Goal: Task Accomplishment & Management: Use online tool/utility

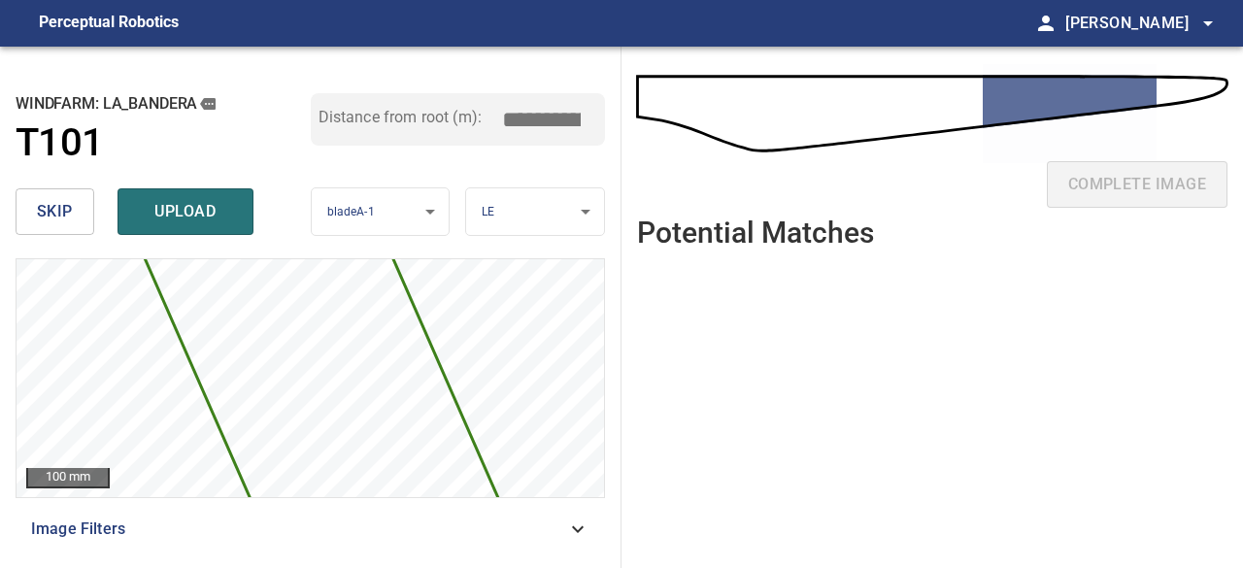
drag, startPoint x: 0, startPoint y: 0, endPoint x: 1131, endPoint y: 444, distance: 1214.8
click at [1131, 444] on ul at bounding box center [932, 401] width 591 height 274
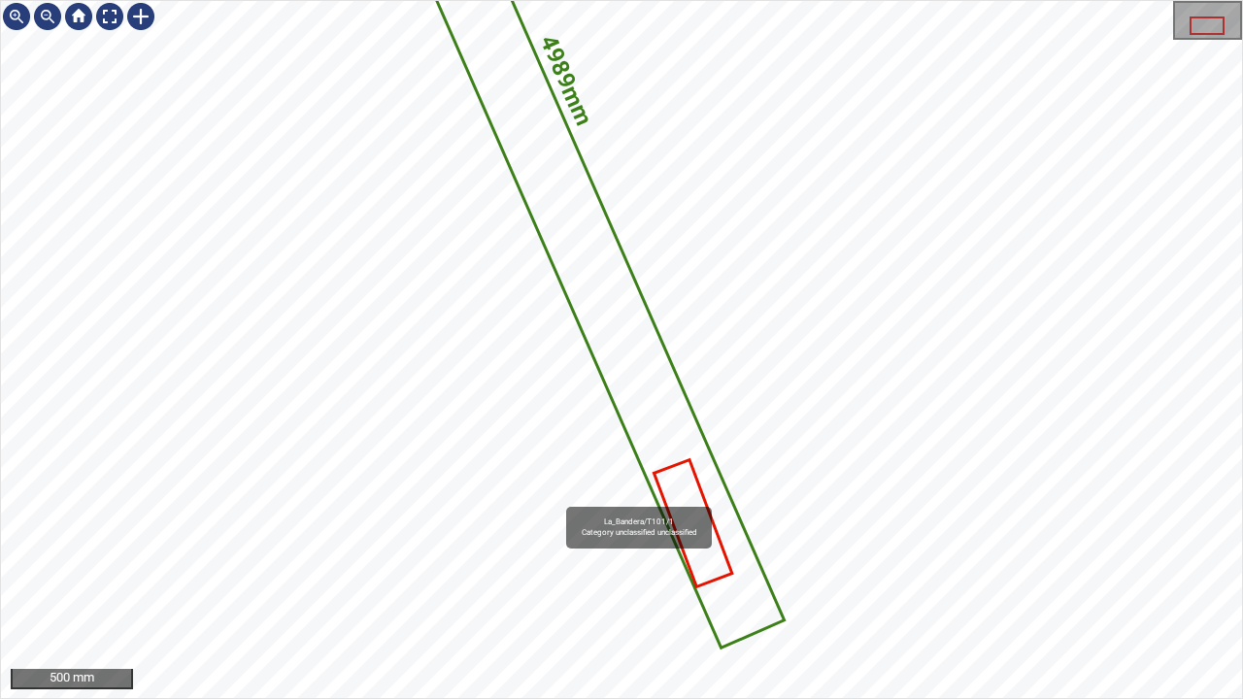
click at [625, 433] on div "4989mm 282mm La_Bandera/T101/1 Category unclassified unclassified" at bounding box center [621, 349] width 1241 height 697
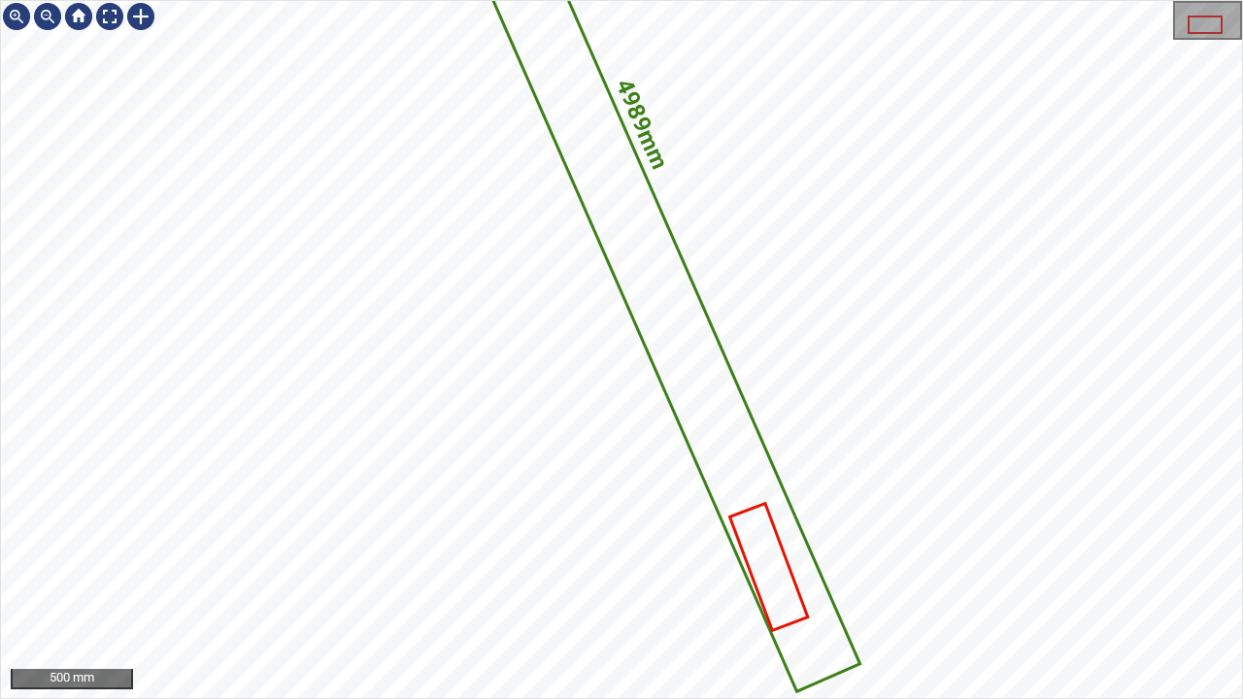
click at [682, 371] on icon at bounding box center [593, 142] width 530 height 1097
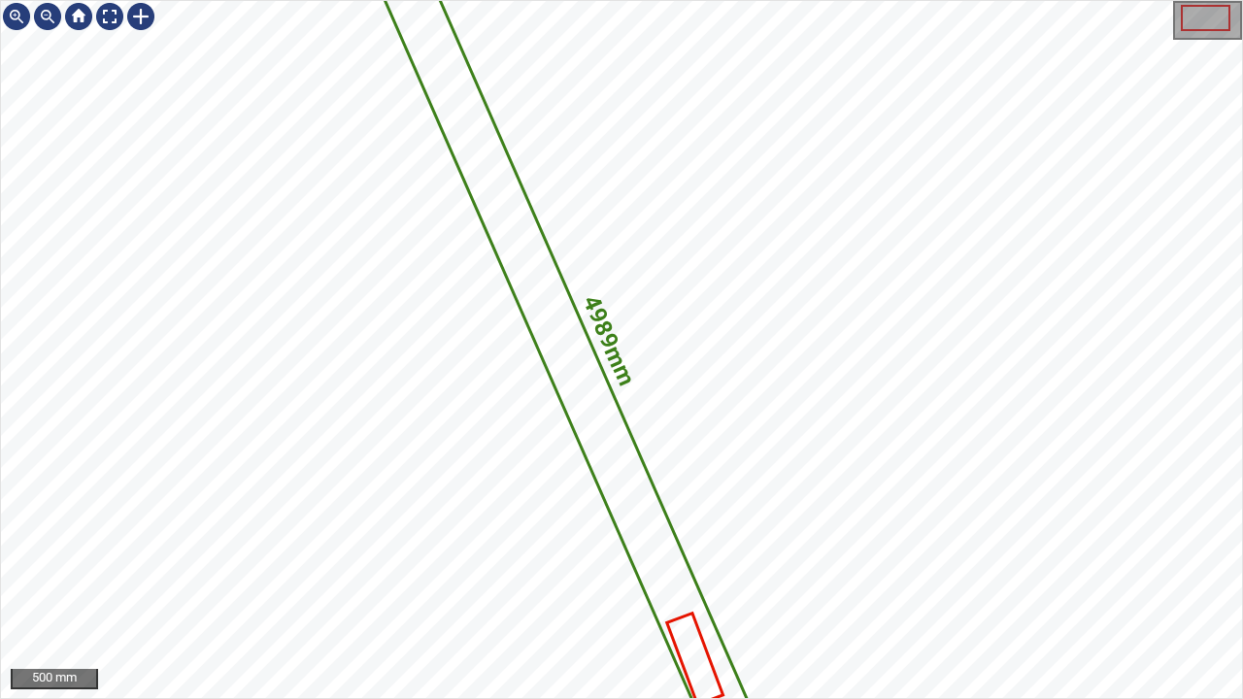
click at [612, 507] on icon at bounding box center [569, 355] width 379 height 783
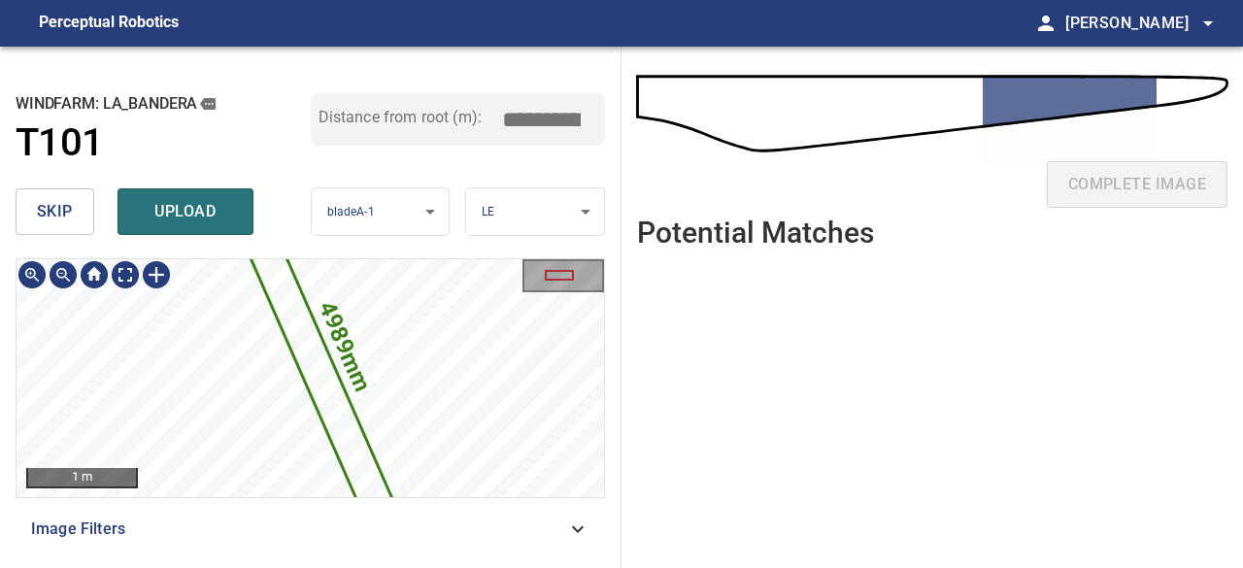
click at [336, 394] on icon at bounding box center [312, 357] width 242 height 499
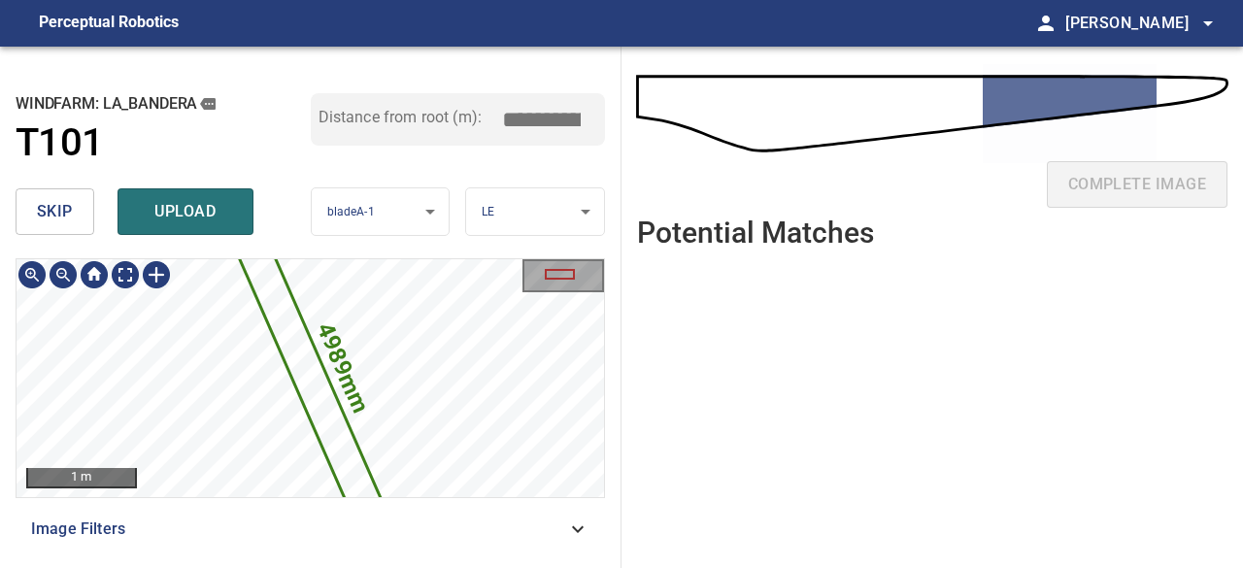
click at [317, 413] on icon at bounding box center [310, 378] width 239 height 493
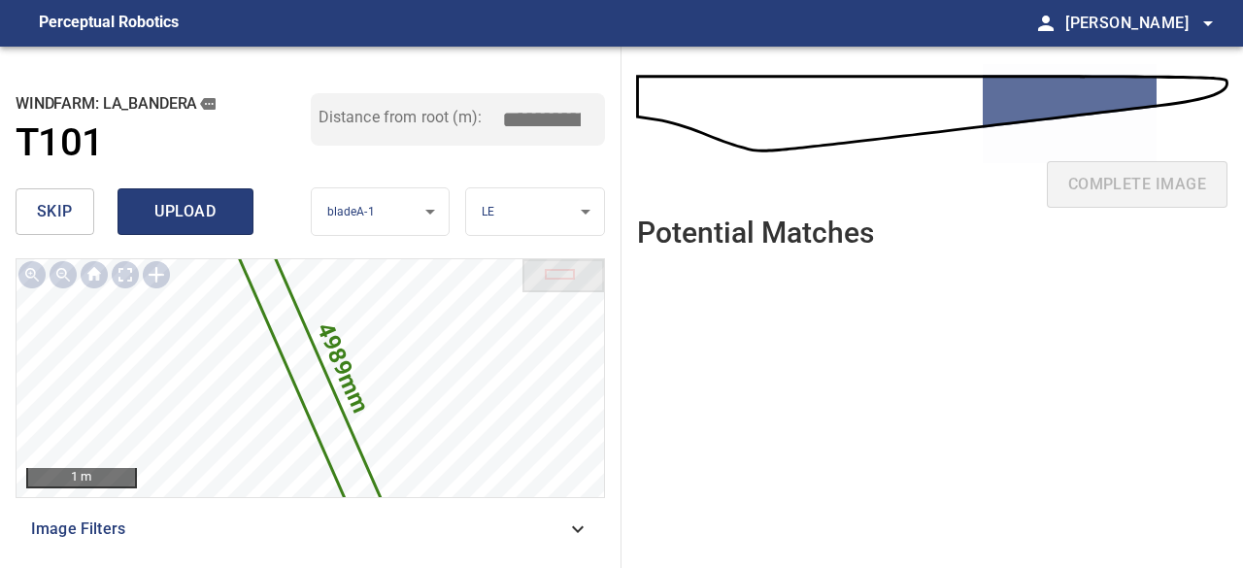
click at [169, 209] on span "upload" at bounding box center [185, 211] width 93 height 27
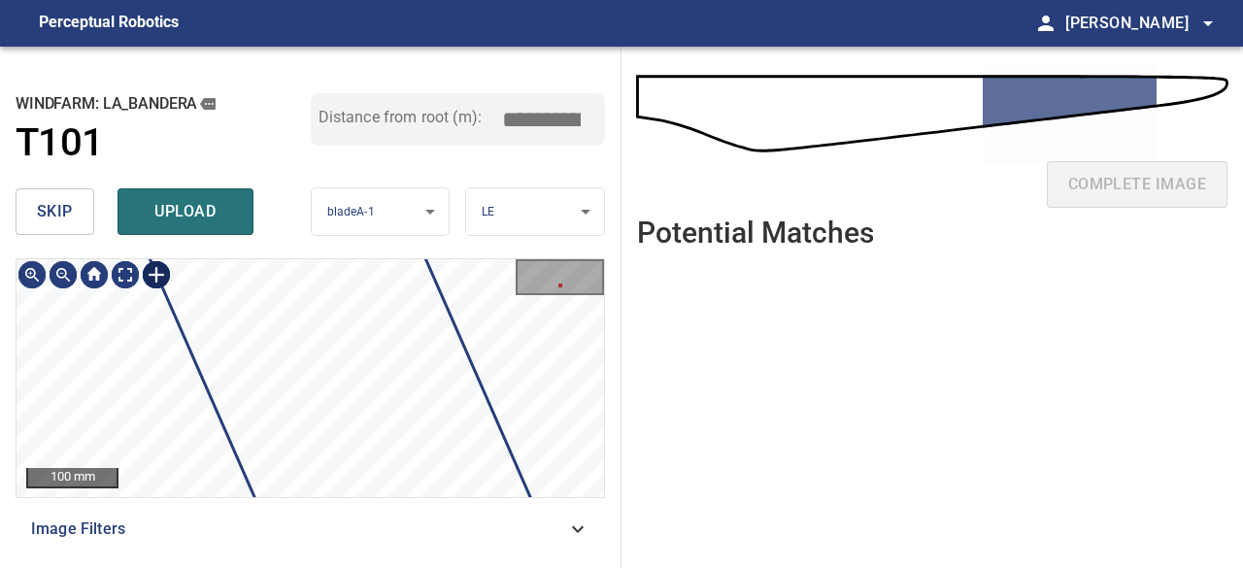
click at [154, 275] on div at bounding box center [156, 274] width 31 height 31
click at [153, 271] on img at bounding box center [156, 274] width 31 height 31
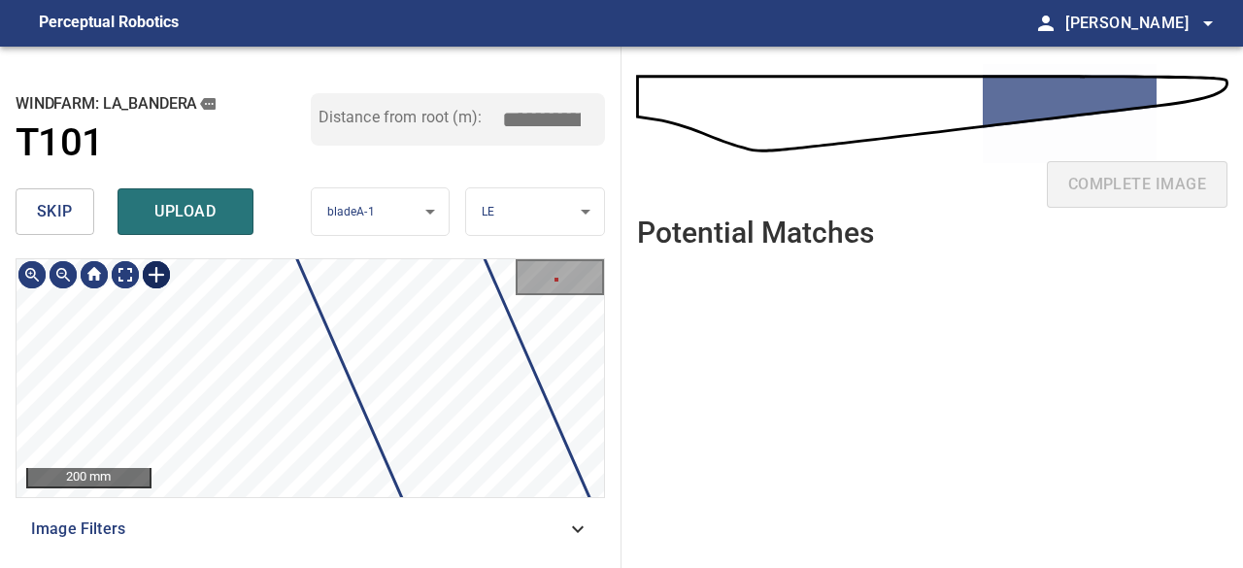
click at [156, 277] on div at bounding box center [156, 274] width 31 height 31
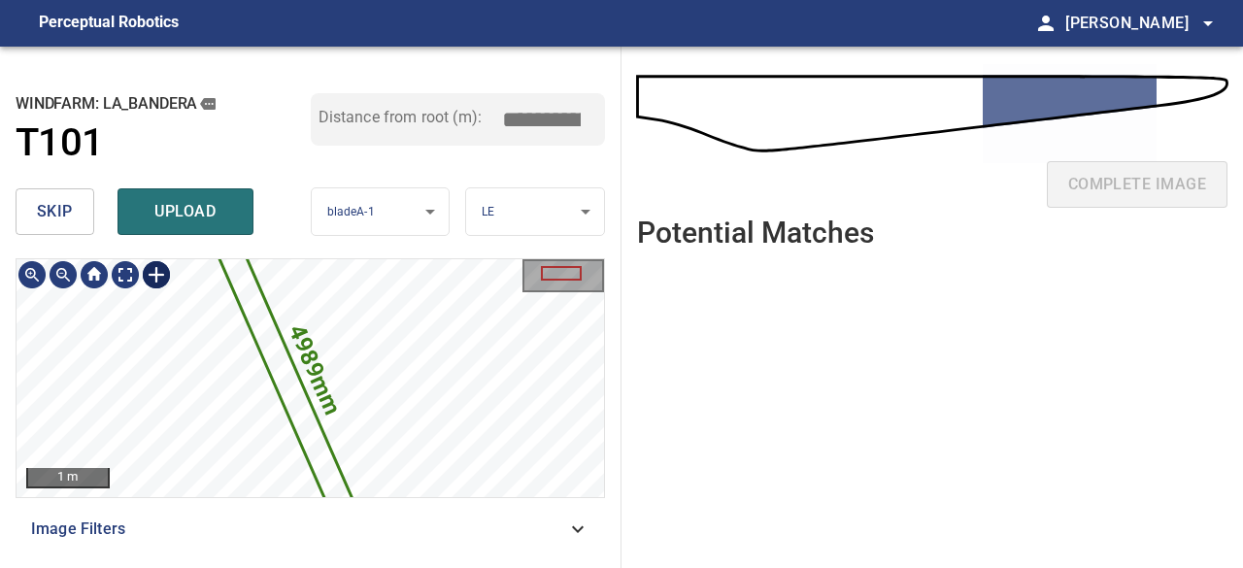
click at [272, 354] on icon at bounding box center [286, 378] width 180 height 371
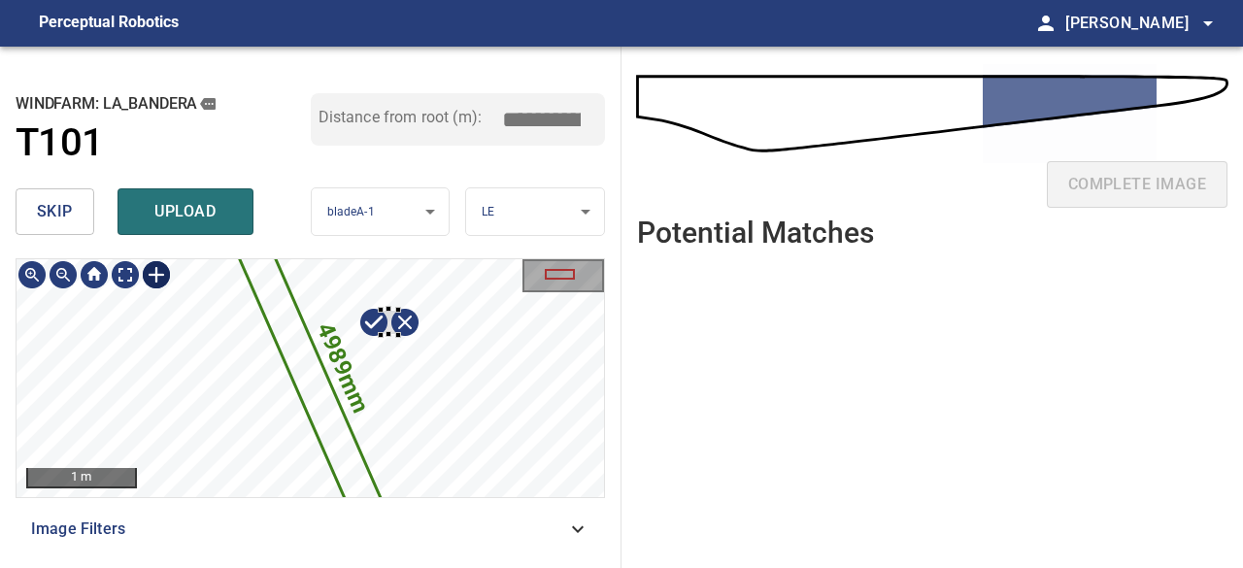
click at [398, 335] on div "4989mm 282mm" at bounding box center [311, 378] width 588 height 238
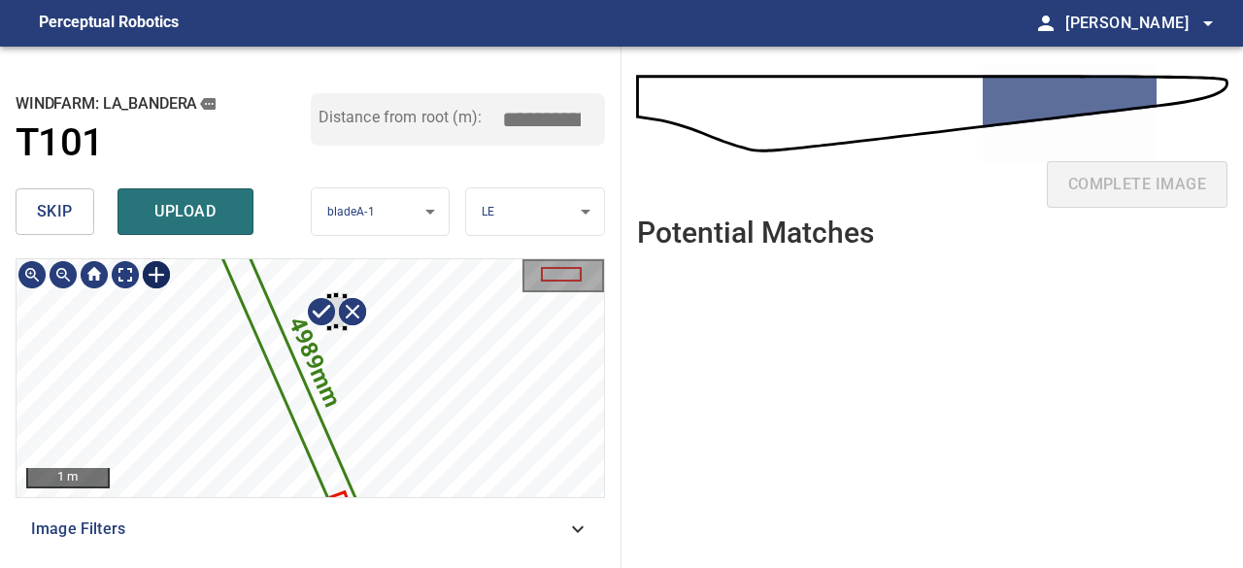
click at [344, 327] on div "4989mm 282mm" at bounding box center [311, 378] width 588 height 238
click at [89, 267] on div at bounding box center [94, 274] width 31 height 31
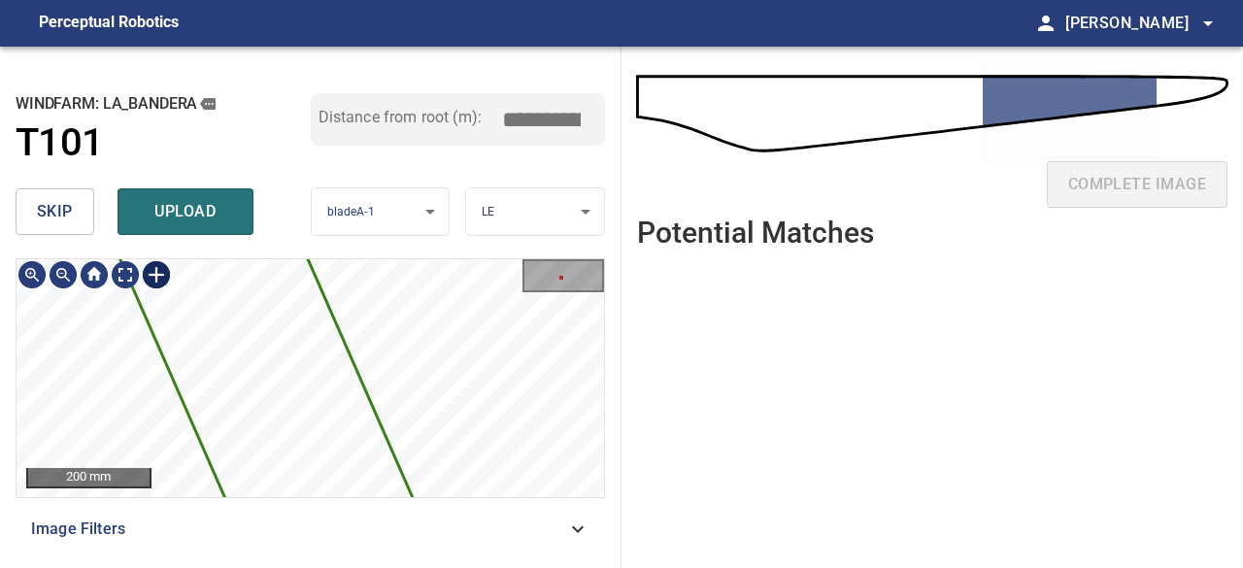
click at [281, 339] on icon at bounding box center [173, 164] width 1352 height 2795
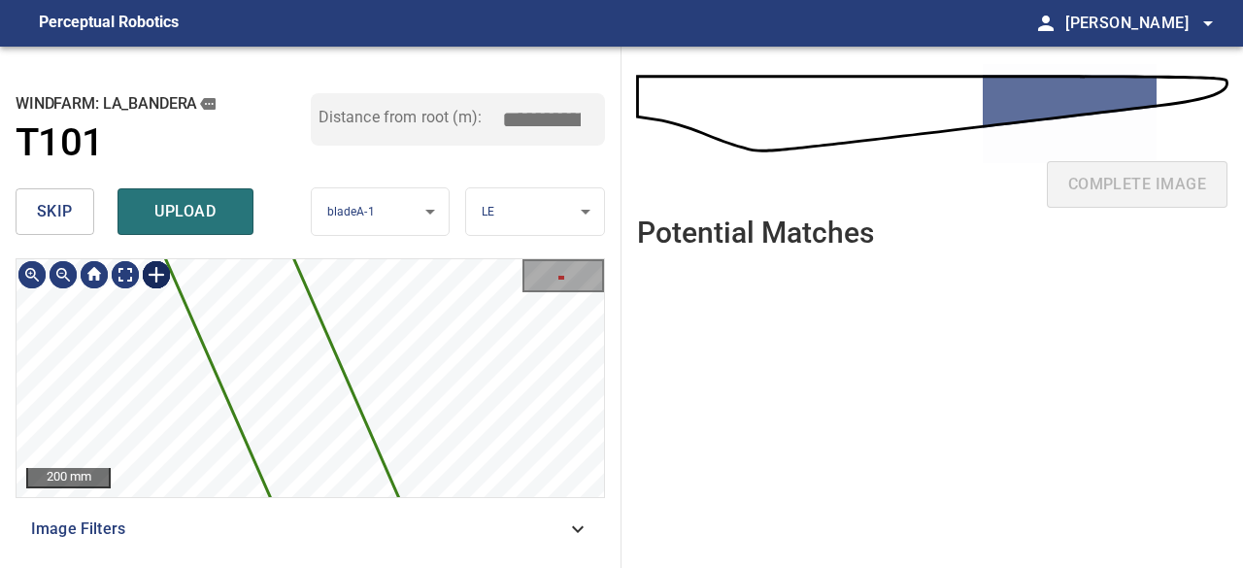
click at [150, 271] on img at bounding box center [156, 274] width 31 height 31
click at [292, 378] on icon at bounding box center [220, 238] width 917 height 1896
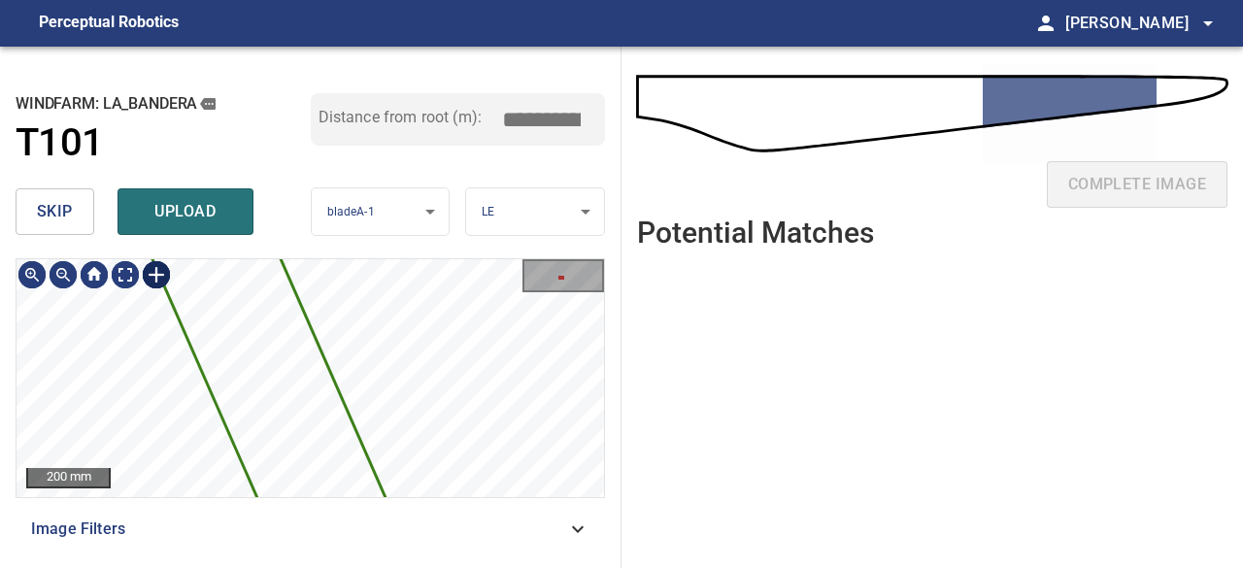
click at [155, 273] on div at bounding box center [156, 274] width 31 height 31
click at [264, 339] on icon at bounding box center [199, 219] width 917 height 1896
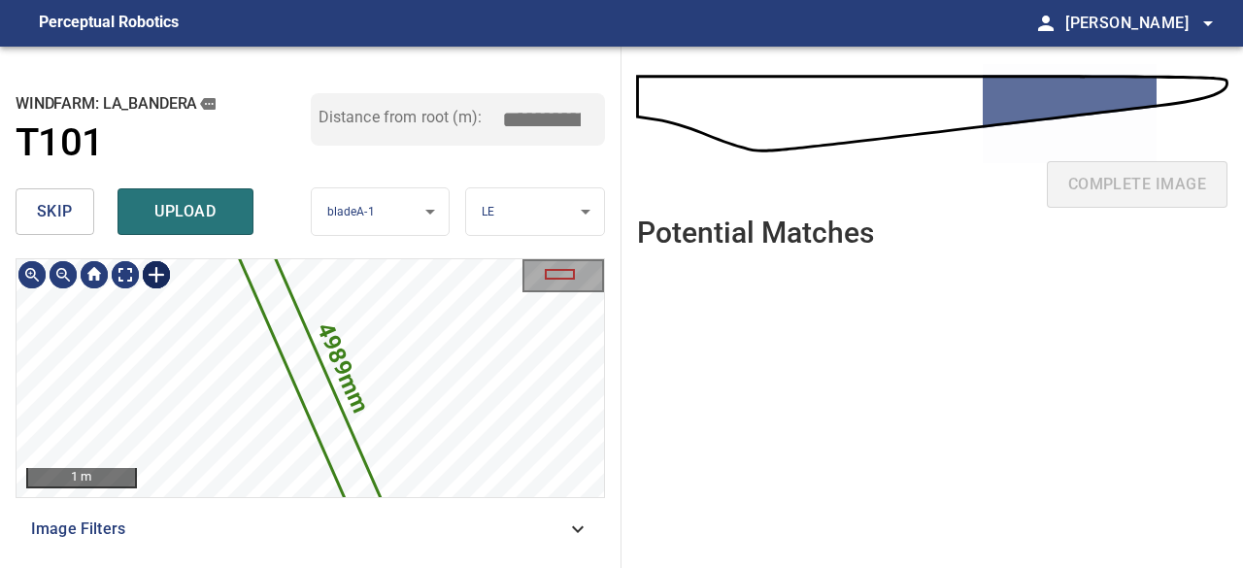
click at [153, 269] on img at bounding box center [156, 274] width 31 height 31
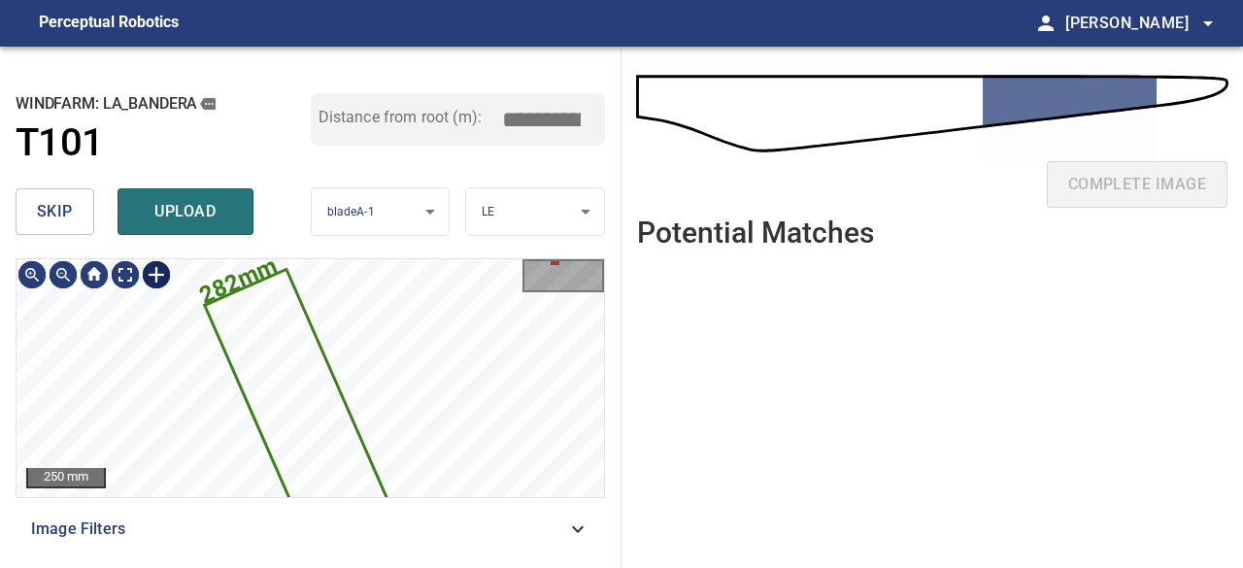
click at [156, 277] on div at bounding box center [156, 274] width 31 height 31
click at [208, 304] on div "4989mm 282mm" at bounding box center [311, 378] width 588 height 238
click at [253, 300] on div "4989mm 282mm" at bounding box center [311, 378] width 588 height 238
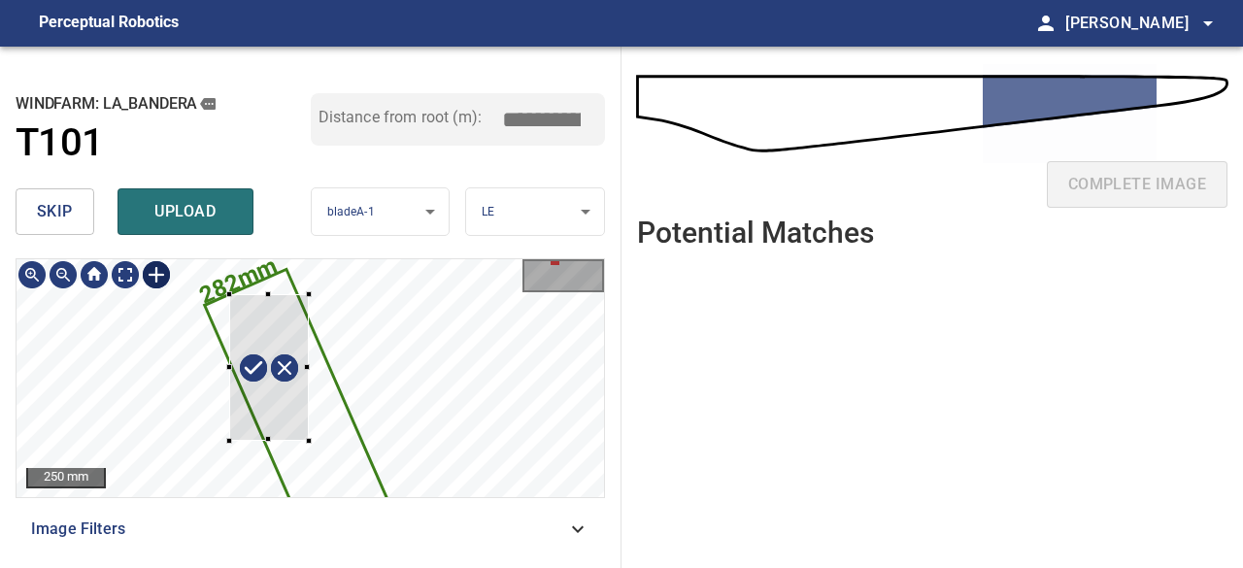
click at [313, 259] on div "4989mm 282mm" at bounding box center [311, 259] width 588 height 0
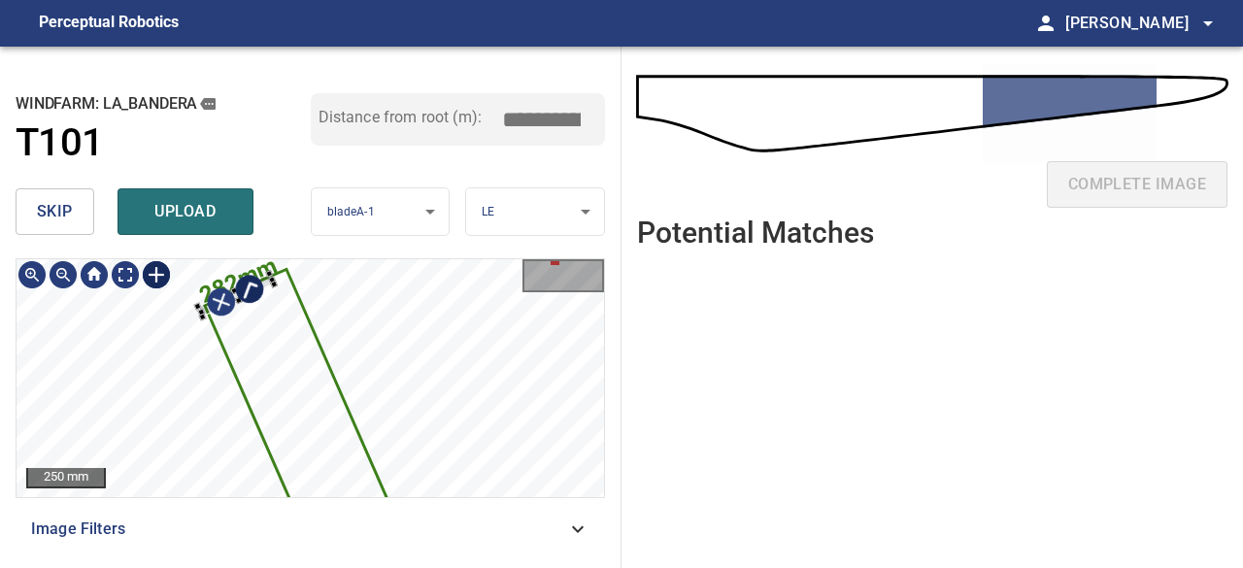
click at [251, 283] on div at bounding box center [236, 296] width 77 height 44
click at [41, 202] on span "skip" at bounding box center [55, 211] width 36 height 27
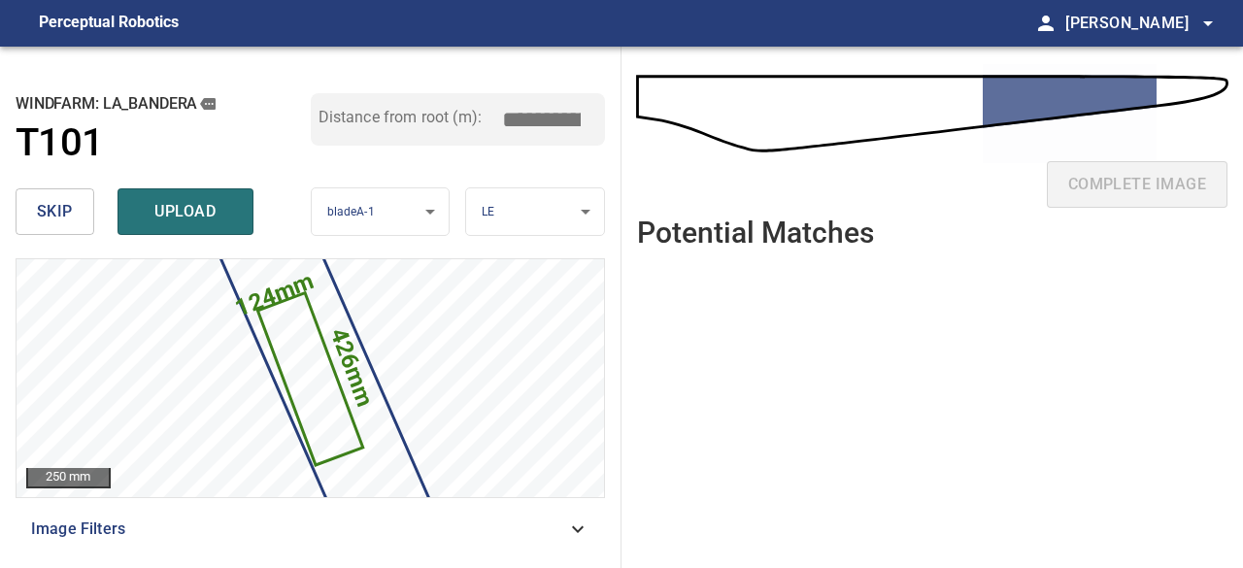
click at [1130, 332] on ul at bounding box center [932, 401] width 591 height 274
click at [181, 219] on span "upload" at bounding box center [185, 211] width 93 height 27
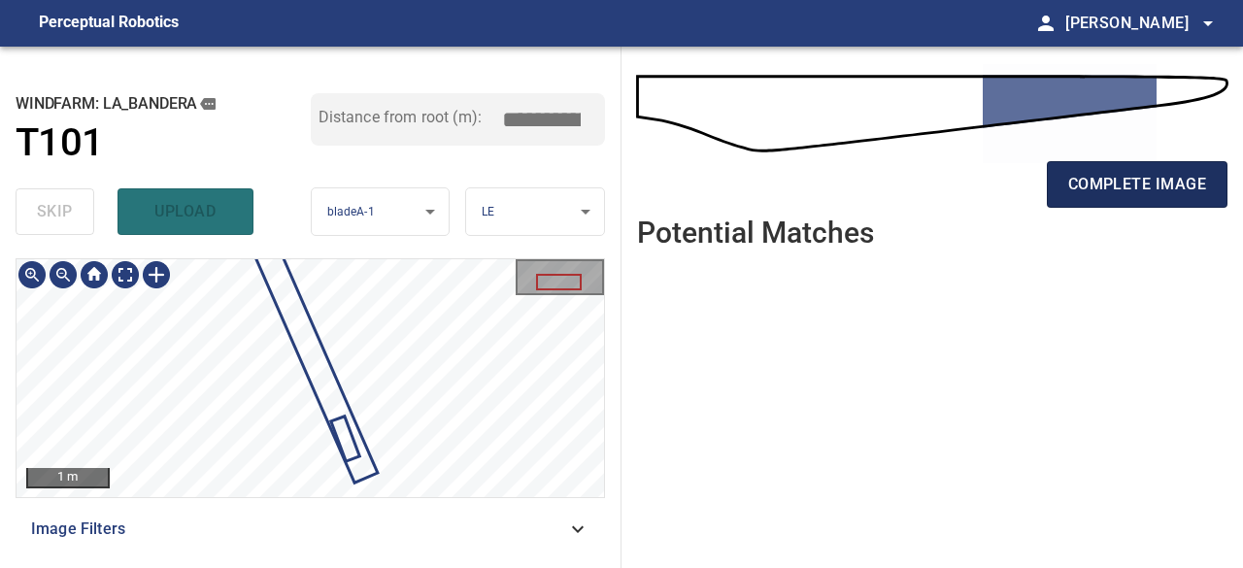
click at [1149, 197] on button "complete image" at bounding box center [1137, 184] width 181 height 47
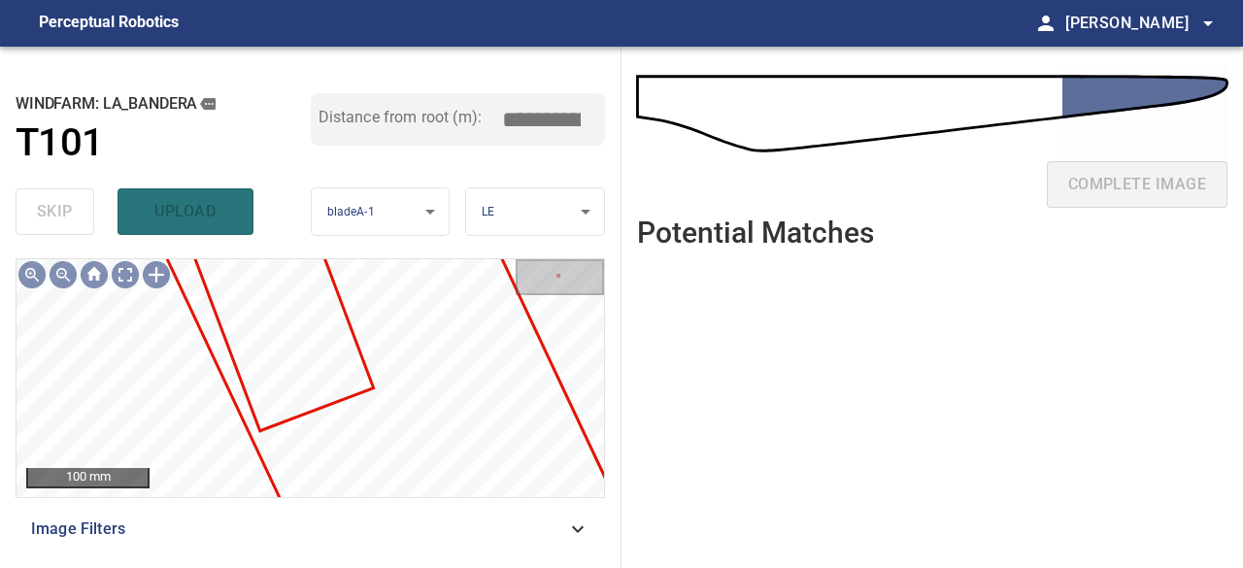
click at [424, 512] on div "La_Bandera/T101/4 Category unclassified unclassified 100 mm Image Filters" at bounding box center [311, 405] width 590 height 294
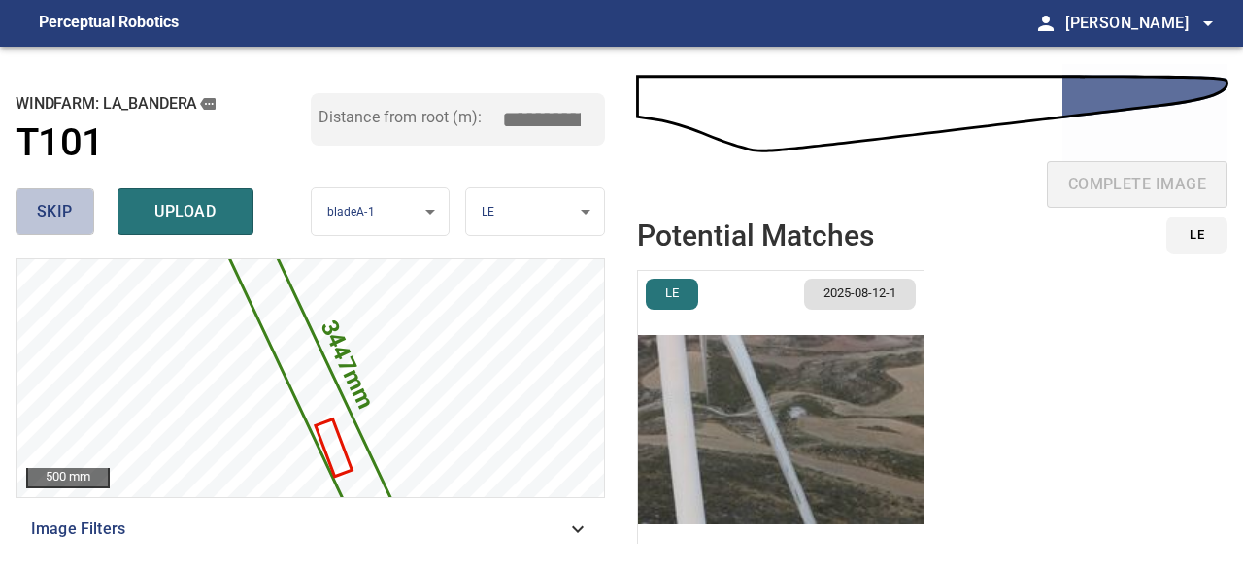
click at [60, 210] on span "skip" at bounding box center [55, 211] width 36 height 27
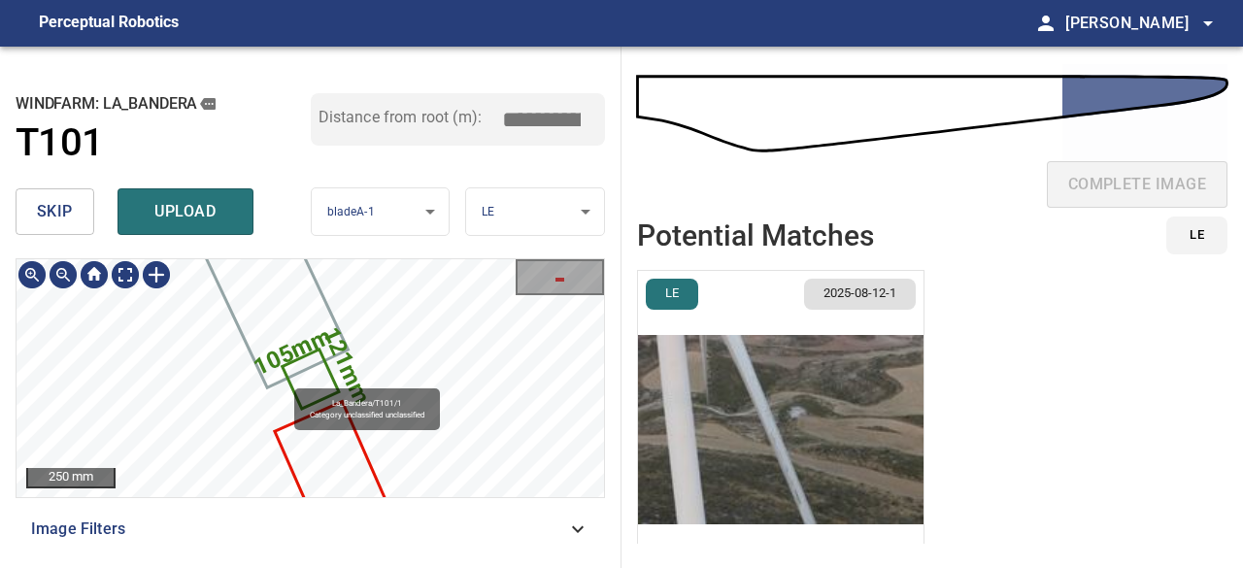
click at [315, 370] on icon at bounding box center [311, 379] width 53 height 56
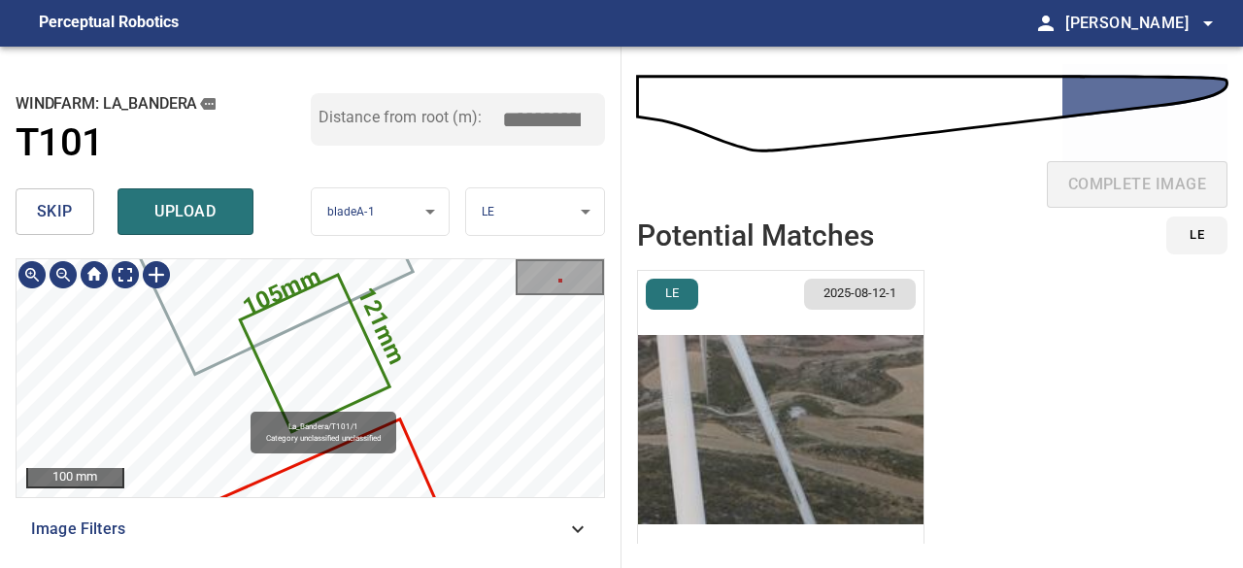
click at [324, 378] on icon at bounding box center [315, 353] width 146 height 153
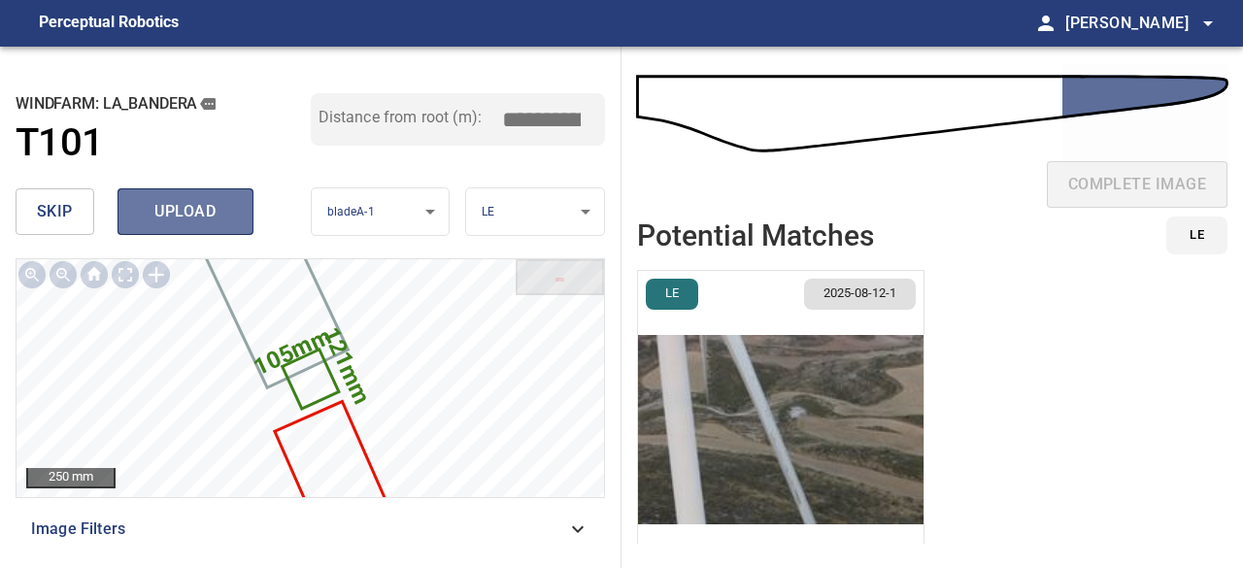
click at [169, 212] on span "upload" at bounding box center [185, 211] width 93 height 27
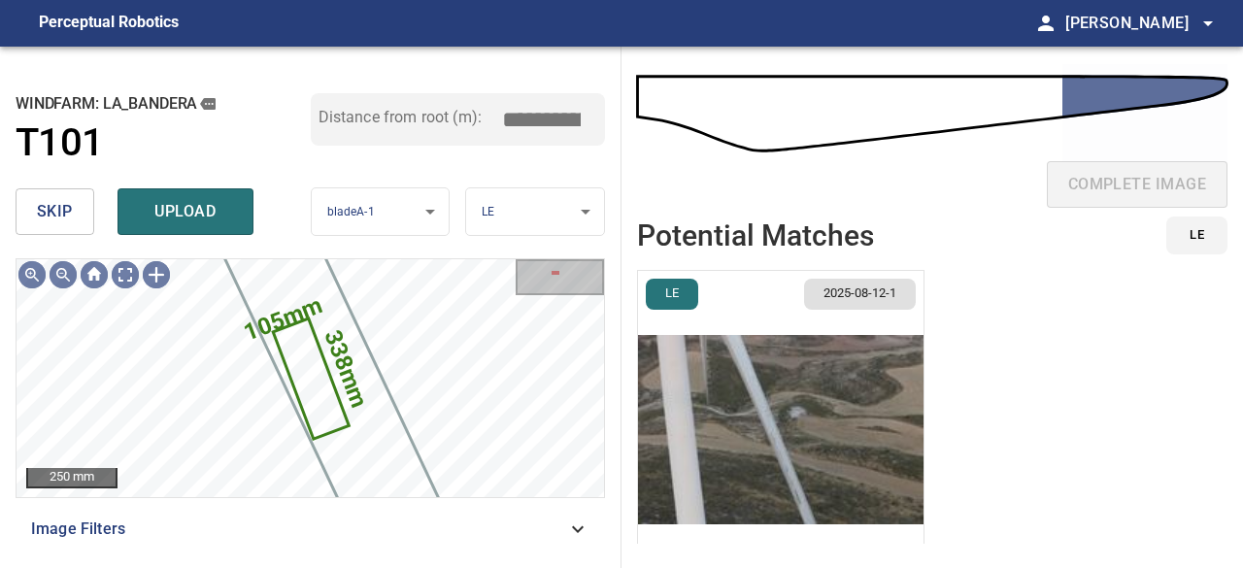
click at [45, 221] on span "skip" at bounding box center [55, 211] width 36 height 27
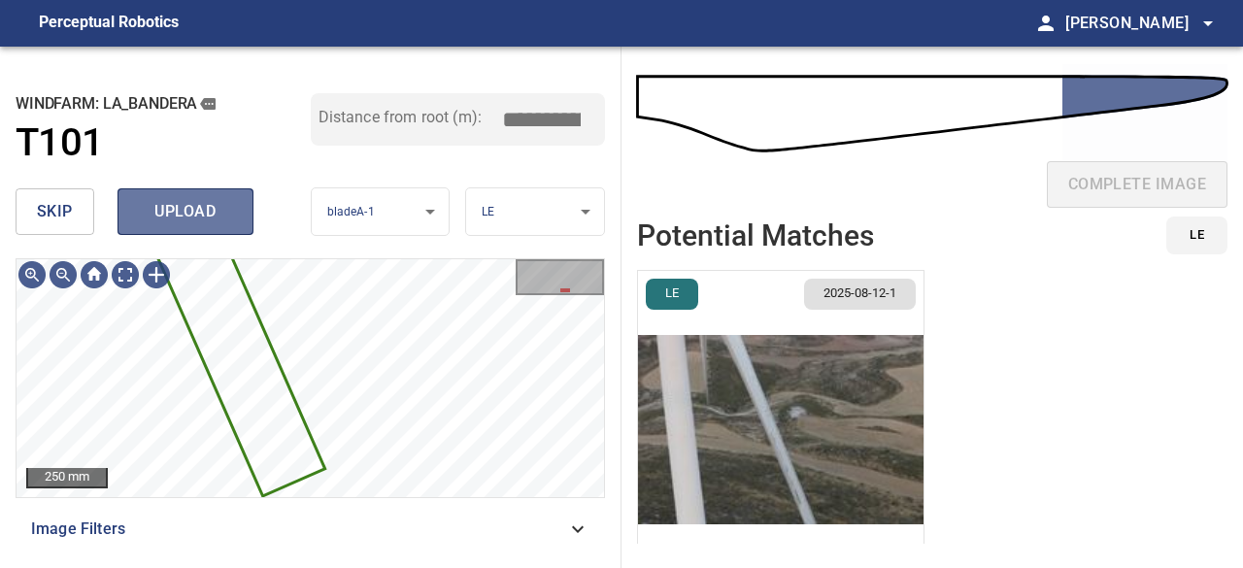
click at [191, 216] on span "upload" at bounding box center [185, 211] width 93 height 27
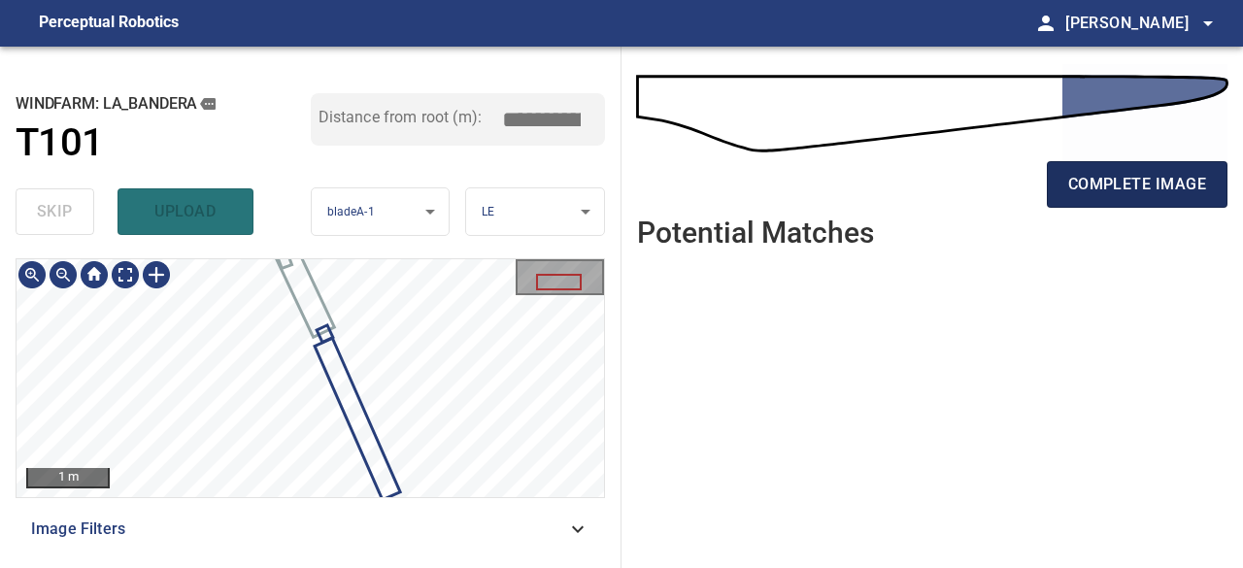
click at [1117, 179] on span "complete image" at bounding box center [1138, 184] width 138 height 27
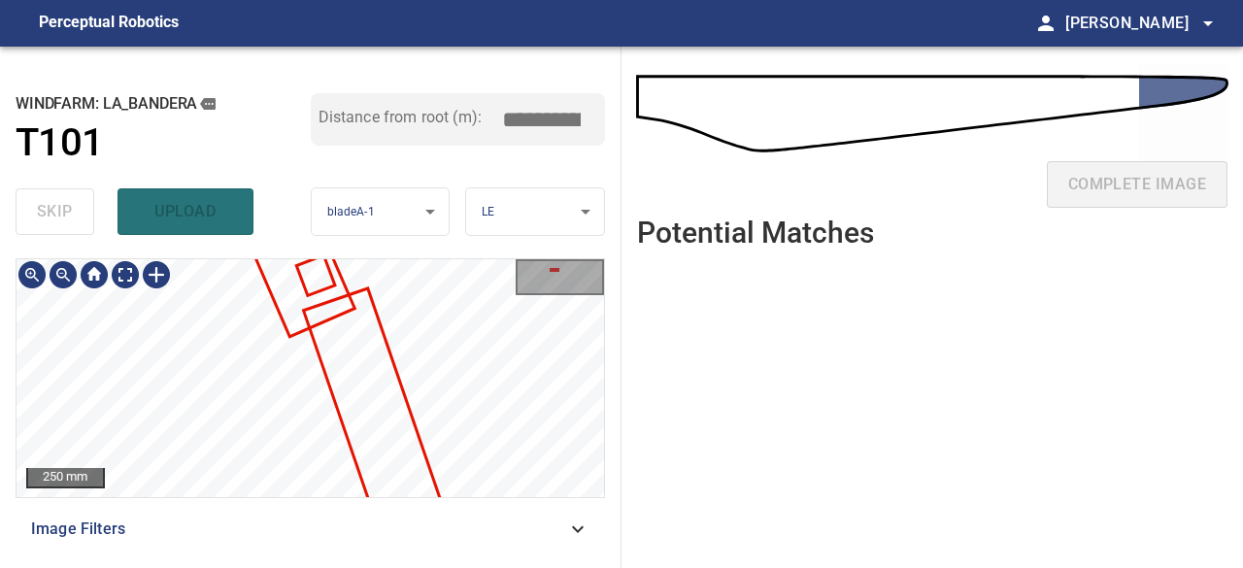
click at [272, 513] on div "250 mm Image Filters" at bounding box center [311, 405] width 590 height 294
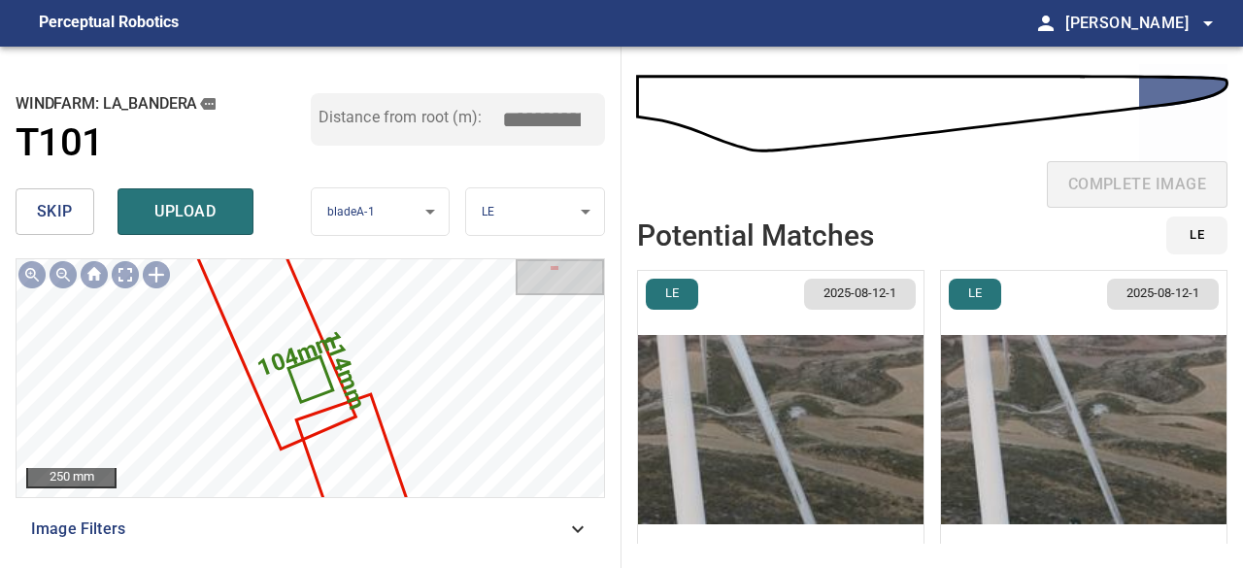
click at [52, 209] on span "skip" at bounding box center [55, 211] width 36 height 27
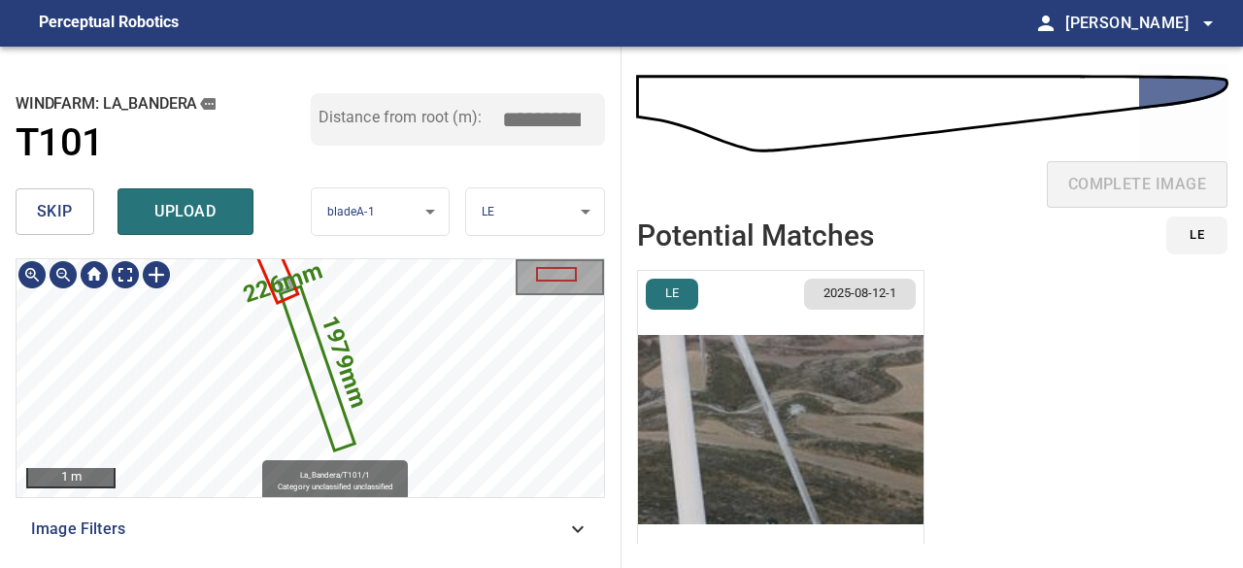
click at [317, 381] on icon at bounding box center [317, 369] width 71 height 160
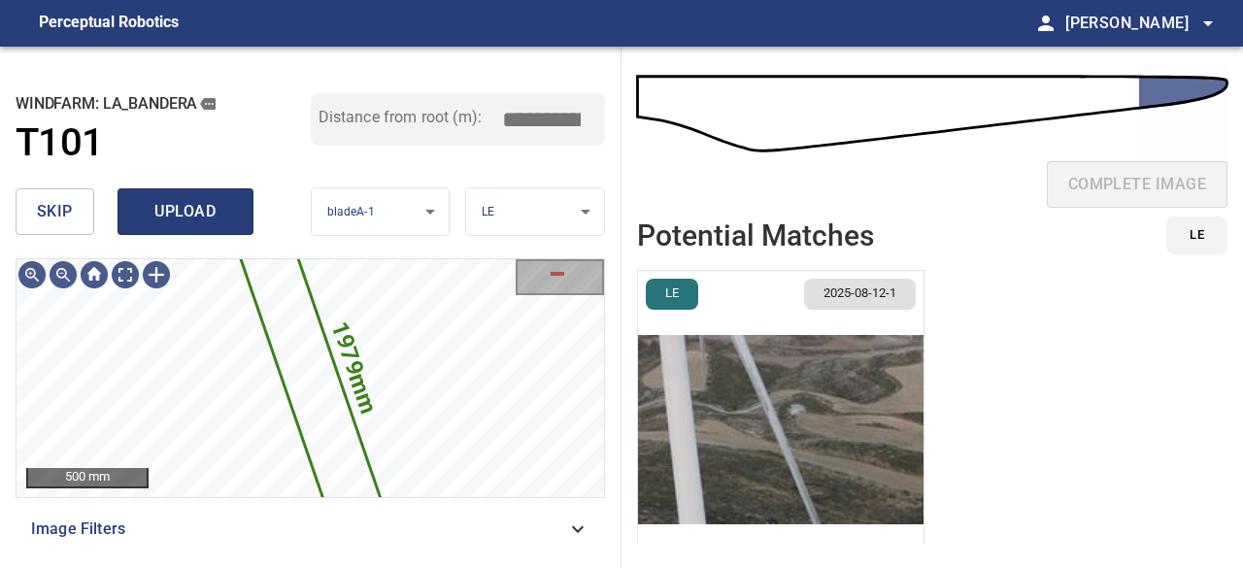
click at [185, 215] on span "upload" at bounding box center [185, 211] width 93 height 27
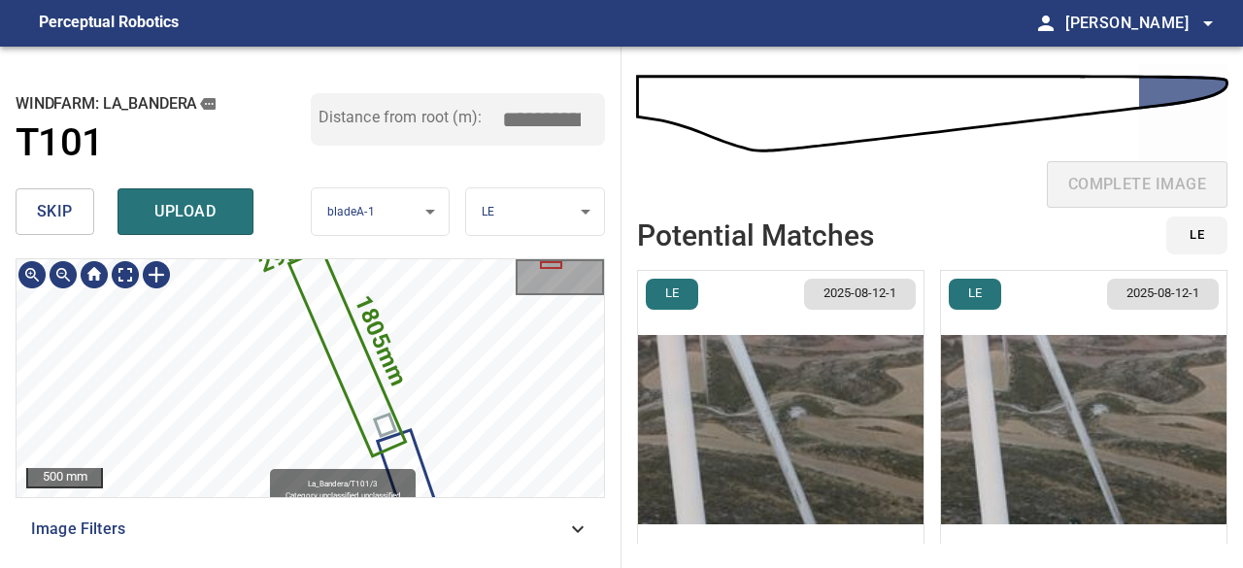
click at [338, 375] on icon at bounding box center [346, 352] width 113 height 203
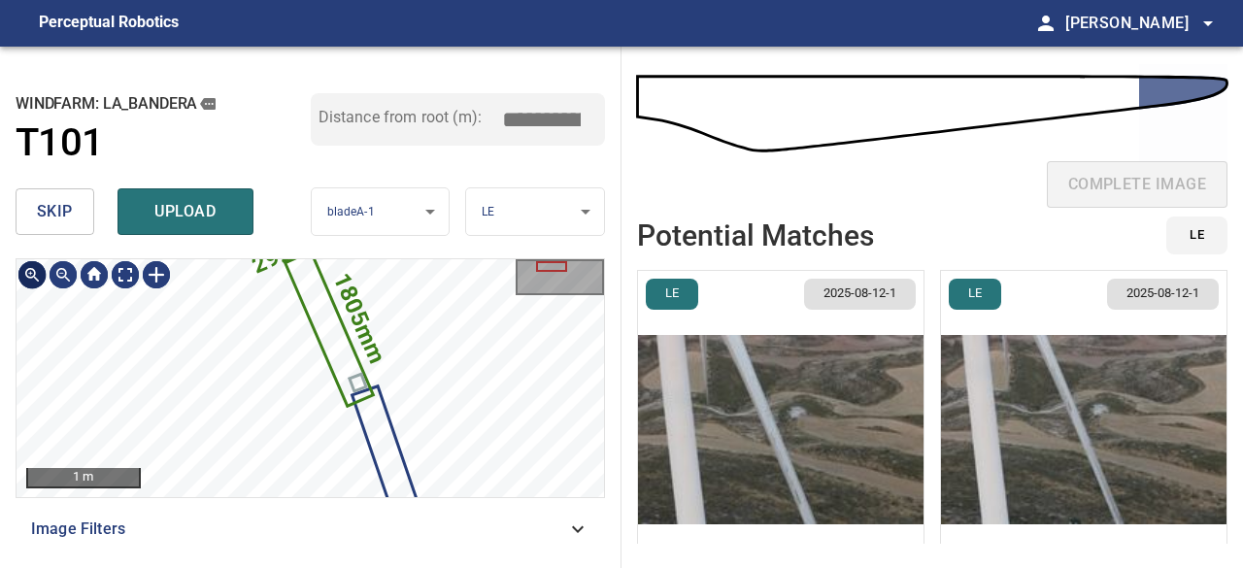
click at [24, 273] on div at bounding box center [32, 274] width 31 height 31
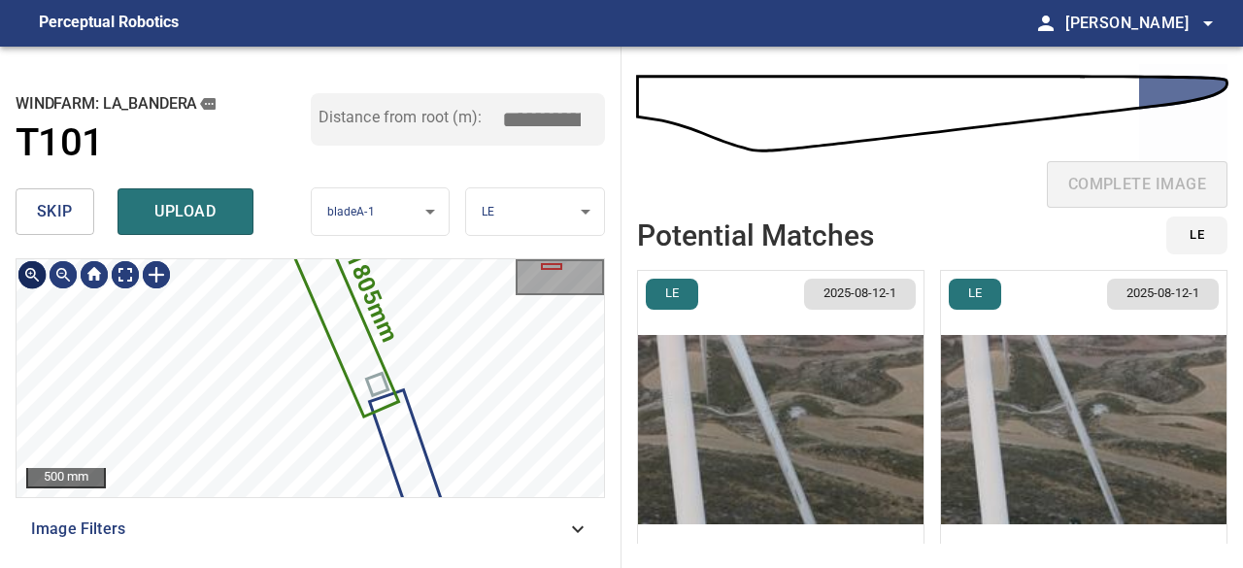
click at [24, 273] on div at bounding box center [32, 274] width 31 height 31
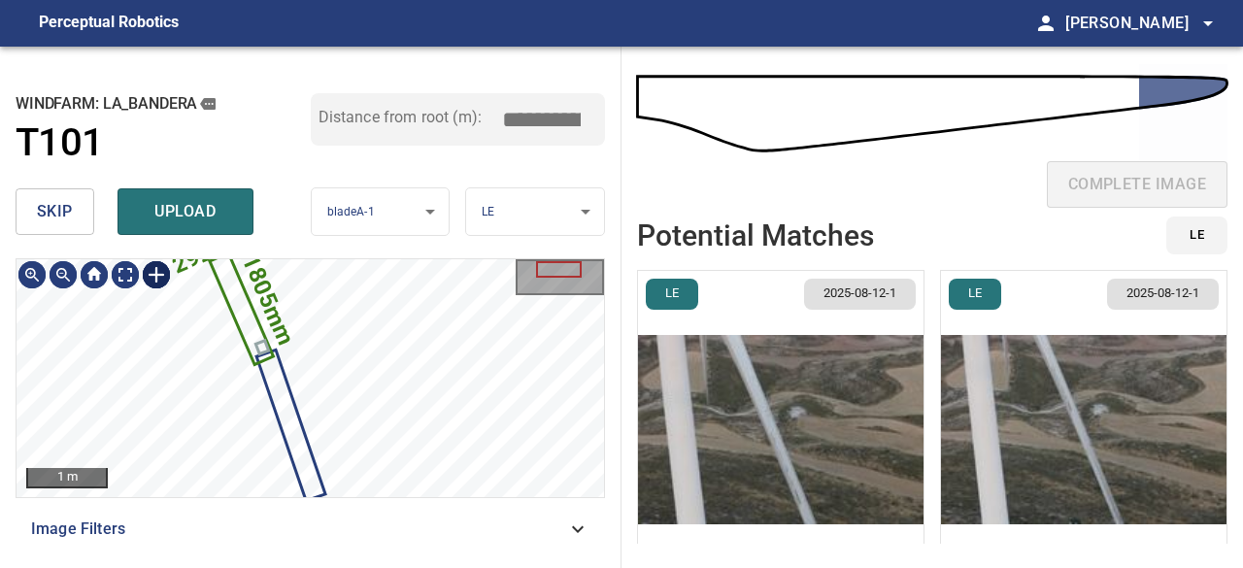
click at [154, 275] on div at bounding box center [156, 274] width 31 height 31
click at [253, 342] on icon at bounding box center [242, 309] width 60 height 108
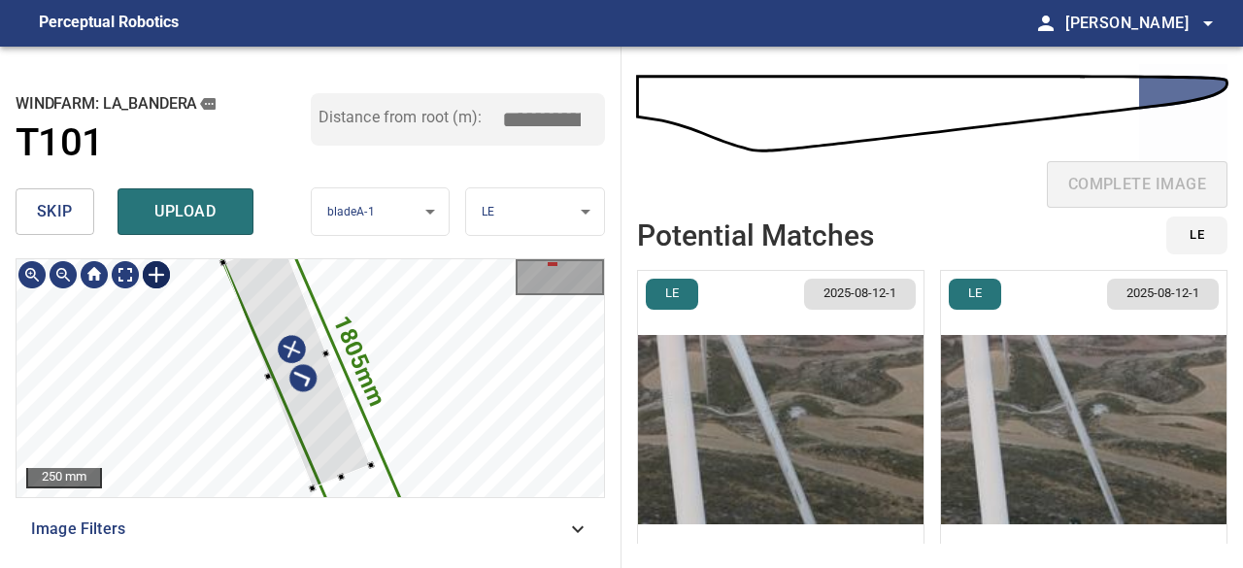
click at [272, 300] on div at bounding box center [297, 364] width 149 height 250
click at [314, 420] on div at bounding box center [289, 343] width 164 height 290
click at [323, 426] on div at bounding box center [289, 342] width 165 height 291
click at [348, 471] on div at bounding box center [298, 366] width 147 height 244
click at [332, 451] on div at bounding box center [308, 385] width 147 height 244
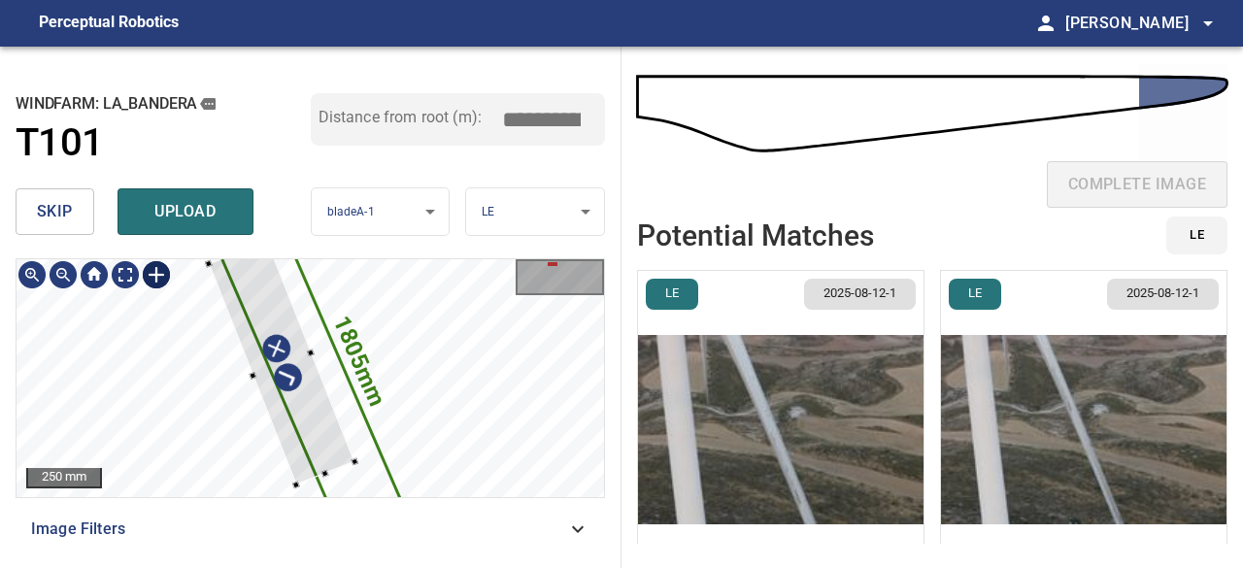
click at [241, 271] on div at bounding box center [282, 362] width 147 height 244
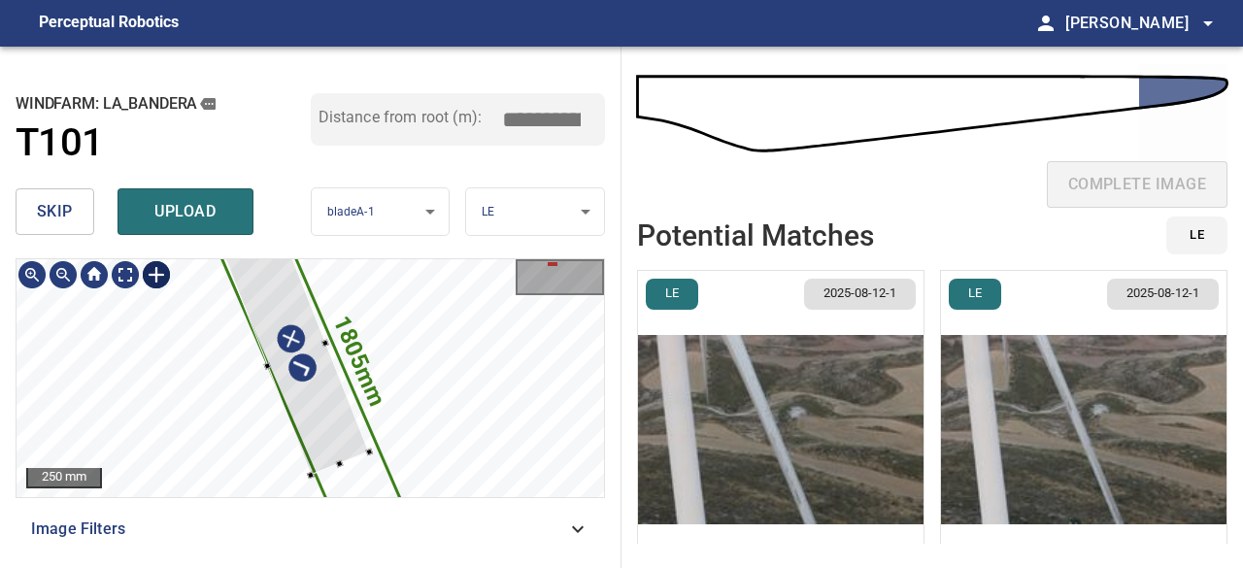
click at [317, 399] on div at bounding box center [296, 353] width 147 height 244
click at [278, 380] on div at bounding box center [297, 352] width 149 height 245
click at [324, 454] on div at bounding box center [296, 348] width 153 height 255
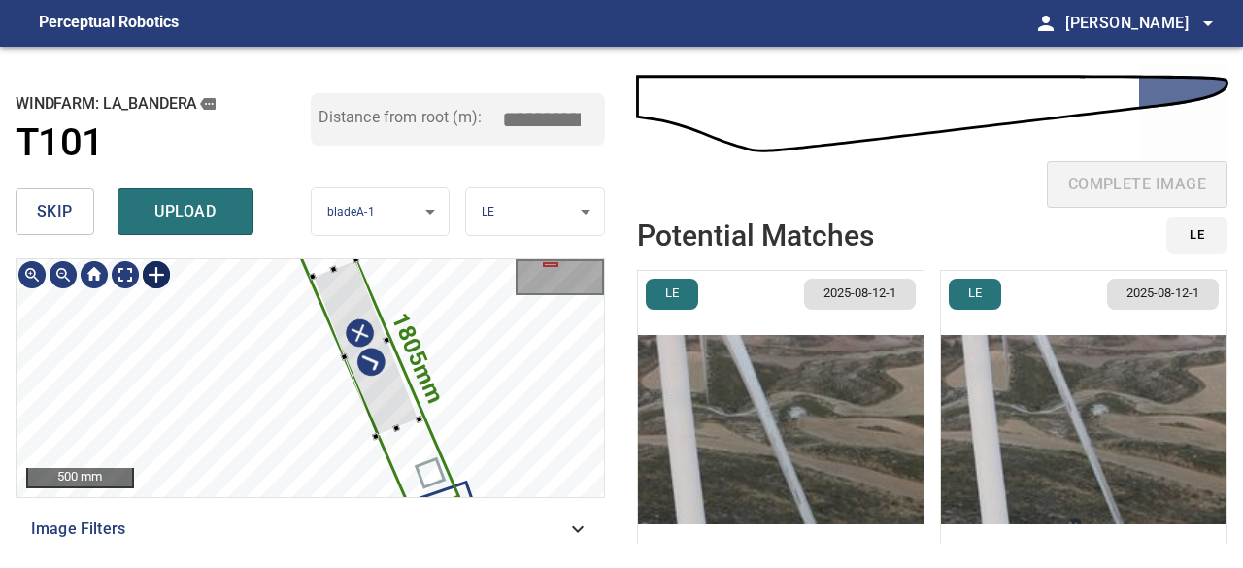
click at [336, 261] on div "1805mm 292mm" at bounding box center [311, 378] width 588 height 238
click at [408, 452] on div "1805mm 292mm" at bounding box center [311, 378] width 588 height 238
click at [371, 365] on div at bounding box center [356, 334] width 91 height 138
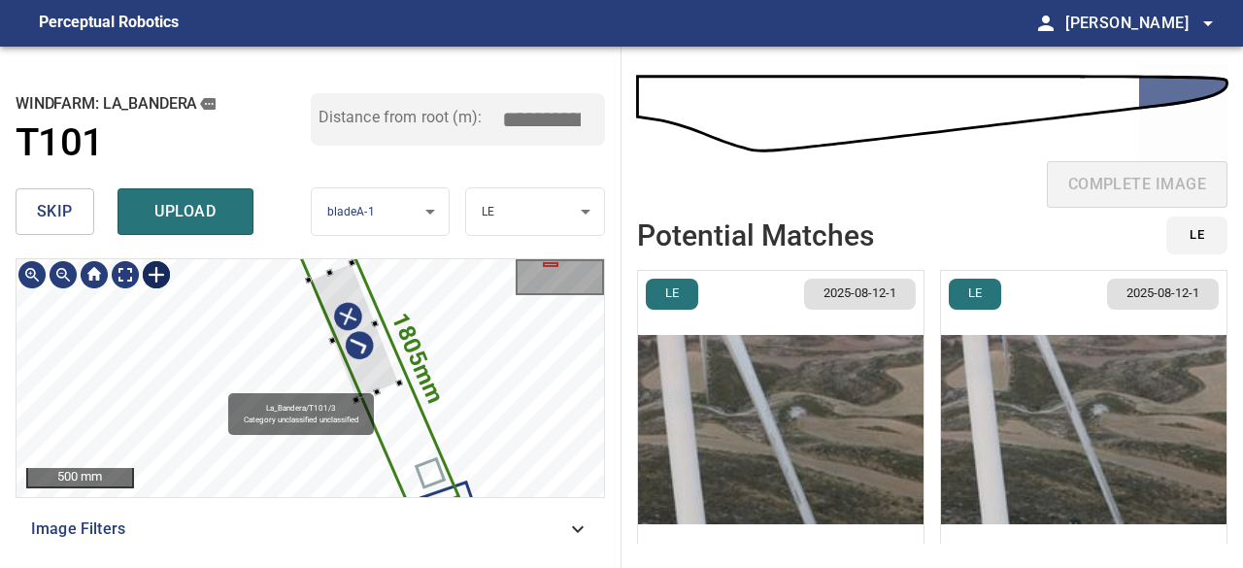
click at [328, 267] on icon at bounding box center [377, 372] width 158 height 284
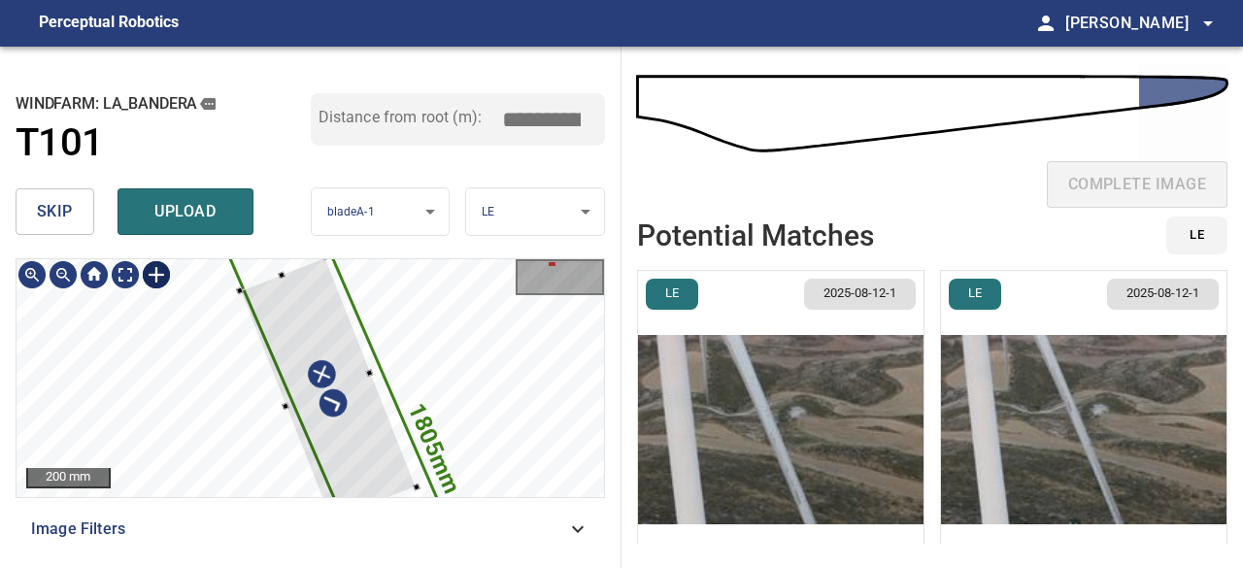
click at [278, 267] on div "1805mm 292mm" at bounding box center [311, 378] width 588 height 238
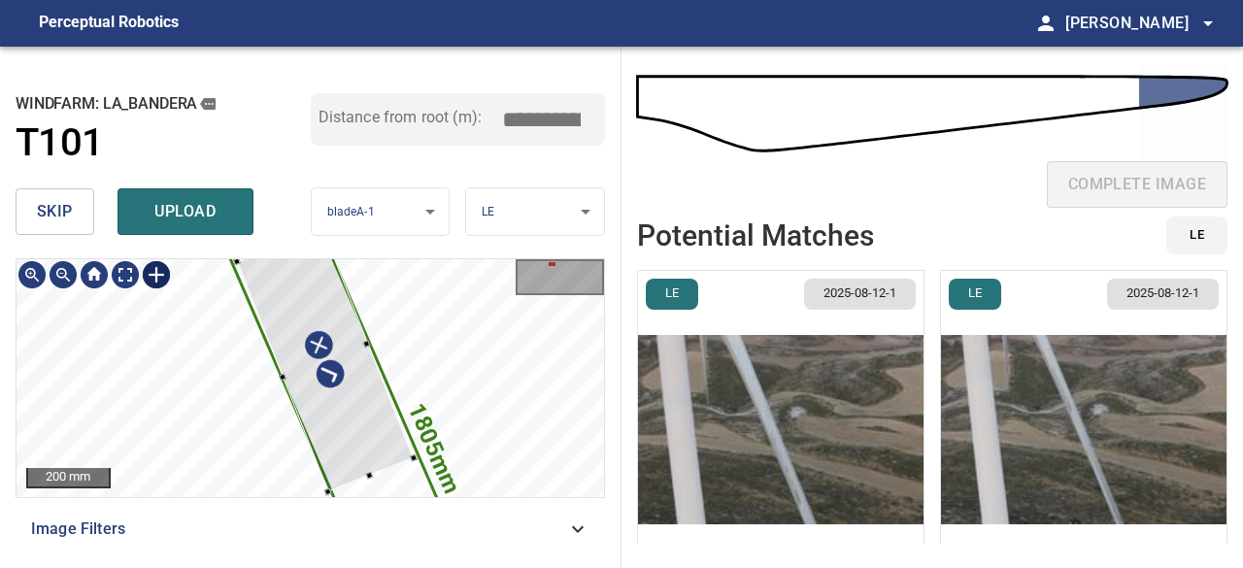
click at [338, 443] on div at bounding box center [324, 359] width 177 height 264
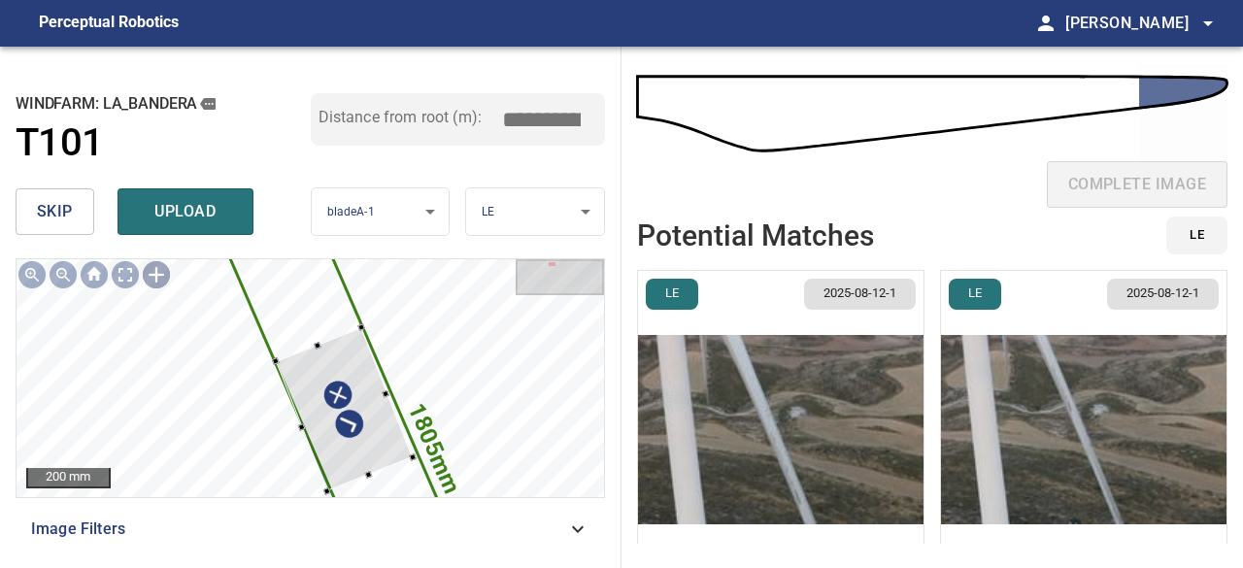
click at [396, 536] on div "1805mm 292mm 200 mm Image Filters" at bounding box center [311, 405] width 590 height 294
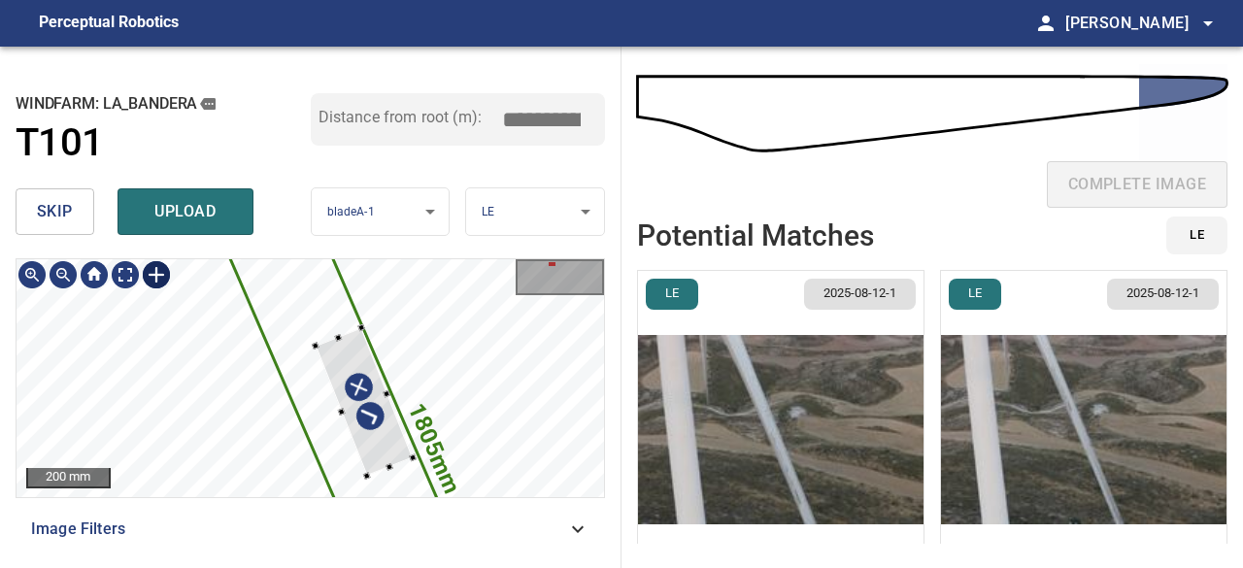
click at [430, 385] on div "1805mm 292mm" at bounding box center [311, 378] width 588 height 238
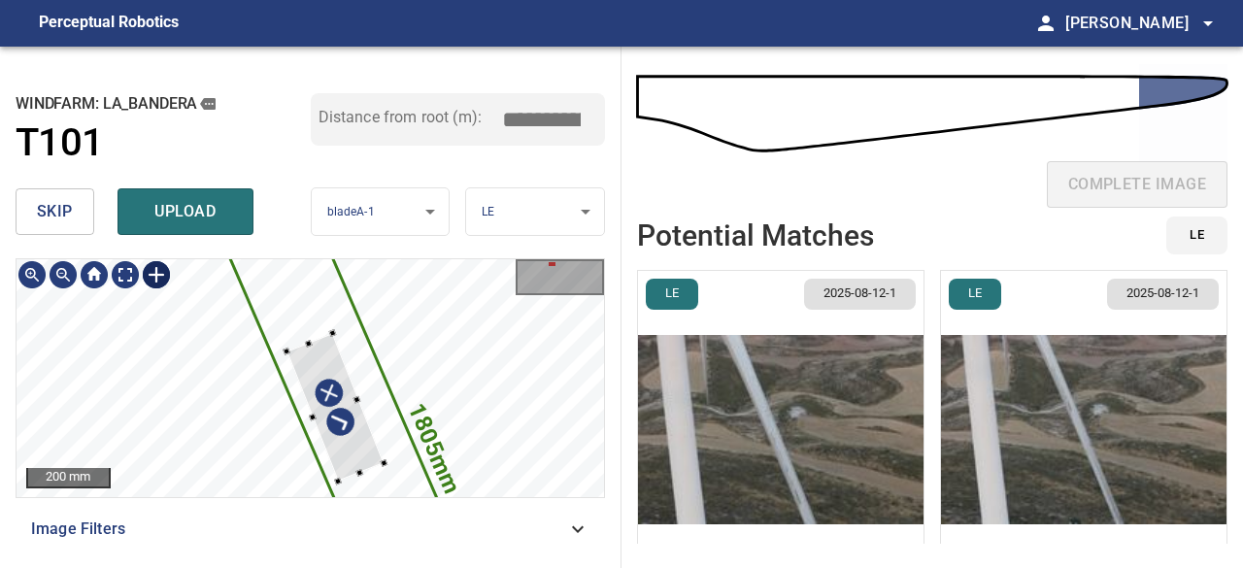
click at [323, 361] on div at bounding box center [335, 407] width 97 height 149
click at [341, 405] on div at bounding box center [329, 409] width 110 height 153
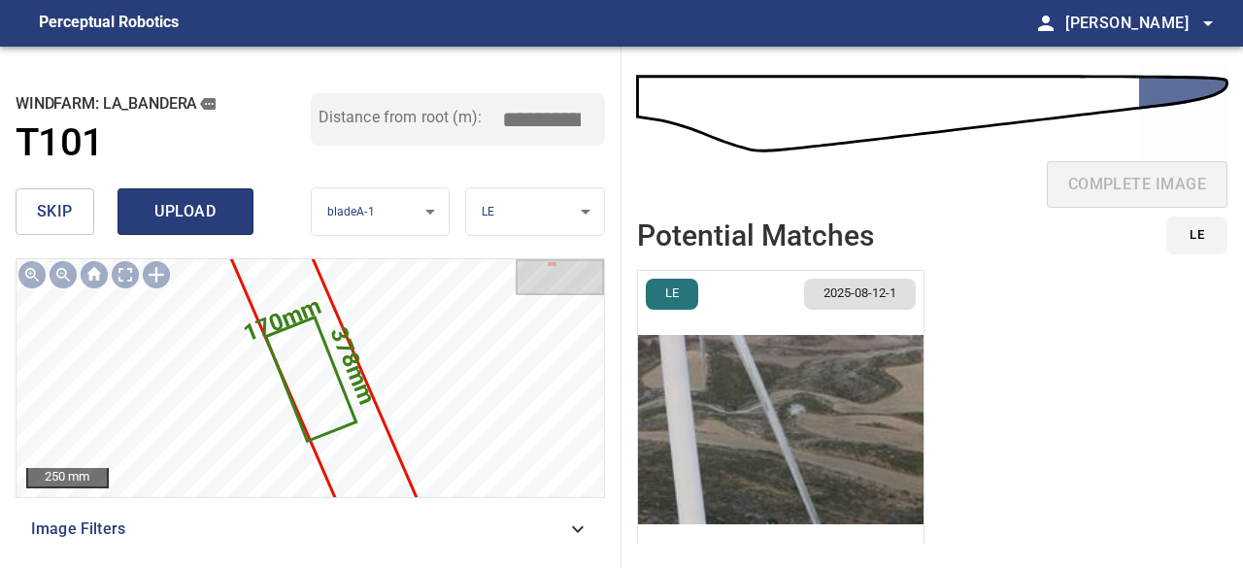
click at [183, 206] on span "upload" at bounding box center [185, 211] width 93 height 27
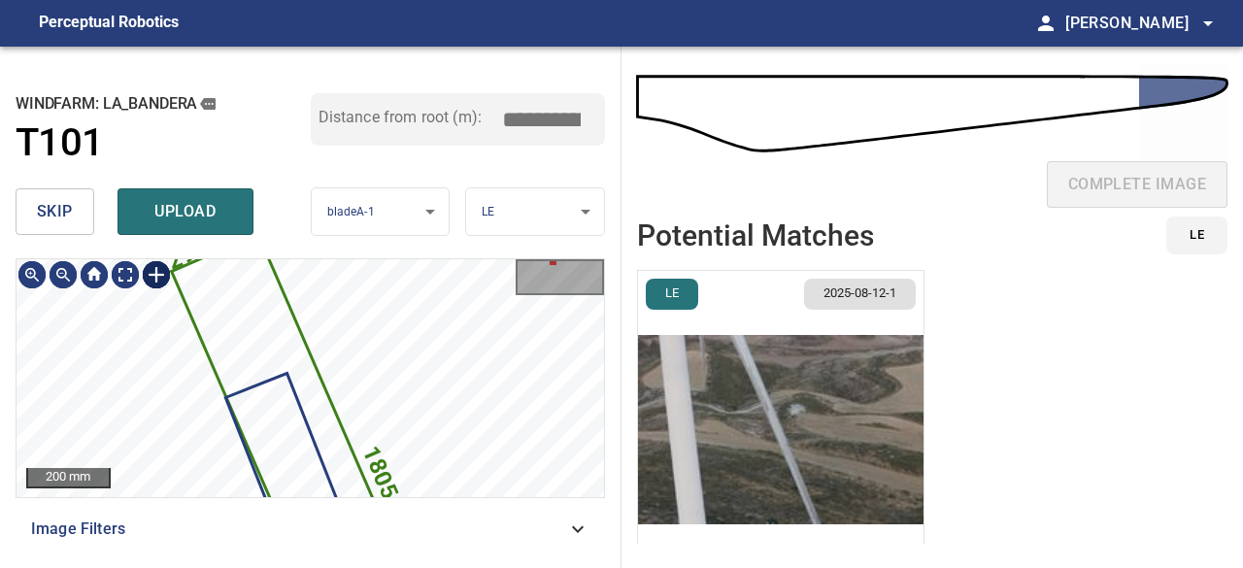
click at [155, 281] on div at bounding box center [156, 274] width 31 height 31
click at [245, 337] on icon at bounding box center [328, 514] width 310 height 557
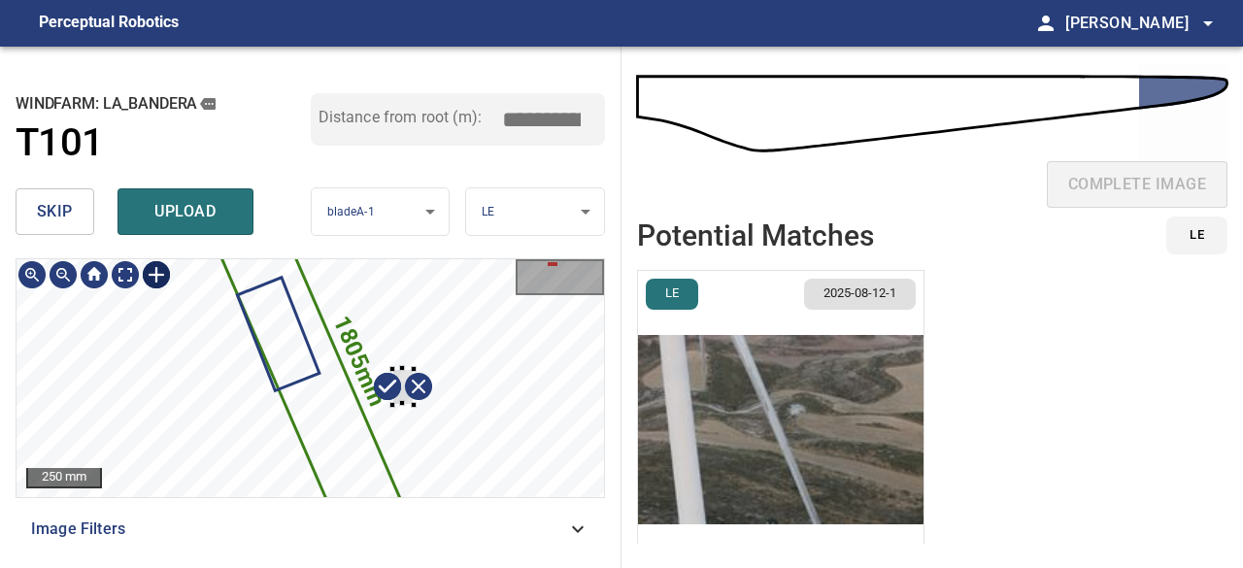
click at [392, 368] on div "1805mm 292mm" at bounding box center [311, 378] width 588 height 238
click at [444, 409] on div "1805mm 292mm" at bounding box center [311, 378] width 588 height 238
click at [89, 271] on div at bounding box center [94, 274] width 31 height 31
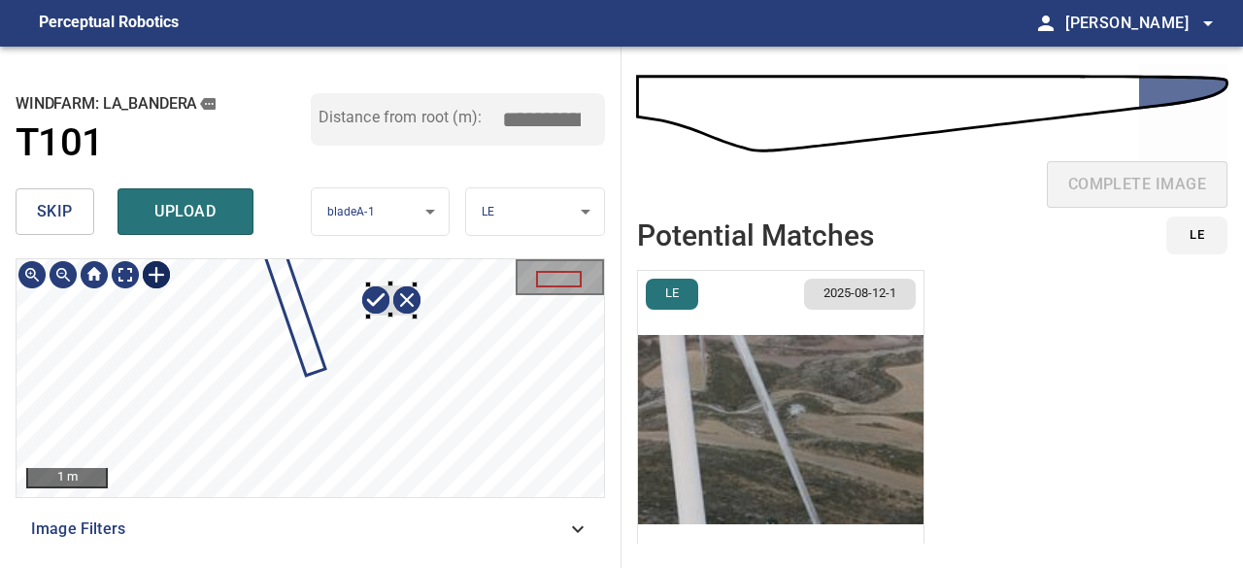
click at [414, 316] on div "1805mm 292mm" at bounding box center [311, 378] width 588 height 238
click at [375, 339] on div "1805mm 292mm" at bounding box center [311, 378] width 588 height 238
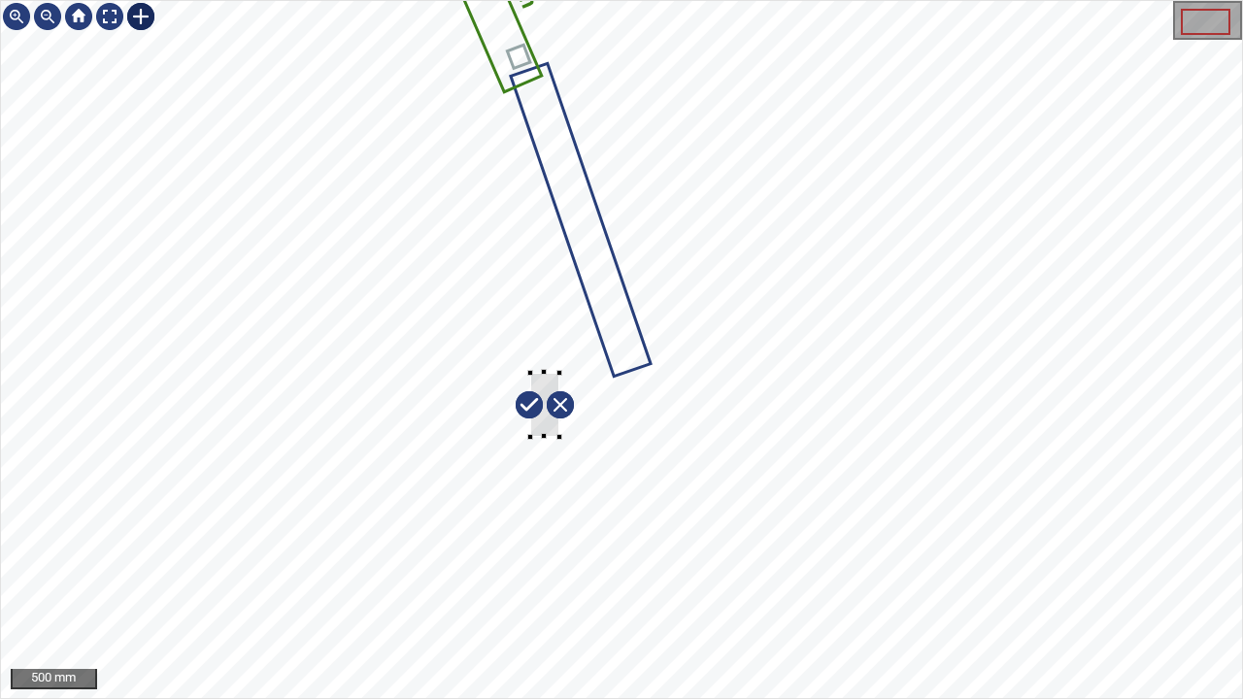
click at [560, 437] on div "1805mm 292mm" at bounding box center [621, 349] width 1241 height 697
click at [86, 19] on div at bounding box center [78, 16] width 31 height 31
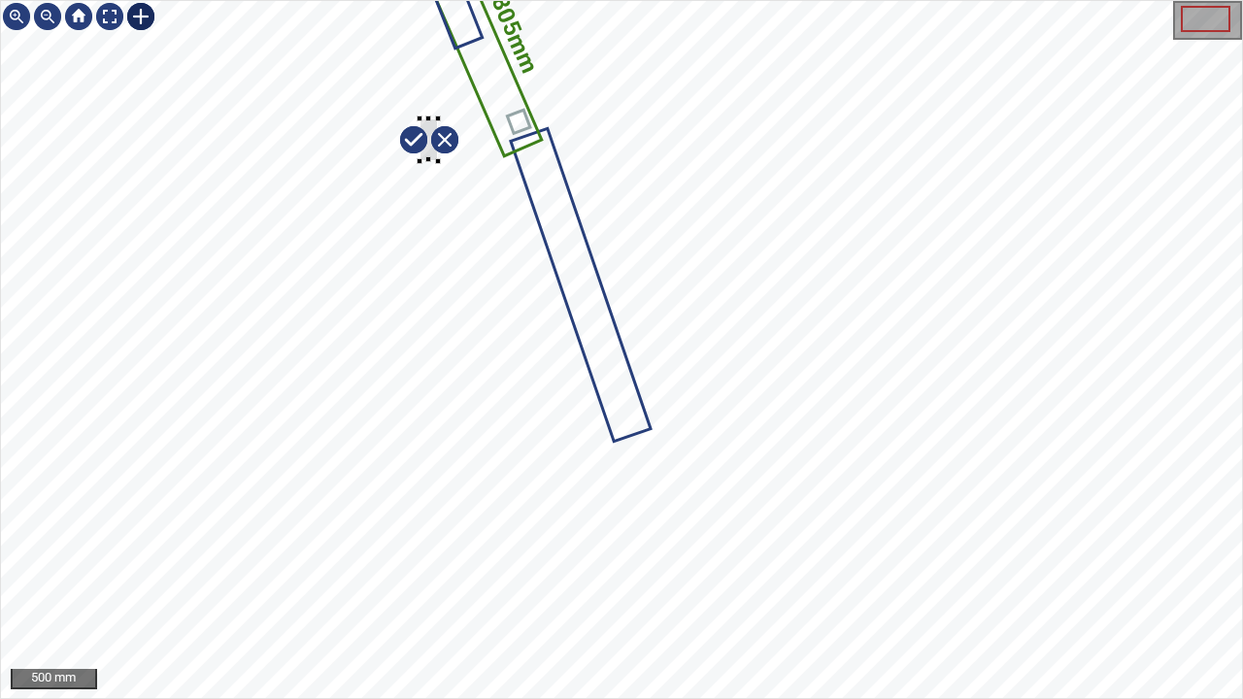
click at [437, 160] on div "1805mm 292mm" at bounding box center [621, 349] width 1241 height 697
click at [78, 19] on div at bounding box center [78, 16] width 31 height 31
click at [80, 15] on div at bounding box center [78, 16] width 31 height 31
click at [105, 16] on div at bounding box center [109, 16] width 31 height 31
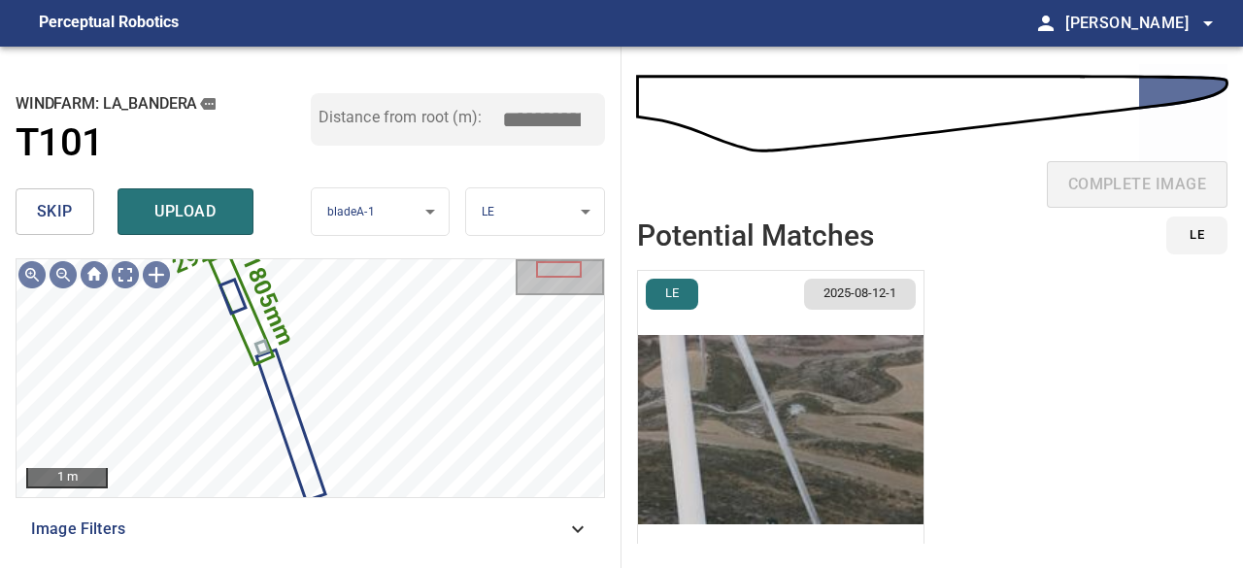
click at [70, 206] on span "skip" at bounding box center [55, 211] width 36 height 27
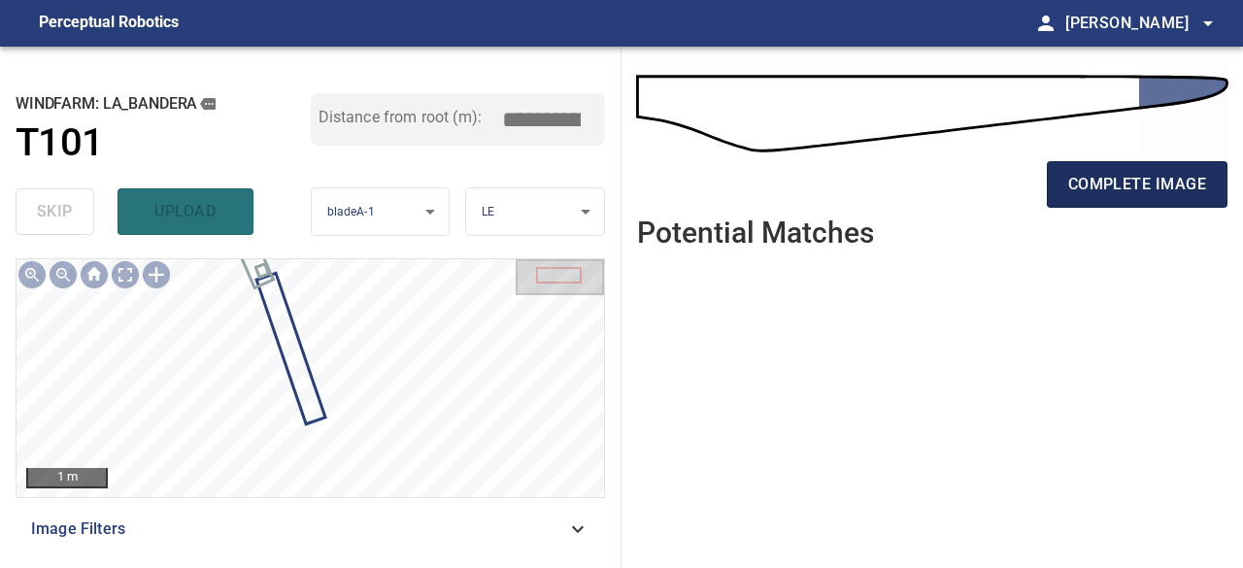
click at [1193, 184] on span "complete image" at bounding box center [1138, 184] width 138 height 27
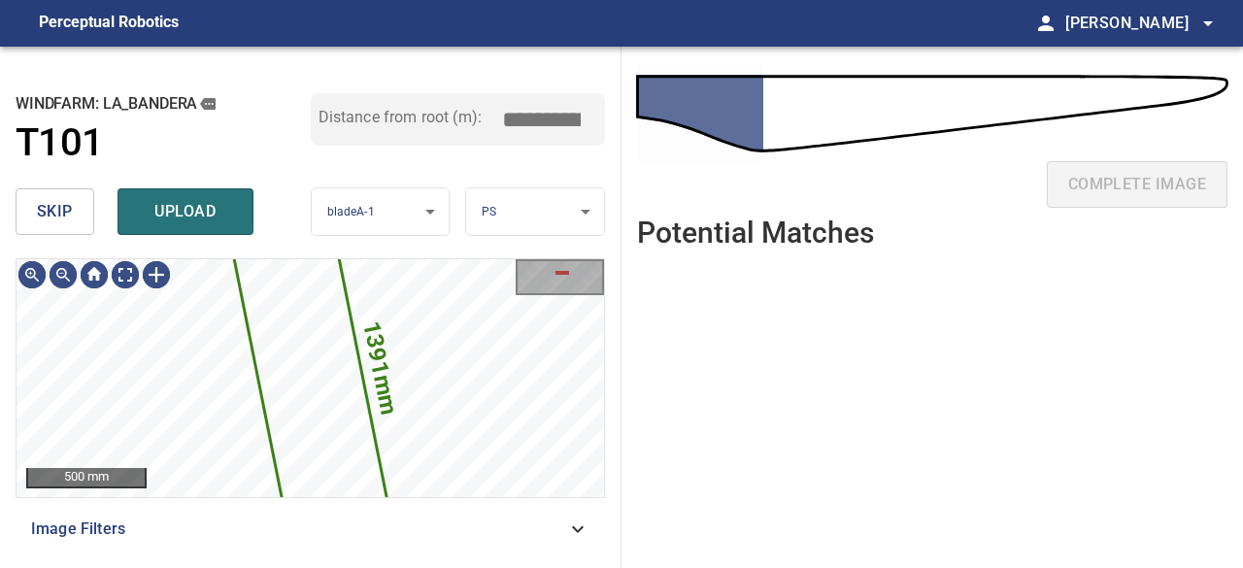
click at [52, 220] on span "skip" at bounding box center [55, 211] width 36 height 27
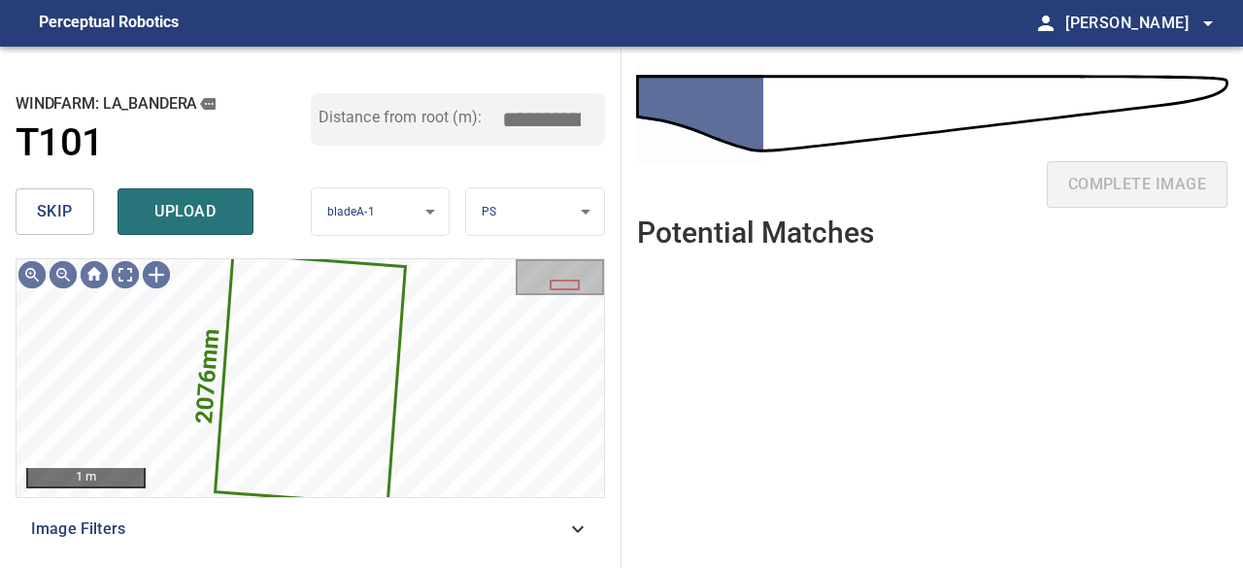
click at [51, 211] on span "skip" at bounding box center [55, 211] width 36 height 27
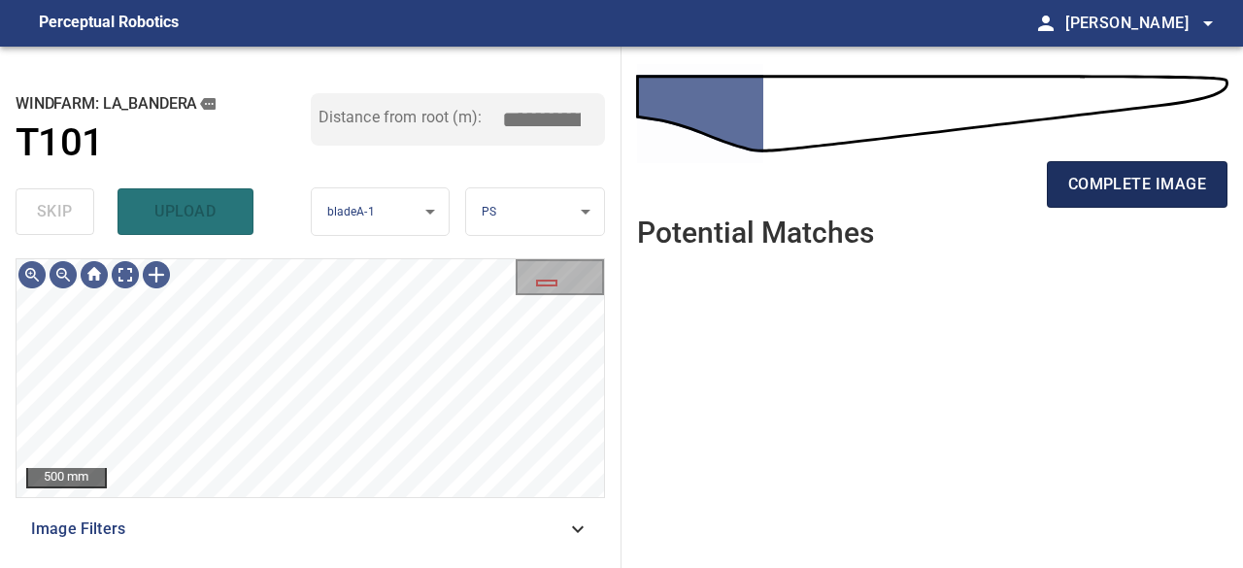
click at [1140, 184] on span "complete image" at bounding box center [1138, 184] width 138 height 27
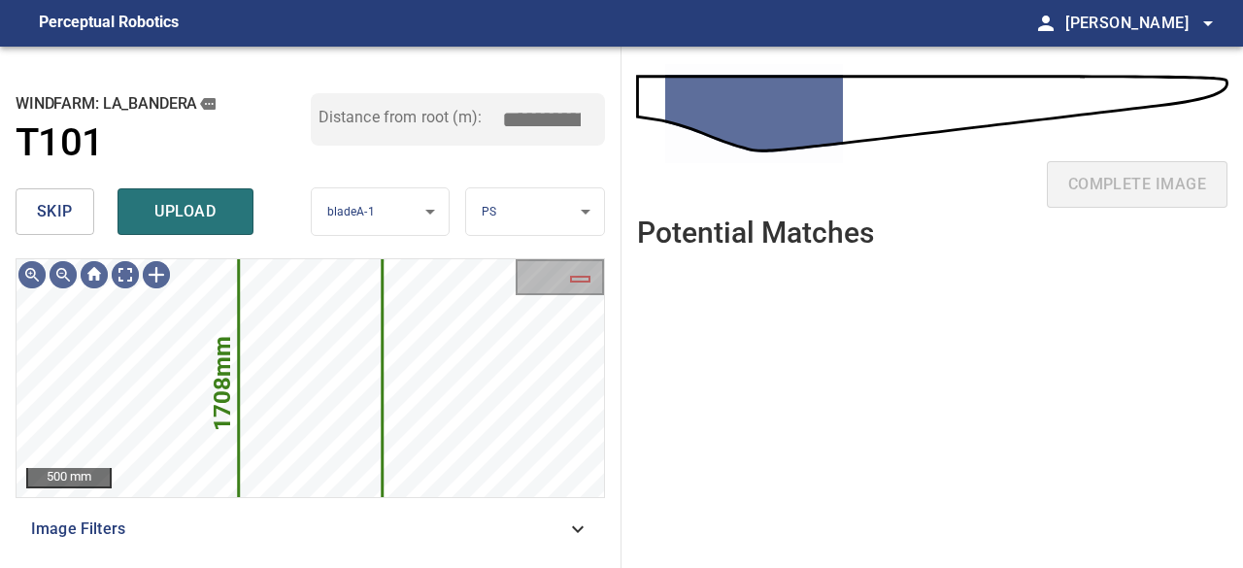
click at [58, 207] on span "skip" at bounding box center [55, 211] width 36 height 27
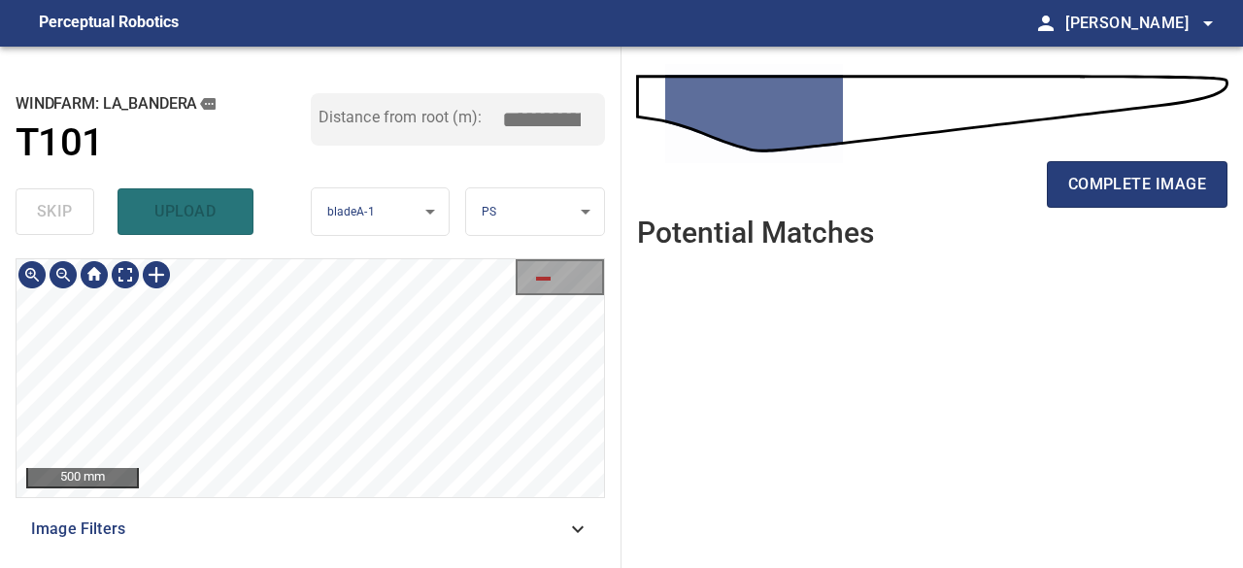
click at [609, 374] on div "**********" at bounding box center [311, 308] width 622 height 522
click at [639, 407] on div "**********" at bounding box center [621, 308] width 1243 height 522
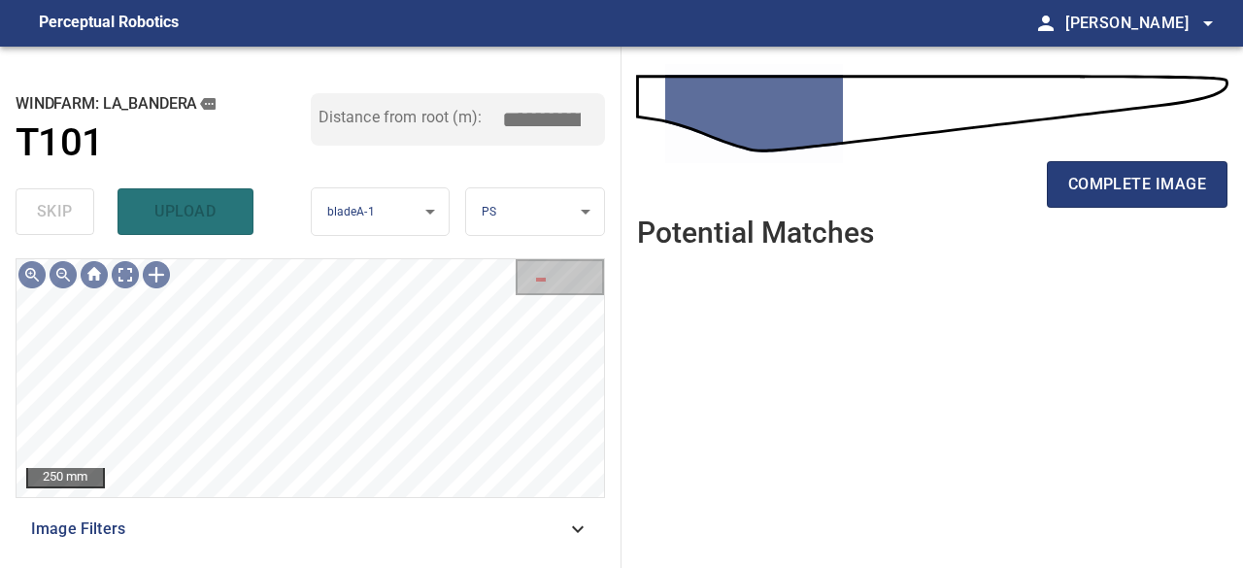
click at [38, 209] on div "skip upload" at bounding box center [163, 212] width 295 height 62
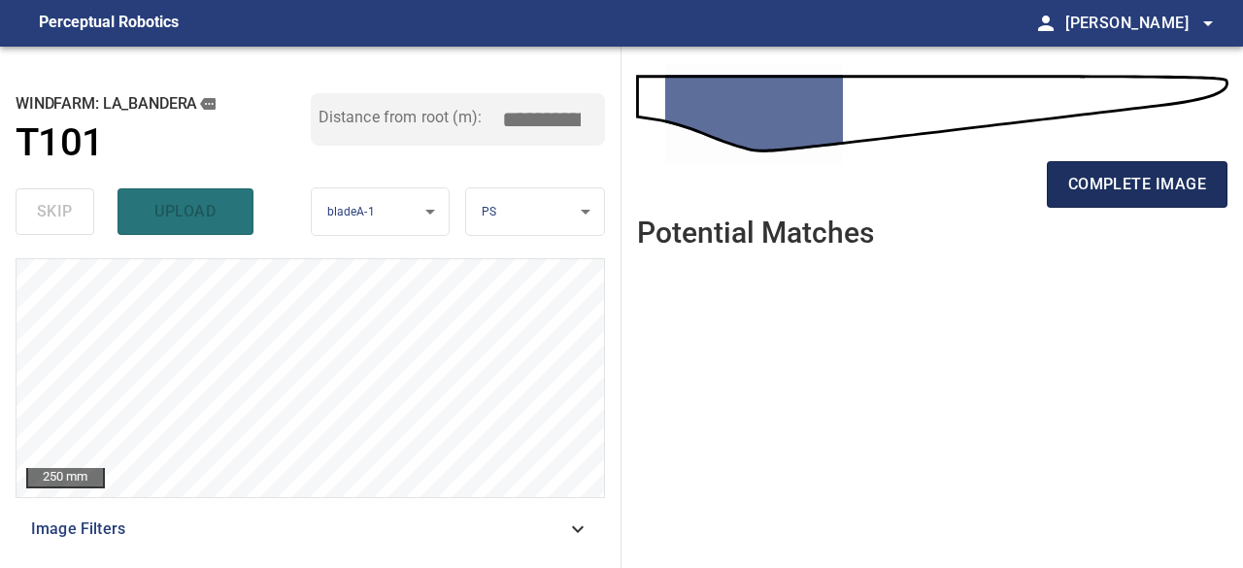
click at [1162, 186] on span "complete image" at bounding box center [1138, 184] width 138 height 27
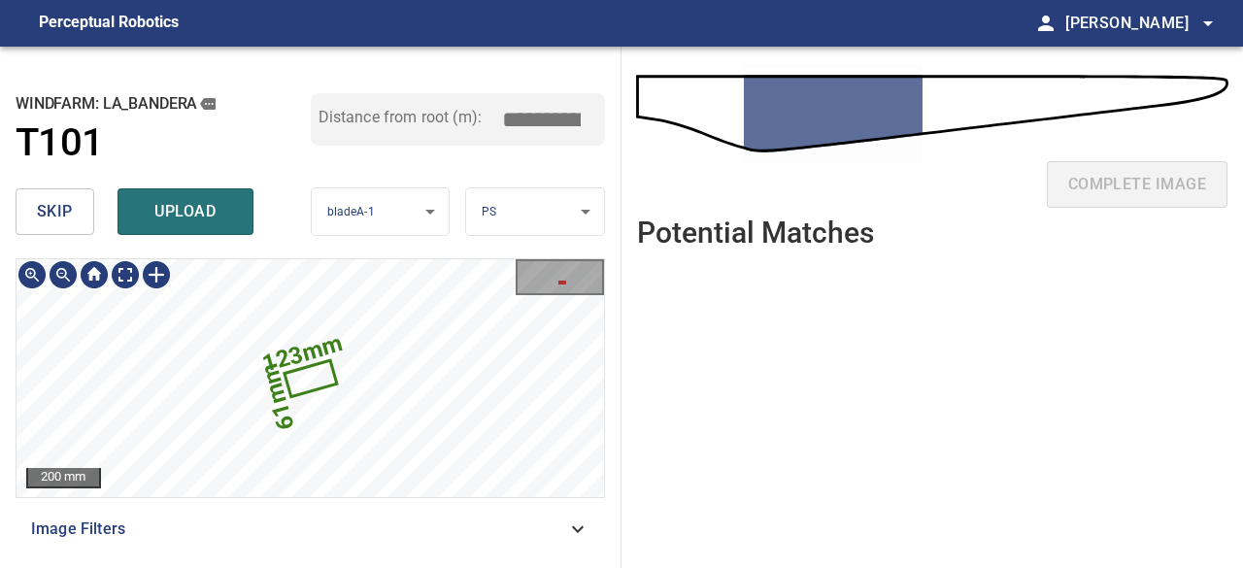
click at [207, 289] on div "**********" at bounding box center [311, 308] width 622 height 522
click at [273, 369] on text "61mm" at bounding box center [277, 393] width 45 height 73
click at [282, 374] on text "61mm" at bounding box center [276, 387] width 45 height 73
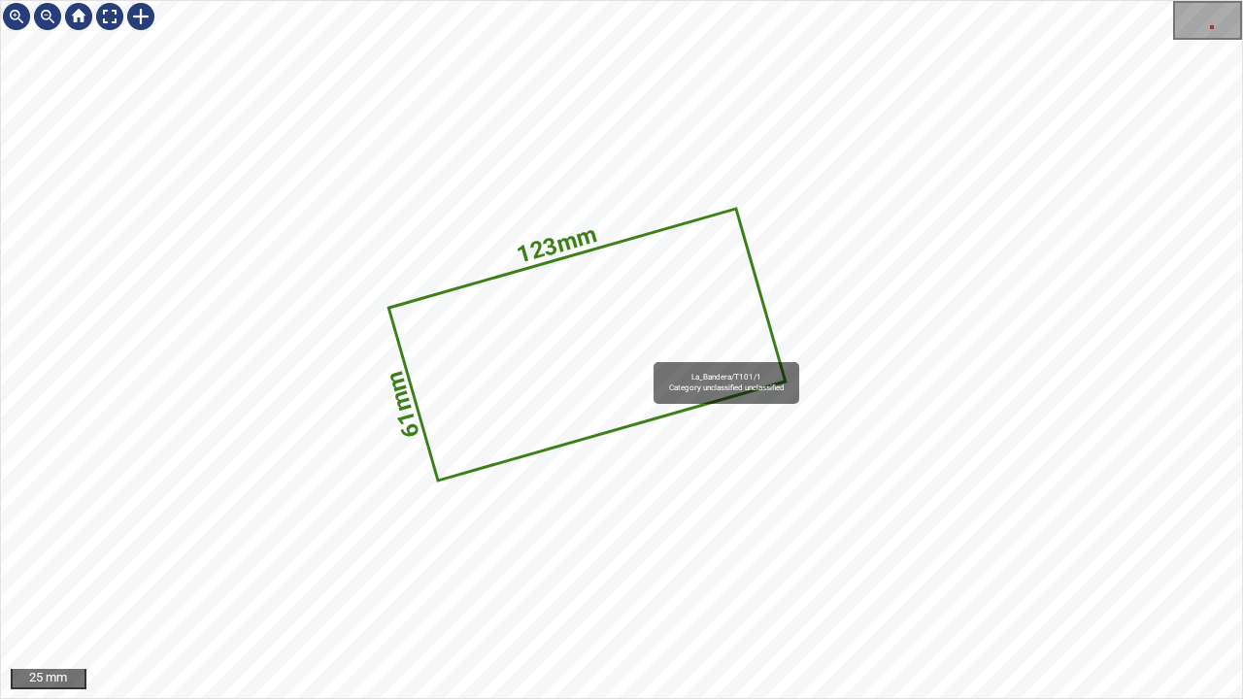
click at [628, 406] on icon at bounding box center [587, 344] width 393 height 268
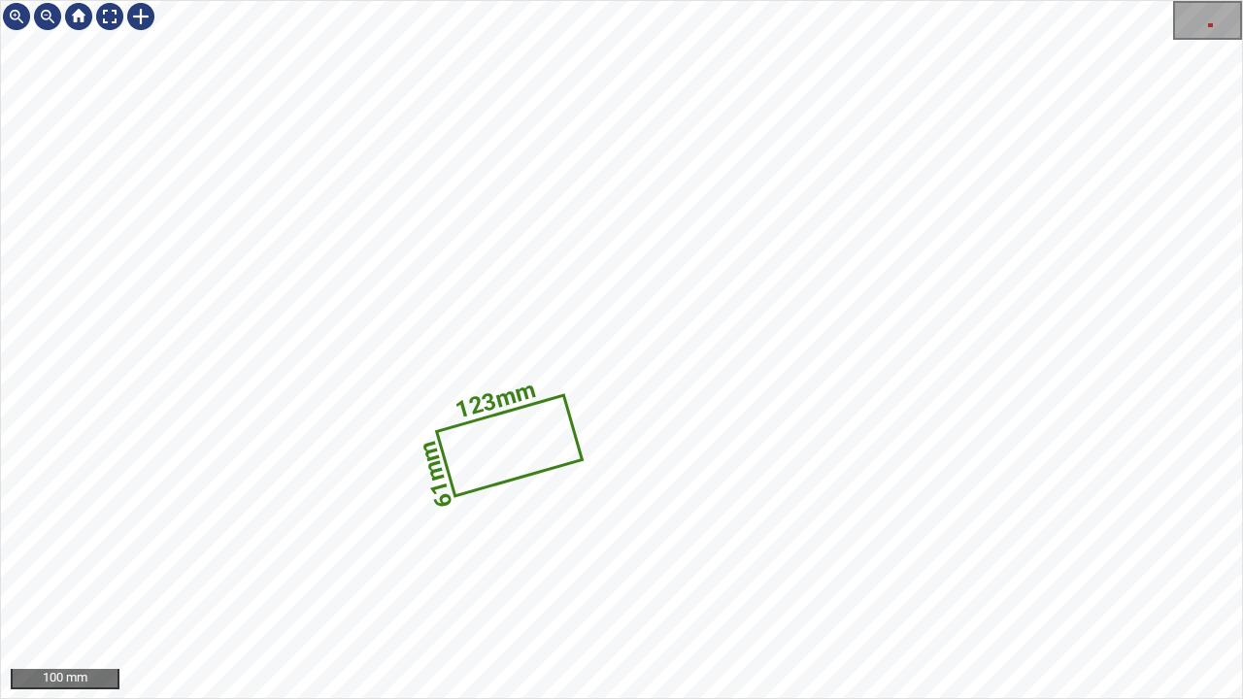
click at [513, 409] on div "123mm 61mm" at bounding box center [621, 349] width 1241 height 697
click at [515, 445] on icon at bounding box center [508, 445] width 142 height 97
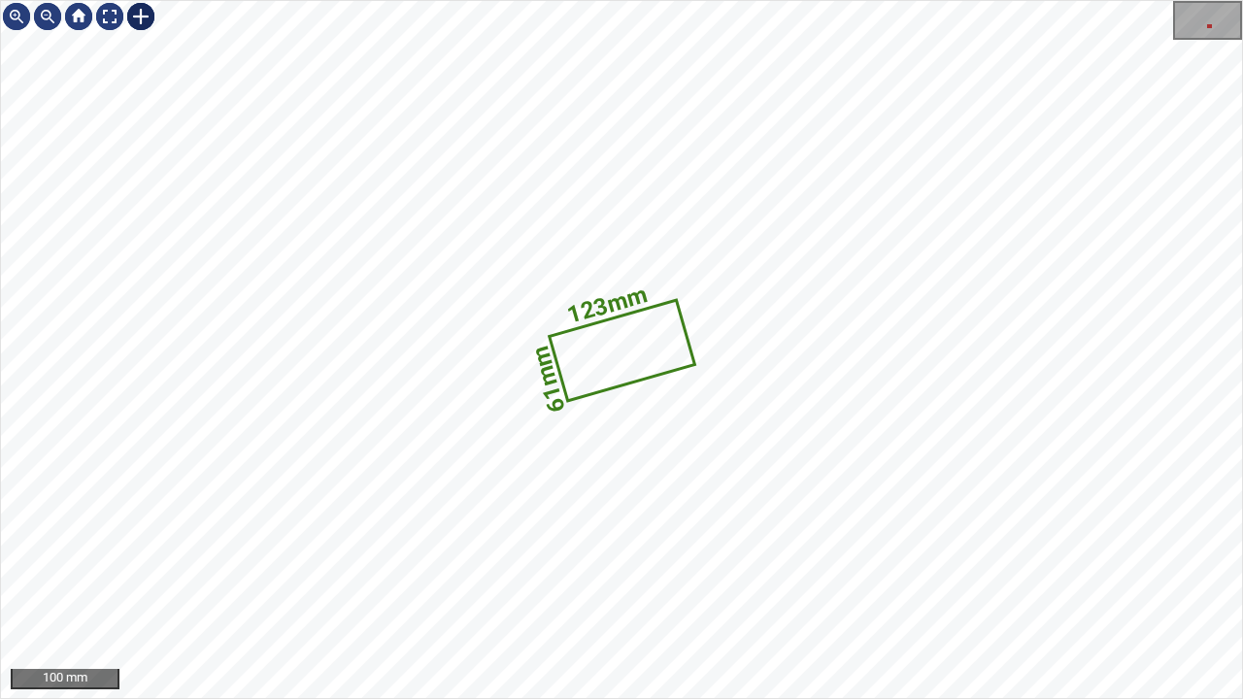
click at [138, 17] on div at bounding box center [140, 16] width 31 height 31
click at [587, 342] on icon at bounding box center [623, 350] width 142 height 97
click at [699, 311] on div "123mm 61mm" at bounding box center [621, 349] width 1241 height 697
click at [560, 357] on div at bounding box center [630, 337] width 141 height 59
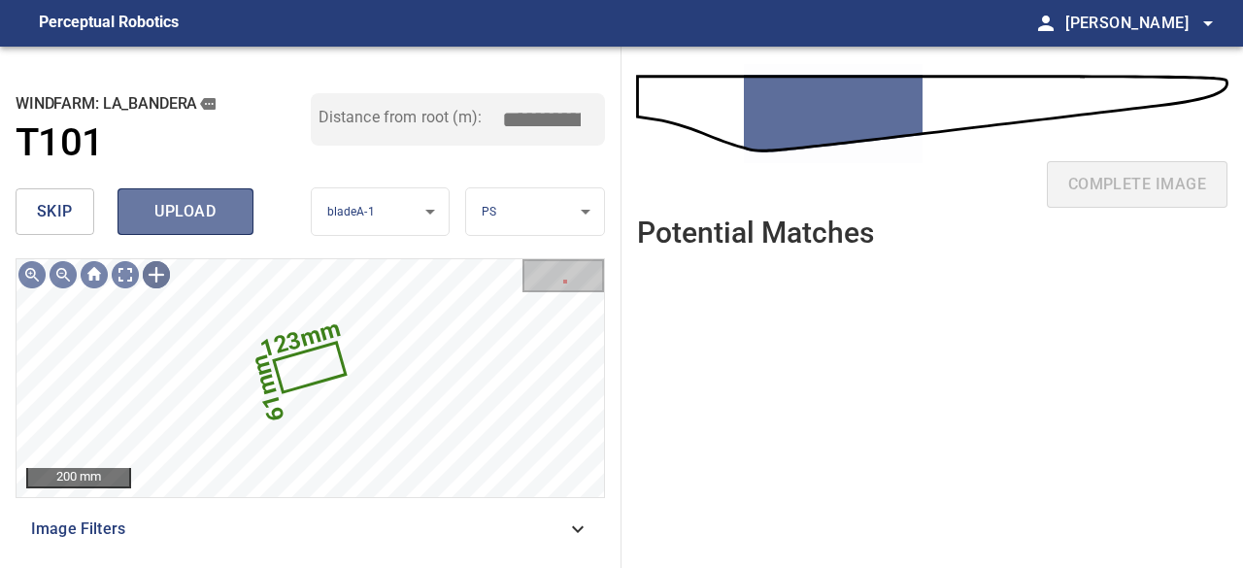
click at [167, 211] on span "upload" at bounding box center [185, 211] width 93 height 27
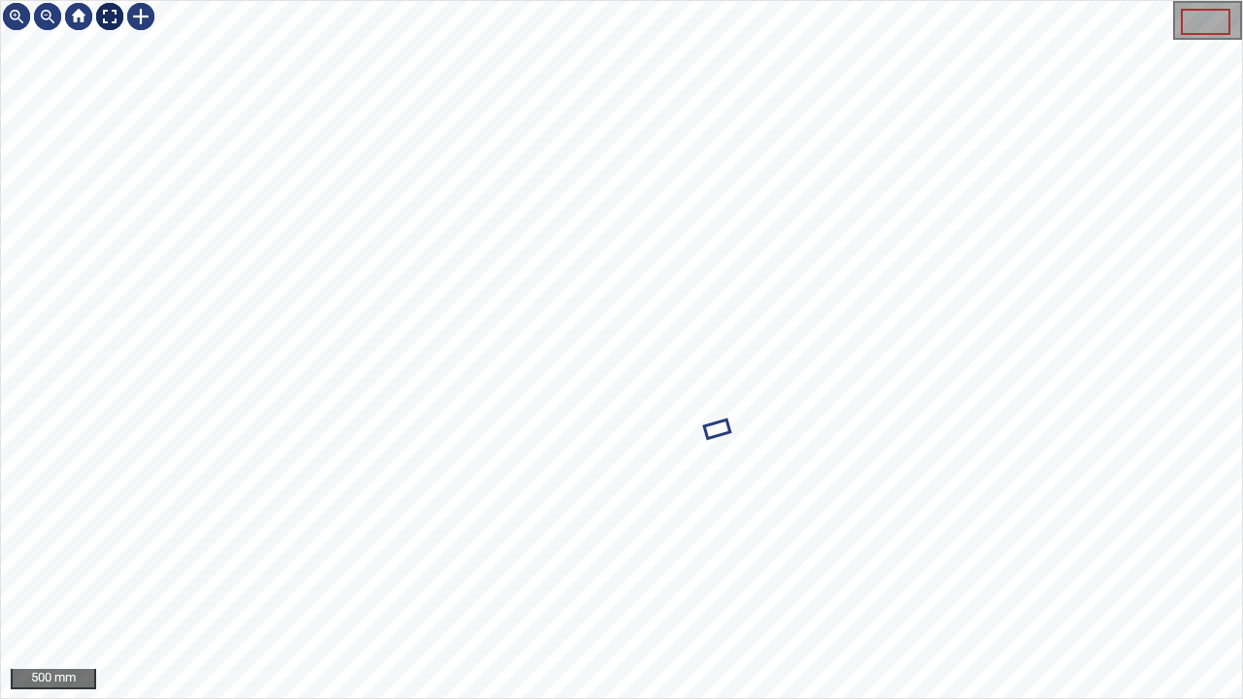
click at [107, 14] on div at bounding box center [109, 16] width 31 height 31
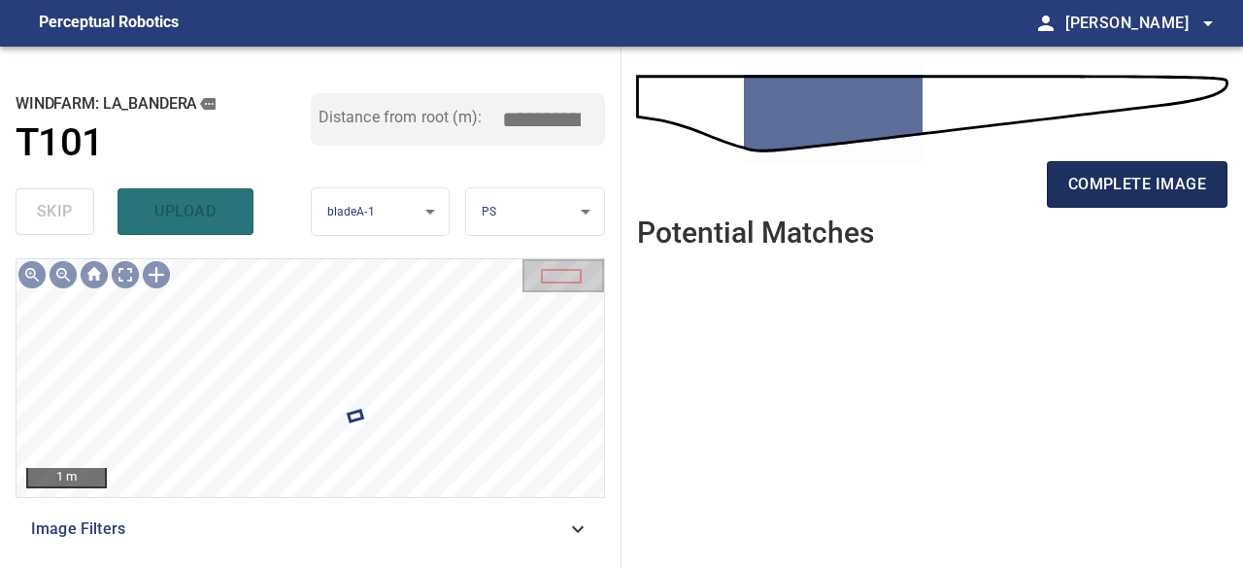
click at [1127, 186] on span "complete image" at bounding box center [1138, 184] width 138 height 27
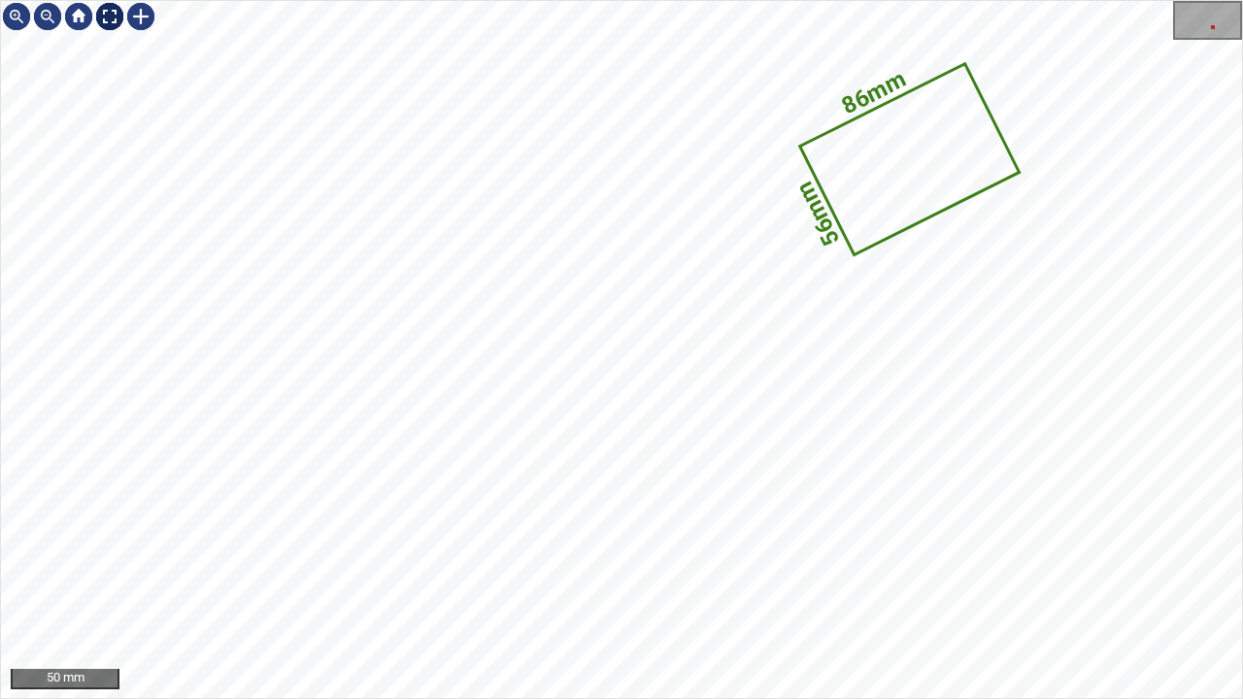
click at [103, 17] on div at bounding box center [109, 16] width 31 height 31
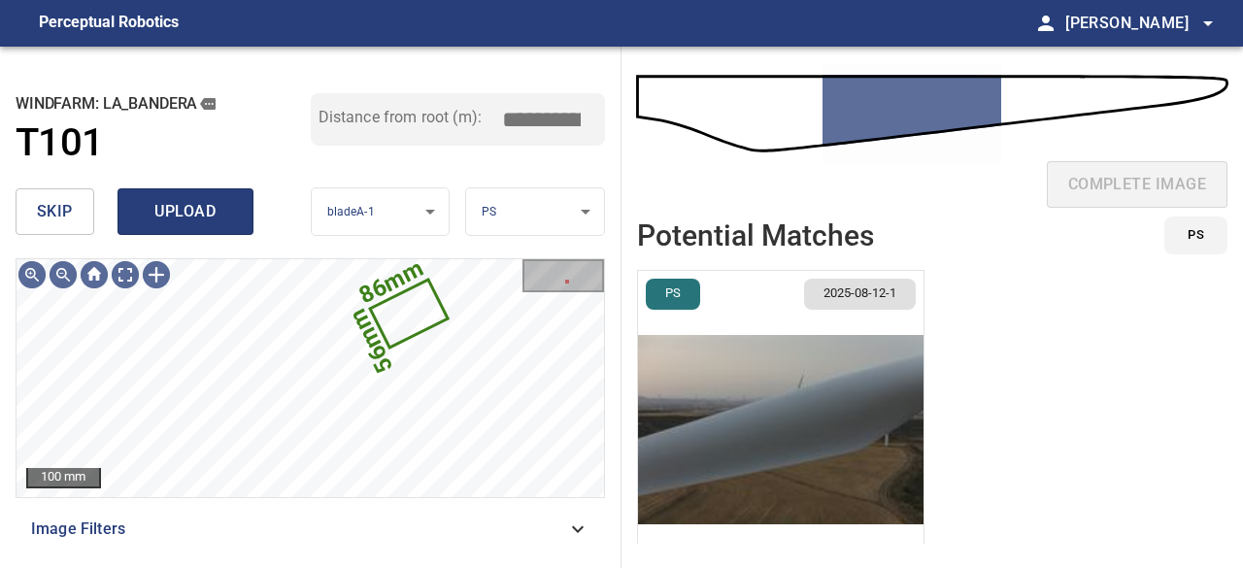
click at [164, 210] on span "upload" at bounding box center [185, 211] width 93 height 27
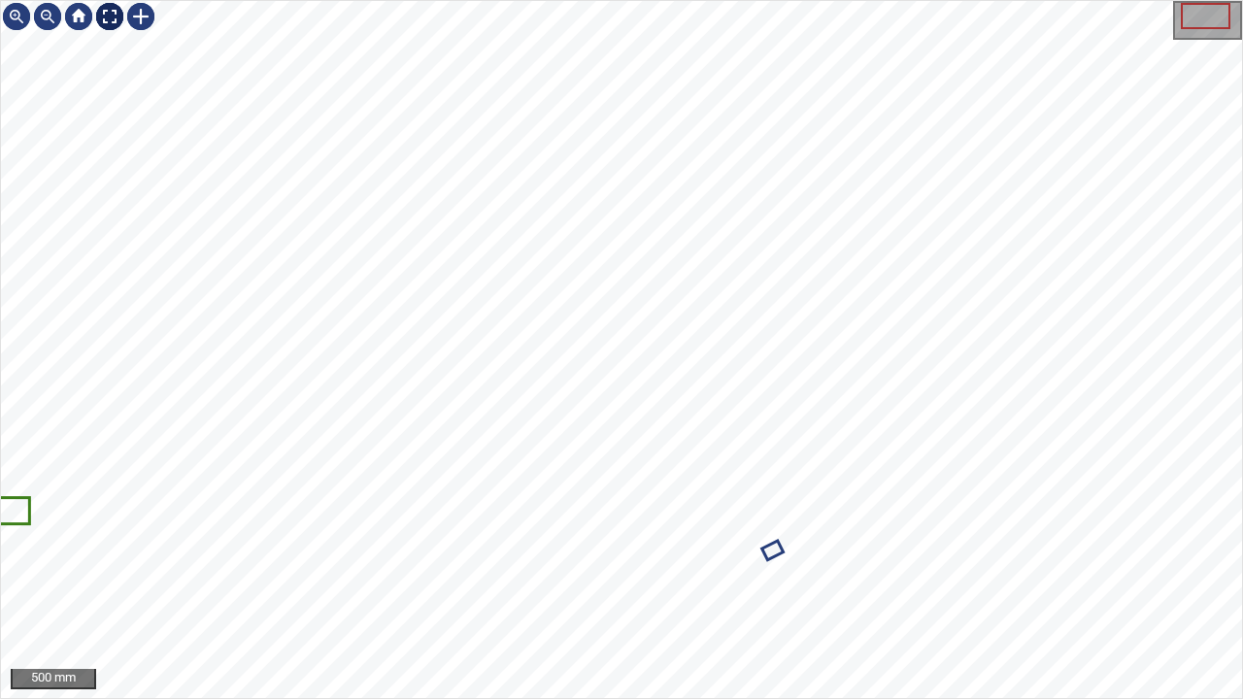
click at [113, 10] on div at bounding box center [109, 16] width 31 height 31
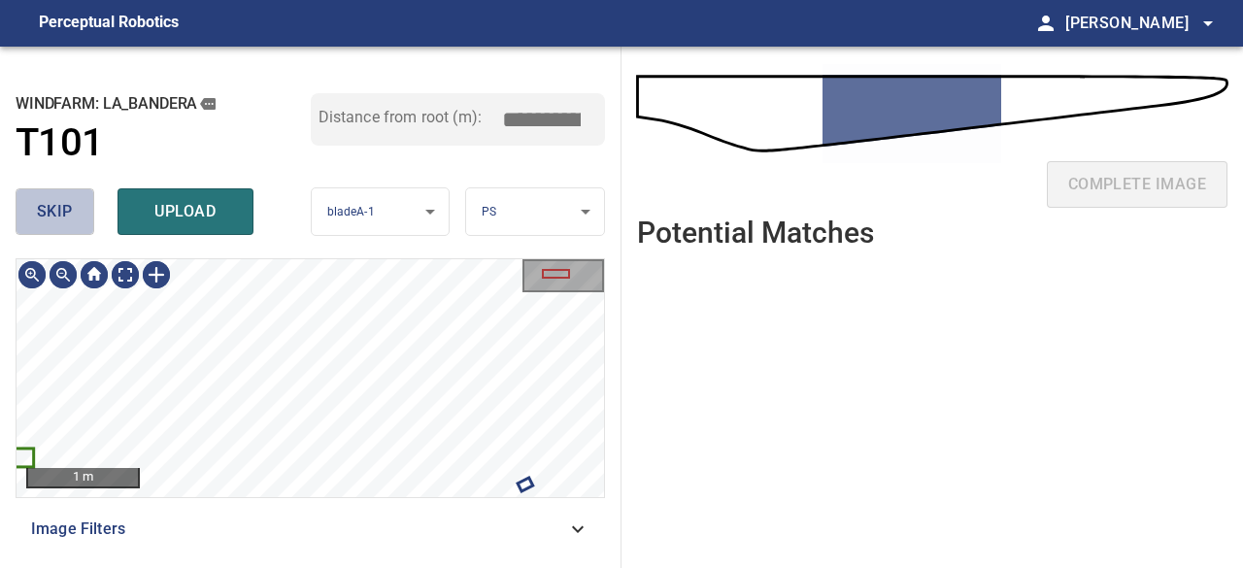
click at [47, 217] on span "skip" at bounding box center [55, 211] width 36 height 27
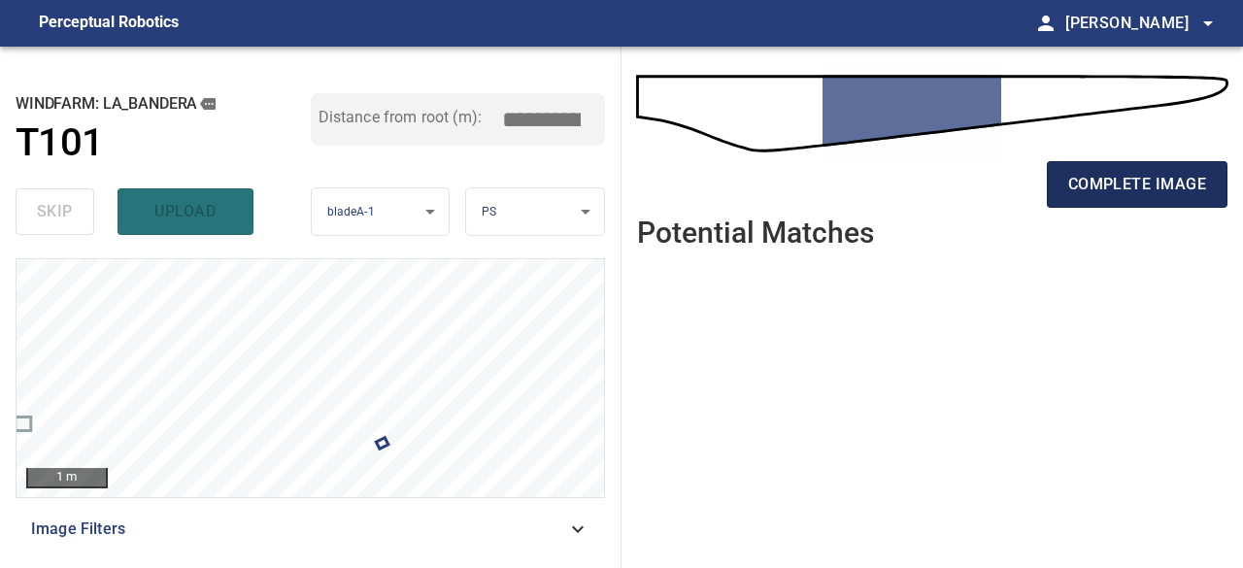
click at [1103, 184] on span "complete image" at bounding box center [1138, 184] width 138 height 27
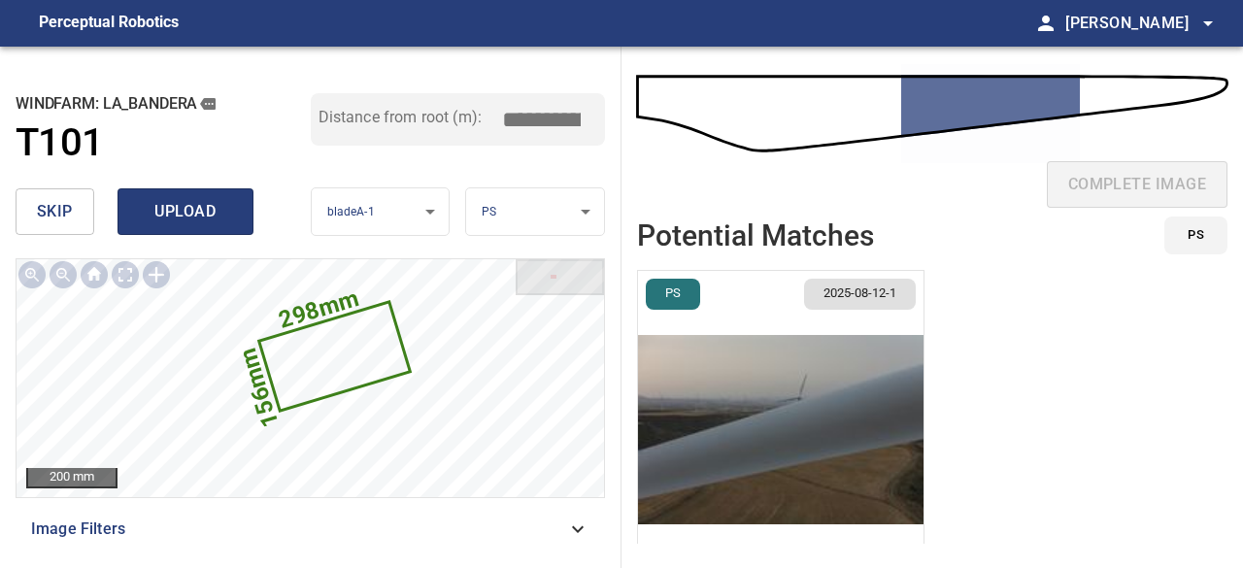
click at [156, 221] on span "upload" at bounding box center [185, 211] width 93 height 27
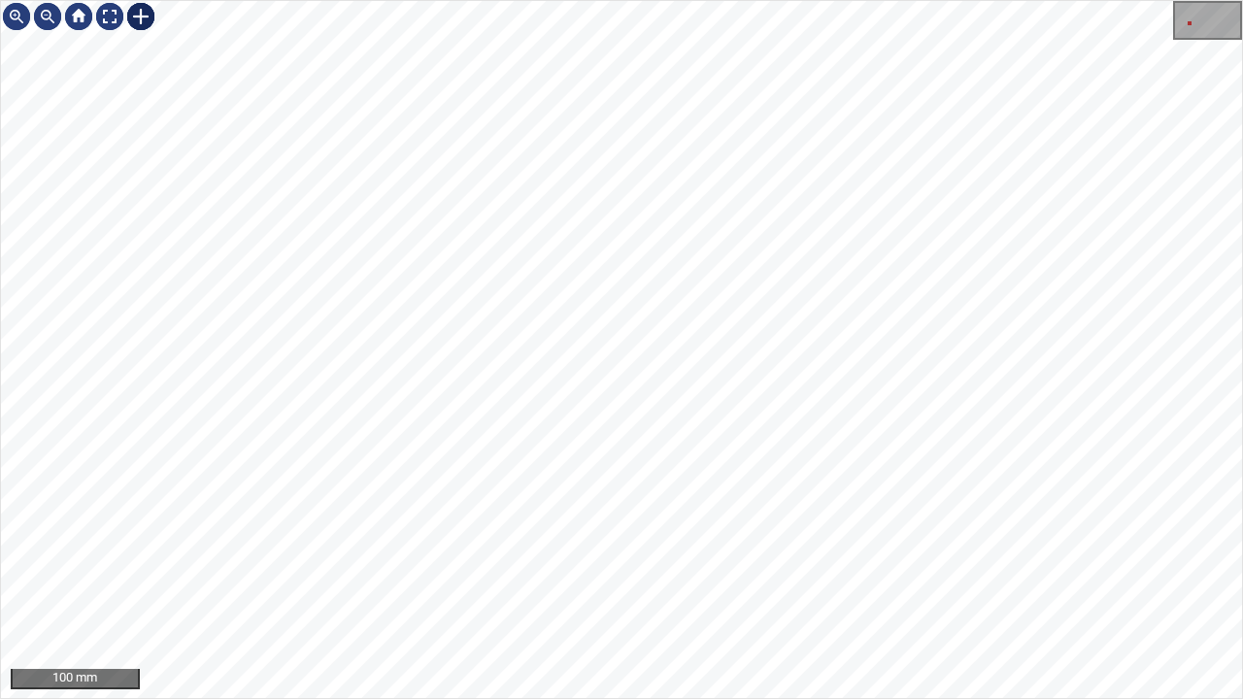
click at [138, 18] on div at bounding box center [140, 16] width 31 height 31
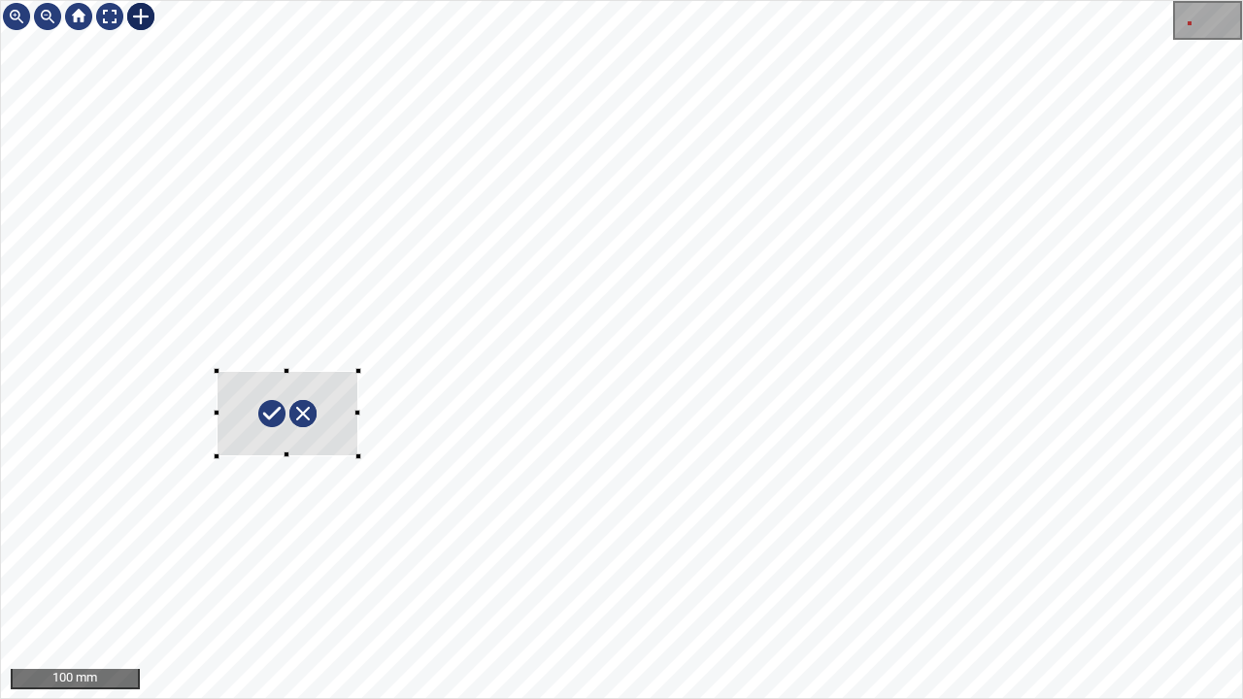
click at [357, 456] on div at bounding box center [621, 349] width 1241 height 697
click at [330, 437] on div at bounding box center [288, 413] width 142 height 85
click at [293, 437] on div at bounding box center [292, 439] width 7 height 7
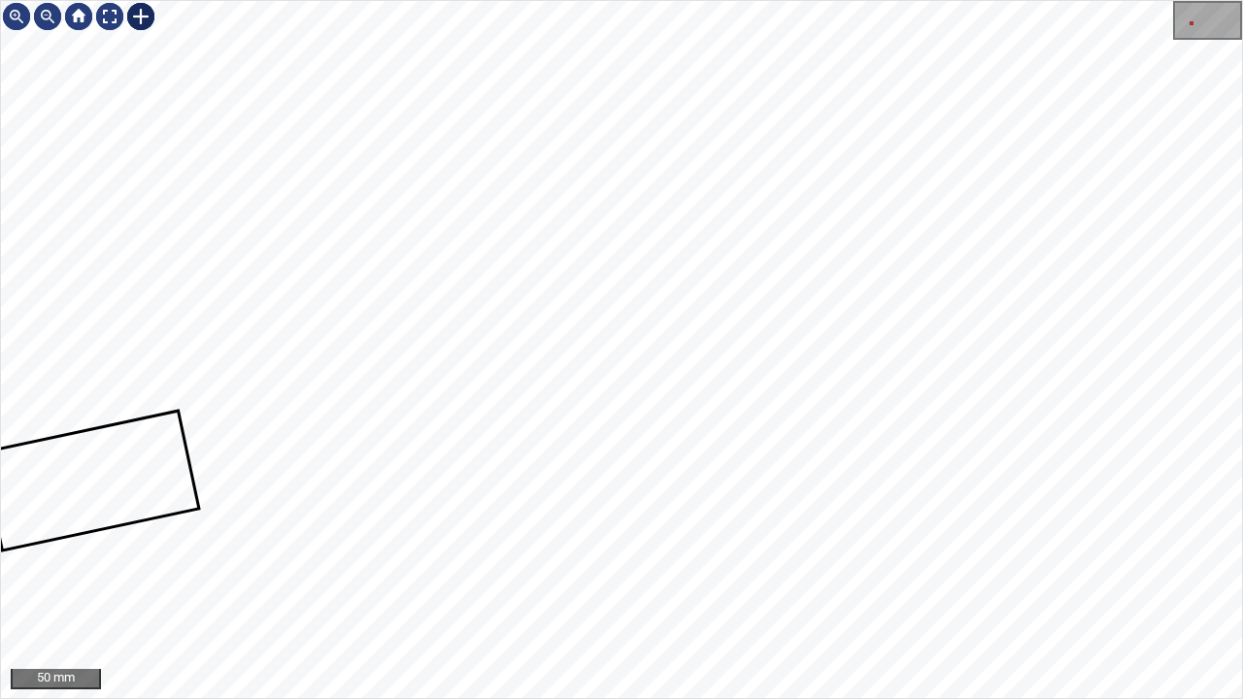
click at [141, 16] on div at bounding box center [140, 16] width 31 height 31
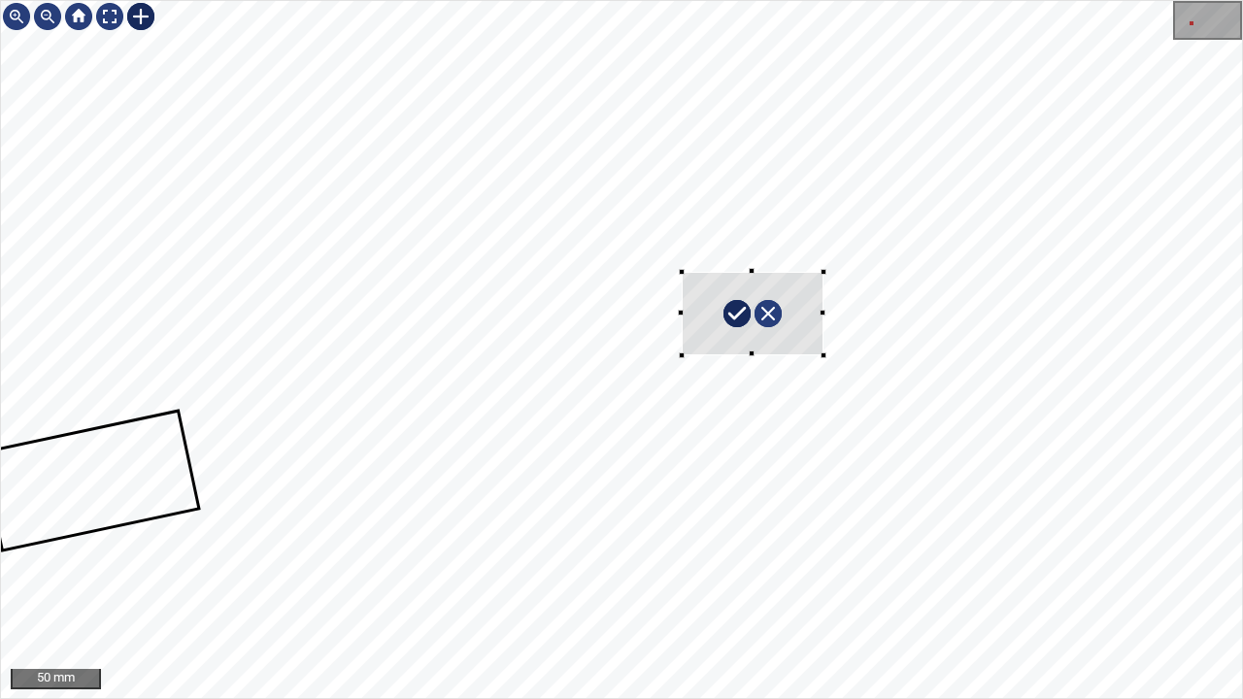
click at [824, 355] on div at bounding box center [621, 349] width 1241 height 697
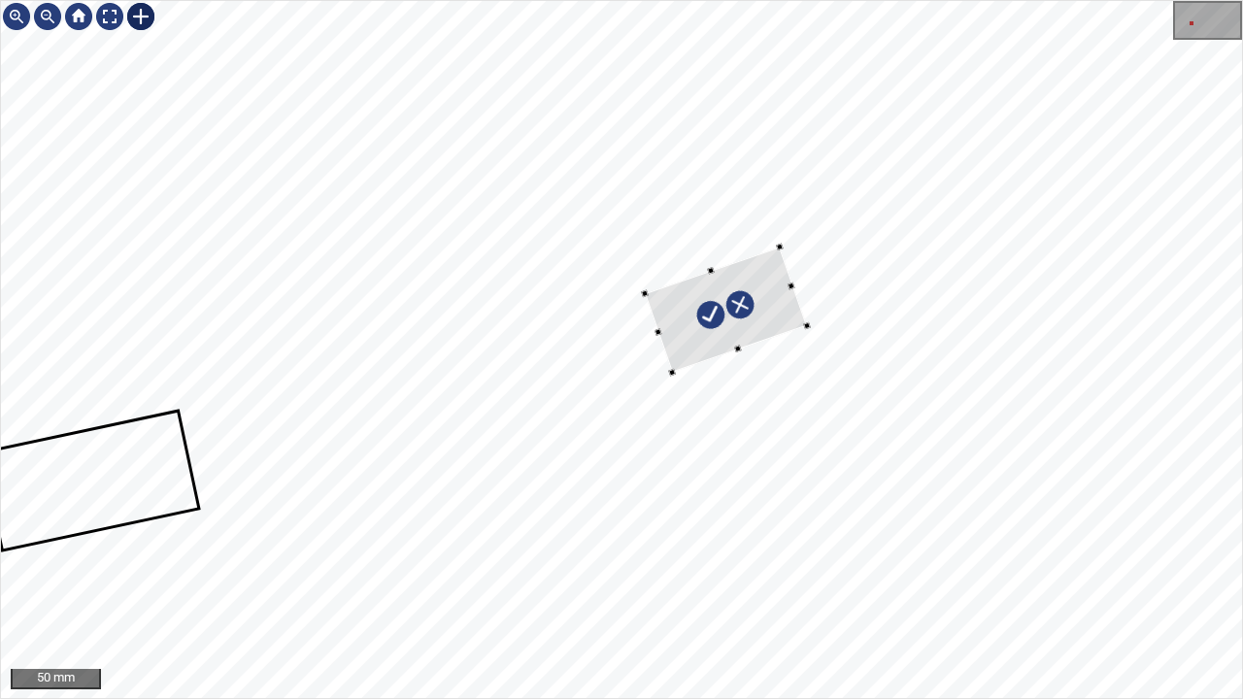
click at [729, 329] on div at bounding box center [726, 309] width 162 height 125
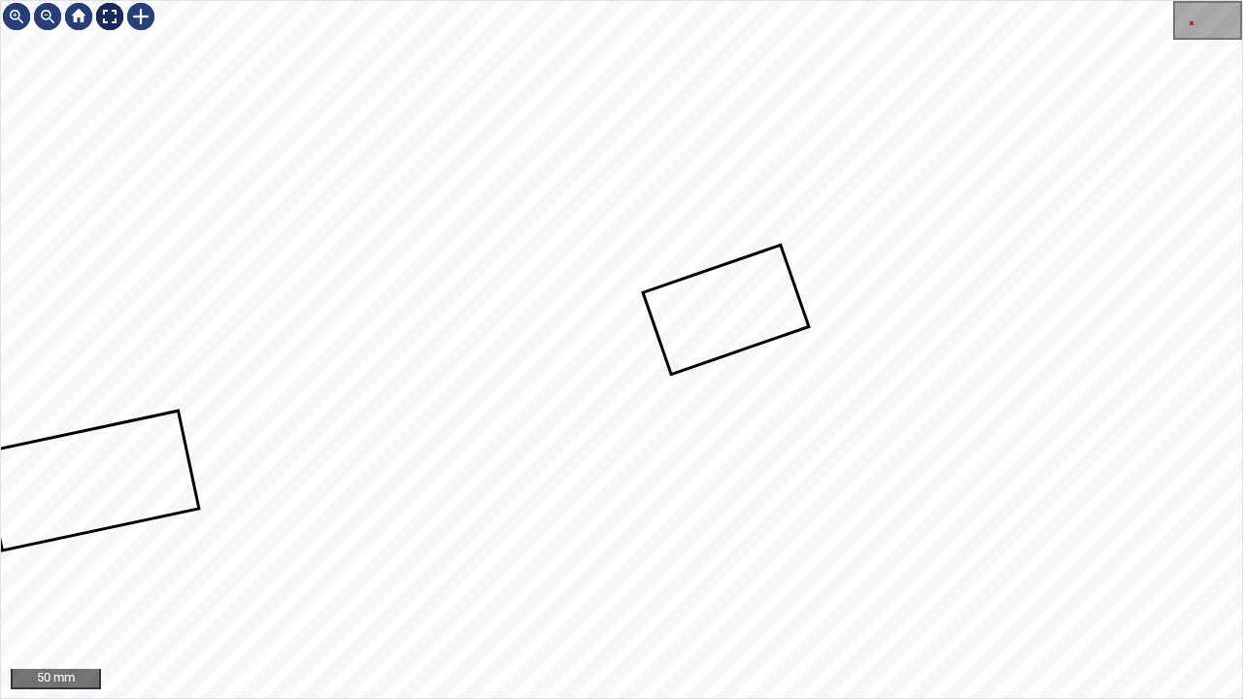
click at [108, 16] on div at bounding box center [109, 16] width 31 height 31
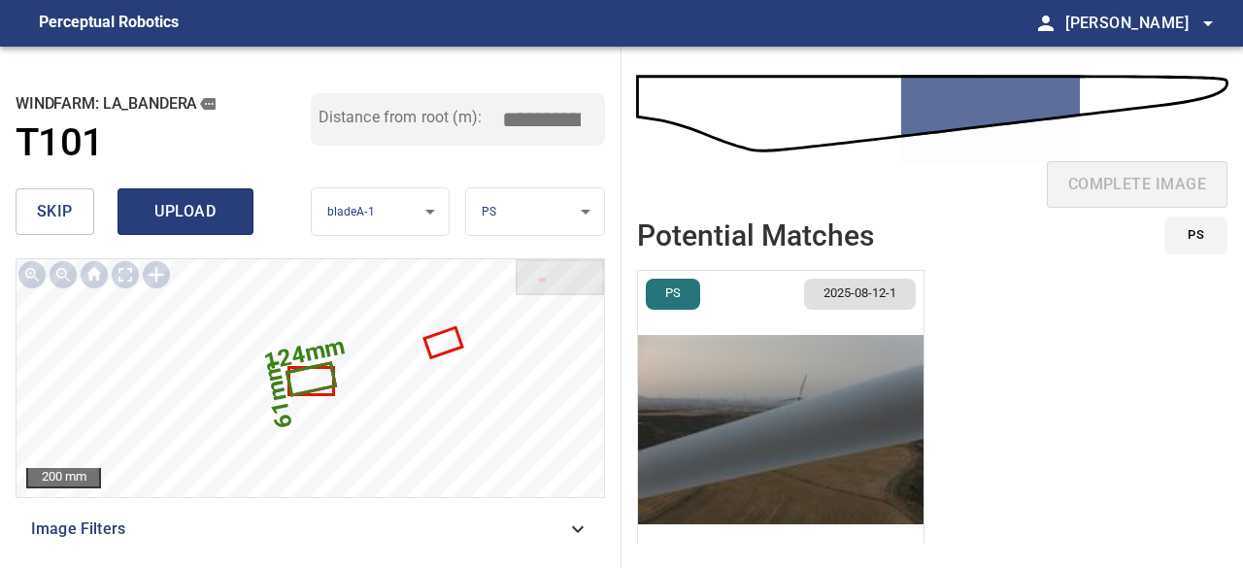
click at [183, 209] on span "upload" at bounding box center [185, 211] width 93 height 27
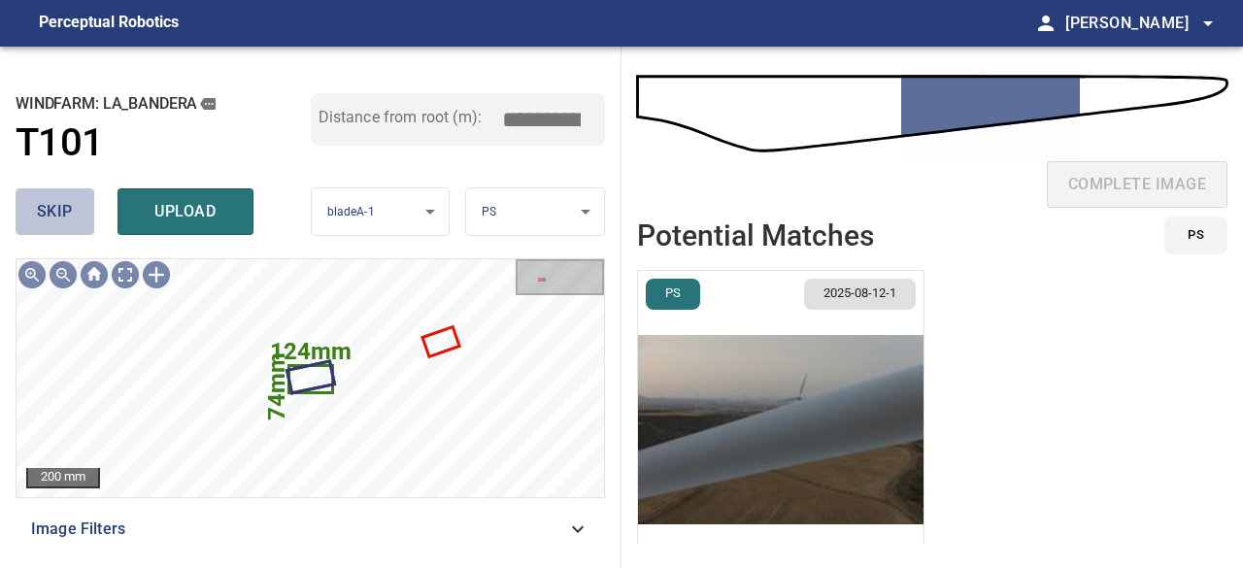
click at [61, 229] on button "skip" at bounding box center [55, 211] width 79 height 47
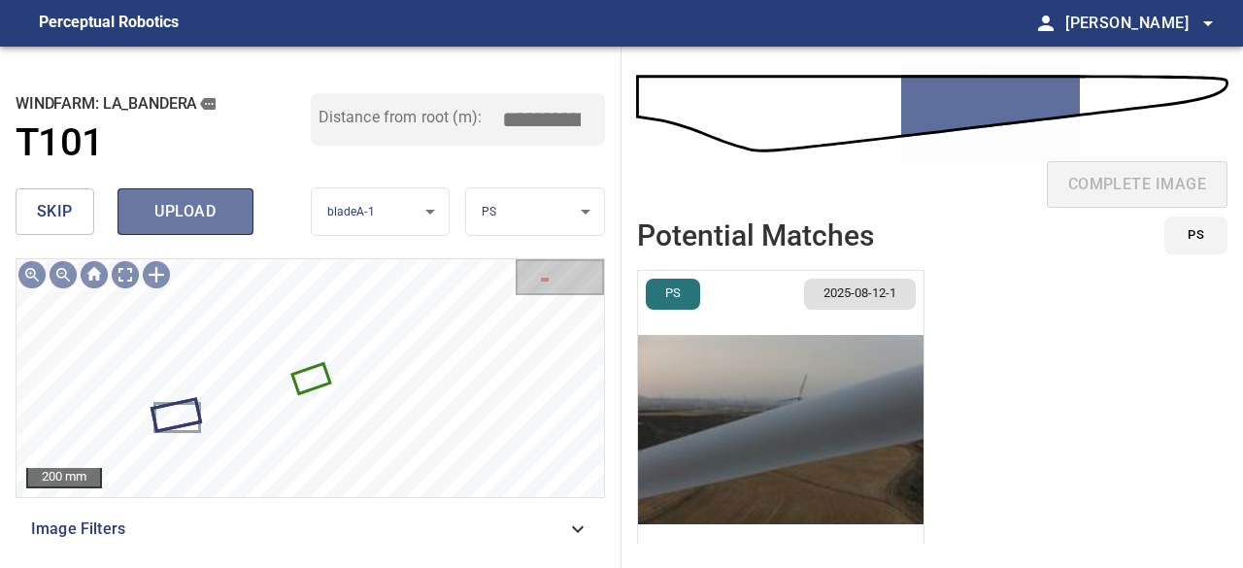
click at [185, 207] on span "upload" at bounding box center [185, 211] width 93 height 27
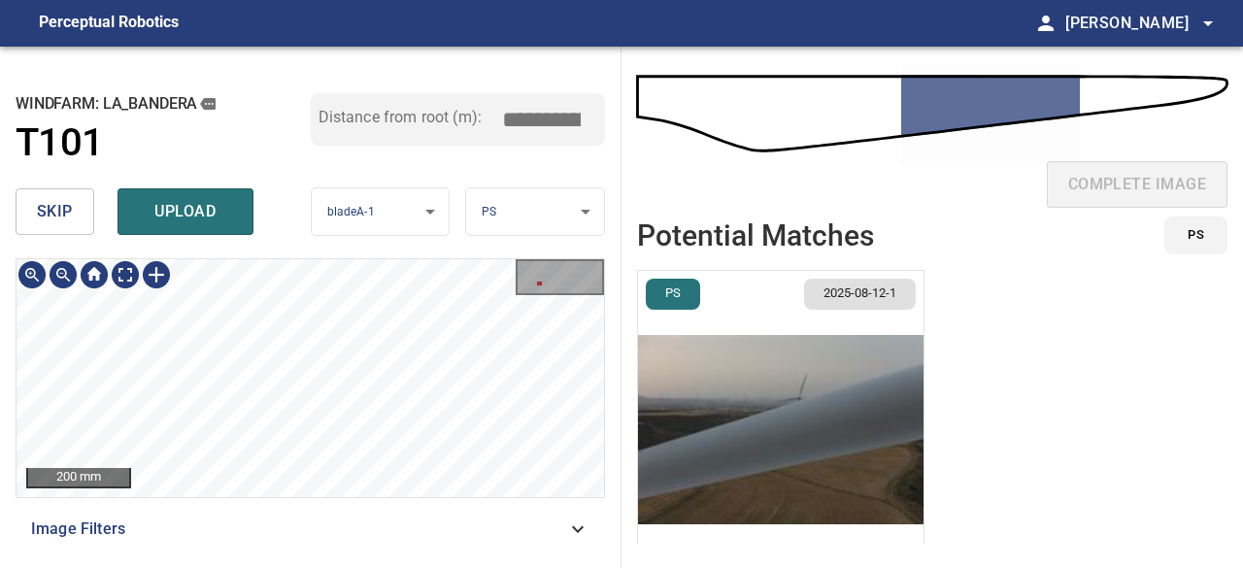
click at [410, 244] on div "**********" at bounding box center [311, 308] width 622 height 522
click at [263, 205] on div "**********" at bounding box center [311, 308] width 622 height 522
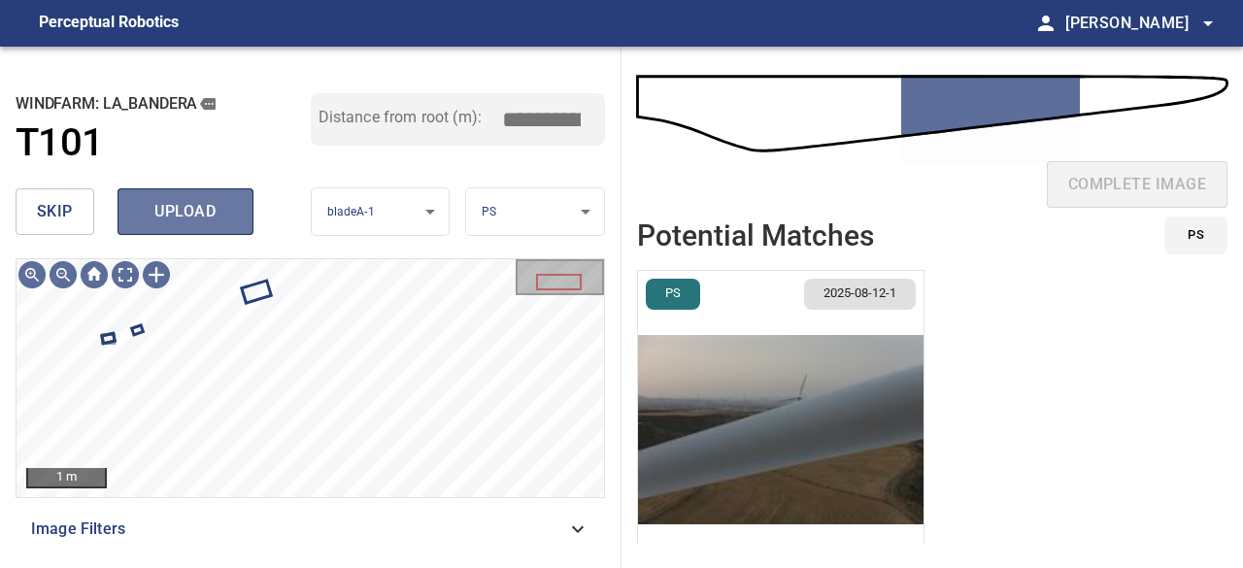
click at [182, 213] on span "upload" at bounding box center [185, 211] width 93 height 27
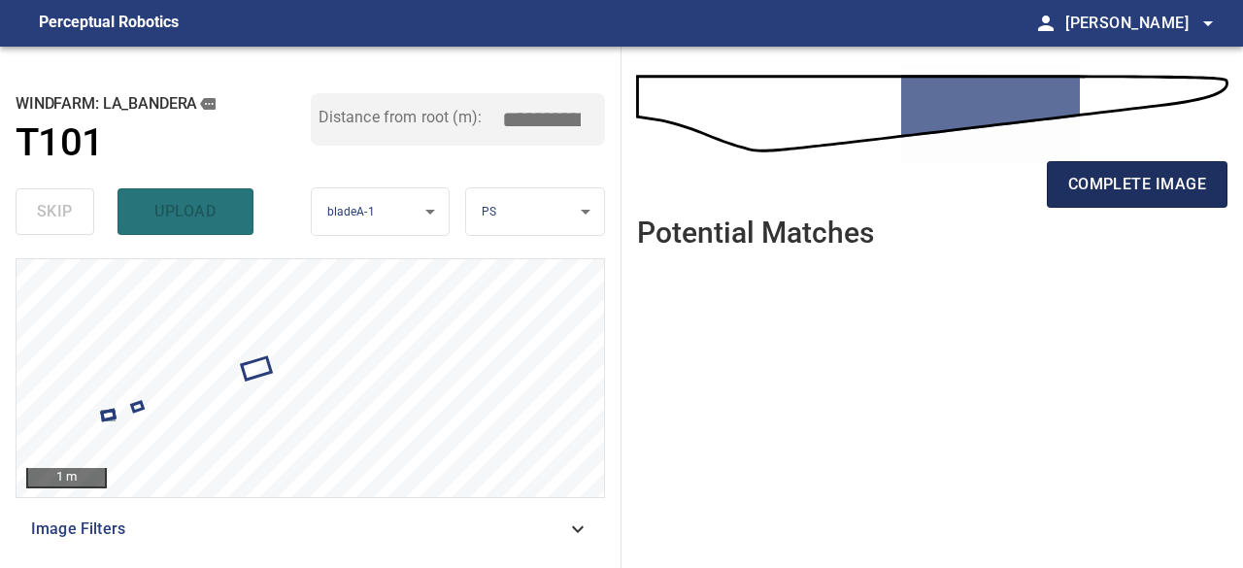
click at [1187, 181] on span "complete image" at bounding box center [1138, 184] width 138 height 27
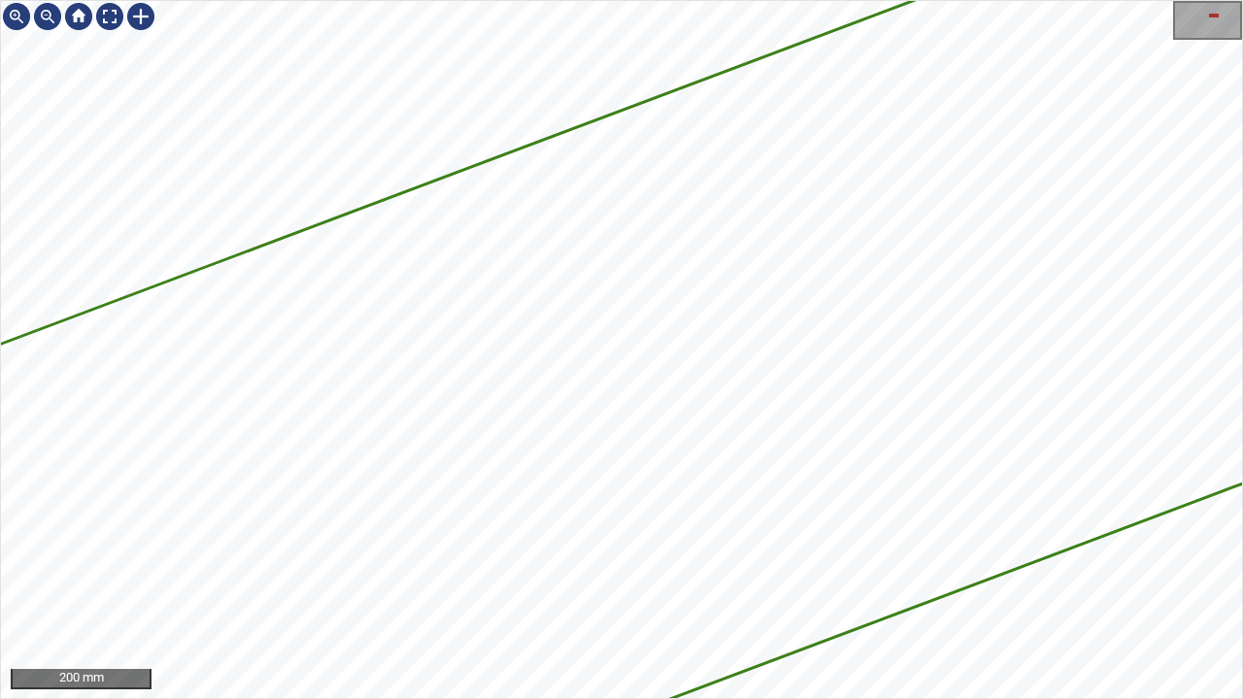
click at [670, 375] on icon at bounding box center [34, 635] width 4281 height 2065
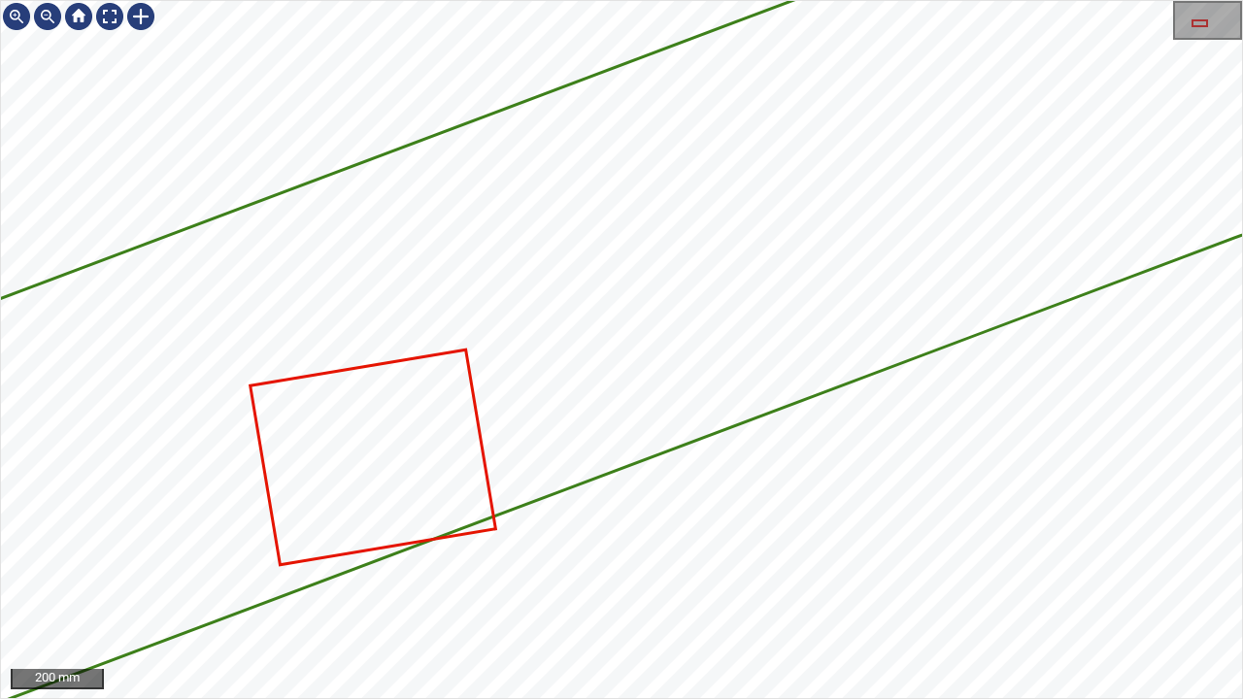
click at [397, 492] on icon at bounding box center [374, 458] width 242 height 212
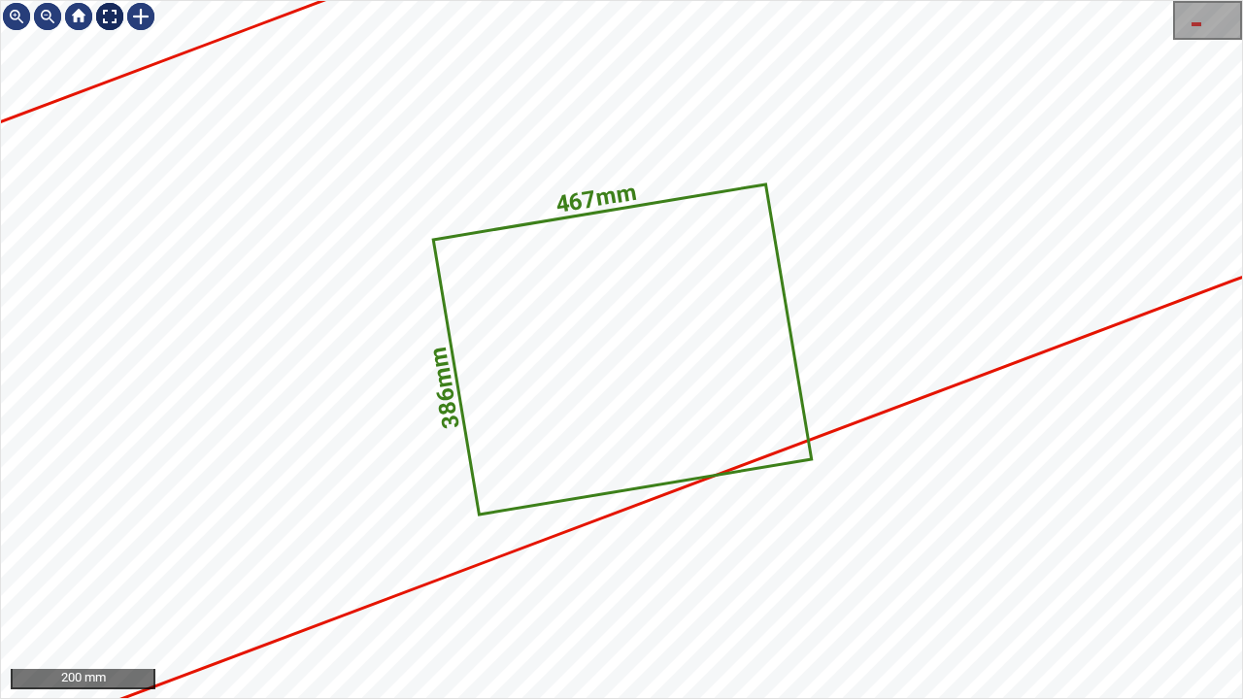
click at [103, 11] on div at bounding box center [109, 16] width 31 height 31
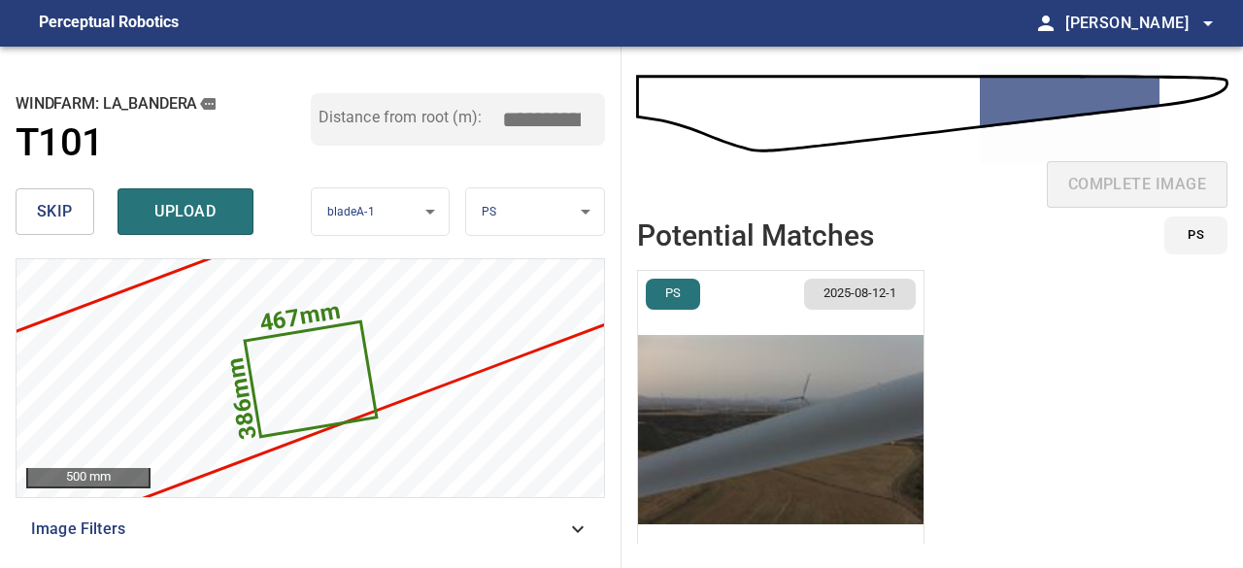
click at [62, 207] on span "skip" at bounding box center [55, 211] width 36 height 27
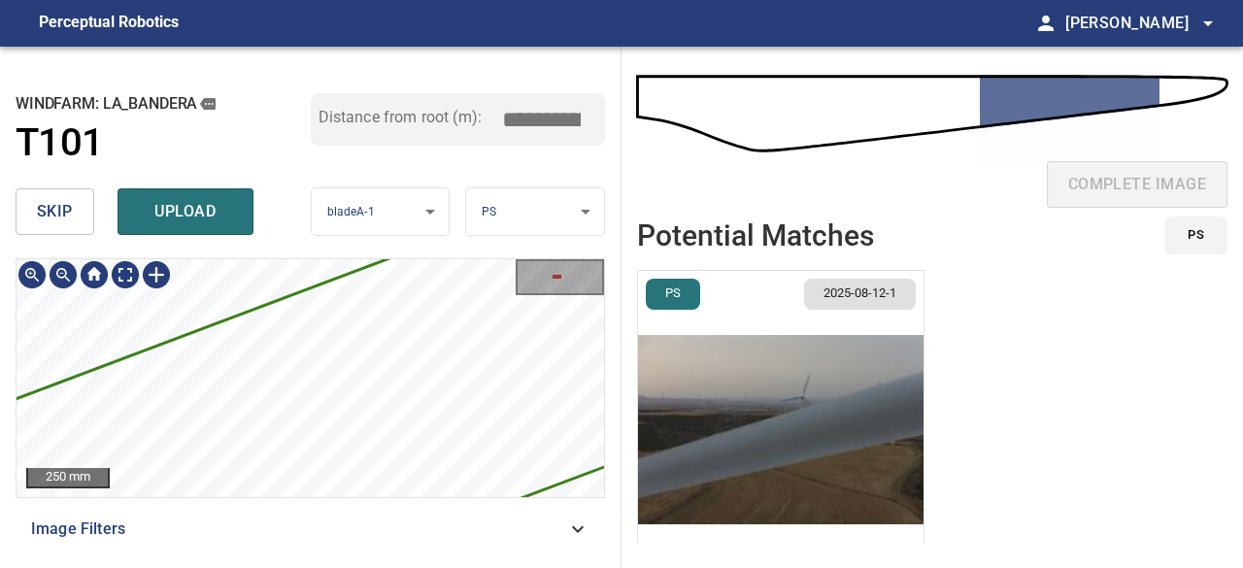
click at [319, 378] on icon at bounding box center [461, 376] width 2028 height 978
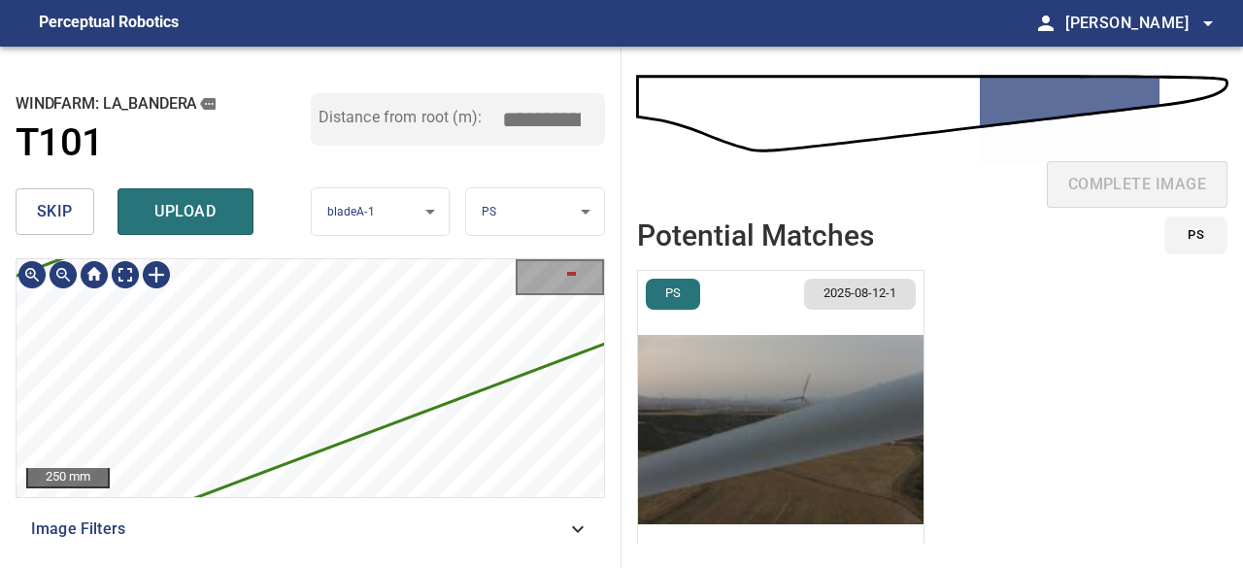
click at [441, 440] on div "6152mm 797mm La_Bandera/T101/2 Category unclassified unclassified" at bounding box center [311, 378] width 588 height 238
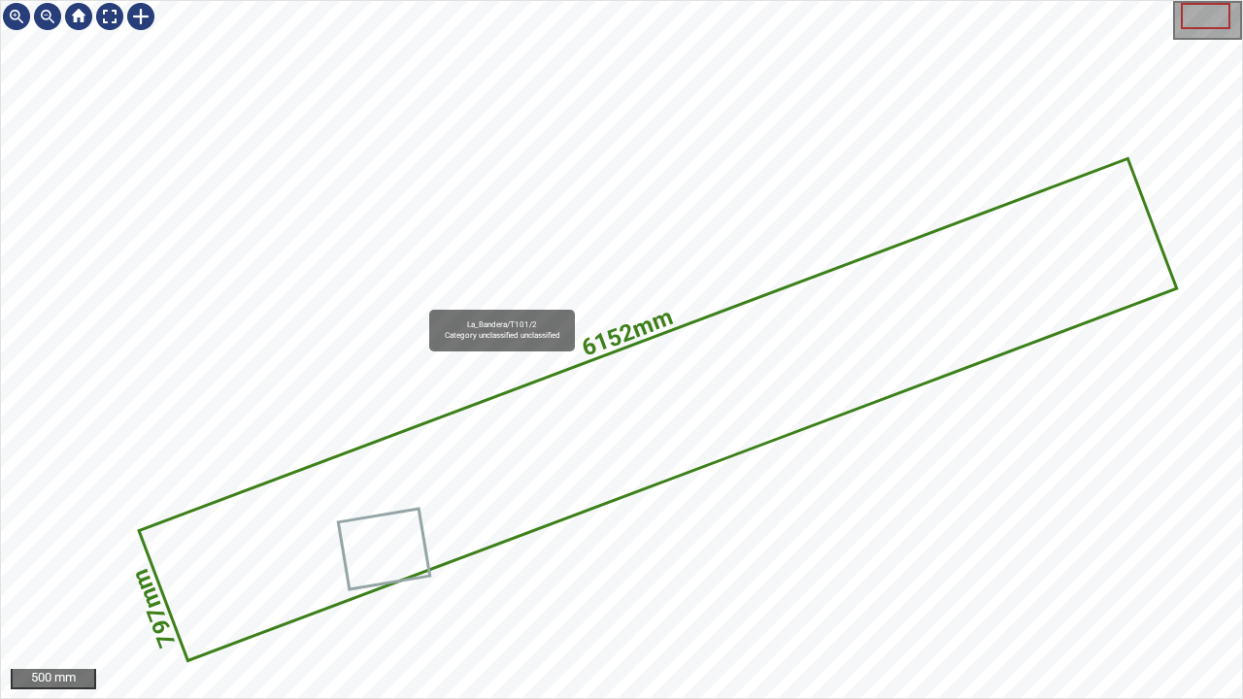
click at [429, 490] on icon at bounding box center [658, 410] width 1034 height 498
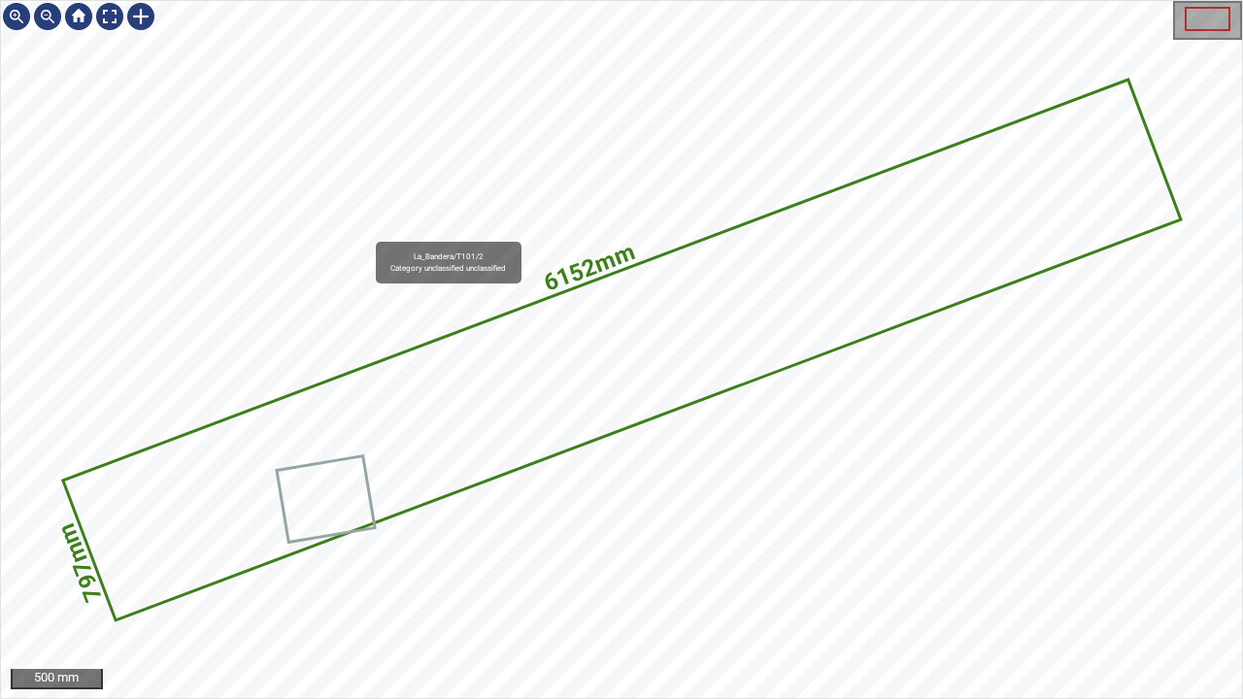
click at [420, 452] on icon at bounding box center [622, 350] width 1114 height 537
click at [99, 17] on div at bounding box center [109, 16] width 31 height 31
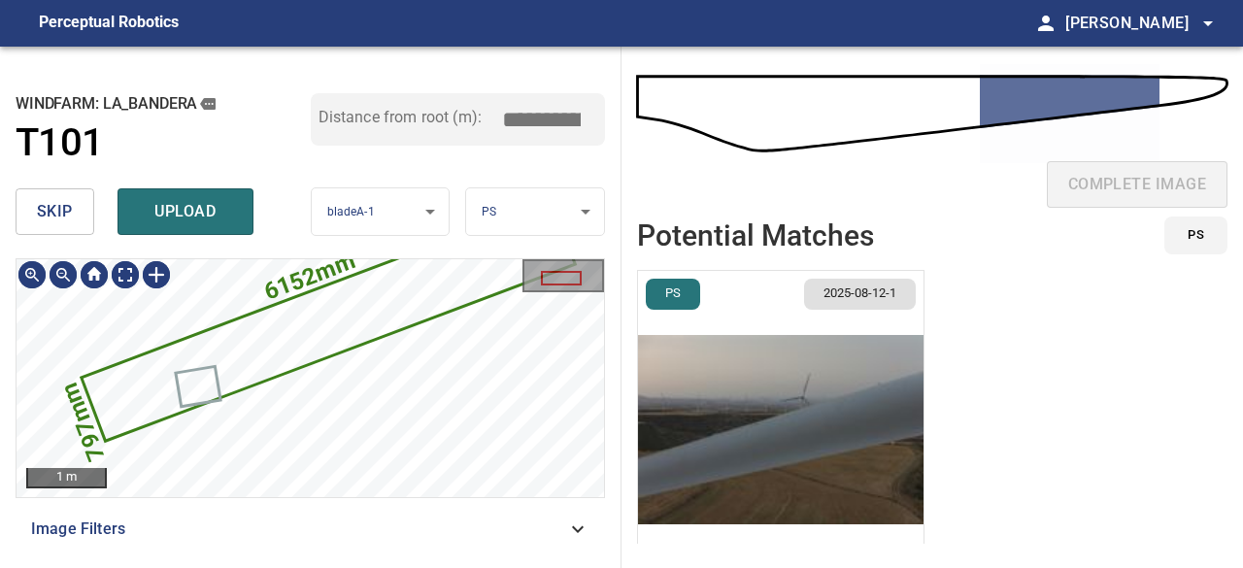
click at [52, 211] on span "skip" at bounding box center [55, 211] width 36 height 27
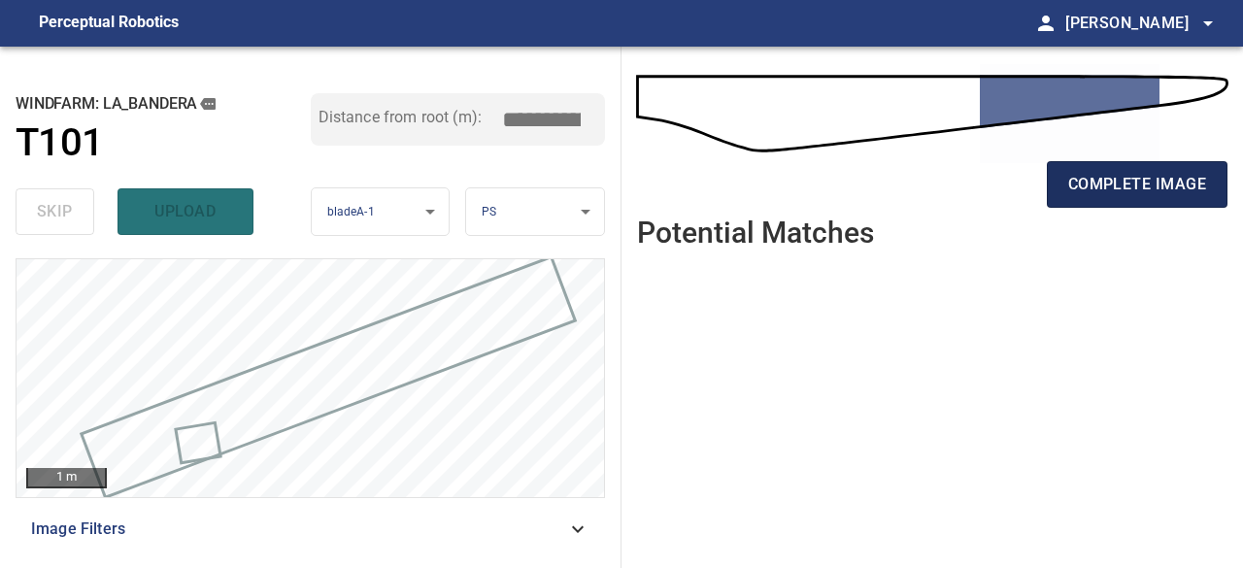
click at [1146, 178] on span "complete image" at bounding box center [1138, 184] width 138 height 27
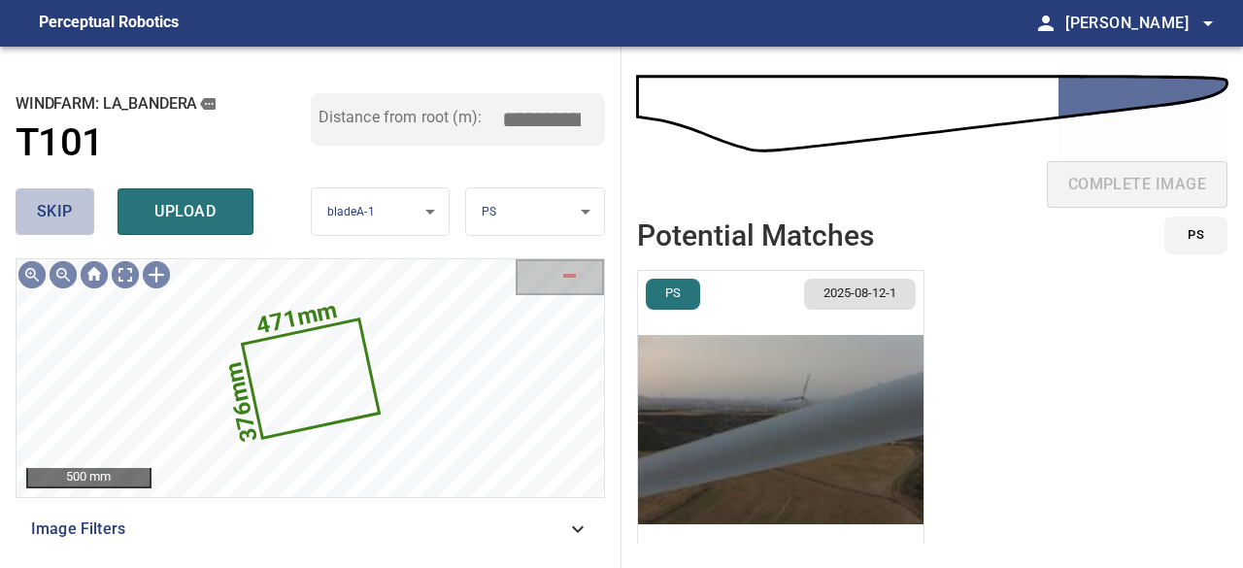
click at [46, 224] on span "skip" at bounding box center [55, 211] width 36 height 27
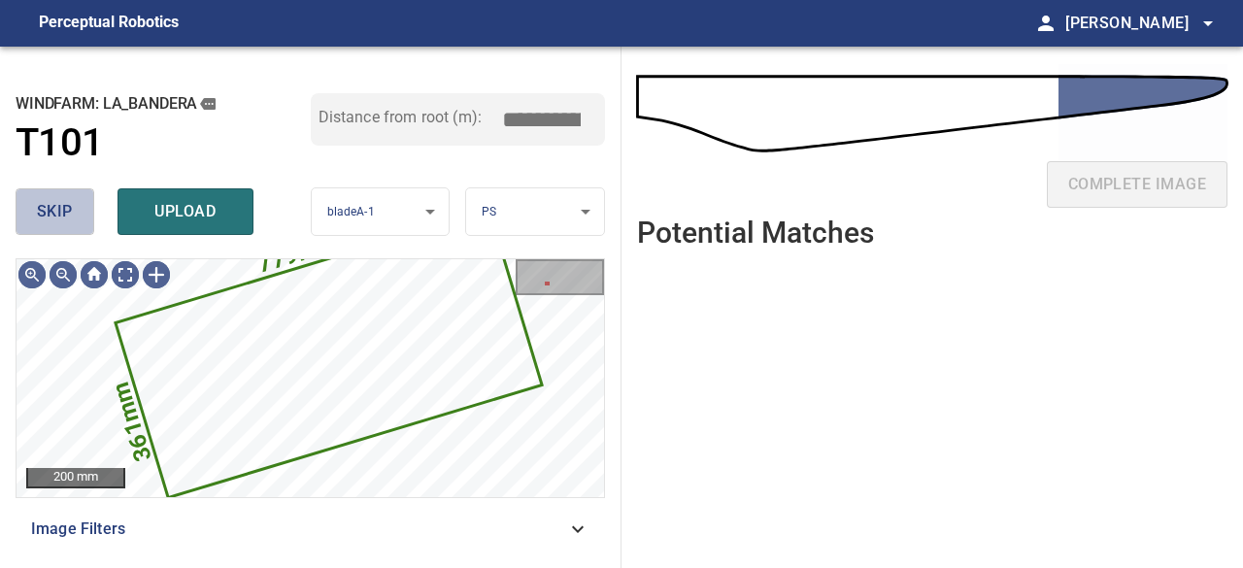
click at [47, 212] on span "skip" at bounding box center [55, 211] width 36 height 27
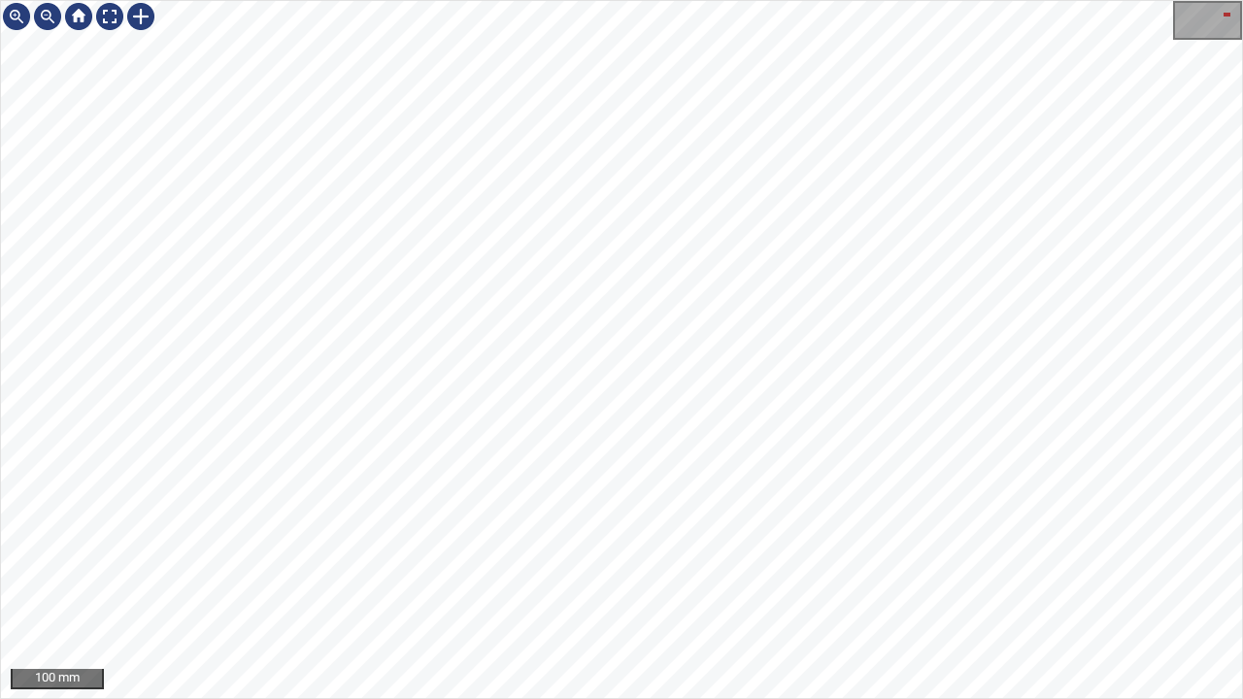
click at [0, 438] on div "163mm 177mm 100 mm" at bounding box center [621, 349] width 1243 height 699
click at [139, 14] on div at bounding box center [140, 16] width 31 height 31
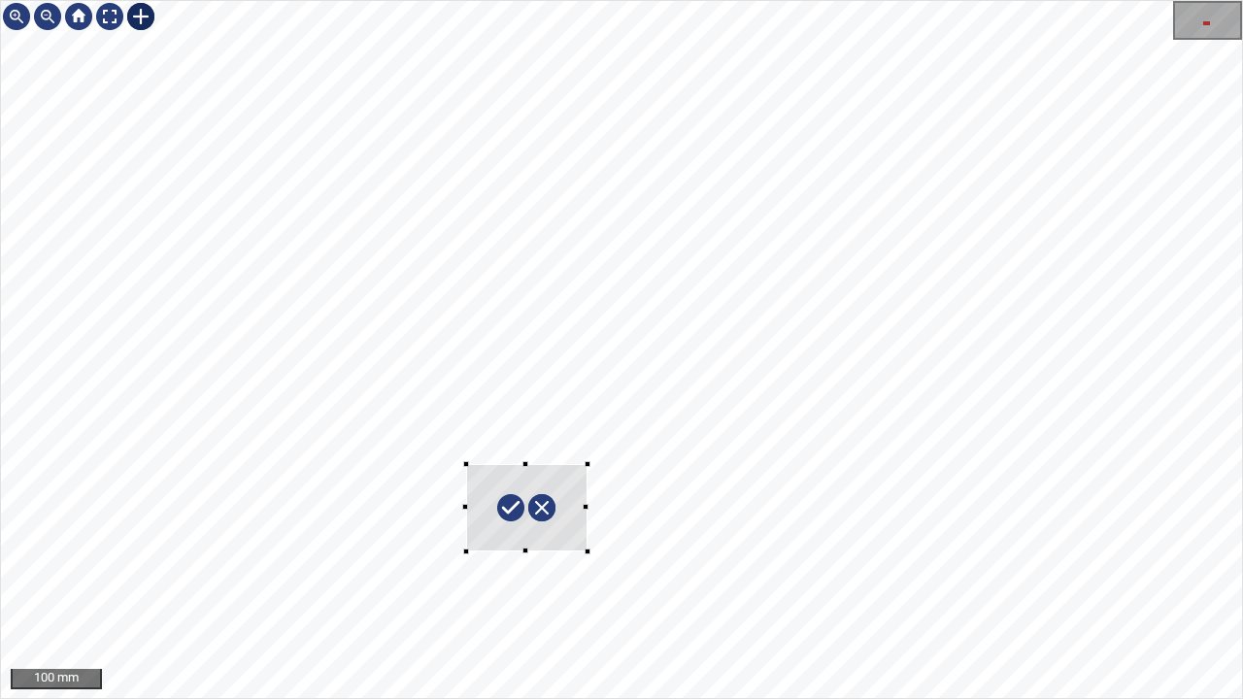
click at [587, 552] on div "163mm 177mm" at bounding box center [621, 349] width 1241 height 697
click at [534, 537] on div at bounding box center [531, 536] width 7 height 7
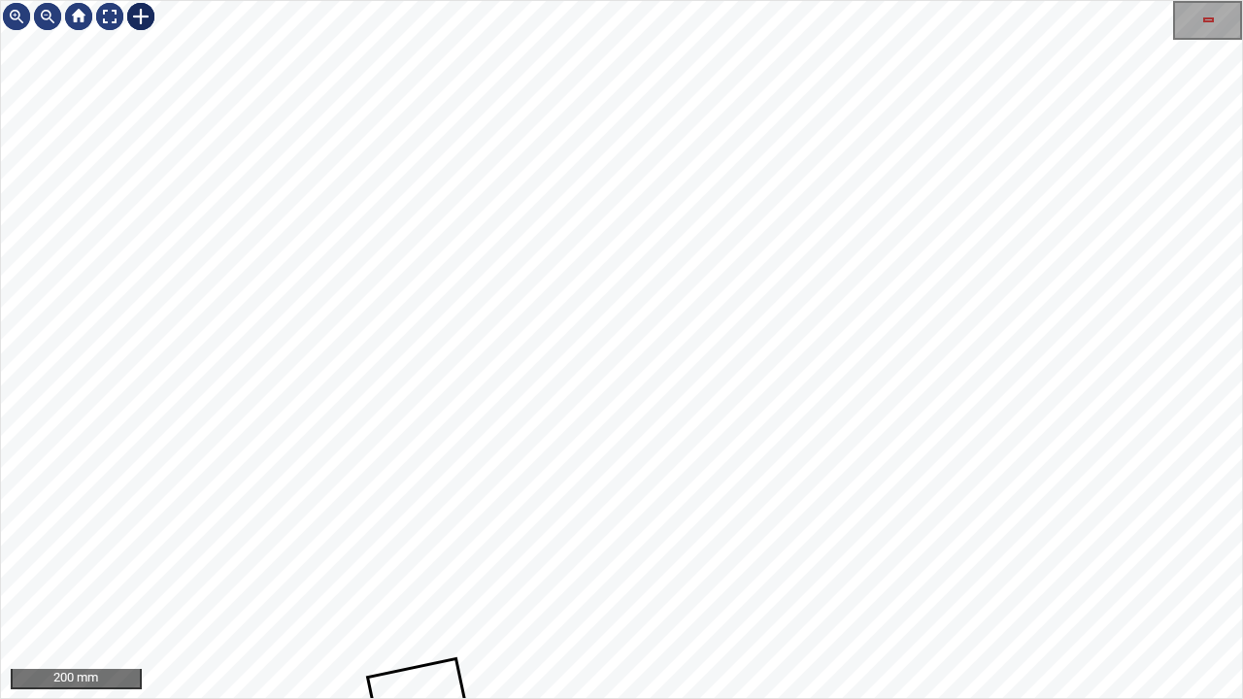
click at [139, 16] on div at bounding box center [140, 16] width 31 height 31
click at [758, 279] on div "163mm 177mm" at bounding box center [621, 349] width 1241 height 697
click at [711, 254] on div at bounding box center [712, 241] width 113 height 103
click at [709, 278] on div at bounding box center [712, 242] width 113 height 104
click at [701, 208] on div at bounding box center [698, 241] width 113 height 104
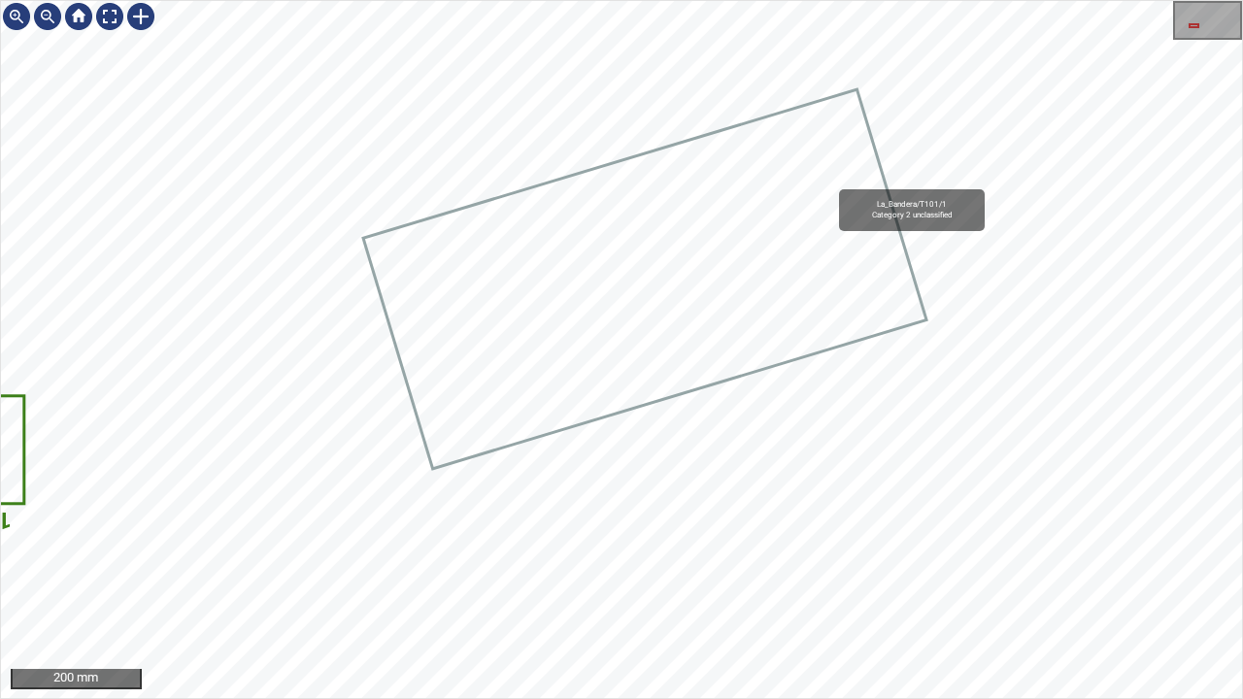
click at [806, 258] on icon at bounding box center [645, 279] width 560 height 376
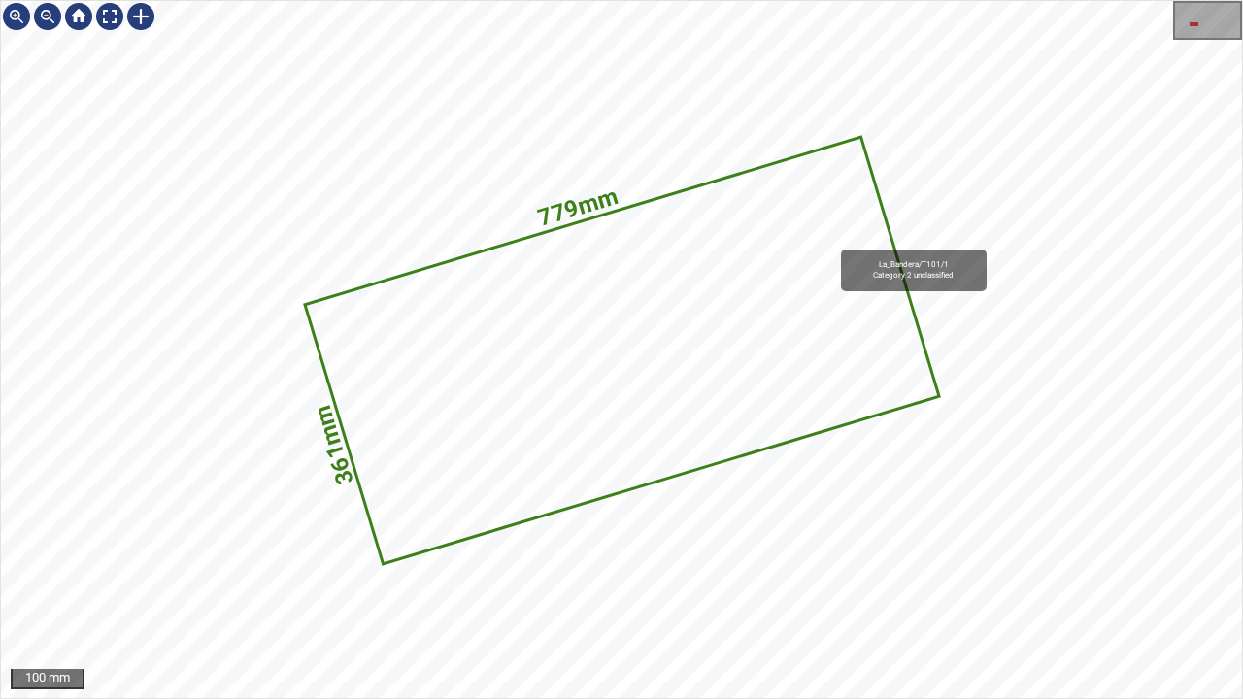
click at [690, 312] on icon at bounding box center [622, 351] width 631 height 424
click at [113, 21] on div at bounding box center [109, 16] width 31 height 31
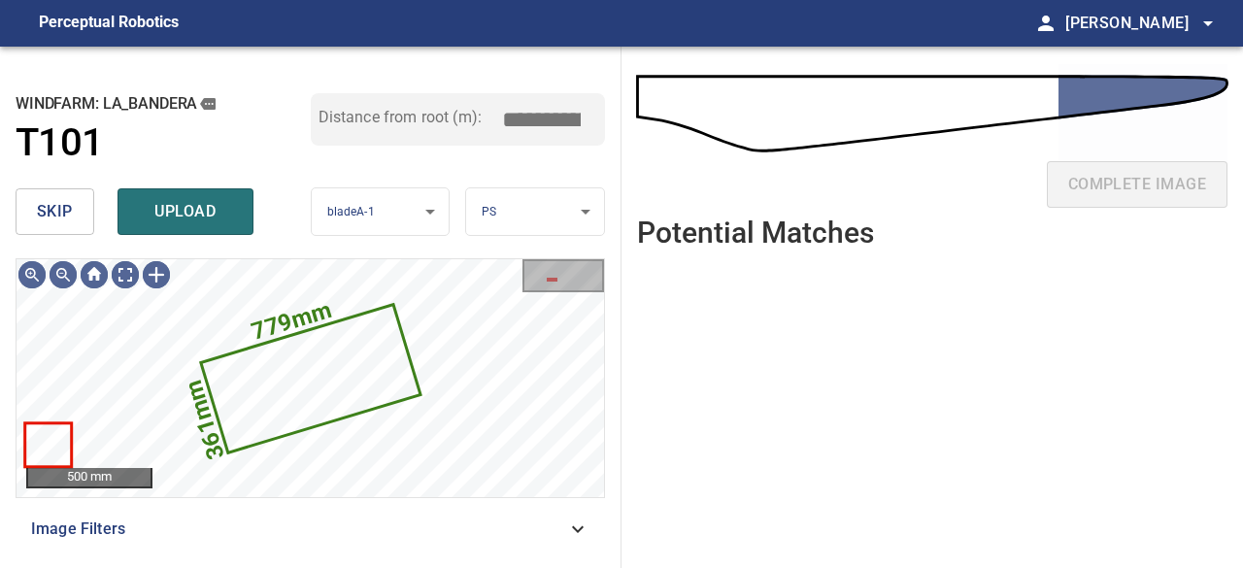
click at [60, 214] on span "skip" at bounding box center [55, 211] width 36 height 27
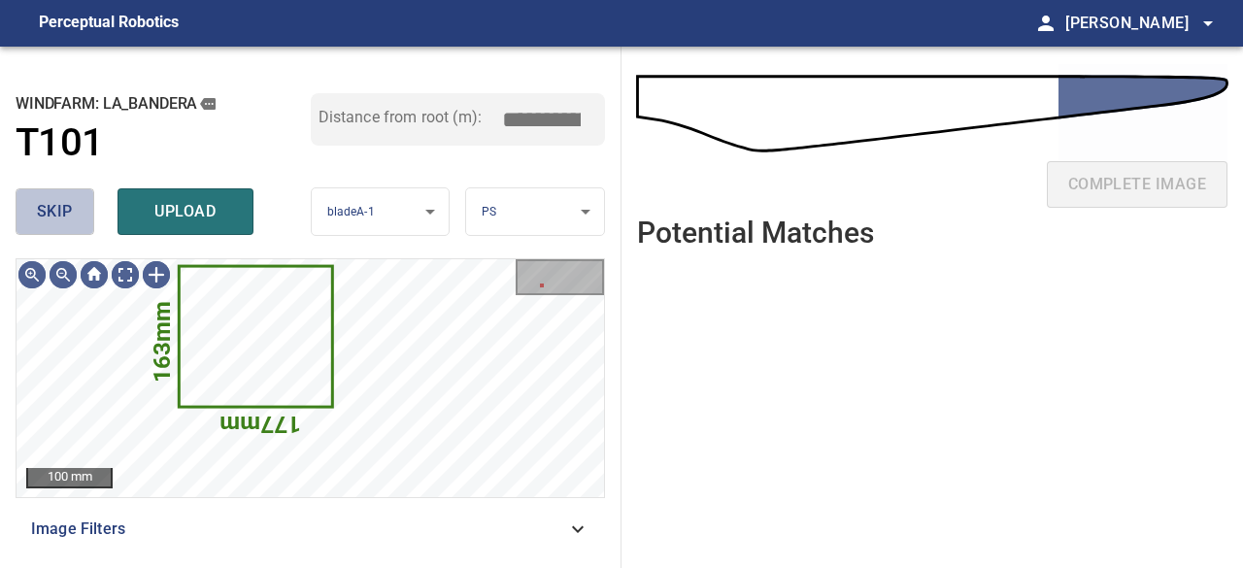
click at [26, 202] on button "skip" at bounding box center [55, 211] width 79 height 47
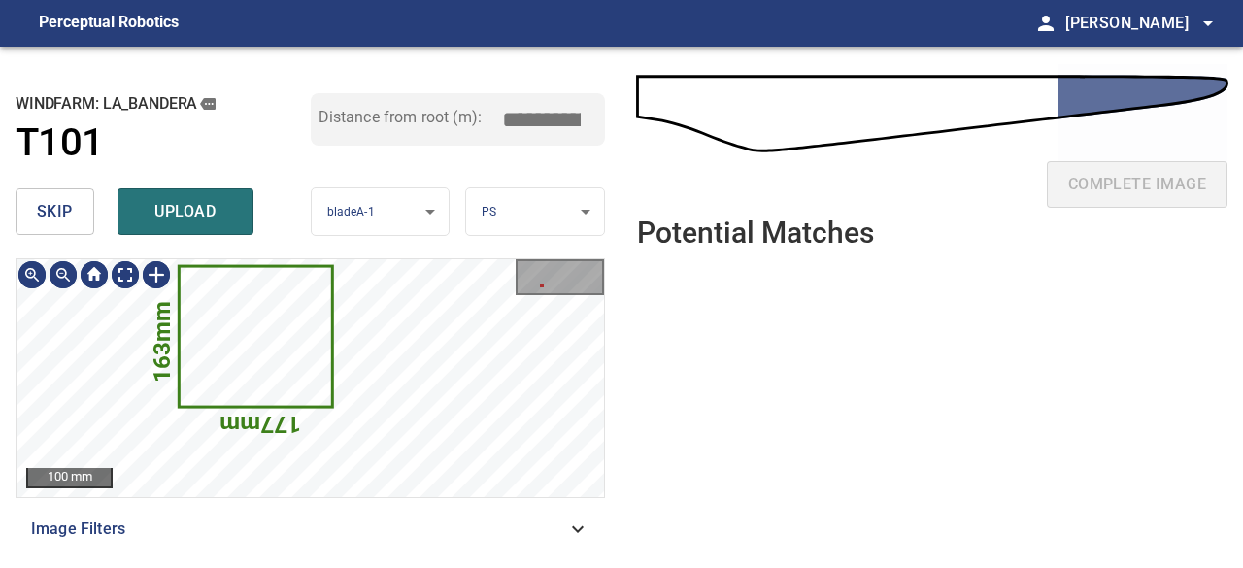
click at [253, 340] on icon at bounding box center [256, 336] width 151 height 138
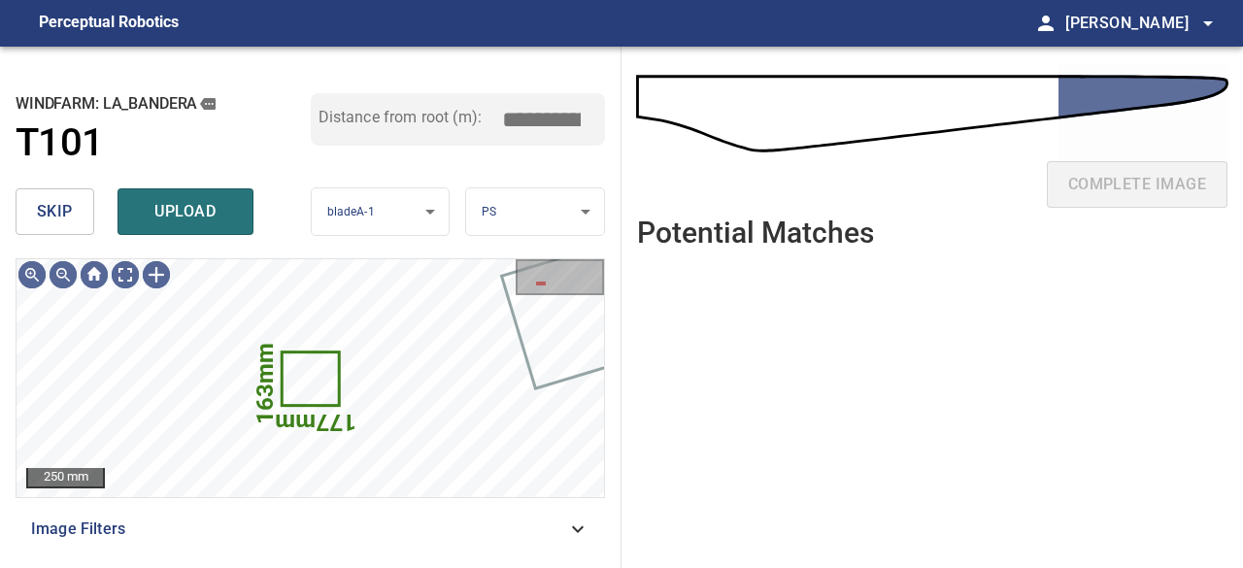
click at [63, 218] on span "skip" at bounding box center [55, 211] width 36 height 27
click at [301, 384] on icon at bounding box center [311, 379] width 54 height 51
click at [72, 224] on button "skip" at bounding box center [55, 211] width 79 height 47
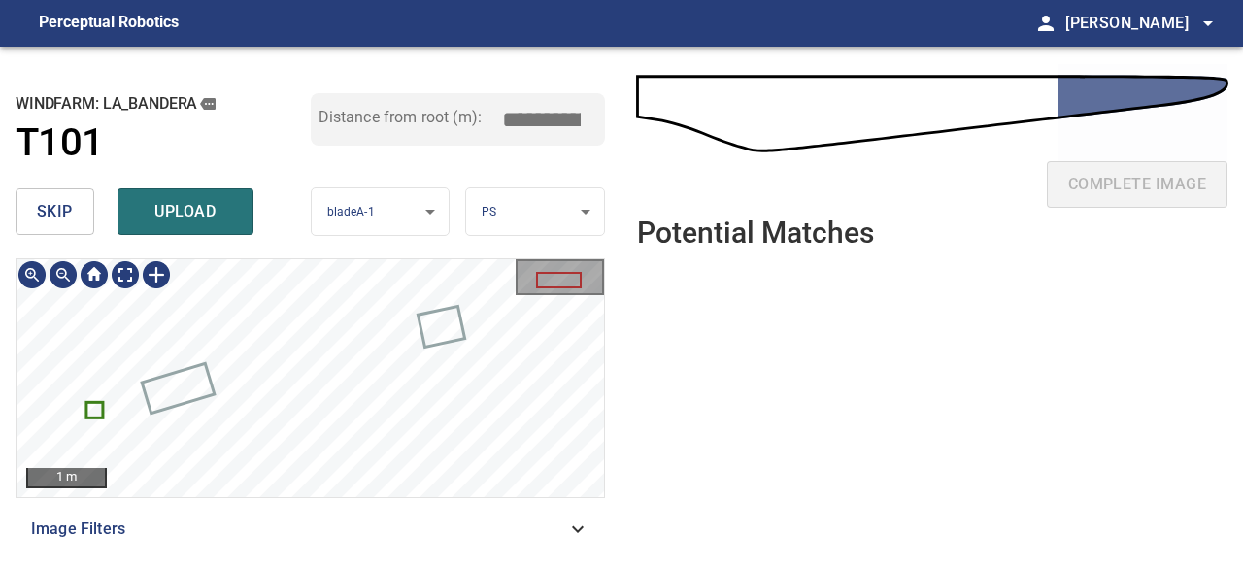
click at [93, 407] on icon at bounding box center [94, 410] width 14 height 13
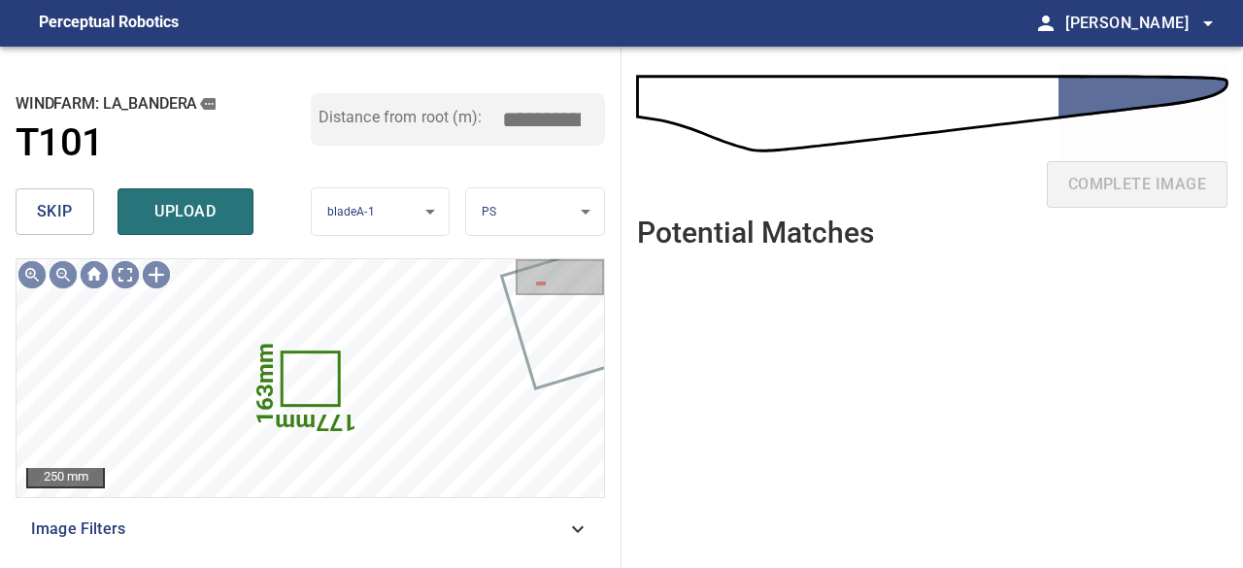
click at [58, 209] on span "skip" at bounding box center [55, 211] width 36 height 27
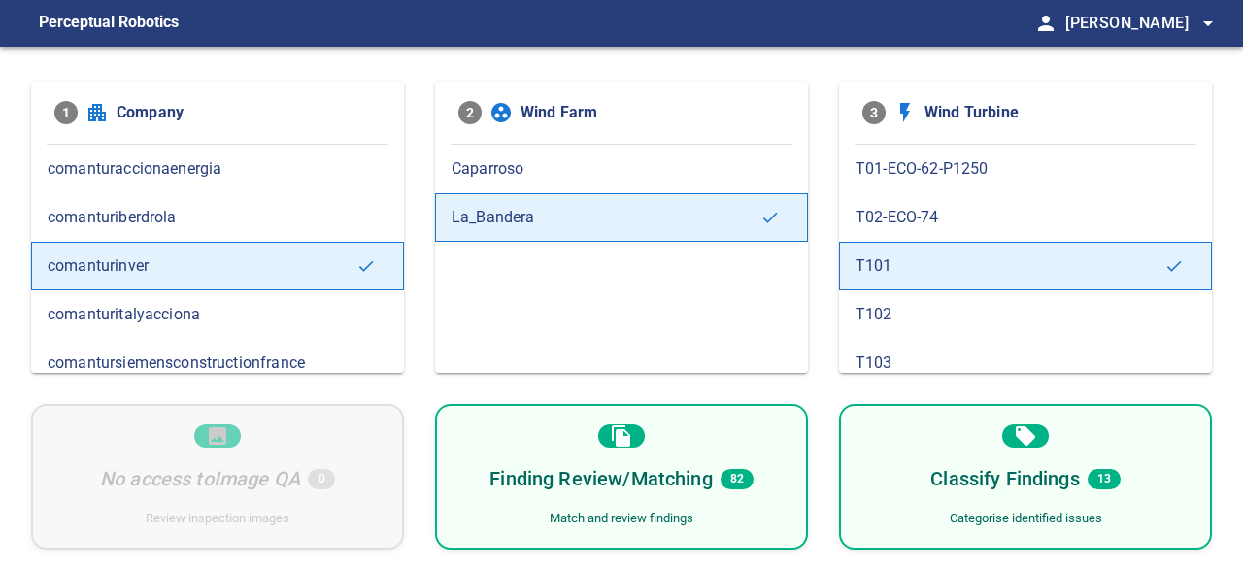
click at [906, 255] on span "T101" at bounding box center [1010, 266] width 309 height 23
click at [626, 502] on div "Finding Review/Matching 82 Match and review findings" at bounding box center [621, 477] width 373 height 146
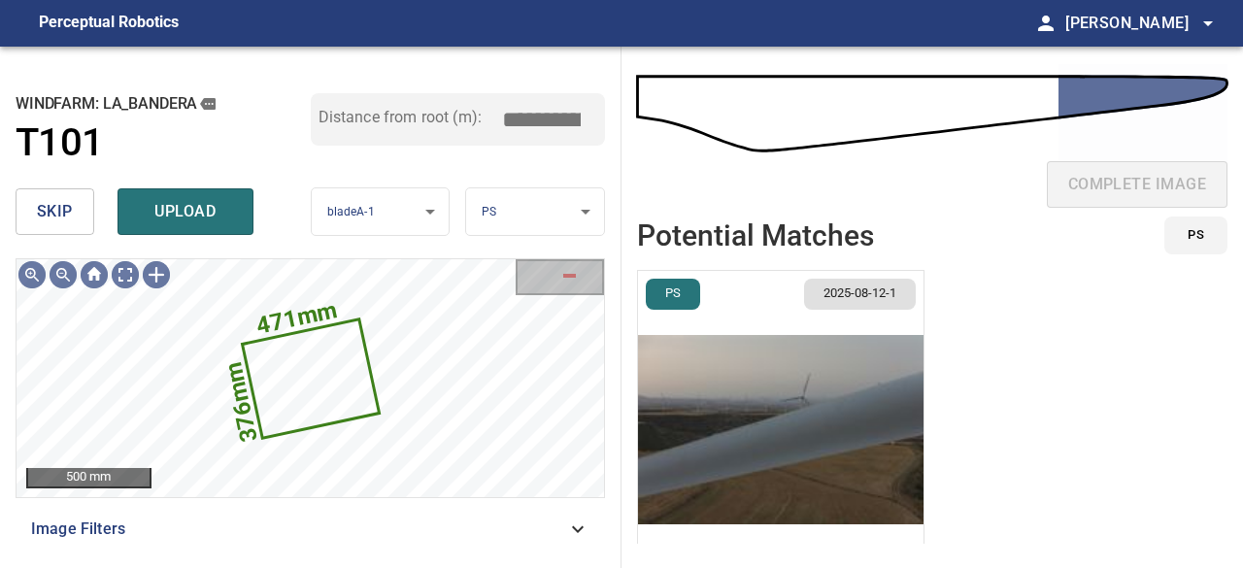
click at [59, 201] on span "skip" at bounding box center [55, 211] width 36 height 27
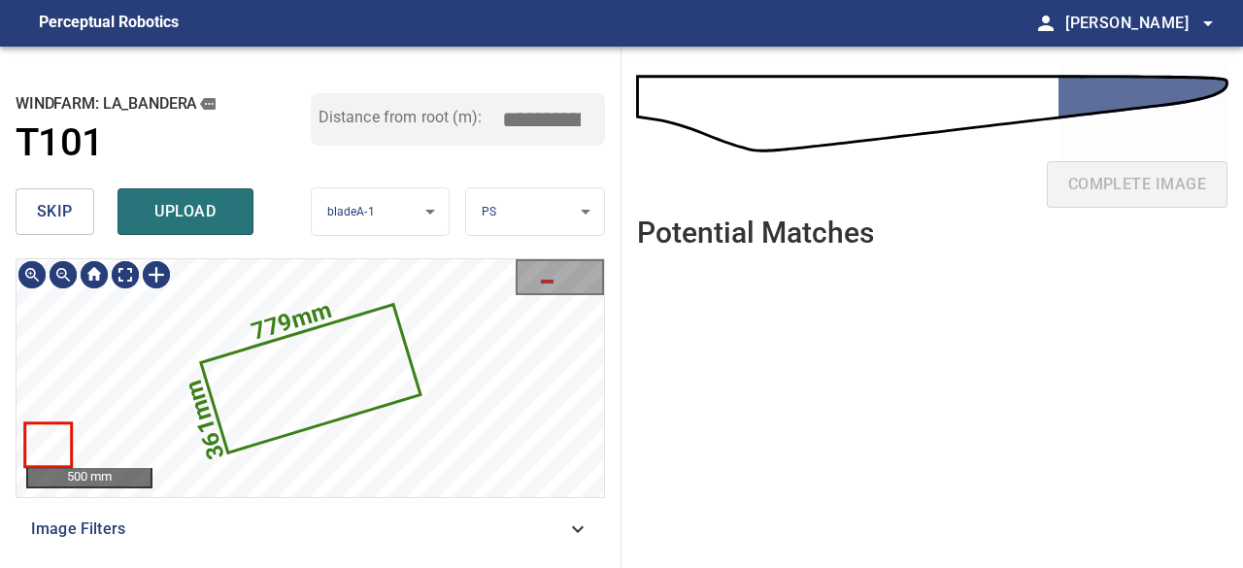
click at [278, 393] on icon at bounding box center [311, 379] width 216 height 145
click at [76, 226] on button "skip" at bounding box center [55, 211] width 79 height 47
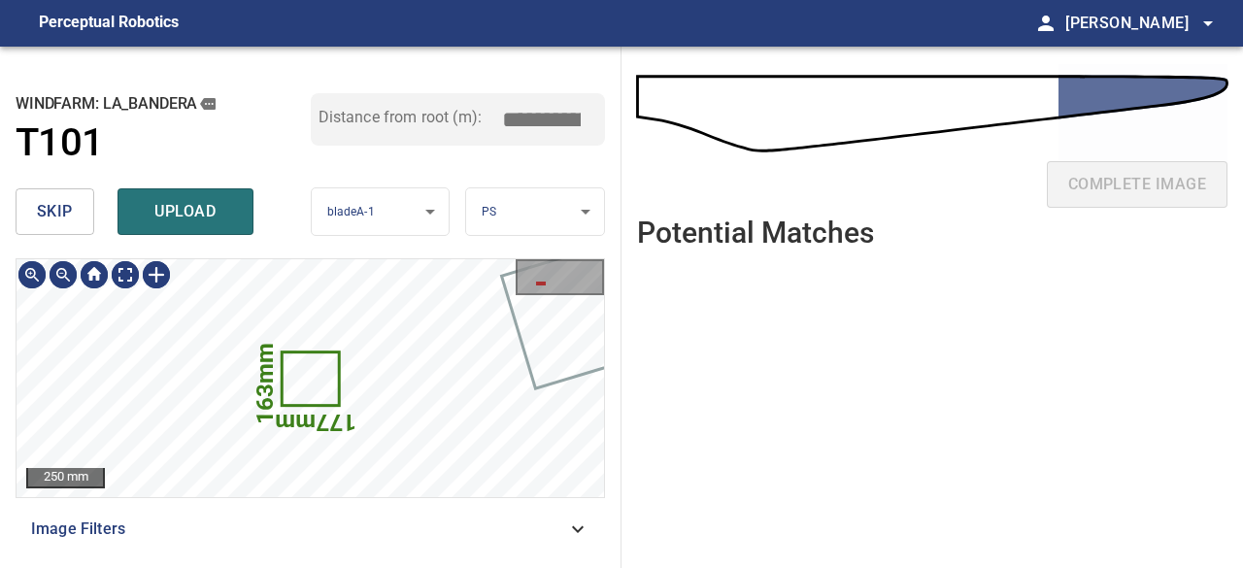
click at [311, 385] on icon at bounding box center [311, 379] width 54 height 51
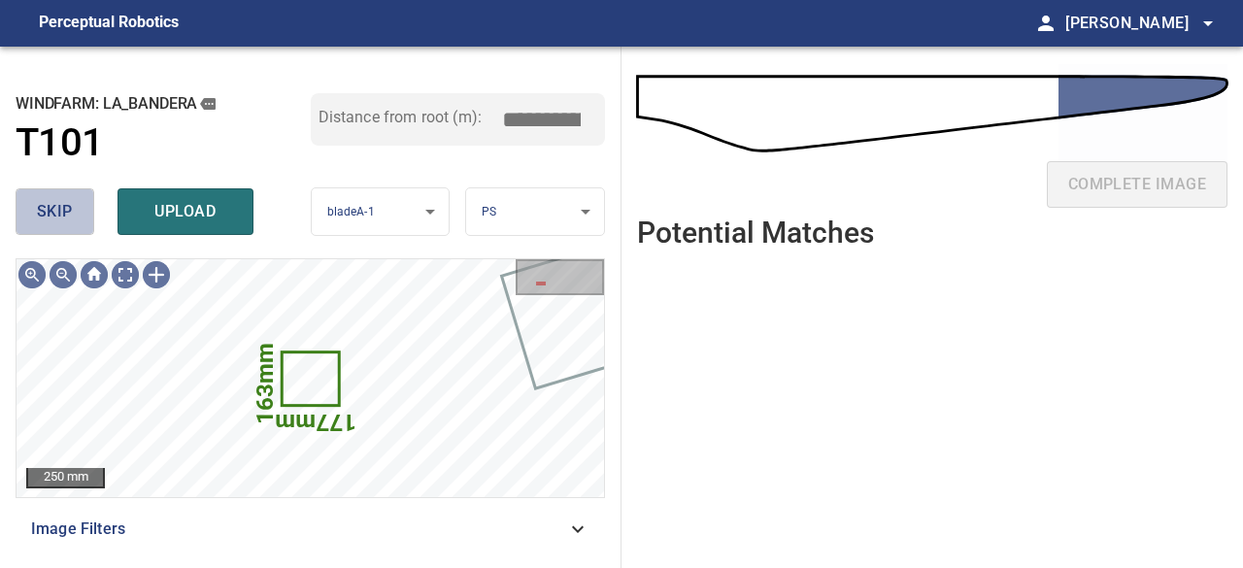
click at [72, 221] on button "skip" at bounding box center [55, 211] width 79 height 47
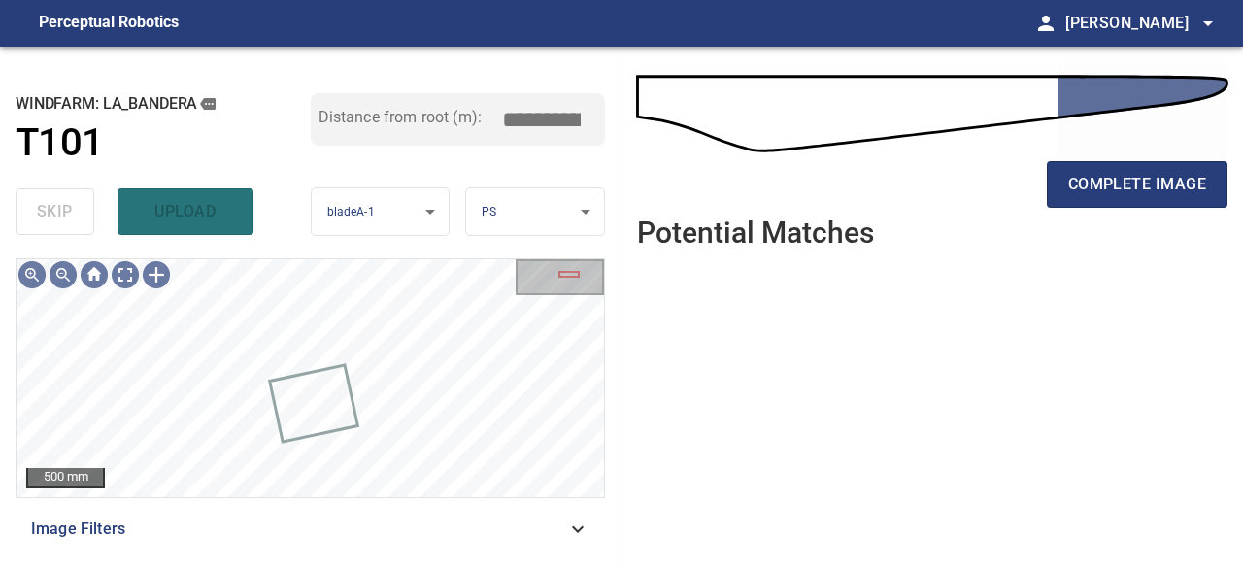
click at [1015, 105] on div "complete image" at bounding box center [932, 131] width 591 height 139
click at [590, 129] on input "*****" at bounding box center [548, 119] width 97 height 37
click at [587, 106] on input "*****" at bounding box center [548, 119] width 97 height 37
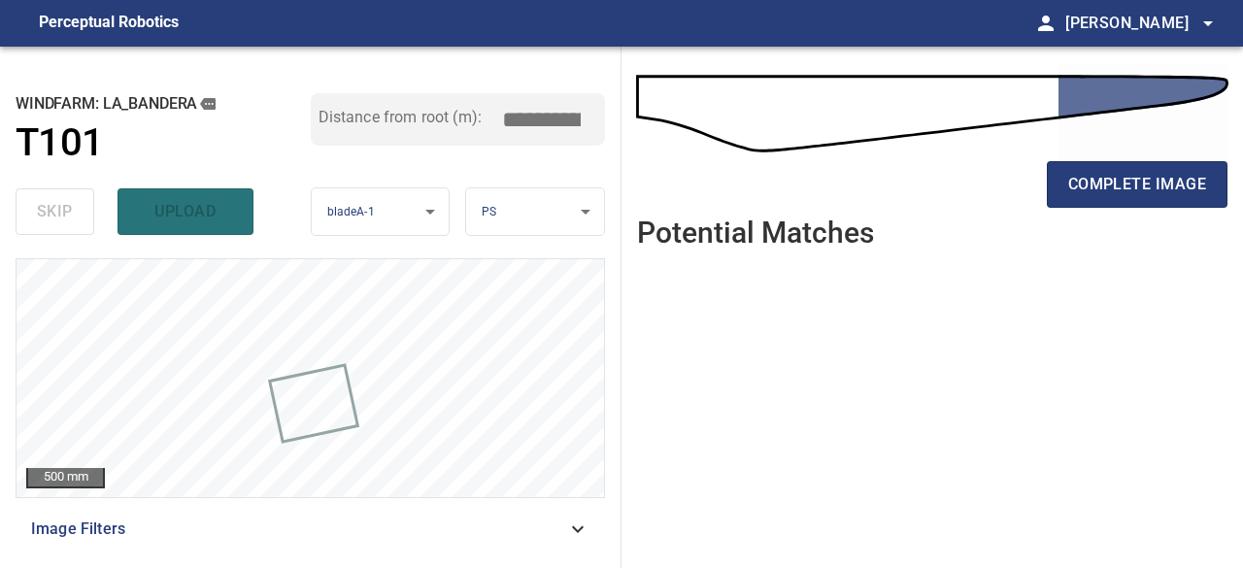
click at [587, 106] on input "*****" at bounding box center [548, 119] width 97 height 37
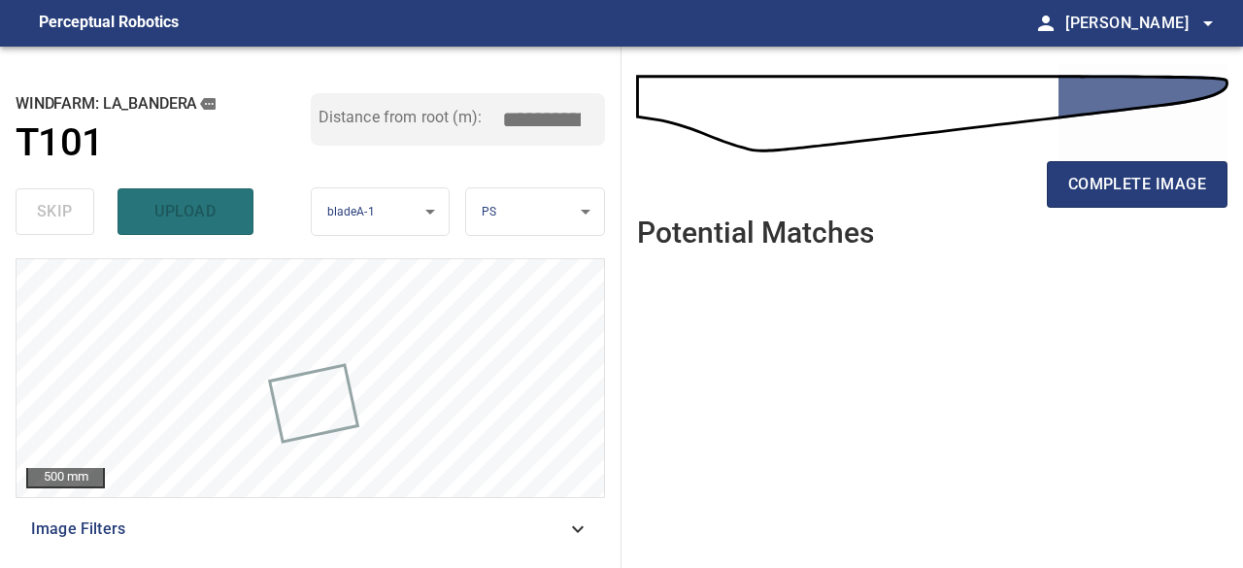
click at [587, 106] on input "*****" at bounding box center [548, 119] width 97 height 37
type input "*****"
click at [587, 106] on input "*****" at bounding box center [548, 119] width 97 height 37
click at [582, 157] on div "Distance from root (m): *****" at bounding box center [458, 136] width 295 height 87
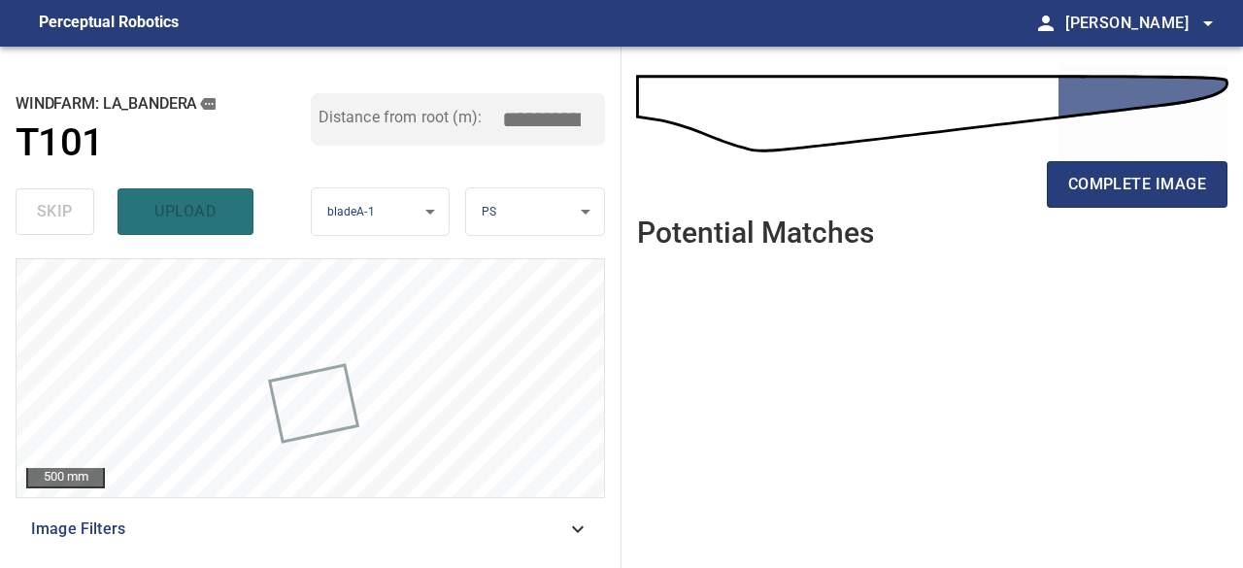
click at [642, 170] on div "complete image" at bounding box center [932, 192] width 591 height 78
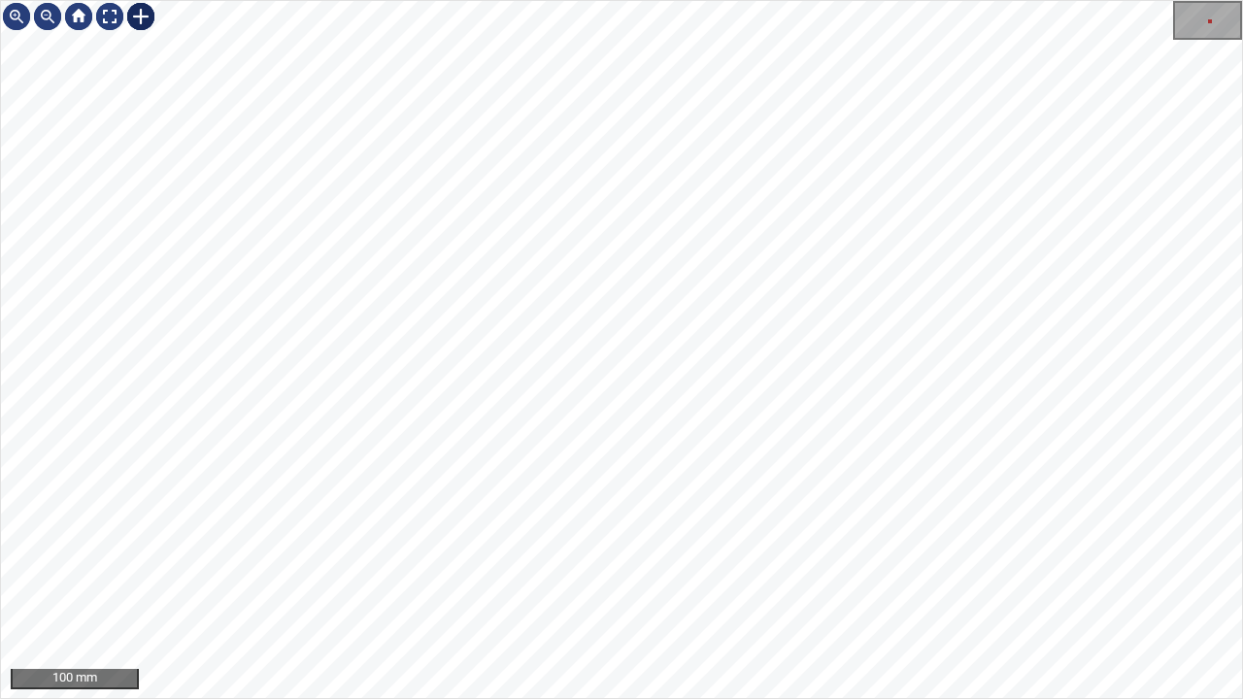
click at [140, 20] on div at bounding box center [140, 16] width 31 height 31
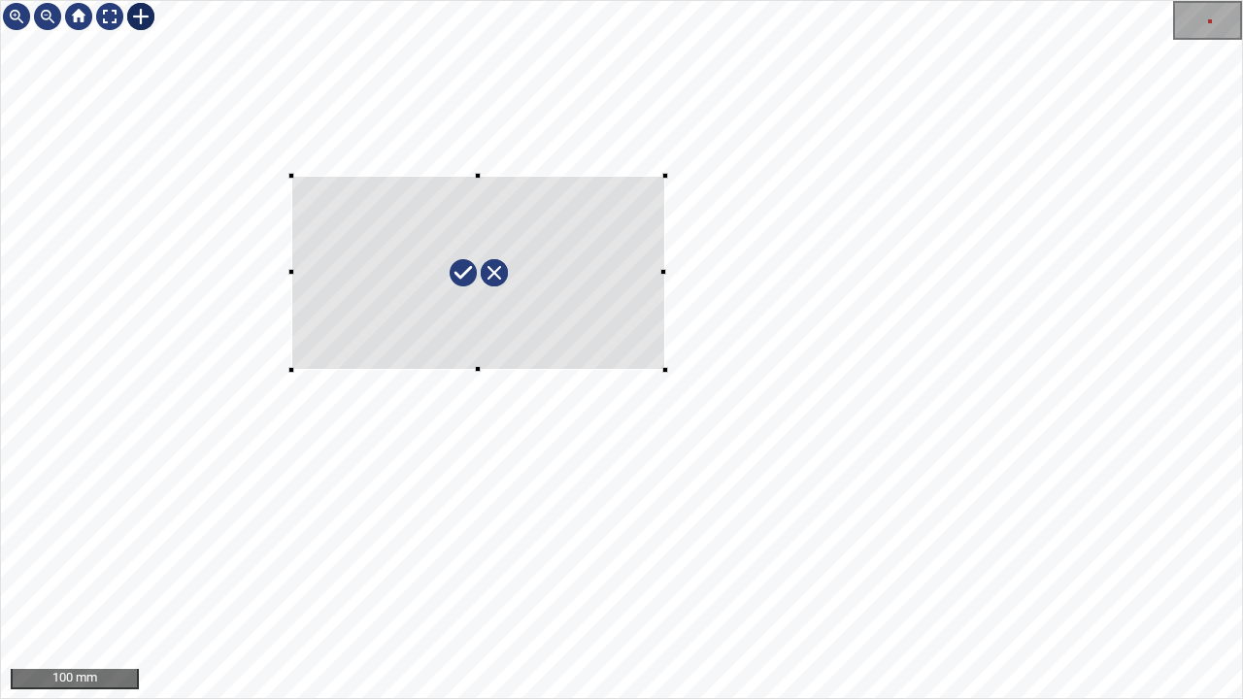
click at [664, 369] on div at bounding box center [621, 349] width 1241 height 697
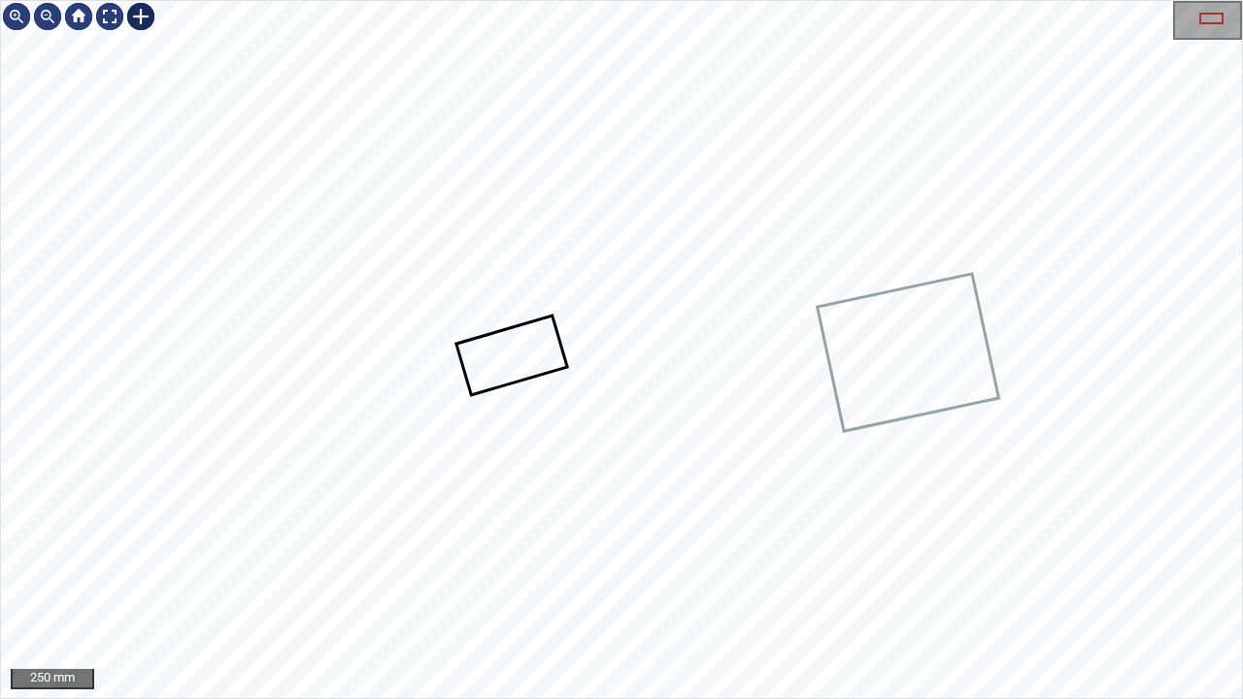
click at [134, 6] on div at bounding box center [140, 16] width 31 height 31
click at [390, 567] on div at bounding box center [621, 349] width 1241 height 697
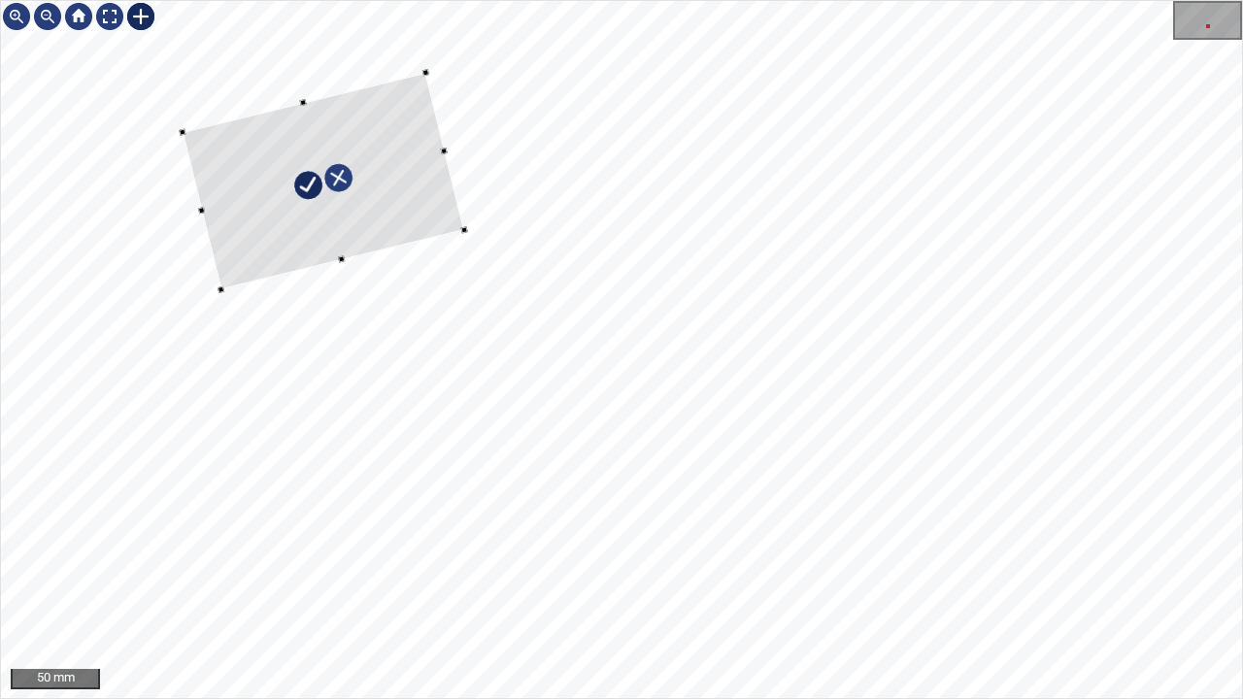
click at [336, 255] on div at bounding box center [324, 181] width 283 height 218
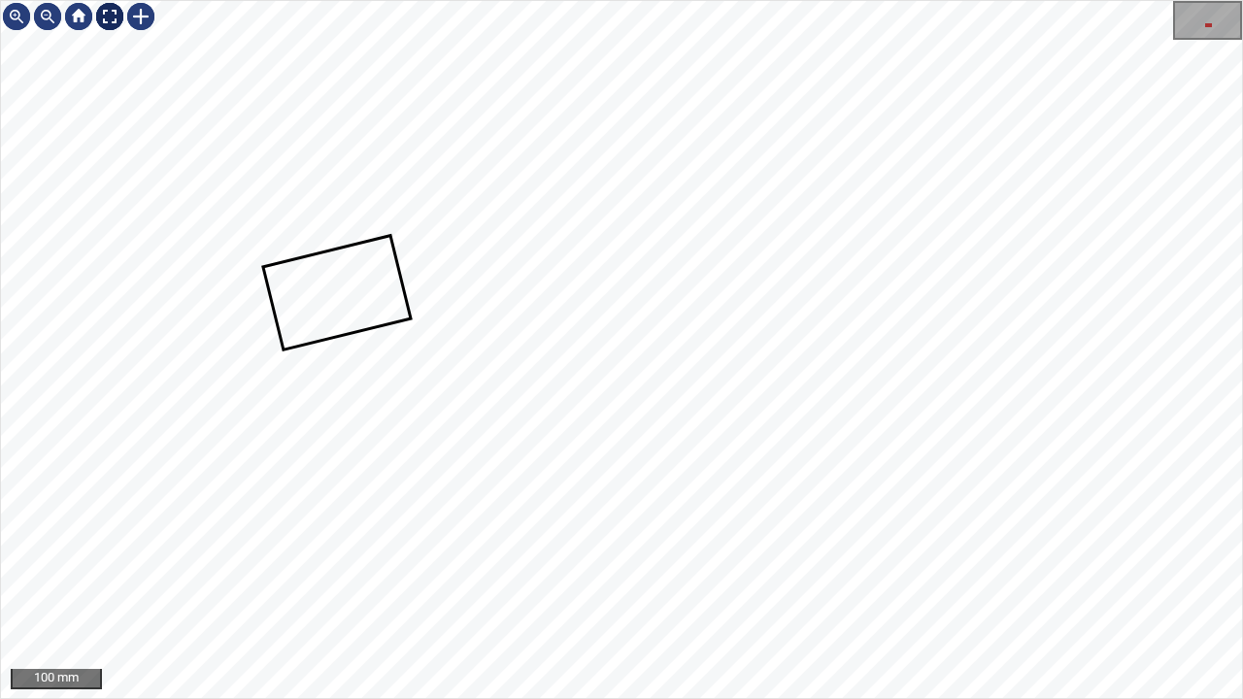
click at [105, 23] on div at bounding box center [109, 16] width 31 height 31
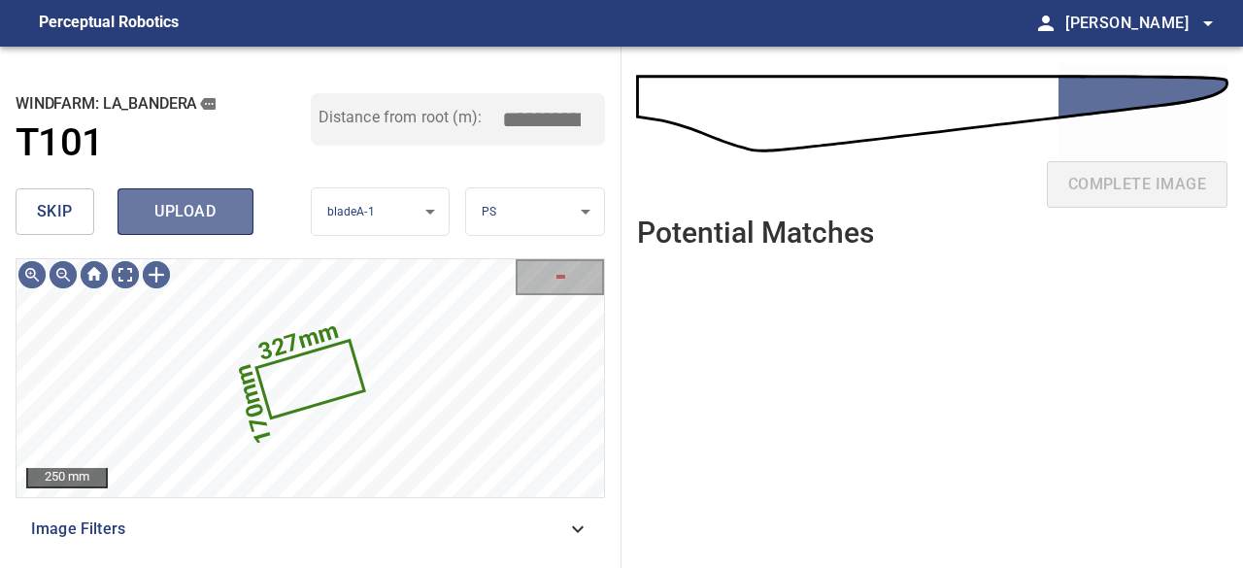
click at [166, 209] on span "upload" at bounding box center [185, 211] width 93 height 27
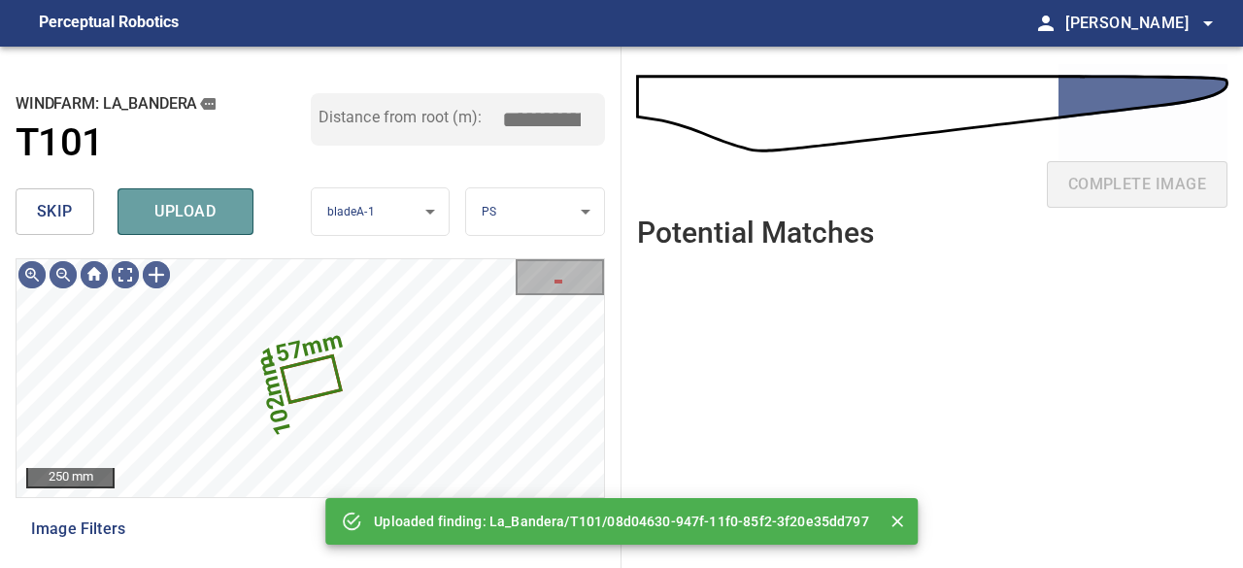
click at [176, 207] on span "upload" at bounding box center [185, 211] width 93 height 27
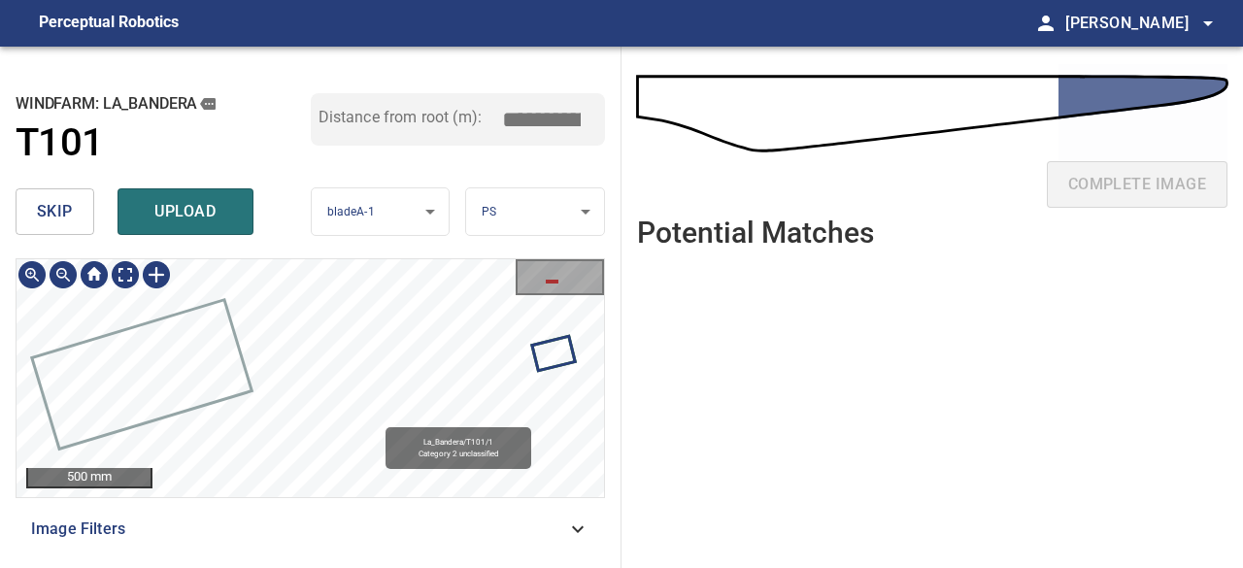
click at [351, 350] on div "La_Bandera/T101/1 Category 2 unclassified" at bounding box center [311, 378] width 588 height 238
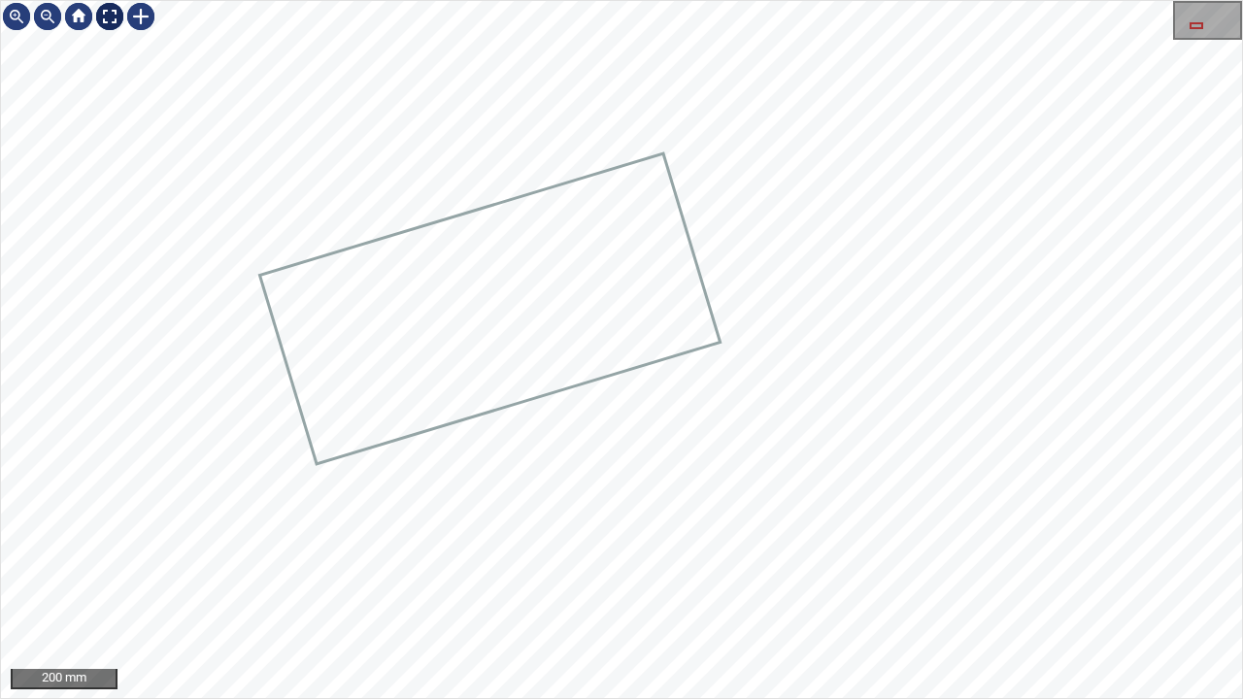
click at [109, 12] on div at bounding box center [109, 16] width 31 height 31
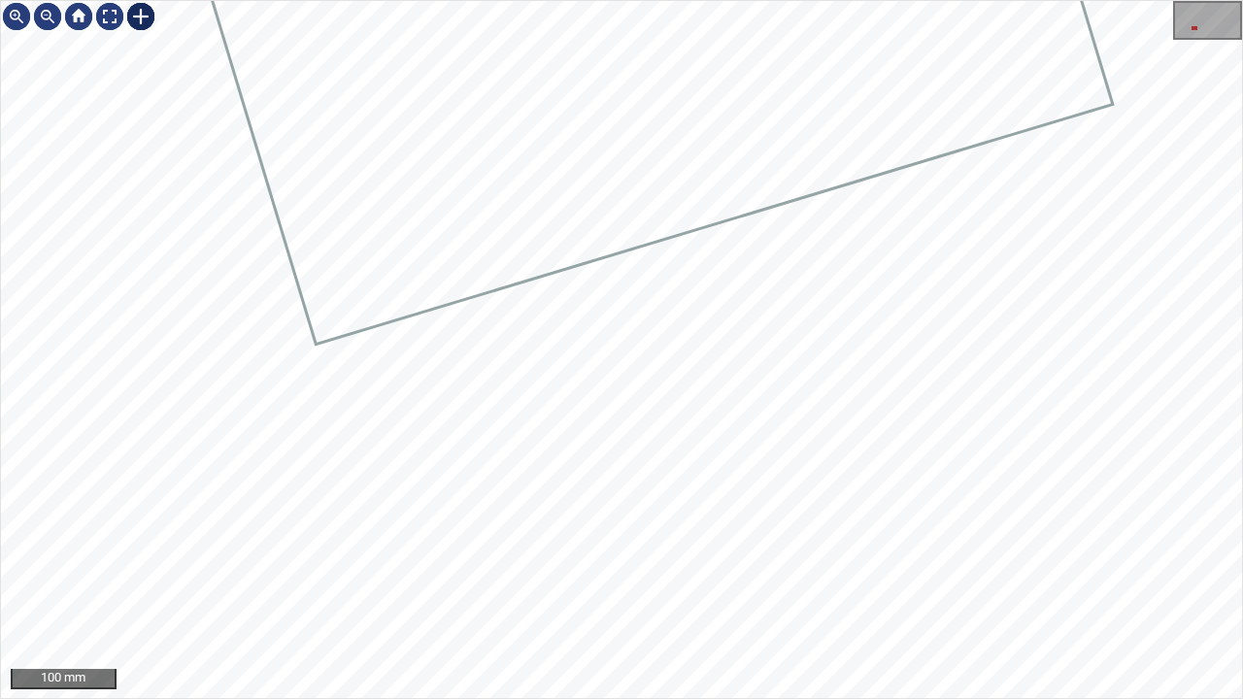
click at [143, 19] on div at bounding box center [140, 16] width 31 height 31
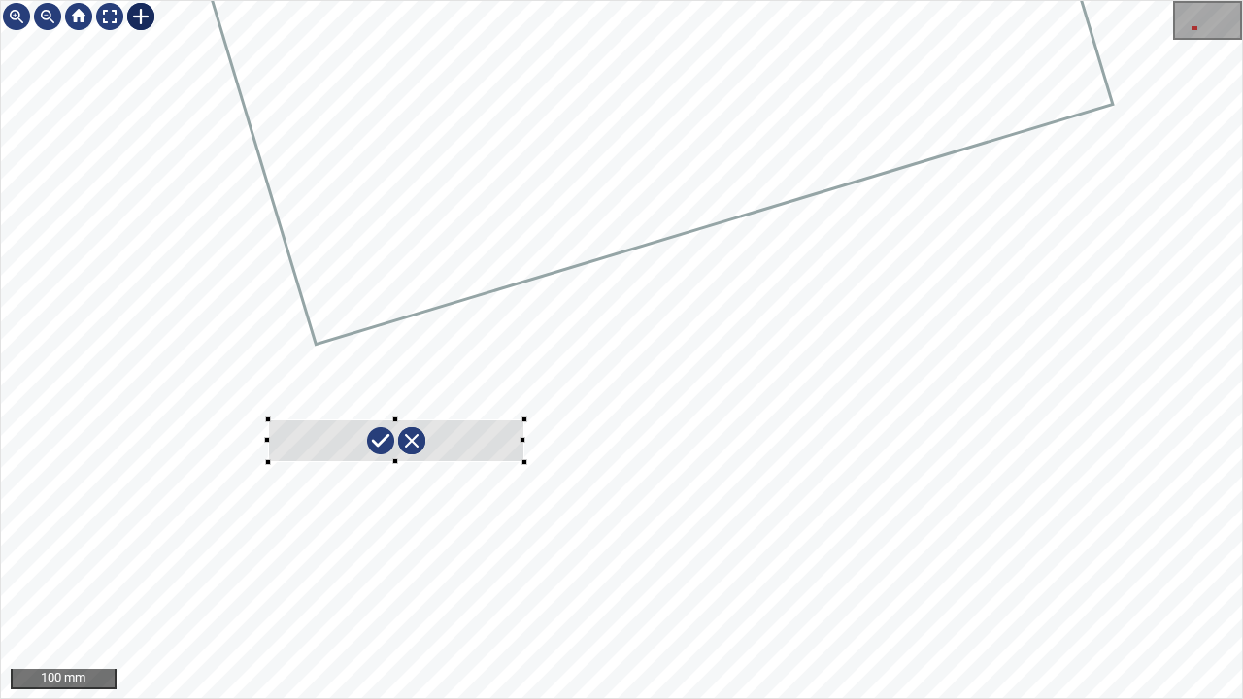
click at [524, 462] on div "157mm 102mm" at bounding box center [621, 349] width 1241 height 697
click at [392, 448] on div at bounding box center [395, 436] width 258 height 81
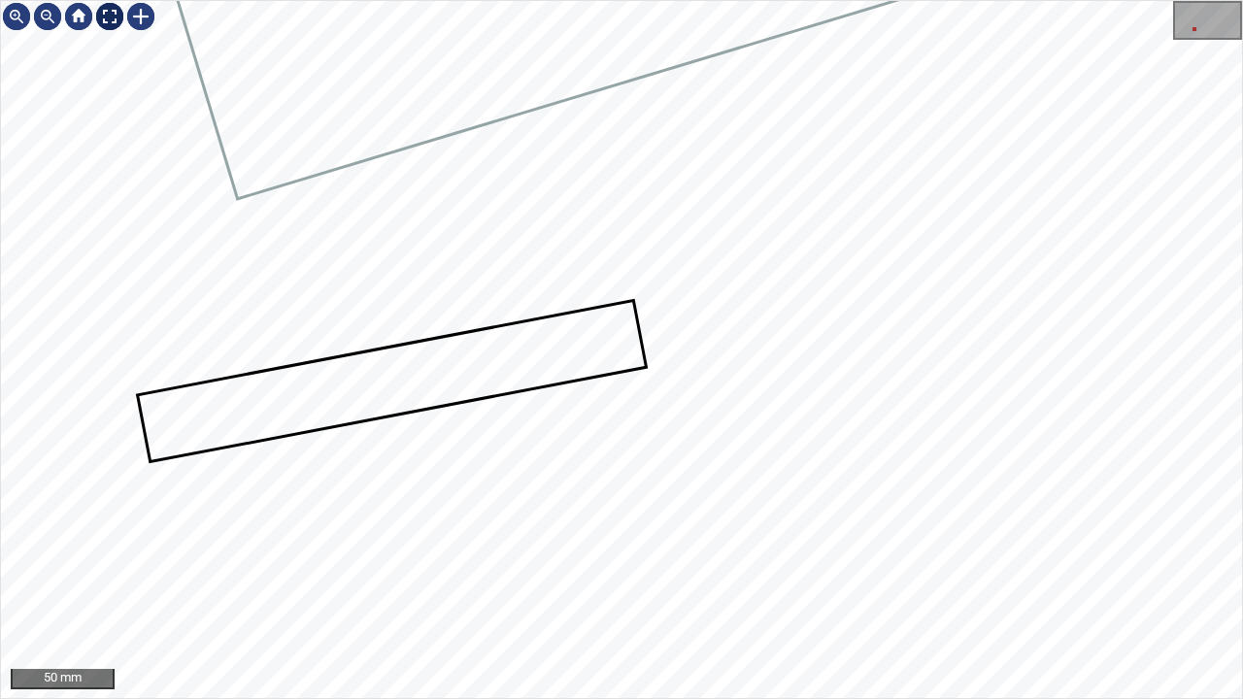
click at [105, 15] on div at bounding box center [109, 16] width 31 height 31
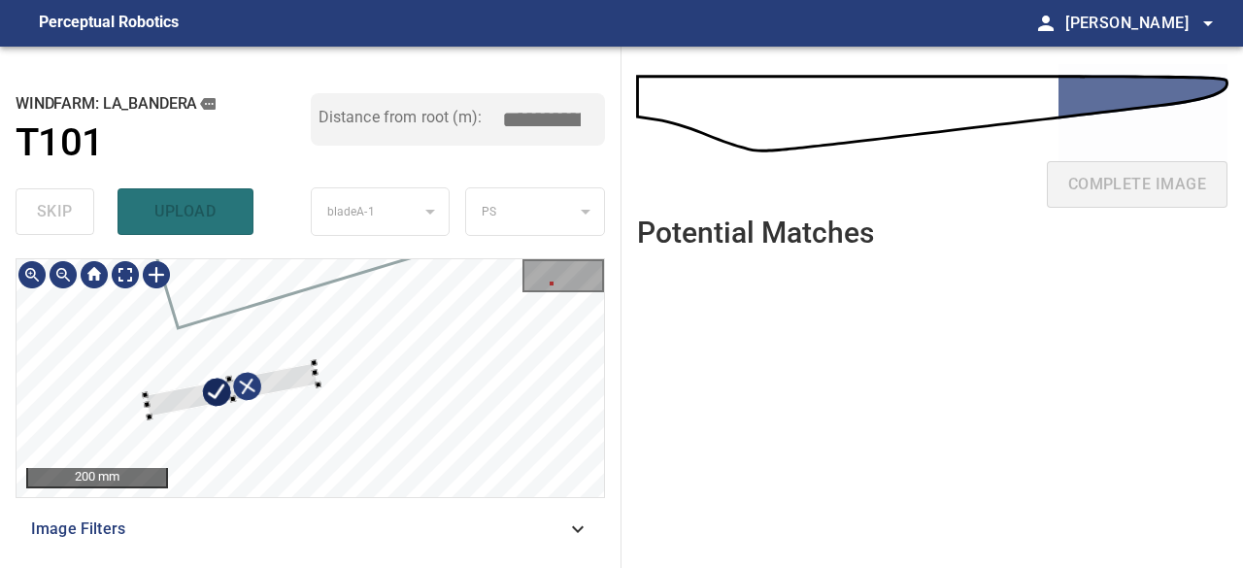
click at [294, 376] on div at bounding box center [232, 389] width 173 height 54
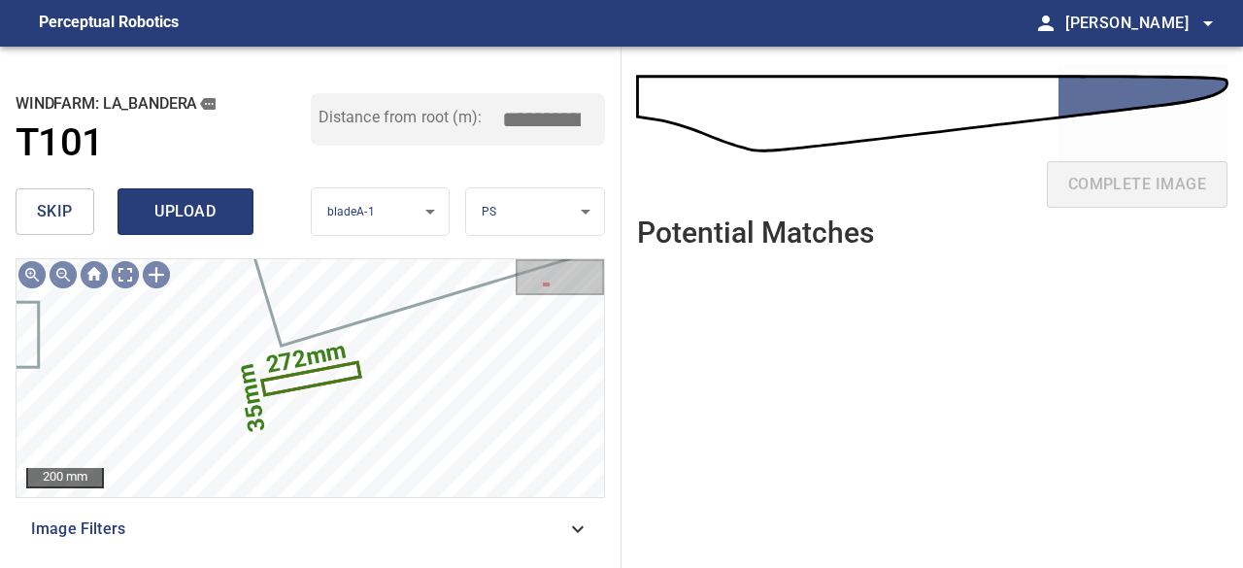
click at [160, 206] on span "upload" at bounding box center [185, 211] width 93 height 27
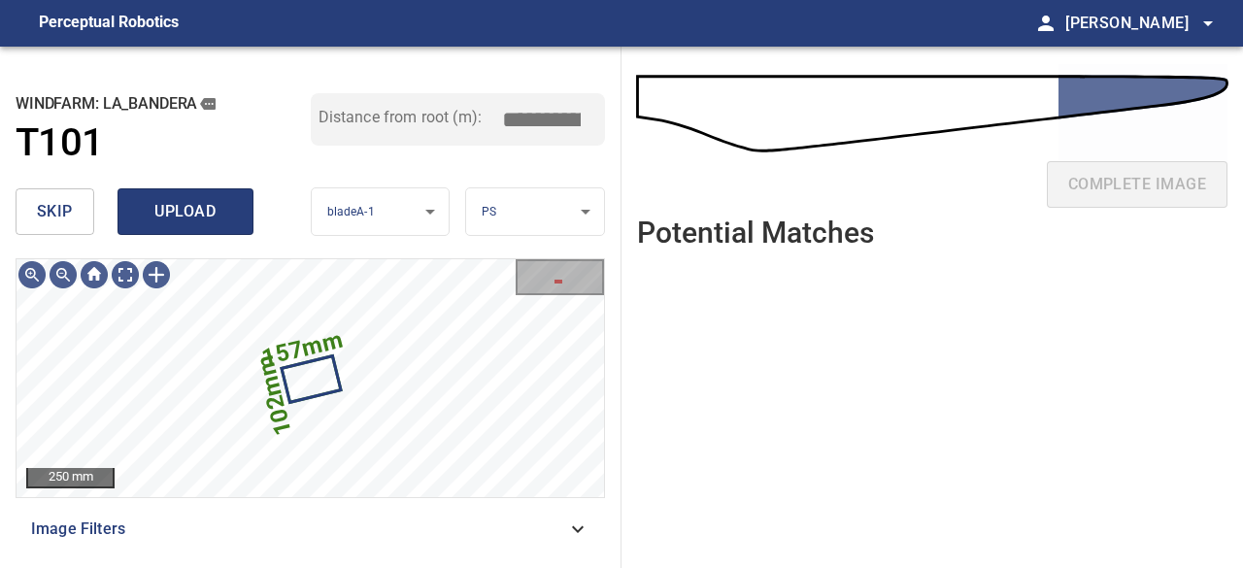
click at [194, 213] on span "upload" at bounding box center [185, 211] width 93 height 27
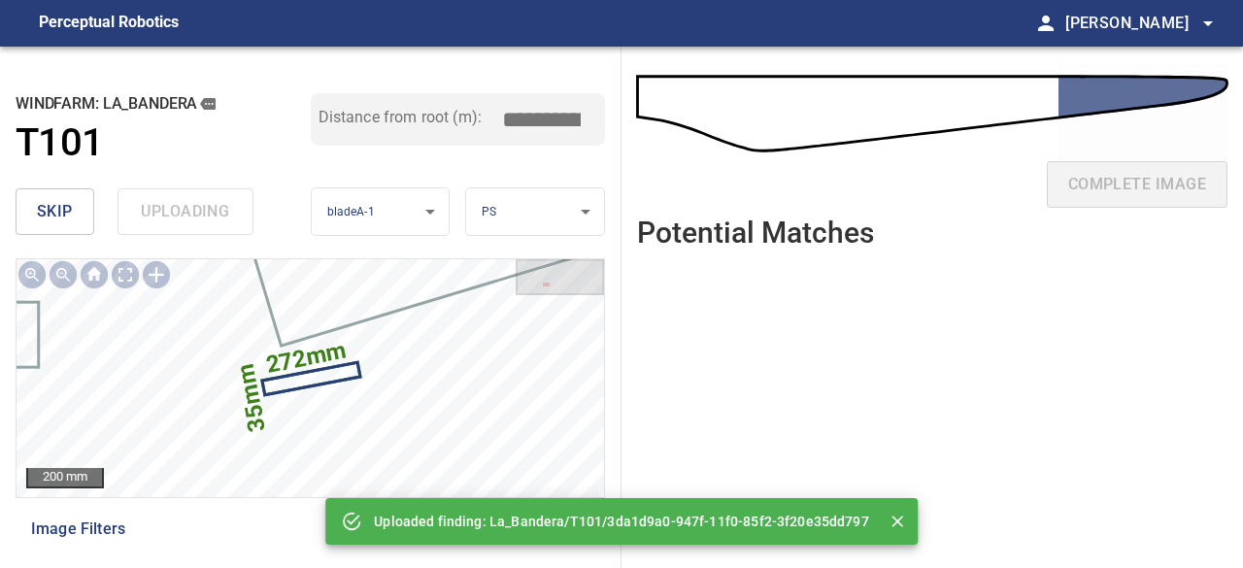
click at [194, 213] on div "skip uploading" at bounding box center [163, 212] width 295 height 62
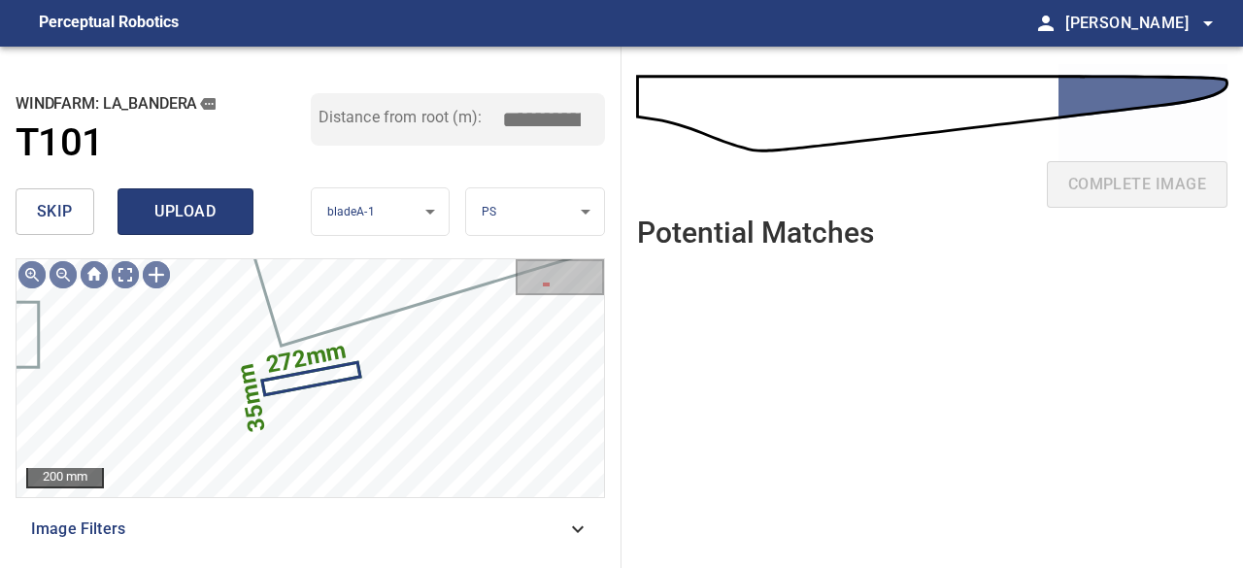
click at [181, 219] on span "upload" at bounding box center [185, 211] width 93 height 27
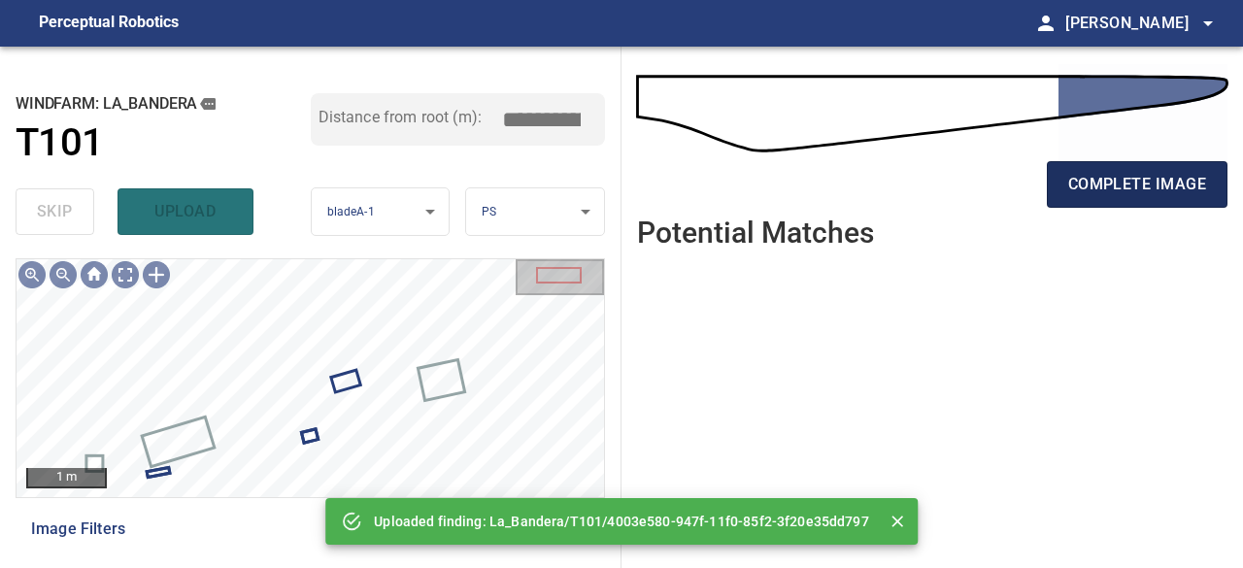
click at [1102, 187] on span "complete image" at bounding box center [1138, 184] width 138 height 27
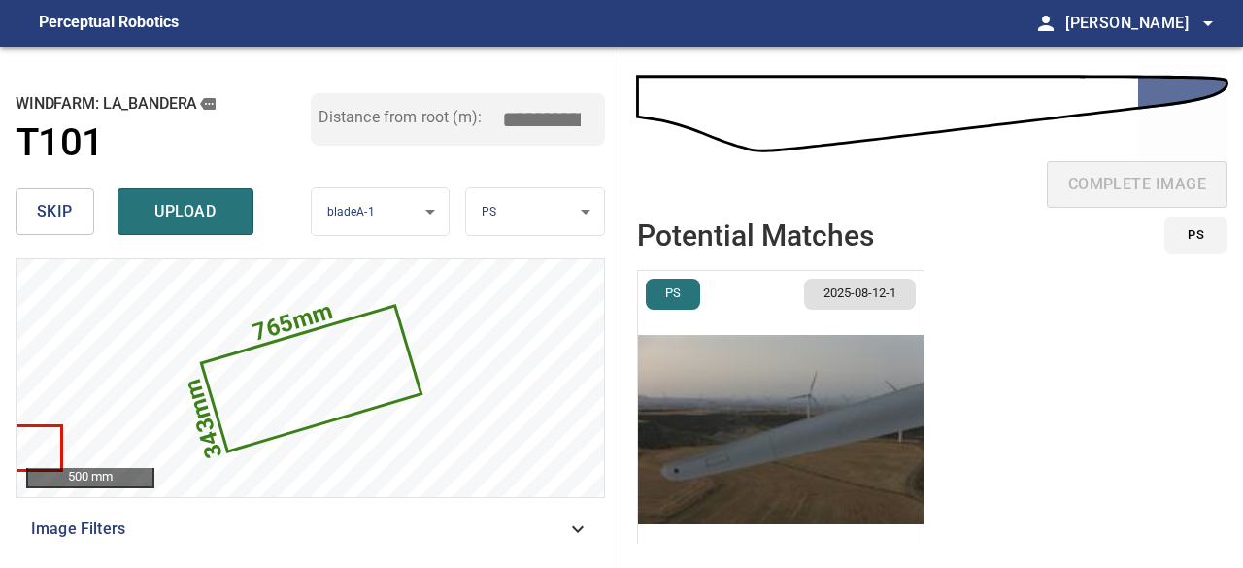
click at [45, 202] on span "skip" at bounding box center [55, 211] width 36 height 27
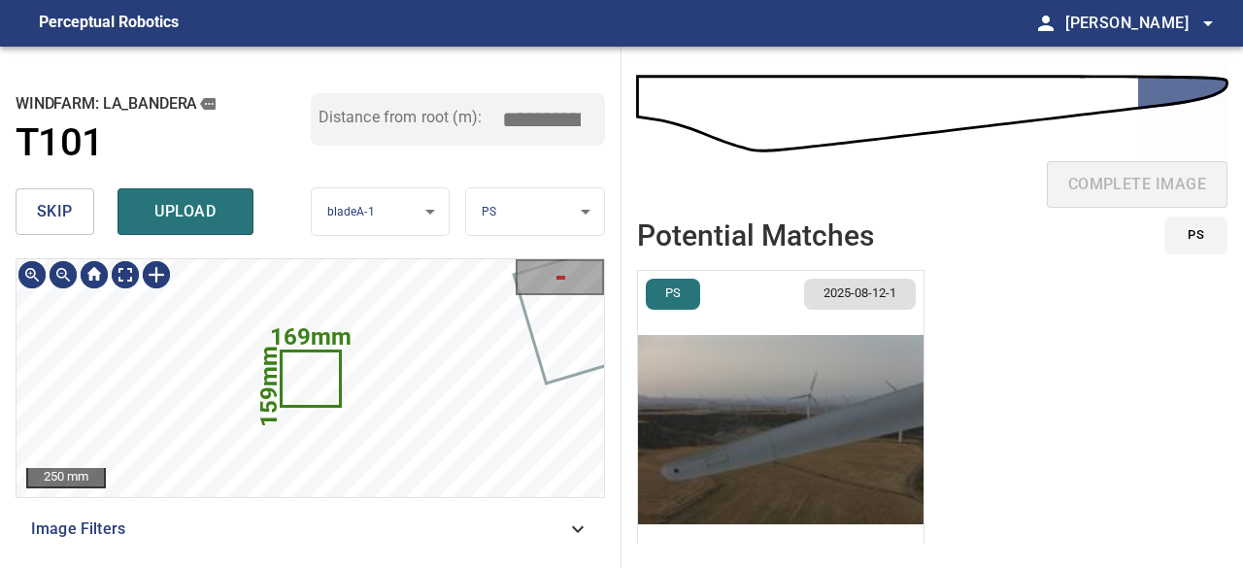
click at [313, 382] on icon at bounding box center [310, 379] width 55 height 52
click at [64, 210] on span "skip" at bounding box center [55, 211] width 36 height 27
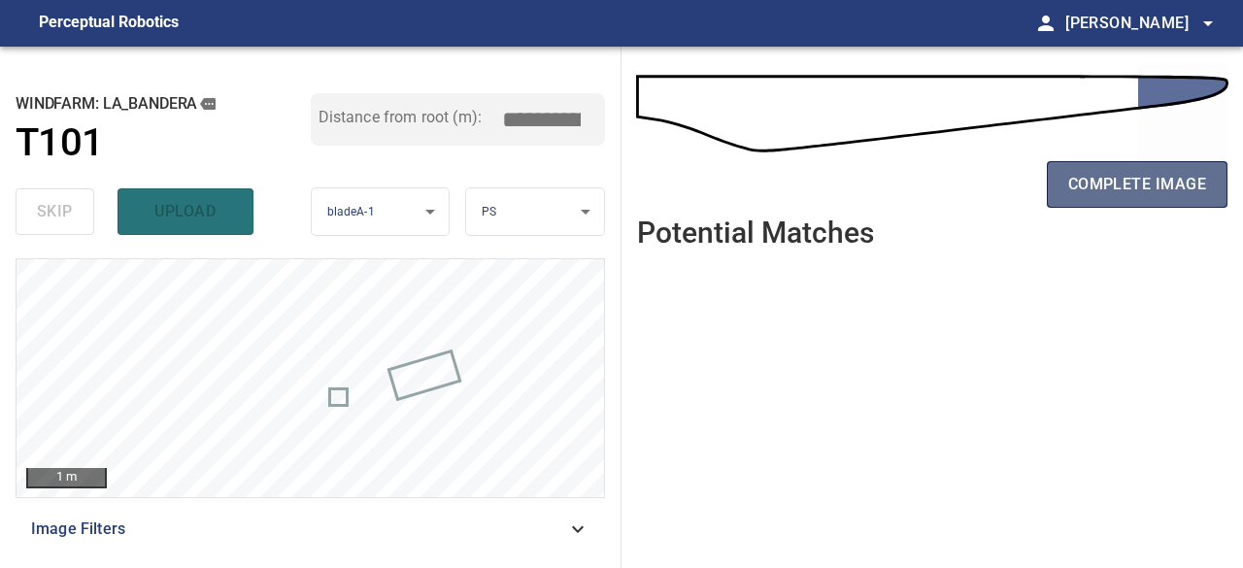
click at [1189, 189] on span "complete image" at bounding box center [1138, 184] width 138 height 27
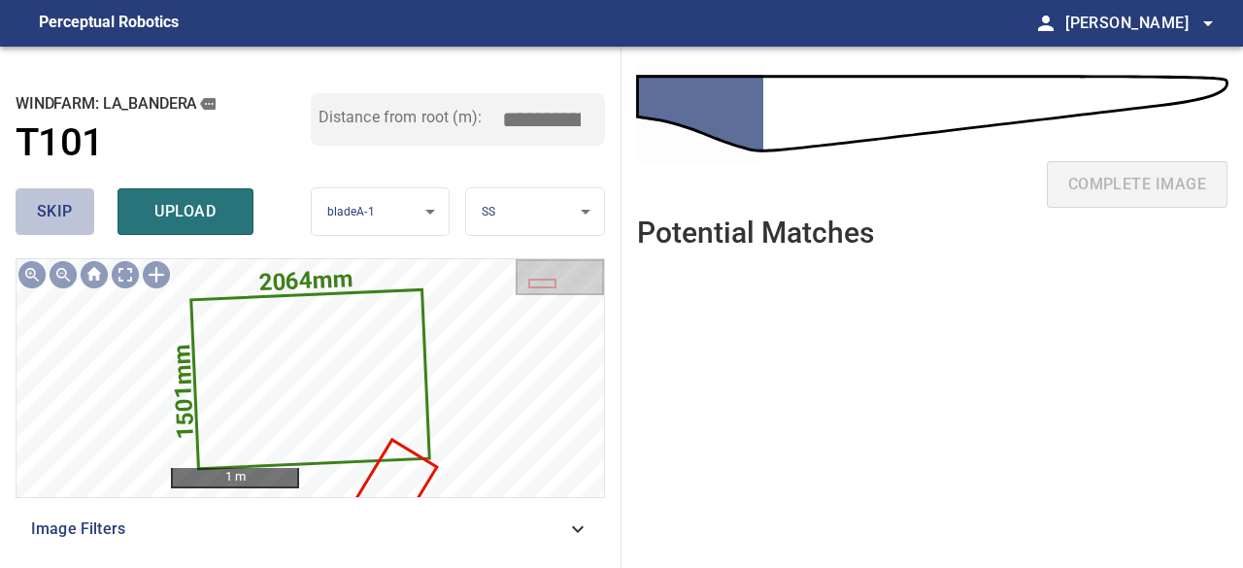
click at [68, 213] on span "skip" at bounding box center [55, 211] width 36 height 27
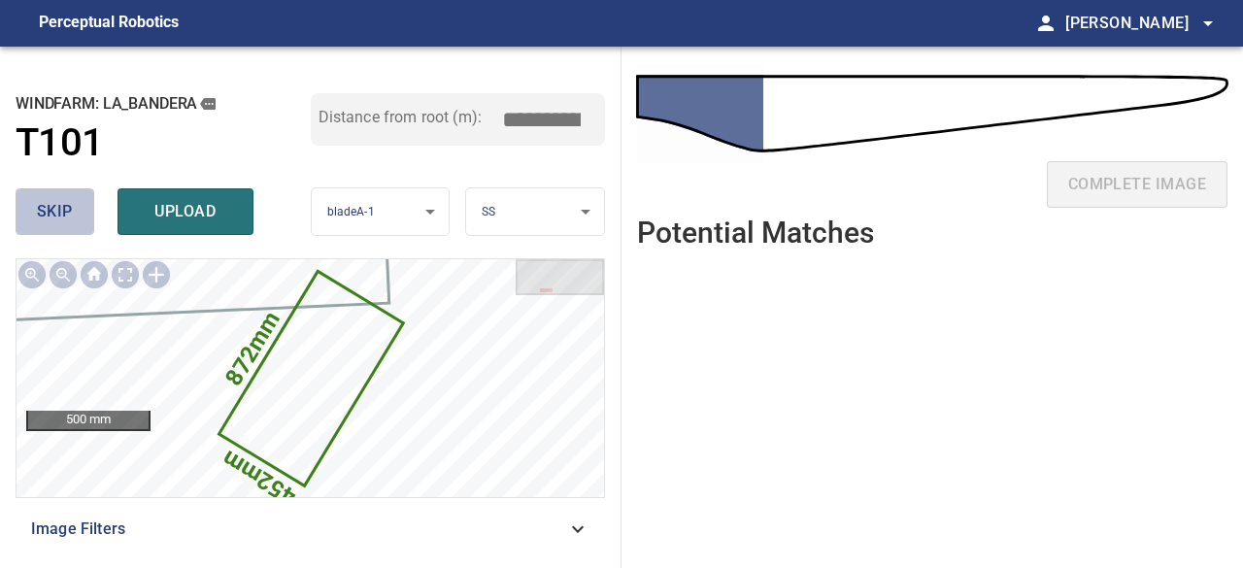
click at [68, 213] on span "skip" at bounding box center [55, 211] width 36 height 27
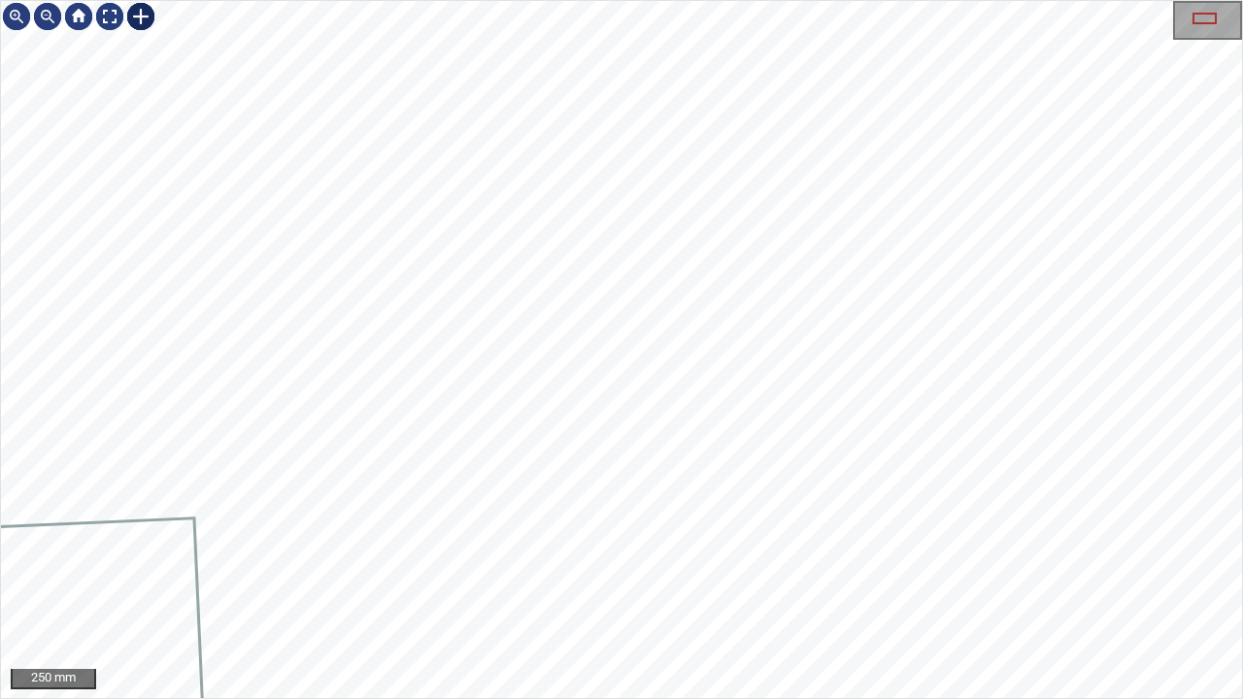
click at [139, 16] on div at bounding box center [140, 16] width 31 height 31
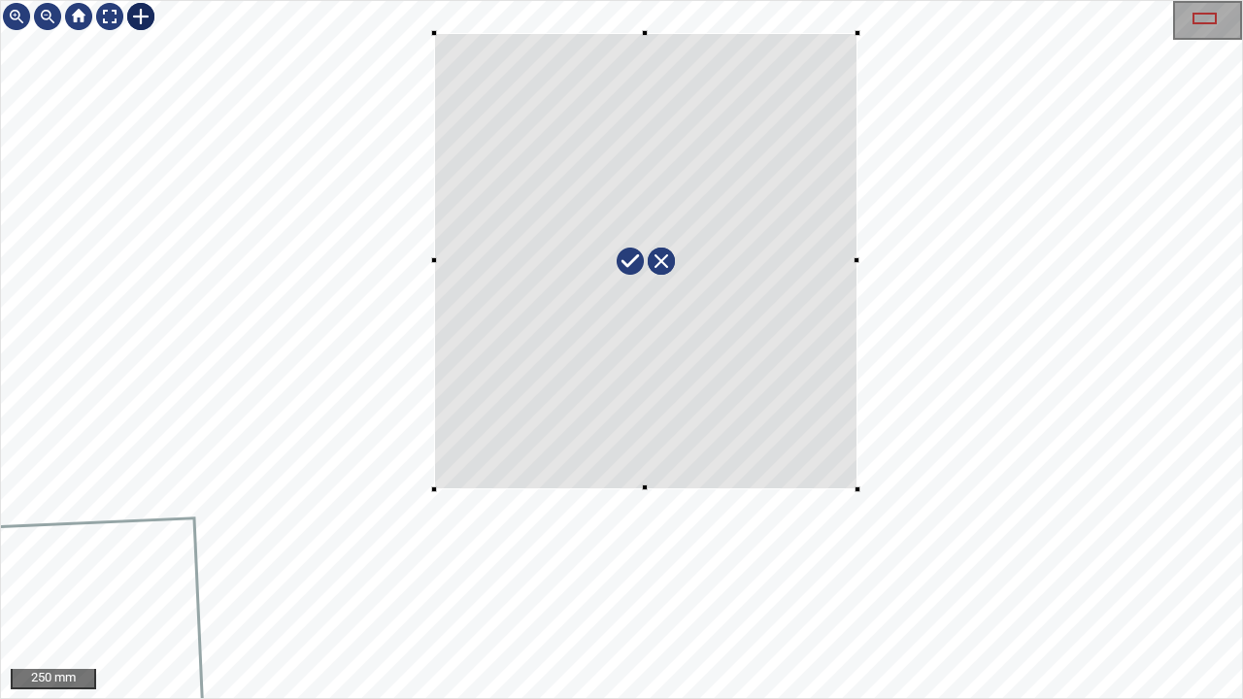
click at [857, 489] on div at bounding box center [621, 349] width 1241 height 697
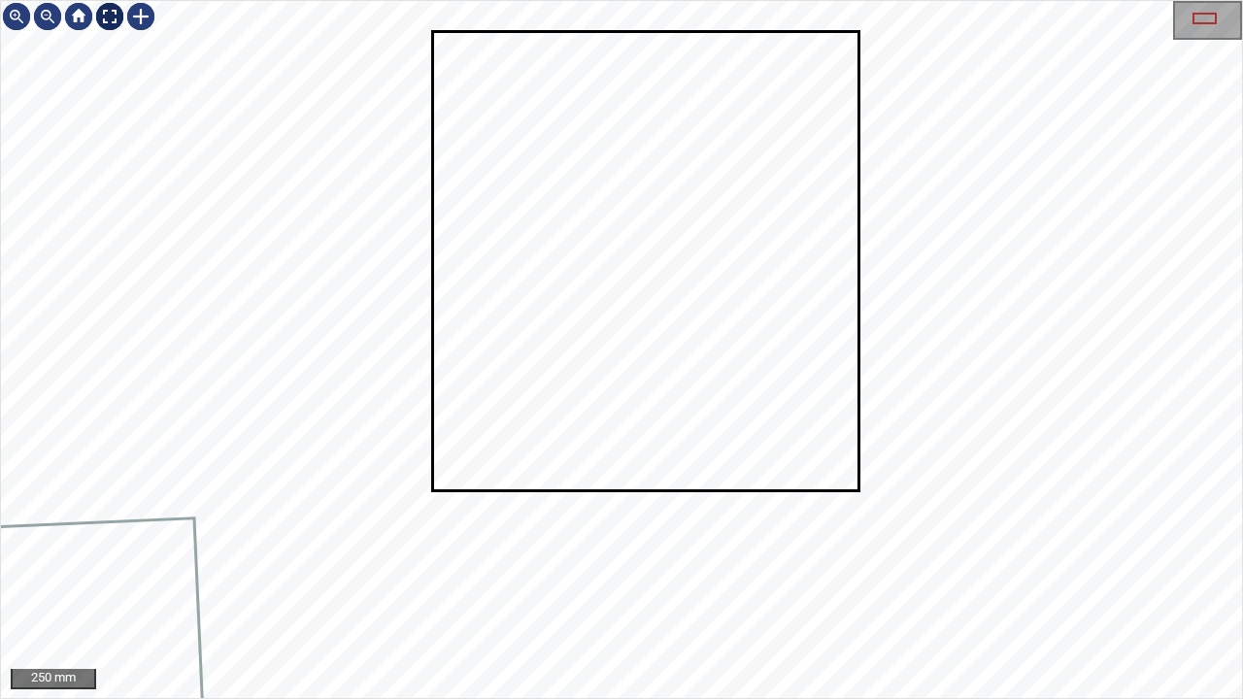
click at [99, 16] on div at bounding box center [109, 16] width 31 height 31
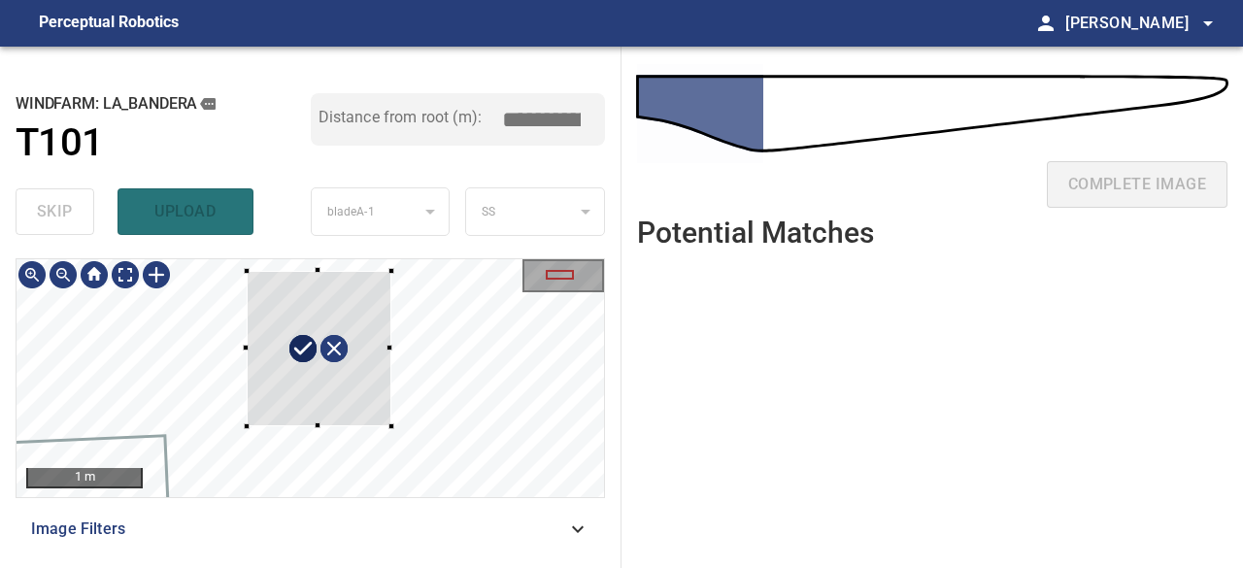
click at [349, 318] on div at bounding box center [319, 349] width 145 height 156
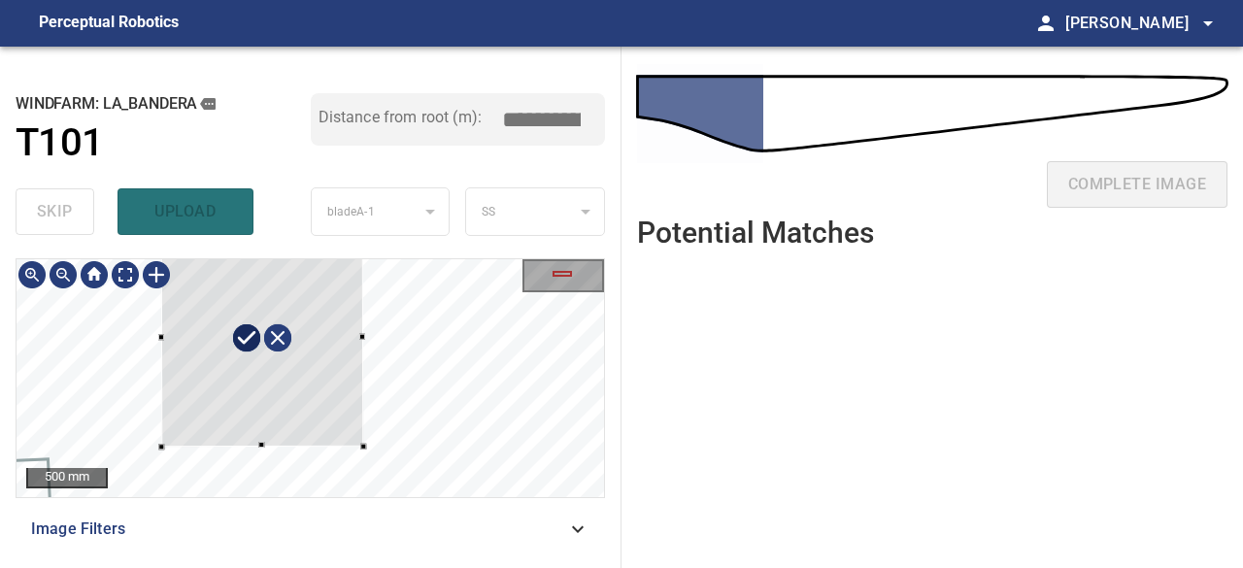
click at [328, 384] on div at bounding box center [262, 338] width 203 height 218
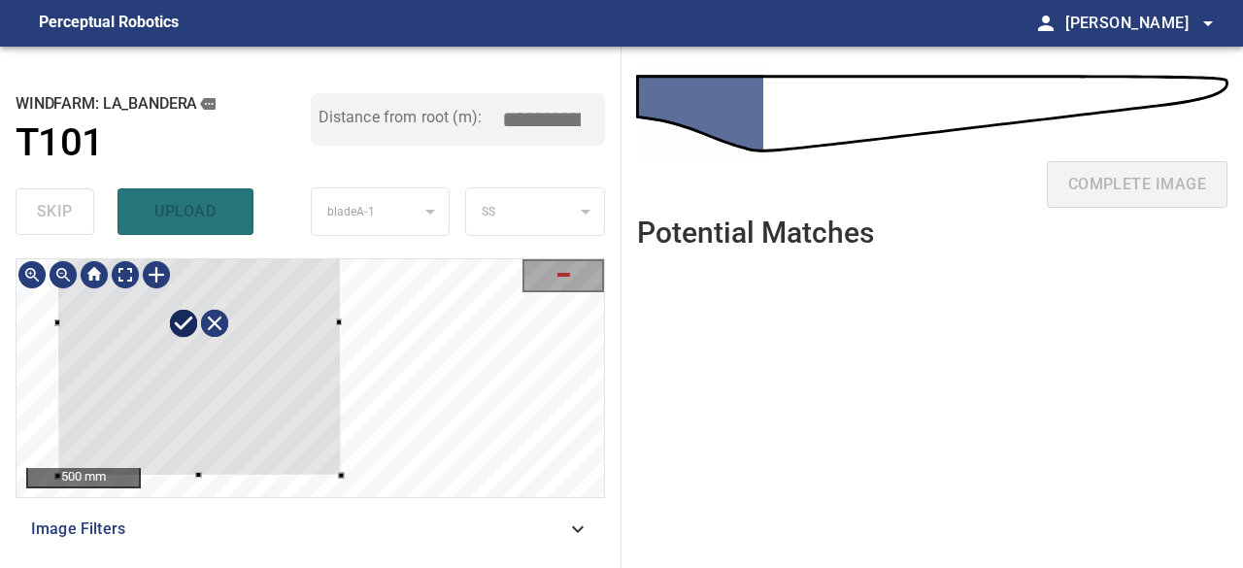
click at [169, 207] on div "skip upload" at bounding box center [163, 212] width 295 height 62
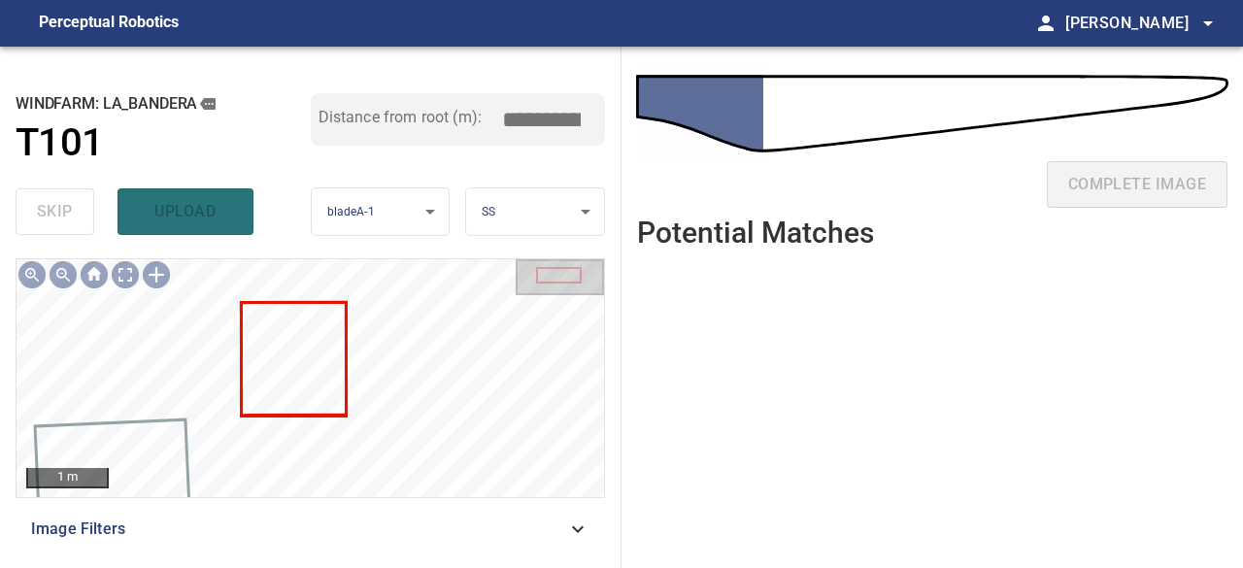
click at [200, 209] on div "skip upload" at bounding box center [163, 212] width 295 height 62
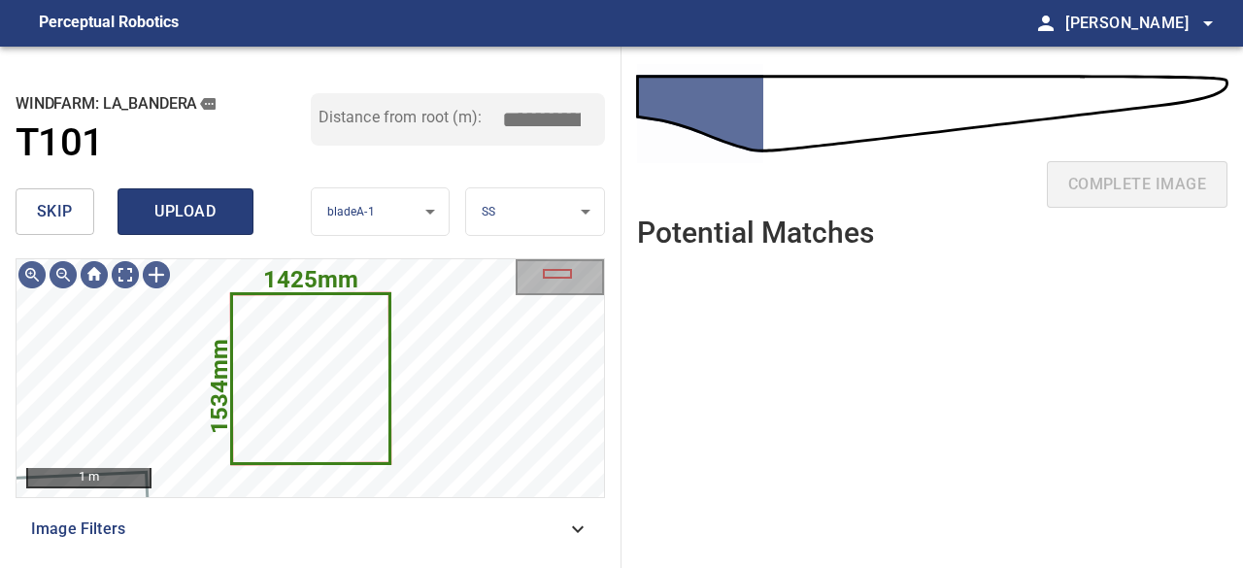
click at [185, 219] on span "upload" at bounding box center [185, 211] width 93 height 27
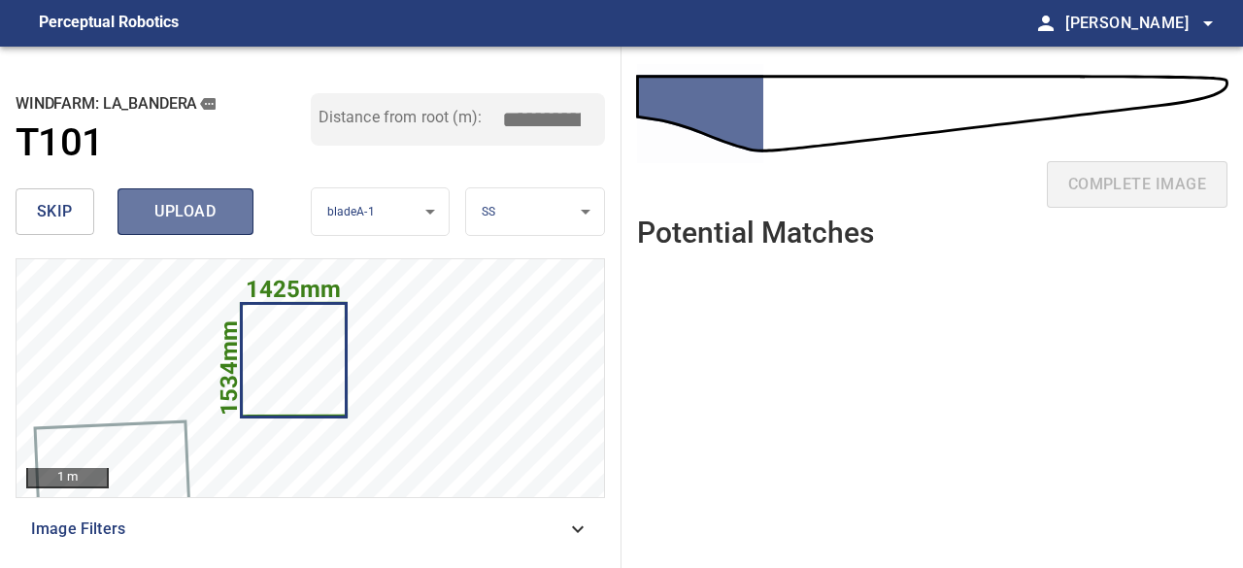
click at [179, 216] on span "upload" at bounding box center [185, 211] width 93 height 27
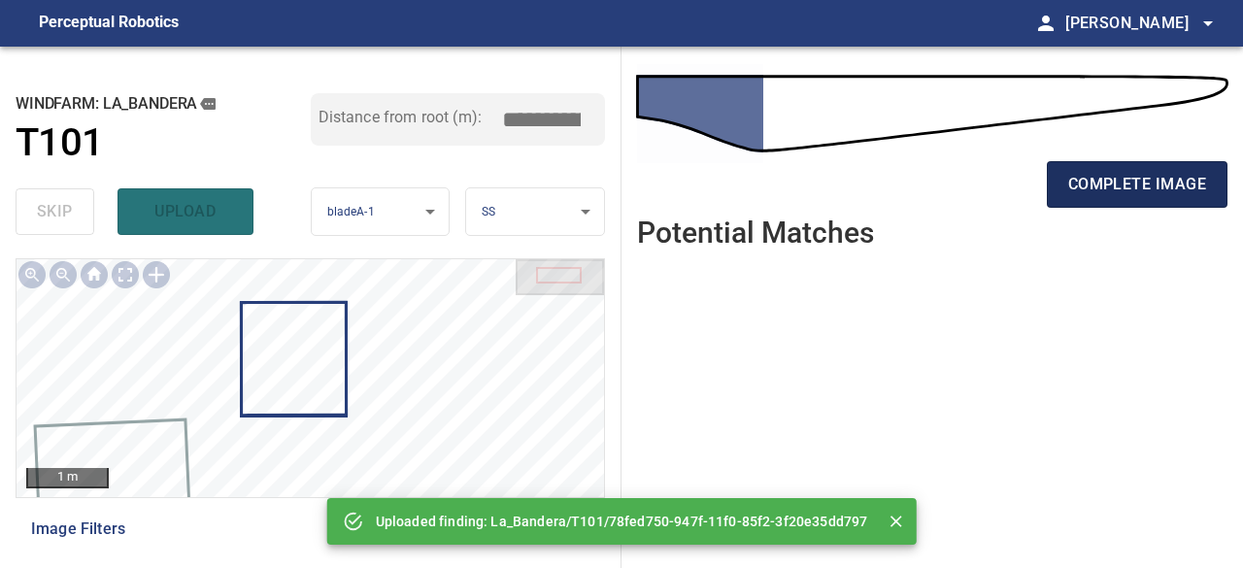
click at [1139, 186] on span "complete image" at bounding box center [1138, 184] width 138 height 27
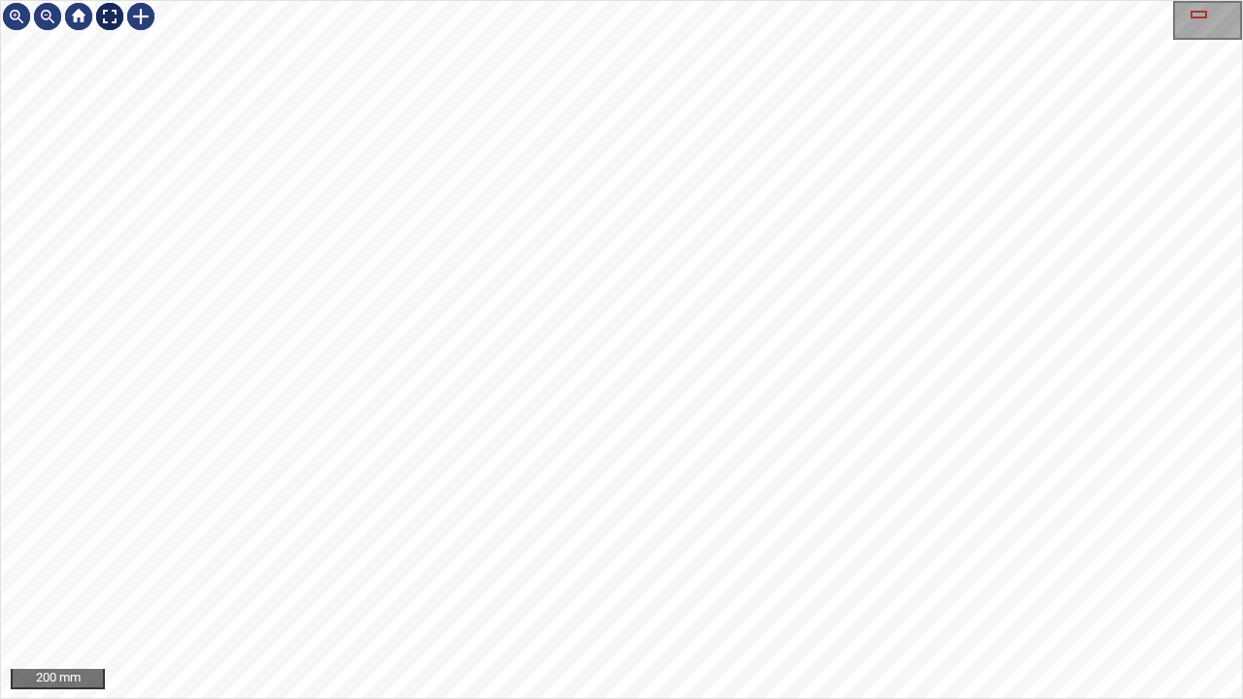
click at [112, 21] on div at bounding box center [109, 16] width 31 height 31
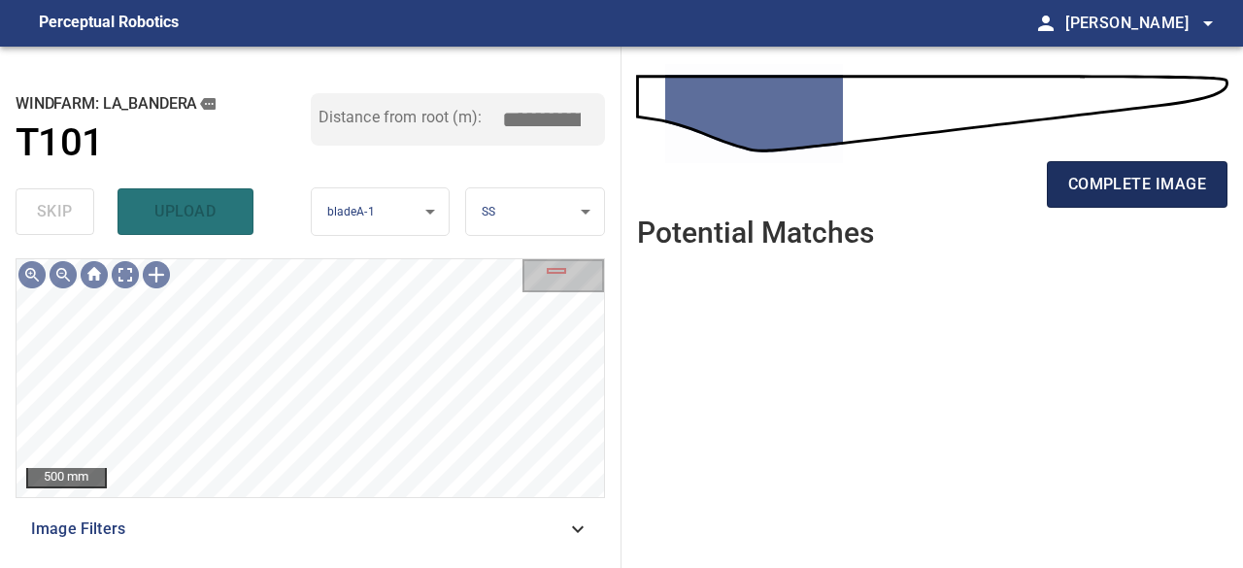
click at [1160, 193] on span "complete image" at bounding box center [1138, 184] width 138 height 27
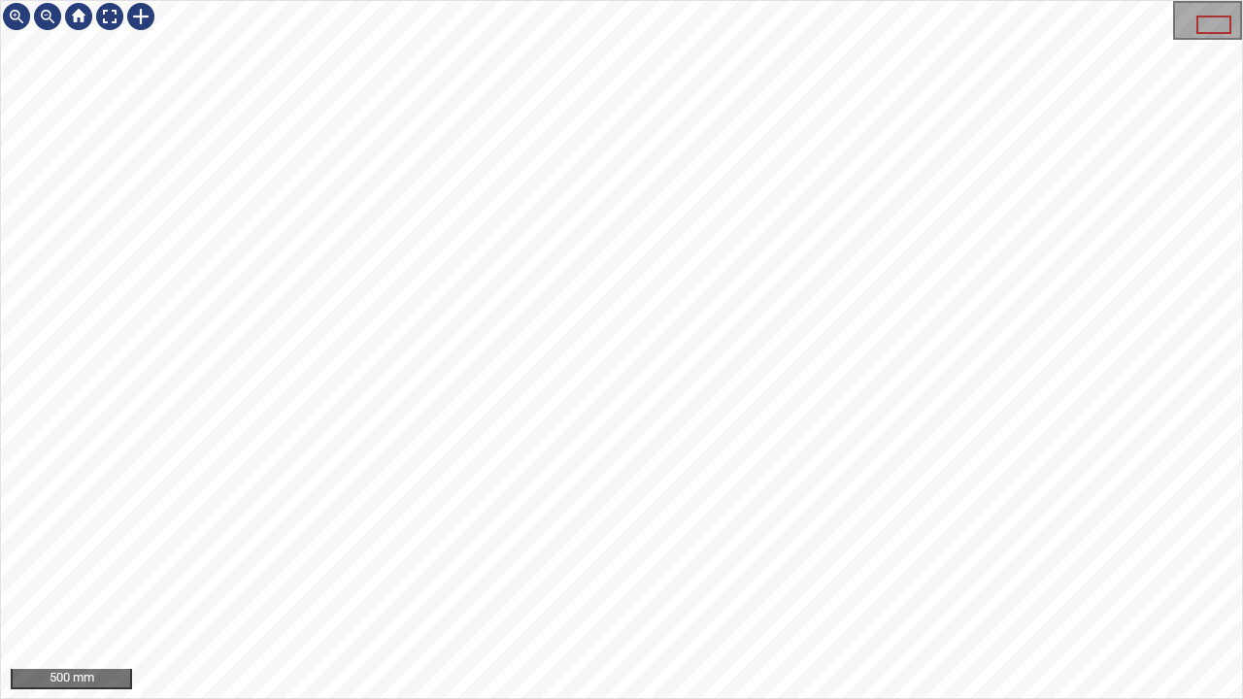
click at [0, 76] on div "500 mm" at bounding box center [621, 349] width 1243 height 699
click at [105, 12] on div at bounding box center [109, 16] width 31 height 31
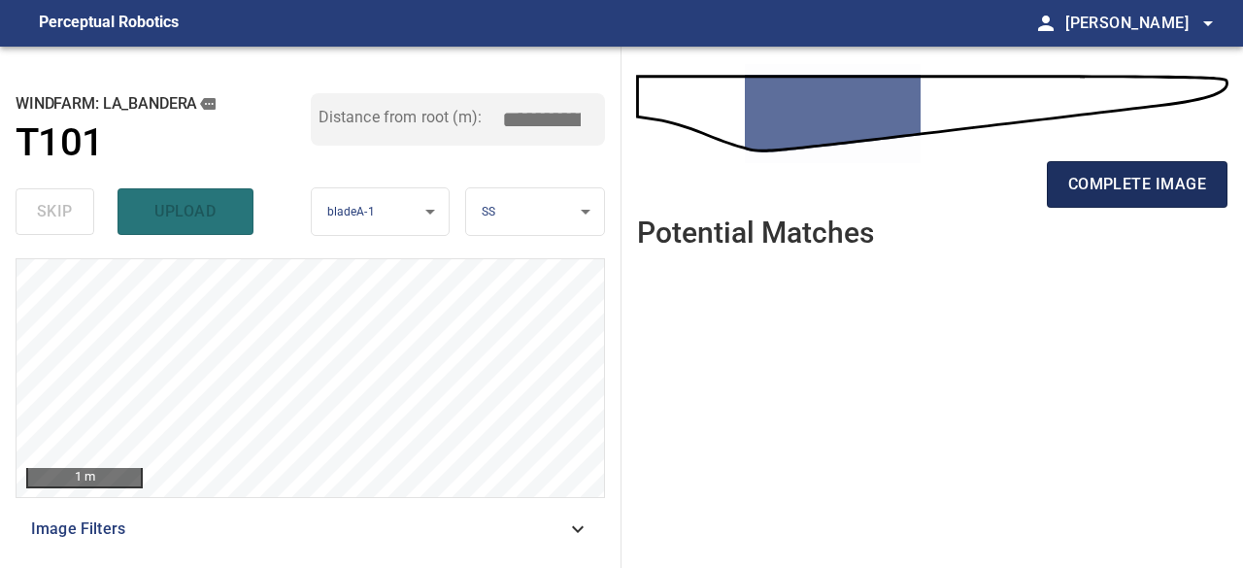
click at [1146, 197] on span "complete image" at bounding box center [1138, 184] width 138 height 27
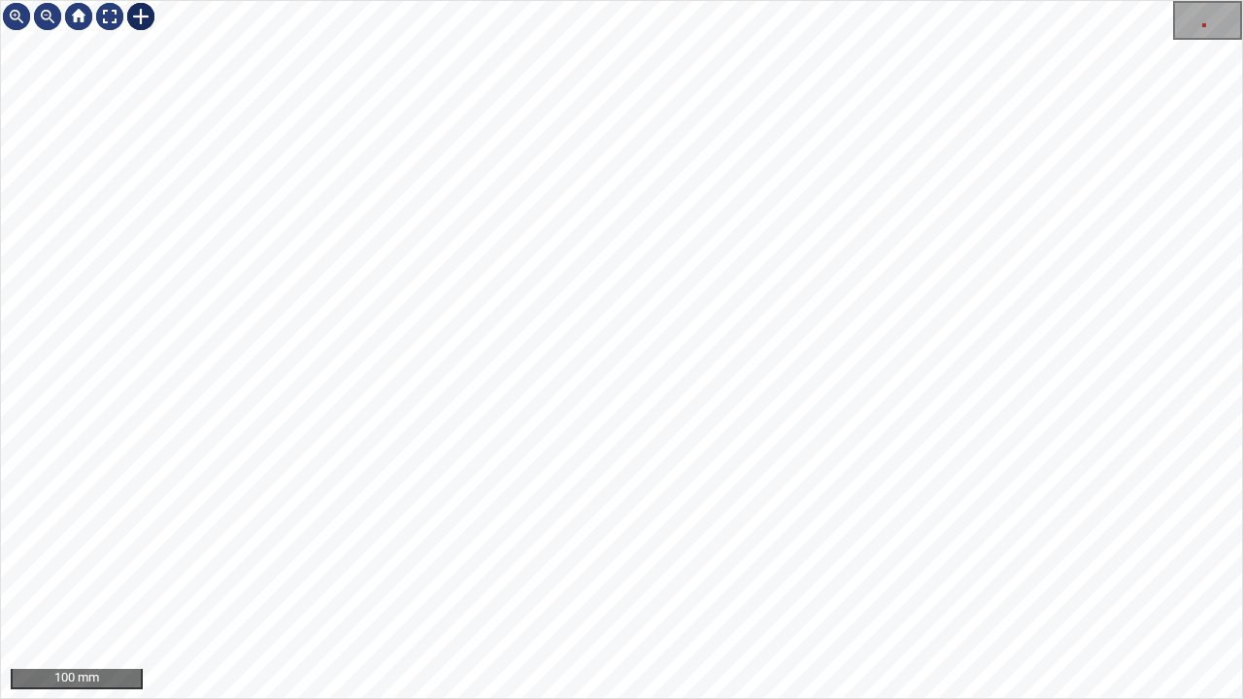
click at [142, 17] on div at bounding box center [140, 16] width 31 height 31
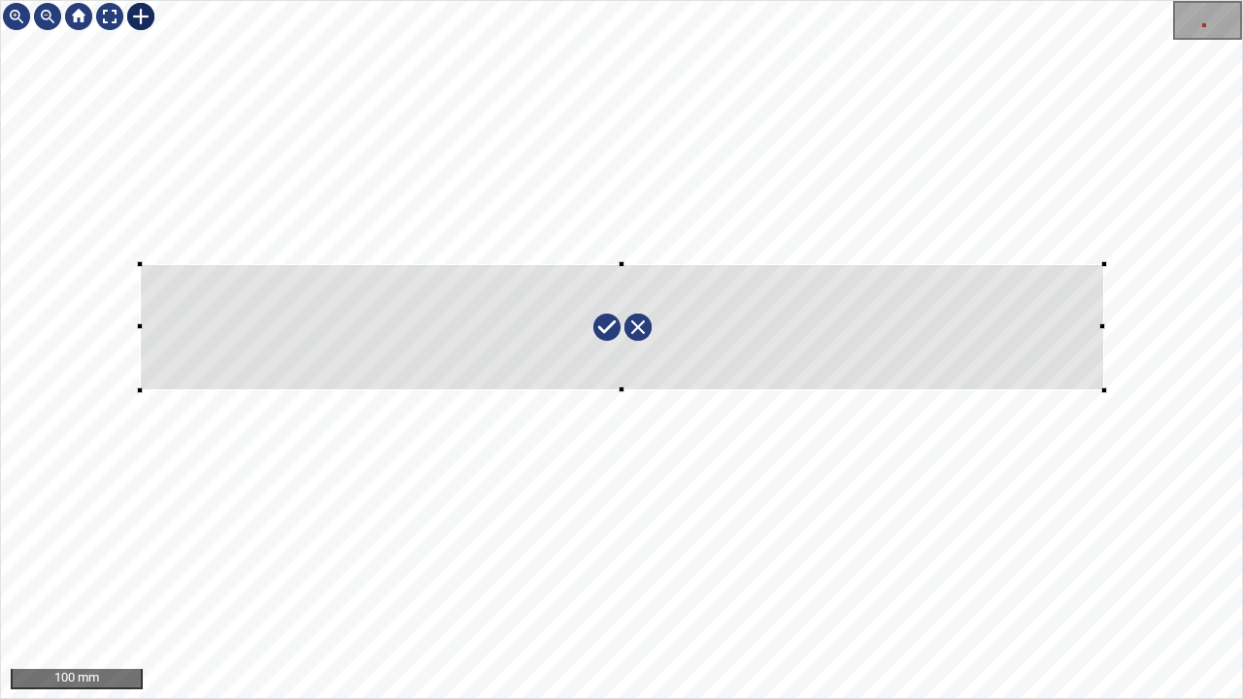
click at [1104, 391] on div at bounding box center [621, 349] width 1241 height 697
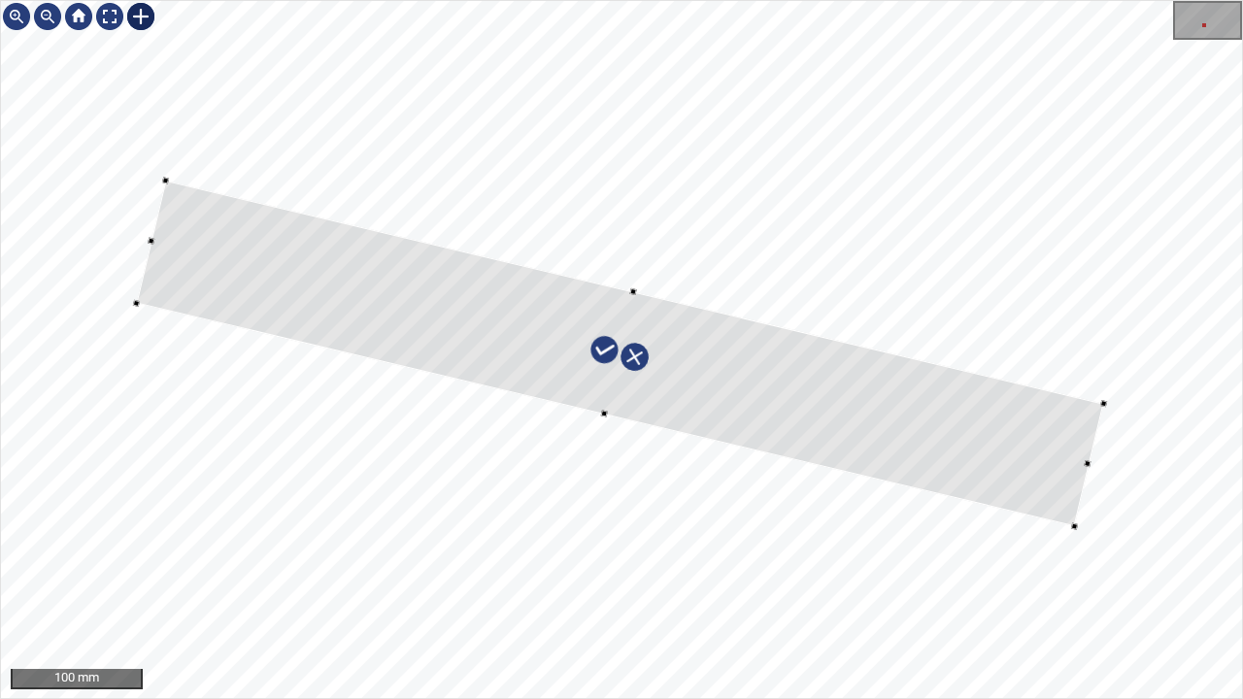
click at [753, 378] on div at bounding box center [621, 354] width 968 height 346
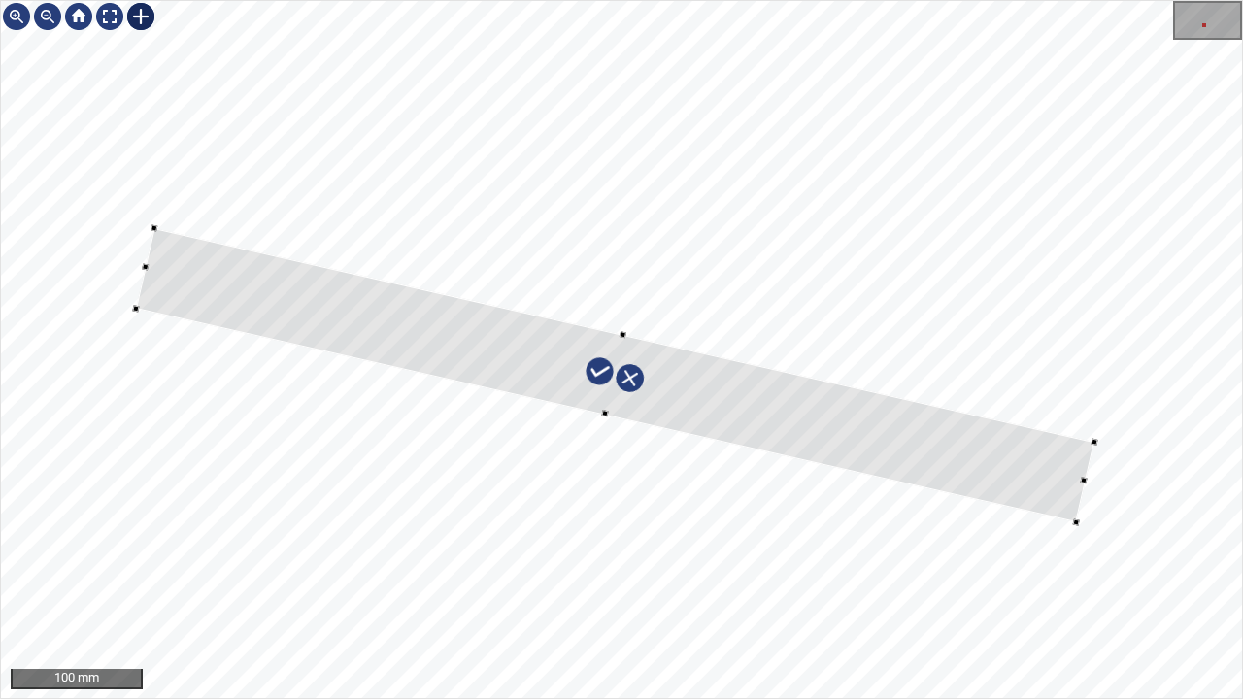
click at [624, 338] on div at bounding box center [615, 375] width 959 height 294
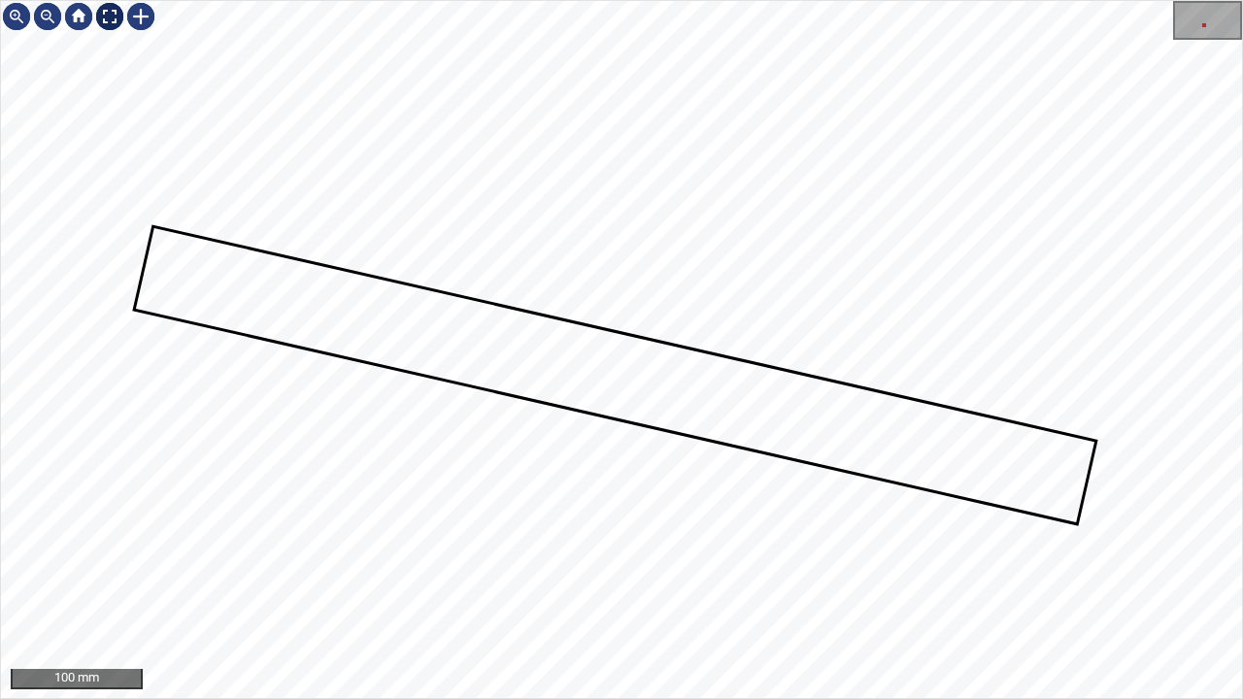
click at [111, 21] on div at bounding box center [109, 16] width 31 height 31
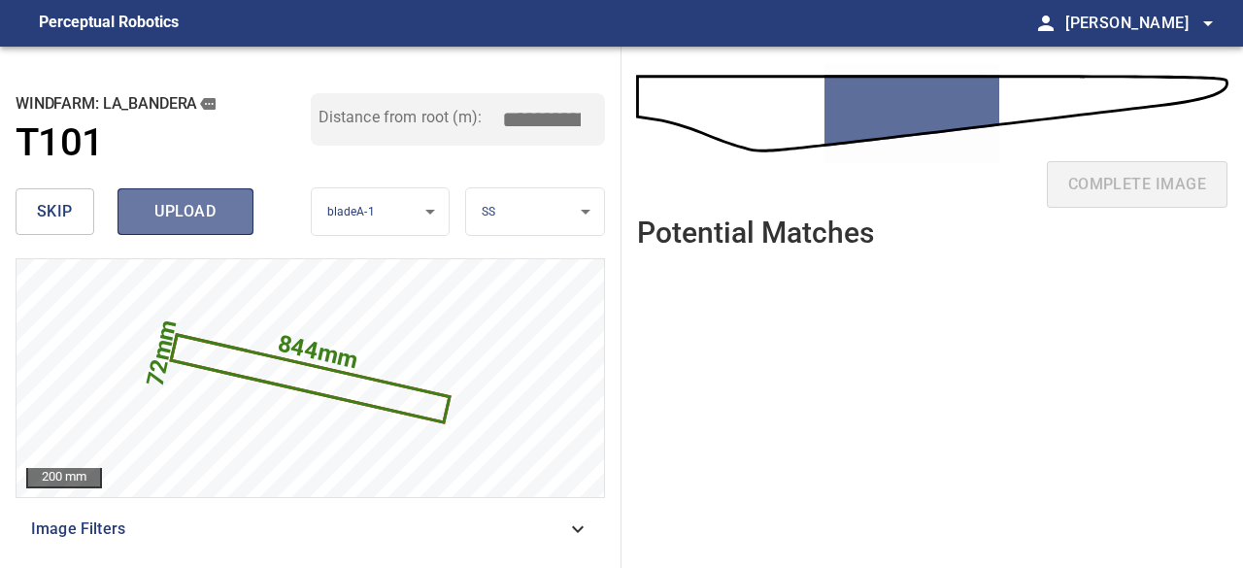
click at [166, 219] on span "upload" at bounding box center [185, 211] width 93 height 27
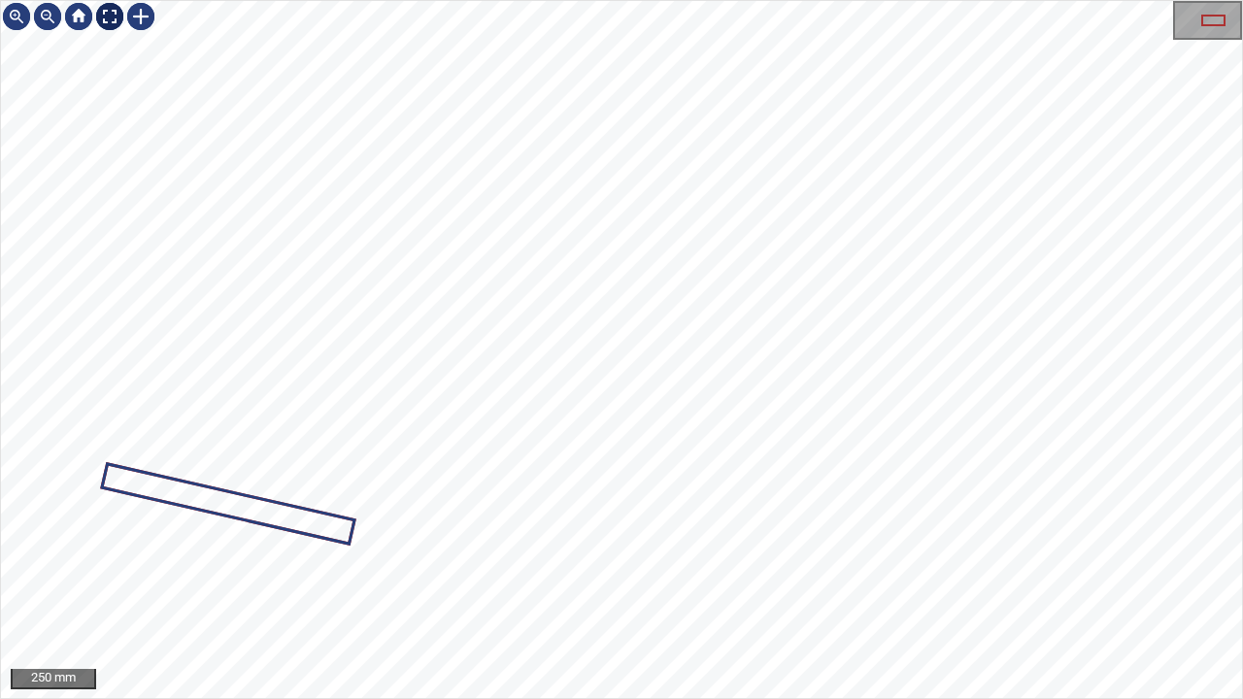
click at [109, 22] on div at bounding box center [109, 16] width 31 height 31
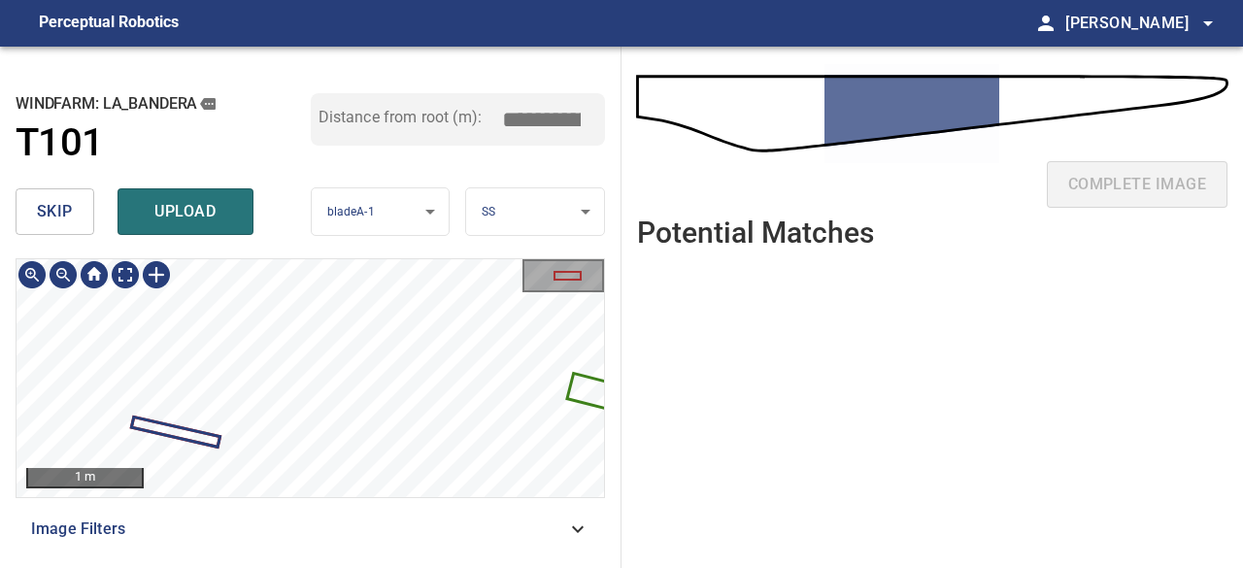
click at [592, 386] on icon at bounding box center [595, 393] width 52 height 34
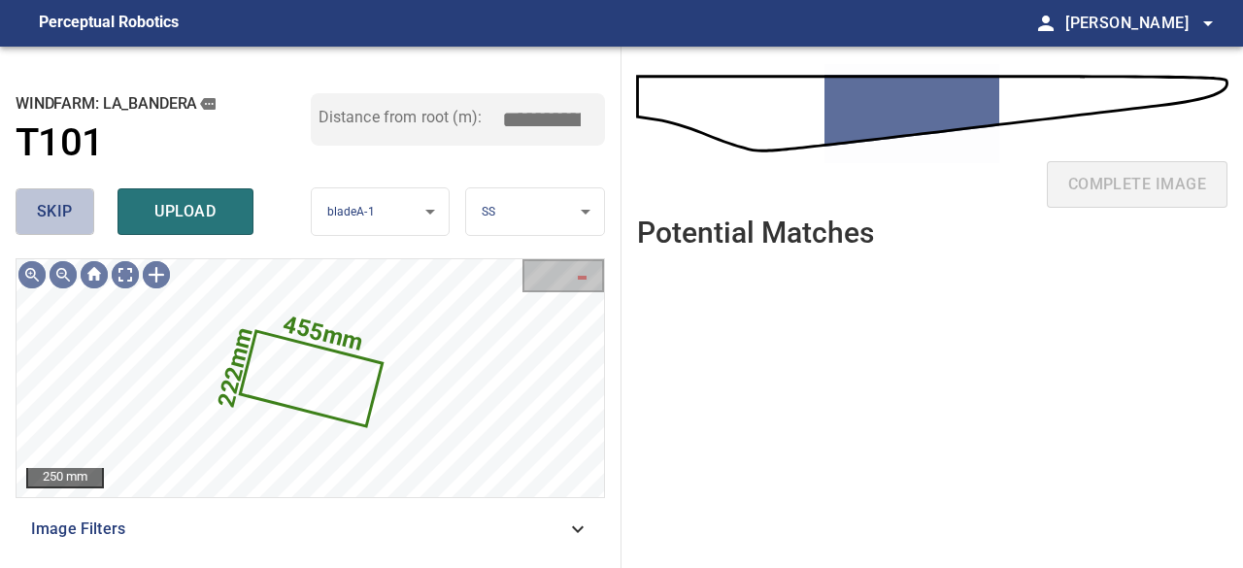
click at [64, 211] on span "skip" at bounding box center [55, 211] width 36 height 27
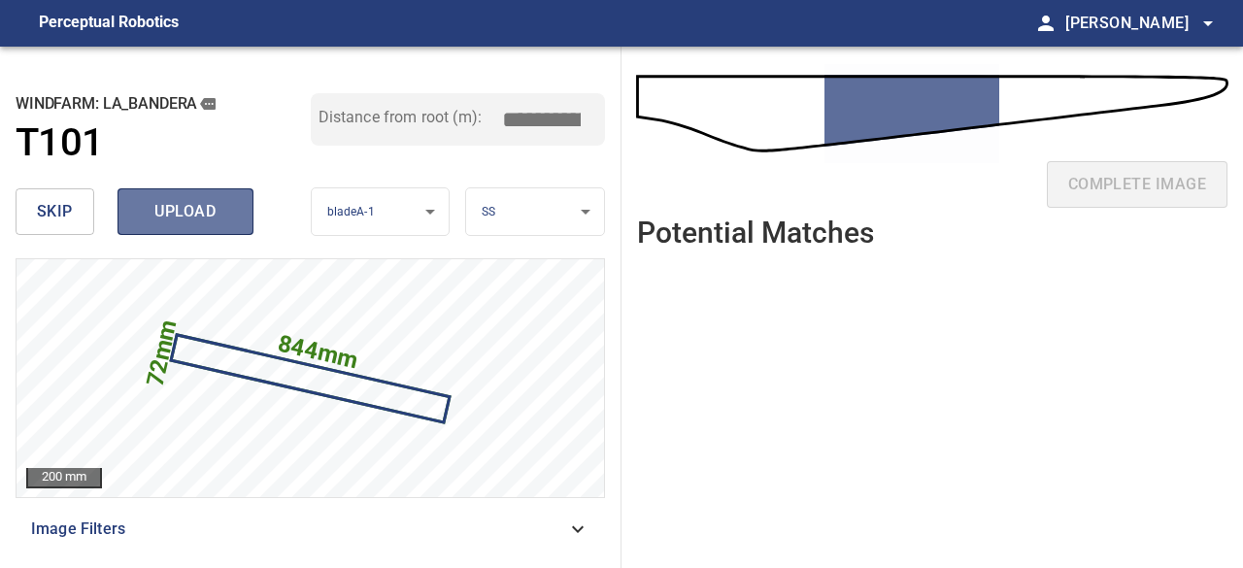
click at [181, 211] on span "upload" at bounding box center [185, 211] width 93 height 27
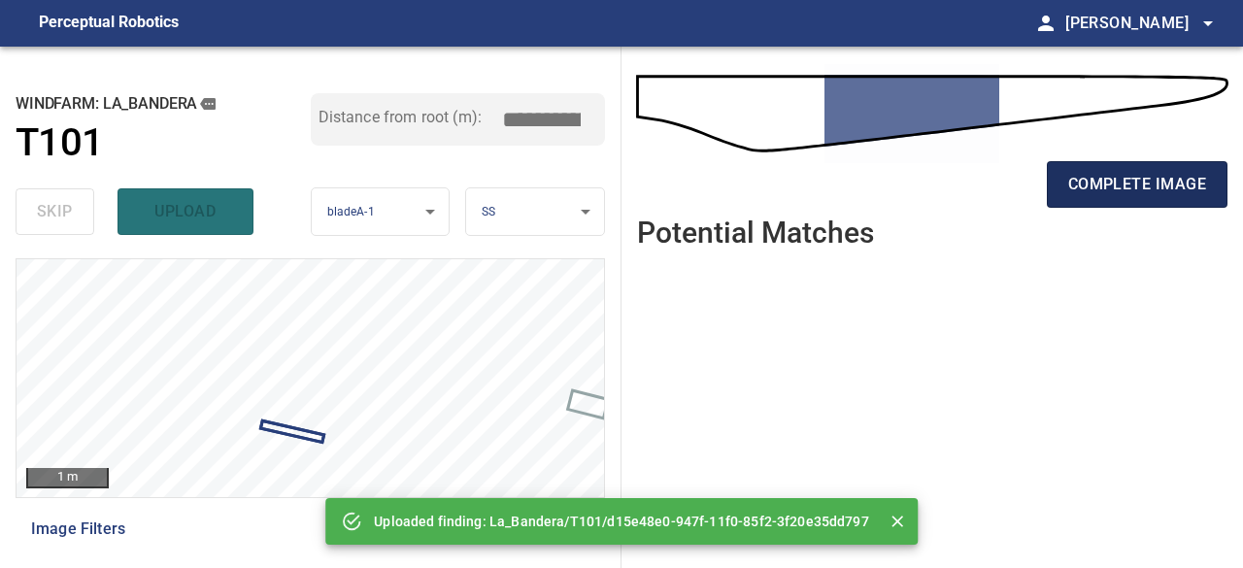
click at [1155, 186] on span "complete image" at bounding box center [1138, 184] width 138 height 27
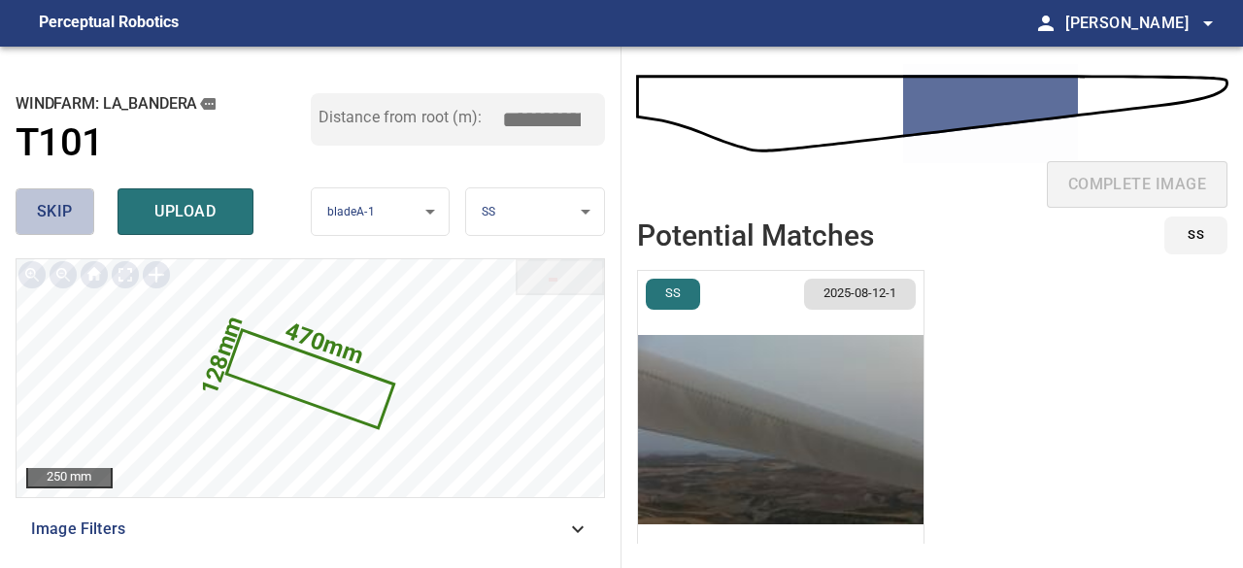
click at [55, 201] on span "skip" at bounding box center [55, 211] width 36 height 27
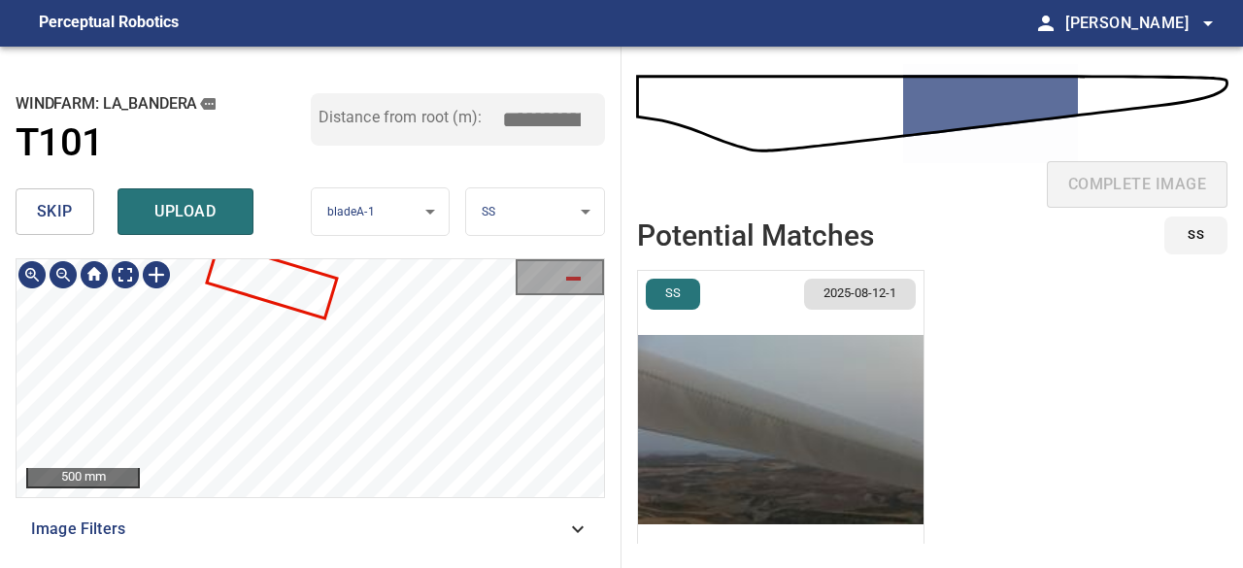
click at [320, 311] on div "331mm 179mm" at bounding box center [311, 378] width 588 height 238
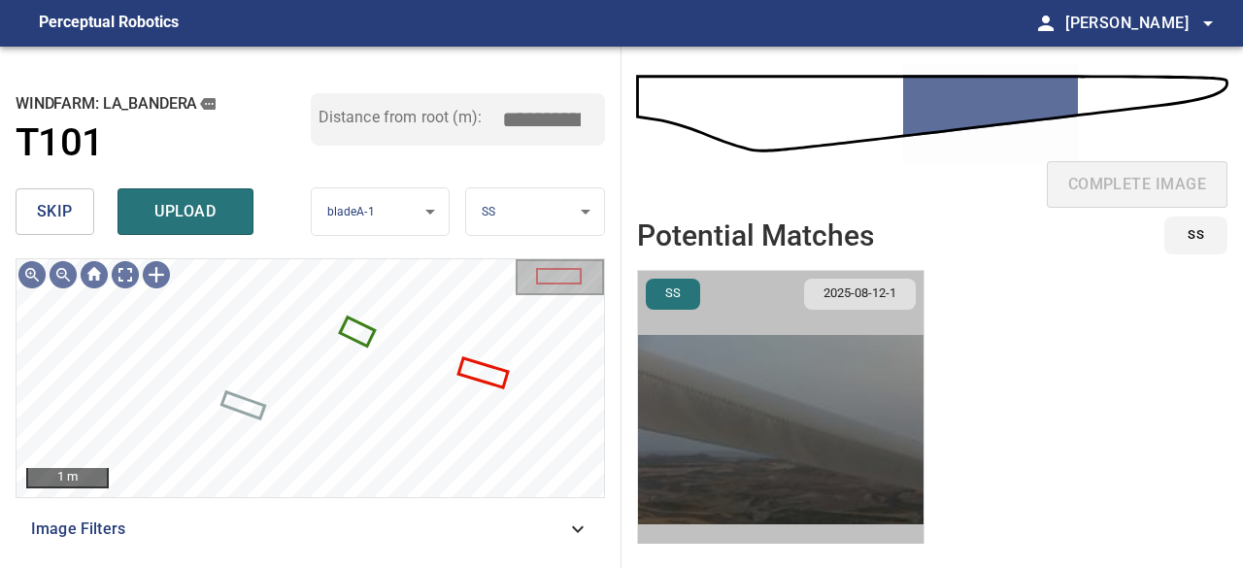
click at [734, 418] on img "button" at bounding box center [781, 430] width 286 height 318
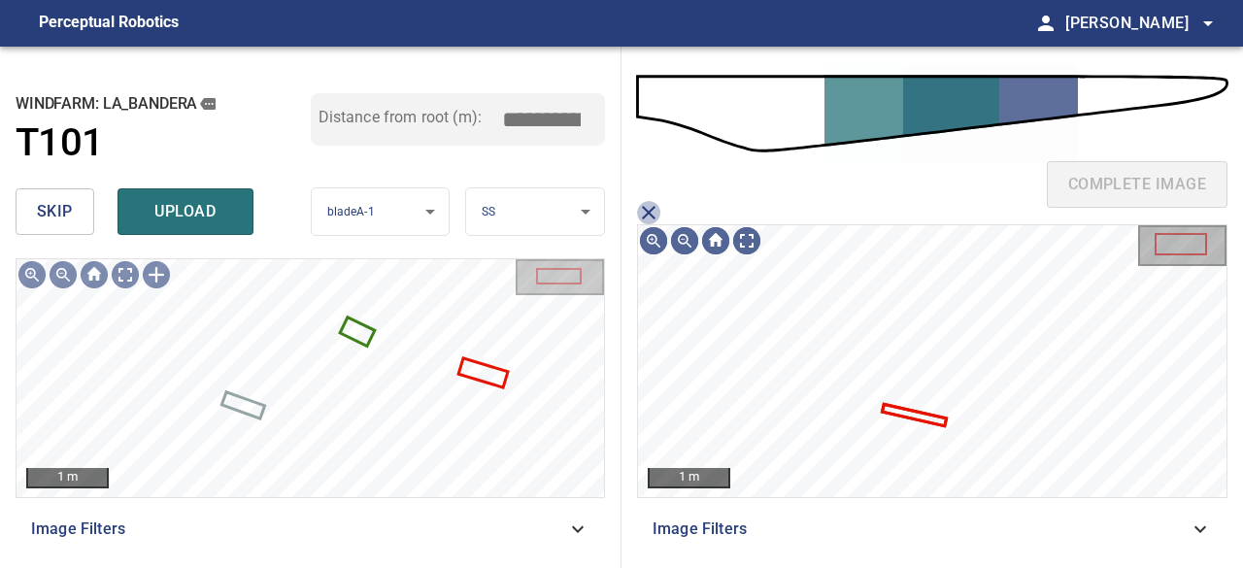
click at [650, 216] on icon "close matching imageResolution:" at bounding box center [648, 212] width 23 height 23
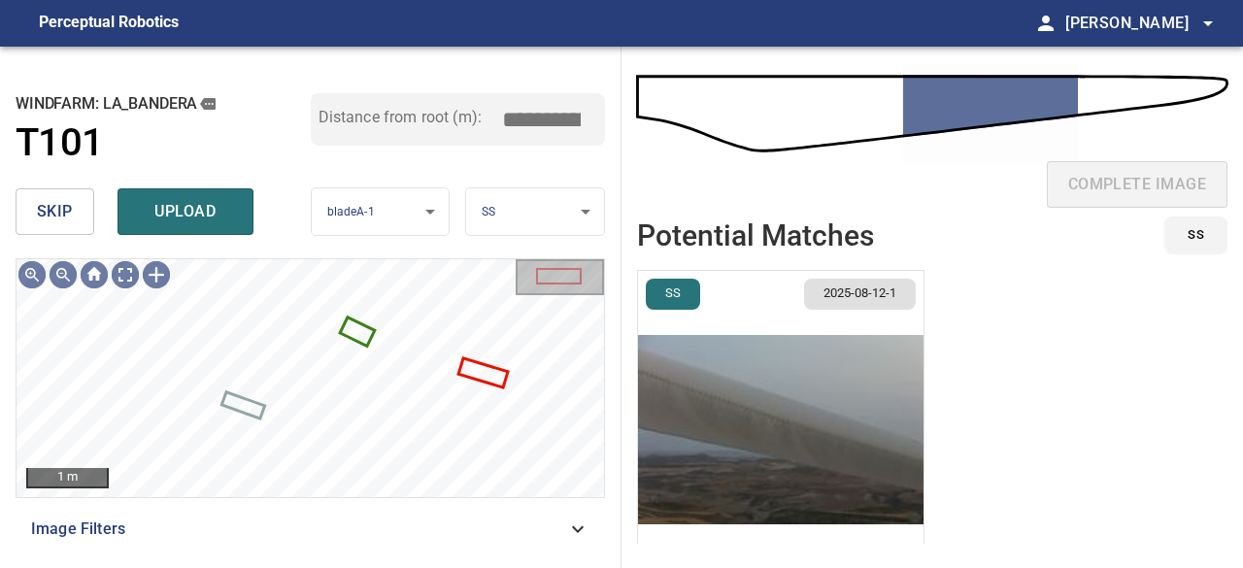
click at [54, 205] on span "skip" at bounding box center [55, 211] width 36 height 27
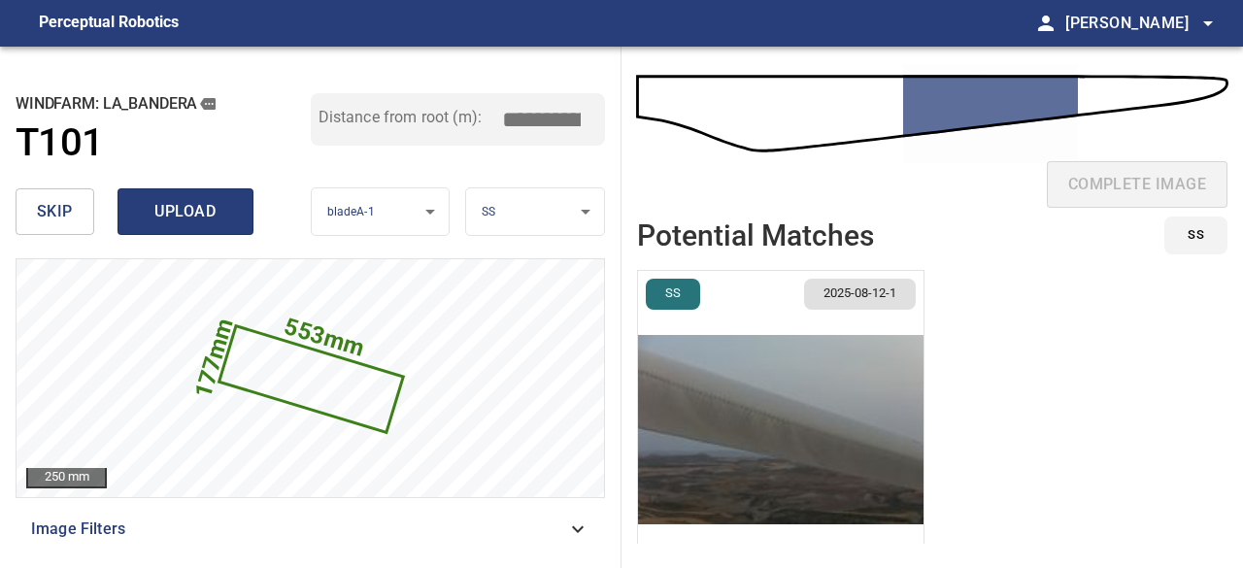
click at [167, 222] on span "upload" at bounding box center [185, 211] width 93 height 27
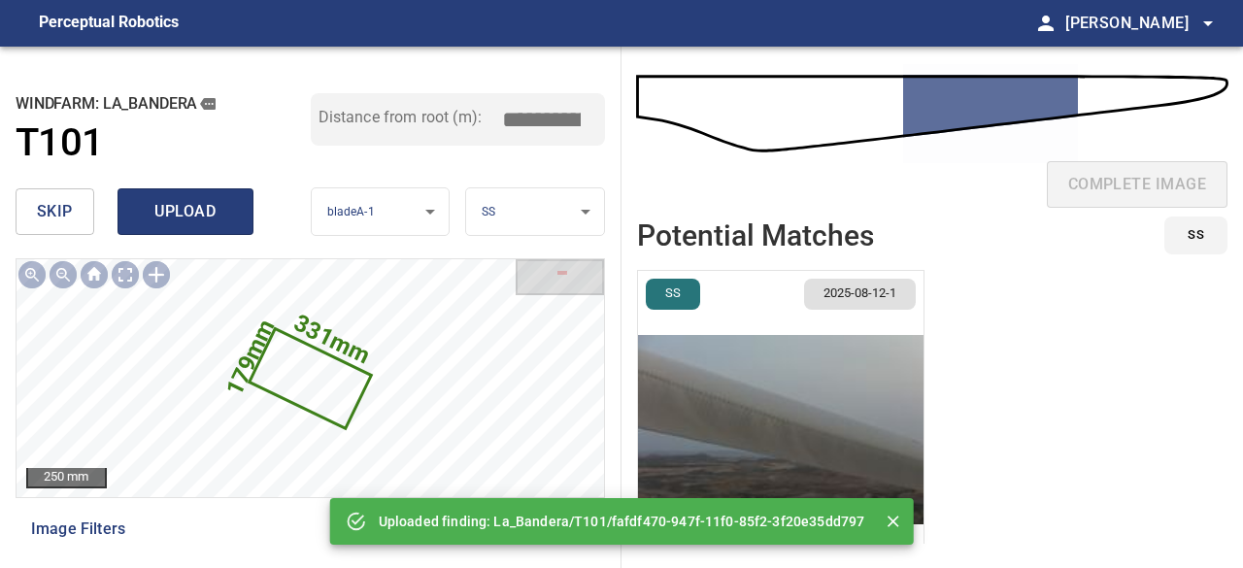
click at [150, 214] on span "upload" at bounding box center [185, 211] width 93 height 27
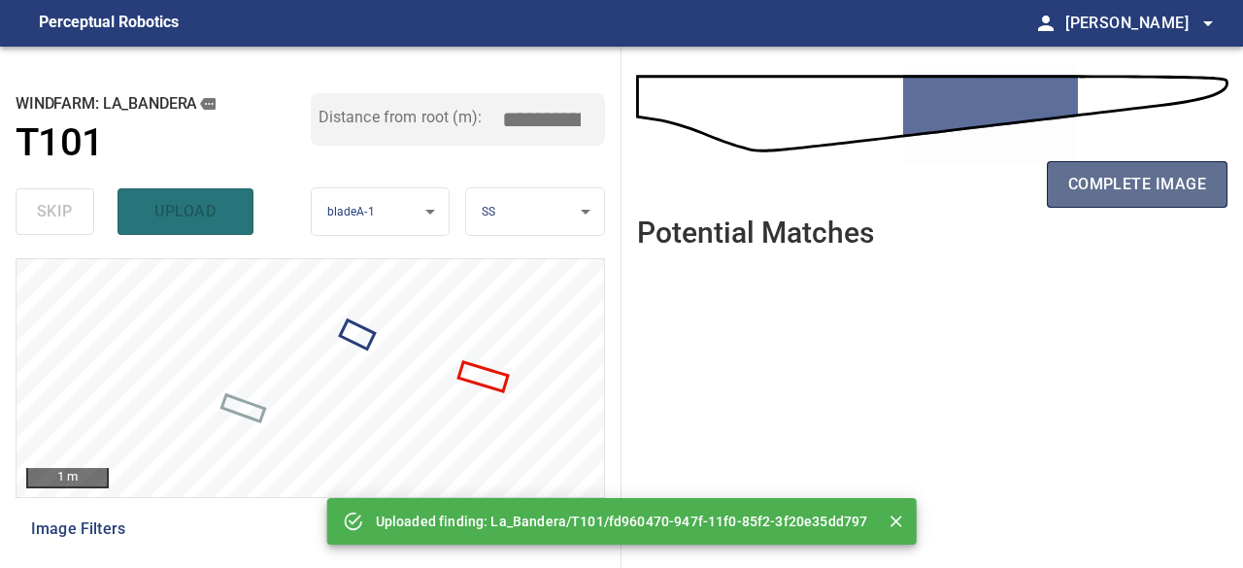
click at [1107, 186] on span "complete image" at bounding box center [1138, 184] width 138 height 27
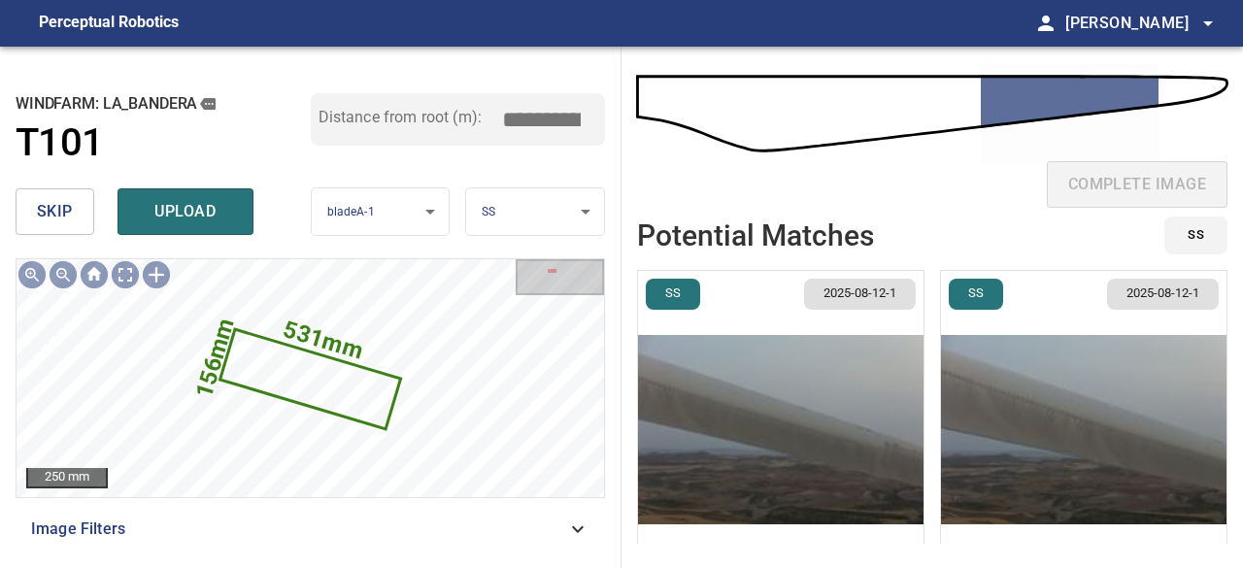
click at [56, 217] on span "skip" at bounding box center [55, 211] width 36 height 27
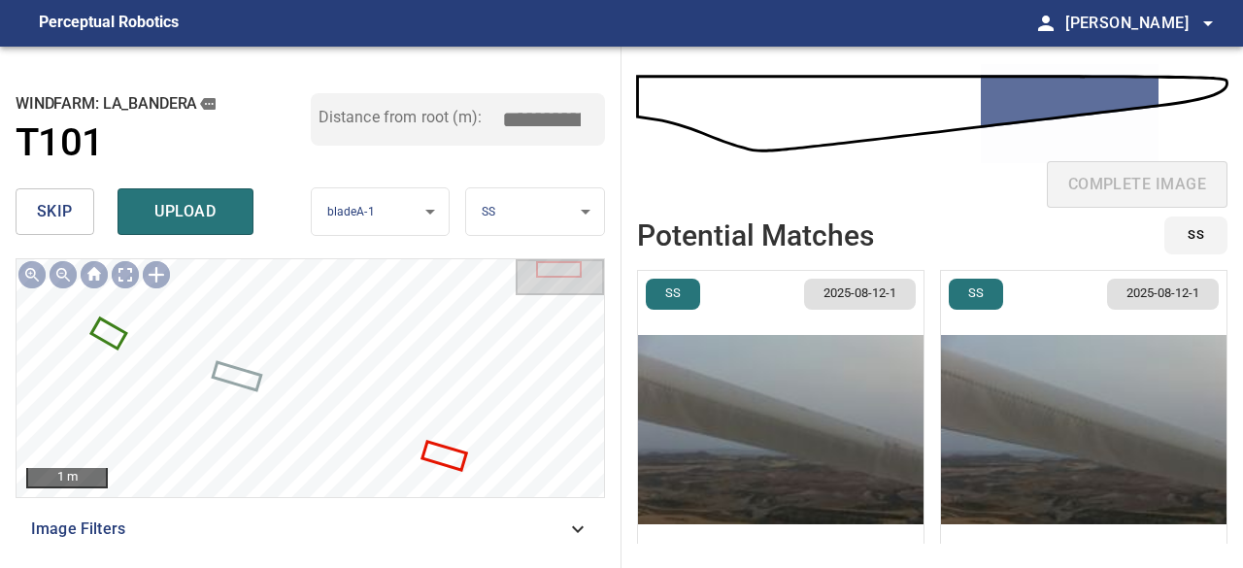
click at [68, 213] on span "skip" at bounding box center [55, 211] width 36 height 27
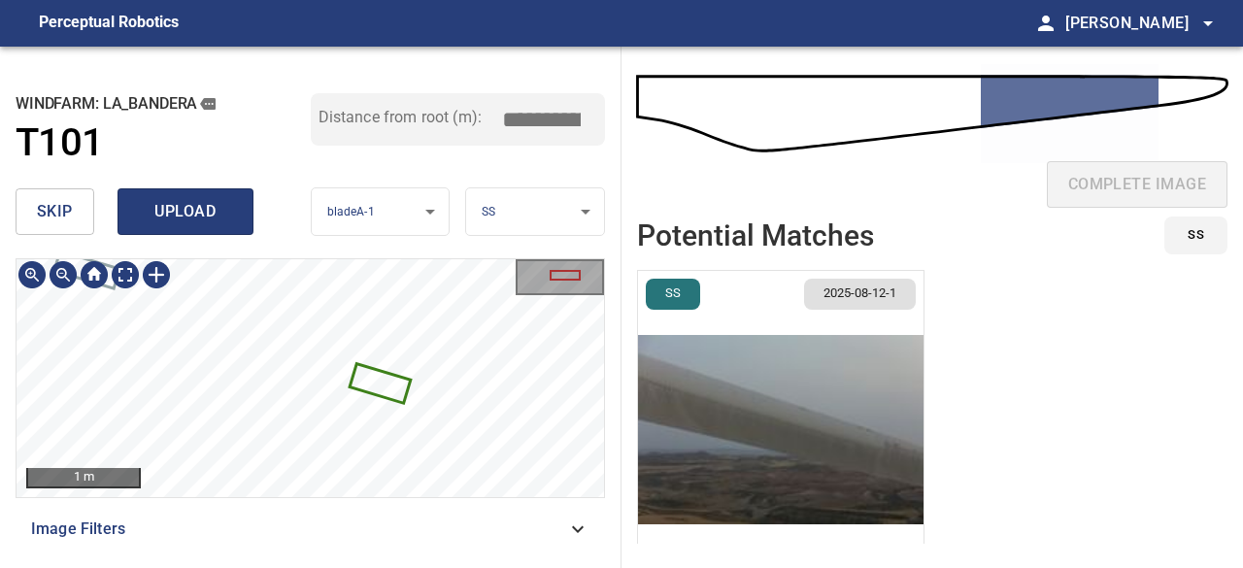
click at [192, 211] on span "upload" at bounding box center [185, 211] width 93 height 27
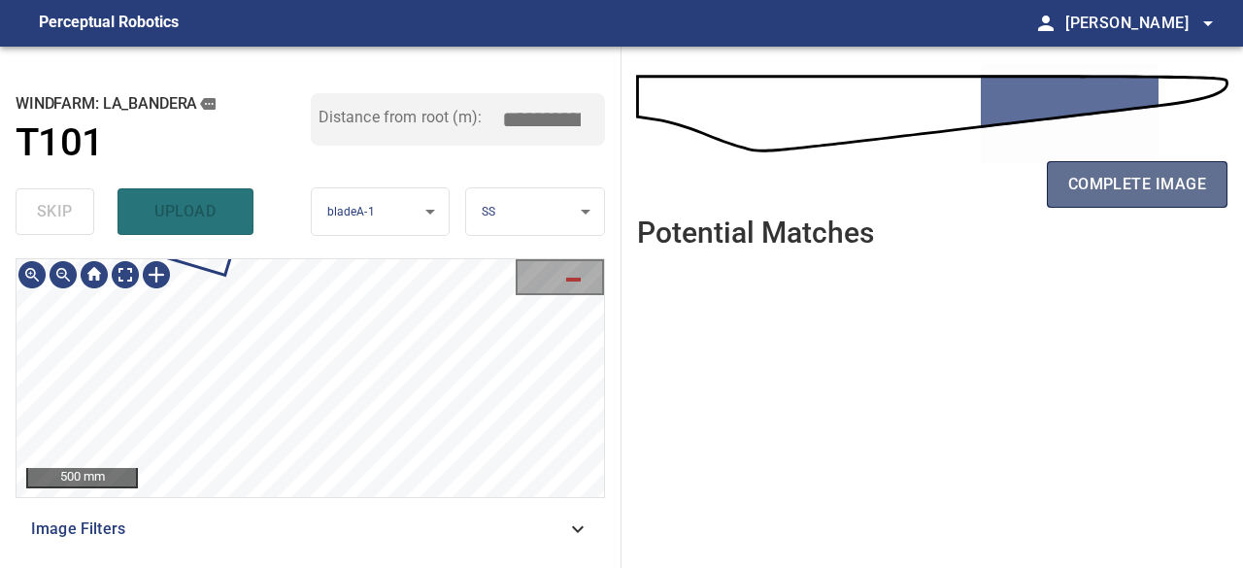
click at [1128, 185] on span "complete image" at bounding box center [1138, 184] width 138 height 27
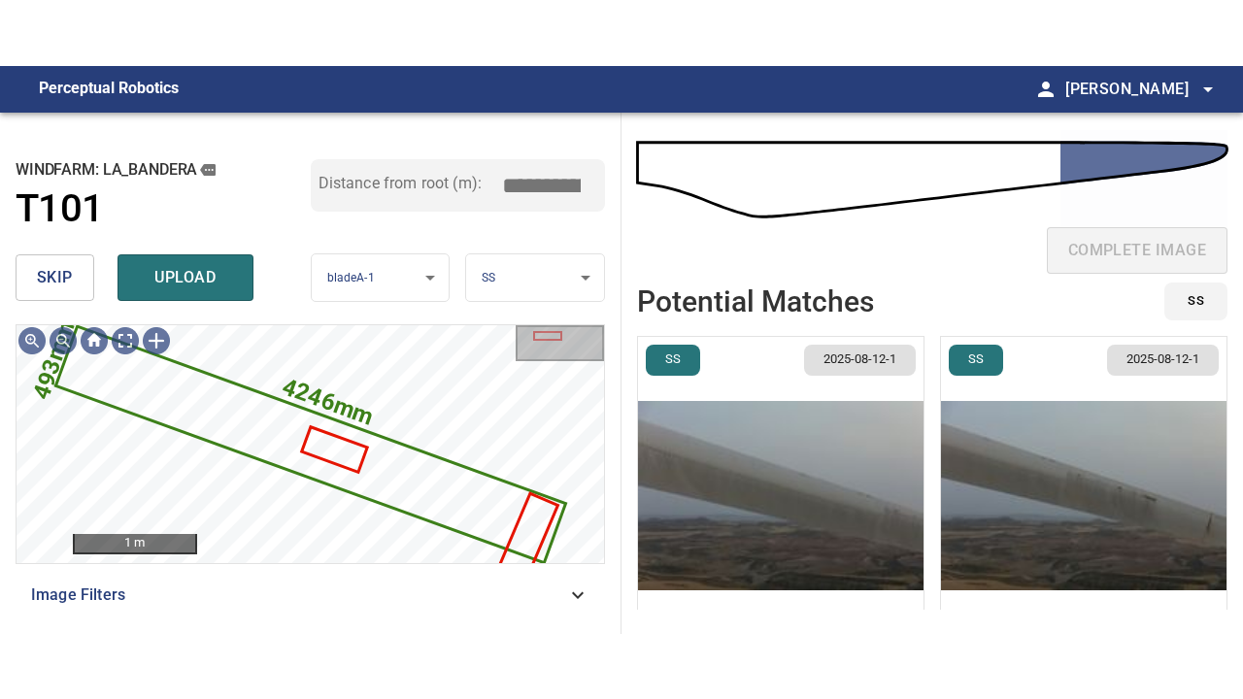
scroll to position [45, 0]
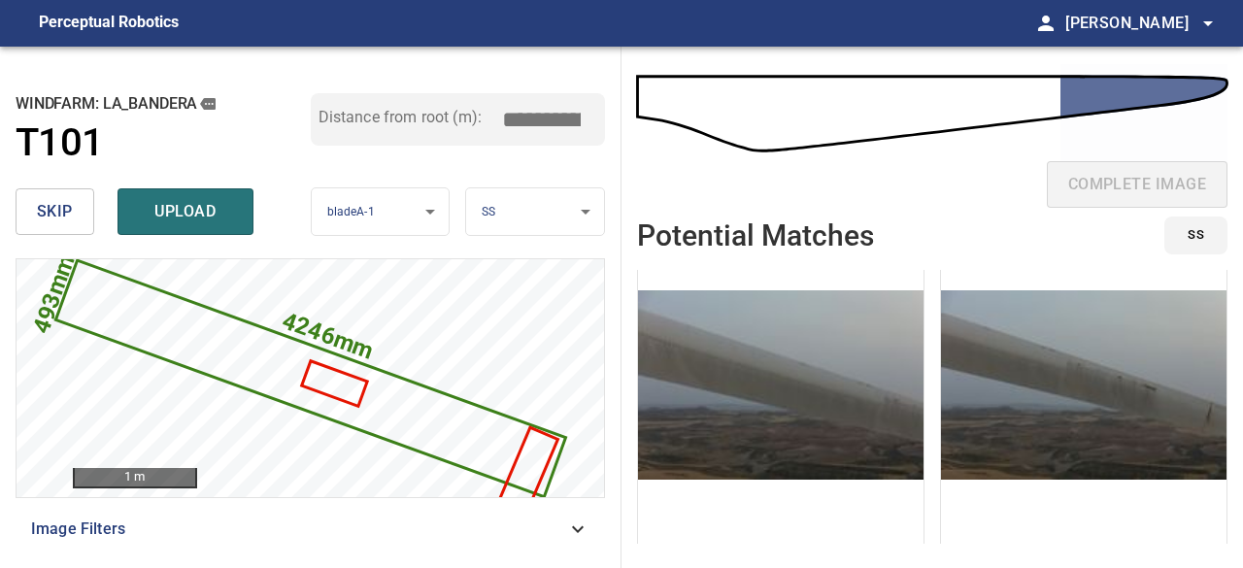
click at [799, 238] on h2 "Potential Matches" at bounding box center [755, 236] width 237 height 32
click at [1027, 330] on img "button" at bounding box center [1084, 385] width 286 height 318
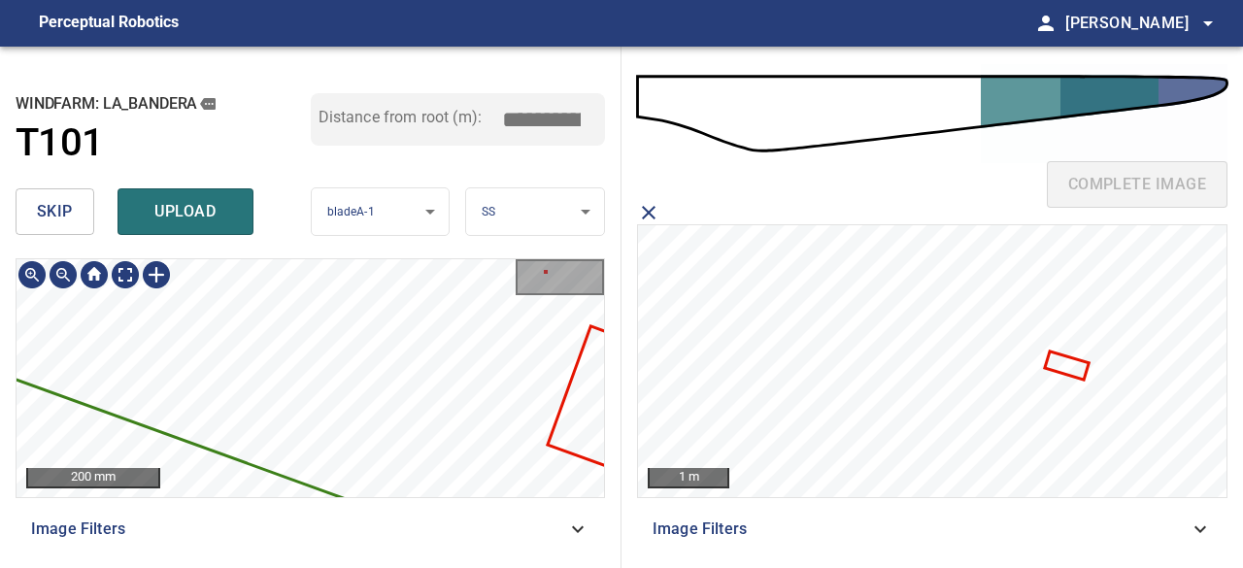
click at [297, 436] on icon at bounding box center [590, 414] width 2725 height 1251
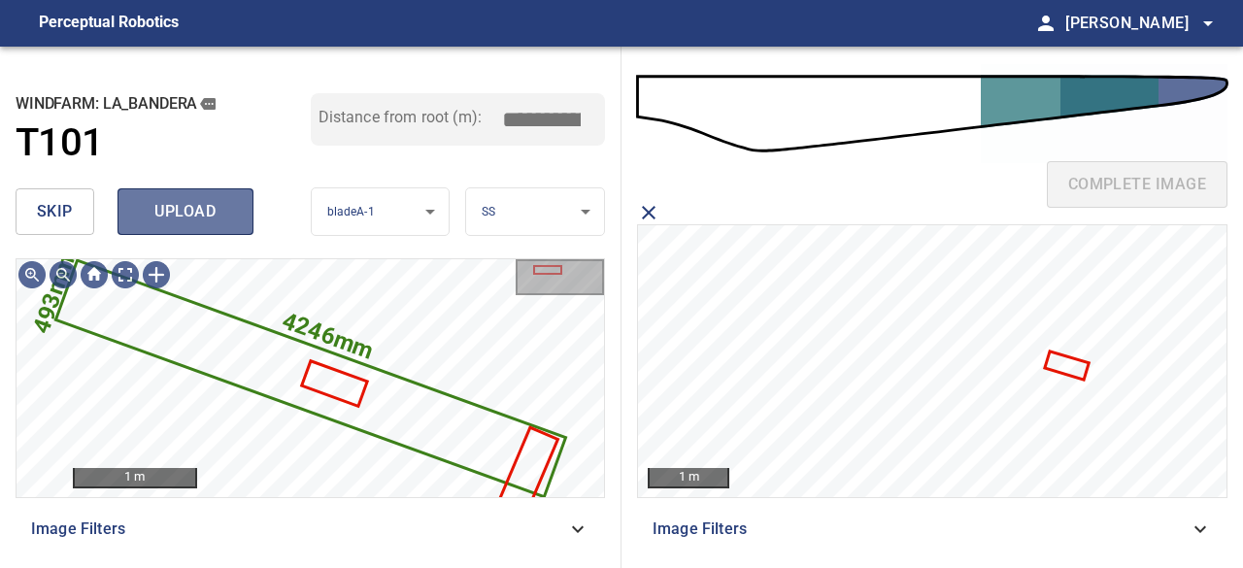
click at [185, 215] on span "upload" at bounding box center [185, 211] width 93 height 27
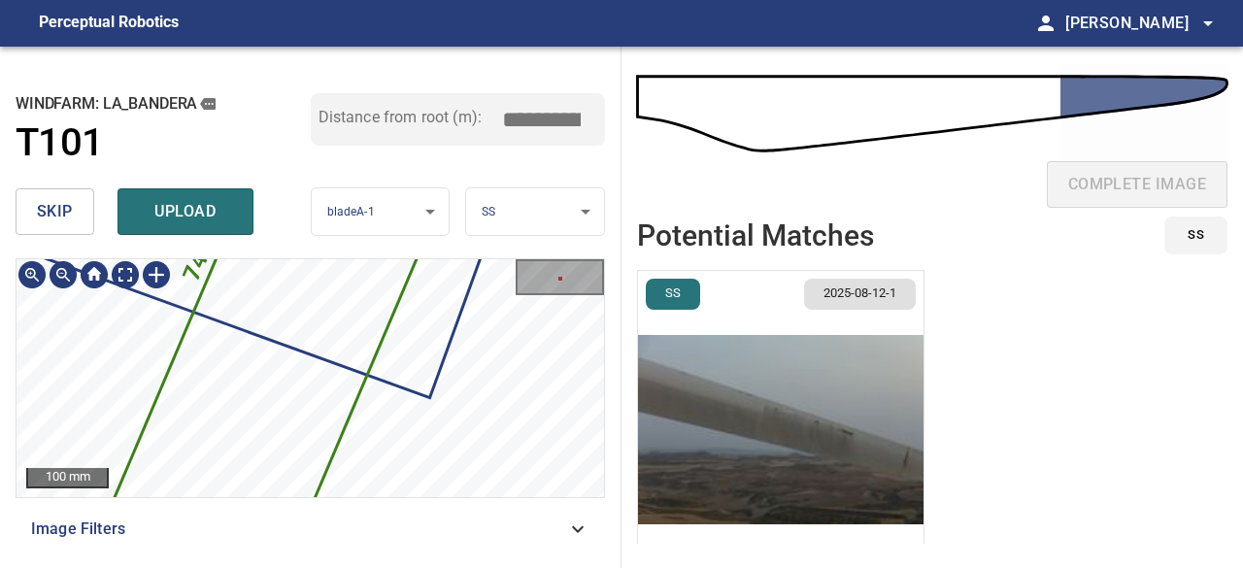
click at [270, 444] on icon at bounding box center [307, 281] width 408 height 638
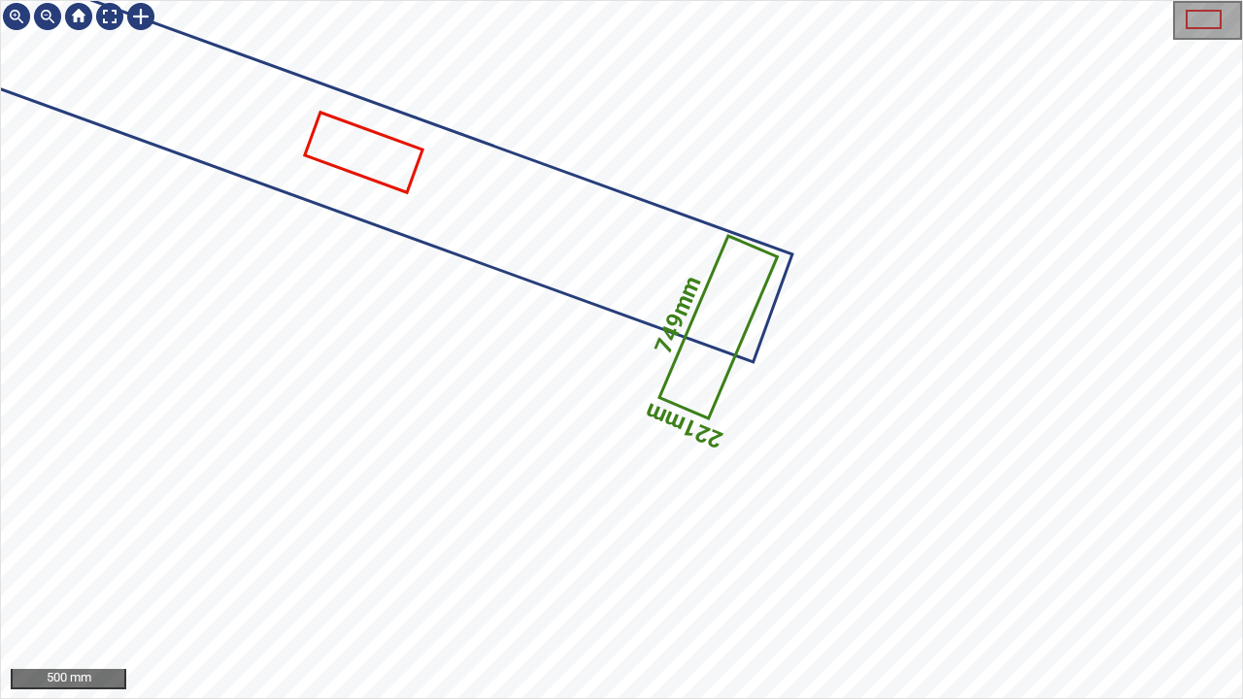
click at [713, 369] on icon at bounding box center [719, 327] width 115 height 179
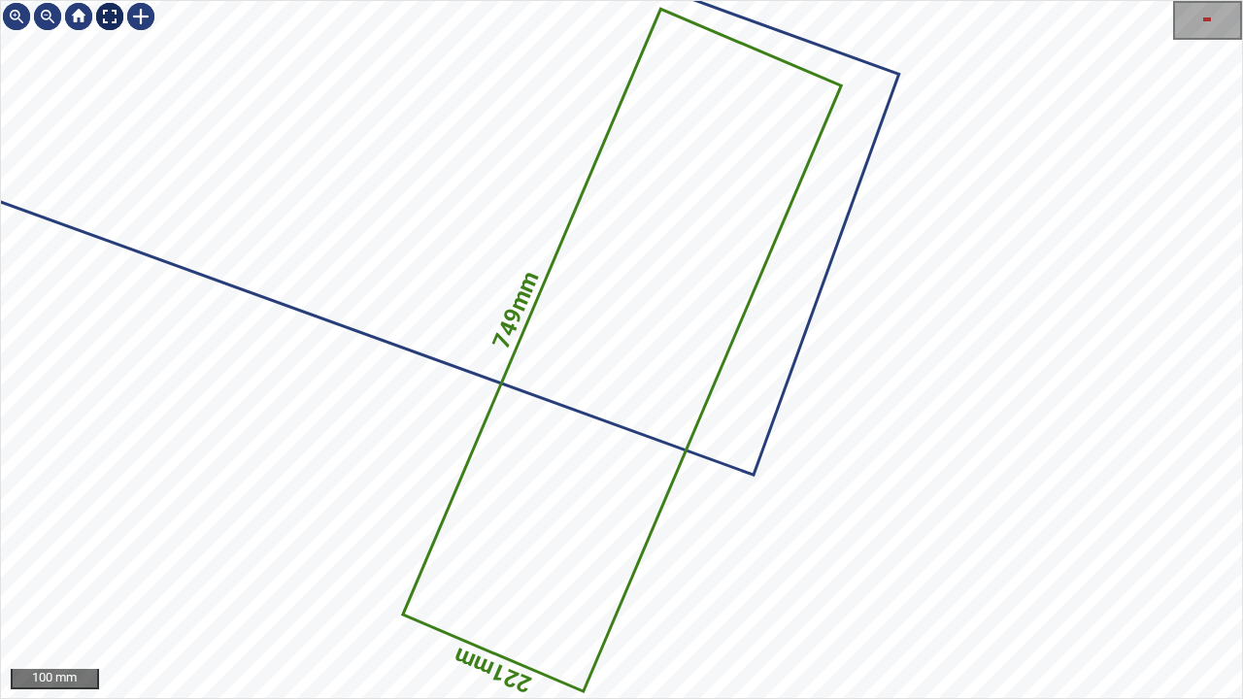
click at [109, 22] on div at bounding box center [109, 16] width 31 height 31
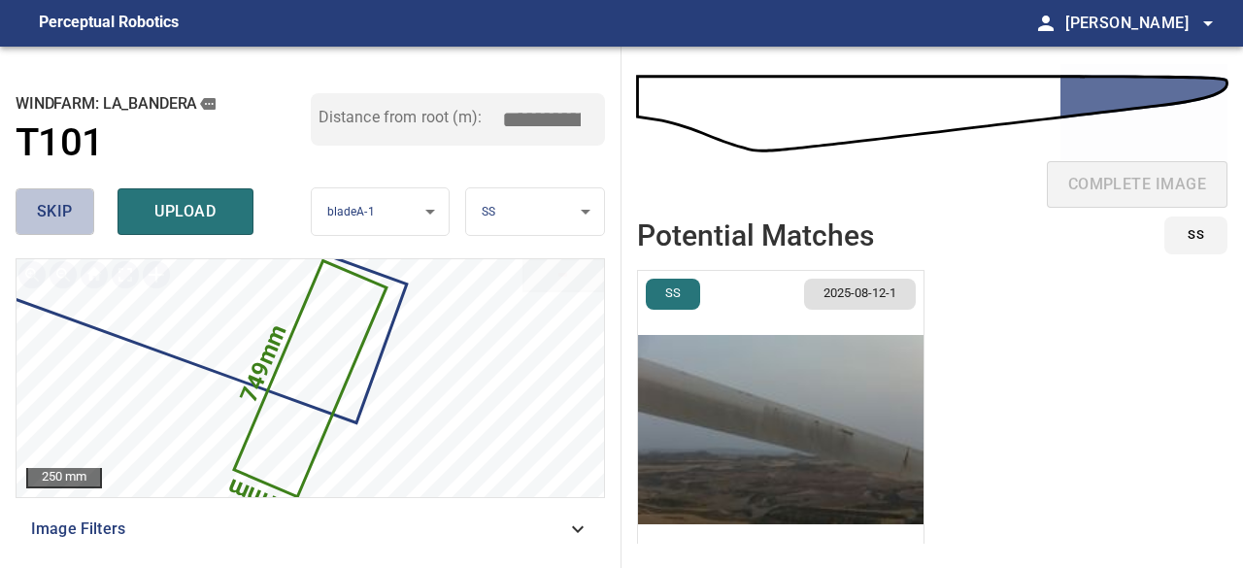
click at [51, 223] on span "skip" at bounding box center [55, 211] width 36 height 27
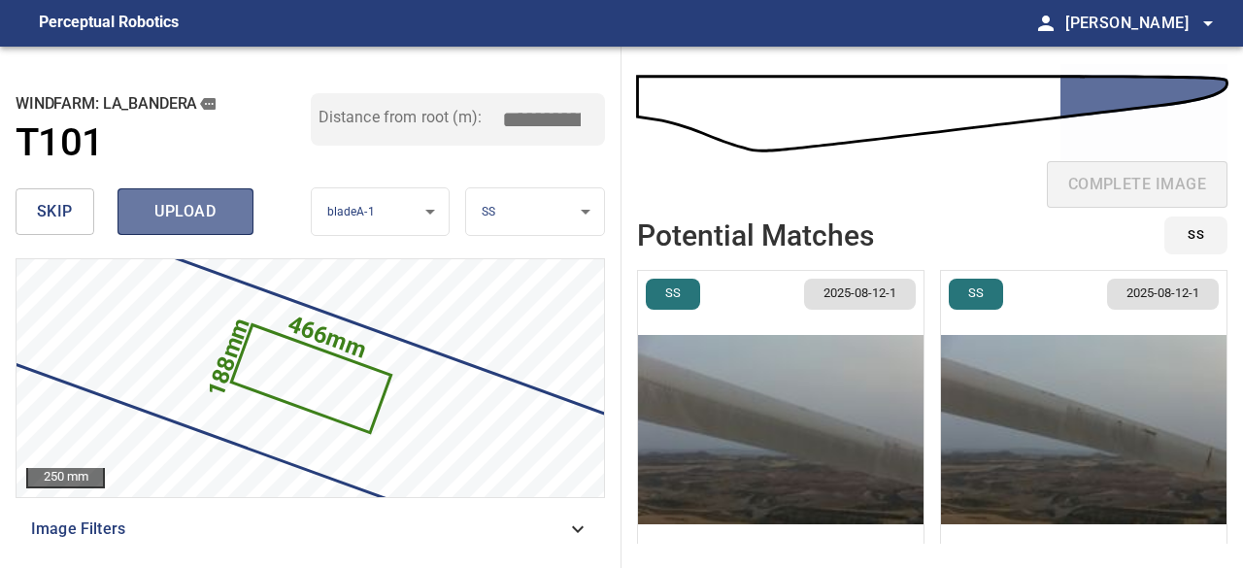
click at [195, 221] on span "upload" at bounding box center [185, 211] width 93 height 27
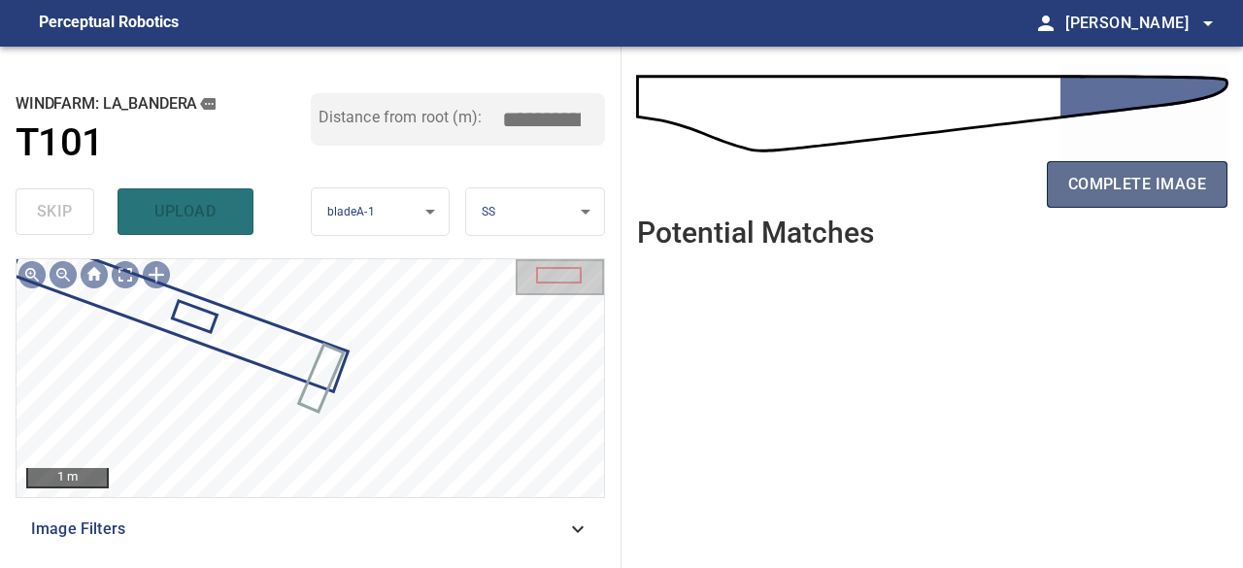
click at [1164, 184] on span "complete image" at bounding box center [1138, 184] width 138 height 27
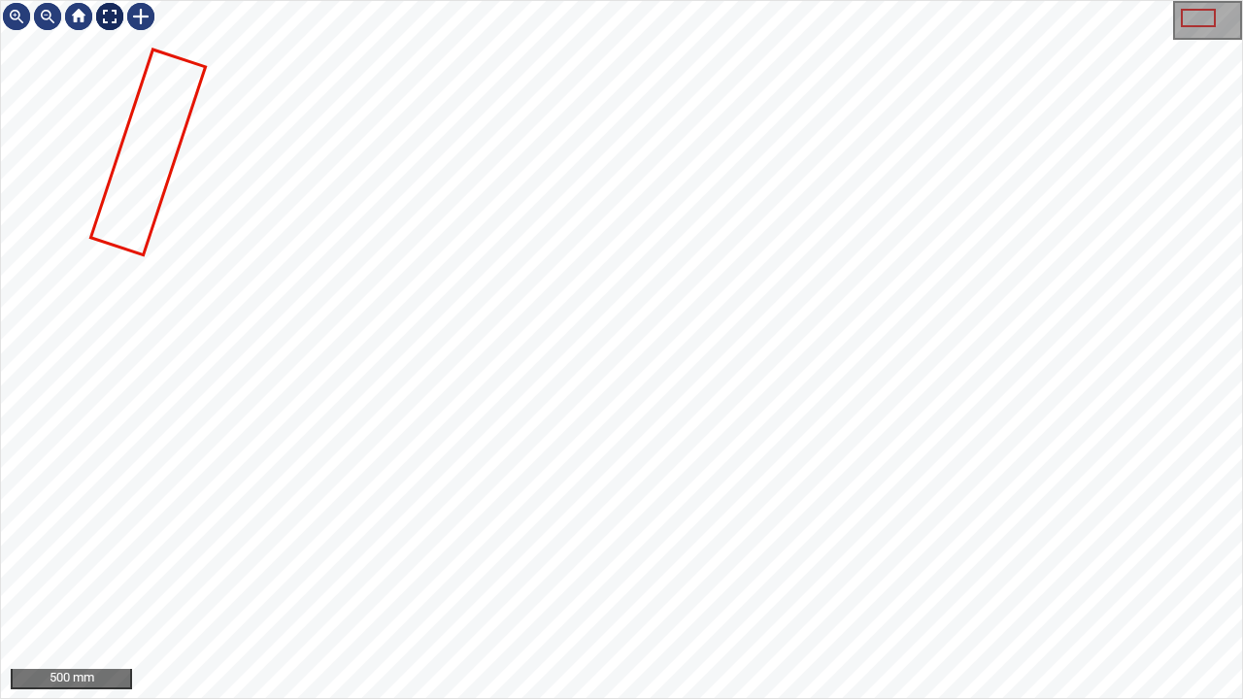
click at [107, 18] on div at bounding box center [109, 16] width 31 height 31
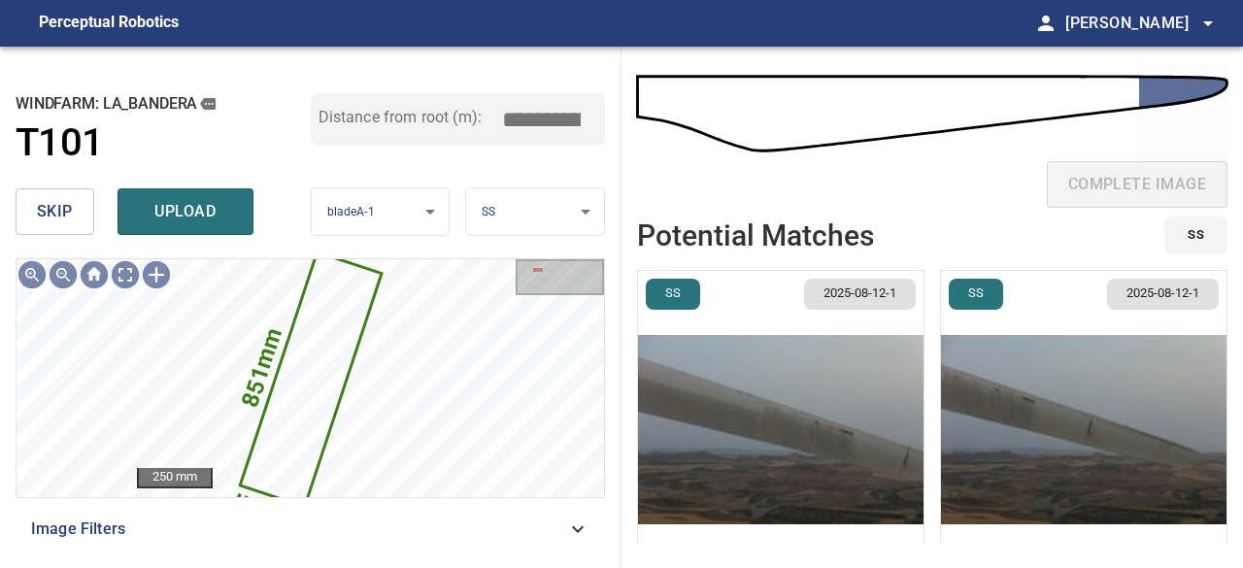
click at [75, 201] on button "skip" at bounding box center [55, 211] width 79 height 47
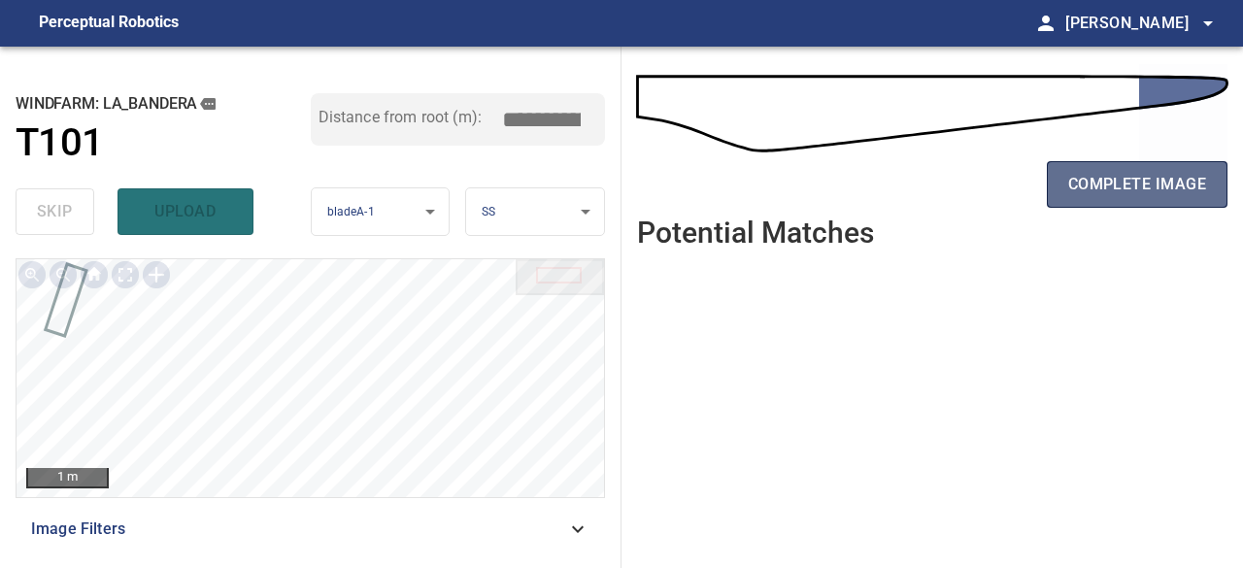
click at [1128, 188] on span "complete image" at bounding box center [1138, 184] width 138 height 27
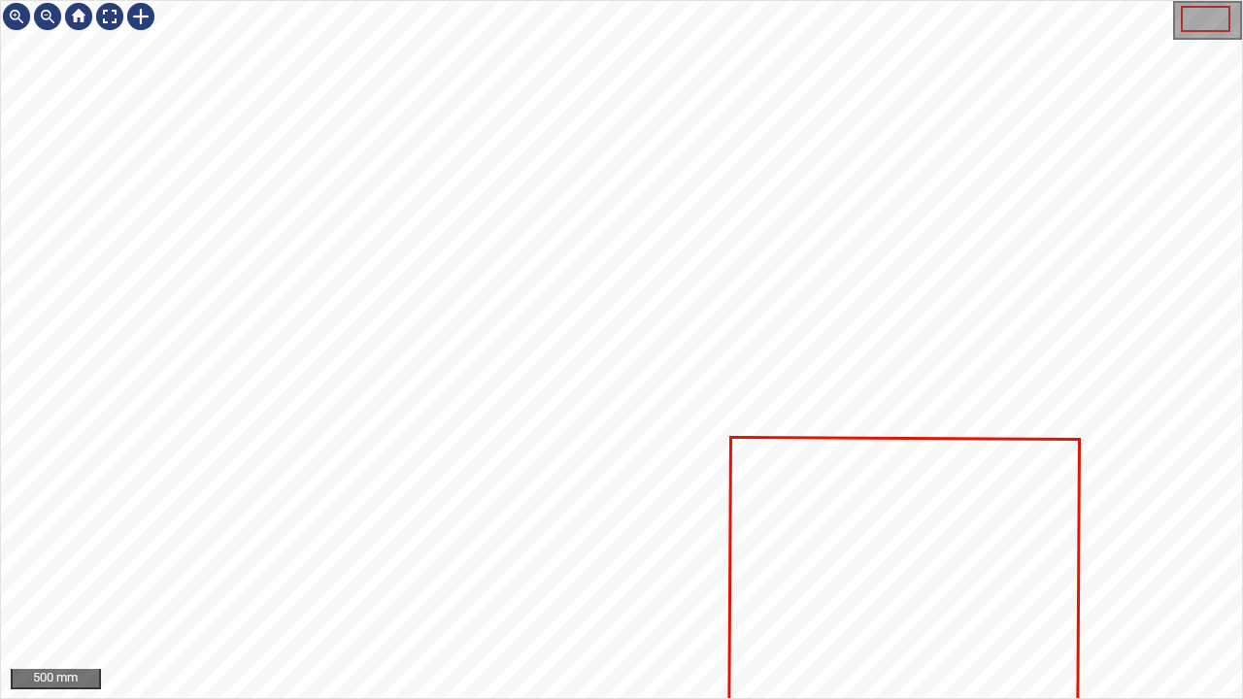
click at [927, 567] on icon at bounding box center [905, 601] width 348 height 326
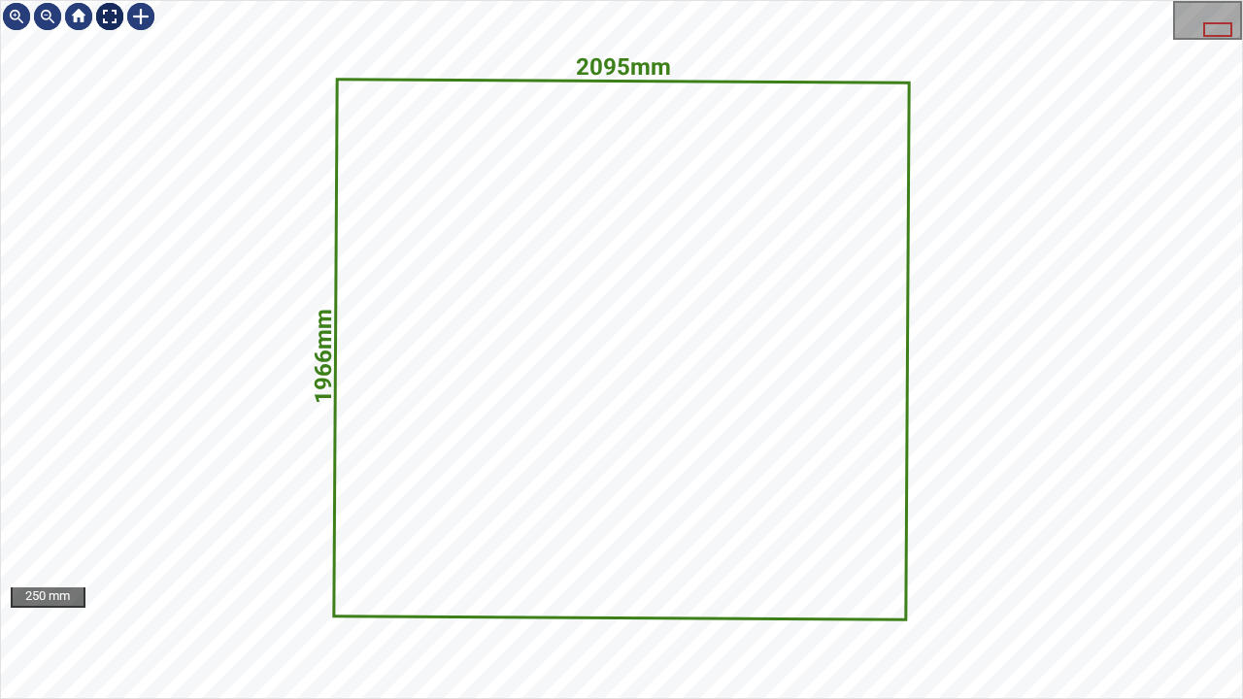
click at [107, 14] on div at bounding box center [109, 16] width 31 height 31
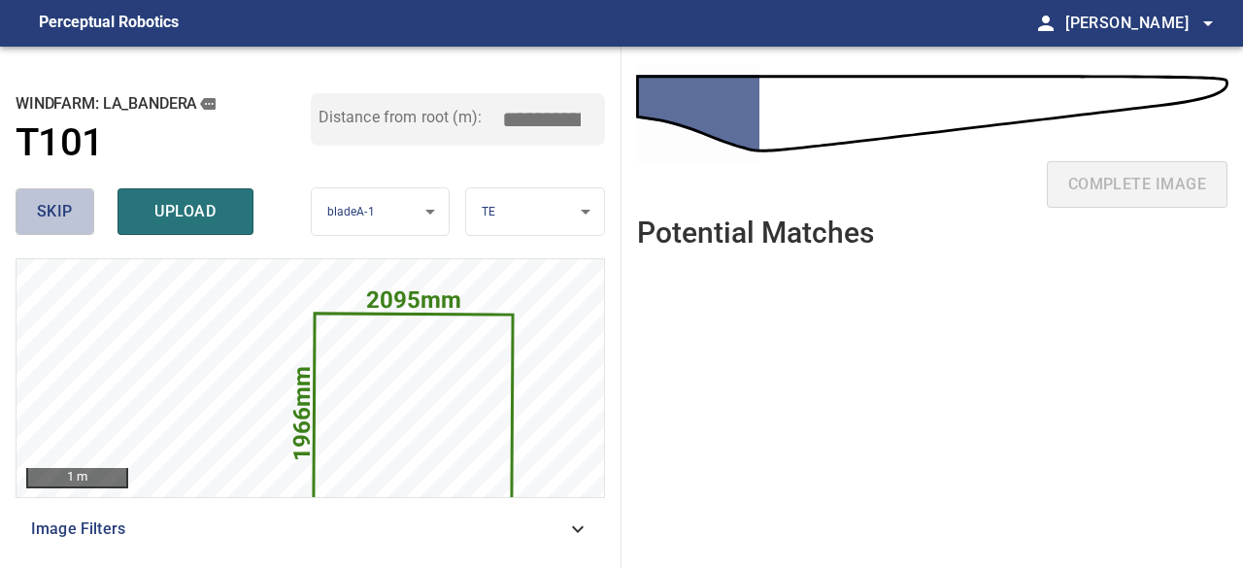
click at [67, 218] on span "skip" at bounding box center [55, 211] width 36 height 27
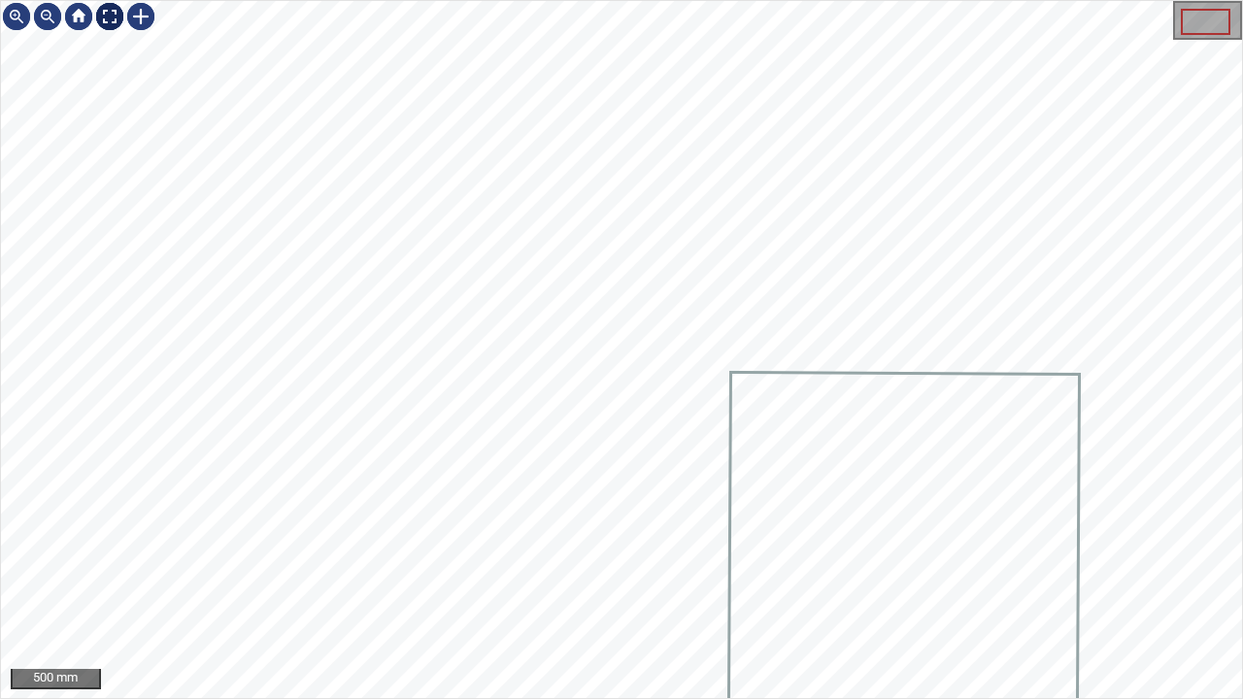
click at [103, 11] on div at bounding box center [109, 16] width 31 height 31
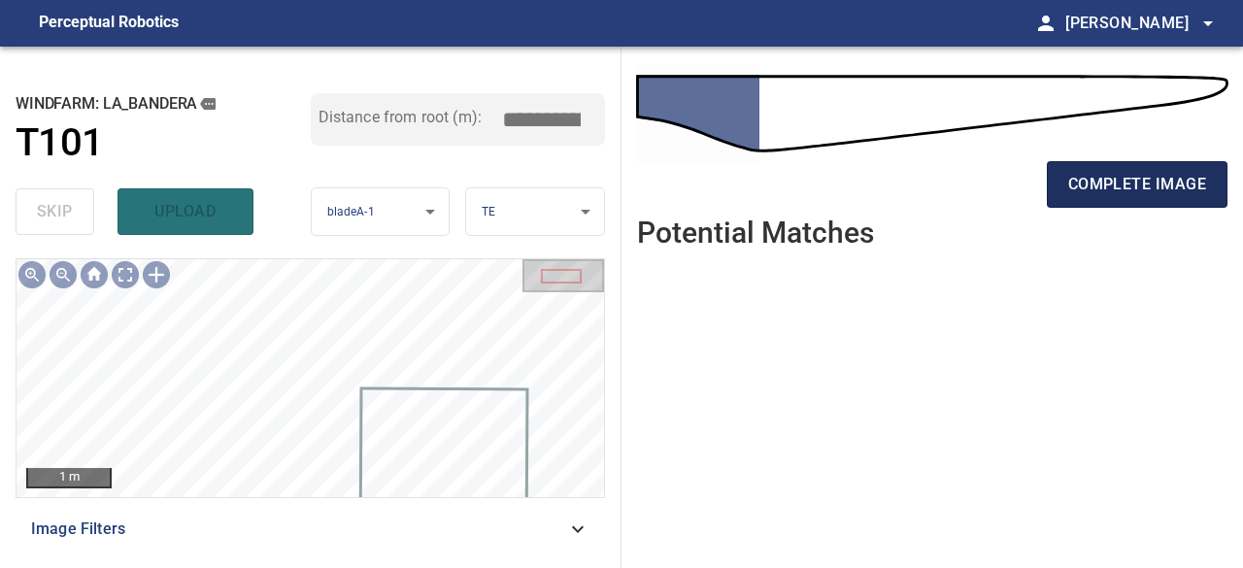
click at [1146, 182] on span "complete image" at bounding box center [1138, 184] width 138 height 27
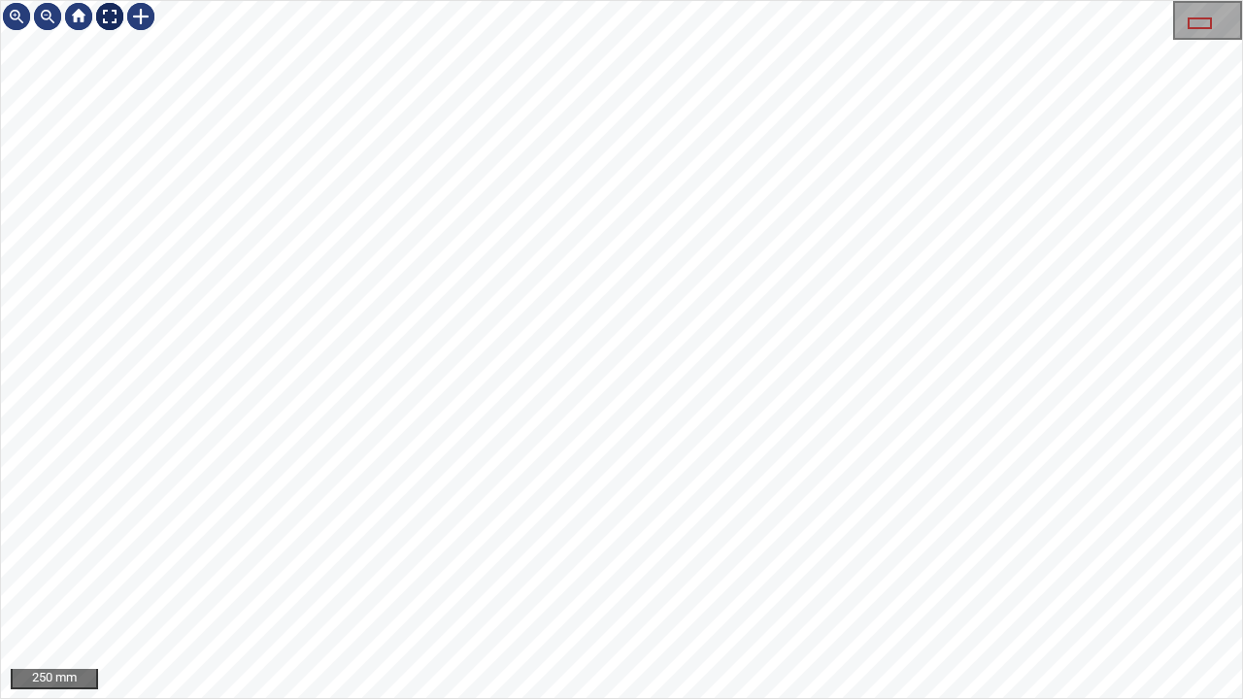
click at [111, 19] on div at bounding box center [109, 16] width 31 height 31
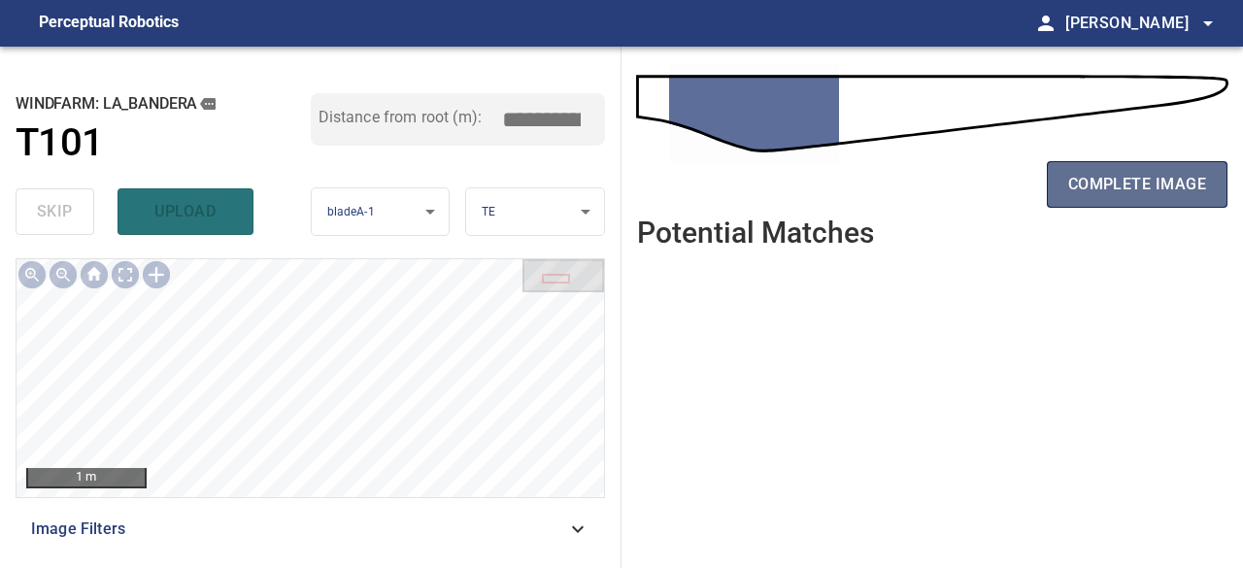
click at [1113, 192] on span "complete image" at bounding box center [1138, 184] width 138 height 27
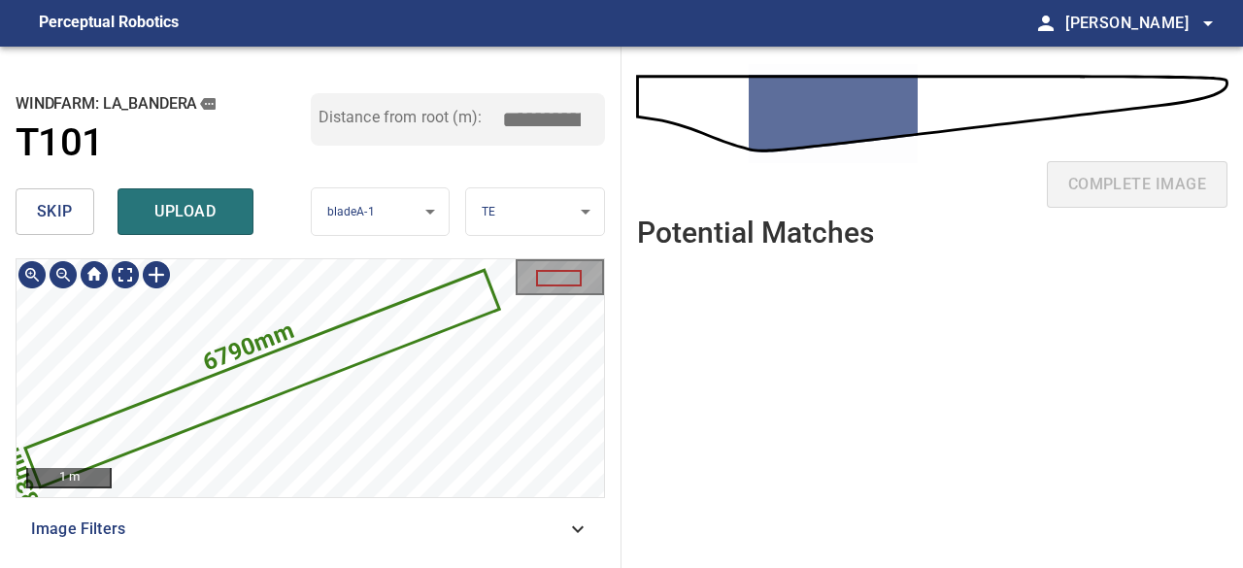
click at [312, 354] on icon at bounding box center [262, 378] width 470 height 213
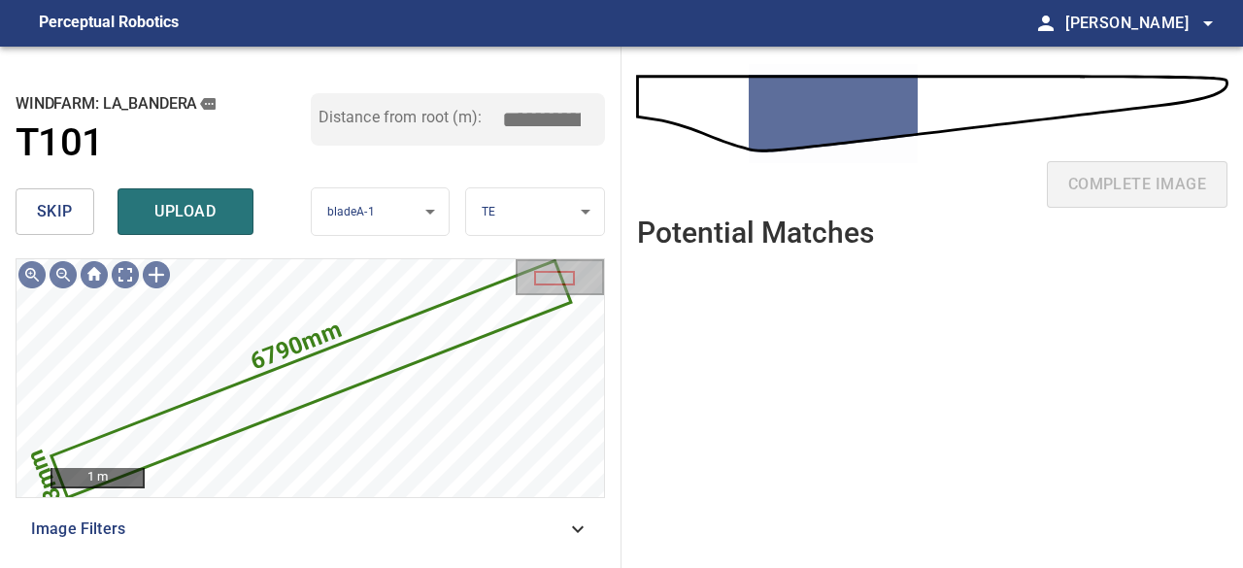
click at [78, 203] on button "skip" at bounding box center [55, 211] width 79 height 47
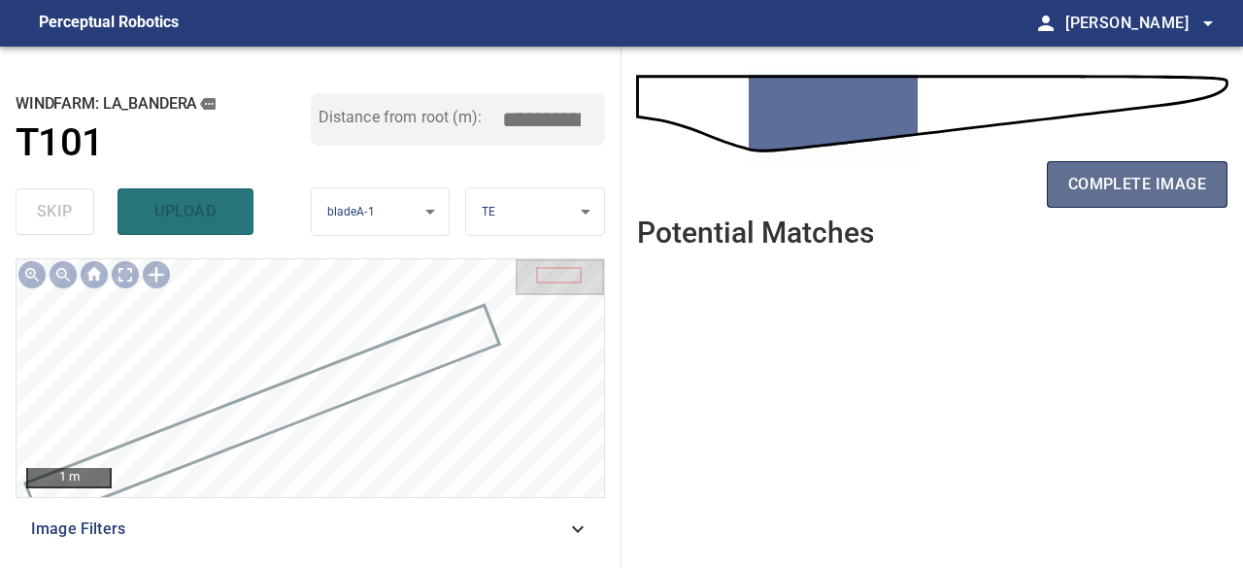
click at [1148, 191] on span "complete image" at bounding box center [1138, 184] width 138 height 27
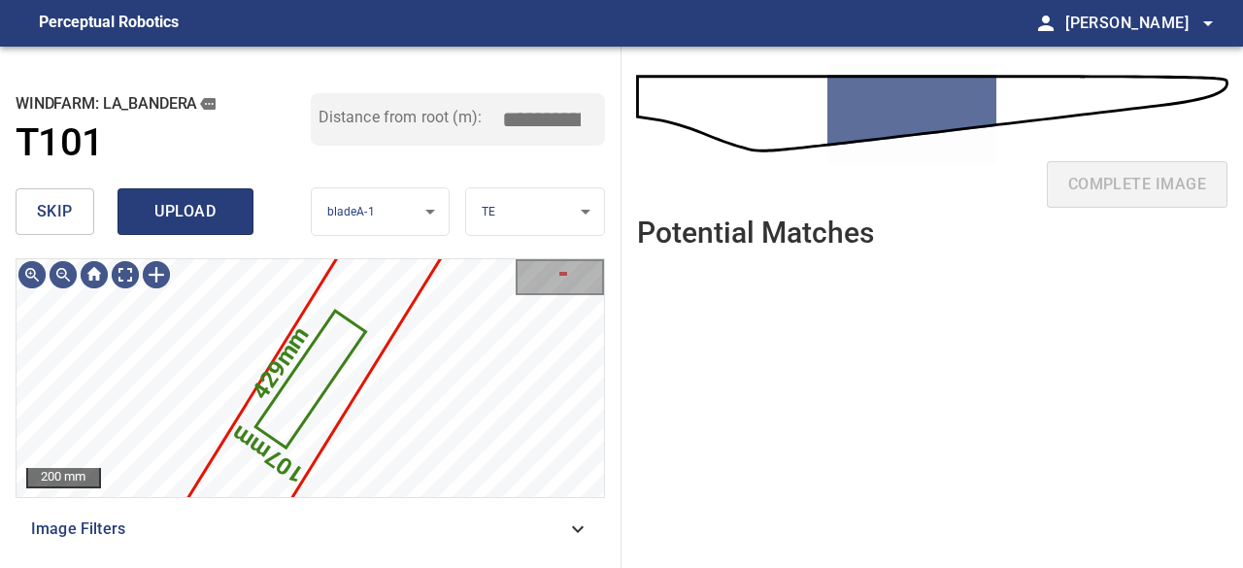
click at [183, 210] on span "upload" at bounding box center [185, 211] width 93 height 27
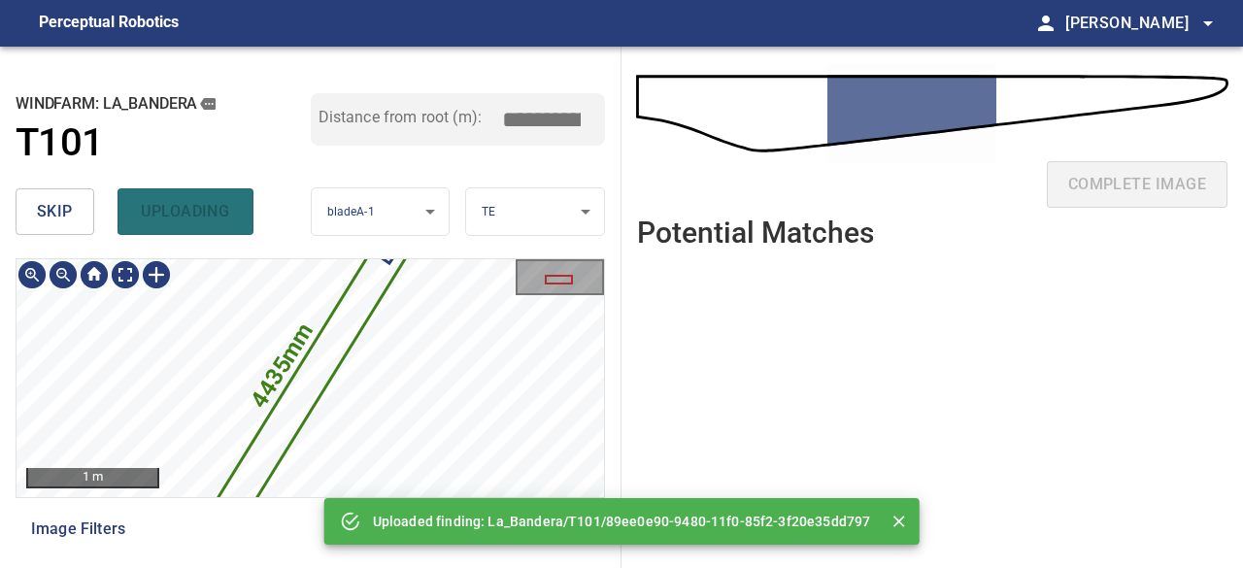
click at [299, 396] on icon at bounding box center [311, 379] width 298 height 455
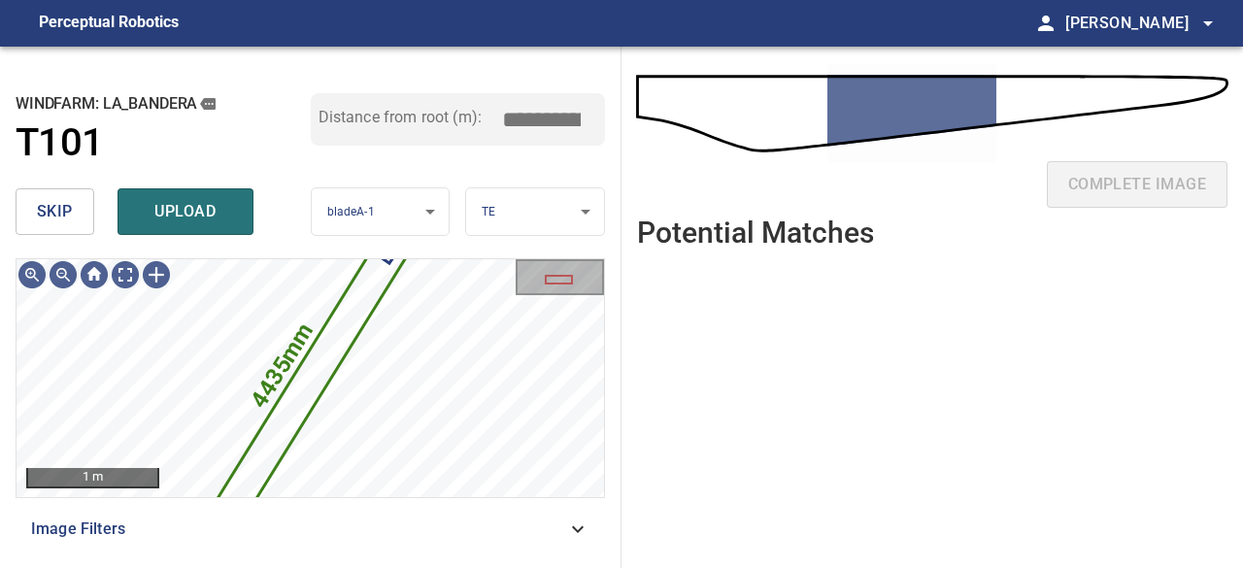
click at [56, 218] on span "skip" at bounding box center [55, 211] width 36 height 27
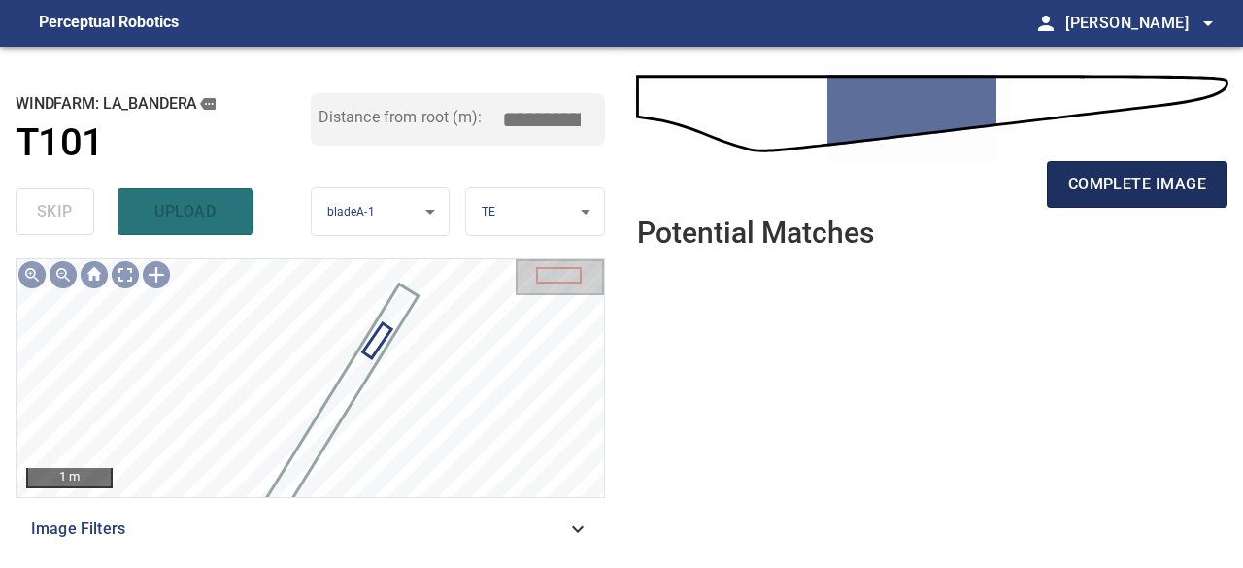
click at [1149, 199] on button "complete image" at bounding box center [1137, 184] width 181 height 47
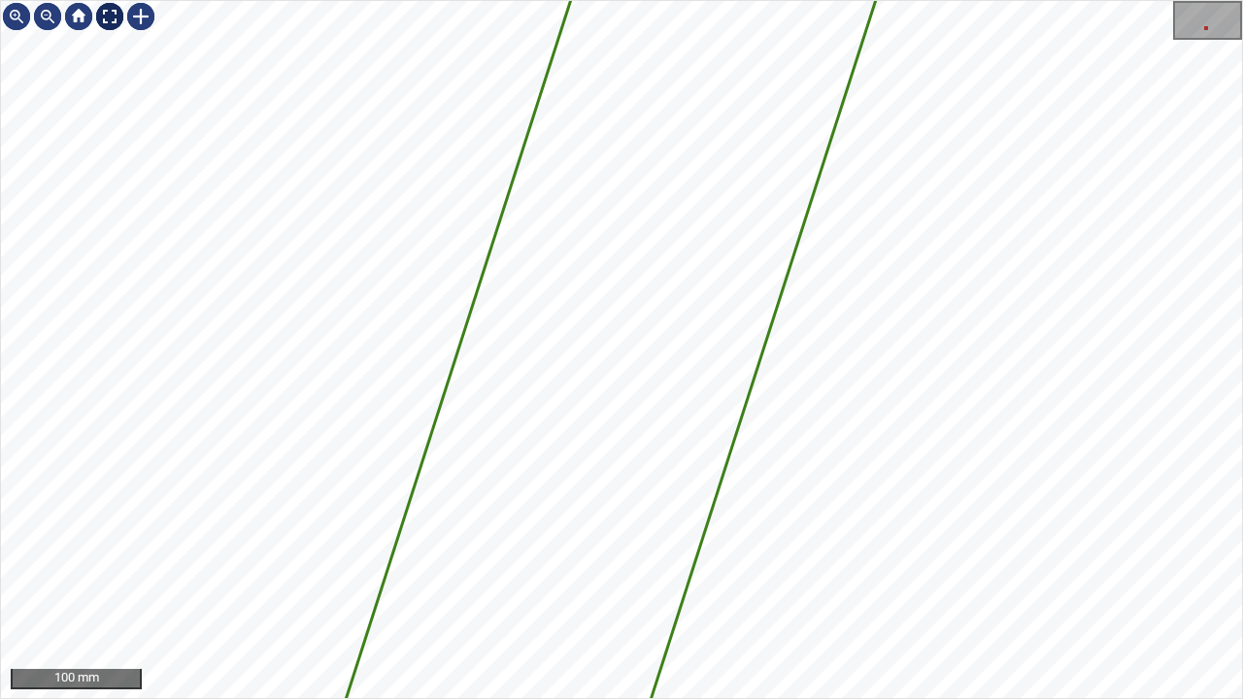
click at [98, 12] on div at bounding box center [109, 16] width 31 height 31
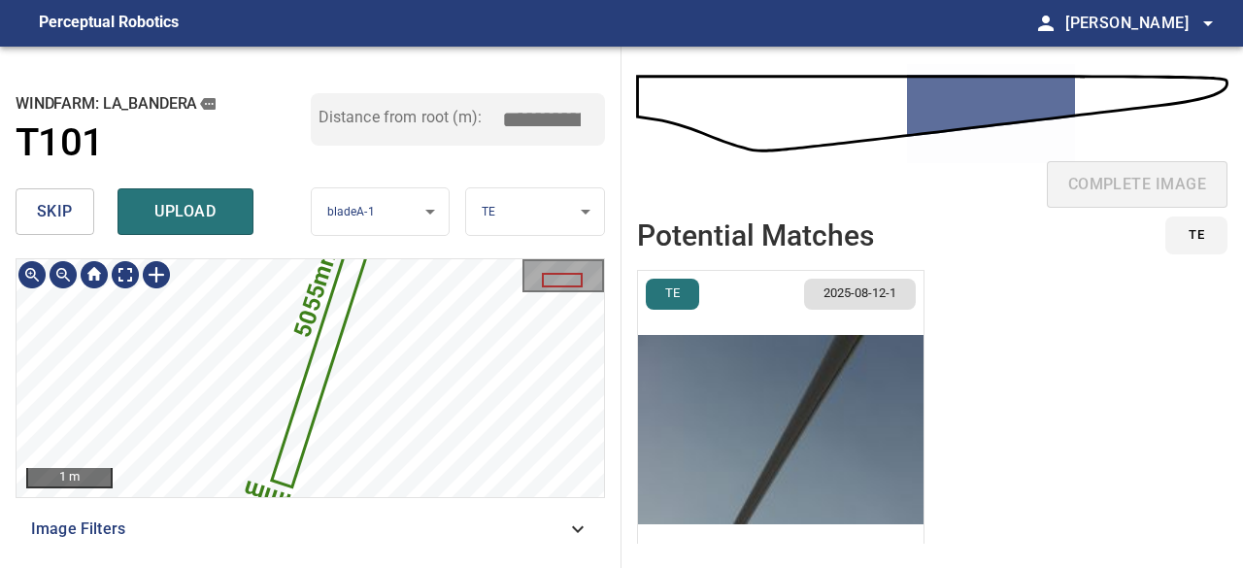
click at [313, 369] on icon at bounding box center [343, 295] width 138 height 379
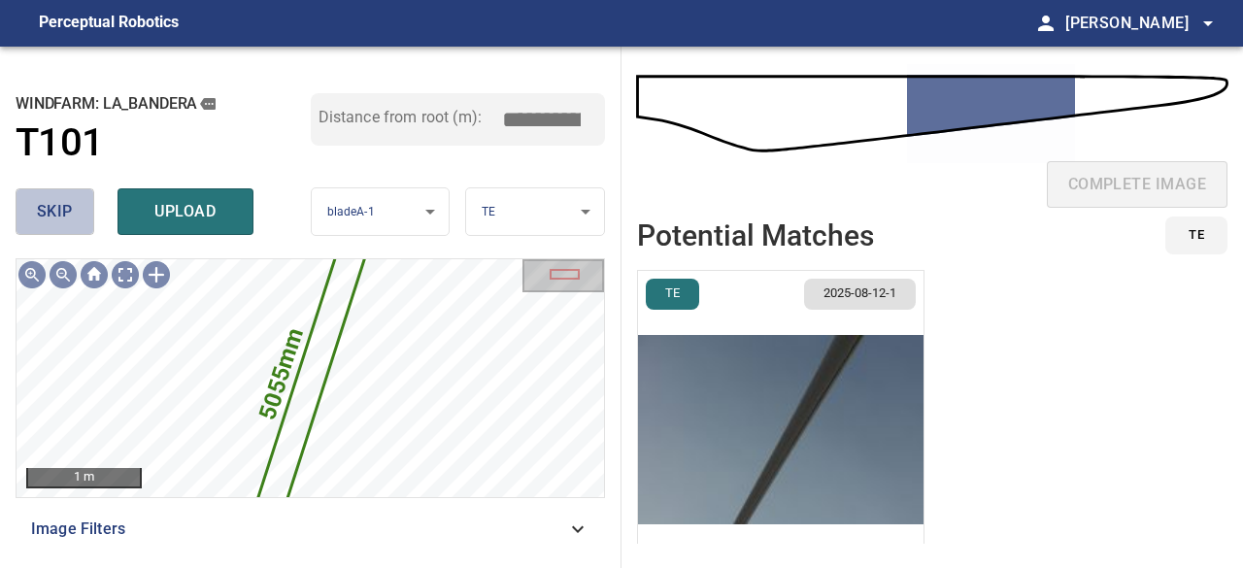
click at [57, 205] on span "skip" at bounding box center [55, 211] width 36 height 27
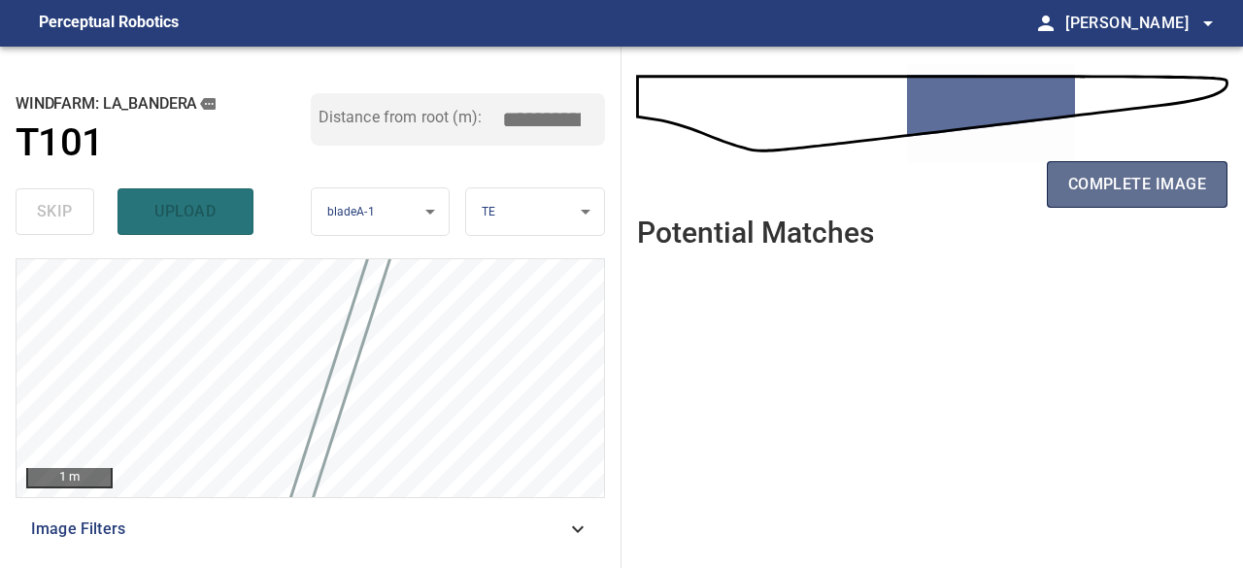
click at [1088, 190] on span "complete image" at bounding box center [1138, 184] width 138 height 27
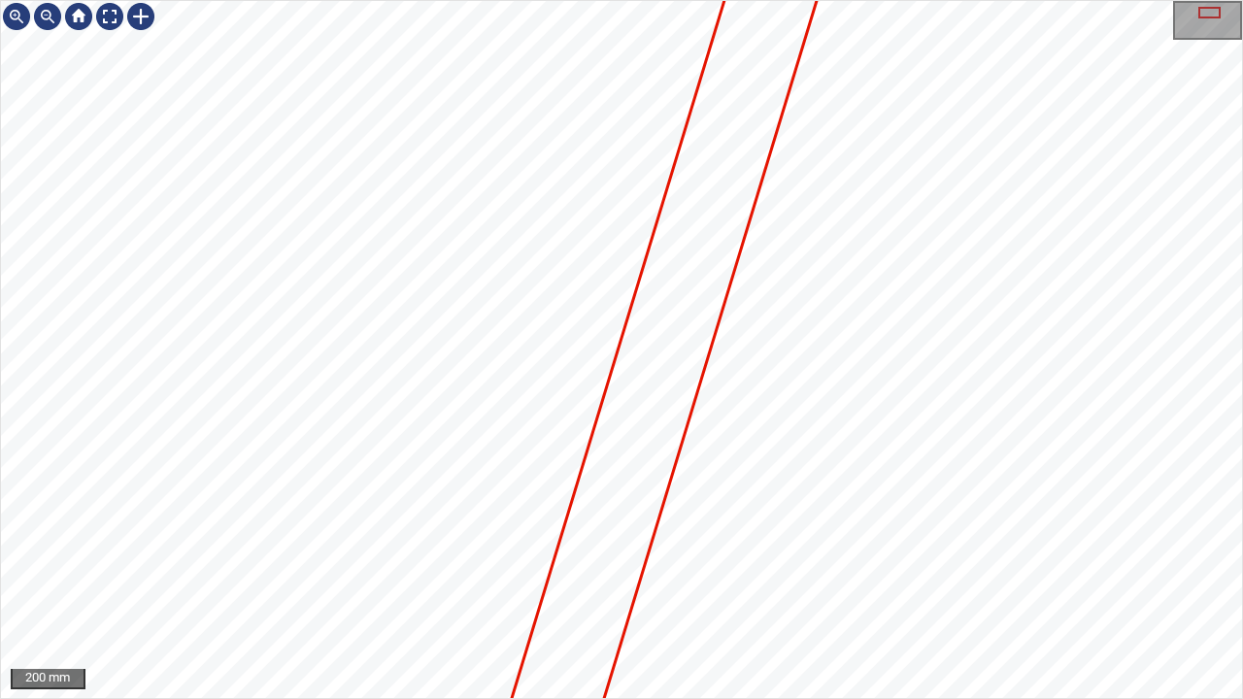
click at [615, 495] on icon at bounding box center [590, 593] width 544 height 1544
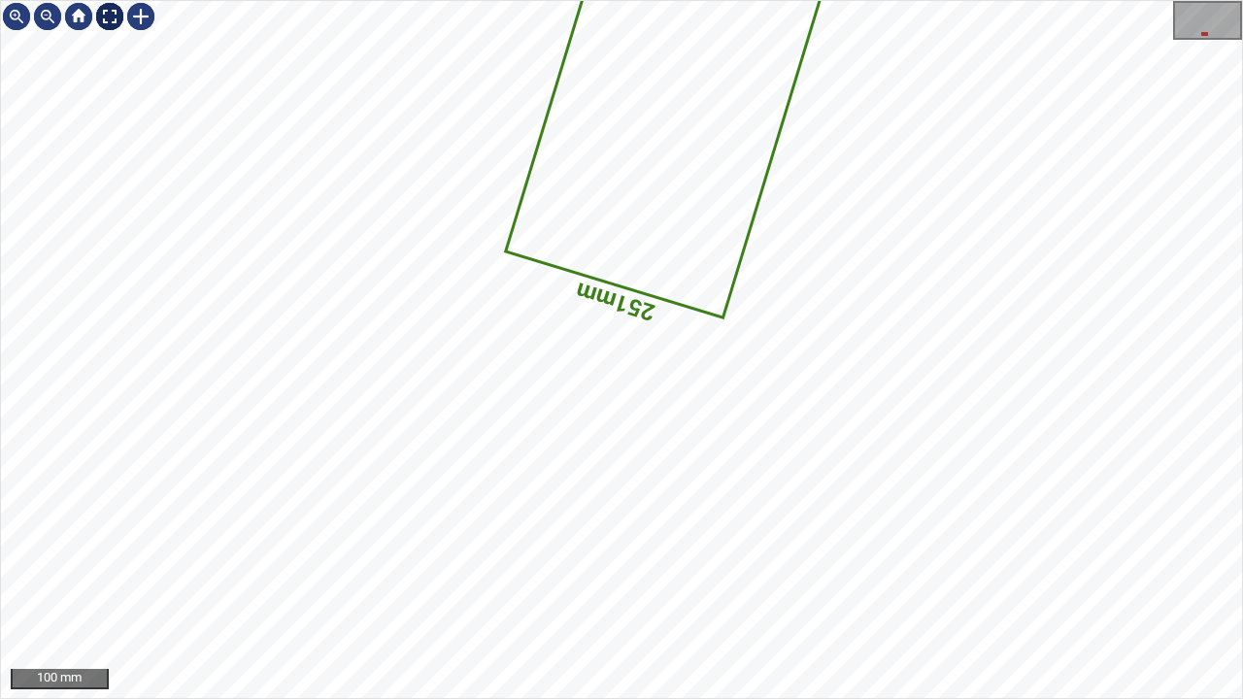
click at [103, 14] on div at bounding box center [109, 16] width 31 height 31
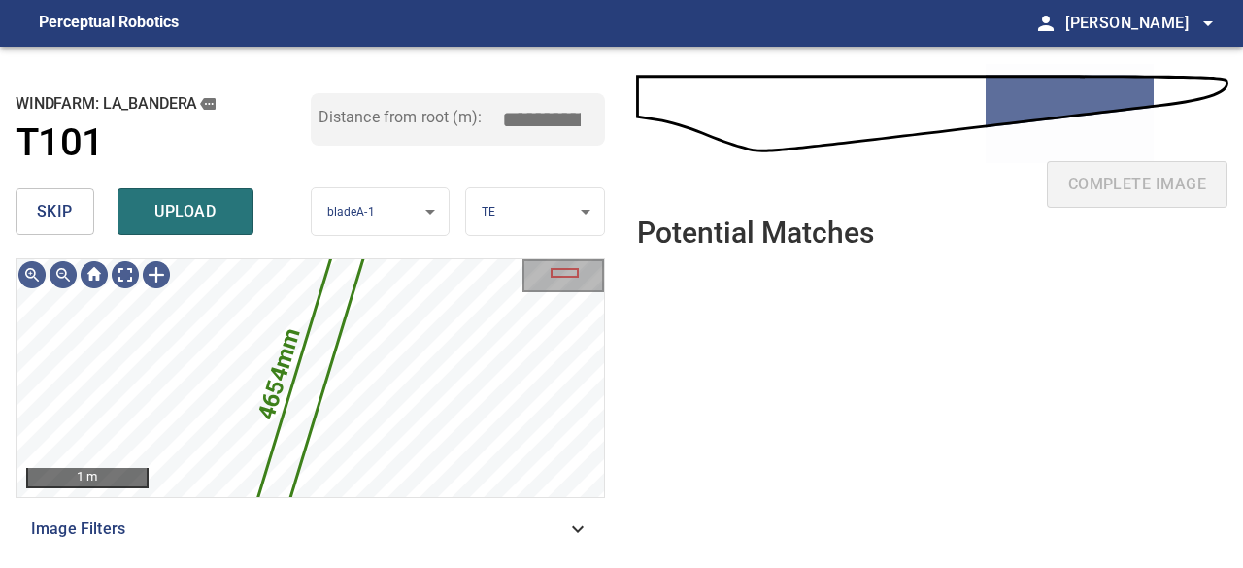
click at [56, 210] on span "skip" at bounding box center [55, 211] width 36 height 27
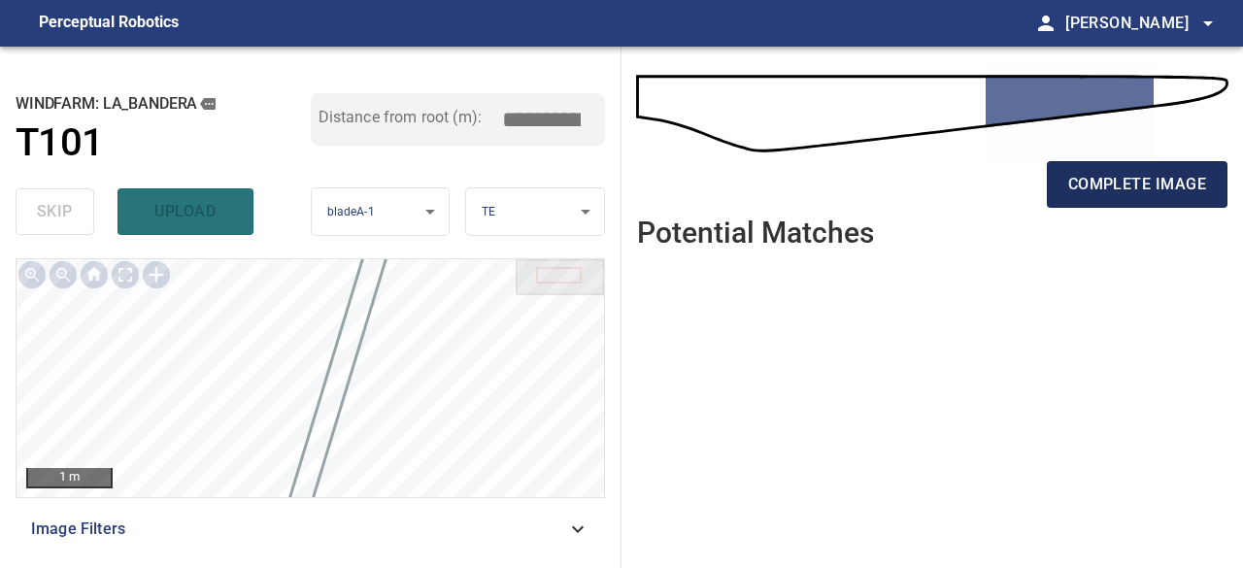
click at [1105, 184] on span "complete image" at bounding box center [1138, 184] width 138 height 27
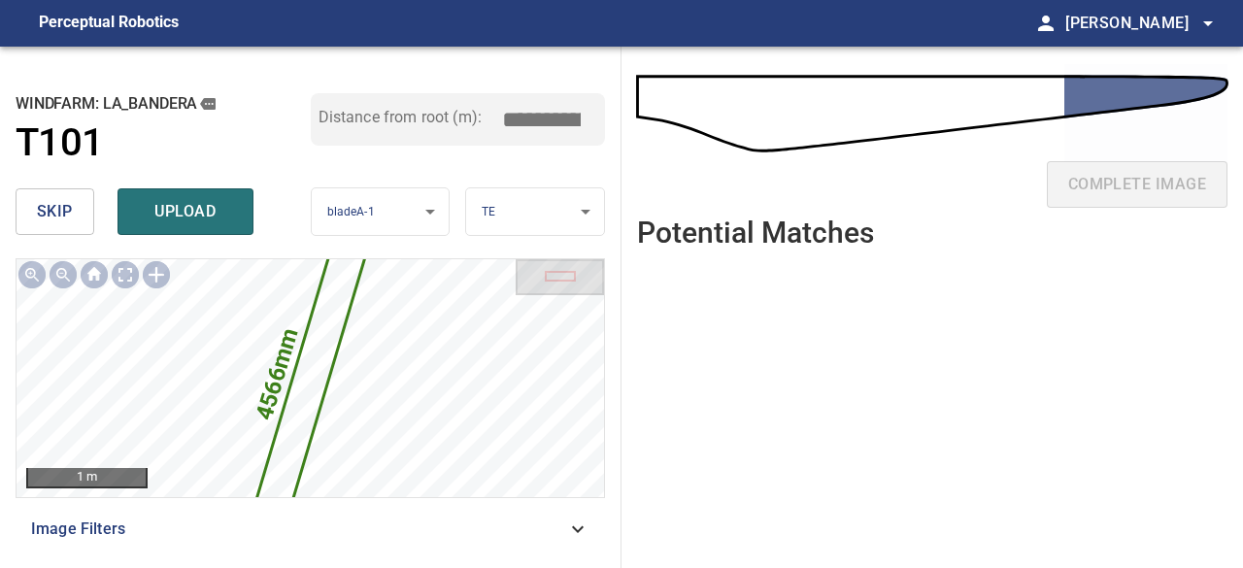
click at [68, 220] on span "skip" at bounding box center [55, 211] width 36 height 27
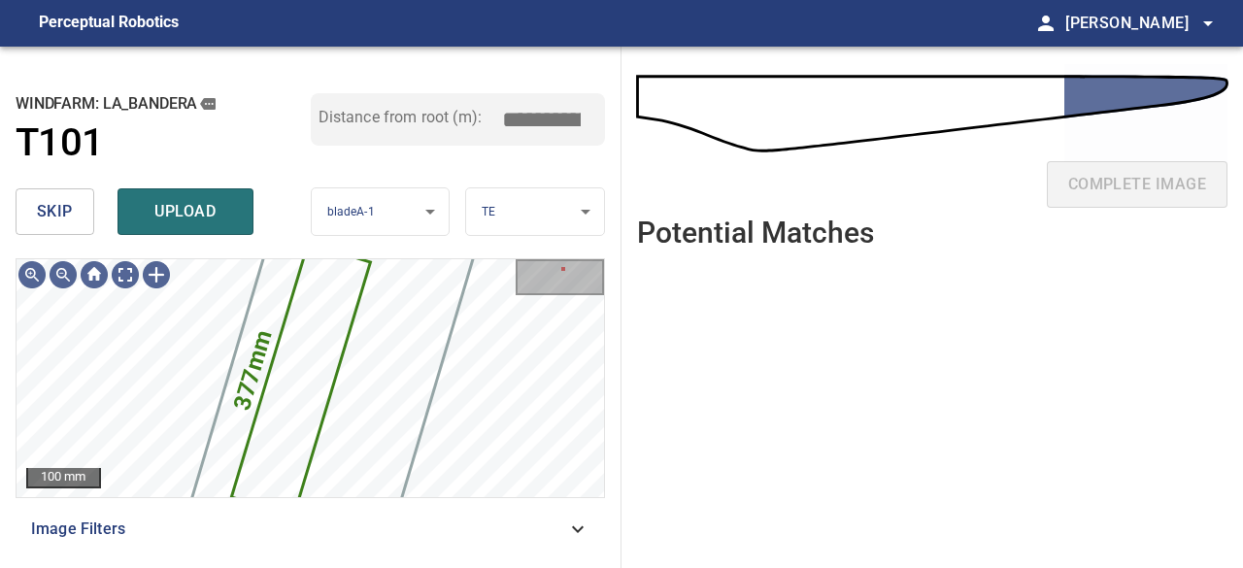
click at [55, 219] on span "skip" at bounding box center [55, 211] width 36 height 27
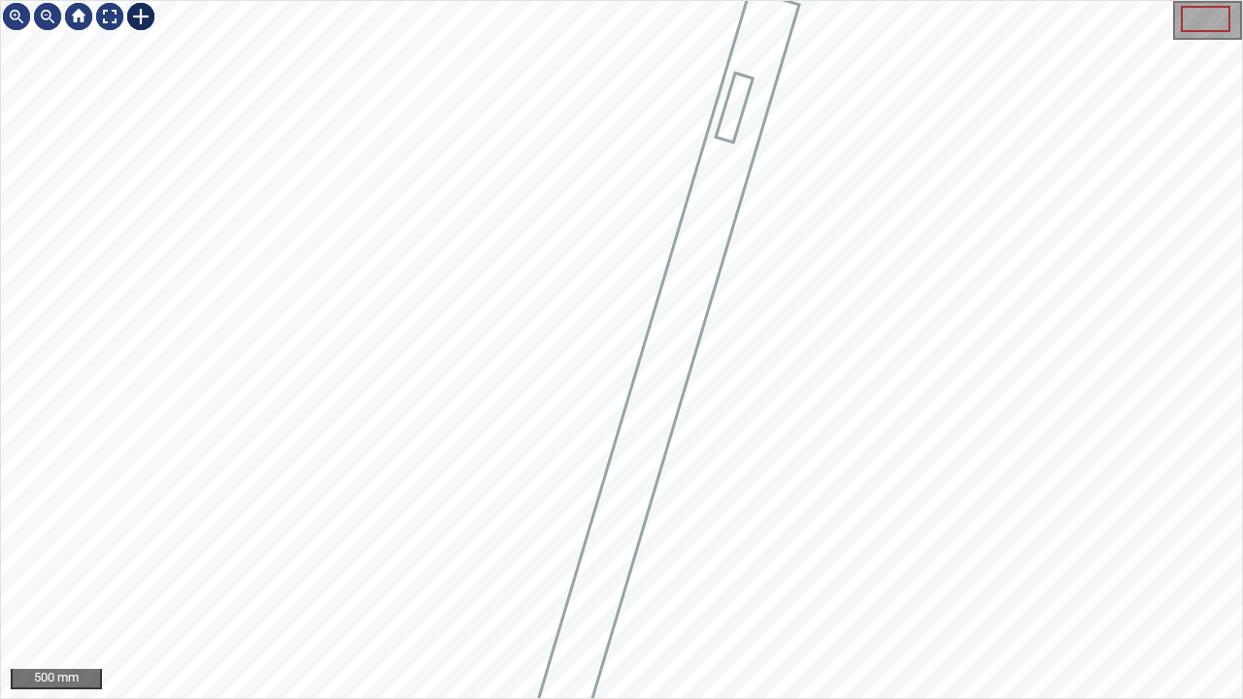
click at [142, 17] on div at bounding box center [140, 16] width 31 height 31
click at [682, 440] on div at bounding box center [621, 349] width 1241 height 697
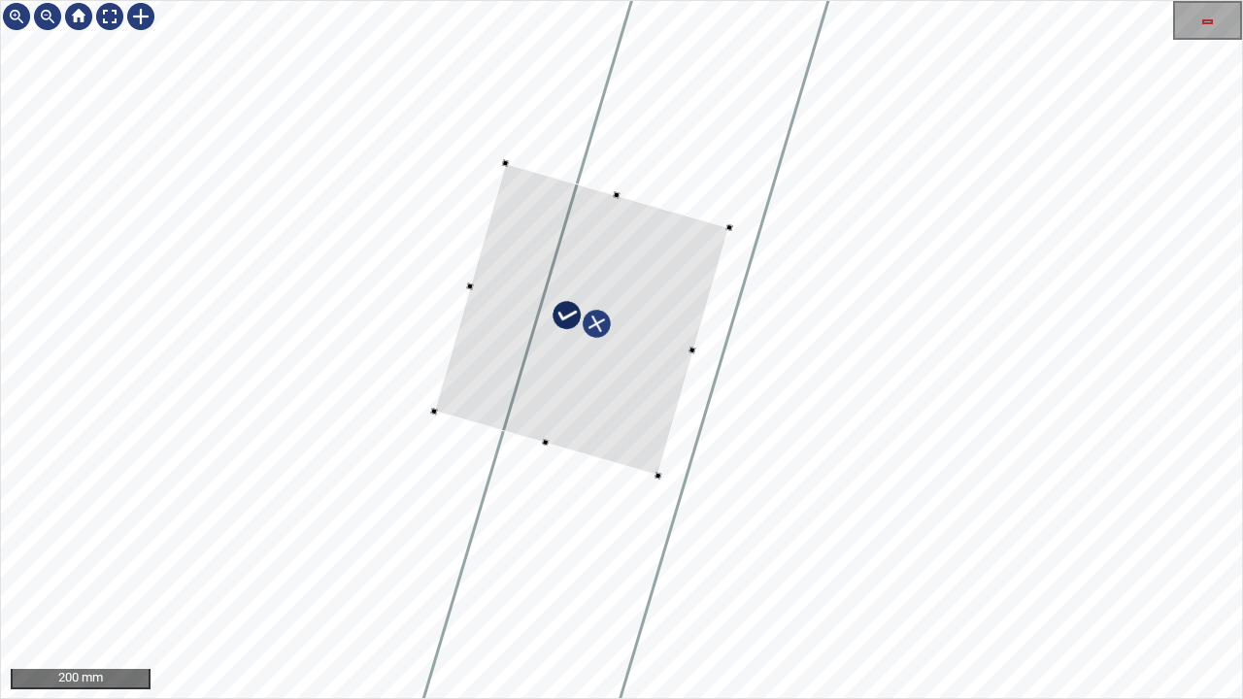
click at [682, 356] on div at bounding box center [581, 319] width 295 height 313
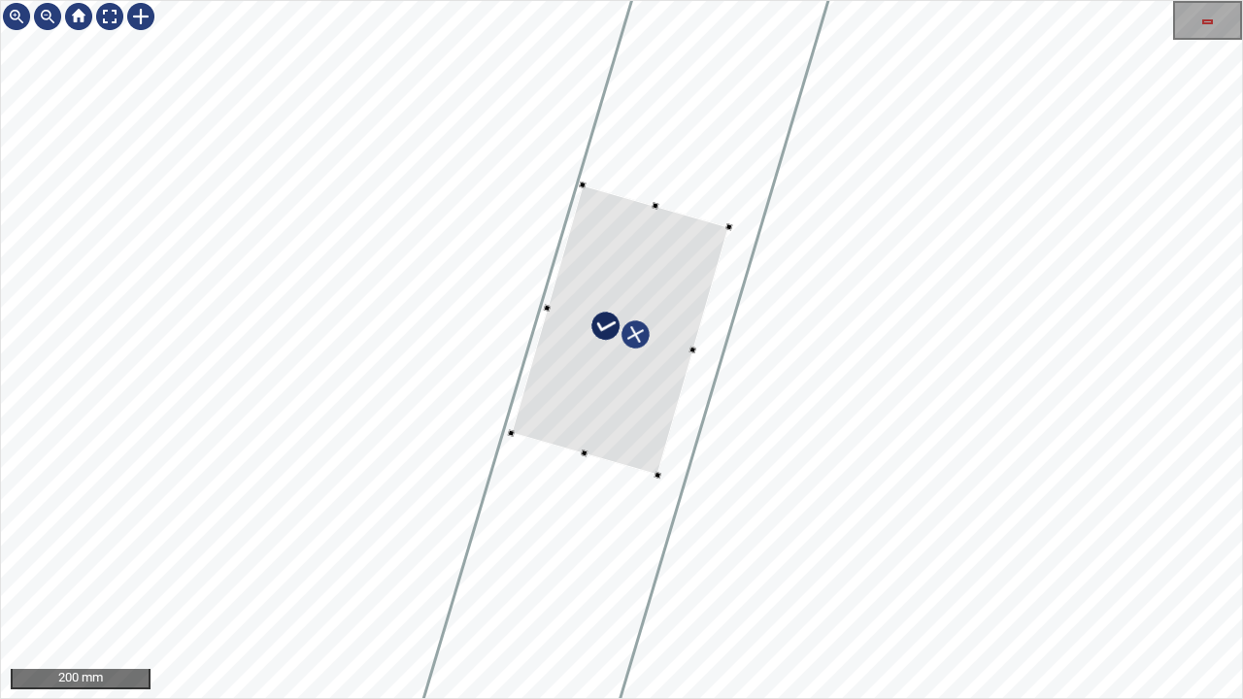
click at [557, 303] on div at bounding box center [620, 330] width 219 height 290
click at [595, 408] on div at bounding box center [626, 310] width 207 height 251
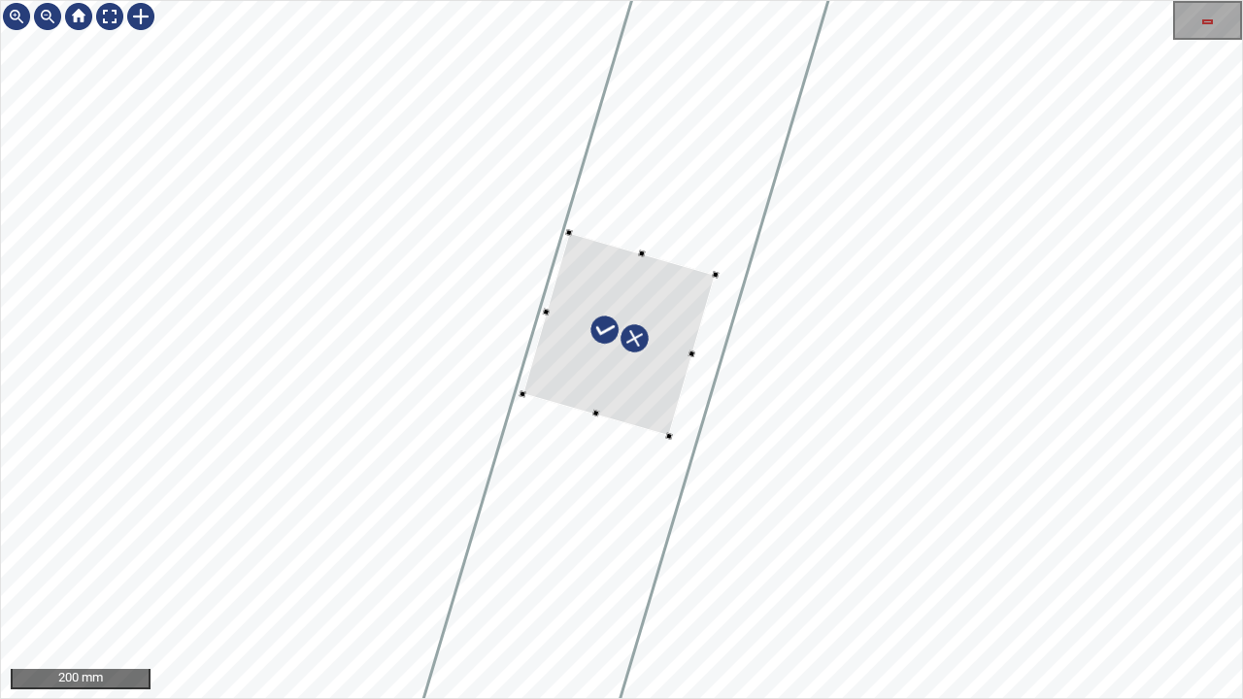
click at [647, 256] on div at bounding box center [619, 333] width 193 height 203
click at [566, 298] on div at bounding box center [621, 349] width 1241 height 697
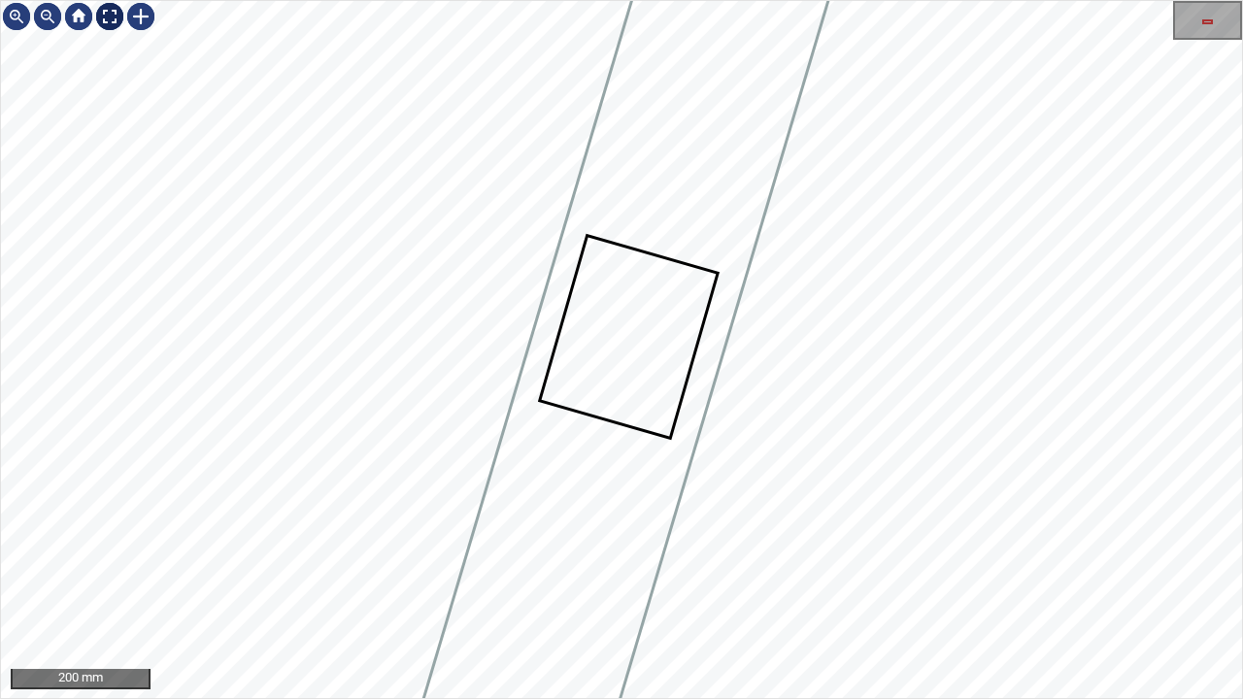
click at [111, 11] on div at bounding box center [109, 16] width 31 height 31
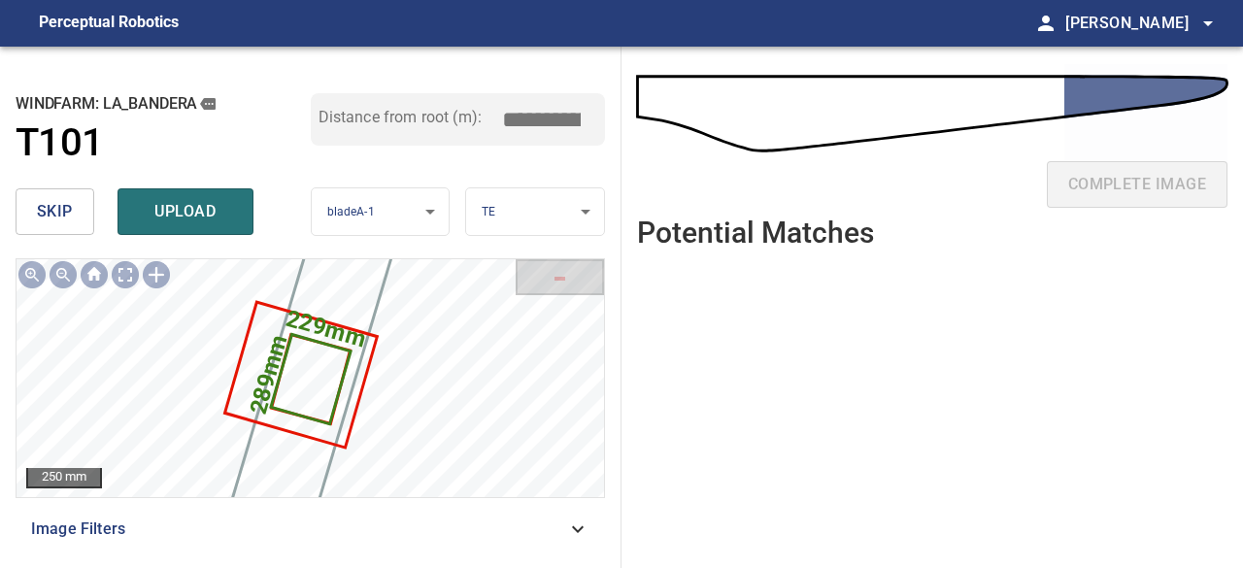
click at [152, 206] on span "upload" at bounding box center [185, 211] width 93 height 27
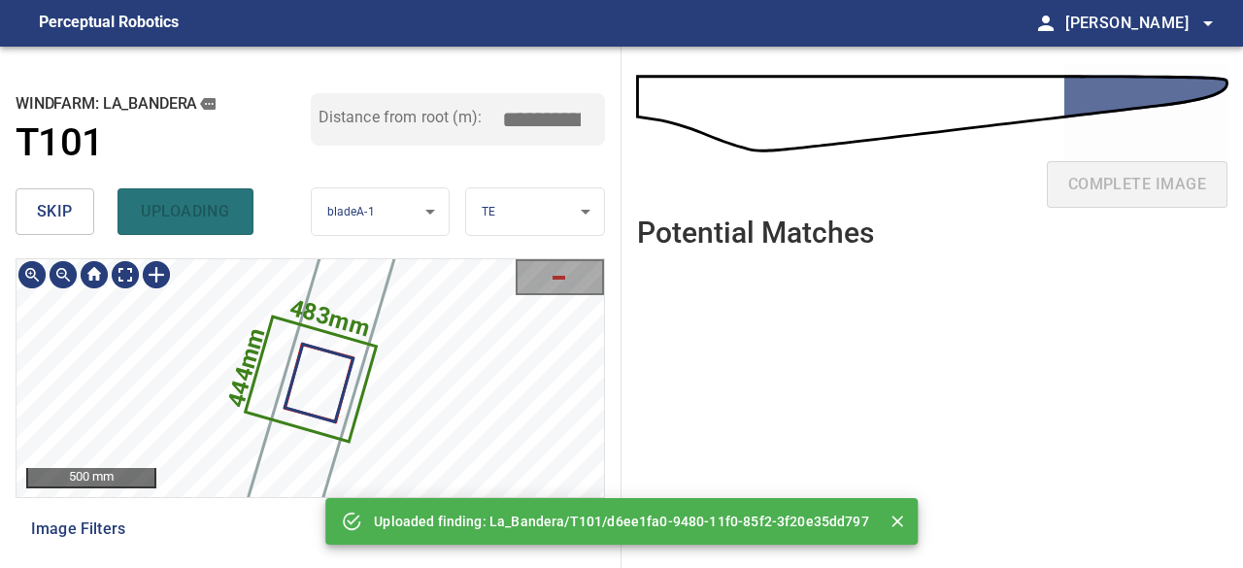
click at [266, 380] on icon at bounding box center [310, 379] width 127 height 121
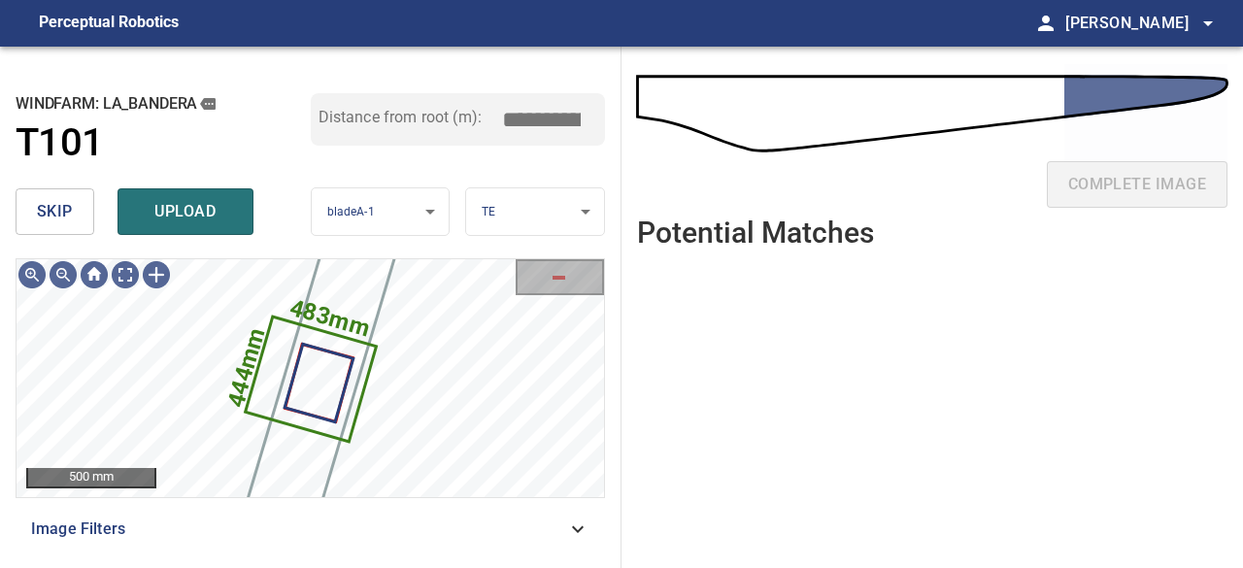
click at [70, 204] on span "skip" at bounding box center [55, 211] width 36 height 27
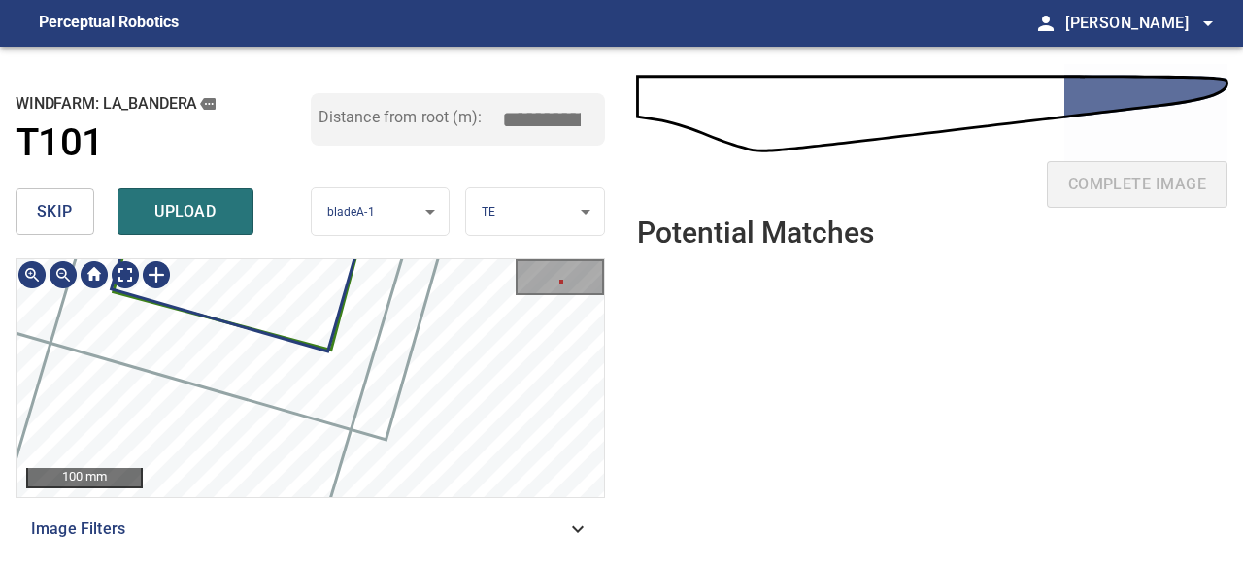
click at [338, 259] on div "229mm 289mm La_Bandera/T101/1 Category 2 unclassified" at bounding box center [311, 259] width 588 height 0
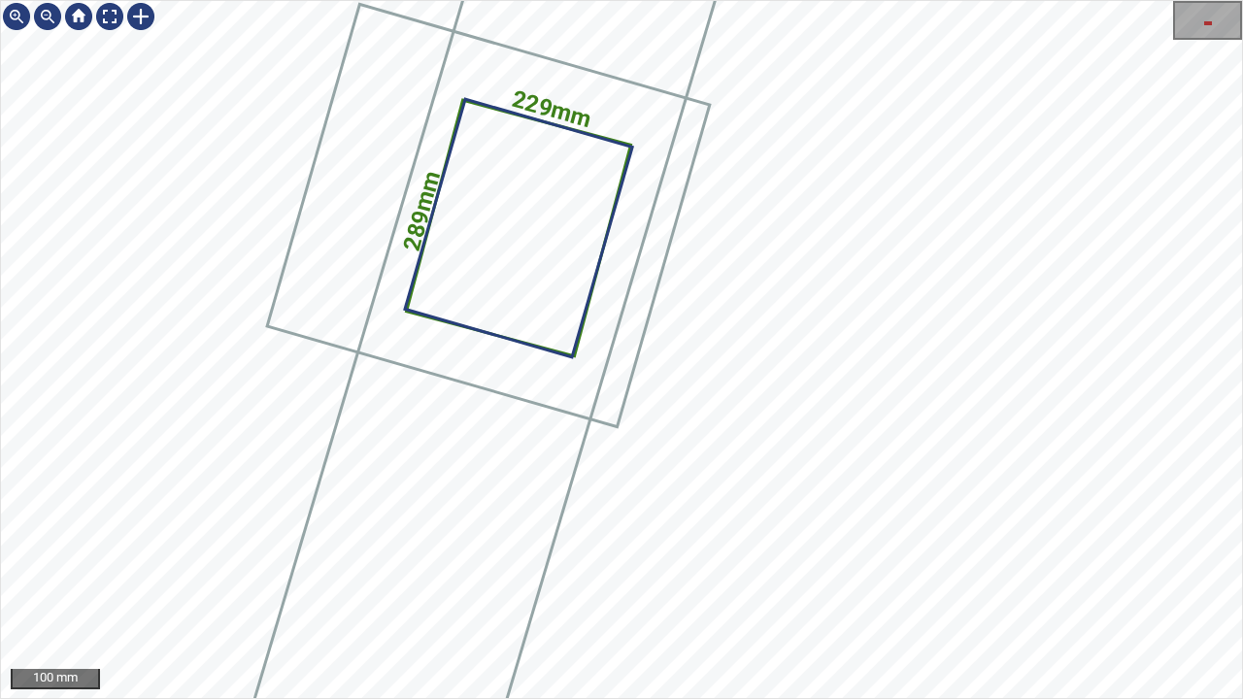
click at [421, 414] on icon at bounding box center [573, 51] width 1331 height 3767
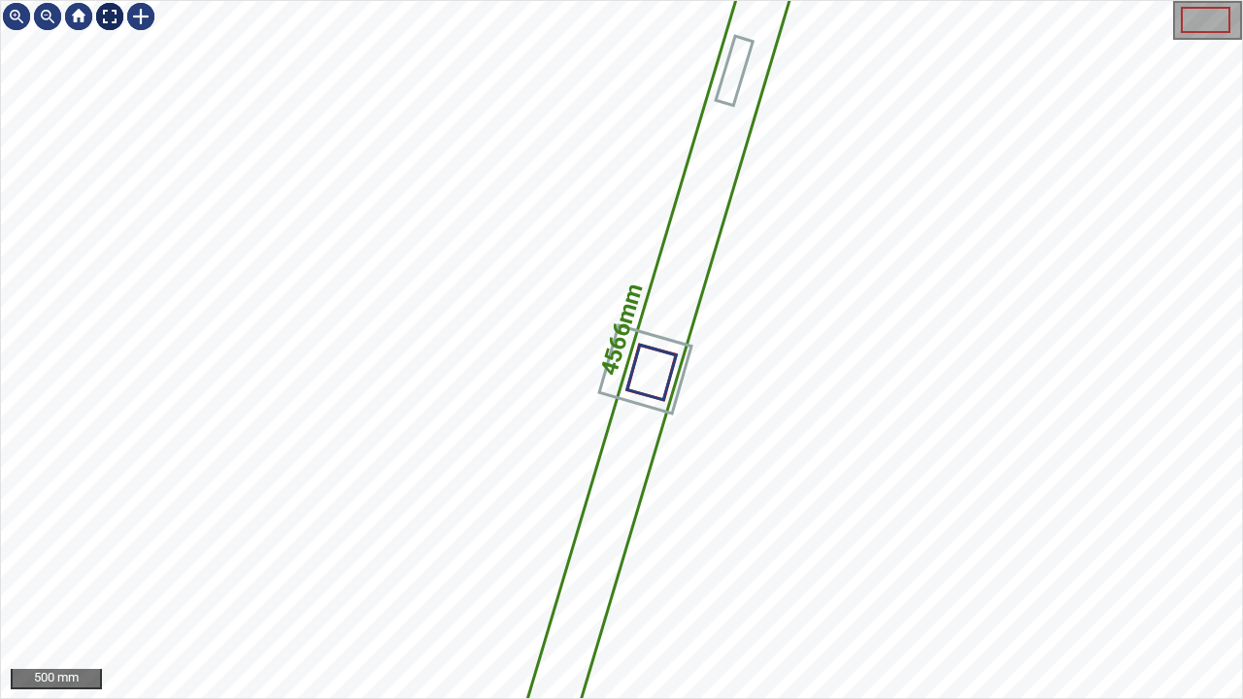
click at [103, 16] on div at bounding box center [109, 16] width 31 height 31
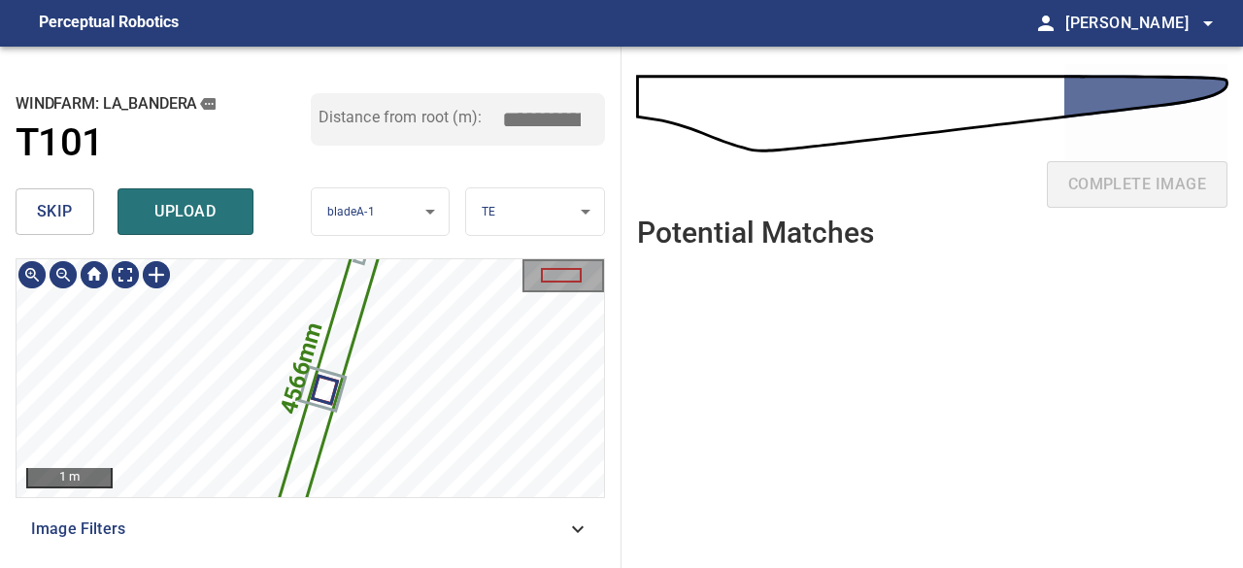
click at [357, 312] on icon at bounding box center [330, 372] width 128 height 362
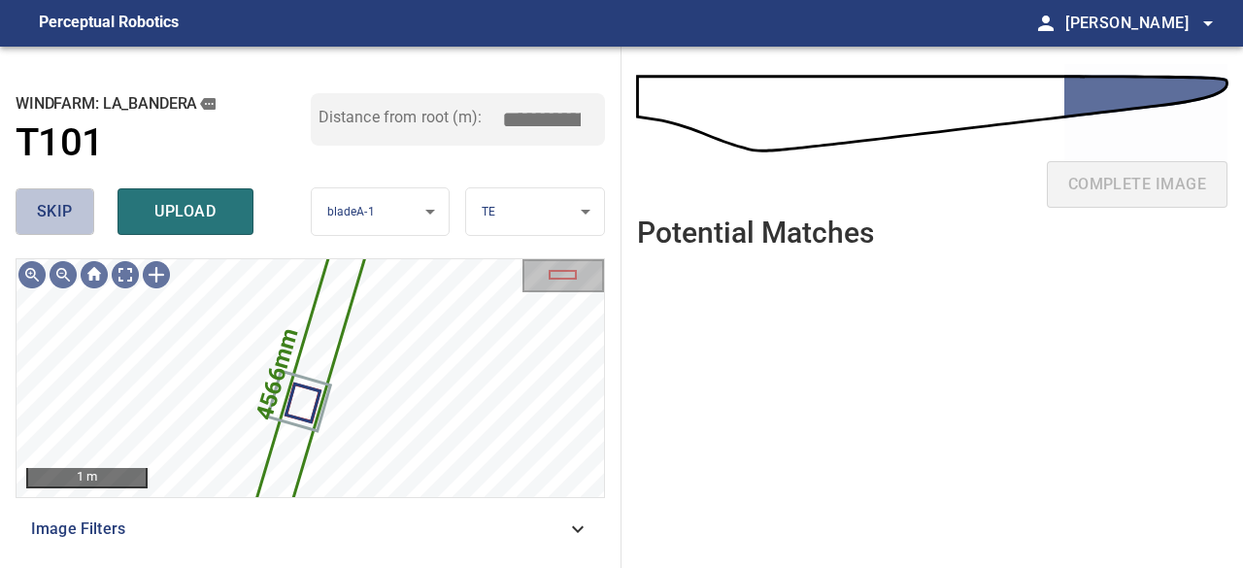
click at [51, 201] on span "skip" at bounding box center [55, 211] width 36 height 27
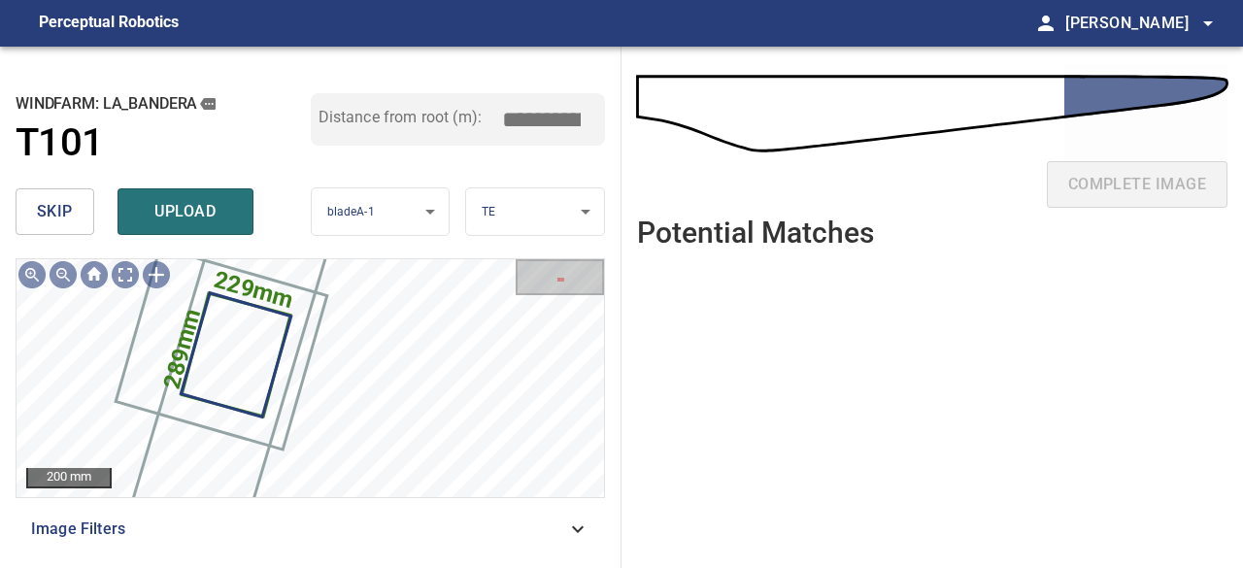
click at [993, 305] on ul at bounding box center [932, 401] width 591 height 274
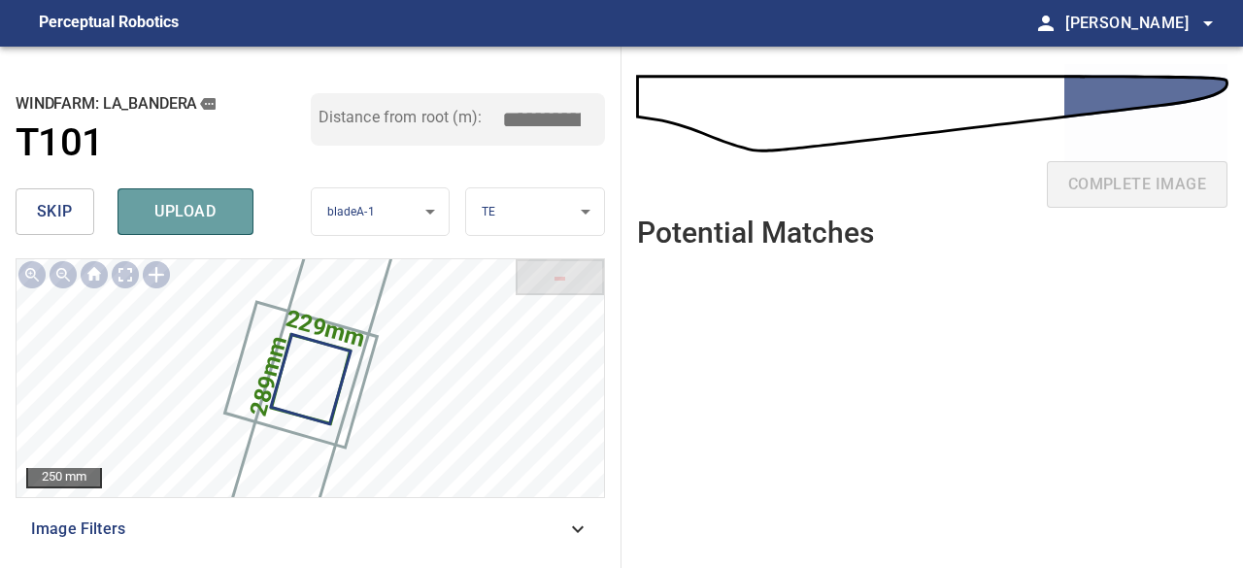
click at [188, 219] on span "upload" at bounding box center [185, 211] width 93 height 27
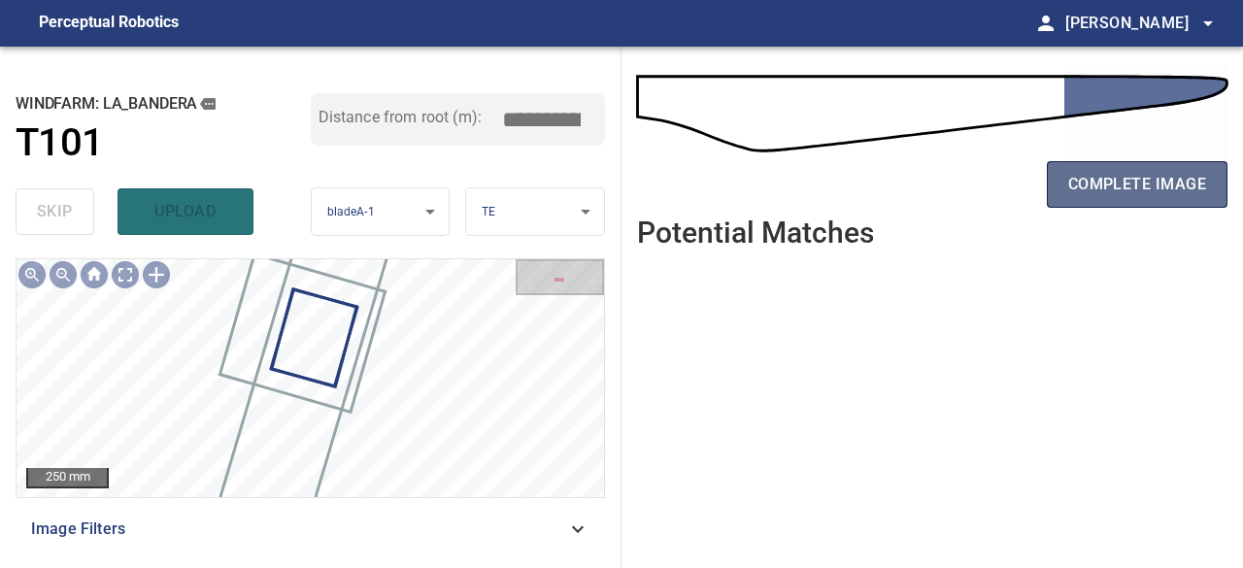
click at [1105, 190] on span "complete image" at bounding box center [1138, 184] width 138 height 27
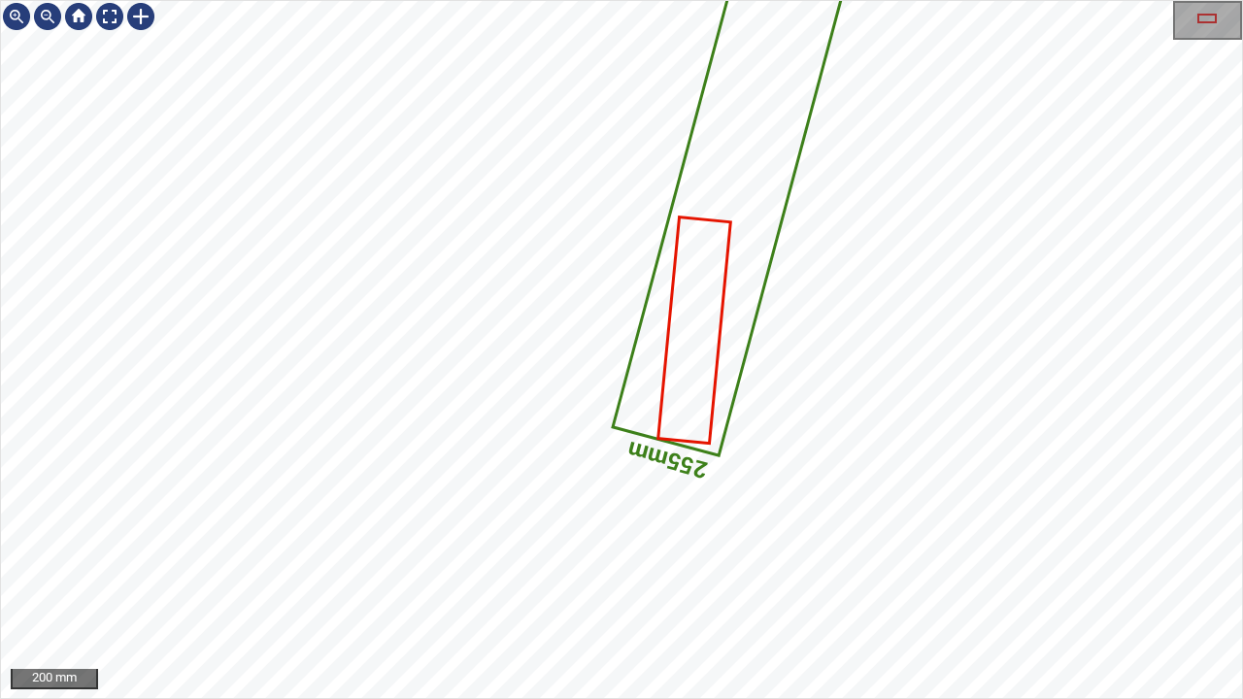
click at [684, 383] on icon at bounding box center [695, 330] width 70 height 223
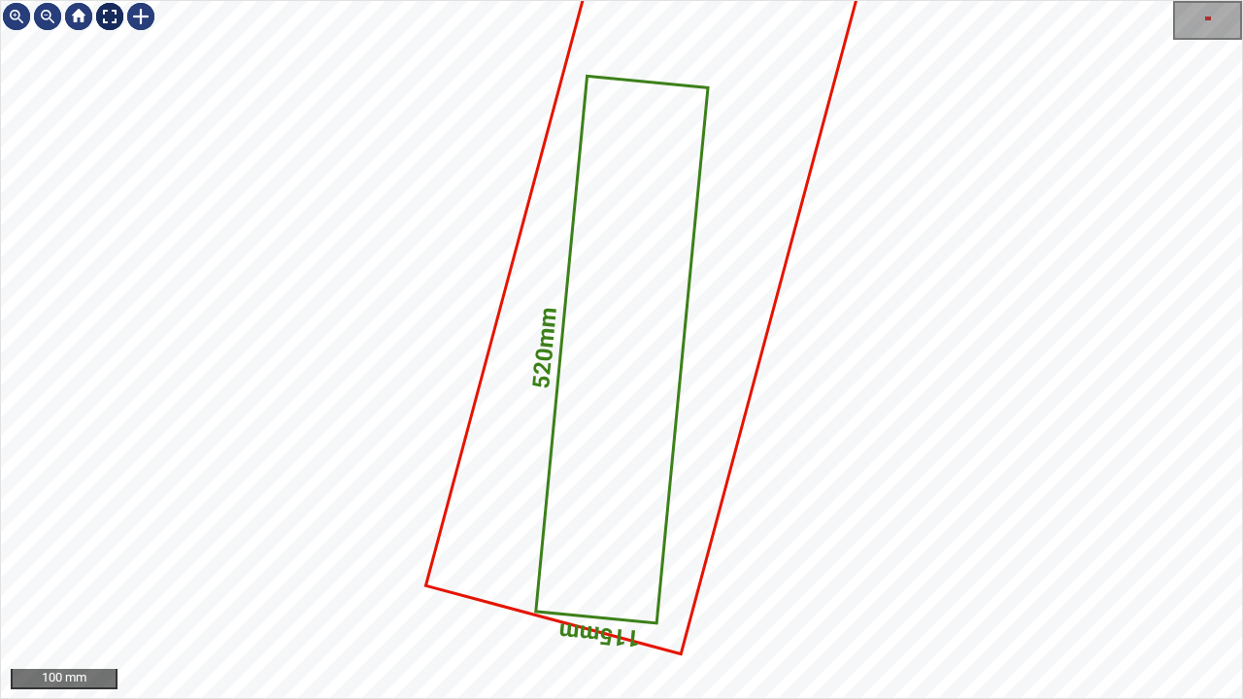
click at [104, 25] on div at bounding box center [109, 16] width 31 height 31
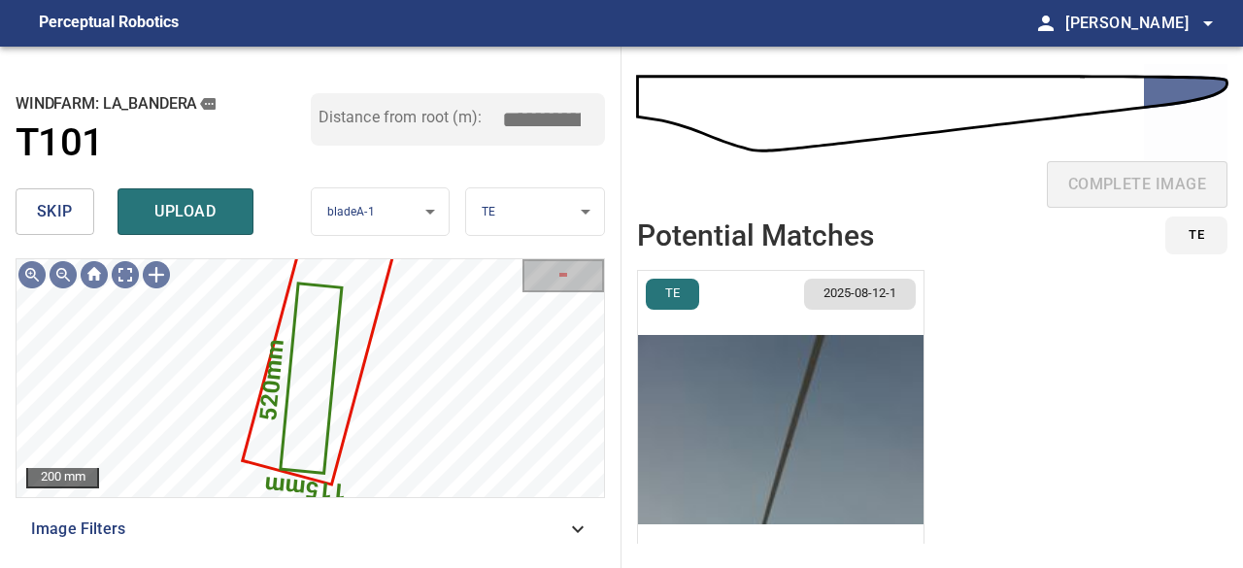
click at [37, 201] on span "skip" at bounding box center [55, 211] width 36 height 27
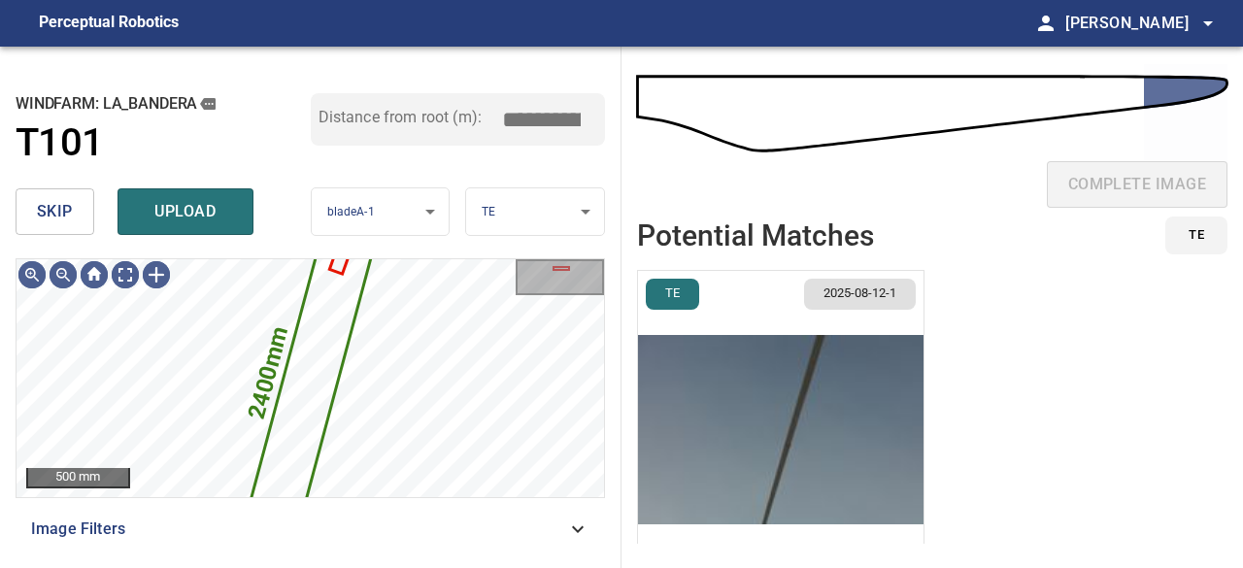
click at [62, 224] on span "skip" at bounding box center [55, 211] width 36 height 27
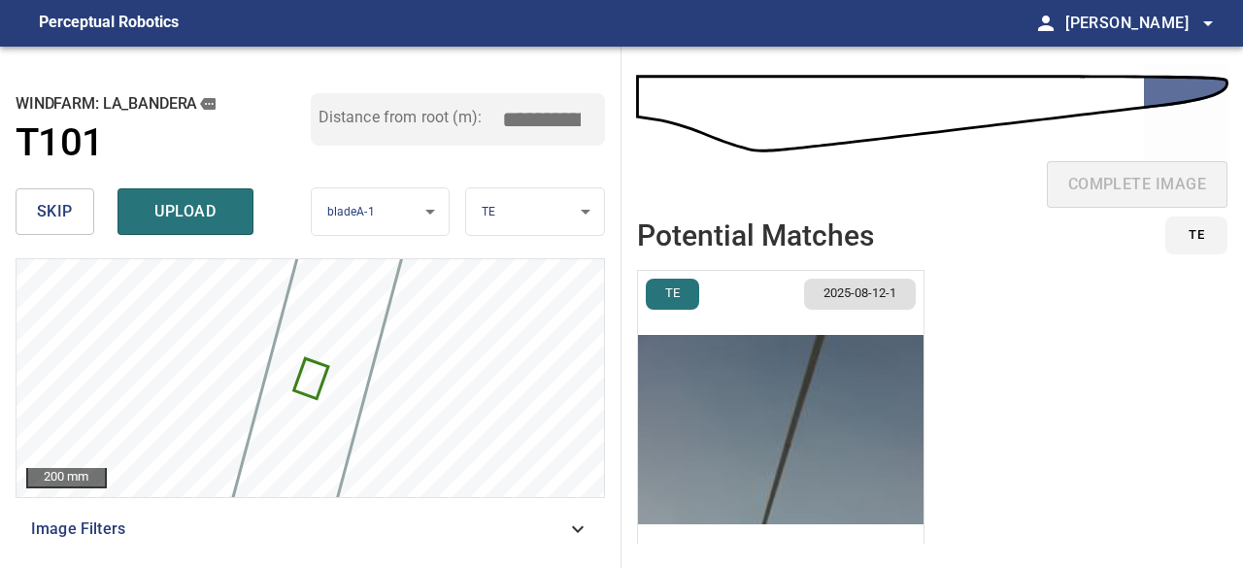
click at [54, 213] on span "skip" at bounding box center [55, 211] width 36 height 27
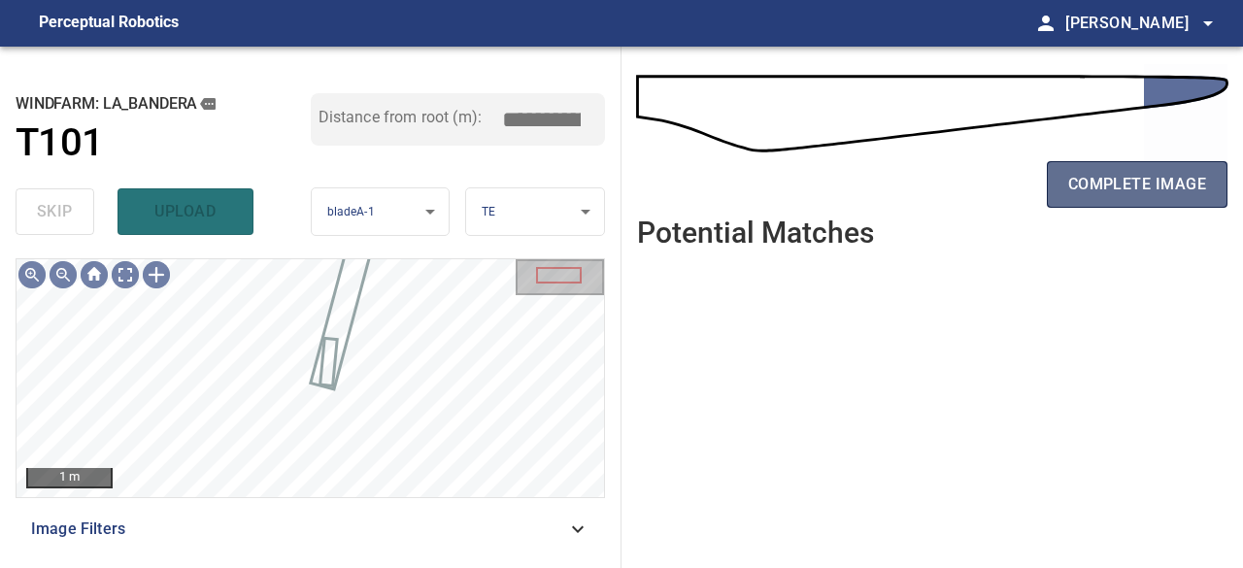
click at [1115, 193] on span "complete image" at bounding box center [1138, 184] width 138 height 27
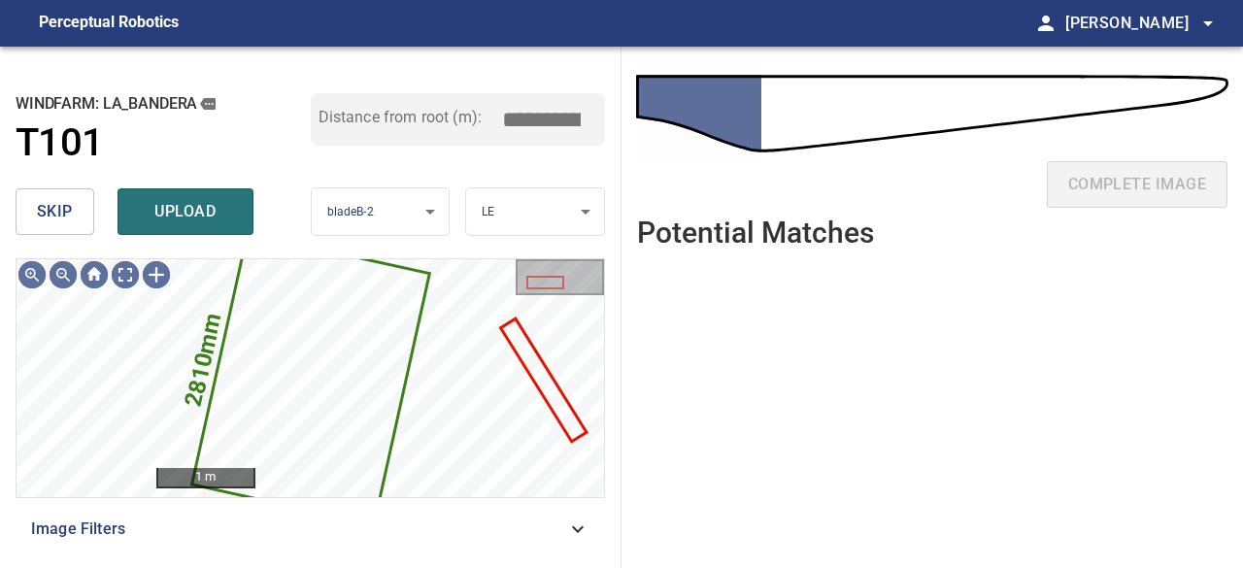
click at [74, 211] on button "skip" at bounding box center [55, 211] width 79 height 47
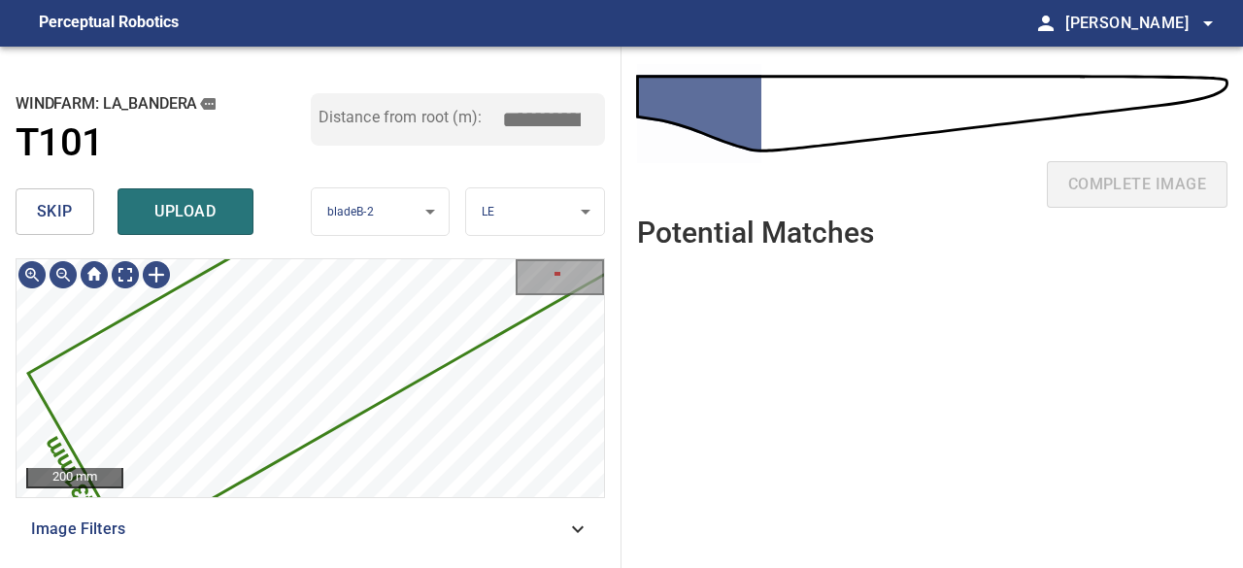
click at [187, 212] on span "upload" at bounding box center [185, 211] width 93 height 27
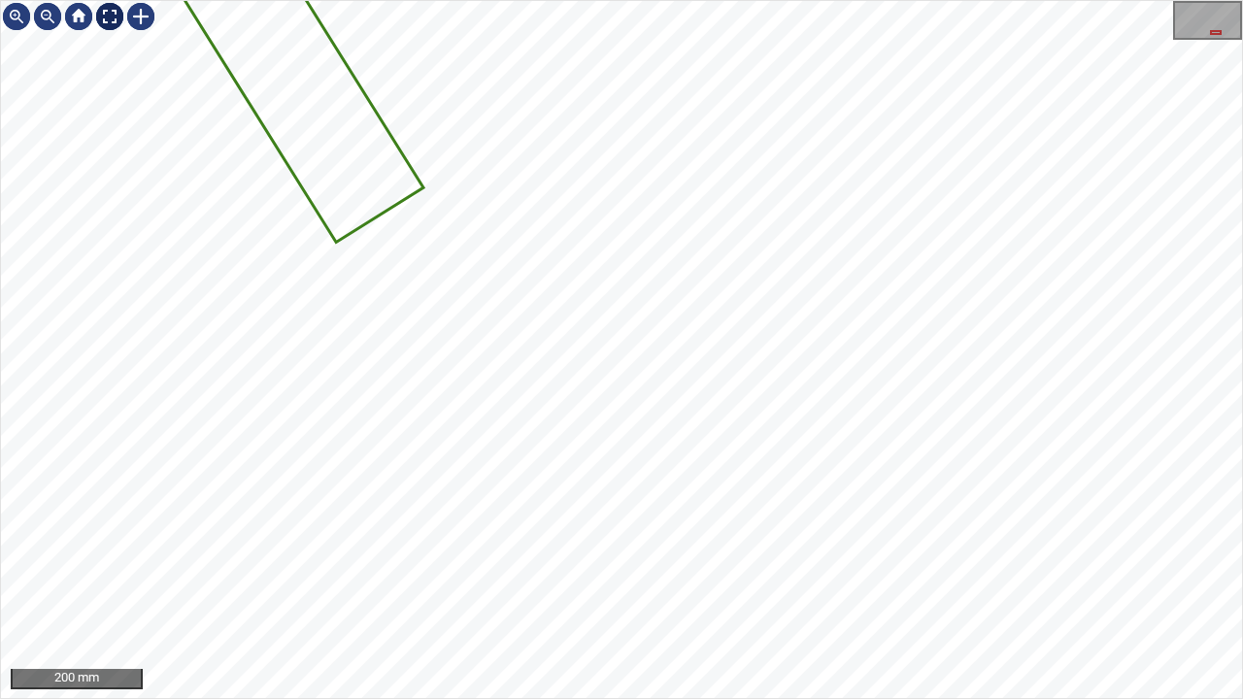
click at [107, 21] on div at bounding box center [109, 16] width 31 height 31
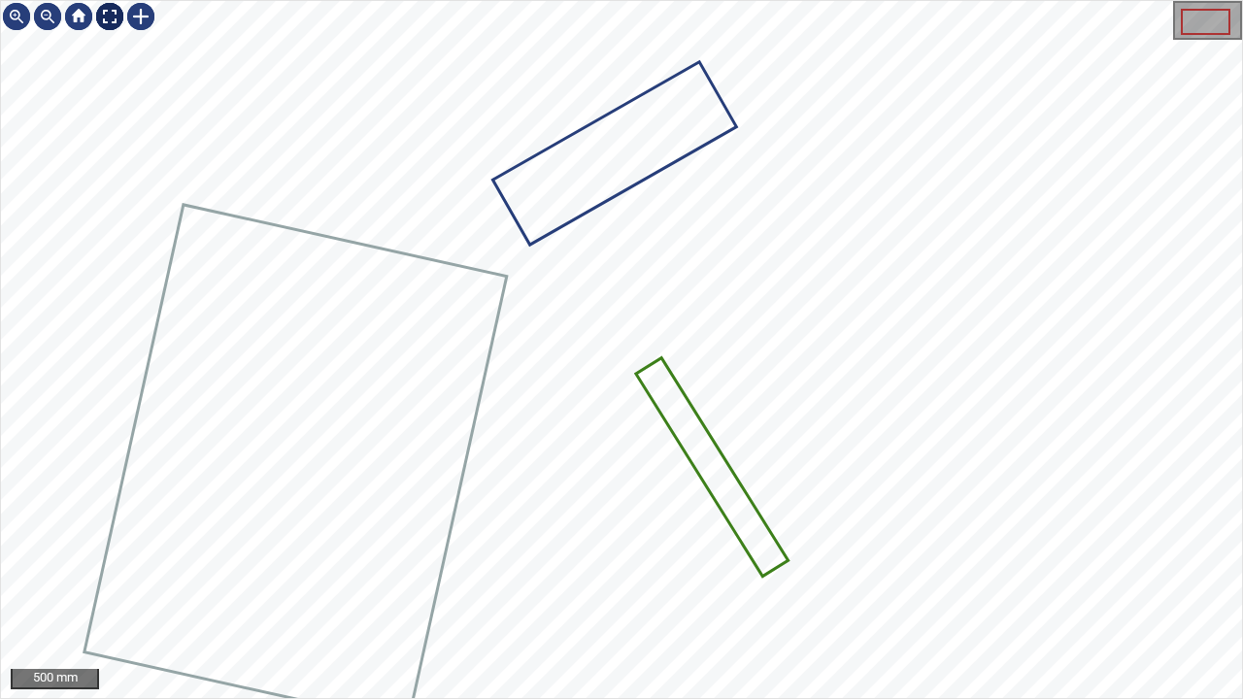
click at [102, 14] on div at bounding box center [109, 16] width 31 height 31
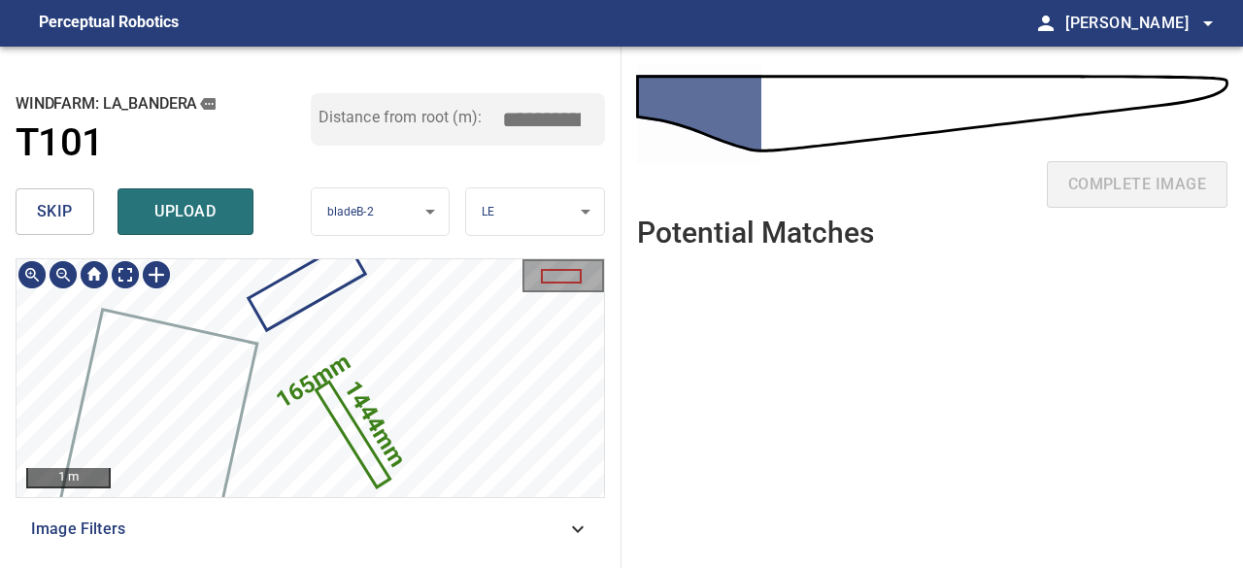
click at [359, 446] on icon at bounding box center [354, 434] width 70 height 101
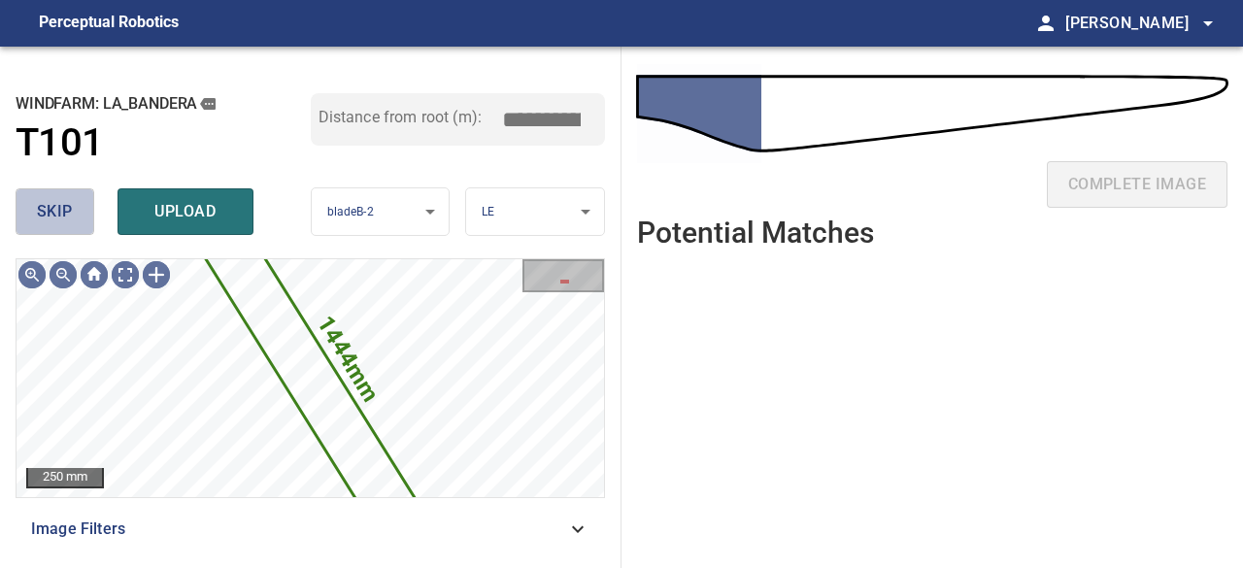
click at [43, 211] on span "skip" at bounding box center [55, 211] width 36 height 27
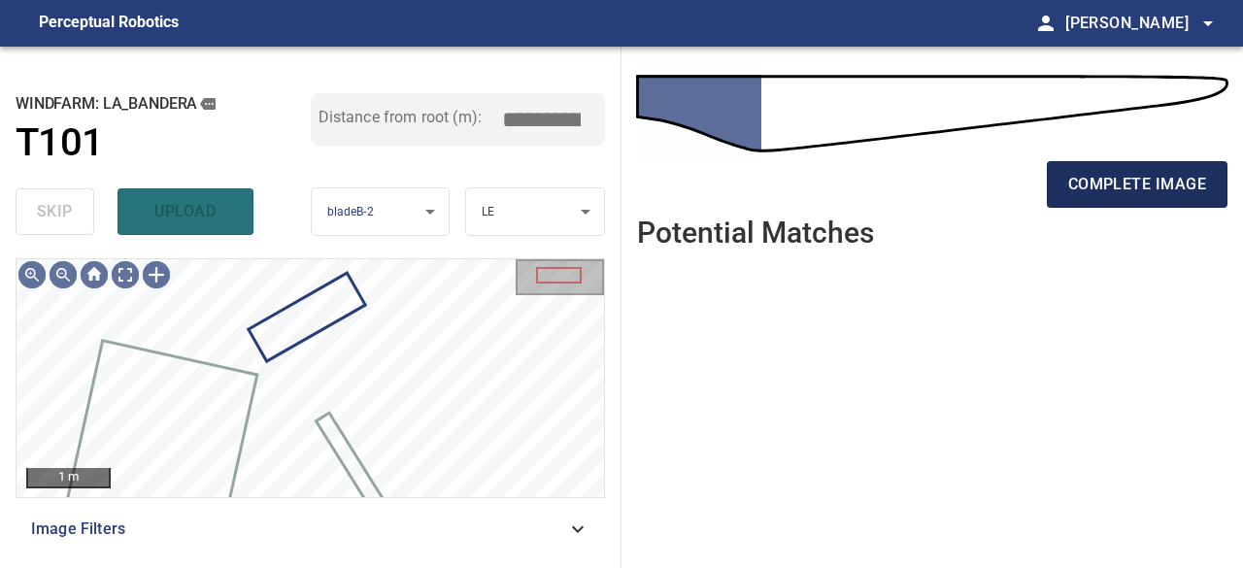
click at [1127, 180] on span "complete image" at bounding box center [1138, 184] width 138 height 27
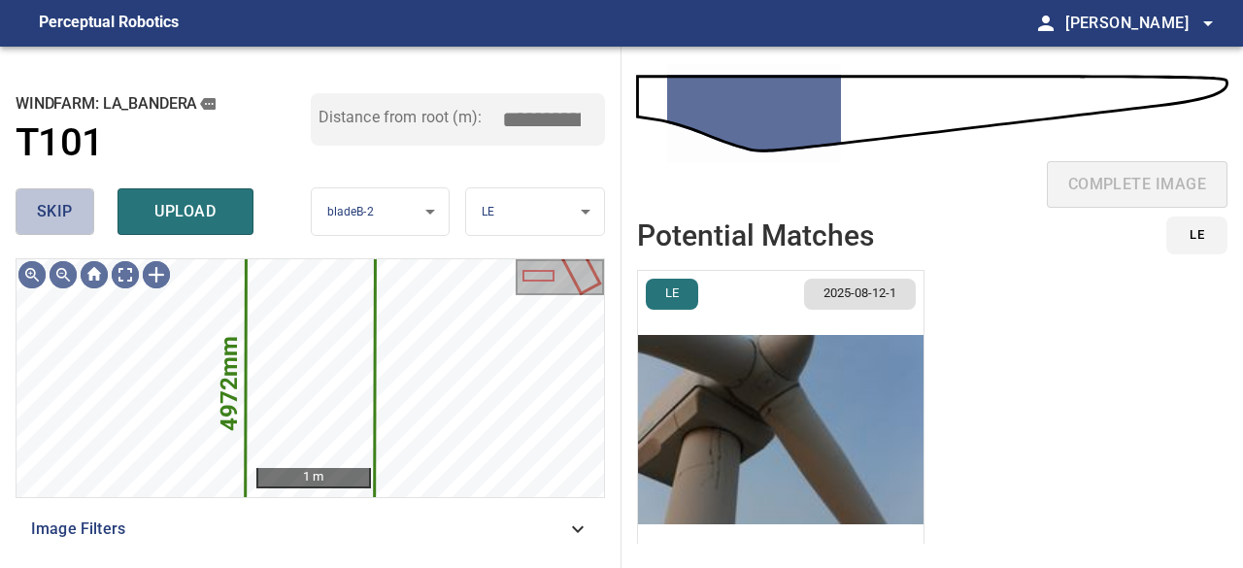
click at [51, 220] on span "skip" at bounding box center [55, 211] width 36 height 27
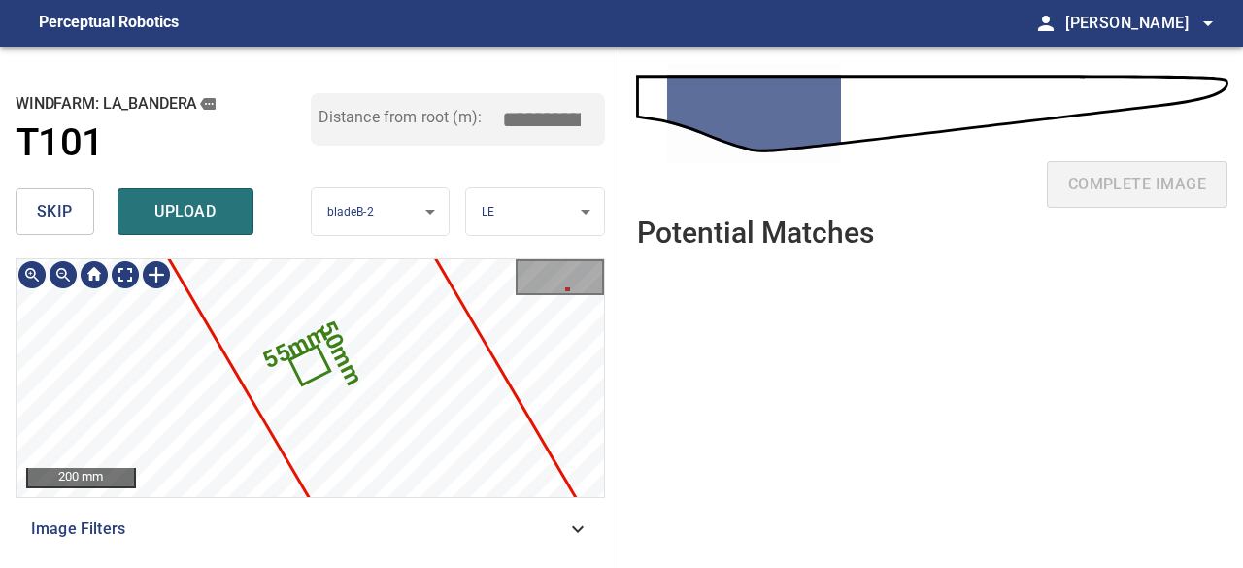
click at [300, 359] on icon at bounding box center [309, 366] width 36 height 35
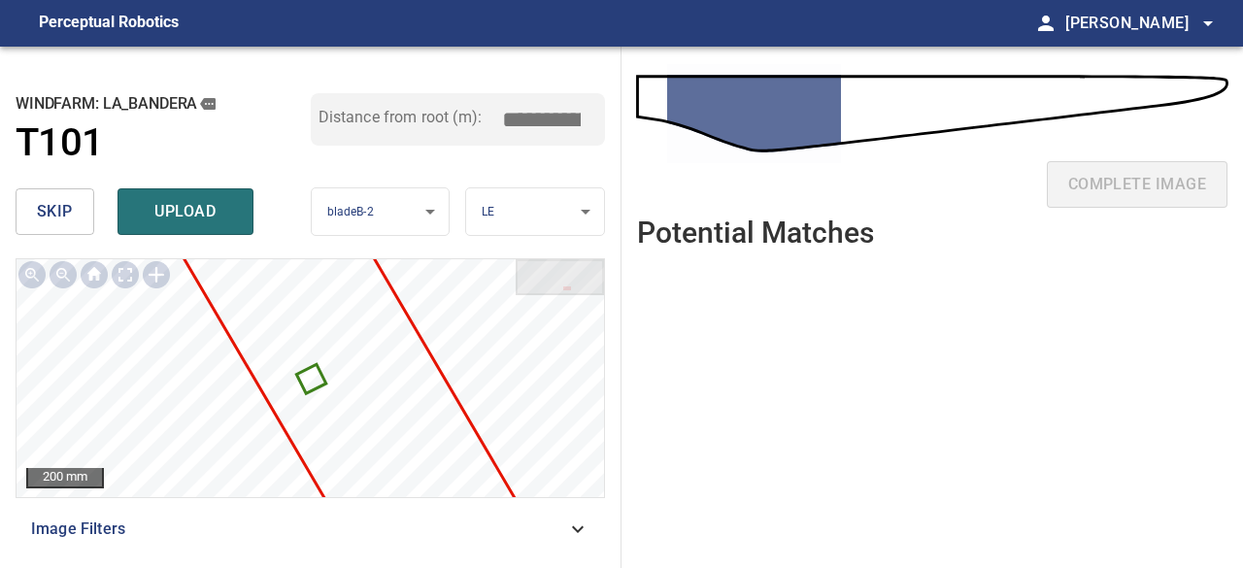
click at [62, 205] on span "skip" at bounding box center [55, 211] width 36 height 27
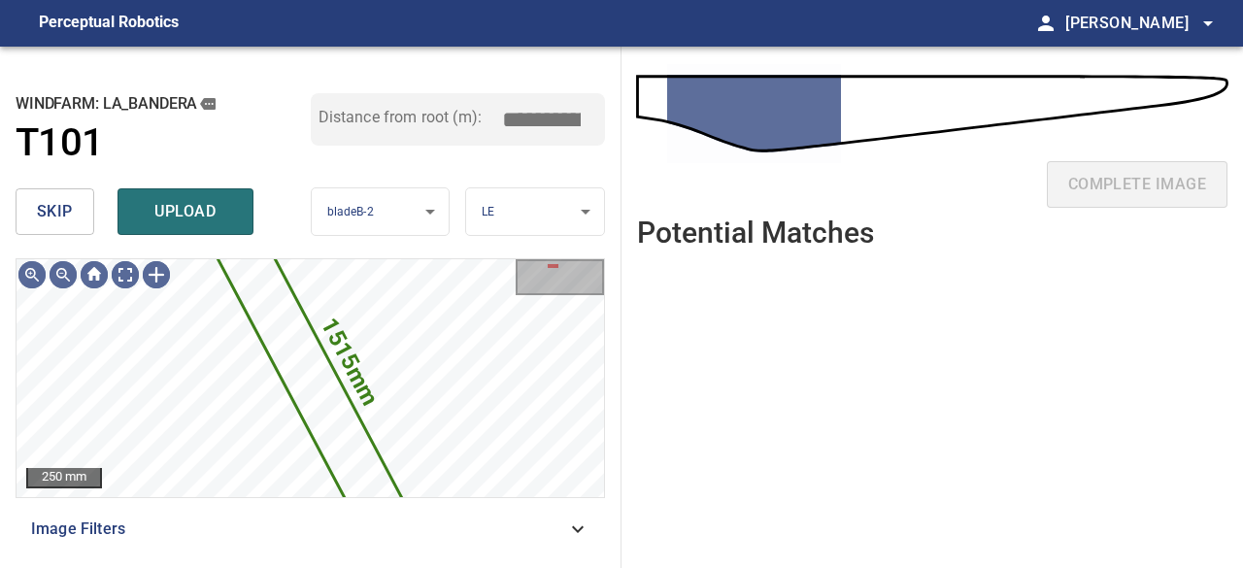
click at [62, 205] on span "skip" at bounding box center [55, 211] width 36 height 27
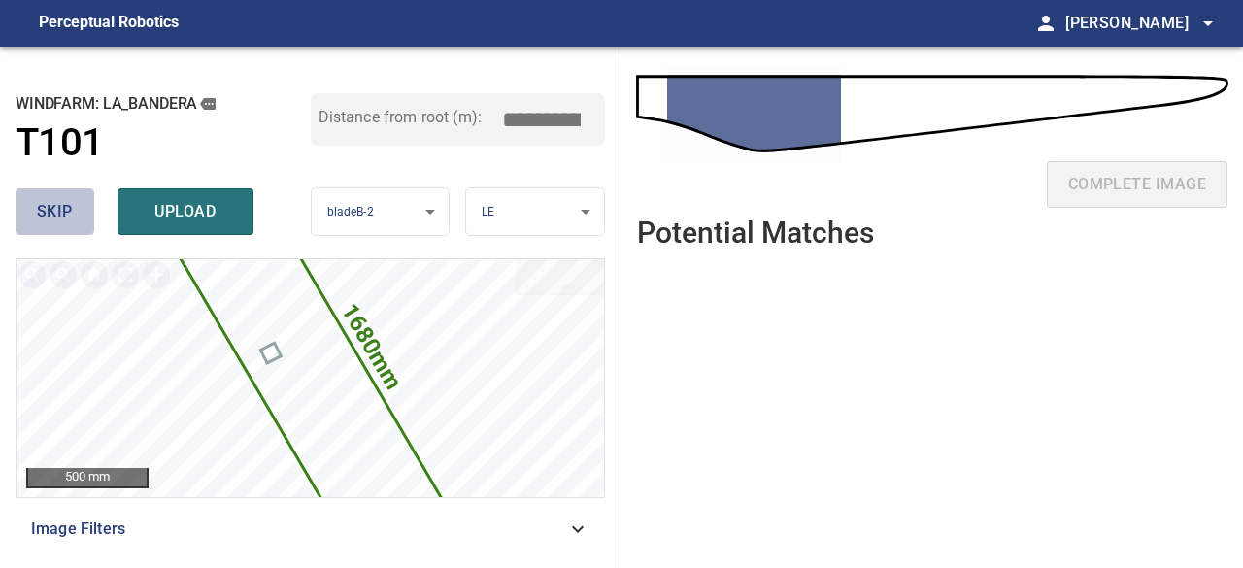
click at [62, 203] on span "skip" at bounding box center [55, 211] width 36 height 27
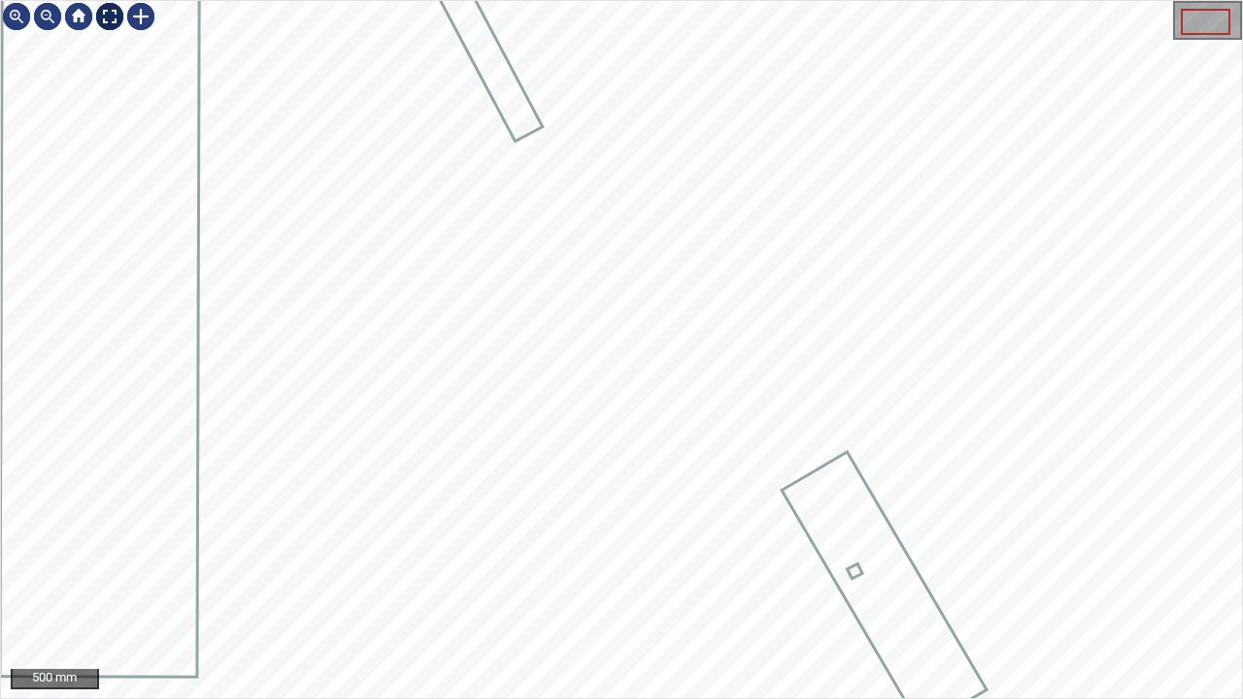
click at [111, 14] on div at bounding box center [109, 16] width 31 height 31
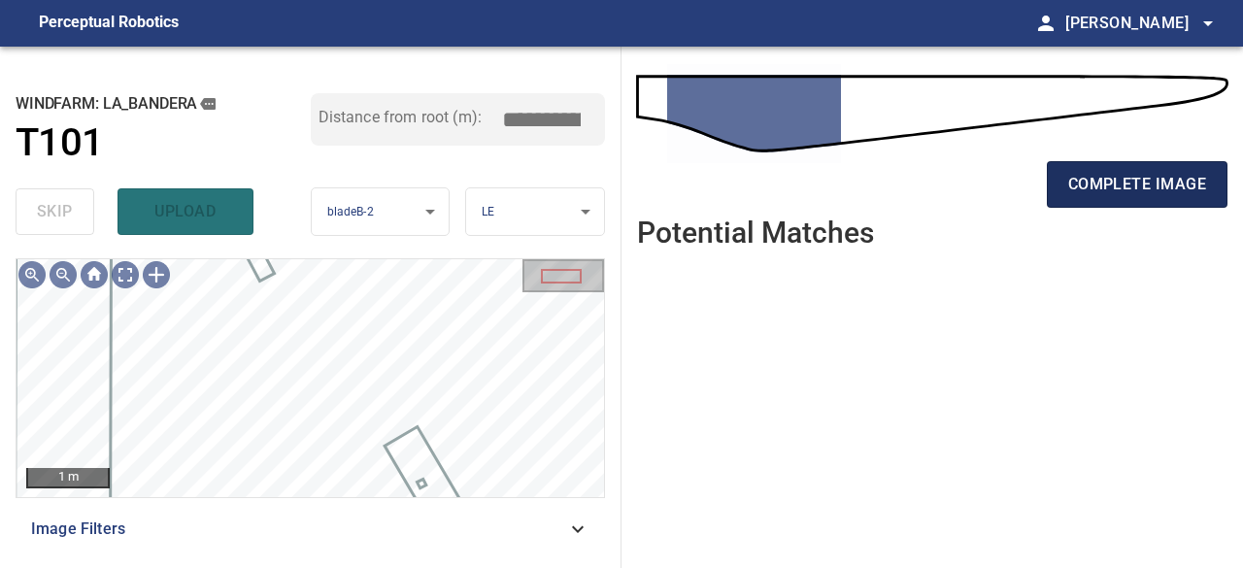
click at [1122, 185] on span "complete image" at bounding box center [1138, 184] width 138 height 27
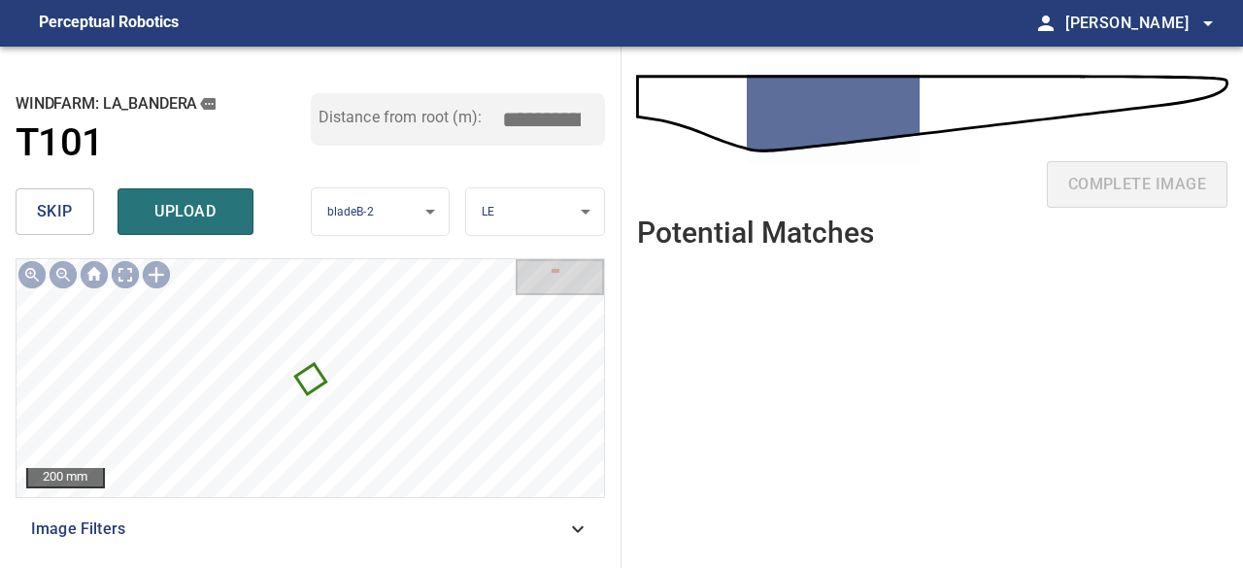
click at [52, 205] on span "skip" at bounding box center [55, 211] width 36 height 27
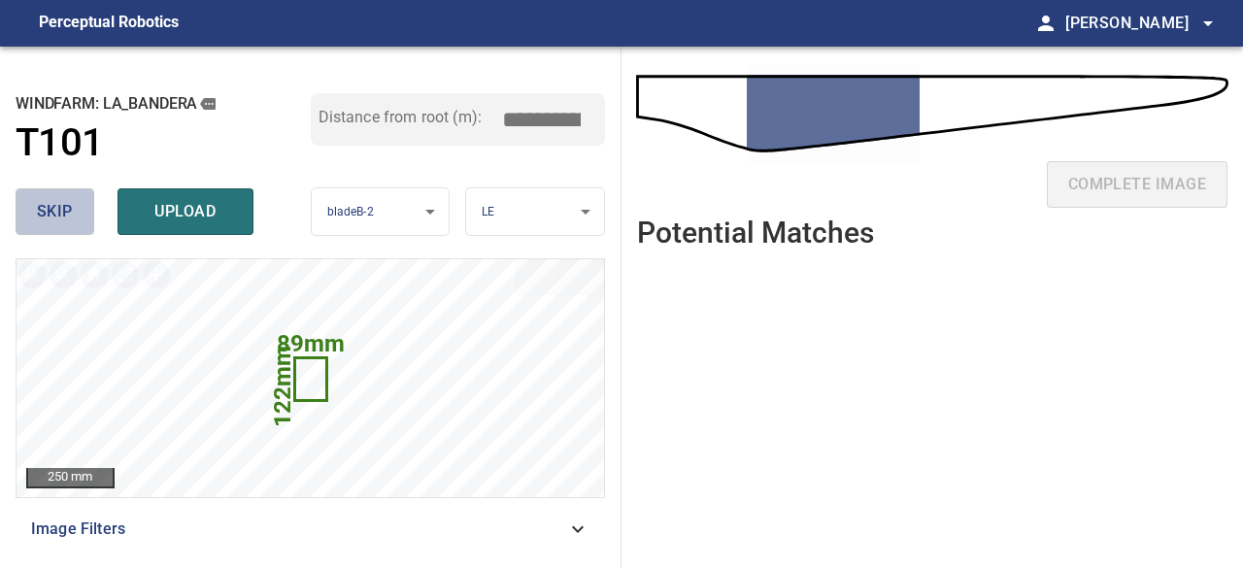
click at [56, 207] on span "skip" at bounding box center [55, 211] width 36 height 27
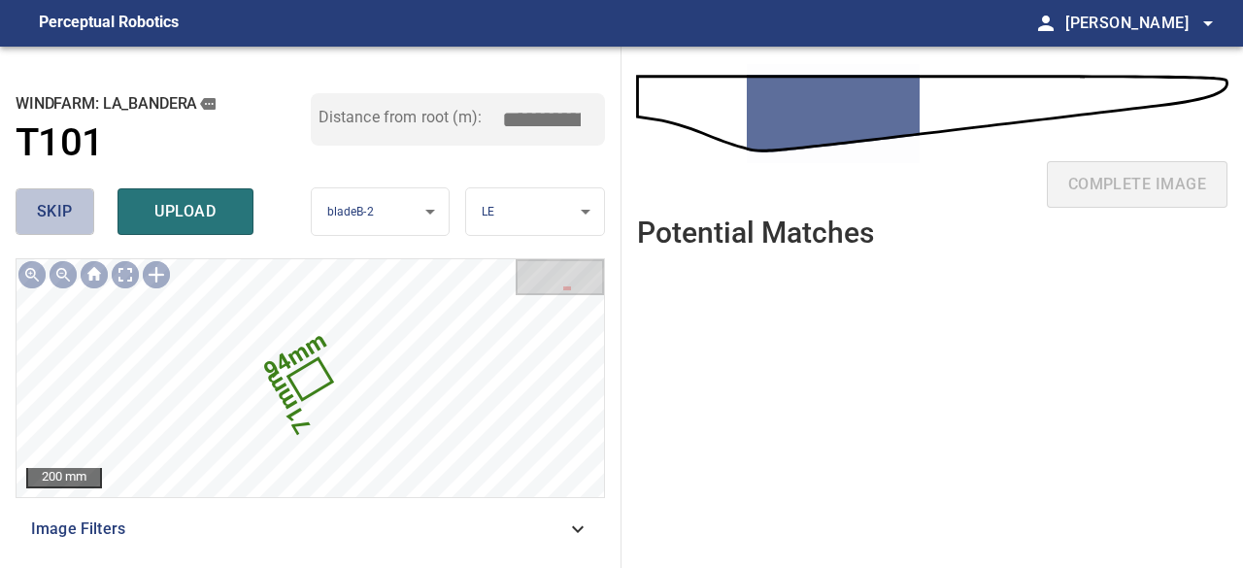
click at [56, 207] on span "skip" at bounding box center [55, 211] width 36 height 27
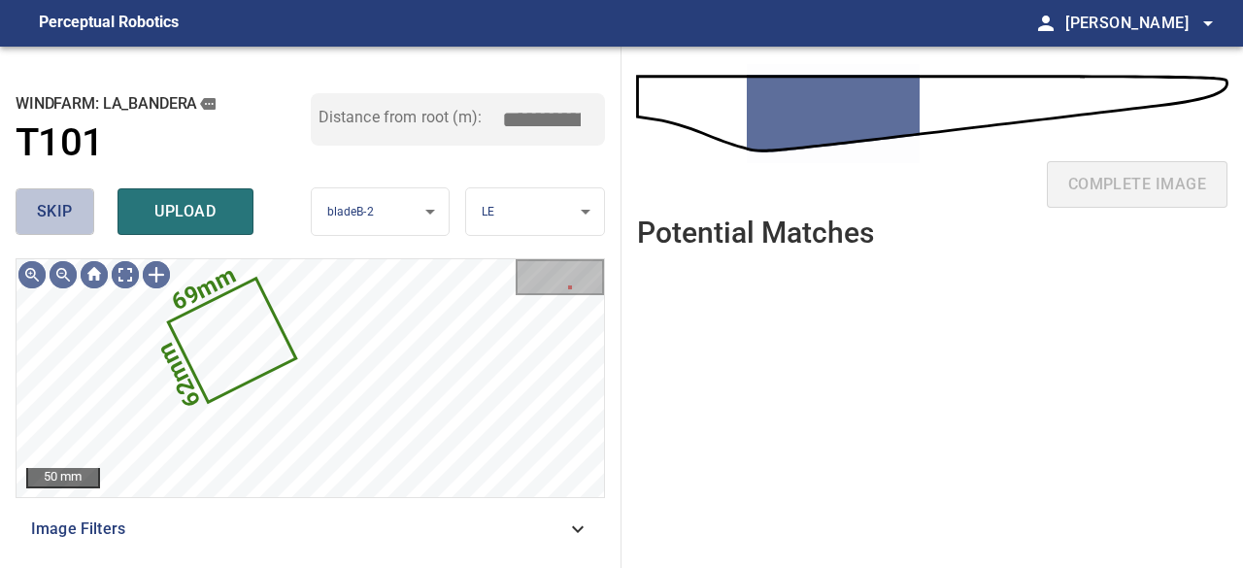
click at [66, 210] on span "skip" at bounding box center [55, 211] width 36 height 27
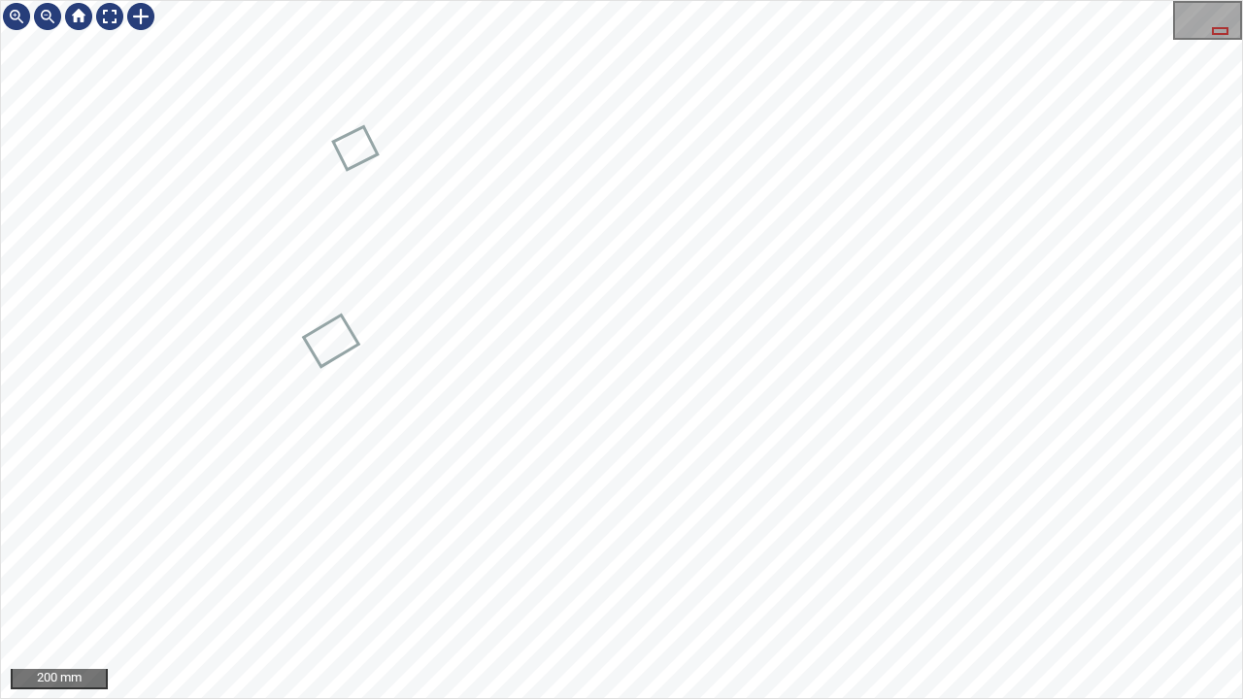
click at [473, 0] on div "200 mm" at bounding box center [621, 349] width 1243 height 699
click at [108, 17] on div at bounding box center [109, 16] width 31 height 31
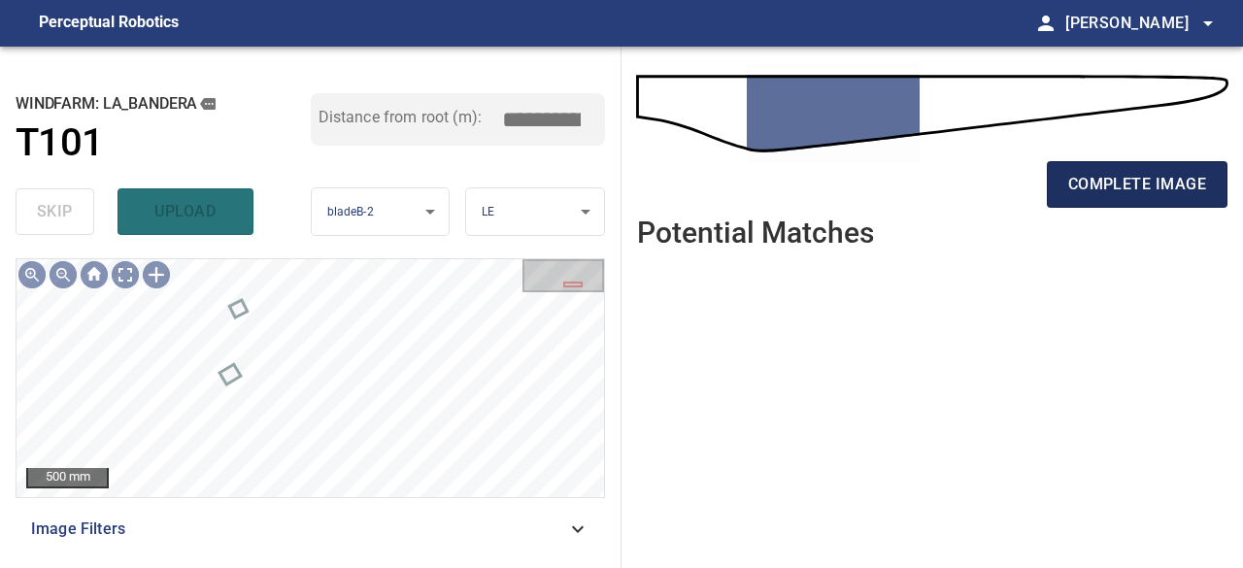
click at [1133, 186] on span "complete image" at bounding box center [1138, 184] width 138 height 27
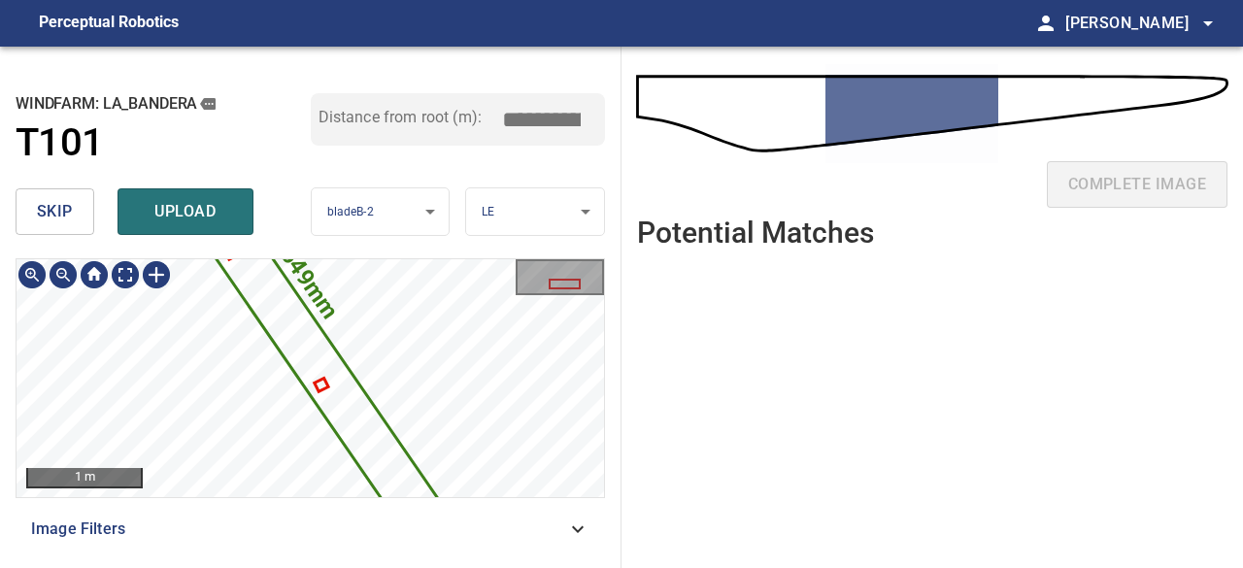
click at [337, 231] on div "**********" at bounding box center [311, 308] width 622 height 522
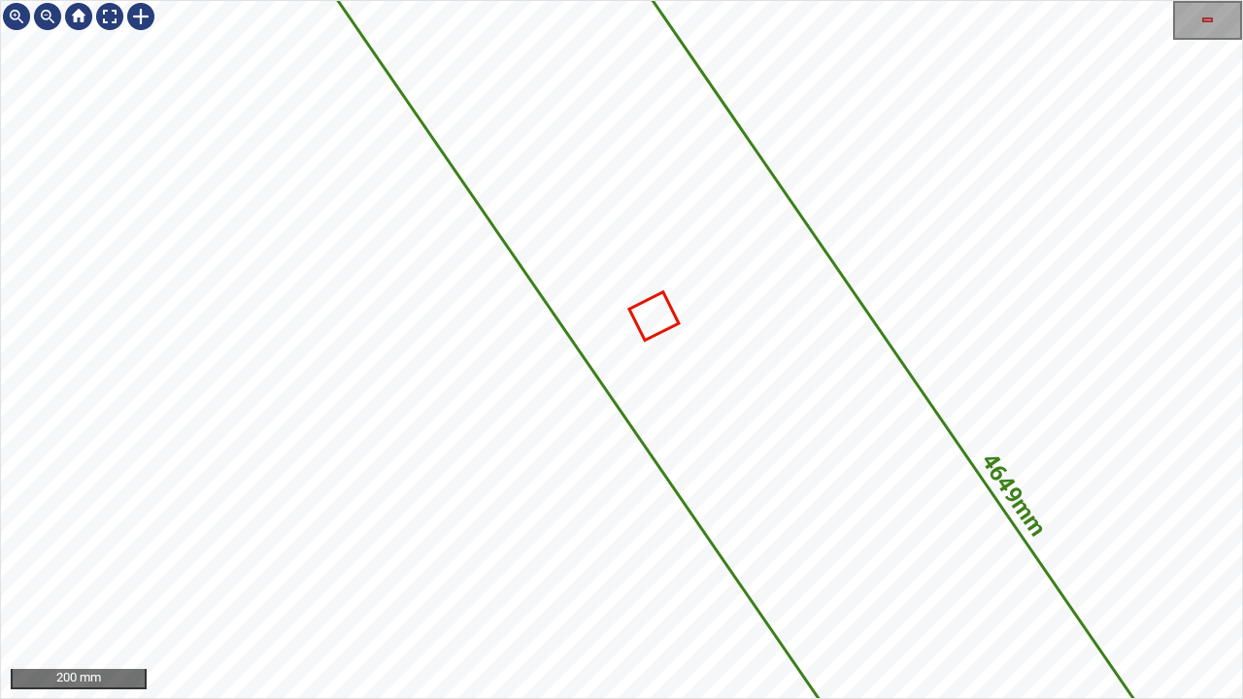
click at [650, 317] on icon at bounding box center [654, 316] width 46 height 45
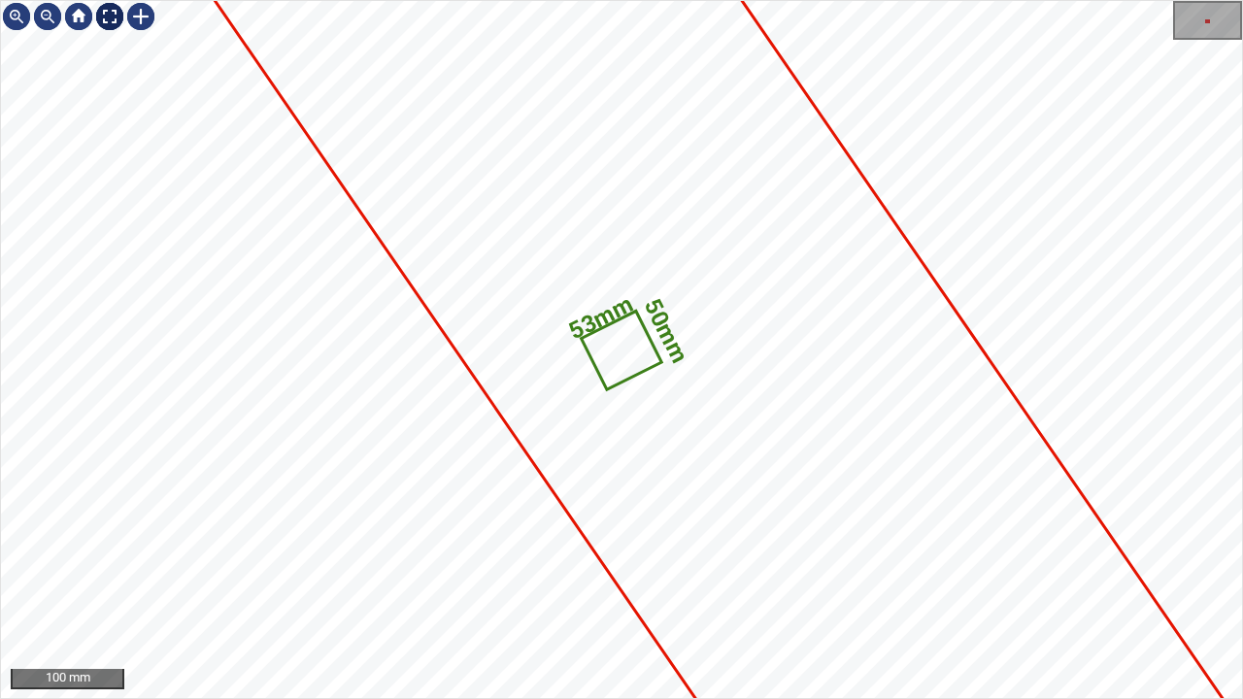
click at [107, 16] on div at bounding box center [109, 16] width 31 height 31
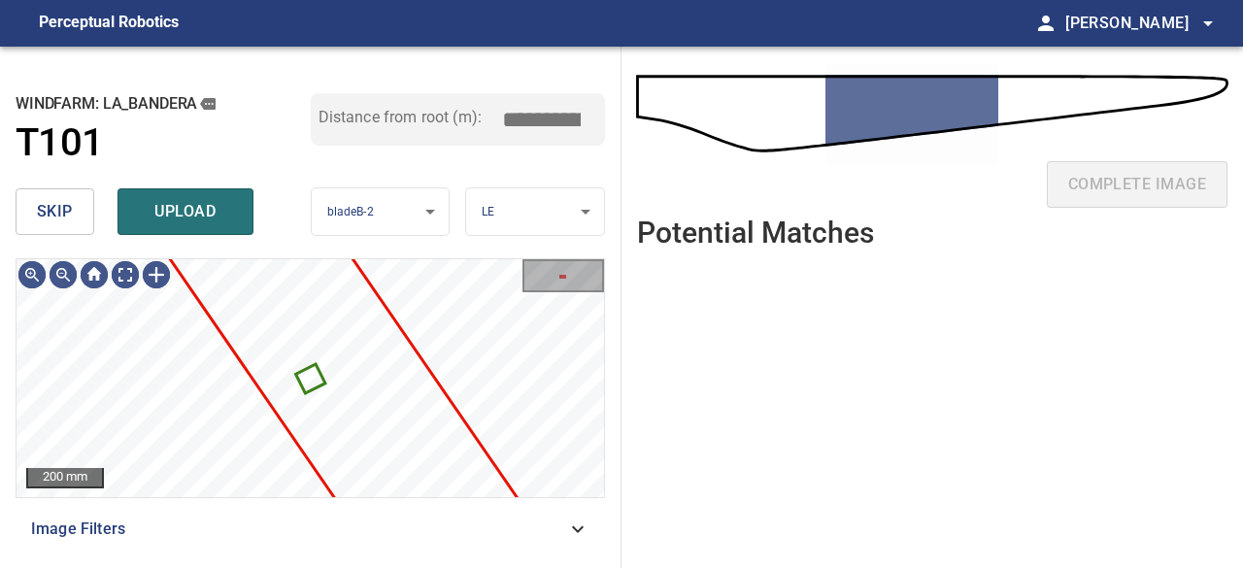
click at [56, 216] on span "skip" at bounding box center [55, 211] width 36 height 27
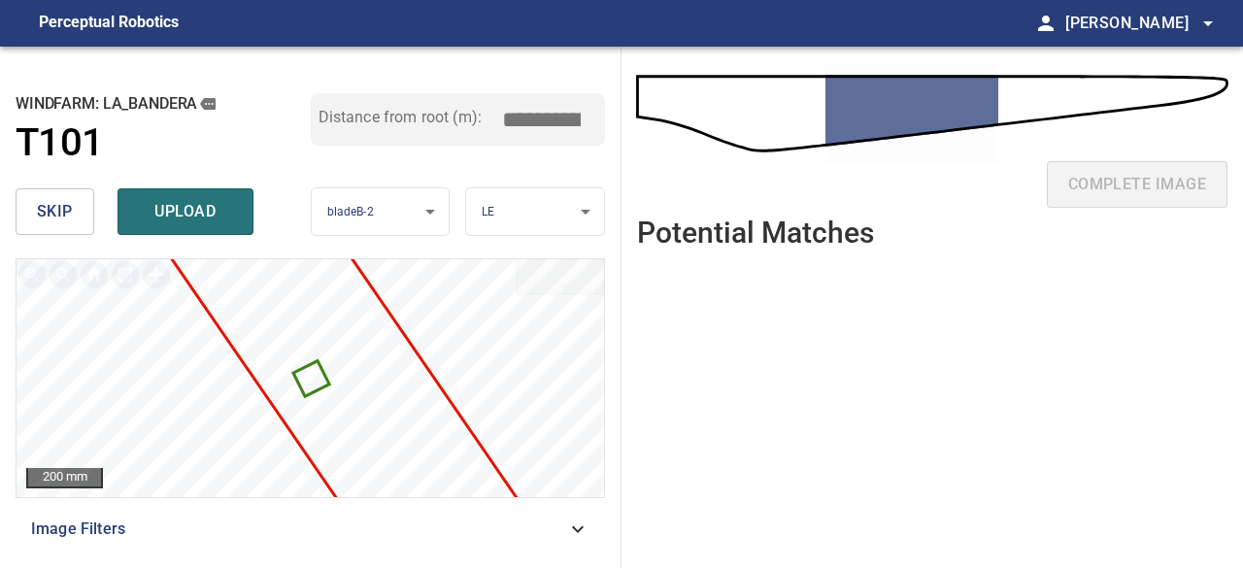
click at [56, 216] on span "skip" at bounding box center [55, 211] width 36 height 27
click at [55, 211] on span "skip" at bounding box center [55, 211] width 36 height 27
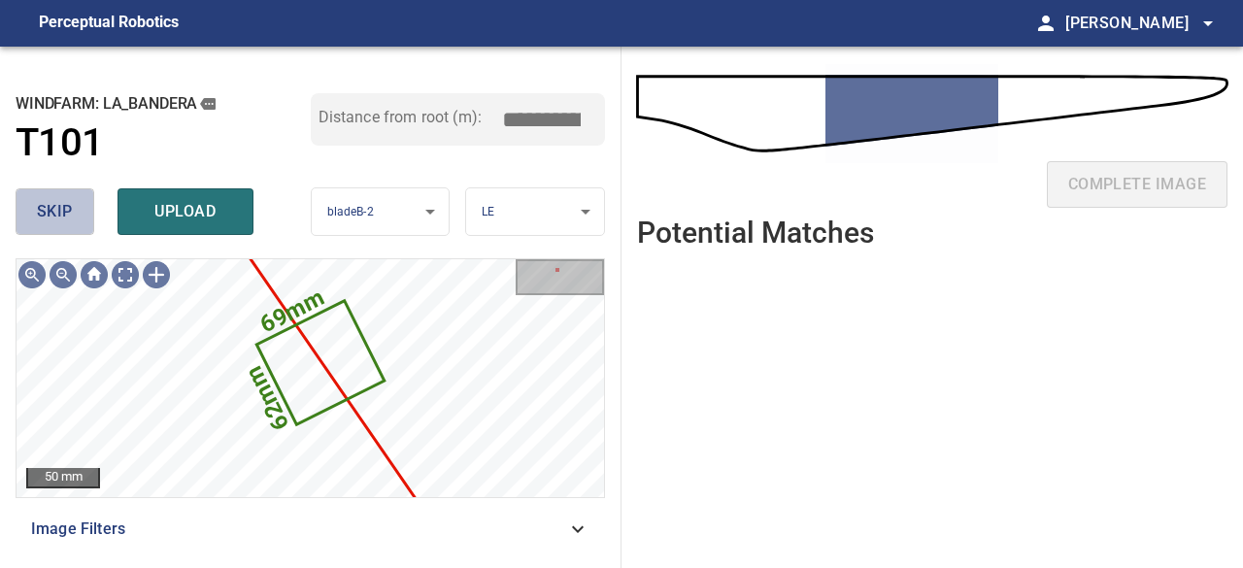
click at [51, 219] on span "skip" at bounding box center [55, 211] width 36 height 27
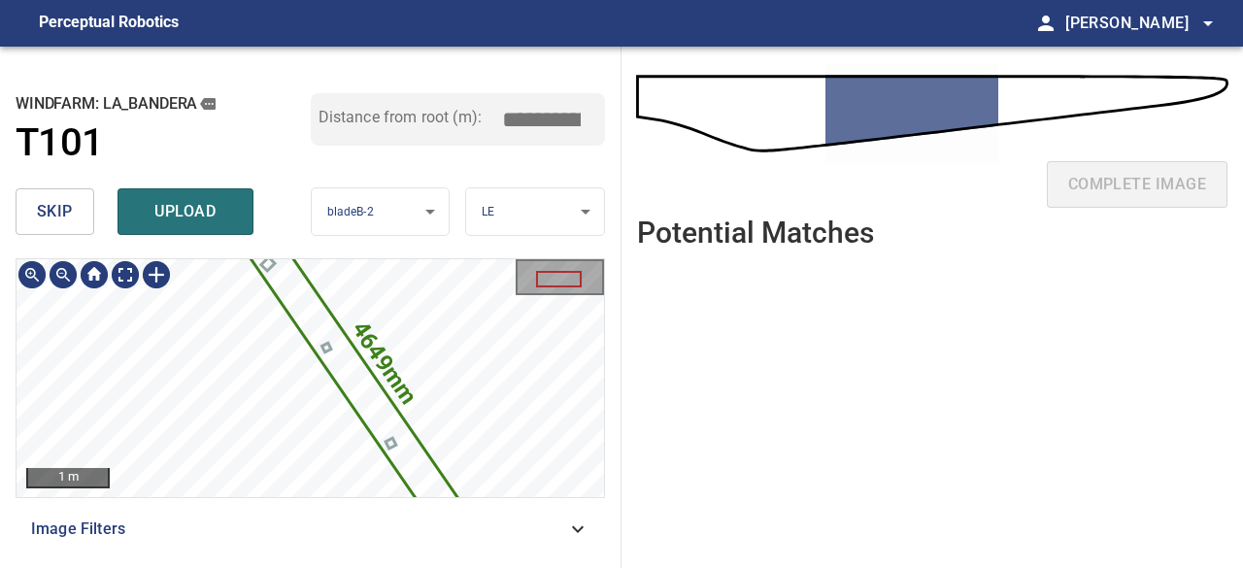
click at [29, 213] on button "skip" at bounding box center [55, 211] width 79 height 47
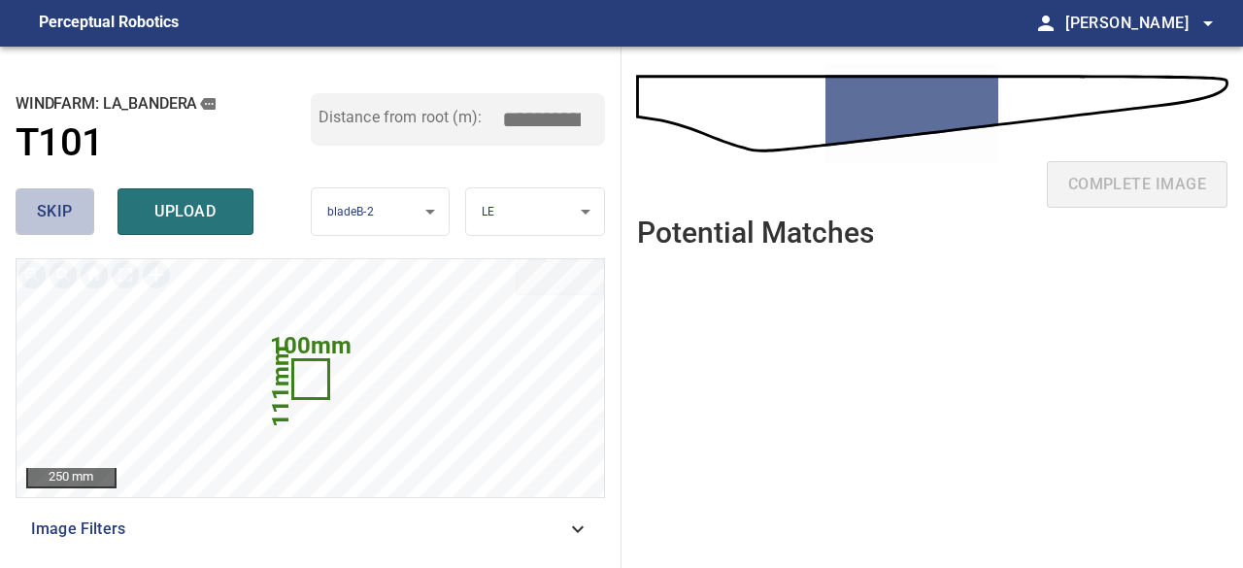
click at [34, 210] on button "skip" at bounding box center [55, 211] width 79 height 47
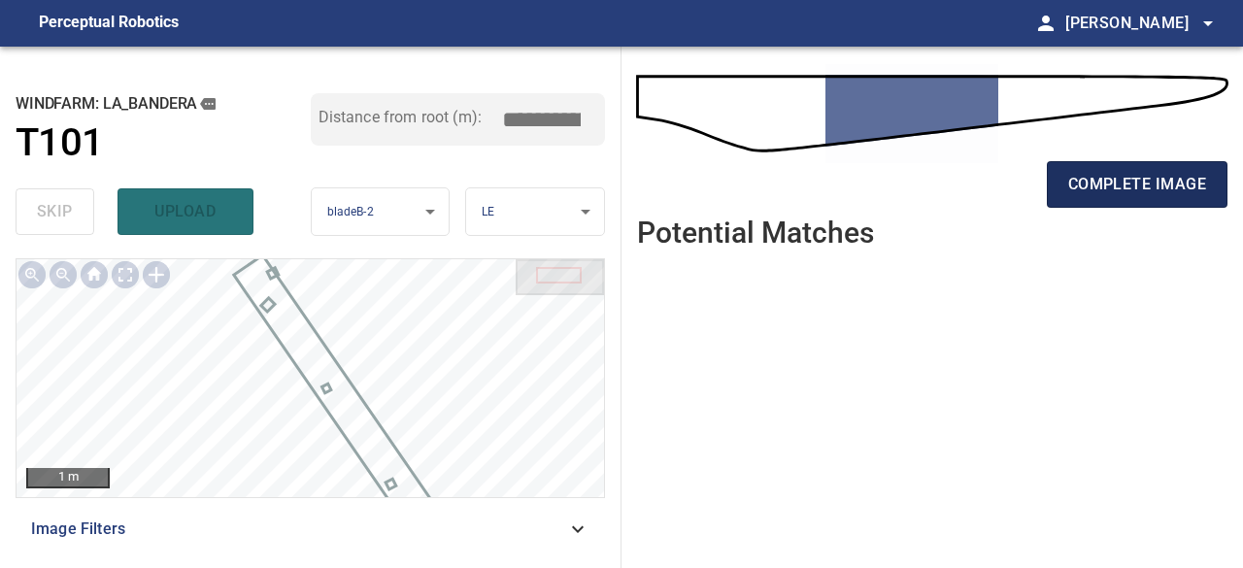
click at [1115, 183] on span "complete image" at bounding box center [1138, 184] width 138 height 27
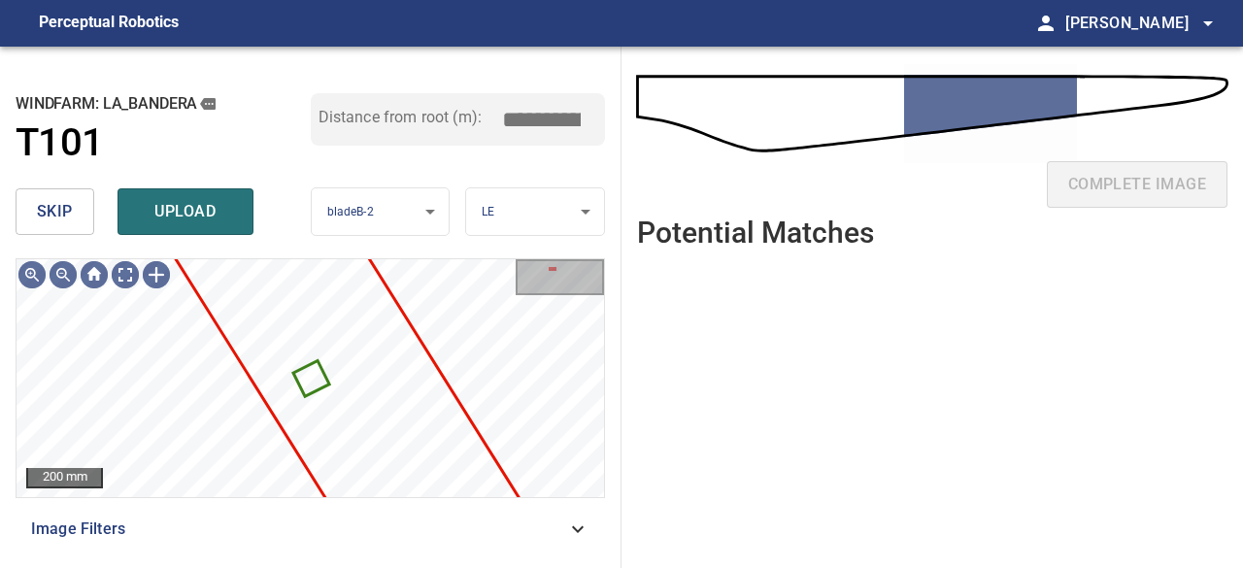
click at [51, 208] on span "skip" at bounding box center [55, 211] width 36 height 27
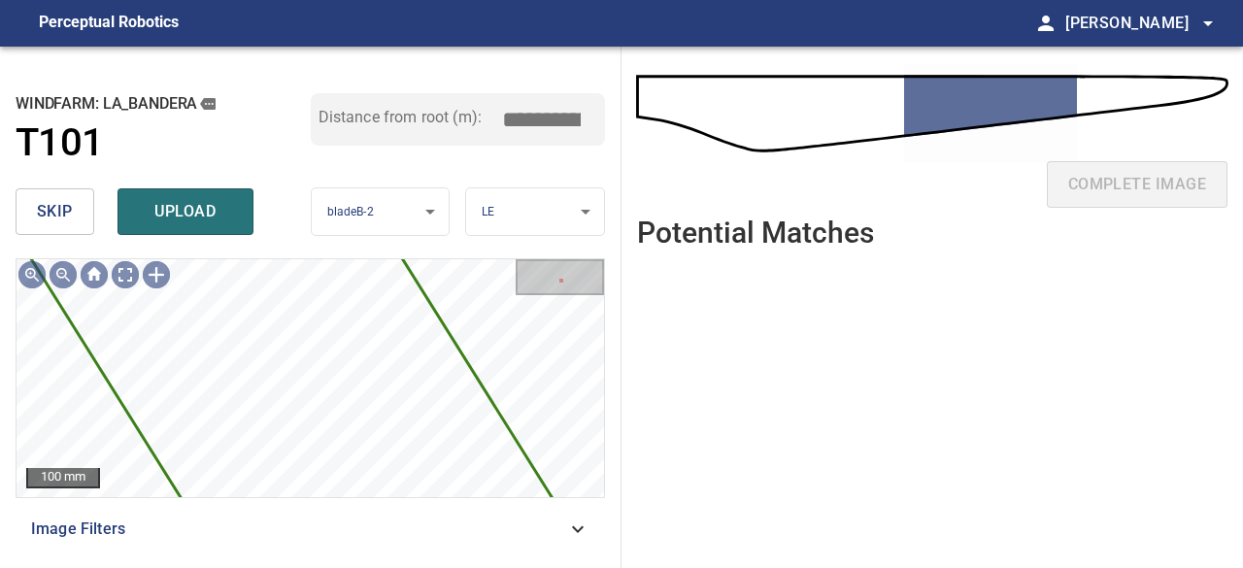
click at [64, 218] on span "skip" at bounding box center [55, 211] width 36 height 27
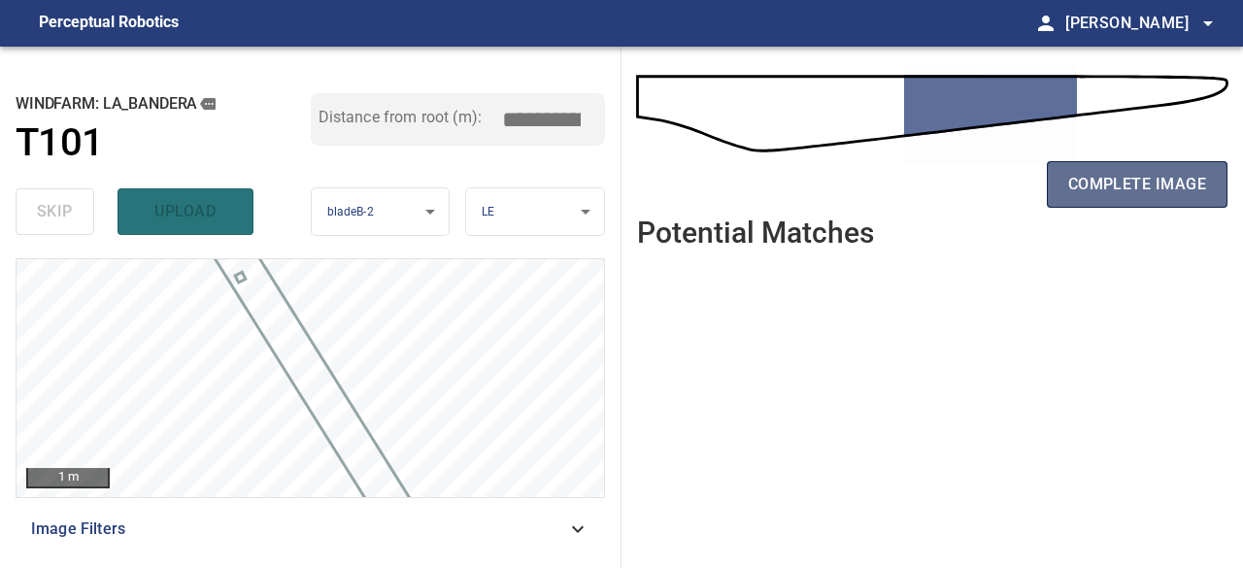
click at [1110, 196] on span "complete image" at bounding box center [1138, 184] width 138 height 27
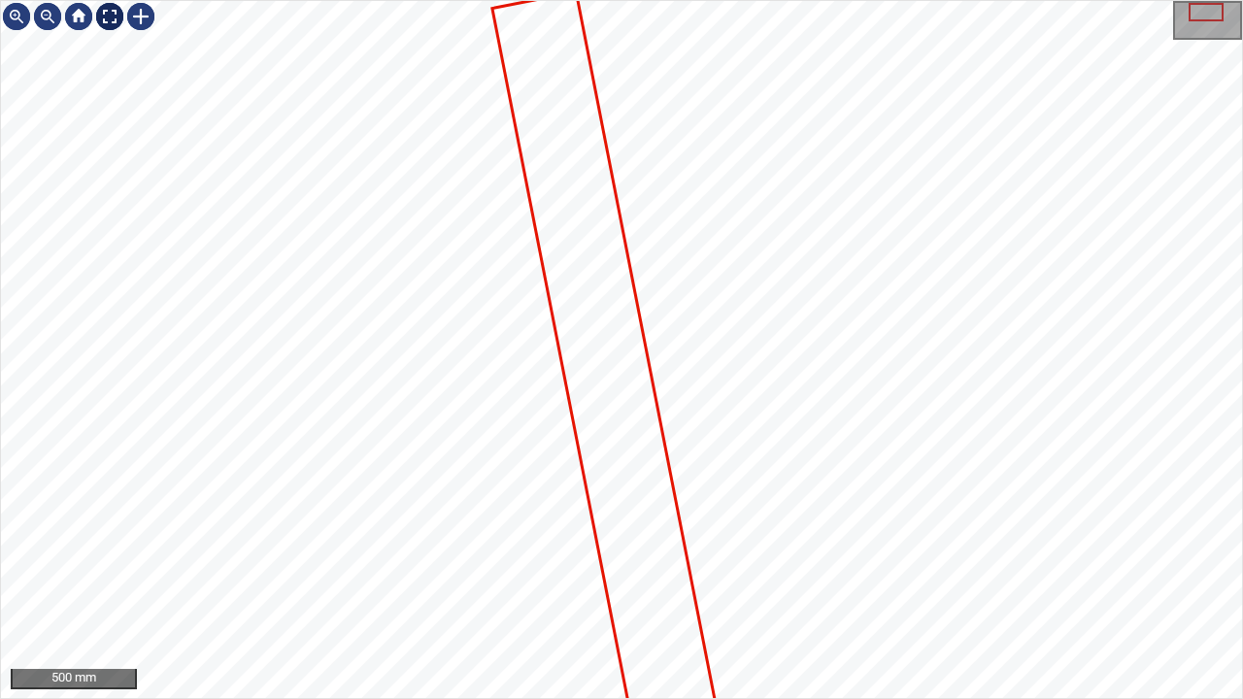
click at [102, 17] on div at bounding box center [109, 16] width 31 height 31
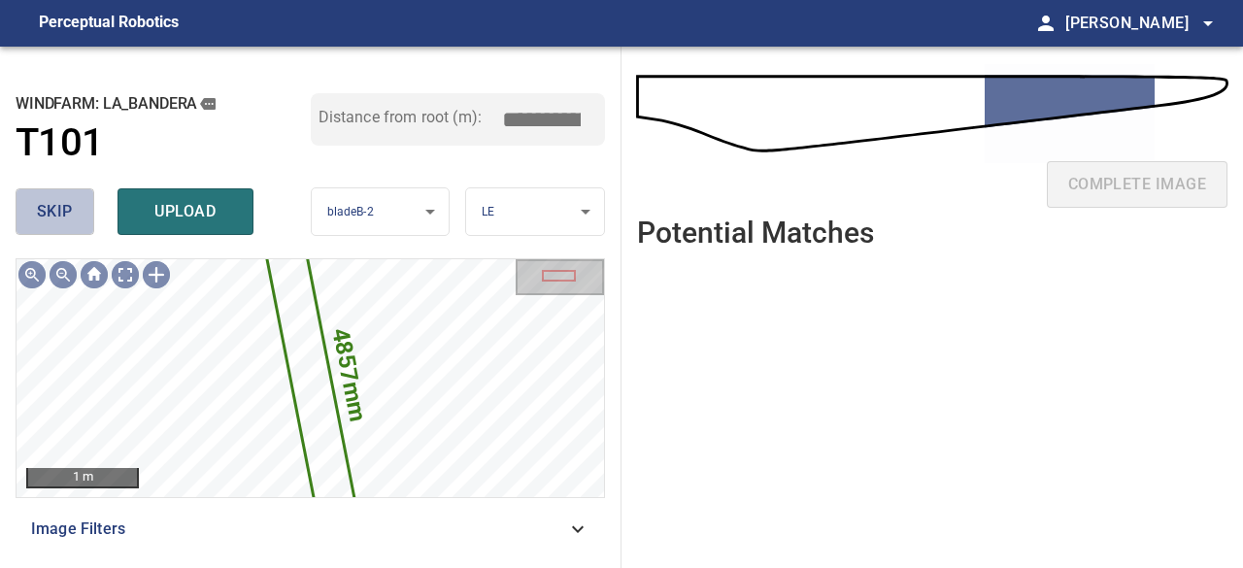
click at [61, 215] on span "skip" at bounding box center [55, 211] width 36 height 27
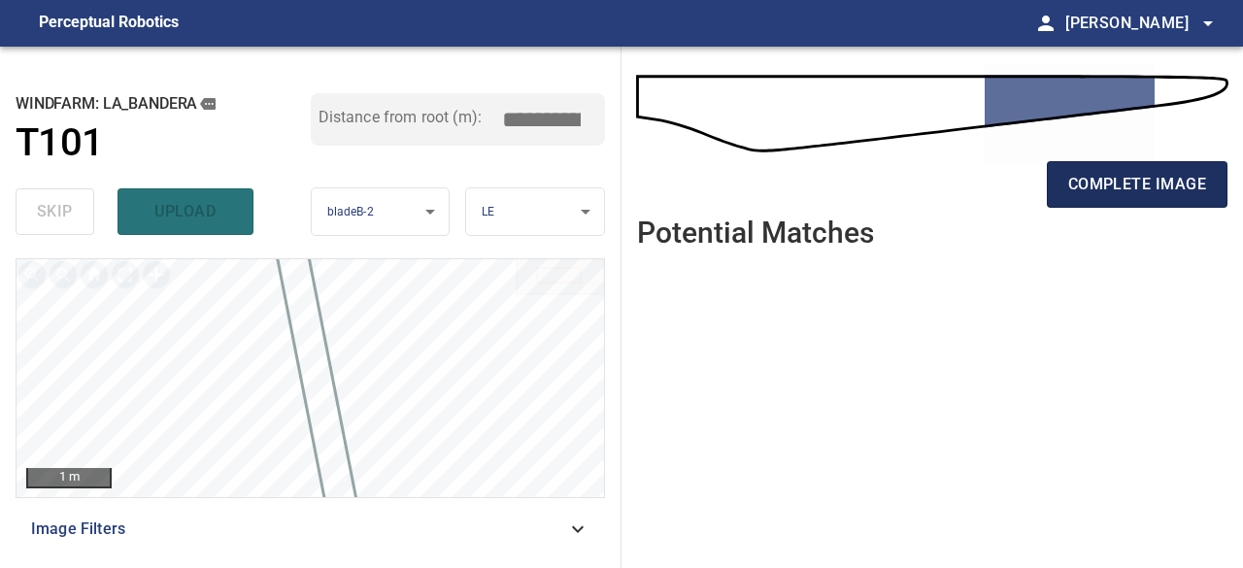
click at [1132, 182] on span "complete image" at bounding box center [1138, 184] width 138 height 27
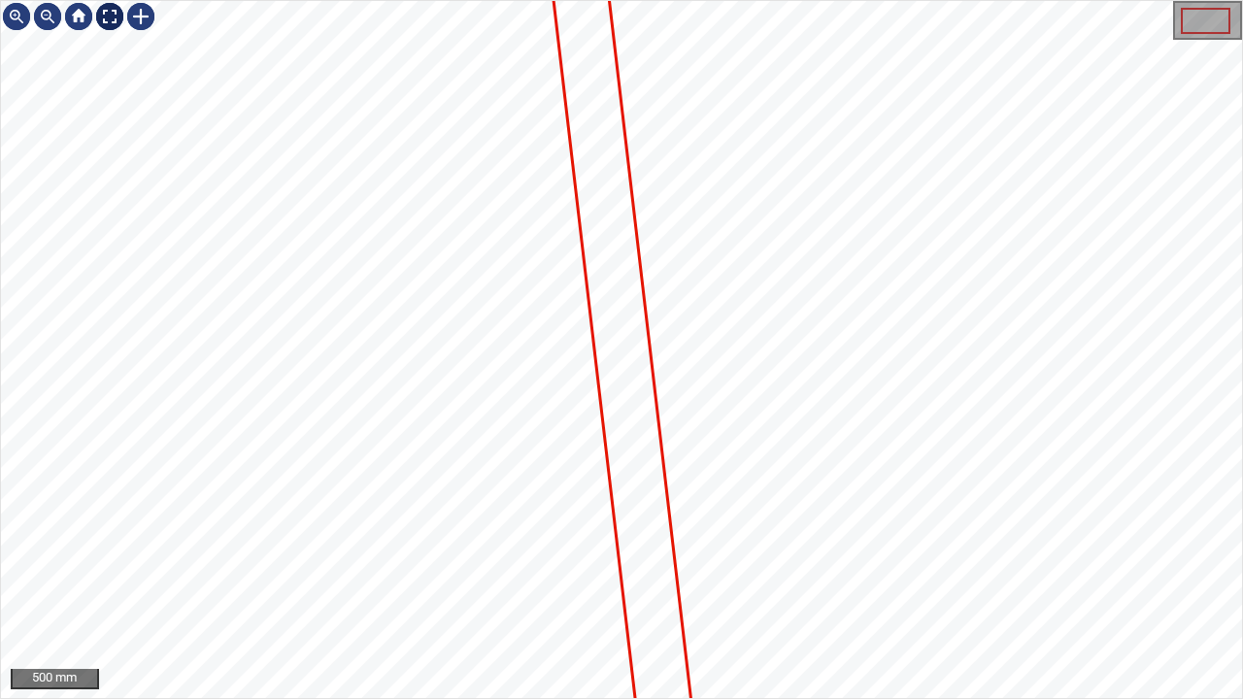
click at [108, 19] on div at bounding box center [109, 16] width 31 height 31
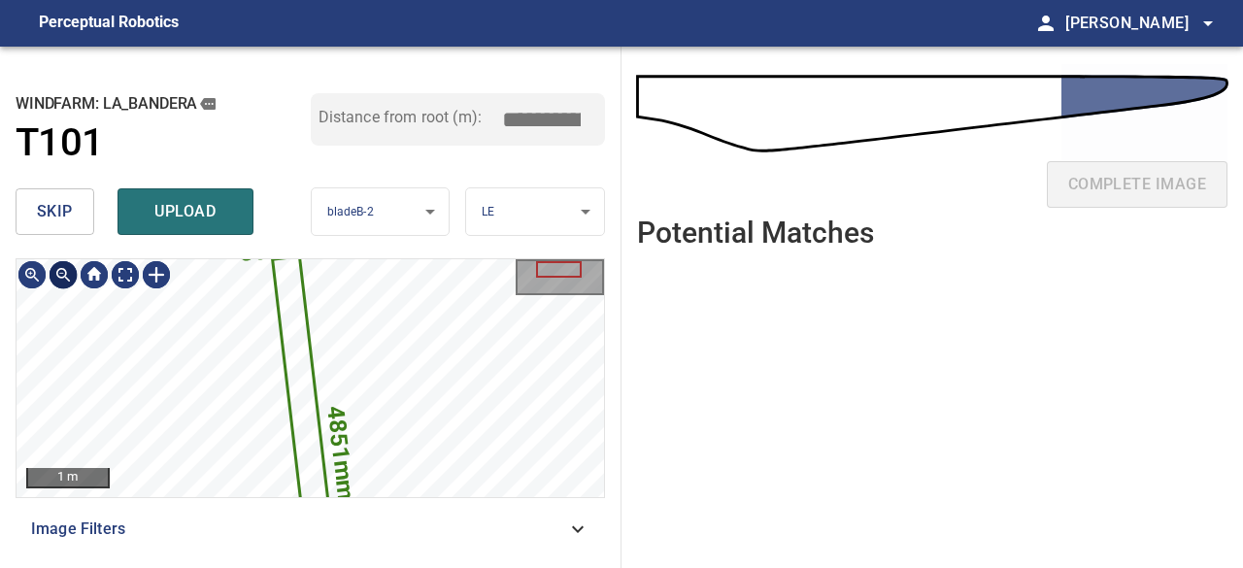
click at [59, 274] on div at bounding box center [63, 274] width 31 height 31
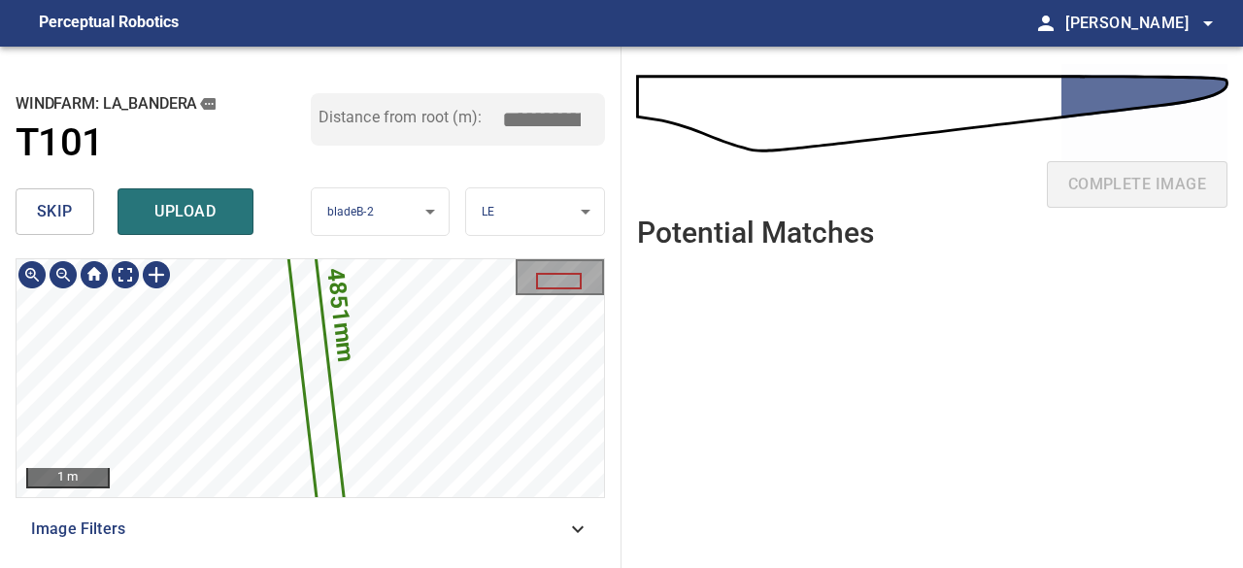
click at [392, 250] on div "**********" at bounding box center [311, 308] width 622 height 522
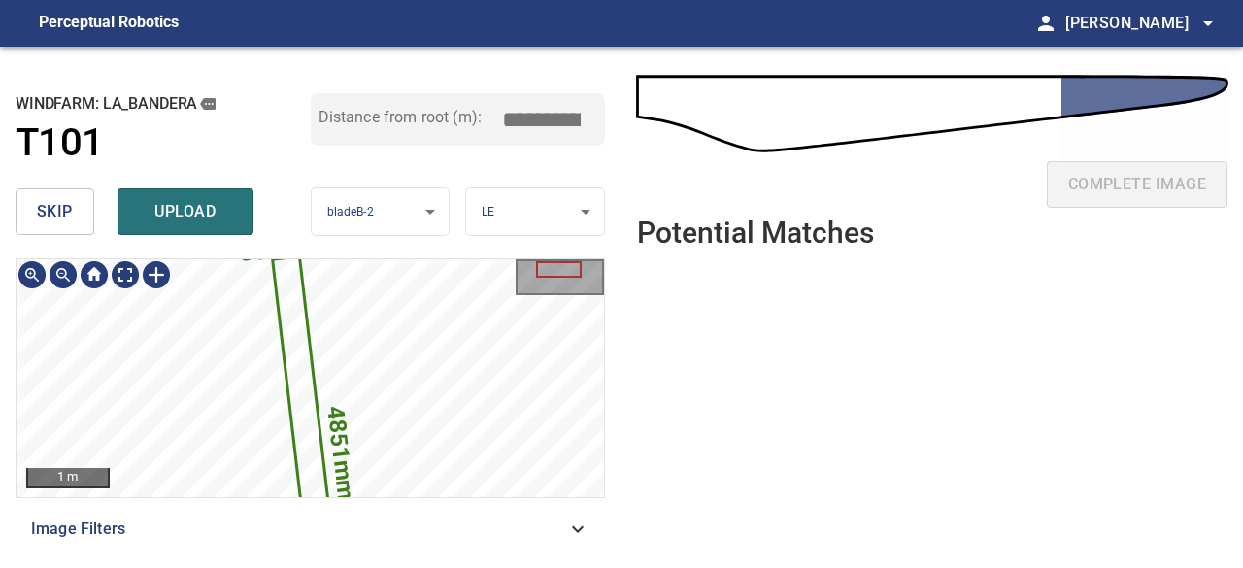
click at [483, 547] on div "4851mm 305mm 1 m Image Filters" at bounding box center [311, 405] width 590 height 294
click at [571, 274] on div at bounding box center [559, 269] width 46 height 17
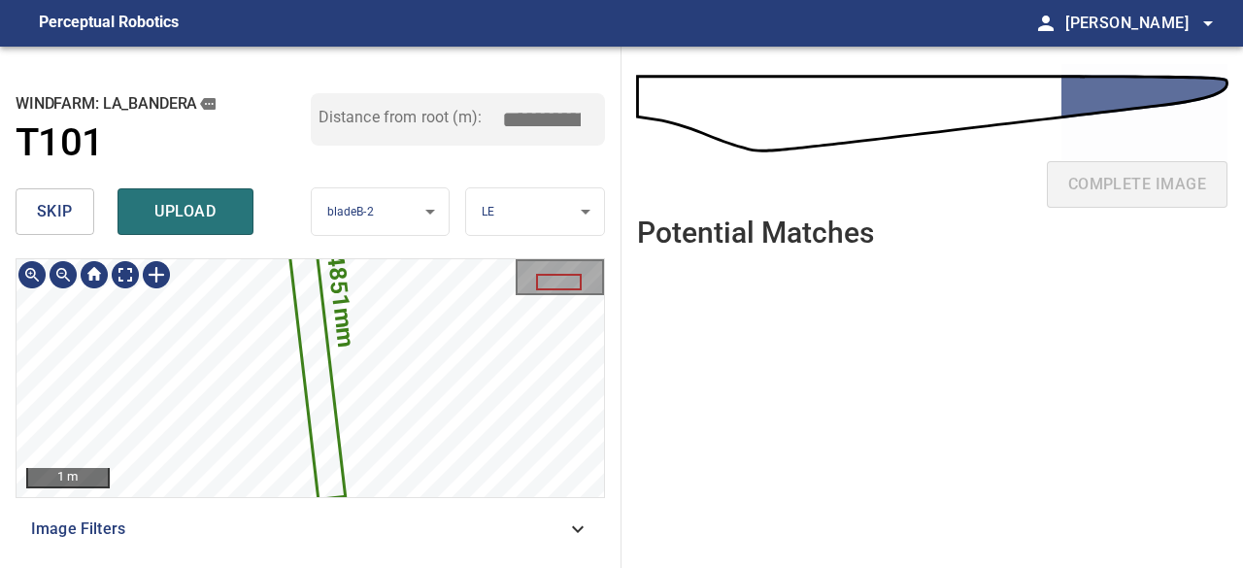
click at [583, 311] on div "4851mm 305mm 1 m" at bounding box center [311, 378] width 588 height 238
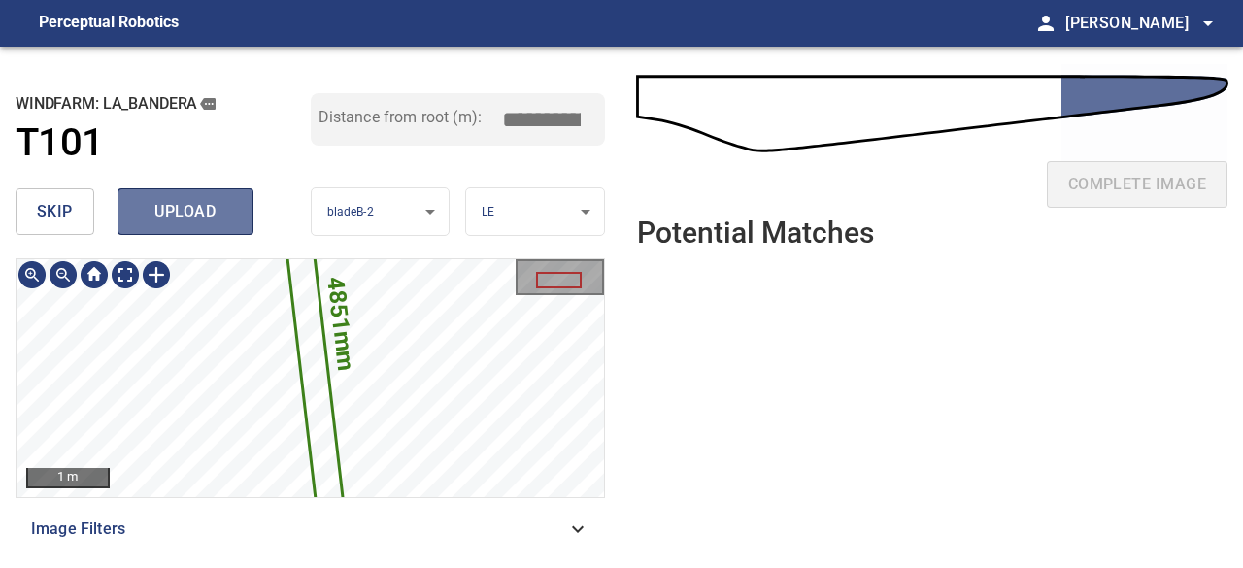
click at [187, 204] on span "upload" at bounding box center [185, 211] width 93 height 27
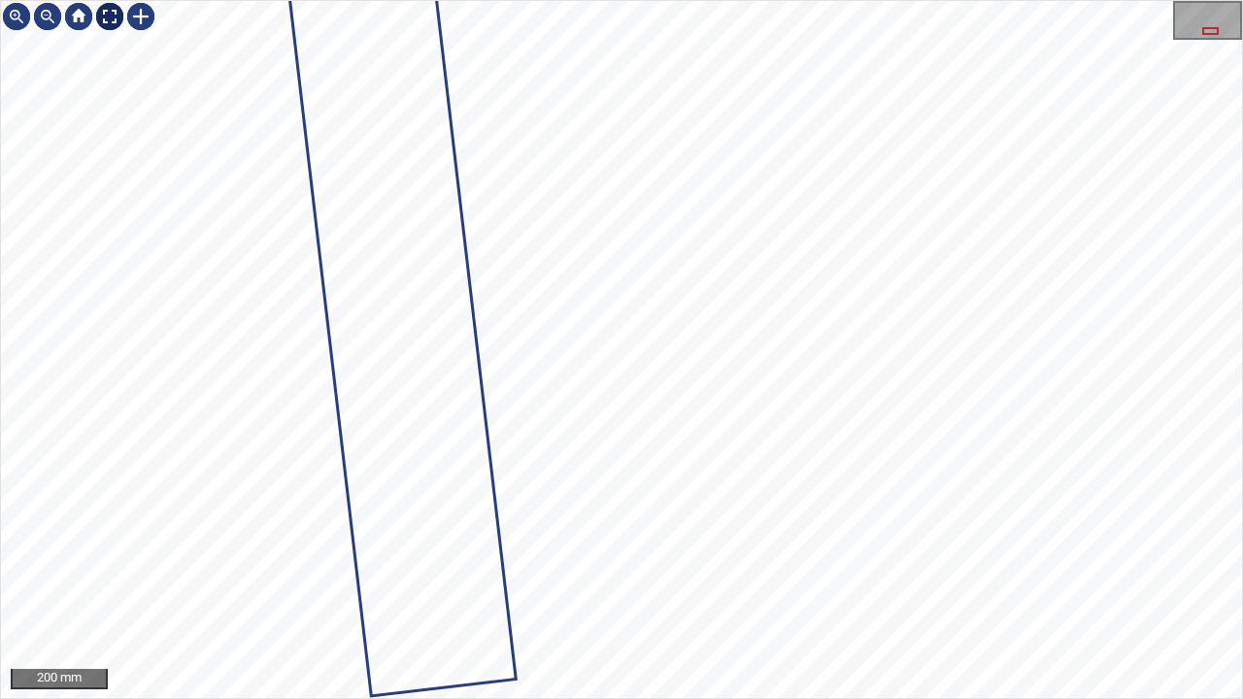
click at [108, 17] on div at bounding box center [109, 16] width 31 height 31
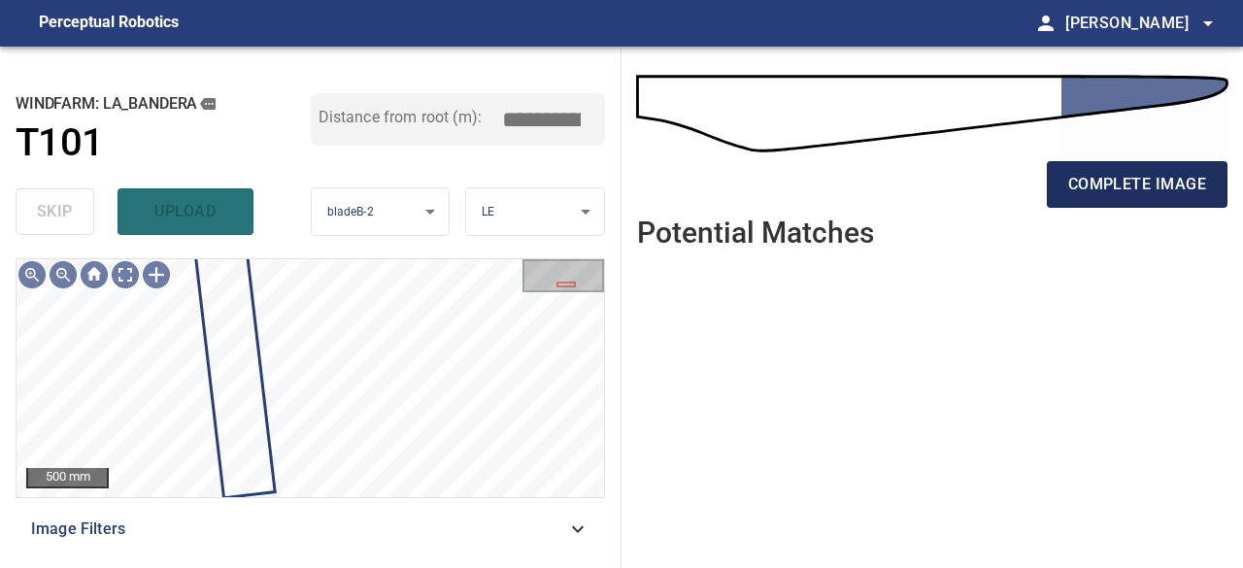
click at [1069, 196] on span "complete image" at bounding box center [1138, 184] width 138 height 27
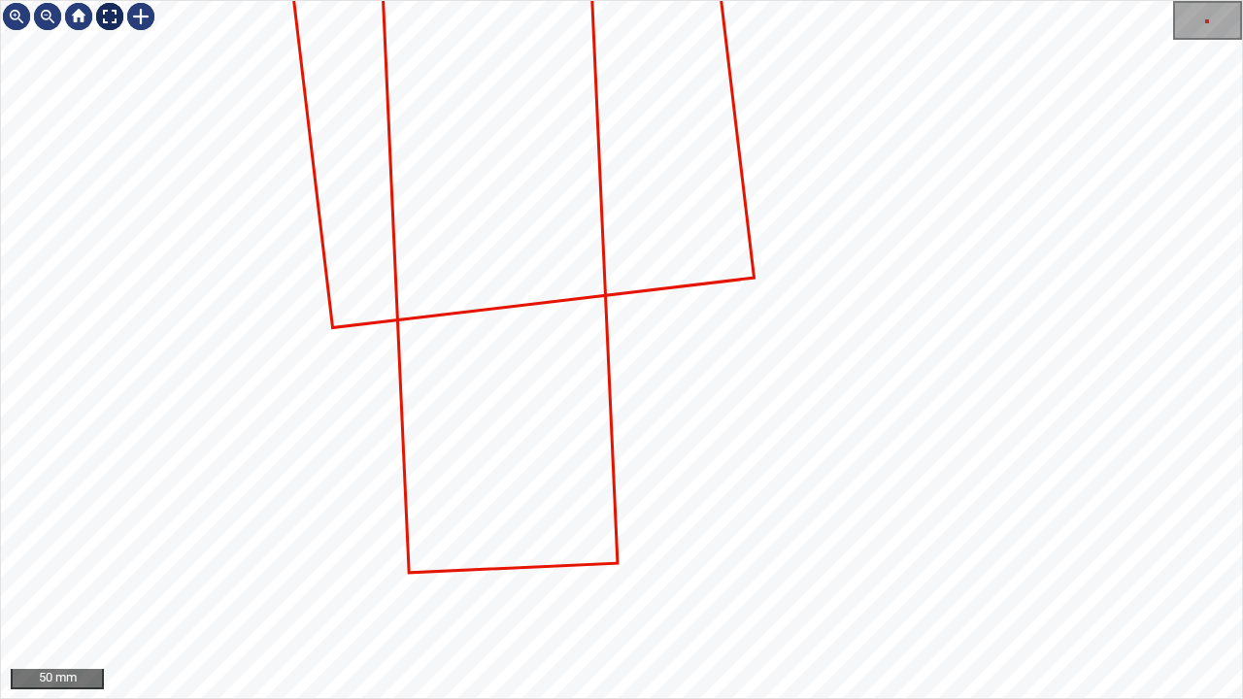
click at [116, 22] on div at bounding box center [109, 16] width 31 height 31
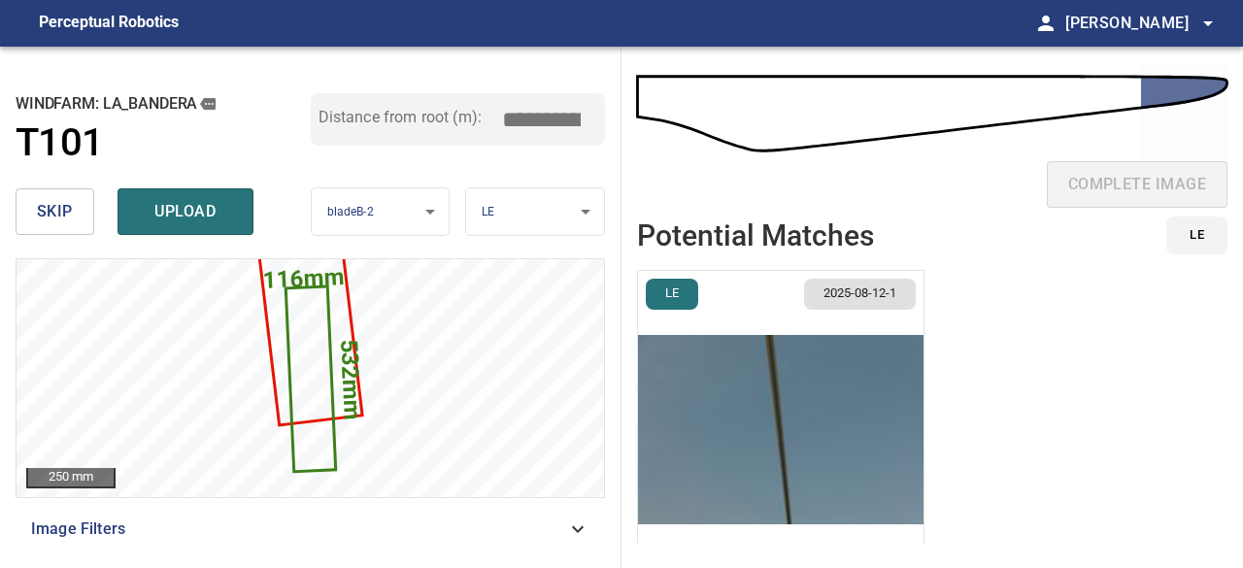
click at [71, 201] on span "skip" at bounding box center [55, 211] width 36 height 27
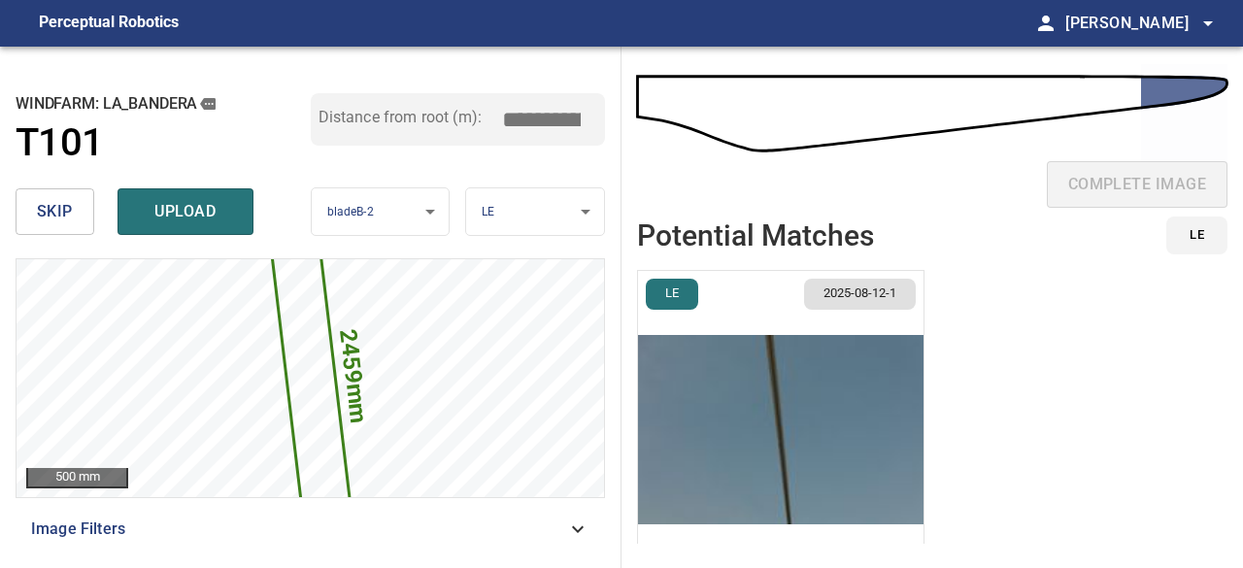
click at [676, 300] on span "LE" at bounding box center [672, 294] width 37 height 18
click at [694, 381] on img "button" at bounding box center [781, 430] width 286 height 318
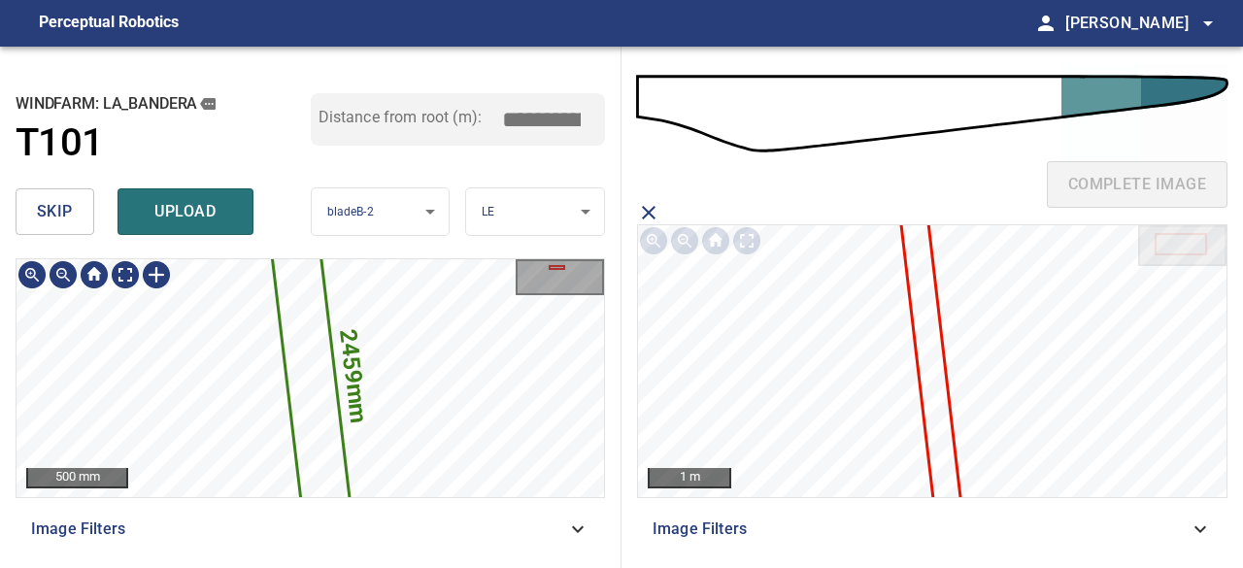
click at [311, 371] on icon at bounding box center [310, 379] width 101 height 477
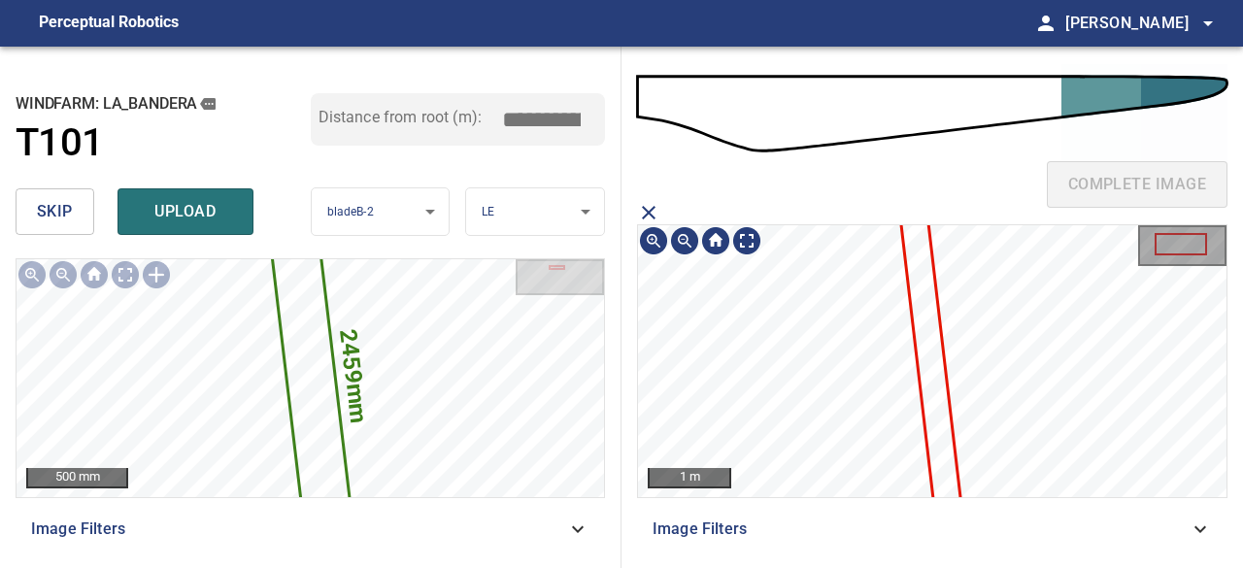
click at [938, 403] on icon at bounding box center [931, 360] width 70 height 393
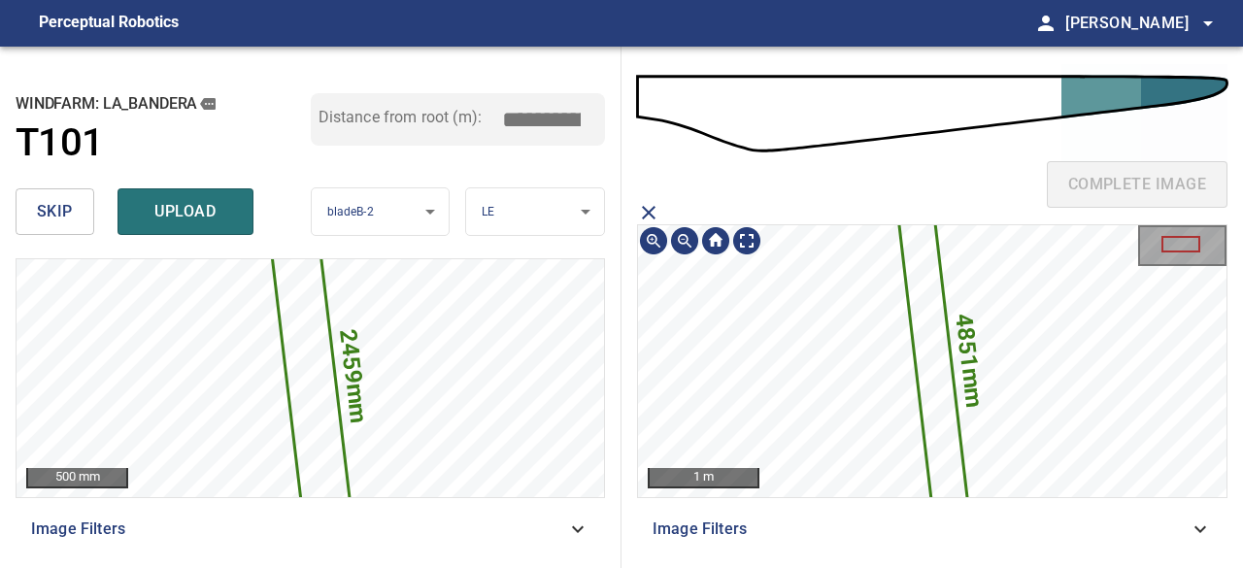
click at [938, 403] on icon at bounding box center [933, 361] width 94 height 527
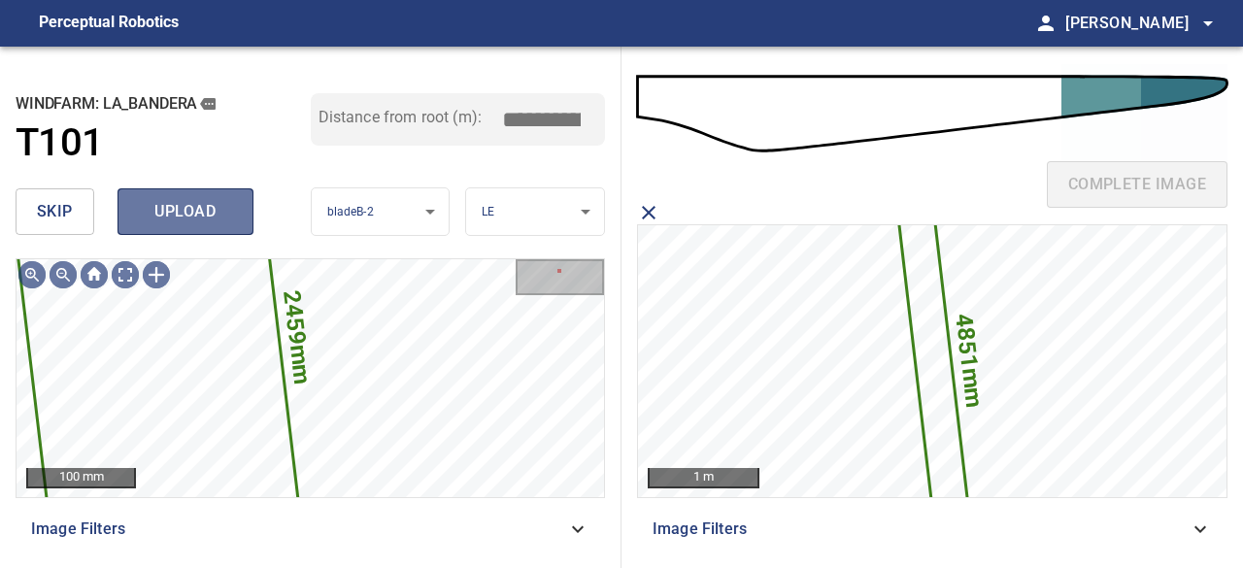
click at [175, 218] on span "upload" at bounding box center [185, 211] width 93 height 27
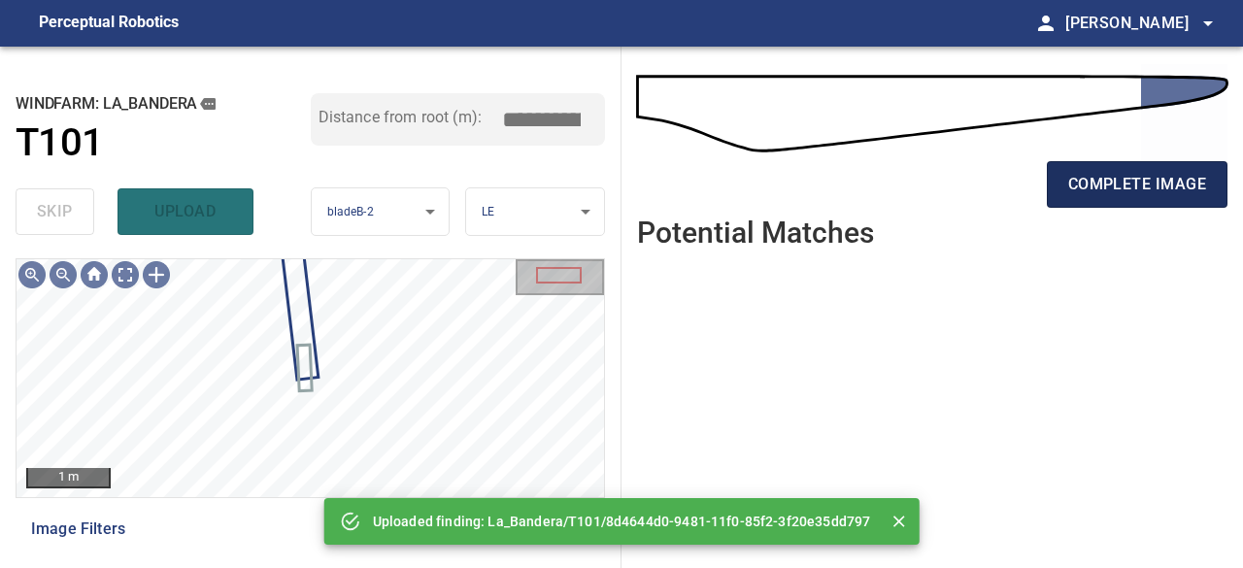
click at [1106, 182] on span "complete image" at bounding box center [1138, 184] width 138 height 27
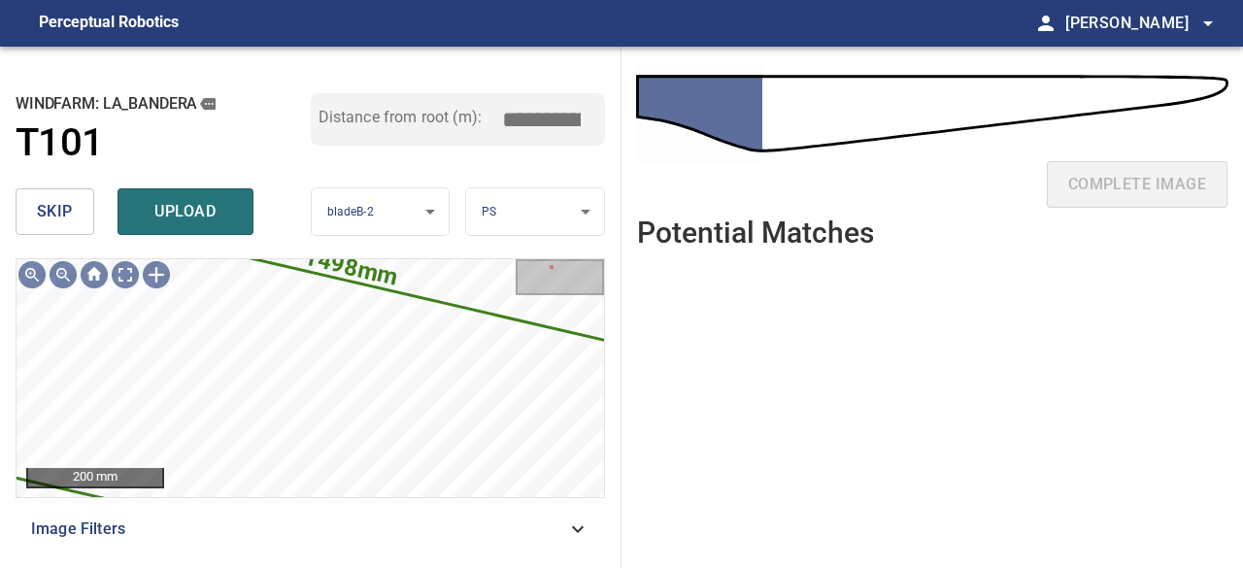
click at [54, 215] on span "skip" at bounding box center [55, 211] width 36 height 27
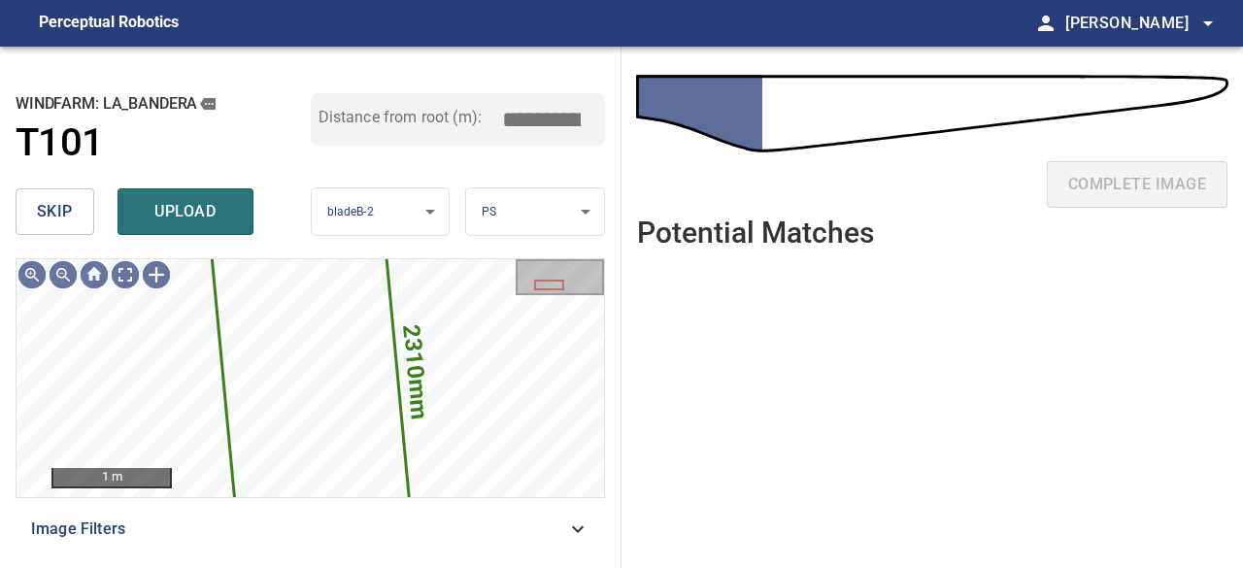
click at [62, 215] on span "skip" at bounding box center [55, 211] width 36 height 27
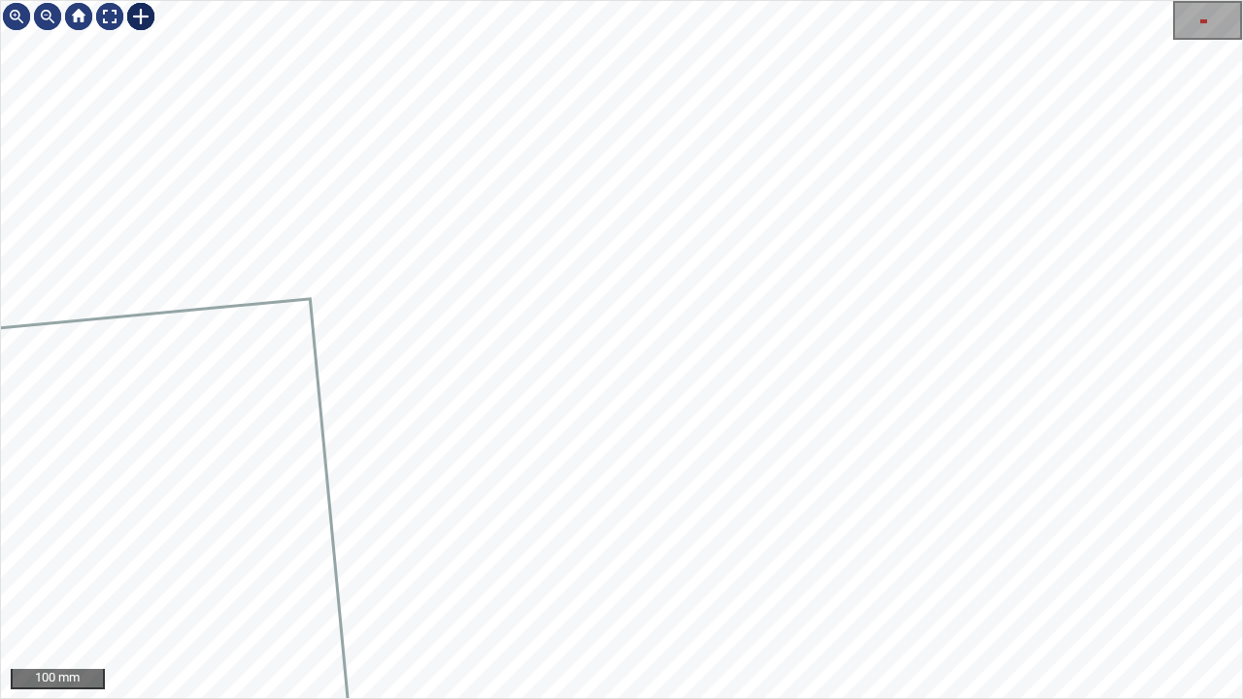
click at [133, 14] on div at bounding box center [140, 16] width 31 height 31
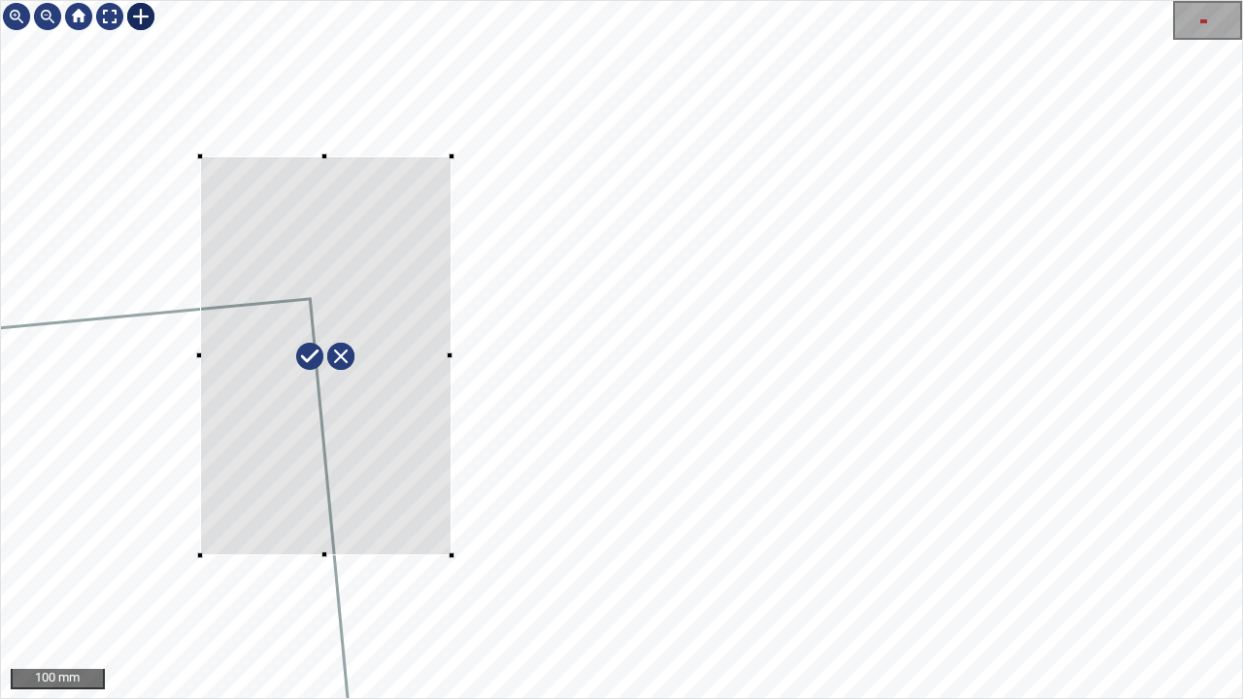
click at [451, 556] on div at bounding box center [621, 349] width 1241 height 697
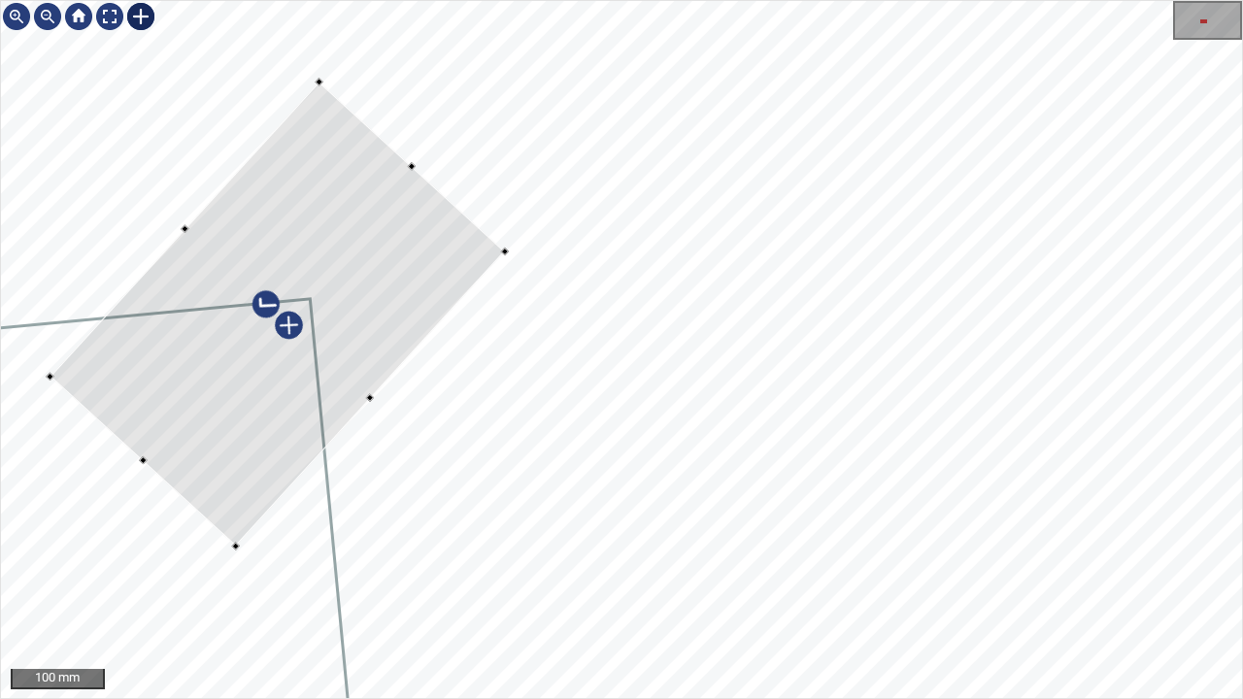
click at [354, 323] on div at bounding box center [278, 315] width 456 height 465
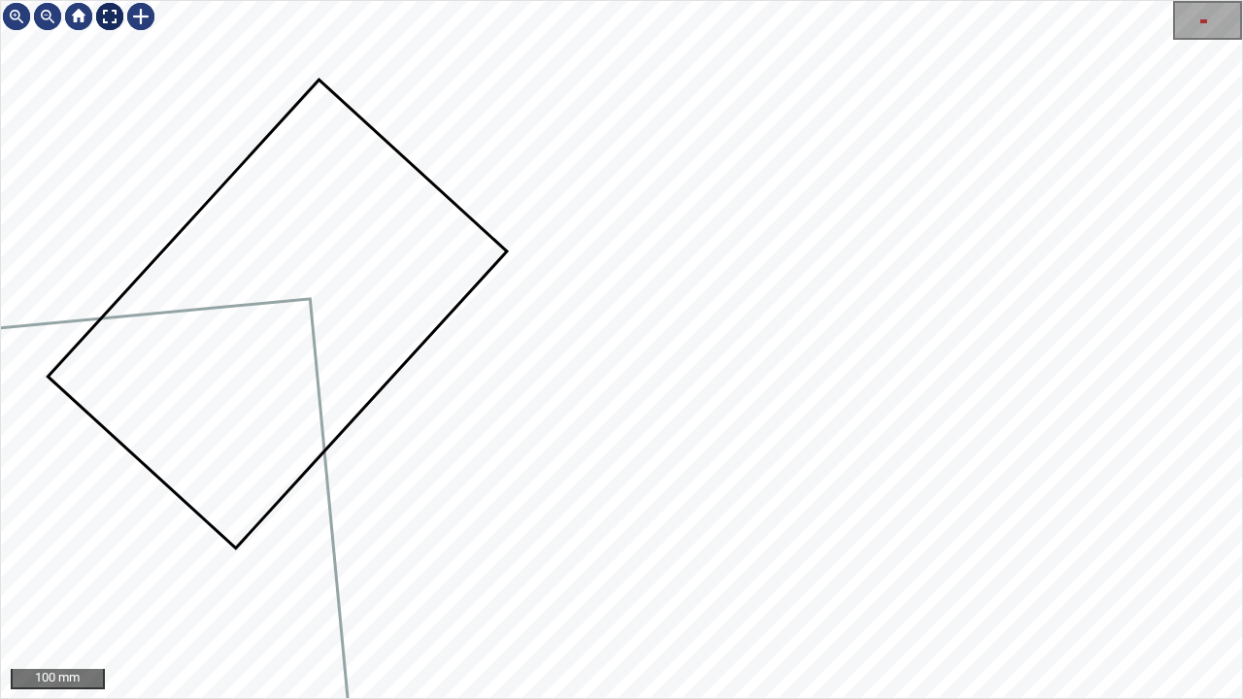
click at [101, 8] on div at bounding box center [109, 16] width 31 height 31
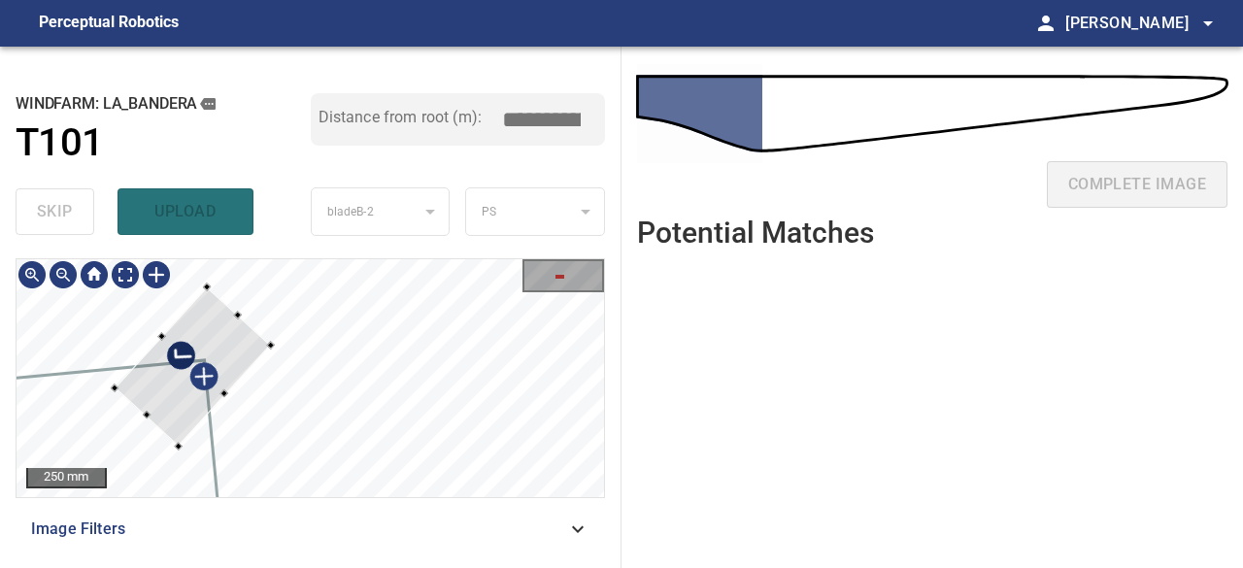
click at [243, 347] on div at bounding box center [192, 367] width 155 height 159
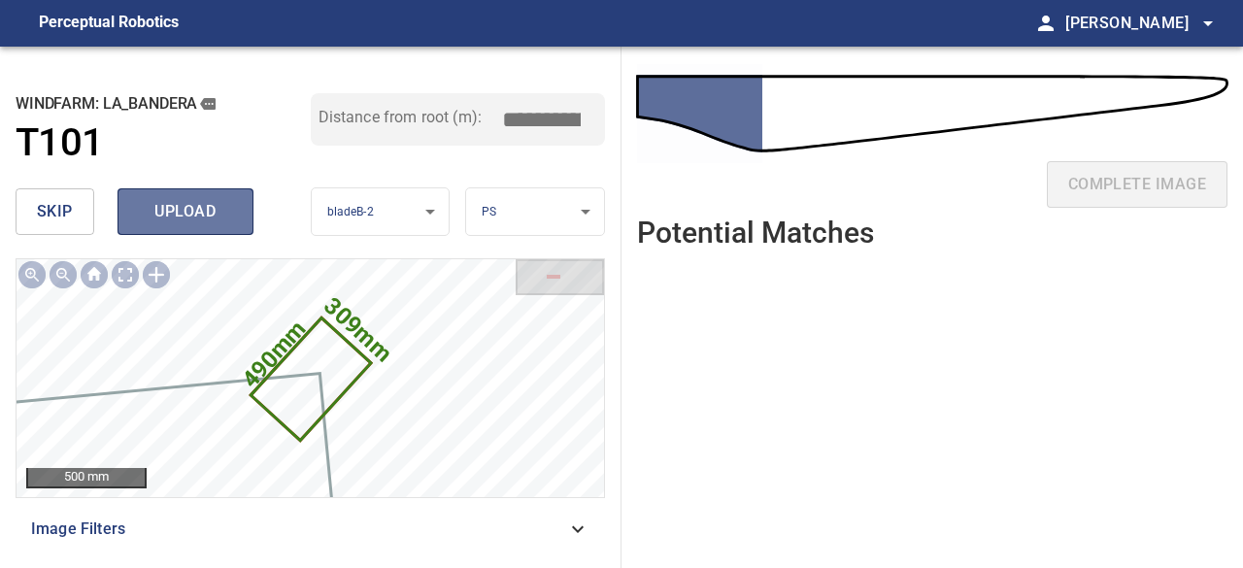
click at [187, 207] on span "upload" at bounding box center [185, 211] width 93 height 27
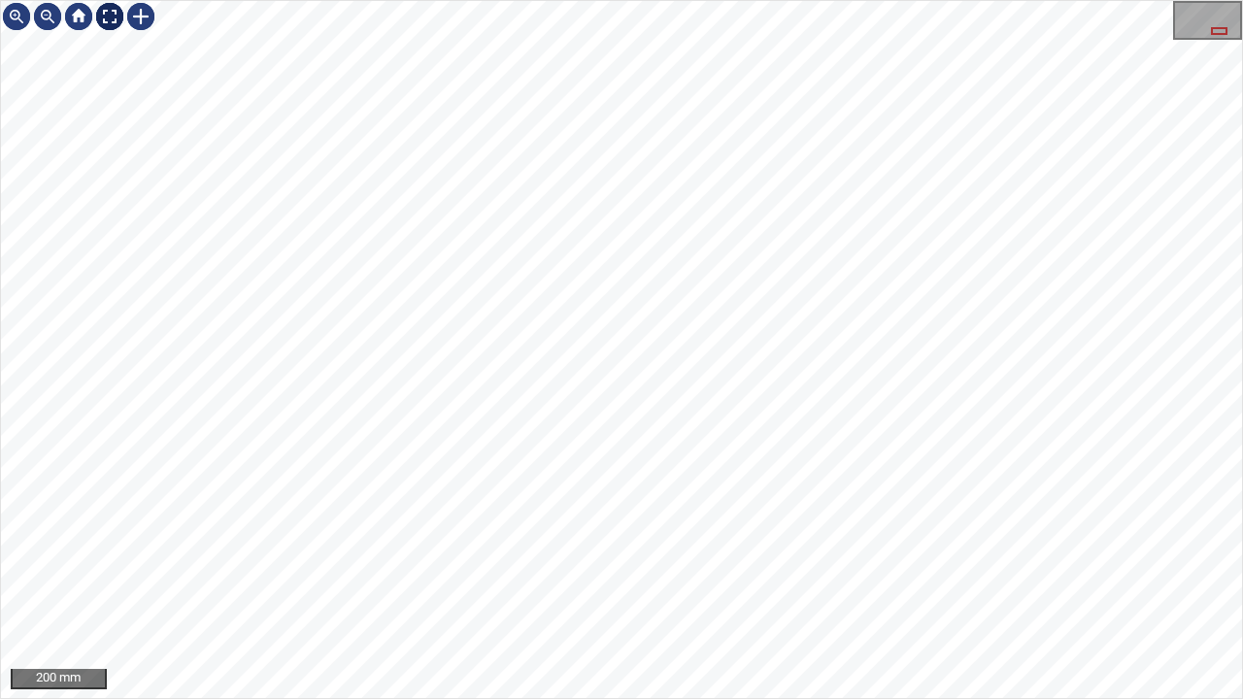
click at [108, 18] on div at bounding box center [109, 16] width 31 height 31
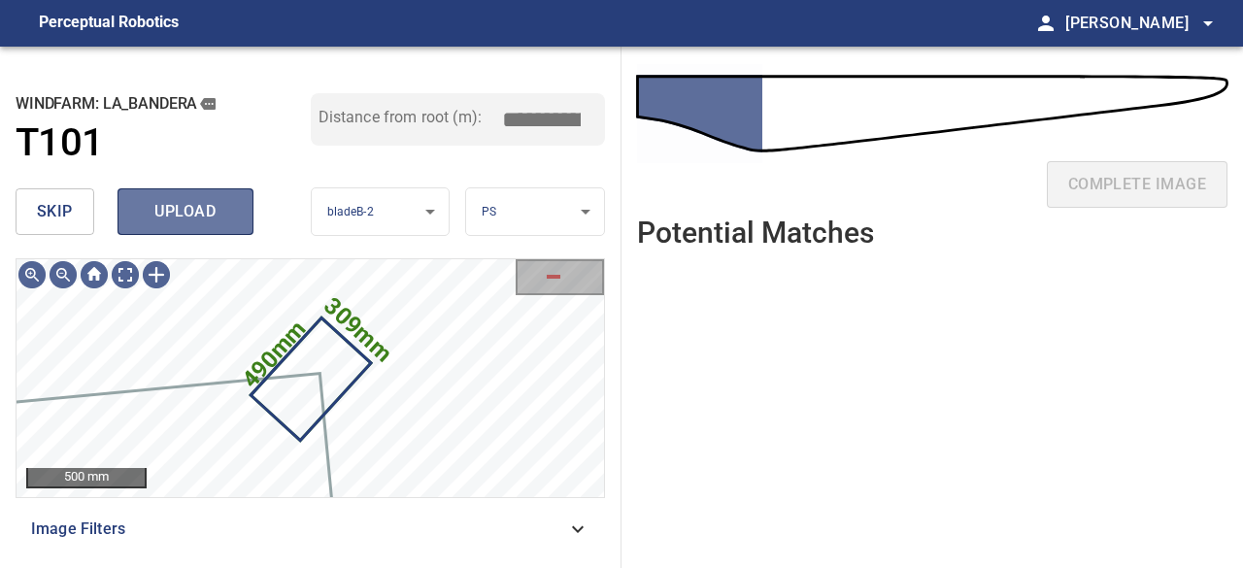
click at [199, 211] on span "upload" at bounding box center [185, 211] width 93 height 27
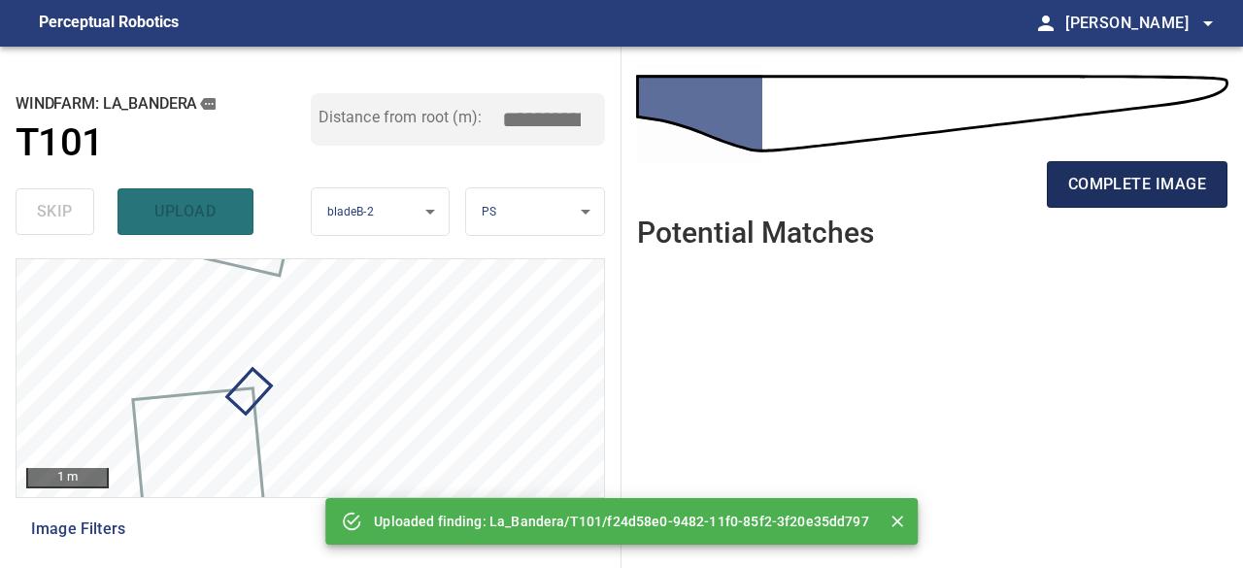
click at [1113, 182] on span "complete image" at bounding box center [1138, 184] width 138 height 27
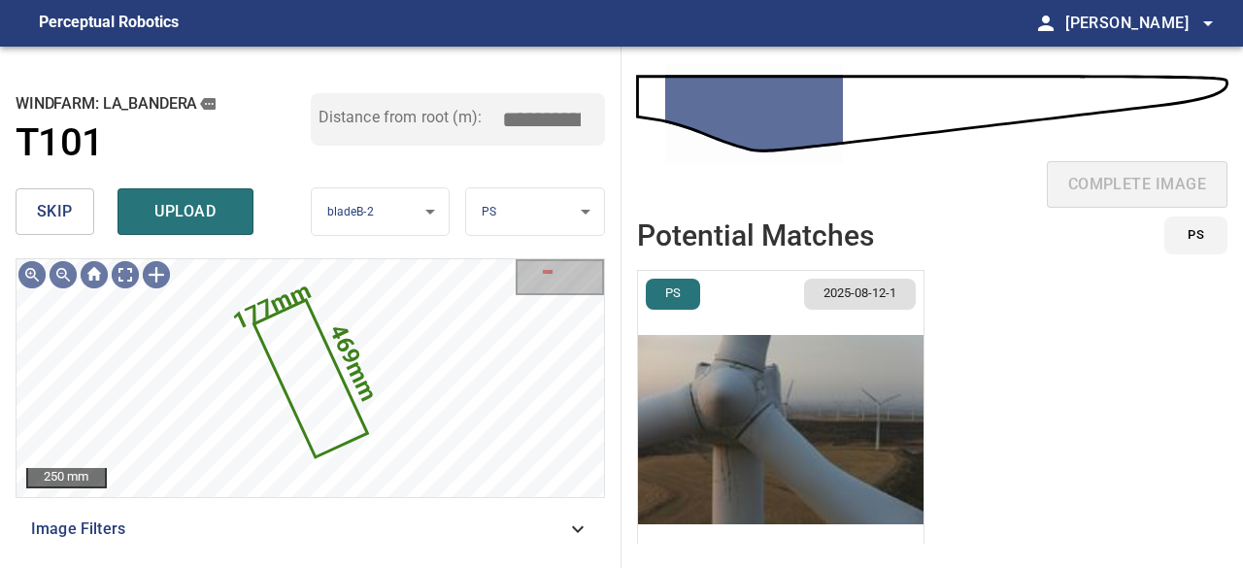
click at [67, 213] on span "skip" at bounding box center [55, 211] width 36 height 27
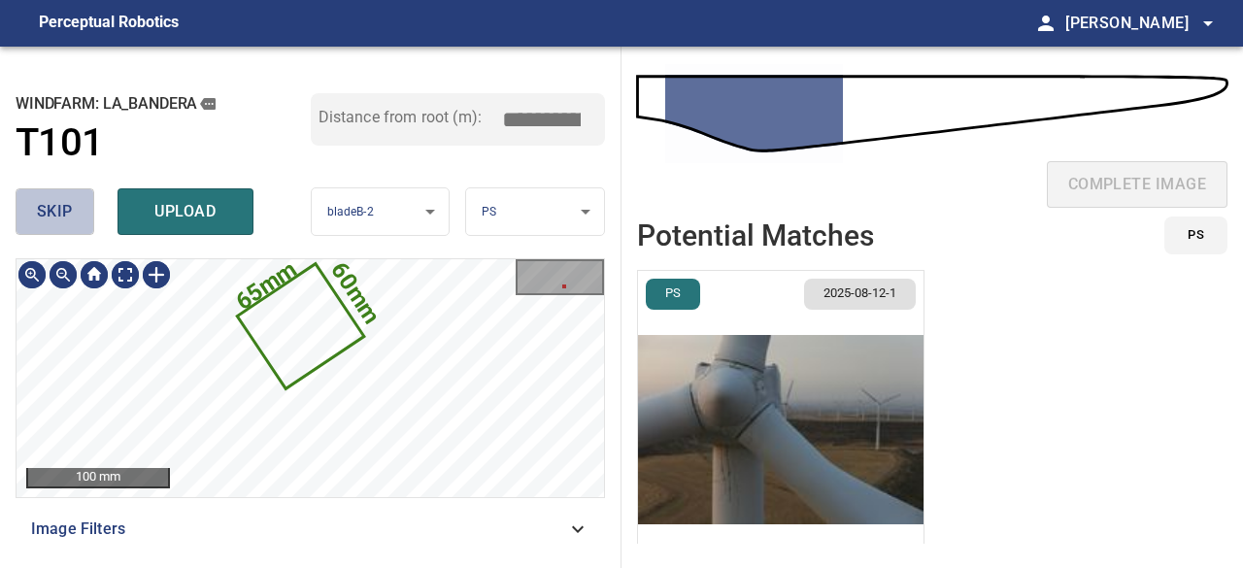
click at [60, 217] on span "skip" at bounding box center [55, 211] width 36 height 27
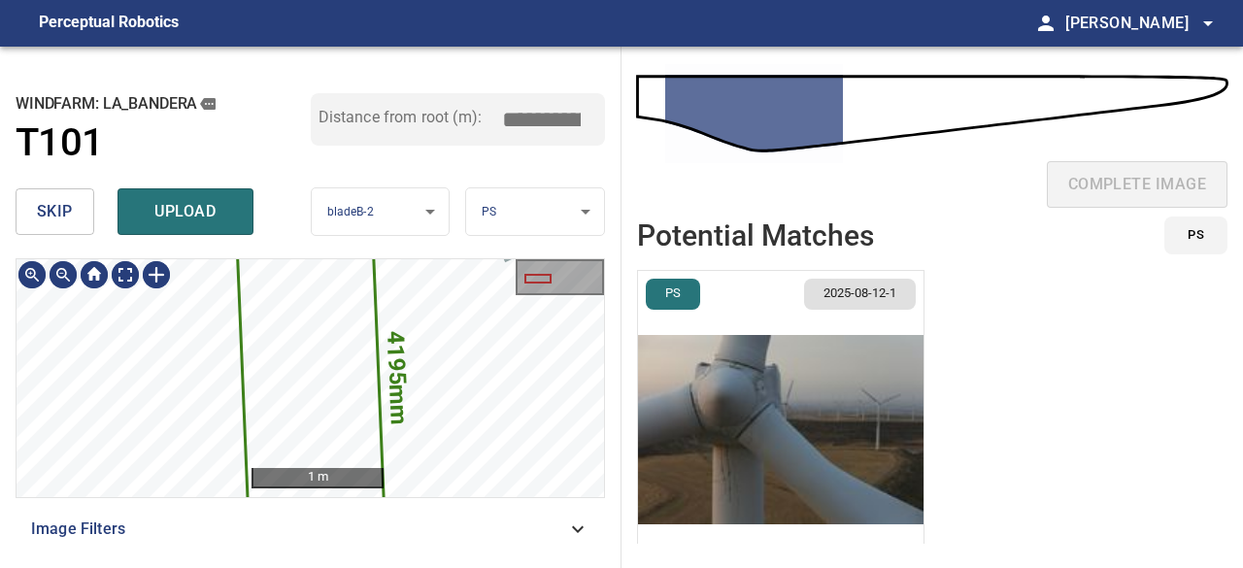
click at [328, 368] on icon at bounding box center [311, 379] width 154 height 518
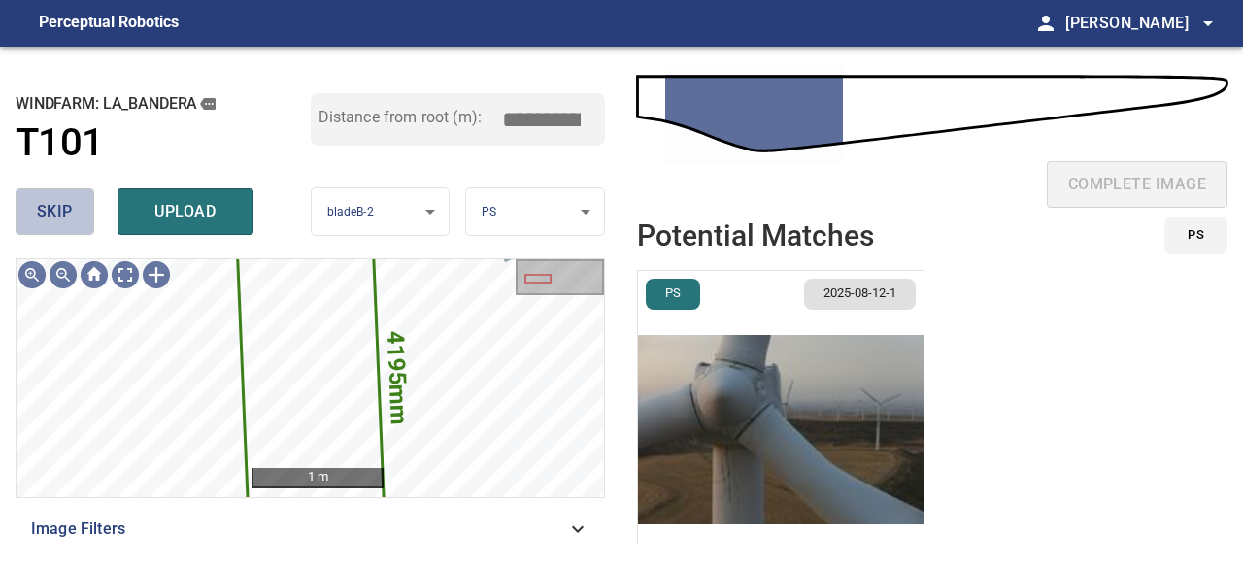
click at [58, 213] on span "skip" at bounding box center [55, 211] width 36 height 27
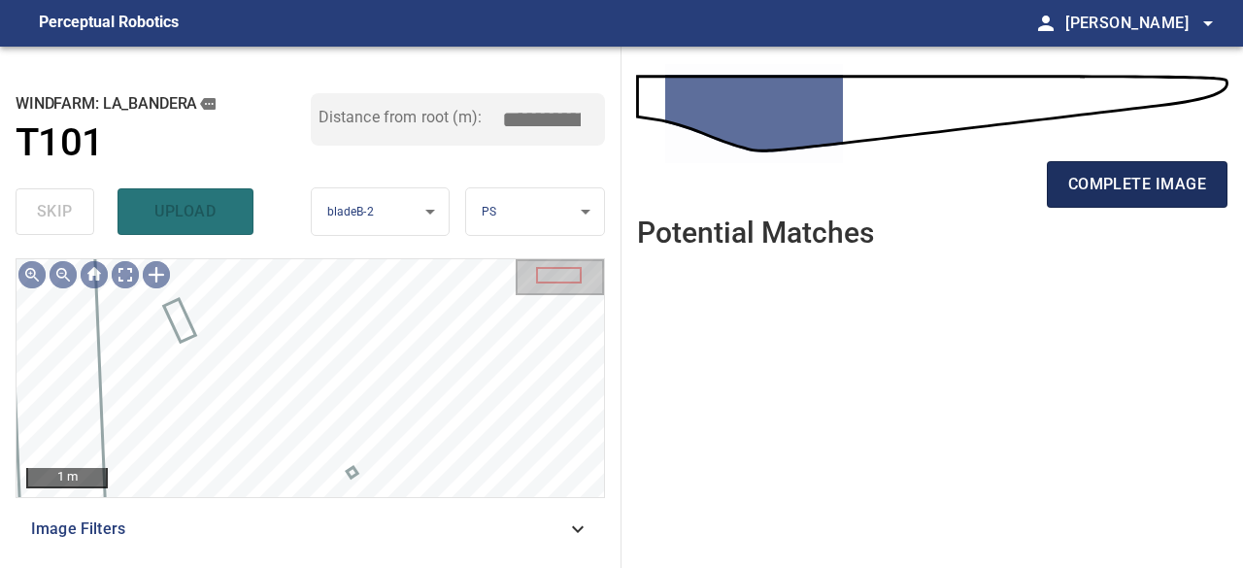
click at [1145, 178] on span "complete image" at bounding box center [1138, 184] width 138 height 27
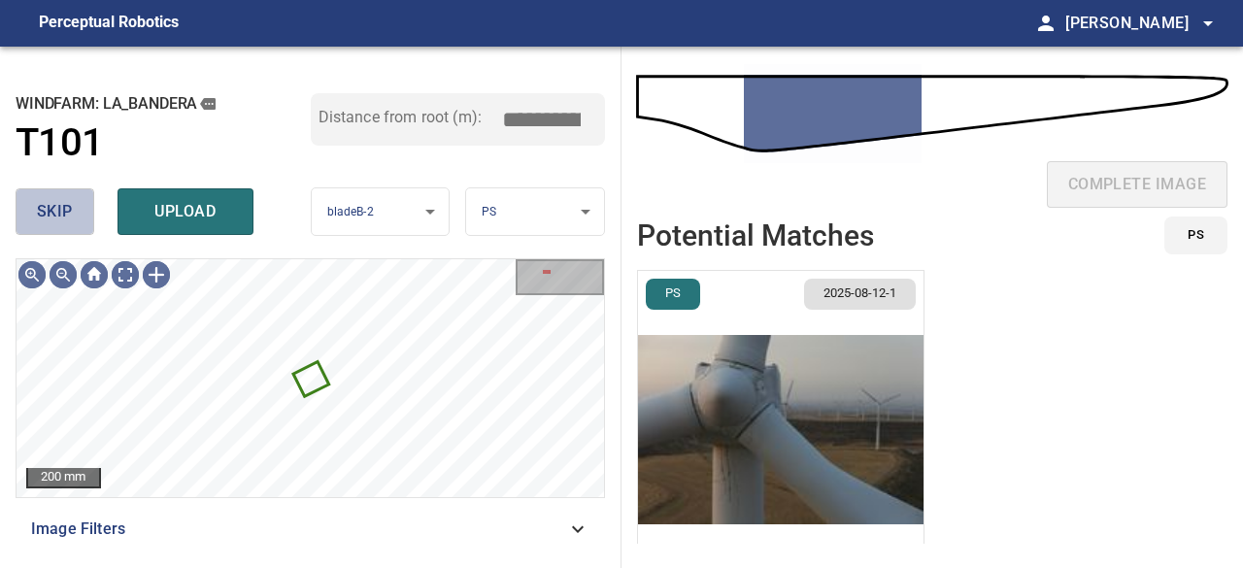
click at [52, 214] on span "skip" at bounding box center [55, 211] width 36 height 27
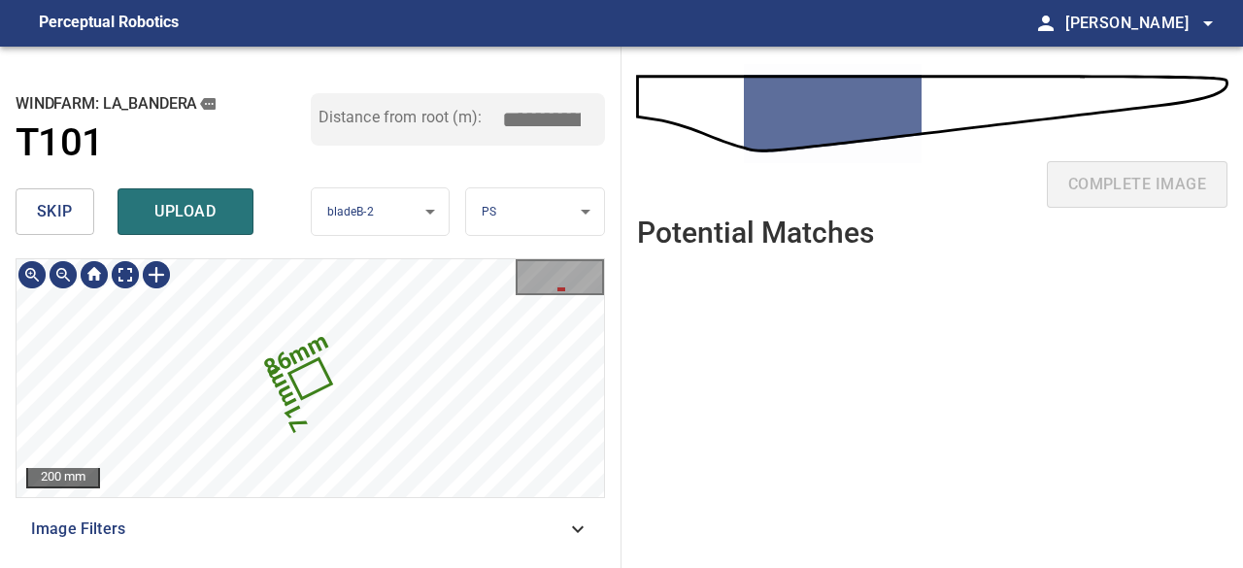
click at [305, 374] on icon at bounding box center [310, 379] width 38 height 36
click at [42, 210] on span "skip" at bounding box center [55, 211] width 36 height 27
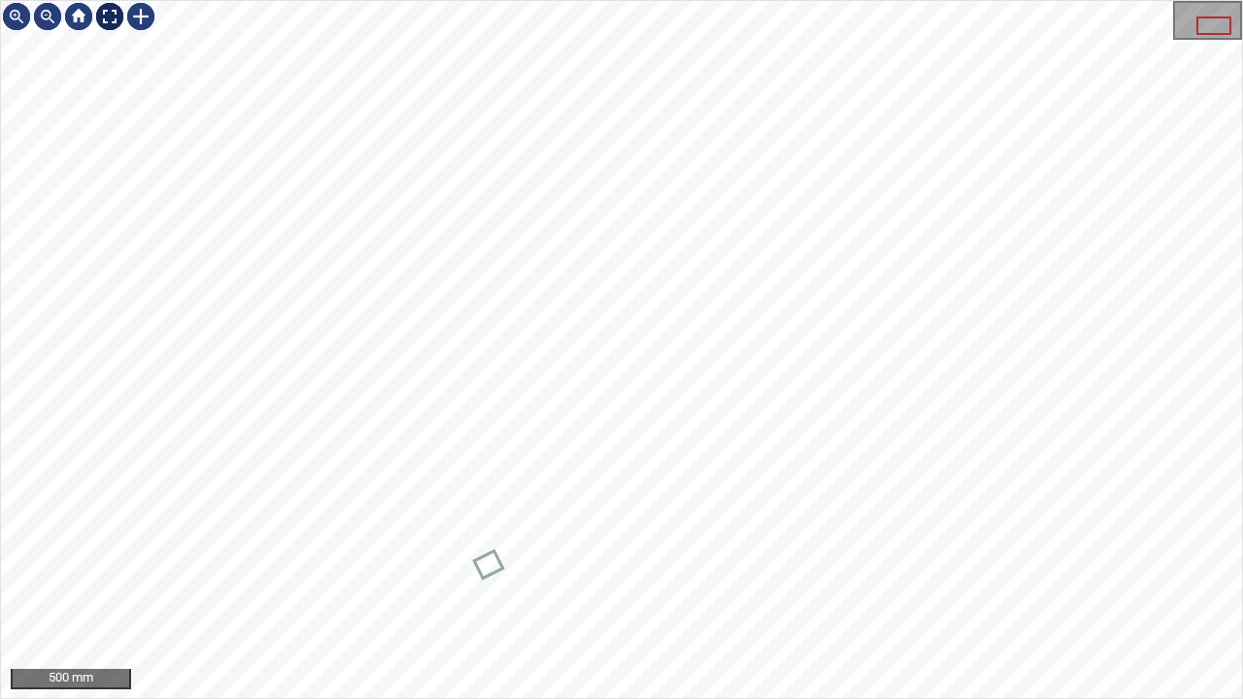
click at [113, 17] on div at bounding box center [109, 16] width 31 height 31
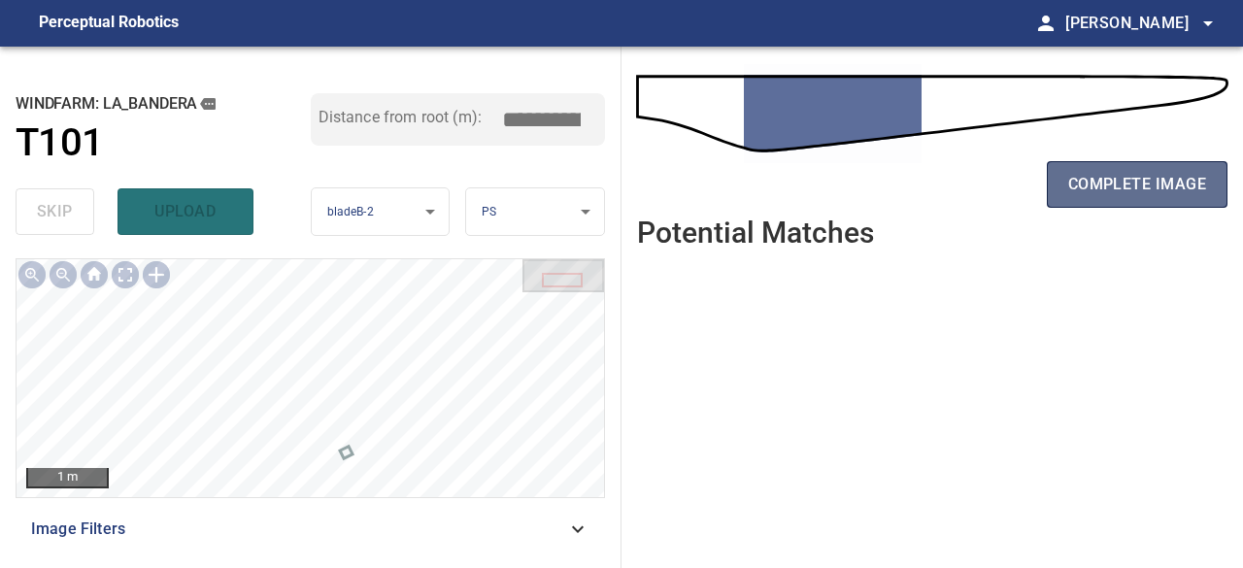
click at [1099, 201] on button "complete image" at bounding box center [1137, 184] width 181 height 47
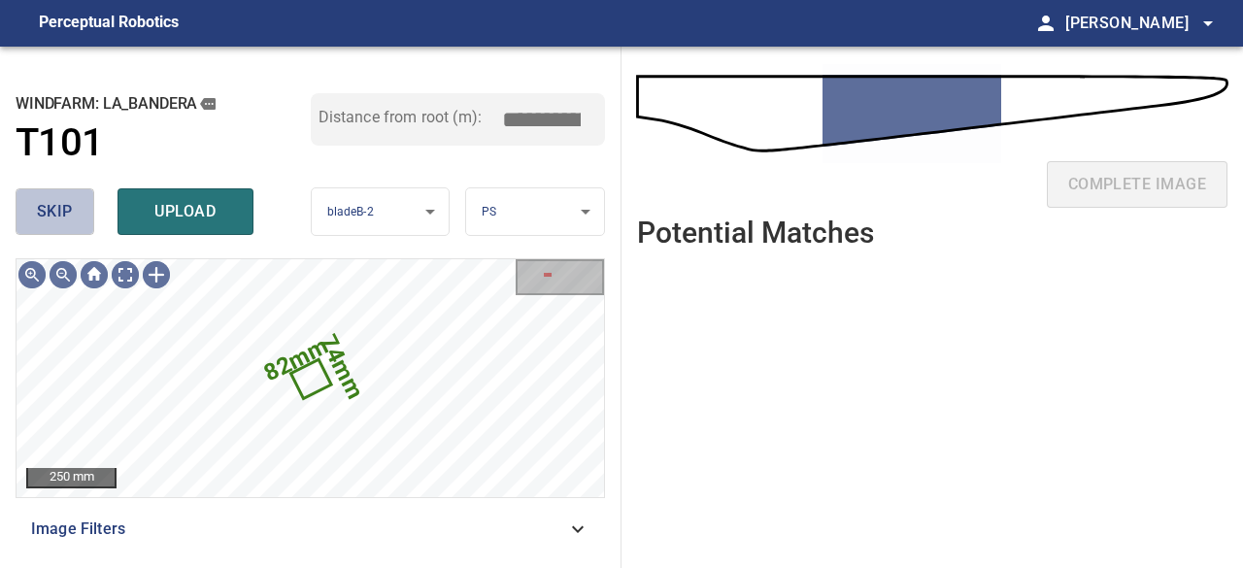
click at [69, 217] on span "skip" at bounding box center [55, 211] width 36 height 27
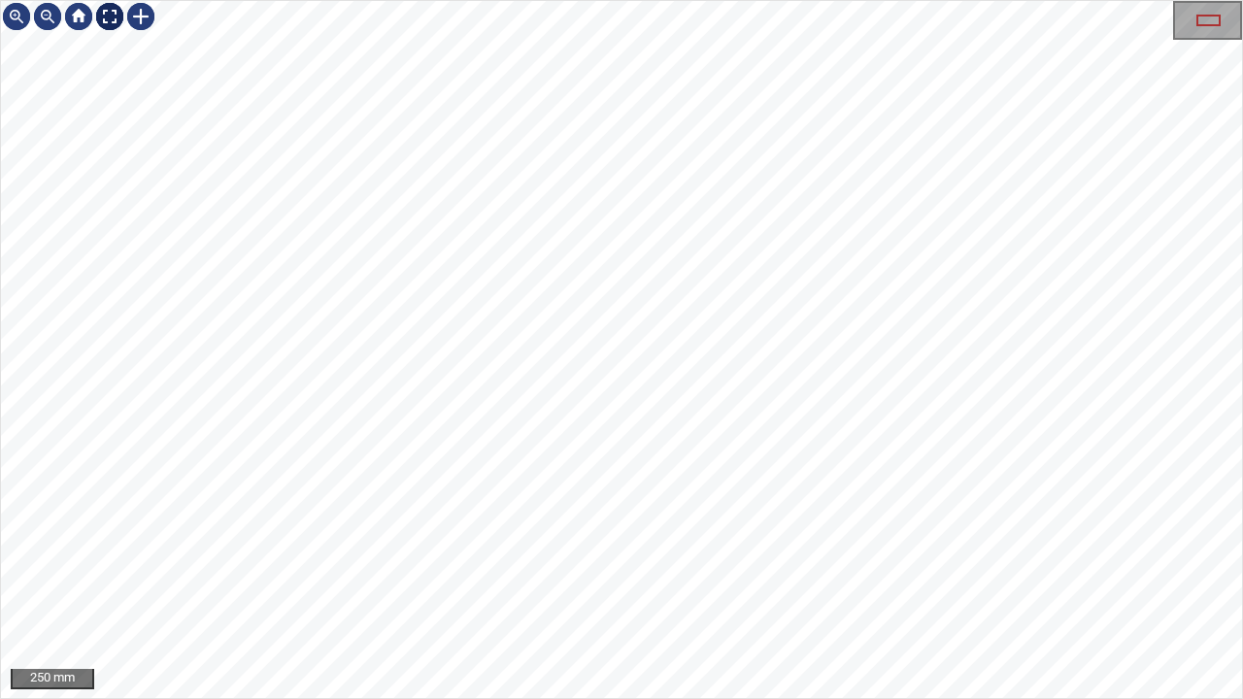
click at [102, 16] on div at bounding box center [109, 16] width 31 height 31
click at [139, 21] on div at bounding box center [140, 16] width 31 height 31
click at [603, 358] on div at bounding box center [621, 349] width 1241 height 697
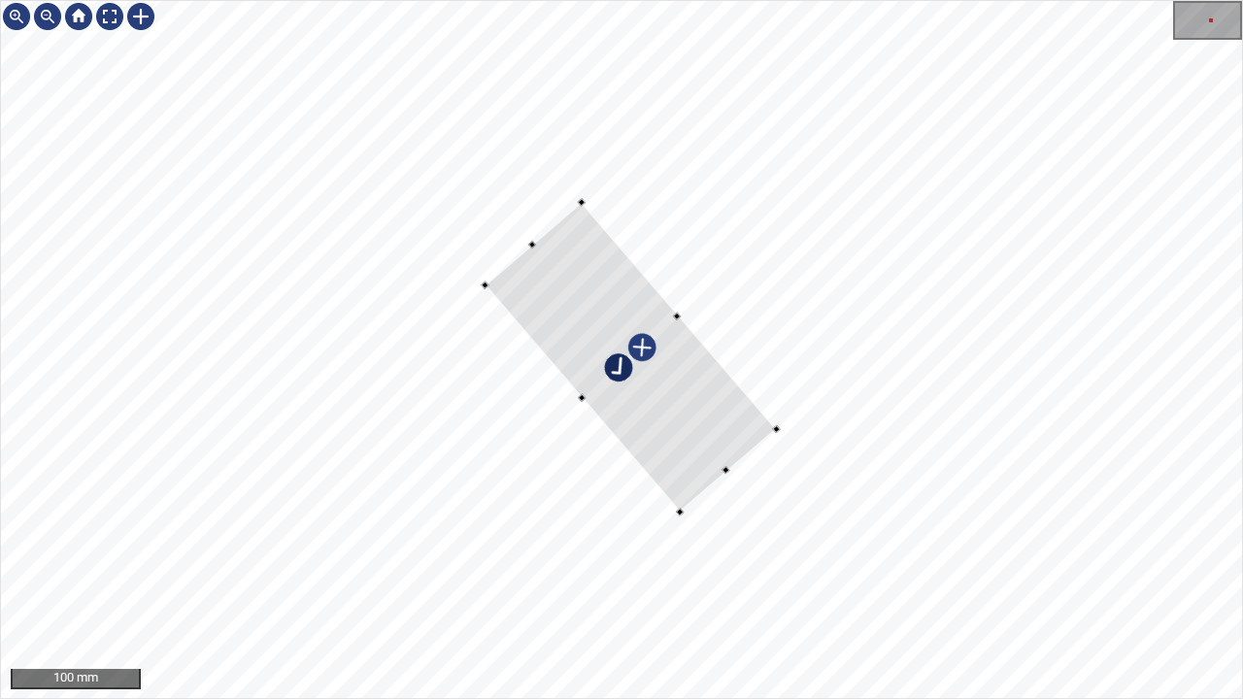
click at [740, 468] on div at bounding box center [621, 349] width 1241 height 697
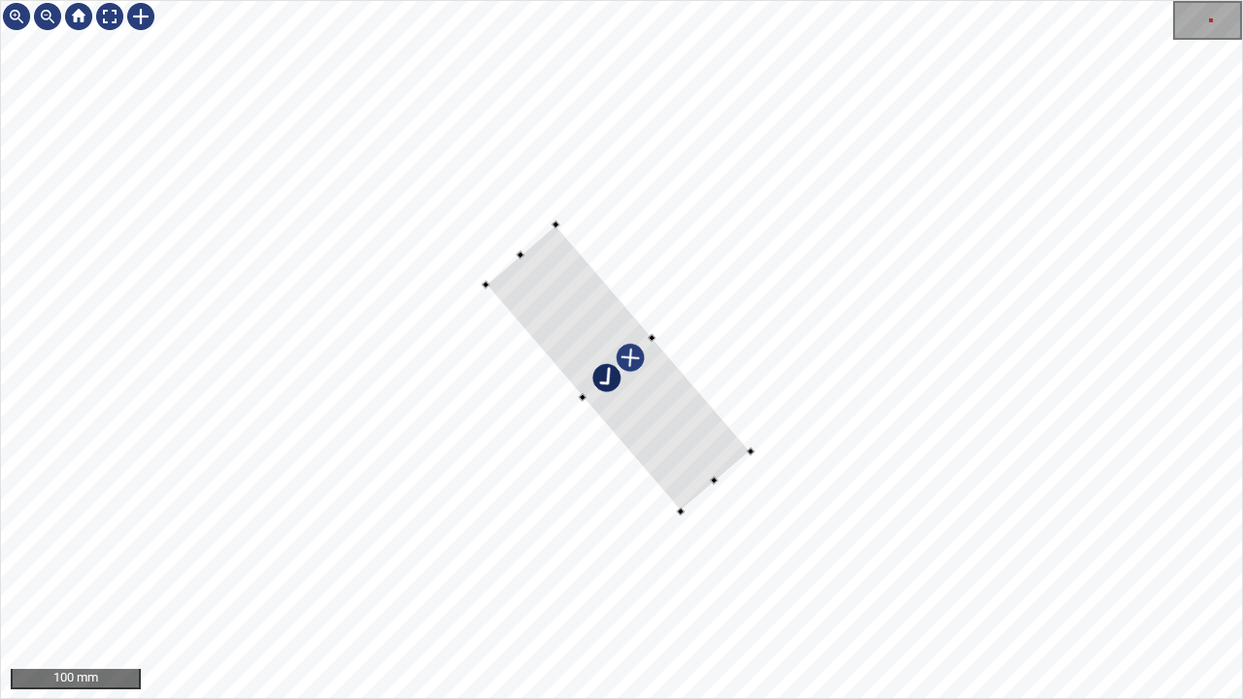
click at [650, 334] on div at bounding box center [651, 338] width 8 height 8
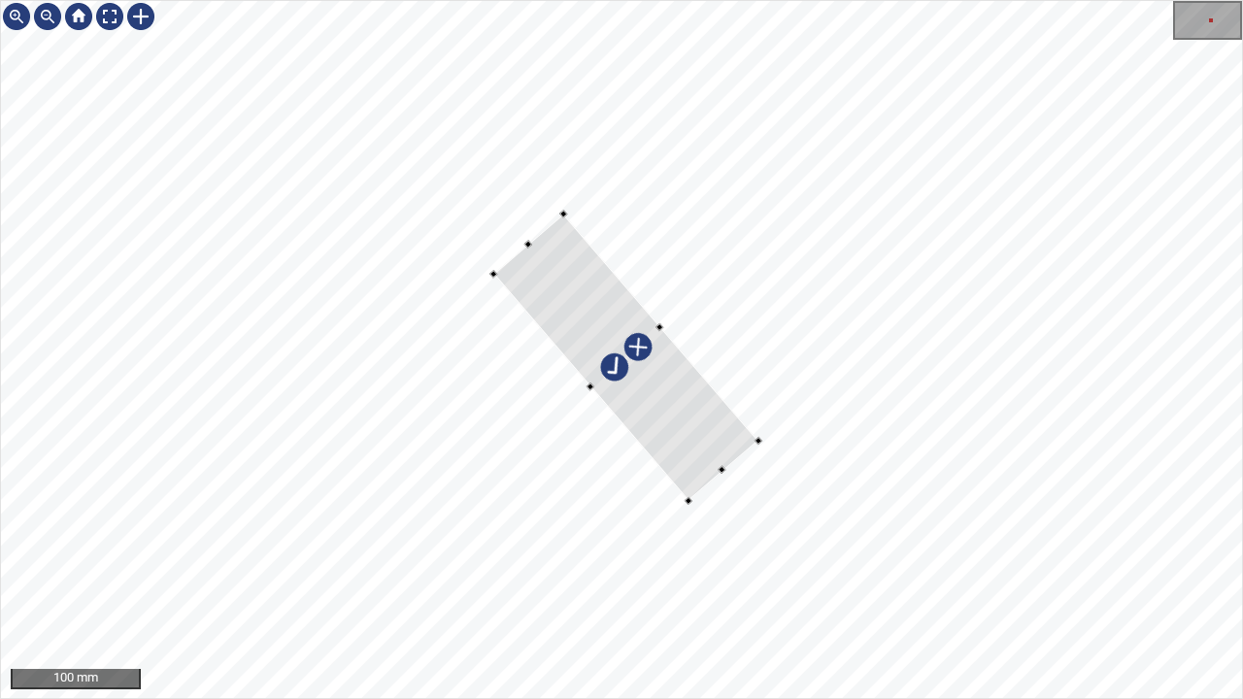
click at [627, 404] on div at bounding box center [625, 358] width 265 height 288
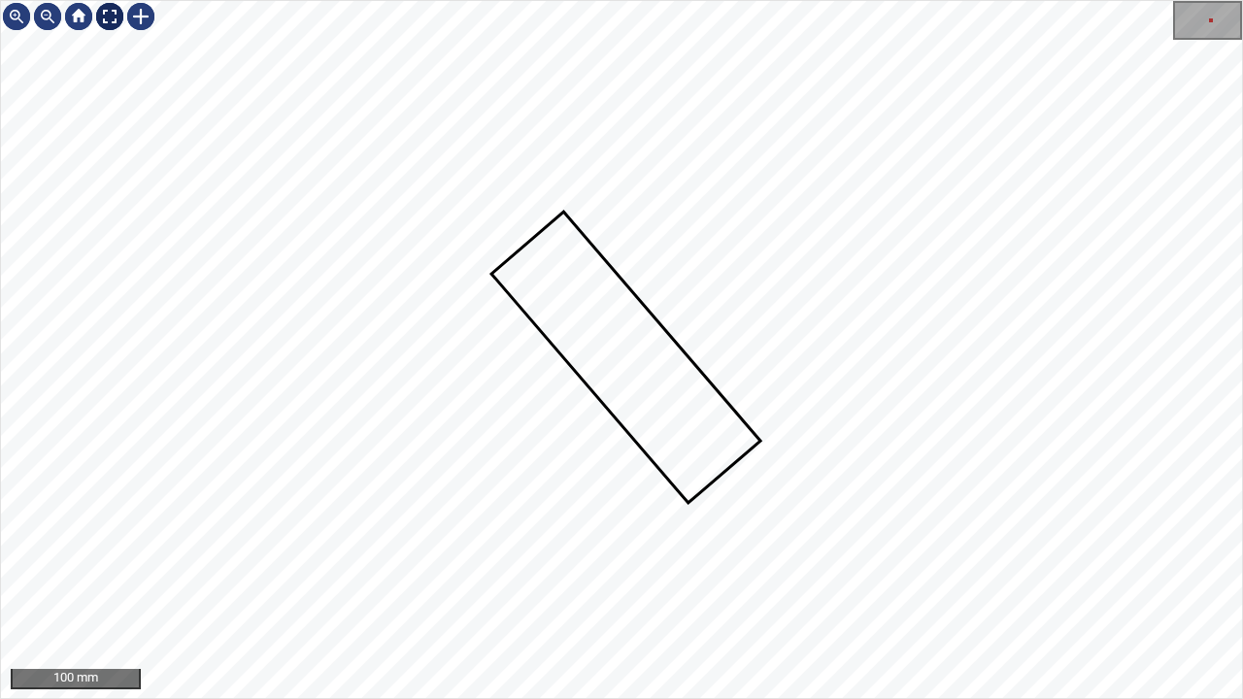
click at [105, 18] on div at bounding box center [109, 16] width 31 height 31
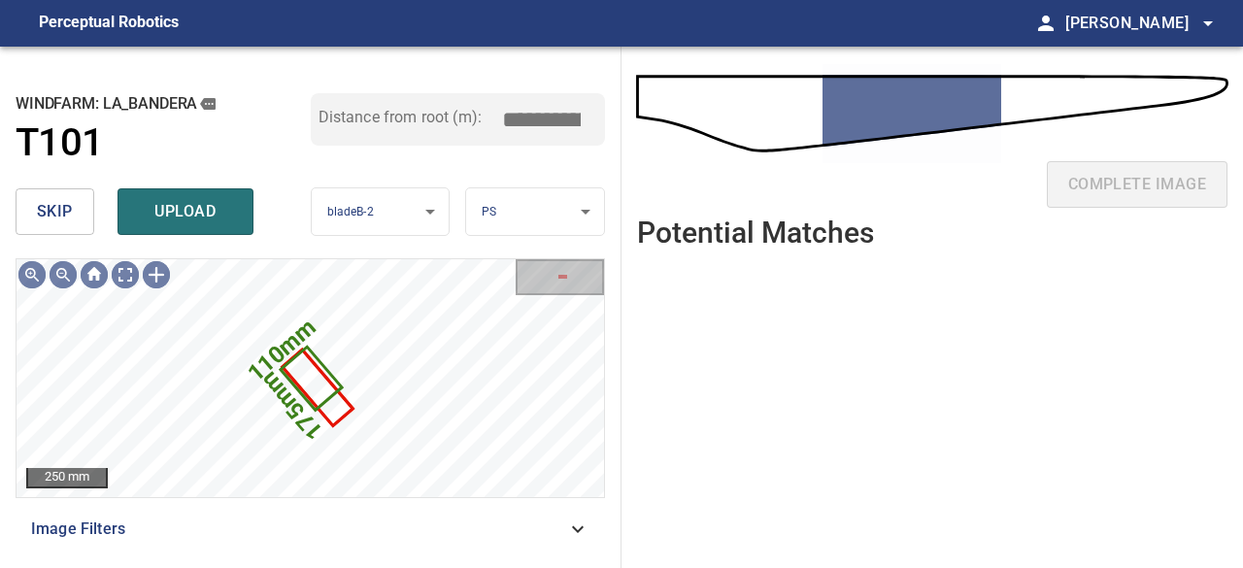
click at [57, 214] on span "skip" at bounding box center [55, 211] width 36 height 27
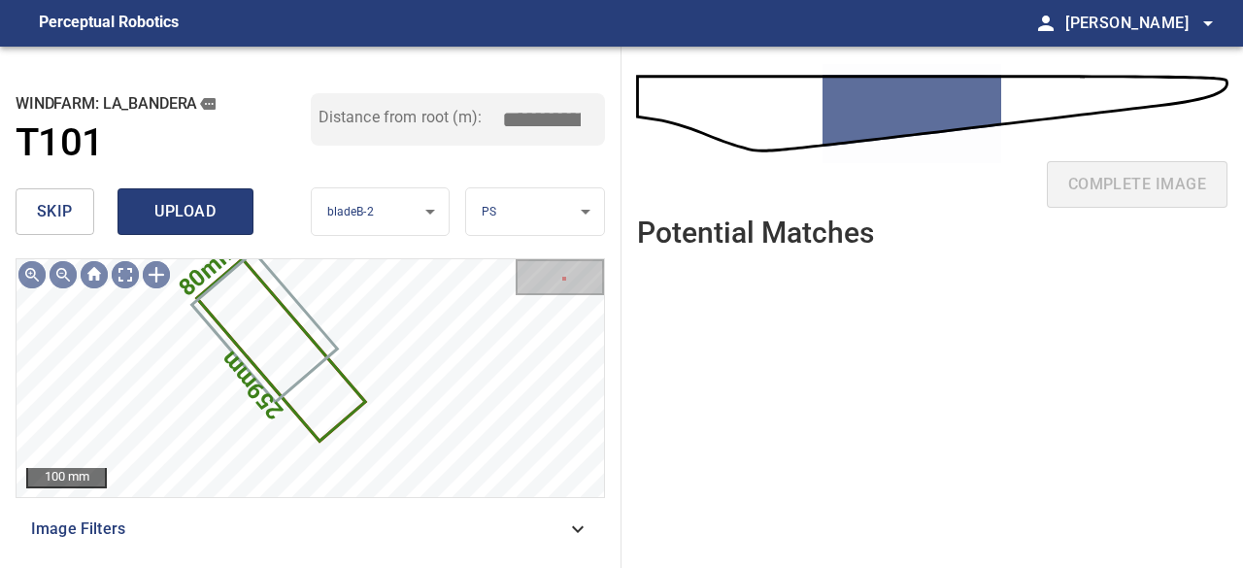
click at [176, 213] on span "upload" at bounding box center [185, 211] width 93 height 27
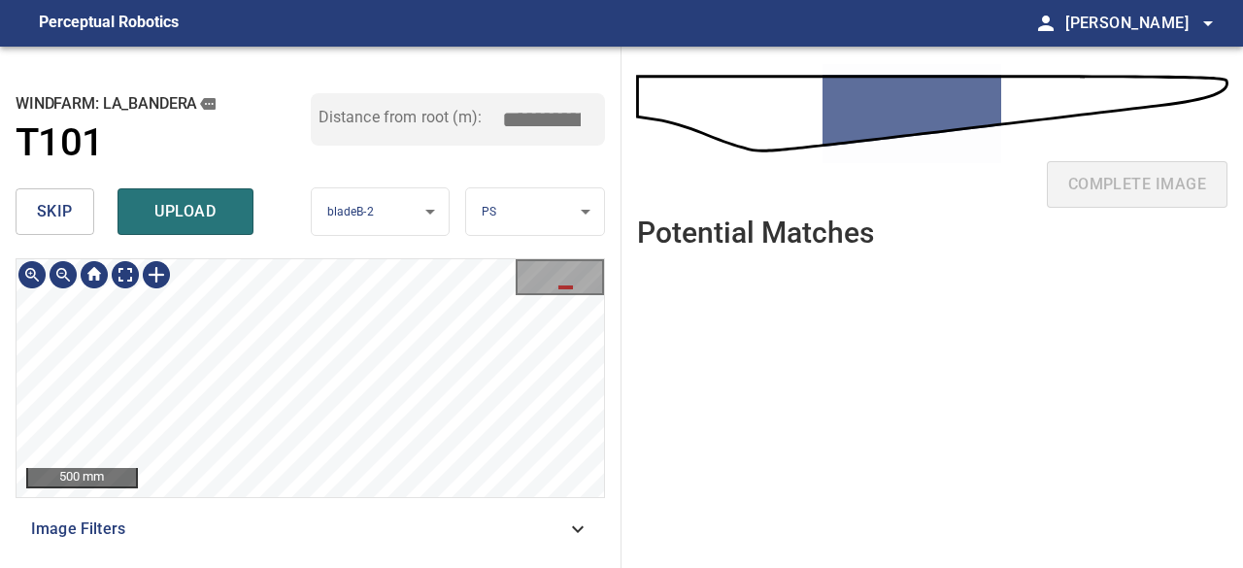
click at [422, 255] on div "**********" at bounding box center [311, 308] width 622 height 522
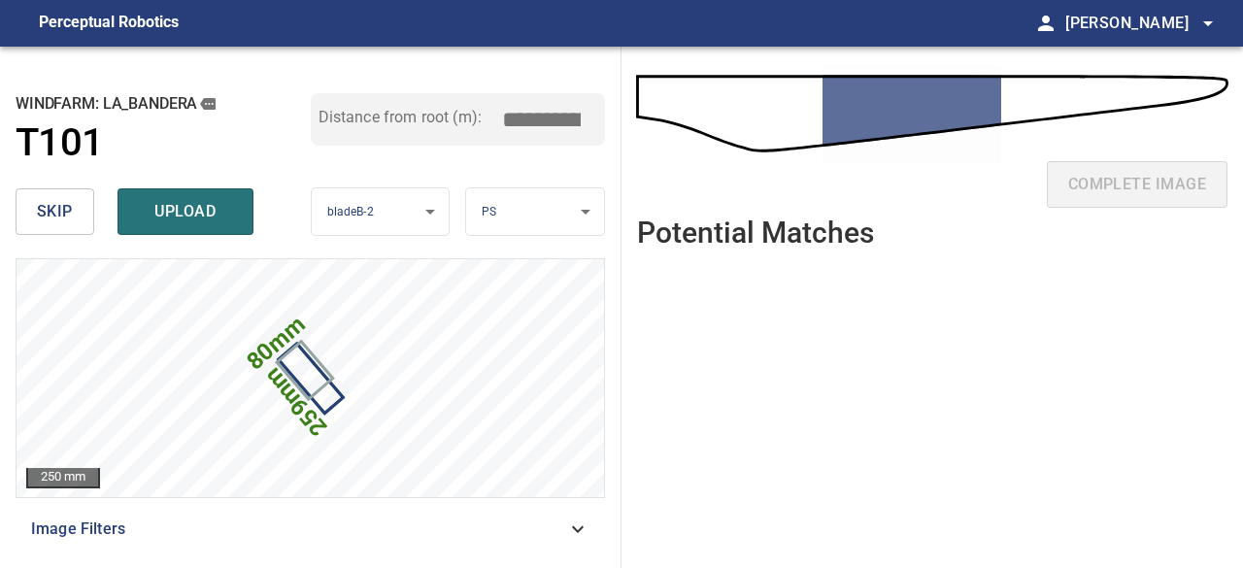
click at [151, 218] on span "upload" at bounding box center [185, 211] width 93 height 27
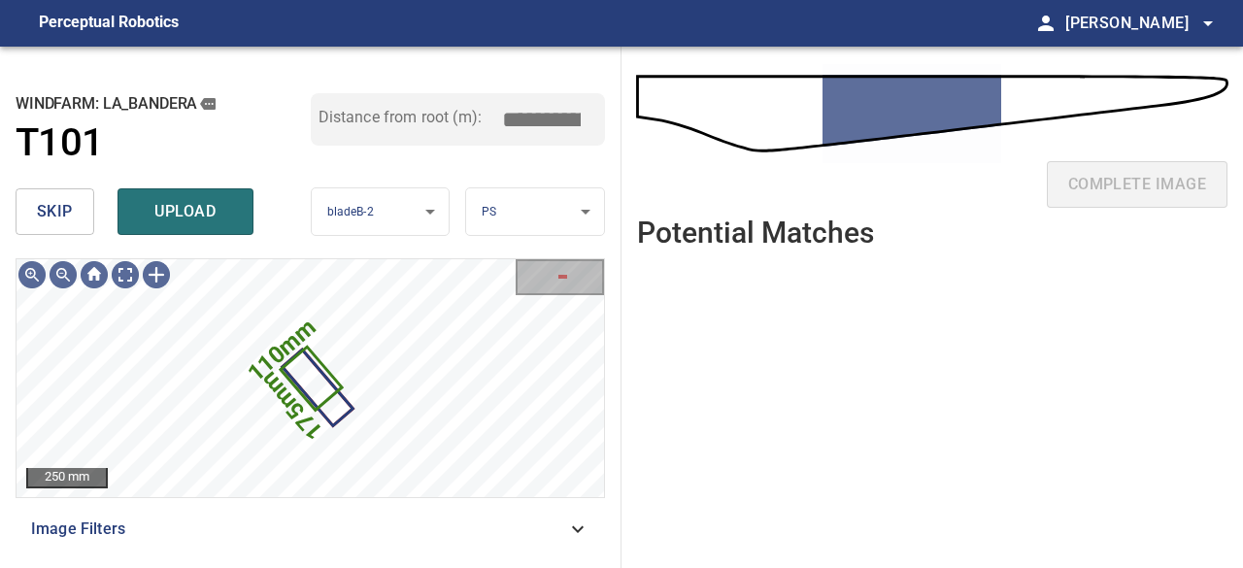
click at [64, 205] on span "skip" at bounding box center [55, 211] width 36 height 27
click at [49, 205] on span "skip" at bounding box center [55, 211] width 36 height 27
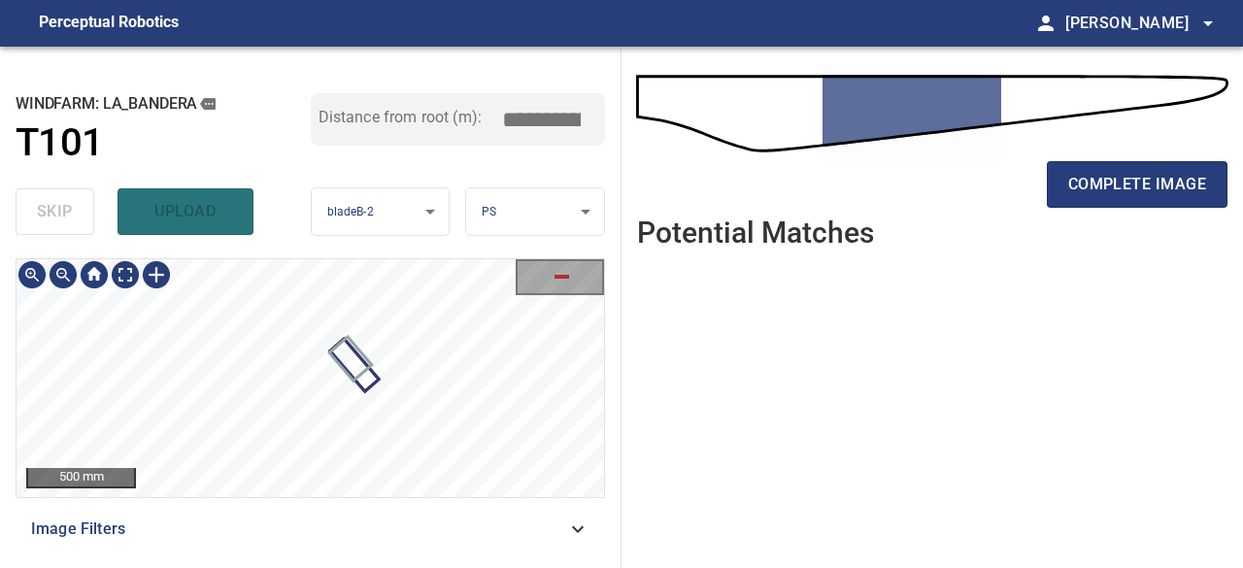
click at [361, 357] on div at bounding box center [311, 378] width 588 height 238
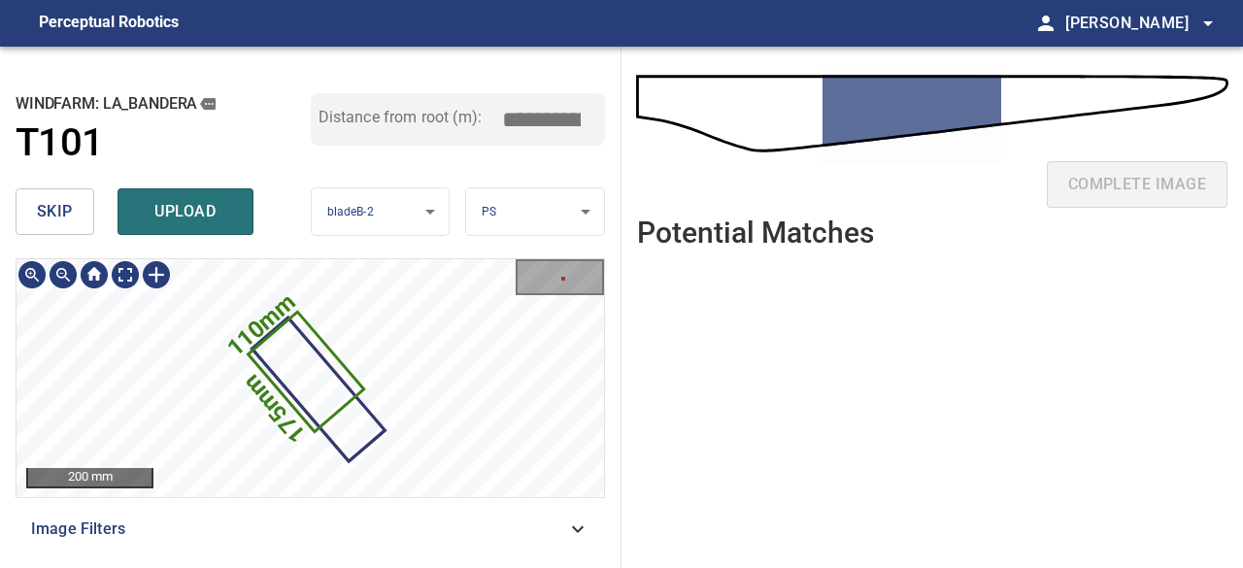
click at [317, 387] on icon at bounding box center [306, 373] width 112 height 116
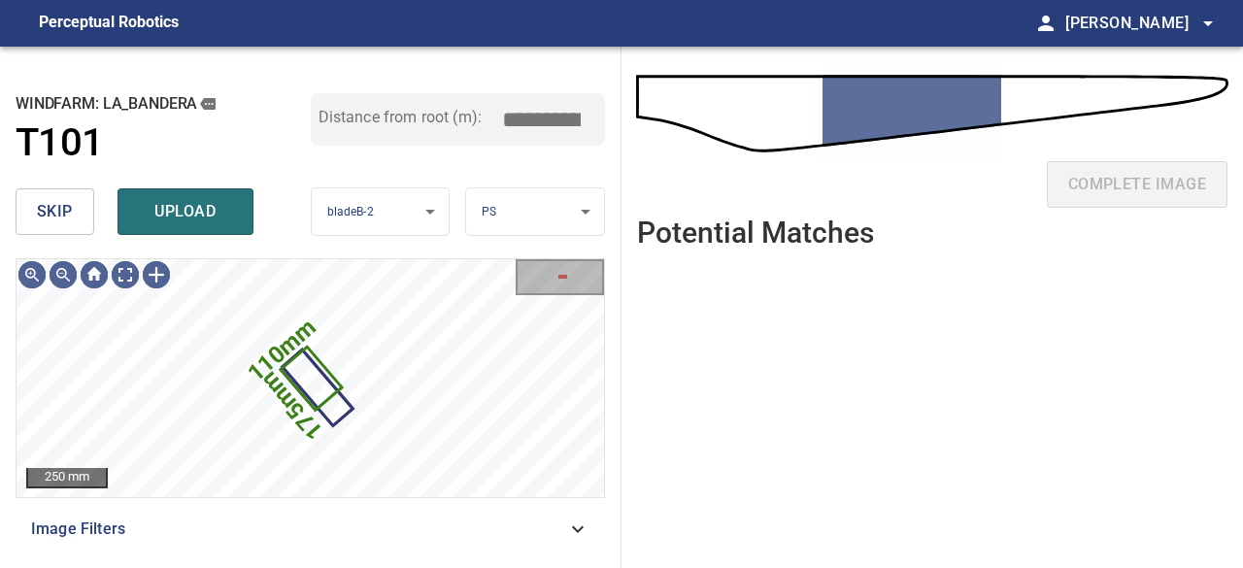
click at [33, 217] on button "skip" at bounding box center [55, 211] width 79 height 47
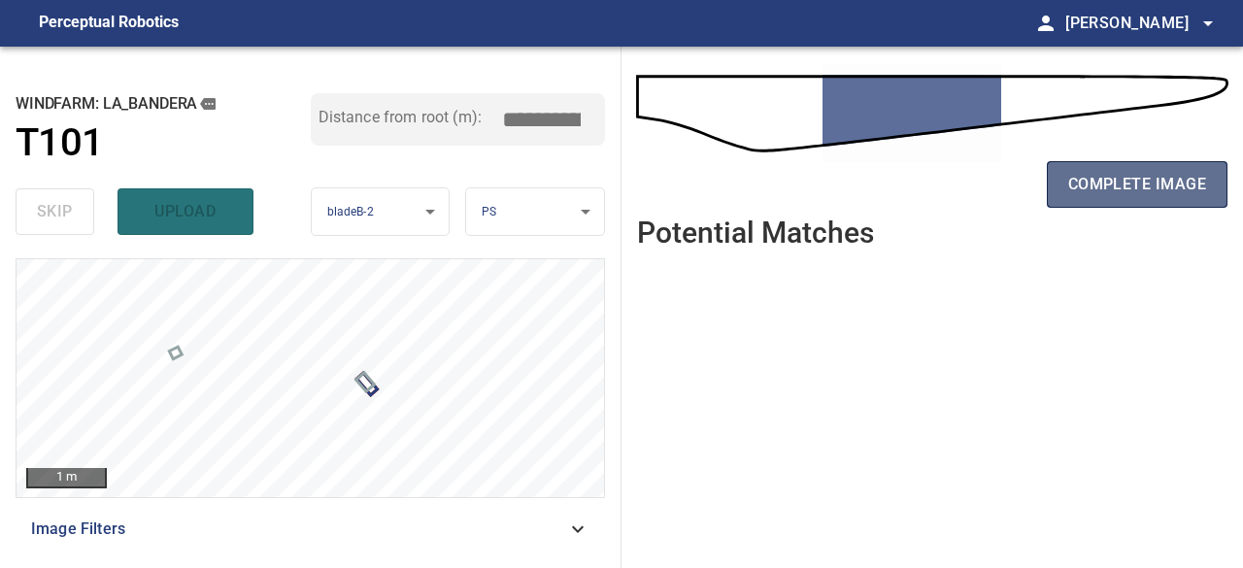
click at [1133, 191] on span "complete image" at bounding box center [1138, 184] width 138 height 27
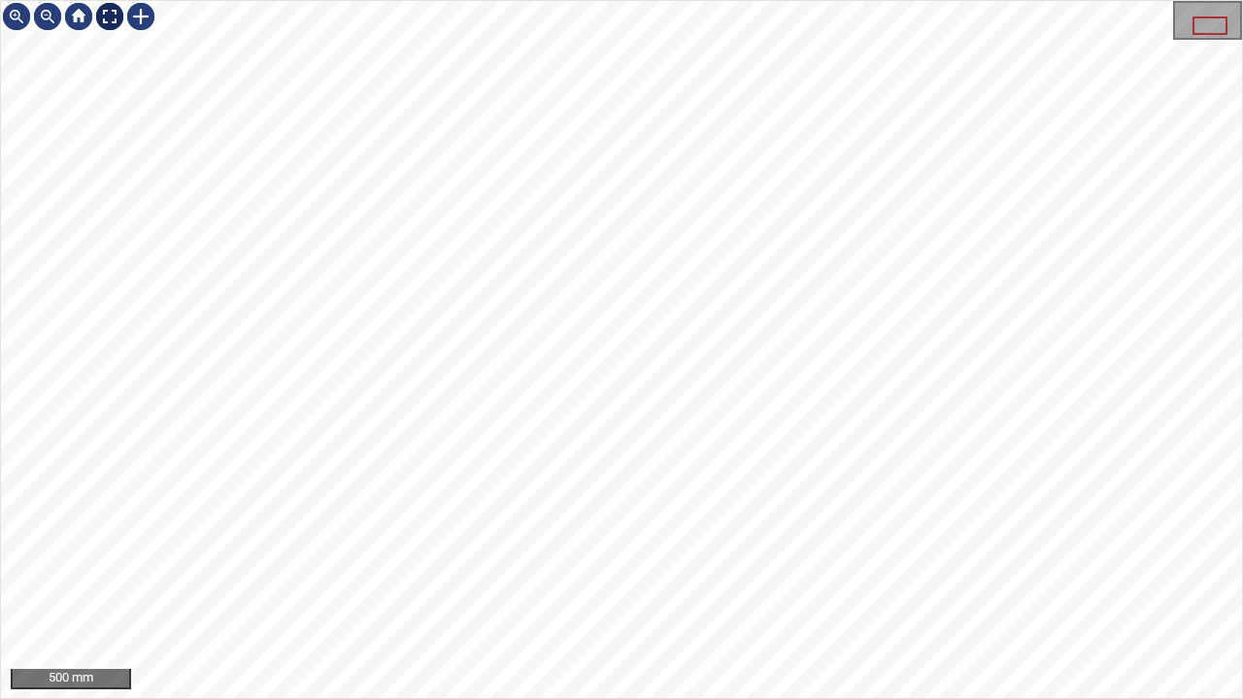
click at [105, 15] on div at bounding box center [109, 16] width 31 height 31
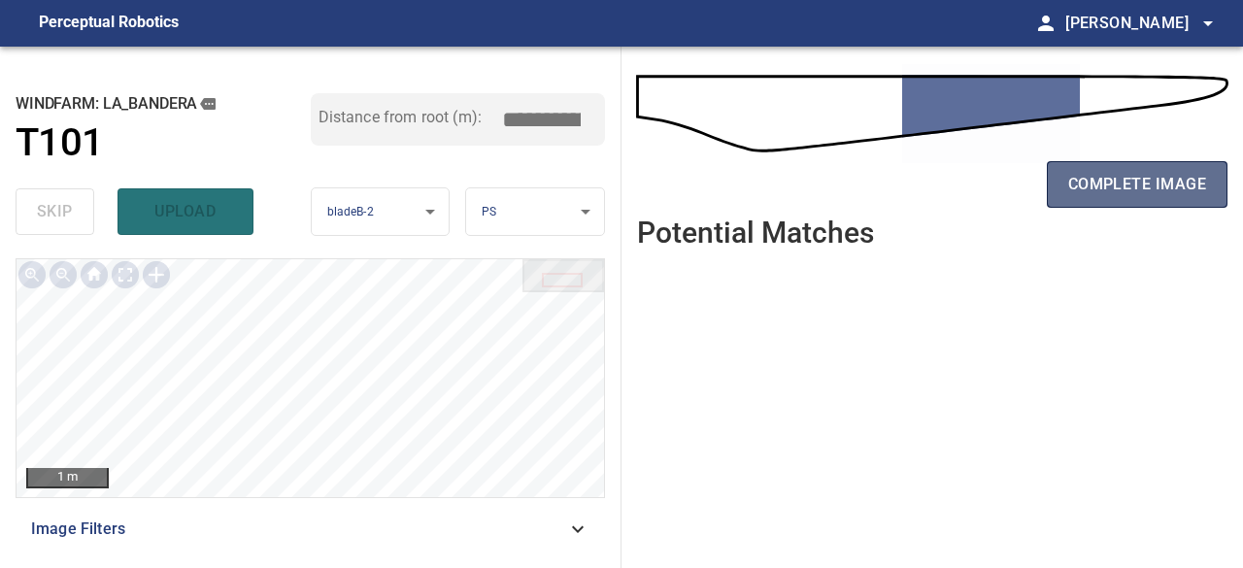
click at [1164, 195] on span "complete image" at bounding box center [1138, 184] width 138 height 27
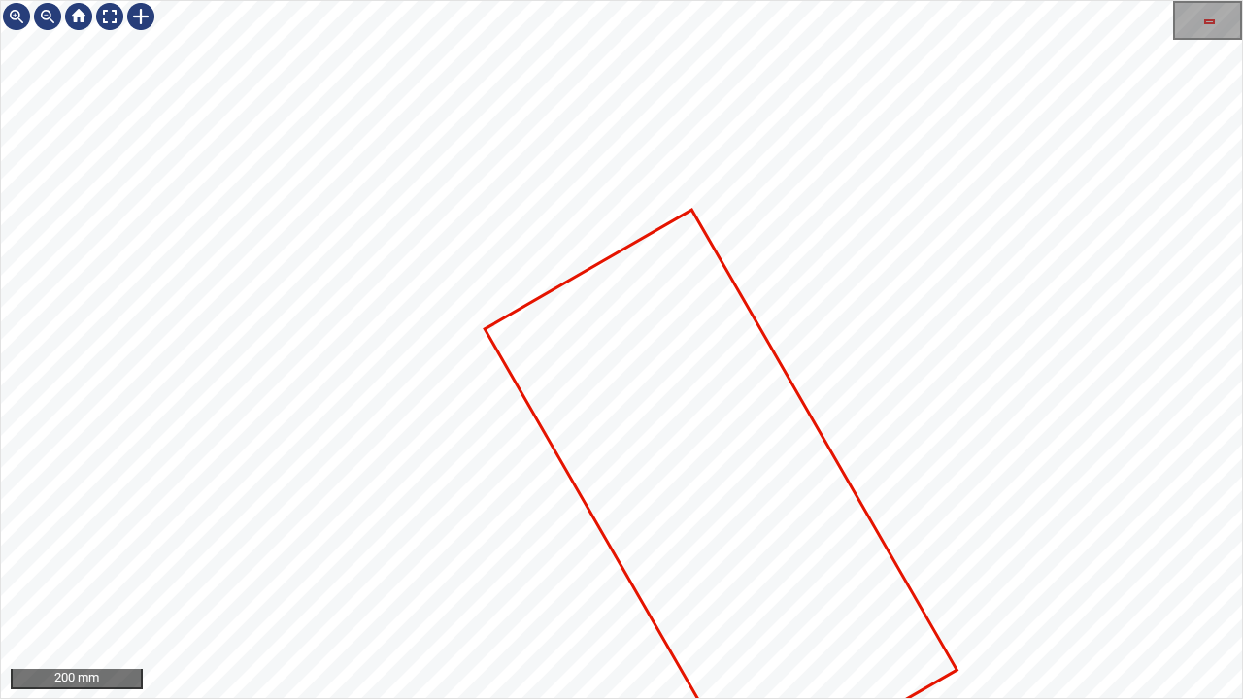
click at [823, 573] on icon at bounding box center [721, 500] width 469 height 576
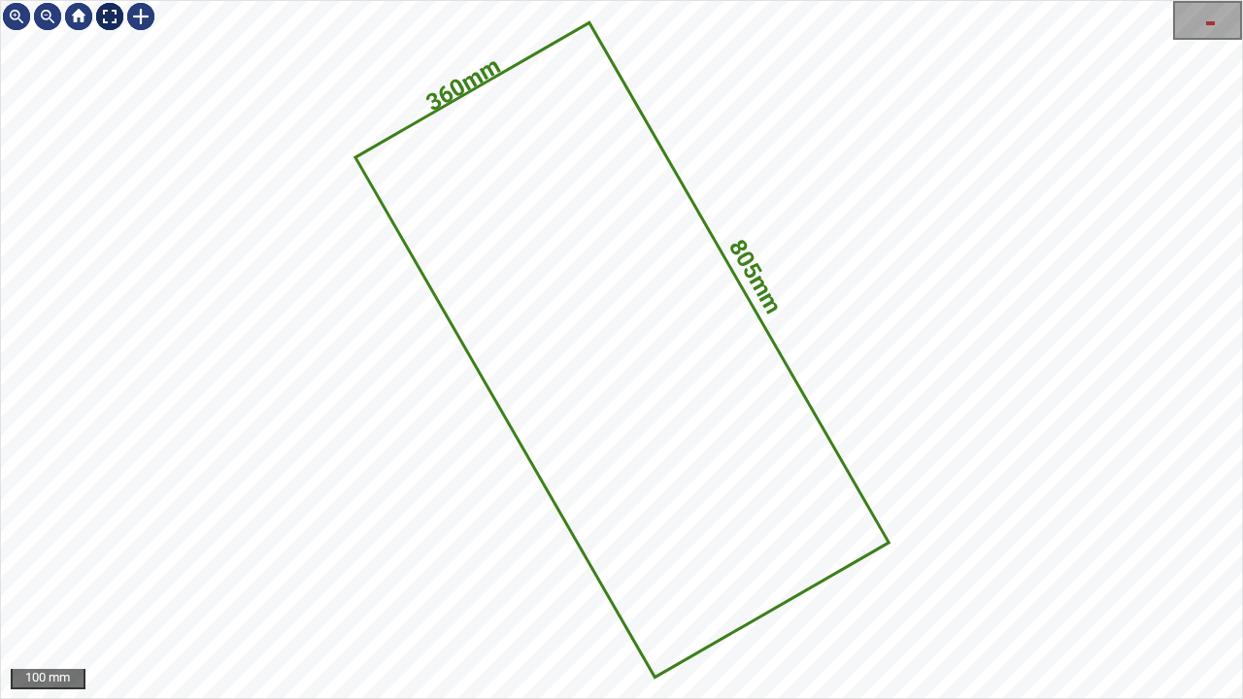
click at [111, 21] on div at bounding box center [109, 16] width 31 height 31
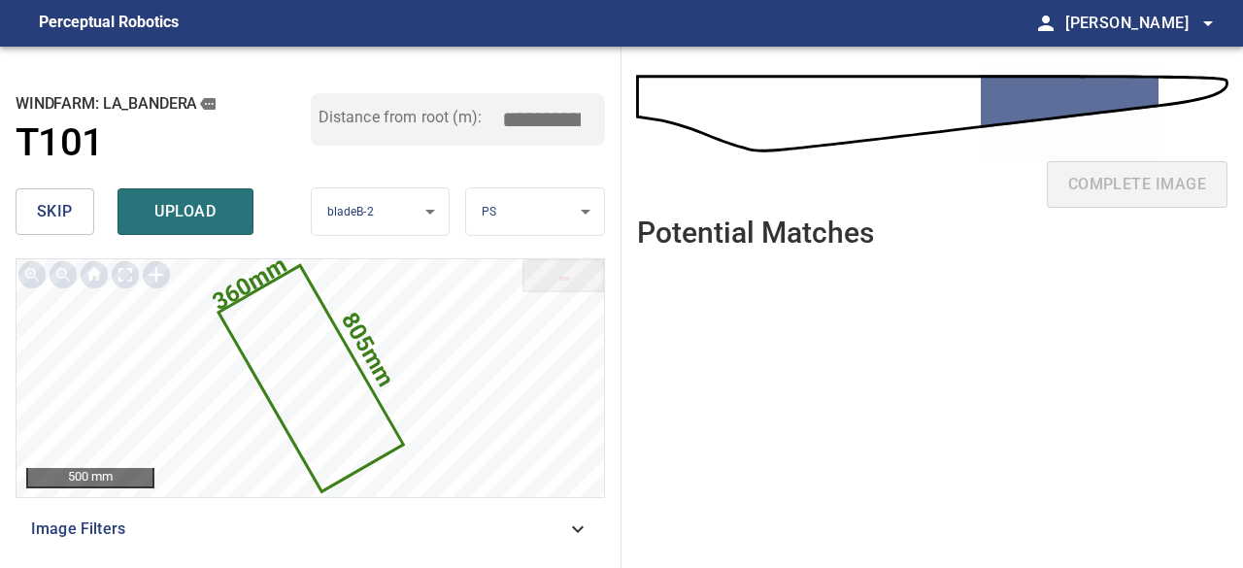
click at [175, 210] on span "upload" at bounding box center [185, 211] width 93 height 27
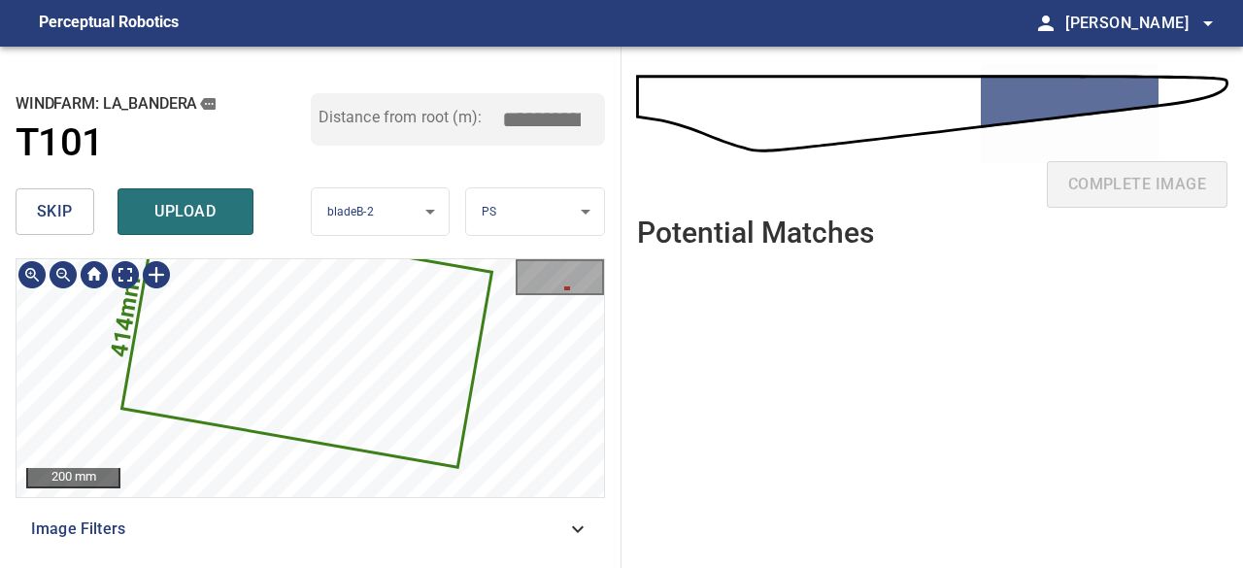
click at [320, 417] on icon at bounding box center [306, 341] width 366 height 251
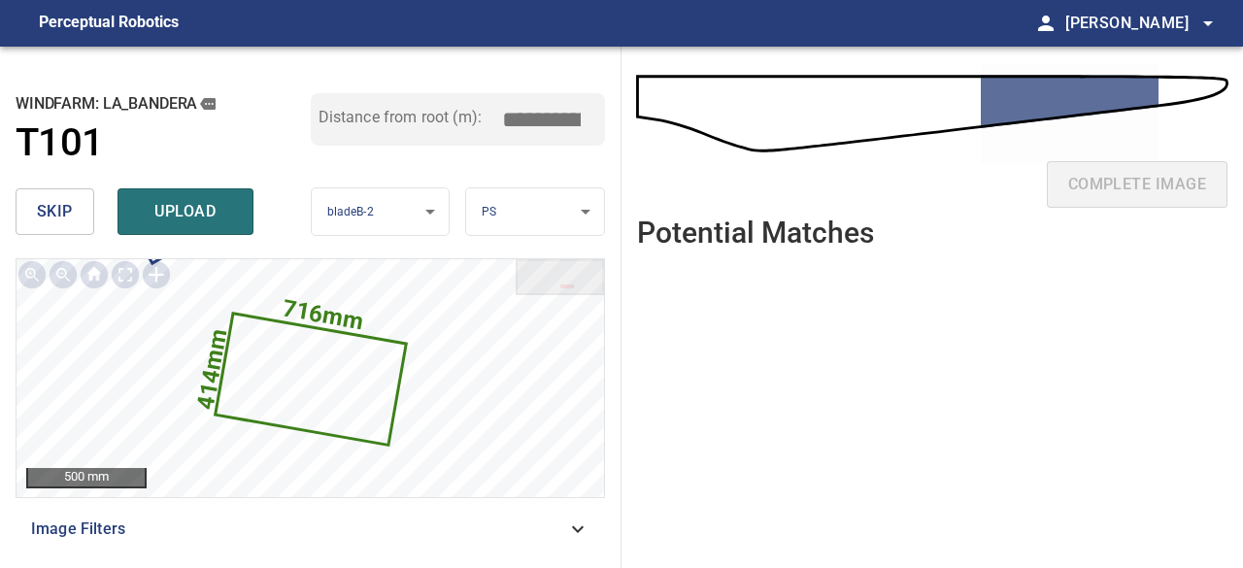
click at [67, 210] on span "skip" at bounding box center [55, 211] width 36 height 27
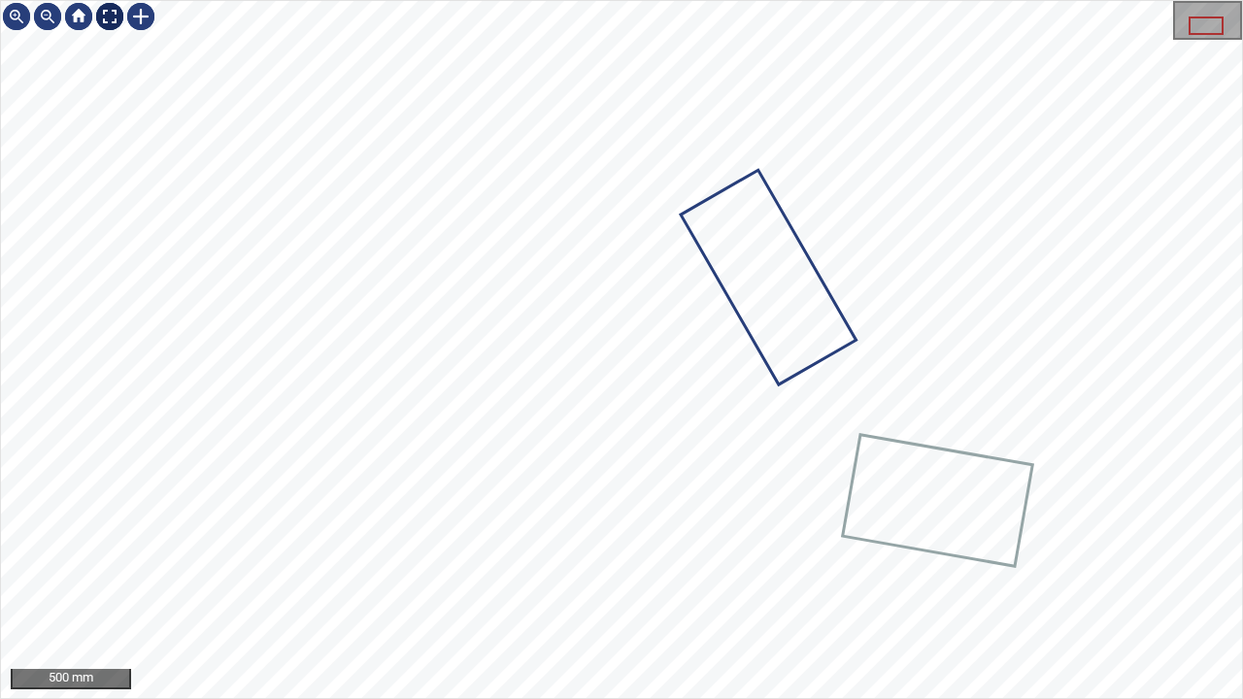
click at [107, 17] on div at bounding box center [109, 16] width 31 height 31
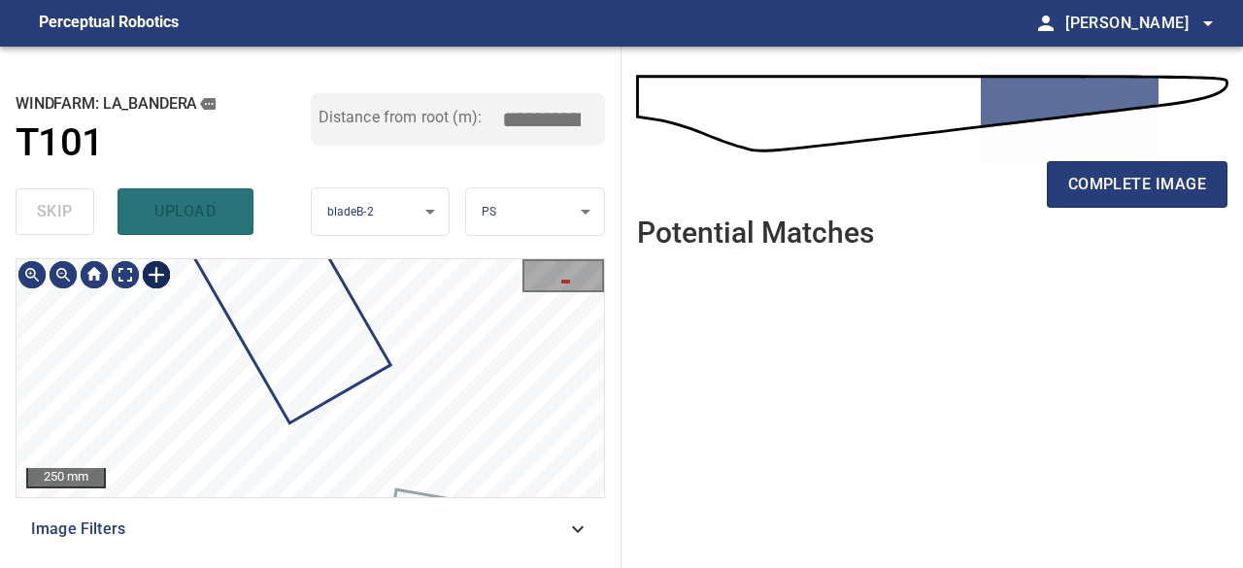
click at [156, 273] on div at bounding box center [156, 274] width 31 height 31
click at [493, 429] on div at bounding box center [311, 378] width 588 height 238
click at [421, 430] on div at bounding box center [418, 410] width 106 height 60
click at [451, 423] on div at bounding box center [419, 406] width 114 height 119
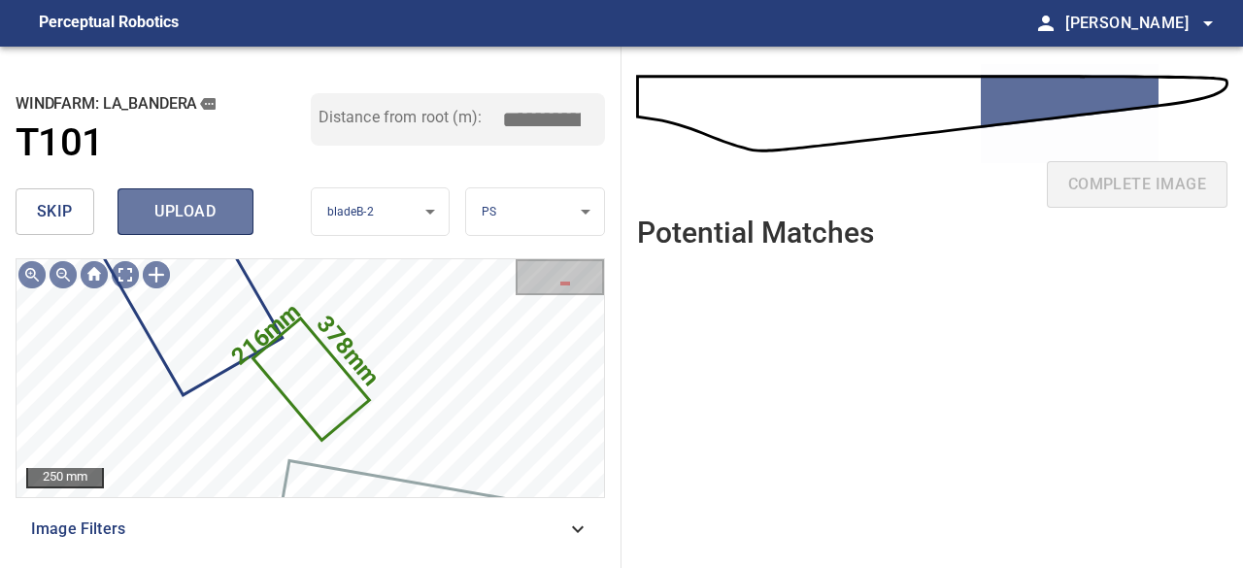
click at [160, 207] on span "upload" at bounding box center [185, 211] width 93 height 27
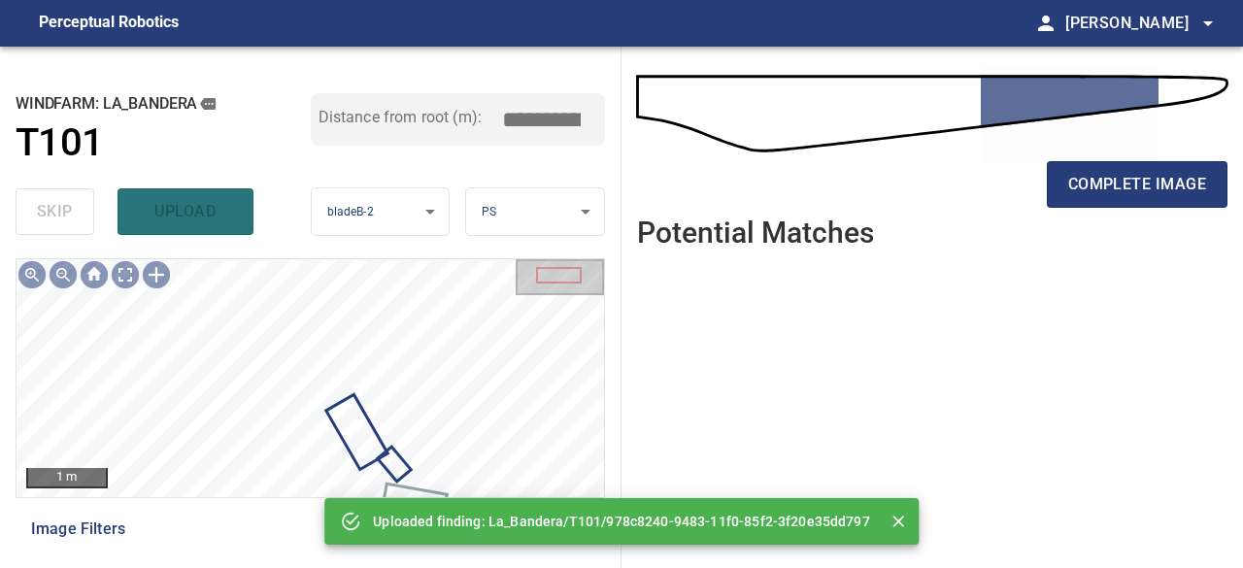
click at [174, 211] on div "skip upload" at bounding box center [163, 212] width 295 height 62
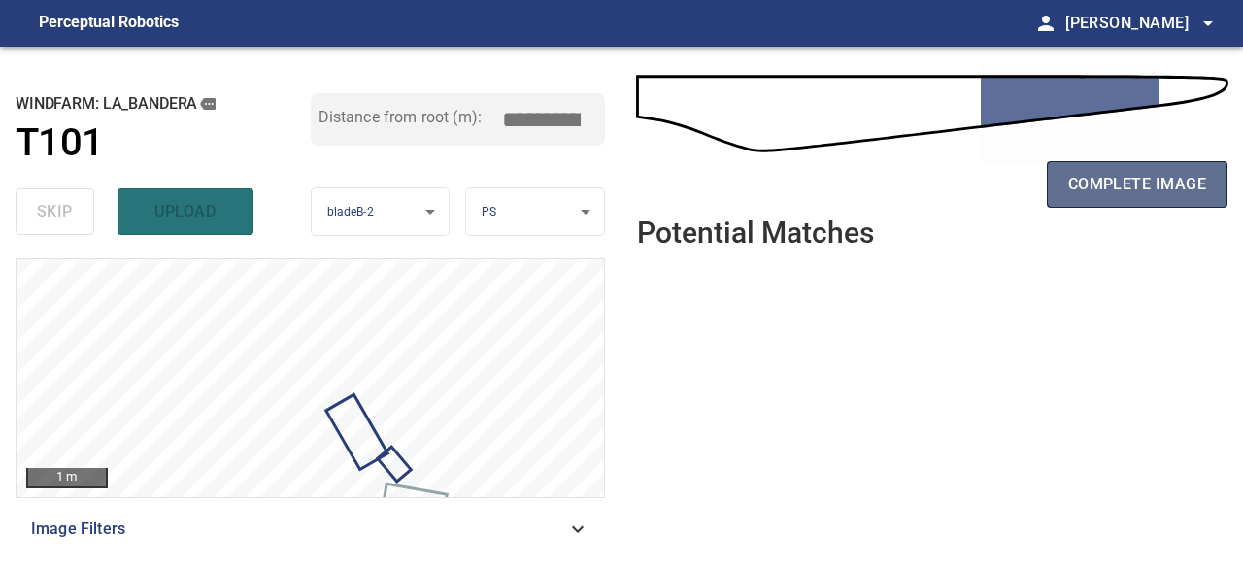
click at [1093, 187] on span "complete image" at bounding box center [1138, 184] width 138 height 27
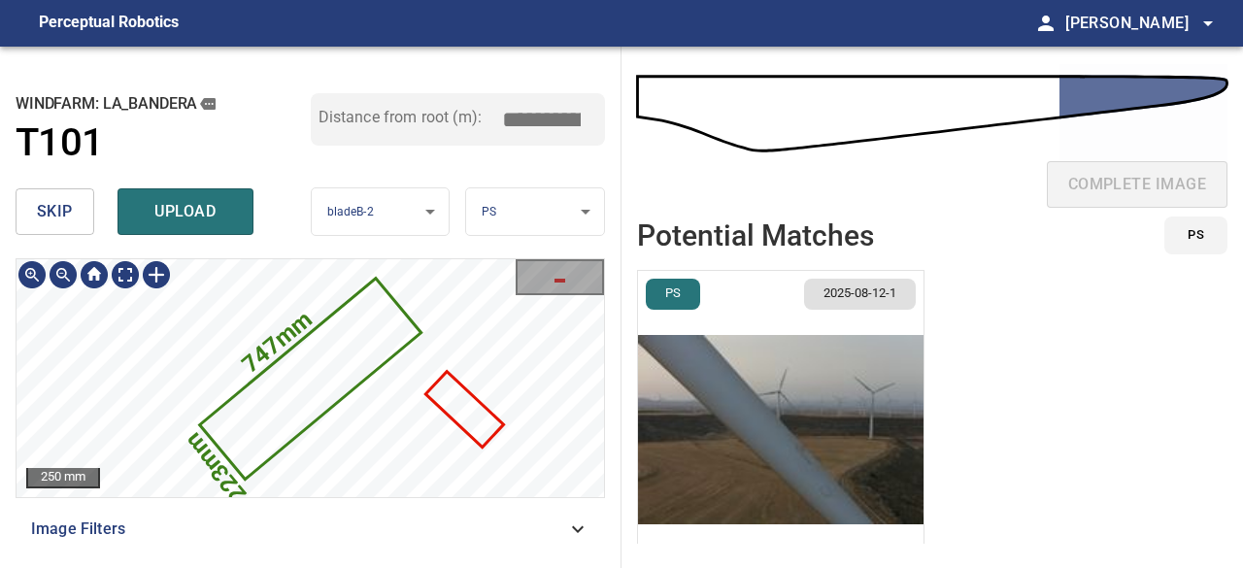
click at [260, 438] on icon at bounding box center [311, 379] width 218 height 197
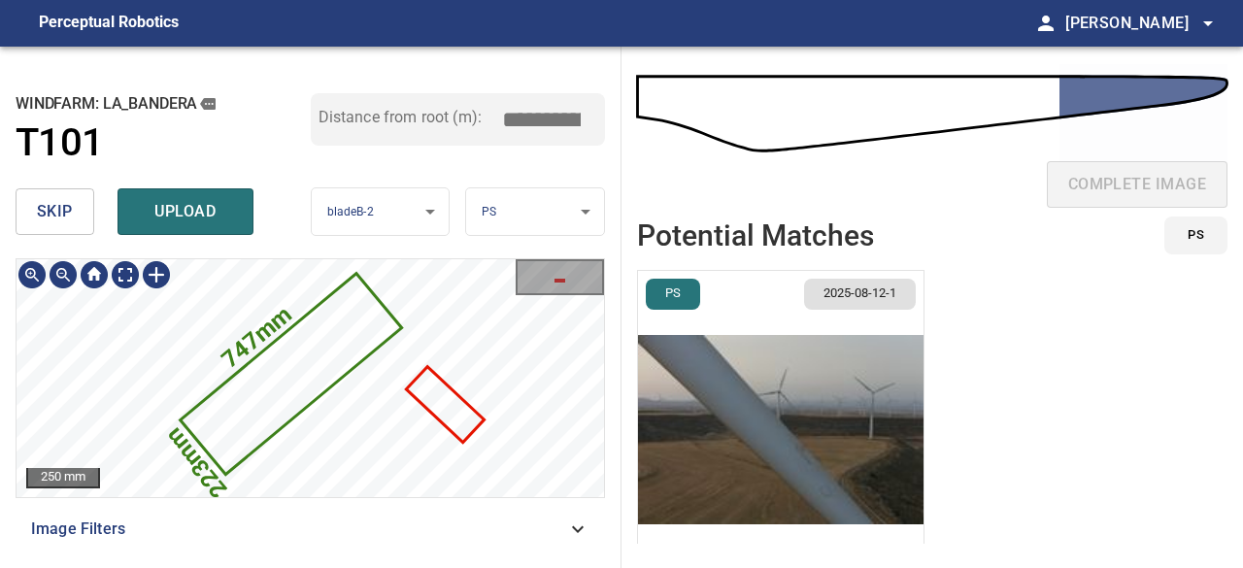
click at [207, 450] on icon "223mm" at bounding box center [204, 450] width 7 height 7
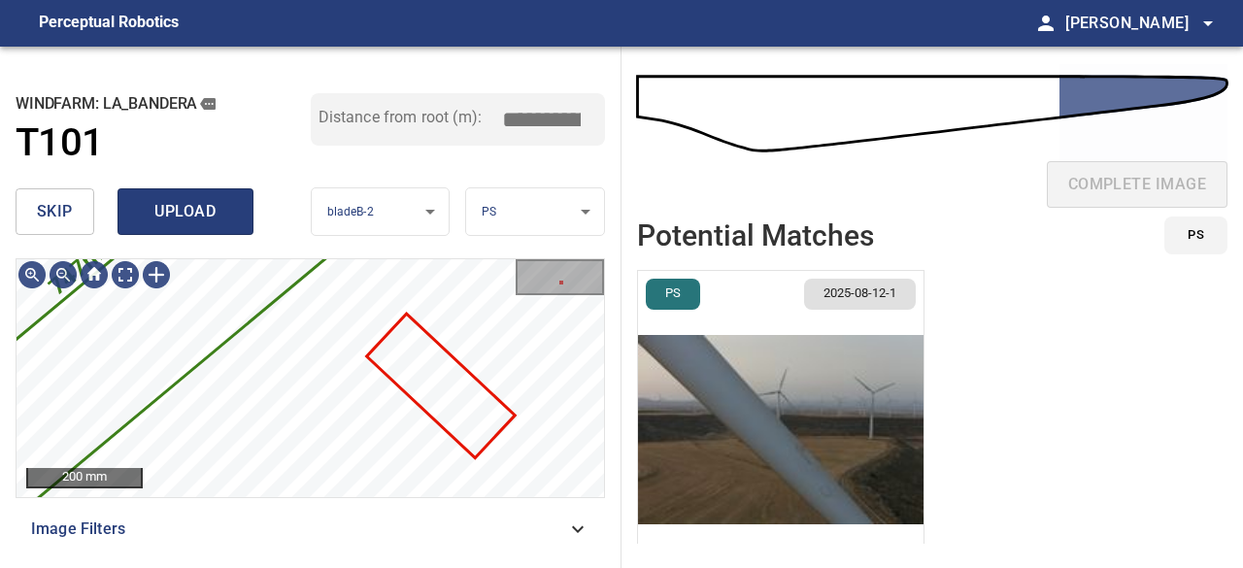
click at [201, 205] on span "upload" at bounding box center [185, 211] width 93 height 27
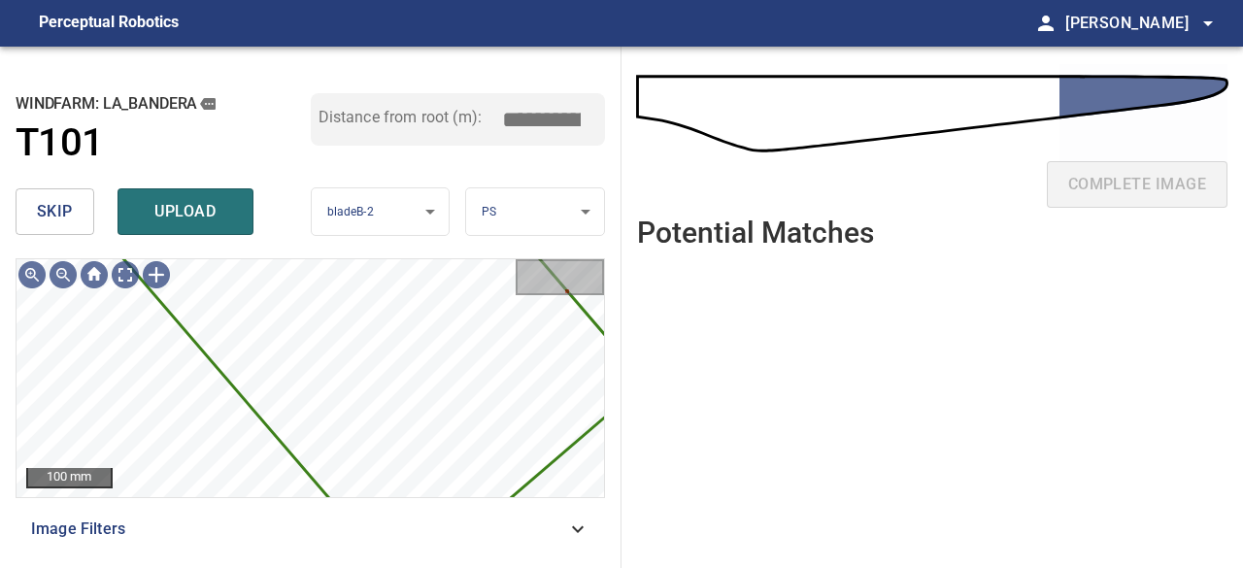
click at [530, 508] on div "758mm 365mm La_Bandera/T101/1 Category unclassified unclassified 100 mm Image F…" at bounding box center [311, 405] width 590 height 294
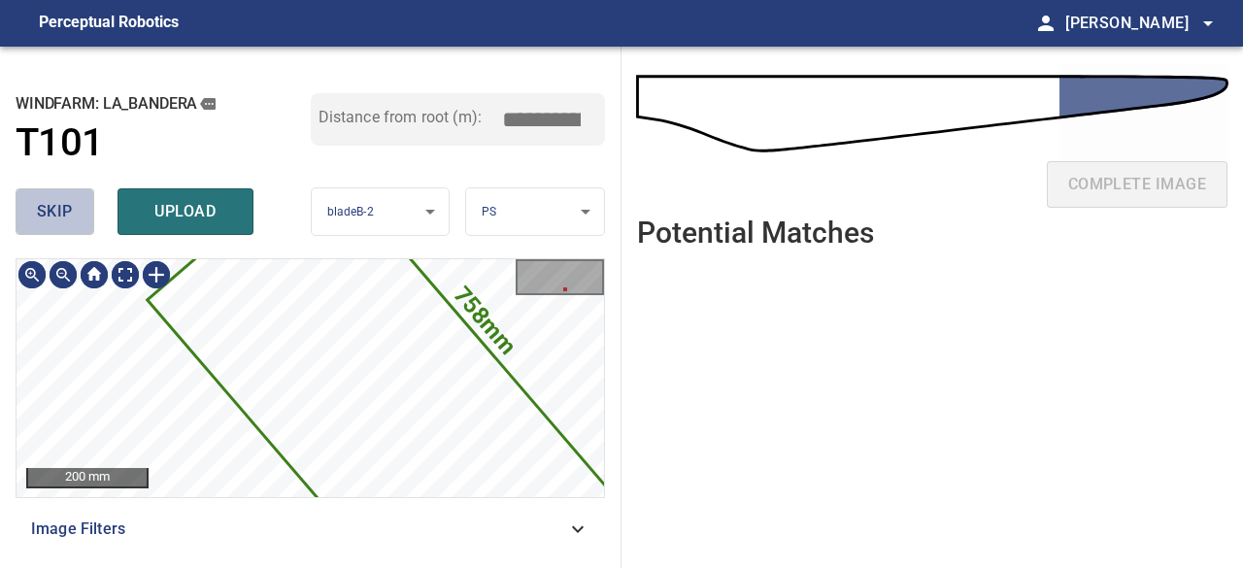
click at [35, 212] on button "skip" at bounding box center [55, 211] width 79 height 47
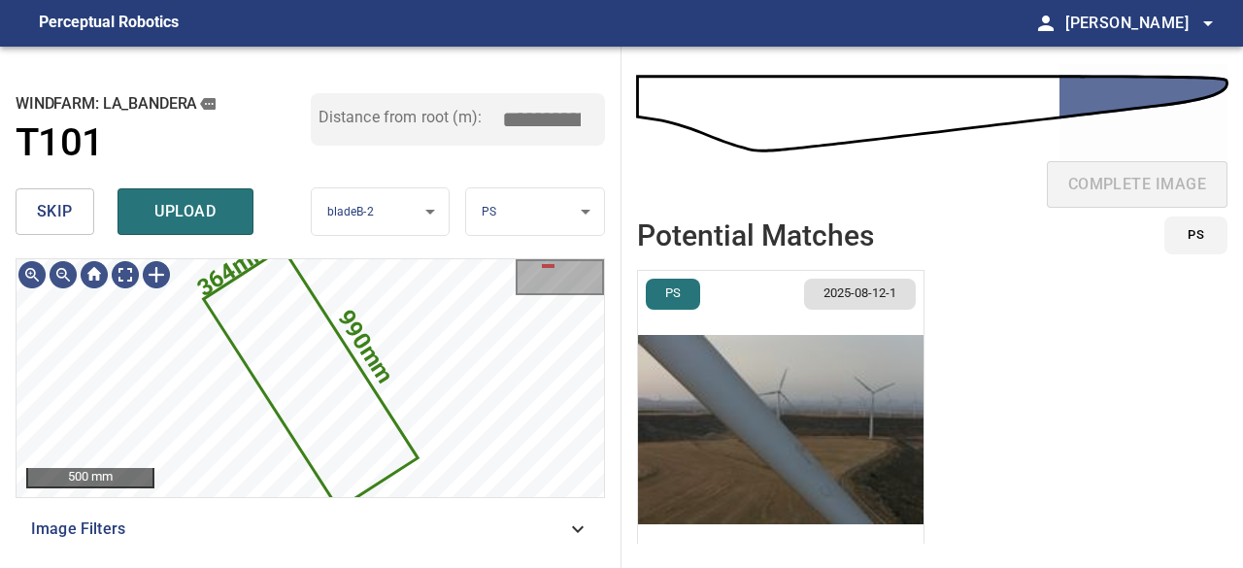
click at [854, 388] on img "button" at bounding box center [781, 430] width 286 height 318
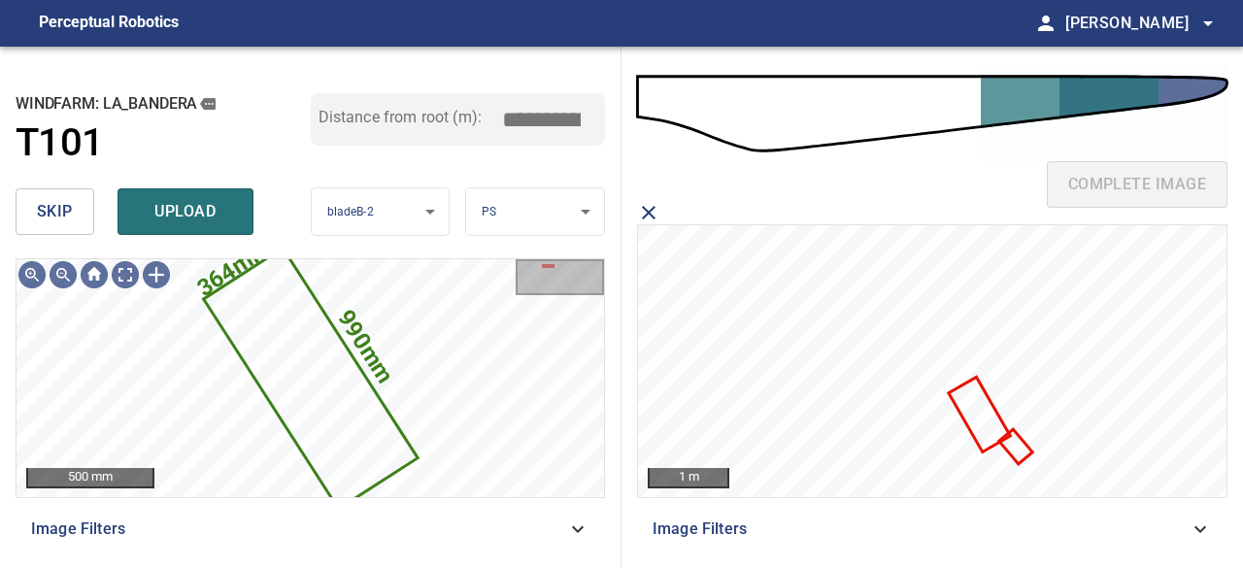
click at [62, 212] on span "skip" at bounding box center [55, 211] width 36 height 27
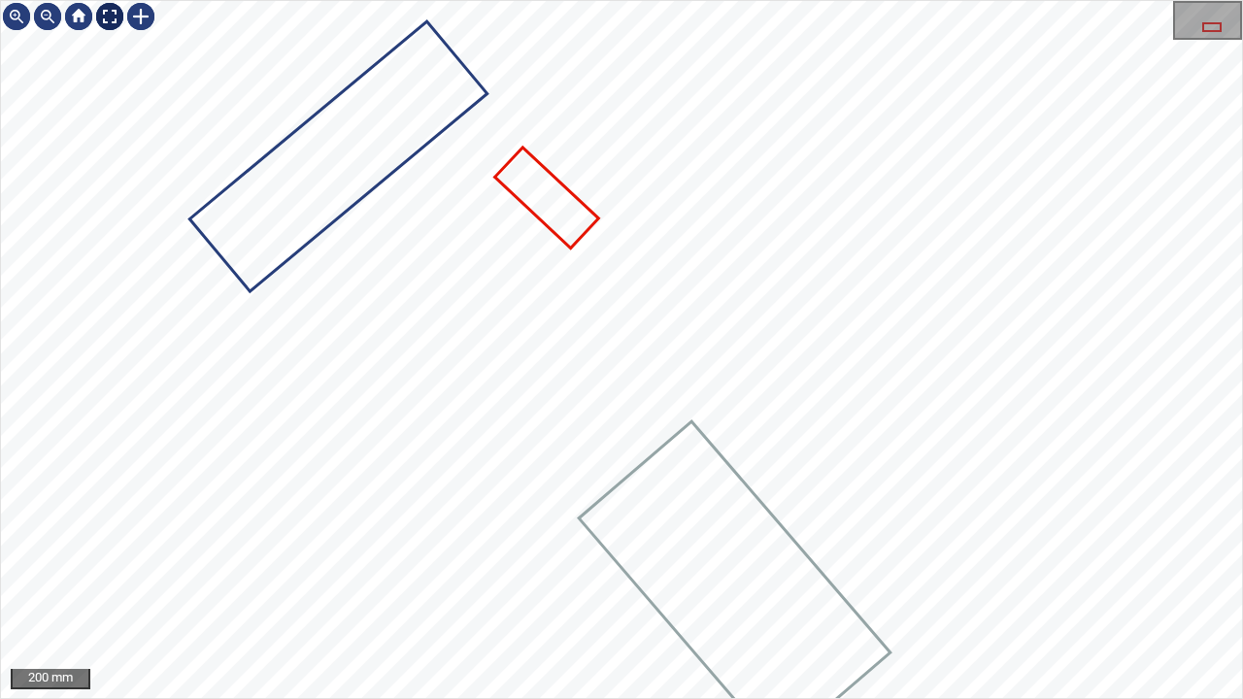
click at [101, 18] on div at bounding box center [109, 16] width 31 height 31
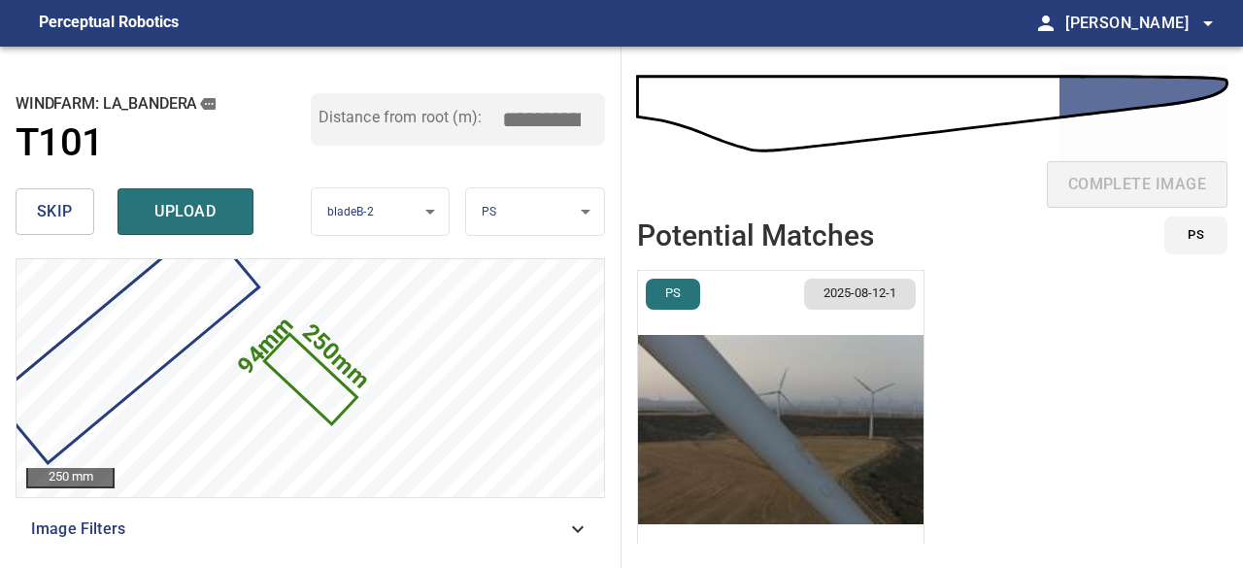
click at [772, 440] on img "button" at bounding box center [781, 430] width 286 height 318
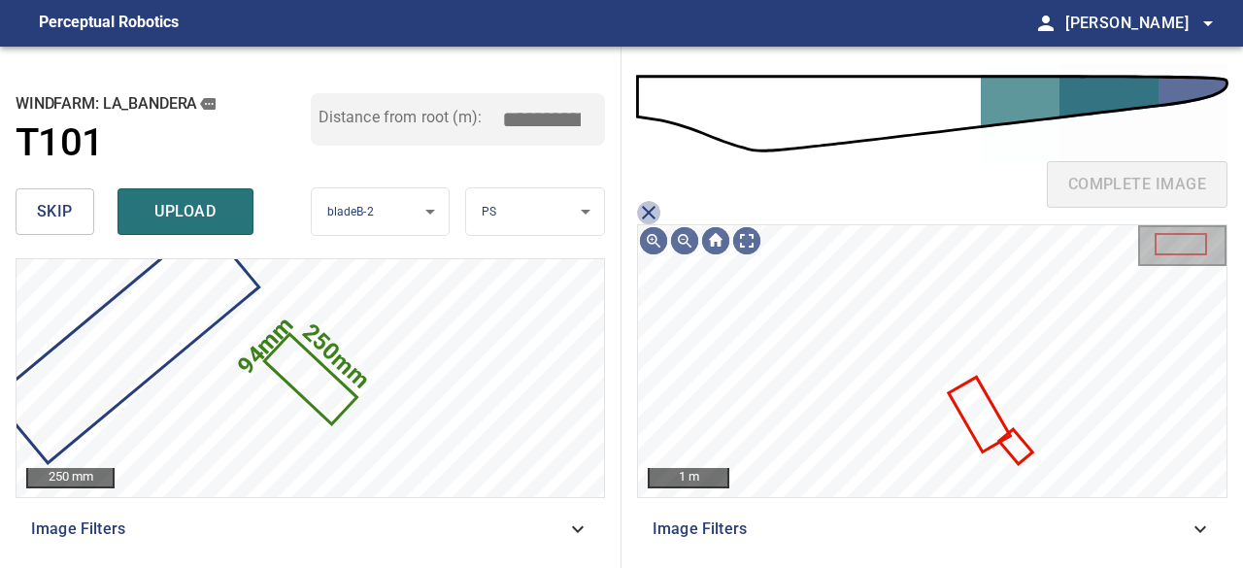
click at [648, 210] on icon "close matching imageResolution:" at bounding box center [648, 212] width 23 height 23
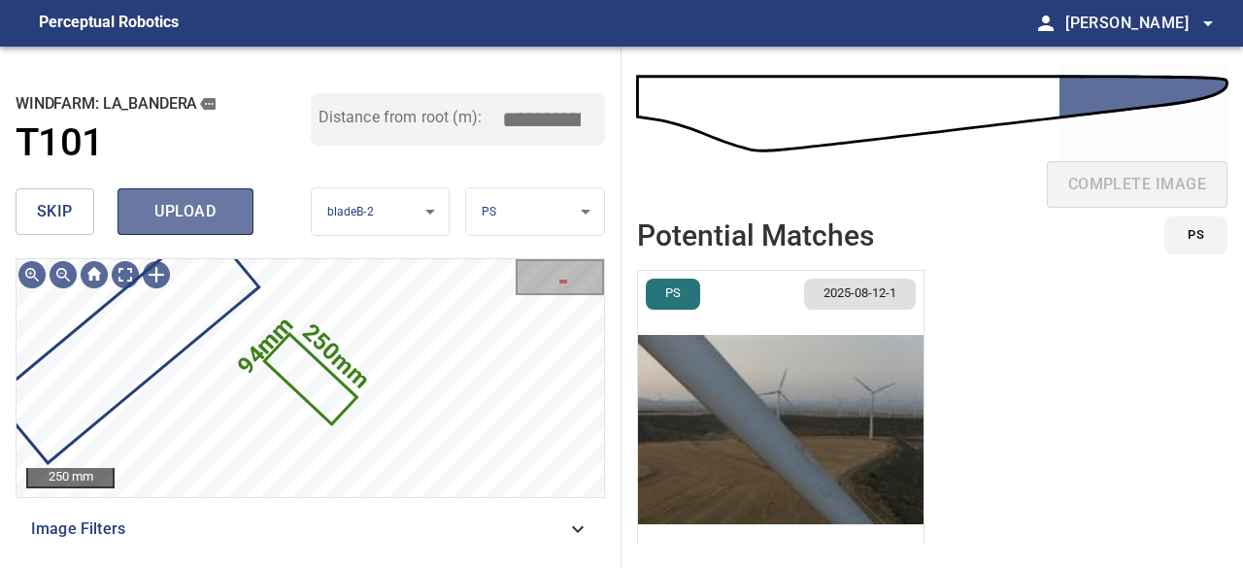
click at [140, 214] on span "upload" at bounding box center [185, 211] width 93 height 27
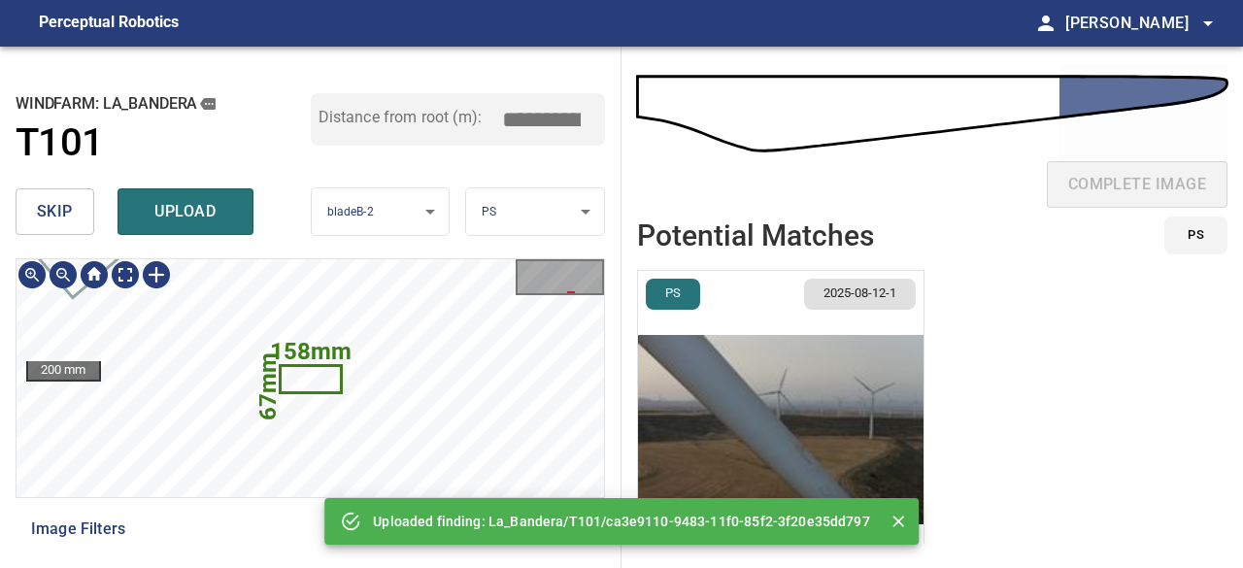
click at [330, 378] on icon at bounding box center [310, 379] width 57 height 24
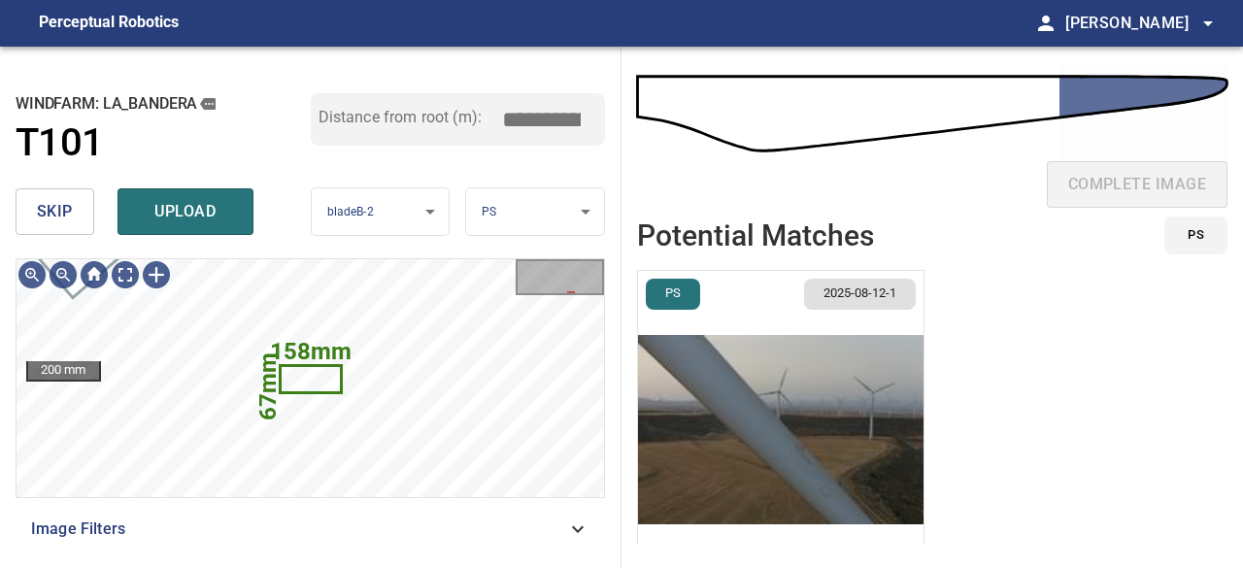
click at [54, 217] on span "skip" at bounding box center [55, 211] width 36 height 27
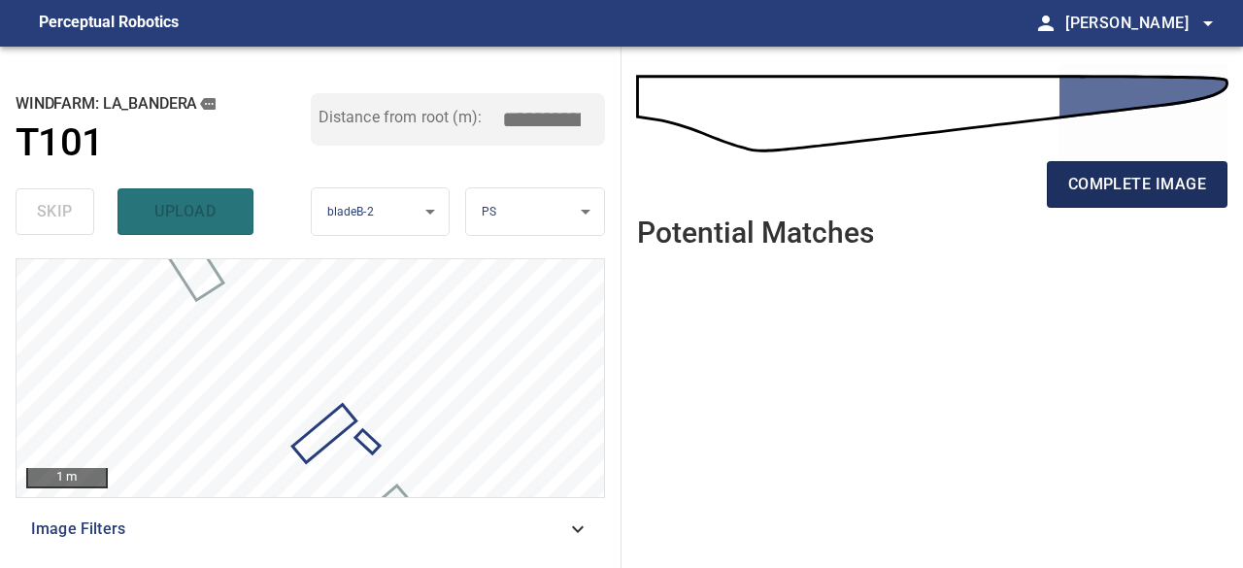
click at [1130, 189] on span "complete image" at bounding box center [1138, 184] width 138 height 27
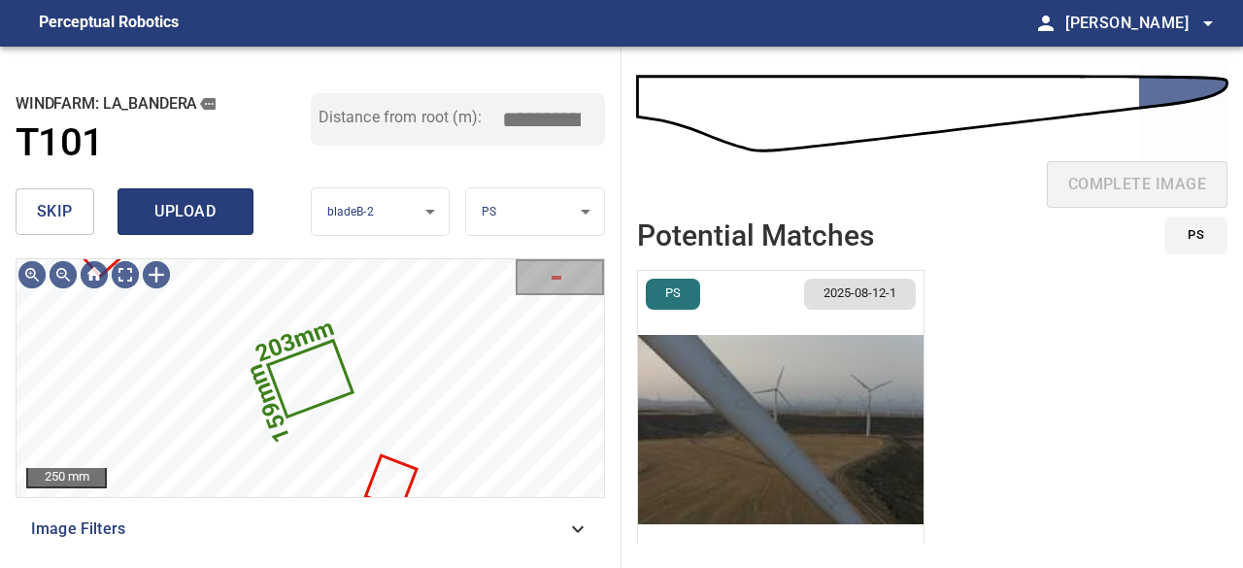
click at [191, 210] on span "upload" at bounding box center [185, 211] width 93 height 27
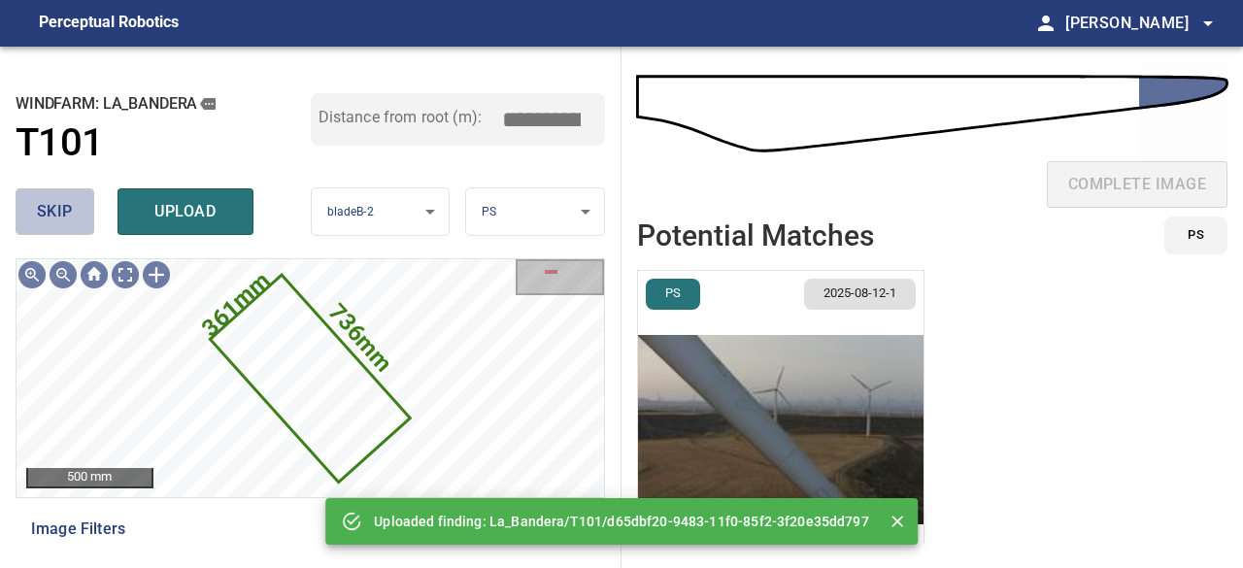
click at [67, 216] on span "skip" at bounding box center [55, 211] width 36 height 27
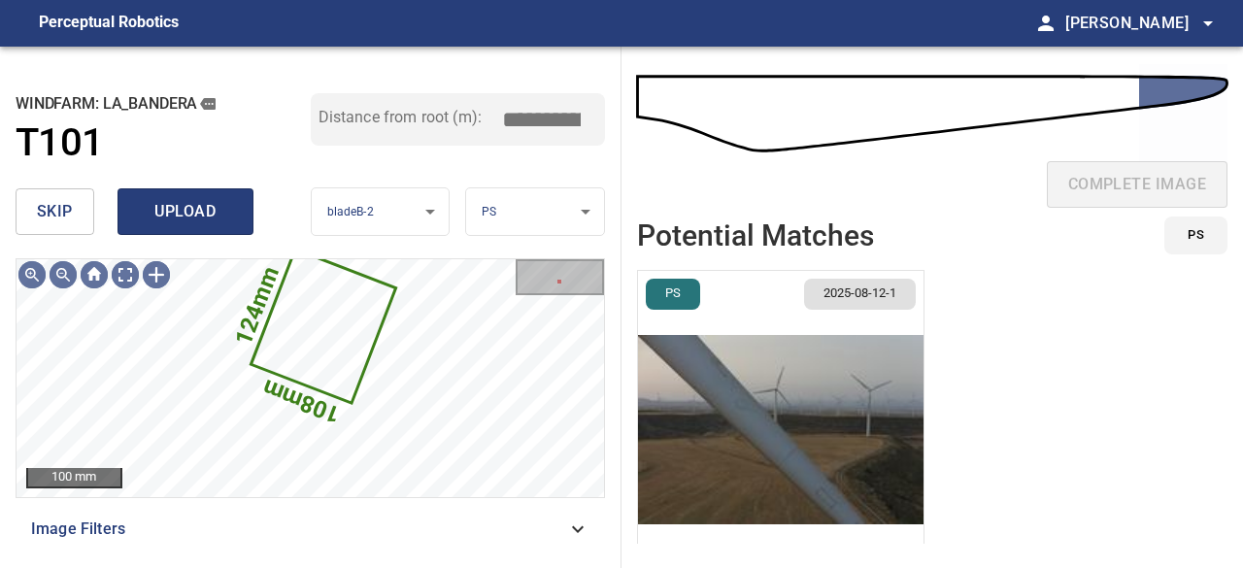
click at [153, 223] on span "upload" at bounding box center [185, 211] width 93 height 27
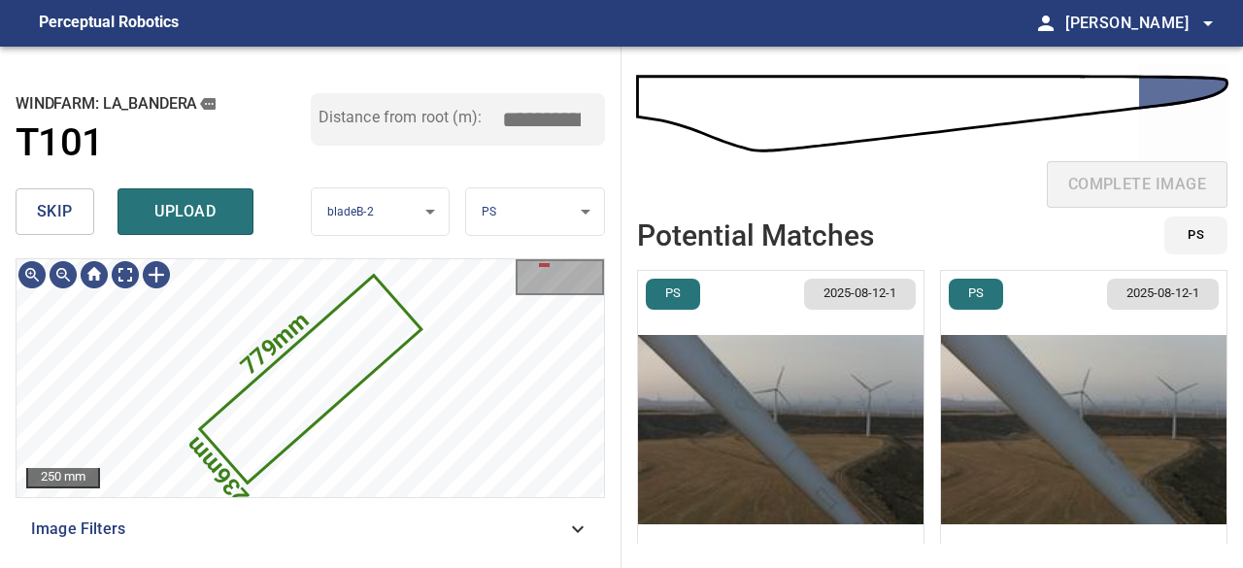
click at [715, 434] on img "button" at bounding box center [781, 430] width 286 height 318
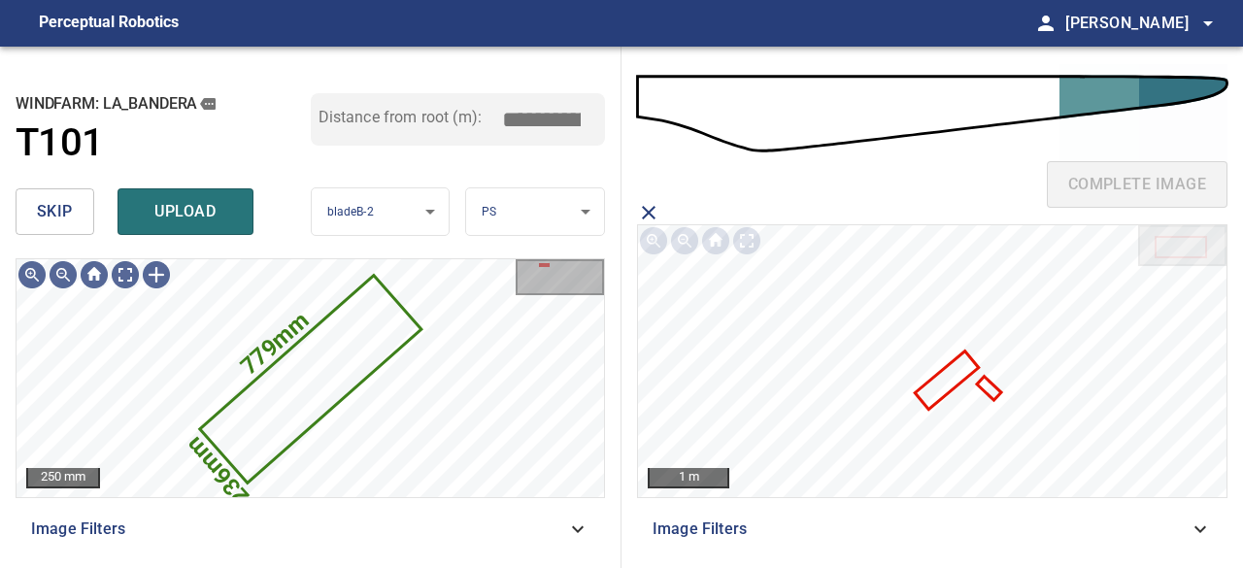
click at [58, 213] on span "skip" at bounding box center [55, 211] width 36 height 27
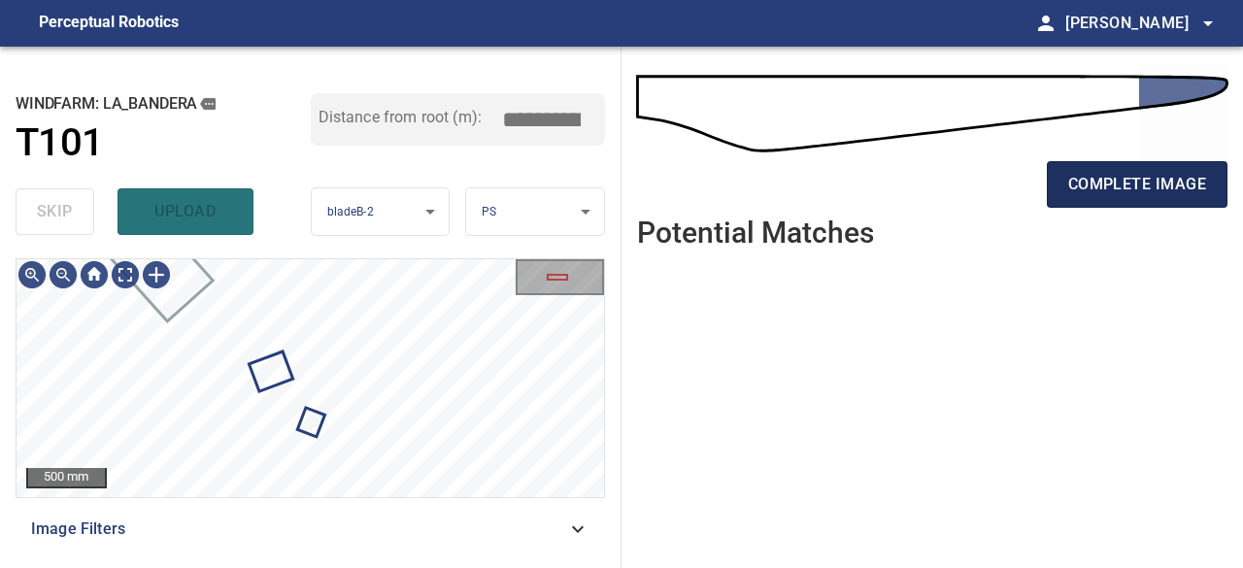
click at [1086, 198] on button "complete image" at bounding box center [1137, 184] width 181 height 47
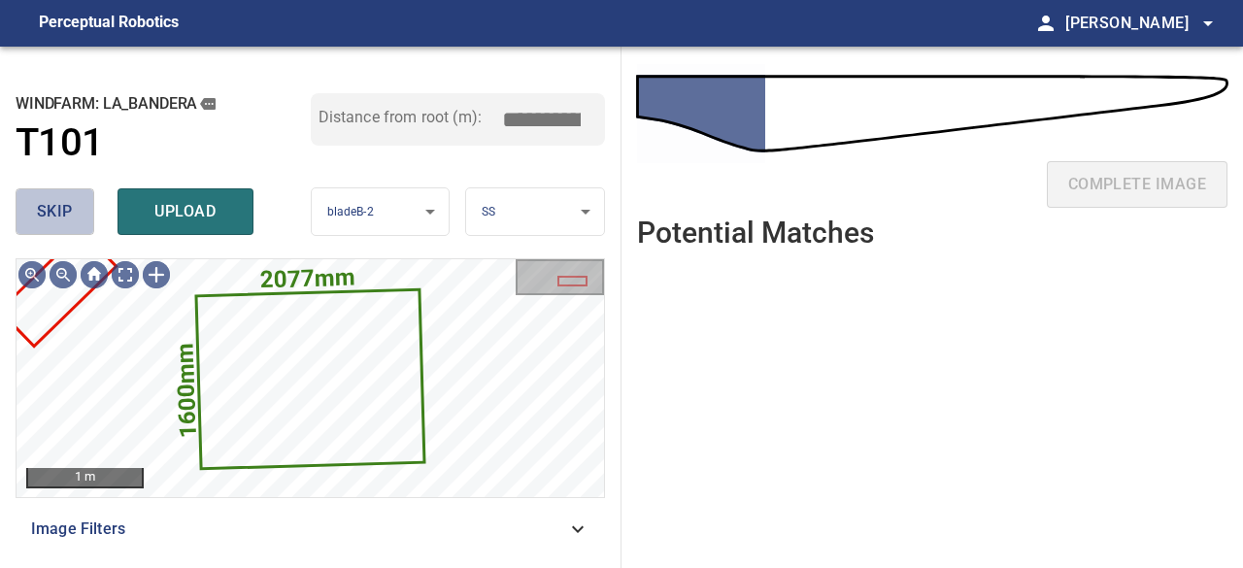
click at [66, 213] on span "skip" at bounding box center [55, 211] width 36 height 27
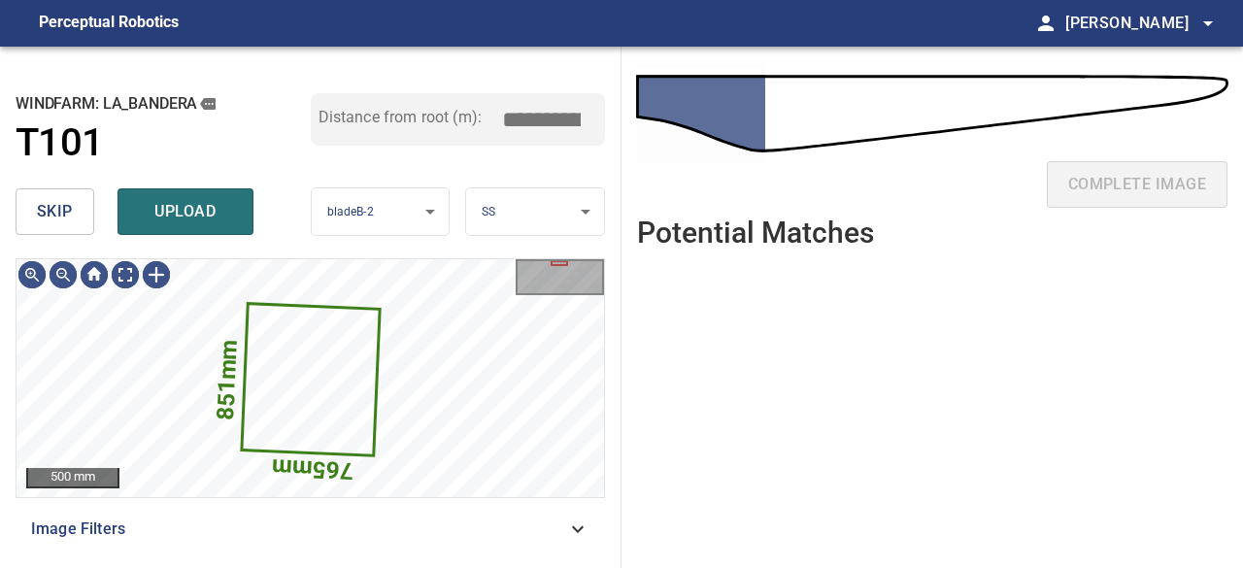
click at [56, 199] on span "skip" at bounding box center [55, 211] width 36 height 27
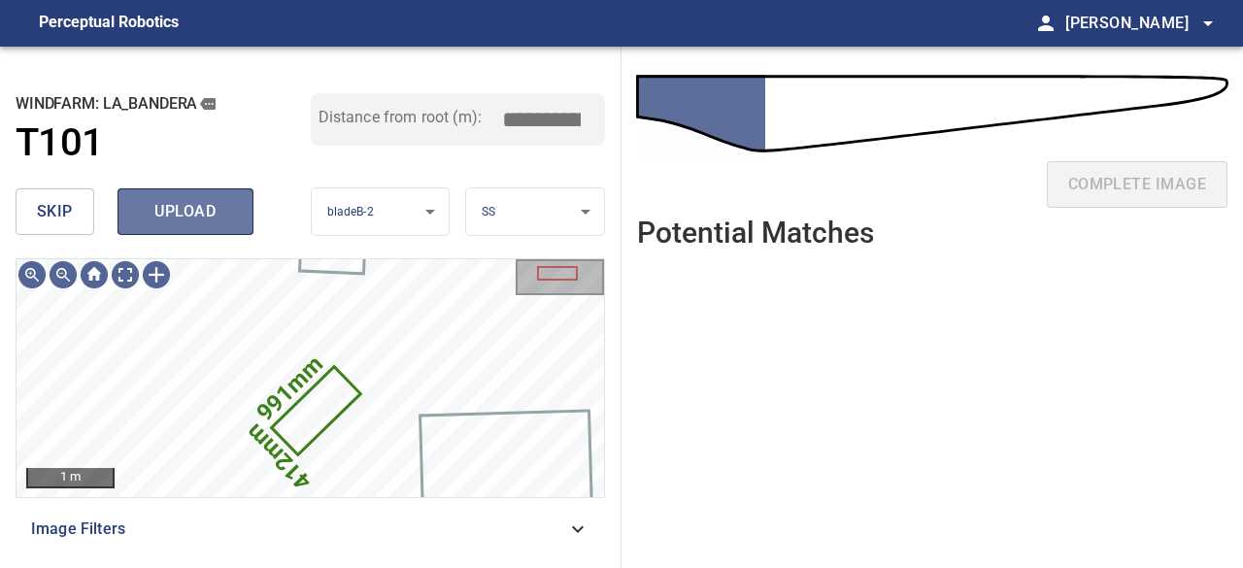
click at [203, 212] on span "upload" at bounding box center [185, 211] width 93 height 27
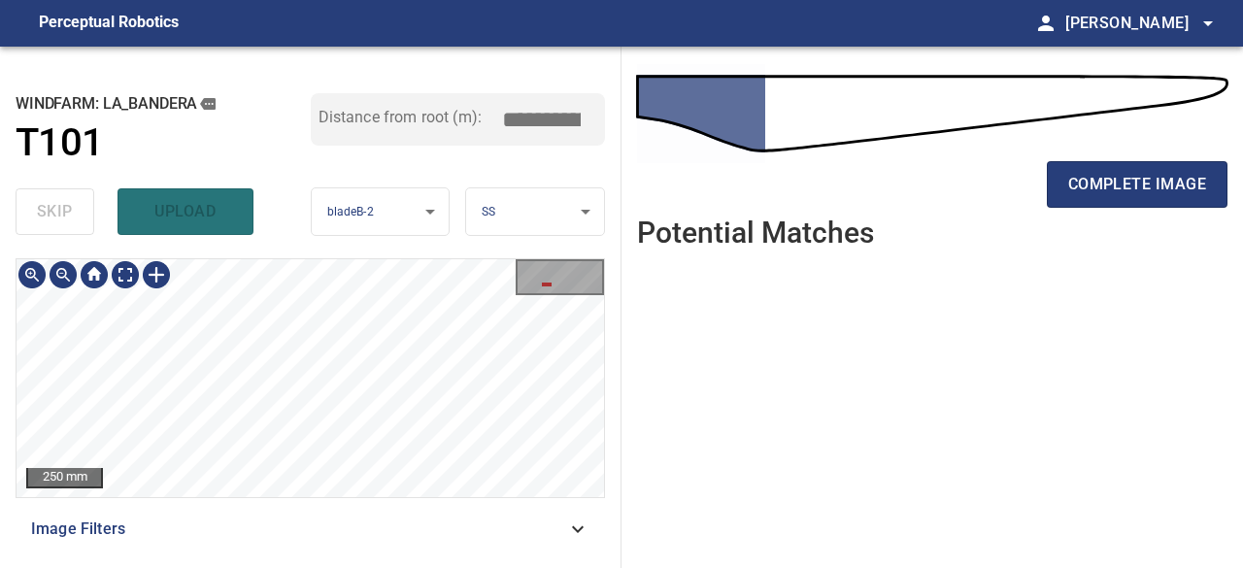
click at [624, 135] on div "**********" at bounding box center [621, 308] width 1243 height 522
click at [492, 201] on div "**********" at bounding box center [311, 308] width 622 height 522
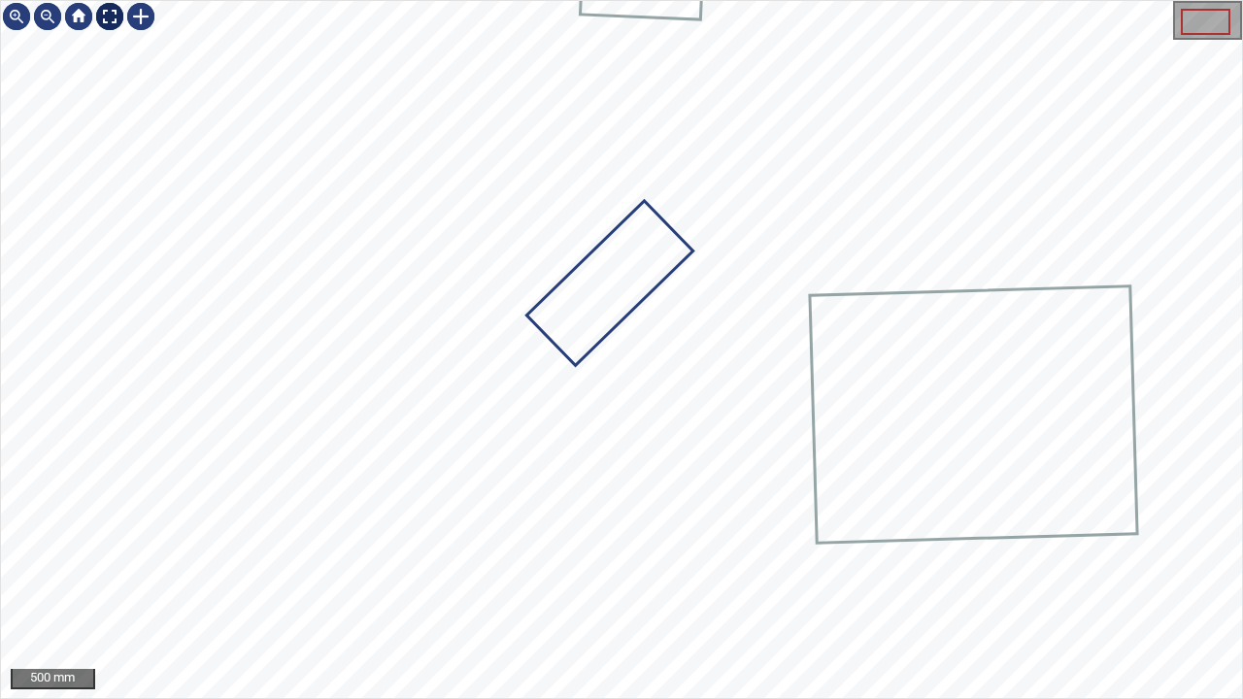
click at [105, 18] on div at bounding box center [109, 16] width 31 height 31
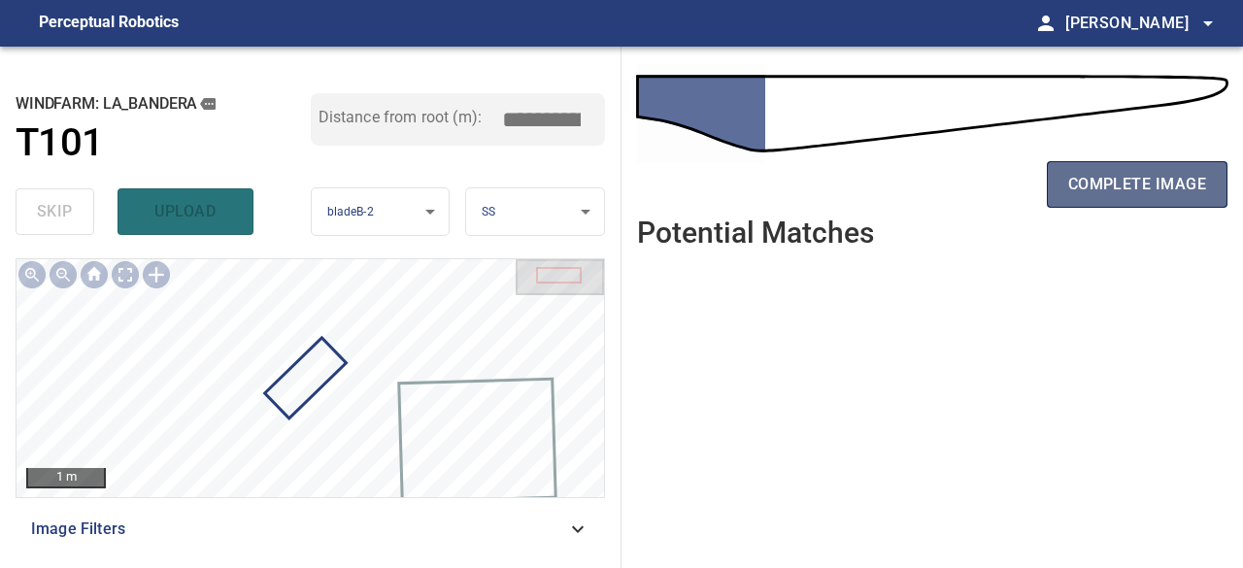
click at [1123, 184] on span "complete image" at bounding box center [1138, 184] width 138 height 27
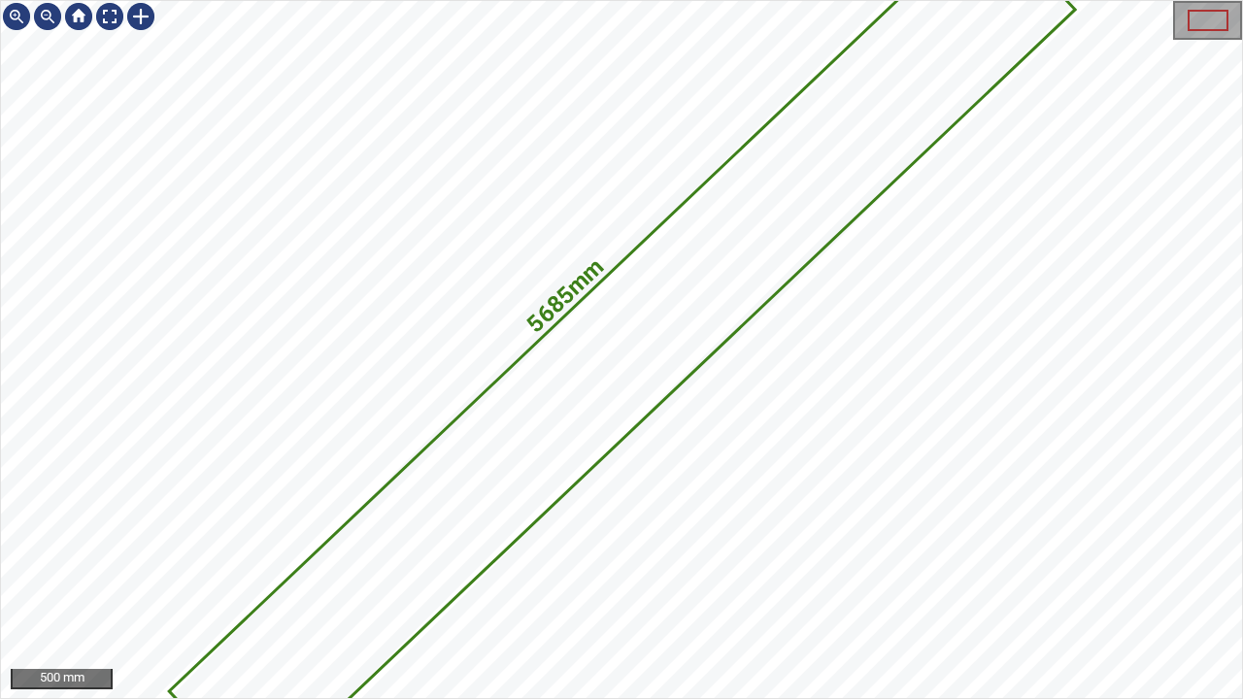
click at [681, 288] on icon at bounding box center [621, 350] width 901 height 866
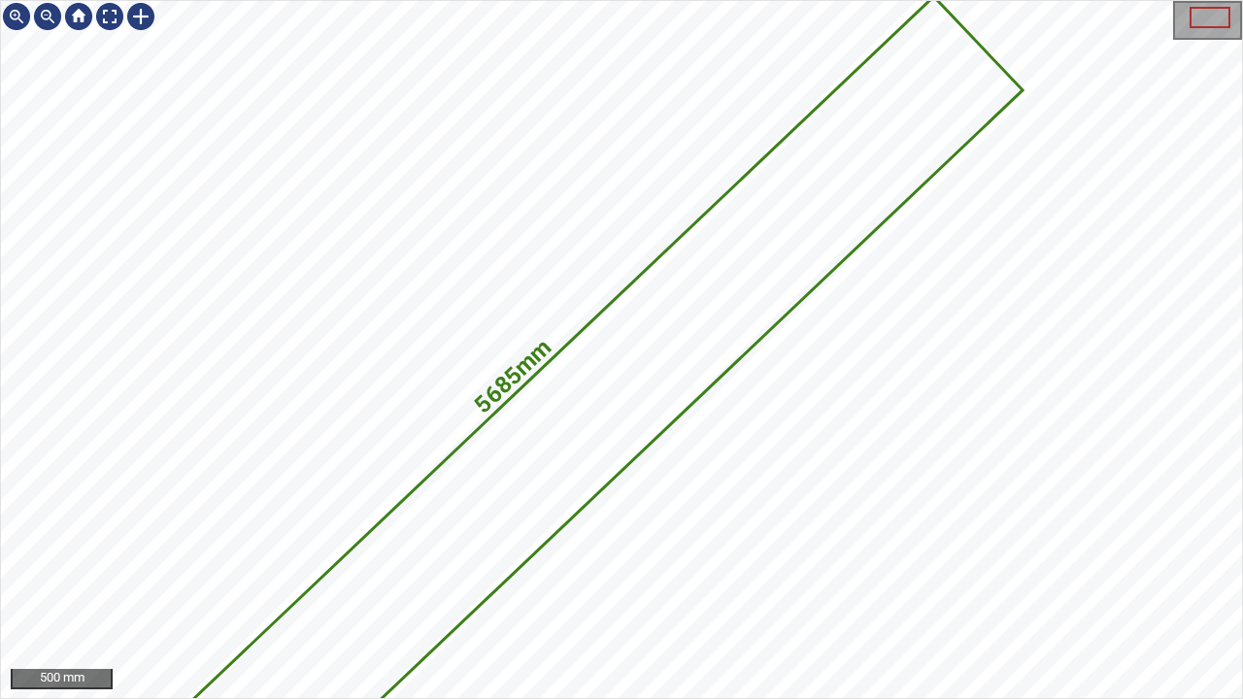
click at [616, 378] on div "5685mm 637mm" at bounding box center [621, 349] width 1241 height 697
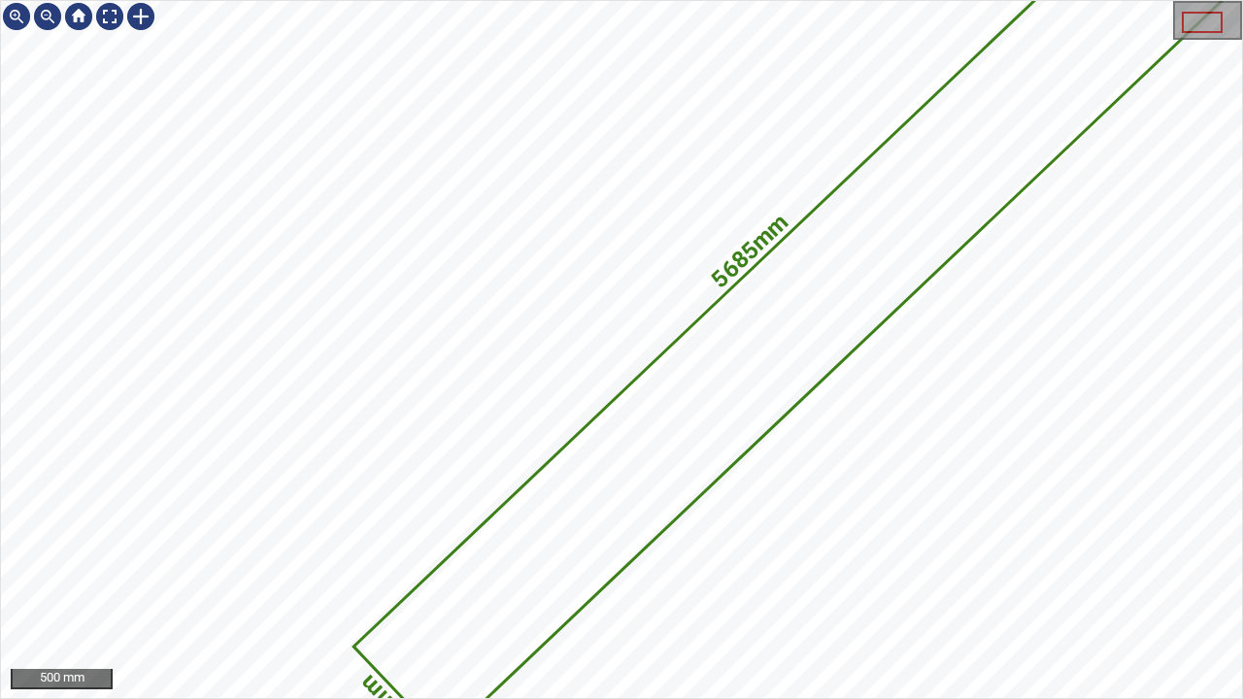
click at [881, 227] on div "5685mm 637mm" at bounding box center [621, 349] width 1241 height 697
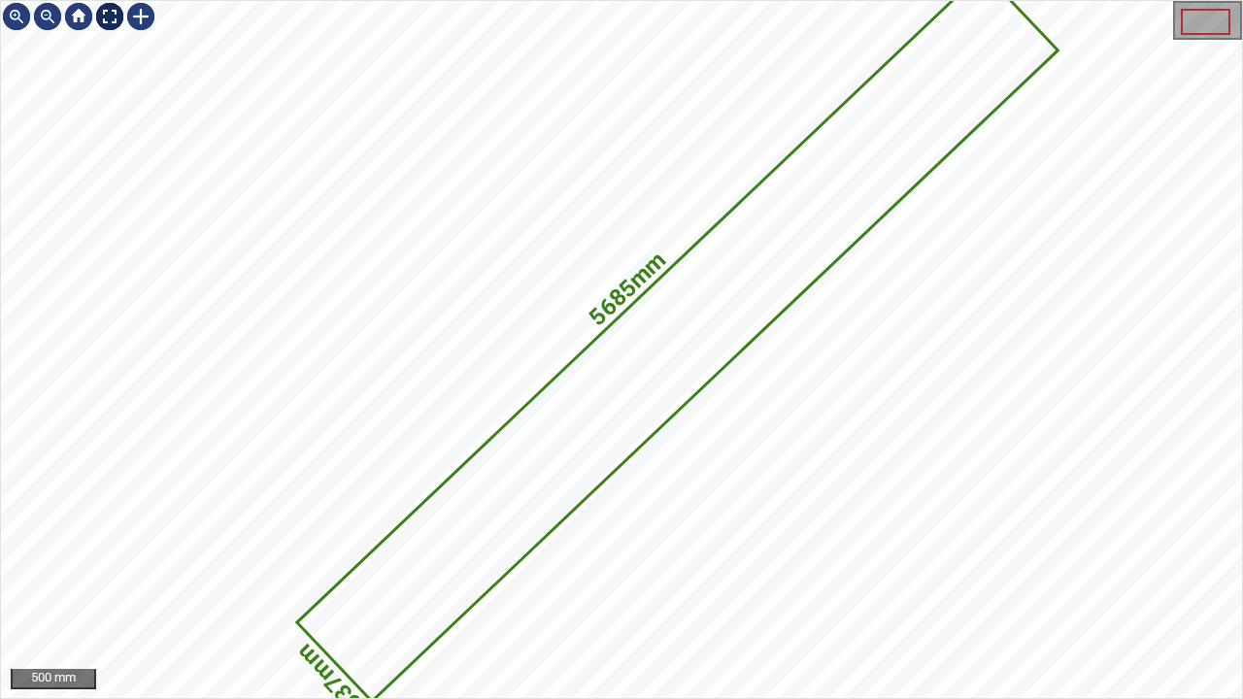
click at [107, 15] on div at bounding box center [109, 16] width 31 height 31
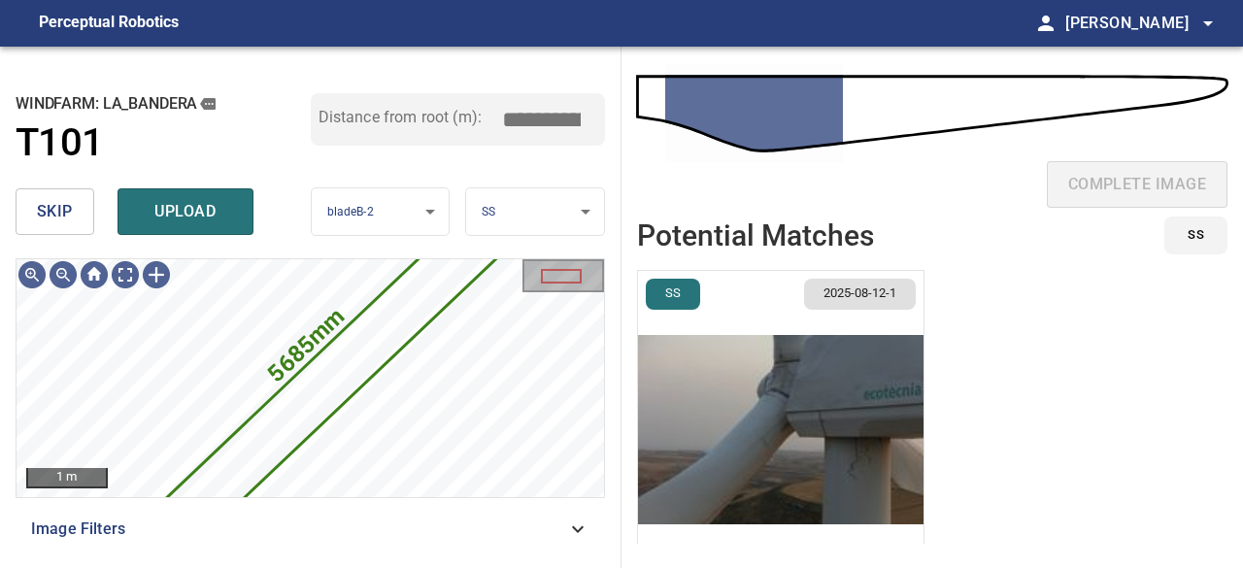
click at [58, 213] on span "skip" at bounding box center [55, 211] width 36 height 27
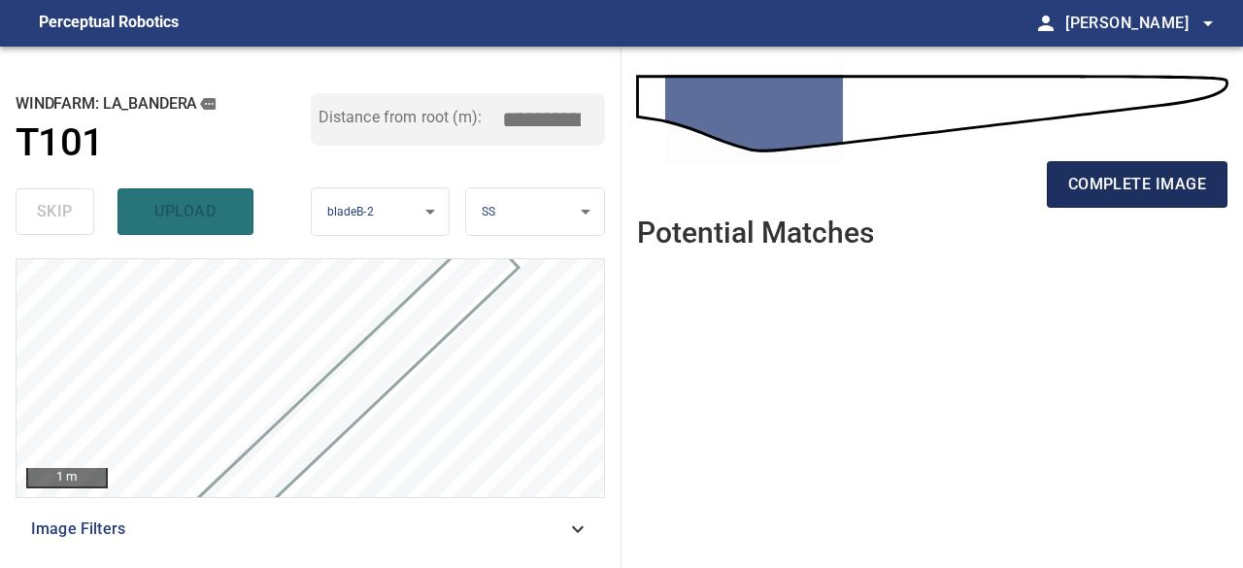
click at [1194, 189] on span "complete image" at bounding box center [1138, 184] width 138 height 27
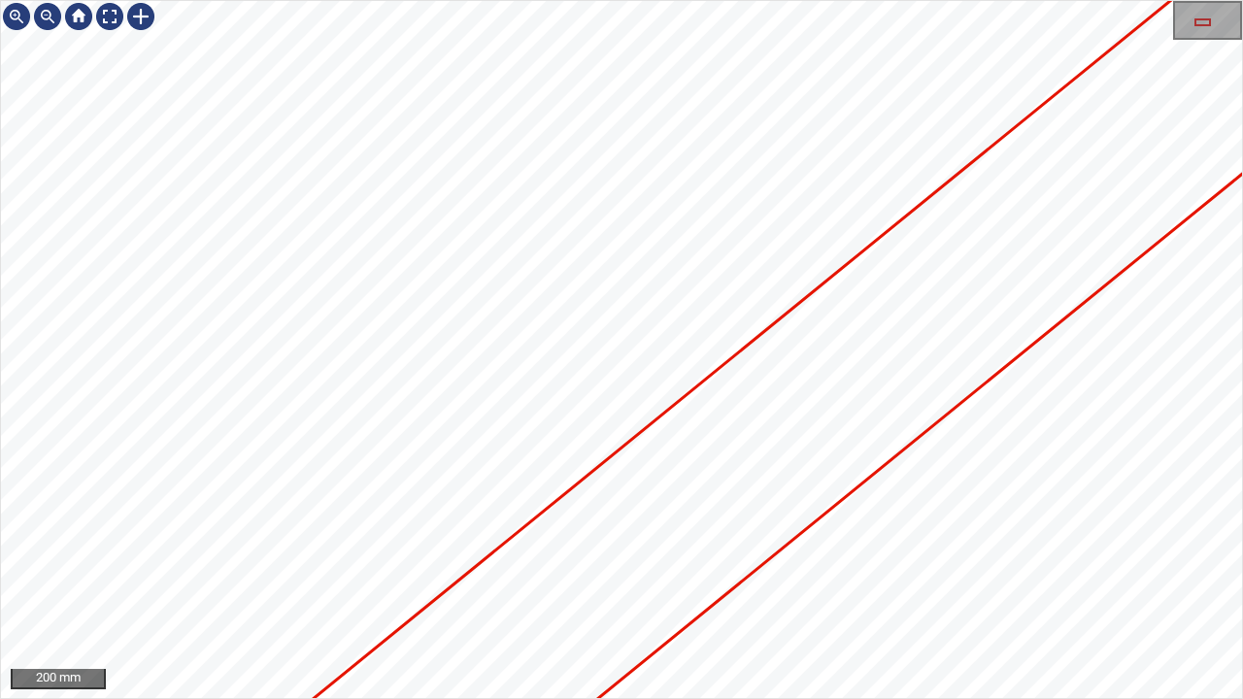
click at [0, 574] on div "200 mm" at bounding box center [621, 349] width 1243 height 699
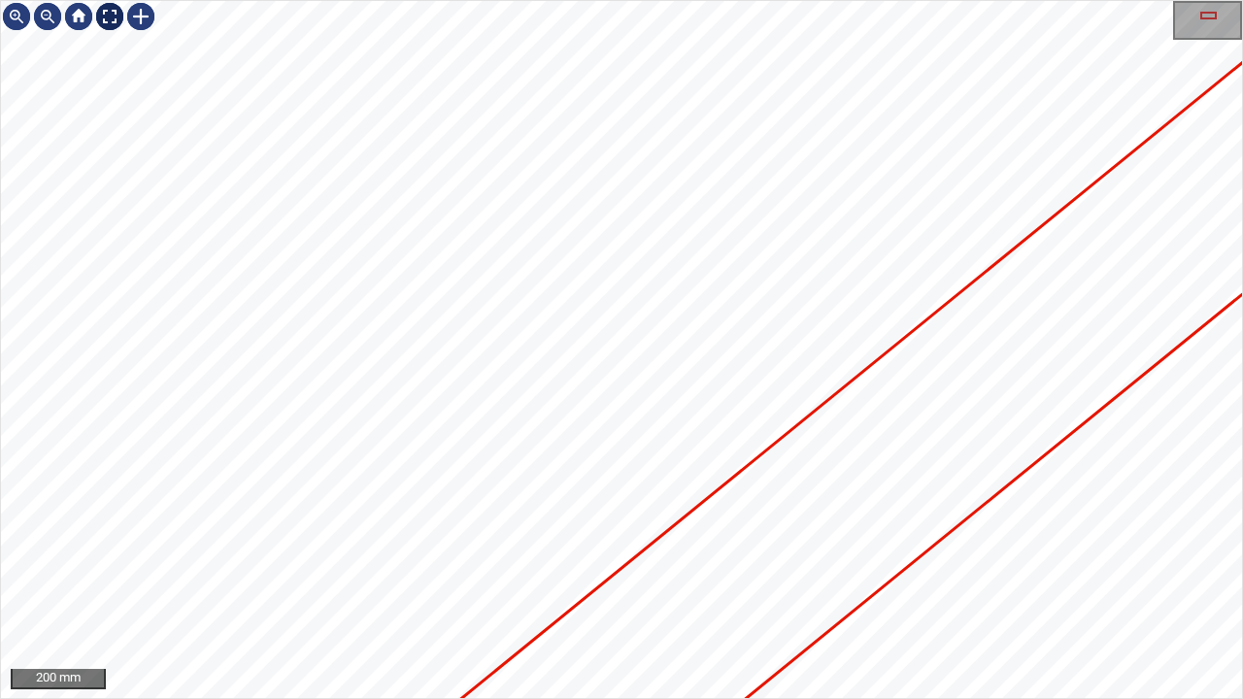
click at [107, 9] on div at bounding box center [109, 16] width 31 height 31
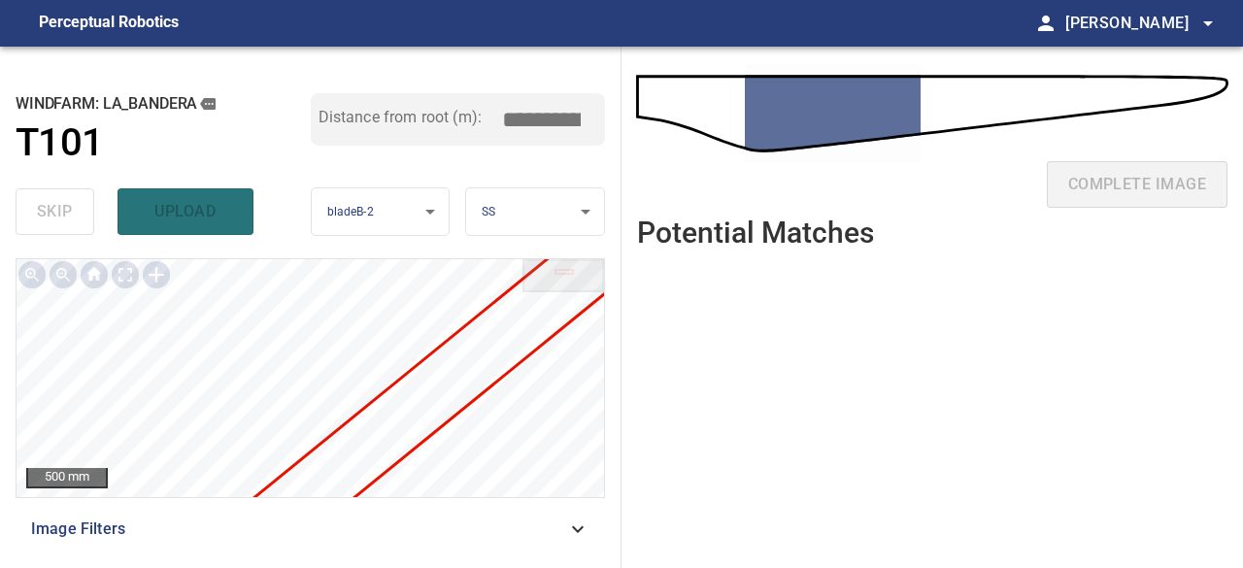
click at [76, 222] on div "skip upload" at bounding box center [163, 212] width 295 height 62
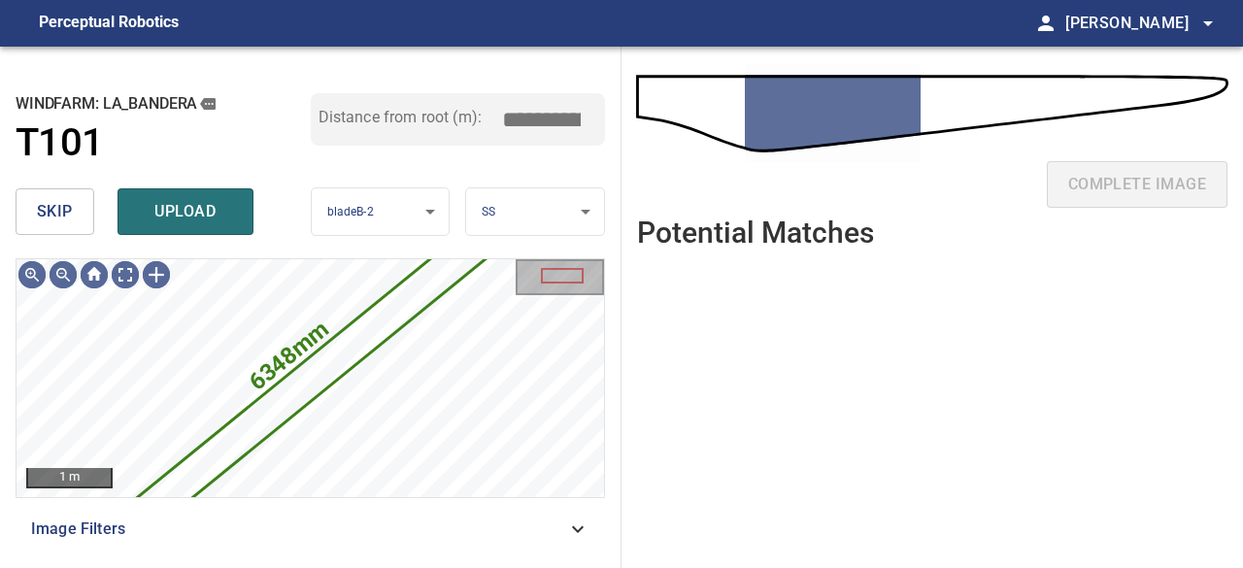
click at [52, 203] on span "skip" at bounding box center [55, 211] width 36 height 27
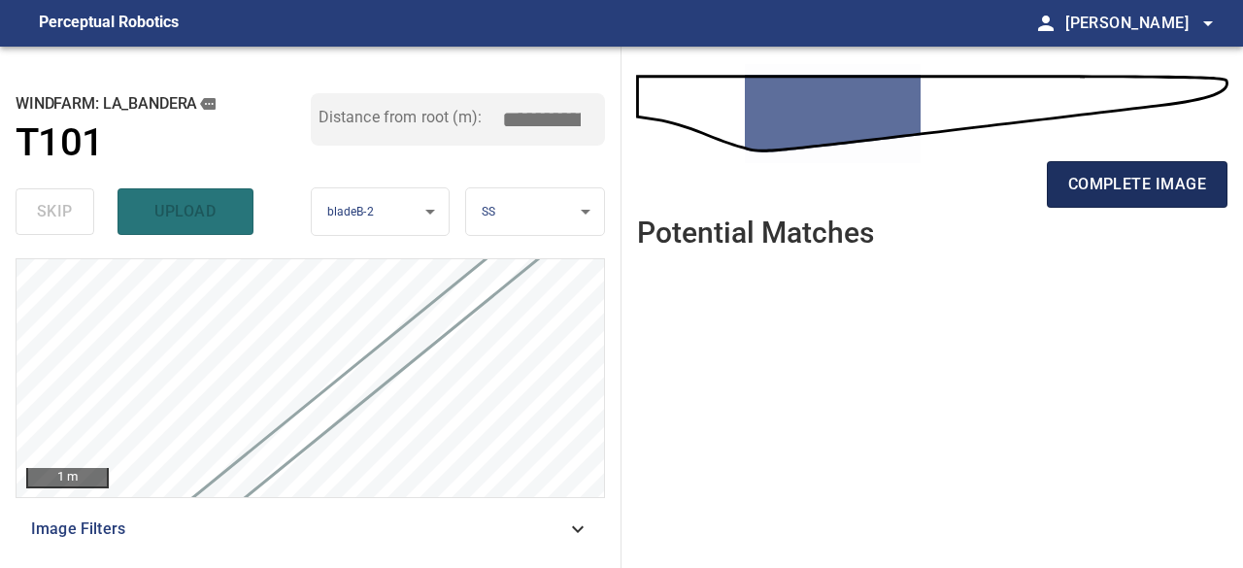
click at [1138, 184] on span "complete image" at bounding box center [1138, 184] width 138 height 27
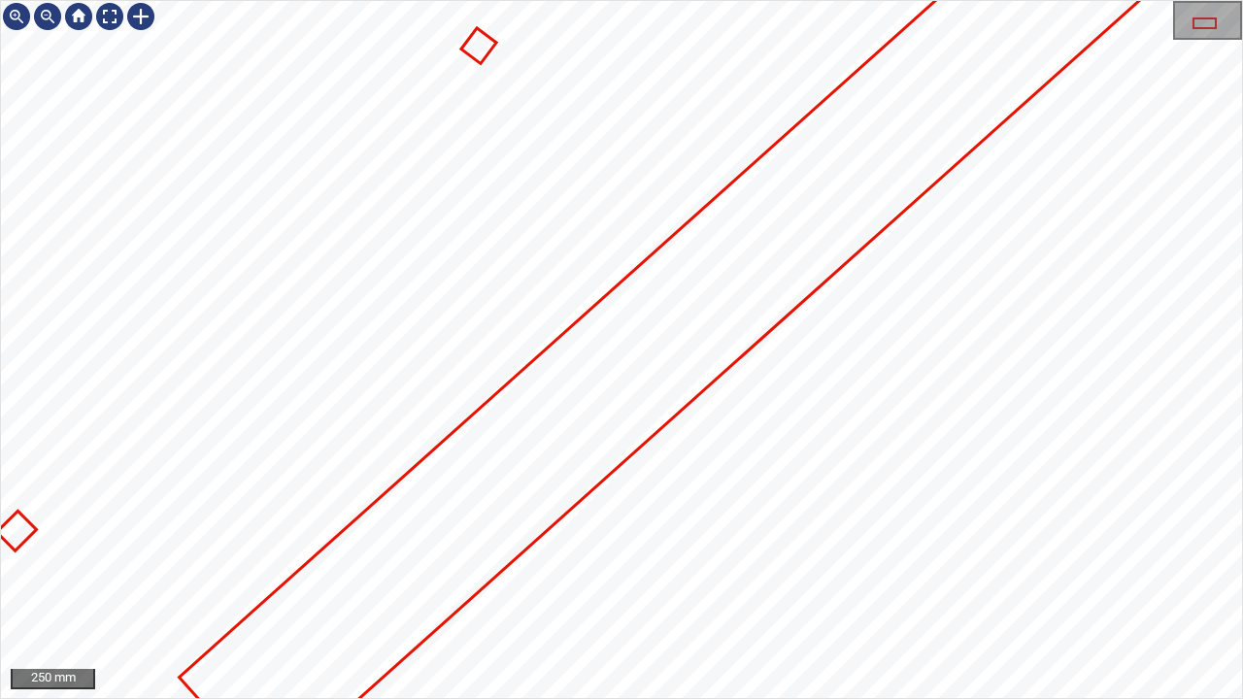
click at [439, 496] on icon at bounding box center [952, 78] width 1540 height 1398
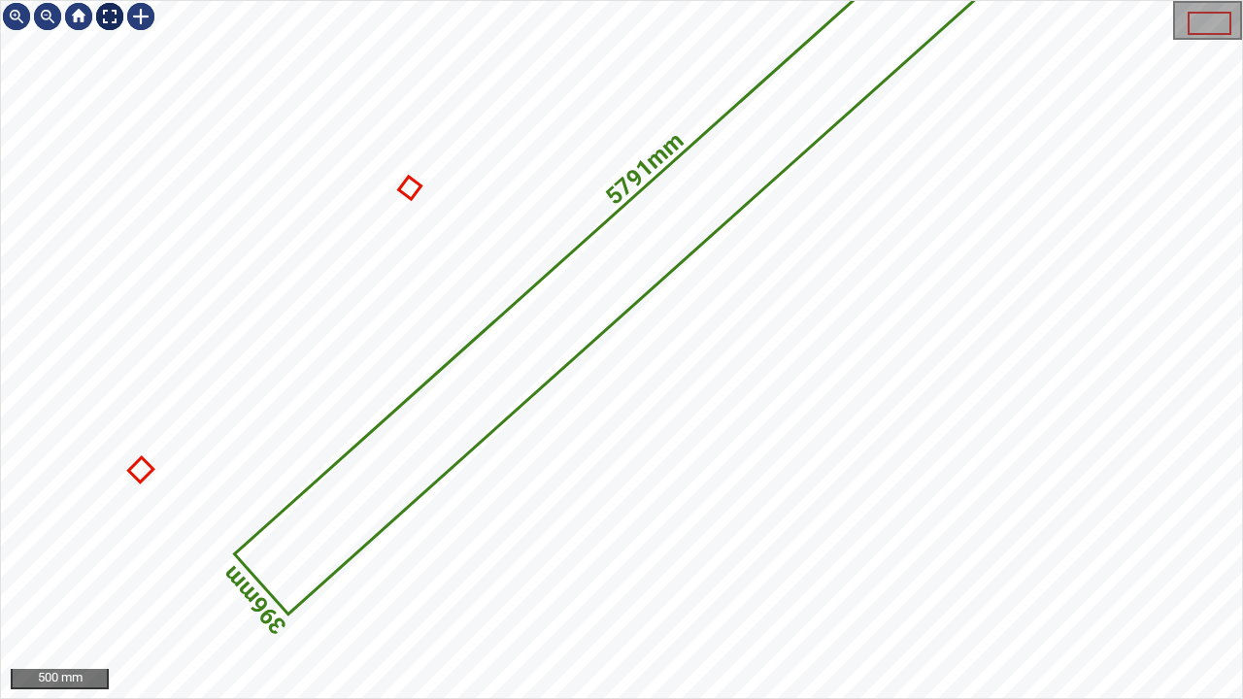
click at [107, 23] on div at bounding box center [109, 16] width 31 height 31
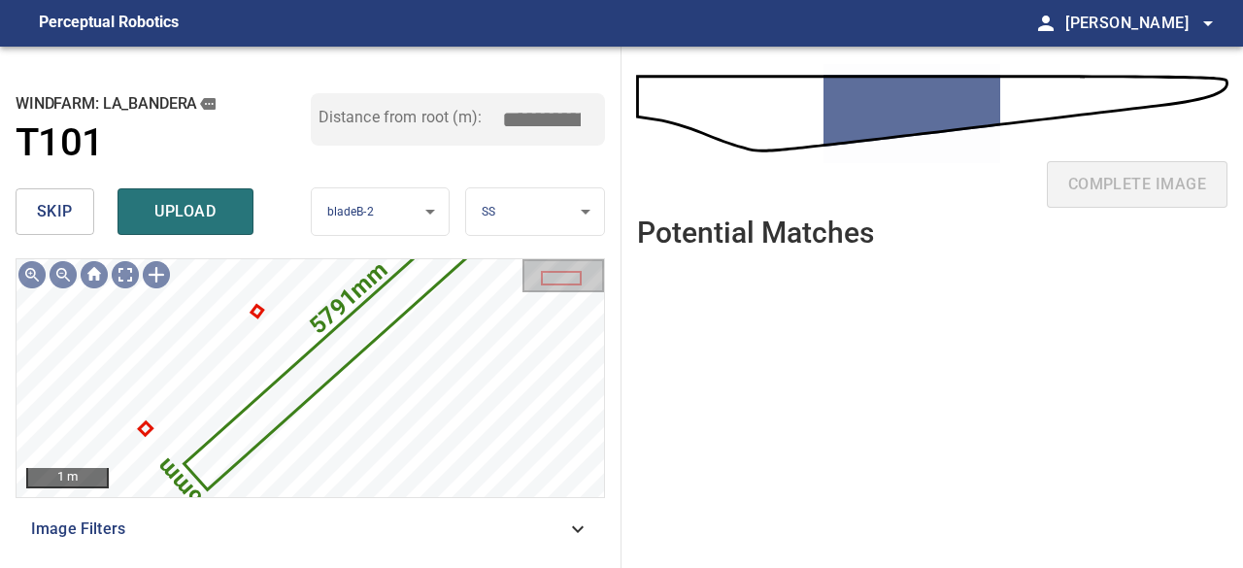
click at [60, 212] on span "skip" at bounding box center [55, 211] width 36 height 27
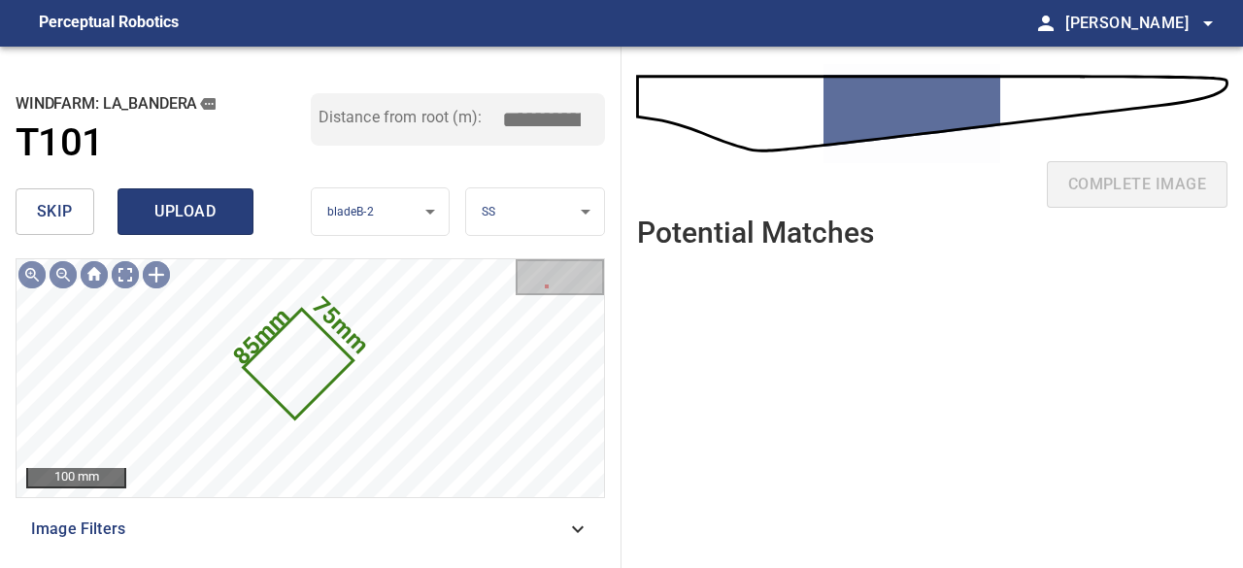
click at [144, 204] on span "upload" at bounding box center [185, 211] width 93 height 27
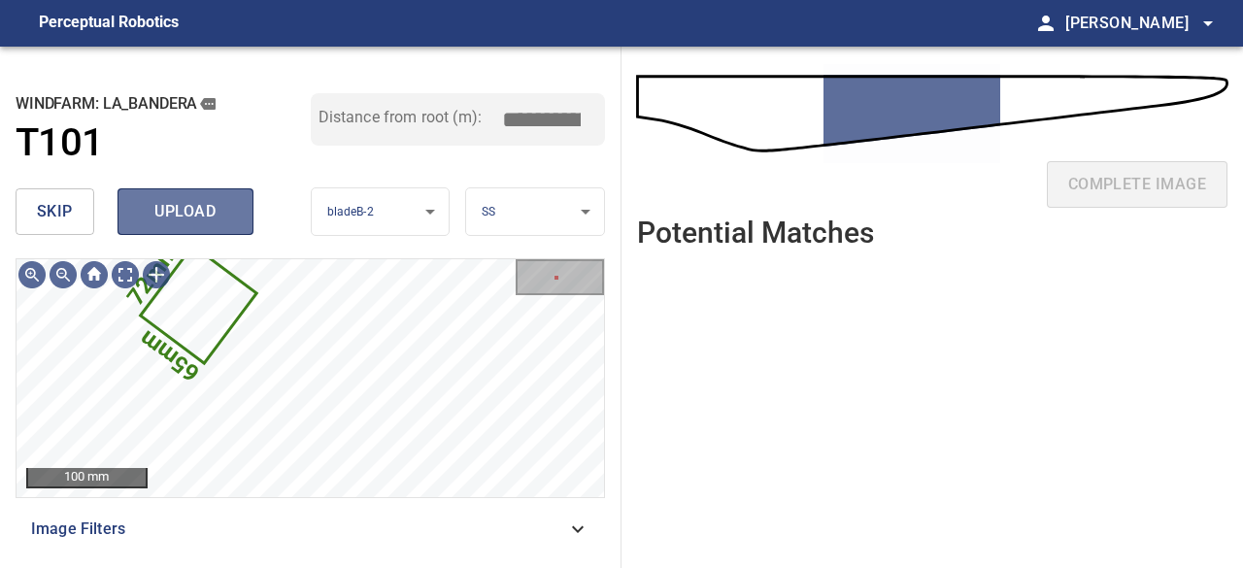
click at [207, 212] on span "upload" at bounding box center [185, 211] width 93 height 27
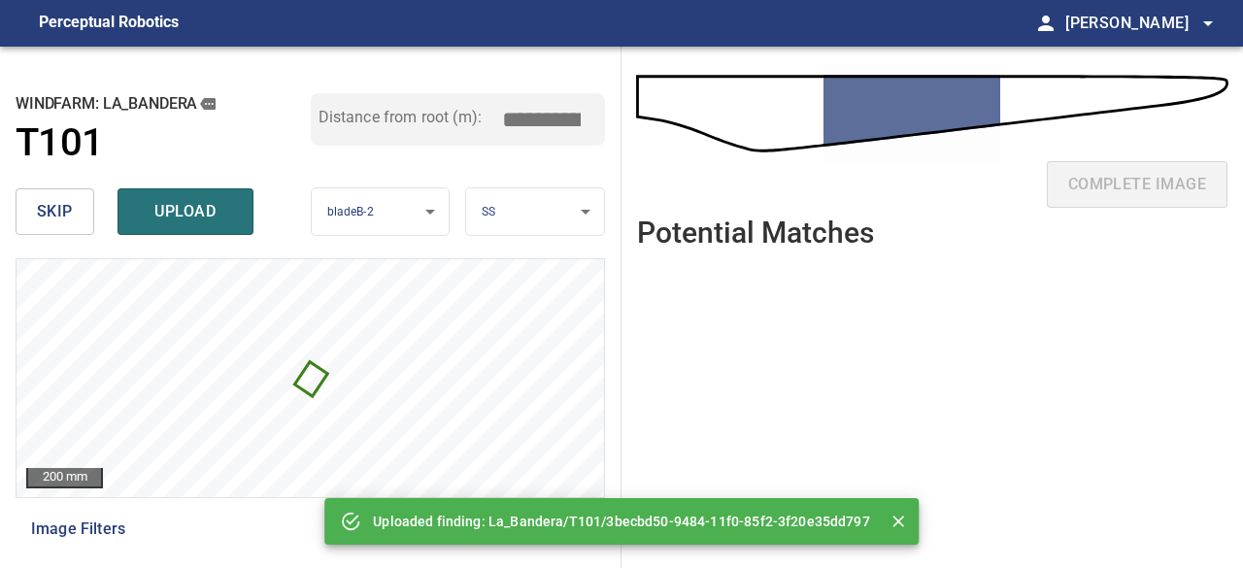
click at [207, 213] on span "upload" at bounding box center [185, 211] width 93 height 27
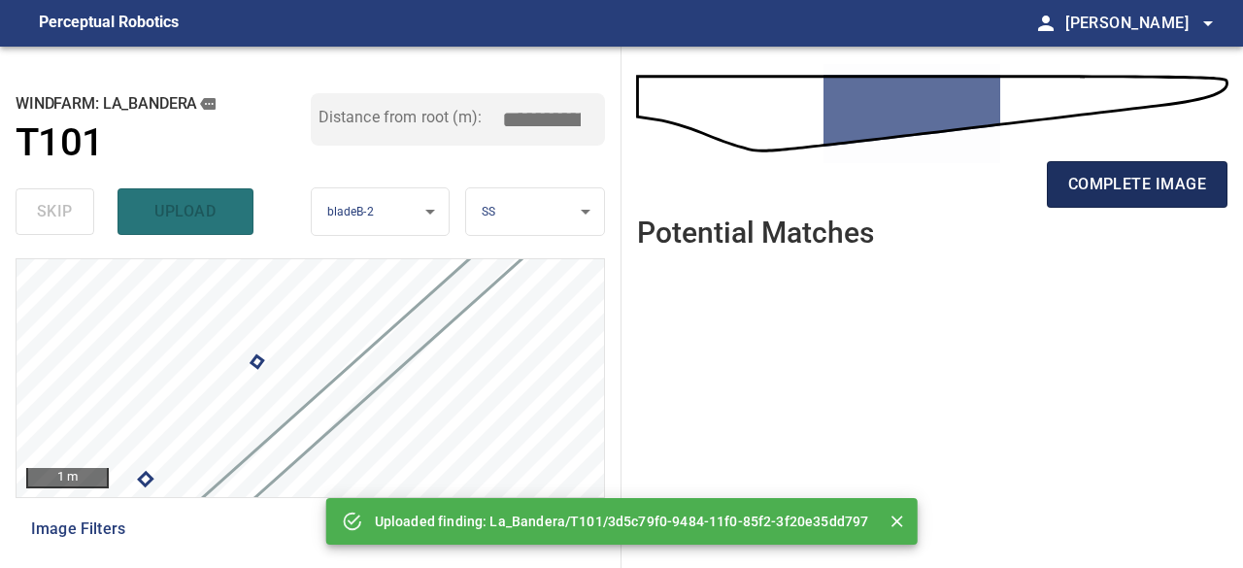
click at [1158, 182] on span "complete image" at bounding box center [1138, 184] width 138 height 27
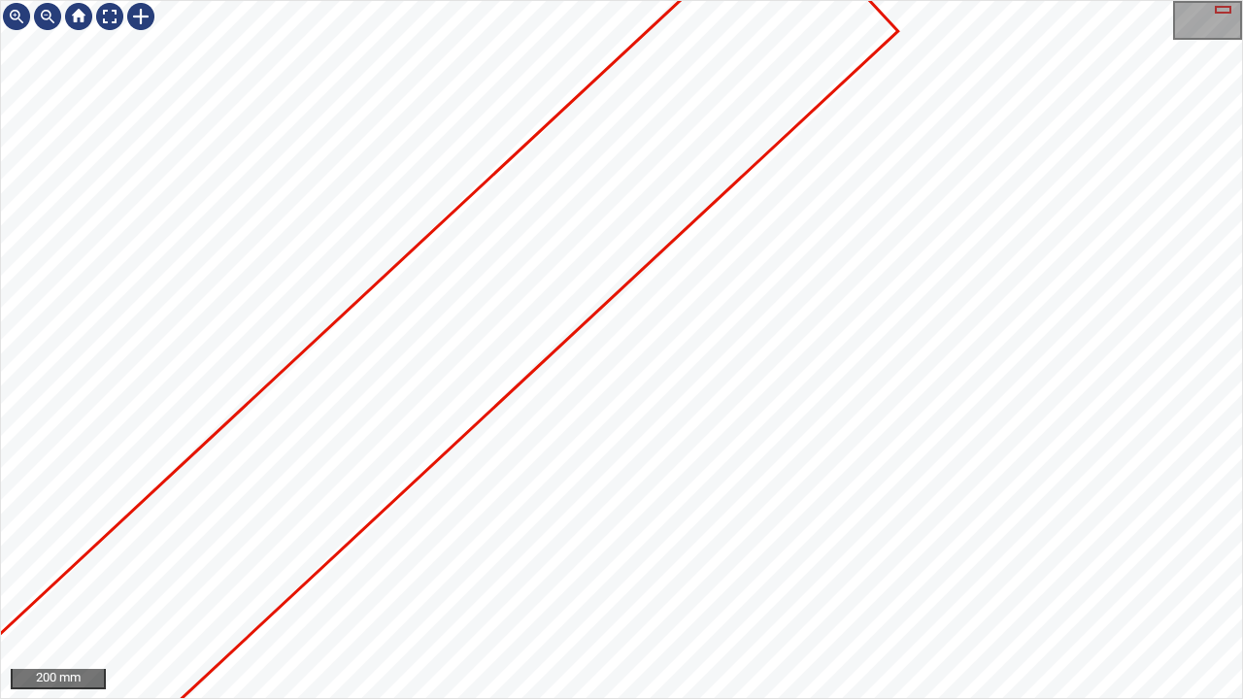
click at [281, 533] on div at bounding box center [621, 349] width 1241 height 697
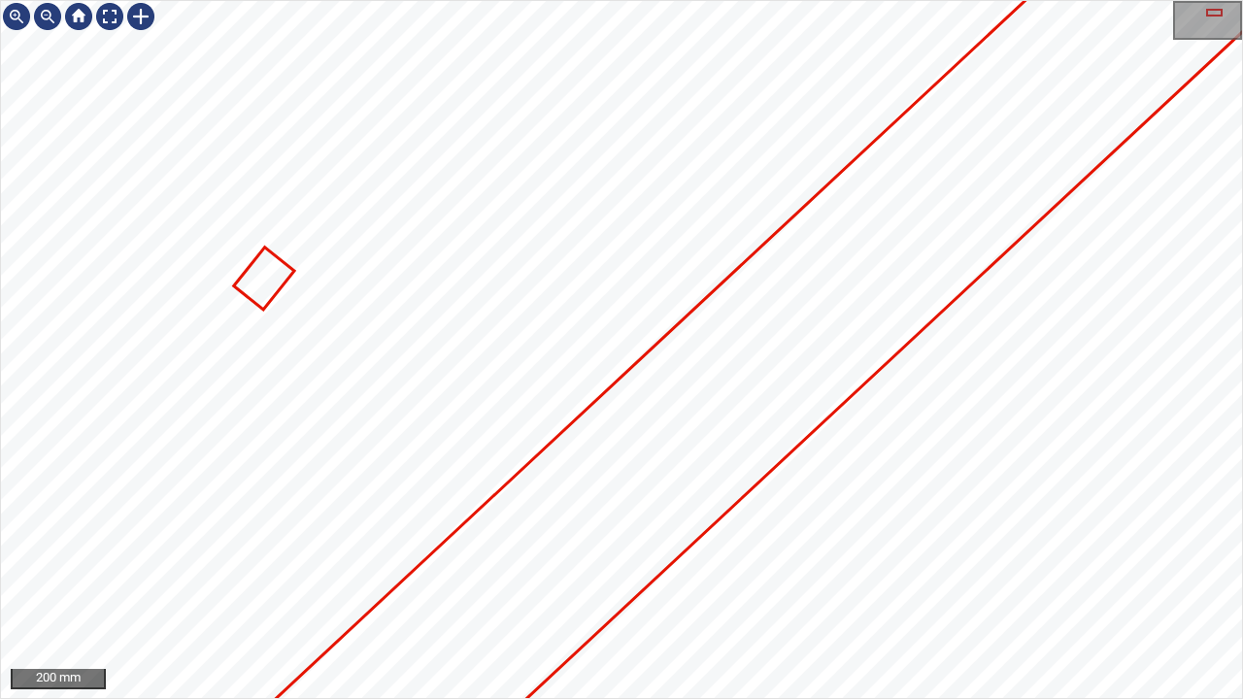
click at [1057, 97] on div at bounding box center [621, 349] width 1241 height 697
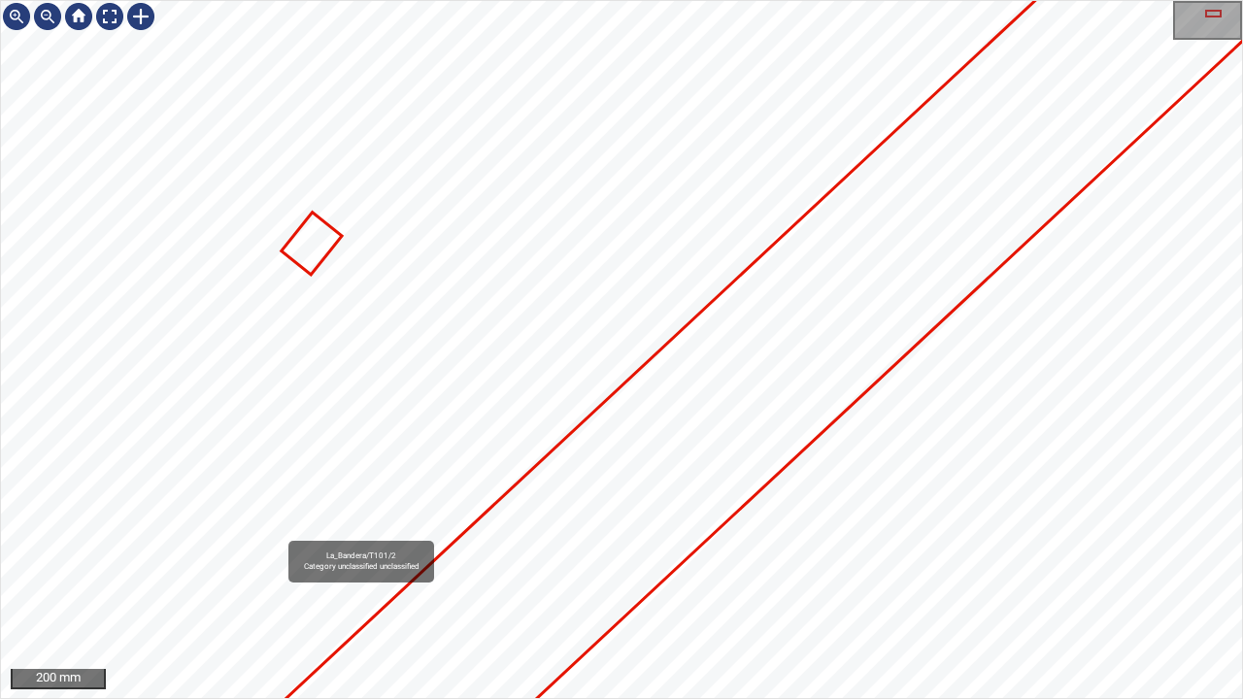
click at [849, 91] on div "La_Bandera/T101/2 Category unclassified unclassified" at bounding box center [621, 349] width 1241 height 697
click at [99, 16] on div at bounding box center [109, 16] width 31 height 31
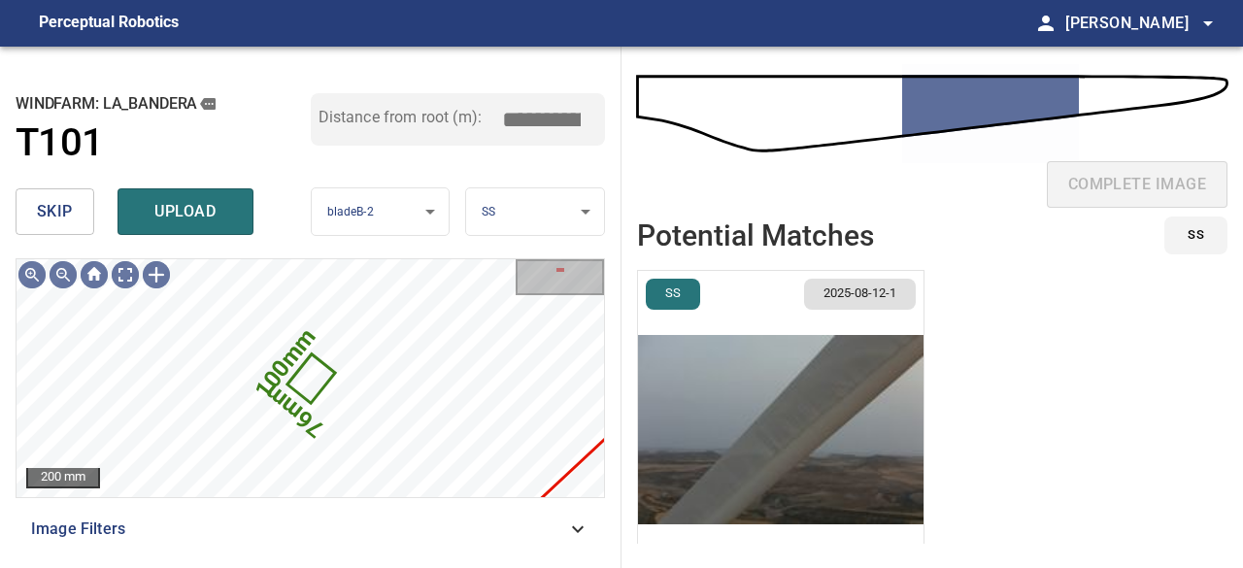
click at [70, 210] on span "skip" at bounding box center [55, 211] width 36 height 27
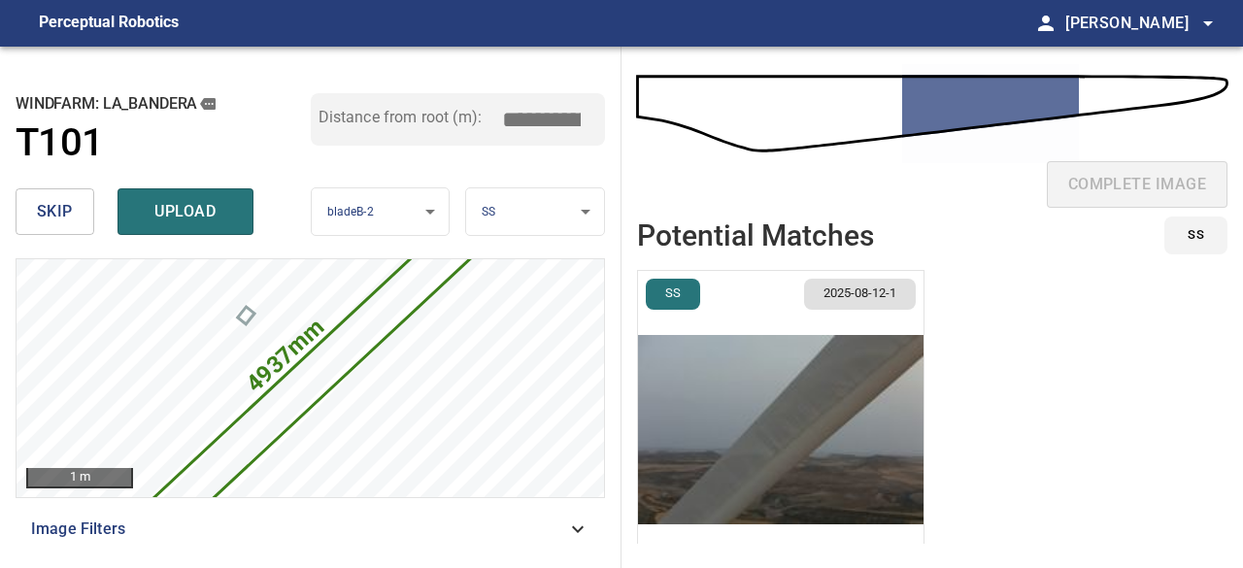
click at [62, 217] on span "skip" at bounding box center [55, 211] width 36 height 27
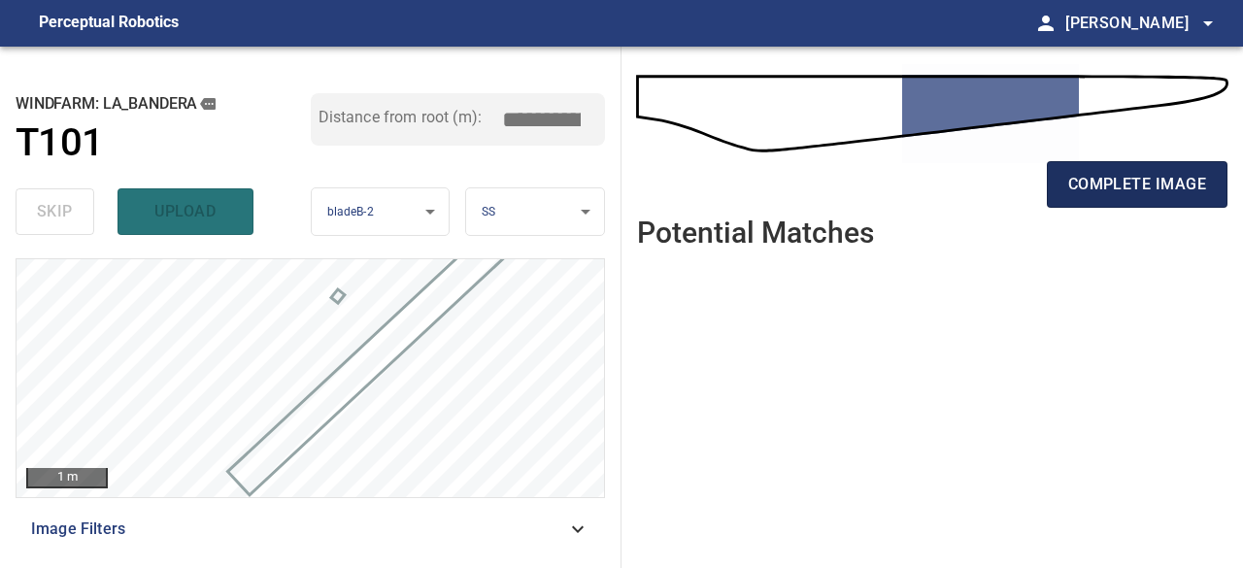
click at [1159, 189] on span "complete image" at bounding box center [1138, 184] width 138 height 27
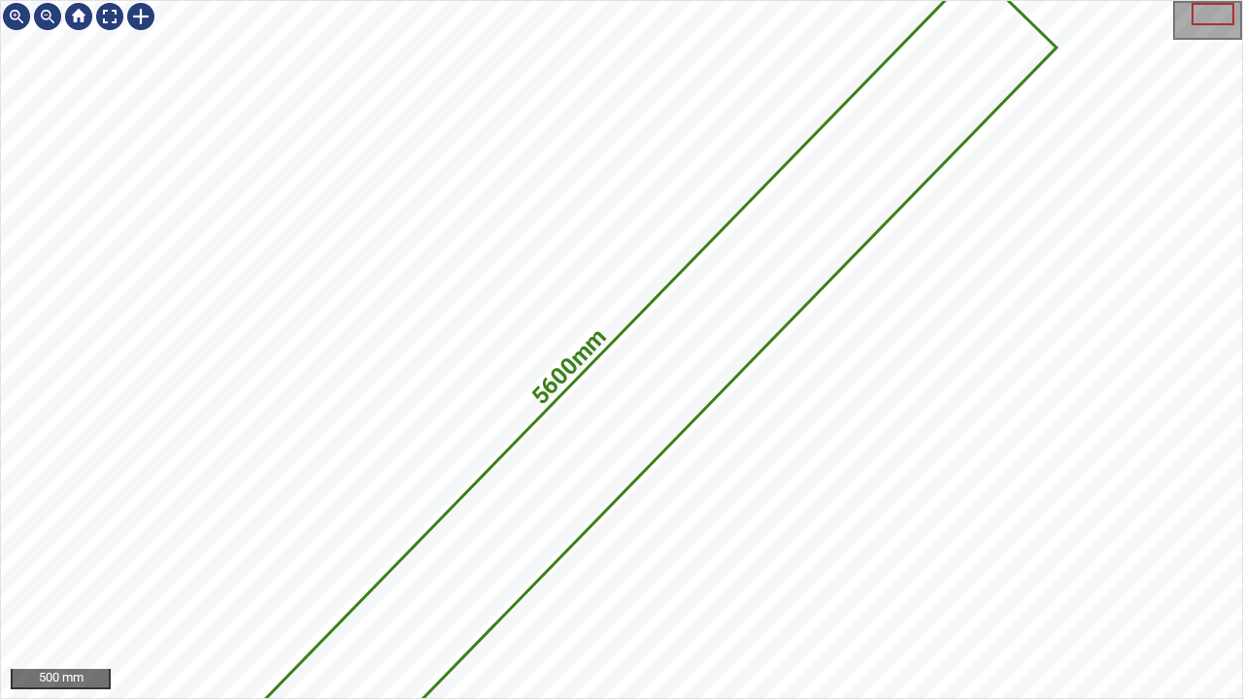
click at [446, 595] on div "5600mm 545mm" at bounding box center [621, 349] width 1241 height 697
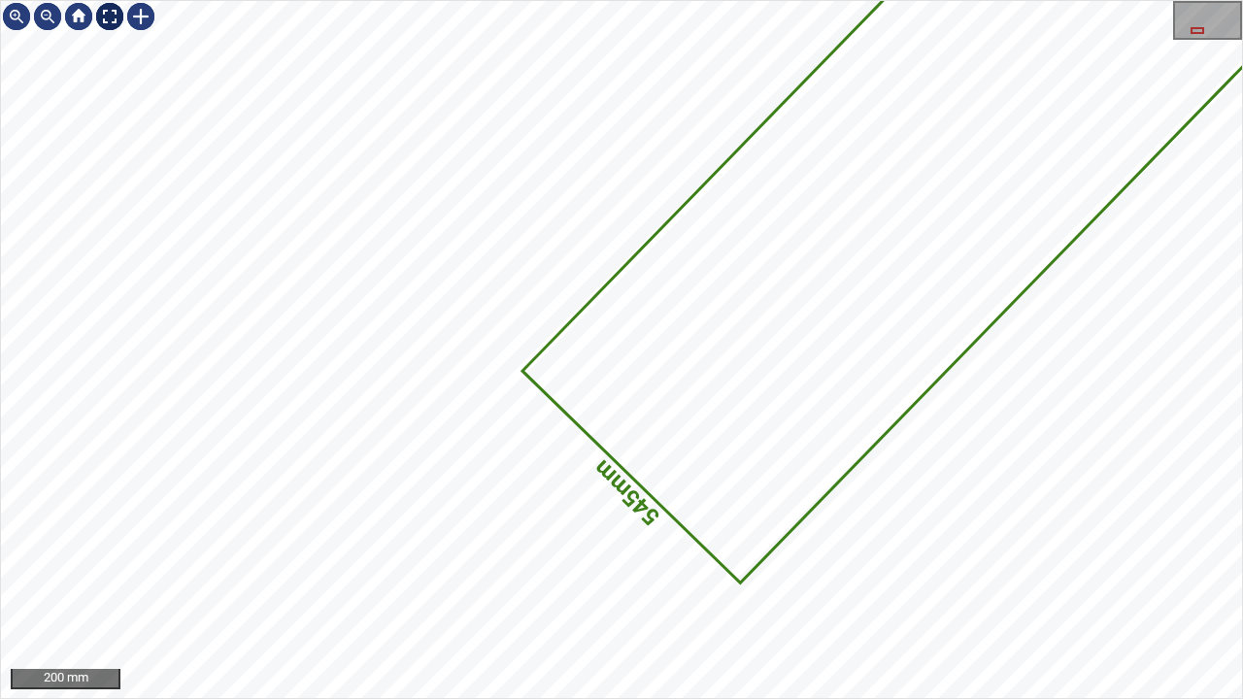
click at [106, 14] on div at bounding box center [109, 16] width 31 height 31
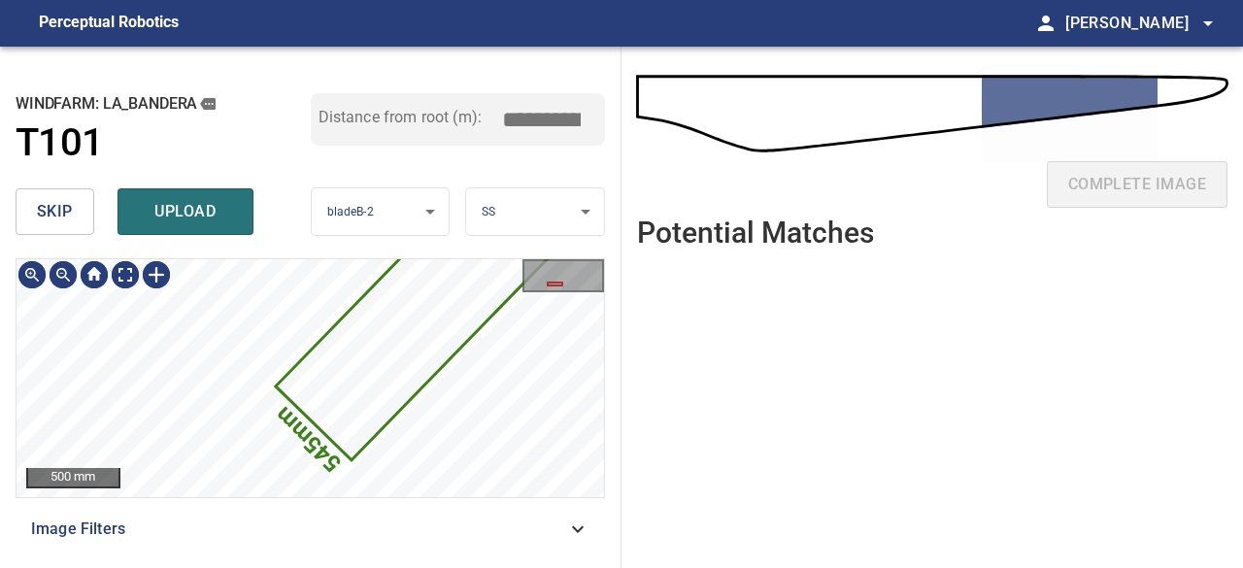
click at [344, 374] on icon at bounding box center [684, 43] width 812 height 832
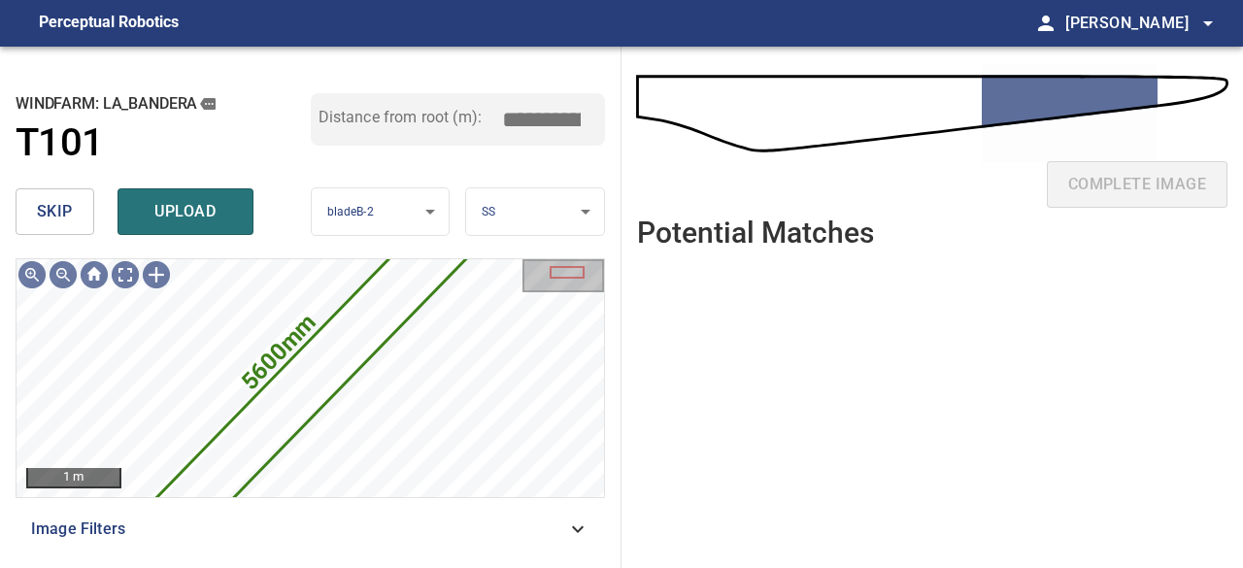
click at [35, 201] on button "skip" at bounding box center [55, 211] width 79 height 47
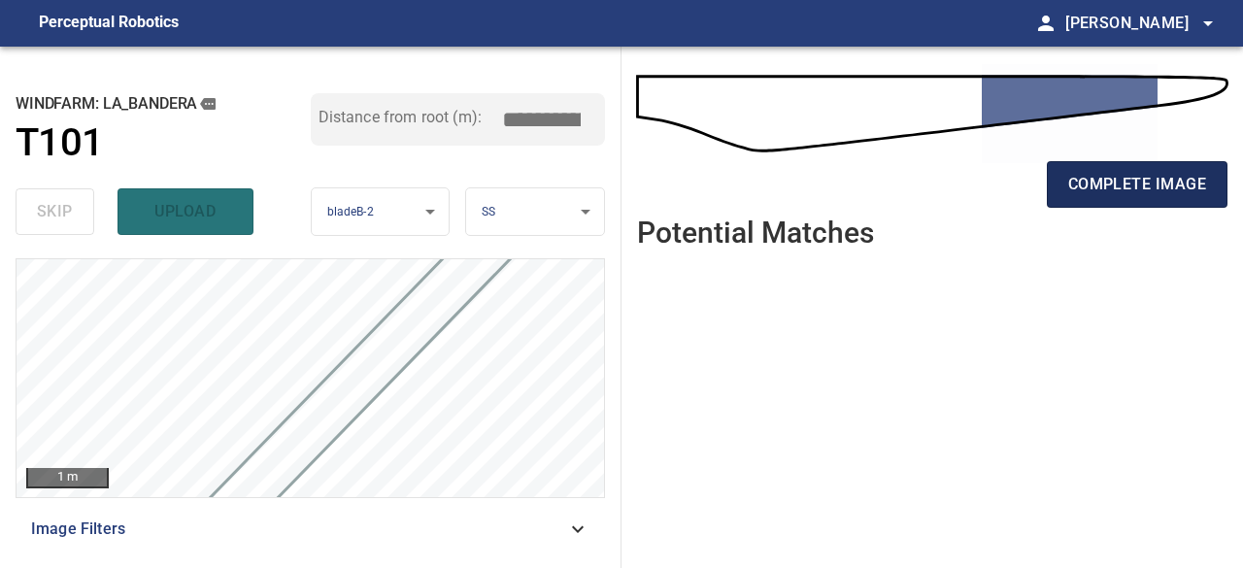
click at [1140, 188] on span "complete image" at bounding box center [1138, 184] width 138 height 27
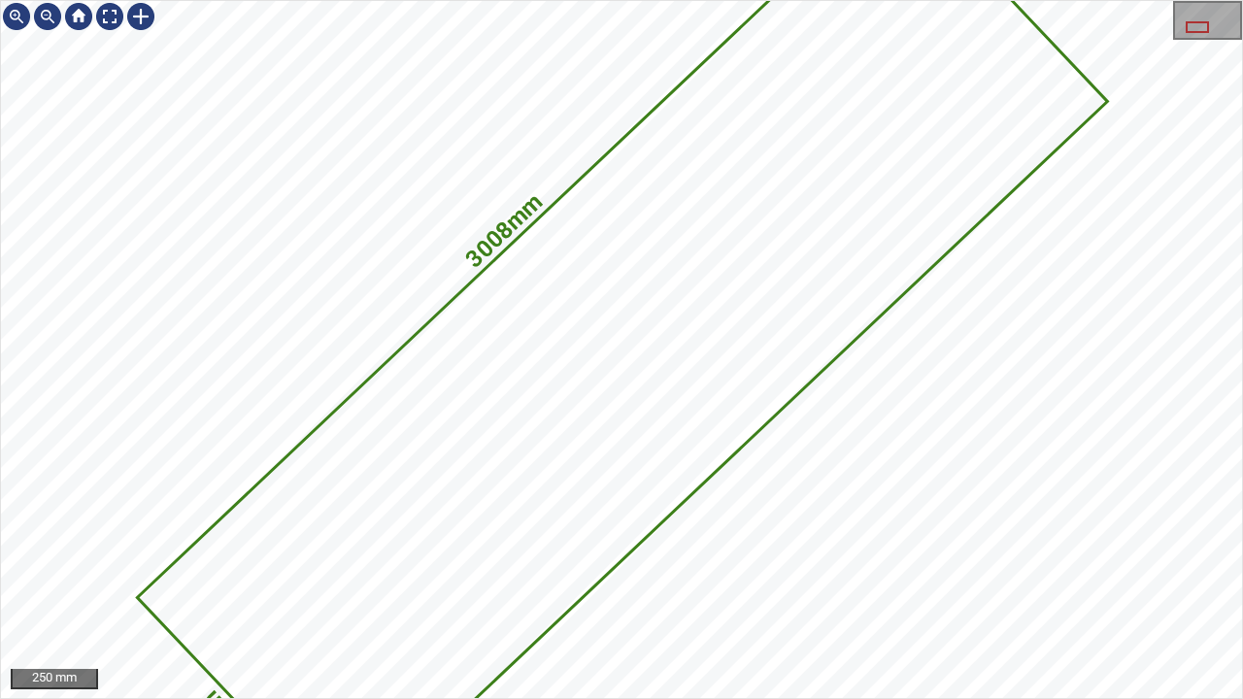
click at [716, 303] on icon at bounding box center [622, 349] width 967 height 937
click at [394, 412] on icon at bounding box center [622, 349] width 967 height 937
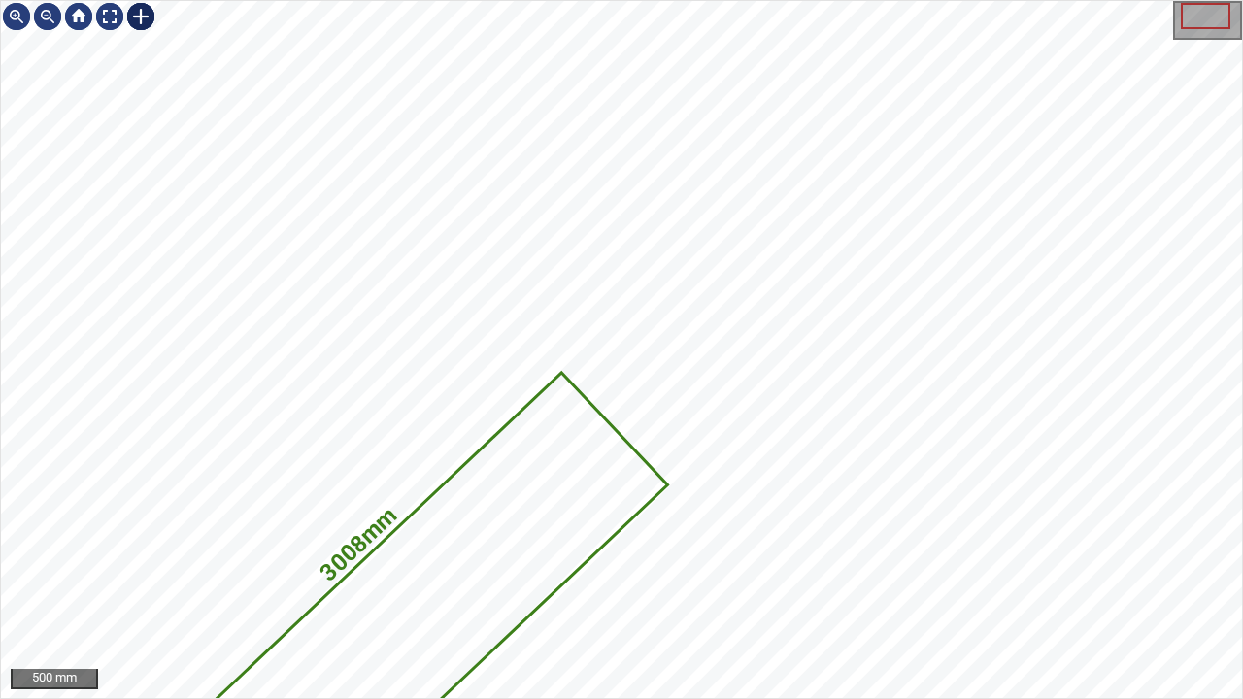
click at [132, 17] on div at bounding box center [140, 16] width 31 height 31
click at [1033, 209] on div "3008mm 875mm" at bounding box center [621, 349] width 1241 height 697
click at [983, 183] on div at bounding box center [955, 202] width 102 height 102
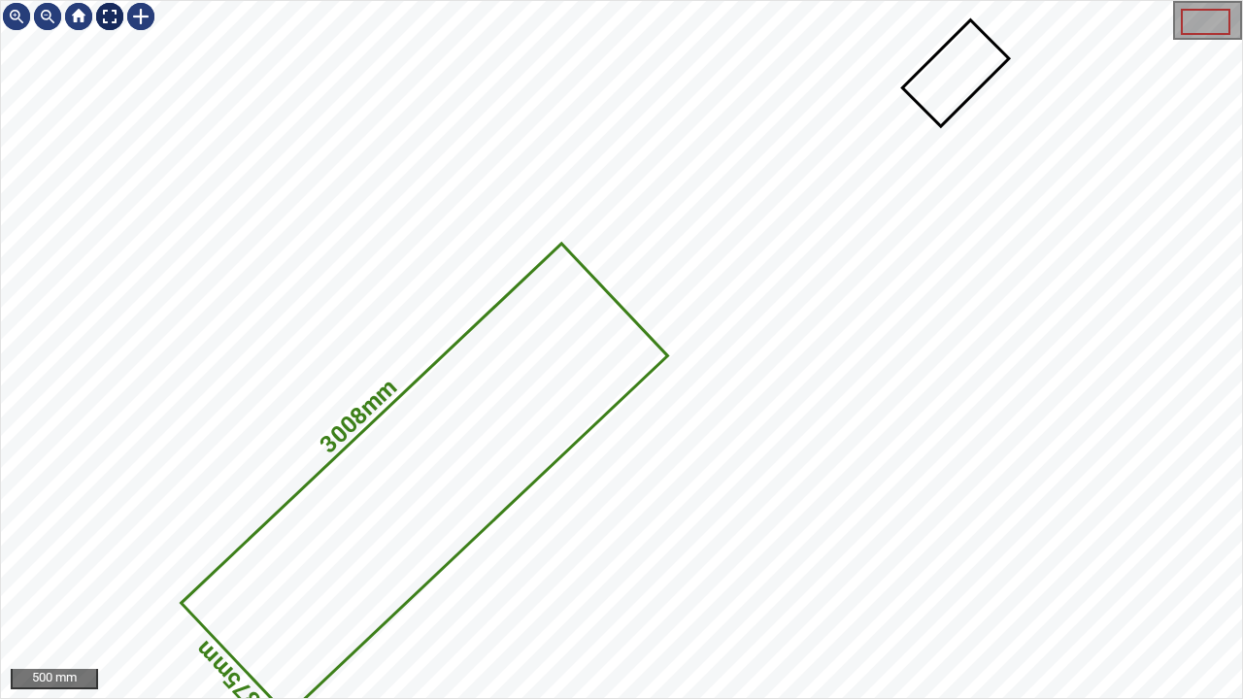
click at [108, 16] on div at bounding box center [109, 16] width 31 height 31
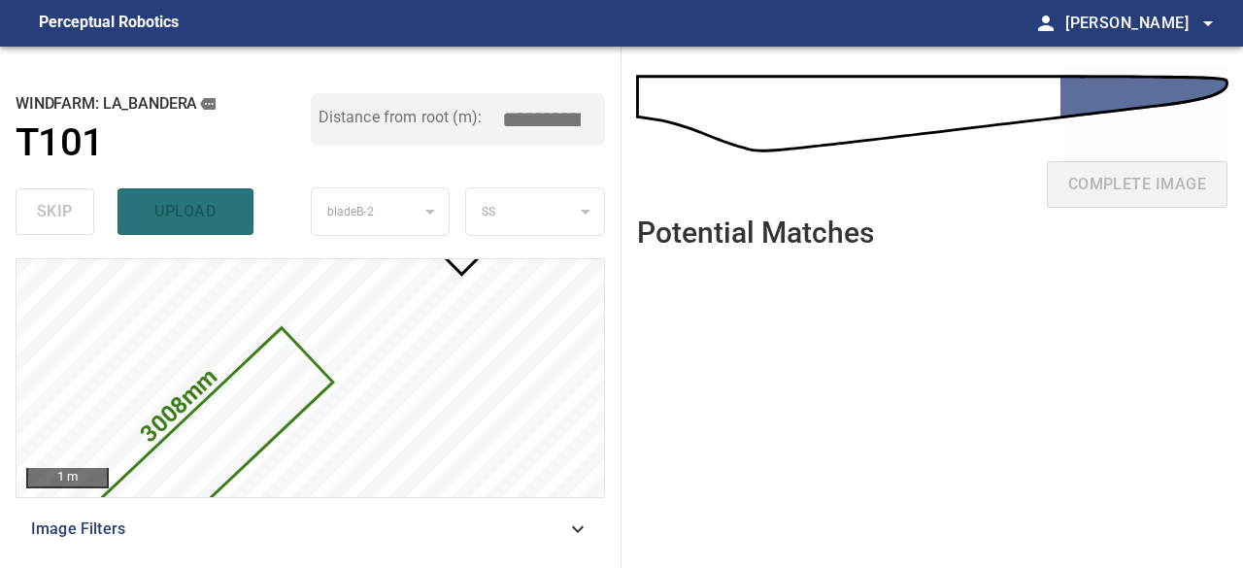
click at [179, 209] on div "skip upload" at bounding box center [163, 212] width 295 height 62
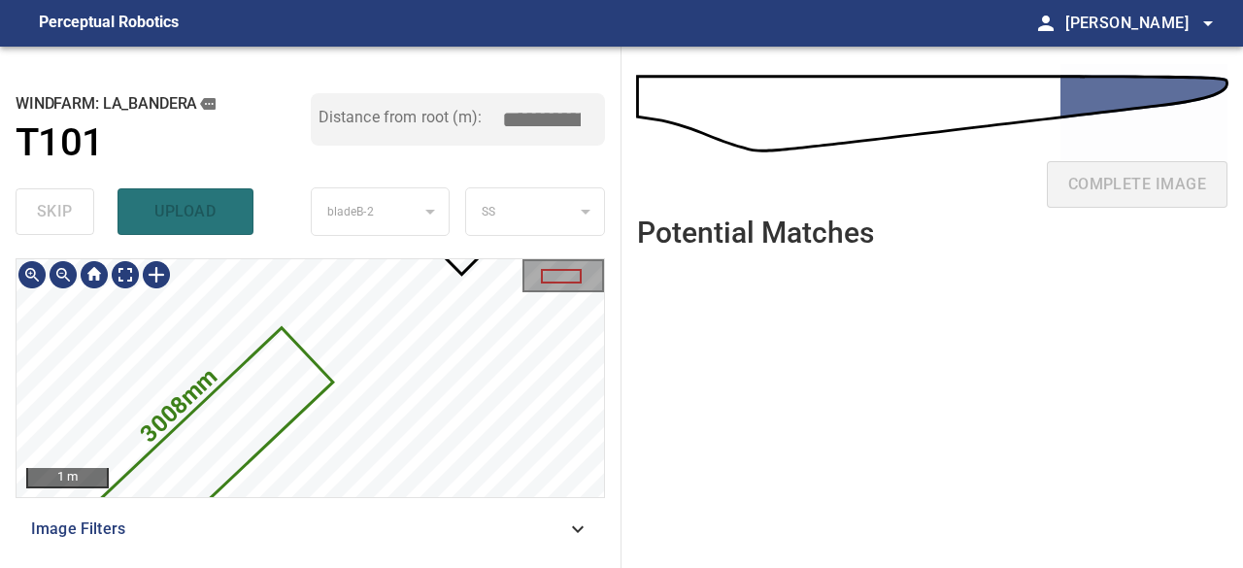
click at [235, 425] on icon at bounding box center [217, 440] width 228 height 221
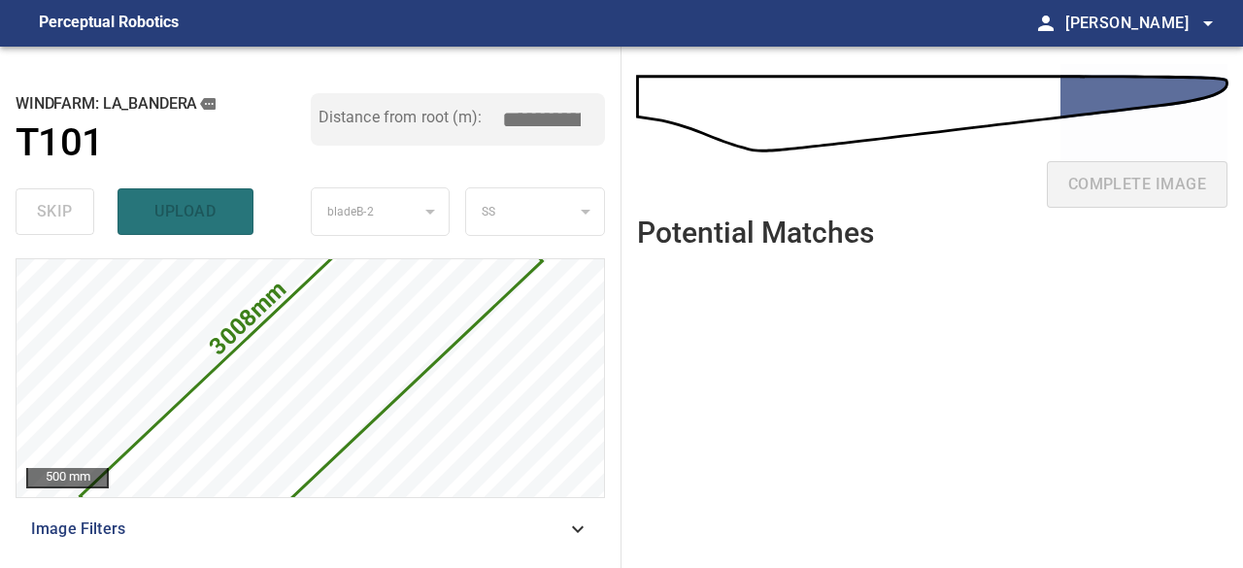
click at [188, 209] on div "skip upload" at bounding box center [163, 212] width 295 height 62
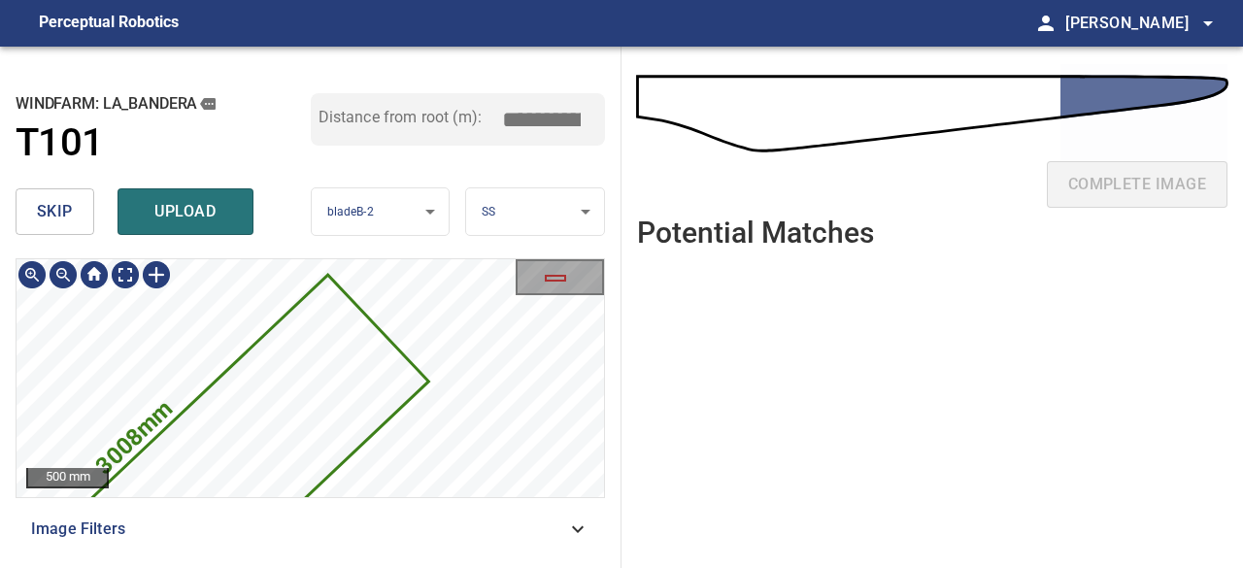
click at [410, 517] on div "3008mm 875mm 500 mm Image Filters" at bounding box center [311, 405] width 590 height 294
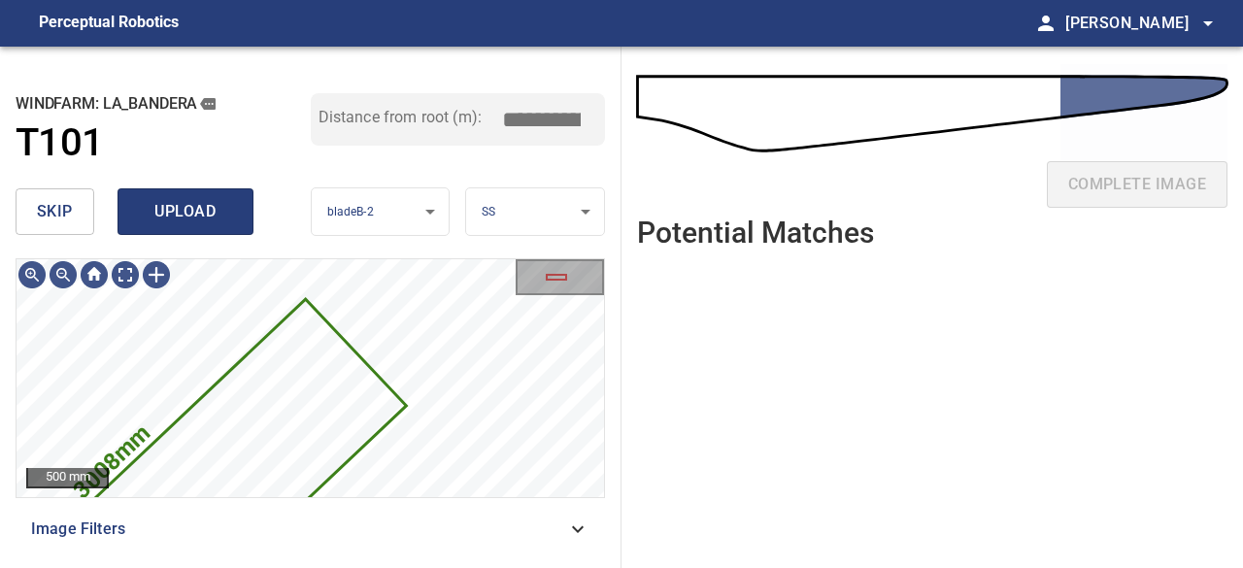
click at [215, 215] on span "upload" at bounding box center [185, 211] width 93 height 27
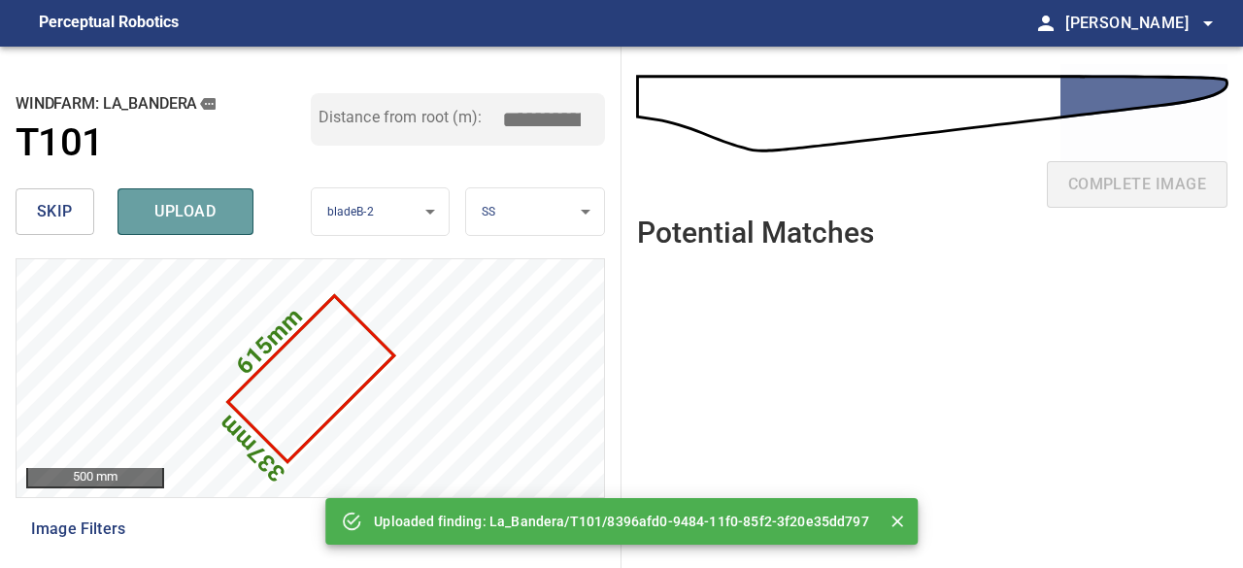
click at [215, 214] on span "upload" at bounding box center [185, 211] width 93 height 27
click at [216, 214] on span "upload" at bounding box center [185, 211] width 93 height 27
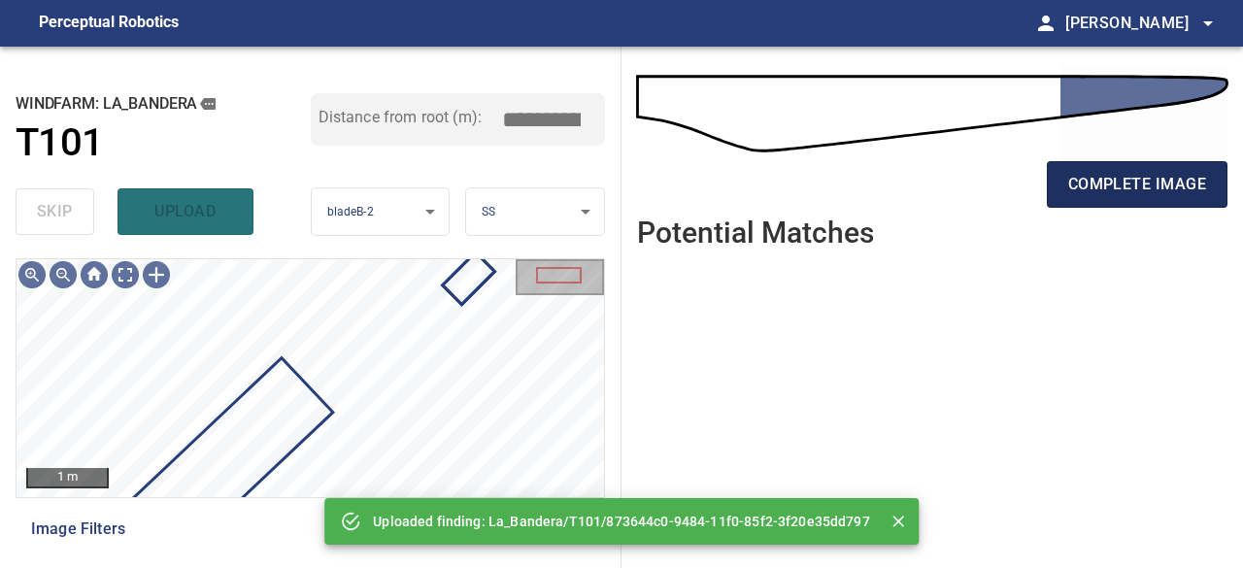
click at [1093, 191] on span "complete image" at bounding box center [1138, 184] width 138 height 27
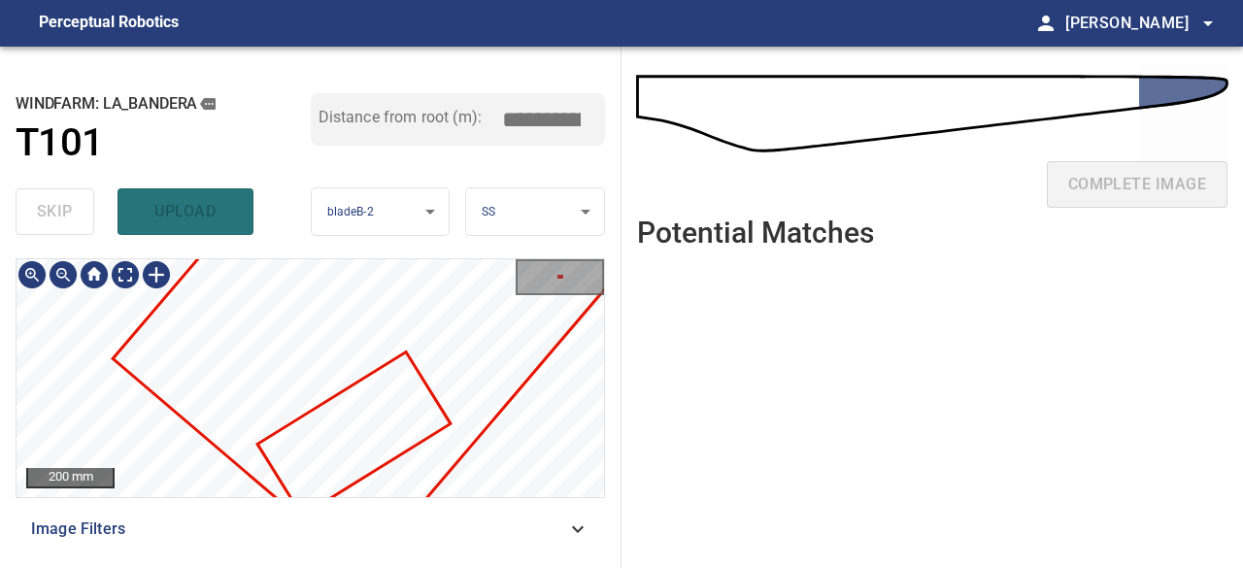
click at [350, 259] on div "La_Bandera/T101/1 Category unclassified unclassified" at bounding box center [311, 259] width 588 height 0
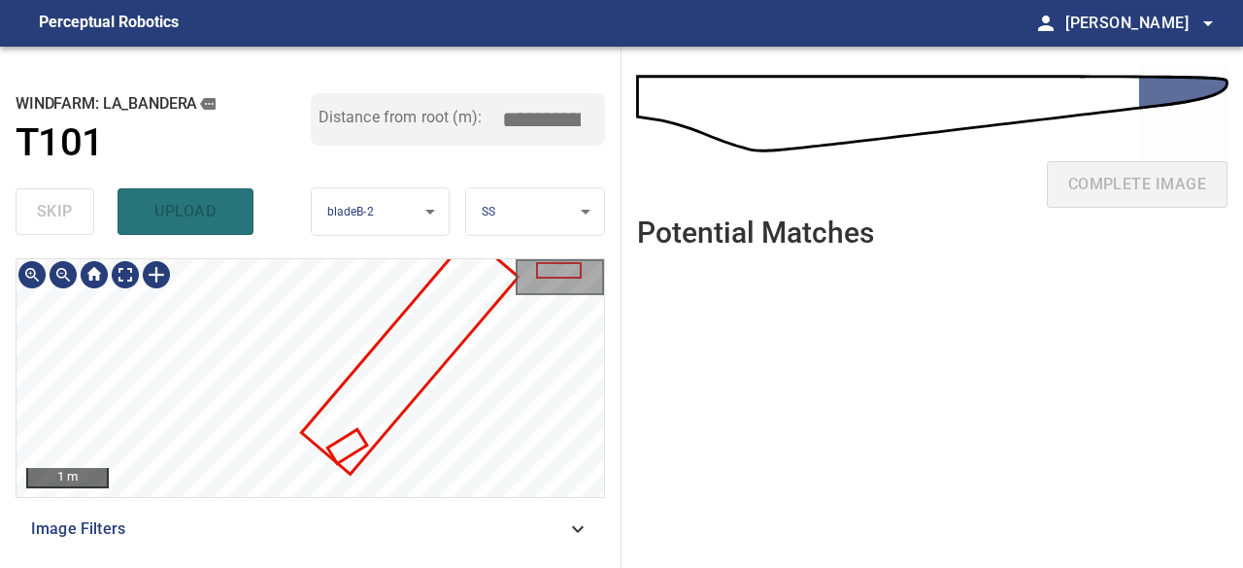
click at [380, 526] on div "1 m Image Filters" at bounding box center [311, 405] width 590 height 294
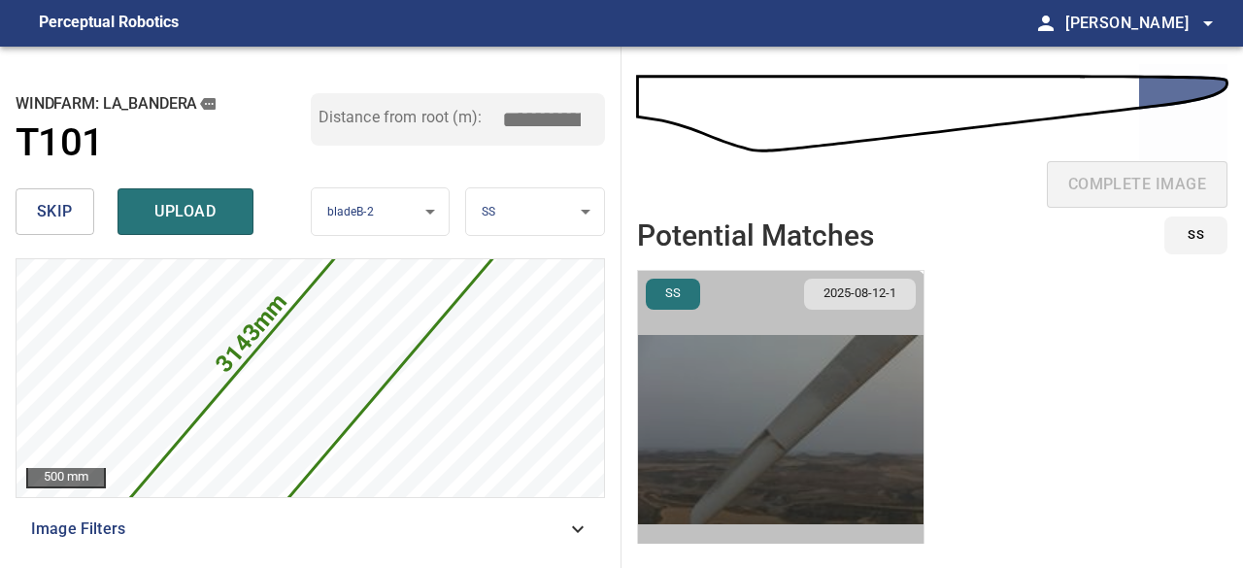
click at [755, 485] on img "button" at bounding box center [781, 430] width 286 height 318
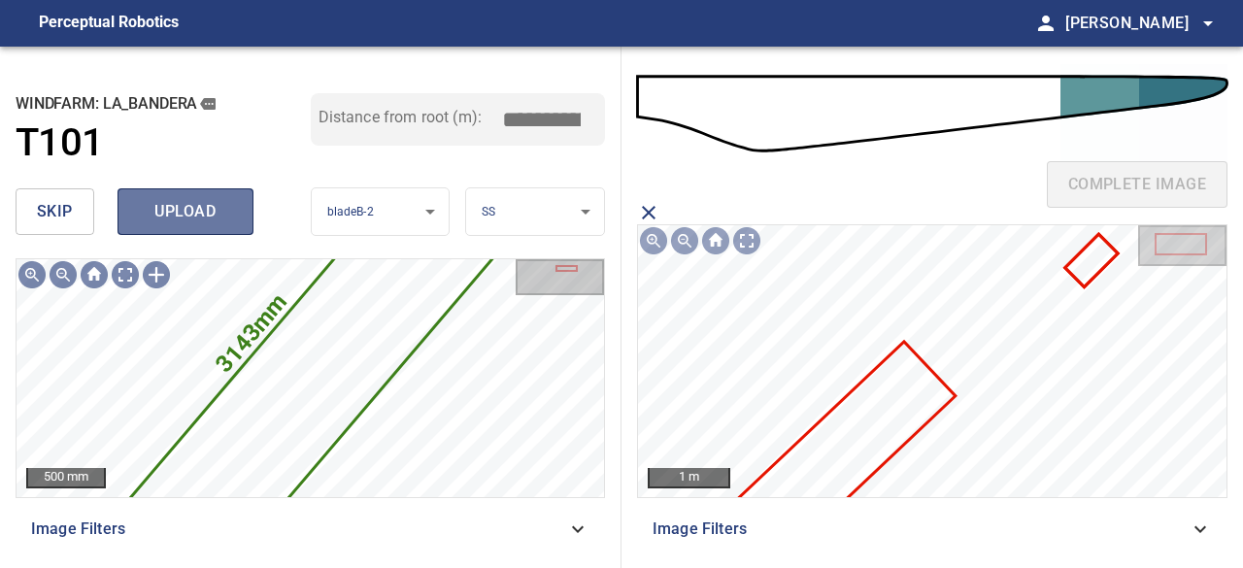
click at [202, 211] on span "upload" at bounding box center [185, 211] width 93 height 27
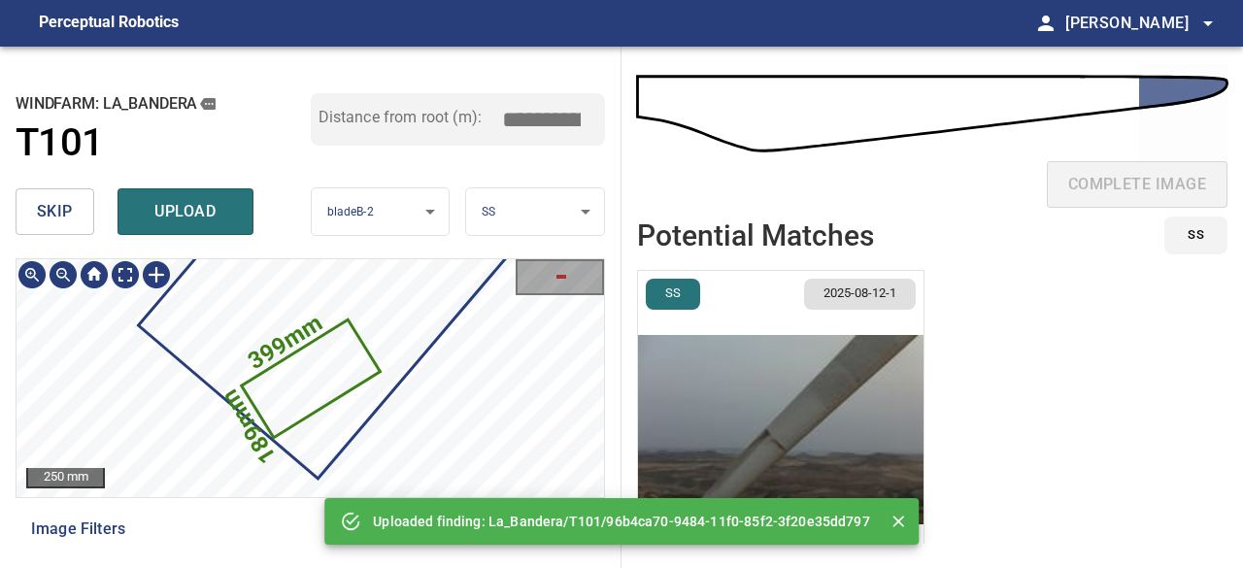
click at [294, 378] on icon at bounding box center [311, 380] width 135 height 114
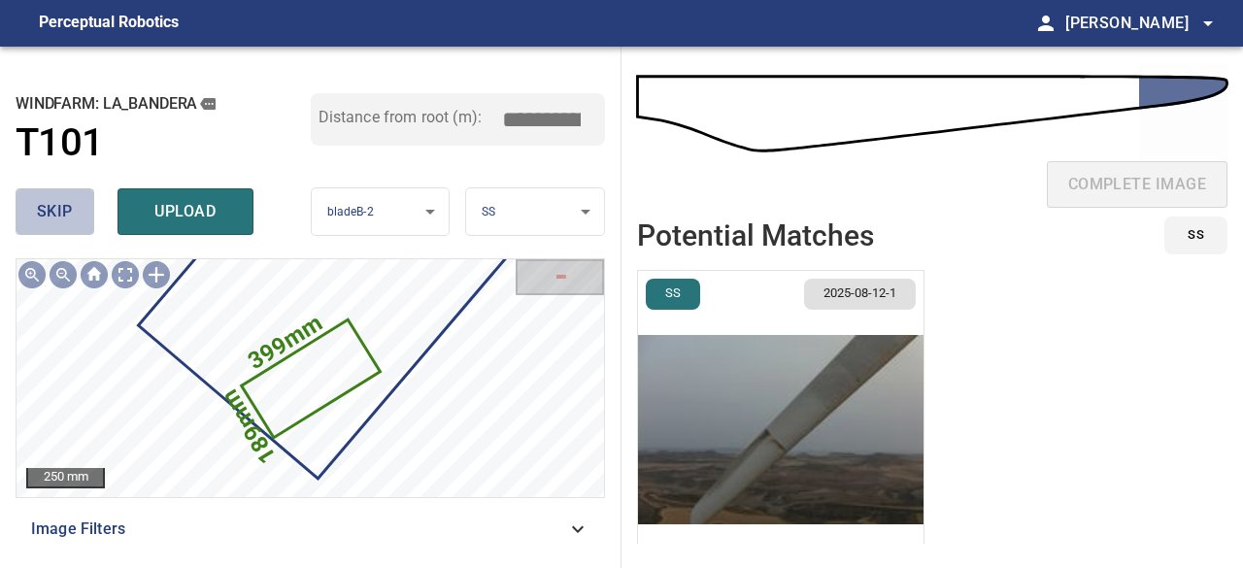
click at [60, 203] on span "skip" at bounding box center [55, 211] width 36 height 27
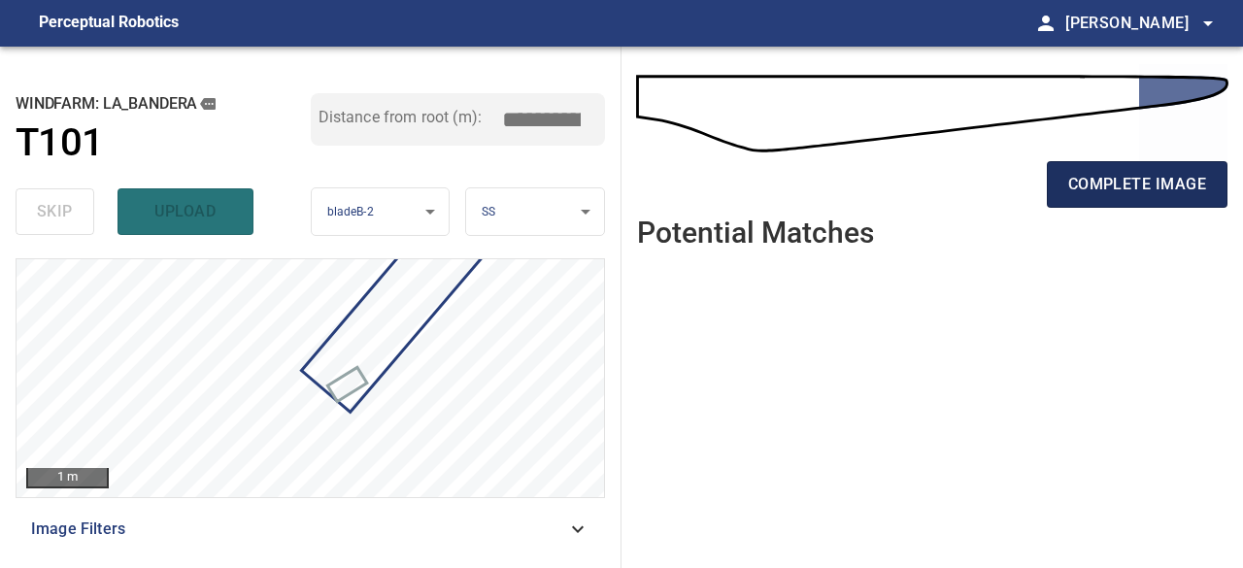
click at [1072, 184] on span "complete image" at bounding box center [1138, 184] width 138 height 27
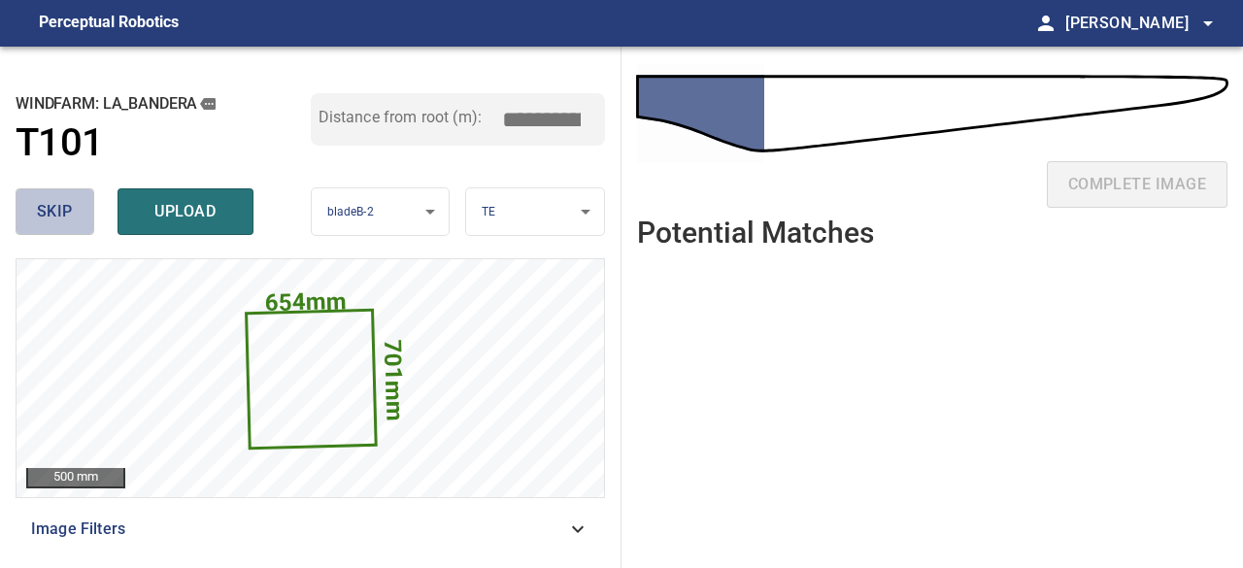
click at [62, 213] on span "skip" at bounding box center [55, 211] width 36 height 27
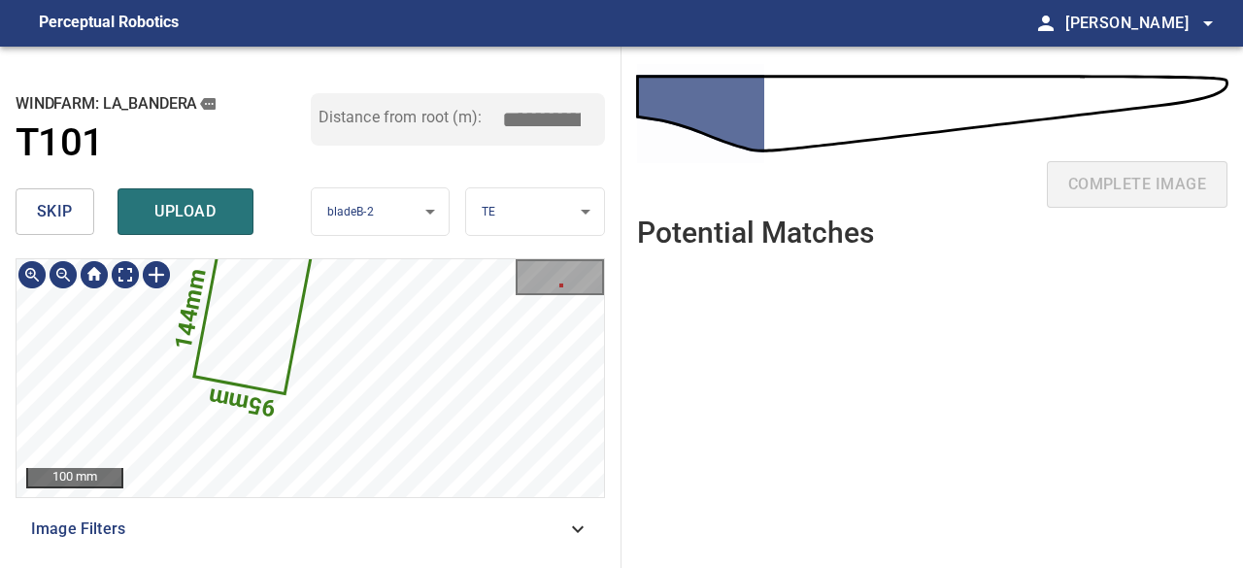
click at [227, 343] on icon at bounding box center [253, 316] width 114 height 151
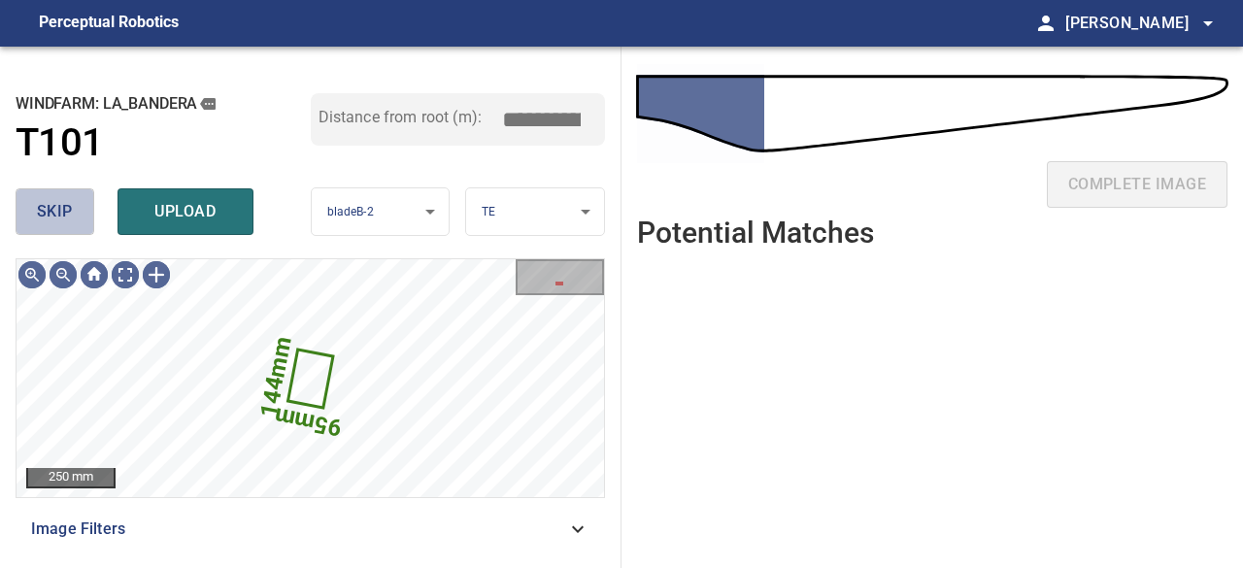
click at [51, 203] on span "skip" at bounding box center [55, 211] width 36 height 27
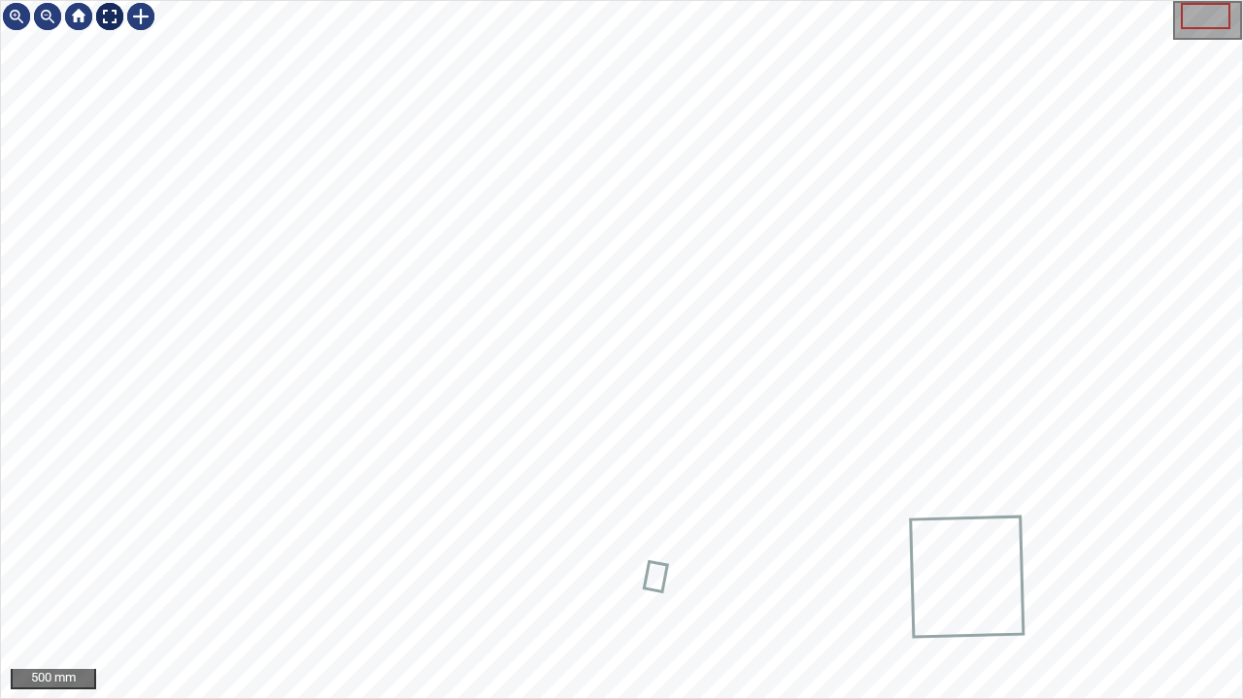
click at [108, 16] on div at bounding box center [109, 16] width 31 height 31
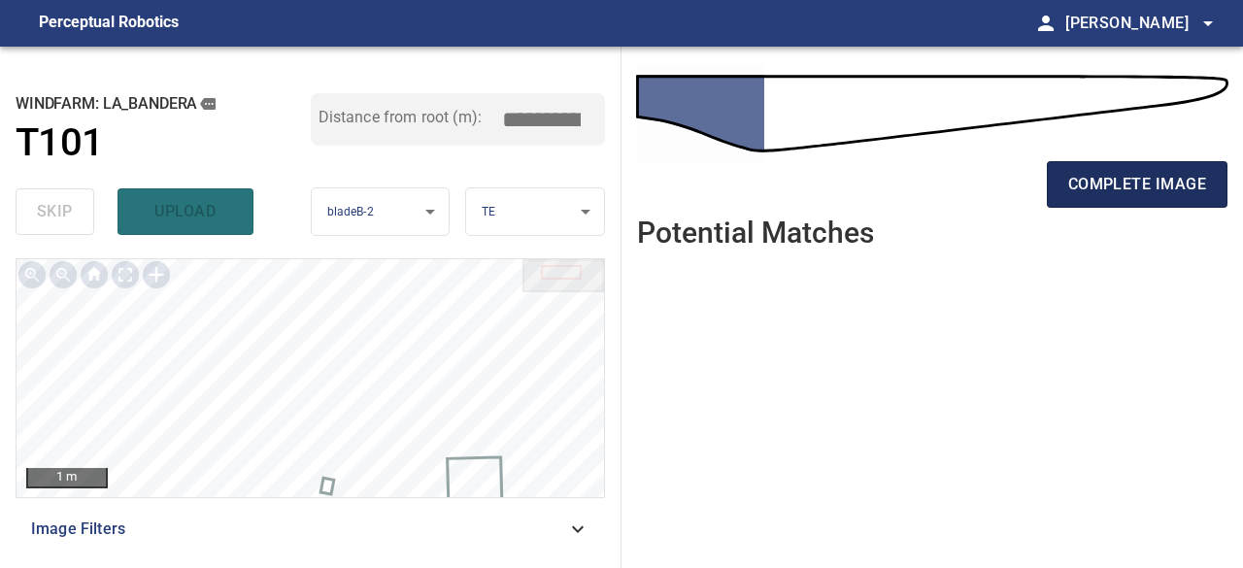
click at [1141, 192] on span "complete image" at bounding box center [1138, 184] width 138 height 27
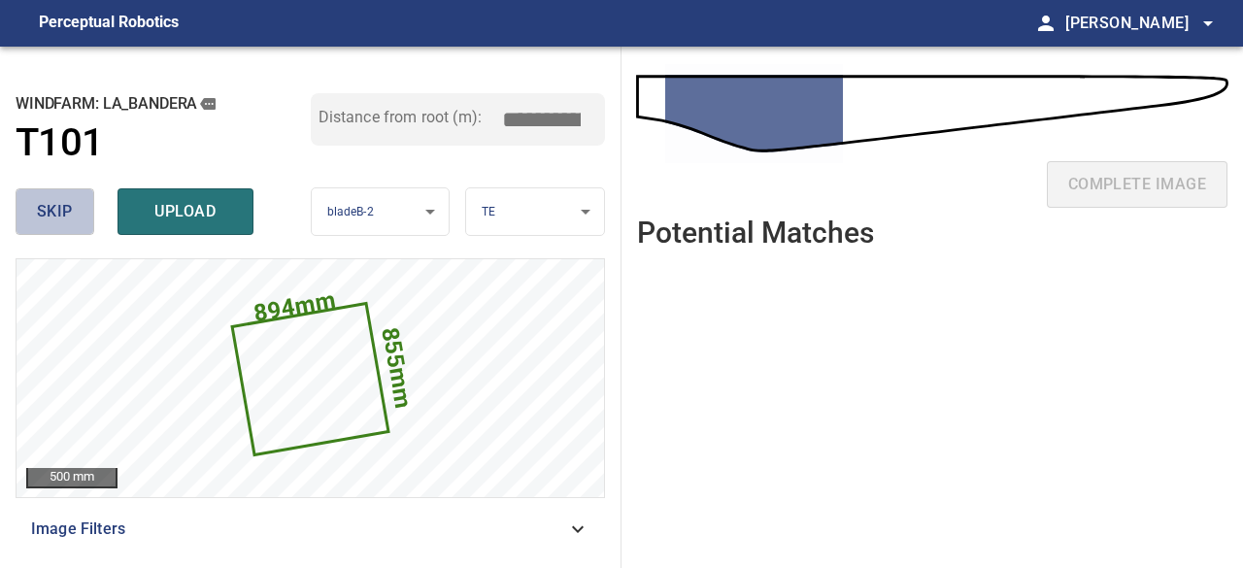
click at [60, 215] on span "skip" at bounding box center [55, 211] width 36 height 27
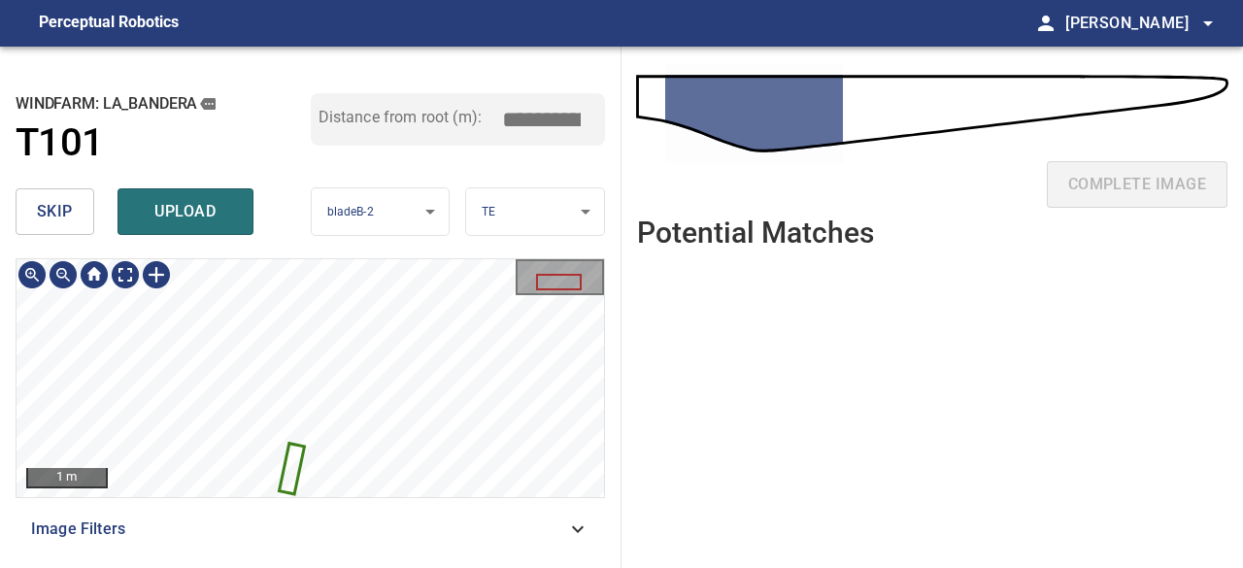
click at [295, 467] on icon at bounding box center [292, 469] width 22 height 48
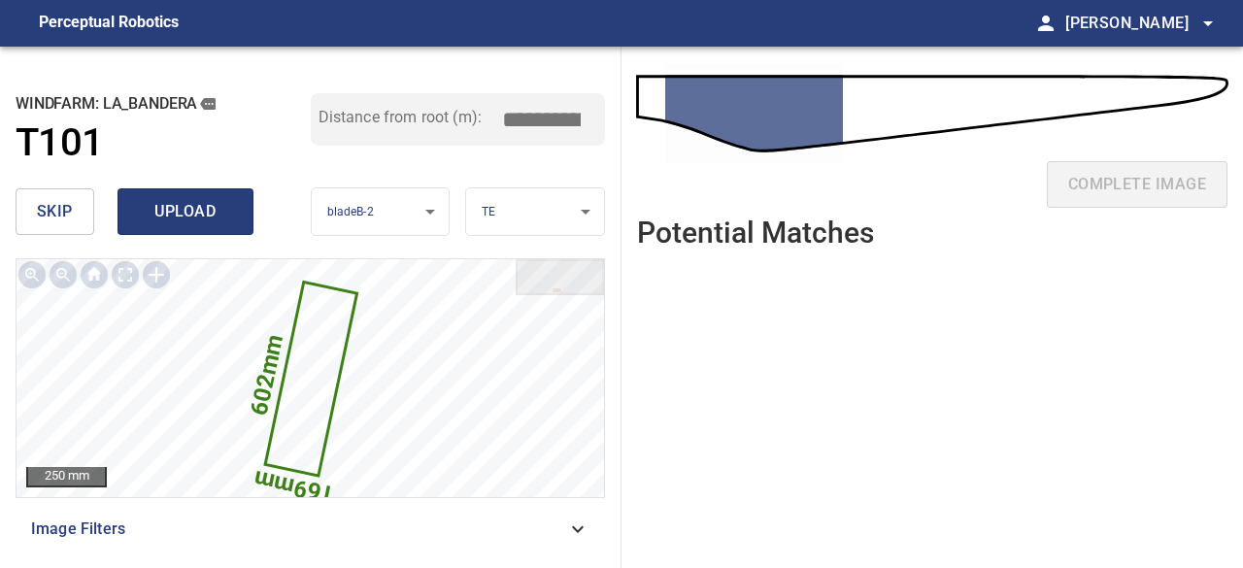
click at [163, 202] on span "upload" at bounding box center [185, 211] width 93 height 27
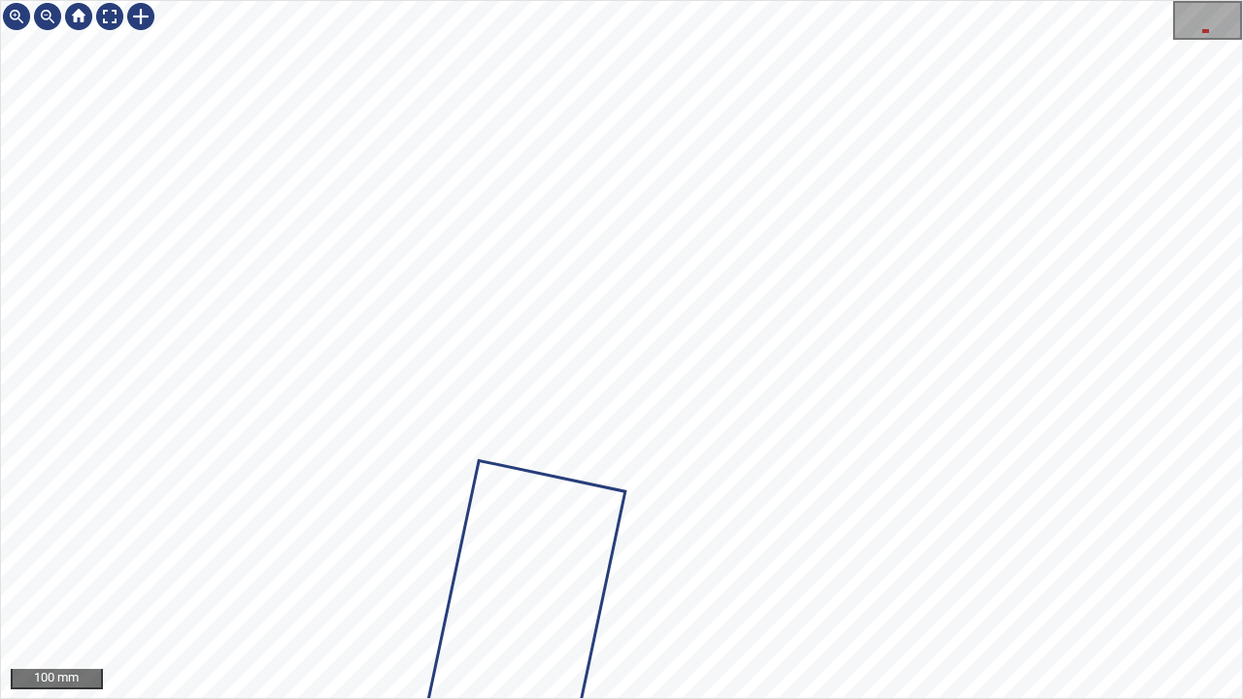
click at [621, 535] on div "La_Bandera/T101/1 Category 1 unclassified" at bounding box center [621, 349] width 1241 height 697
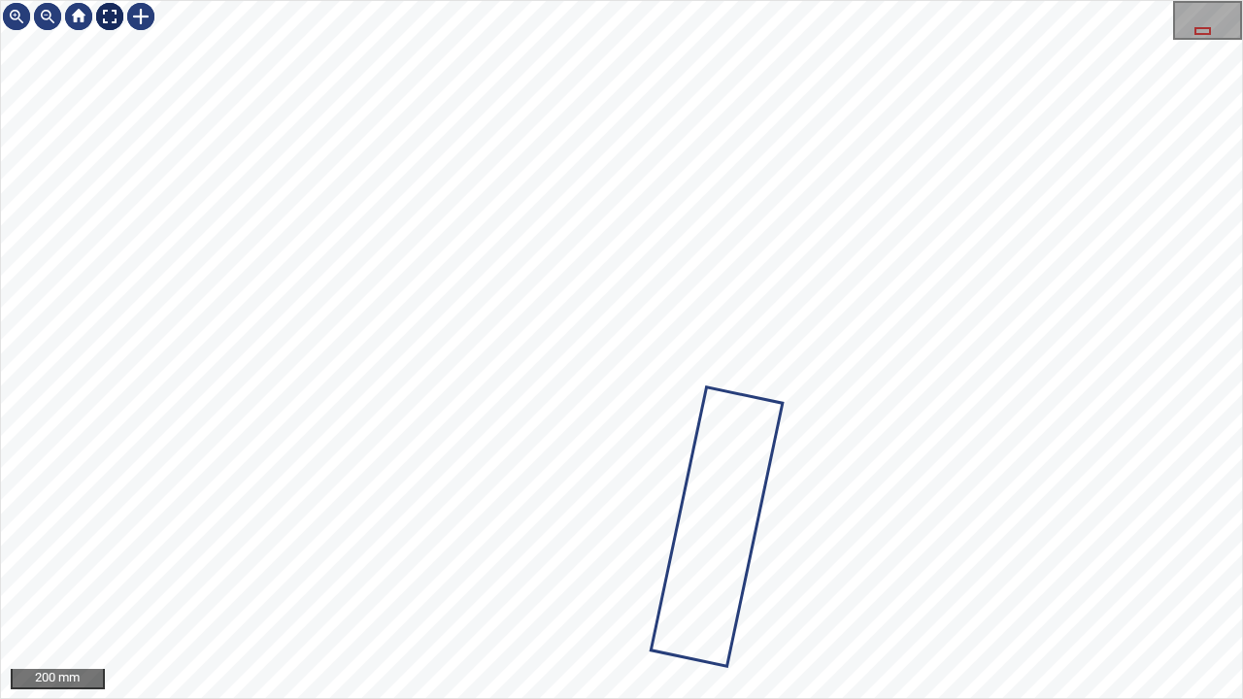
click at [111, 7] on div at bounding box center [109, 16] width 31 height 31
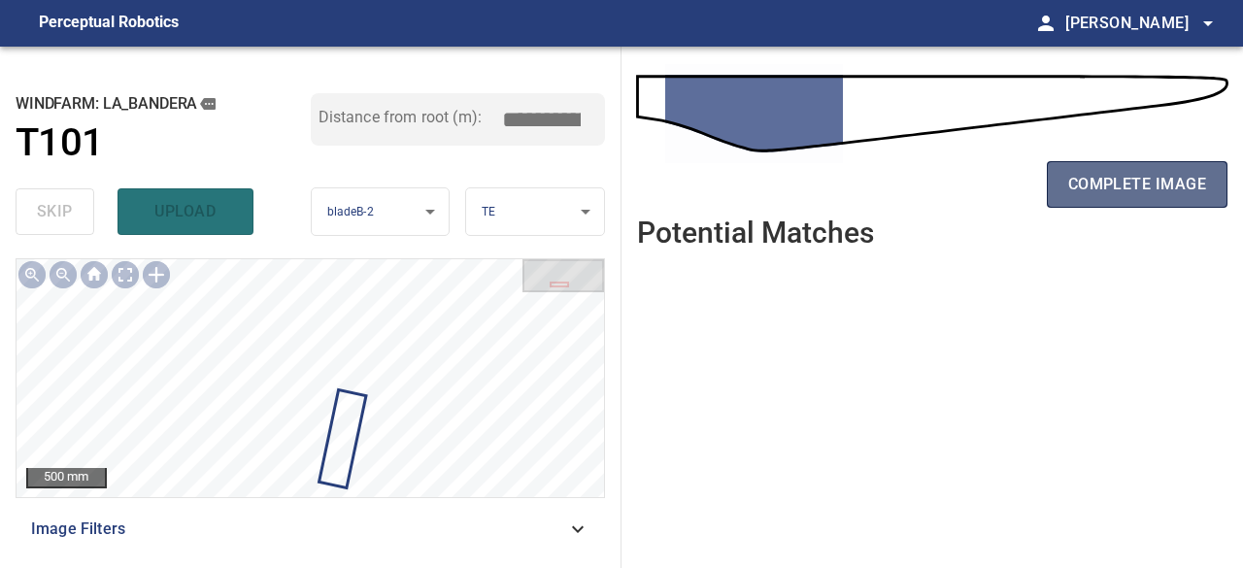
click at [1092, 189] on span "complete image" at bounding box center [1138, 184] width 138 height 27
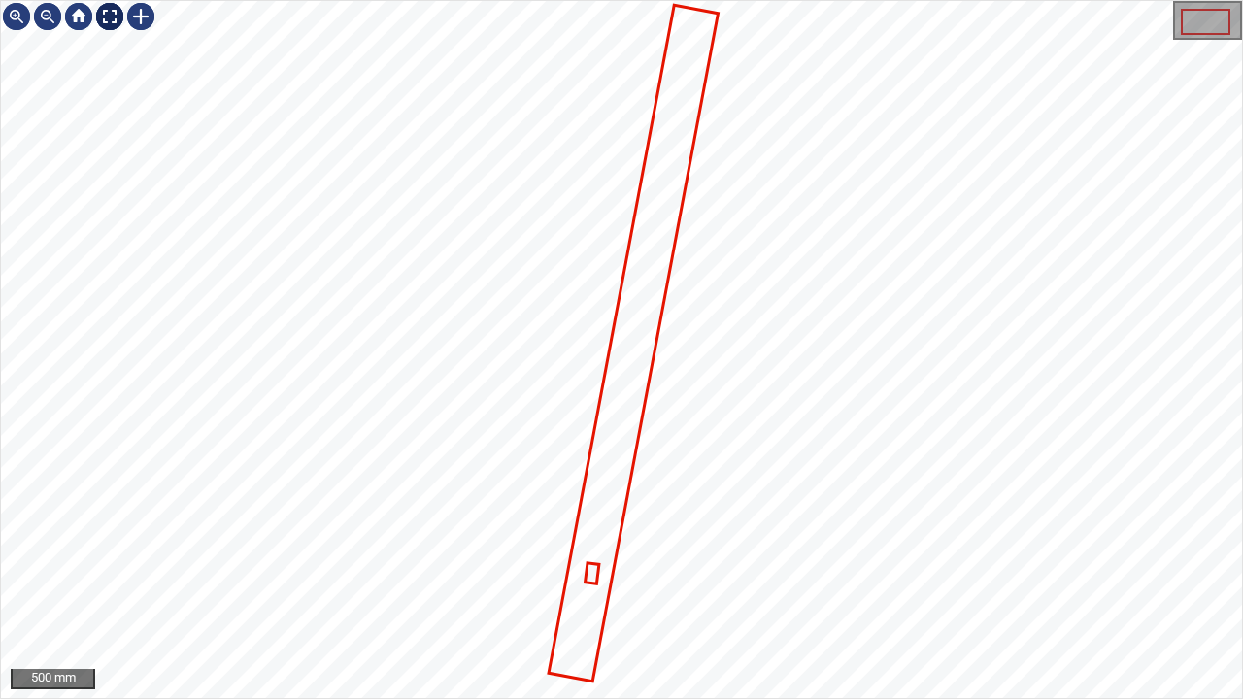
click at [101, 20] on div at bounding box center [109, 16] width 31 height 31
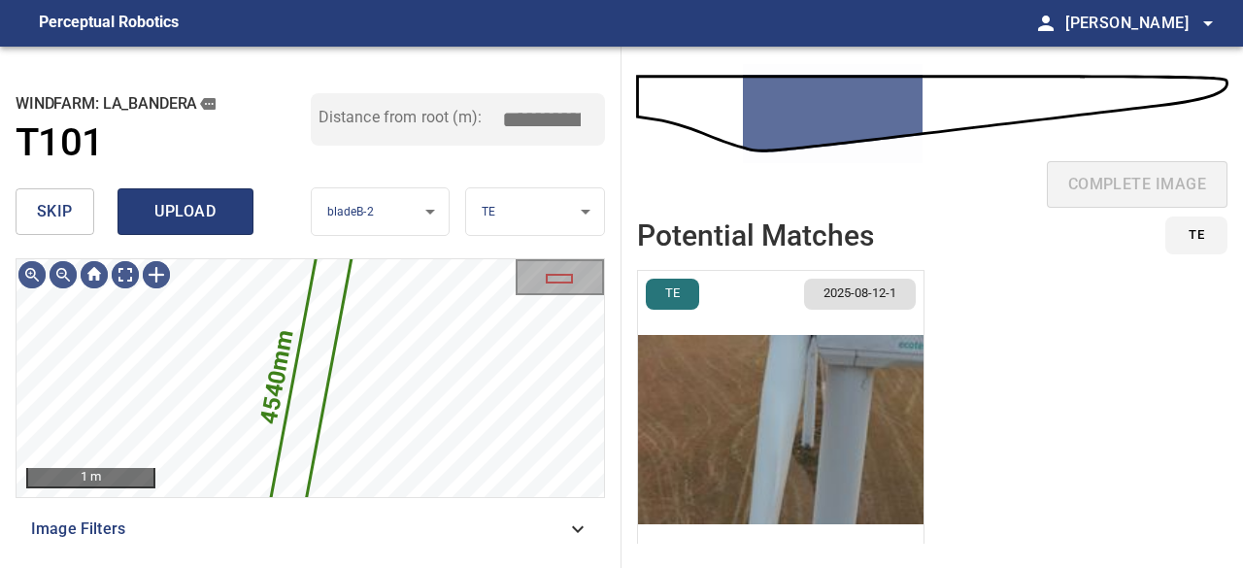
click at [179, 221] on span "upload" at bounding box center [185, 211] width 93 height 27
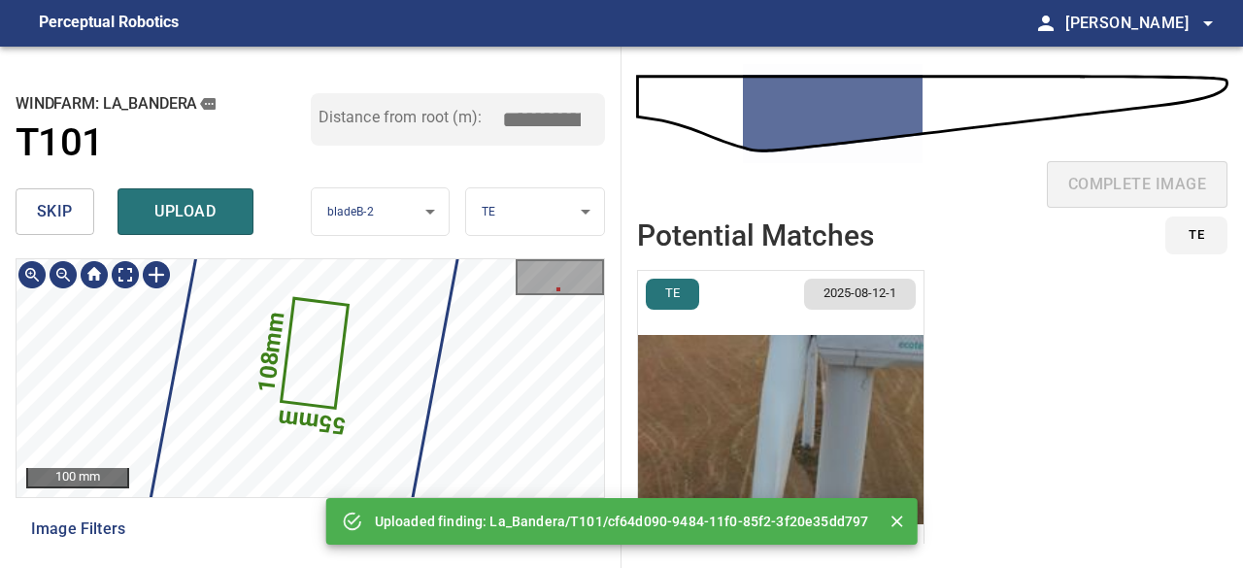
click at [311, 388] on icon at bounding box center [316, 352] width 64 height 107
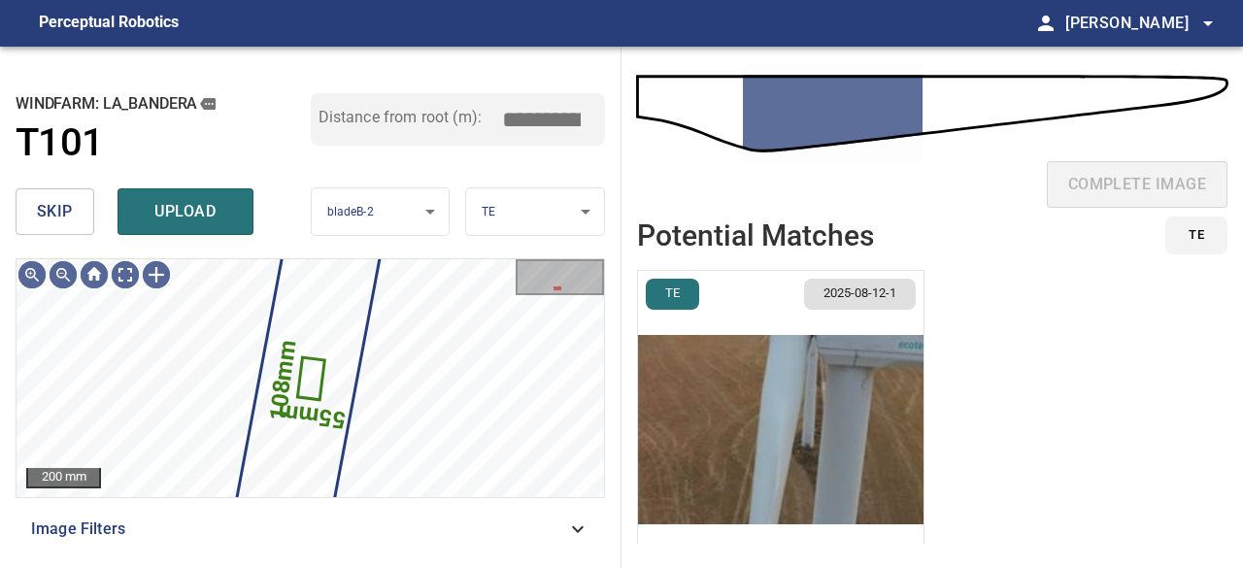
click at [49, 204] on span "skip" at bounding box center [55, 211] width 36 height 27
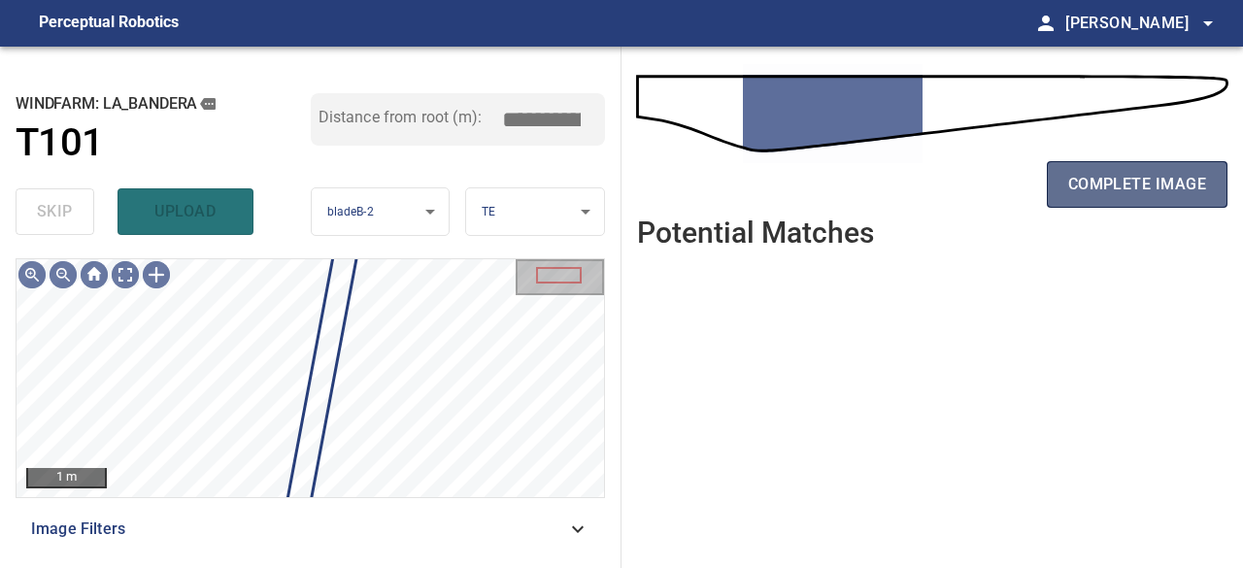
click at [1099, 182] on span "complete image" at bounding box center [1138, 184] width 138 height 27
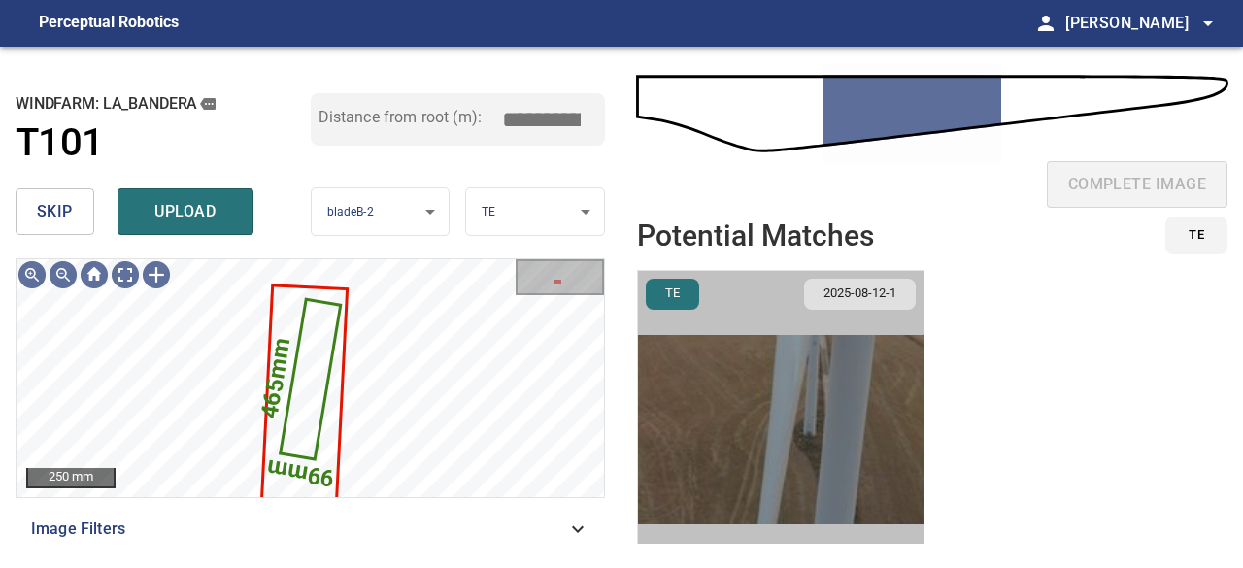
click at [801, 469] on img "button" at bounding box center [781, 430] width 286 height 318
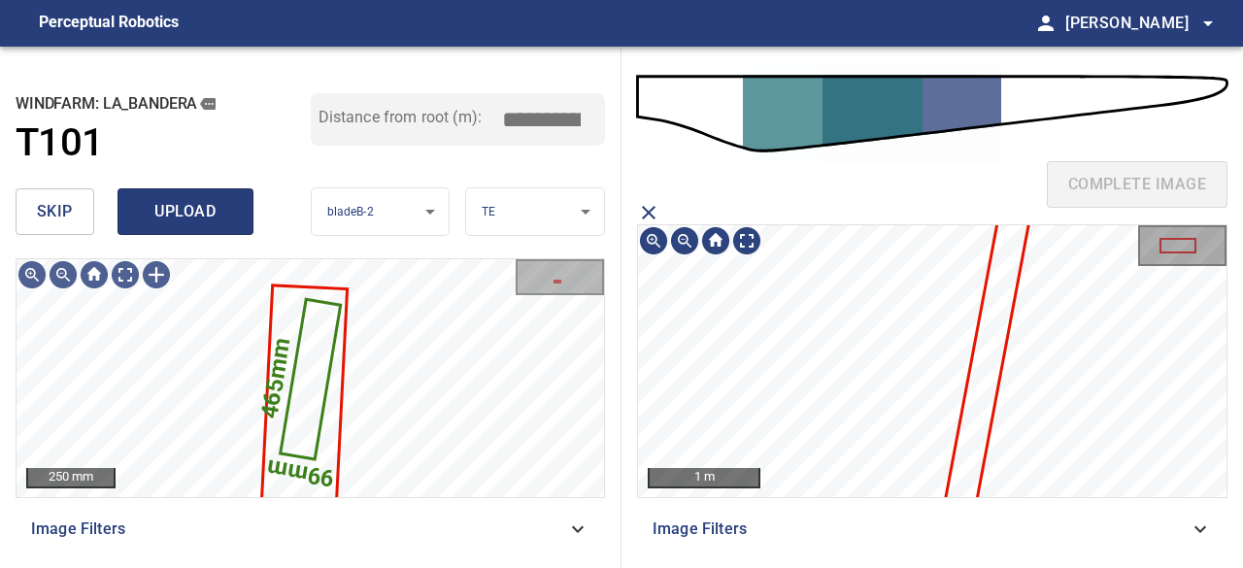
click at [167, 207] on span "upload" at bounding box center [185, 211] width 93 height 27
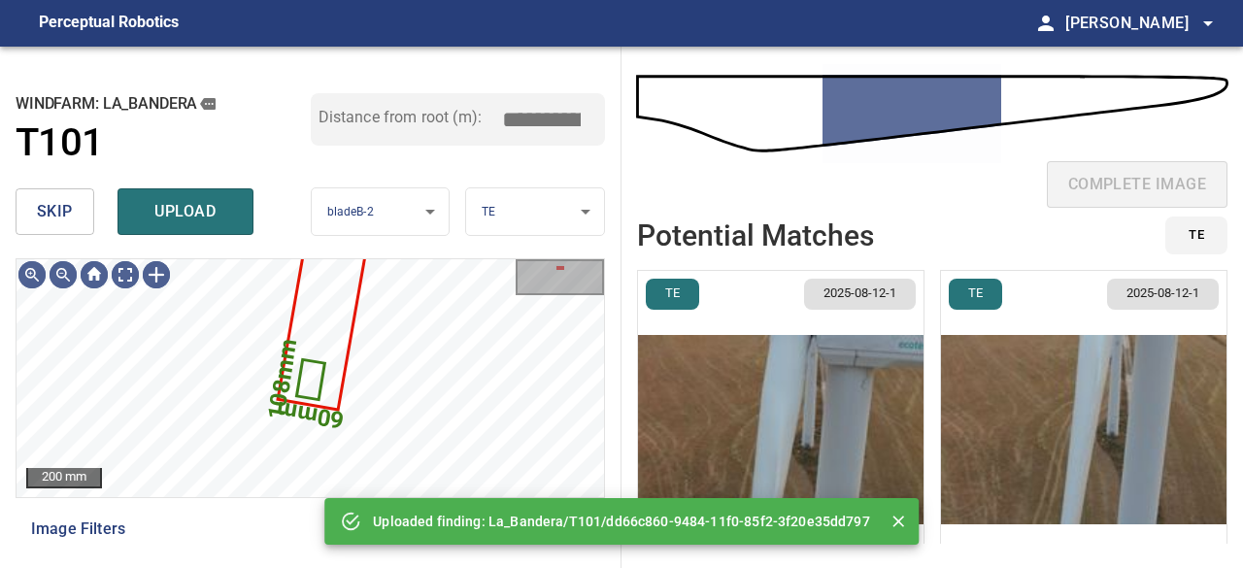
click at [29, 219] on button "skip" at bounding box center [55, 211] width 79 height 47
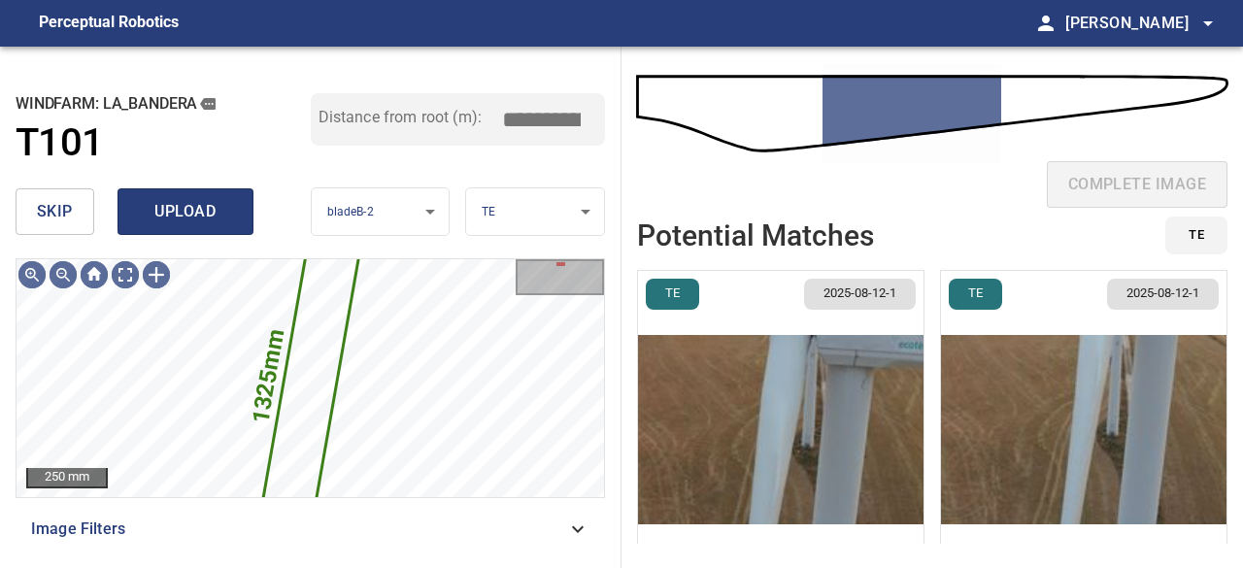
click at [153, 207] on span "upload" at bounding box center [185, 211] width 93 height 27
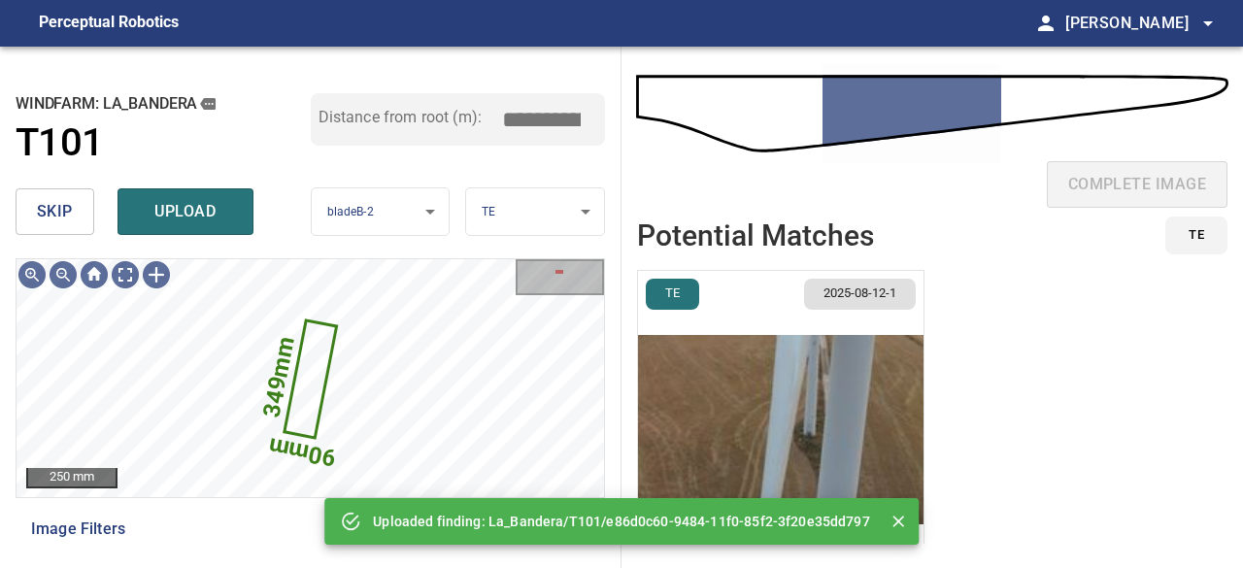
click at [186, 212] on span "upload" at bounding box center [185, 211] width 93 height 27
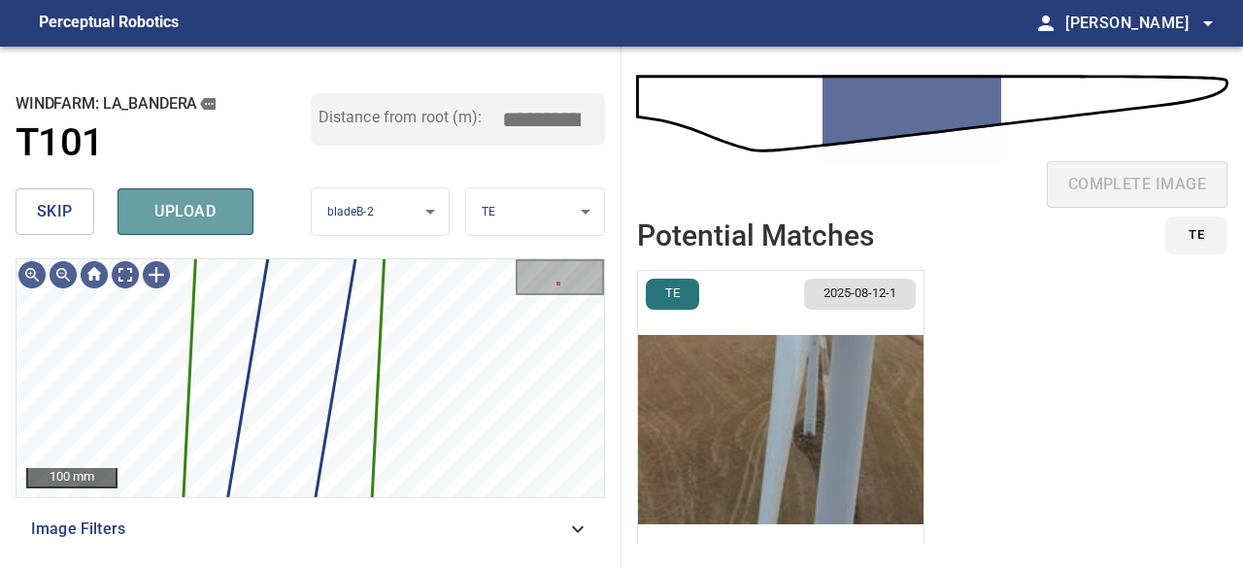
click at [208, 212] on span "upload" at bounding box center [185, 211] width 93 height 27
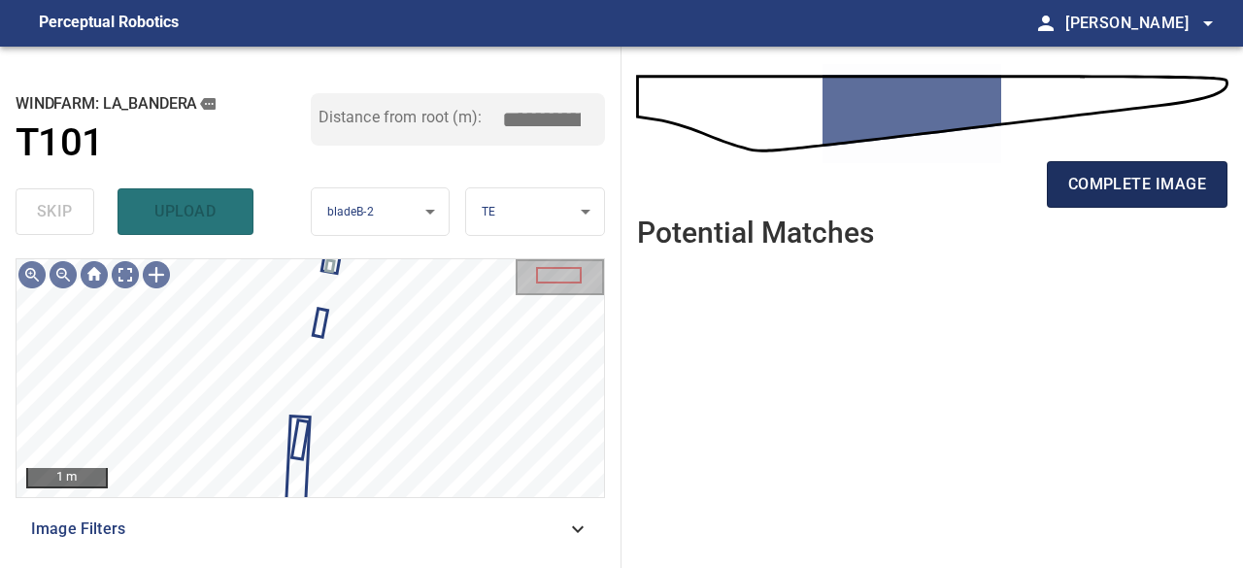
click at [1173, 187] on span "complete image" at bounding box center [1138, 184] width 138 height 27
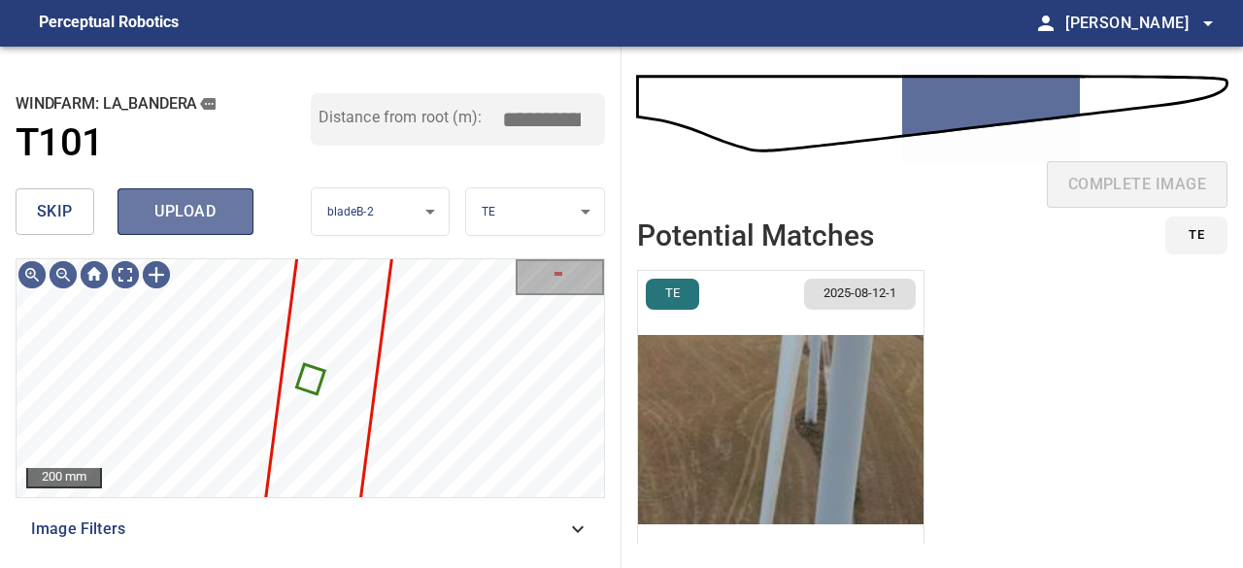
click at [192, 204] on span "upload" at bounding box center [185, 211] width 93 height 27
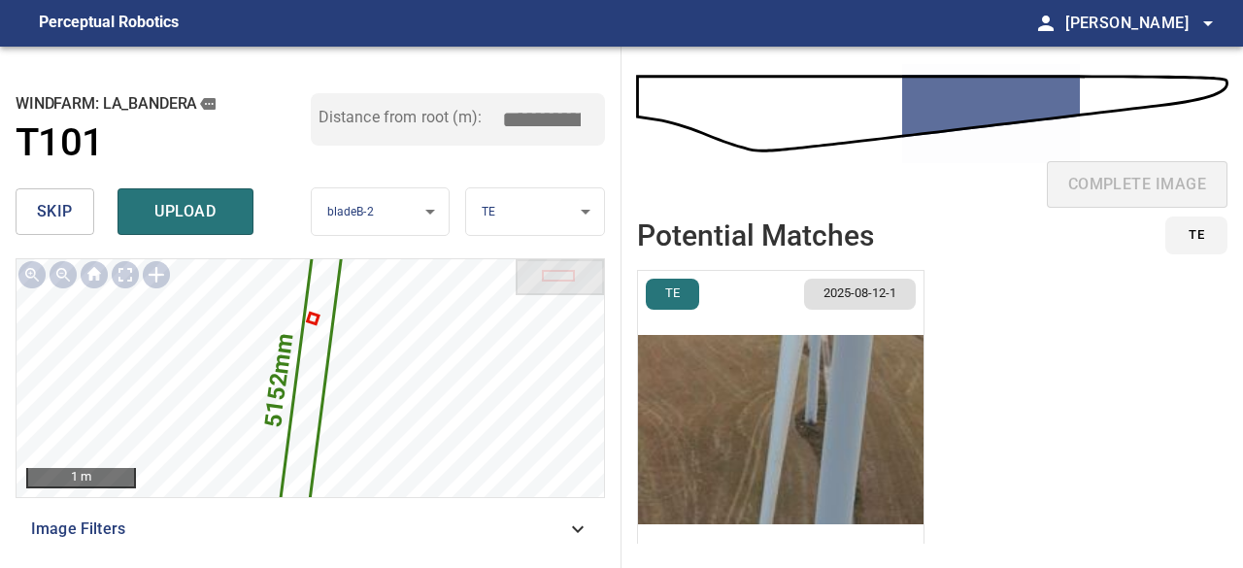
click at [67, 202] on span "skip" at bounding box center [55, 211] width 36 height 27
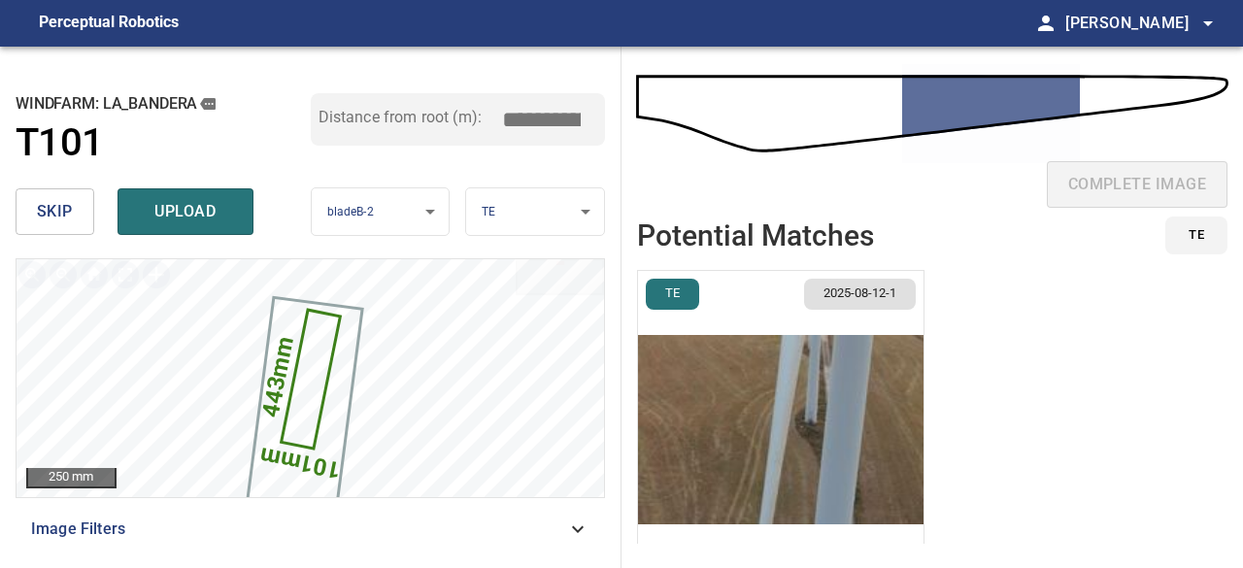
click at [67, 202] on span "skip" at bounding box center [55, 211] width 36 height 27
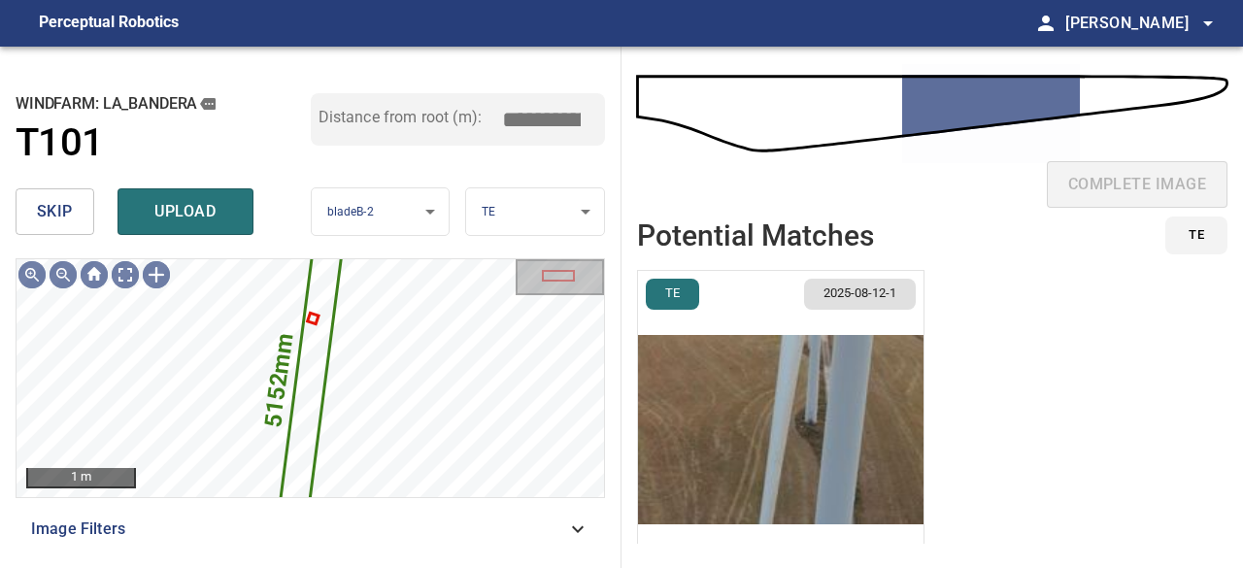
click at [51, 204] on span "skip" at bounding box center [55, 211] width 36 height 27
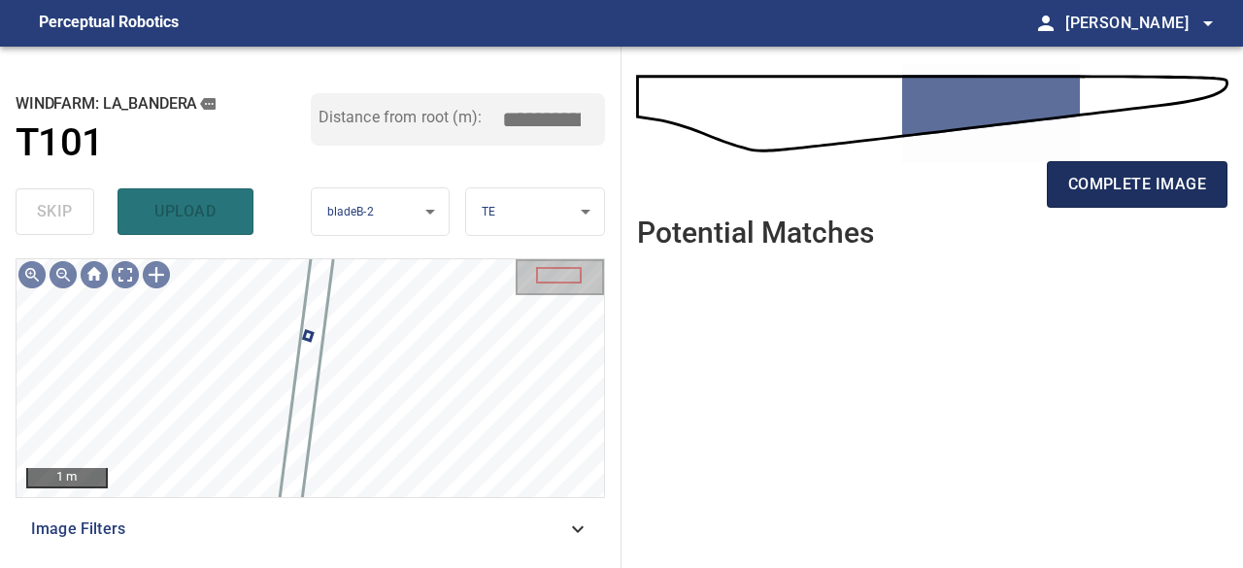
click at [1150, 189] on span "complete image" at bounding box center [1138, 184] width 138 height 27
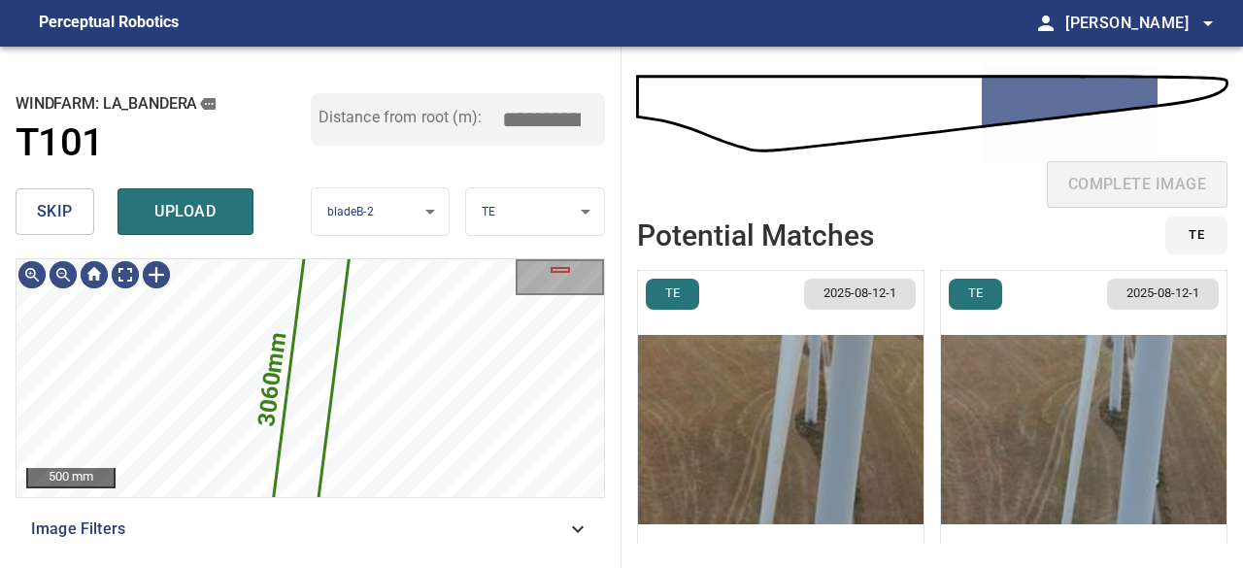
click at [60, 208] on span "skip" at bounding box center [55, 211] width 36 height 27
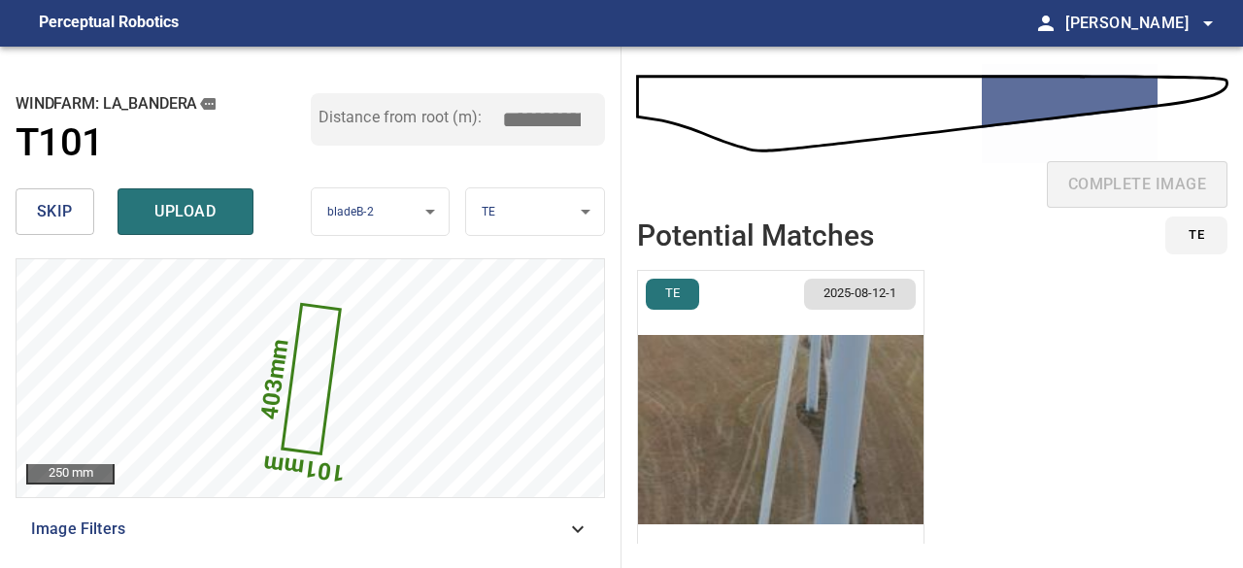
click at [60, 207] on span "skip" at bounding box center [55, 211] width 36 height 27
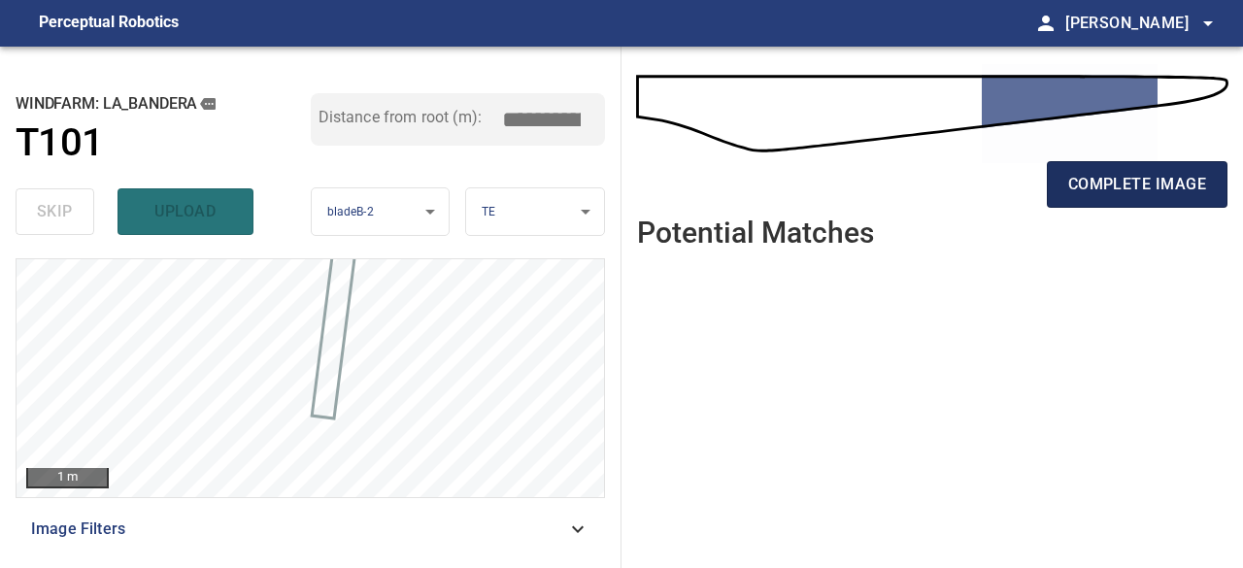
click at [1166, 188] on span "complete image" at bounding box center [1138, 184] width 138 height 27
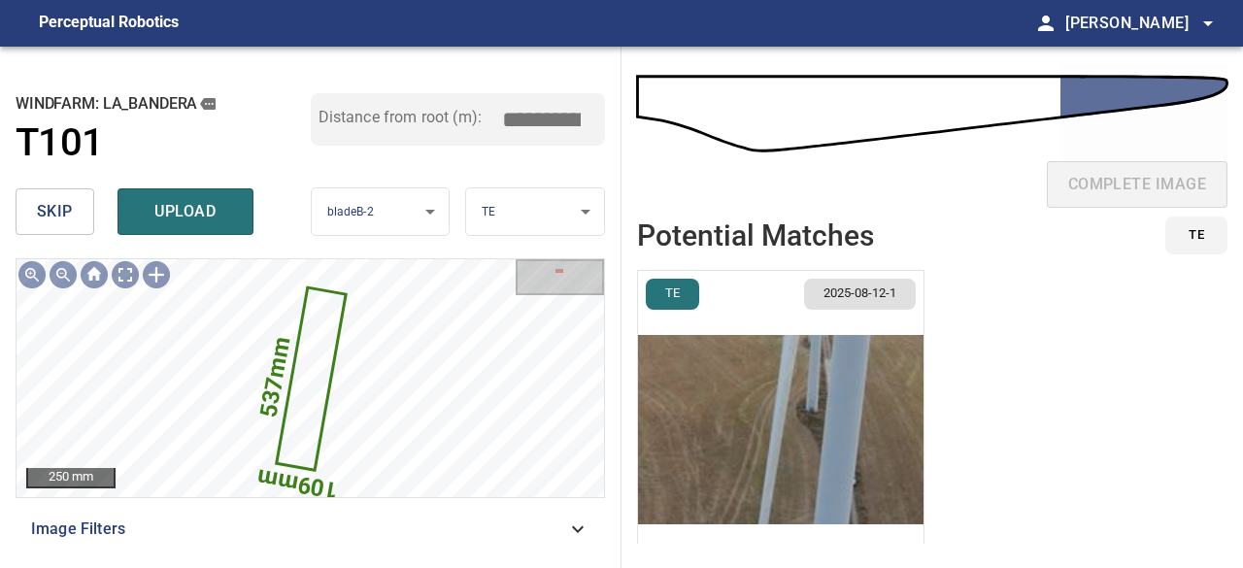
click at [64, 209] on span "skip" at bounding box center [55, 211] width 36 height 27
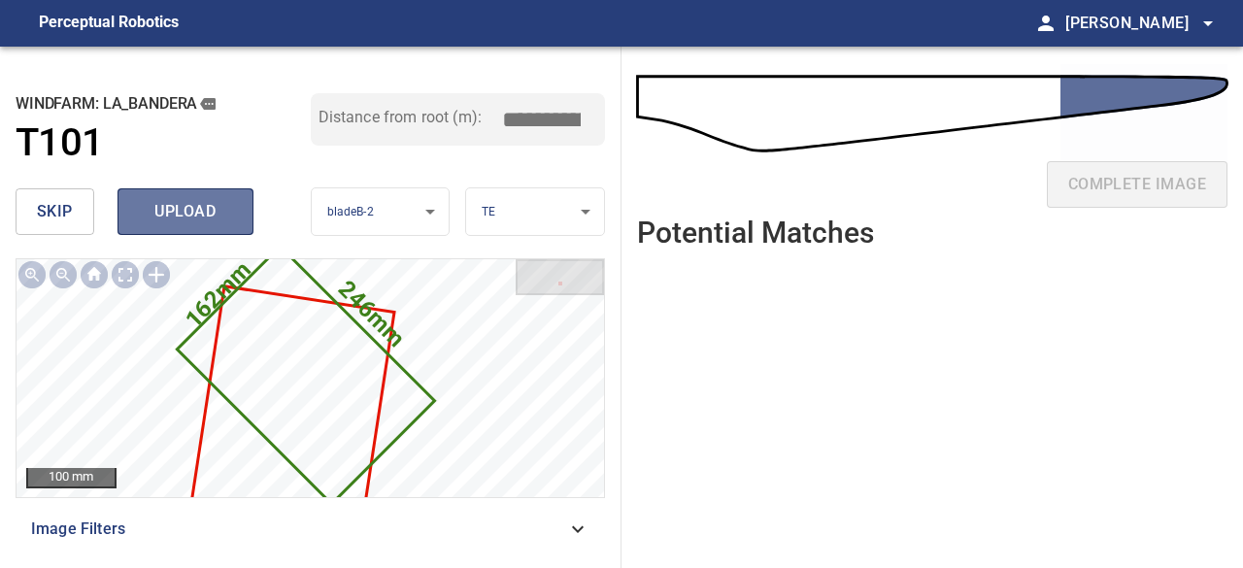
click at [142, 207] on span "upload" at bounding box center [185, 211] width 93 height 27
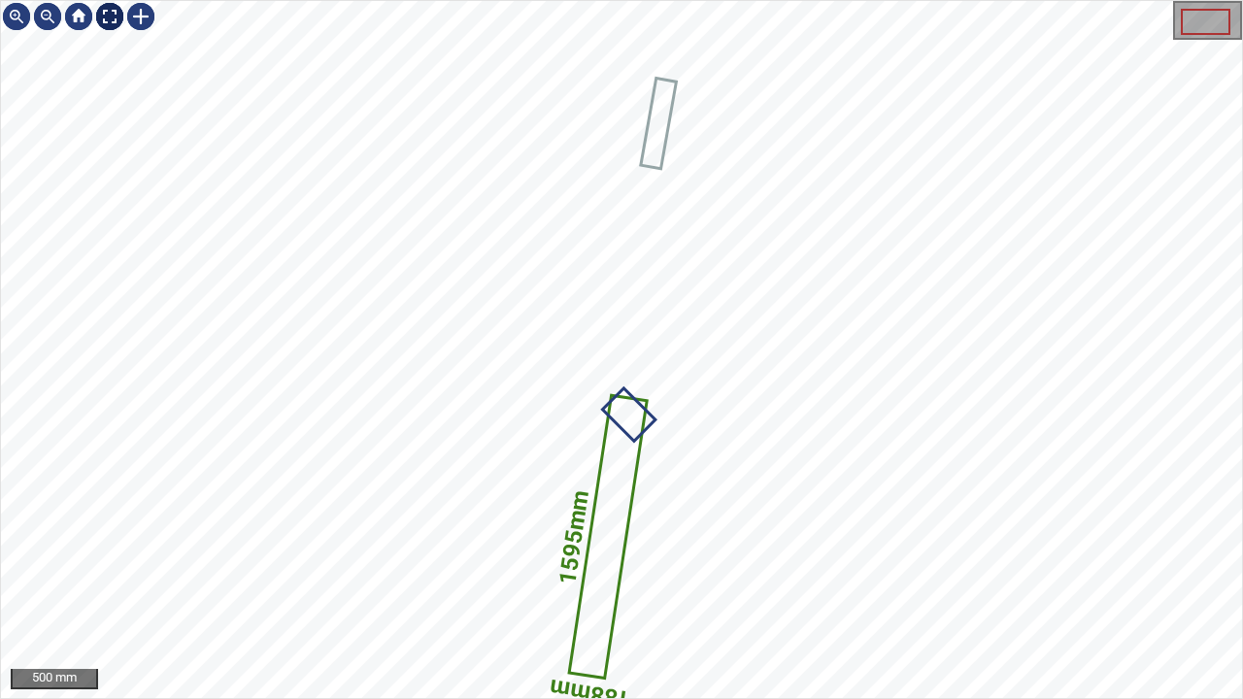
click at [107, 22] on div at bounding box center [109, 16] width 31 height 31
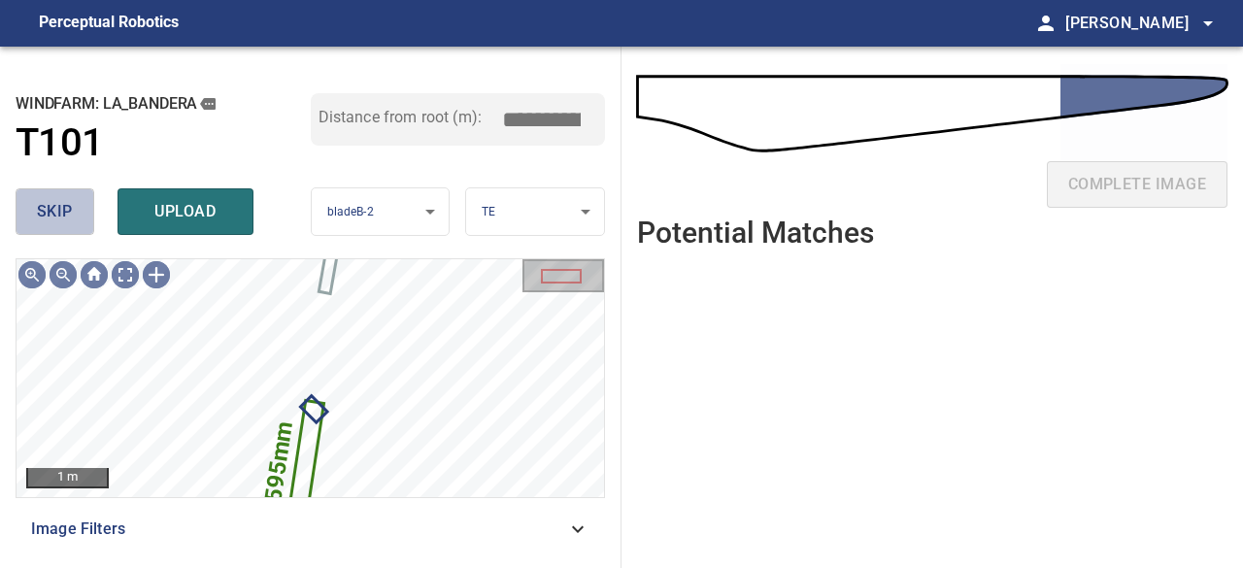
click at [29, 211] on button "skip" at bounding box center [55, 211] width 79 height 47
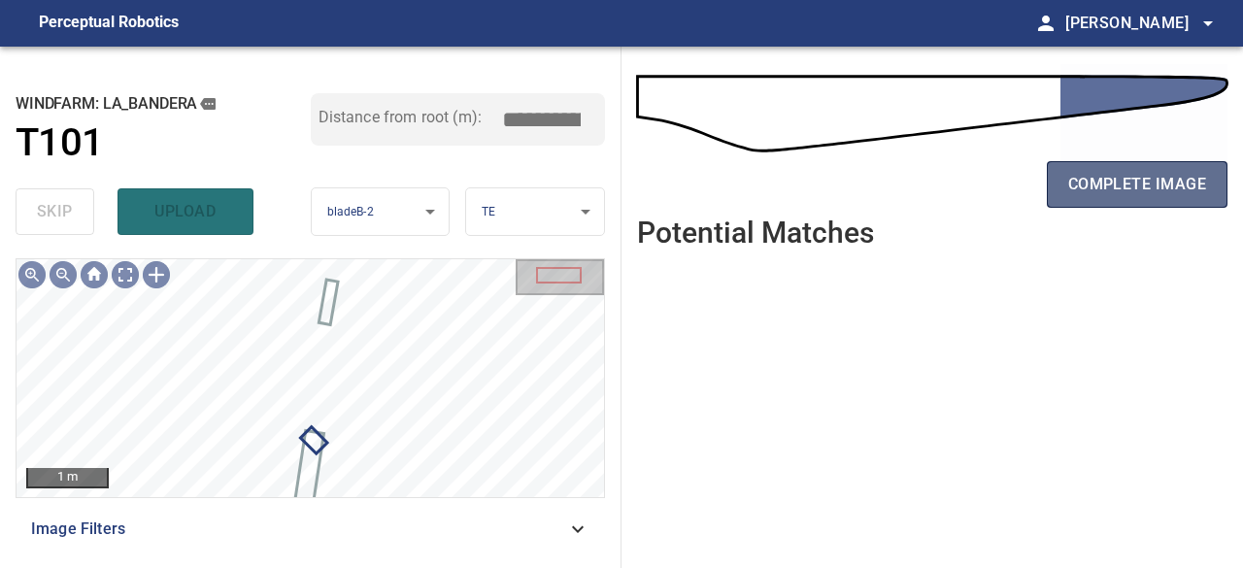
click at [1076, 184] on span "complete image" at bounding box center [1138, 184] width 138 height 27
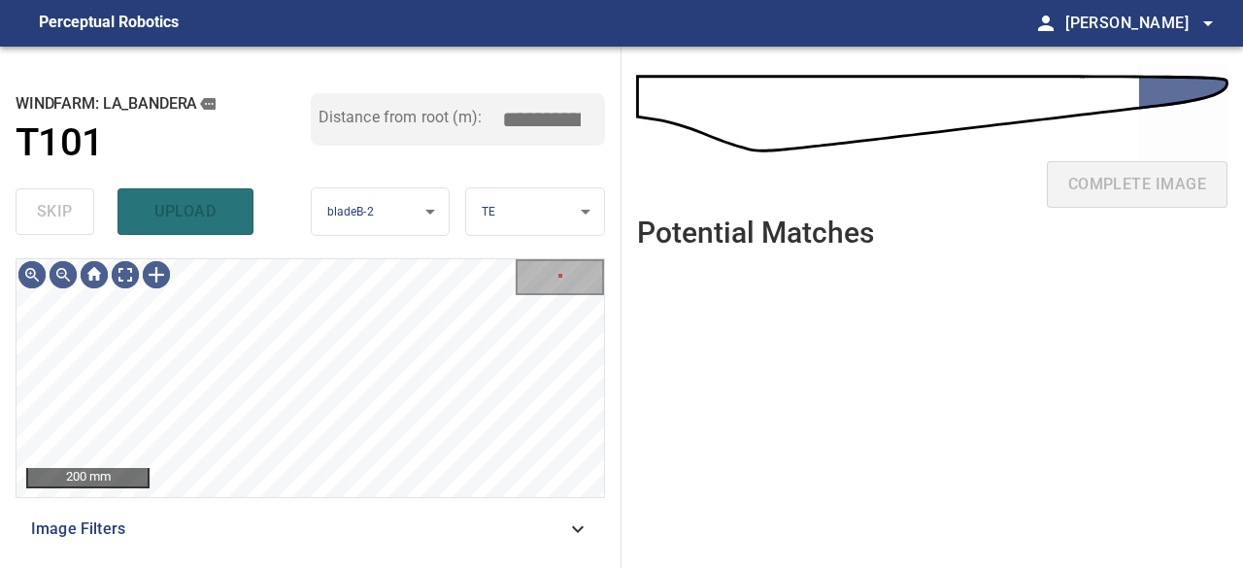
click at [60, 209] on div "skip upload" at bounding box center [163, 212] width 295 height 62
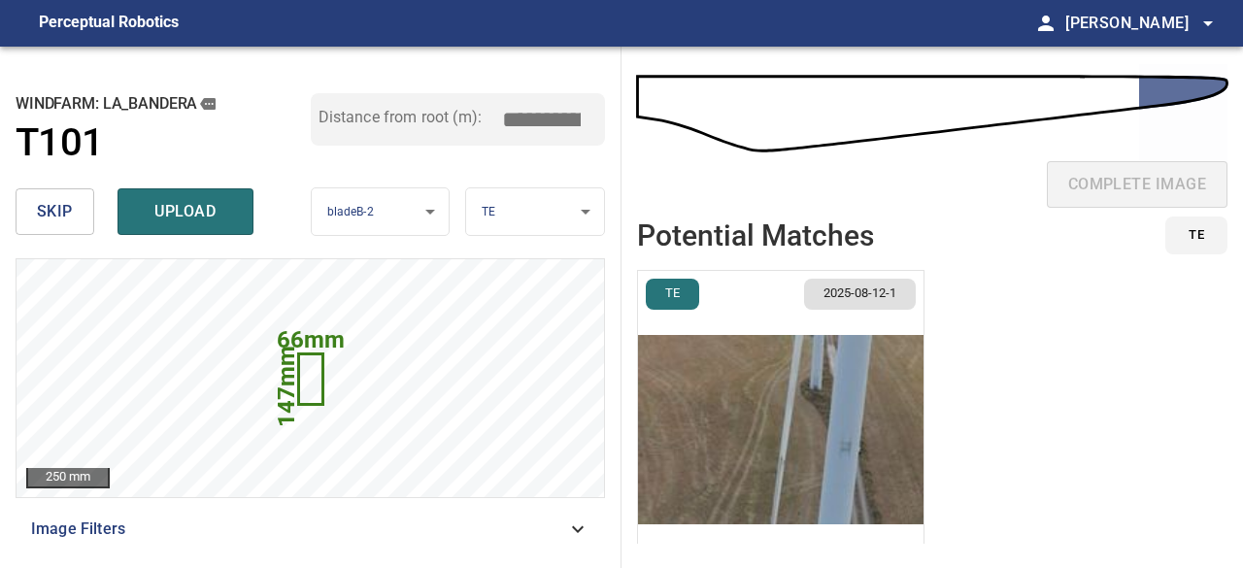
click at [58, 215] on span "skip" at bounding box center [55, 211] width 36 height 27
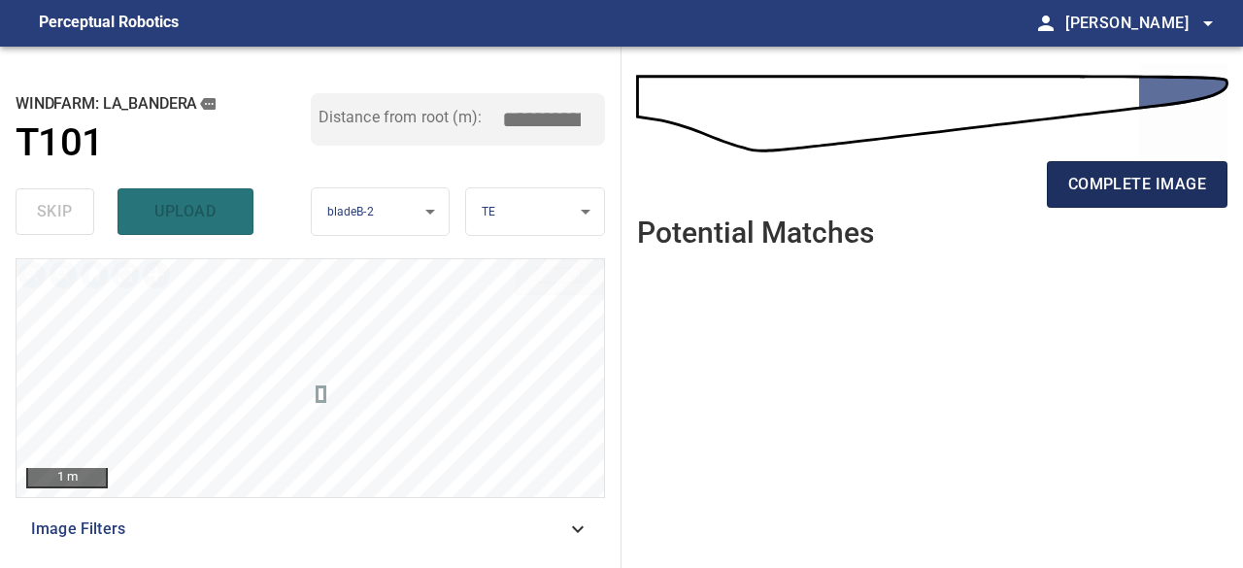
click at [1138, 184] on span "complete image" at bounding box center [1138, 184] width 138 height 27
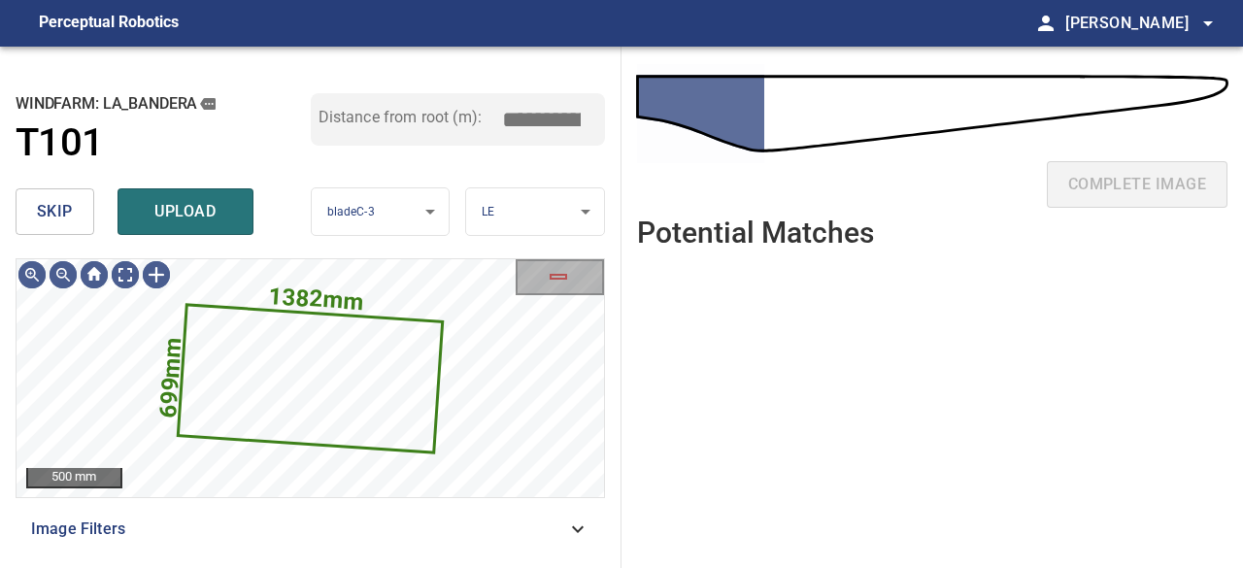
click at [64, 212] on span "skip" at bounding box center [55, 211] width 36 height 27
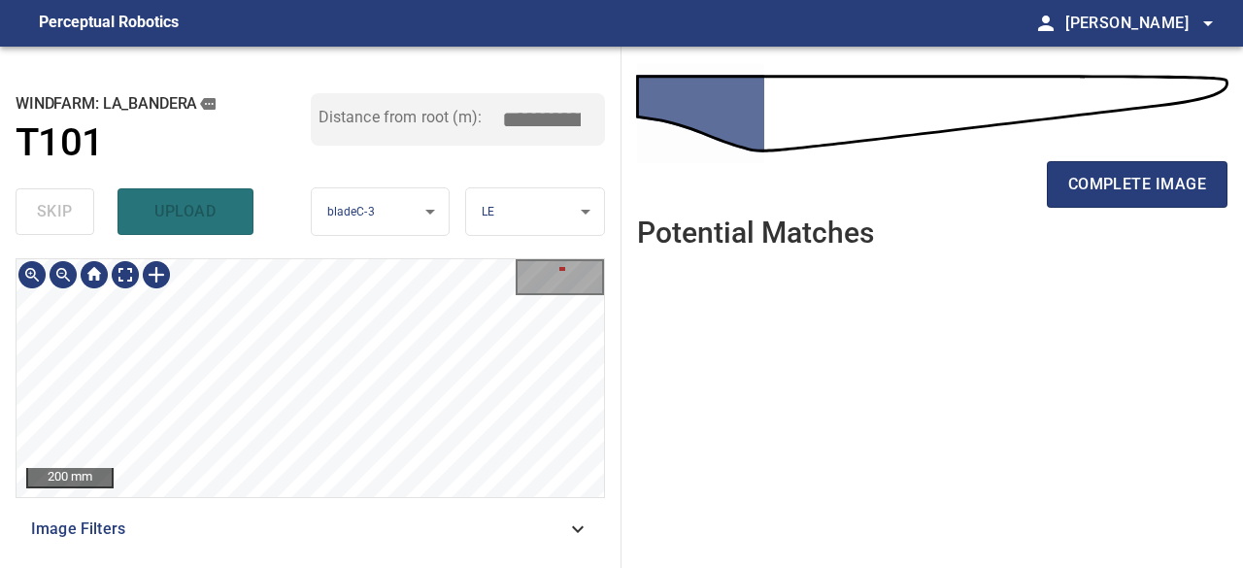
click at [224, 500] on div "200 mm Image Filters" at bounding box center [311, 405] width 590 height 294
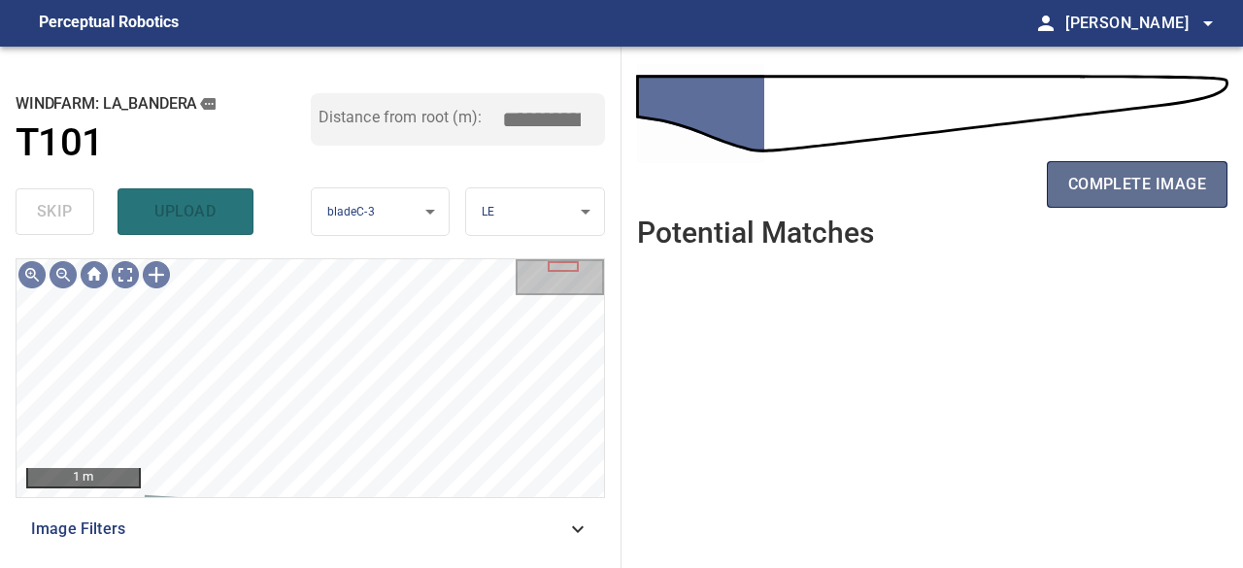
click at [1105, 195] on span "complete image" at bounding box center [1138, 184] width 138 height 27
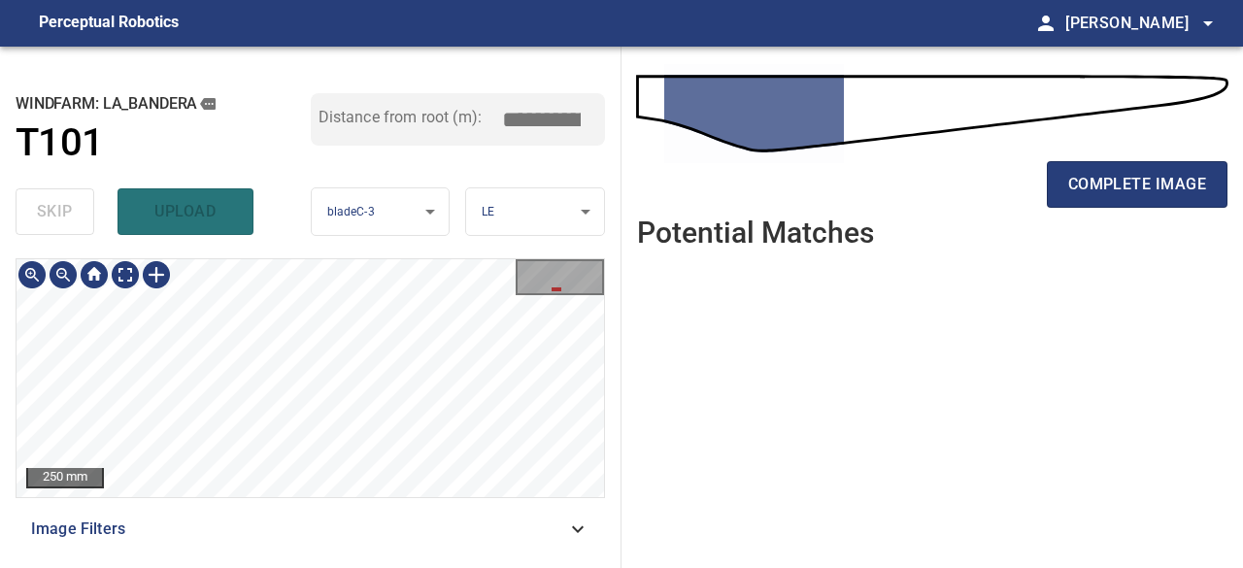
click at [344, 252] on div "**********" at bounding box center [311, 308] width 622 height 522
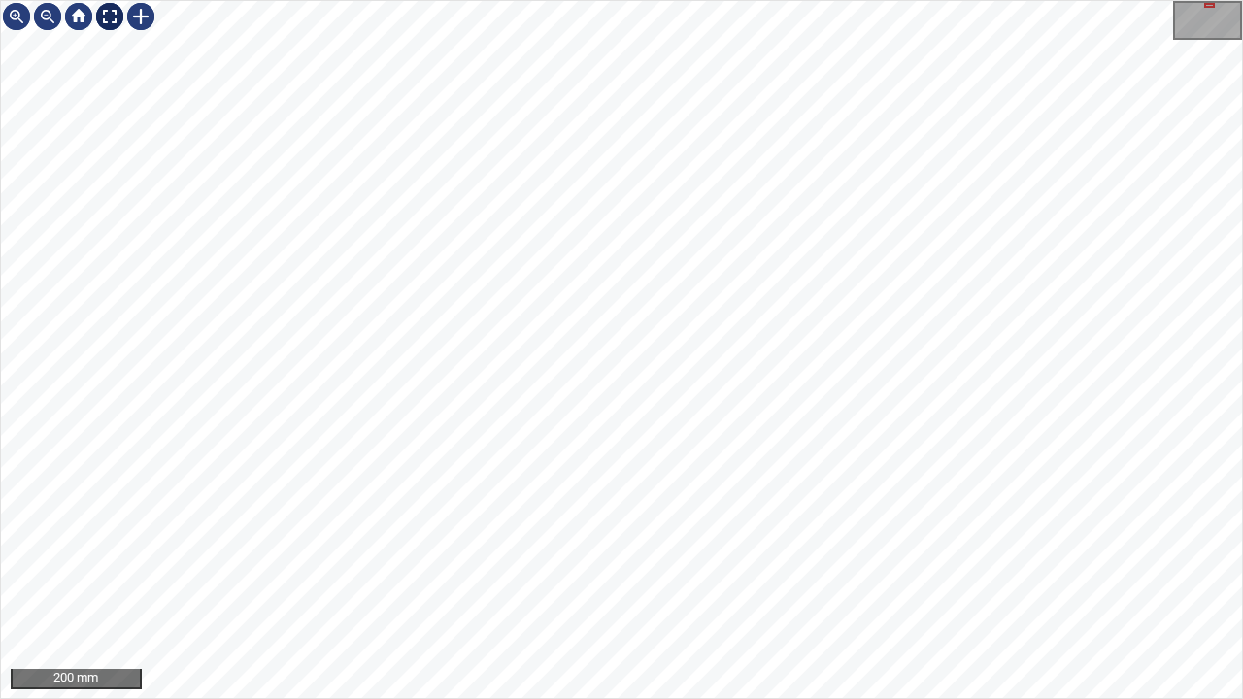
click at [105, 18] on div at bounding box center [109, 16] width 31 height 31
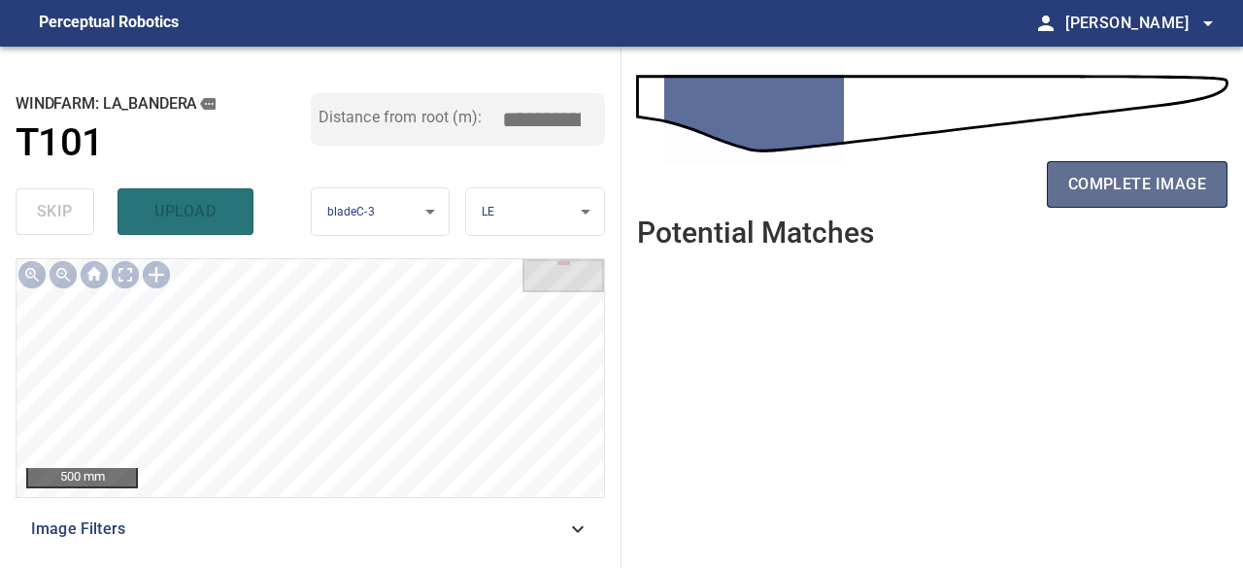
click at [1086, 184] on span "complete image" at bounding box center [1138, 184] width 138 height 27
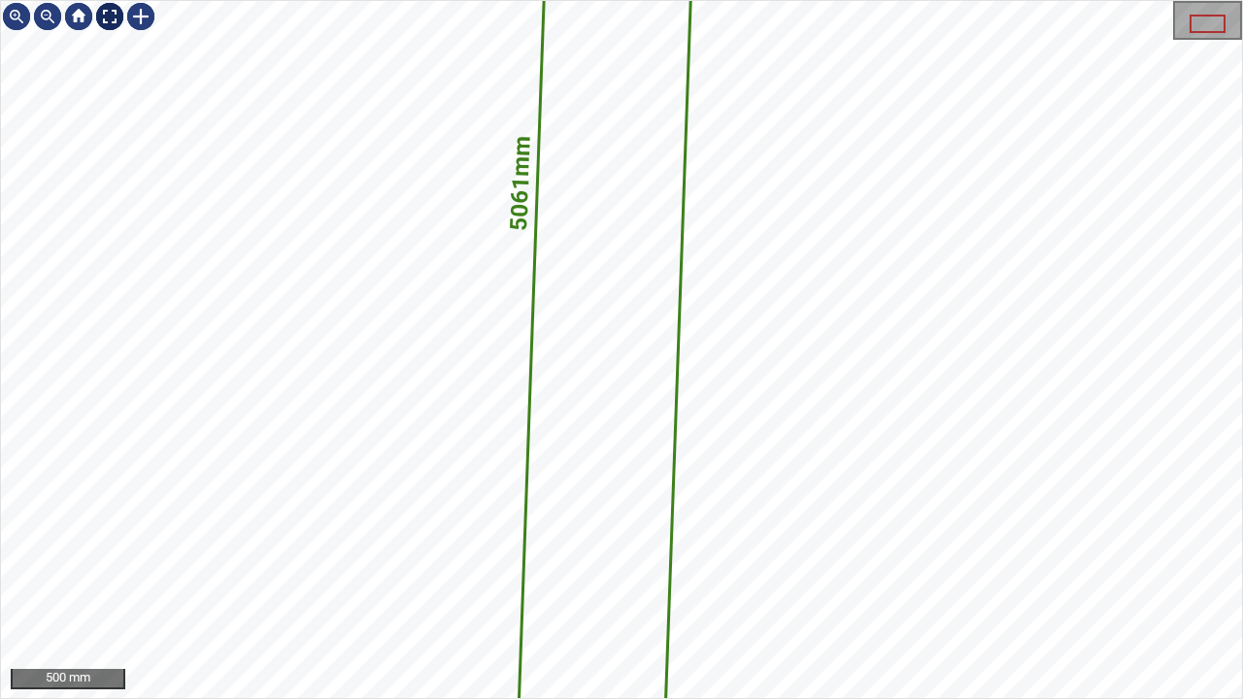
click at [111, 17] on div at bounding box center [109, 16] width 31 height 31
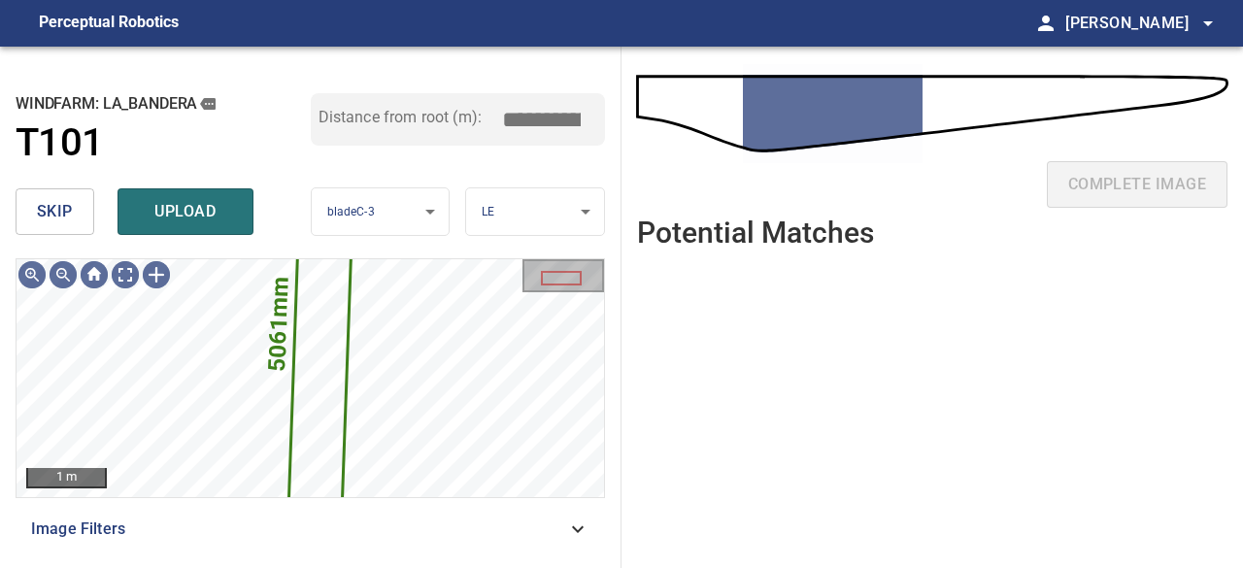
click at [56, 203] on span "skip" at bounding box center [55, 211] width 36 height 27
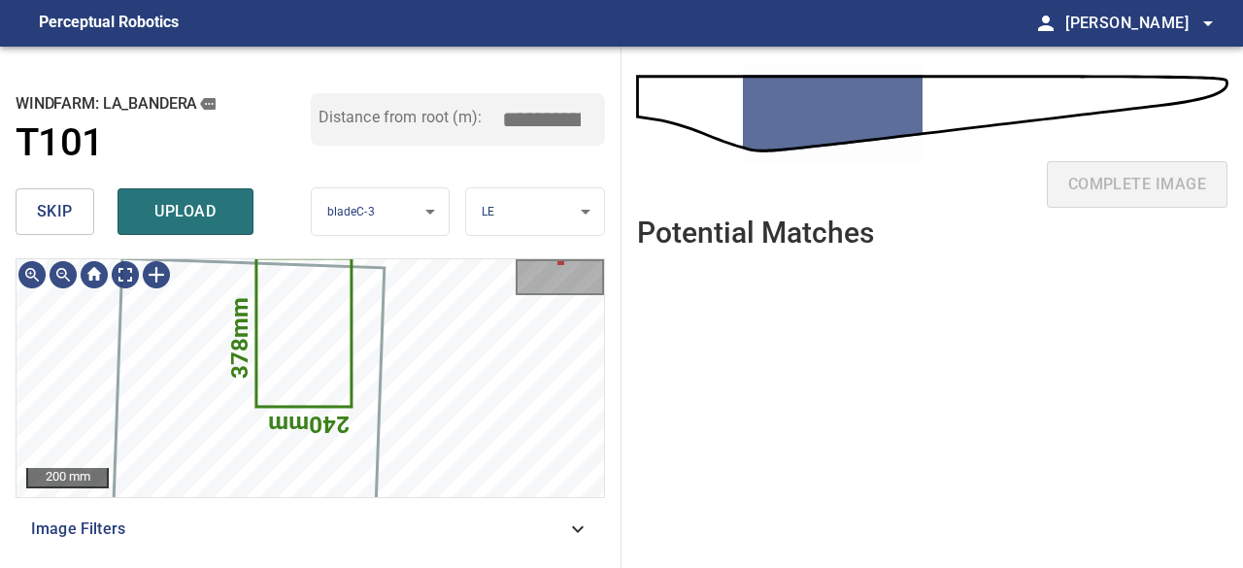
click at [59, 202] on span "skip" at bounding box center [55, 211] width 36 height 27
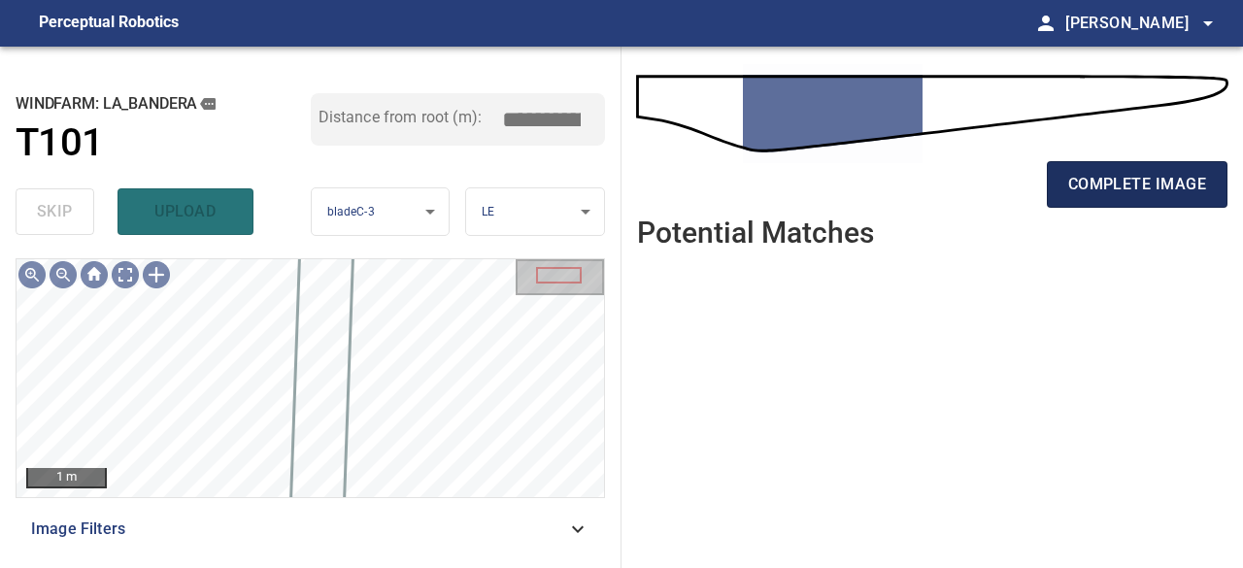
click at [1162, 191] on span "complete image" at bounding box center [1138, 184] width 138 height 27
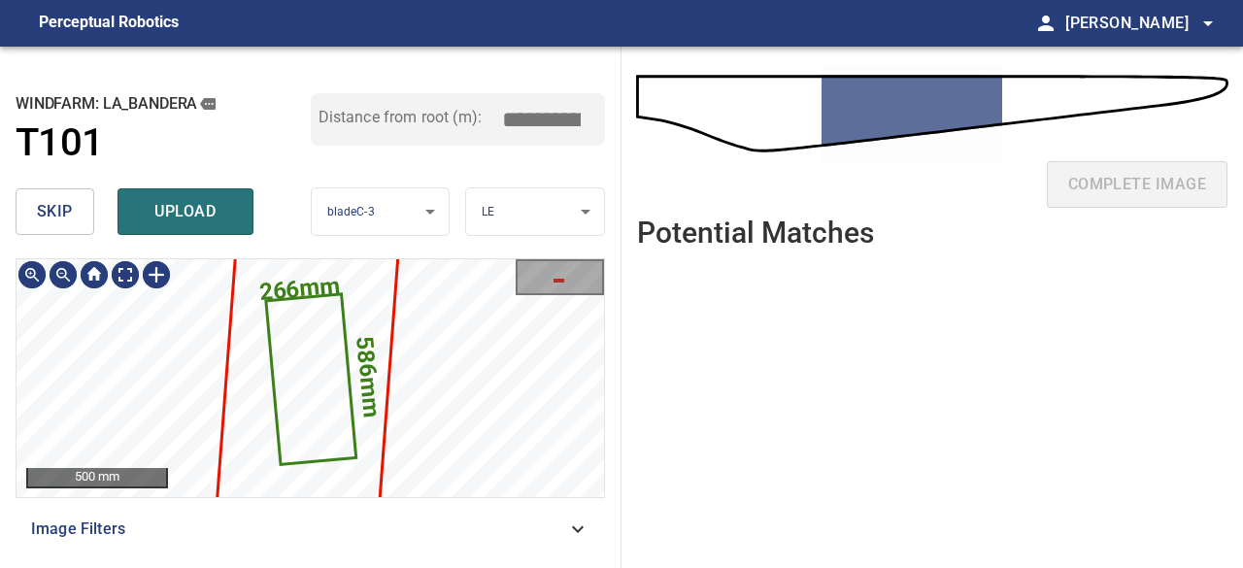
click at [63, 199] on span "skip" at bounding box center [55, 211] width 36 height 27
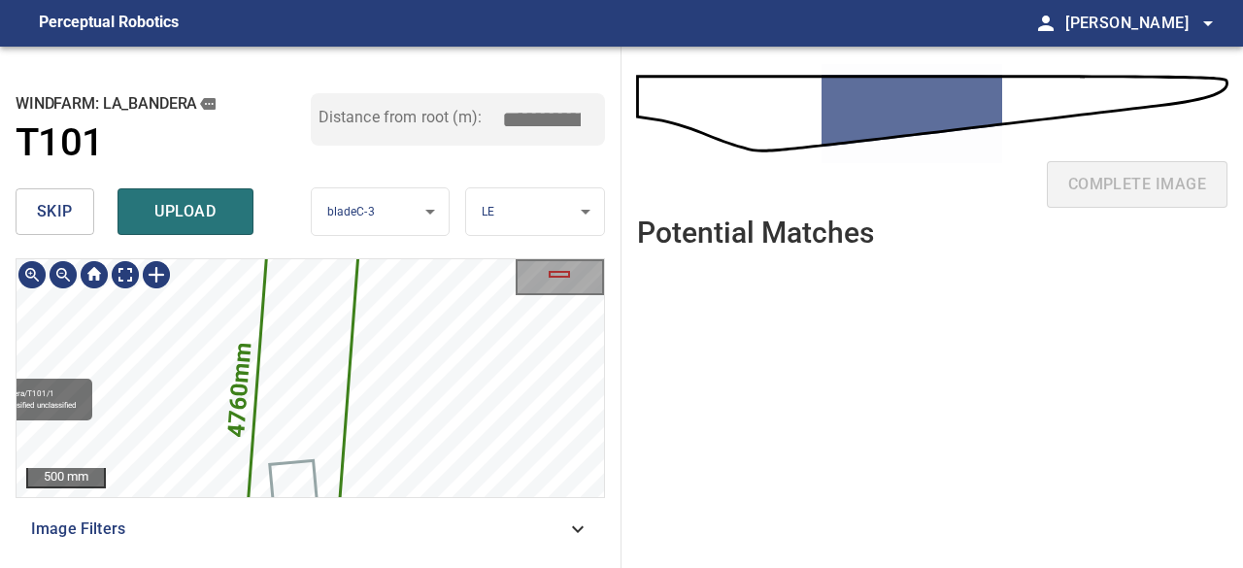
click at [312, 259] on div "4760mm 578mm La_Bandera/T101/1 Category unclassified unclassified" at bounding box center [311, 259] width 588 height 0
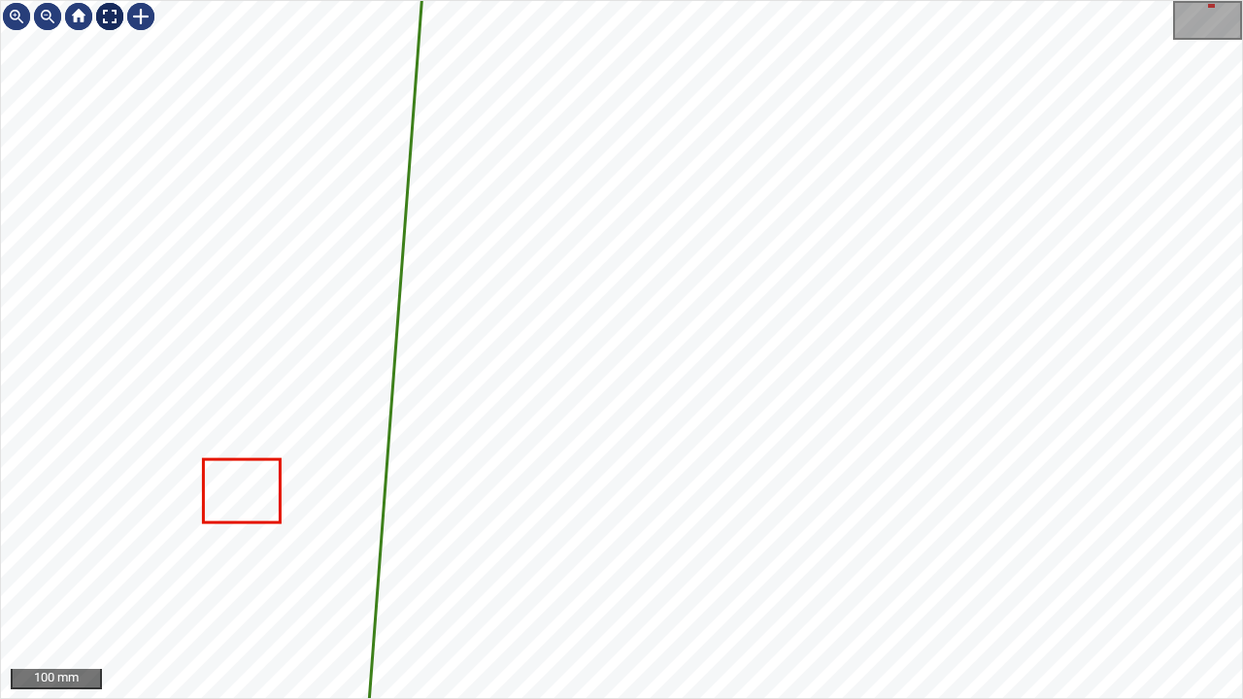
click at [105, 16] on div at bounding box center [109, 16] width 31 height 31
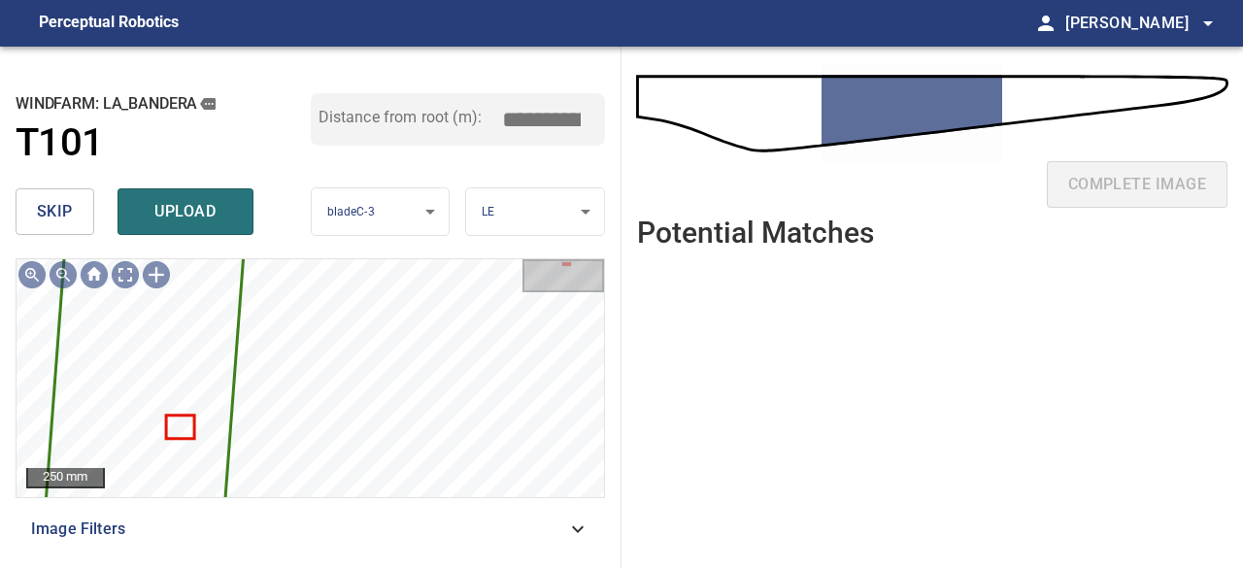
click at [31, 221] on button "skip" at bounding box center [55, 211] width 79 height 47
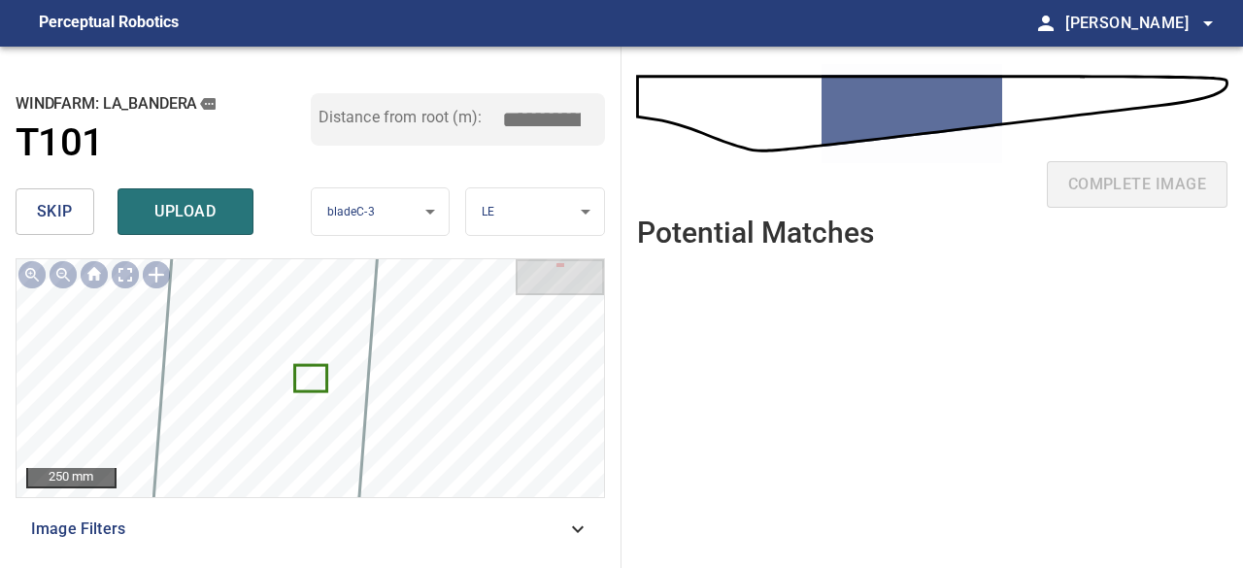
click at [31, 221] on button "skip" at bounding box center [55, 211] width 79 height 47
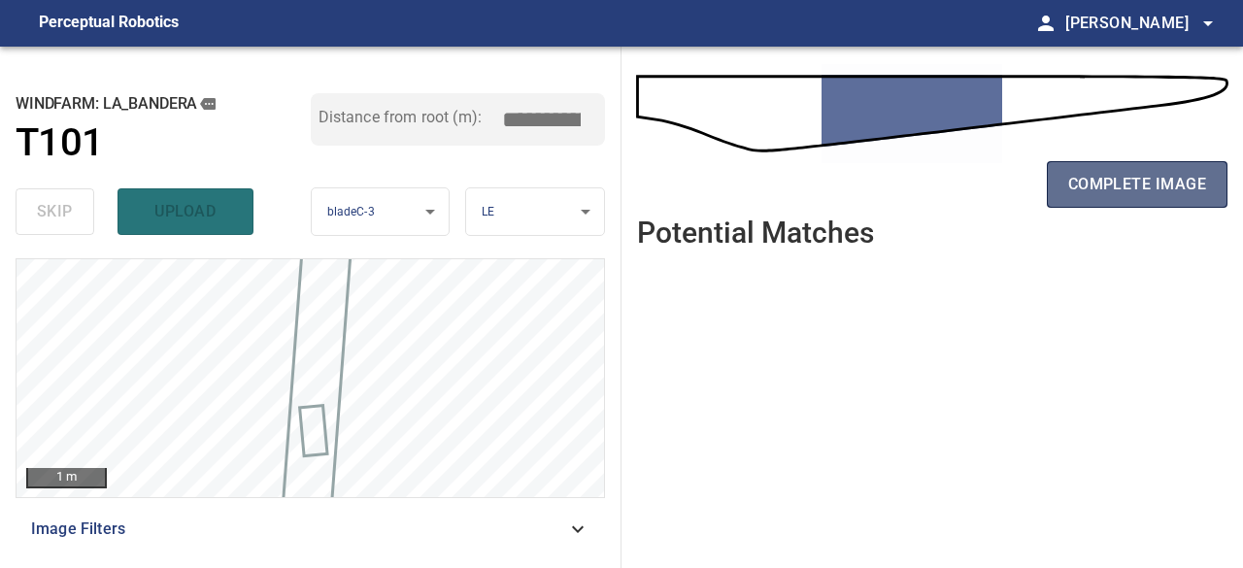
click at [1125, 191] on span "complete image" at bounding box center [1138, 184] width 138 height 27
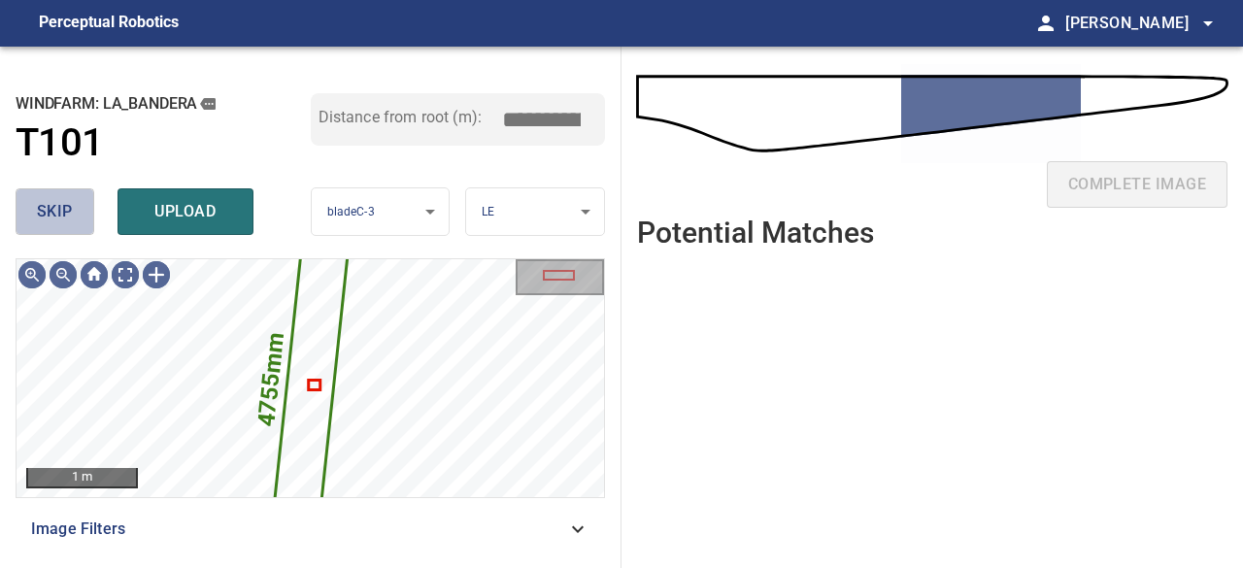
click at [43, 208] on span "skip" at bounding box center [55, 211] width 36 height 27
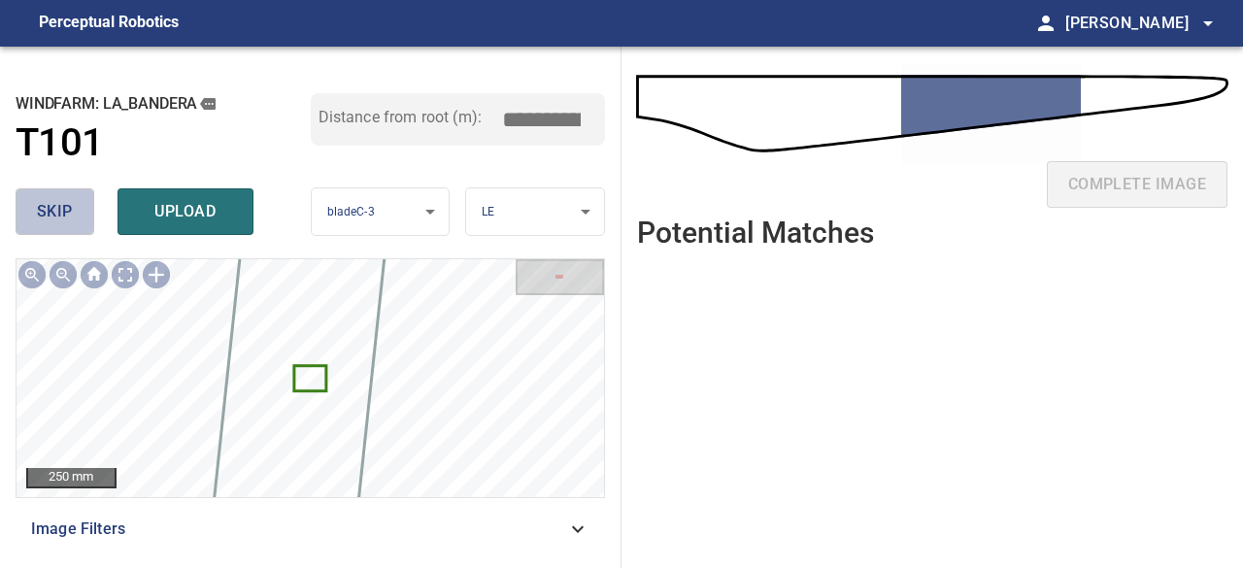
click at [43, 208] on span "skip" at bounding box center [55, 211] width 36 height 27
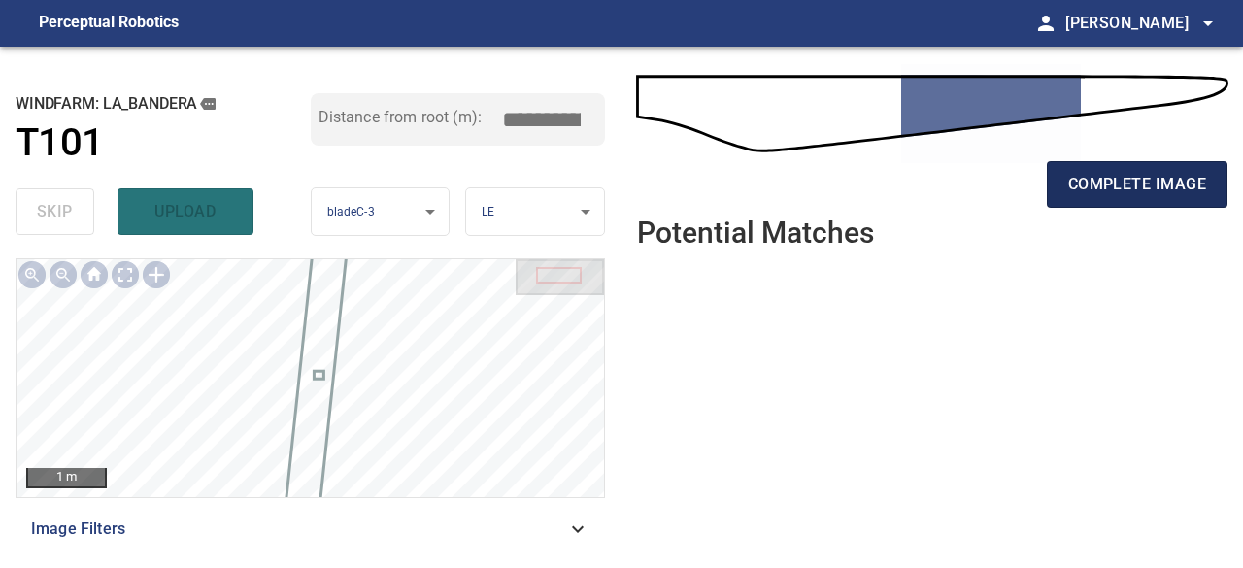
click at [1100, 195] on span "complete image" at bounding box center [1138, 184] width 138 height 27
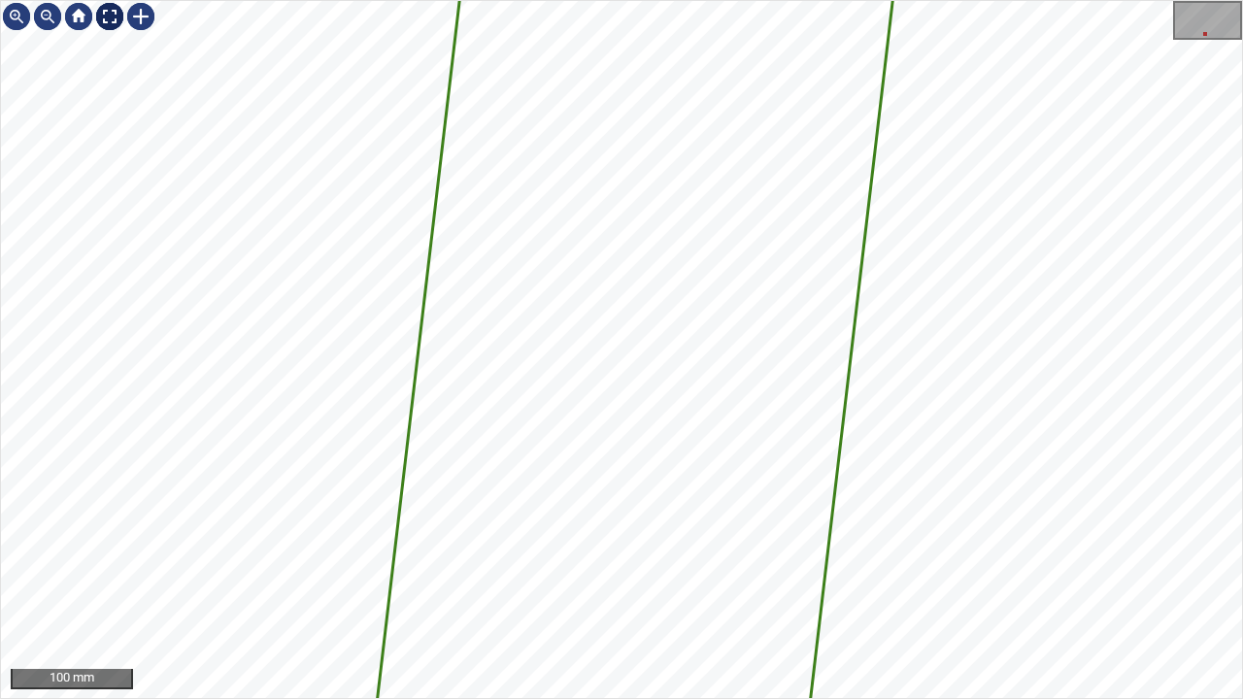
click at [99, 14] on div at bounding box center [109, 16] width 31 height 31
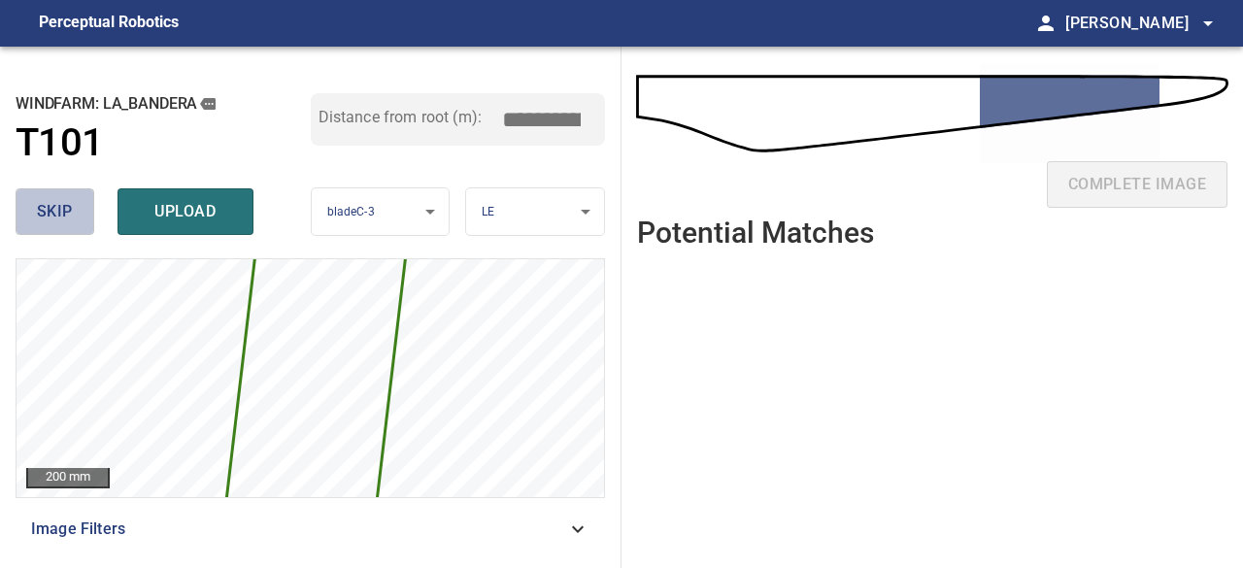
click at [70, 213] on span "skip" at bounding box center [55, 211] width 36 height 27
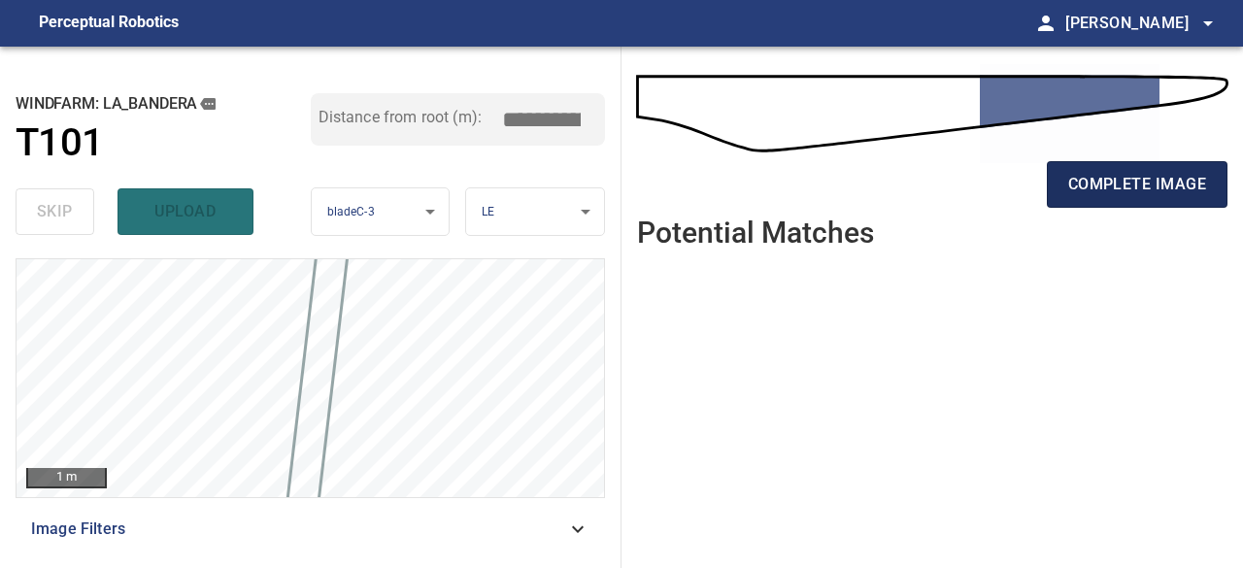
click at [1151, 197] on span "complete image" at bounding box center [1138, 184] width 138 height 27
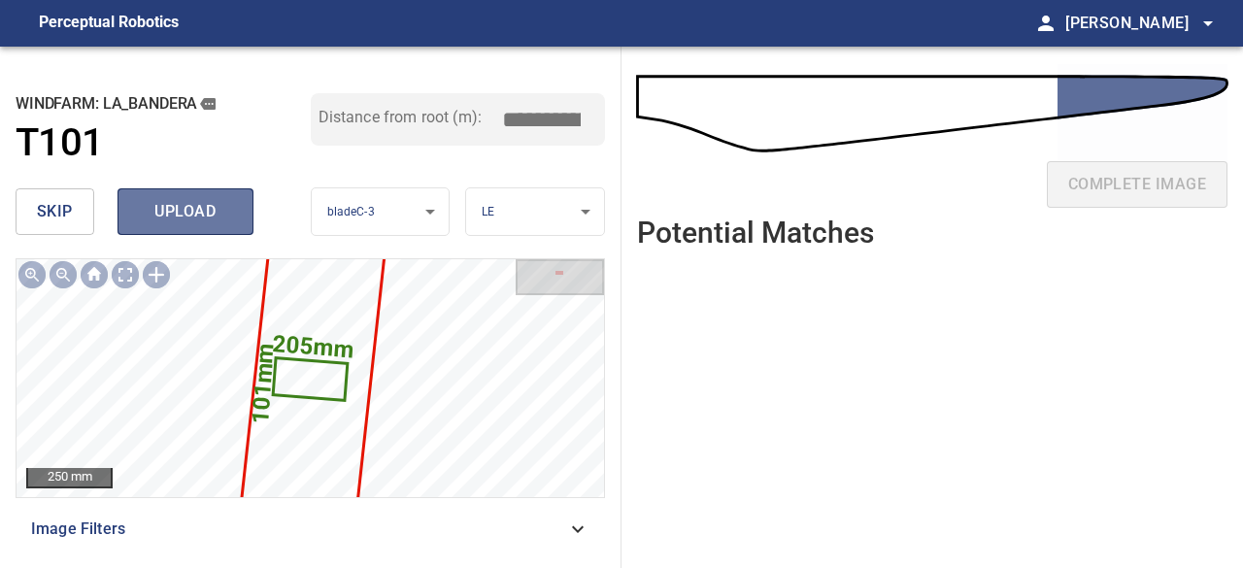
click at [151, 205] on span "upload" at bounding box center [185, 211] width 93 height 27
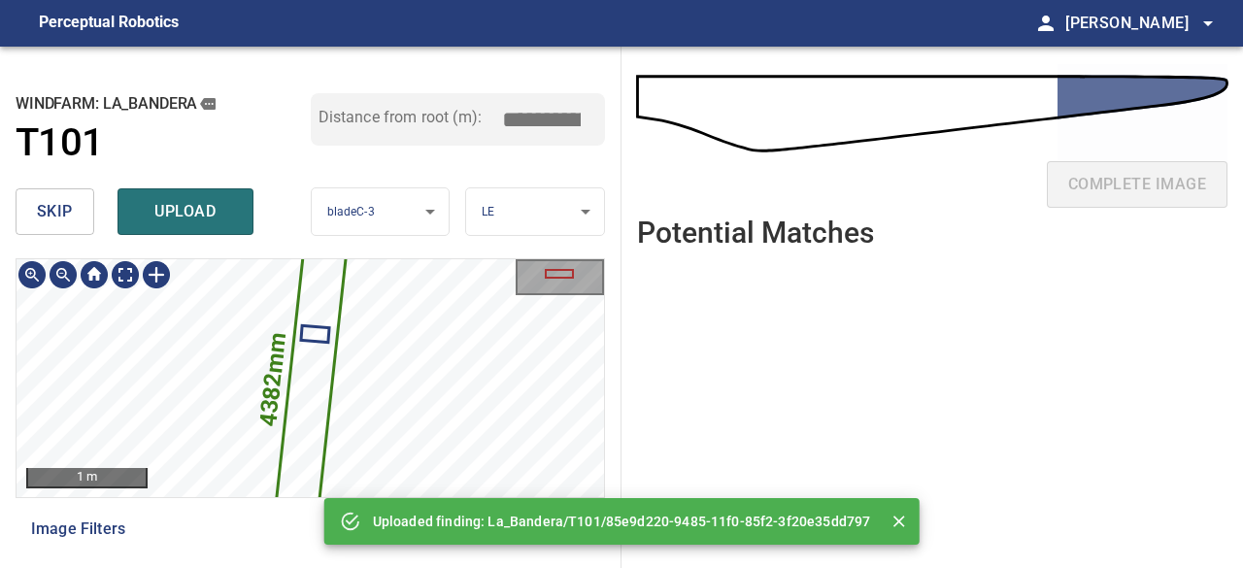
click at [309, 395] on icon at bounding box center [310, 378] width 95 height 519
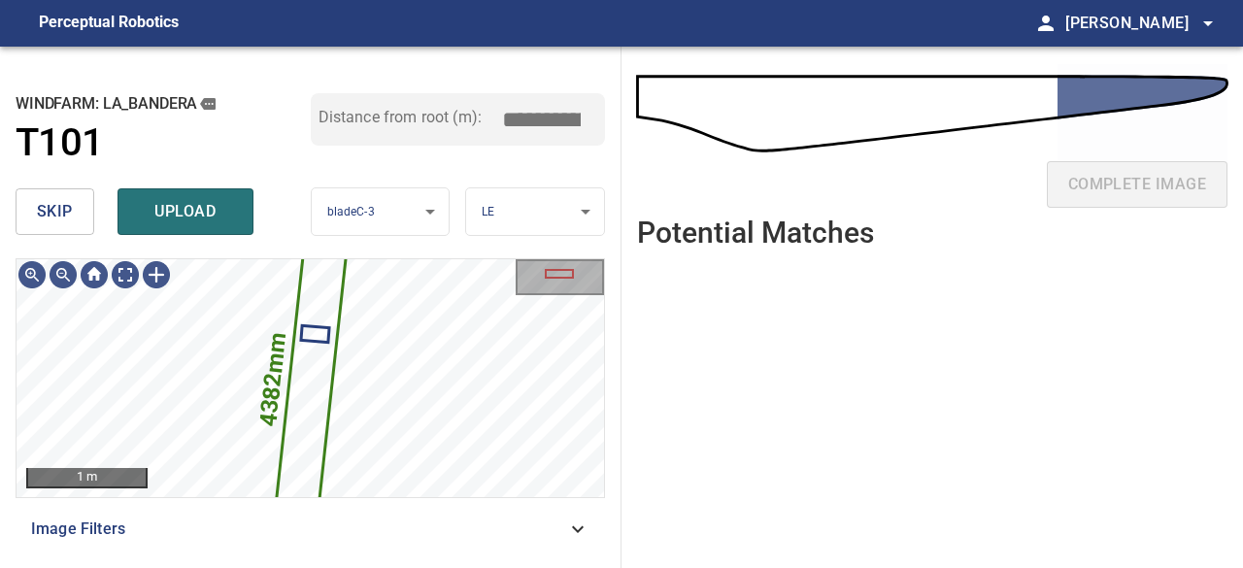
click at [60, 210] on span "skip" at bounding box center [55, 211] width 36 height 27
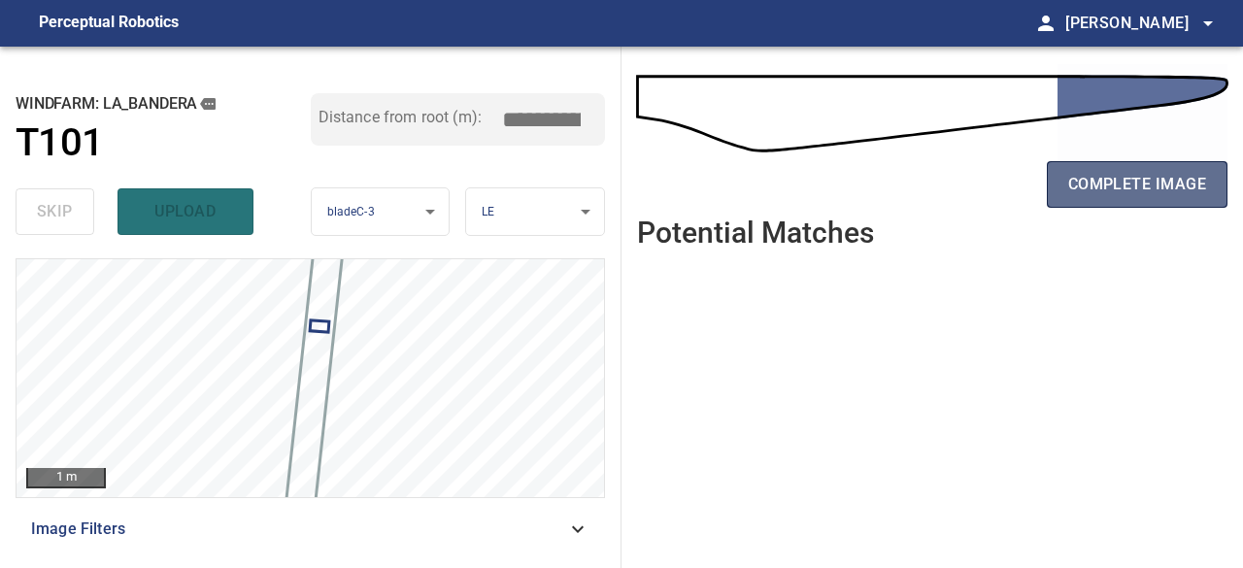
click at [1148, 172] on span "complete image" at bounding box center [1138, 184] width 138 height 27
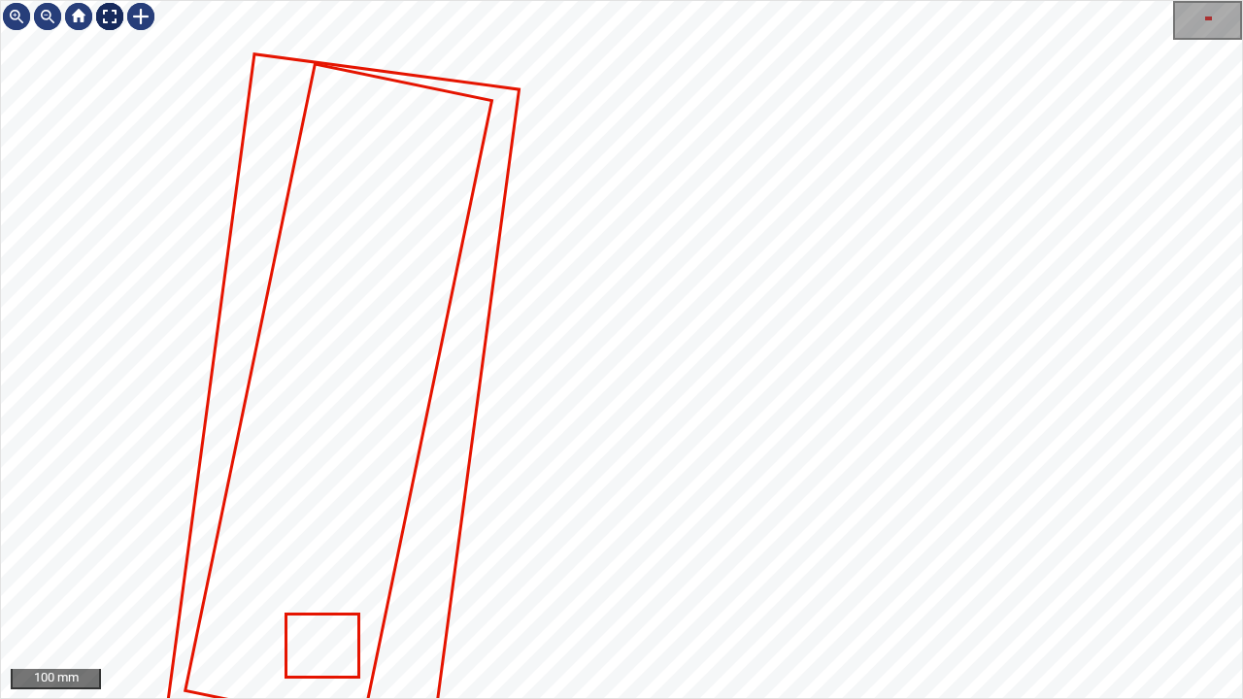
click at [111, 17] on div at bounding box center [109, 16] width 31 height 31
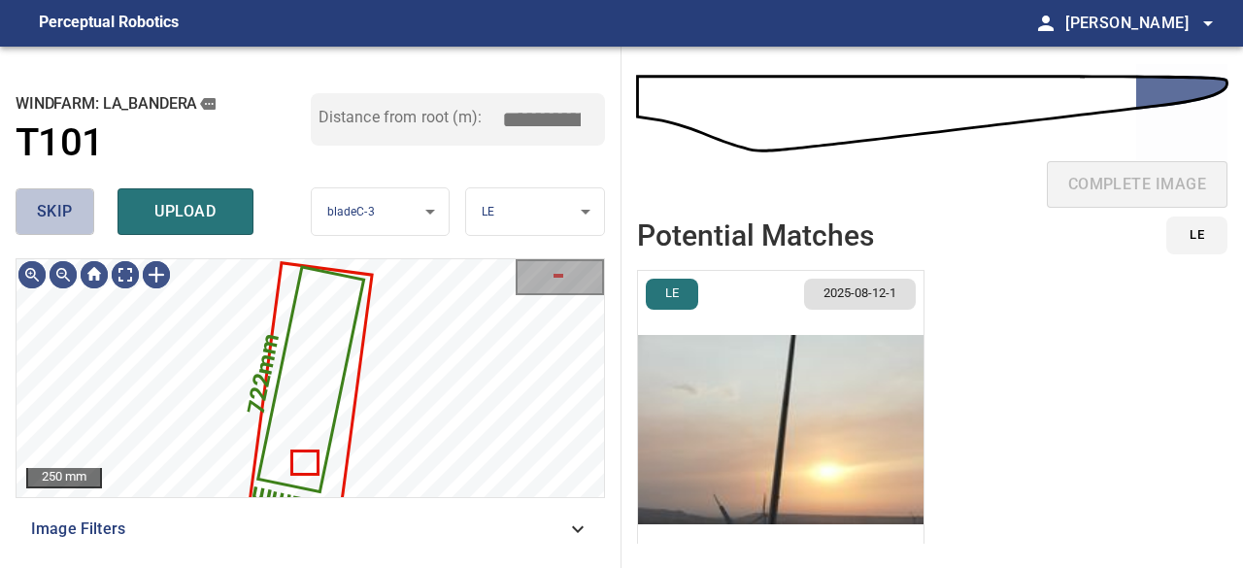
click at [60, 217] on span "skip" at bounding box center [55, 211] width 36 height 27
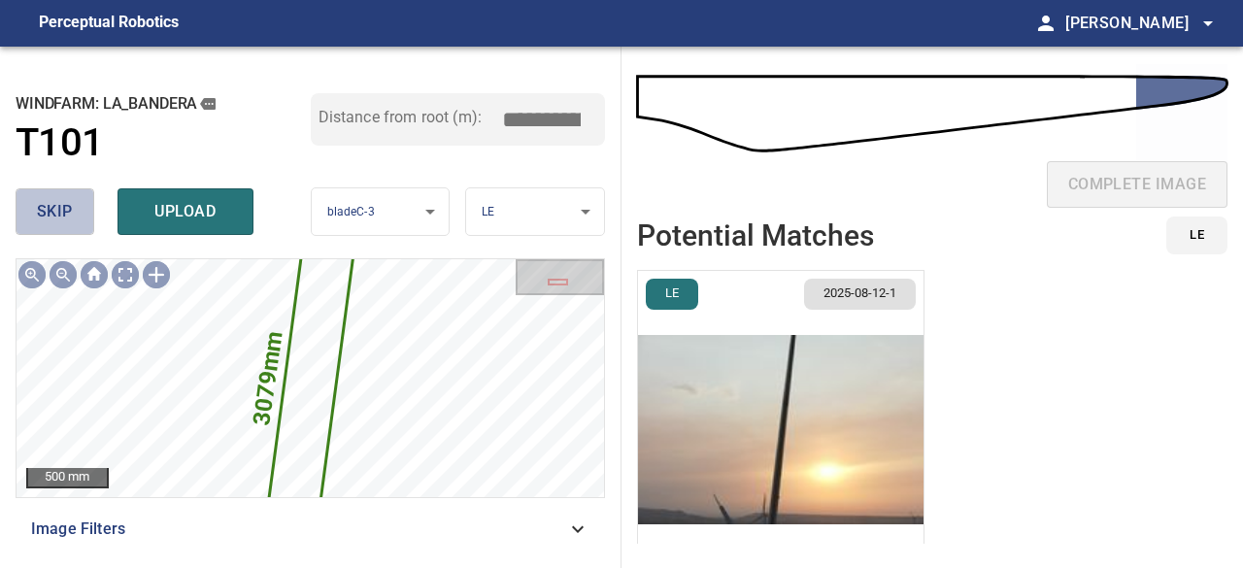
click at [60, 217] on span "skip" at bounding box center [55, 211] width 36 height 27
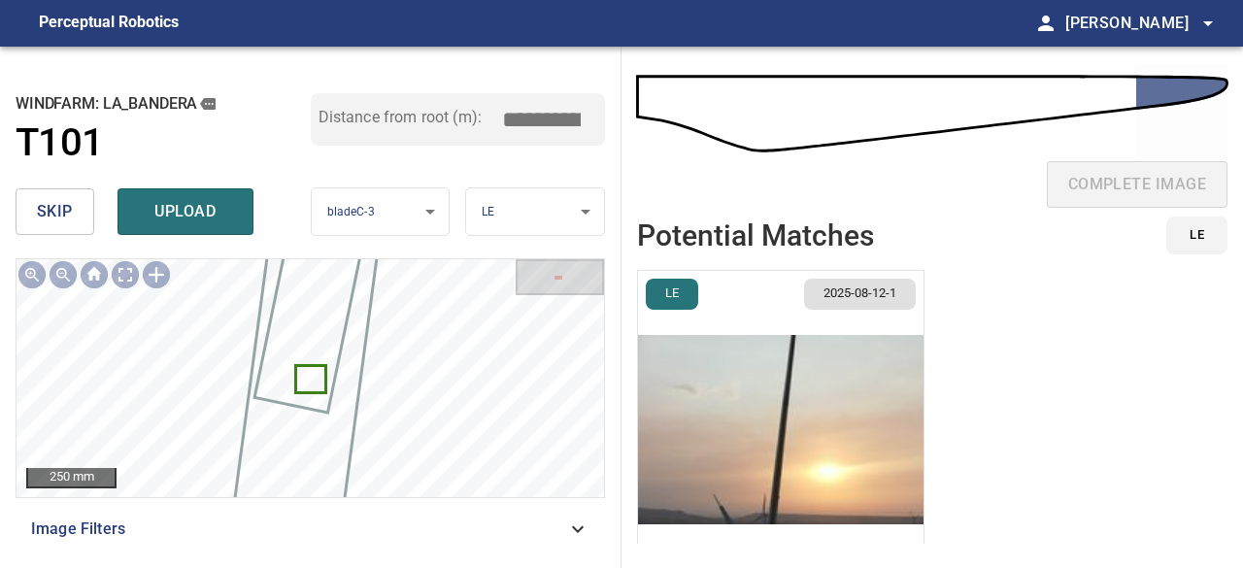
click at [60, 217] on span "skip" at bounding box center [55, 211] width 36 height 27
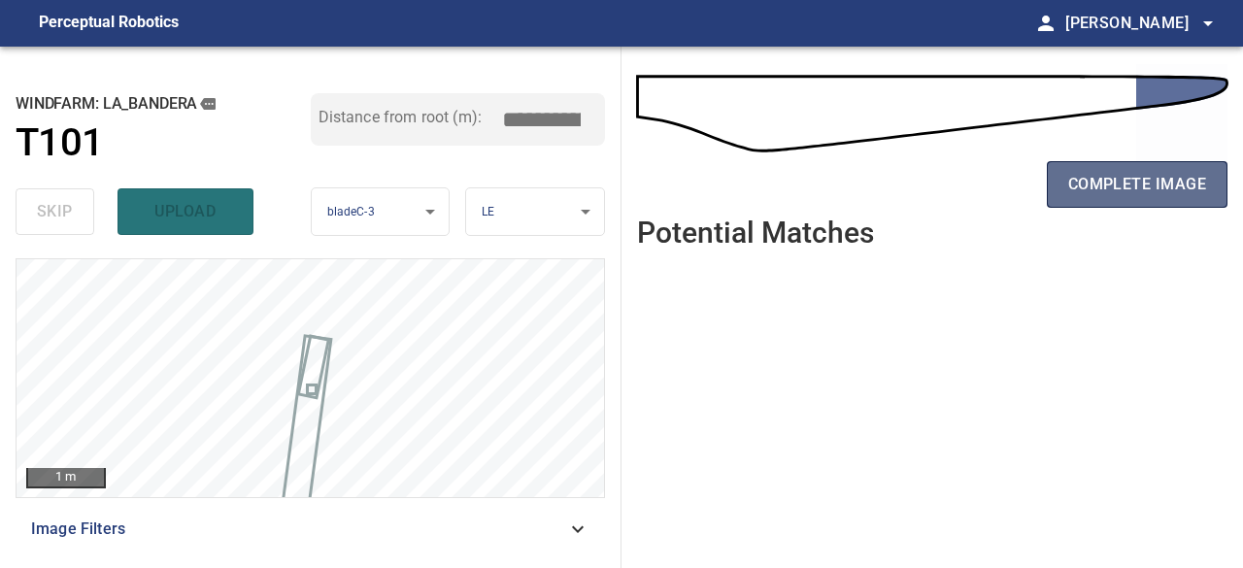
click at [1129, 191] on span "complete image" at bounding box center [1138, 184] width 138 height 27
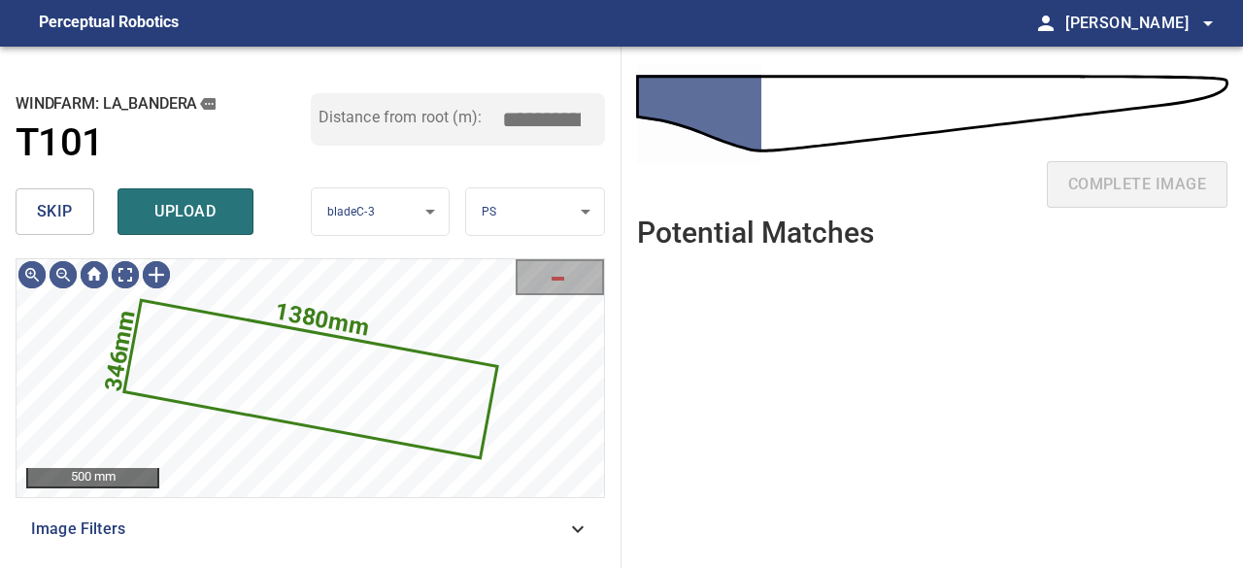
click at [56, 219] on span "skip" at bounding box center [55, 211] width 36 height 27
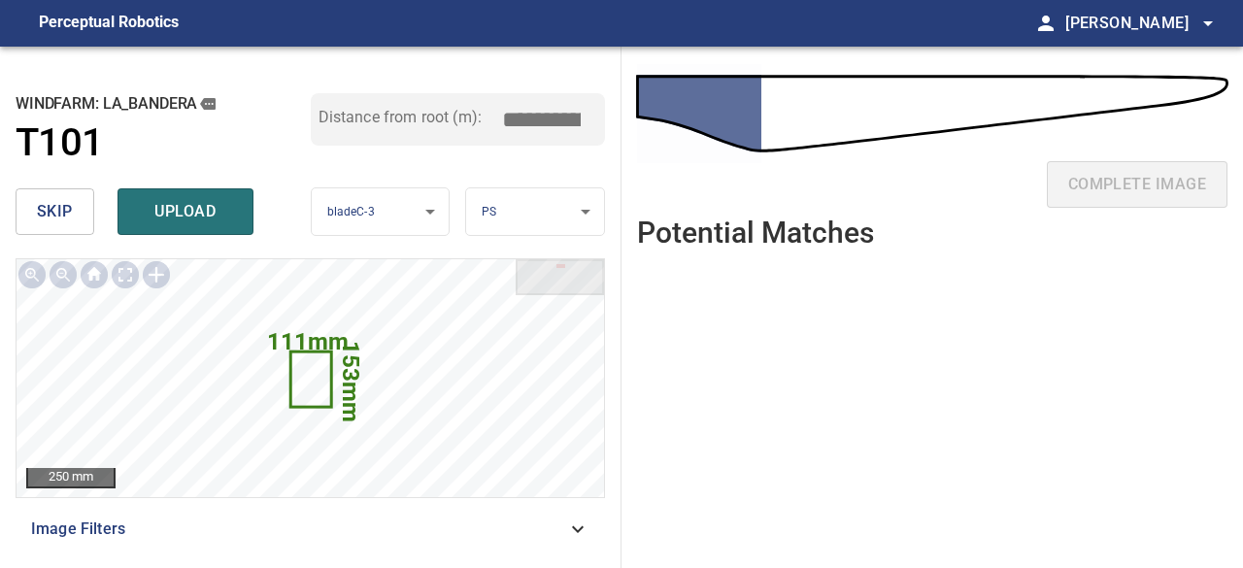
click at [54, 217] on span "skip" at bounding box center [55, 211] width 36 height 27
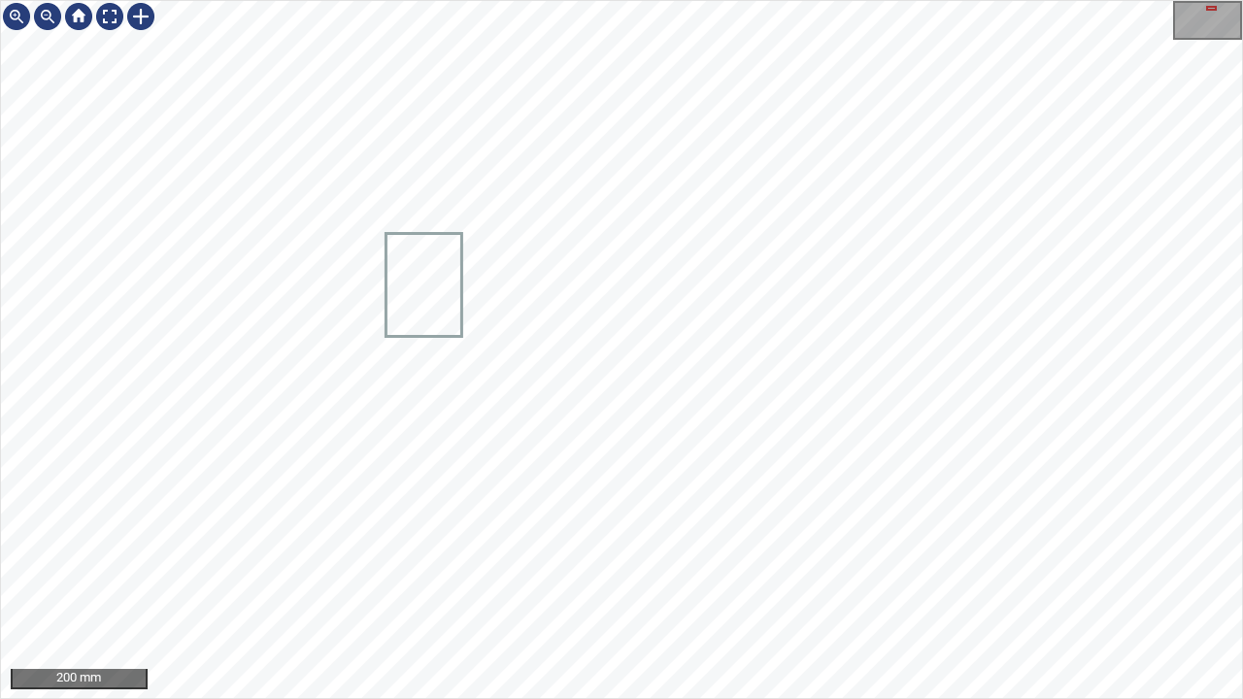
click at [450, 276] on icon at bounding box center [424, 285] width 73 height 100
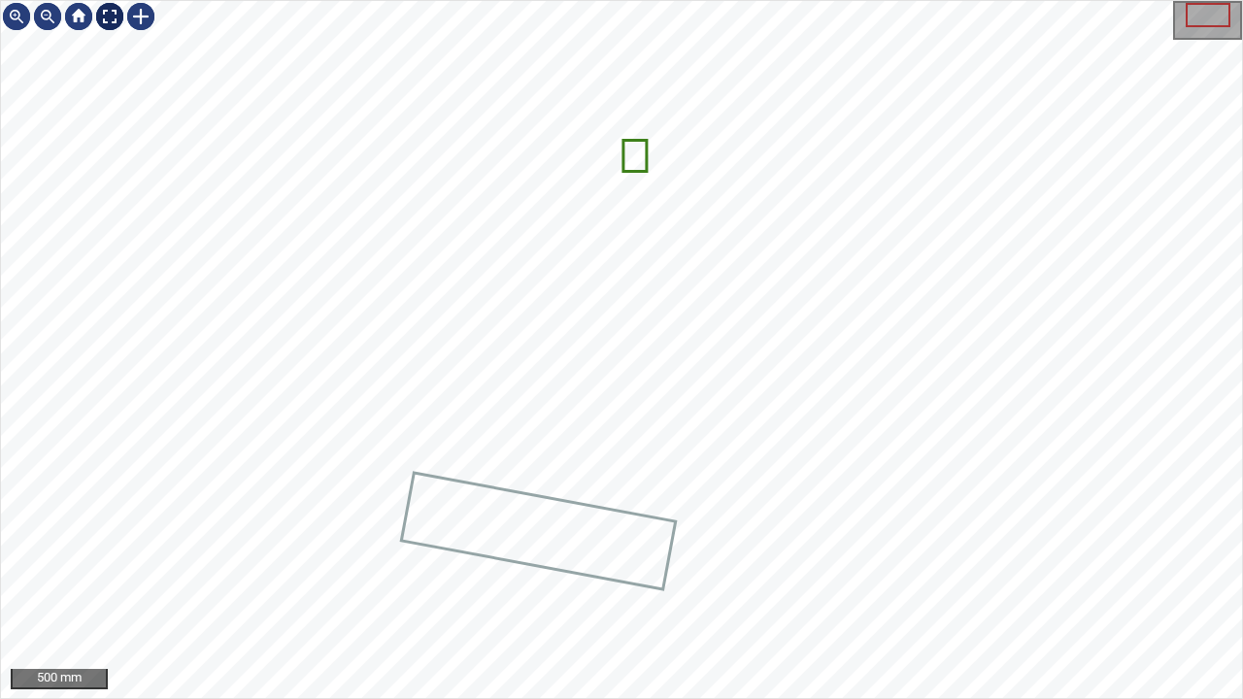
click at [108, 14] on div at bounding box center [109, 16] width 31 height 31
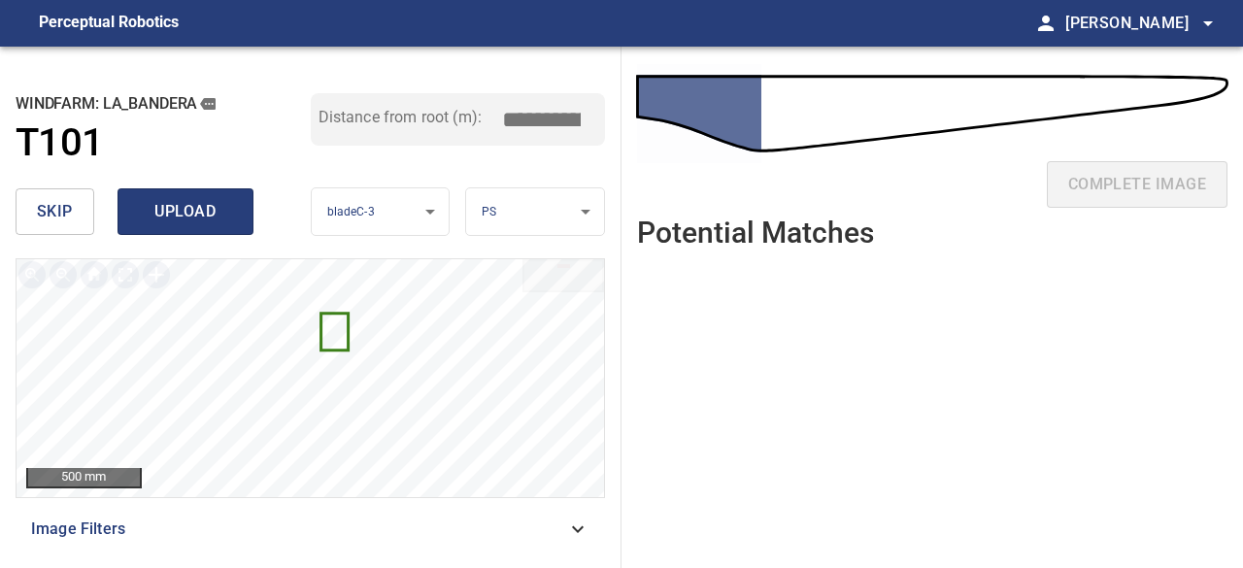
click at [147, 209] on span "upload" at bounding box center [185, 211] width 93 height 27
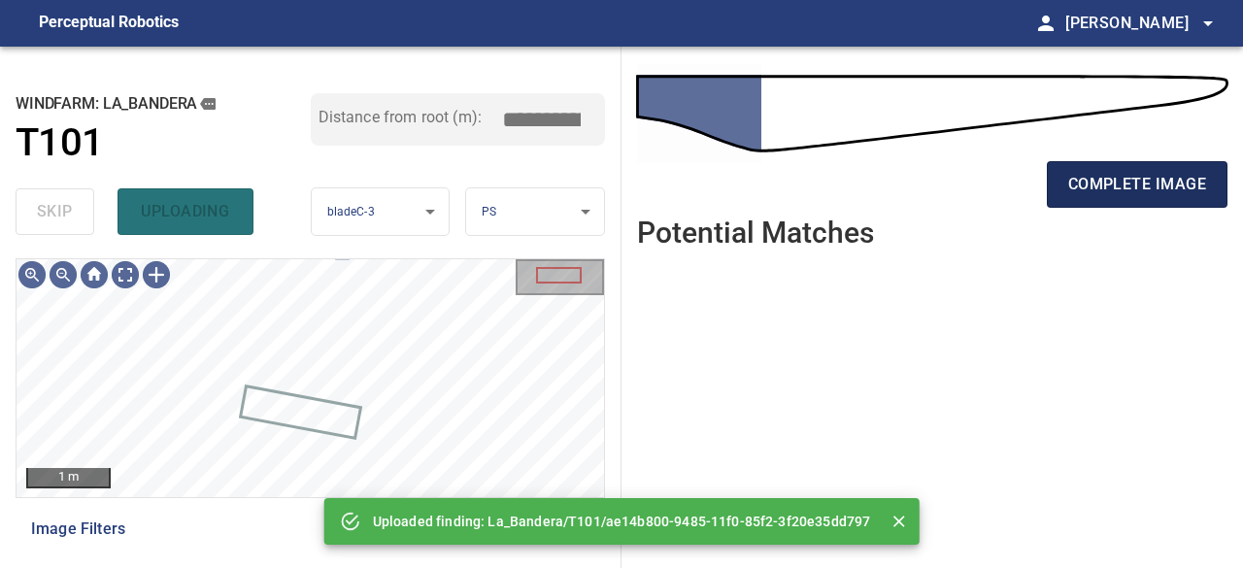
click at [1119, 184] on span "complete image" at bounding box center [1138, 184] width 138 height 27
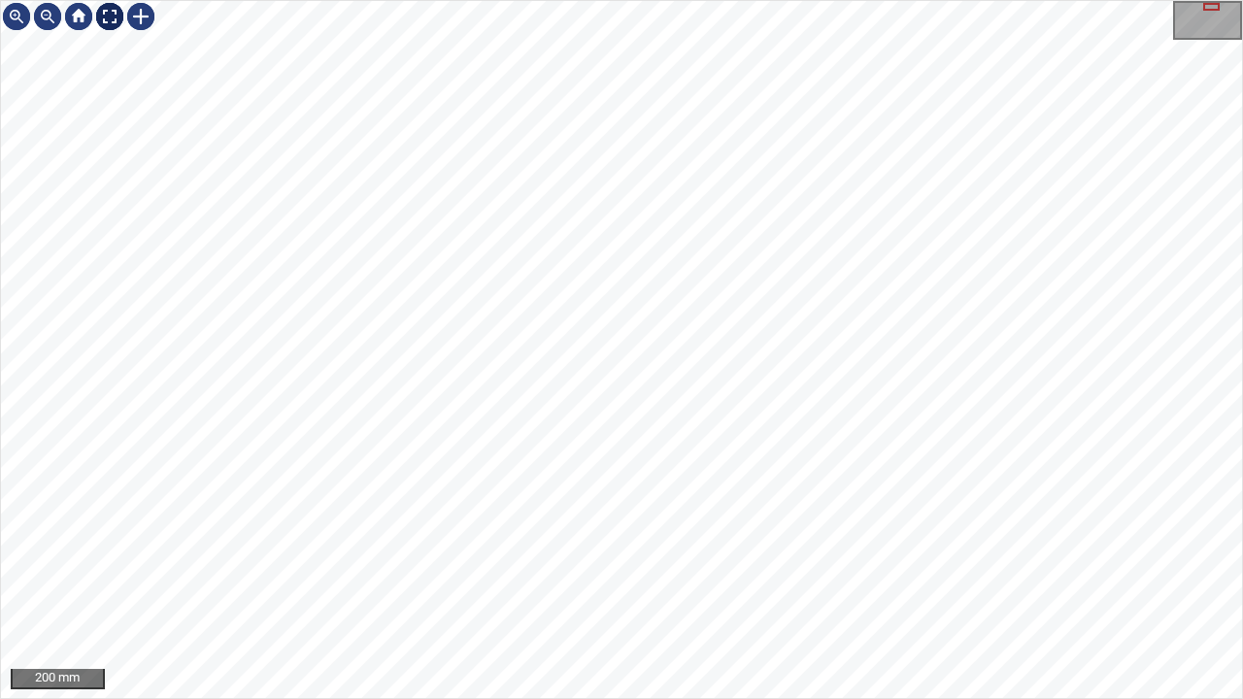
click at [109, 14] on div at bounding box center [109, 16] width 31 height 31
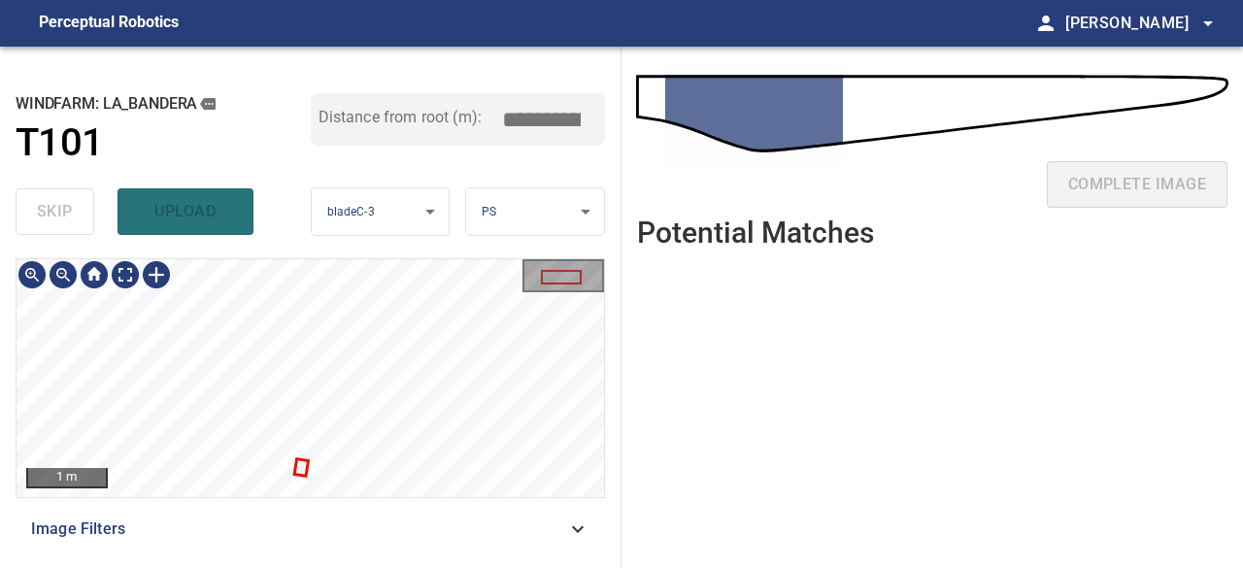
click at [377, 255] on div "**********" at bounding box center [311, 308] width 622 height 522
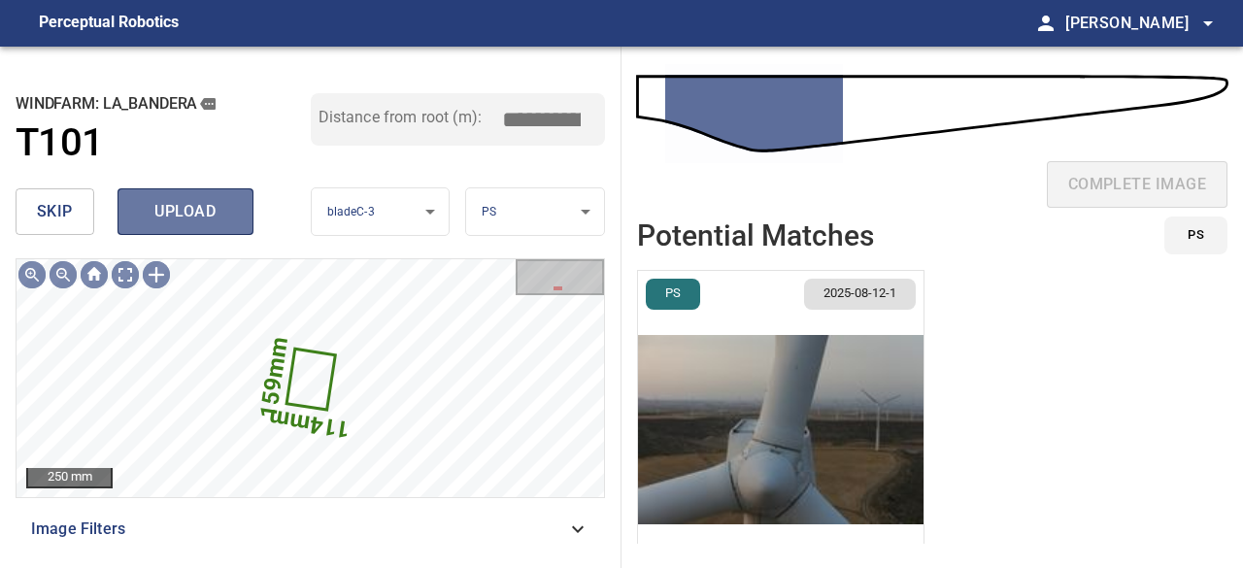
click at [153, 217] on span "upload" at bounding box center [185, 211] width 93 height 27
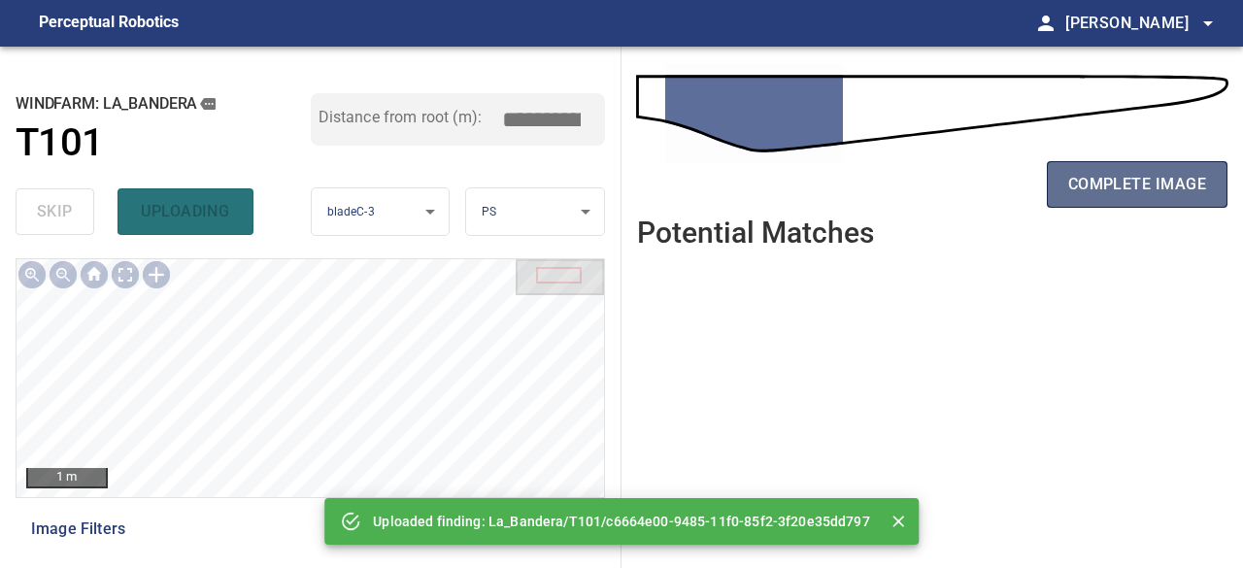
click at [1173, 184] on span "complete image" at bounding box center [1138, 184] width 138 height 27
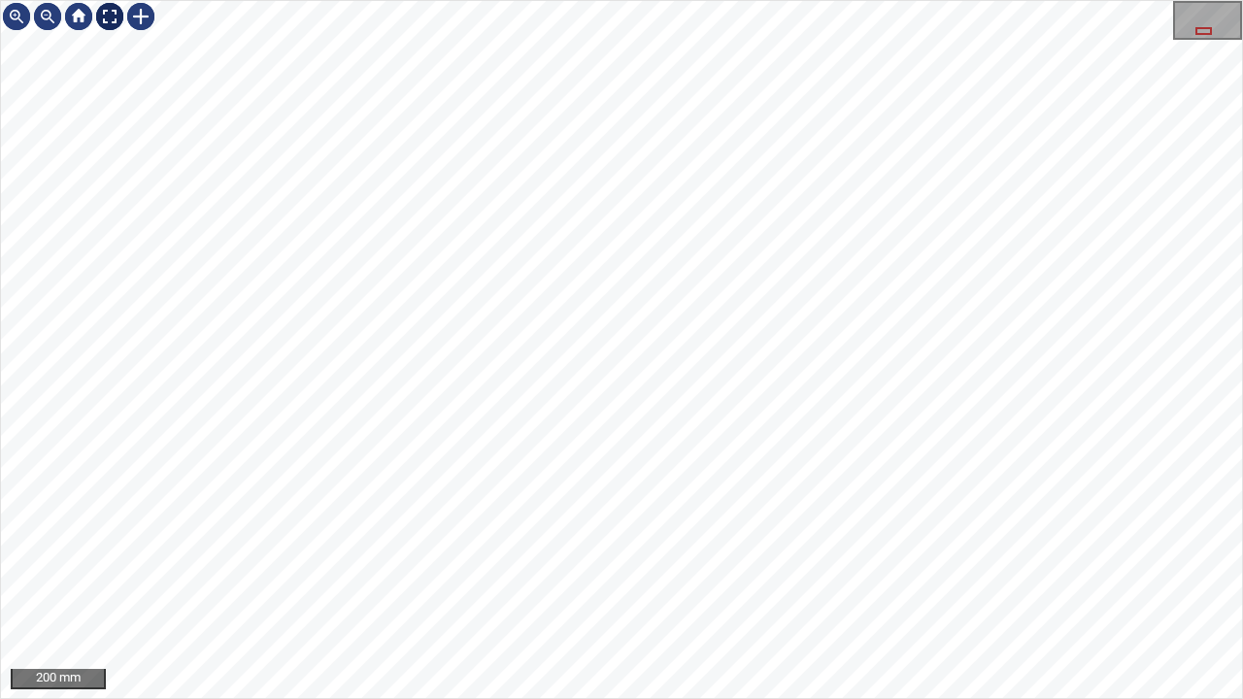
click at [104, 14] on div at bounding box center [109, 16] width 31 height 31
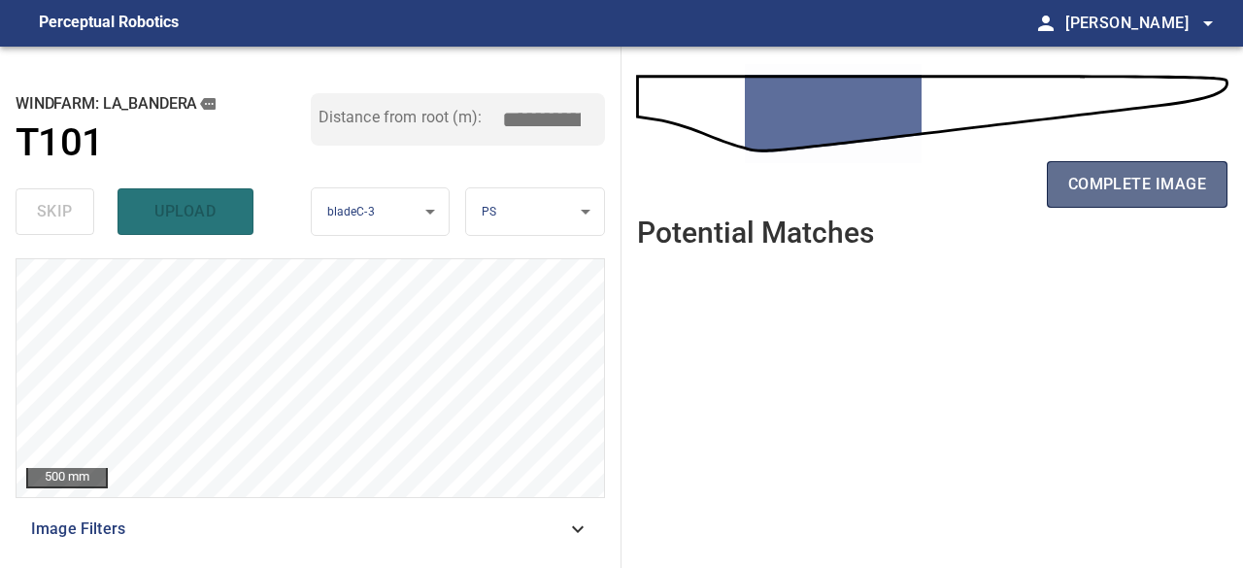
click at [1153, 199] on button "complete image" at bounding box center [1137, 184] width 181 height 47
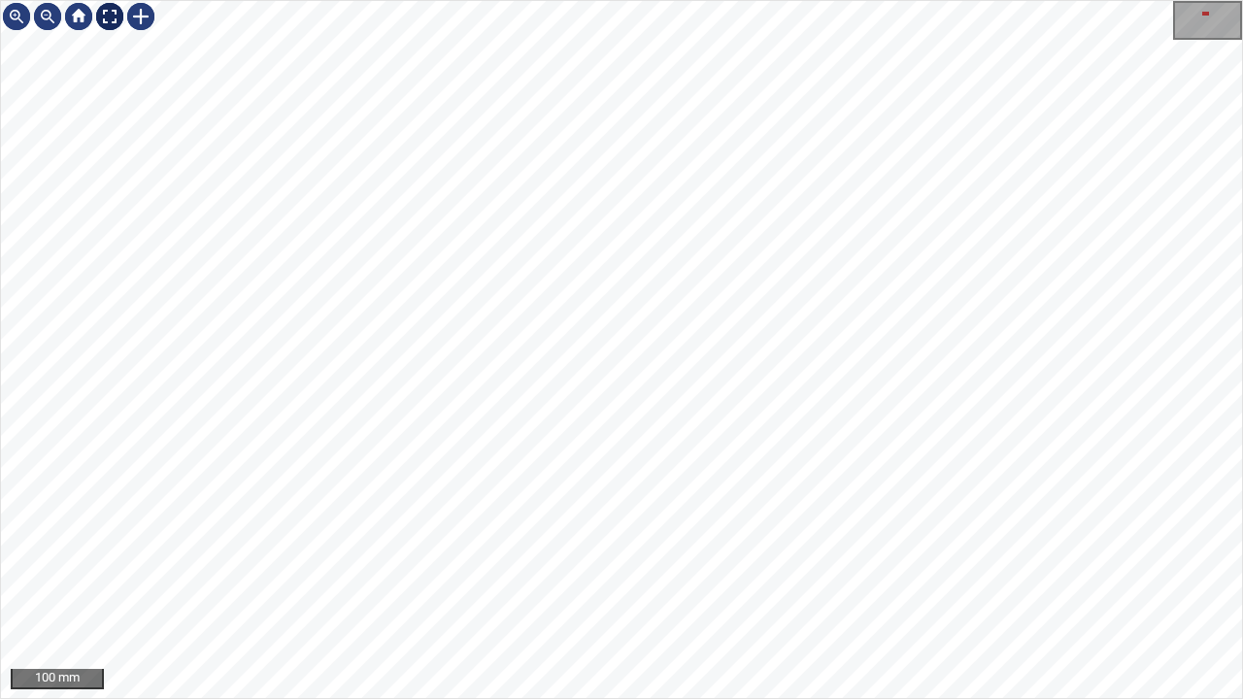
click at [106, 14] on div at bounding box center [109, 16] width 31 height 31
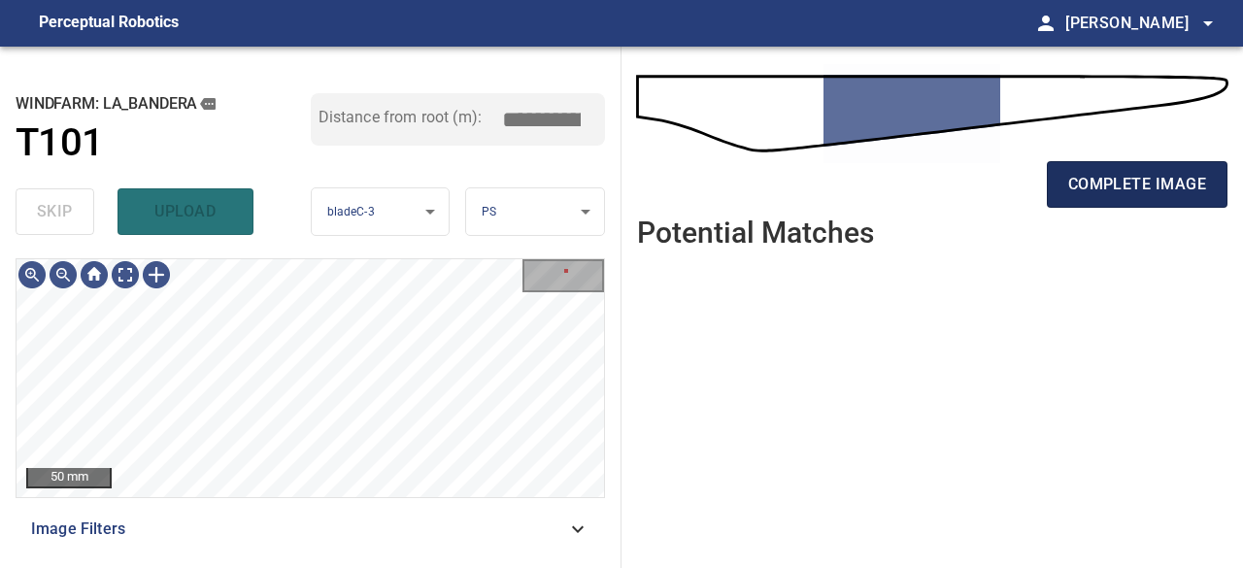
click at [1084, 187] on span "complete image" at bounding box center [1138, 184] width 138 height 27
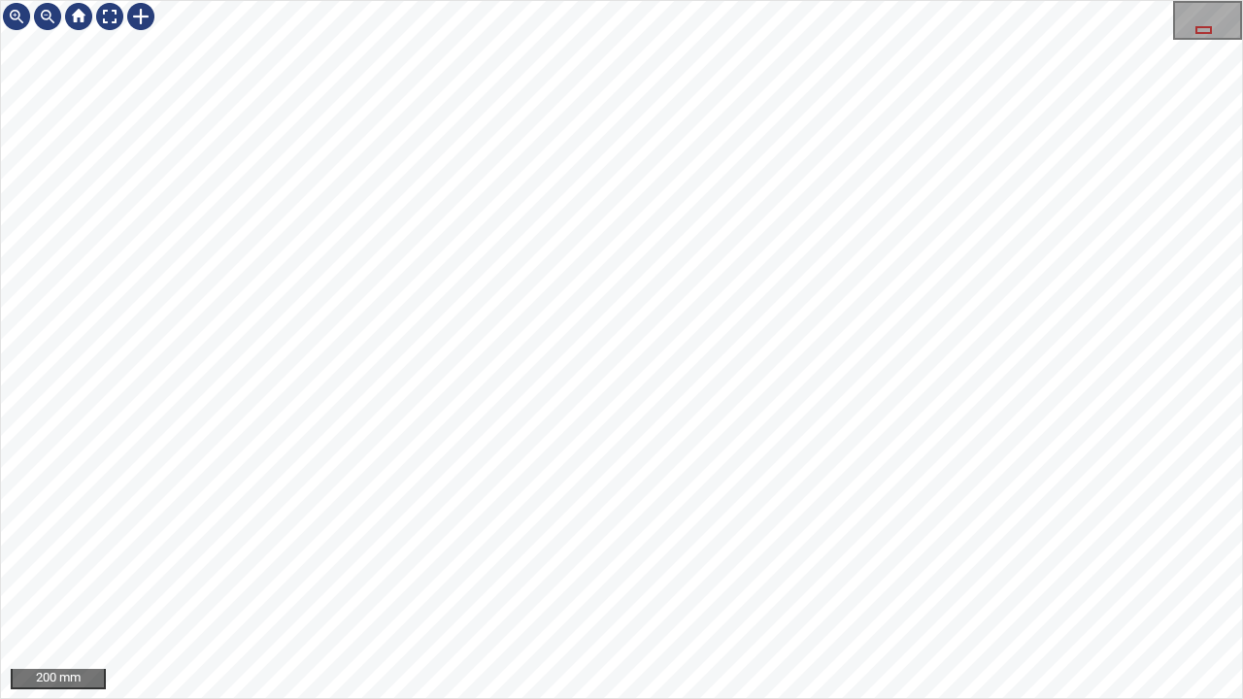
click at [742, 0] on div "200 mm" at bounding box center [621, 349] width 1243 height 699
click at [119, 19] on div at bounding box center [109, 16] width 31 height 31
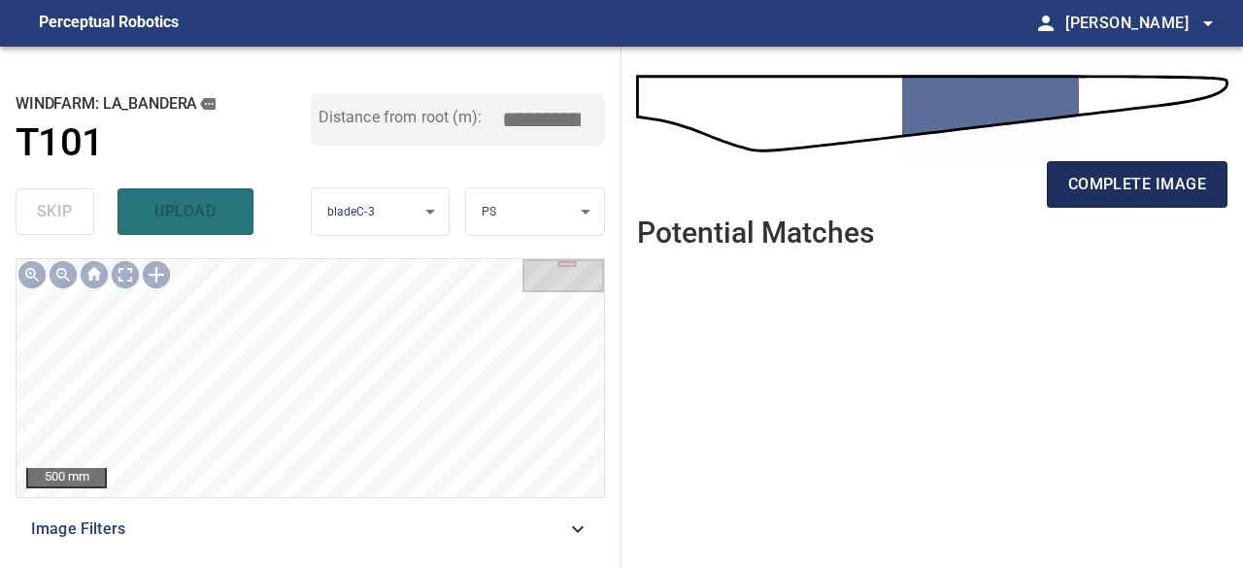
click at [1103, 172] on span "complete image" at bounding box center [1138, 184] width 138 height 27
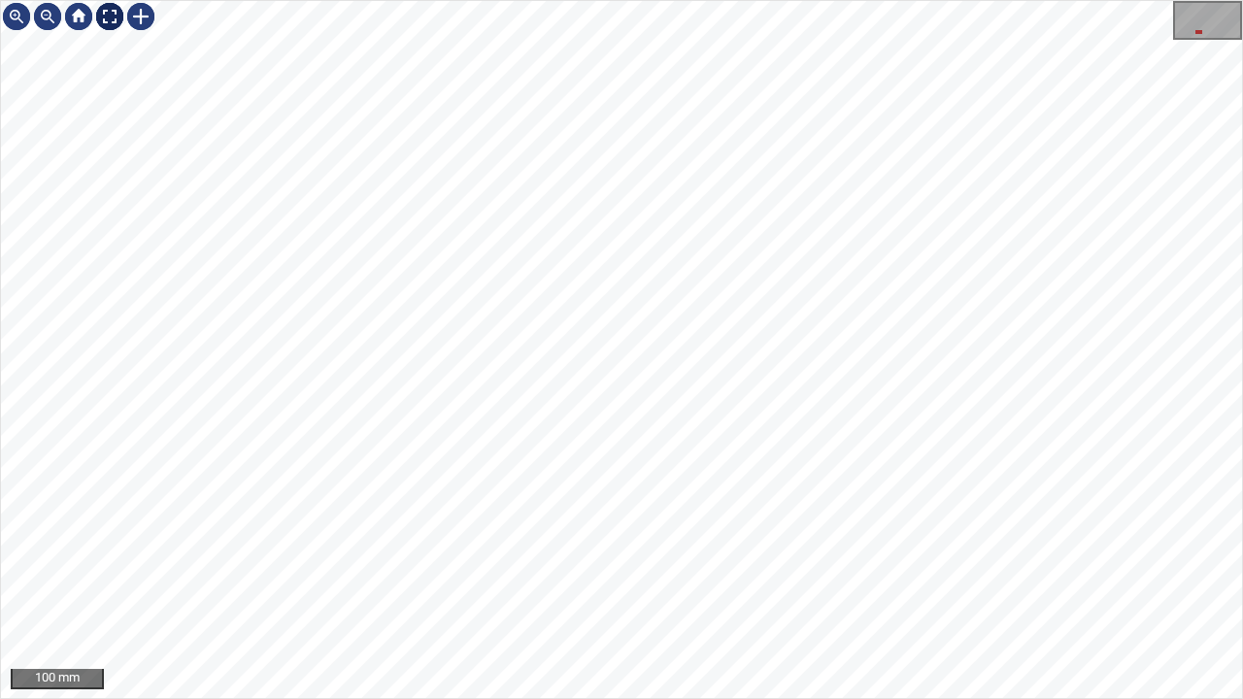
click at [104, 13] on div at bounding box center [109, 16] width 31 height 31
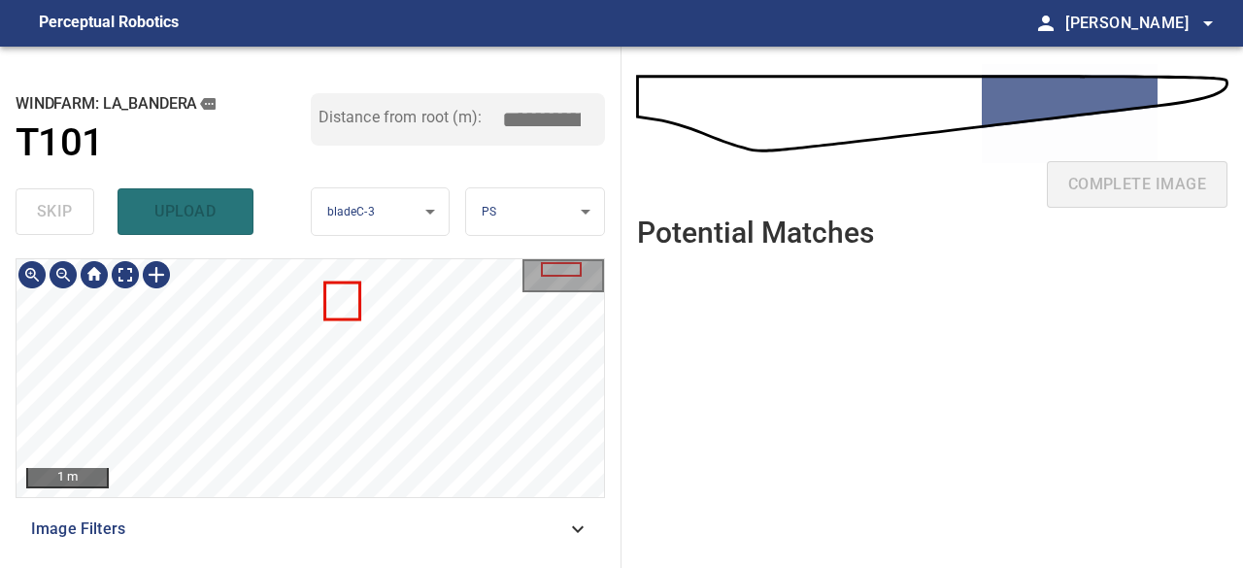
click at [353, 505] on div "1 m Image Filters" at bounding box center [311, 405] width 590 height 294
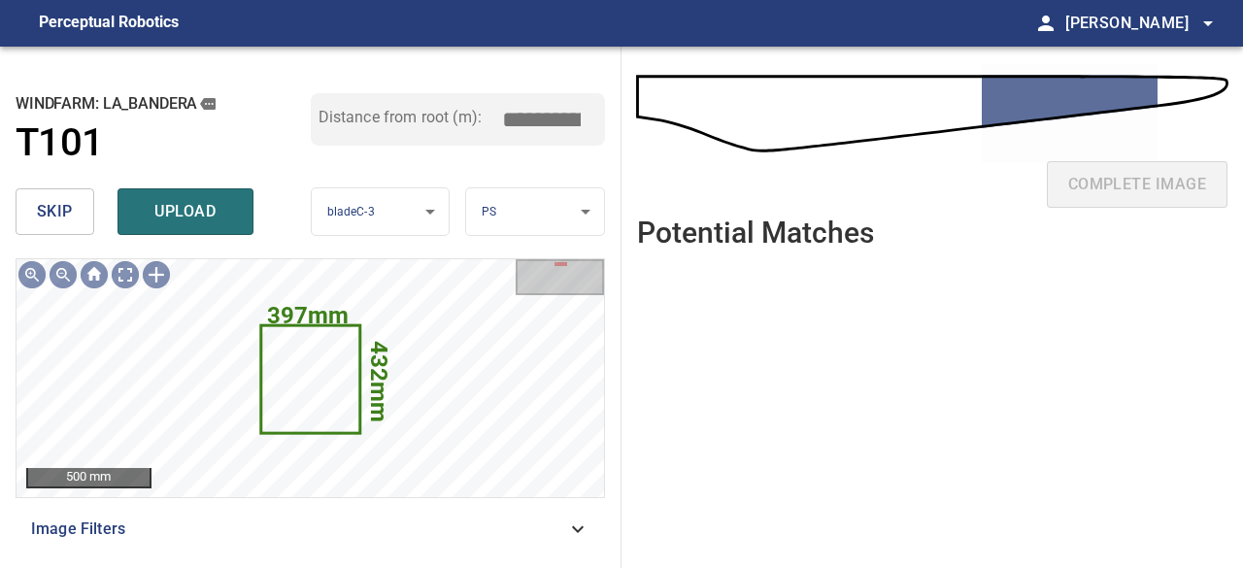
click at [46, 209] on span "skip" at bounding box center [55, 211] width 36 height 27
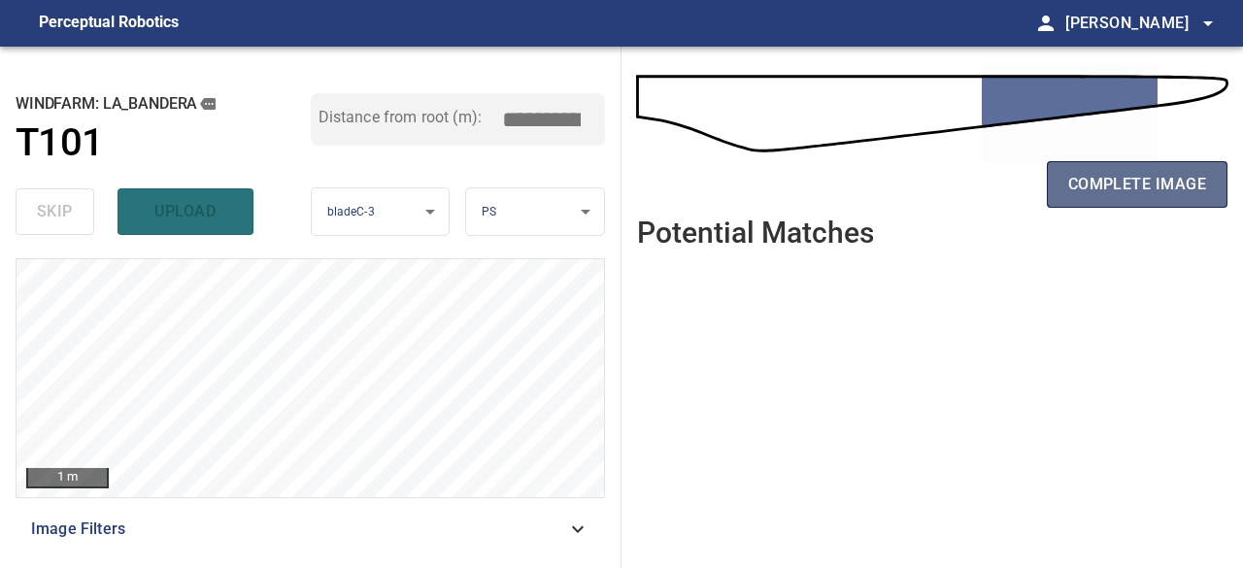
click at [1125, 186] on span "complete image" at bounding box center [1138, 184] width 138 height 27
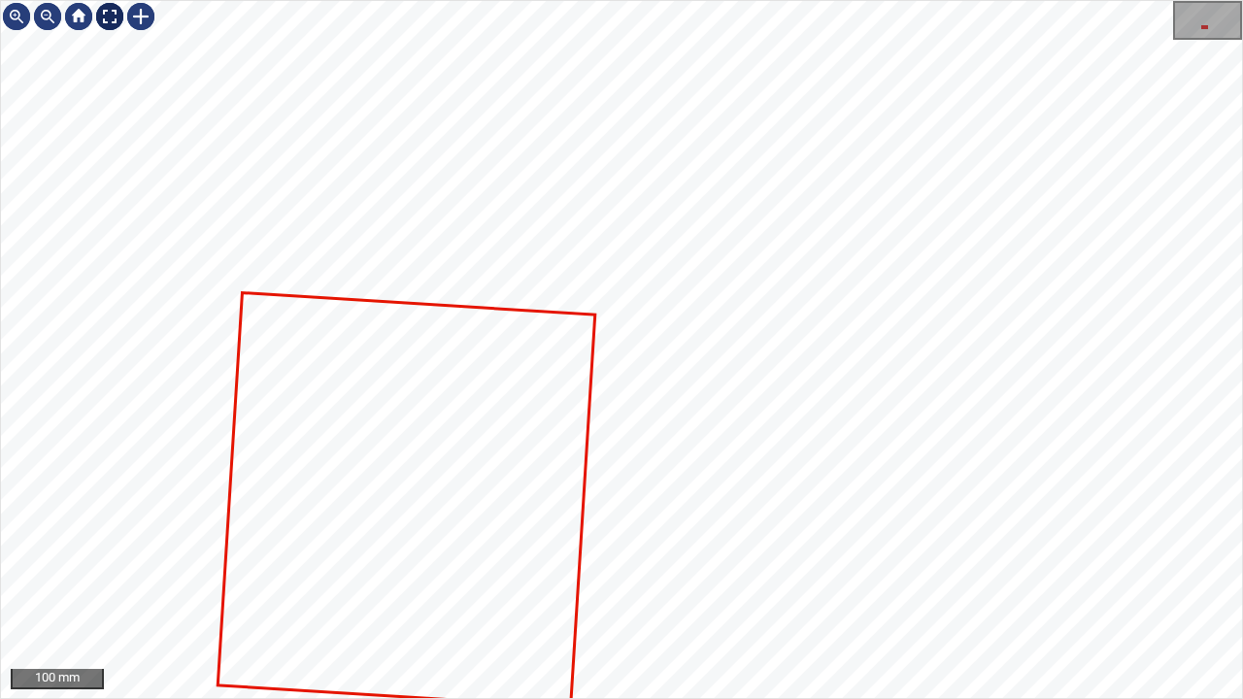
click at [105, 18] on div at bounding box center [109, 16] width 31 height 31
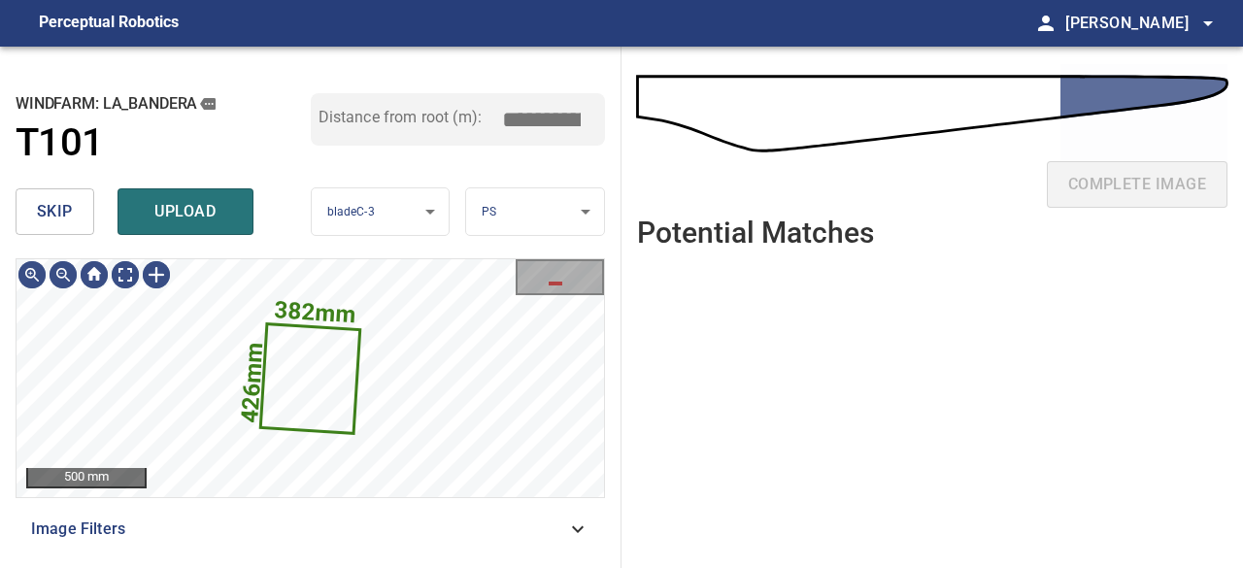
click at [62, 215] on span "skip" at bounding box center [55, 211] width 36 height 27
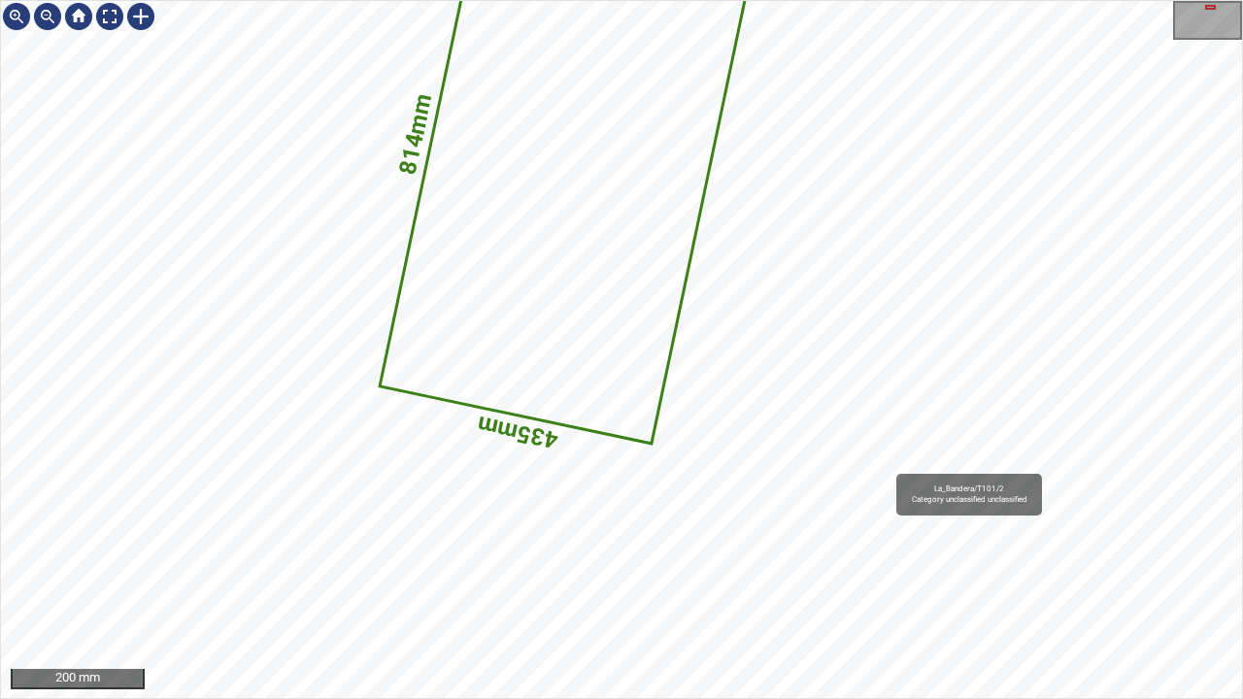
click at [577, 442] on div "814mm 435mm La_Bandera/T101/2 Category unclassified unclassified" at bounding box center [621, 349] width 1241 height 697
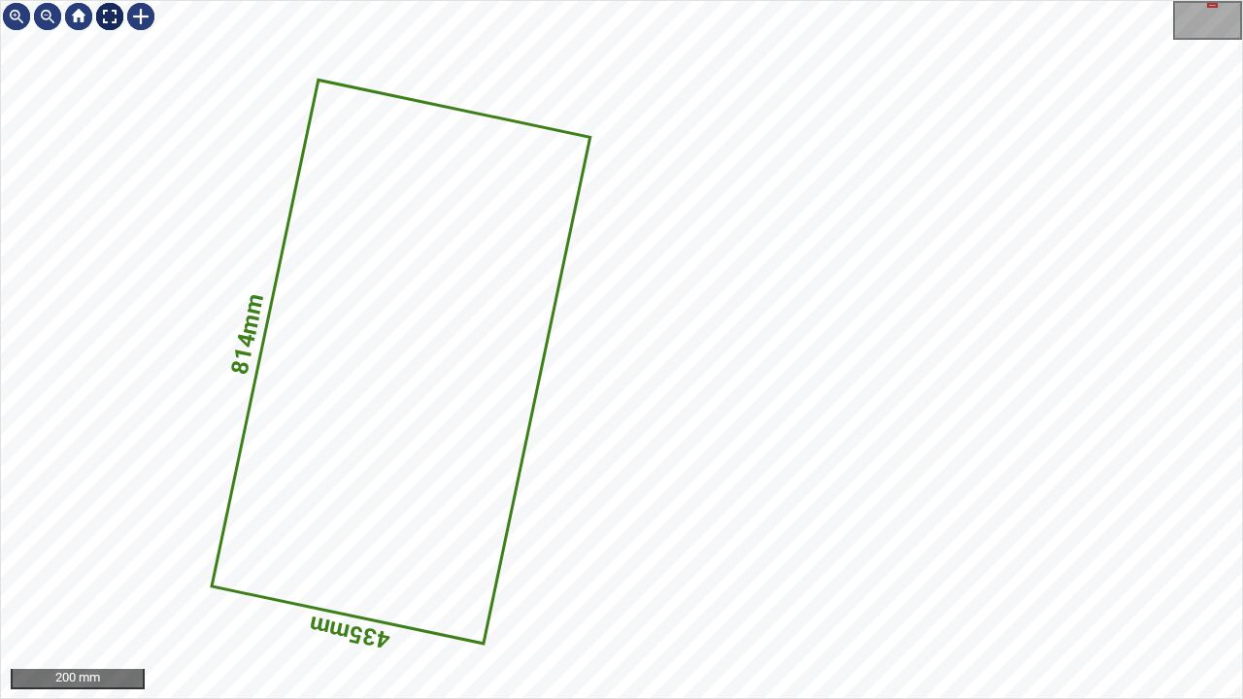
click at [105, 10] on div at bounding box center [109, 16] width 31 height 31
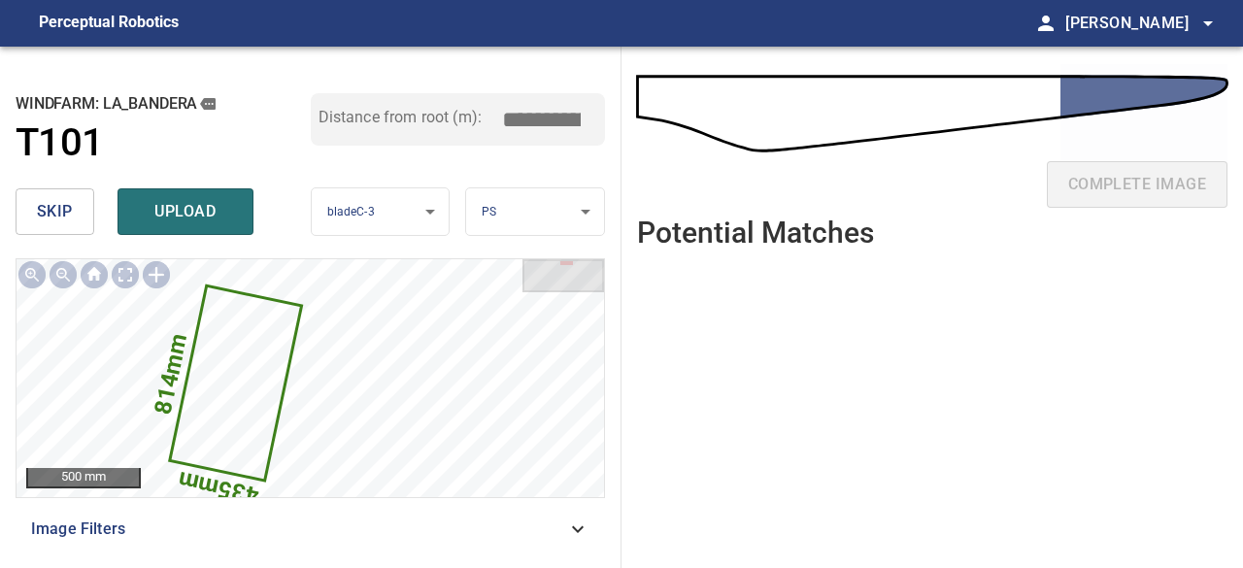
click at [74, 218] on button "skip" at bounding box center [55, 211] width 79 height 47
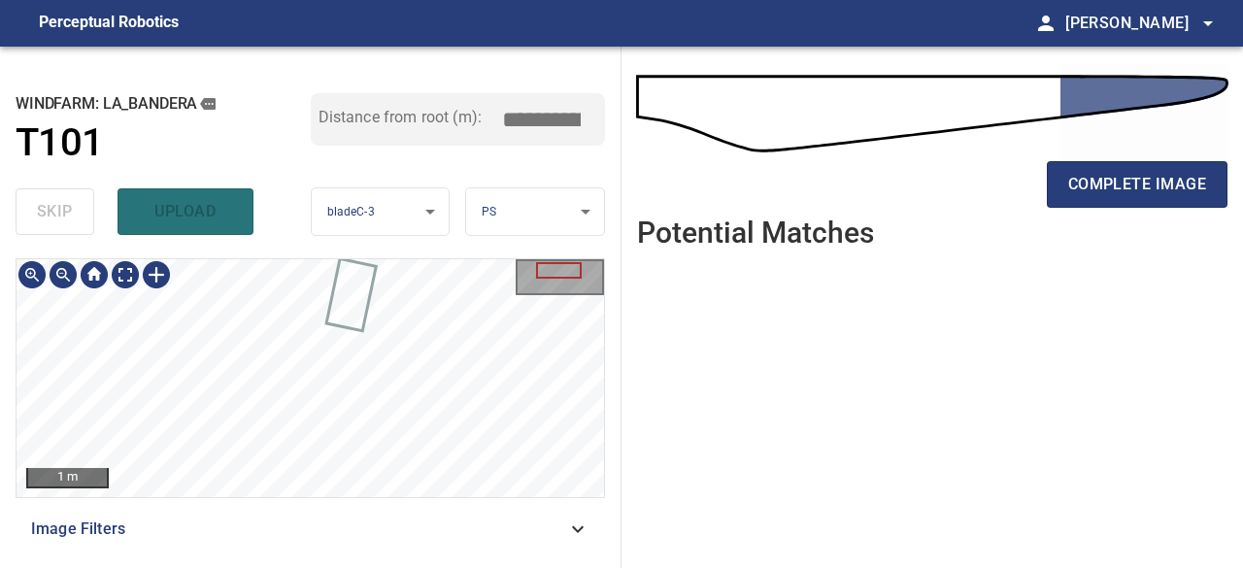
click at [402, 511] on div "1 m Image Filters" at bounding box center [311, 405] width 590 height 294
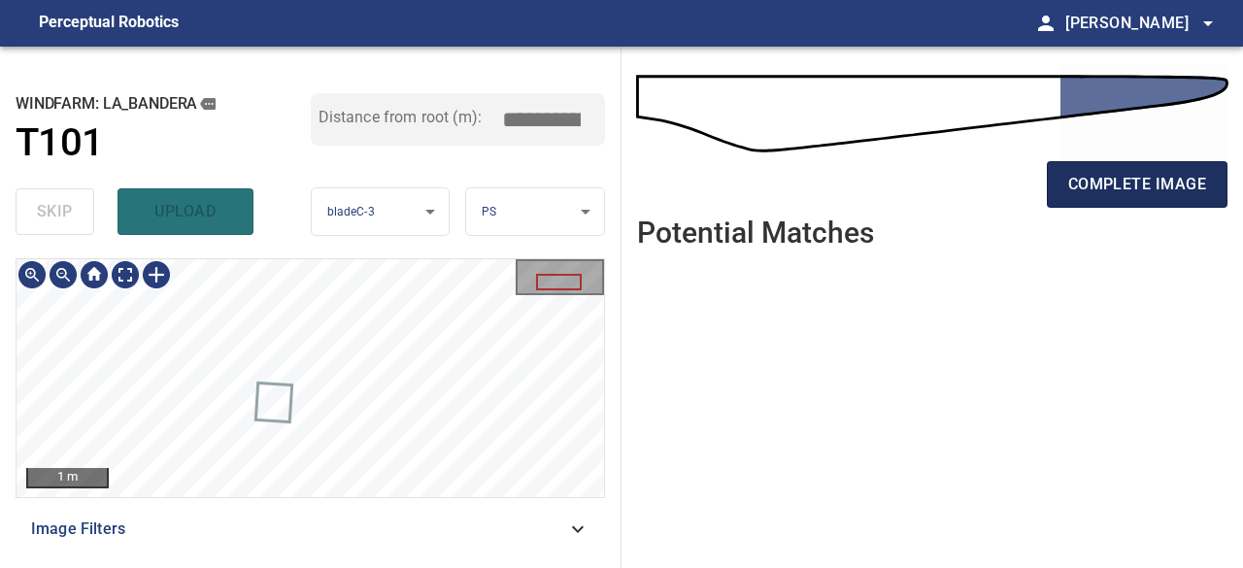
click at [1105, 181] on span "complete image" at bounding box center [1138, 184] width 138 height 27
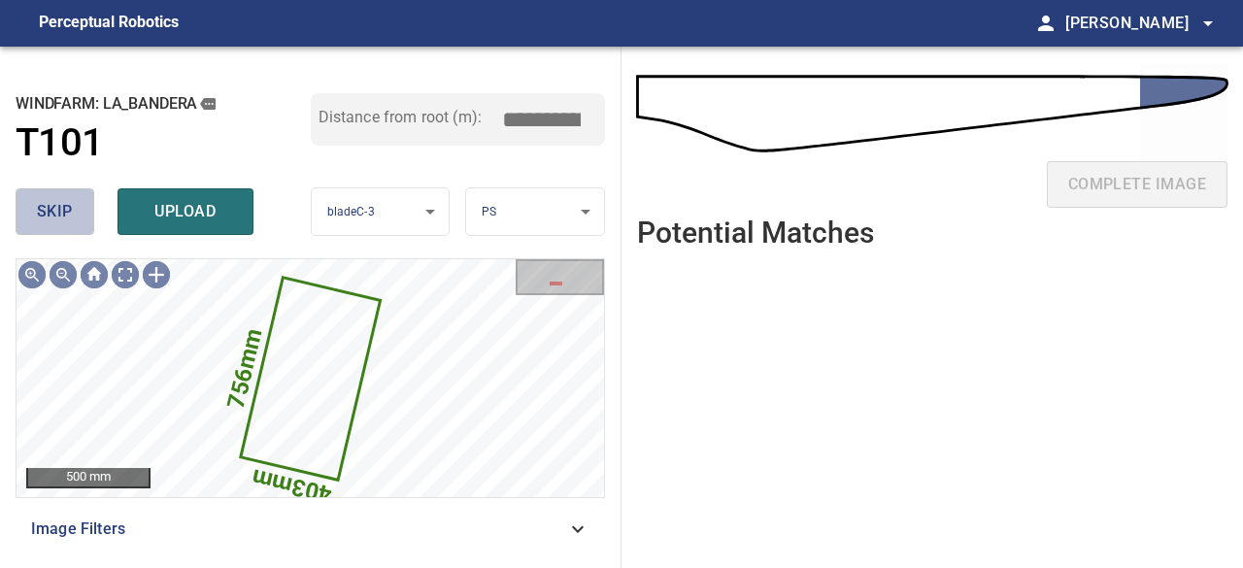
click at [71, 213] on span "skip" at bounding box center [55, 211] width 36 height 27
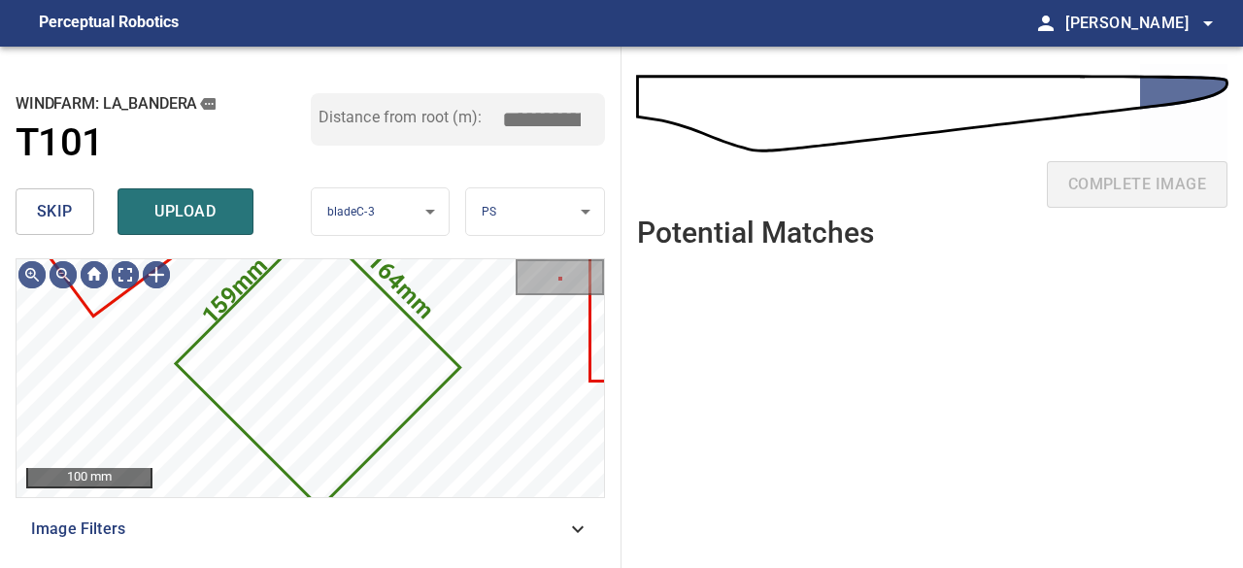
click at [37, 210] on span "skip" at bounding box center [55, 211] width 36 height 27
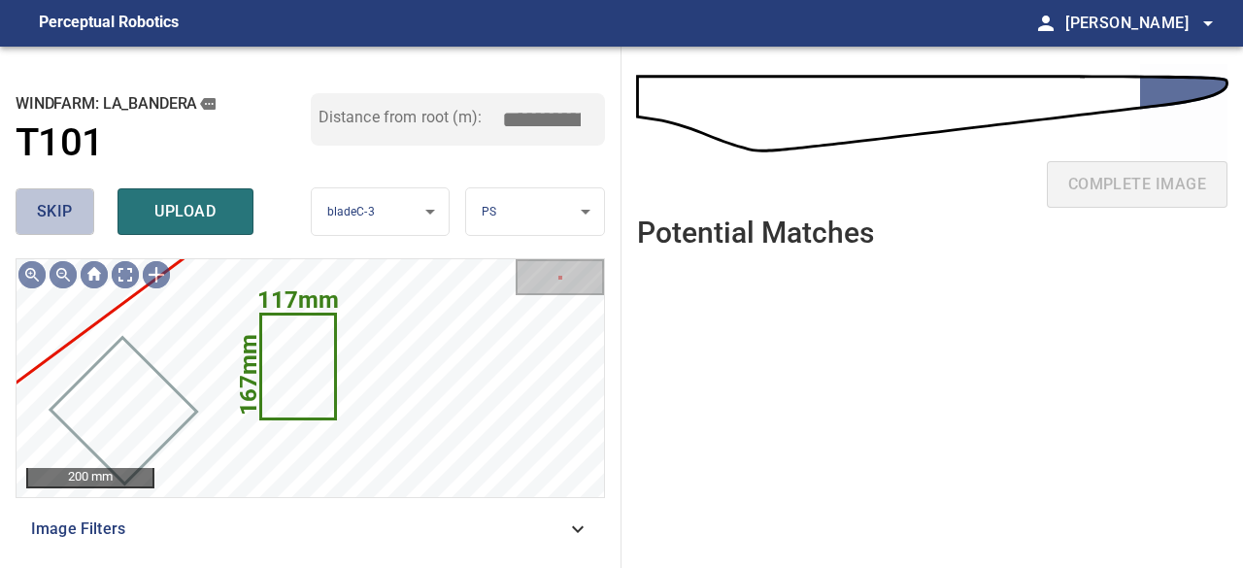
click at [72, 209] on span "skip" at bounding box center [55, 211] width 36 height 27
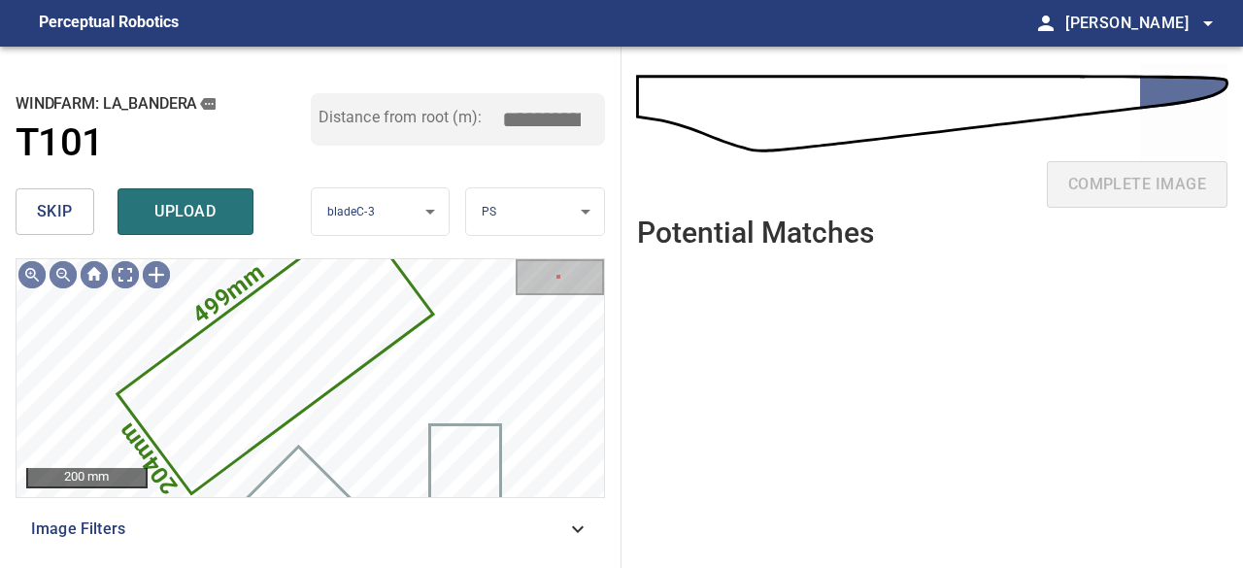
click at [44, 210] on span "skip" at bounding box center [55, 211] width 36 height 27
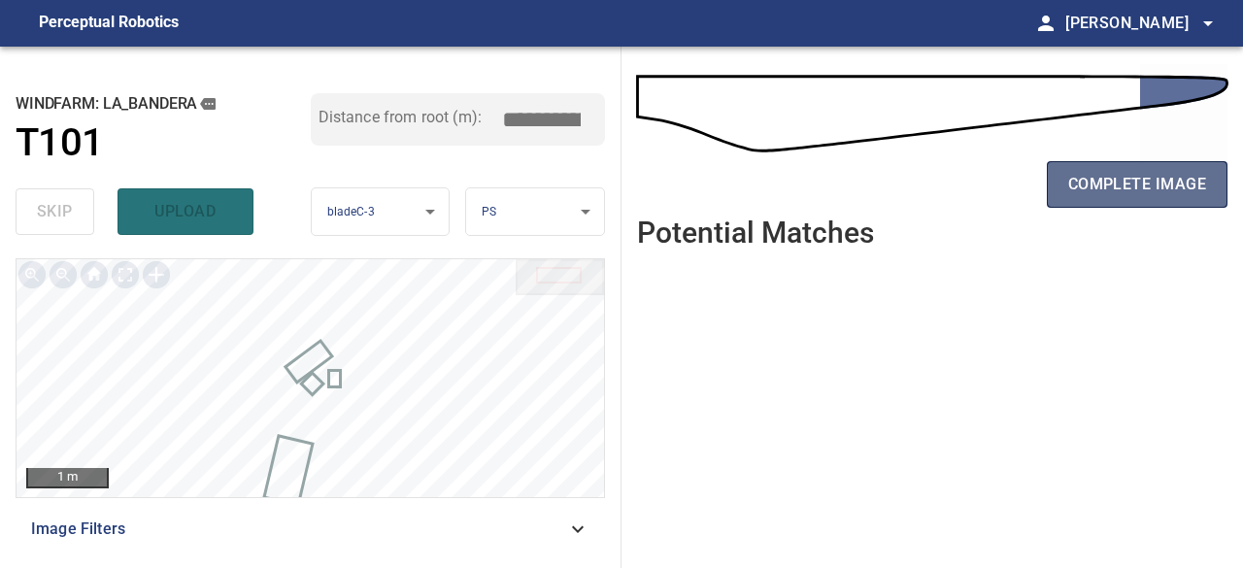
click at [1096, 183] on span "complete image" at bounding box center [1138, 184] width 138 height 27
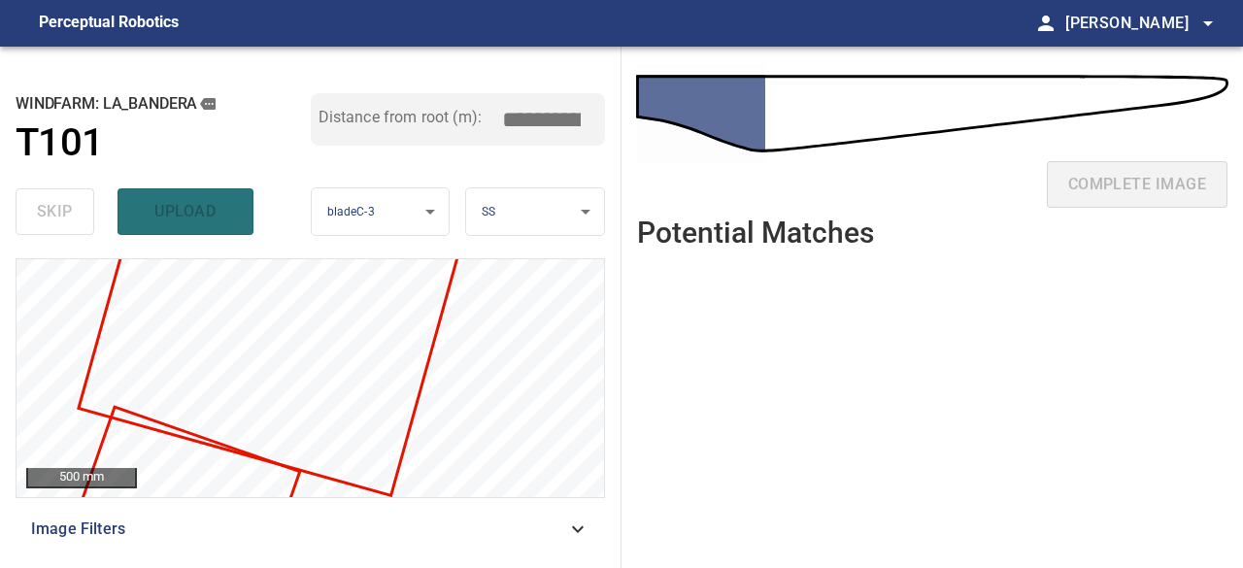
click at [190, 211] on div "skip upload" at bounding box center [163, 212] width 295 height 62
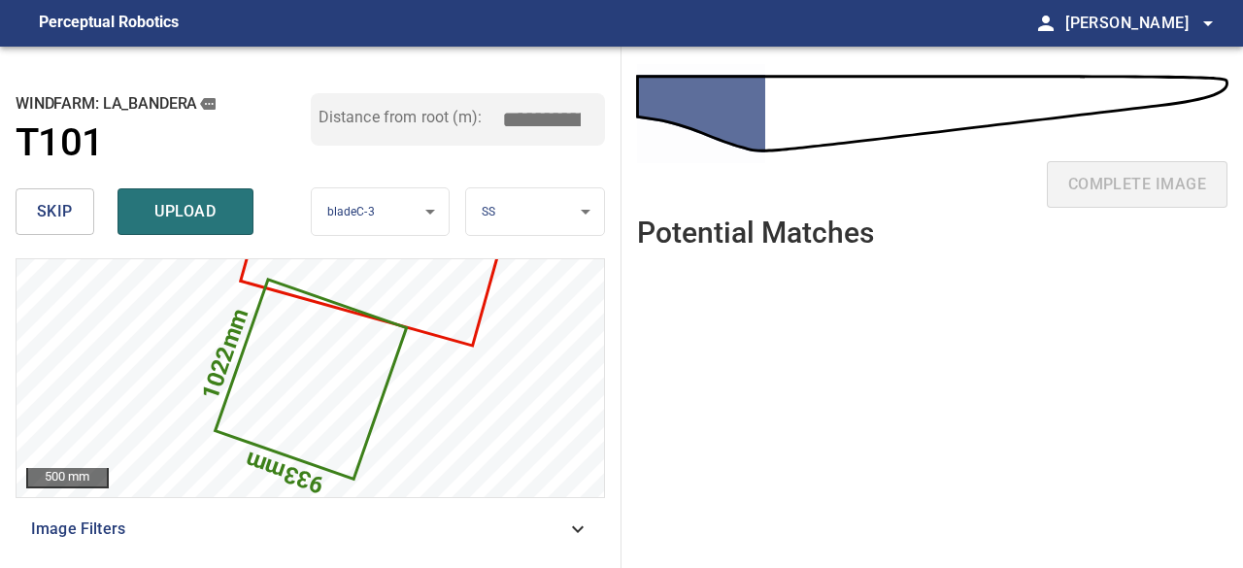
click at [58, 209] on span "skip" at bounding box center [55, 211] width 36 height 27
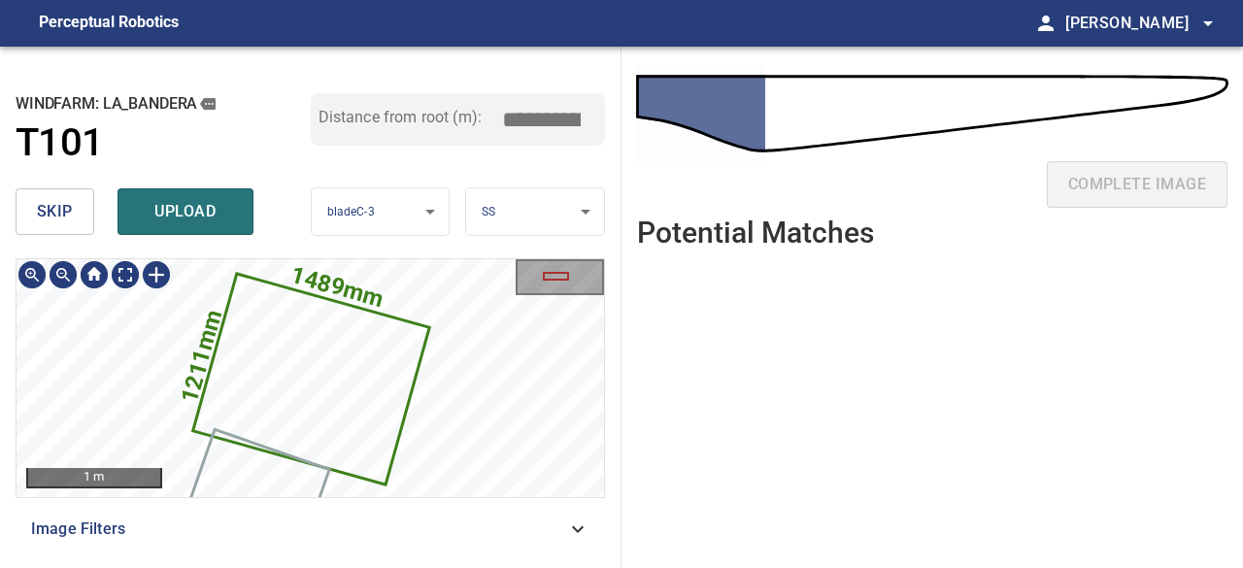
click at [297, 384] on icon at bounding box center [310, 379] width 232 height 207
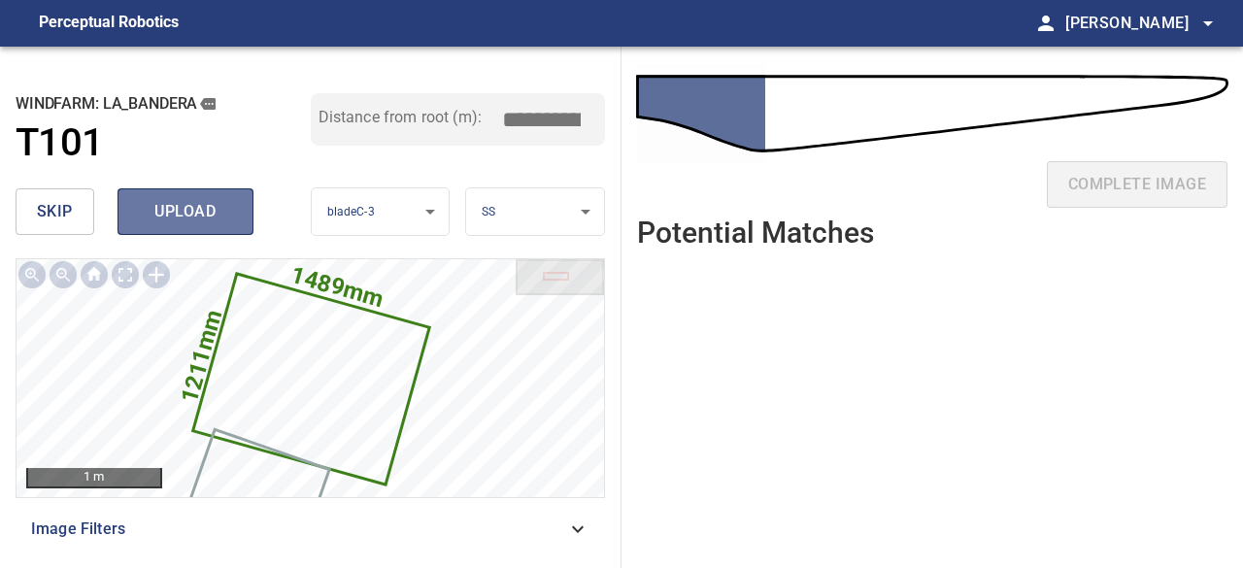
click at [205, 205] on span "upload" at bounding box center [185, 211] width 93 height 27
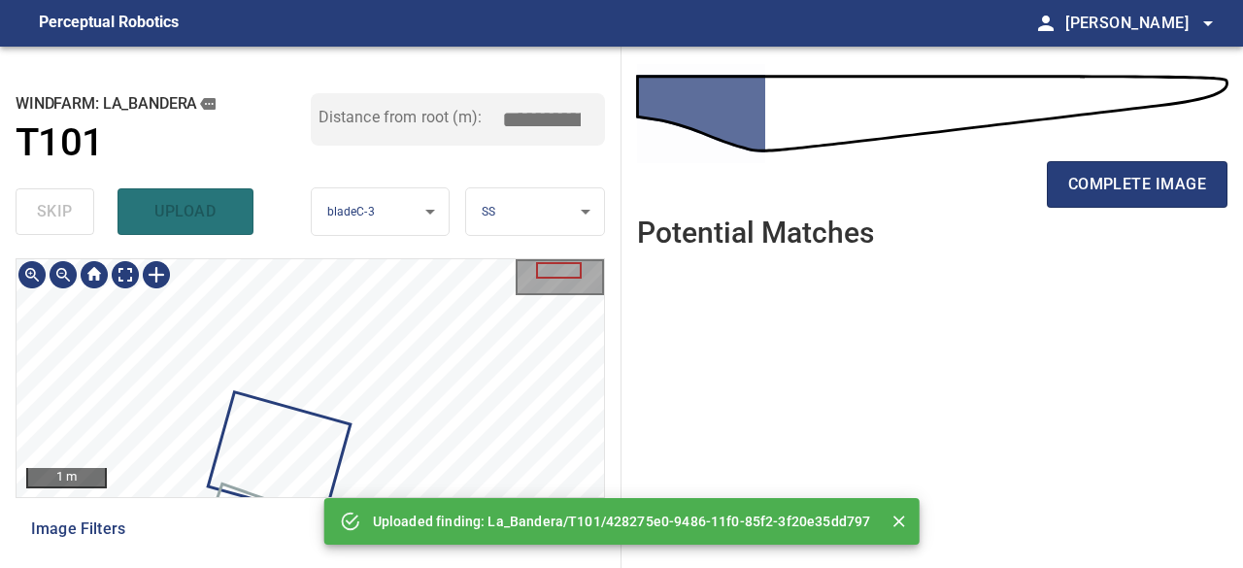
click at [418, 504] on div "**********" at bounding box center [621, 308] width 1243 height 522
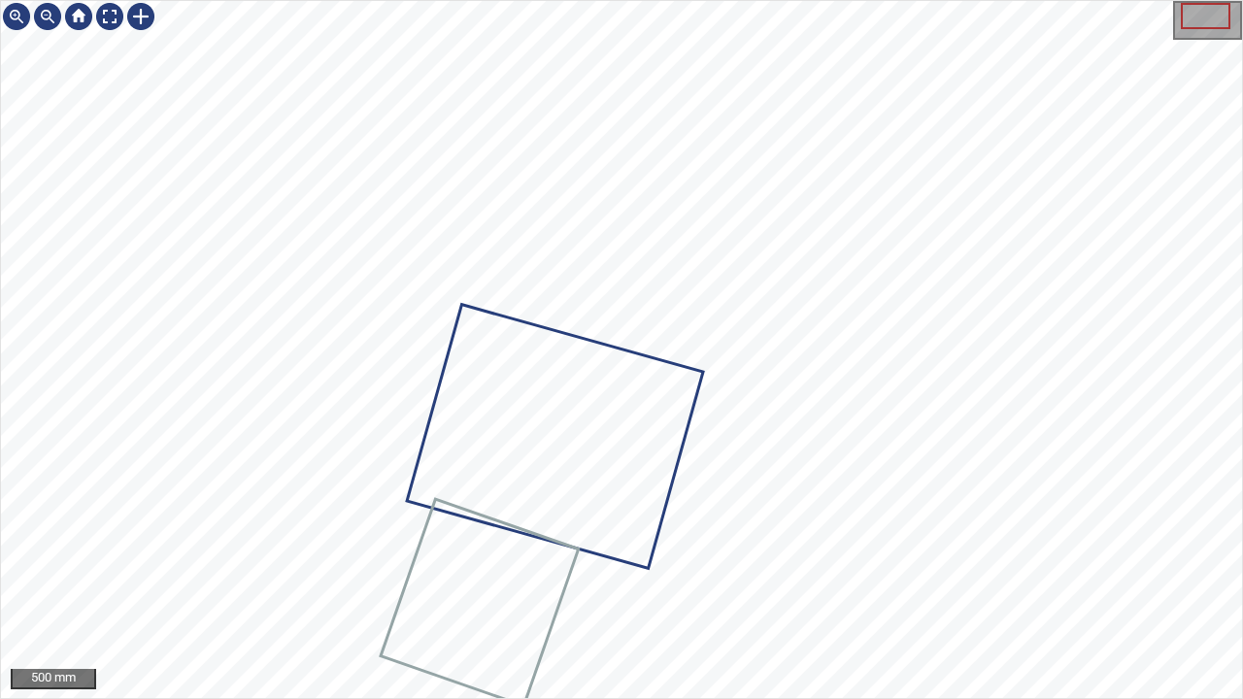
click at [525, 501] on div at bounding box center [621, 349] width 1241 height 697
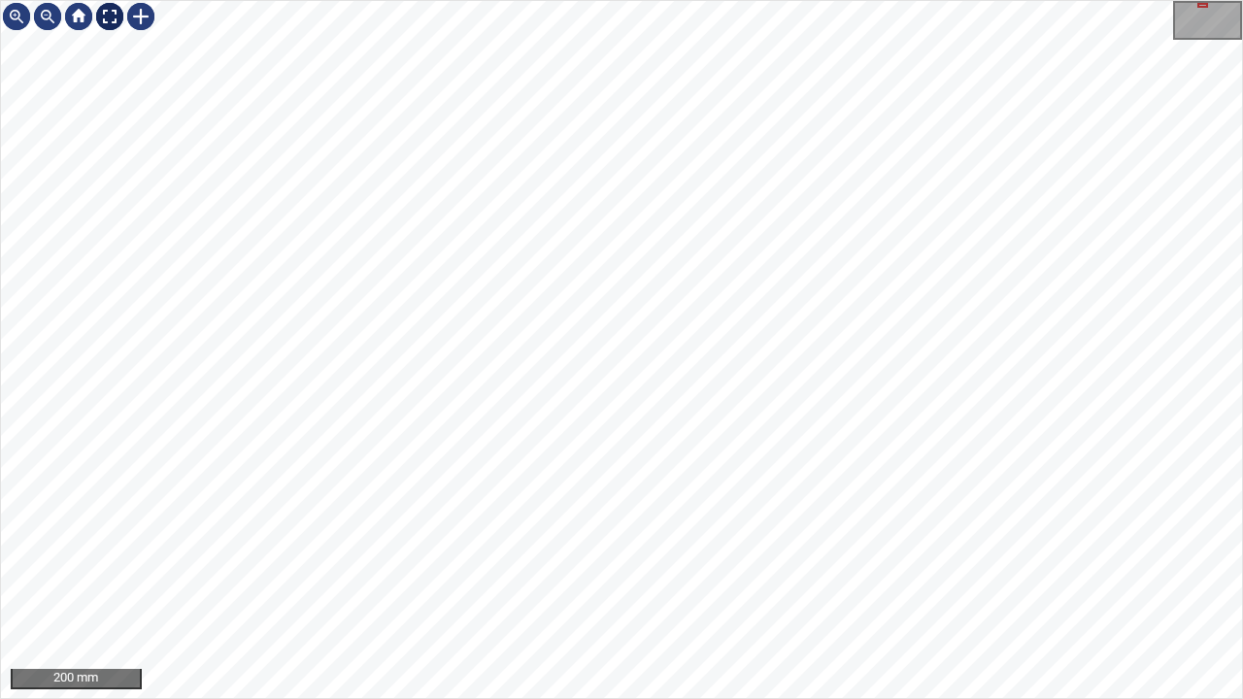
click at [113, 12] on div at bounding box center [109, 16] width 31 height 31
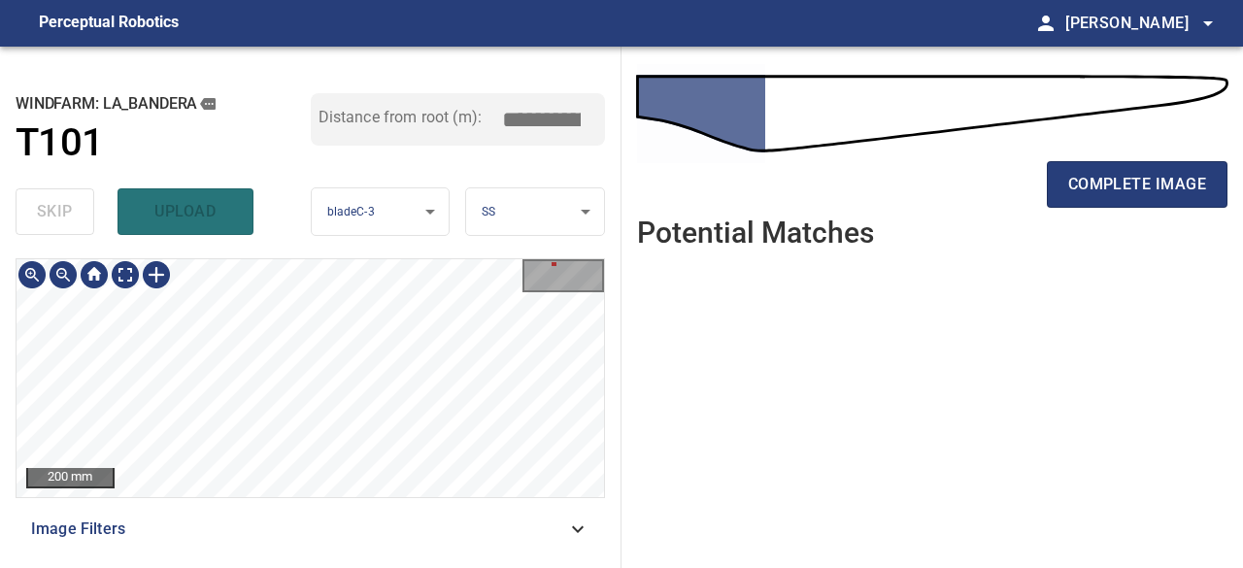
click at [620, 388] on div "**********" at bounding box center [311, 308] width 622 height 522
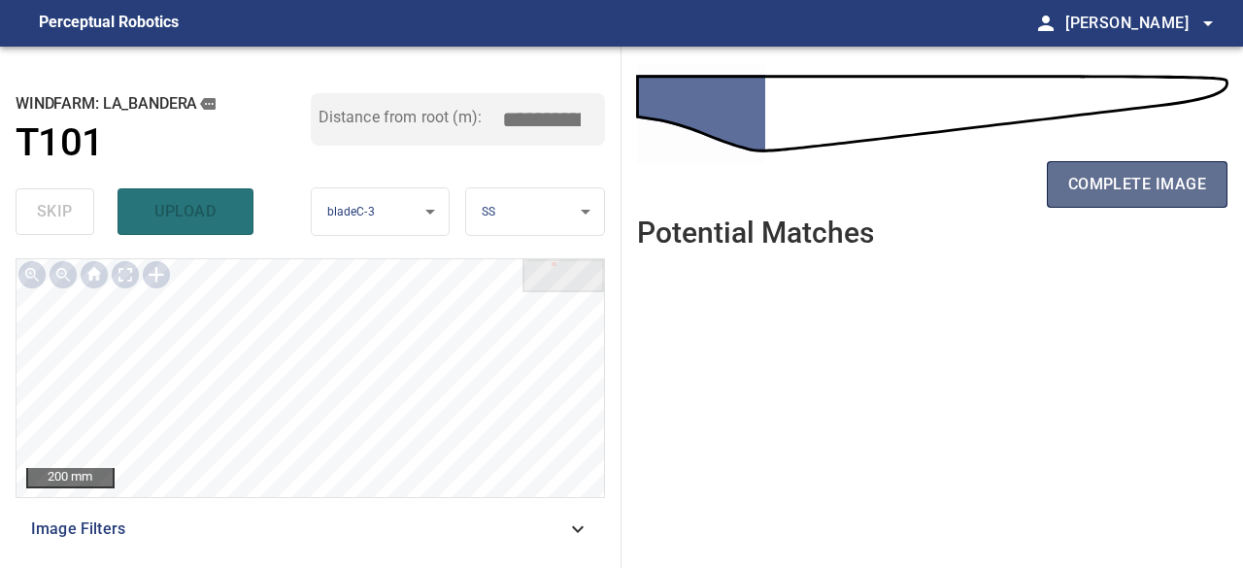
click at [1137, 165] on button "complete image" at bounding box center [1137, 184] width 181 height 47
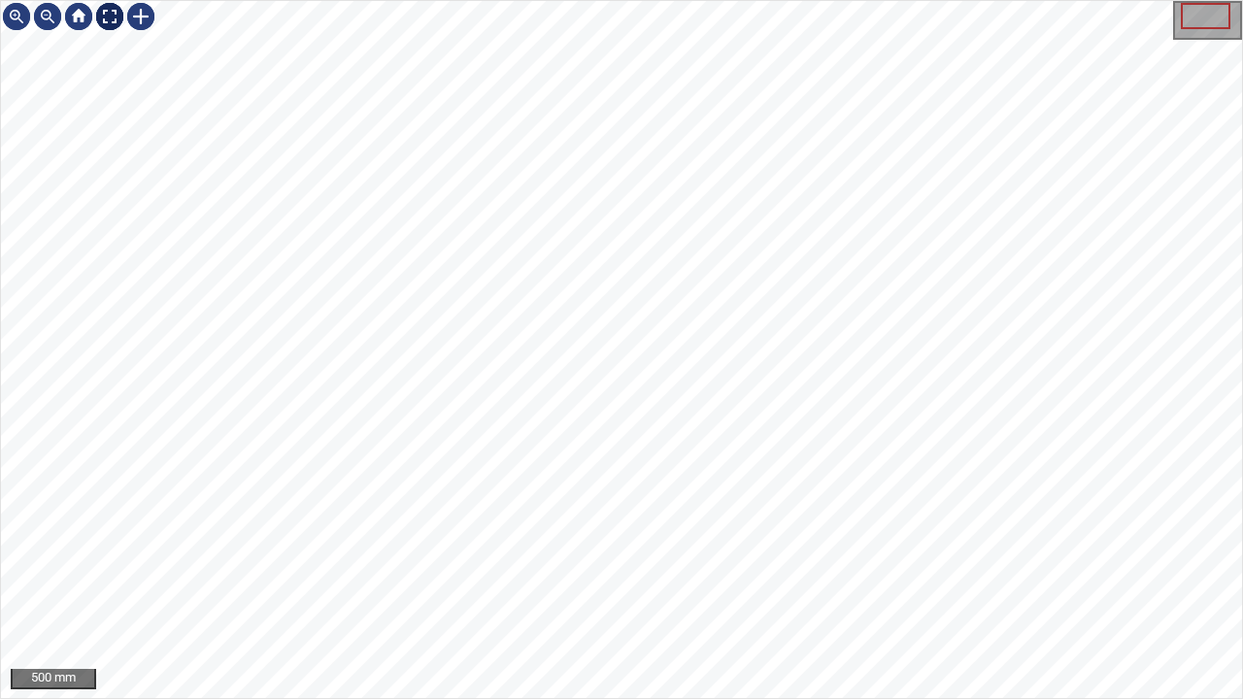
click at [111, 14] on div at bounding box center [109, 16] width 31 height 31
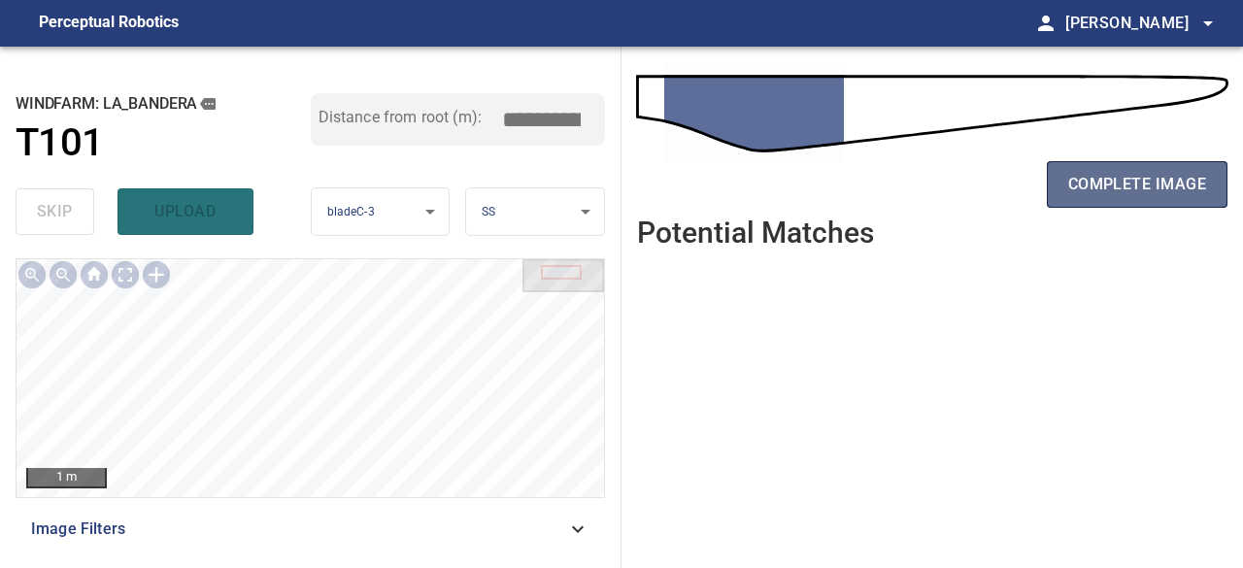
click at [1144, 205] on button "complete image" at bounding box center [1137, 184] width 181 height 47
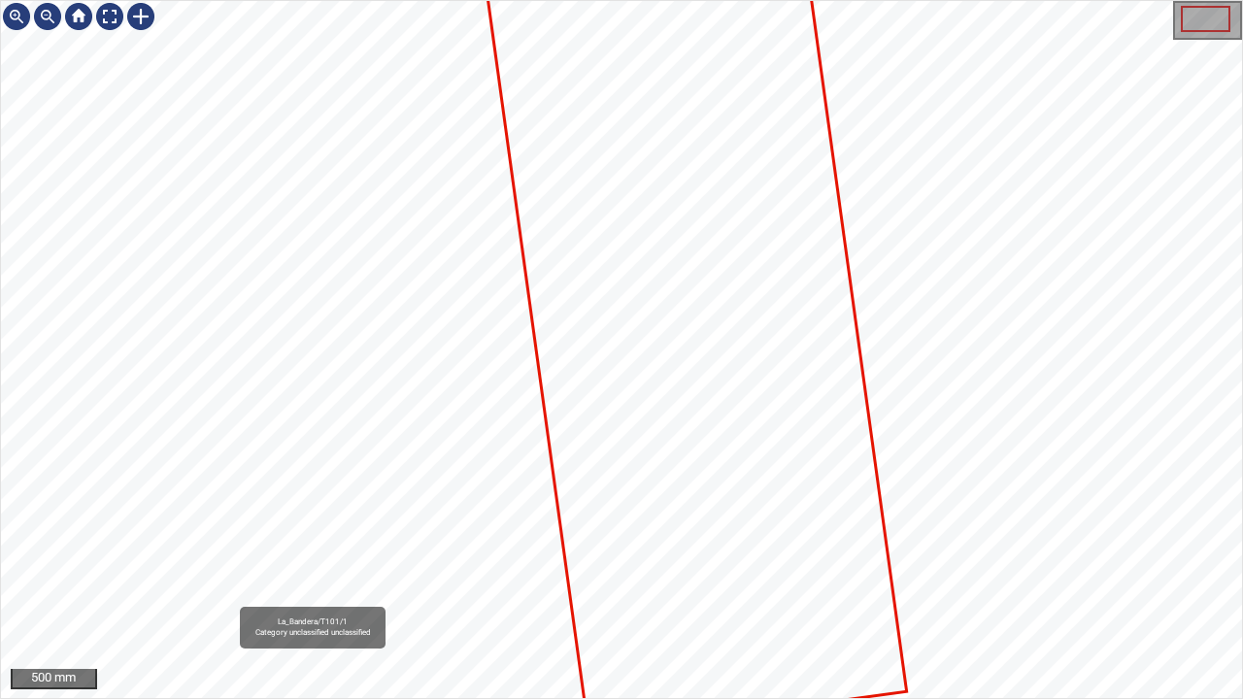
click at [729, 344] on icon at bounding box center [694, 323] width 423 height 824
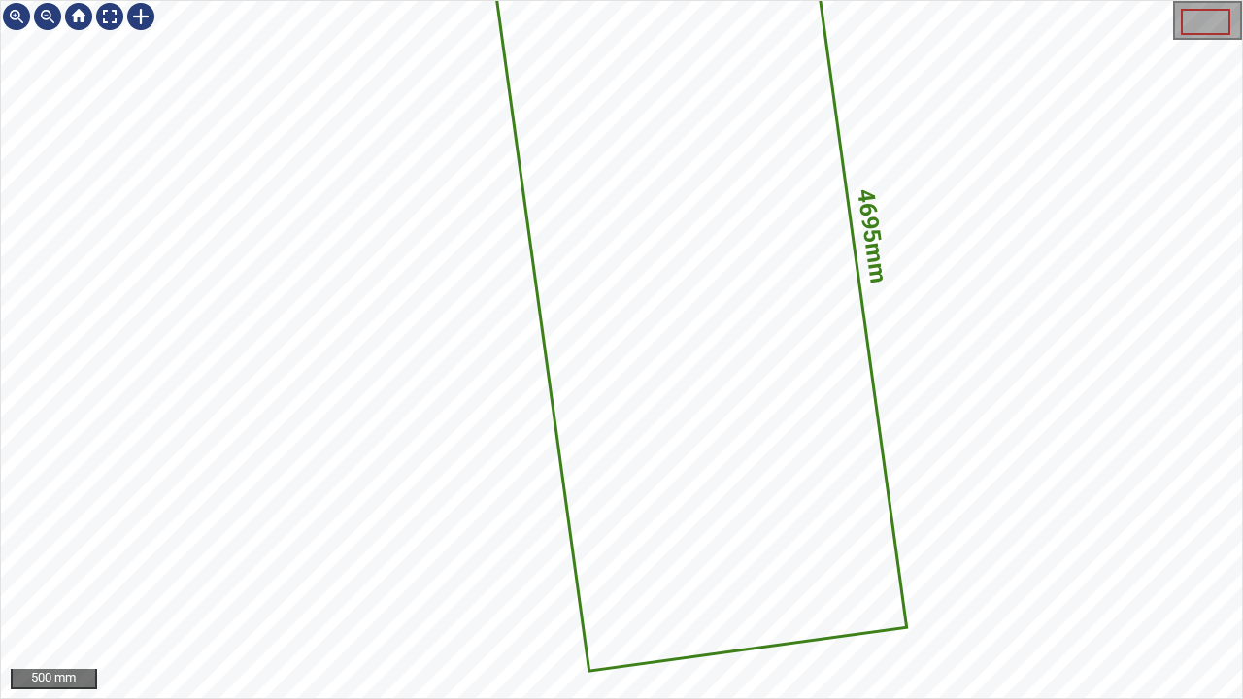
click at [676, 518] on icon at bounding box center [694, 258] width 423 height 824
click at [42, 19] on div at bounding box center [47, 16] width 31 height 31
click at [43, 18] on div at bounding box center [47, 16] width 31 height 31
click at [15, 16] on div at bounding box center [16, 16] width 31 height 31
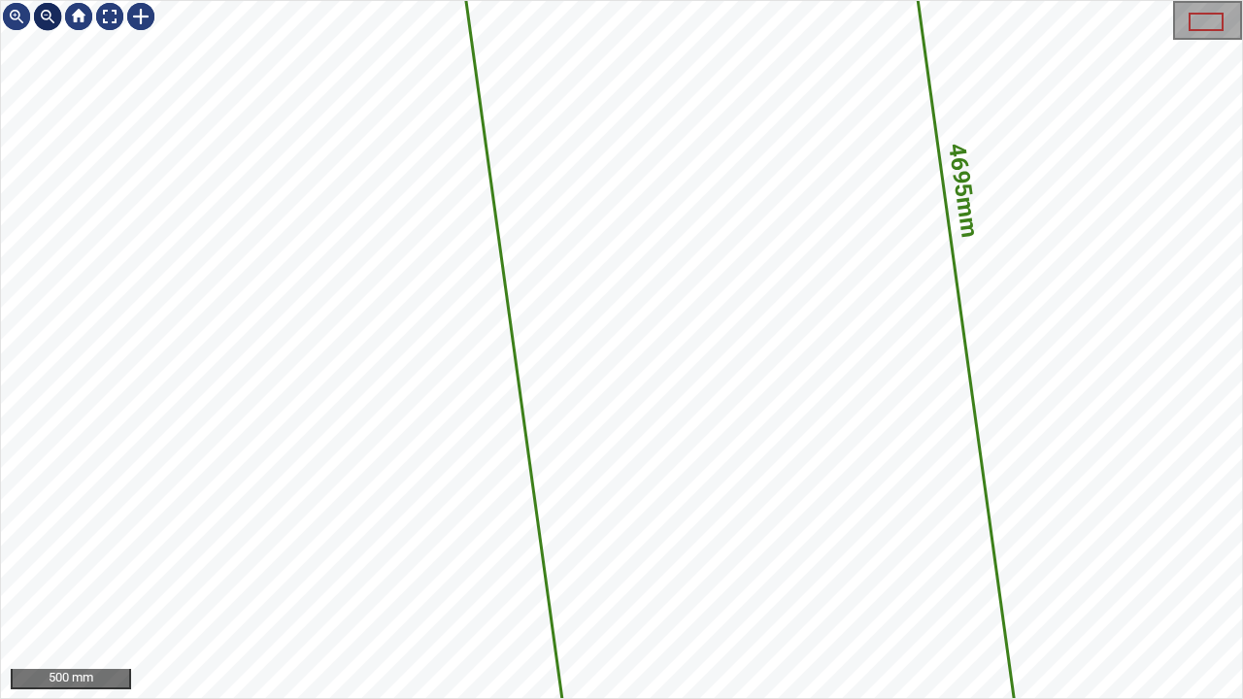
click at [48, 16] on div at bounding box center [47, 16] width 31 height 31
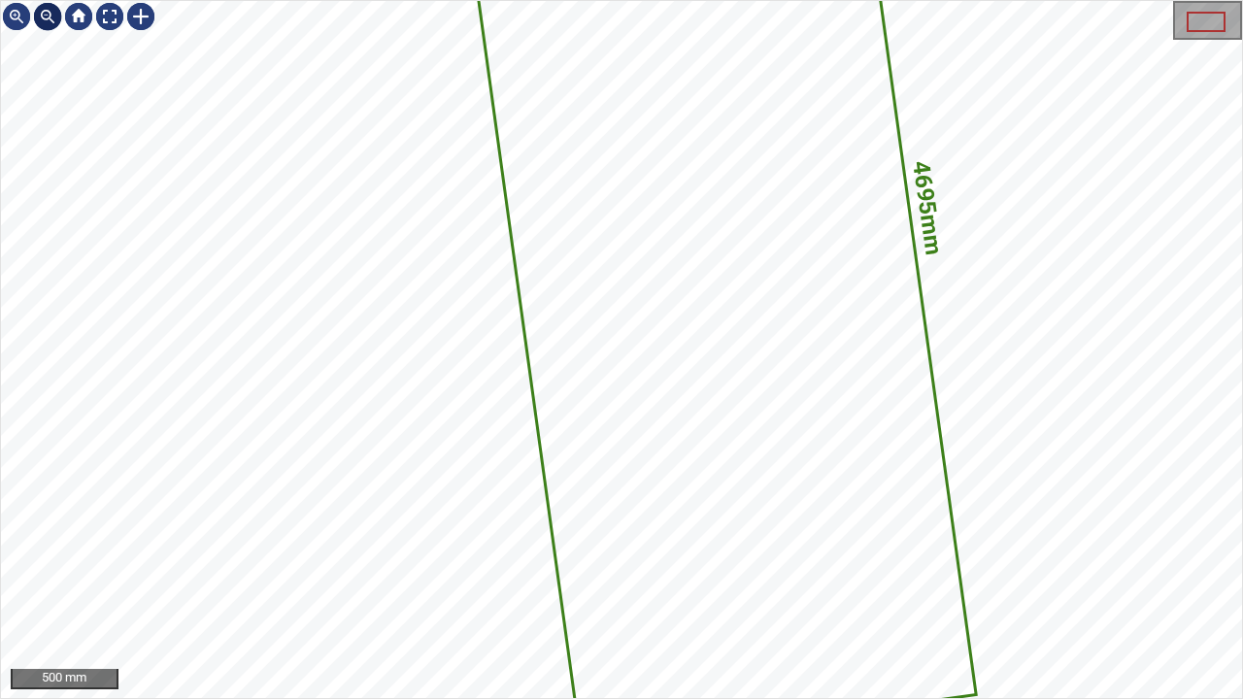
click at [48, 16] on div at bounding box center [47, 16] width 31 height 31
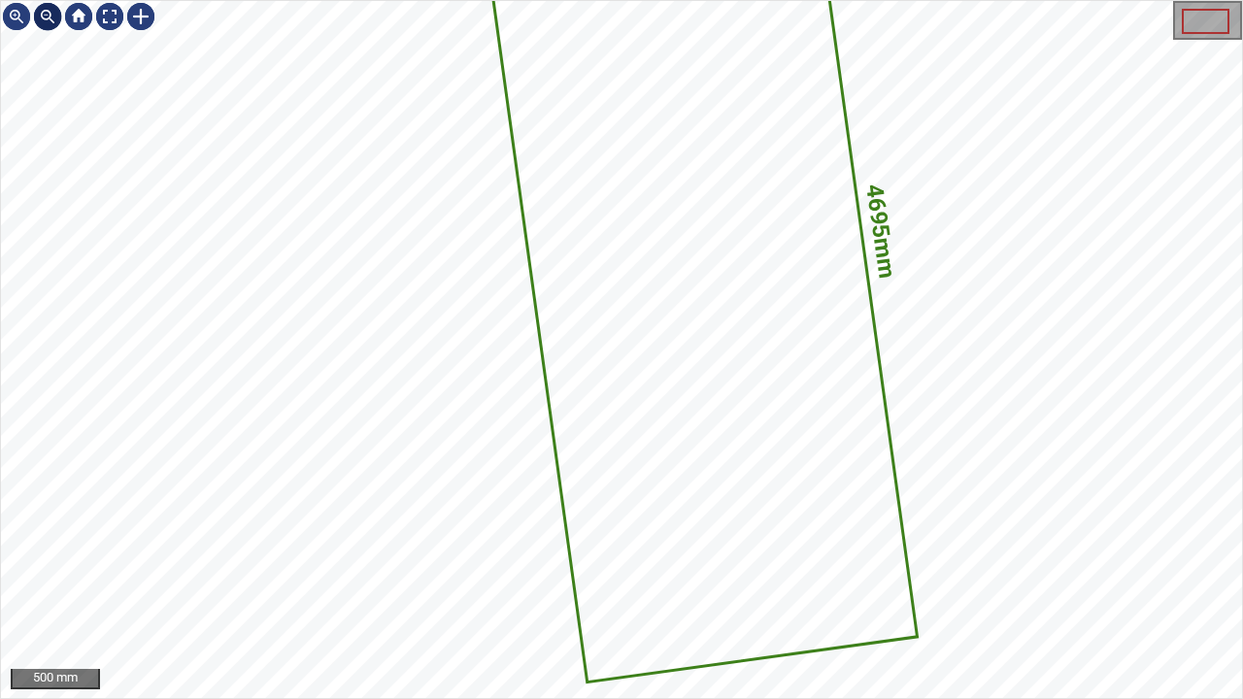
click at [48, 16] on div at bounding box center [47, 16] width 31 height 31
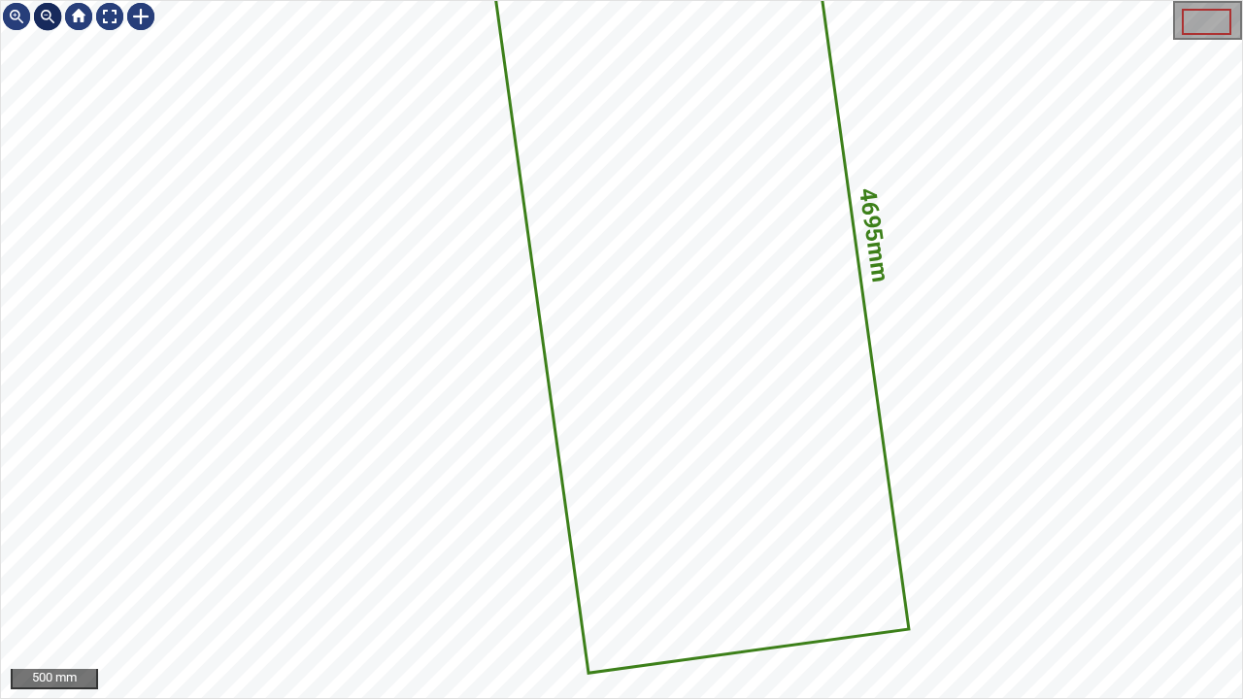
click at [48, 16] on div at bounding box center [47, 16] width 31 height 31
click at [103, 24] on div at bounding box center [109, 16] width 31 height 31
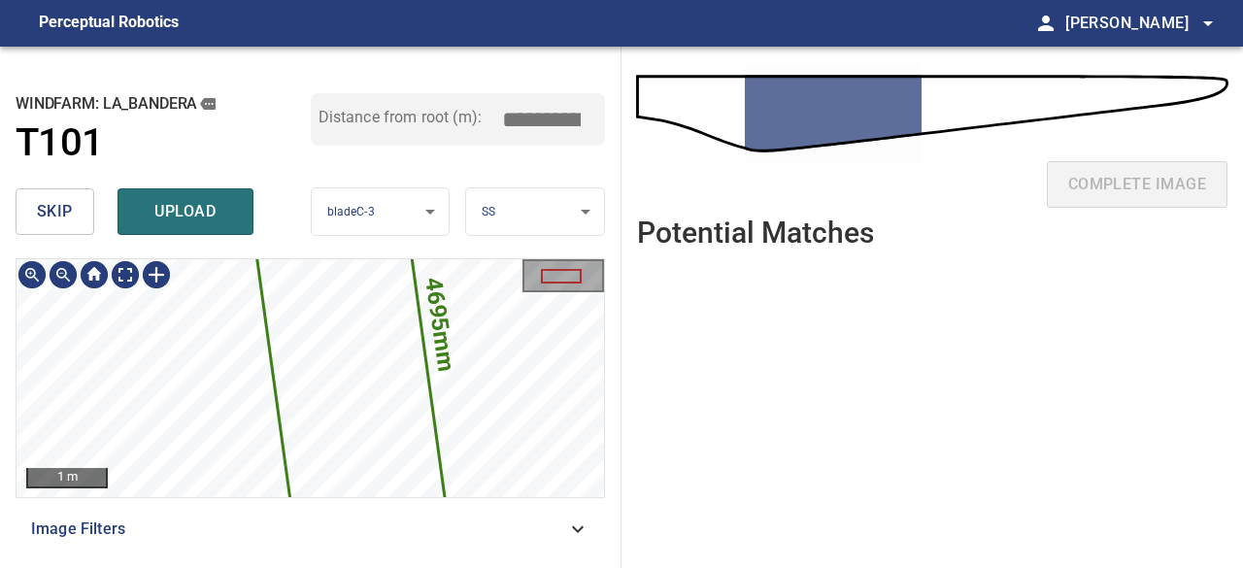
click at [350, 368] on icon at bounding box center [345, 335] width 200 height 391
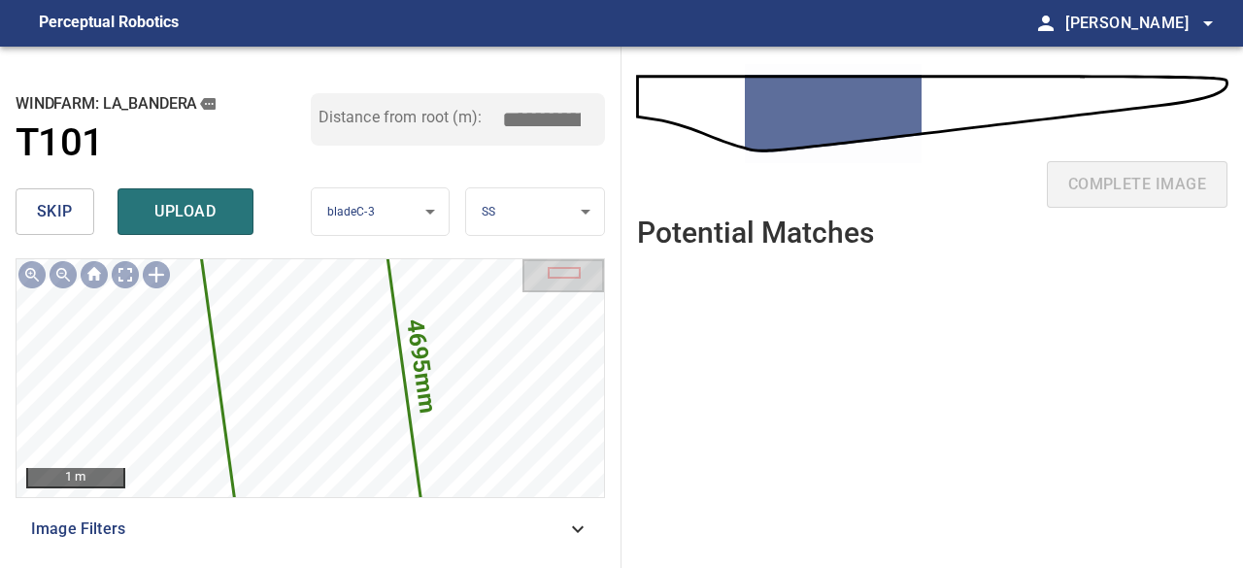
click at [62, 204] on span "skip" at bounding box center [55, 211] width 36 height 27
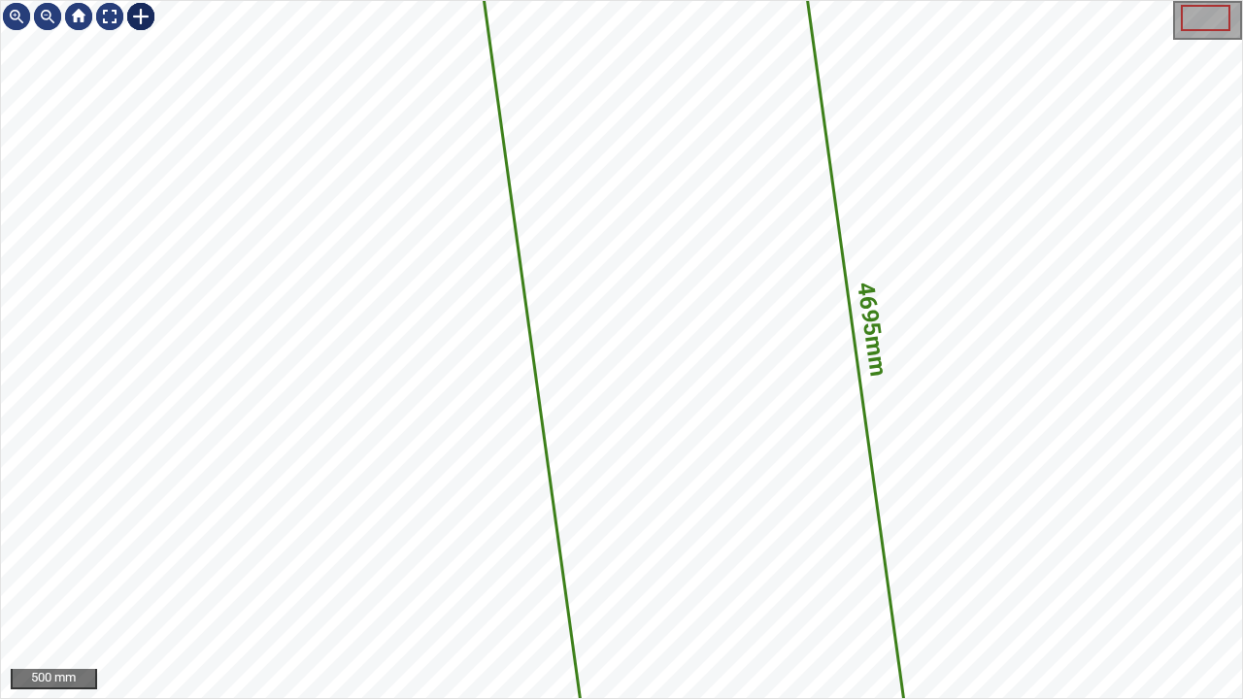
click at [136, 17] on div at bounding box center [140, 16] width 31 height 31
click at [955, 282] on div "4695mm 1894mm" at bounding box center [621, 349] width 1241 height 697
click at [739, 116] on icon at bounding box center [694, 351] width 423 height 824
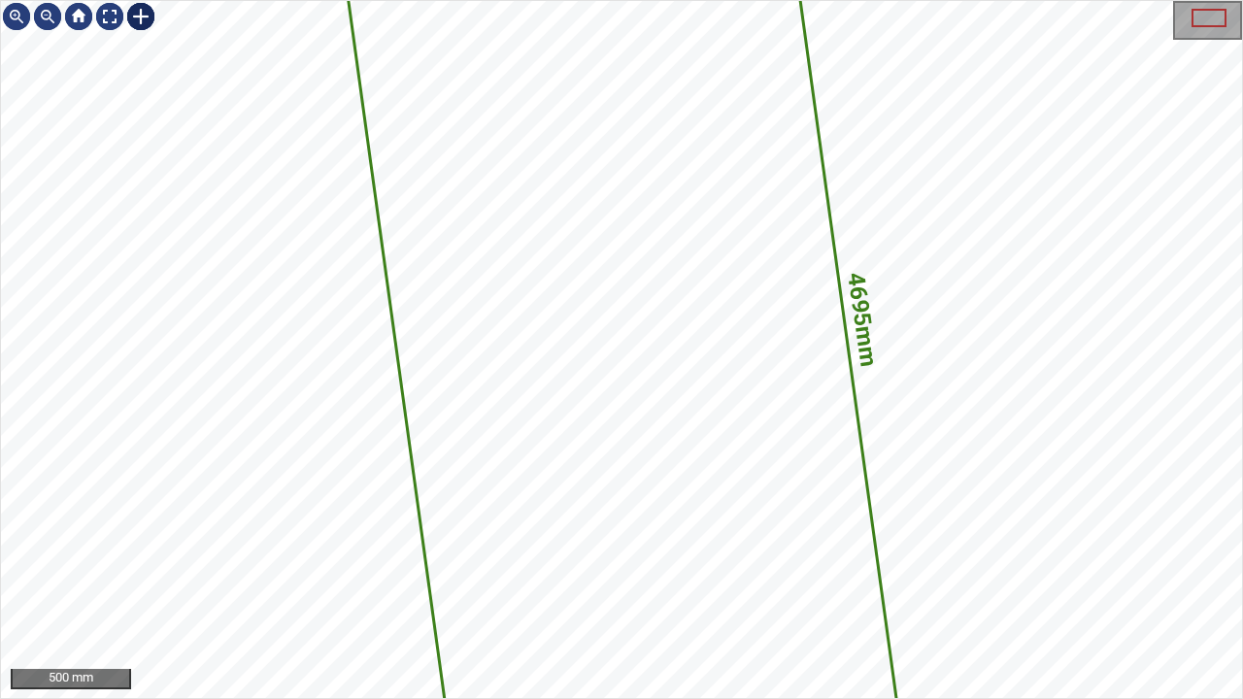
click at [134, 13] on img at bounding box center [140, 16] width 31 height 31
click at [765, 120] on icon at bounding box center [622, 351] width 592 height 1154
click at [510, 207] on icon at bounding box center [622, 351] width 592 height 1154
click at [140, 12] on div at bounding box center [140, 16] width 31 height 31
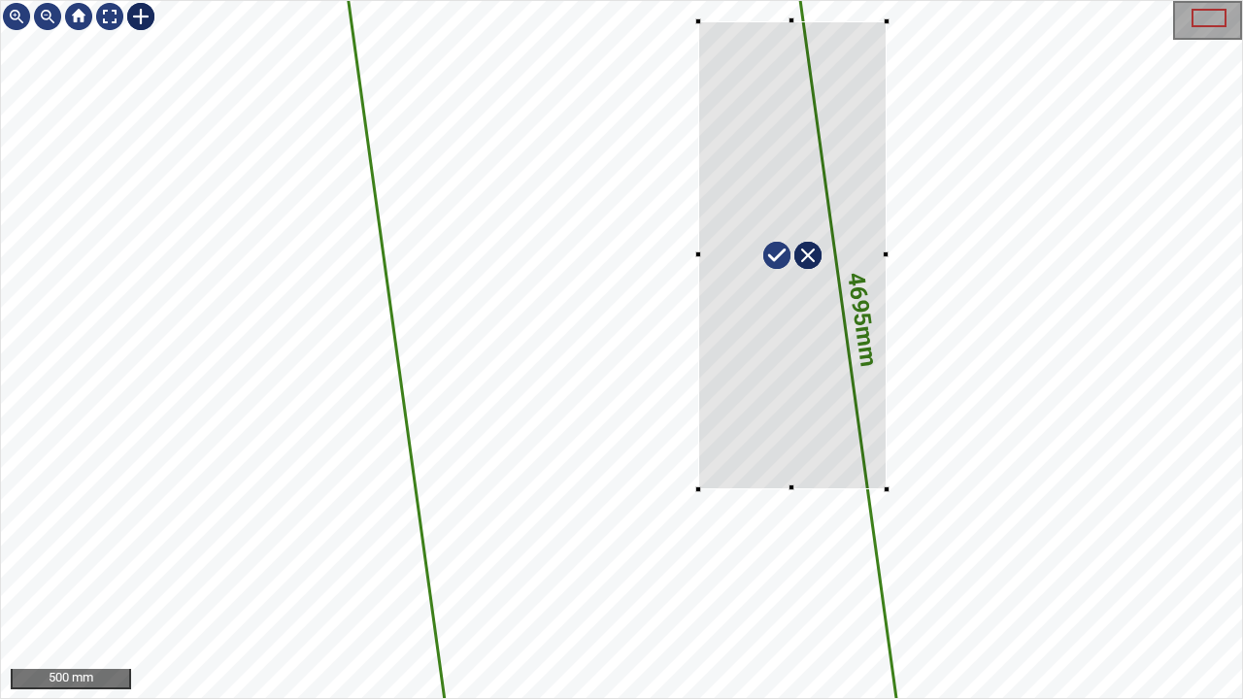
click at [698, 20] on div "4695mm 1894mm" at bounding box center [621, 349] width 1241 height 697
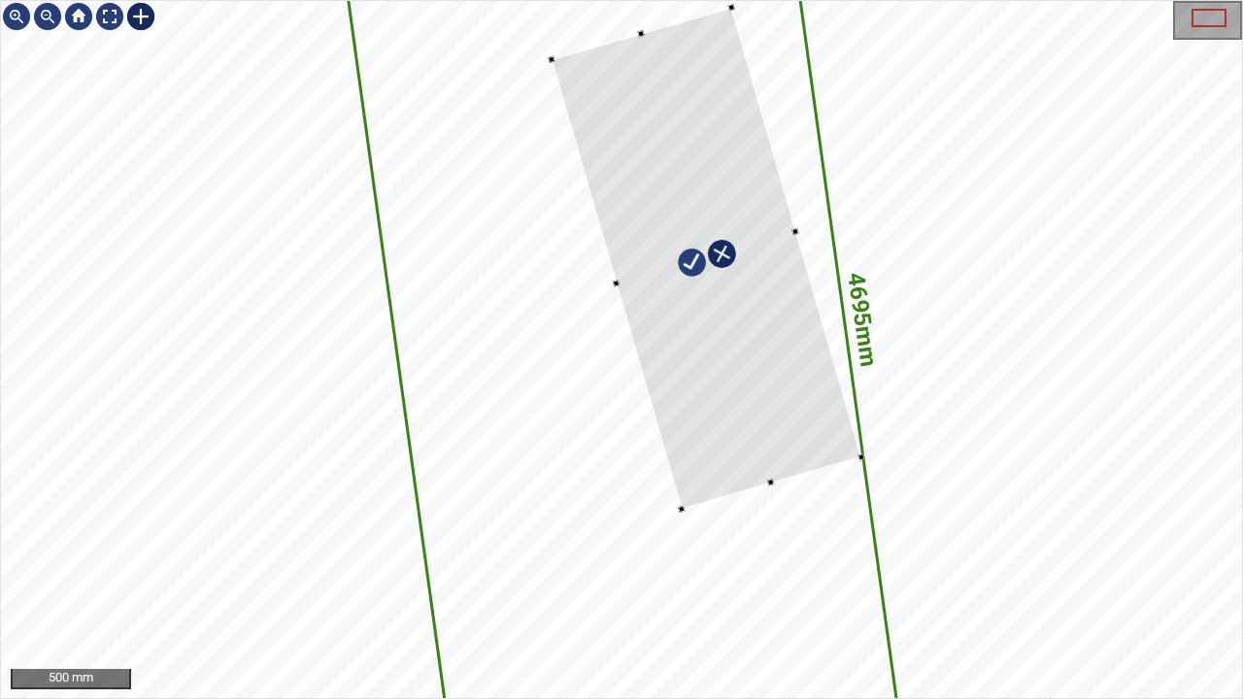
click at [770, 416] on div at bounding box center [707, 259] width 311 height 502
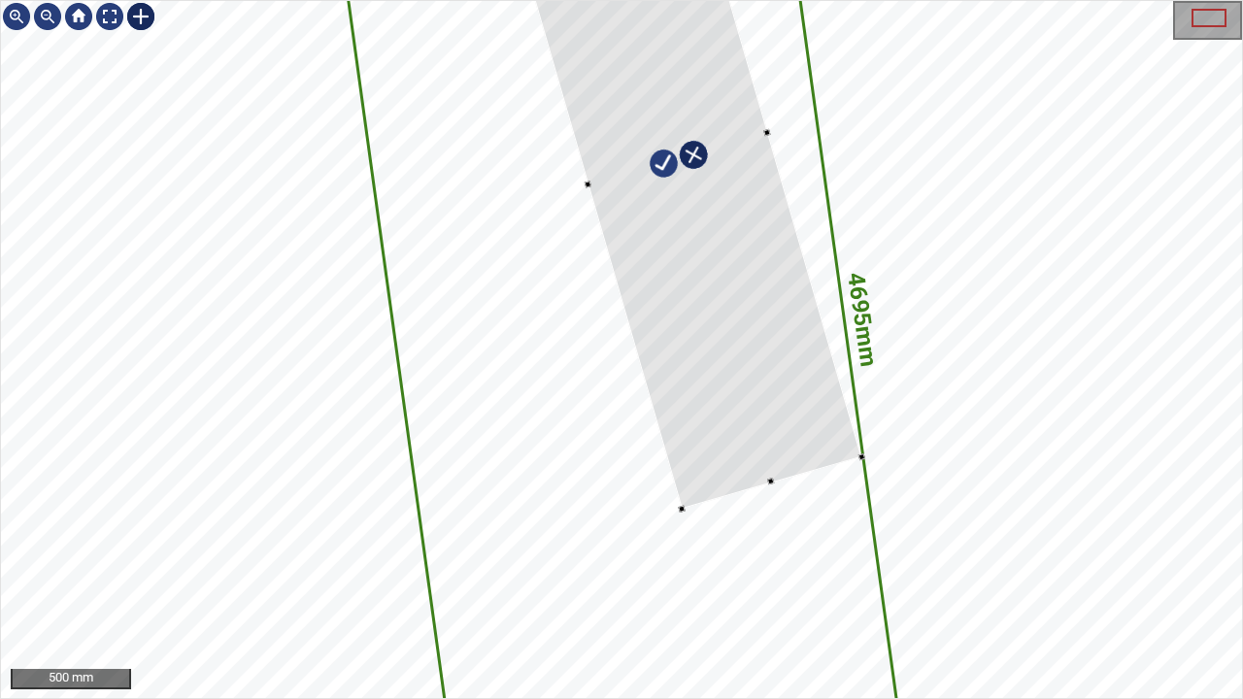
click at [678, 258] on div at bounding box center [677, 160] width 367 height 698
click at [885, 506] on div "4695mm 1894mm La_Bandera/T101/1 Category 2 unclassified" at bounding box center [621, 349] width 1241 height 697
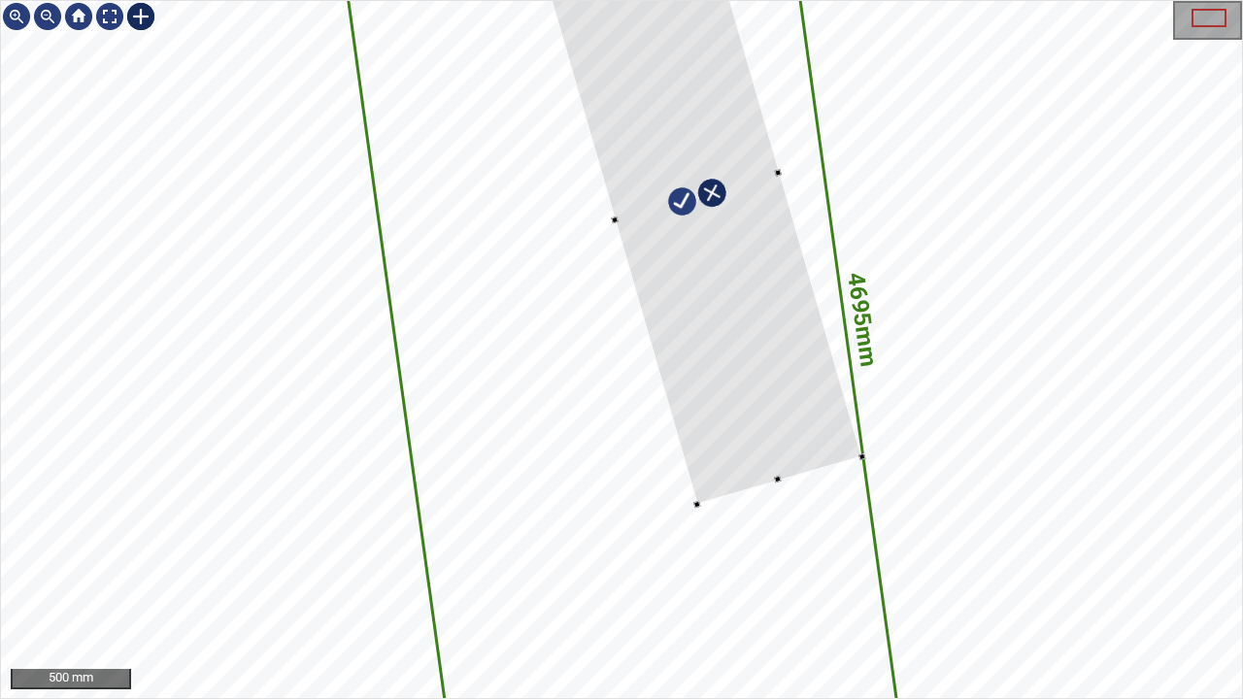
click at [903, 534] on div "4695mm 1894mm" at bounding box center [621, 349] width 1241 height 697
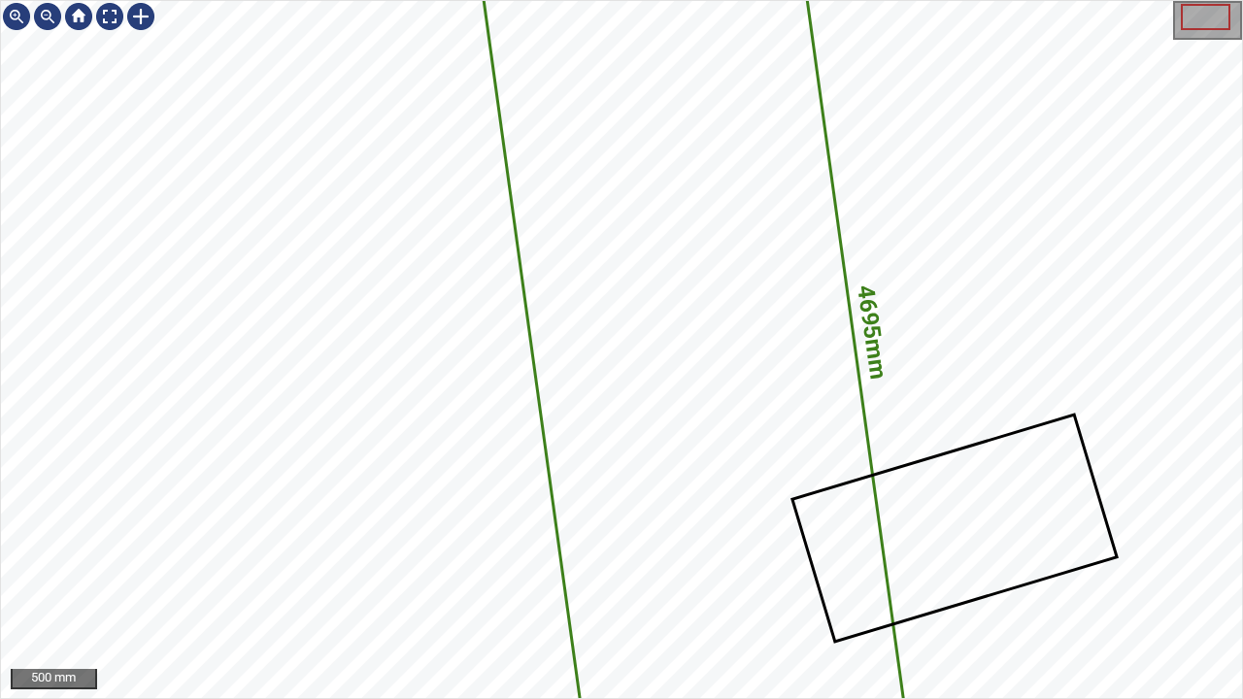
click at [880, 291] on div "4695mm 1894mm" at bounding box center [621, 349] width 1241 height 697
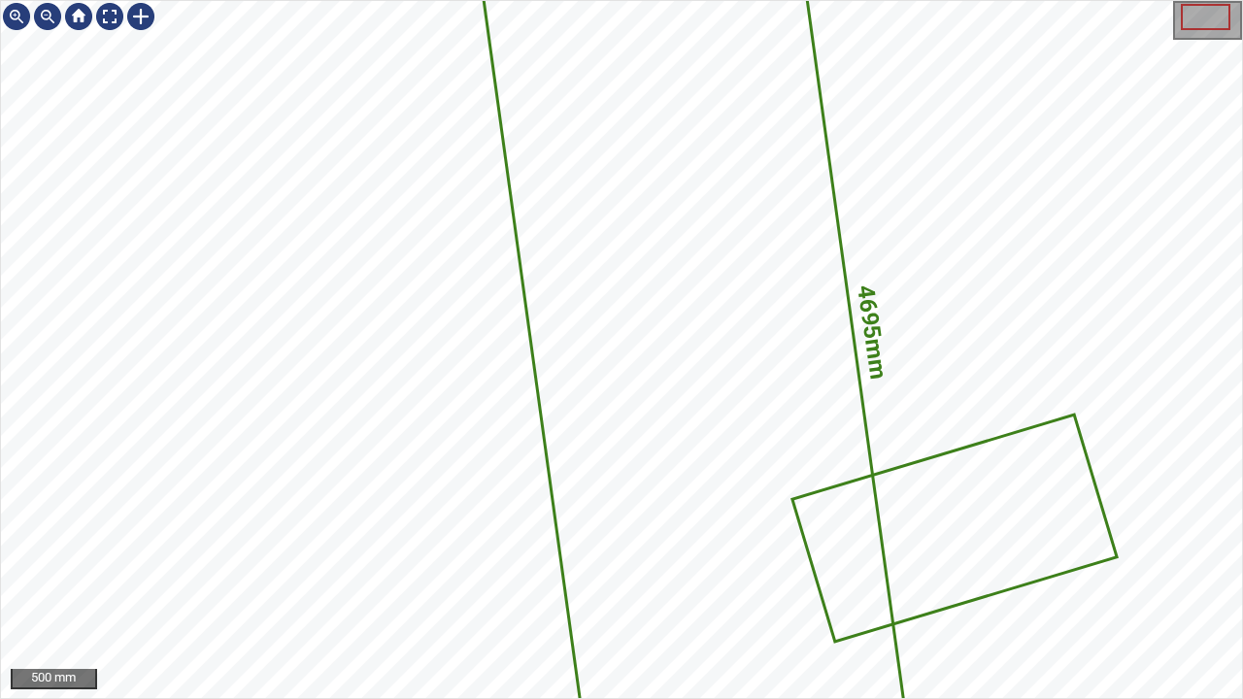
click at [799, 399] on icon at bounding box center [694, 354] width 423 height 824
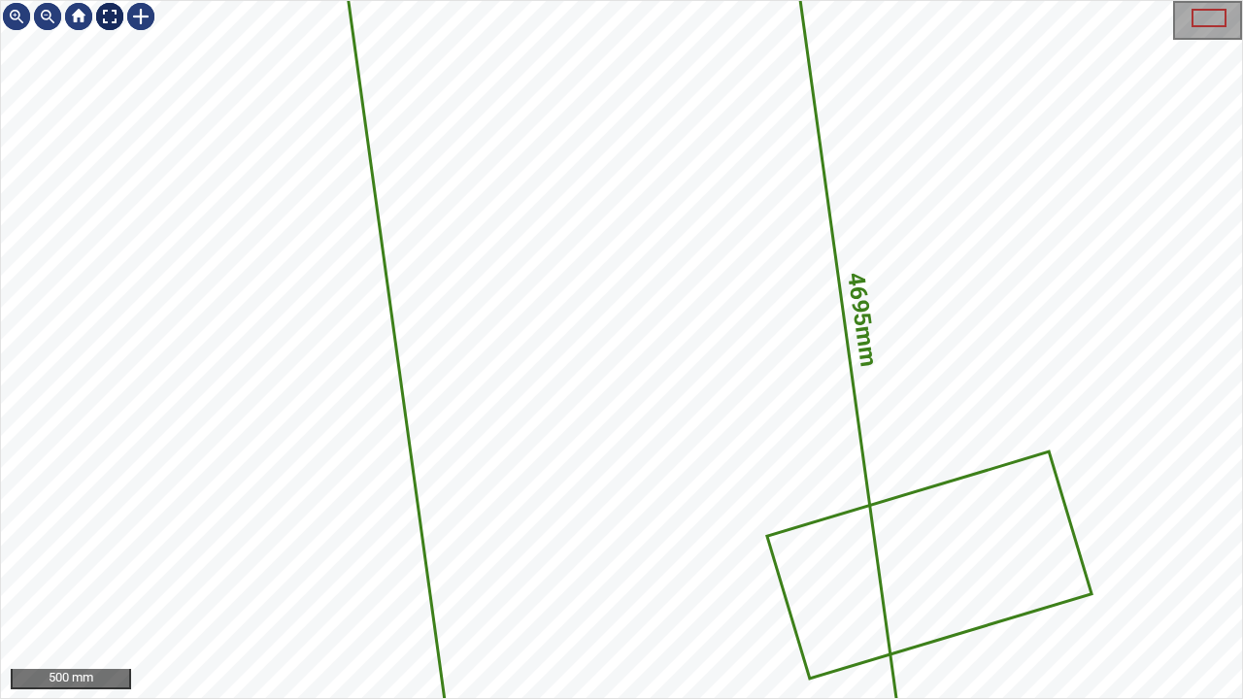
click at [107, 21] on div at bounding box center [109, 16] width 31 height 31
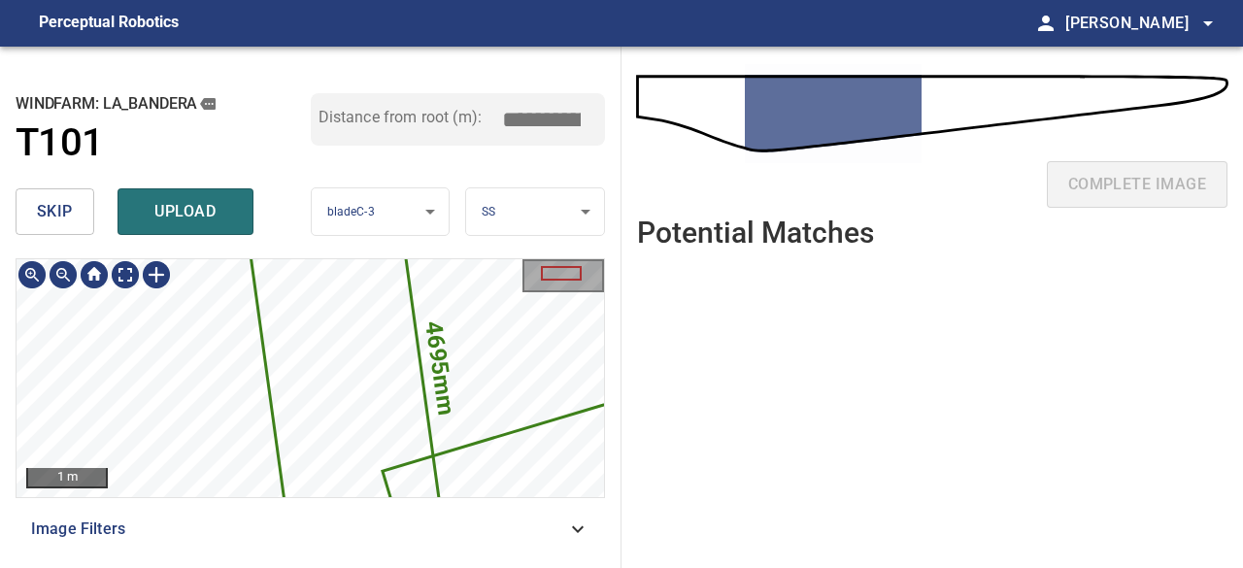
click at [368, 390] on icon at bounding box center [345, 379] width 200 height 391
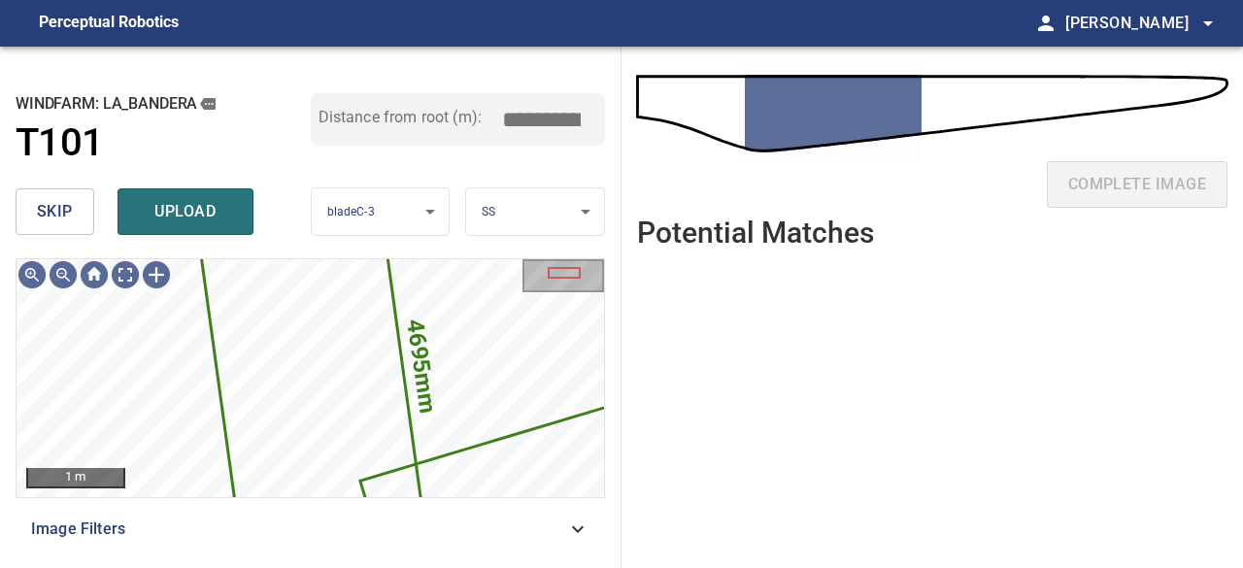
click at [59, 202] on span "skip" at bounding box center [55, 211] width 36 height 27
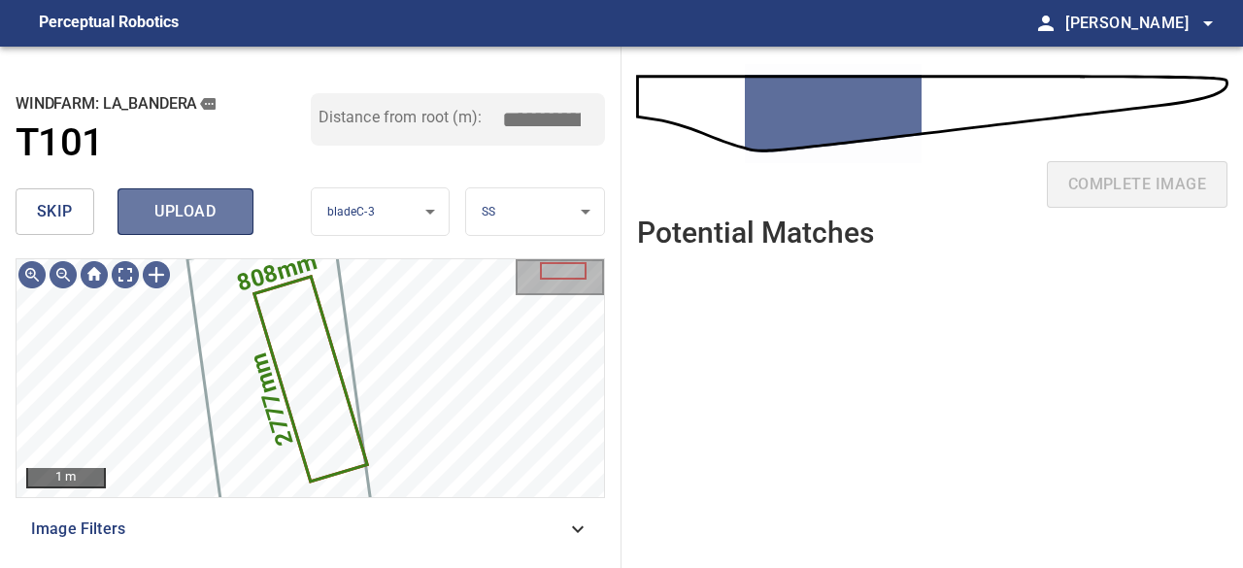
click at [193, 213] on span "upload" at bounding box center [185, 211] width 93 height 27
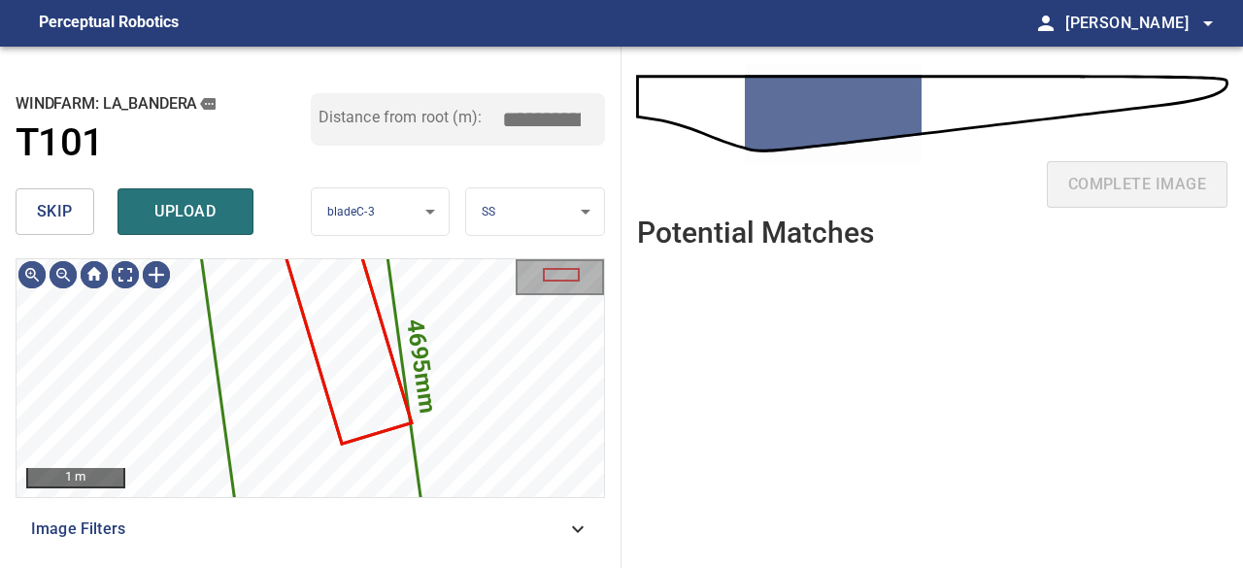
click at [69, 217] on span "skip" at bounding box center [55, 211] width 36 height 27
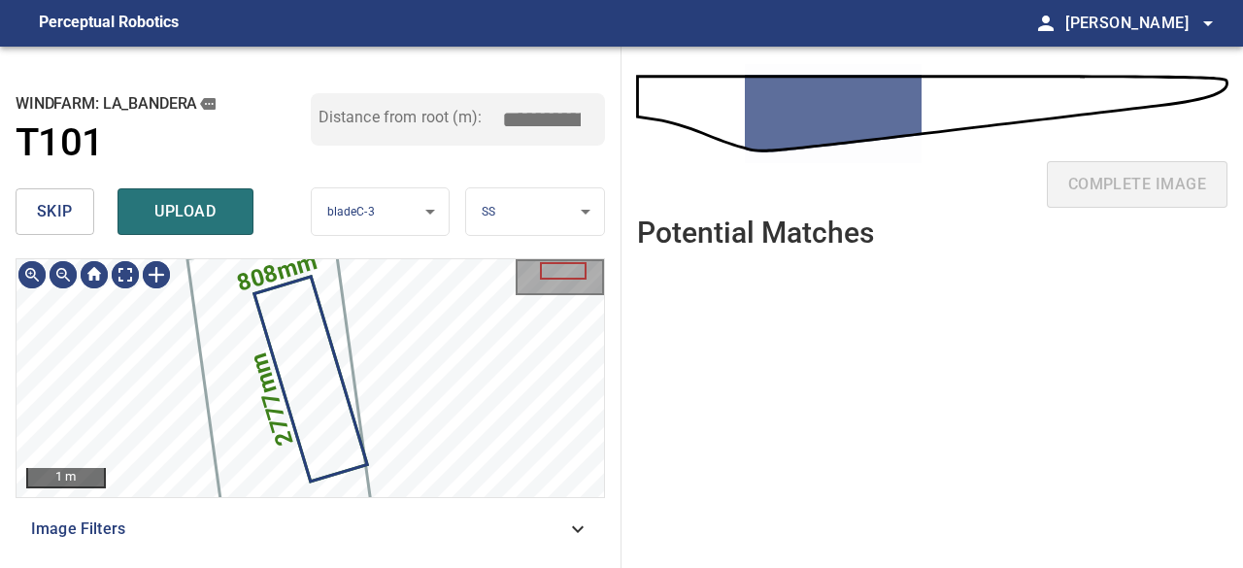
click at [179, 210] on span "upload" at bounding box center [185, 211] width 93 height 27
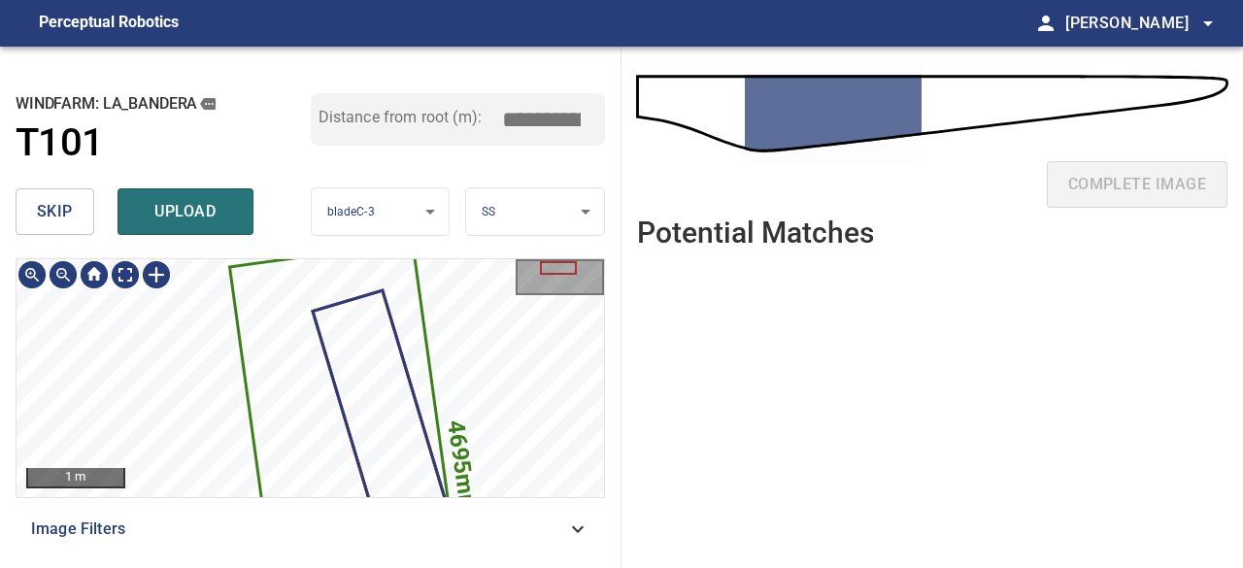
click at [446, 477] on div "4695mm 1894mm" at bounding box center [311, 378] width 588 height 238
click at [802, 360] on ul at bounding box center [932, 401] width 591 height 274
click at [60, 212] on span "skip" at bounding box center [55, 211] width 36 height 27
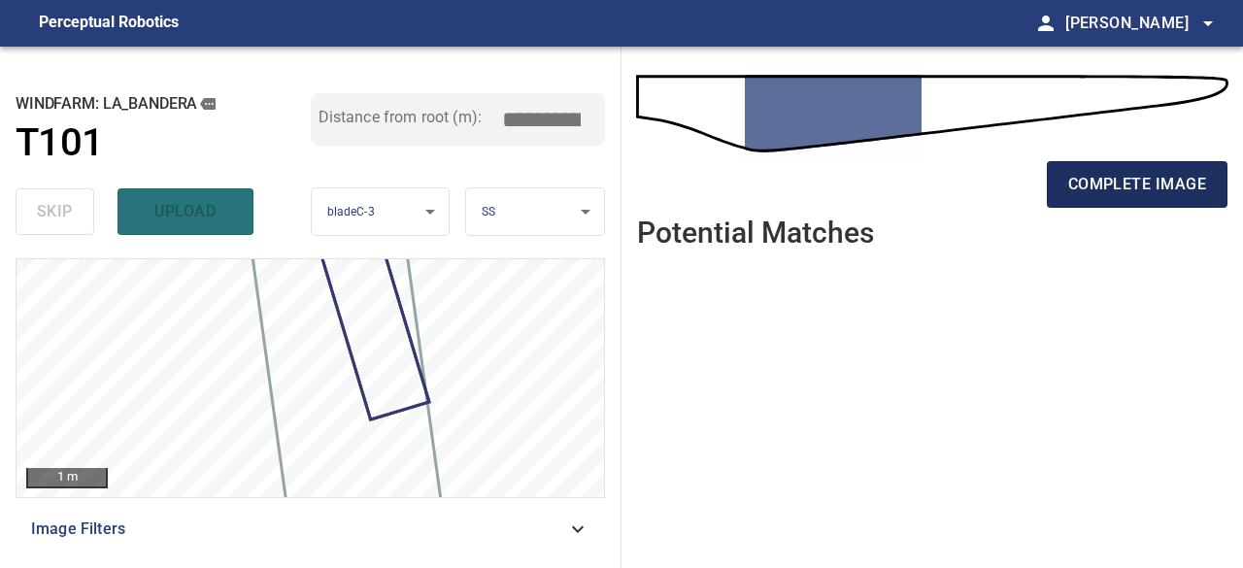
click at [1093, 180] on span "complete image" at bounding box center [1138, 184] width 138 height 27
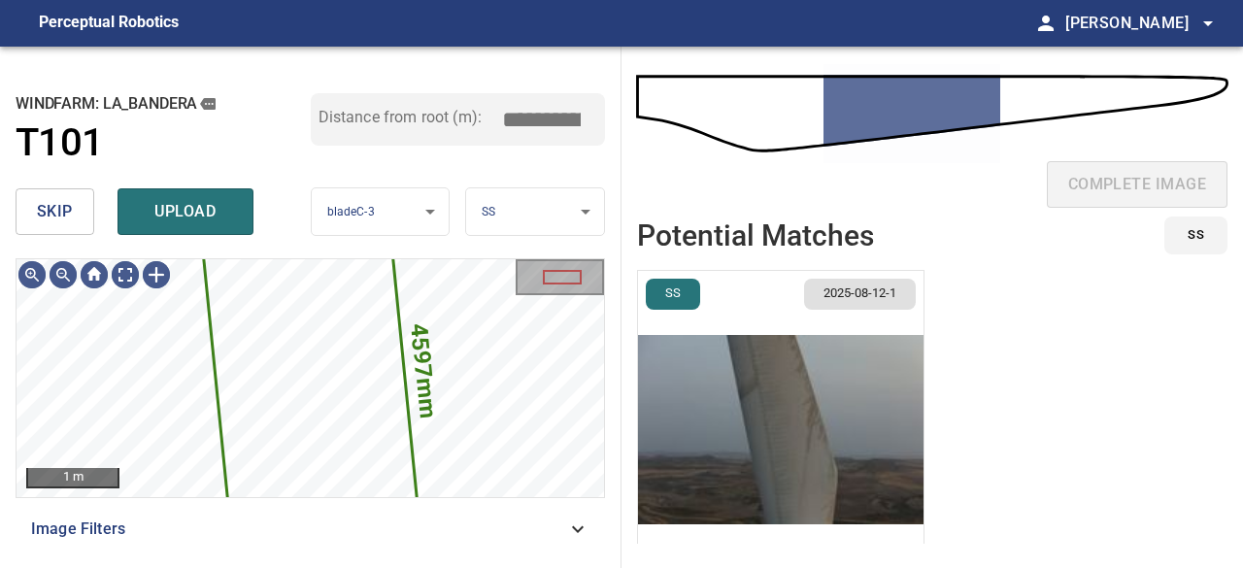
click at [46, 217] on span "skip" at bounding box center [55, 211] width 36 height 27
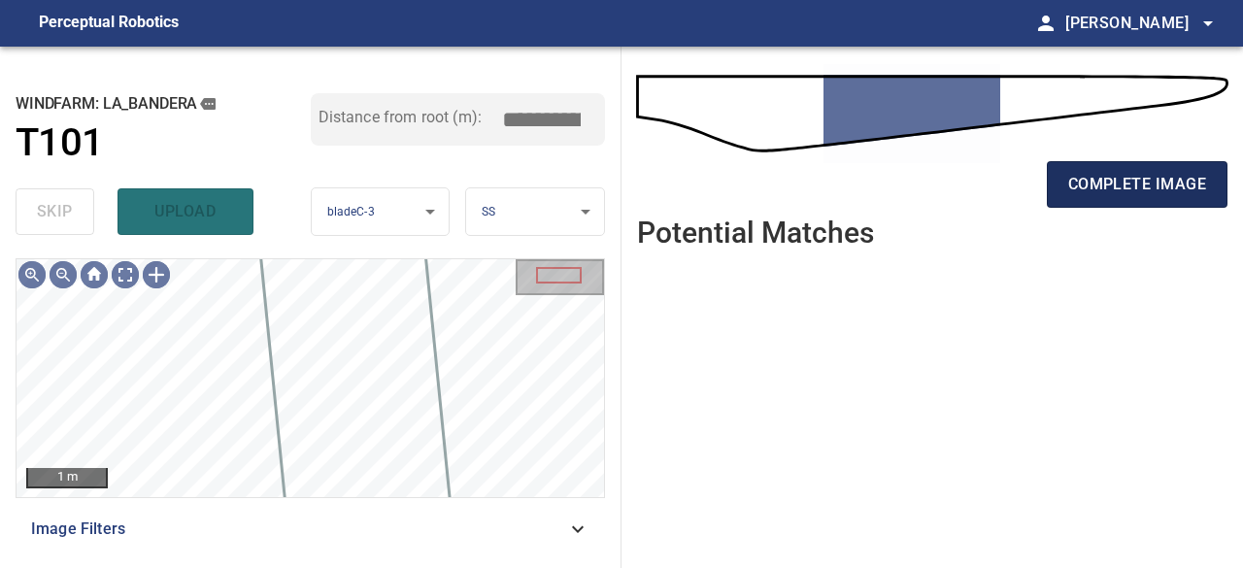
click at [1172, 193] on span "complete image" at bounding box center [1138, 184] width 138 height 27
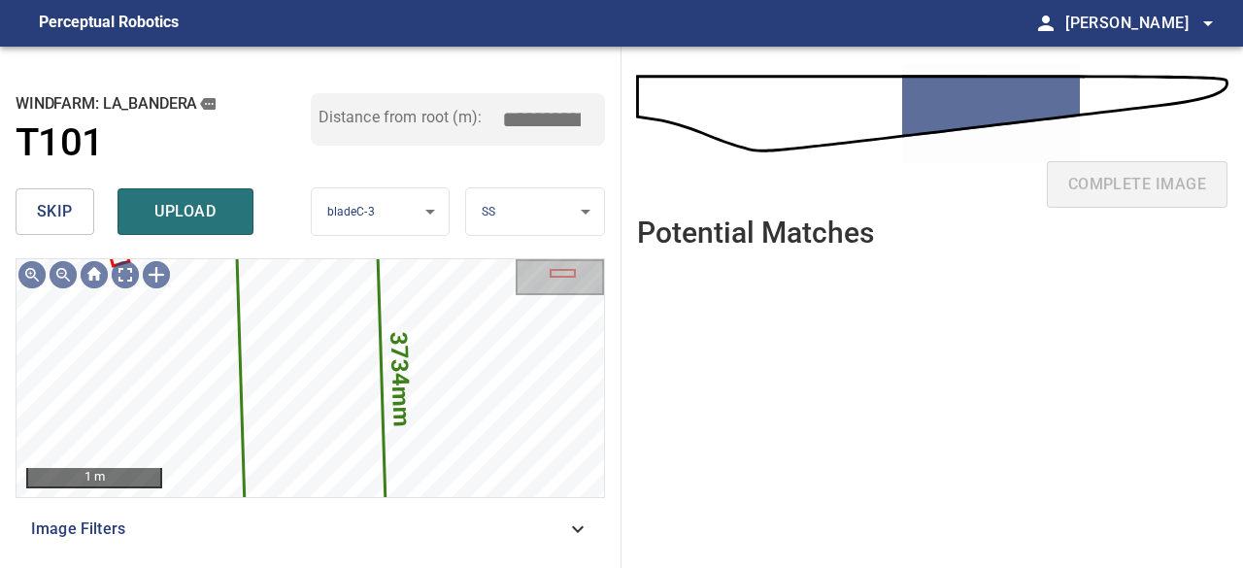
click at [76, 206] on button "skip" at bounding box center [55, 211] width 79 height 47
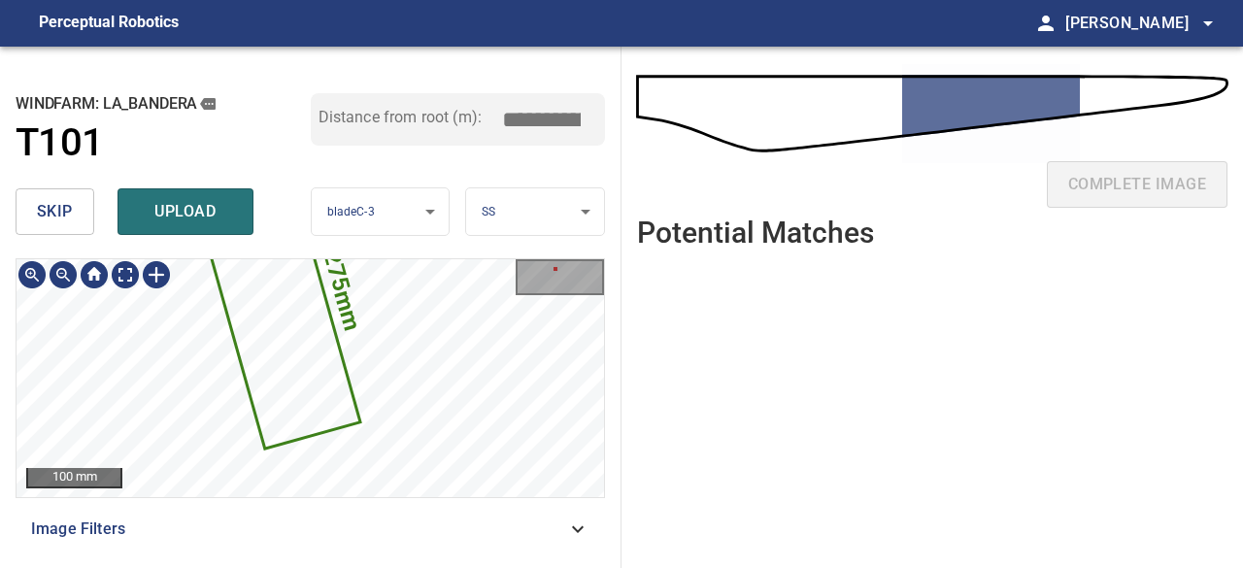
click at [337, 403] on icon at bounding box center [276, 306] width 164 height 282
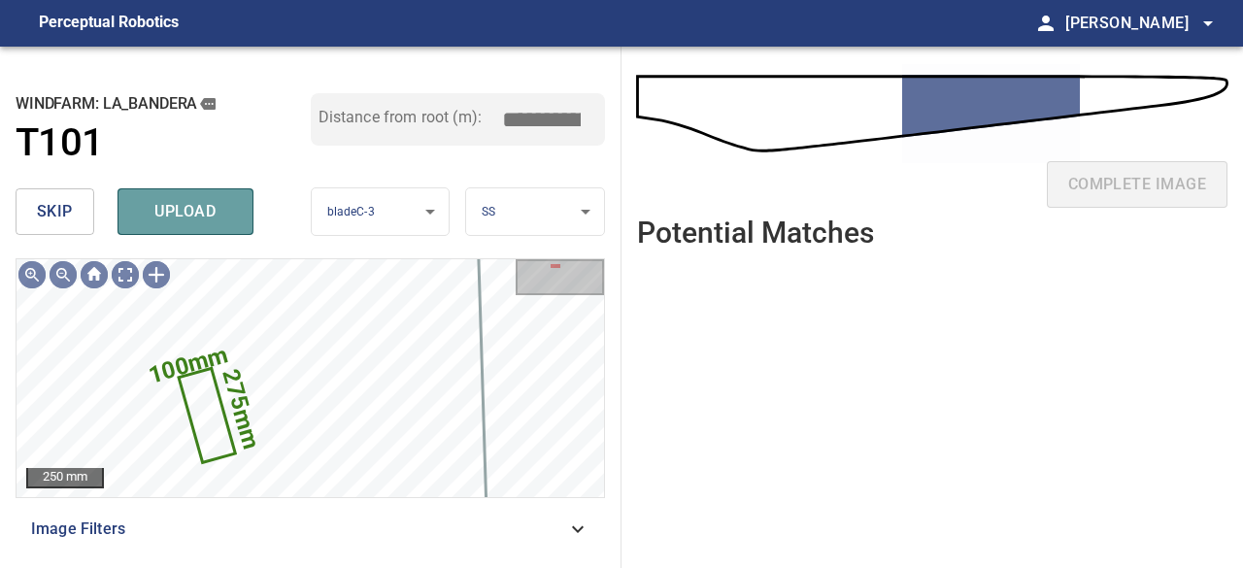
click at [169, 217] on span "upload" at bounding box center [185, 211] width 93 height 27
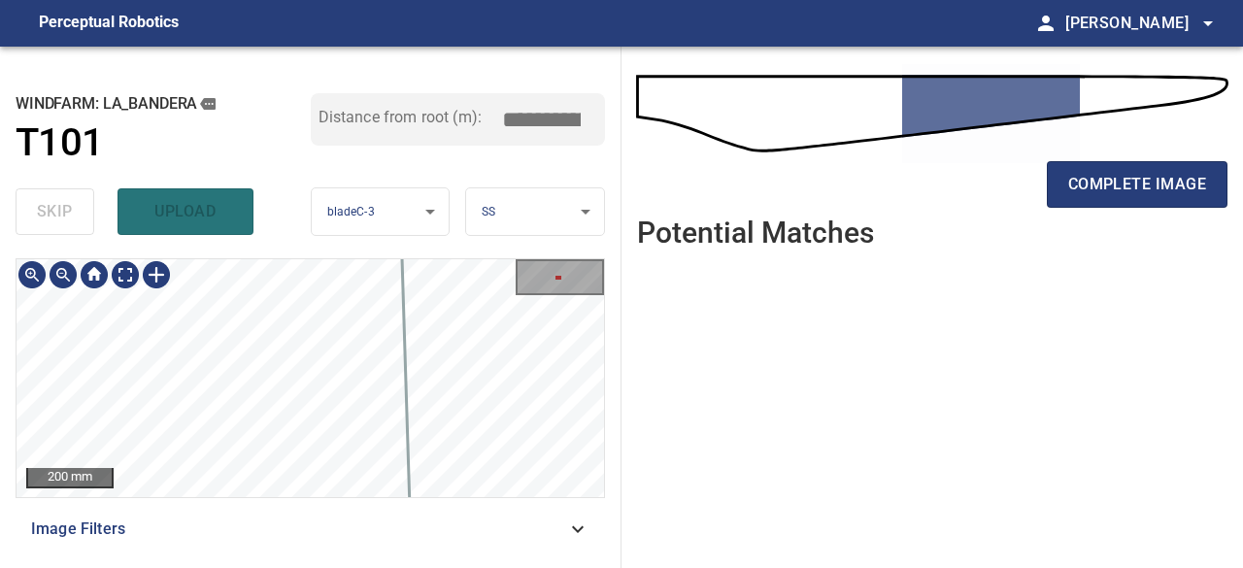
click at [410, 504] on div "200 mm Image Filters" at bounding box center [311, 405] width 590 height 294
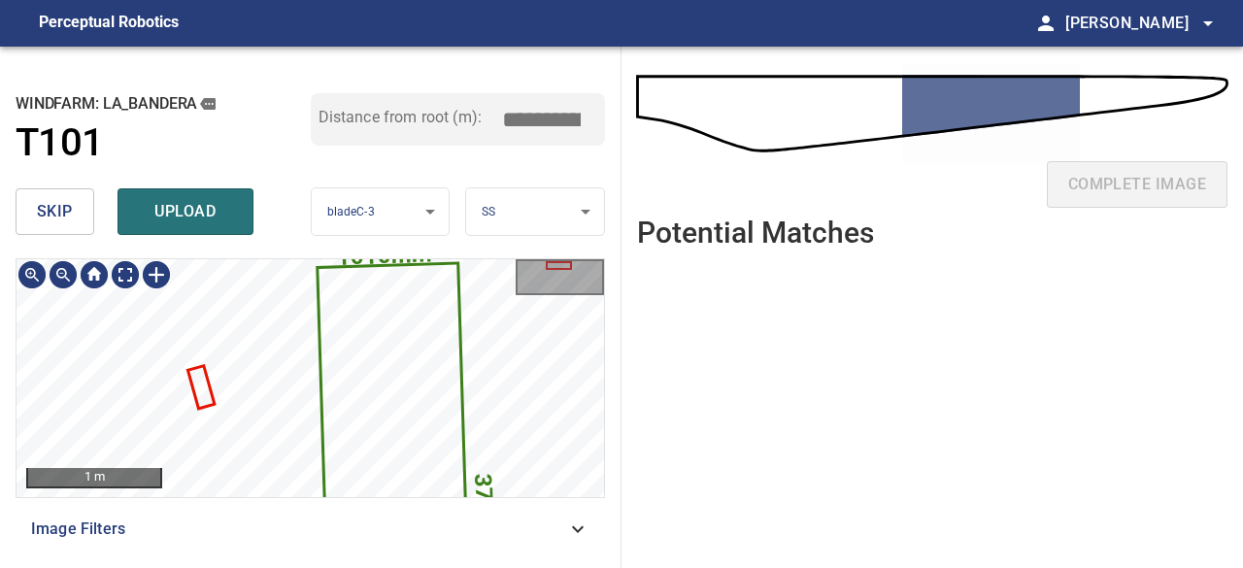
click at [530, 508] on div "3734mm 1010mm 1 m Image Filters" at bounding box center [311, 405] width 590 height 294
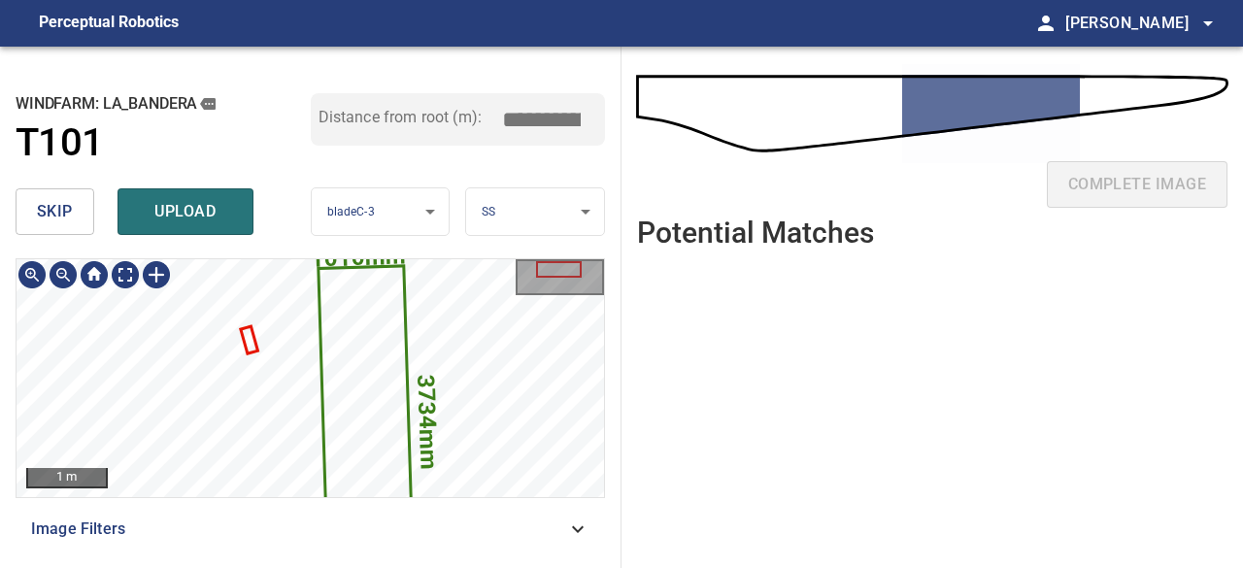
click at [354, 401] on icon at bounding box center [366, 420] width 92 height 307
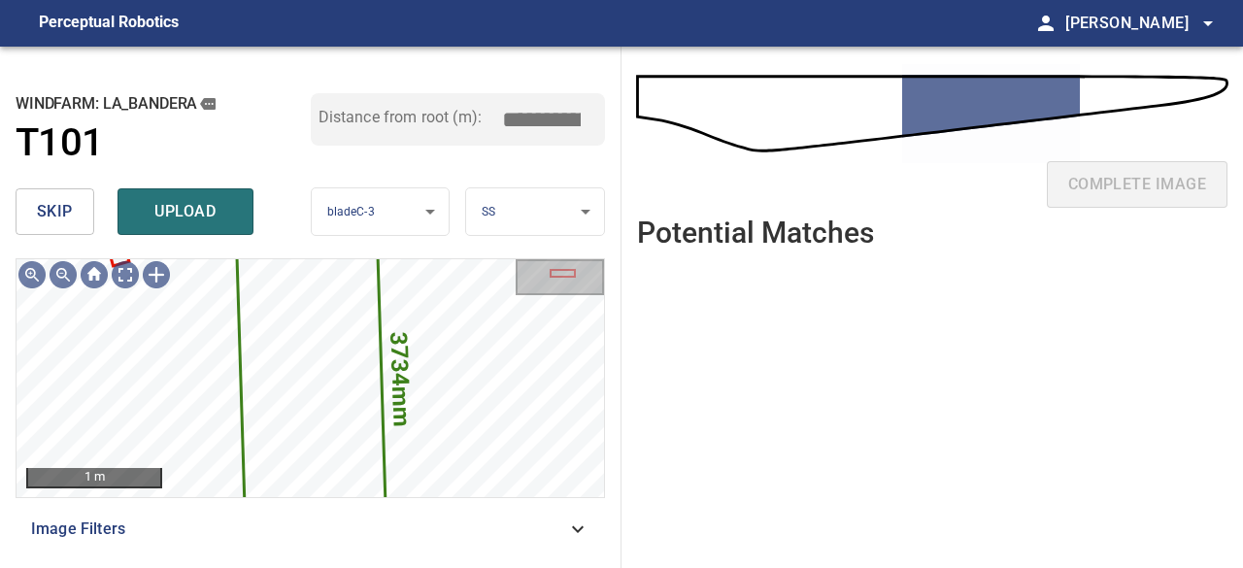
click at [69, 208] on span "skip" at bounding box center [55, 211] width 36 height 27
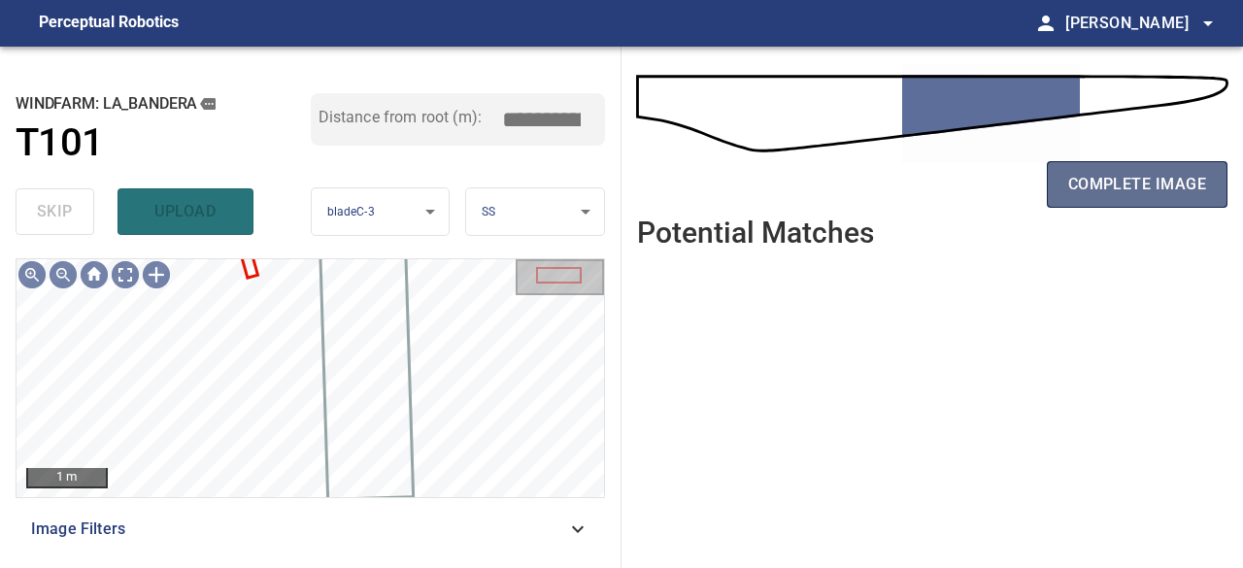
click at [1138, 198] on button "complete image" at bounding box center [1137, 184] width 181 height 47
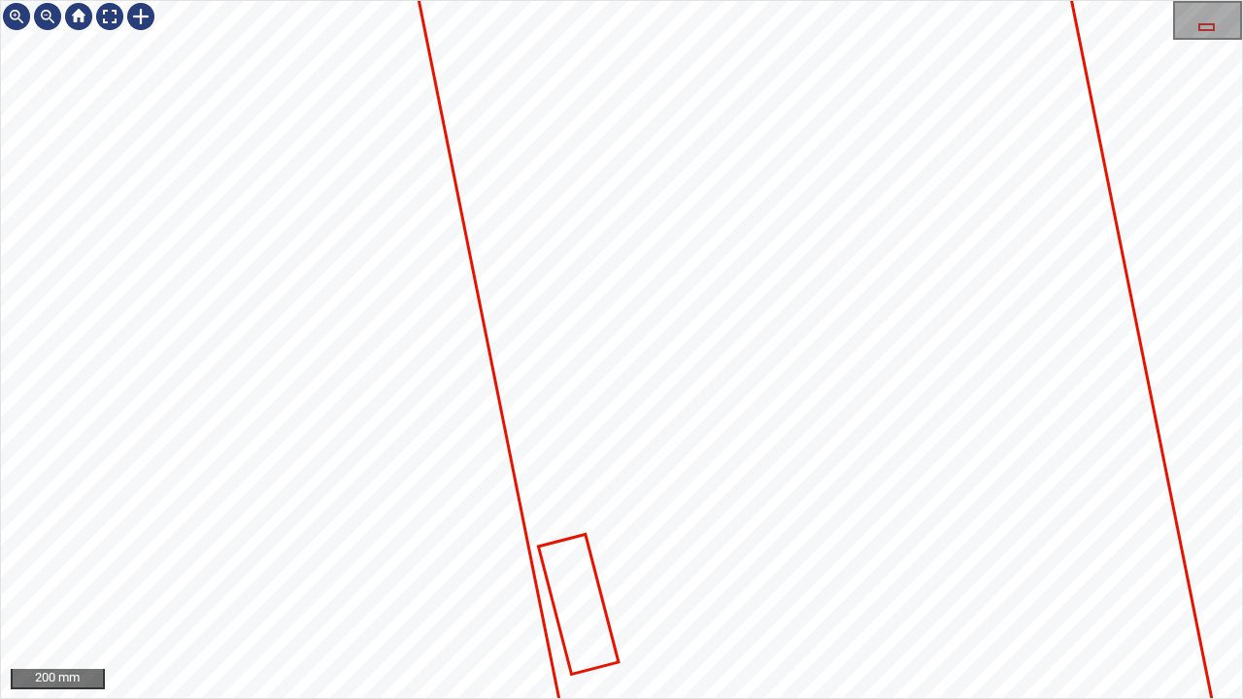
click at [599, 593] on icon at bounding box center [579, 604] width 77 height 137
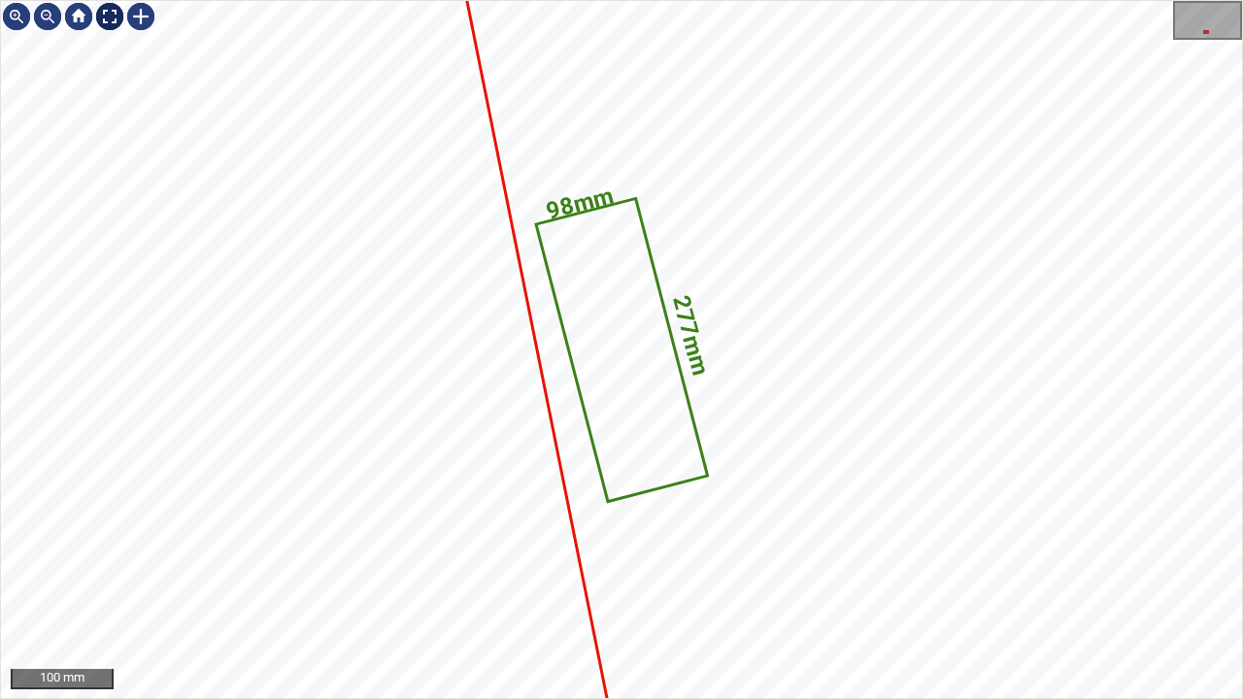
click at [107, 17] on div at bounding box center [109, 16] width 31 height 31
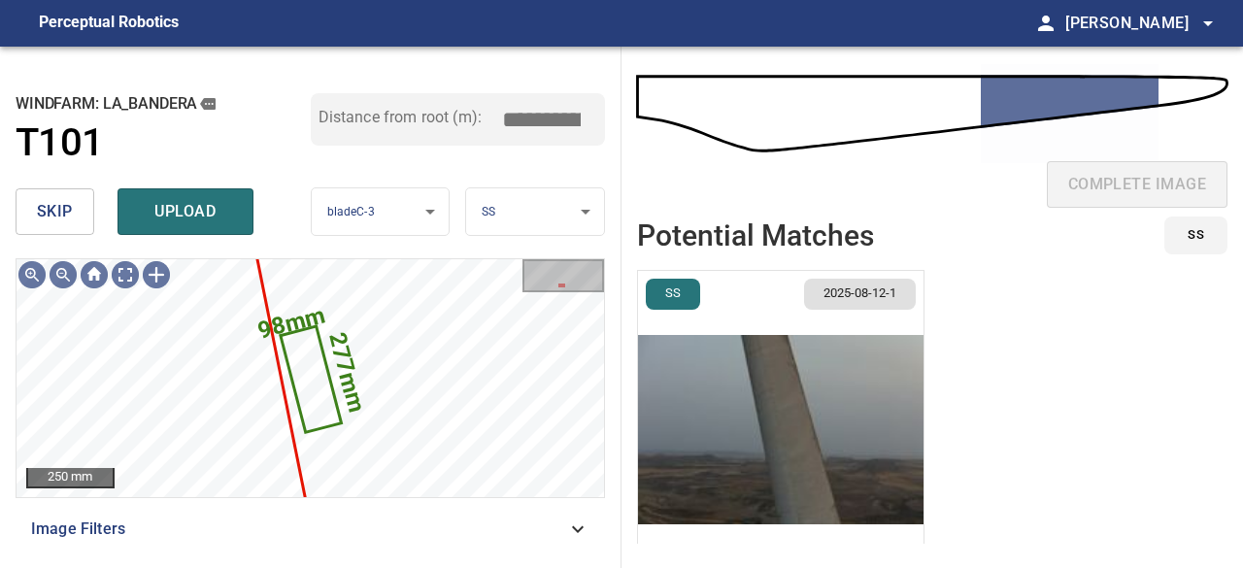
click at [51, 207] on span "skip" at bounding box center [55, 211] width 36 height 27
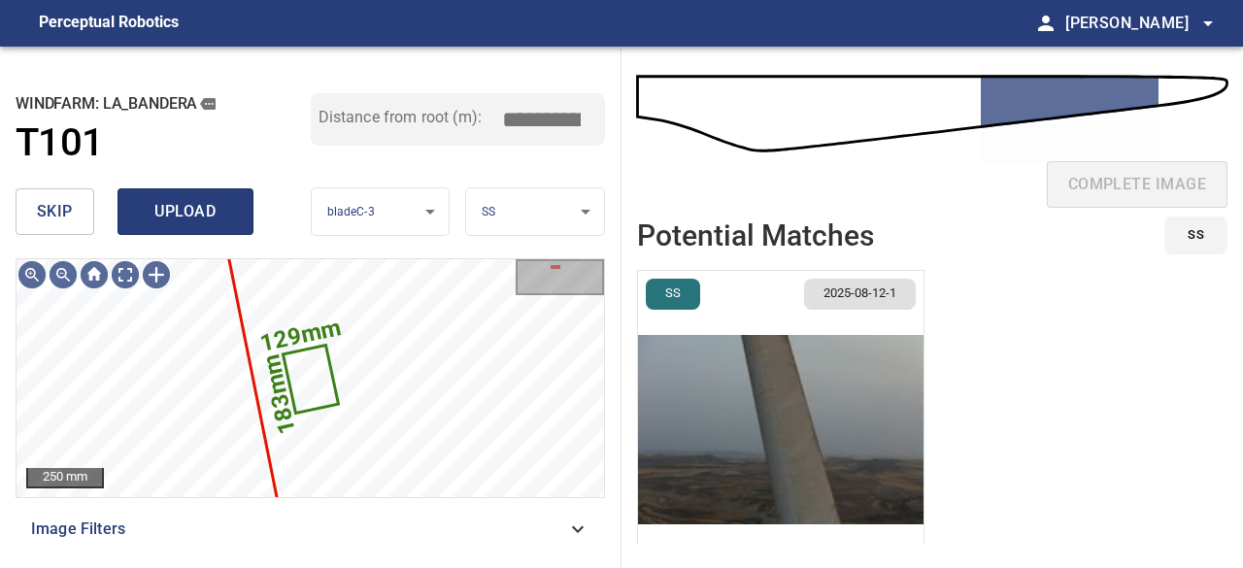
click at [197, 209] on span "upload" at bounding box center [185, 211] width 93 height 27
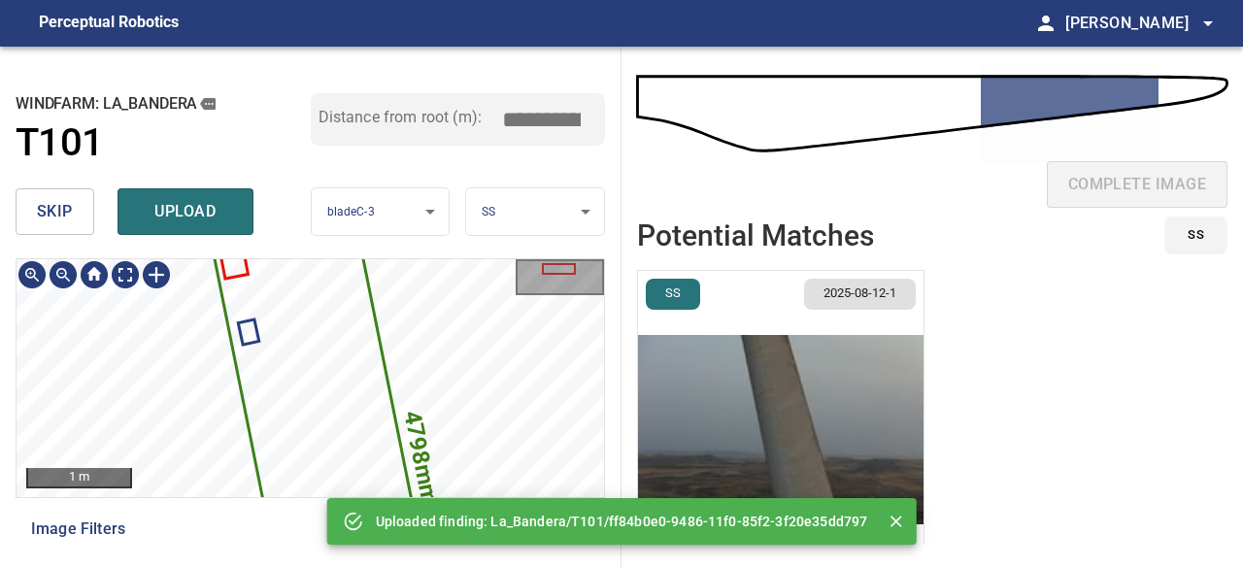
click at [208, 500] on div "4798mm 1302mm 1 m Image Filters" at bounding box center [311, 405] width 590 height 294
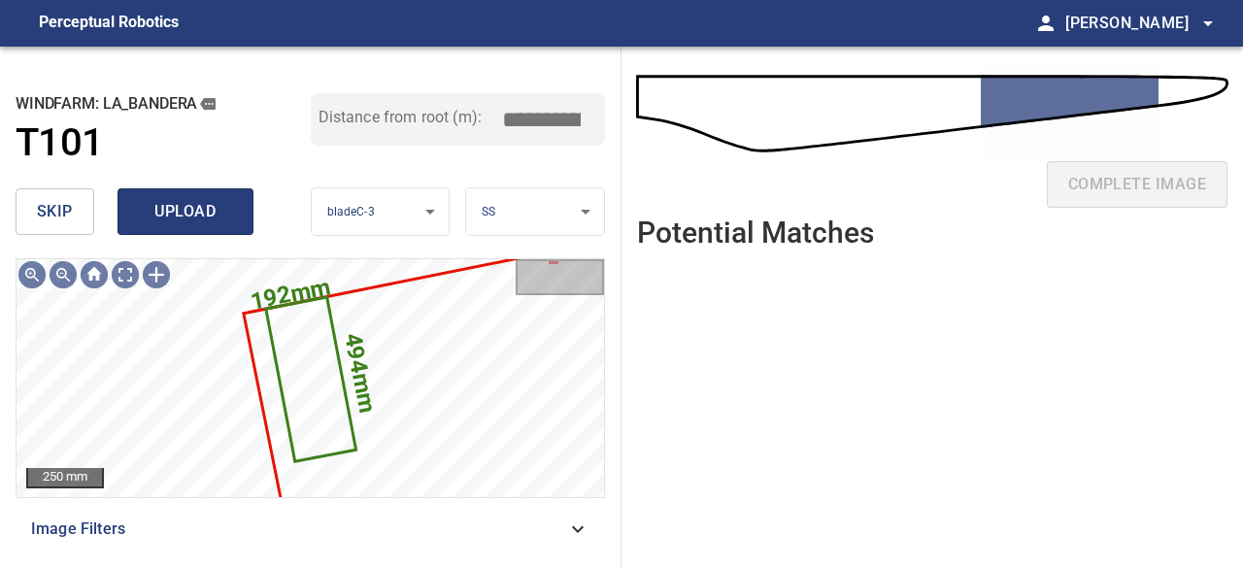
click at [202, 211] on span "upload" at bounding box center [185, 211] width 93 height 27
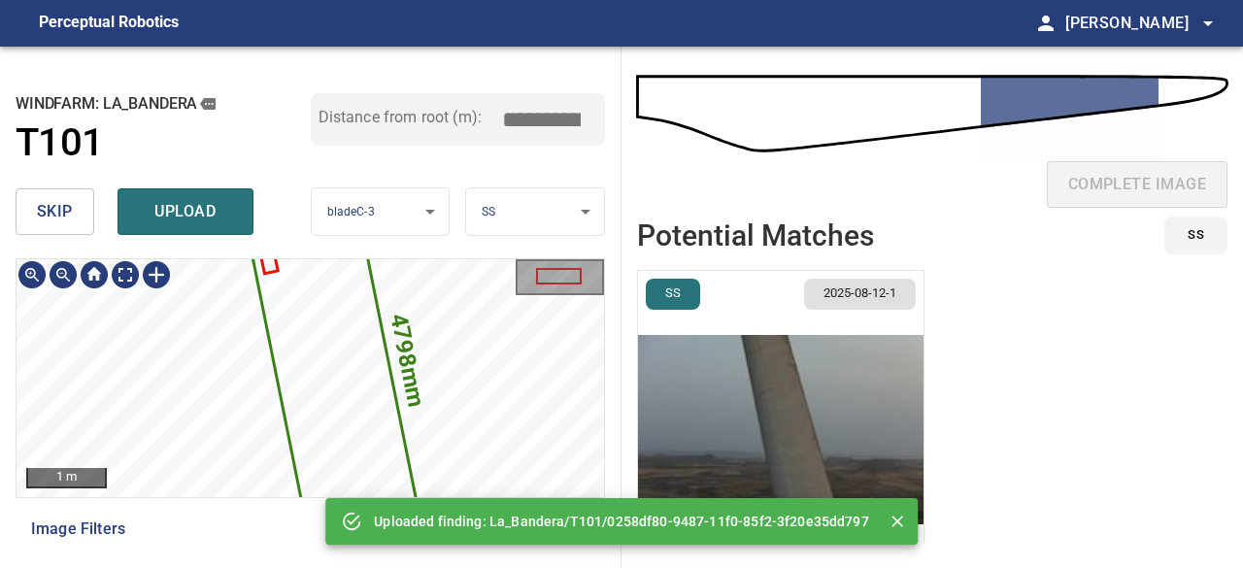
click at [345, 352] on icon at bounding box center [332, 372] width 187 height 420
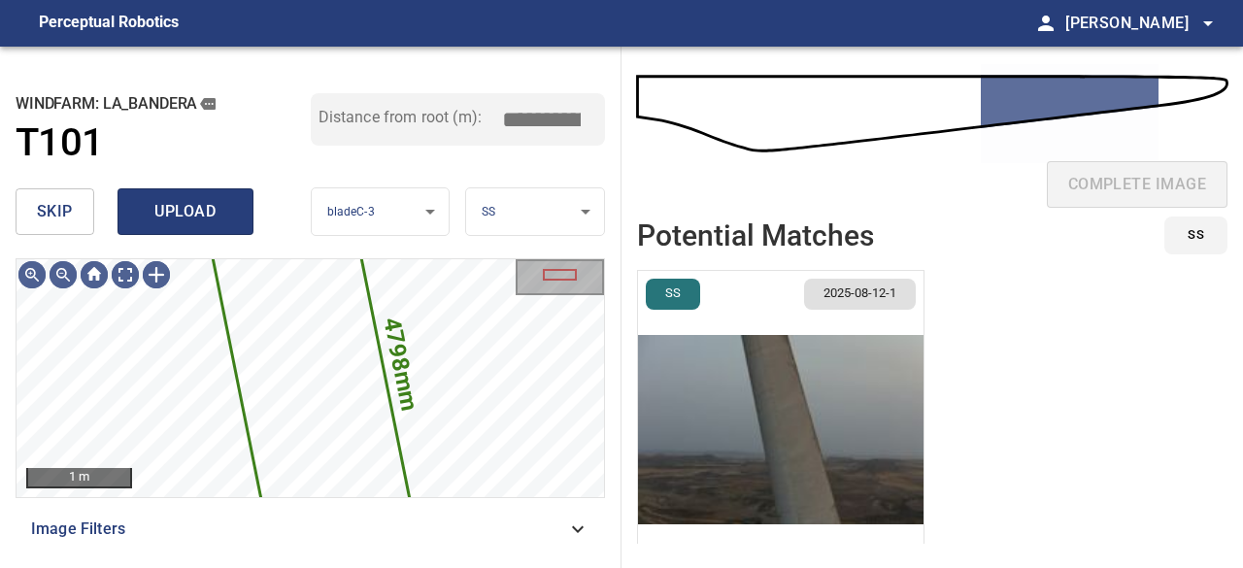
click at [150, 199] on span "upload" at bounding box center [185, 211] width 93 height 27
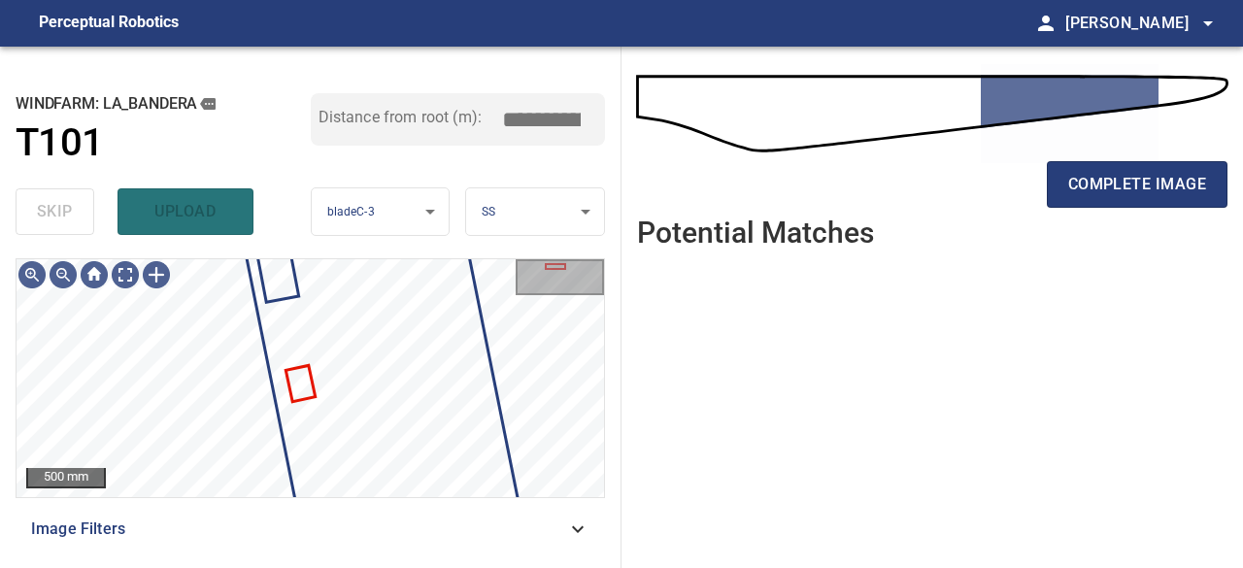
click at [659, 366] on ul at bounding box center [932, 401] width 591 height 274
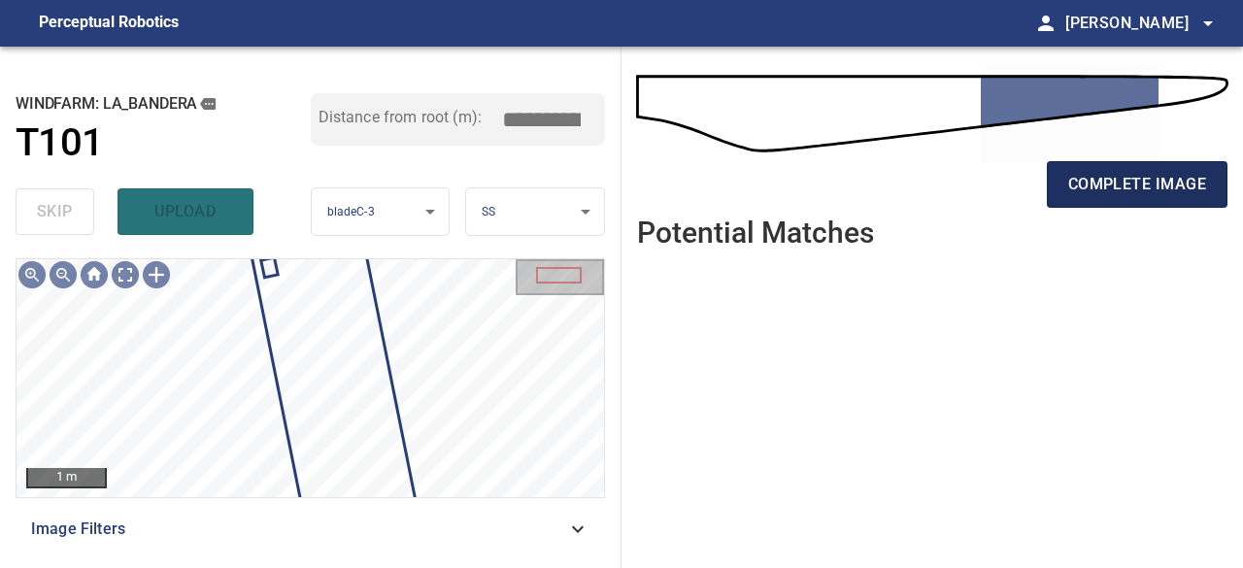
click at [1092, 180] on span "complete image" at bounding box center [1138, 184] width 138 height 27
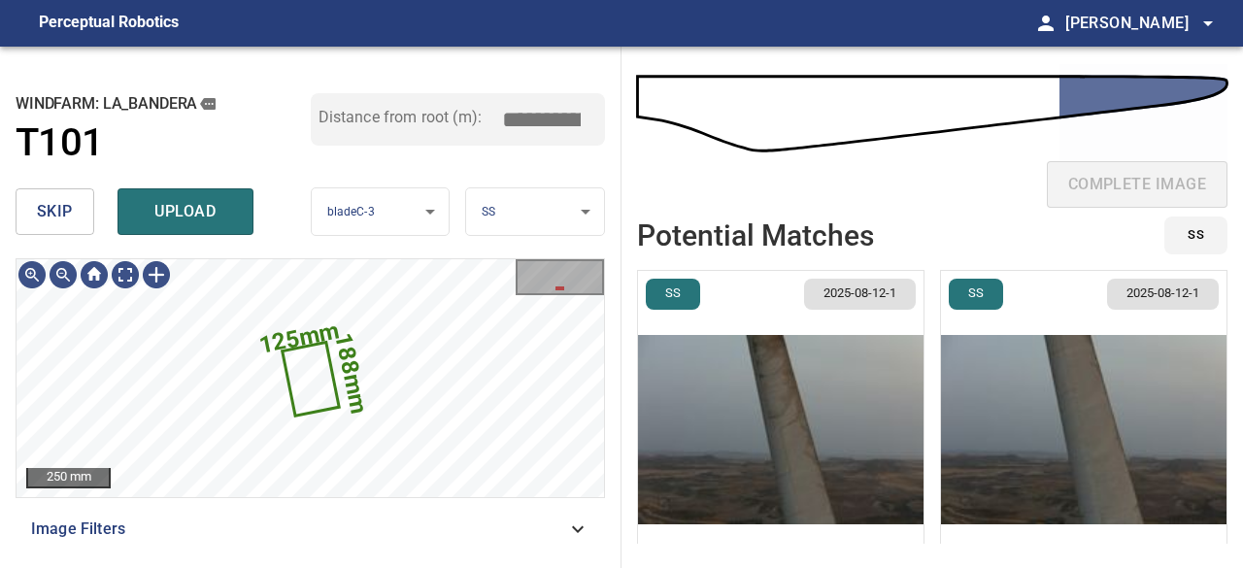
click at [822, 398] on img "button" at bounding box center [781, 430] width 286 height 318
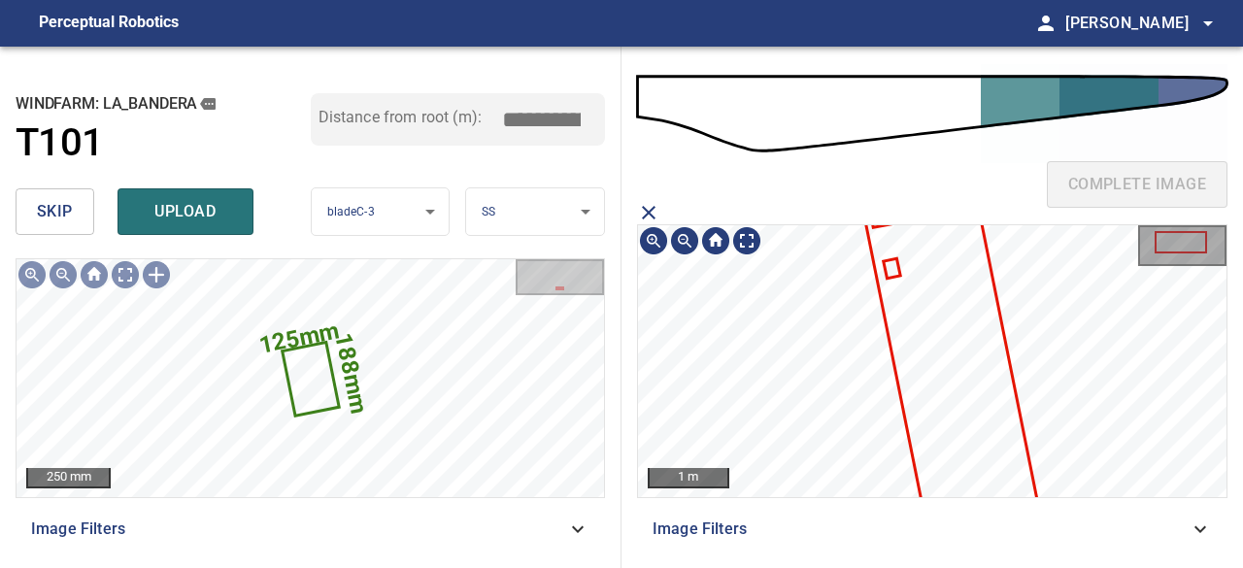
click at [925, 298] on icon at bounding box center [956, 377] width 188 height 420
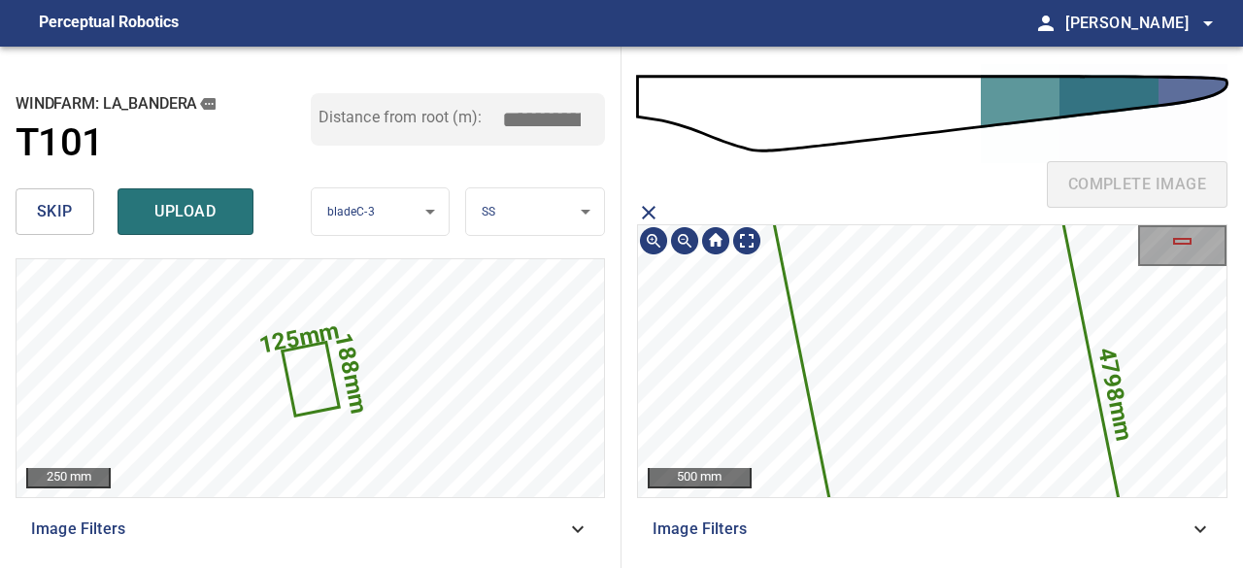
click at [1012, 479] on icon at bounding box center [958, 422] width 479 height 1071
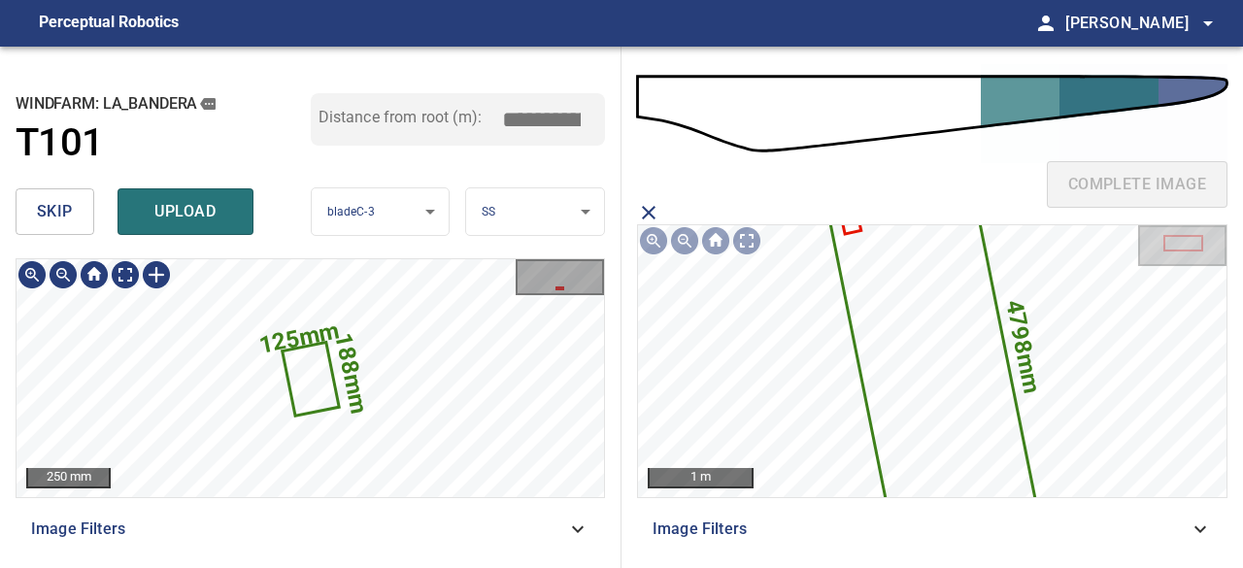
click at [309, 376] on icon at bounding box center [311, 379] width 54 height 71
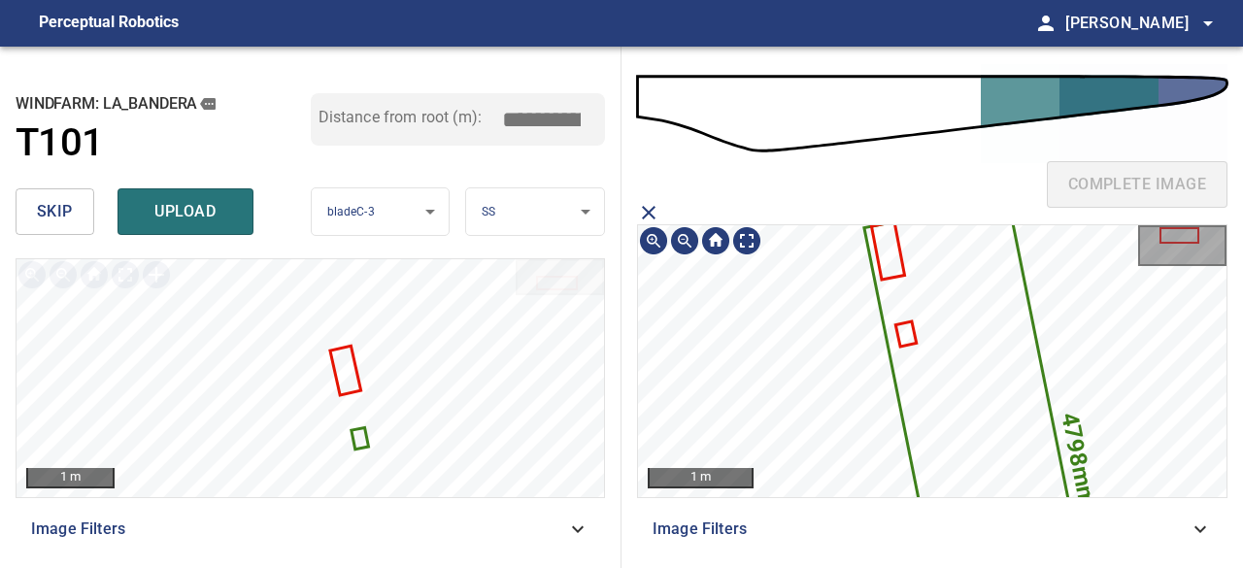
click at [798, 522] on section "4798mm 1302mm 1 m Image Filters" at bounding box center [932, 377] width 591 height 352
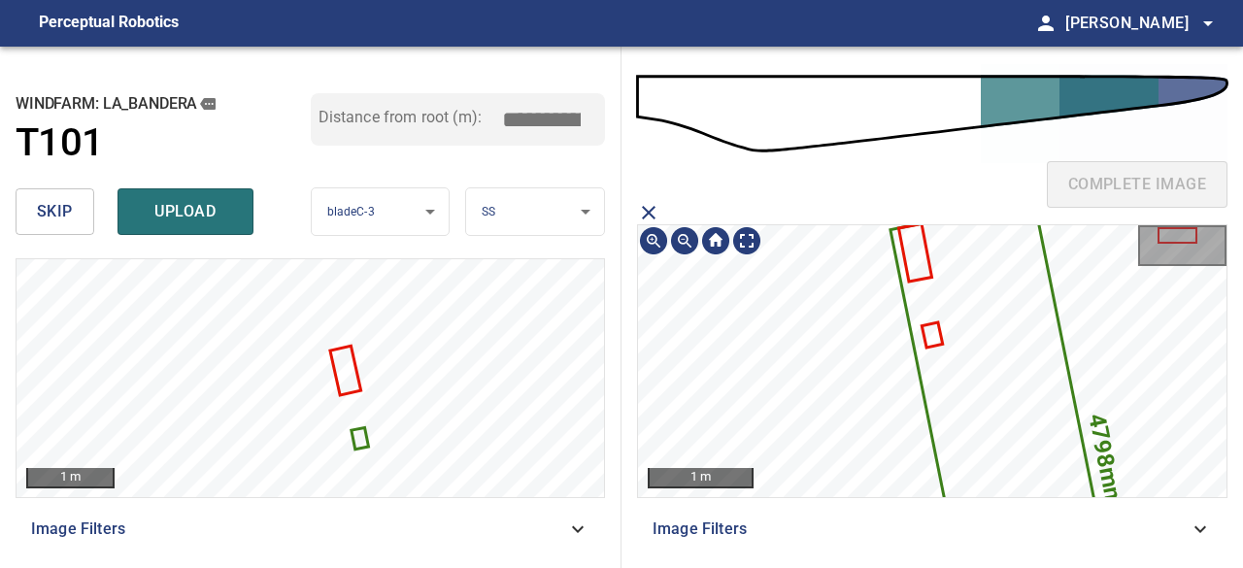
click at [929, 258] on icon at bounding box center [1015, 476] width 245 height 546
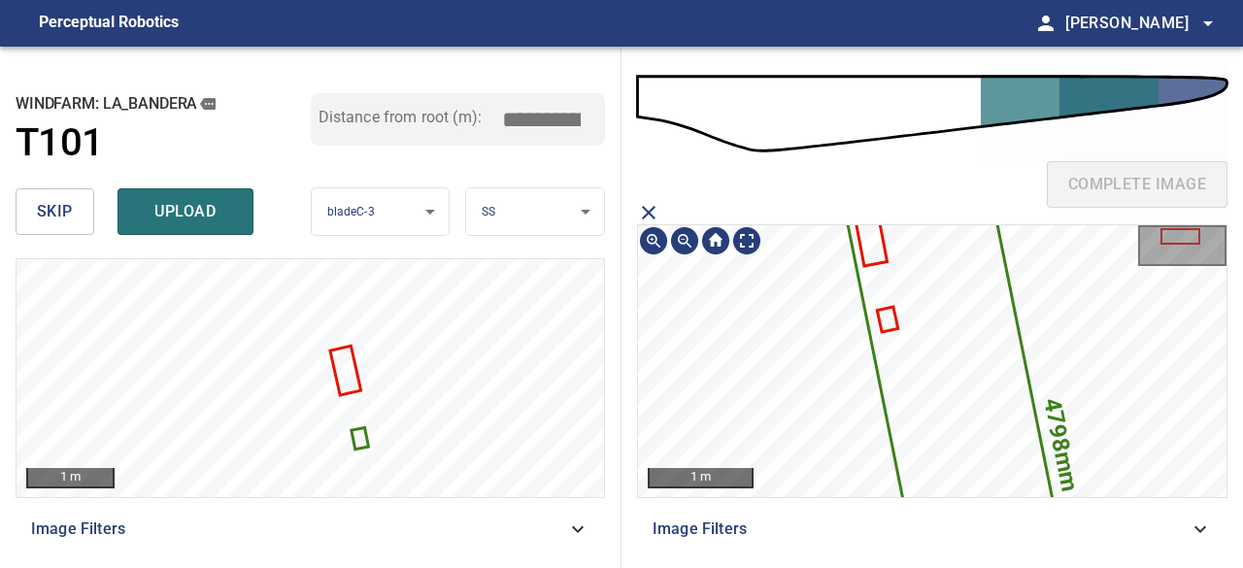
click at [823, 515] on section "4798mm 1302mm 1 m Image Filters" at bounding box center [932, 377] width 591 height 352
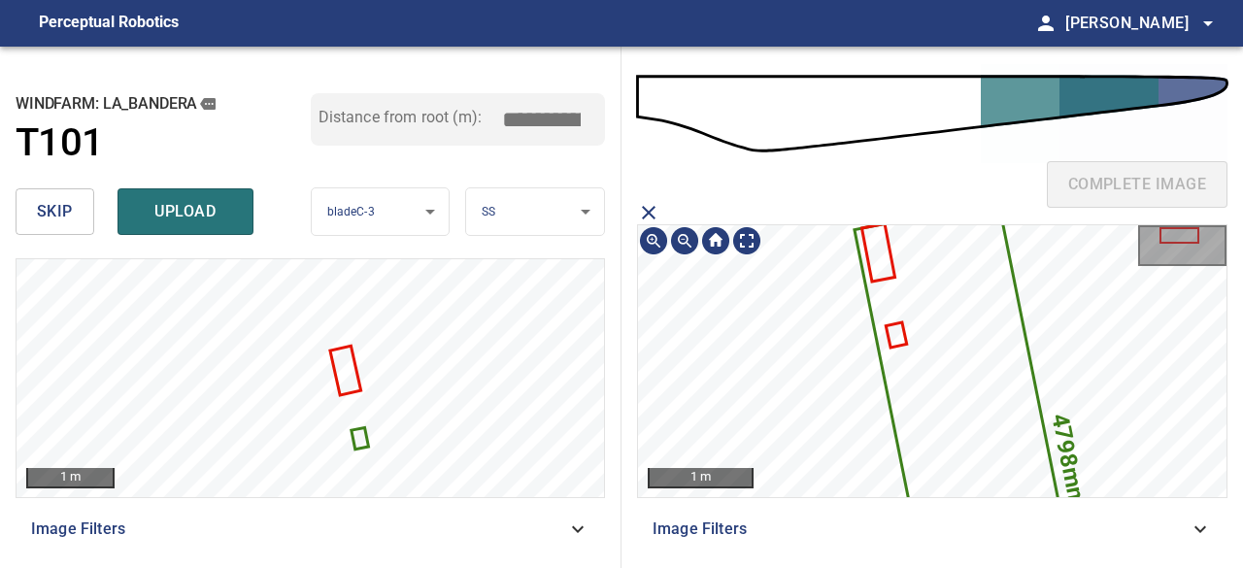
click at [876, 246] on icon at bounding box center [879, 252] width 29 height 54
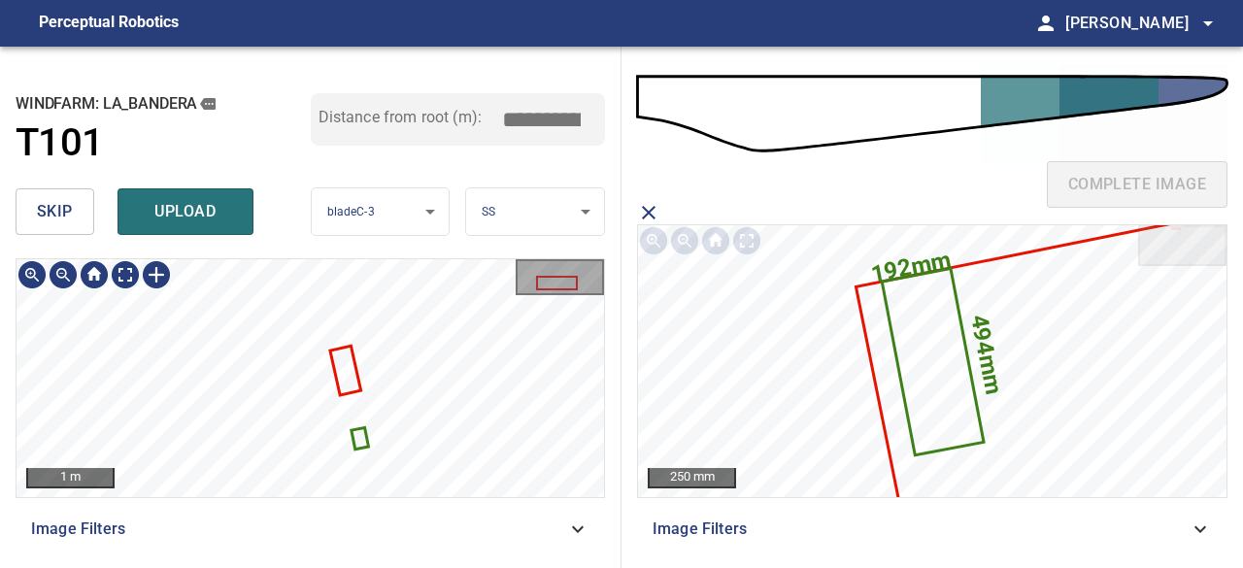
click at [359, 434] on icon at bounding box center [360, 438] width 14 height 18
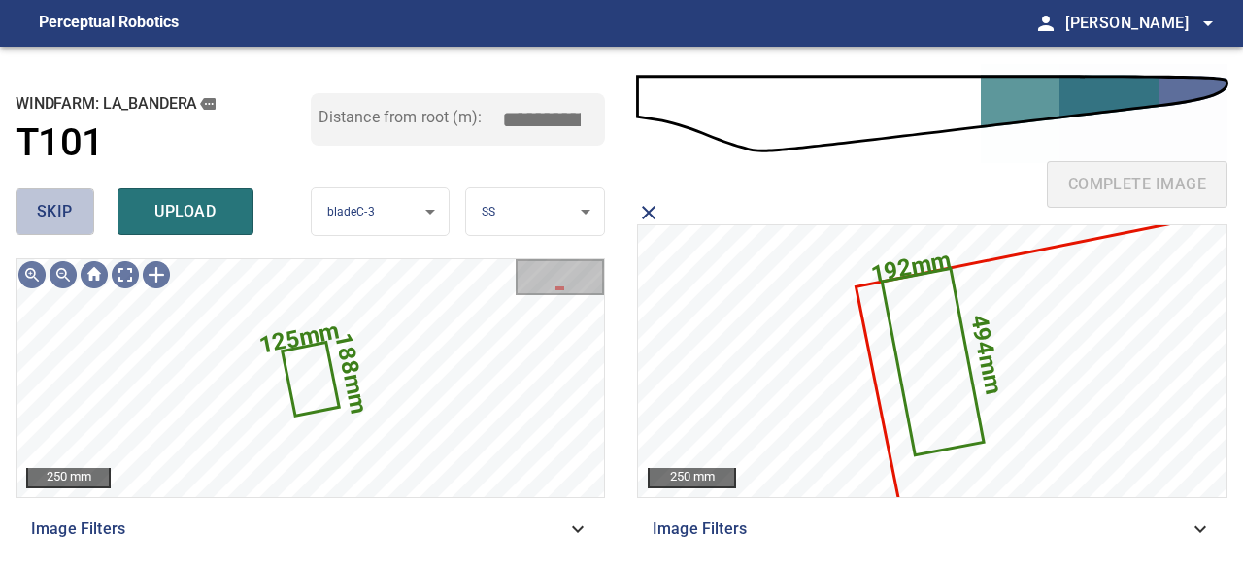
click at [47, 209] on span "skip" at bounding box center [55, 211] width 36 height 27
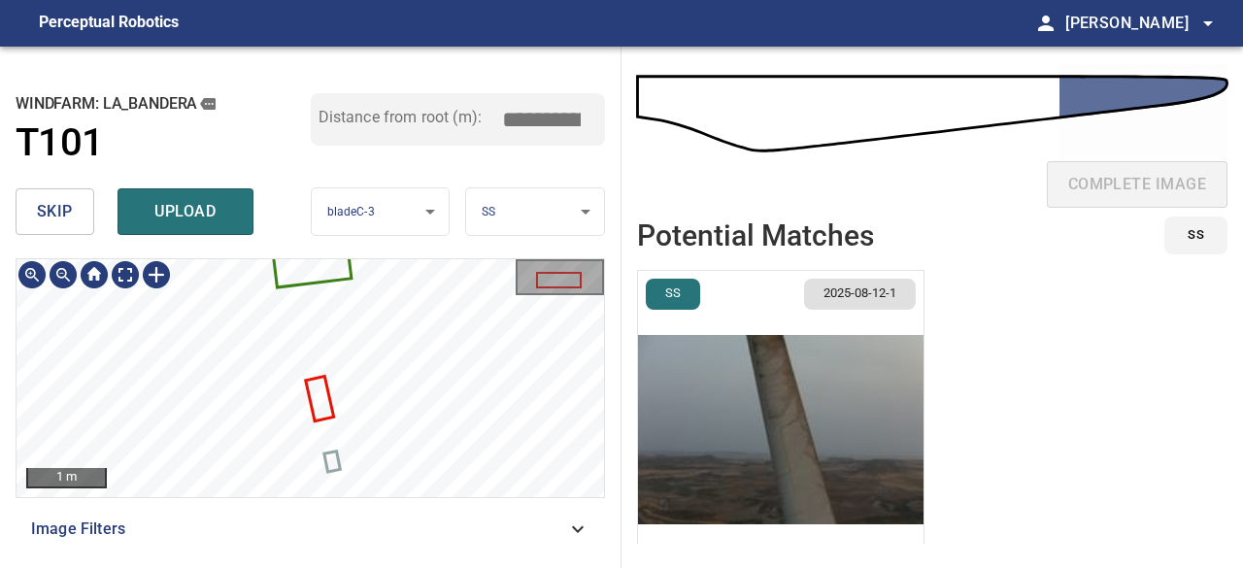
click at [425, 256] on div "**********" at bounding box center [311, 308] width 622 height 522
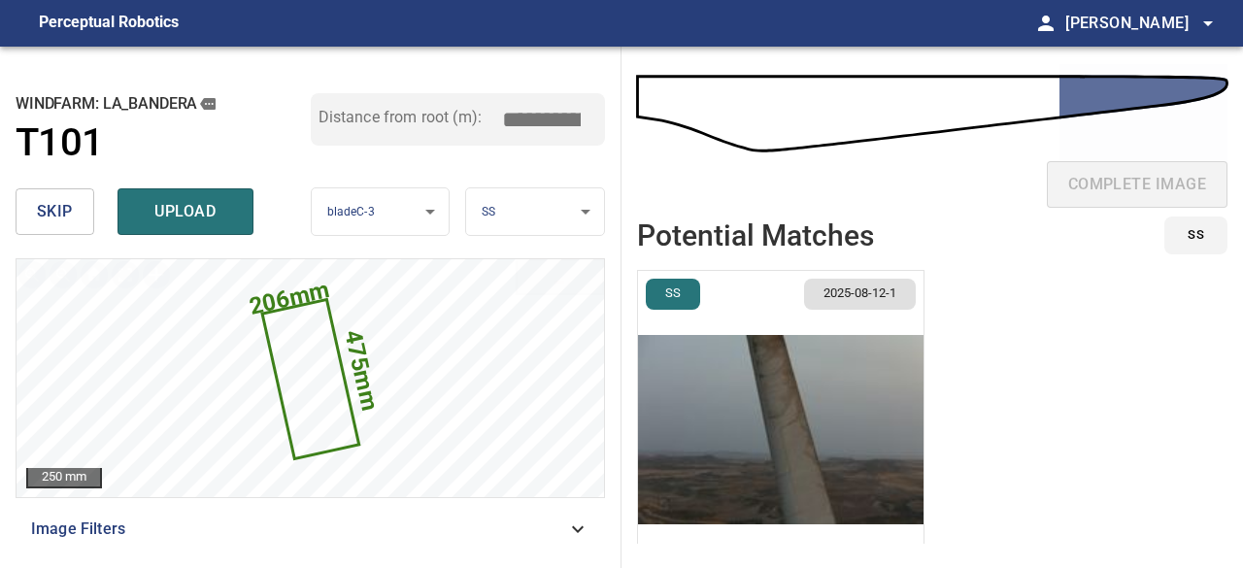
click at [799, 459] on img "button" at bounding box center [781, 430] width 286 height 318
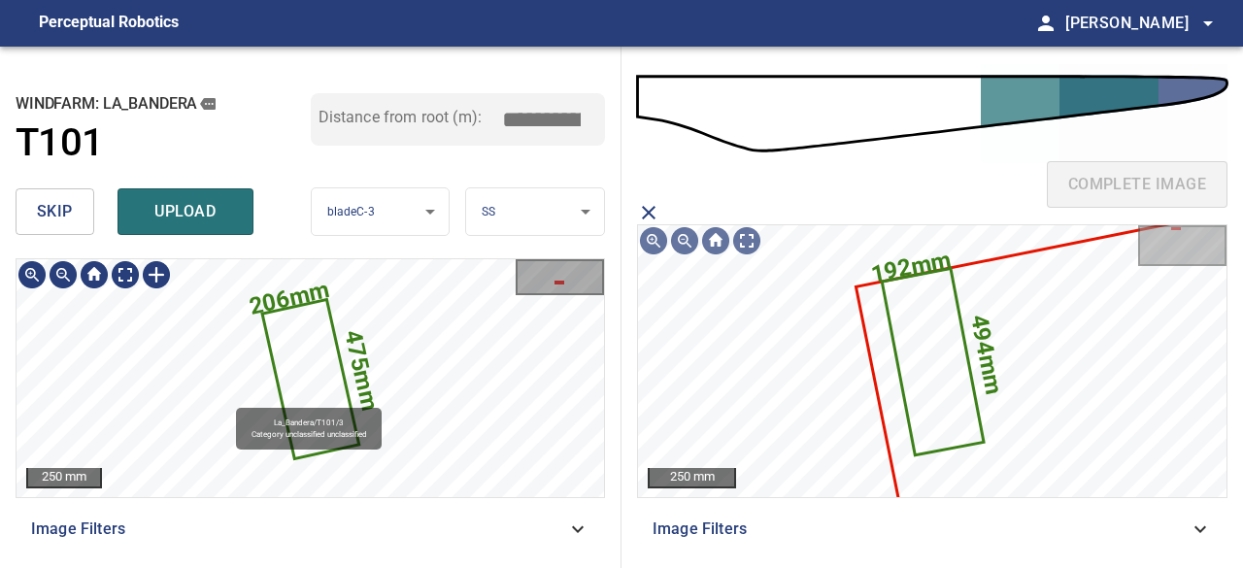
click at [316, 353] on icon at bounding box center [310, 378] width 93 height 155
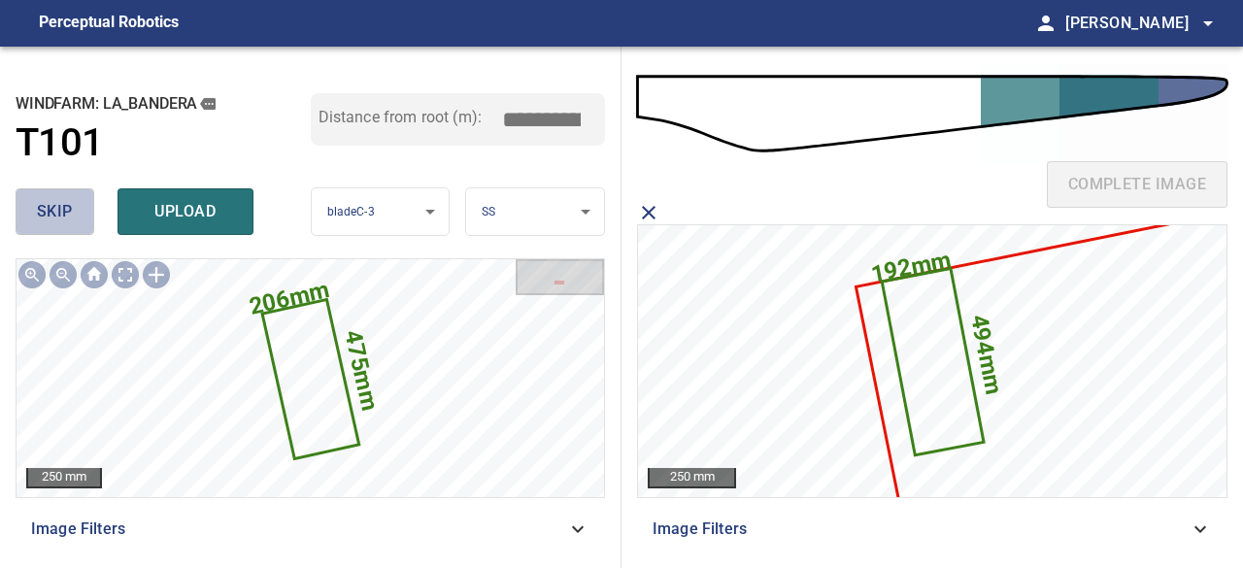
click at [68, 210] on span "skip" at bounding box center [55, 211] width 36 height 27
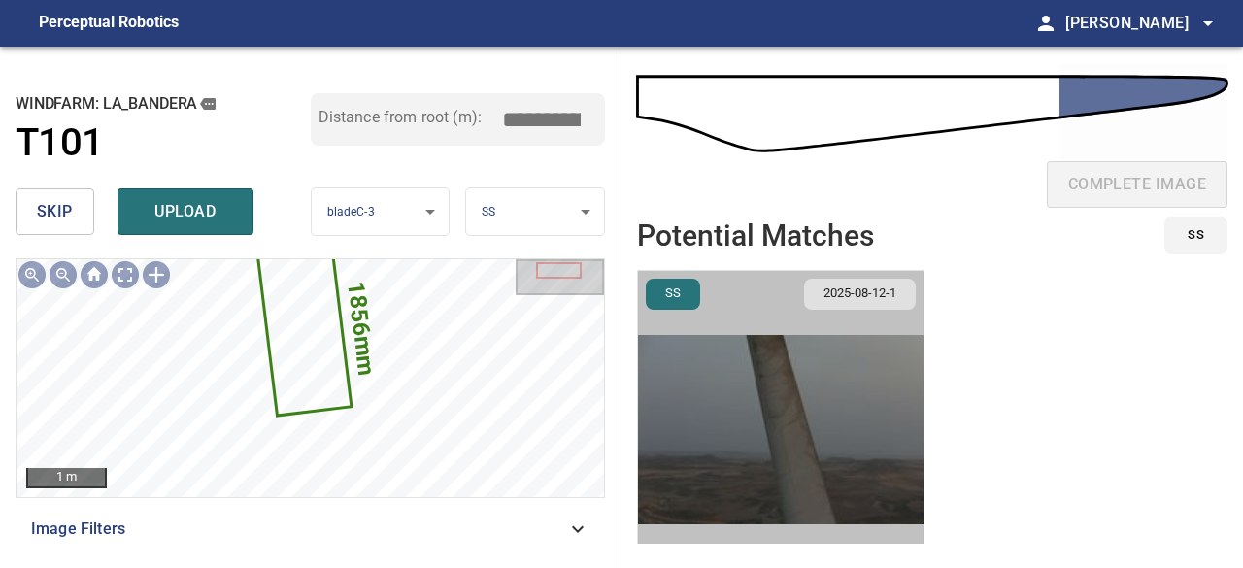
click at [793, 454] on img "button" at bounding box center [781, 430] width 286 height 318
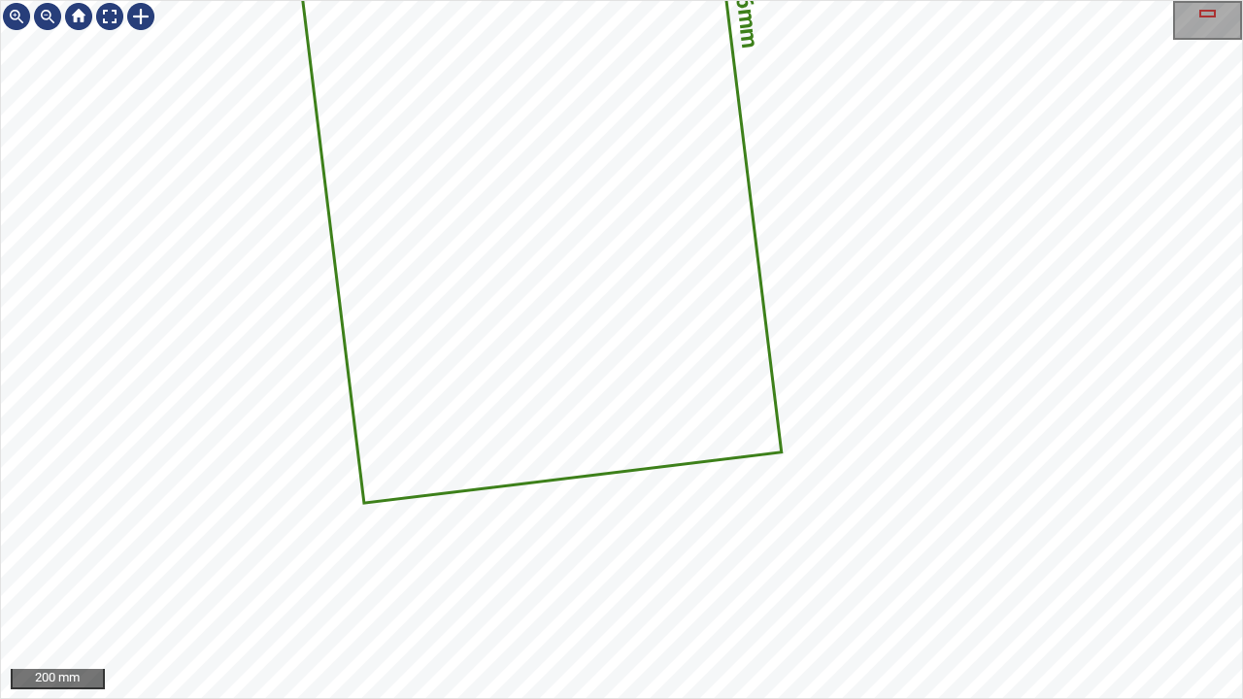
click at [606, 452] on icon at bounding box center [517, 25] width 525 height 951
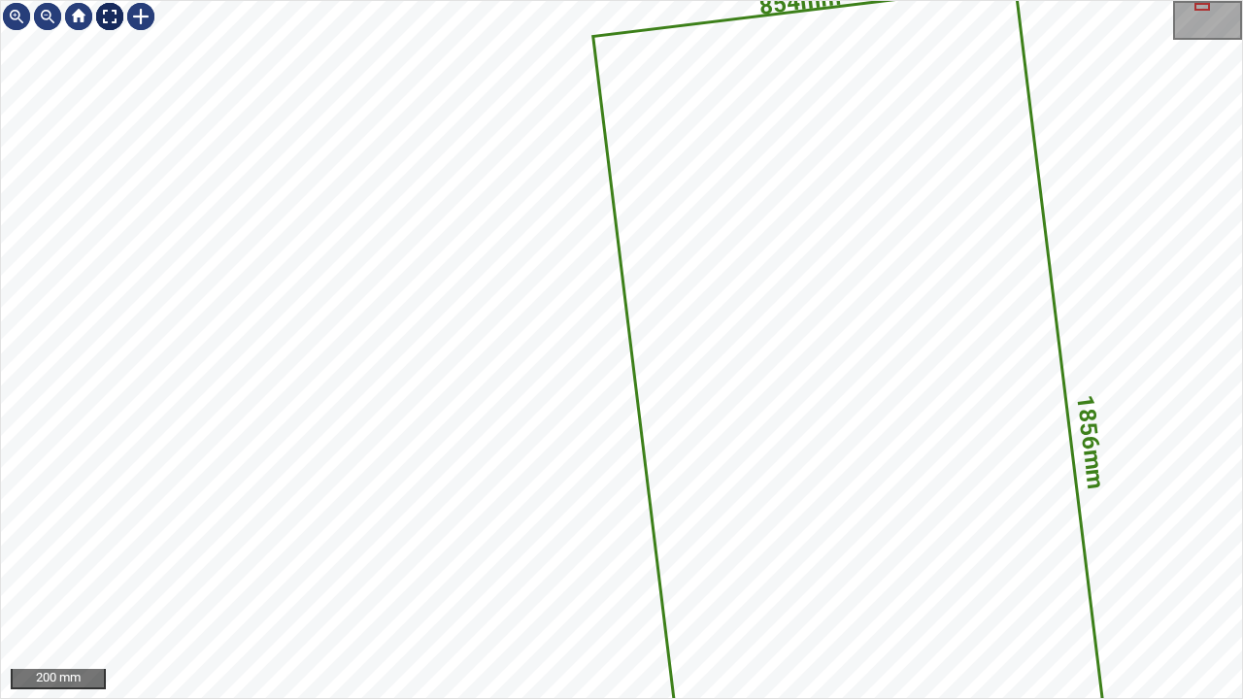
click at [111, 20] on div at bounding box center [109, 16] width 31 height 31
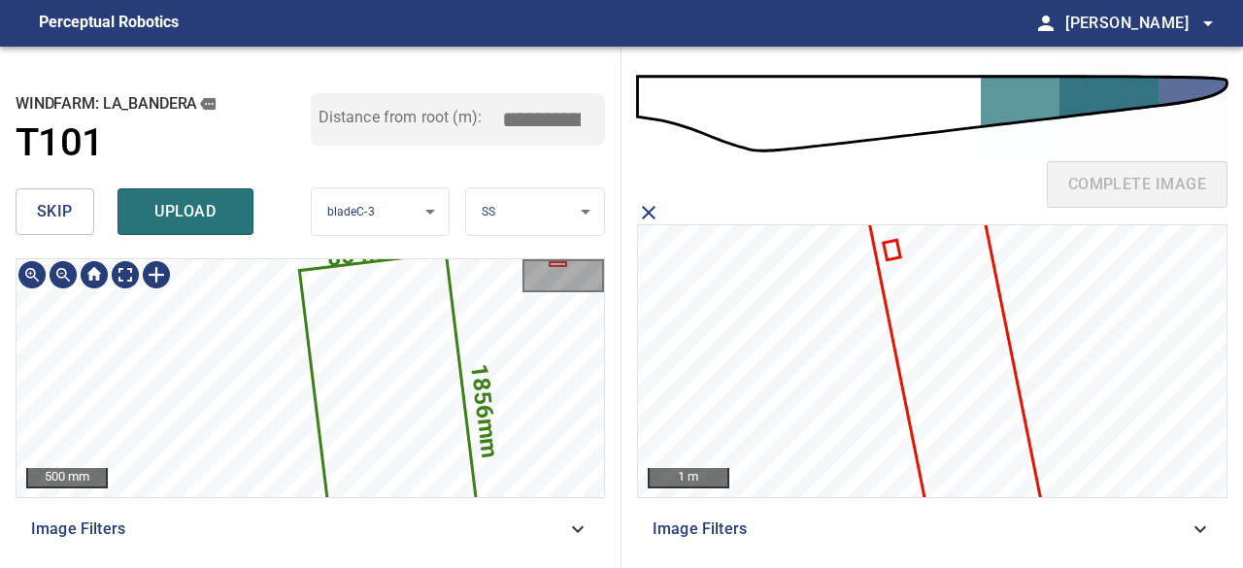
click at [385, 364] on icon at bounding box center [392, 419] width 182 height 329
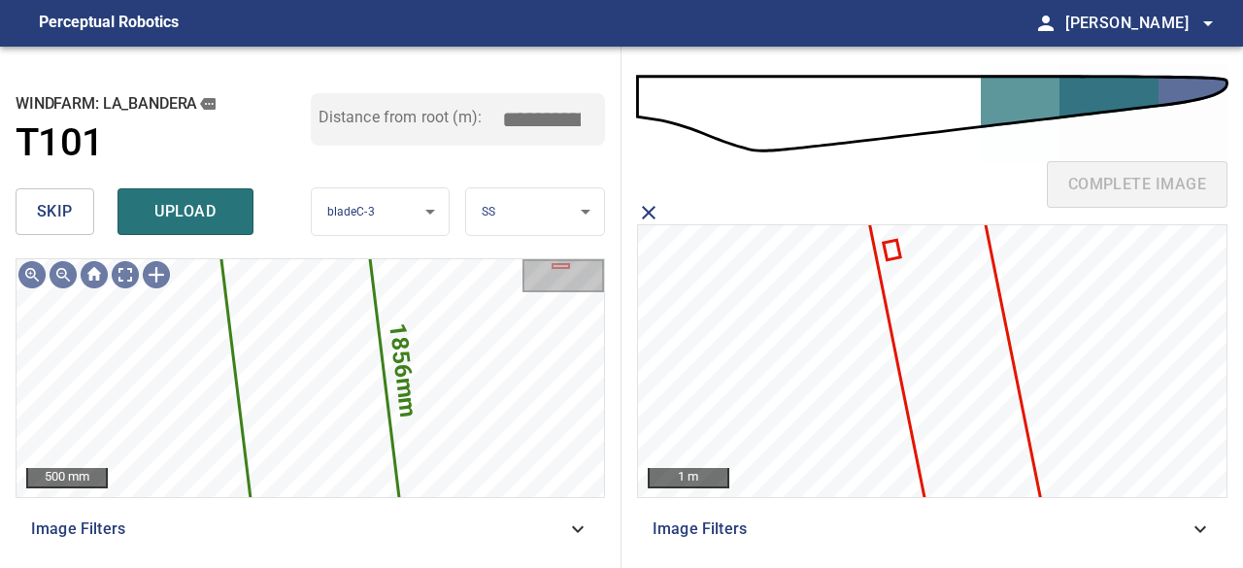
click at [52, 203] on span "skip" at bounding box center [55, 211] width 36 height 27
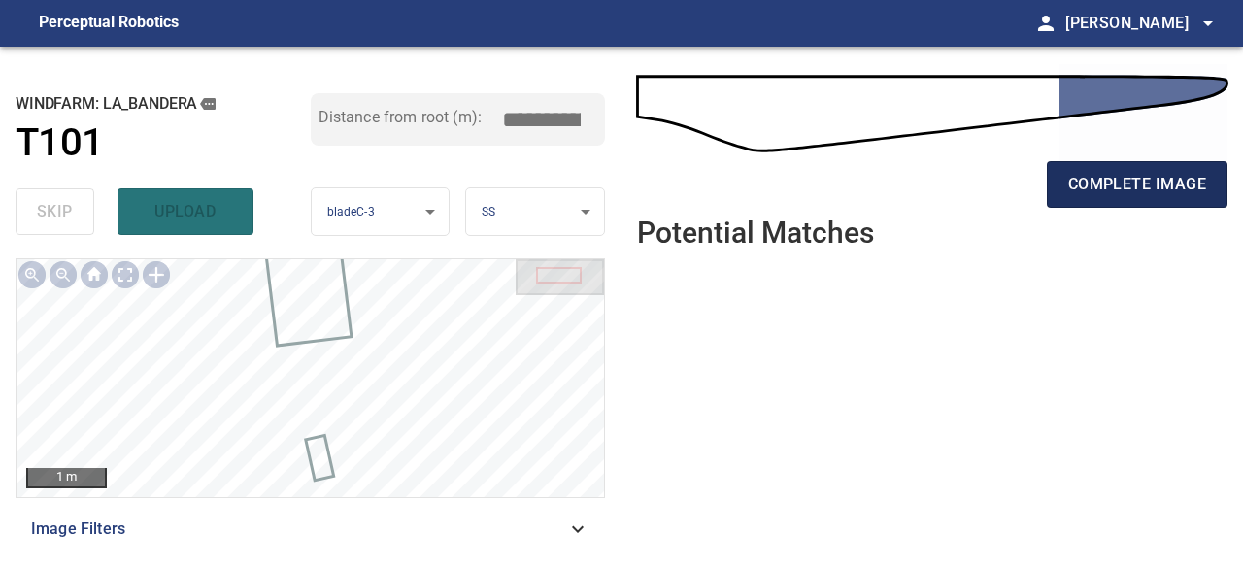
click at [1139, 166] on button "complete image" at bounding box center [1137, 184] width 181 height 47
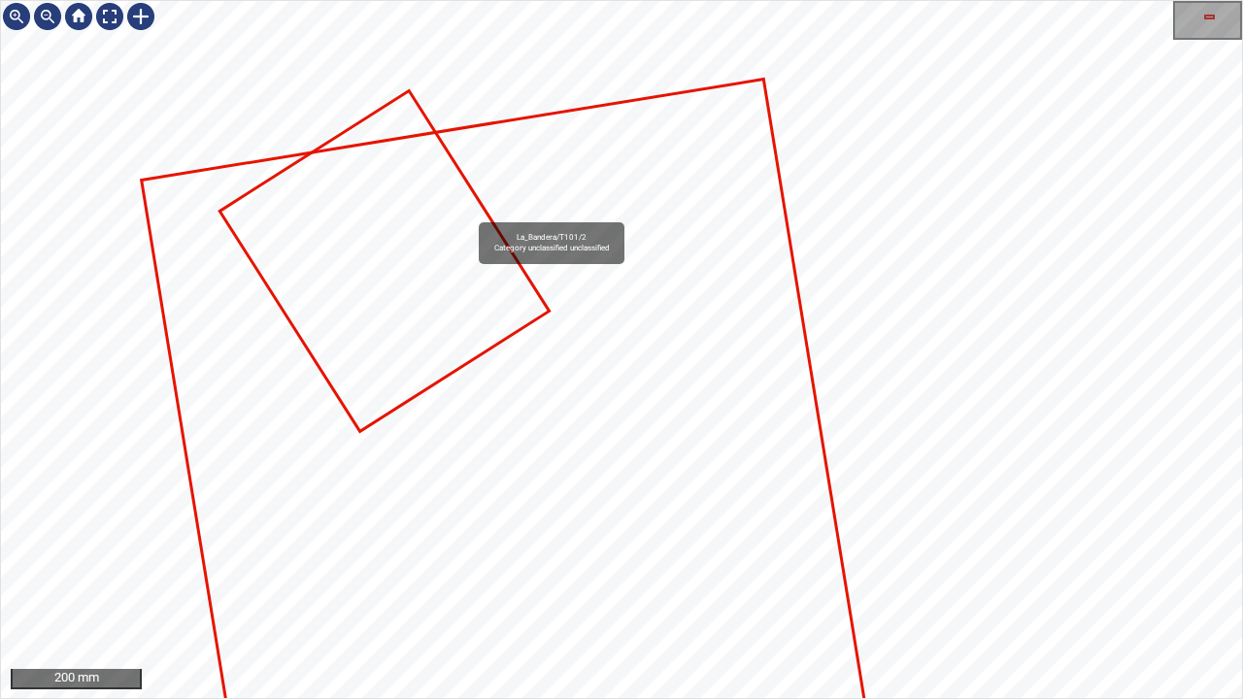
click at [418, 293] on icon at bounding box center [383, 261] width 325 height 337
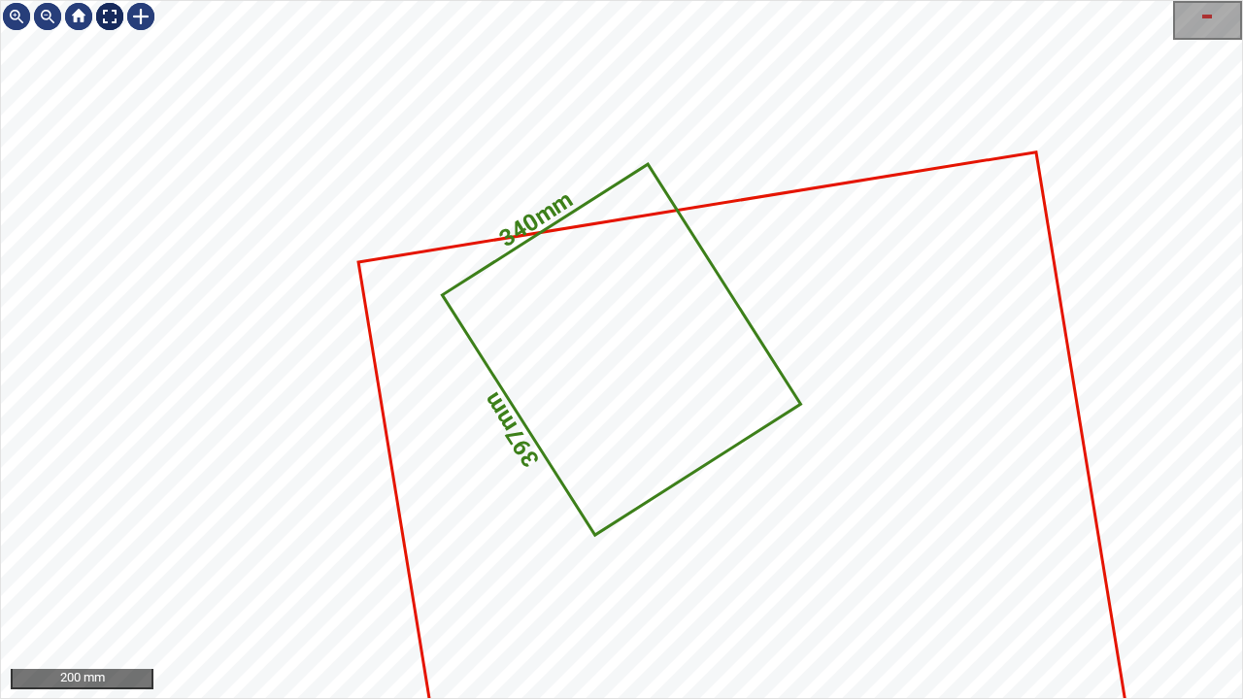
click at [113, 25] on div at bounding box center [109, 16] width 31 height 31
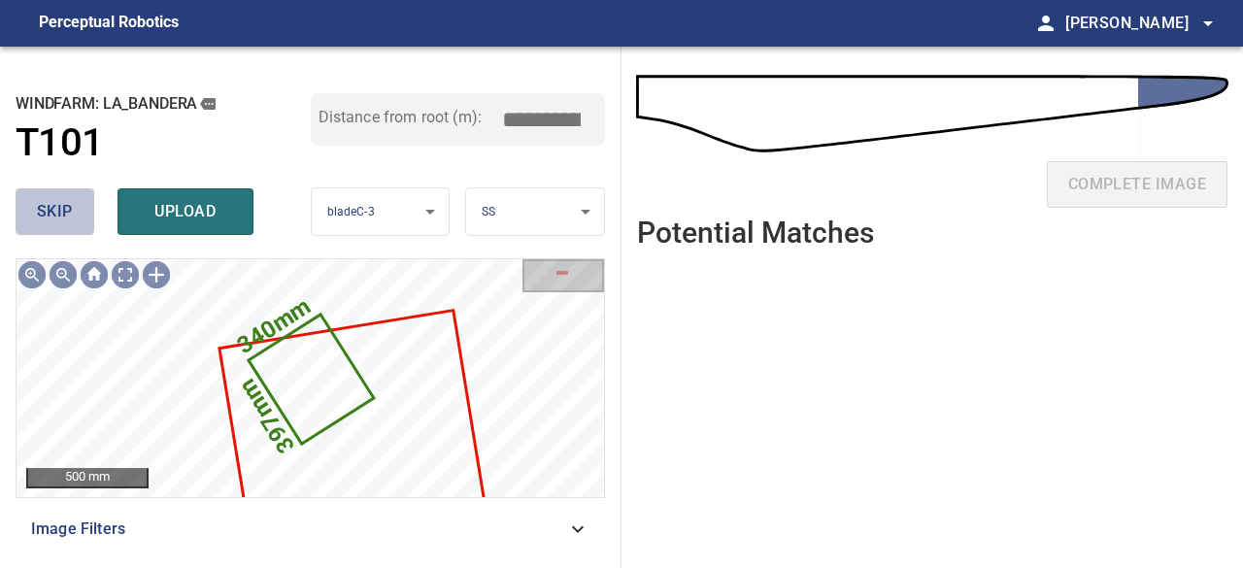
click at [56, 217] on span "skip" at bounding box center [55, 211] width 36 height 27
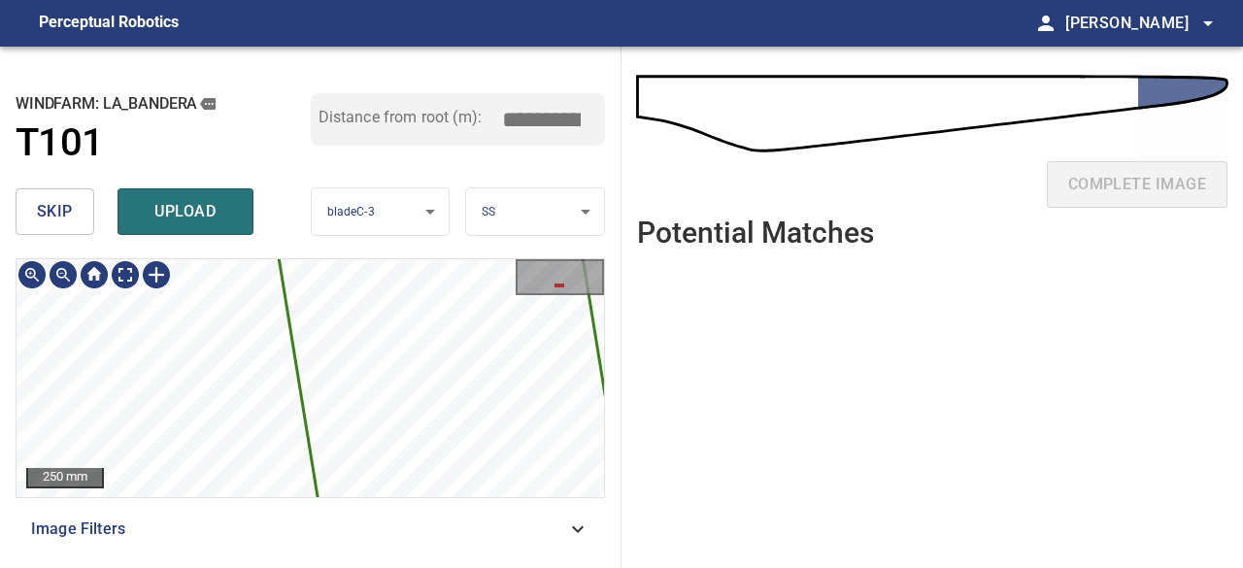
click at [376, 454] on icon at bounding box center [427, 234] width 444 height 977
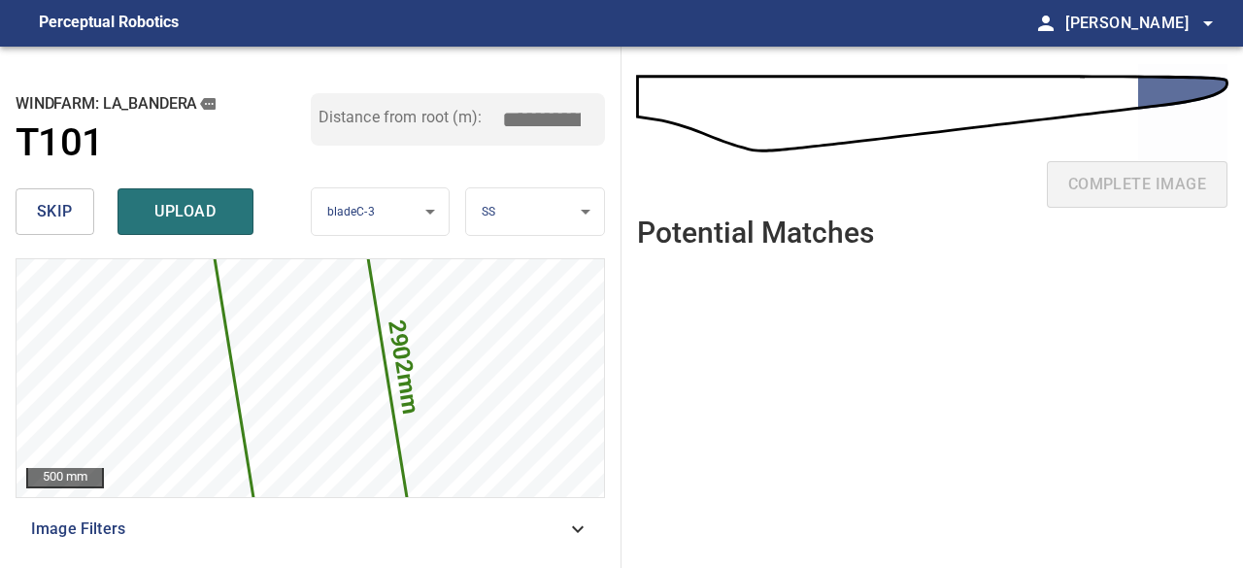
click at [49, 199] on span "skip" at bounding box center [55, 211] width 36 height 27
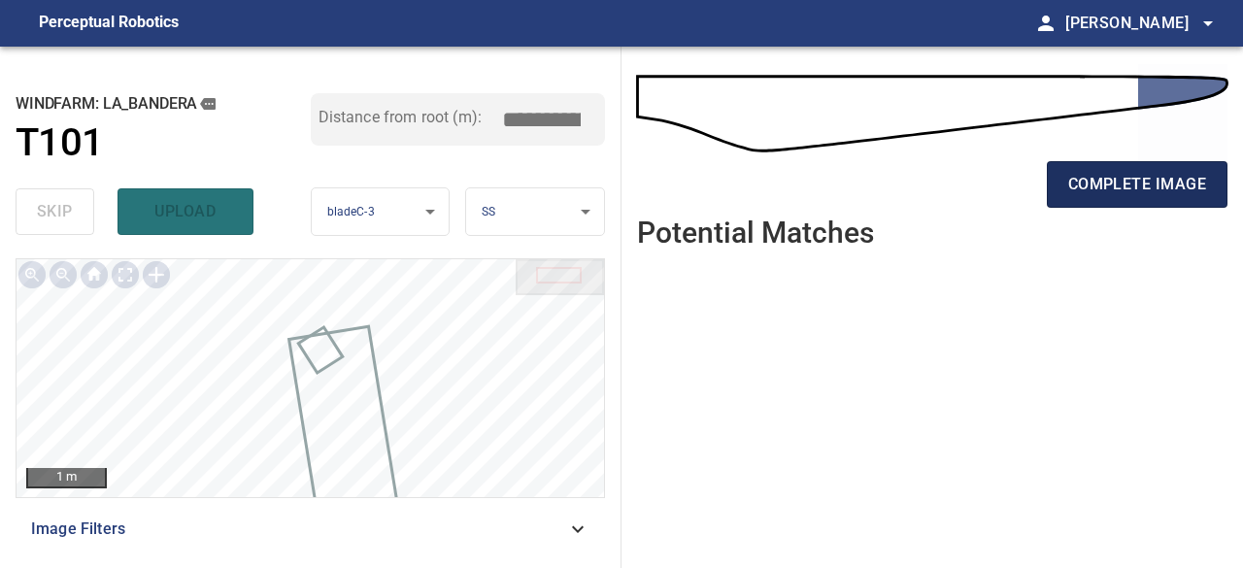
click at [1088, 198] on button "complete image" at bounding box center [1137, 184] width 181 height 47
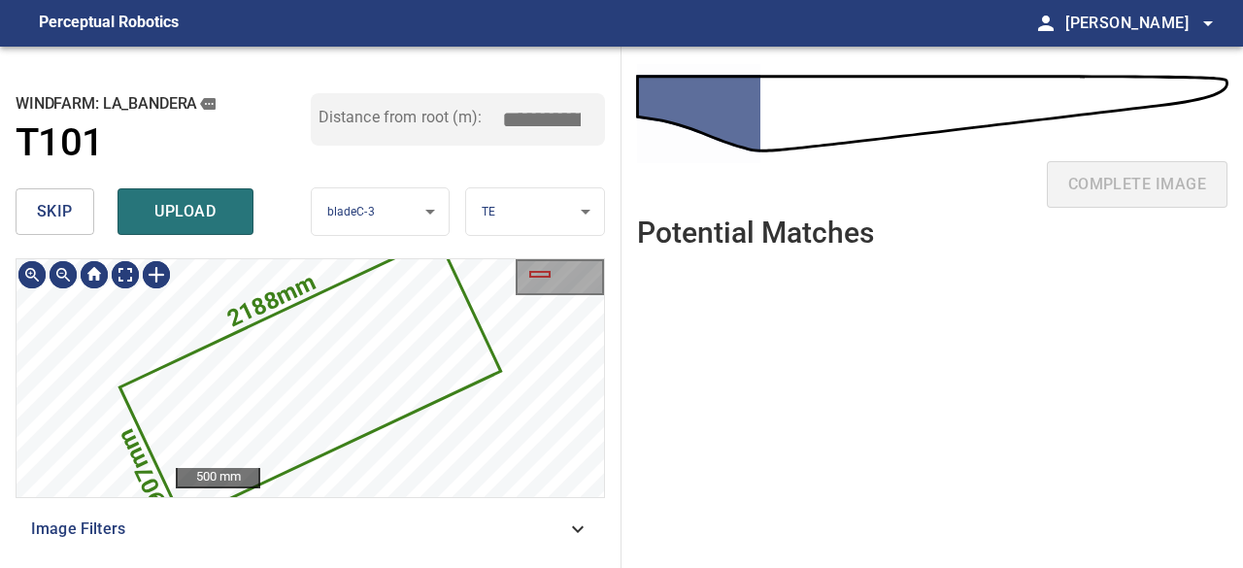
click at [51, 214] on span "skip" at bounding box center [55, 211] width 36 height 27
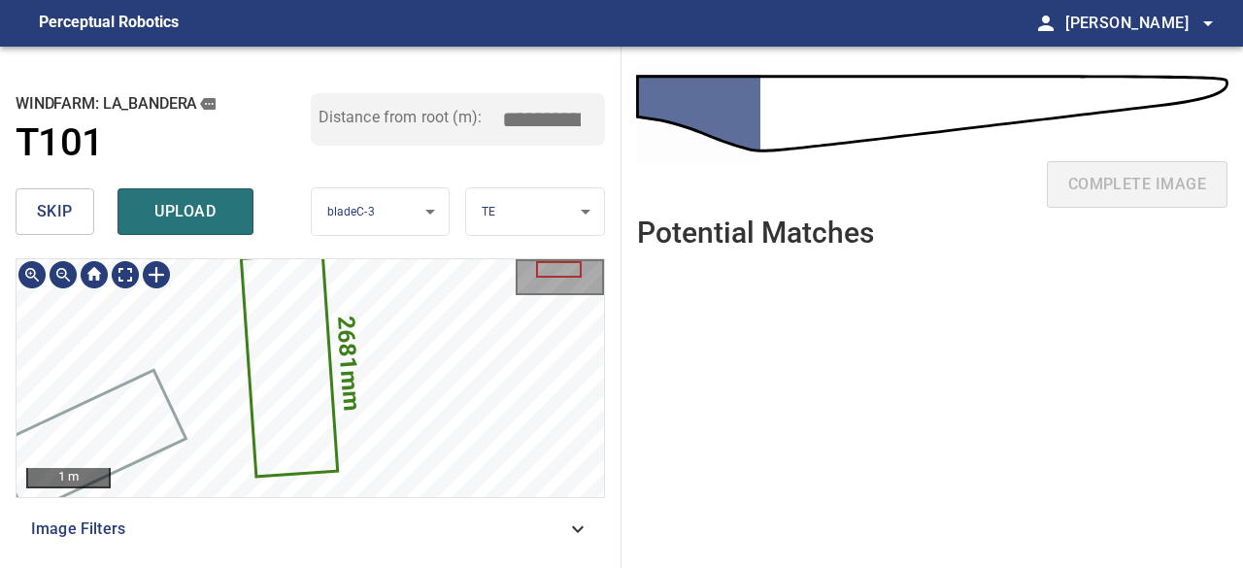
click at [495, 527] on div "2681mm 983mm 1 m Image Filters" at bounding box center [311, 405] width 590 height 294
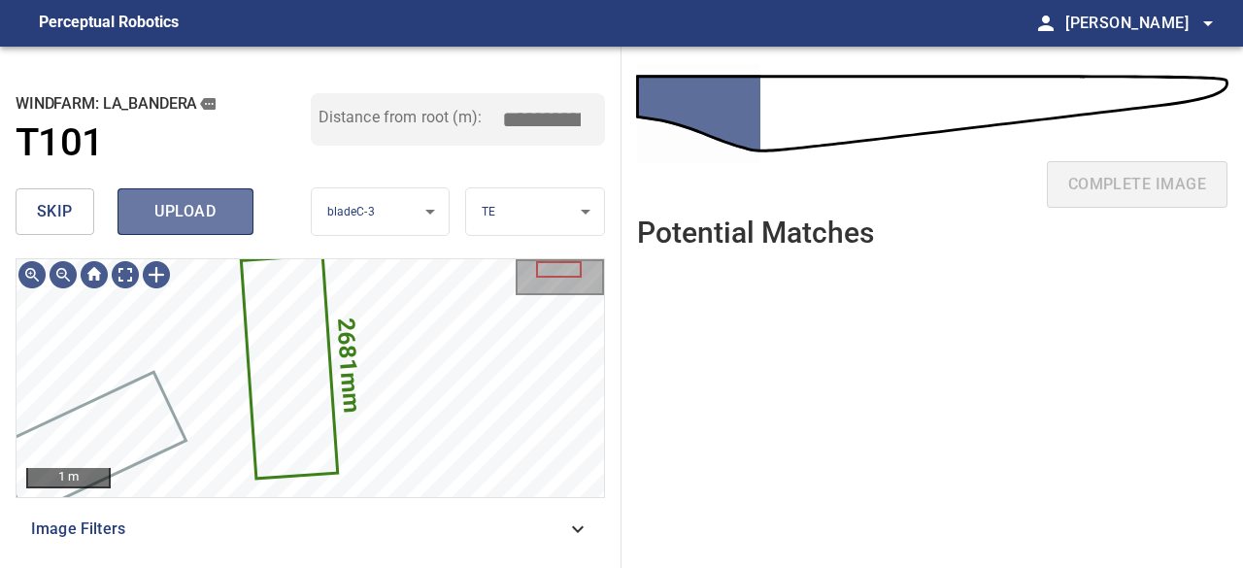
click at [192, 216] on span "upload" at bounding box center [185, 211] width 93 height 27
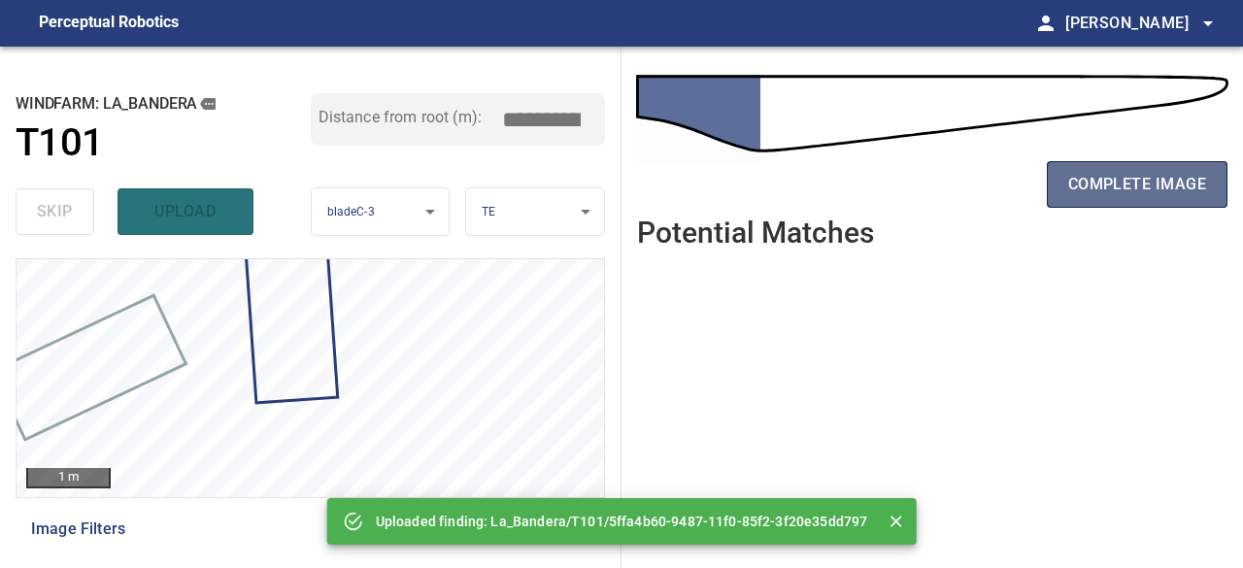
click at [1173, 176] on span "complete image" at bounding box center [1138, 184] width 138 height 27
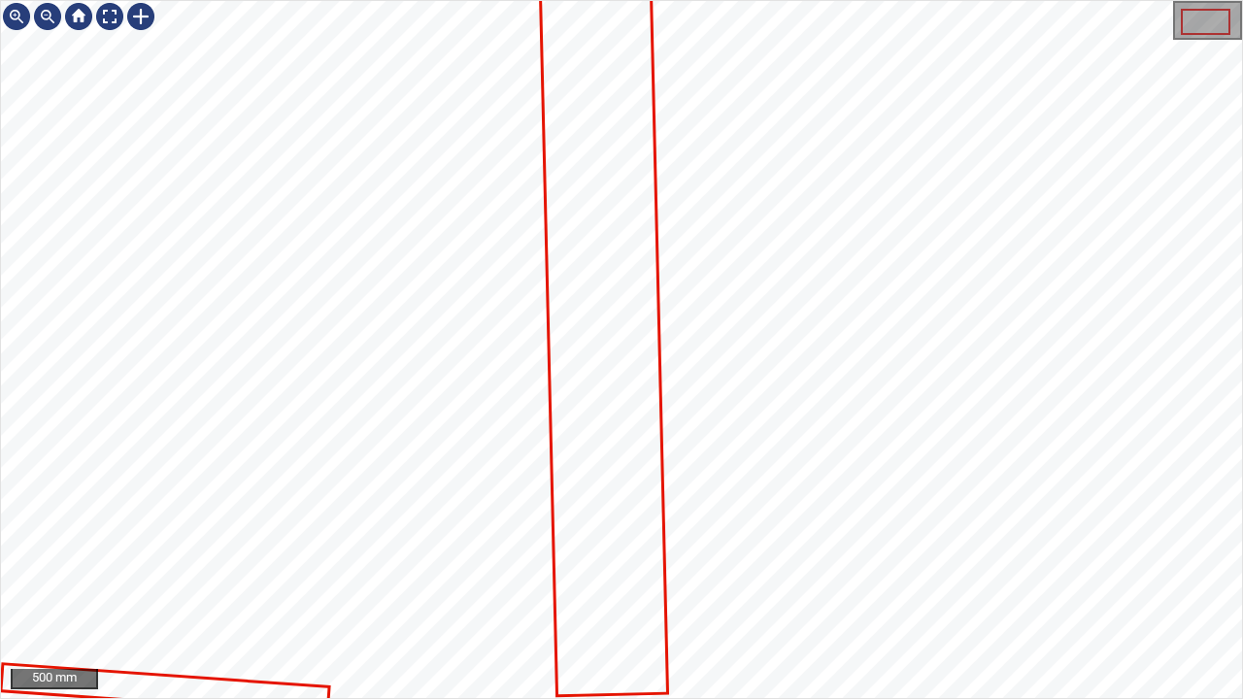
click at [165, 682] on icon at bounding box center [165, 688] width 324 height 47
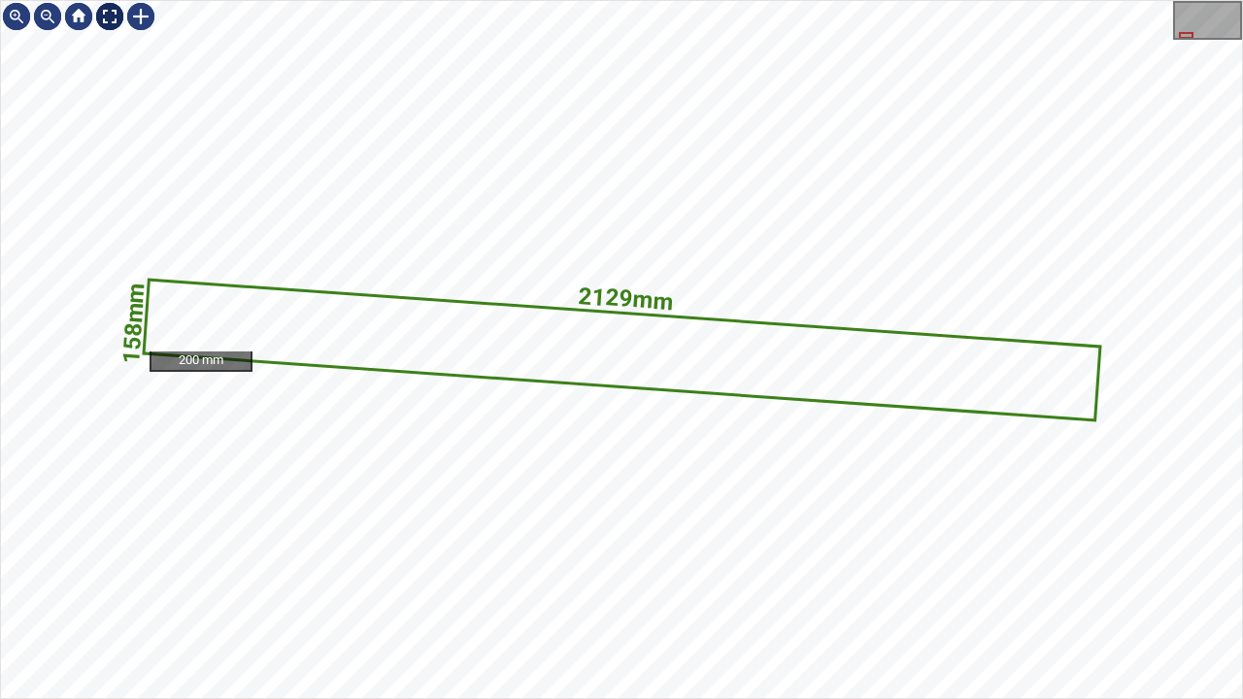
click at [103, 16] on div at bounding box center [109, 16] width 31 height 31
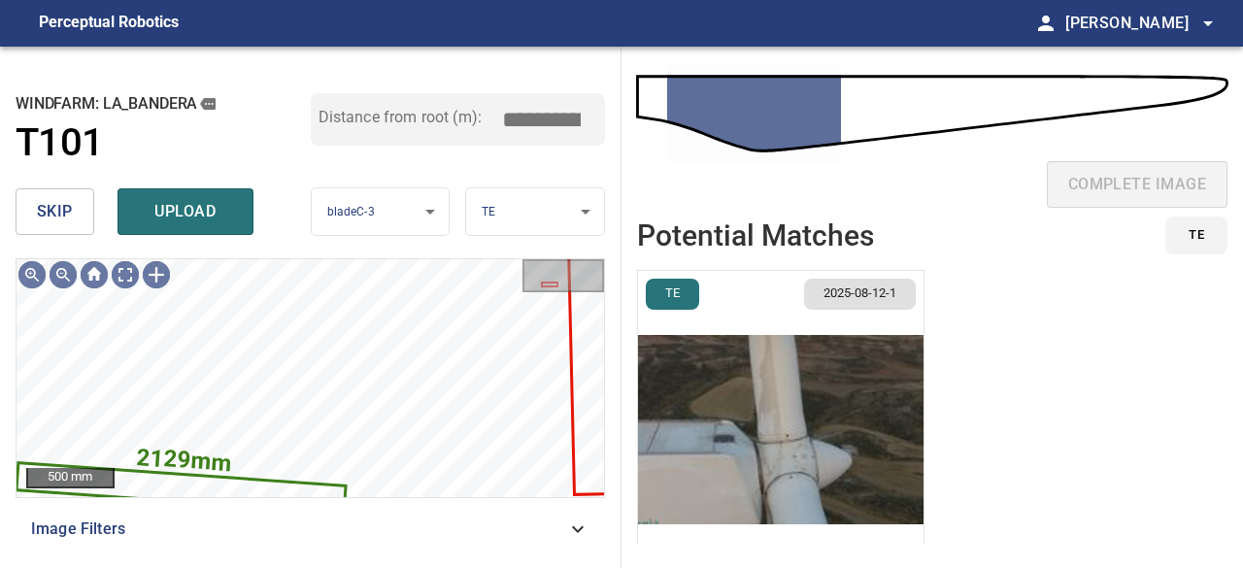
click at [54, 210] on span "skip" at bounding box center [55, 211] width 36 height 27
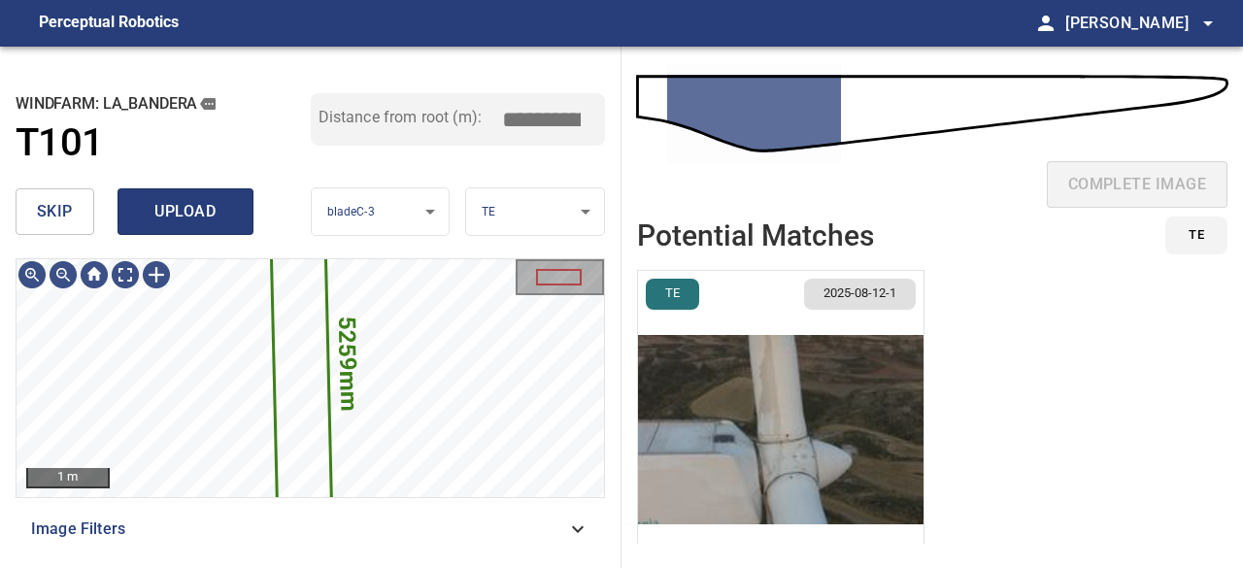
click at [199, 203] on span "upload" at bounding box center [185, 211] width 93 height 27
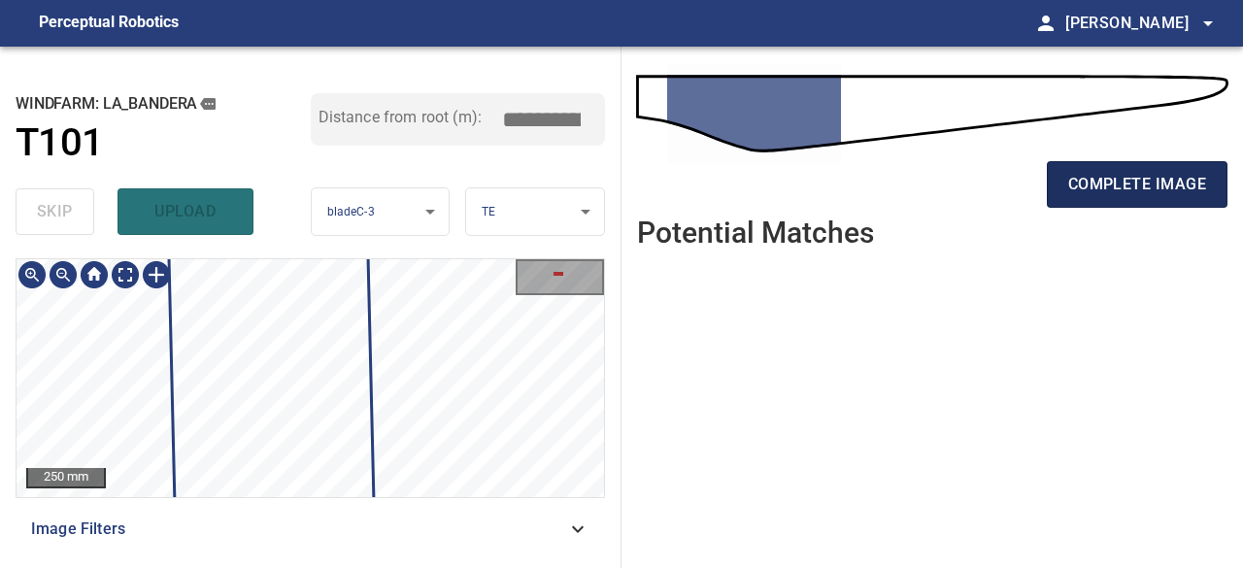
click at [1133, 189] on span "complete image" at bounding box center [1138, 184] width 138 height 27
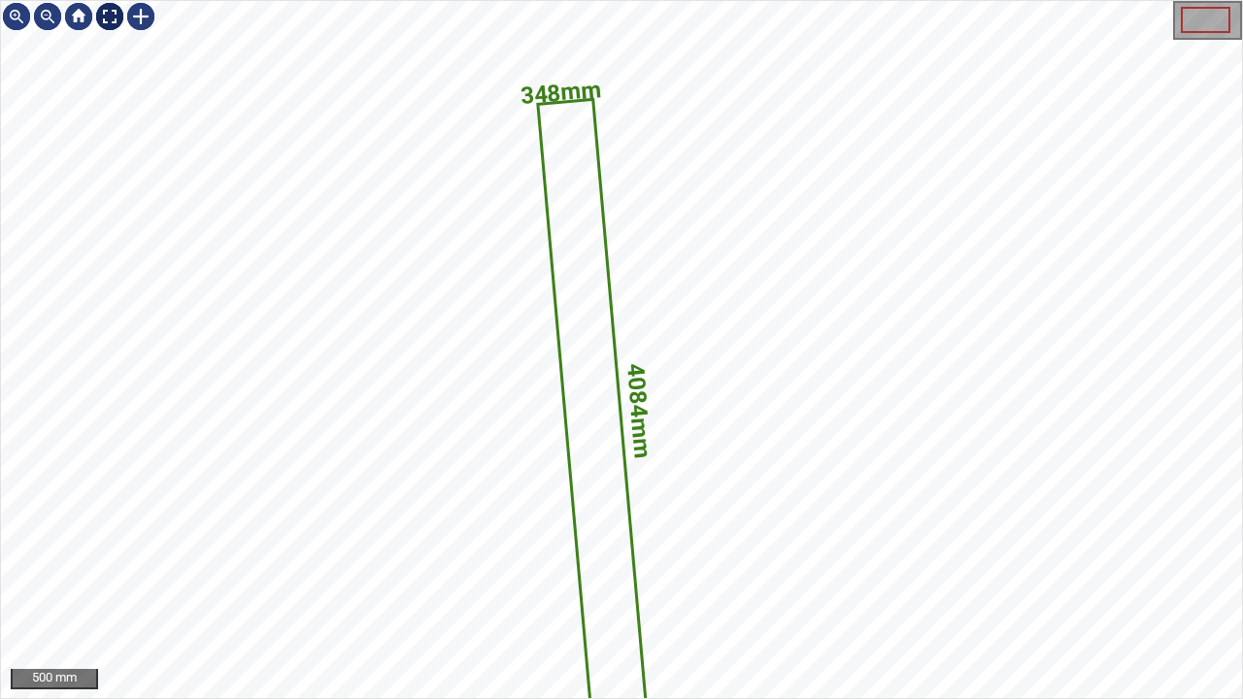
click at [111, 17] on div at bounding box center [109, 16] width 31 height 31
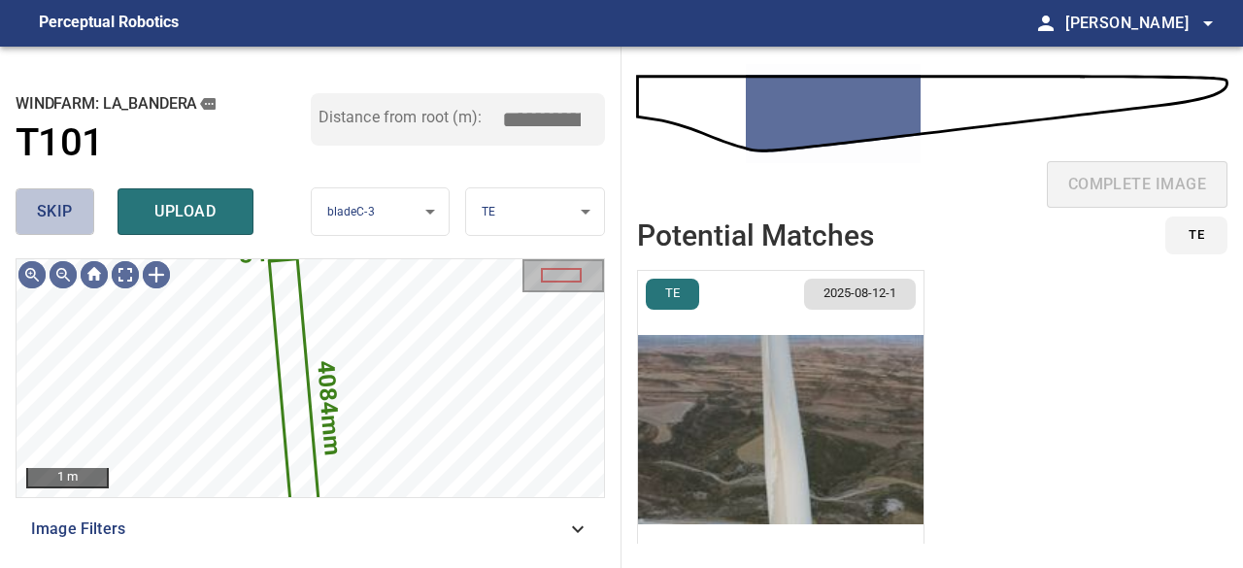
click at [54, 213] on span "skip" at bounding box center [55, 211] width 36 height 27
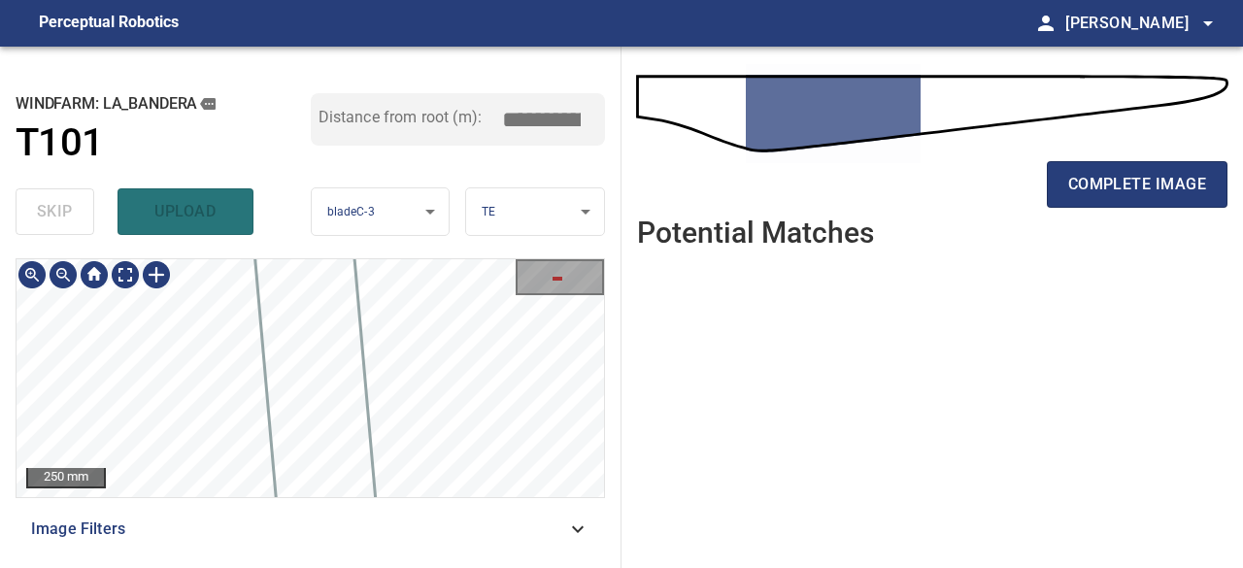
click at [441, 509] on div "250 mm Image Filters" at bounding box center [311, 405] width 590 height 294
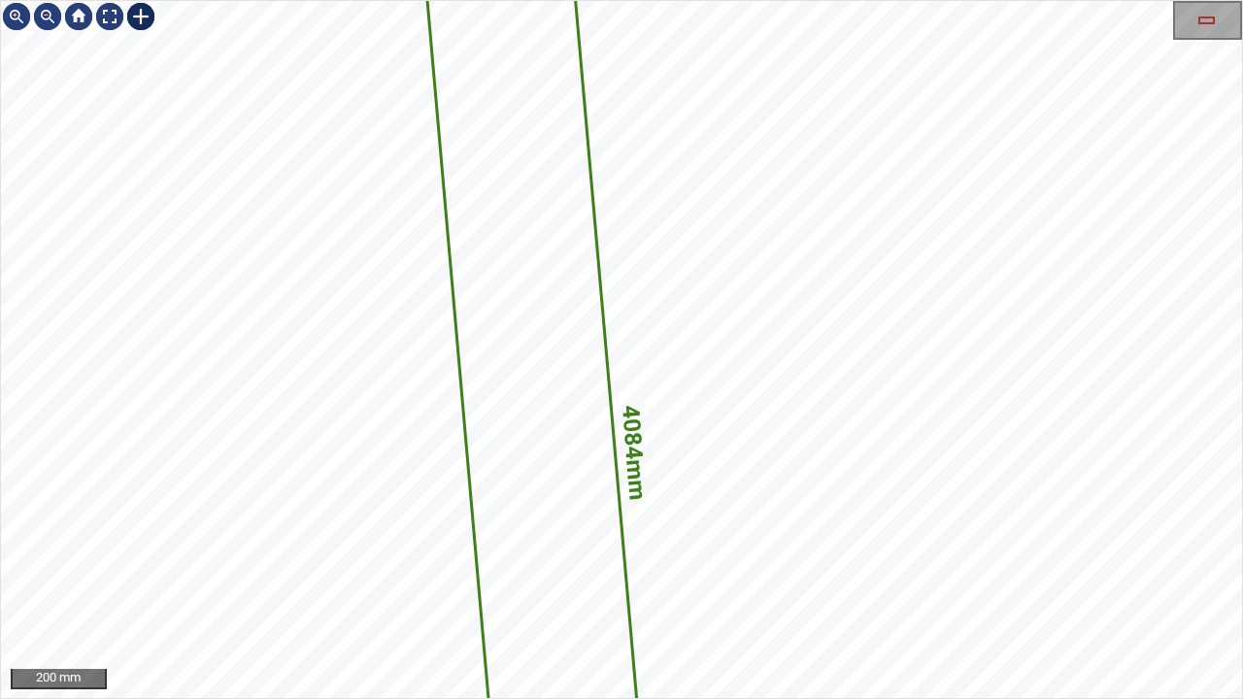
click at [135, 23] on div at bounding box center [140, 16] width 31 height 31
click at [585, 425] on icon at bounding box center [541, 458] width 292 height 1707
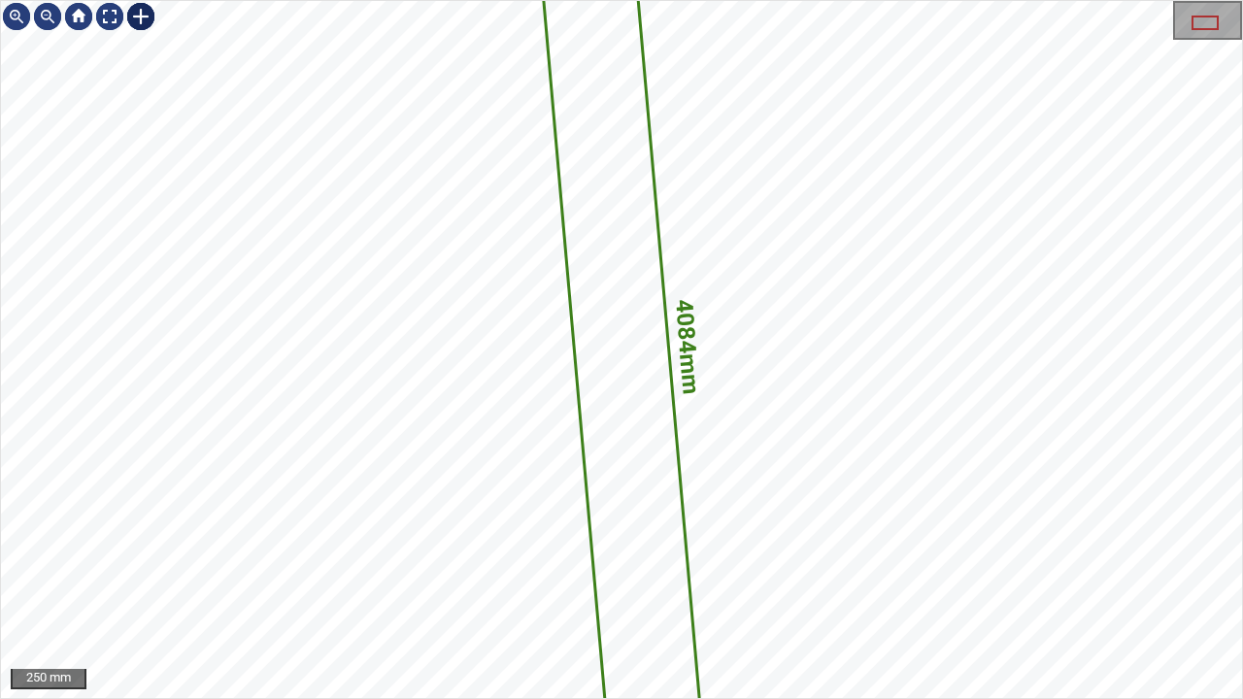
click at [135, 16] on img at bounding box center [140, 16] width 31 height 31
click at [648, 312] on icon at bounding box center [622, 350] width 185 height 1074
click at [619, 309] on icon at bounding box center [622, 350] width 185 height 1074
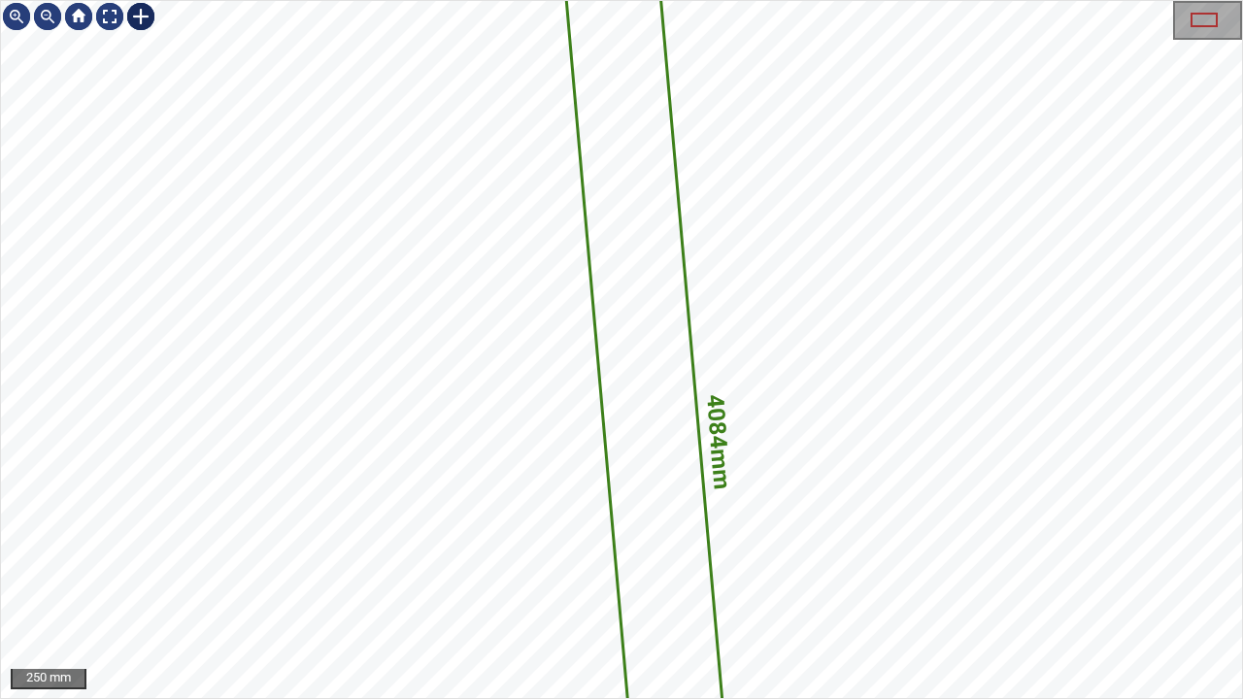
click at [143, 17] on div at bounding box center [140, 16] width 31 height 31
click at [682, 422] on icon at bounding box center [653, 445] width 185 height 1074
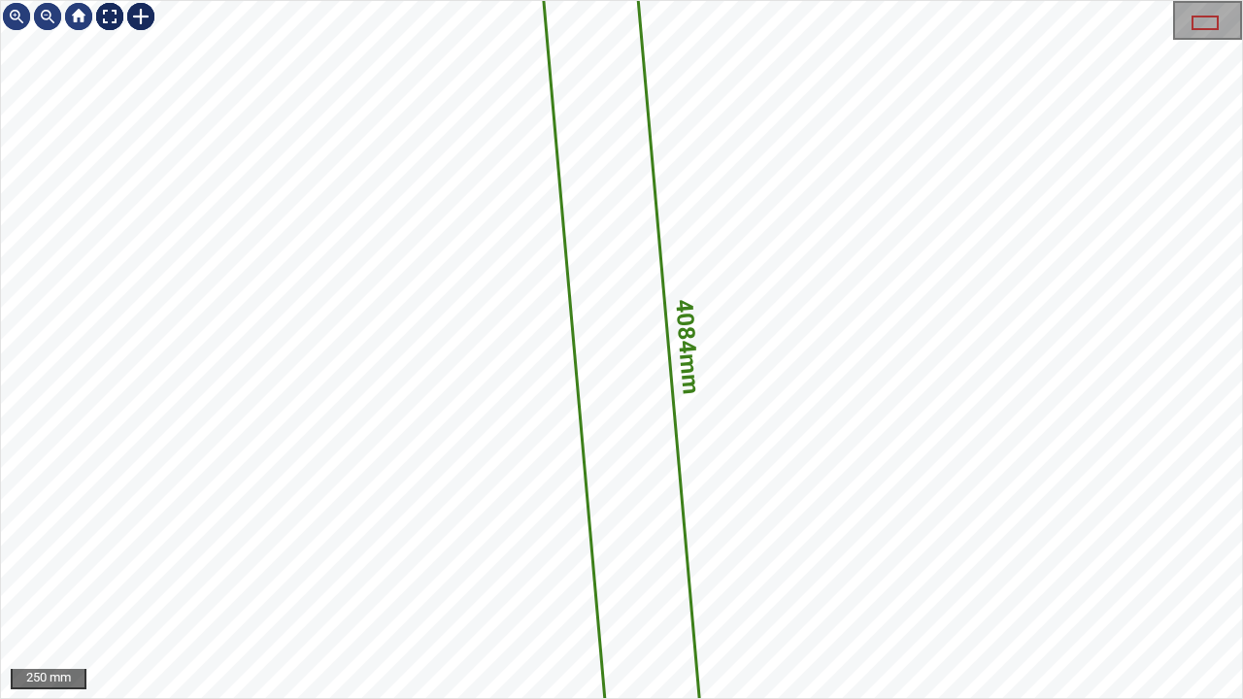
click at [104, 16] on div at bounding box center [109, 16] width 31 height 31
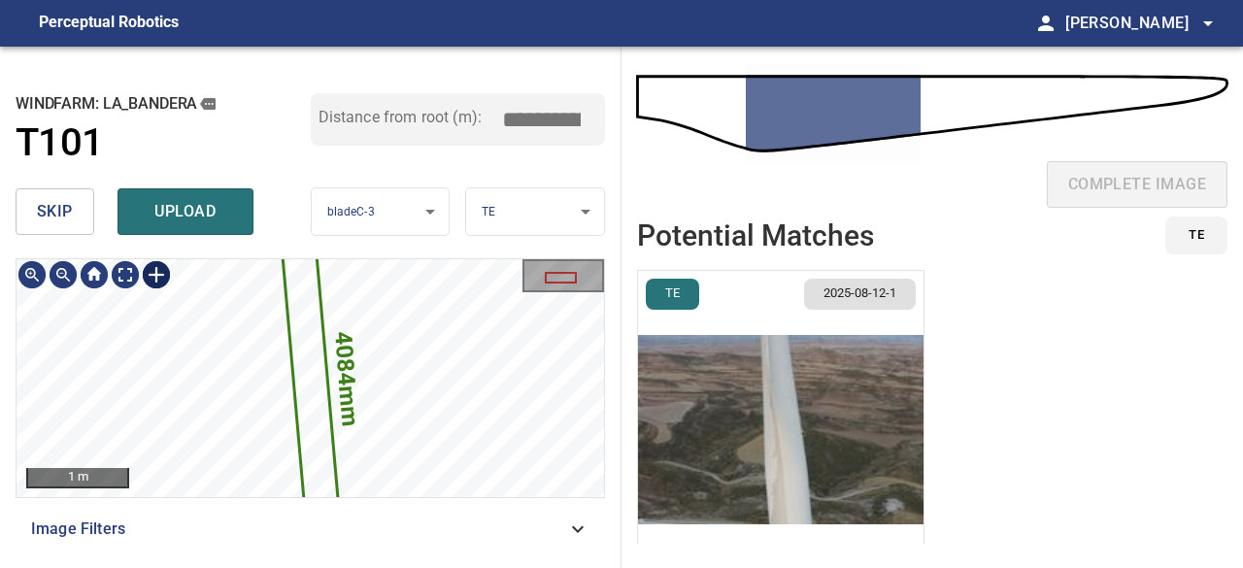
click at [315, 336] on icon at bounding box center [311, 378] width 63 height 367
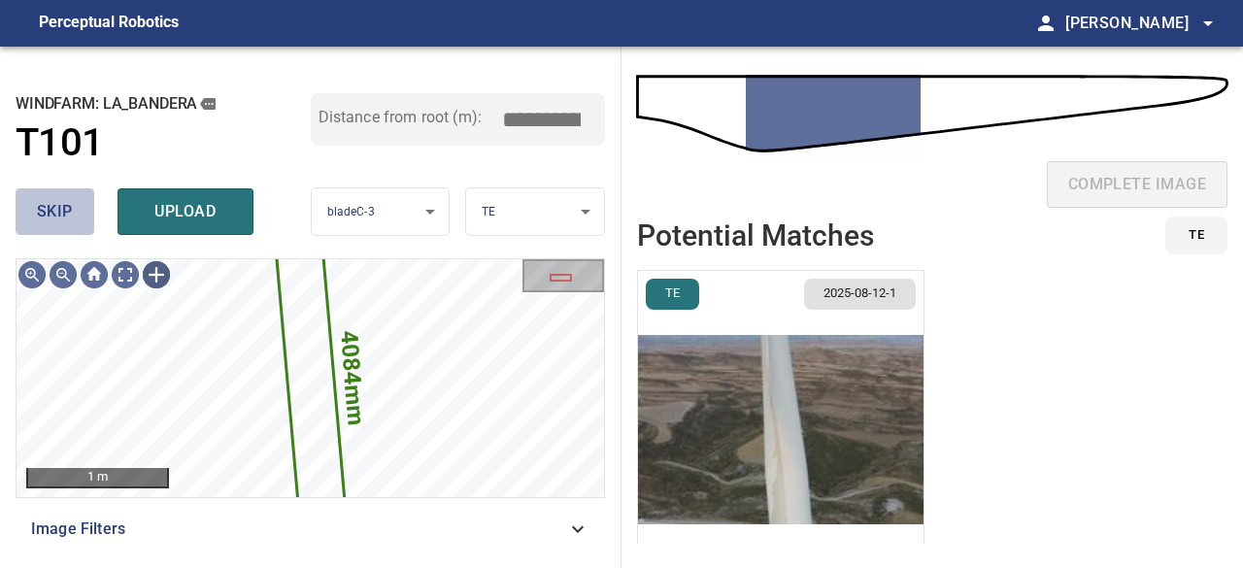
click at [55, 212] on span "skip" at bounding box center [55, 211] width 36 height 27
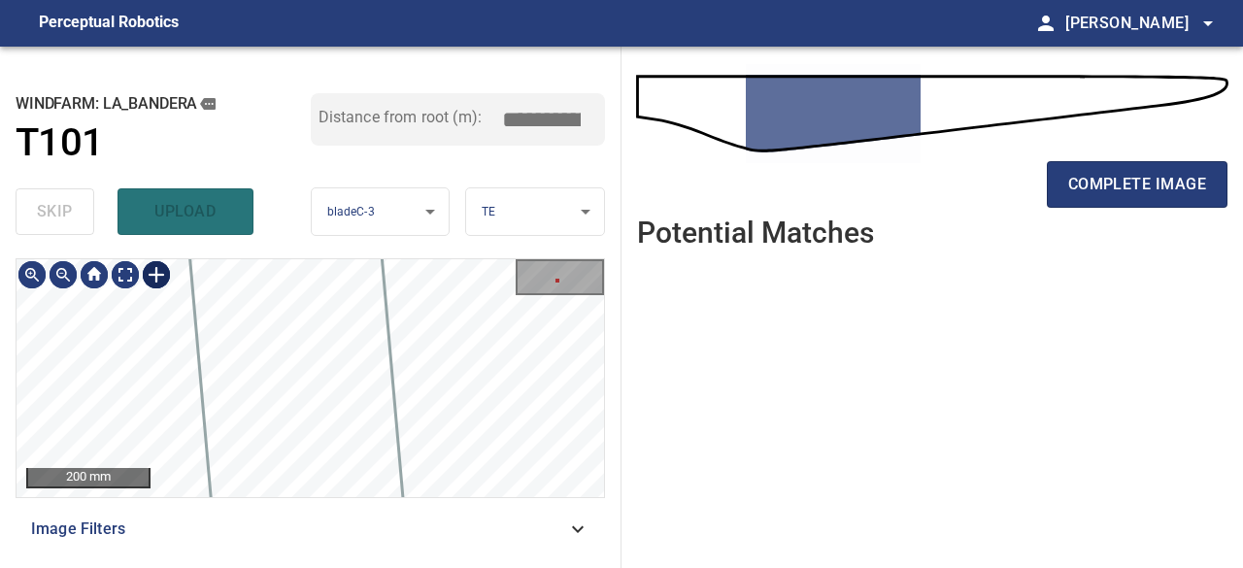
click at [155, 271] on div at bounding box center [156, 274] width 31 height 31
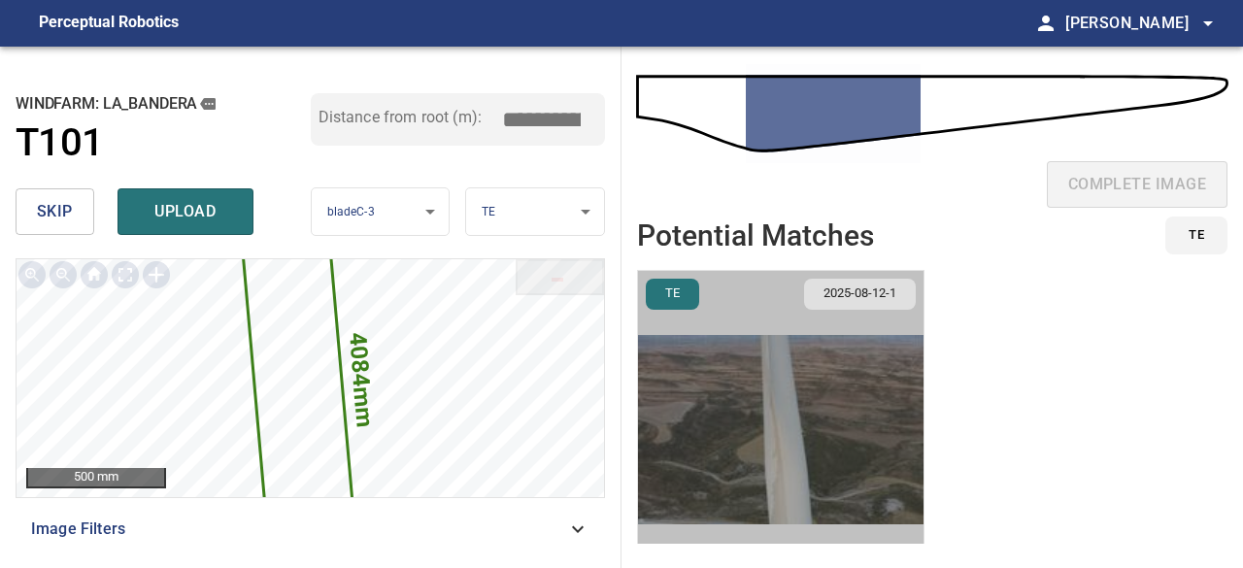
click at [776, 403] on img "button" at bounding box center [781, 430] width 286 height 318
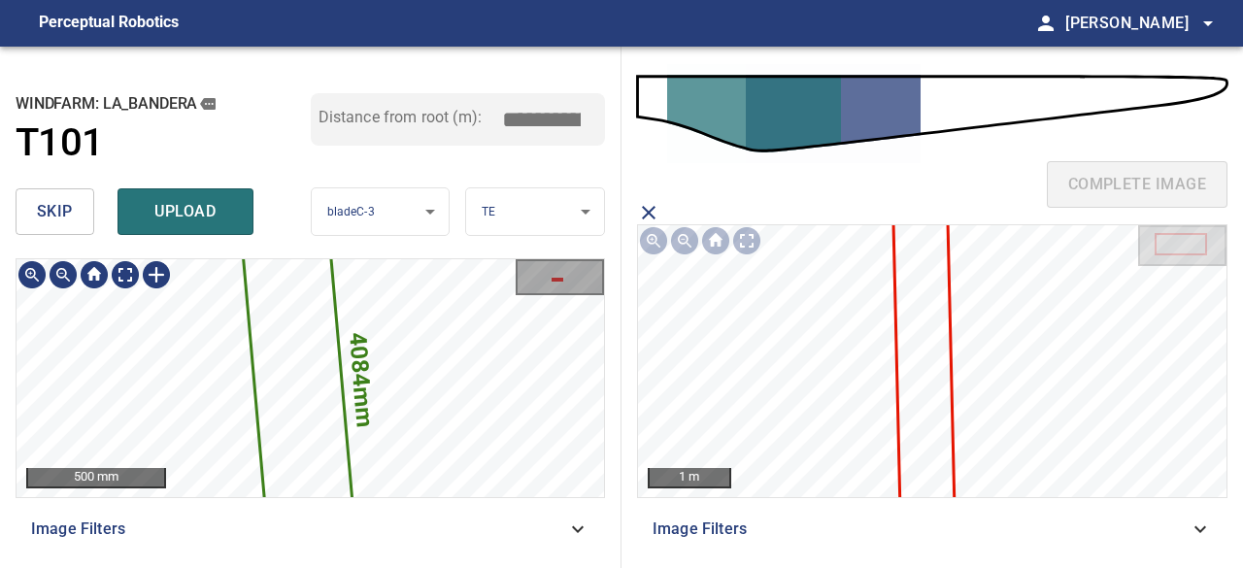
click at [299, 351] on icon at bounding box center [298, 382] width 171 height 998
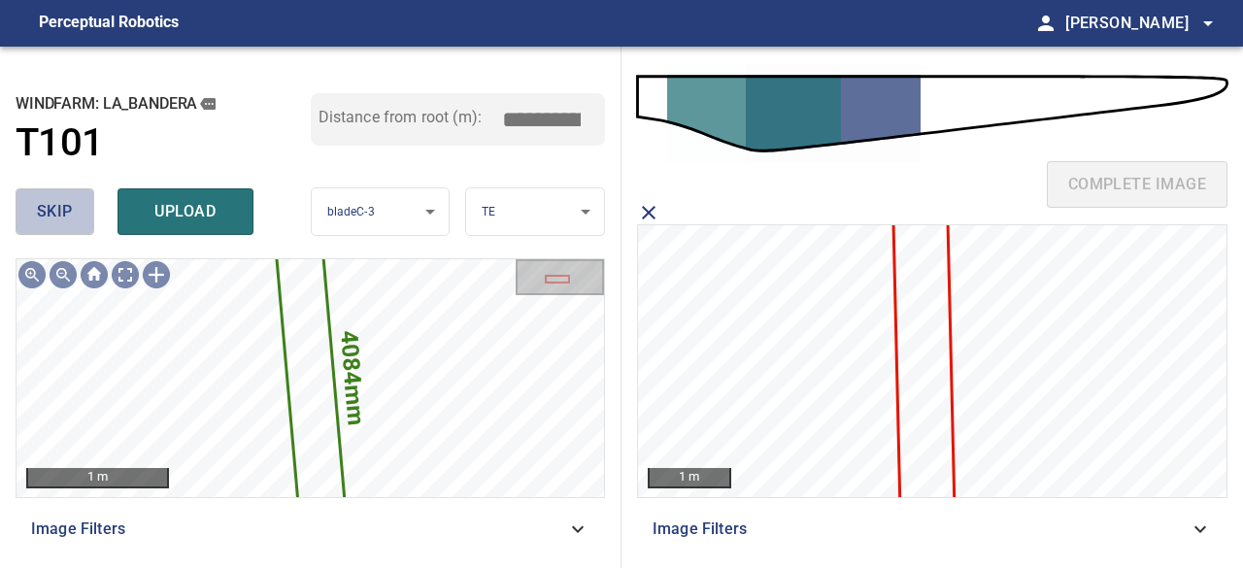
click at [41, 207] on span "skip" at bounding box center [55, 211] width 36 height 27
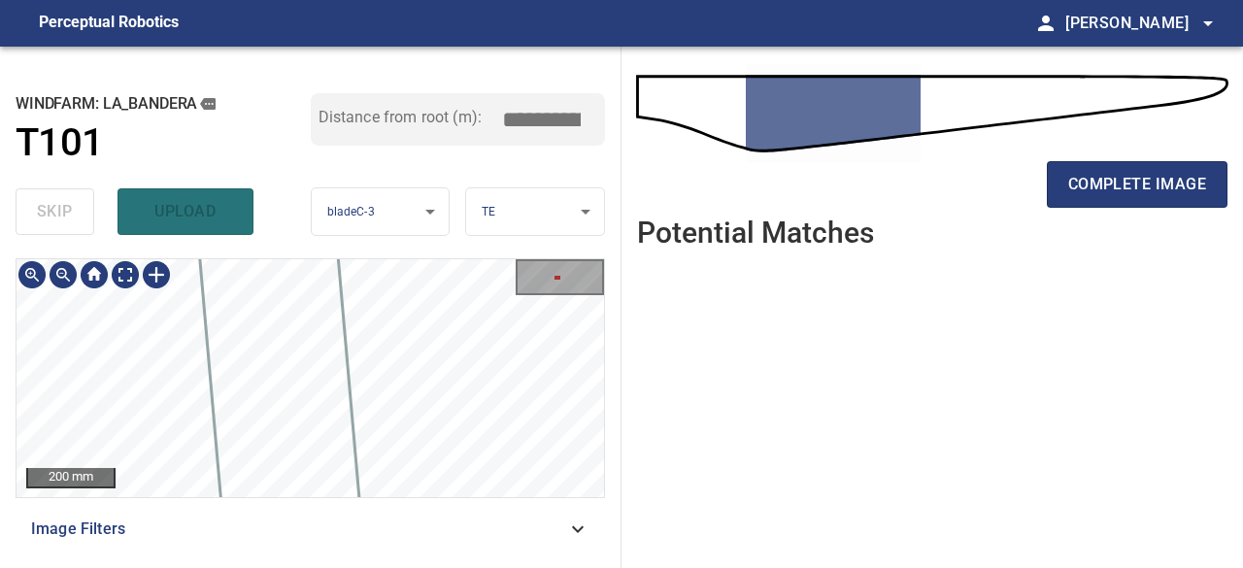
click at [420, 243] on div "**********" at bounding box center [311, 308] width 622 height 522
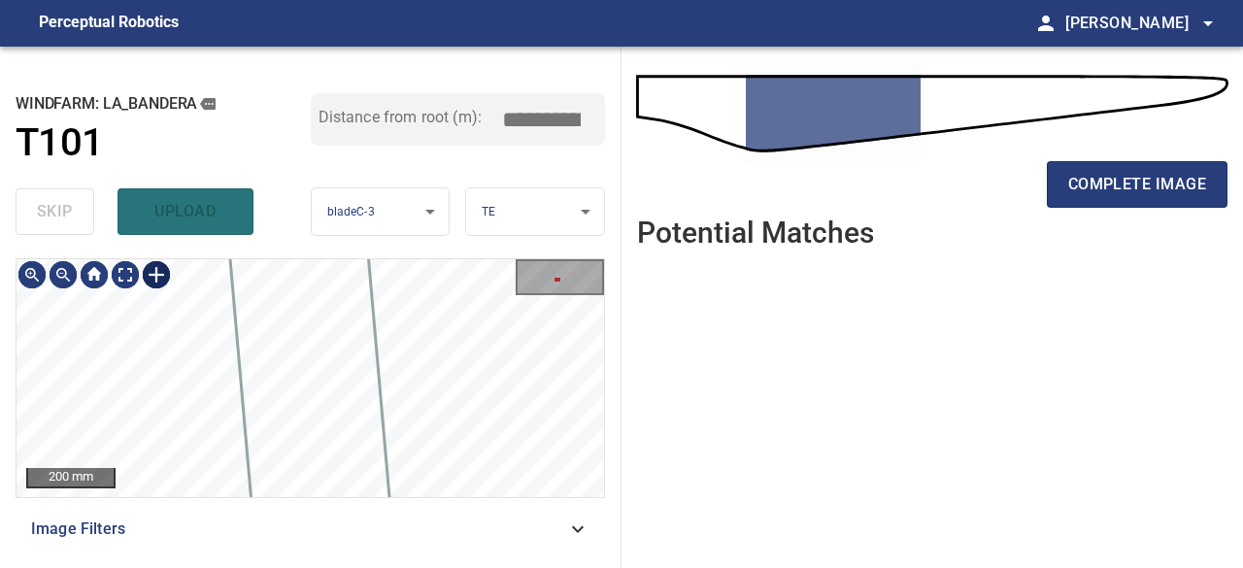
click at [153, 274] on div at bounding box center [156, 274] width 31 height 31
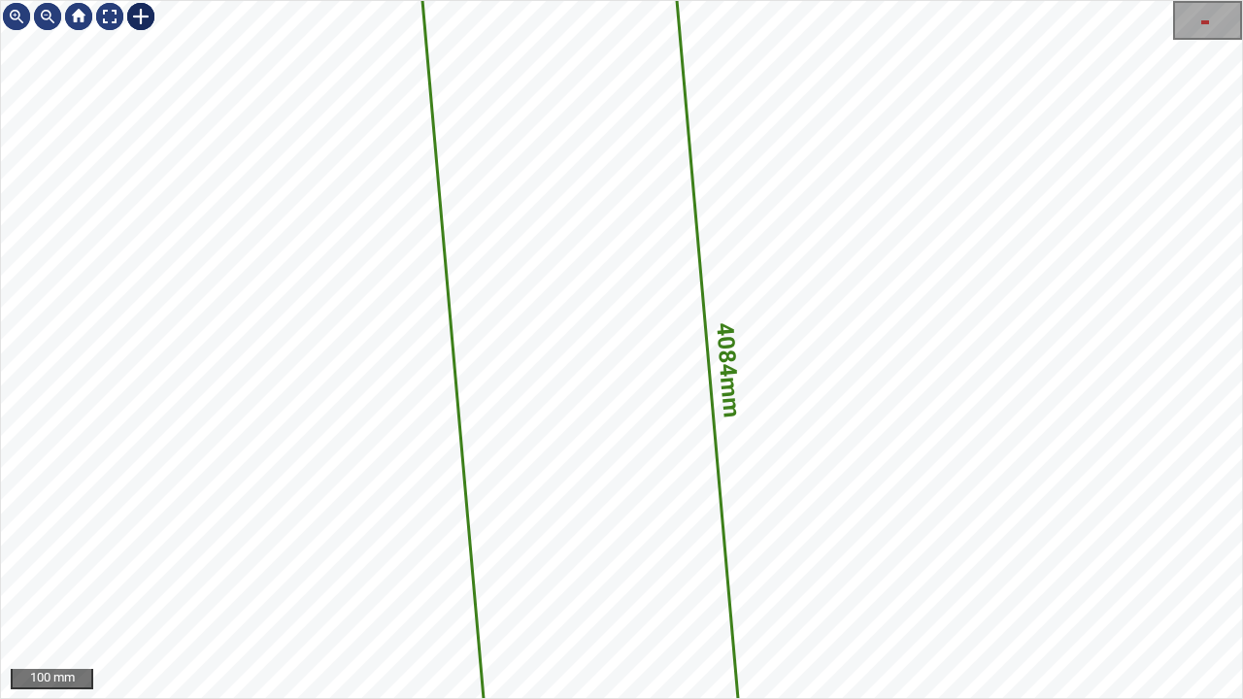
click at [141, 17] on div at bounding box center [140, 16] width 31 height 31
click at [139, 17] on img at bounding box center [140, 16] width 31 height 31
click at [610, 291] on icon at bounding box center [583, 380] width 506 height 2949
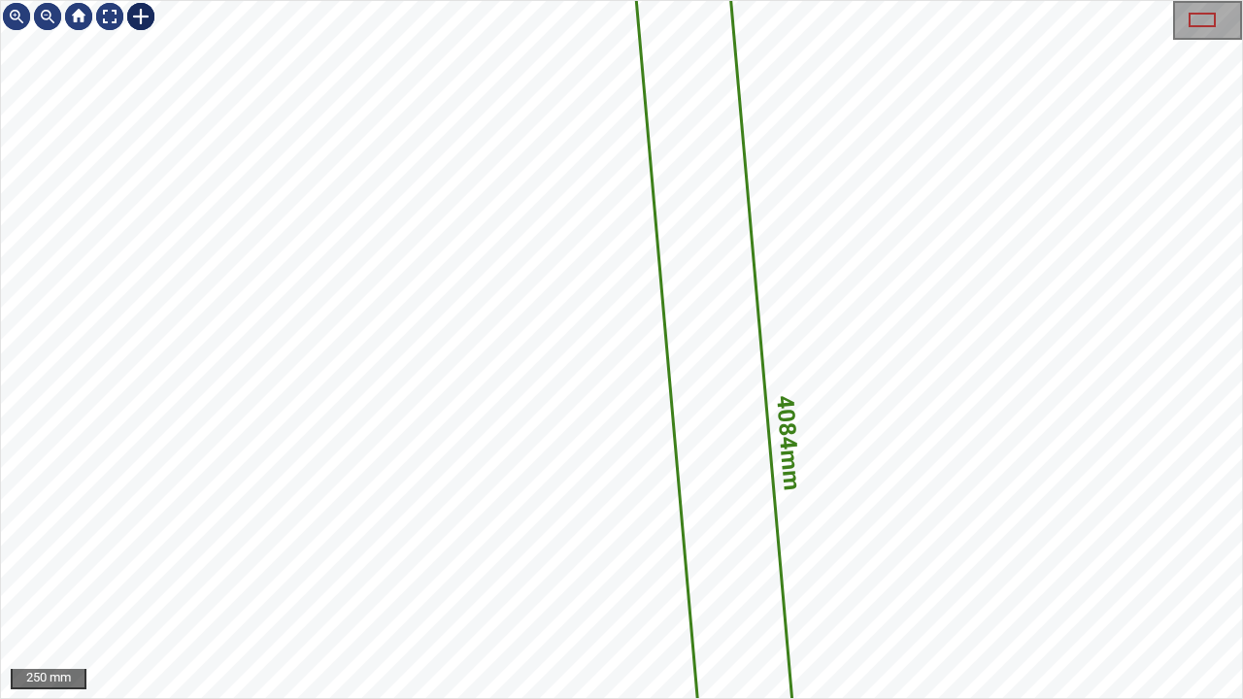
click at [134, 13] on div at bounding box center [140, 16] width 31 height 31
click at [583, 452] on div "4084mm 348mm" at bounding box center [621, 349] width 1241 height 697
click at [725, 429] on div at bounding box center [722, 397] width 54 height 137
click at [109, 16] on div at bounding box center [109, 16] width 31 height 31
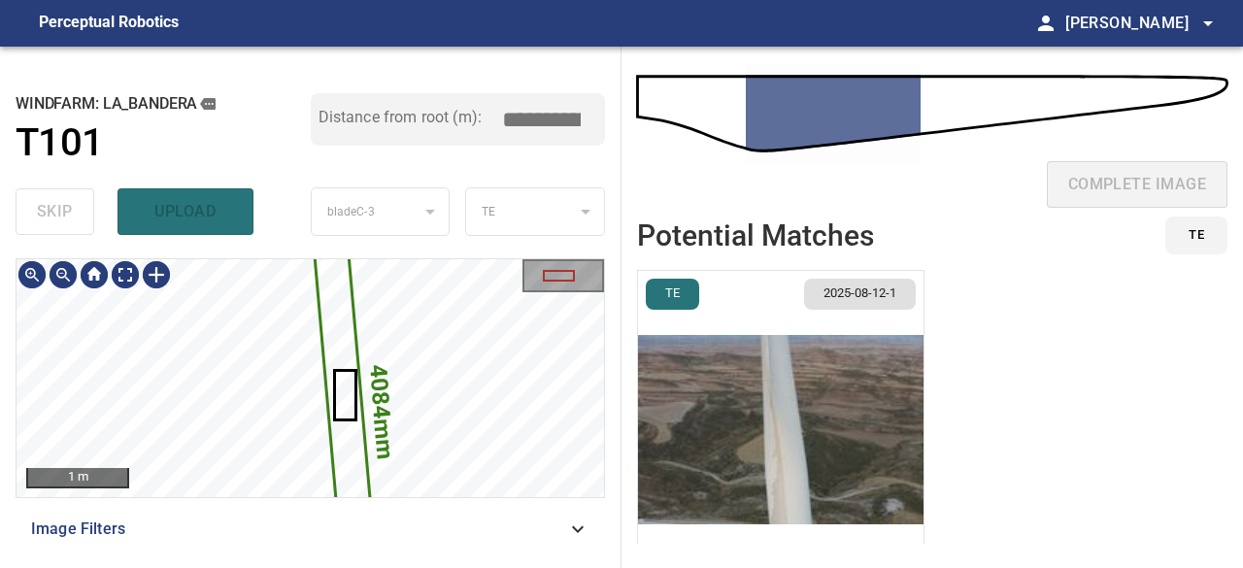
click at [343, 321] on icon at bounding box center [345, 411] width 63 height 367
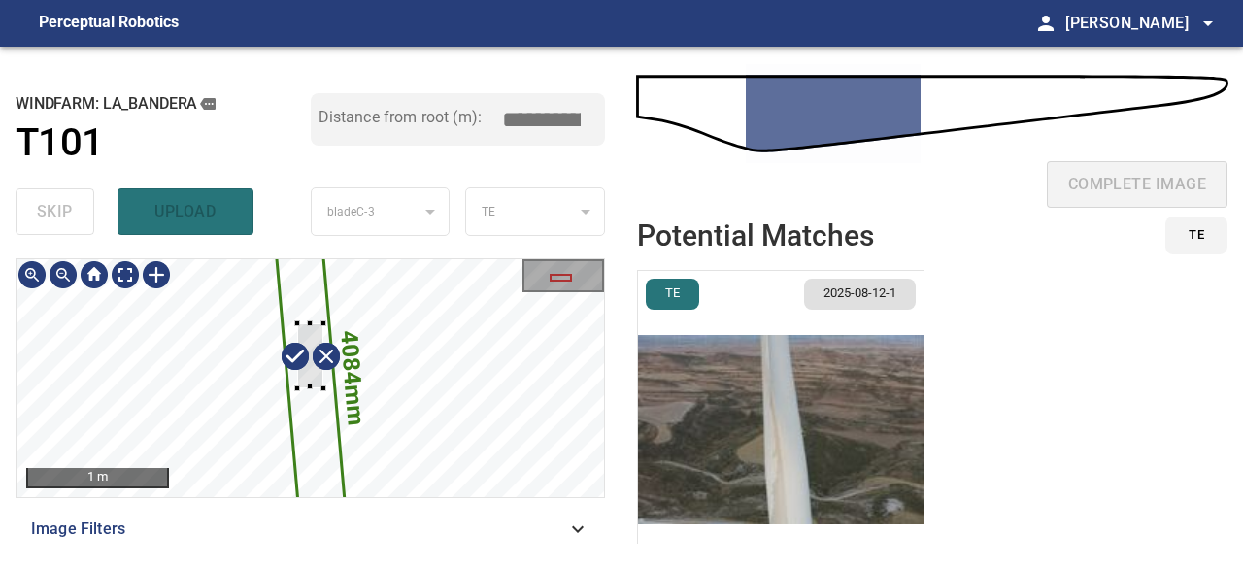
click at [319, 432] on icon at bounding box center [310, 378] width 87 height 509
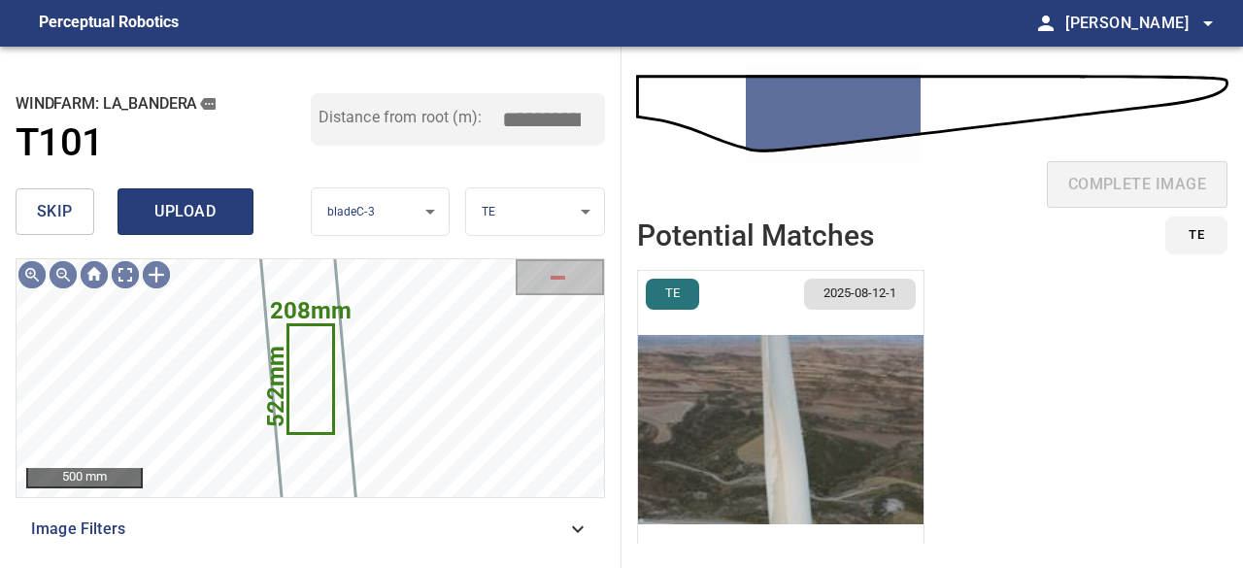
click at [146, 217] on span "upload" at bounding box center [185, 211] width 93 height 27
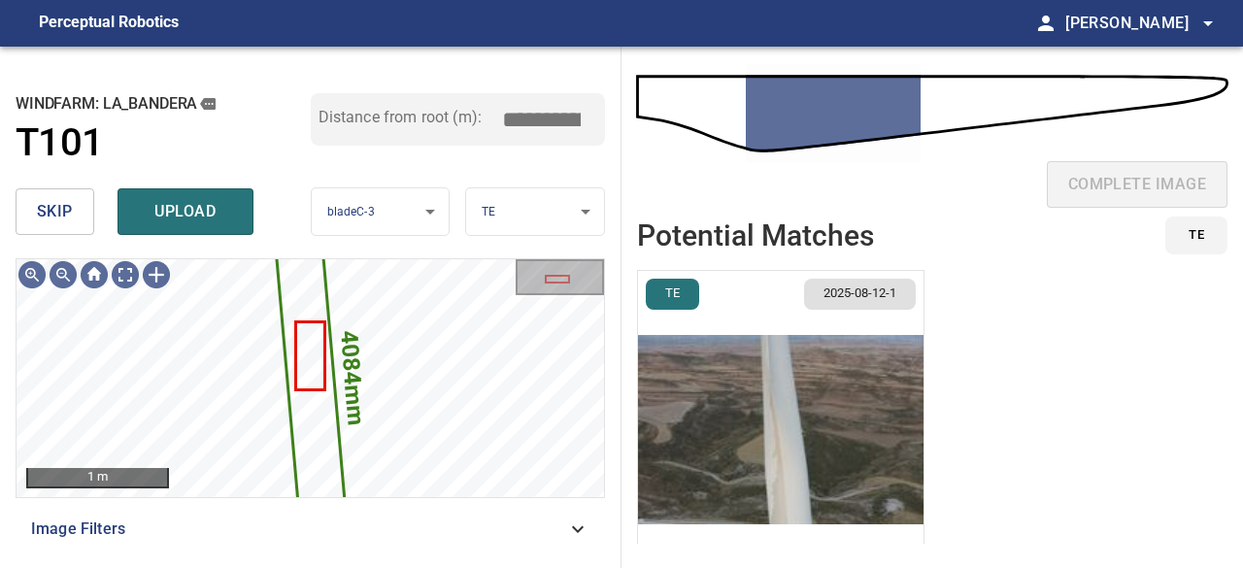
click at [52, 203] on span "skip" at bounding box center [55, 211] width 36 height 27
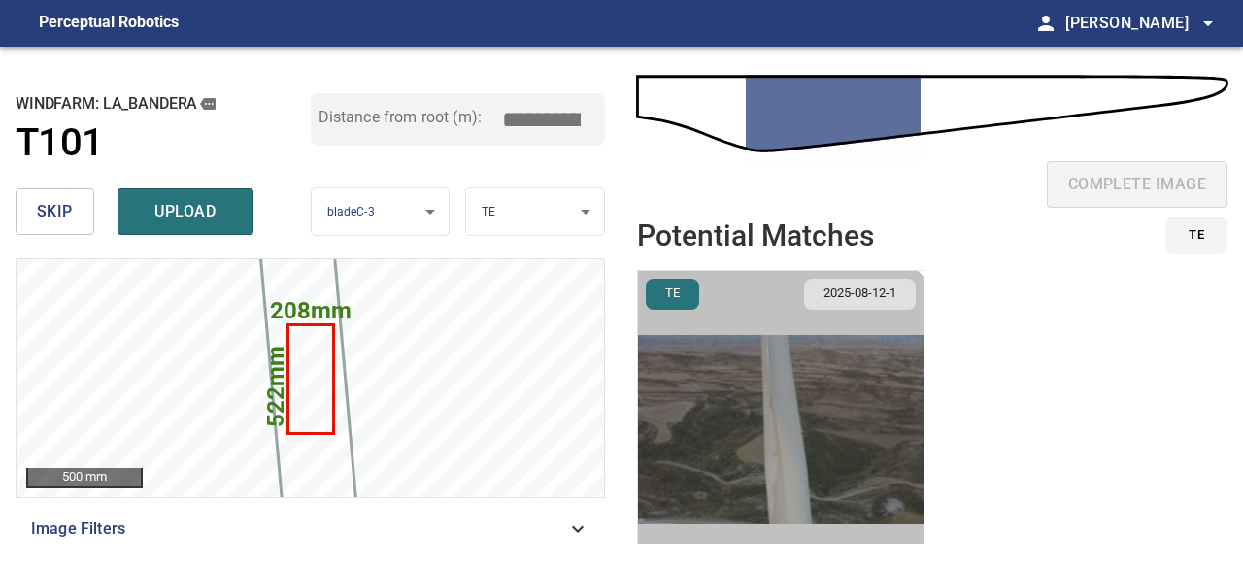
click at [748, 430] on img "button" at bounding box center [781, 430] width 286 height 318
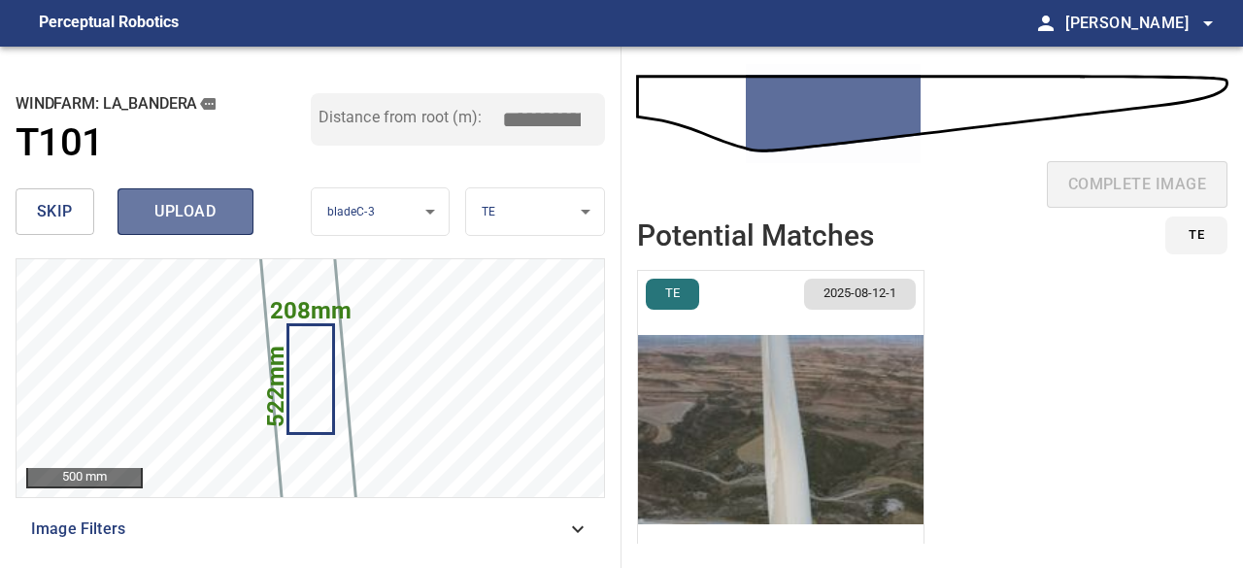
click at [193, 211] on span "upload" at bounding box center [185, 211] width 93 height 27
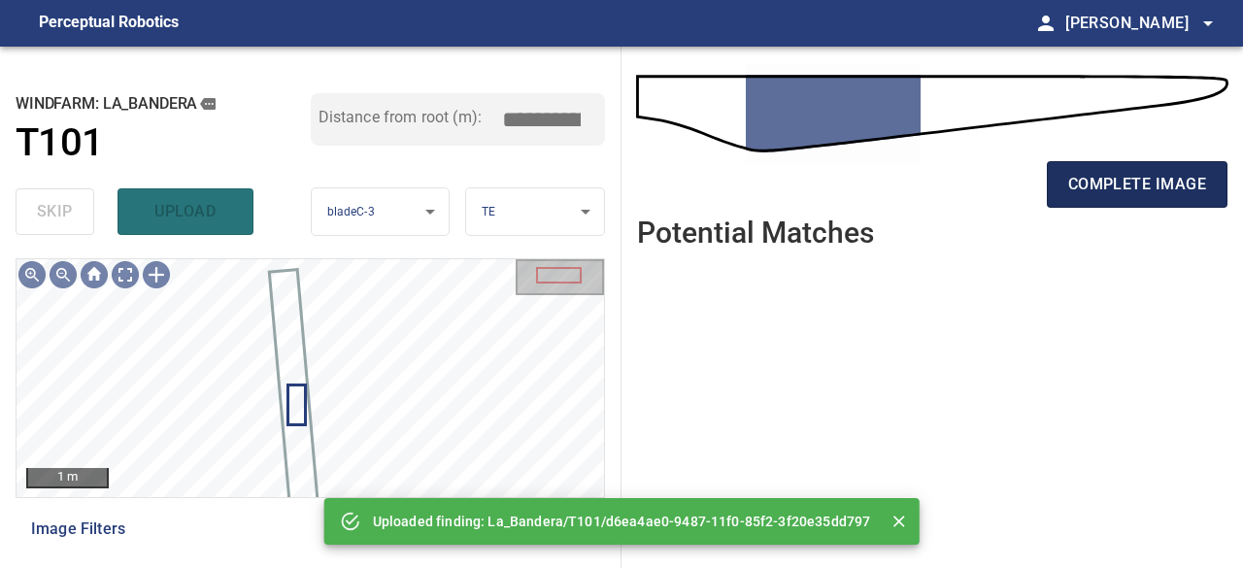
click at [1110, 193] on span "complete image" at bounding box center [1138, 184] width 138 height 27
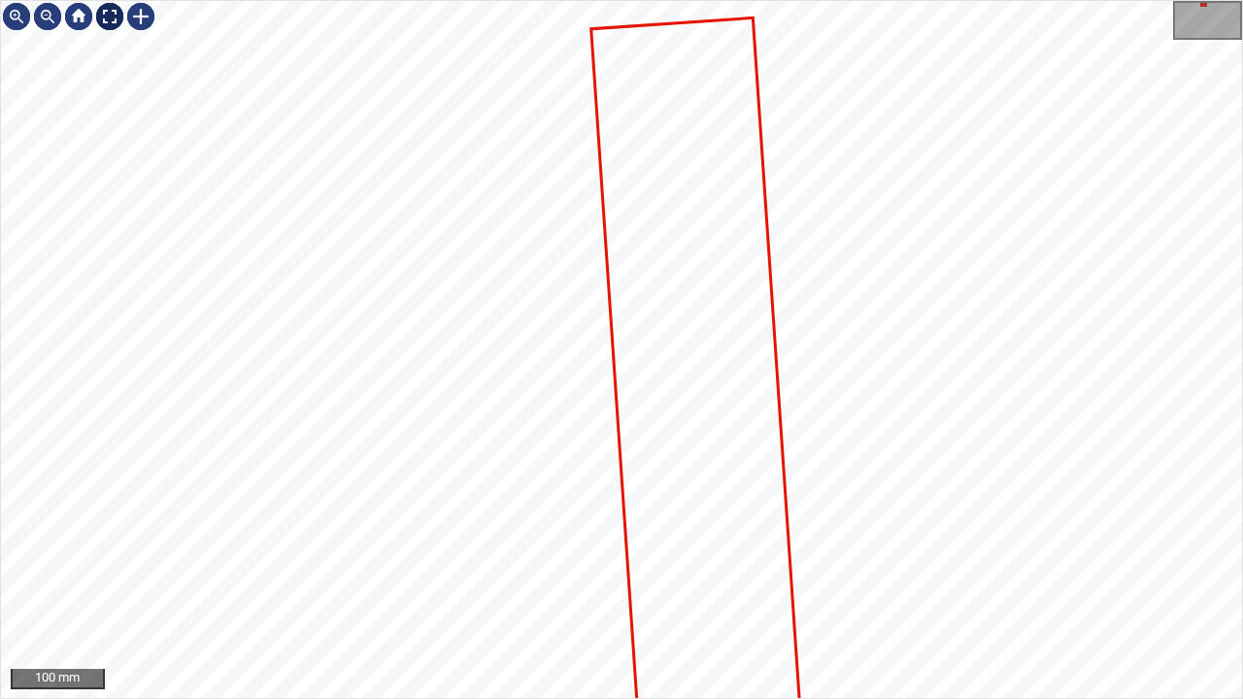
click at [99, 17] on div at bounding box center [109, 16] width 31 height 31
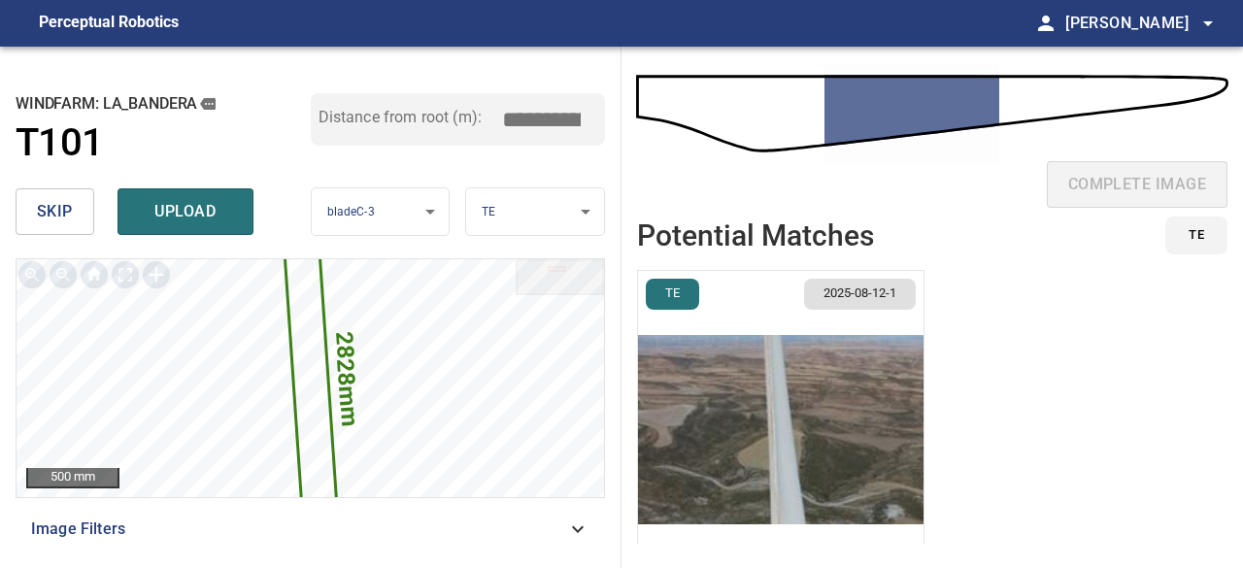
click at [65, 214] on span "skip" at bounding box center [55, 211] width 36 height 27
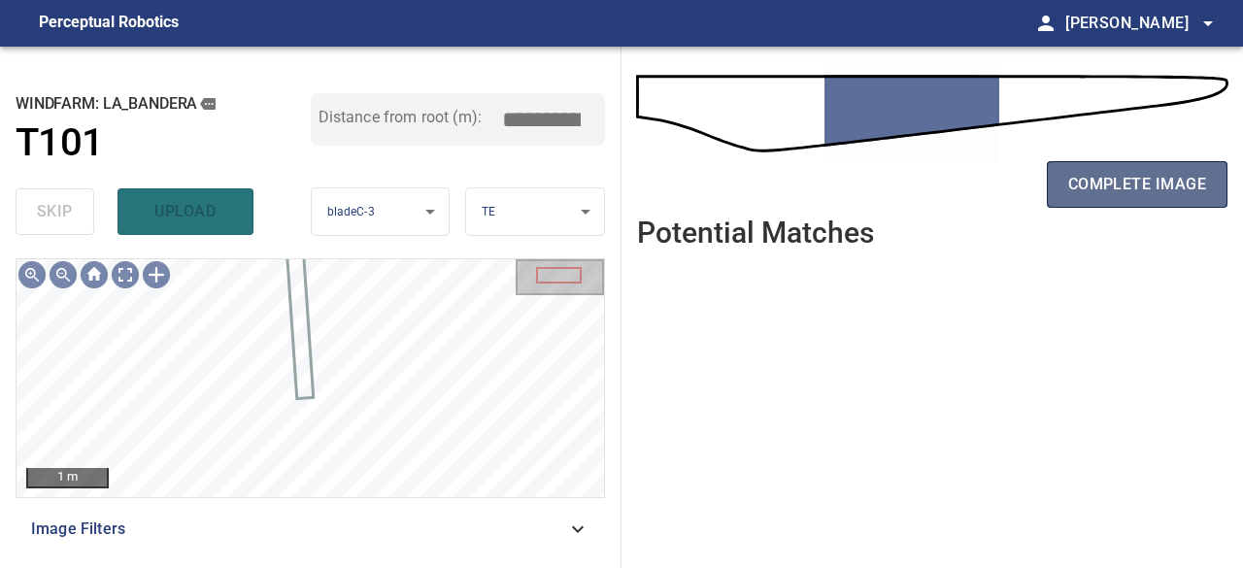
click at [1154, 187] on span "complete image" at bounding box center [1138, 184] width 138 height 27
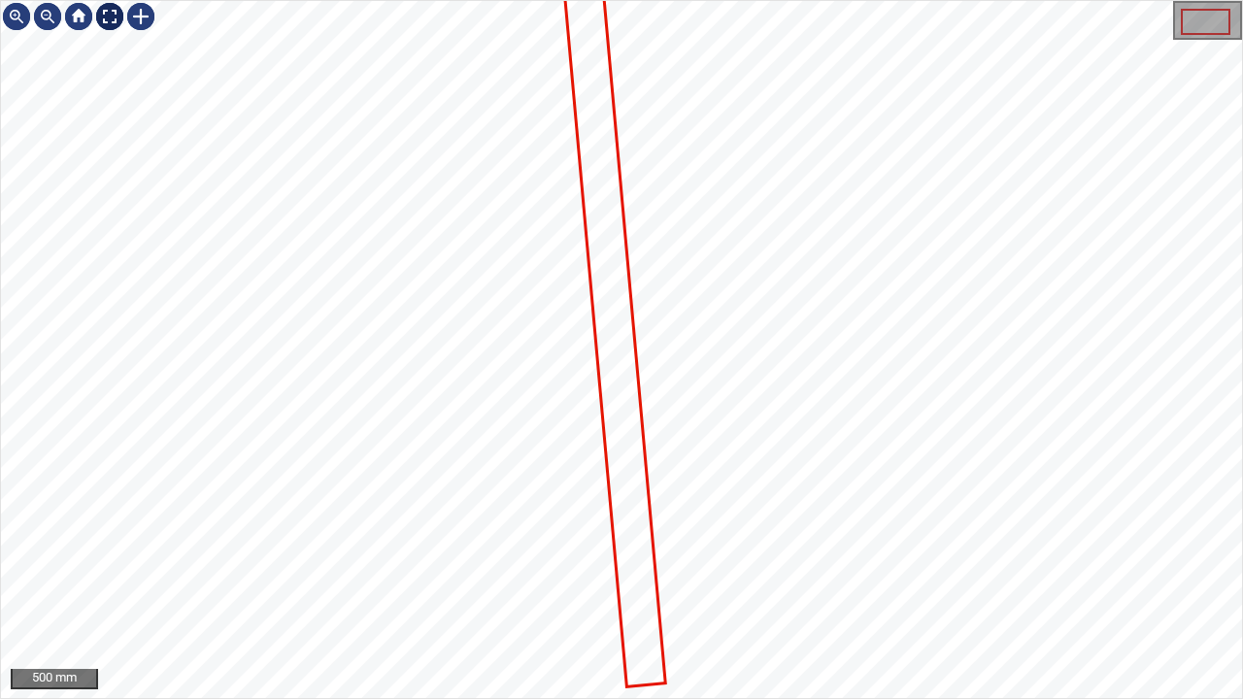
click at [113, 14] on div at bounding box center [109, 16] width 31 height 31
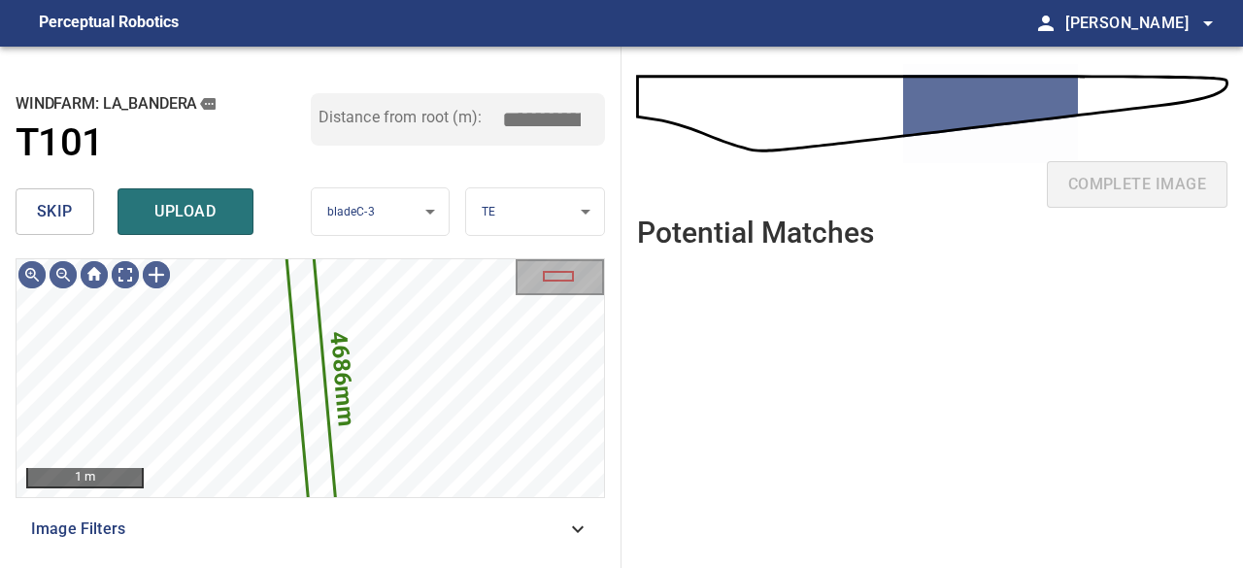
click at [48, 200] on span "skip" at bounding box center [55, 211] width 36 height 27
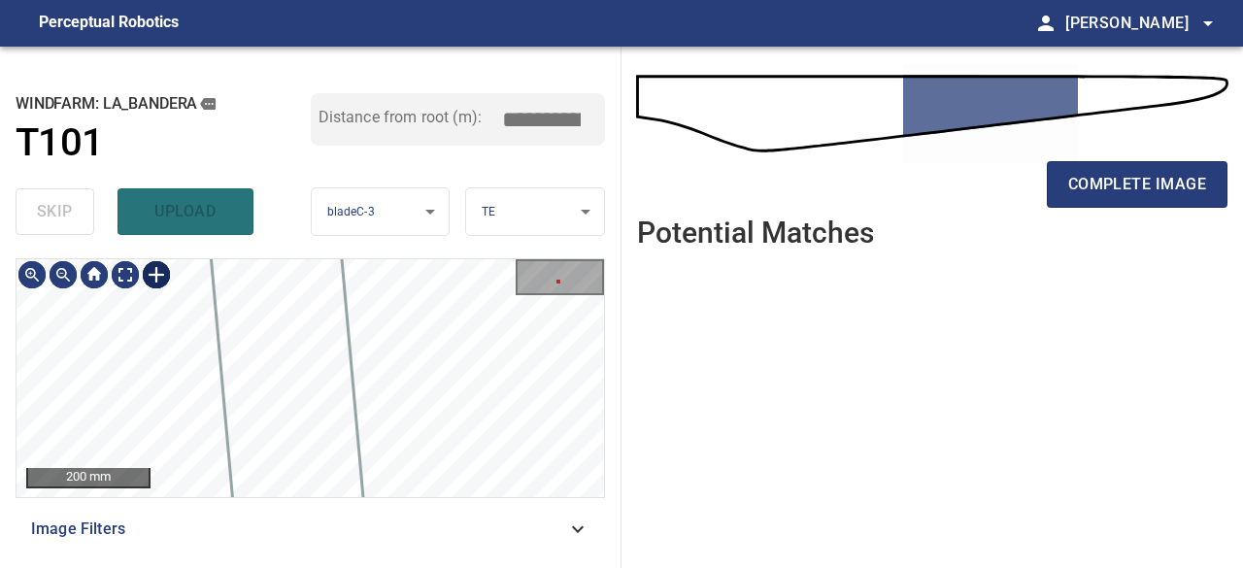
click at [153, 276] on div at bounding box center [156, 274] width 31 height 31
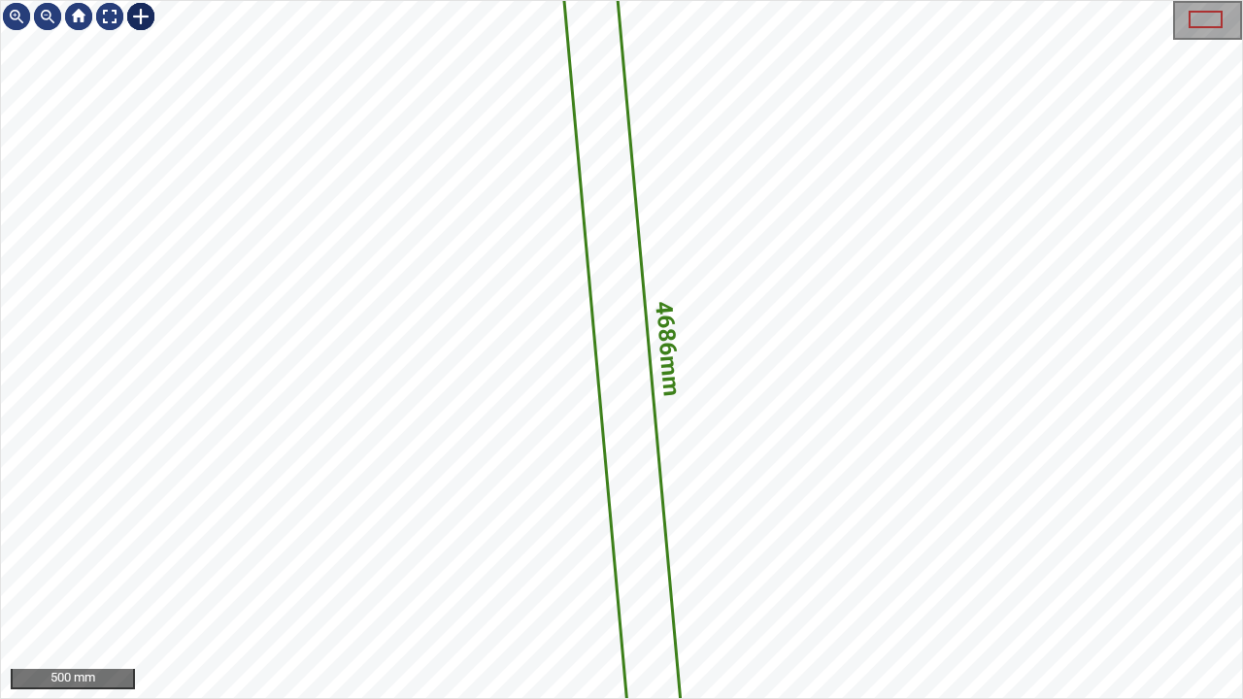
click at [138, 16] on div at bounding box center [140, 16] width 31 height 31
click at [638, 476] on icon at bounding box center [622, 350] width 149 height 1101
click at [760, 507] on div "4686mm 216mm" at bounding box center [621, 349] width 1241 height 697
click at [635, 460] on div "4686mm 216mm" at bounding box center [621, 349] width 1241 height 697
click at [663, 469] on div "4686mm 216mm" at bounding box center [621, 349] width 1241 height 697
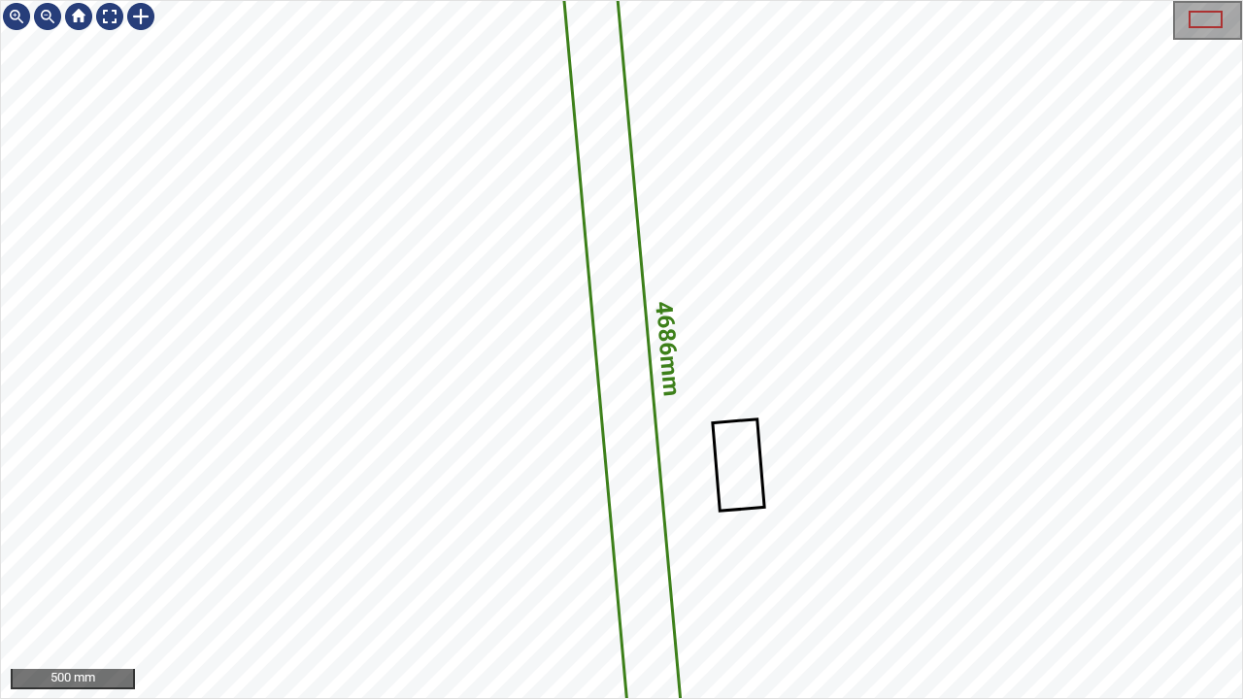
click at [661, 460] on div "4686mm 216mm" at bounding box center [621, 349] width 1241 height 697
click at [628, 472] on div at bounding box center [634, 452] width 58 height 92
click at [646, 493] on div at bounding box center [649, 495] width 6 height 6
click at [623, 493] on div at bounding box center [625, 496] width 6 height 6
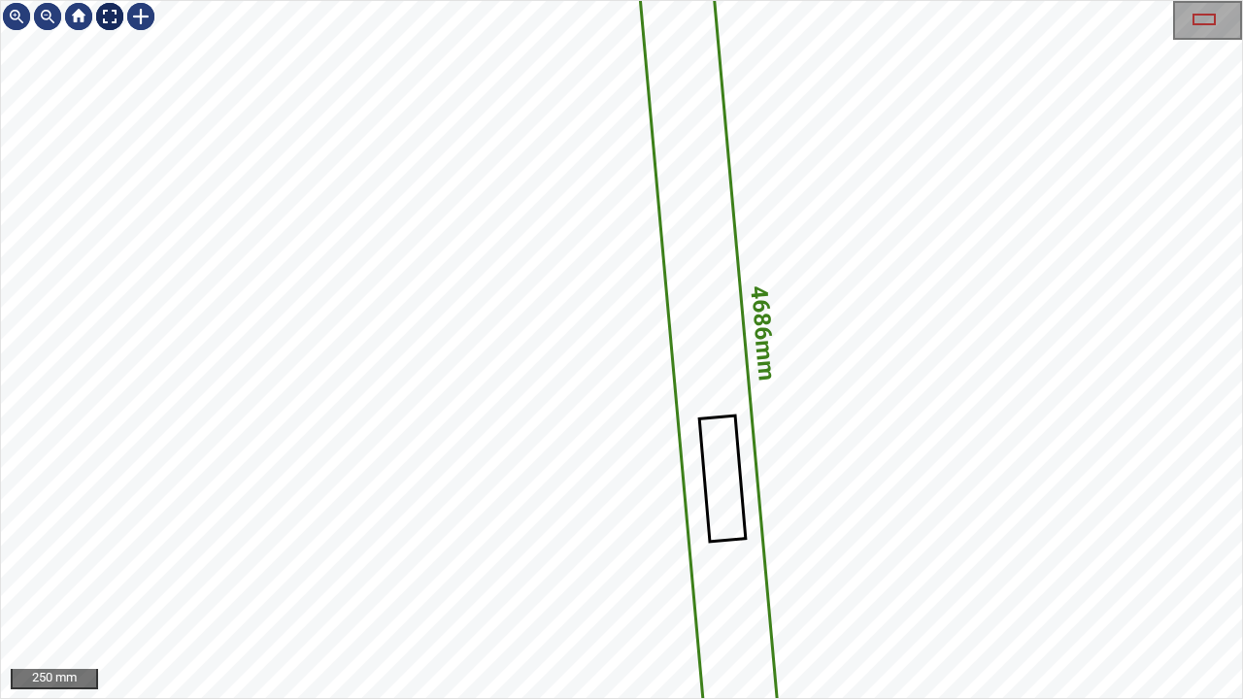
click at [111, 19] on div at bounding box center [109, 16] width 31 height 31
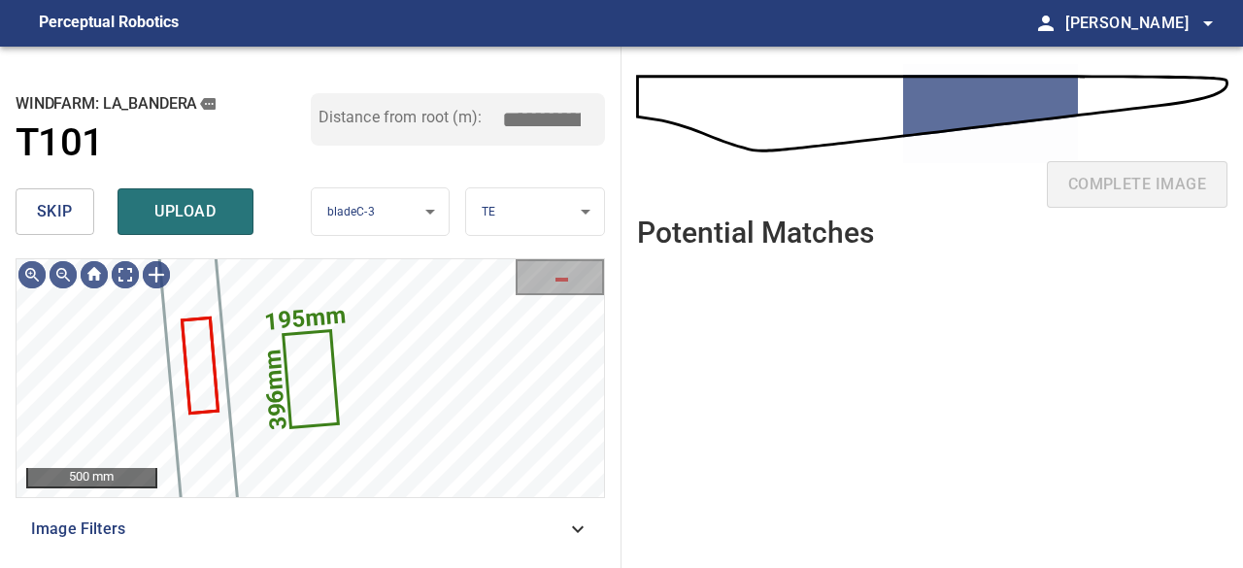
click at [62, 209] on span "skip" at bounding box center [55, 211] width 36 height 27
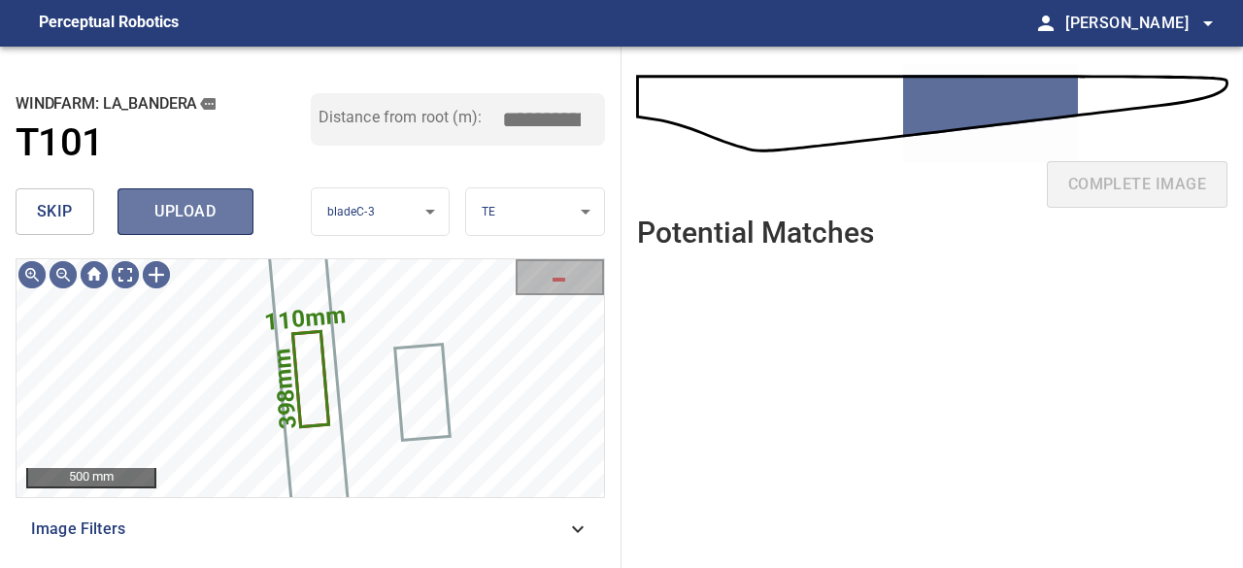
click at [183, 217] on span "upload" at bounding box center [185, 211] width 93 height 27
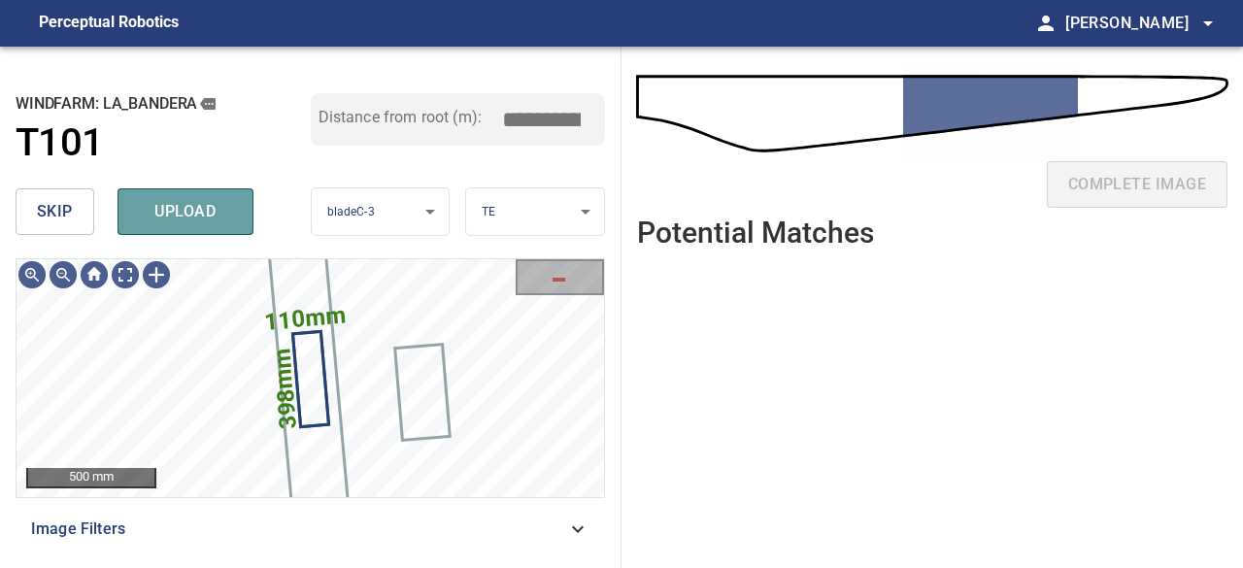
click at [179, 213] on span "upload" at bounding box center [185, 211] width 93 height 27
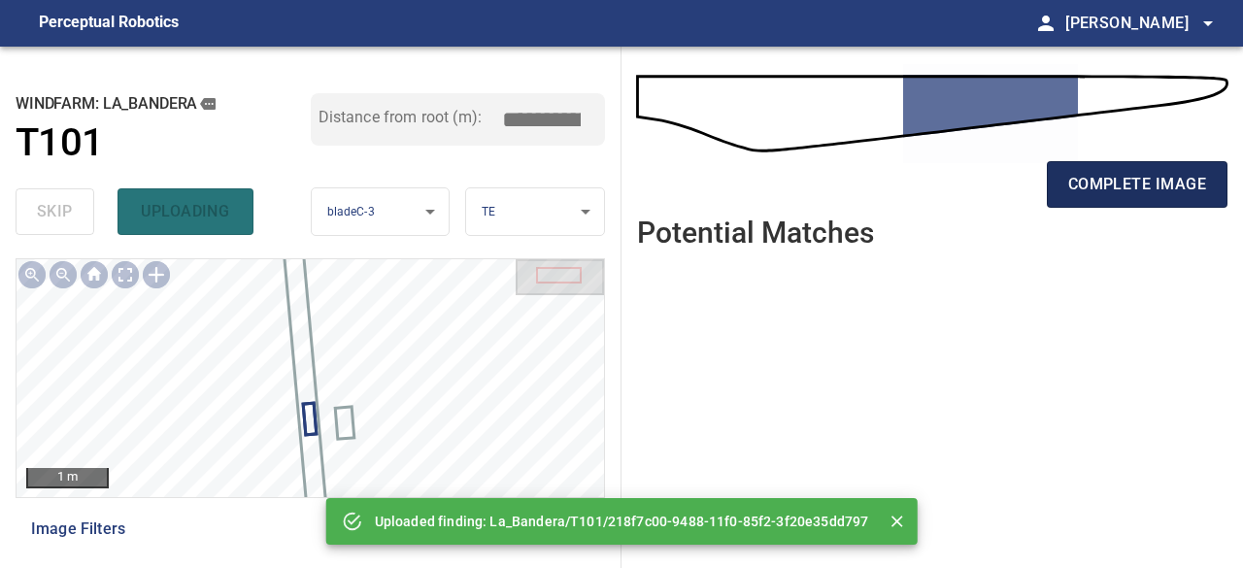
click at [1141, 184] on span "complete image" at bounding box center [1138, 184] width 138 height 27
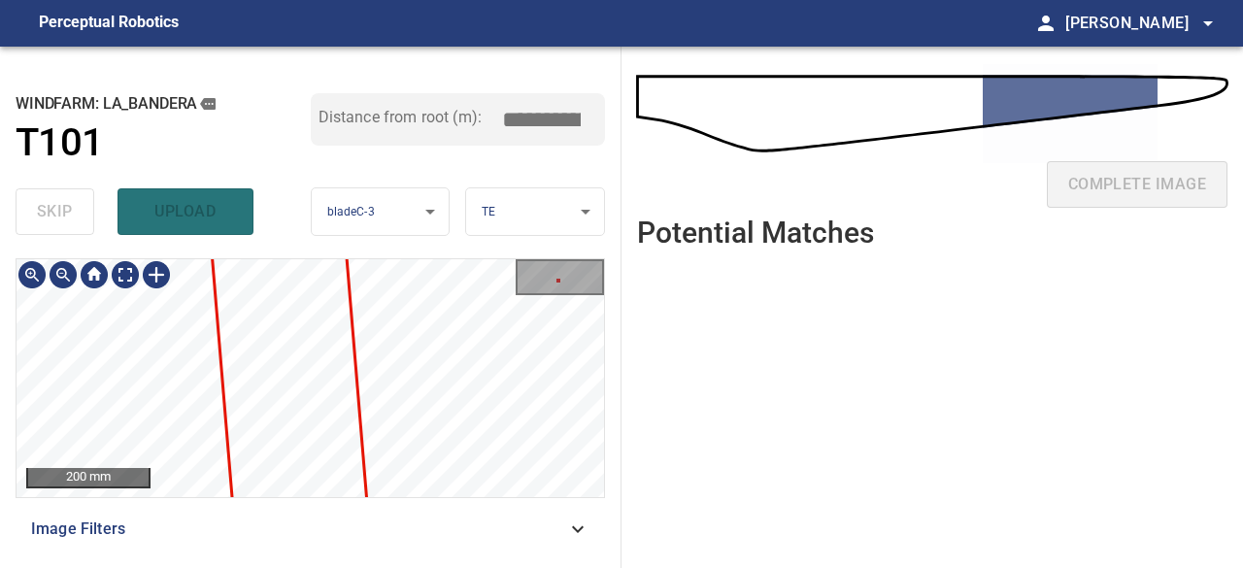
click at [502, 515] on div "200 mm Image Filters" at bounding box center [311, 405] width 590 height 294
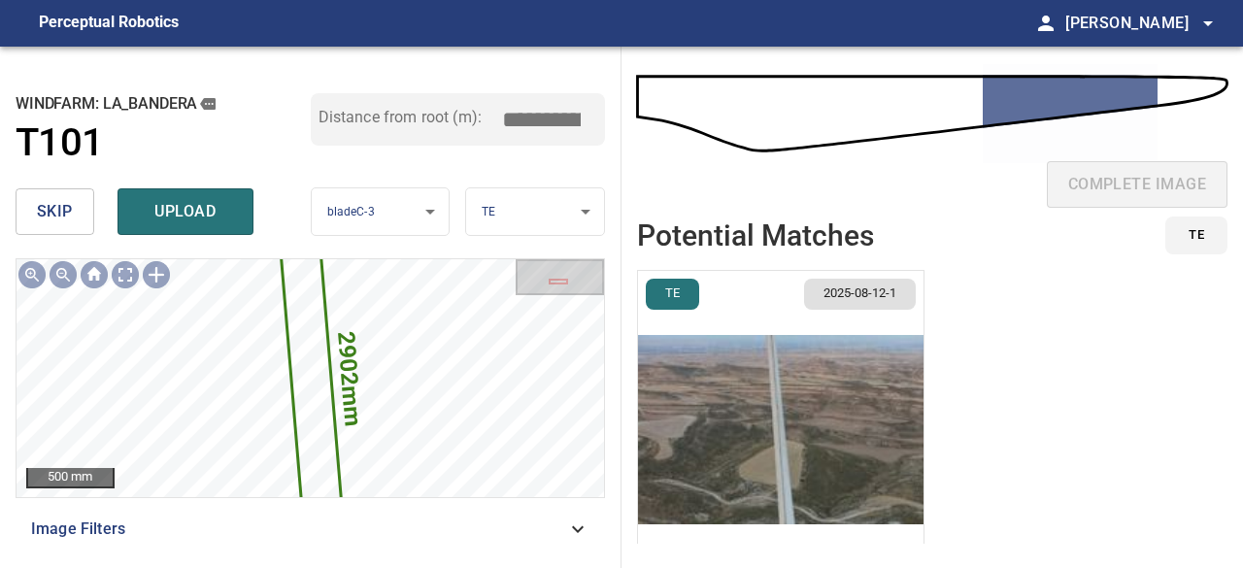
click at [75, 214] on button "skip" at bounding box center [55, 211] width 79 height 47
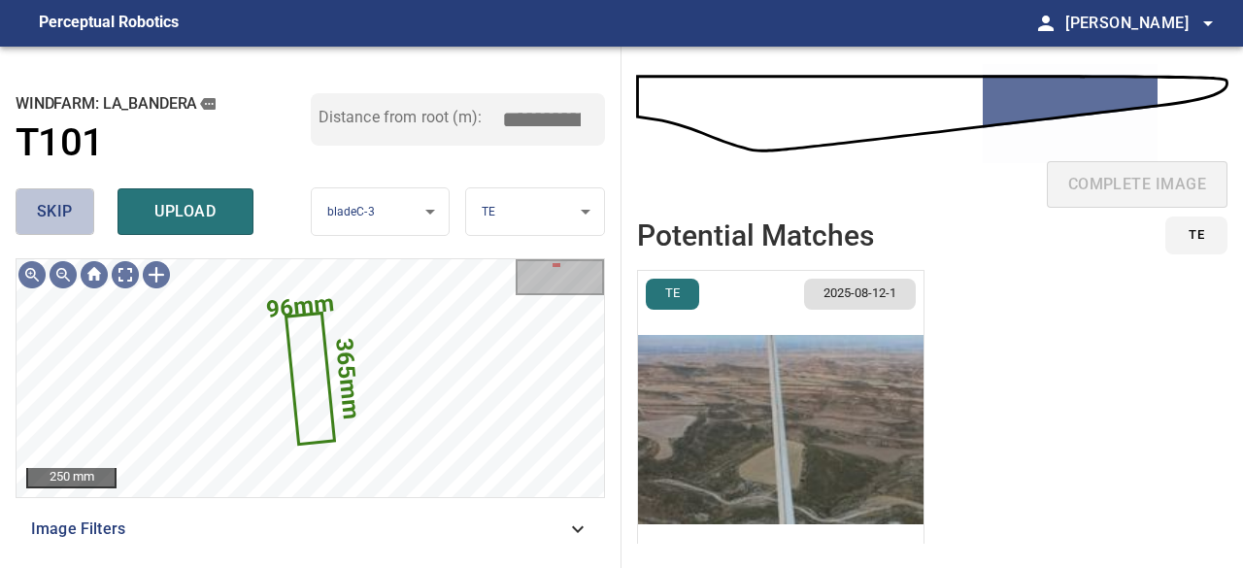
click at [58, 204] on span "skip" at bounding box center [55, 211] width 36 height 27
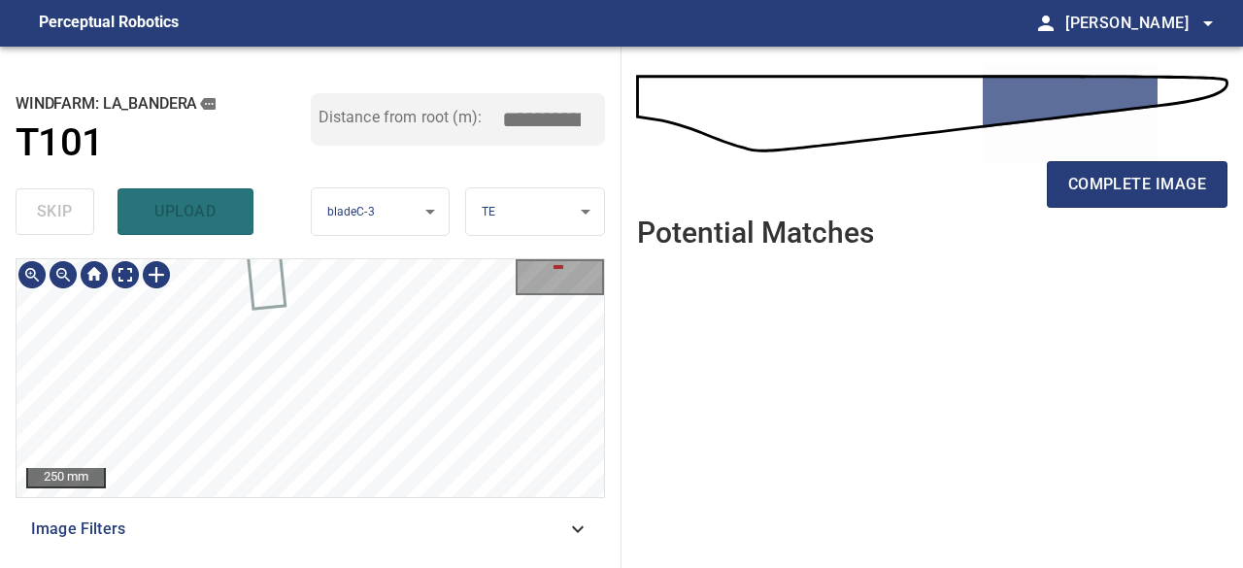
click at [358, 516] on div "250 mm Image Filters" at bounding box center [311, 405] width 590 height 294
click at [1146, 176] on span "complete image" at bounding box center [1138, 184] width 138 height 27
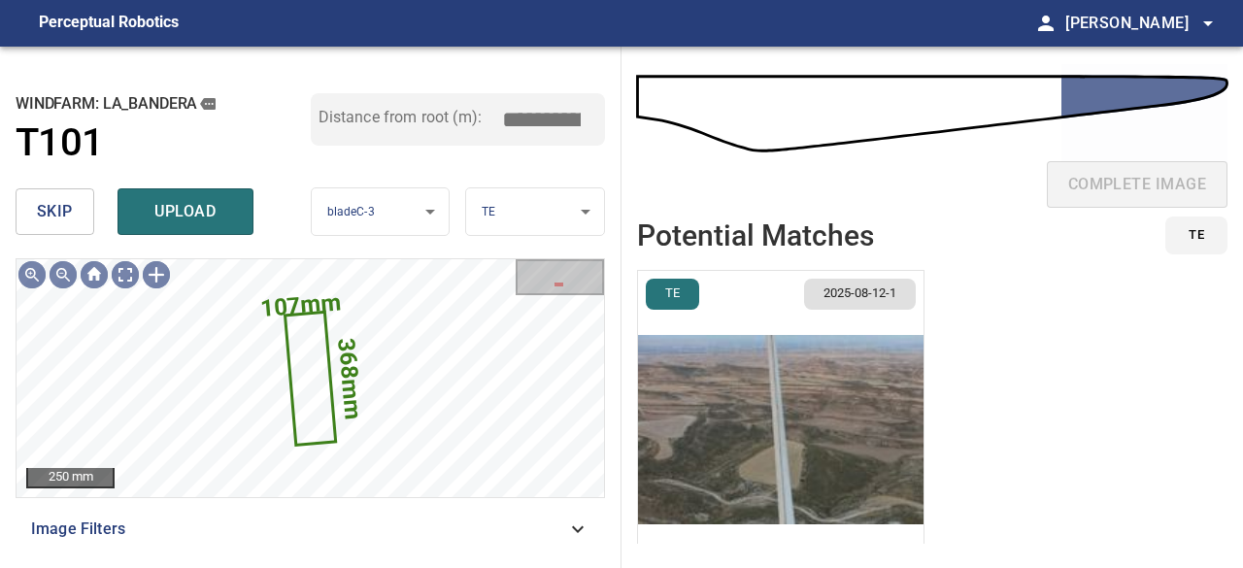
click at [65, 208] on span "skip" at bounding box center [55, 211] width 36 height 27
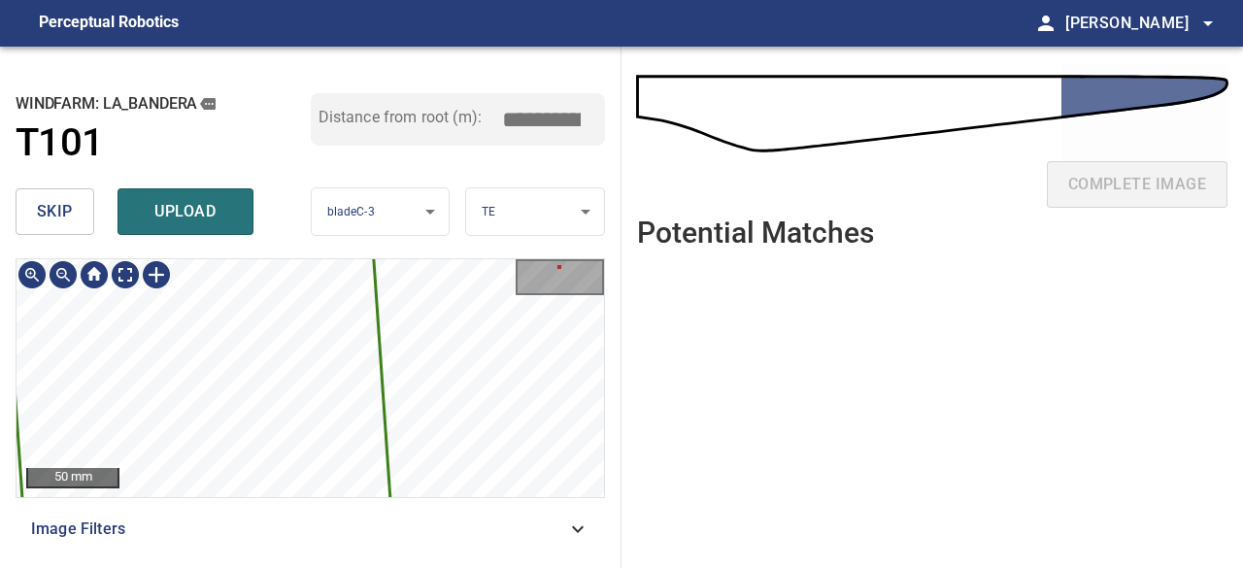
click at [453, 514] on div "1856mm 201mm 50 mm Image Filters" at bounding box center [311, 405] width 590 height 294
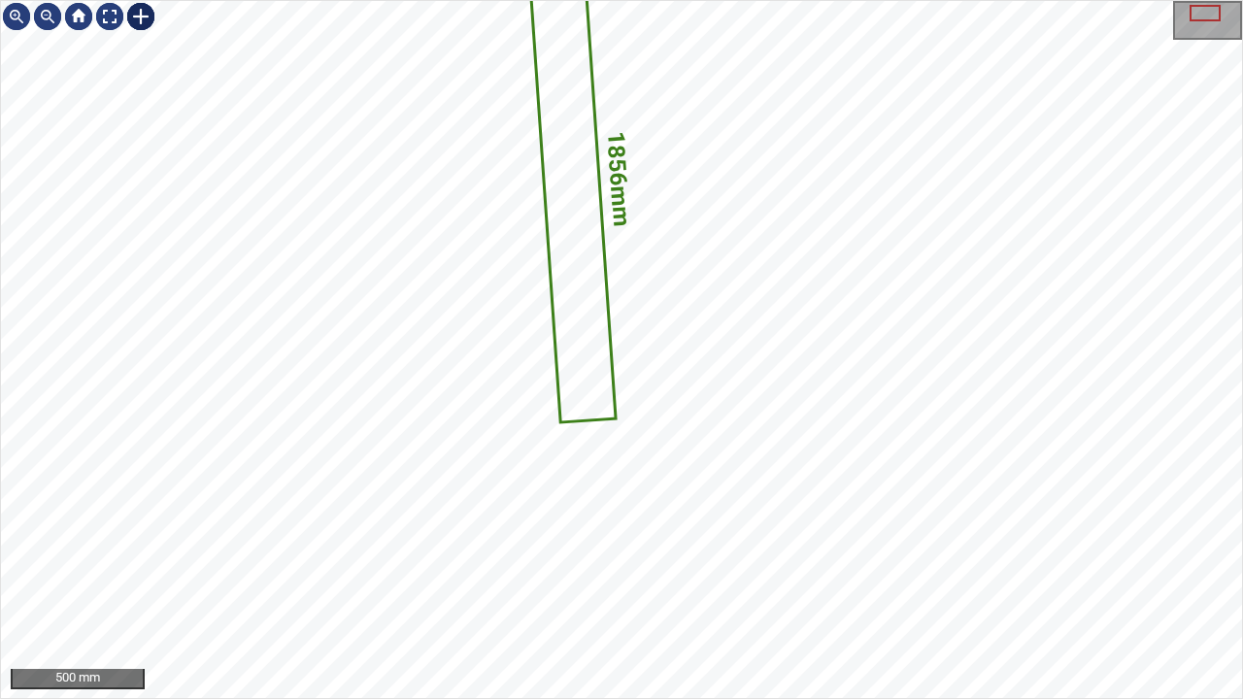
click at [140, 14] on div at bounding box center [140, 16] width 31 height 31
click at [643, 467] on div "1856mm 201mm" at bounding box center [621, 349] width 1241 height 697
click at [590, 464] on div at bounding box center [594, 427] width 78 height 122
click at [106, 10] on div at bounding box center [109, 16] width 31 height 31
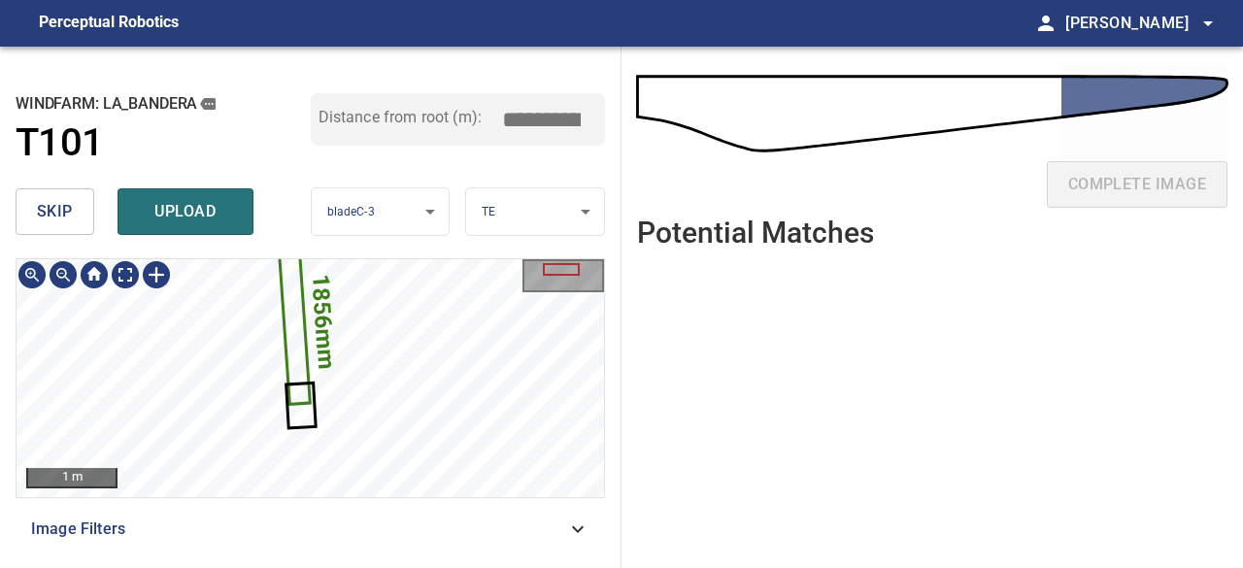
click at [289, 325] on icon at bounding box center [293, 320] width 29 height 165
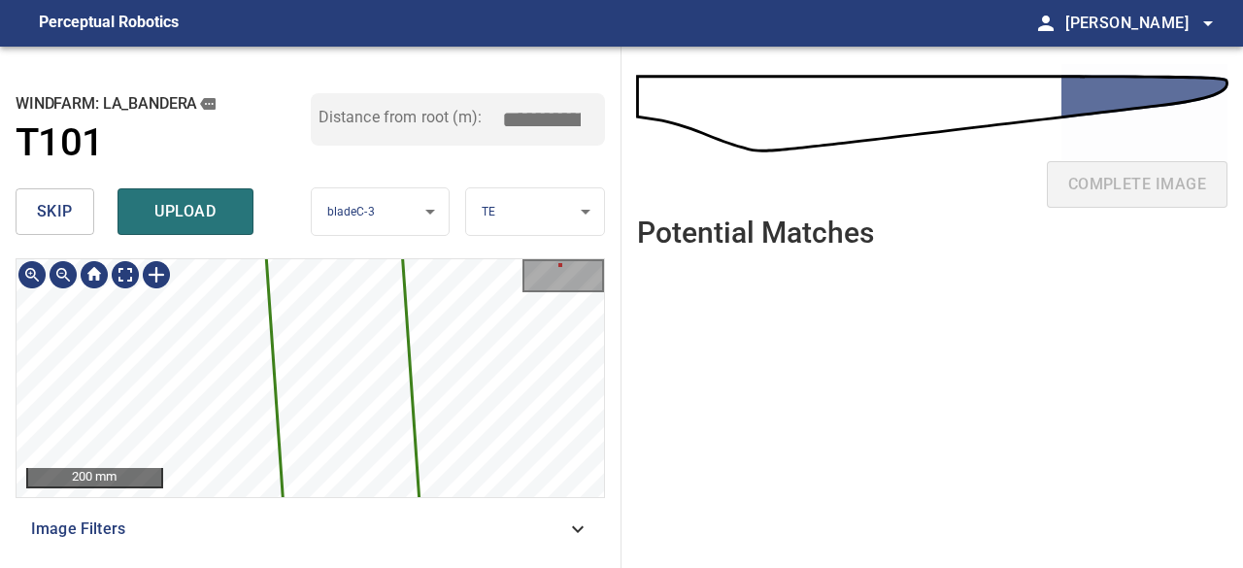
click at [488, 511] on div "1856mm 201mm 200 mm Image Filters" at bounding box center [311, 405] width 590 height 294
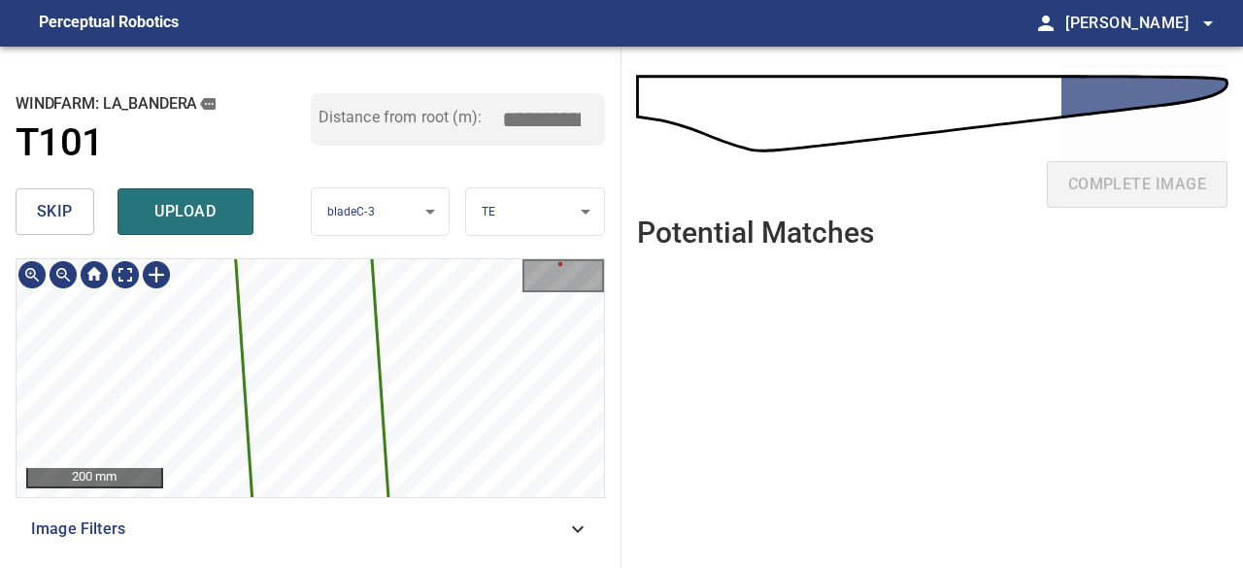
click at [496, 500] on div "1856mm 201mm 200 mm Image Filters" at bounding box center [311, 405] width 590 height 294
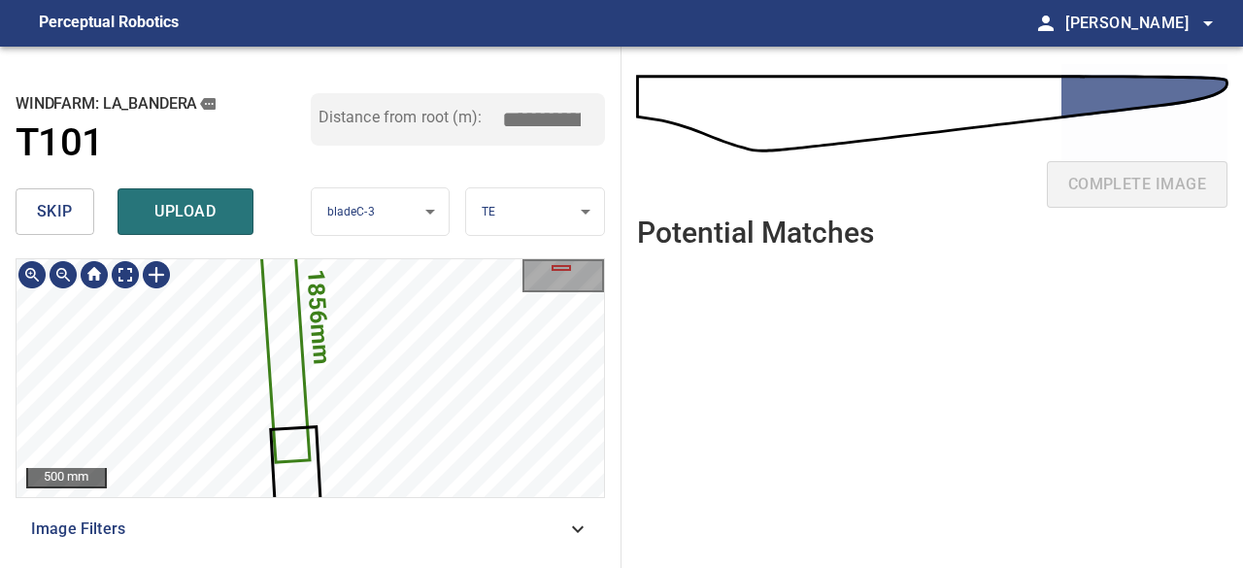
click at [293, 349] on icon at bounding box center [282, 316] width 51 height 289
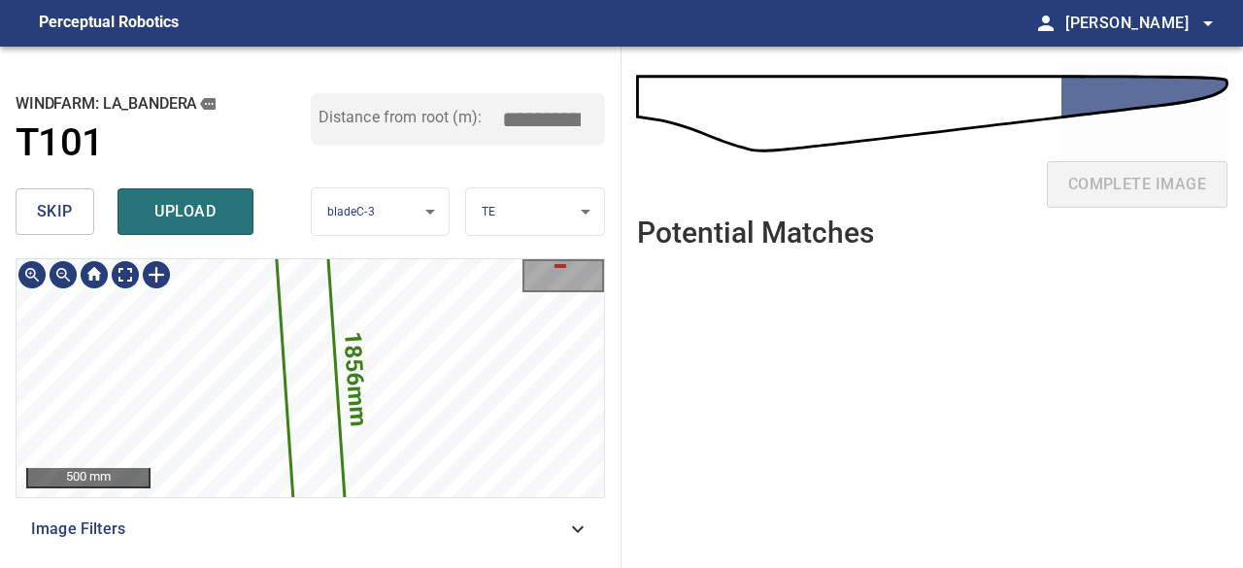
click at [299, 345] on icon at bounding box center [310, 378] width 79 height 449
click at [64, 208] on span "skip" at bounding box center [55, 211] width 36 height 27
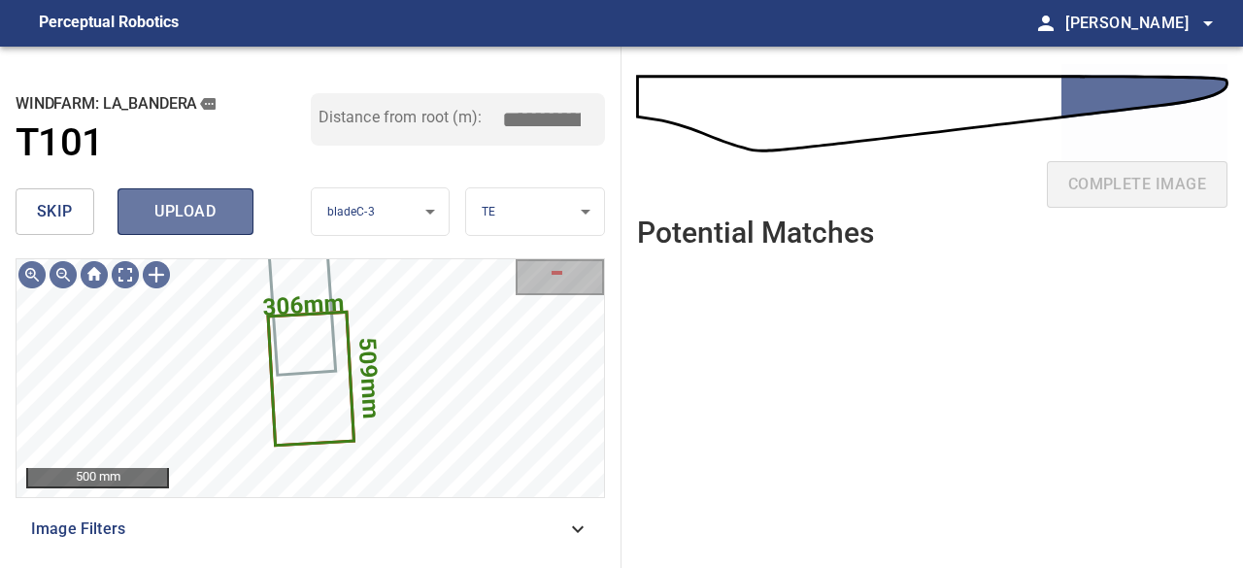
click at [187, 215] on span "upload" at bounding box center [185, 211] width 93 height 27
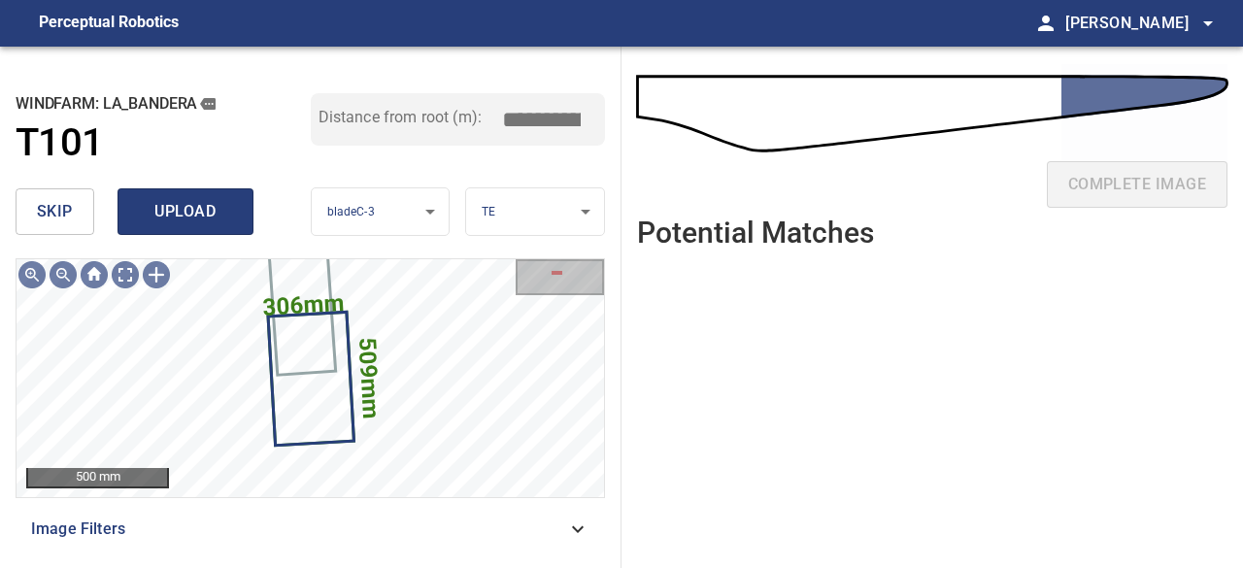
click at [150, 222] on span "upload" at bounding box center [185, 211] width 93 height 27
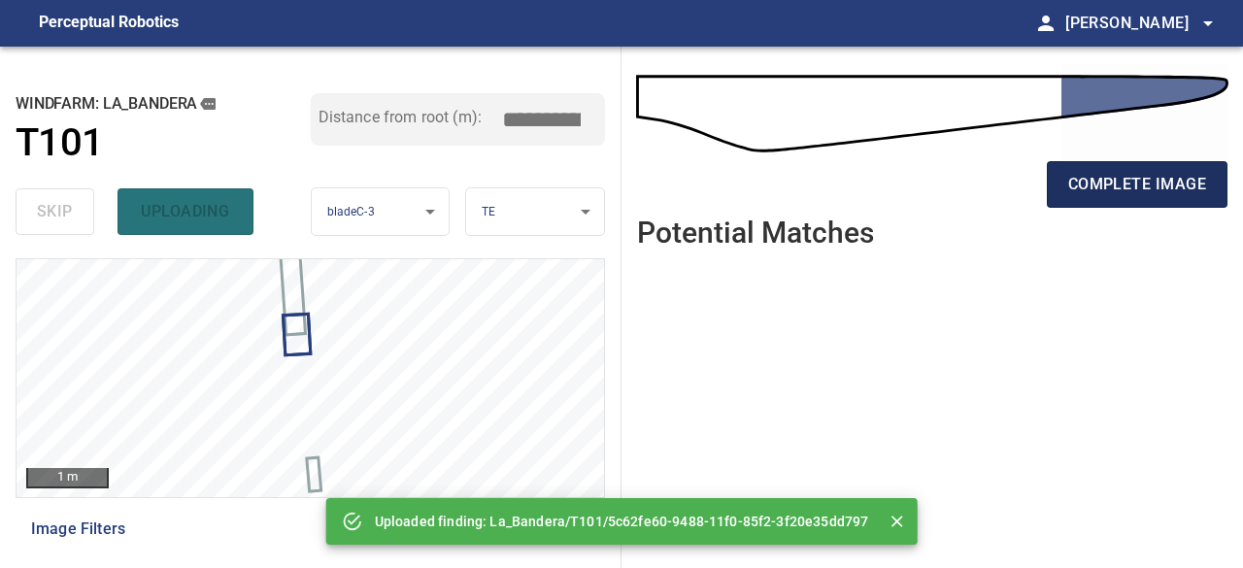
click at [1109, 186] on span "complete image" at bounding box center [1138, 184] width 138 height 27
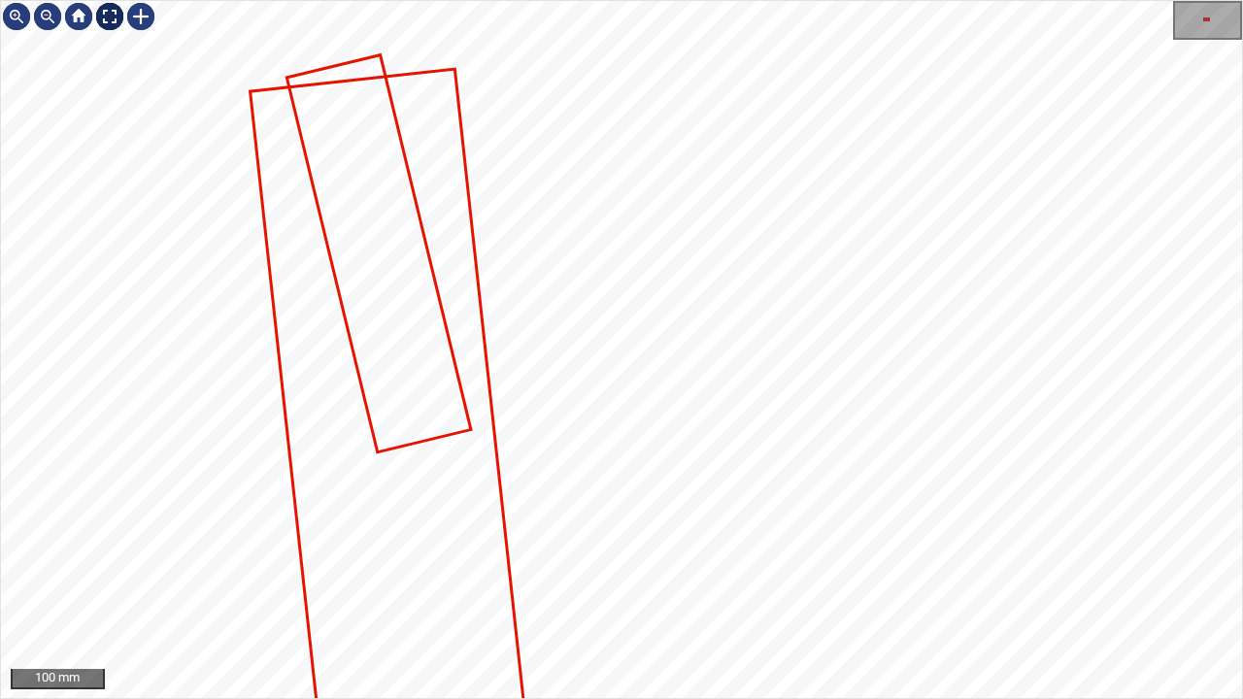
click at [103, 12] on div at bounding box center [109, 16] width 31 height 31
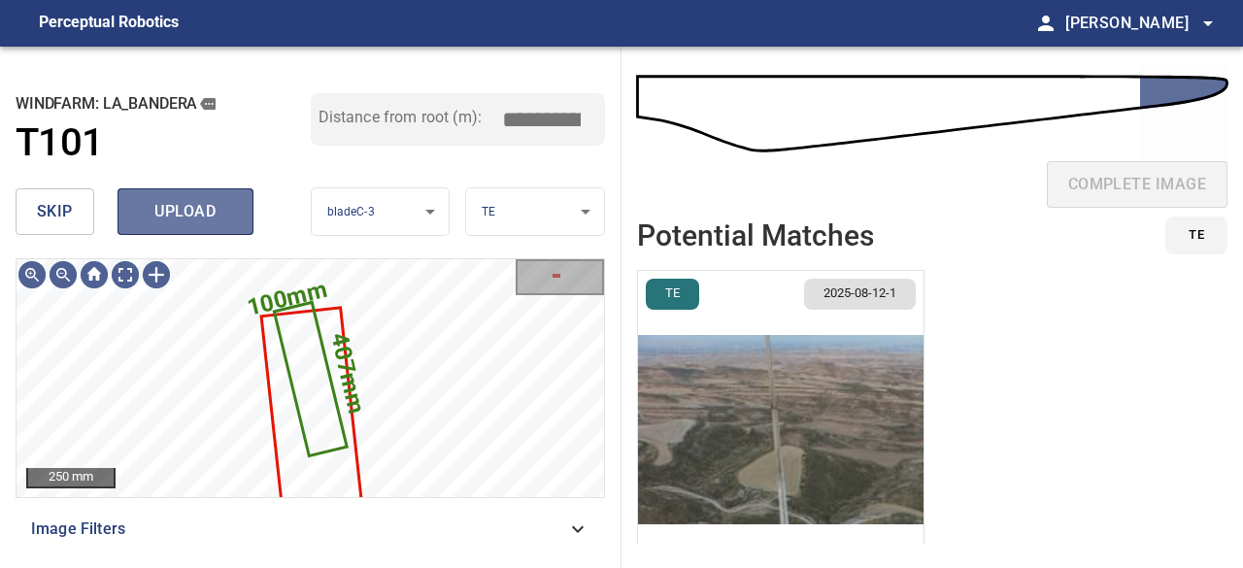
click at [198, 210] on span "upload" at bounding box center [185, 211] width 93 height 27
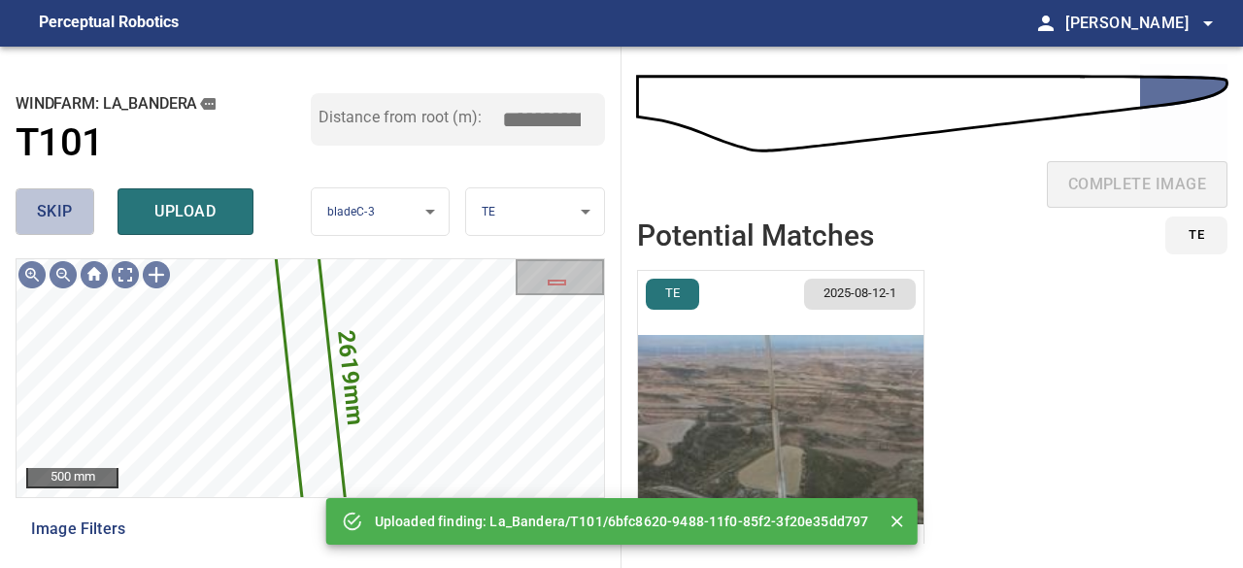
click at [43, 205] on span "skip" at bounding box center [55, 211] width 36 height 27
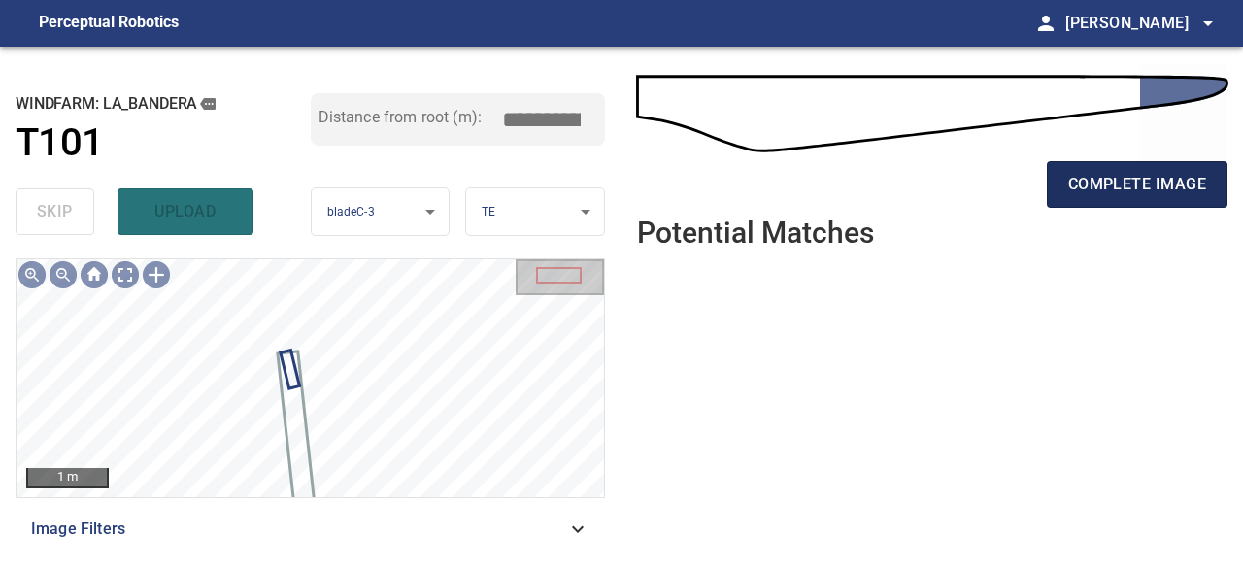
click at [1141, 196] on span "complete image" at bounding box center [1138, 184] width 138 height 27
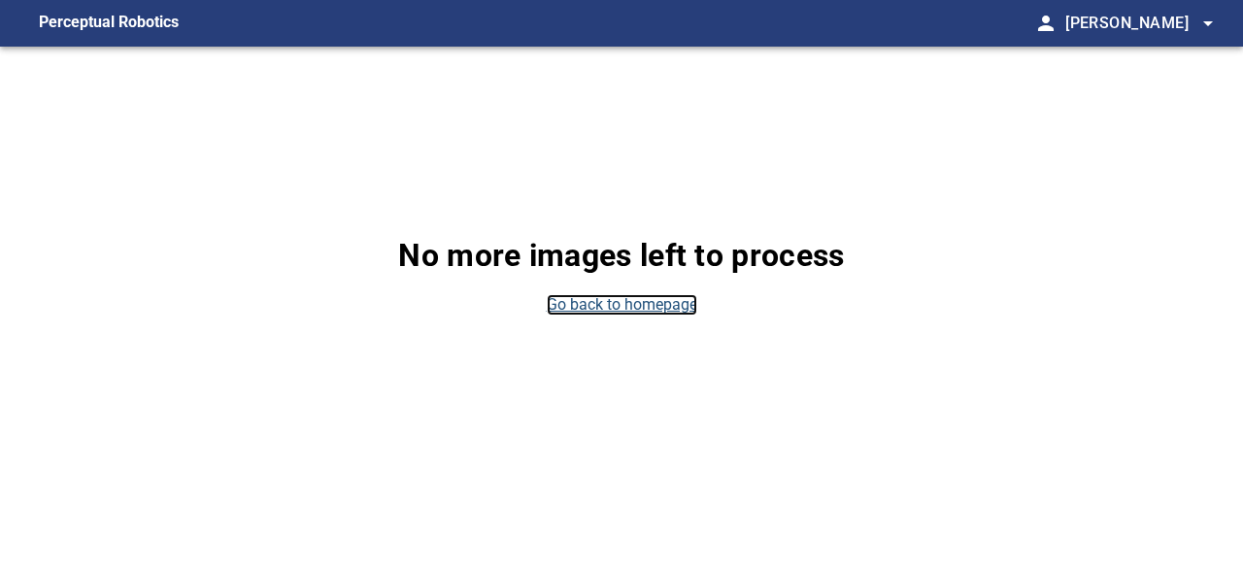
click at [631, 307] on link "Go back to homepage" at bounding box center [622, 305] width 151 height 22
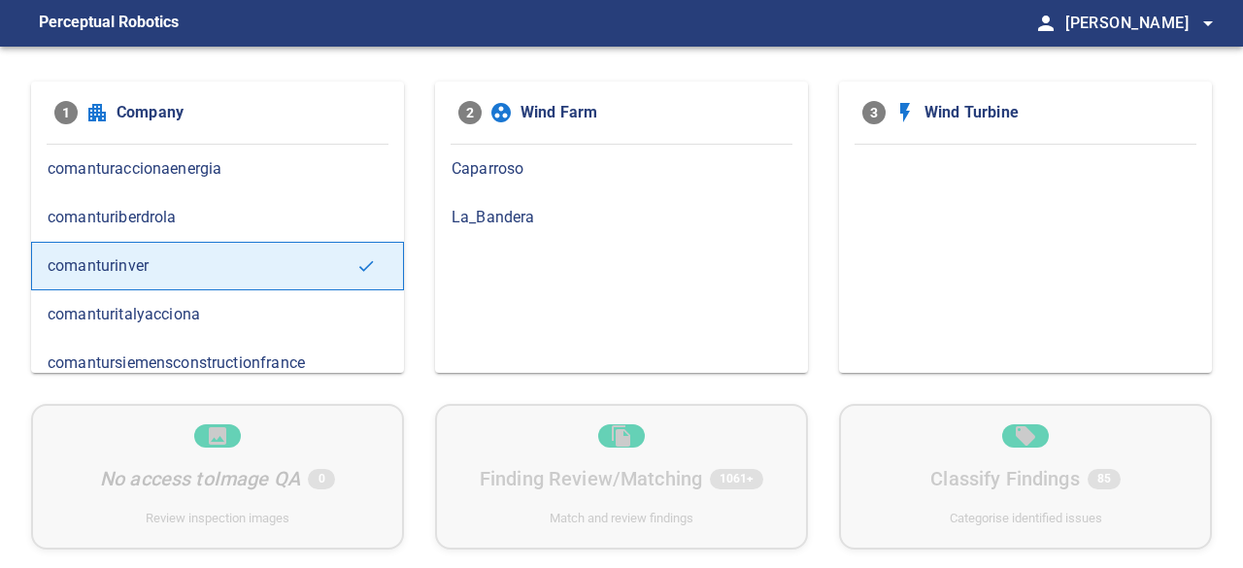
click at [505, 215] on span "La_Bandera" at bounding box center [622, 217] width 340 height 23
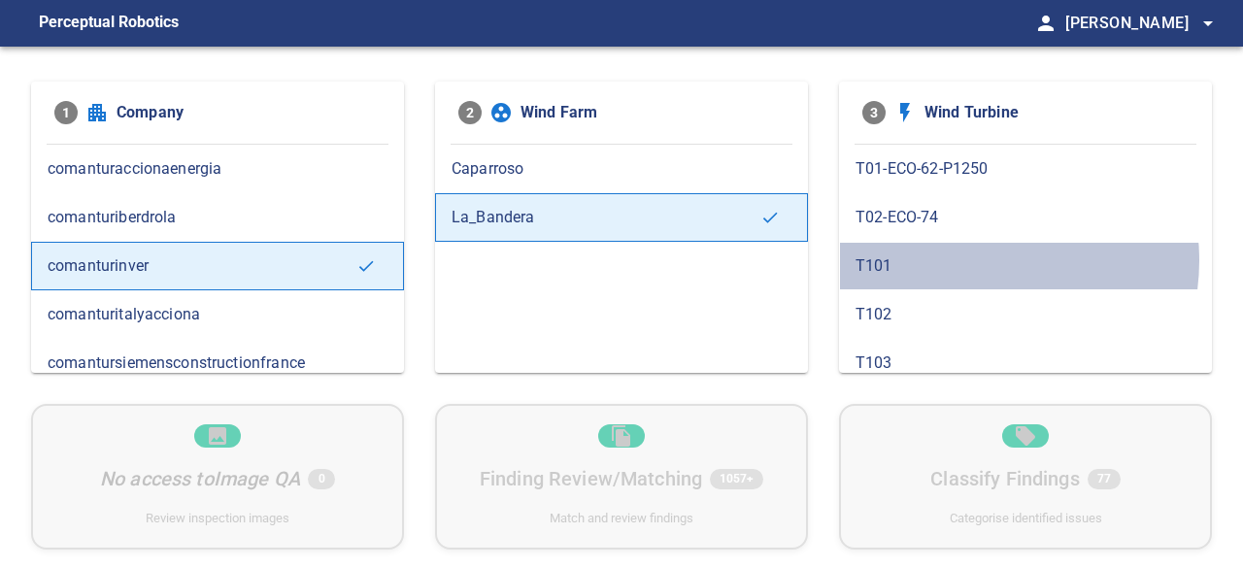
click at [974, 259] on span "T101" at bounding box center [1026, 266] width 340 height 23
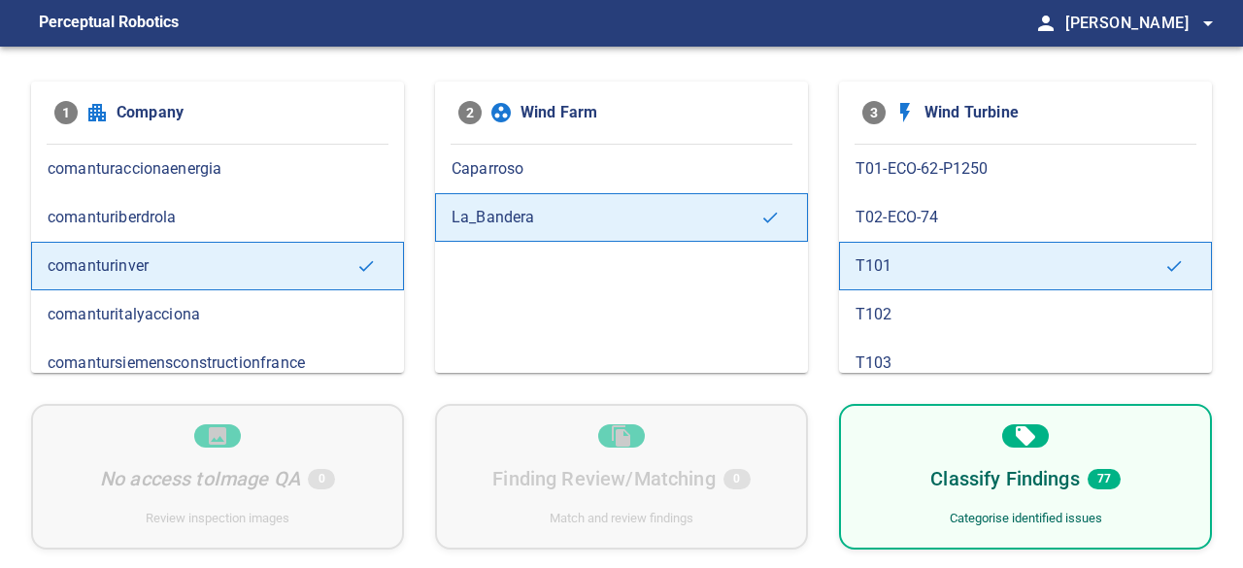
click at [960, 327] on div "T102" at bounding box center [1025, 314] width 373 height 49
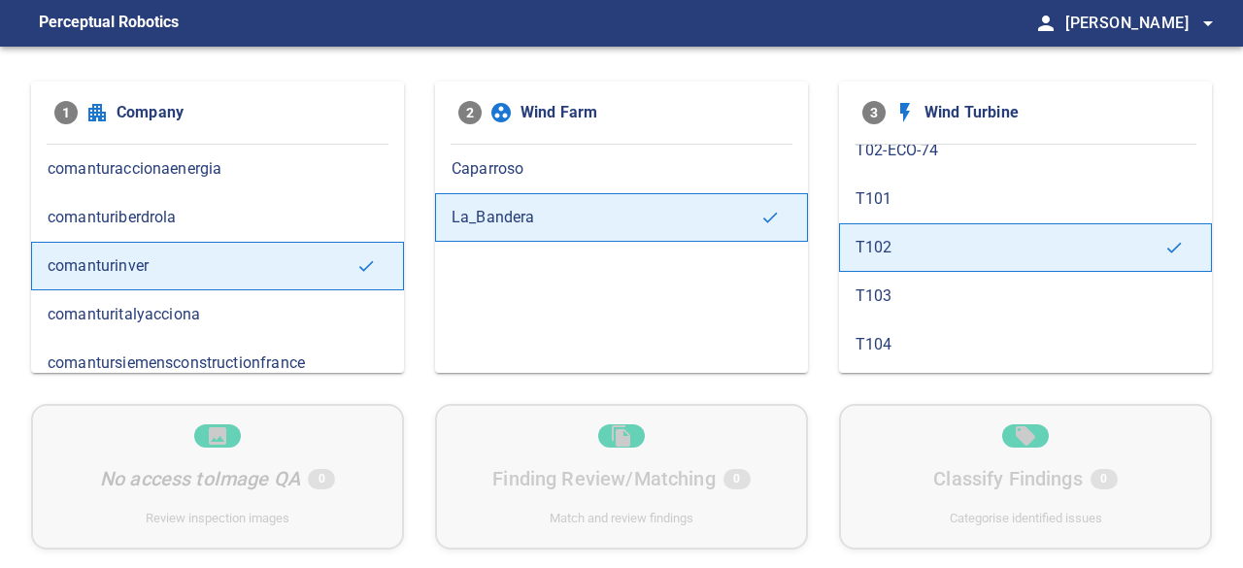
scroll to position [97, 0]
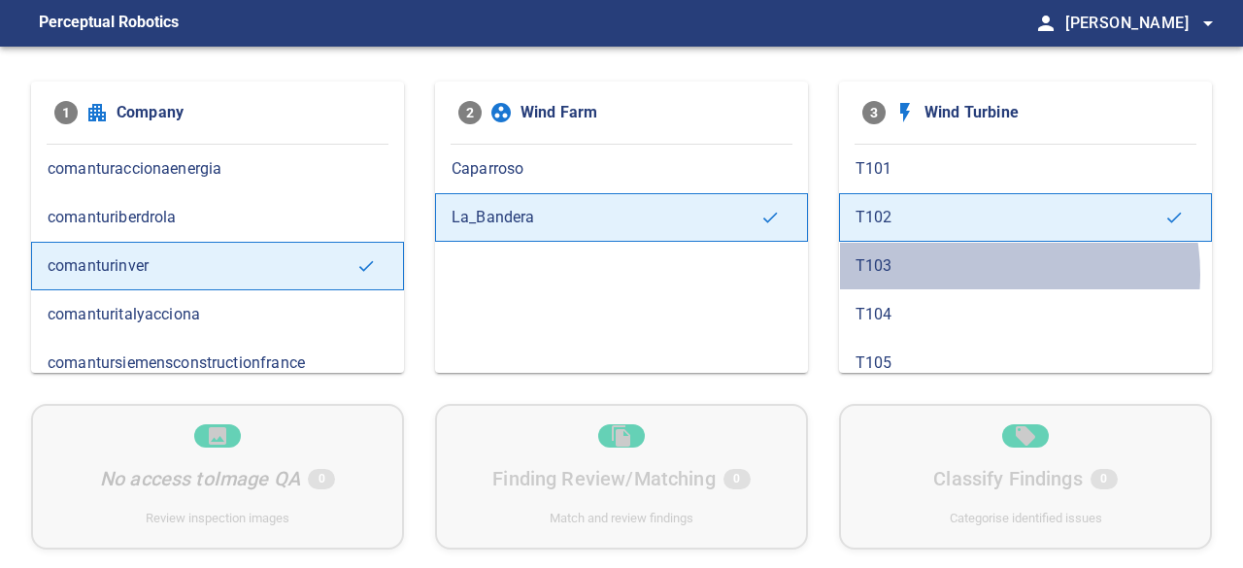
click at [988, 272] on span "T103" at bounding box center [1026, 266] width 340 height 23
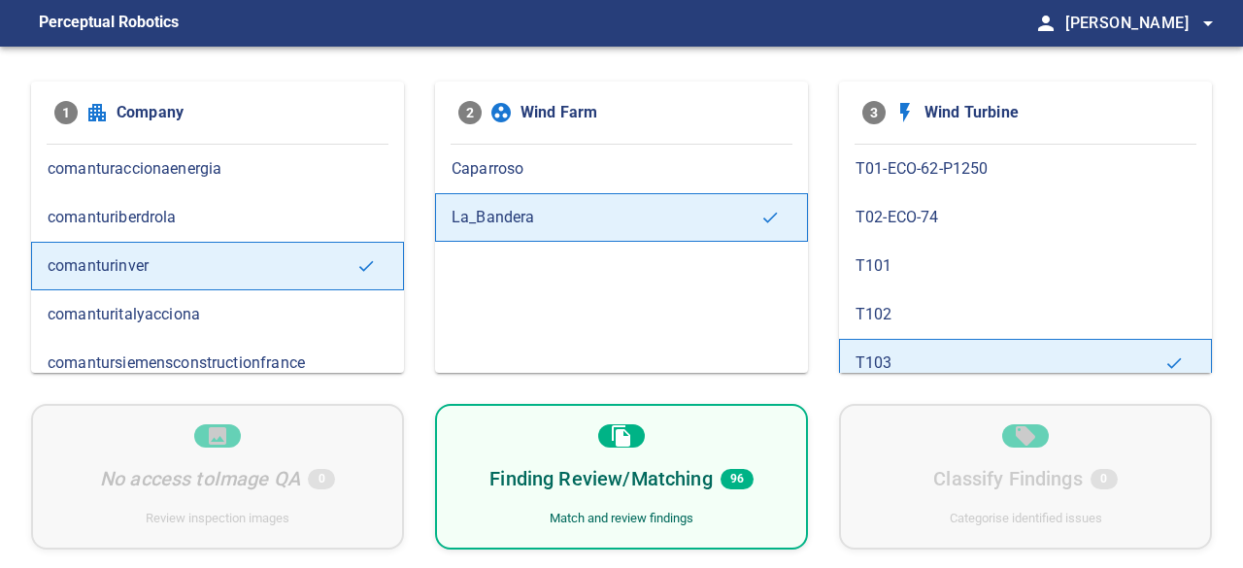
click at [647, 493] on h6 "Finding Review/Matching" at bounding box center [601, 478] width 222 height 31
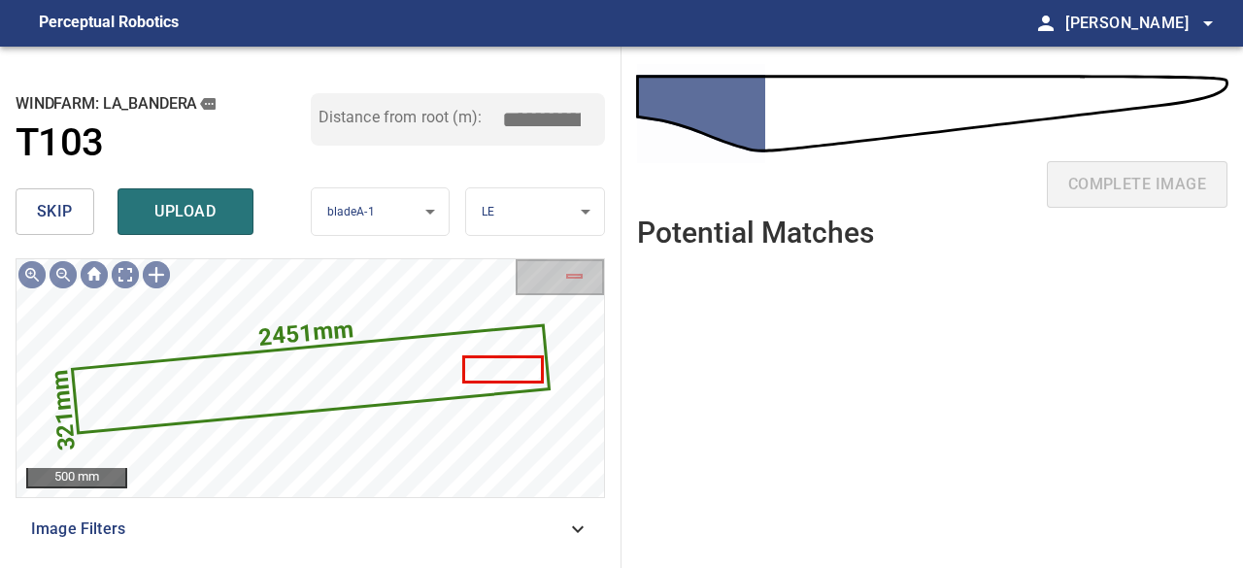
click at [49, 202] on span "skip" at bounding box center [55, 211] width 36 height 27
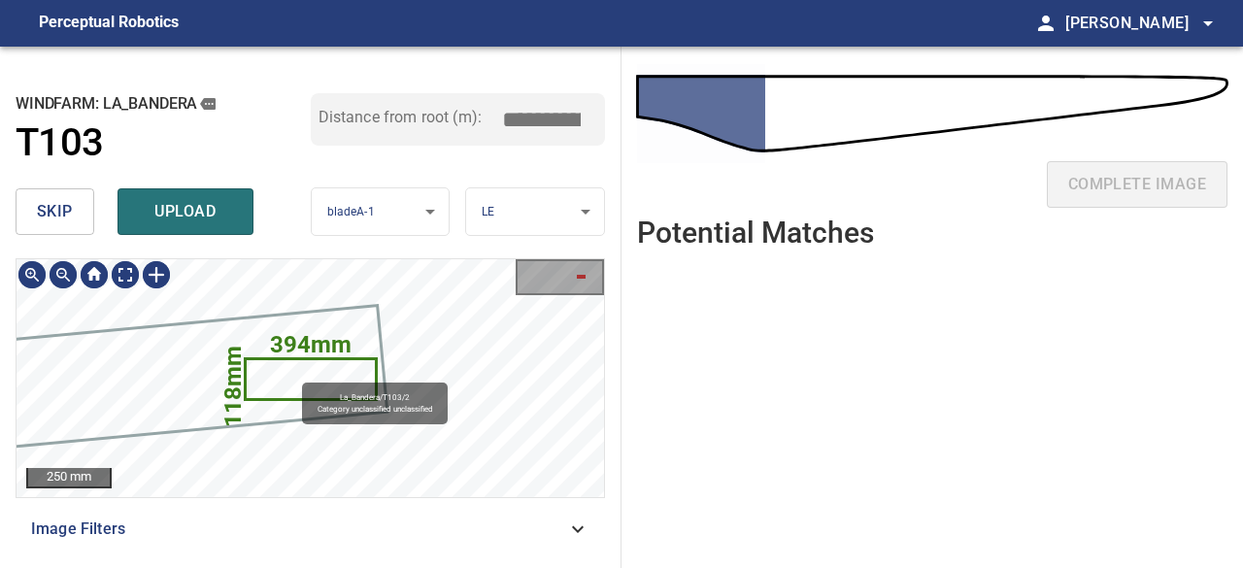
click at [292, 374] on icon at bounding box center [311, 379] width 128 height 38
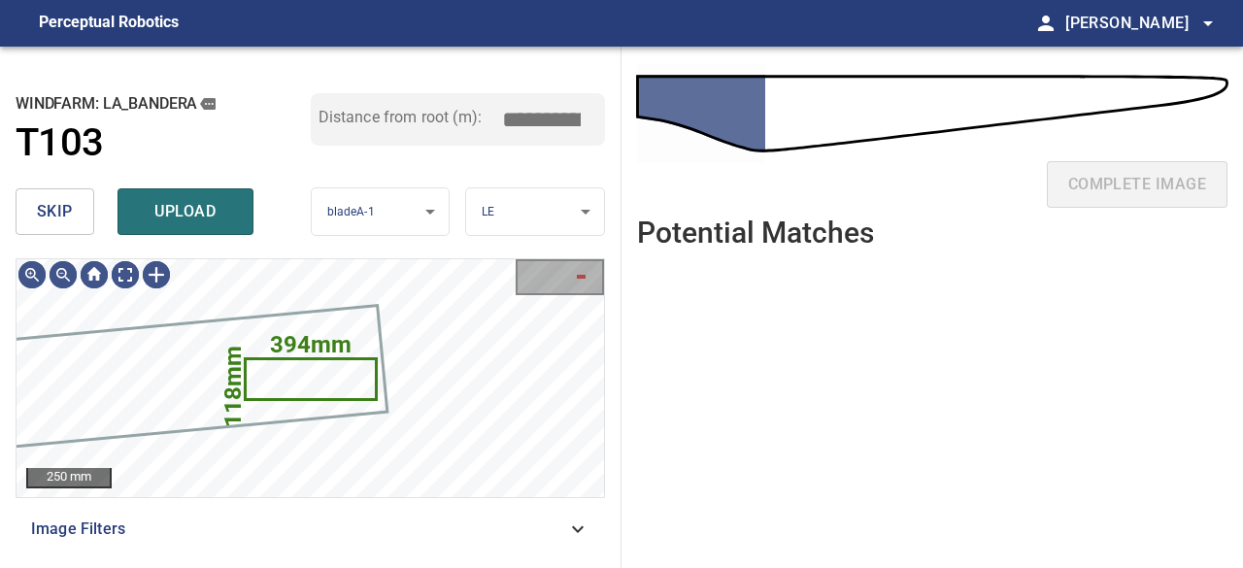
click at [65, 212] on span "skip" at bounding box center [55, 211] width 36 height 27
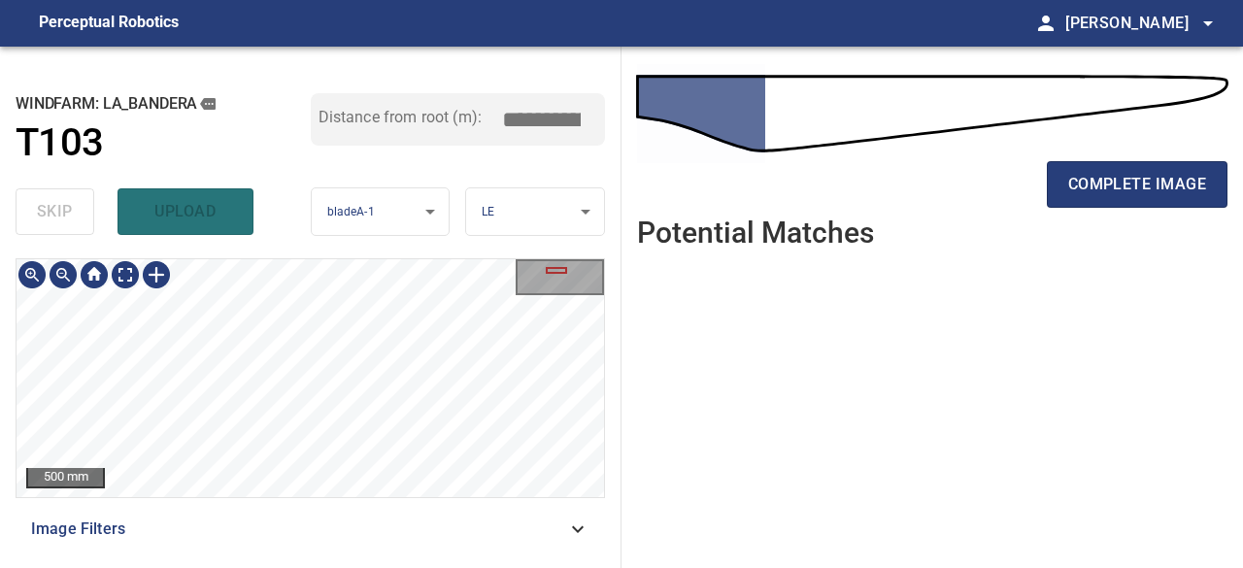
click at [340, 518] on div "500 mm Image Filters" at bounding box center [311, 405] width 590 height 294
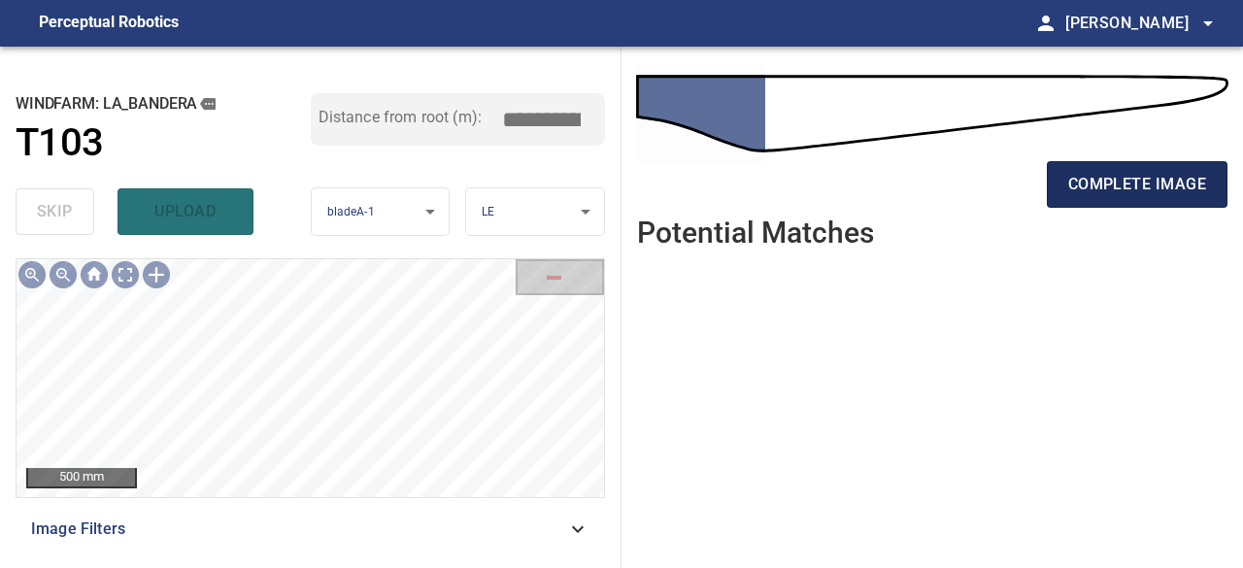
click at [1136, 176] on span "complete image" at bounding box center [1138, 184] width 138 height 27
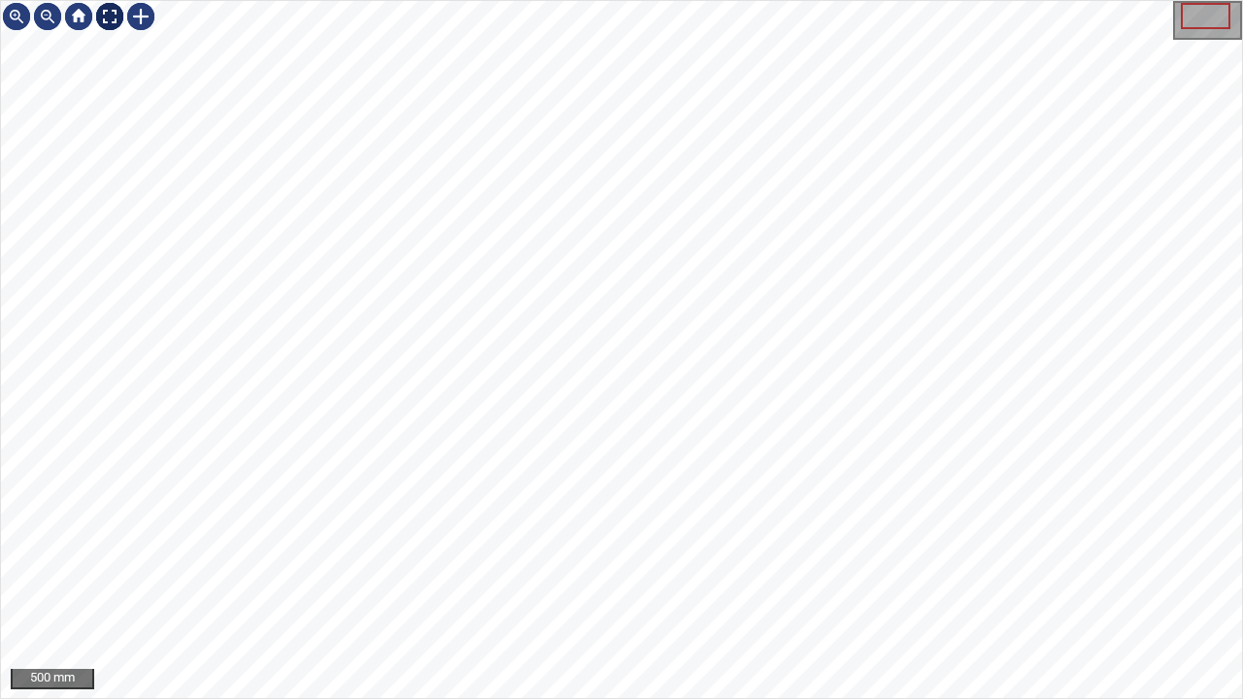
click at [106, 22] on div at bounding box center [109, 16] width 31 height 31
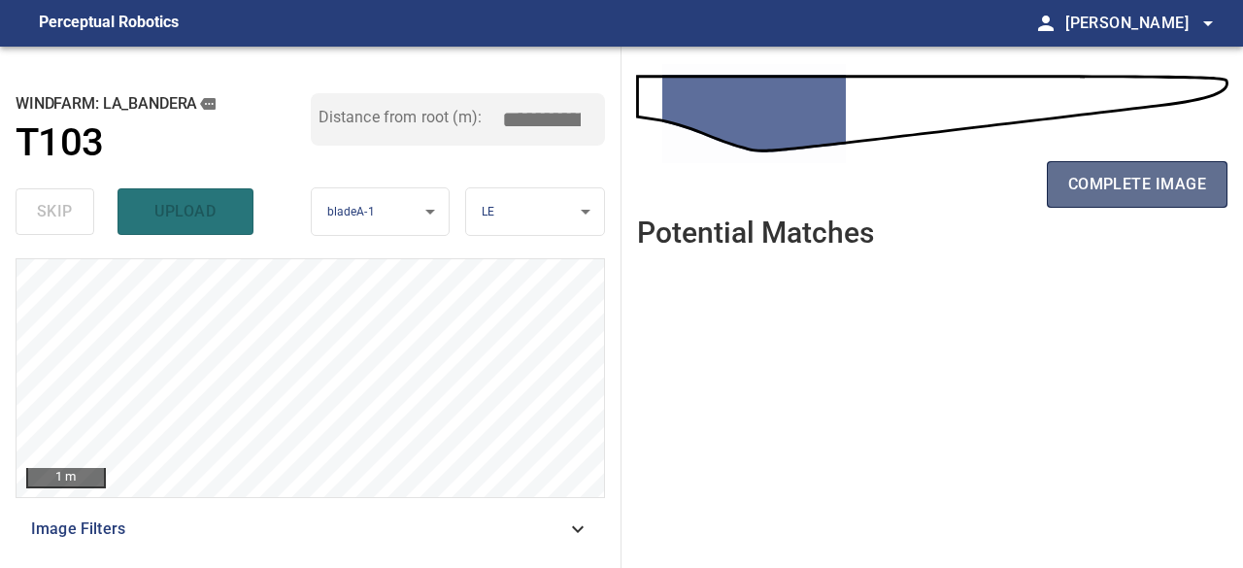
click at [1156, 193] on span "complete image" at bounding box center [1138, 184] width 138 height 27
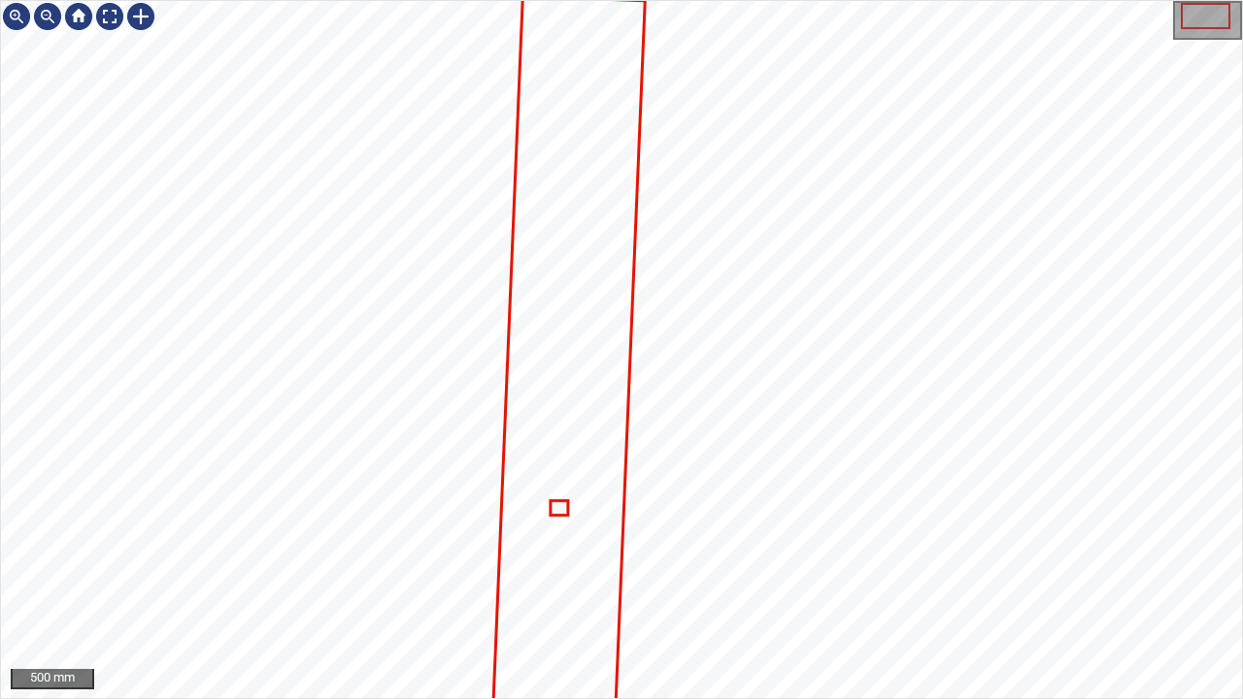
click at [684, 567] on div "500 mm" at bounding box center [621, 349] width 1243 height 699
click at [107, 17] on div at bounding box center [109, 16] width 31 height 31
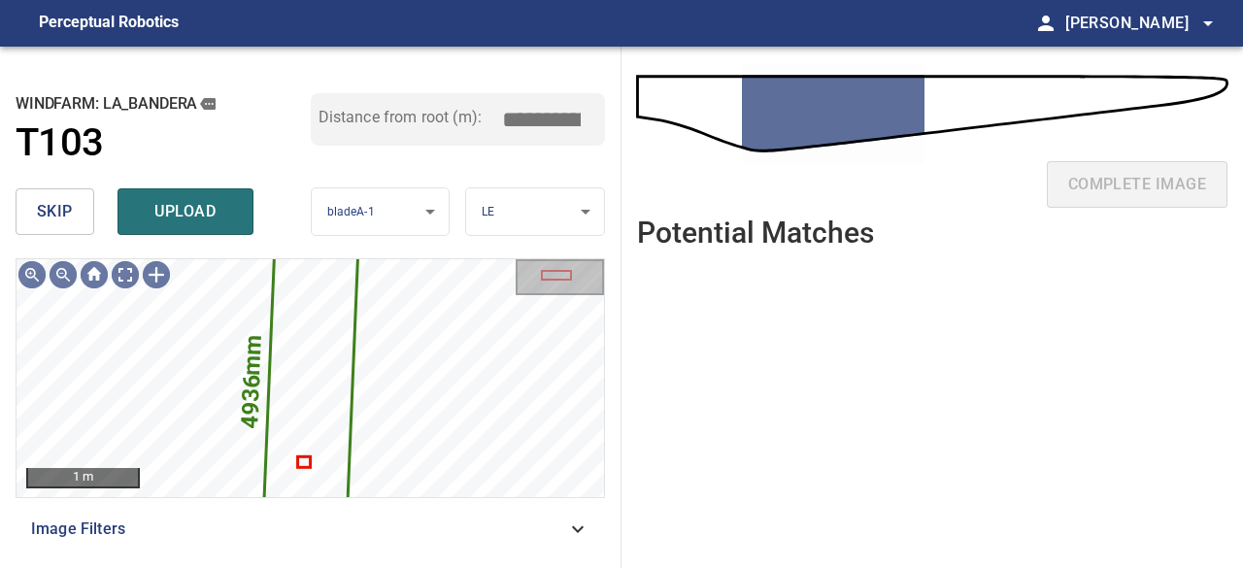
click at [62, 222] on span "skip" at bounding box center [55, 211] width 36 height 27
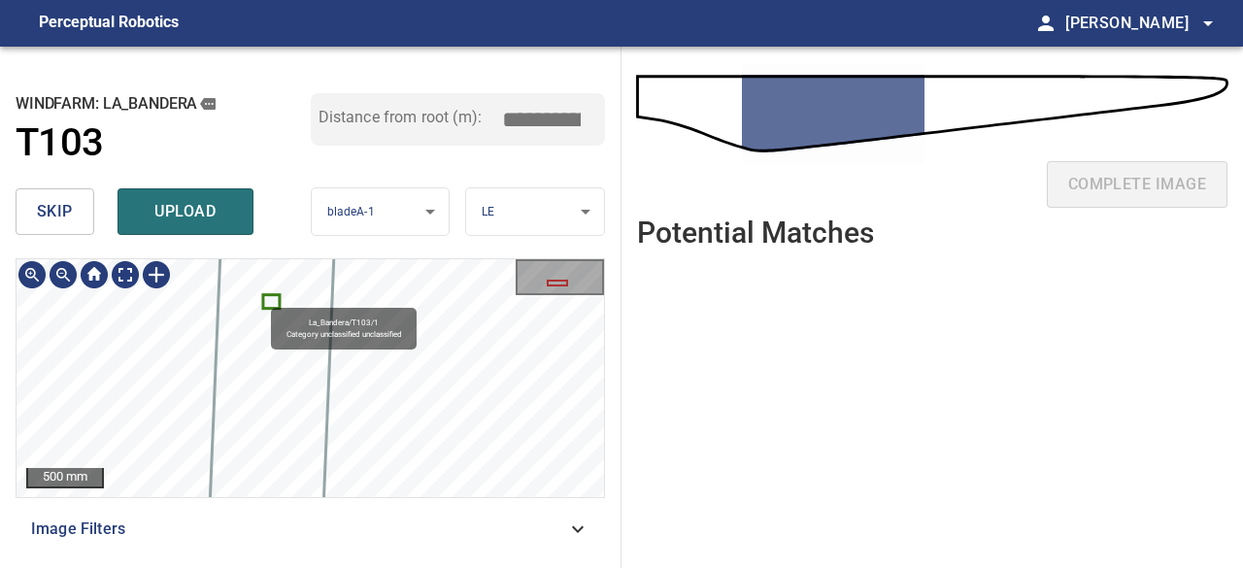
click at [274, 299] on icon at bounding box center [272, 301] width 14 height 11
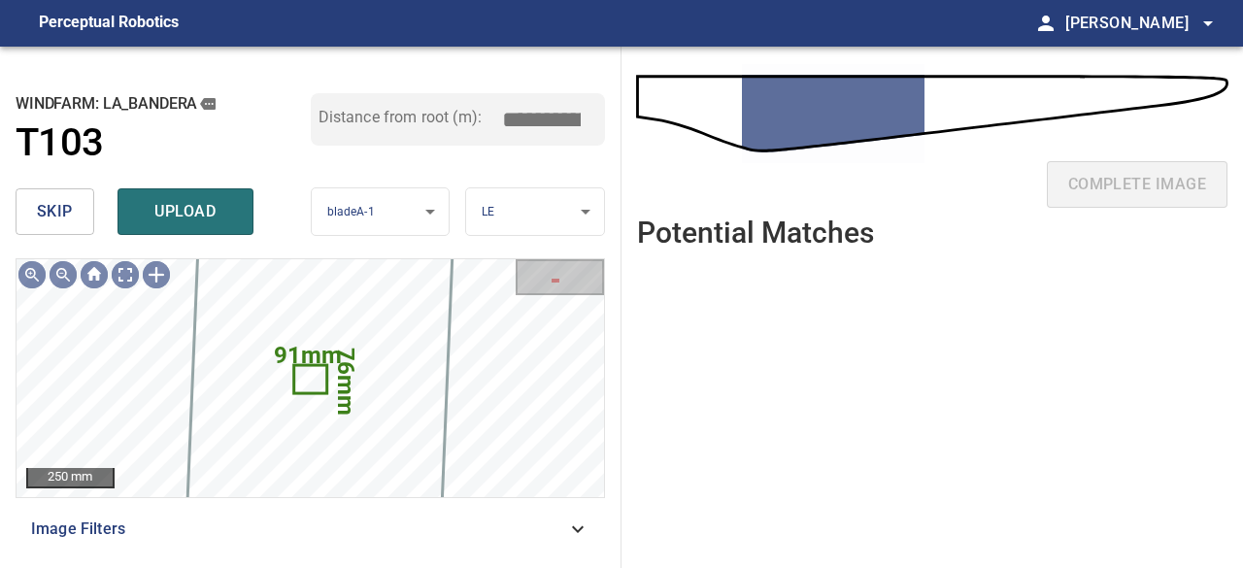
click at [53, 212] on span "skip" at bounding box center [55, 211] width 36 height 27
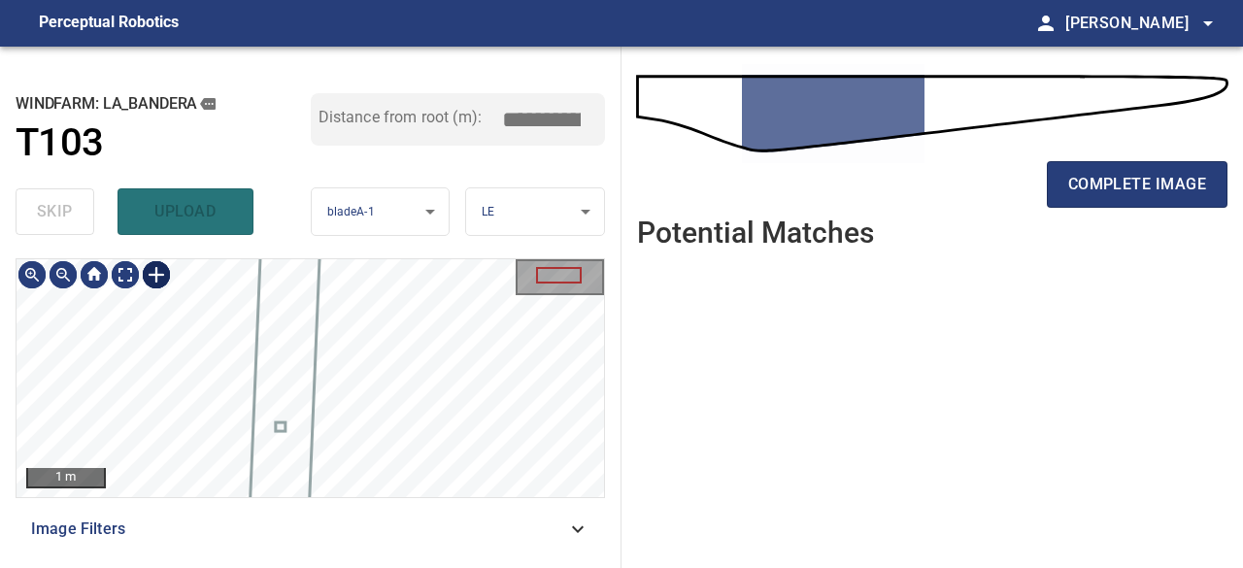
click at [155, 277] on div at bounding box center [156, 274] width 31 height 31
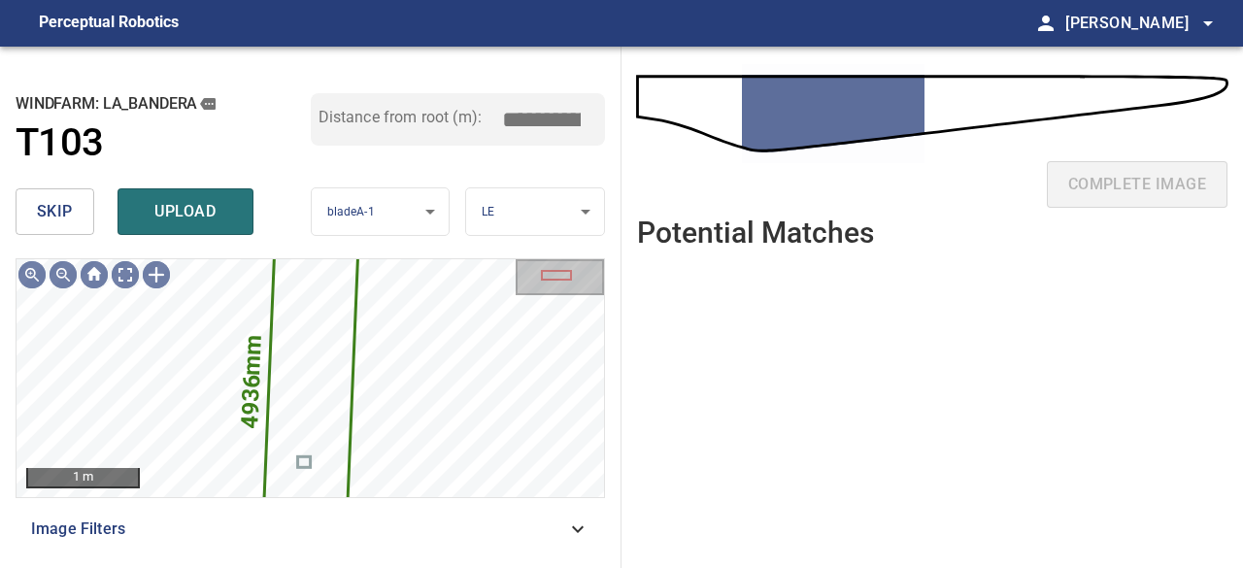
click at [47, 221] on span "skip" at bounding box center [55, 211] width 36 height 27
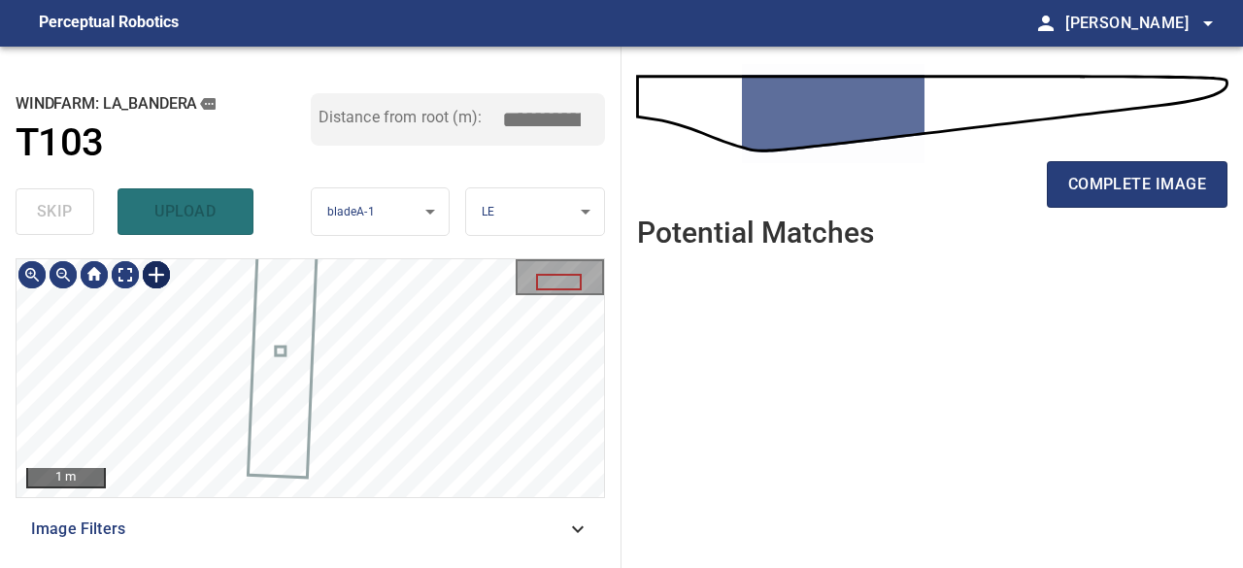
click at [153, 268] on div at bounding box center [156, 274] width 31 height 31
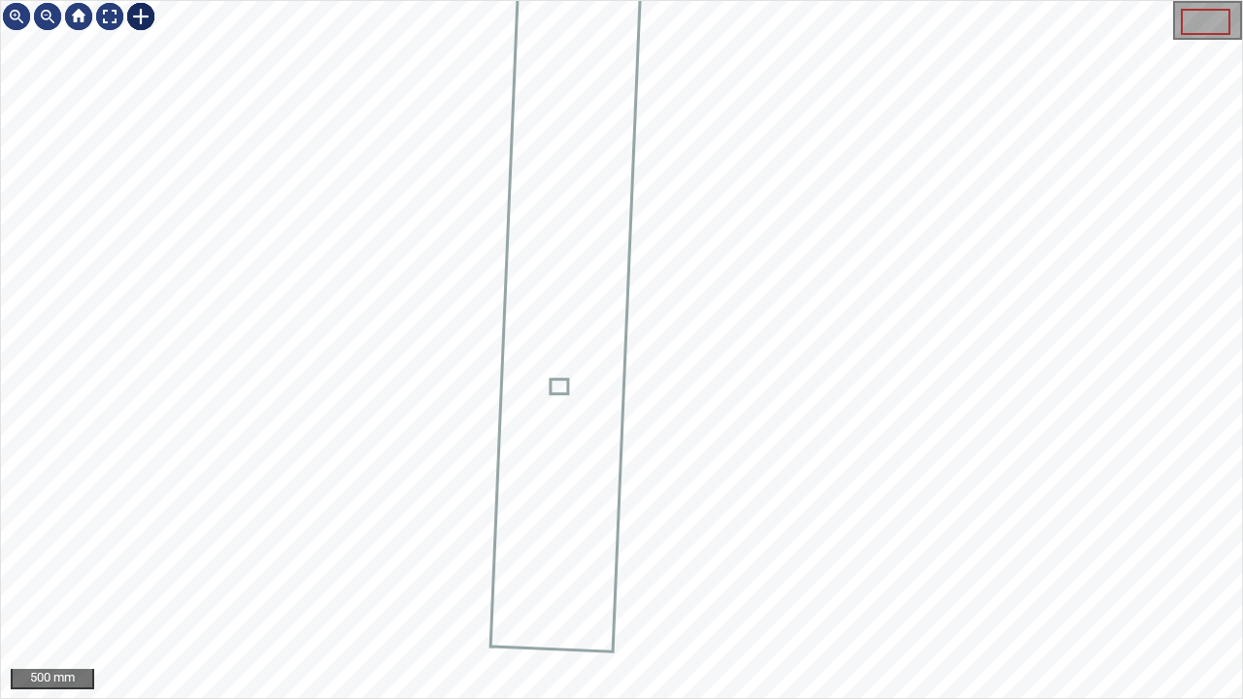
click at [136, 17] on img at bounding box center [140, 16] width 31 height 31
click at [569, 392] on icon at bounding box center [569, 263] width 152 height 775
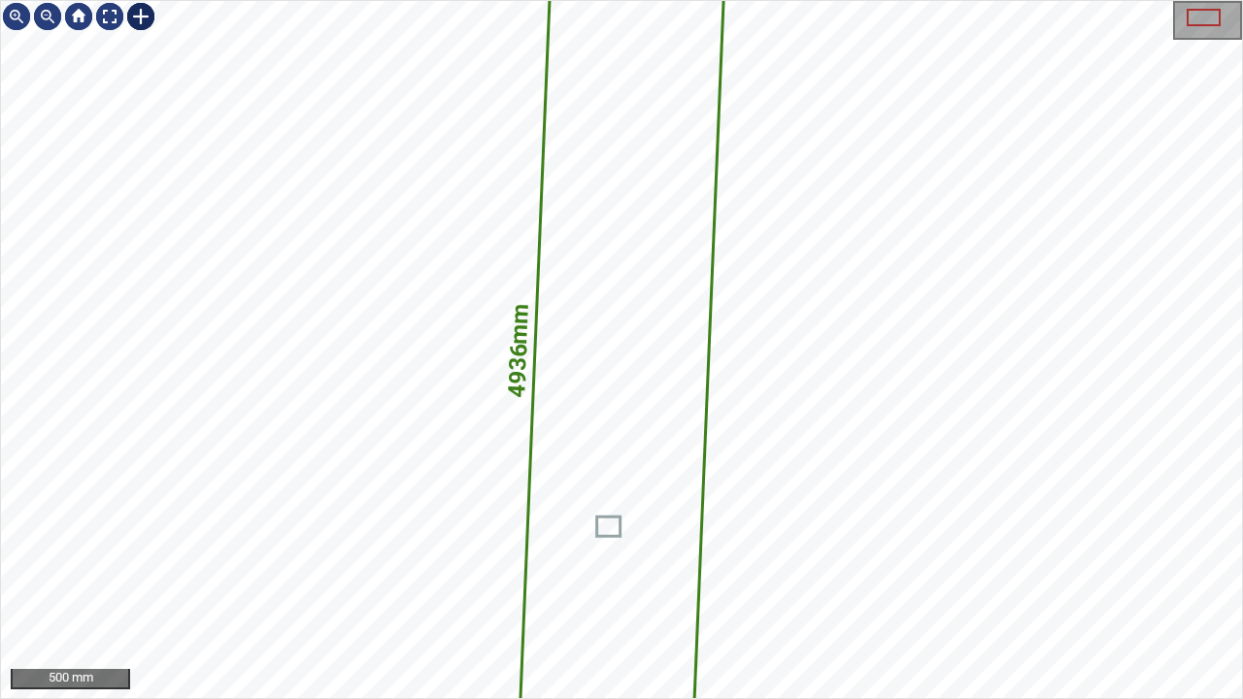
click at [140, 12] on div at bounding box center [140, 16] width 31 height 31
click at [655, 558] on icon at bounding box center [622, 350] width 217 height 1106
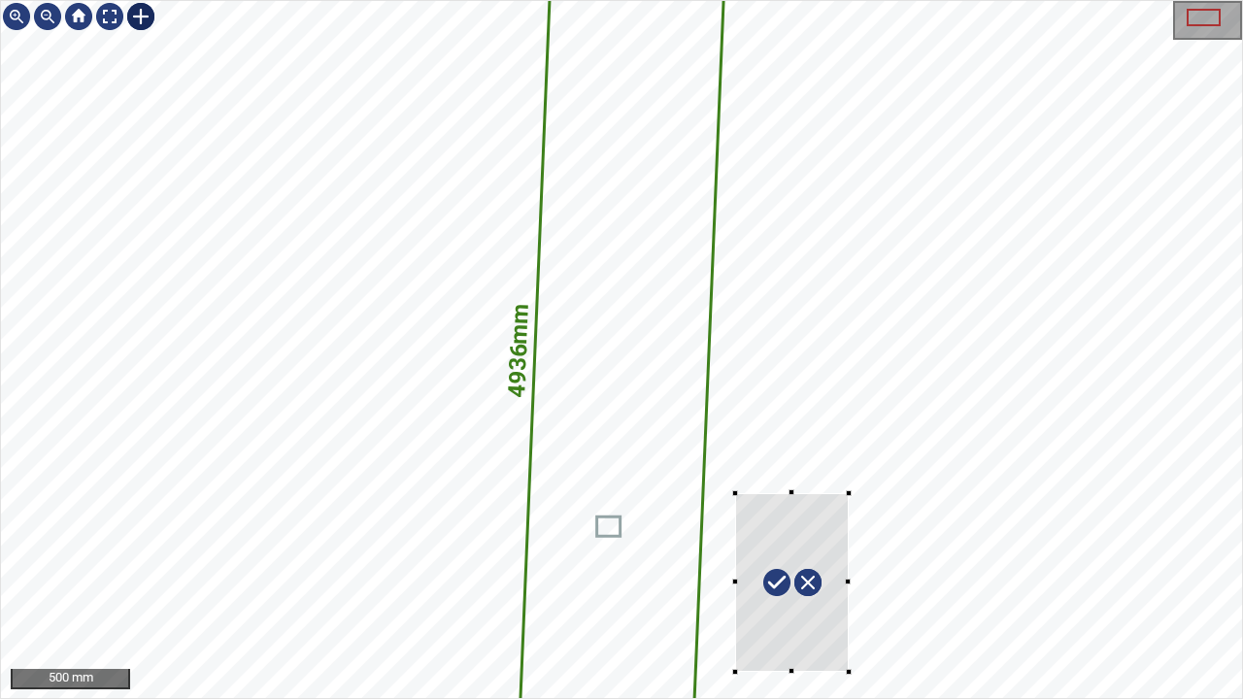
click at [851, 567] on div "4936mm 767mm" at bounding box center [621, 349] width 1241 height 697
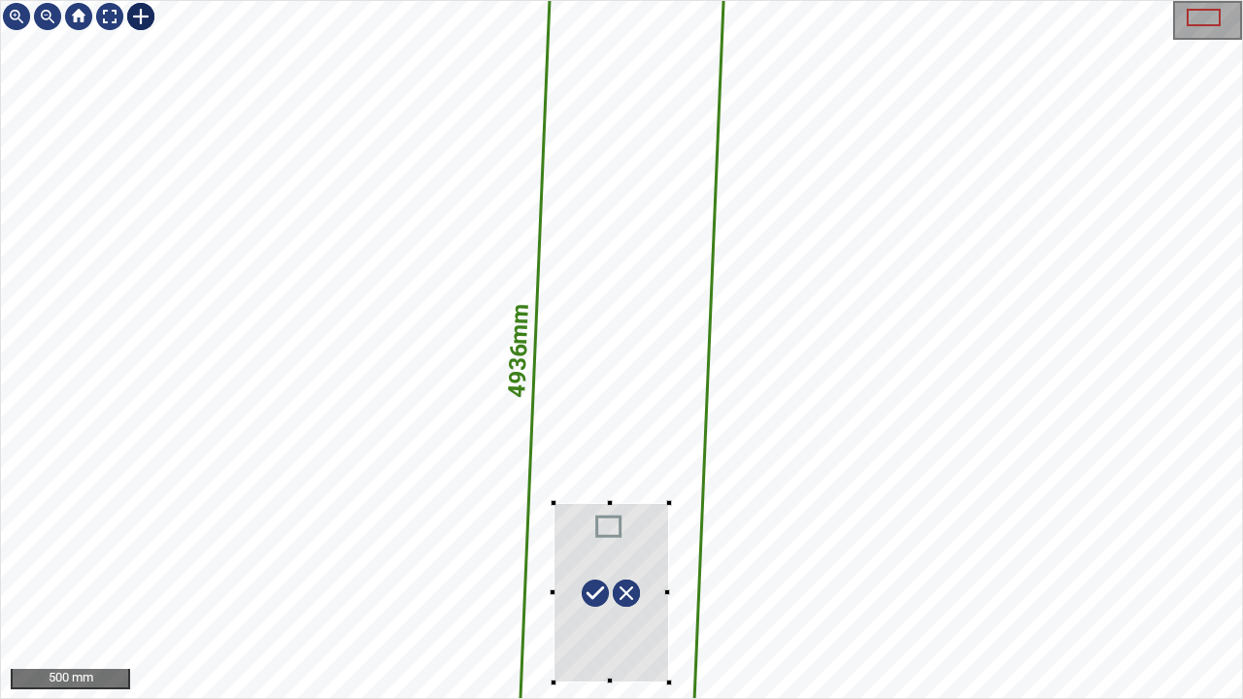
click at [630, 567] on div at bounding box center [612, 593] width 116 height 180
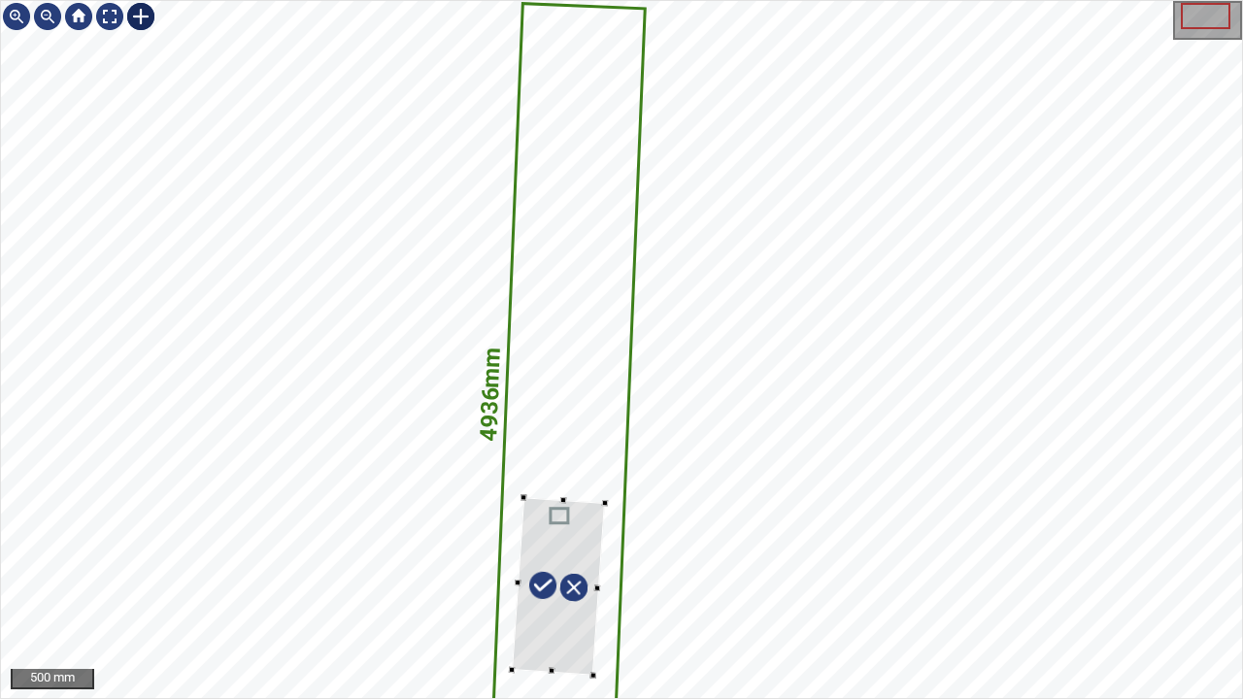
click at [556, 567] on div at bounding box center [558, 586] width 93 height 178
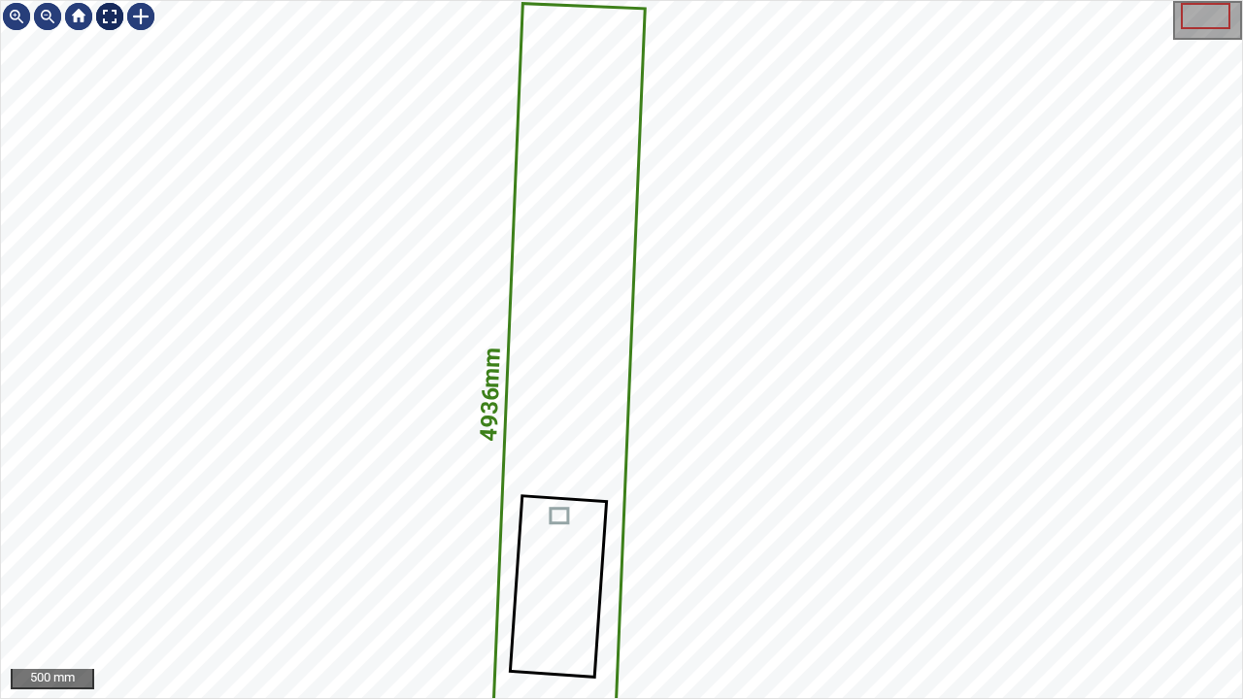
click at [104, 20] on div at bounding box center [109, 16] width 31 height 31
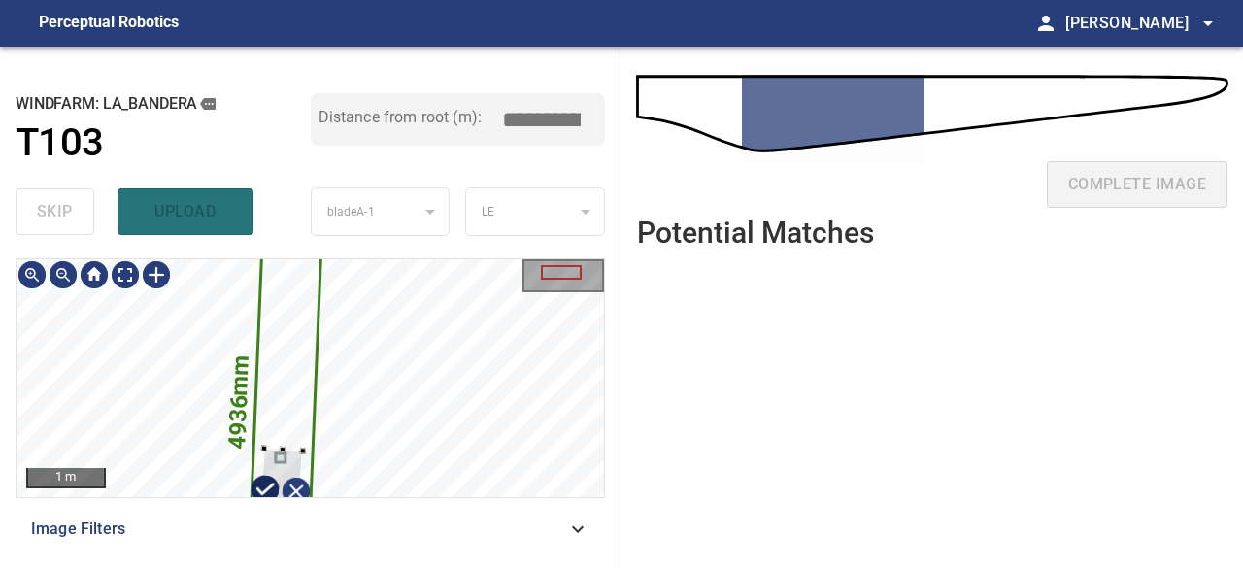
click at [284, 459] on div at bounding box center [280, 491] width 44 height 85
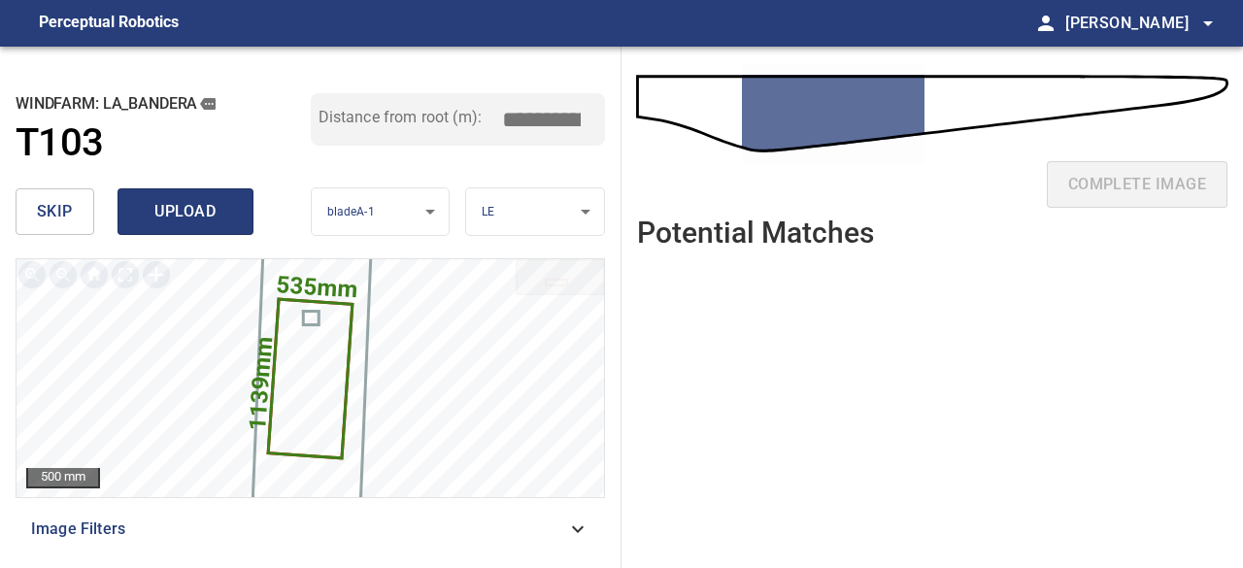
click at [165, 205] on span "upload" at bounding box center [185, 211] width 93 height 27
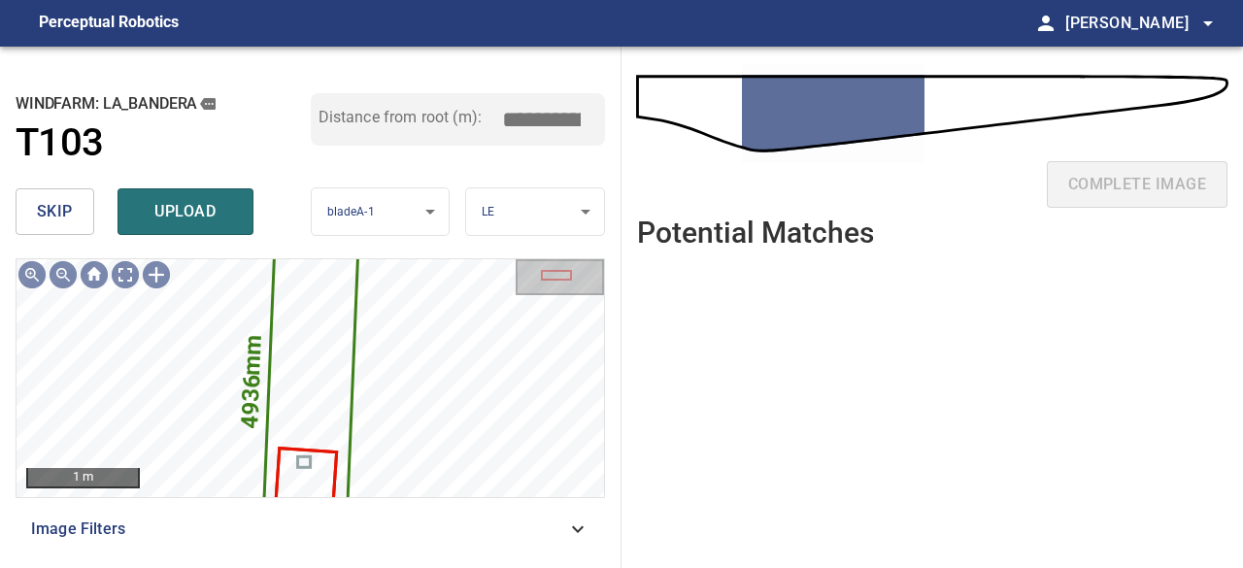
click at [41, 205] on span "skip" at bounding box center [55, 211] width 36 height 27
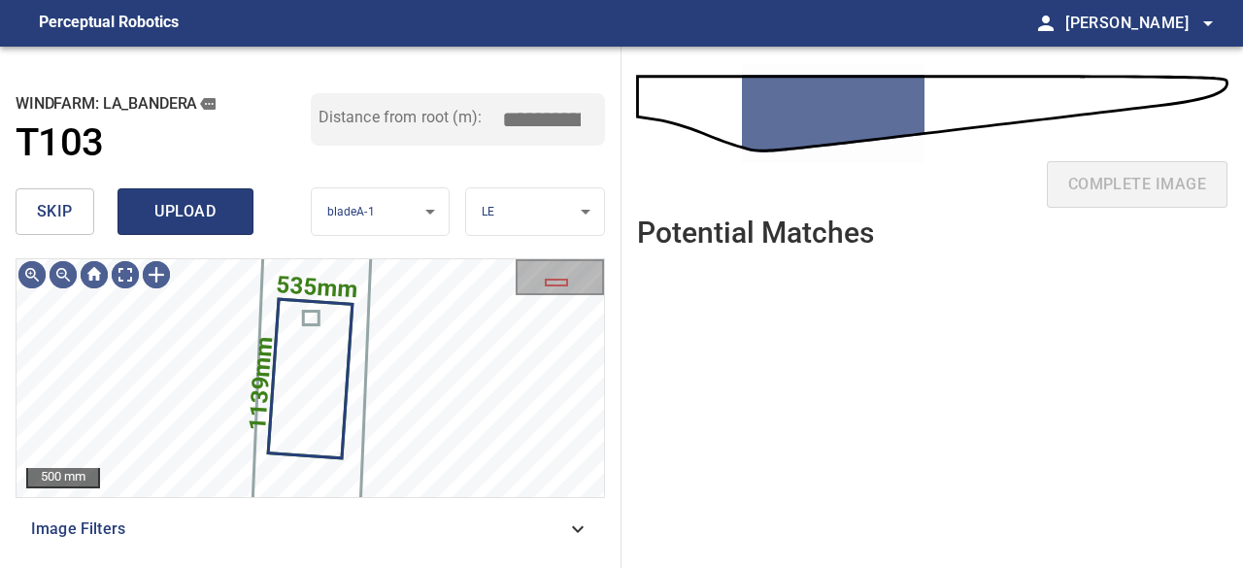
click at [162, 209] on span "upload" at bounding box center [185, 211] width 93 height 27
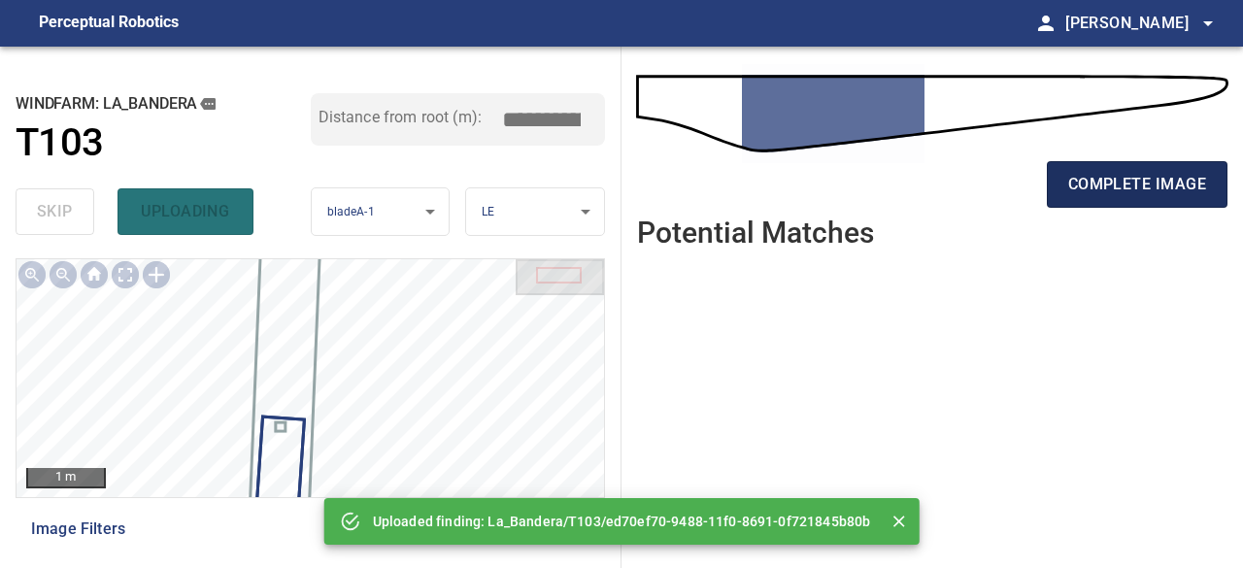
click at [1187, 176] on span "complete image" at bounding box center [1138, 184] width 138 height 27
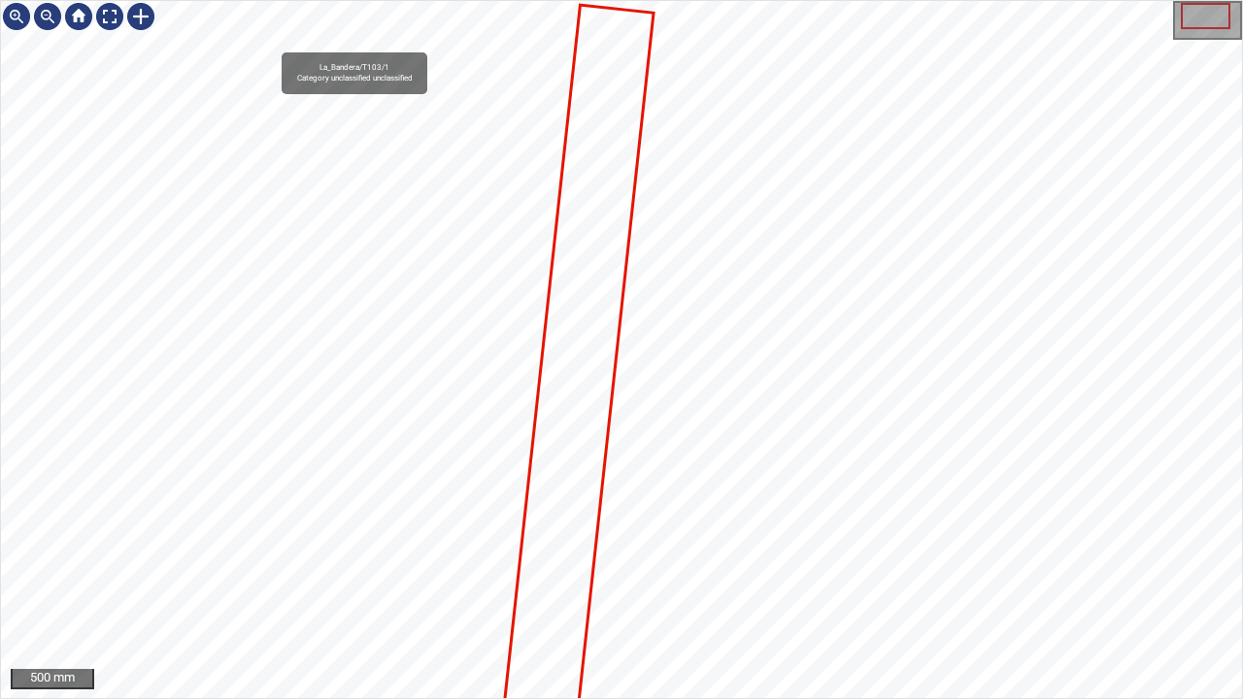
click at [557, 431] on icon at bounding box center [579, 366] width 148 height 721
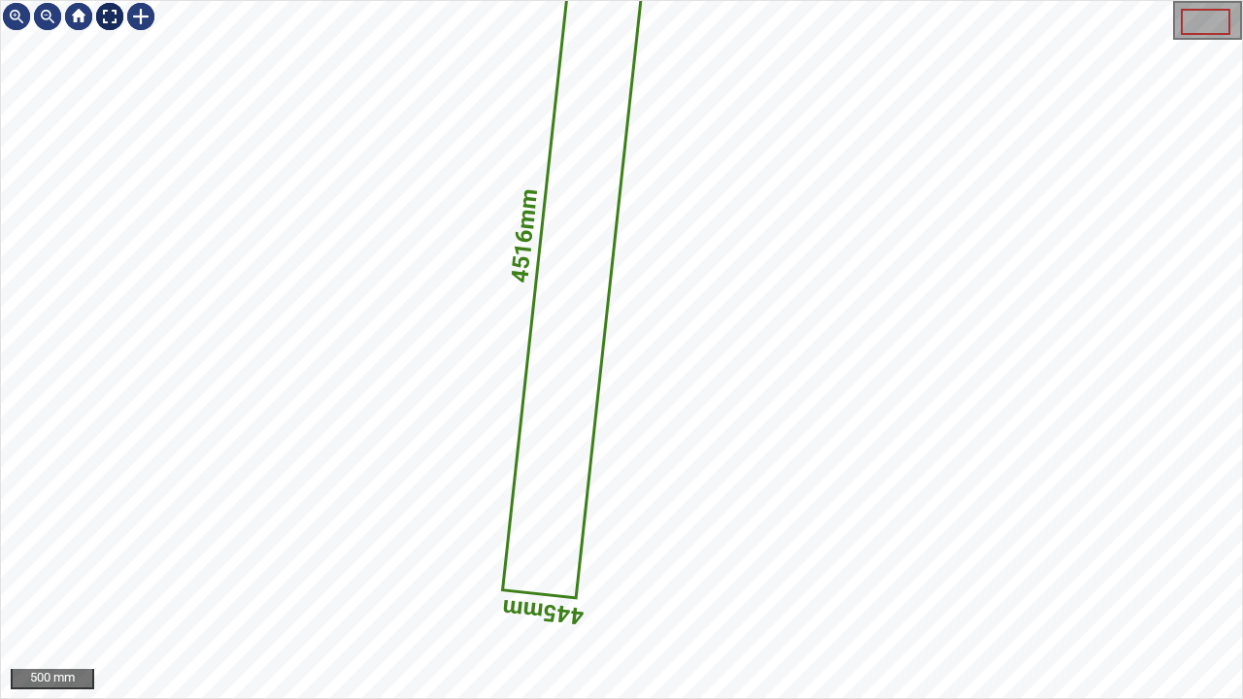
click at [105, 17] on div at bounding box center [109, 16] width 31 height 31
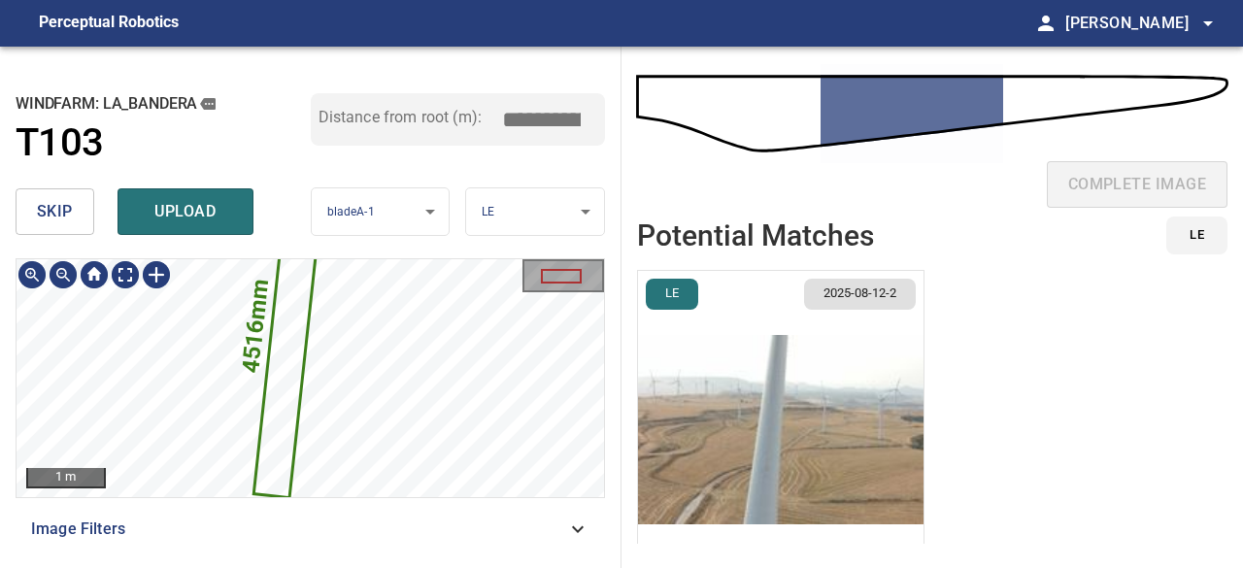
click at [274, 388] on icon at bounding box center [290, 324] width 70 height 341
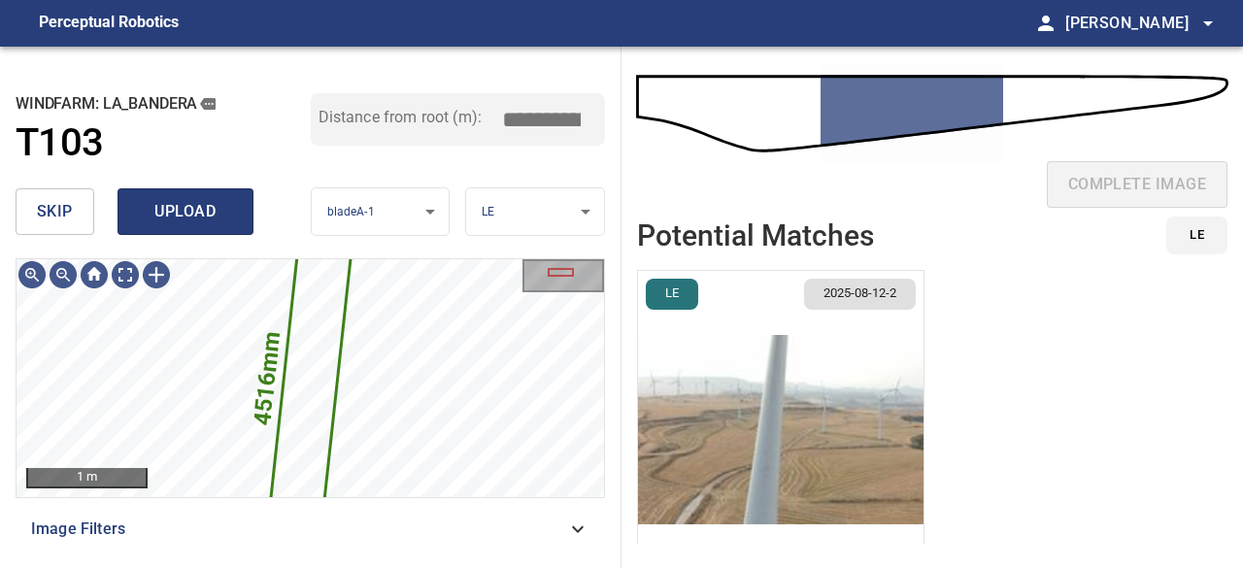
click at [184, 215] on span "upload" at bounding box center [185, 211] width 93 height 27
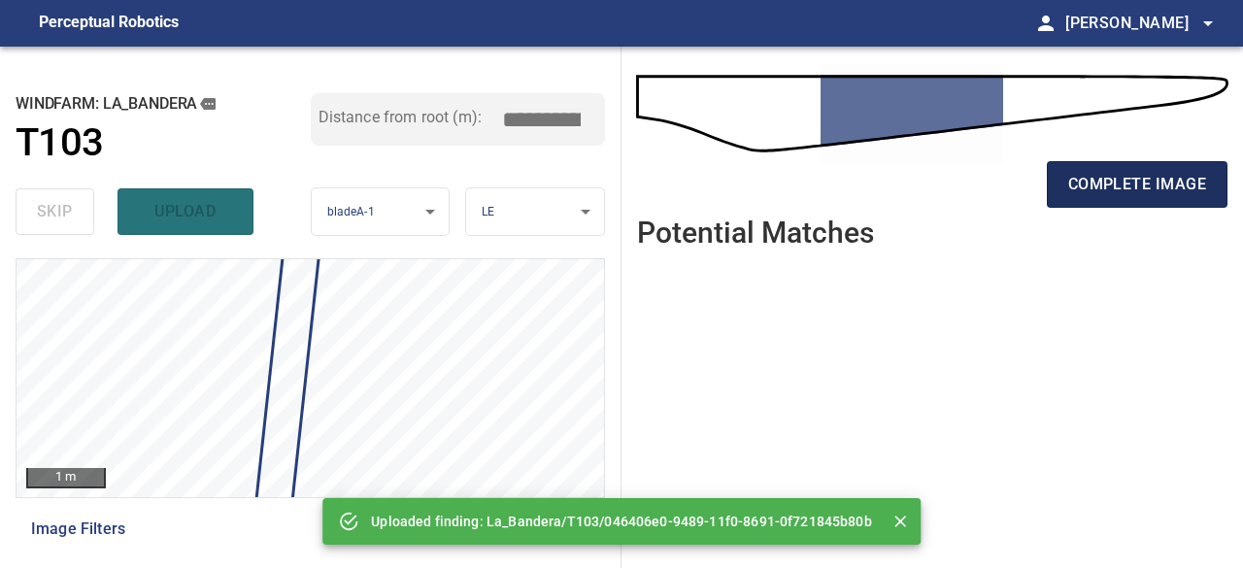
click at [1137, 174] on span "complete image" at bounding box center [1138, 184] width 138 height 27
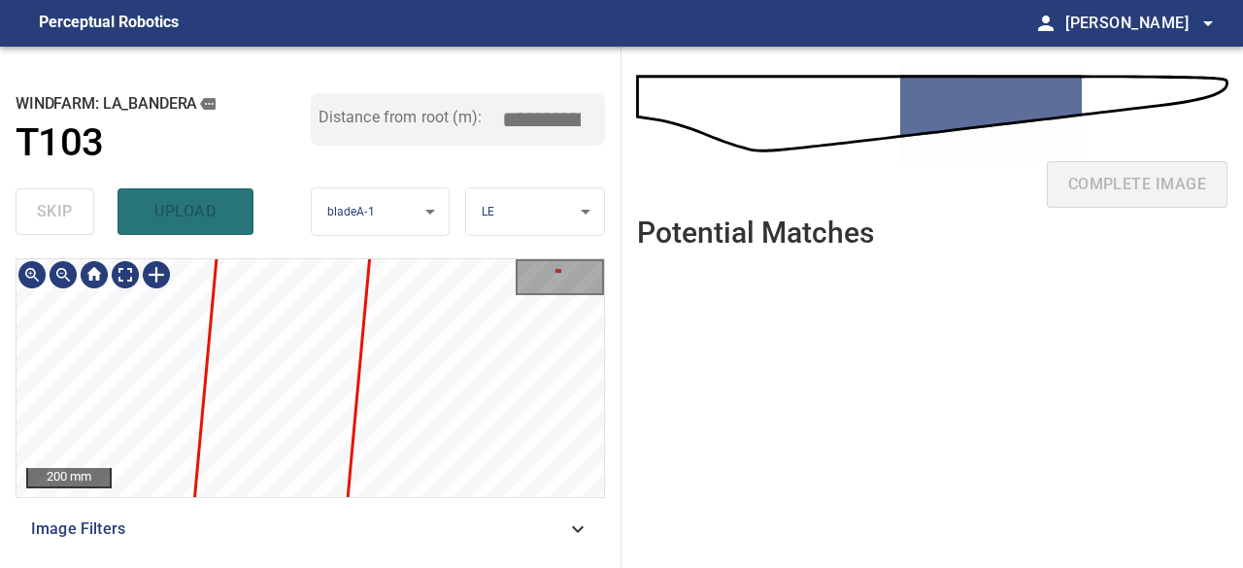
click at [425, 525] on div "200 mm Image Filters" at bounding box center [311, 405] width 590 height 294
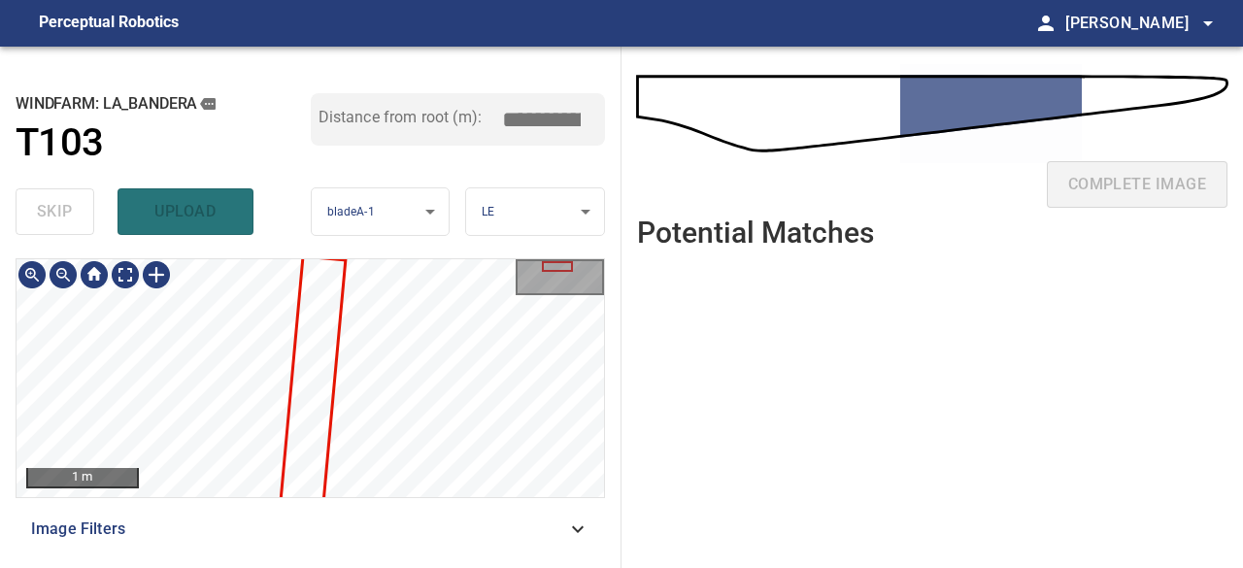
click at [202, 213] on div "skip upload" at bounding box center [163, 212] width 295 height 62
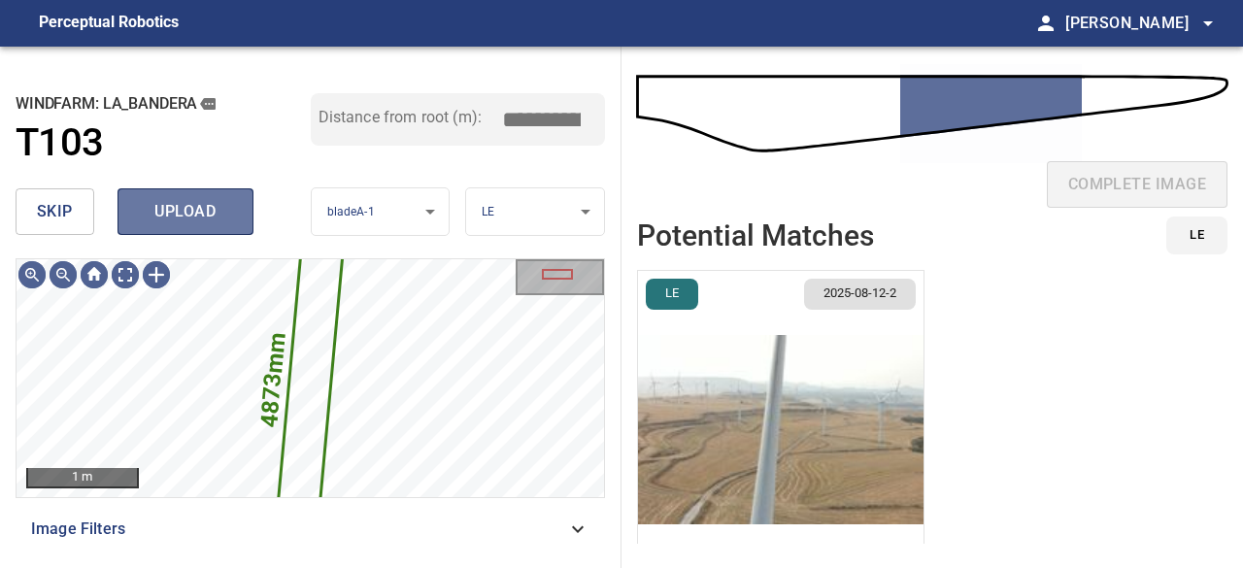
click at [150, 207] on span "upload" at bounding box center [185, 211] width 93 height 27
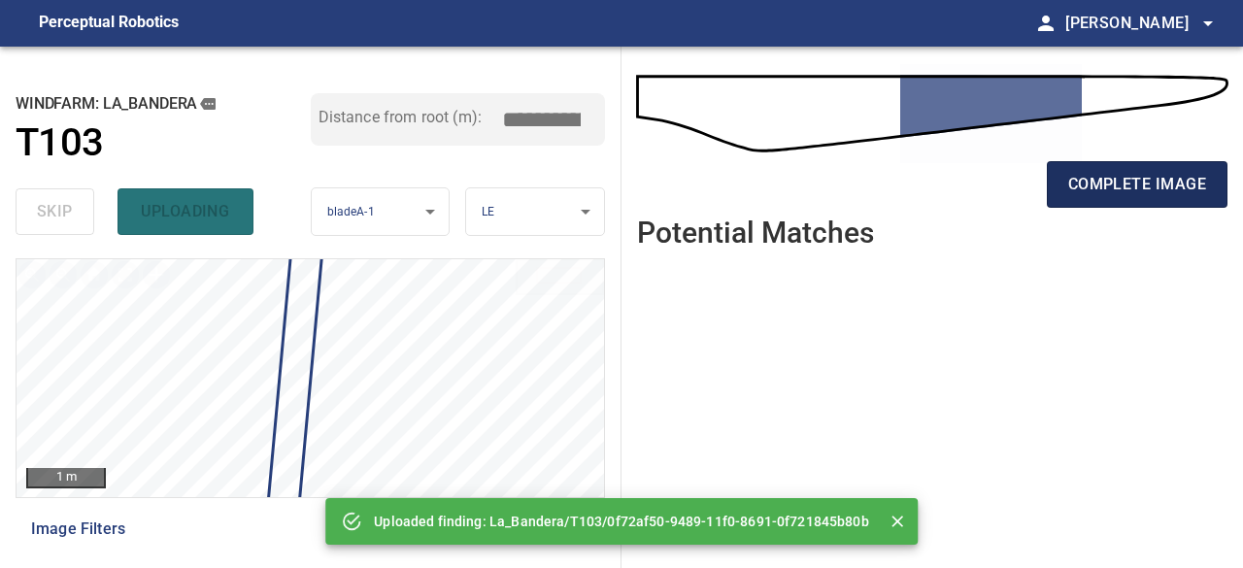
click at [1076, 192] on span "complete image" at bounding box center [1138, 184] width 138 height 27
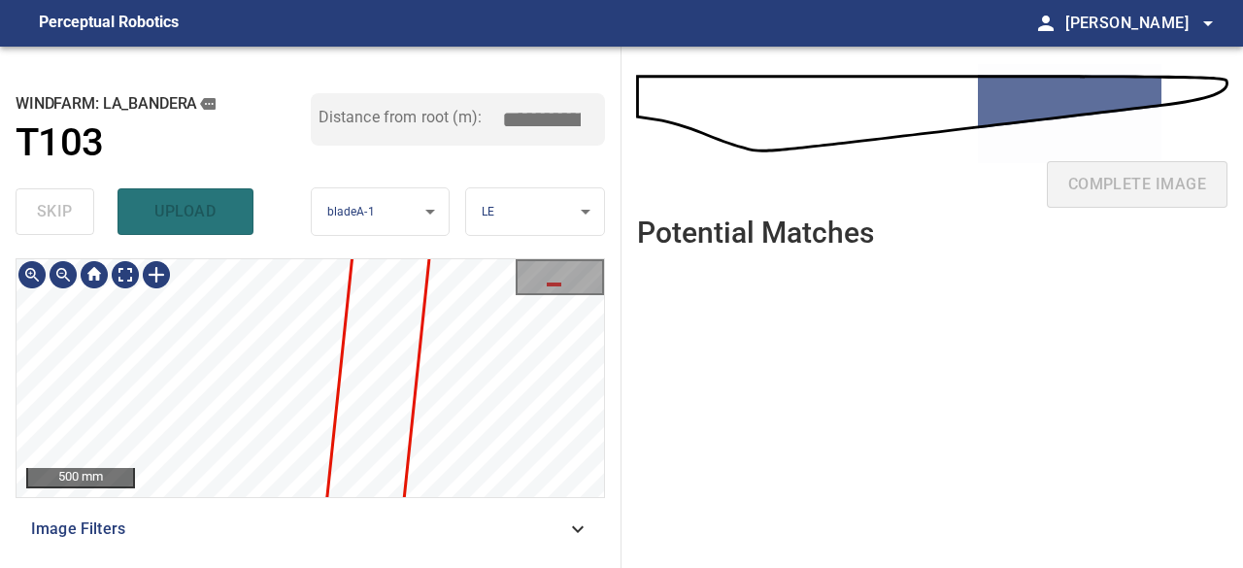
click at [195, 220] on div "skip upload" at bounding box center [163, 212] width 295 height 62
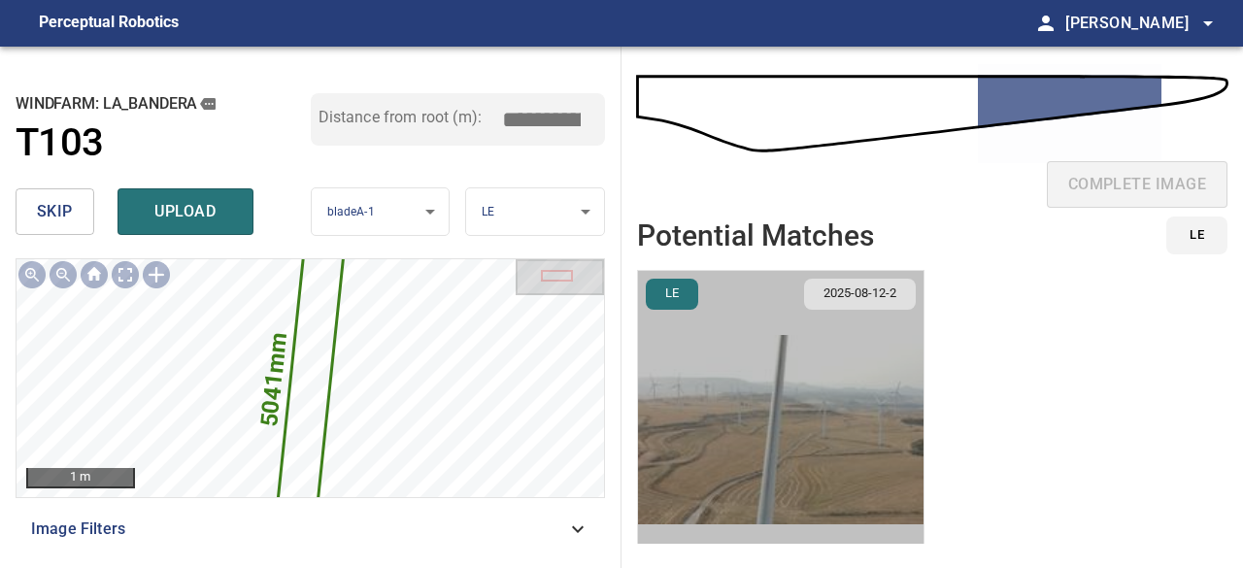
click at [799, 428] on img "button" at bounding box center [781, 430] width 286 height 318
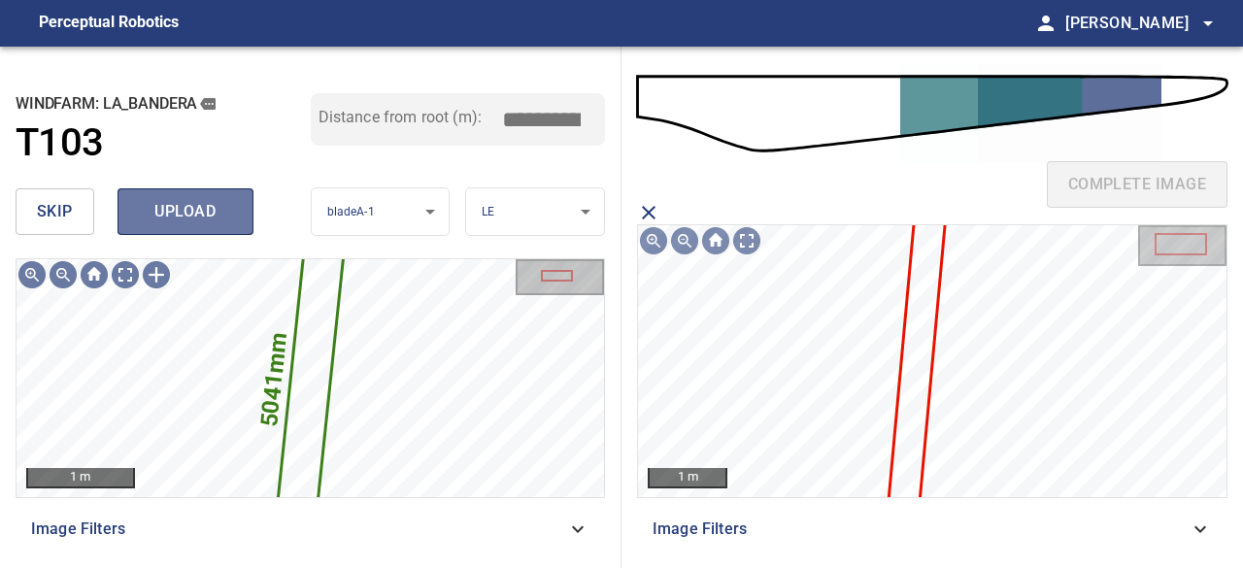
click at [157, 208] on span "upload" at bounding box center [185, 211] width 93 height 27
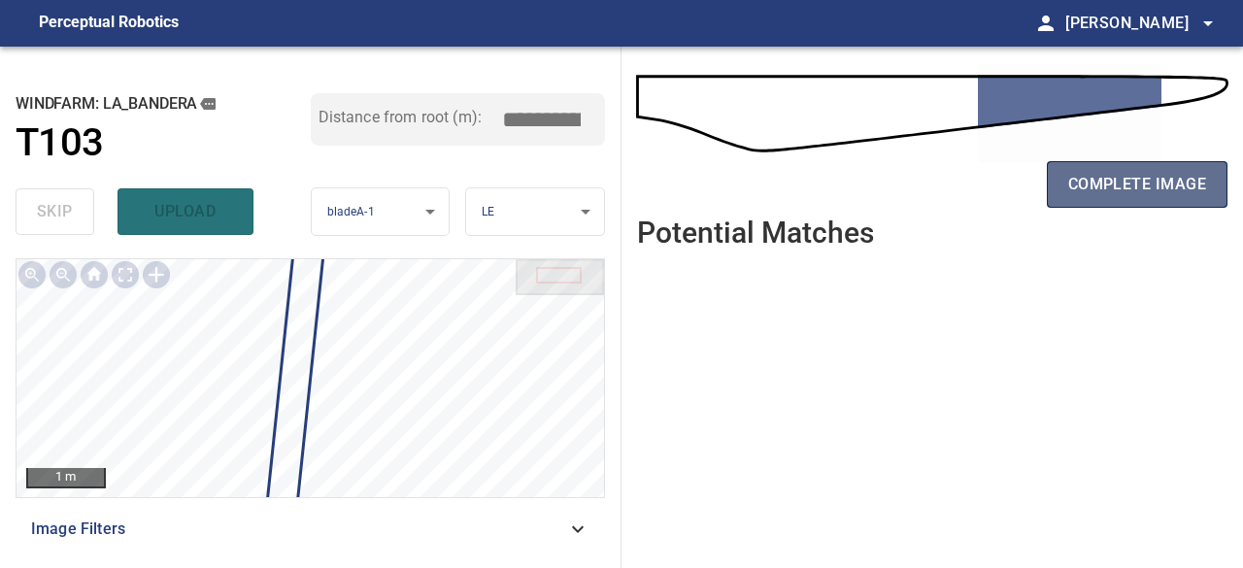
click at [1129, 187] on span "complete image" at bounding box center [1138, 184] width 138 height 27
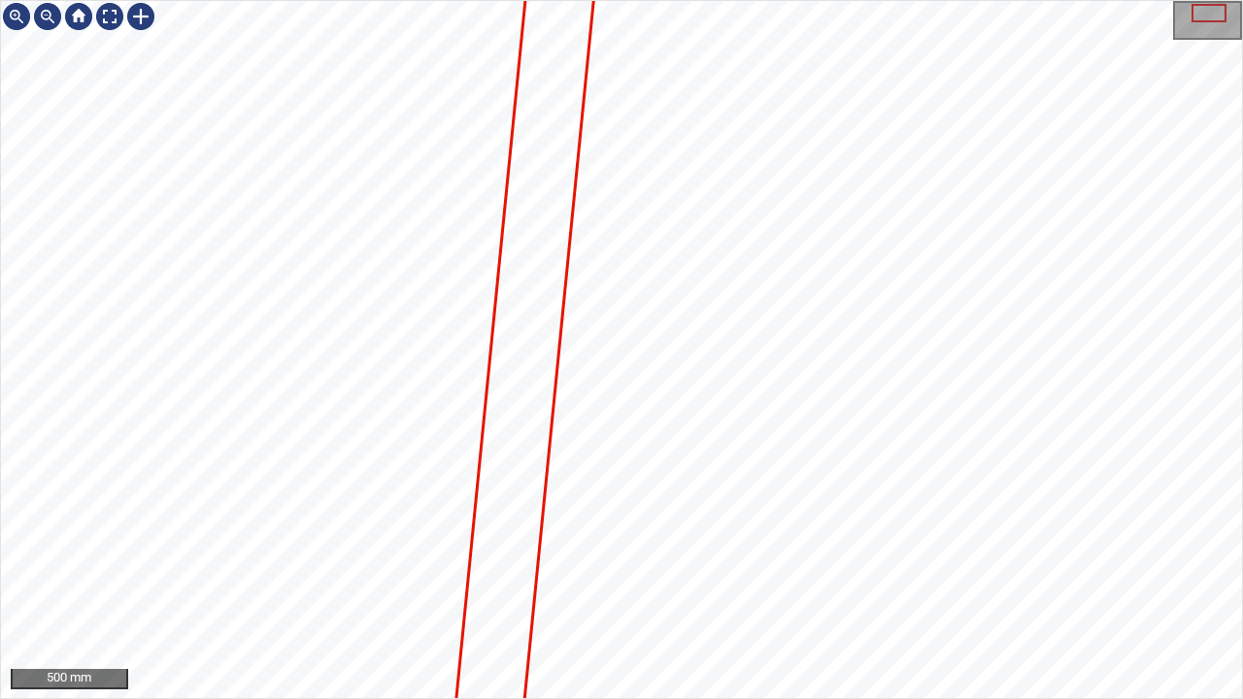
click at [610, 567] on div "500 mm" at bounding box center [621, 349] width 1243 height 699
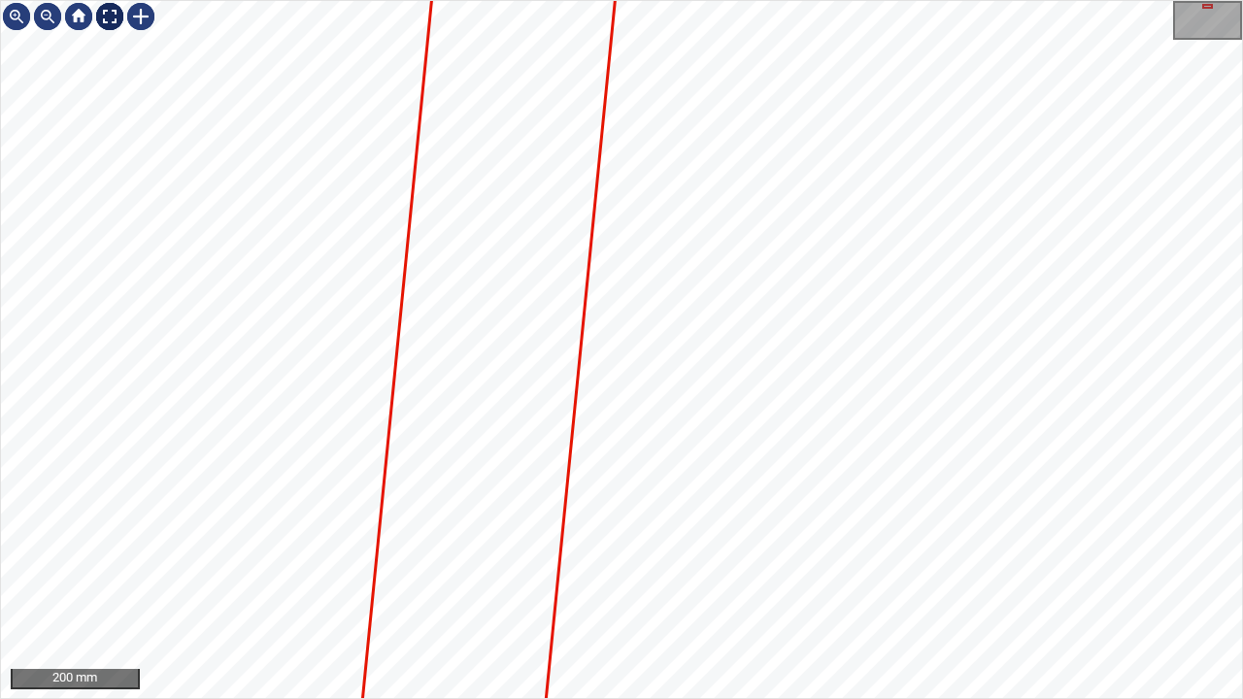
click at [119, 19] on div at bounding box center [109, 16] width 31 height 31
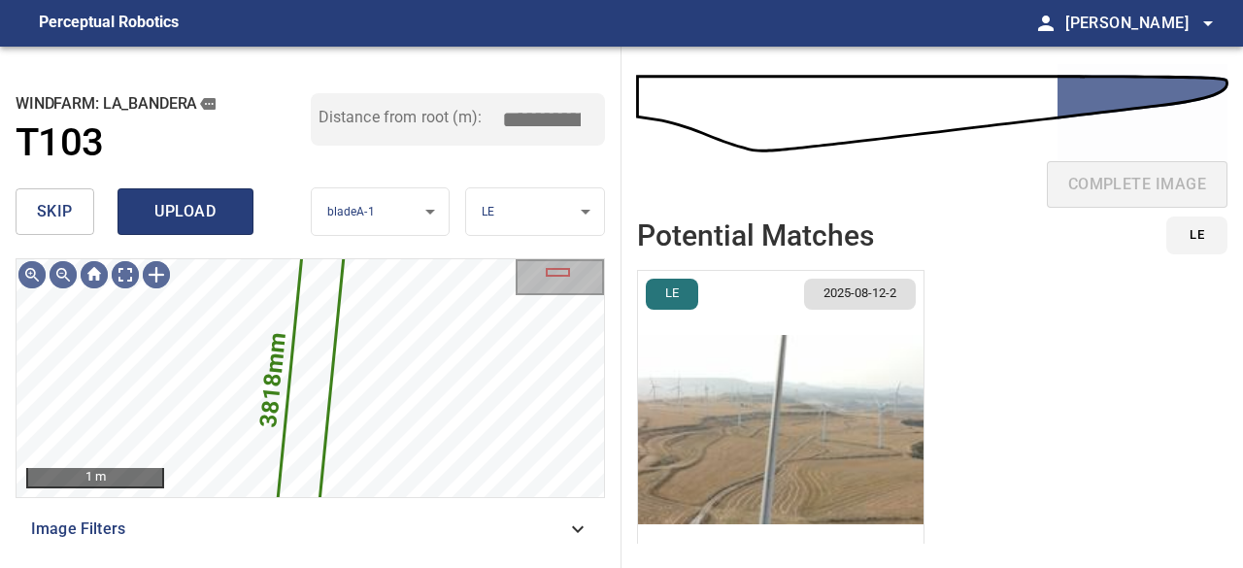
click at [194, 212] on span "upload" at bounding box center [185, 211] width 93 height 27
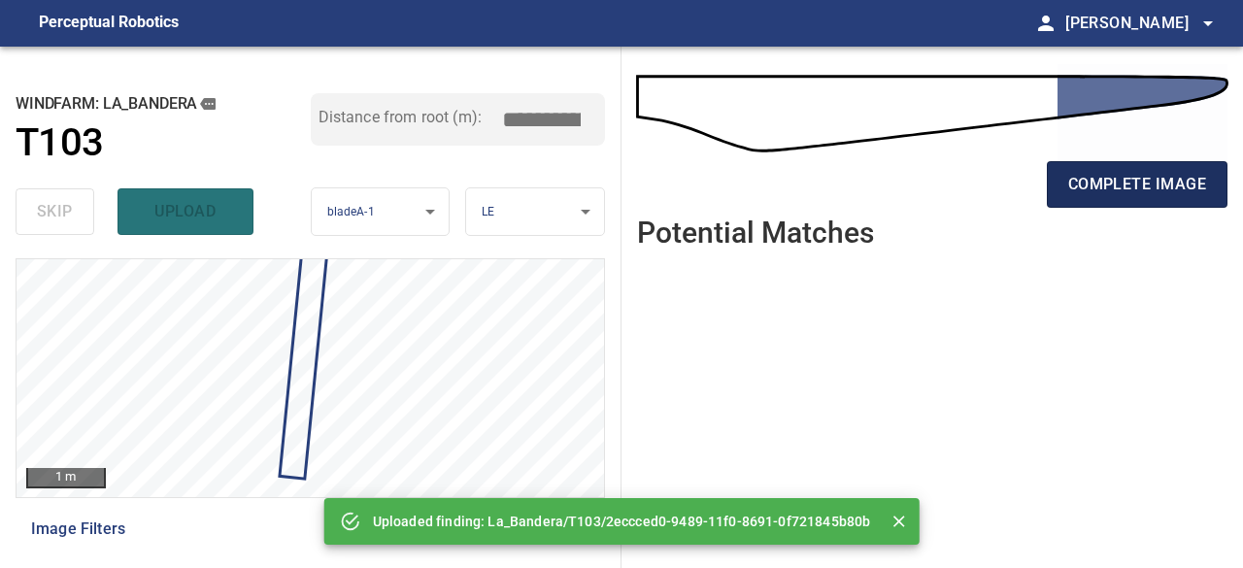
click at [1080, 186] on span "complete image" at bounding box center [1138, 184] width 138 height 27
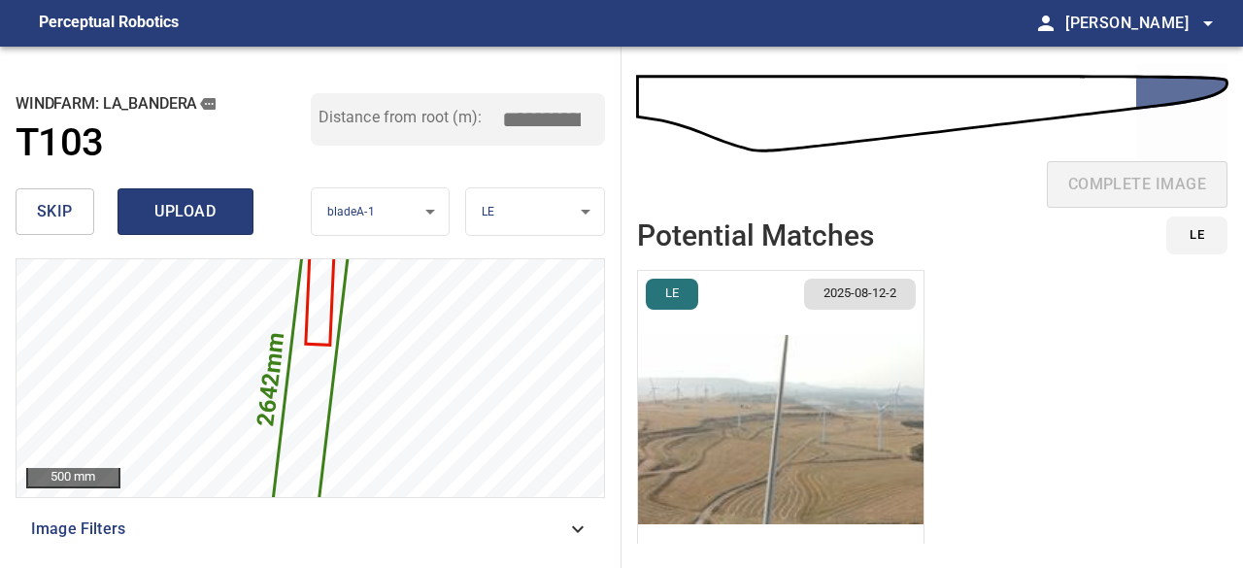
click at [167, 211] on span "upload" at bounding box center [185, 211] width 93 height 27
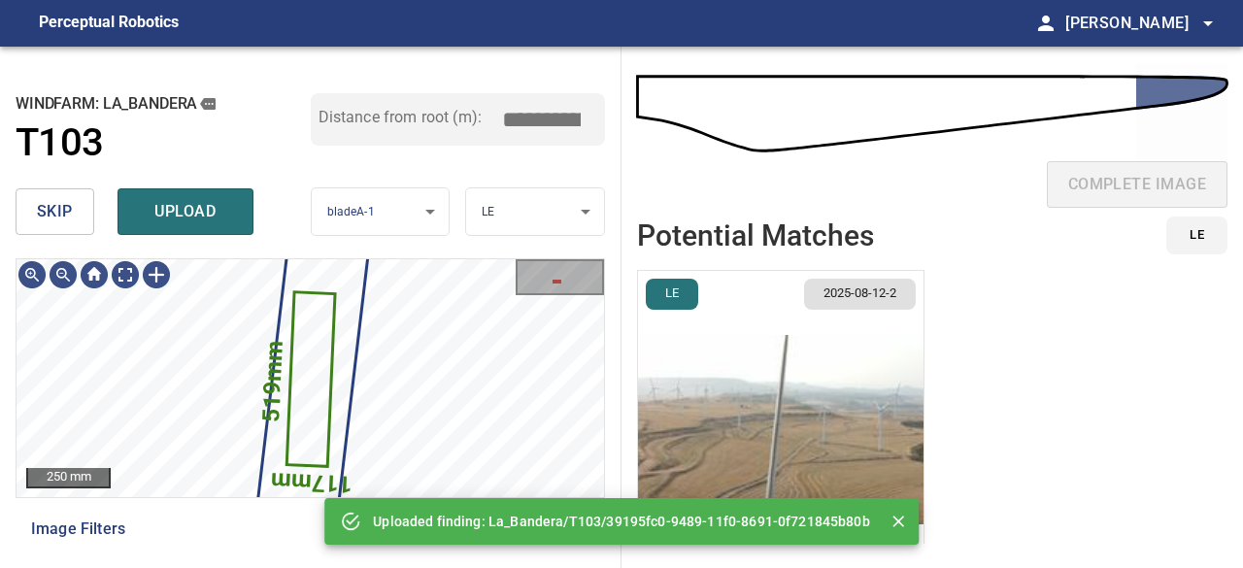
click at [198, 210] on span "upload" at bounding box center [185, 211] width 93 height 27
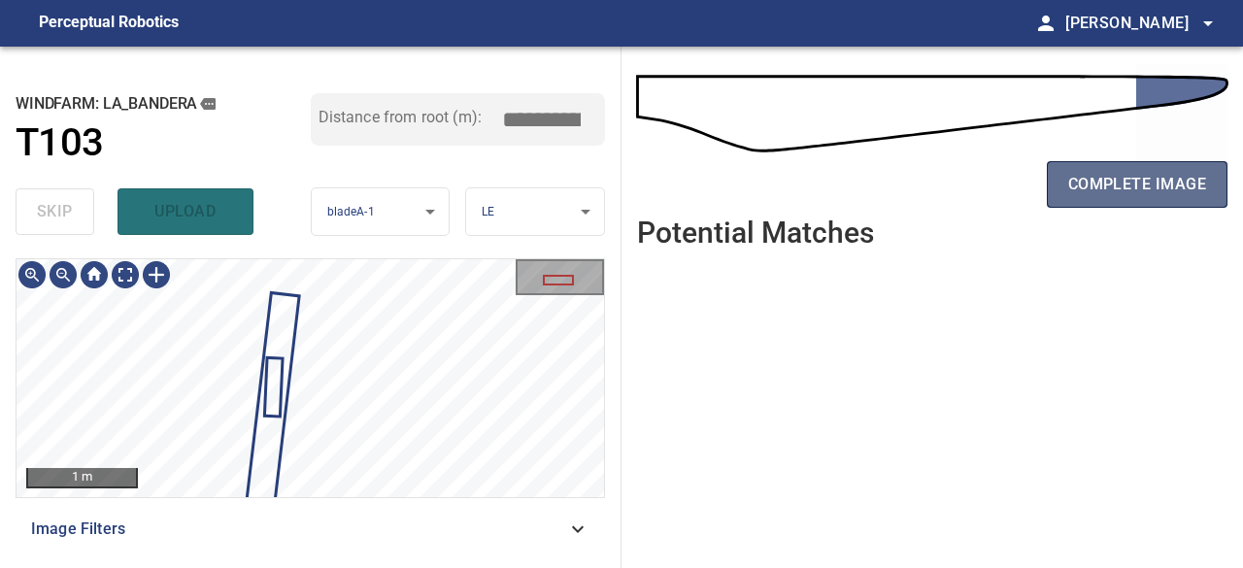
click at [1115, 178] on span "complete image" at bounding box center [1138, 184] width 138 height 27
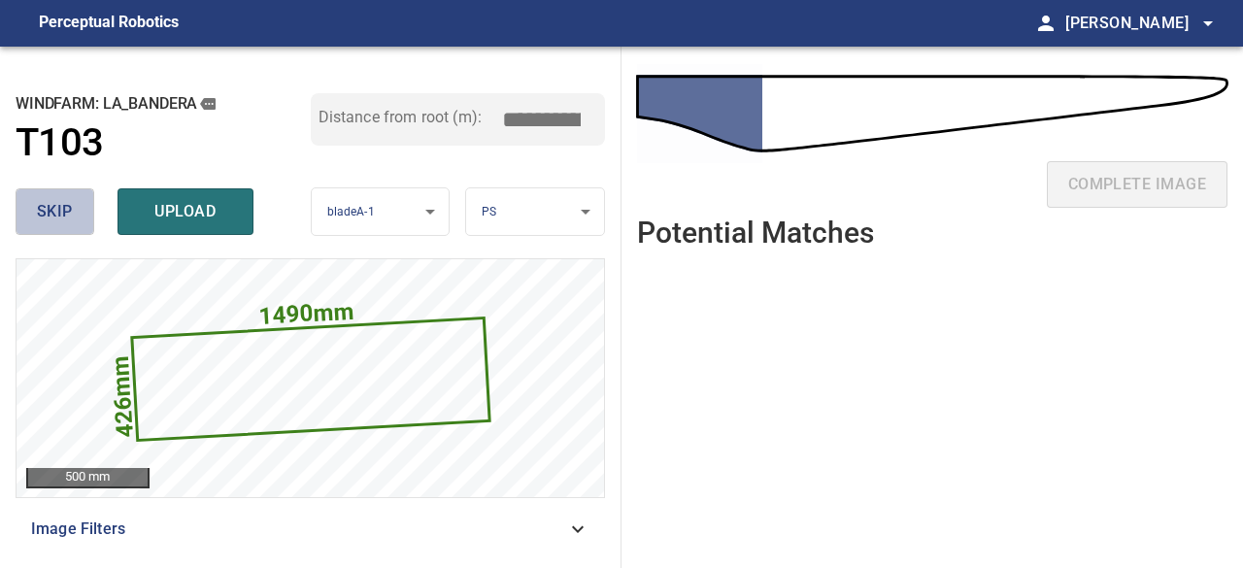
click at [66, 207] on span "skip" at bounding box center [55, 211] width 36 height 27
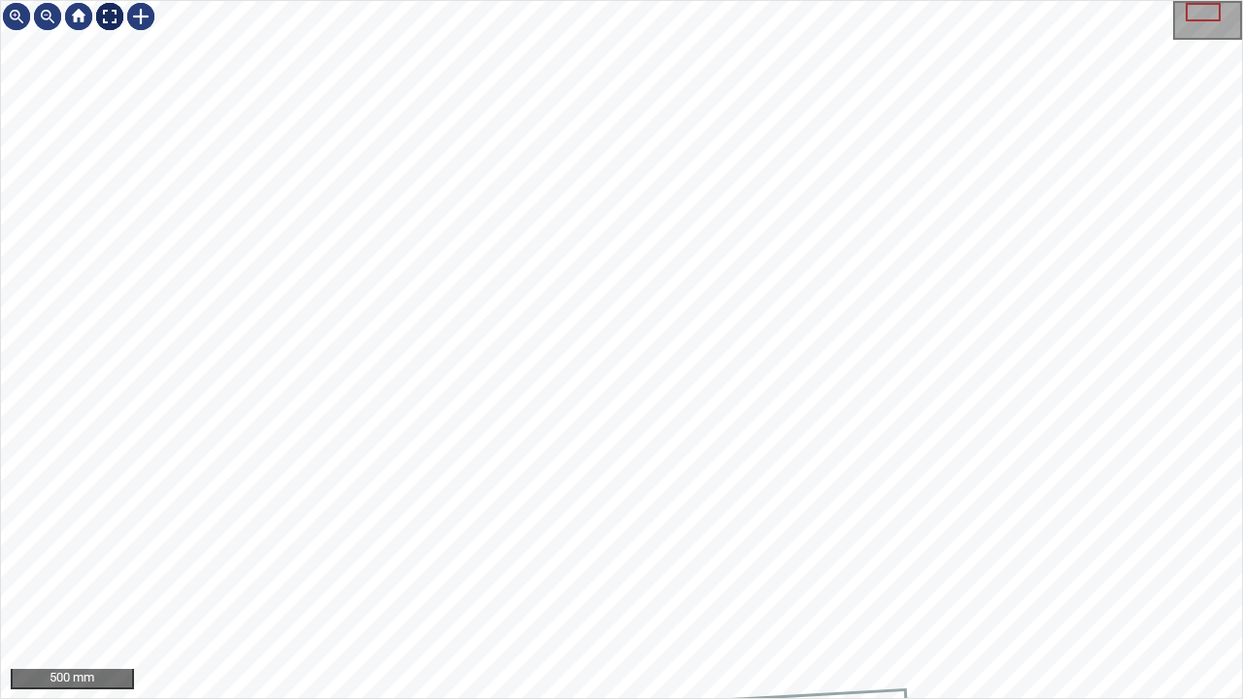
click at [113, 10] on div at bounding box center [109, 16] width 31 height 31
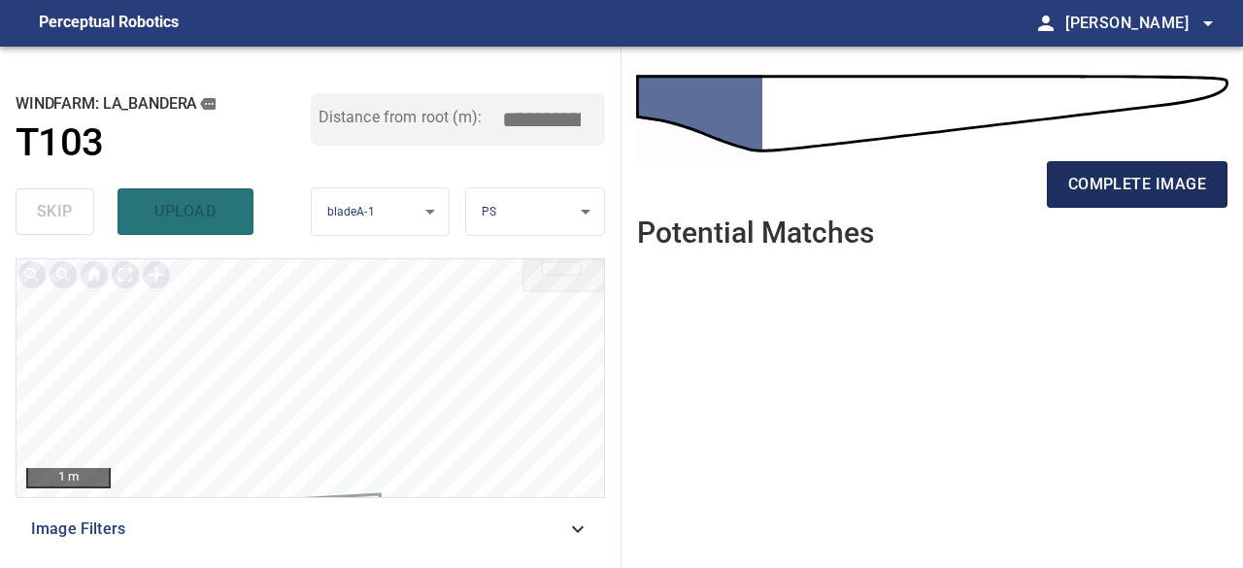
click at [1095, 180] on span "complete image" at bounding box center [1138, 184] width 138 height 27
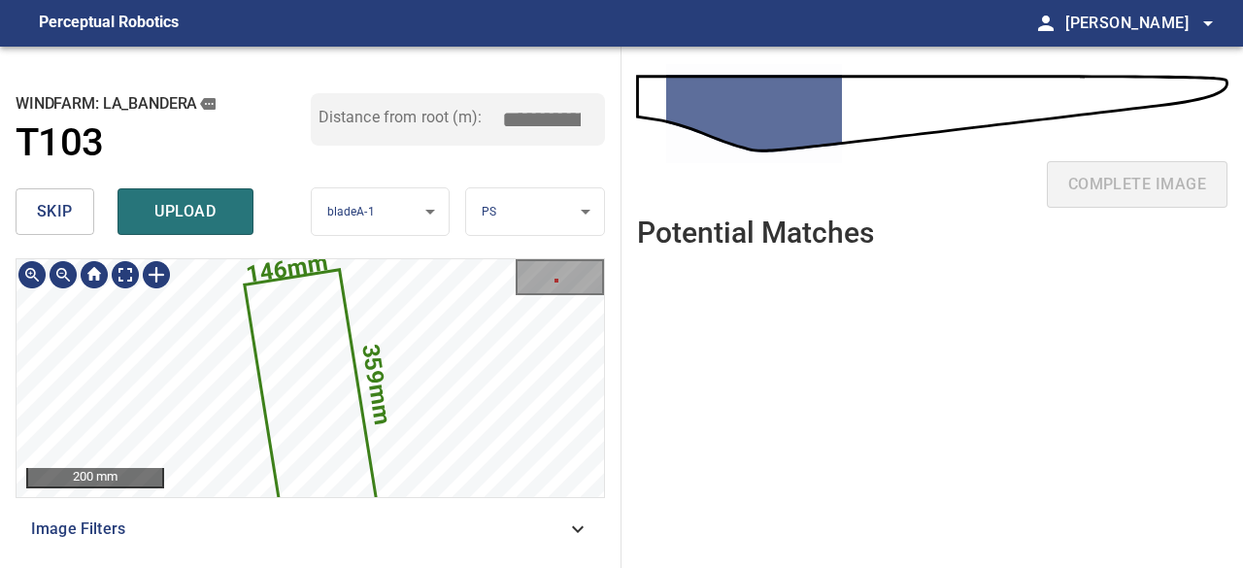
click at [316, 337] on icon at bounding box center [310, 392] width 129 height 242
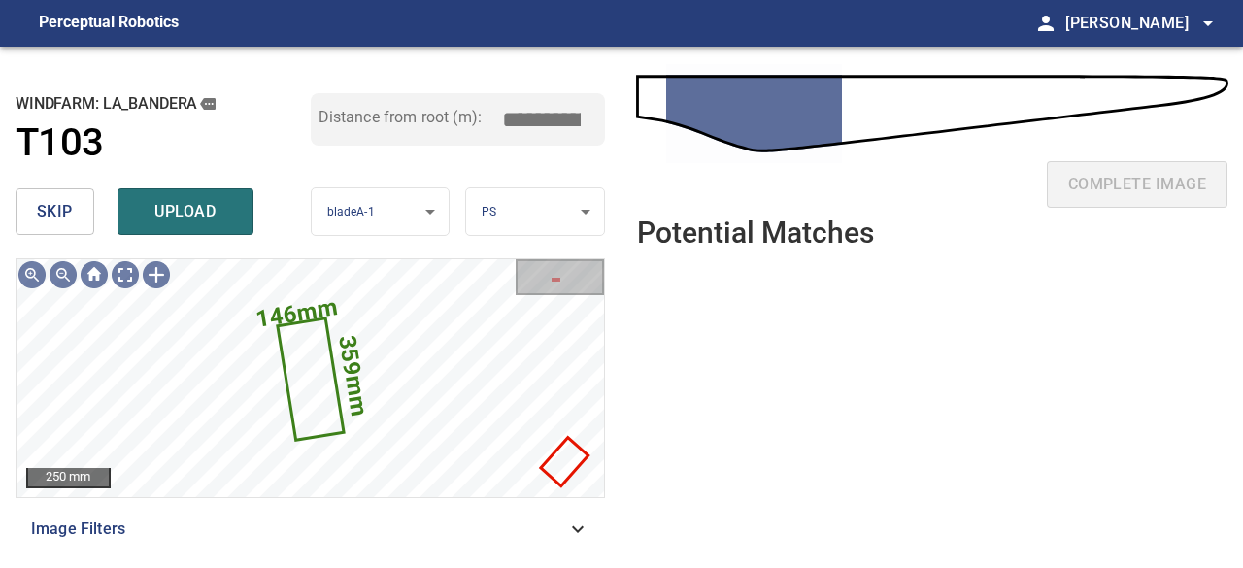
click at [67, 209] on span "skip" at bounding box center [55, 211] width 36 height 27
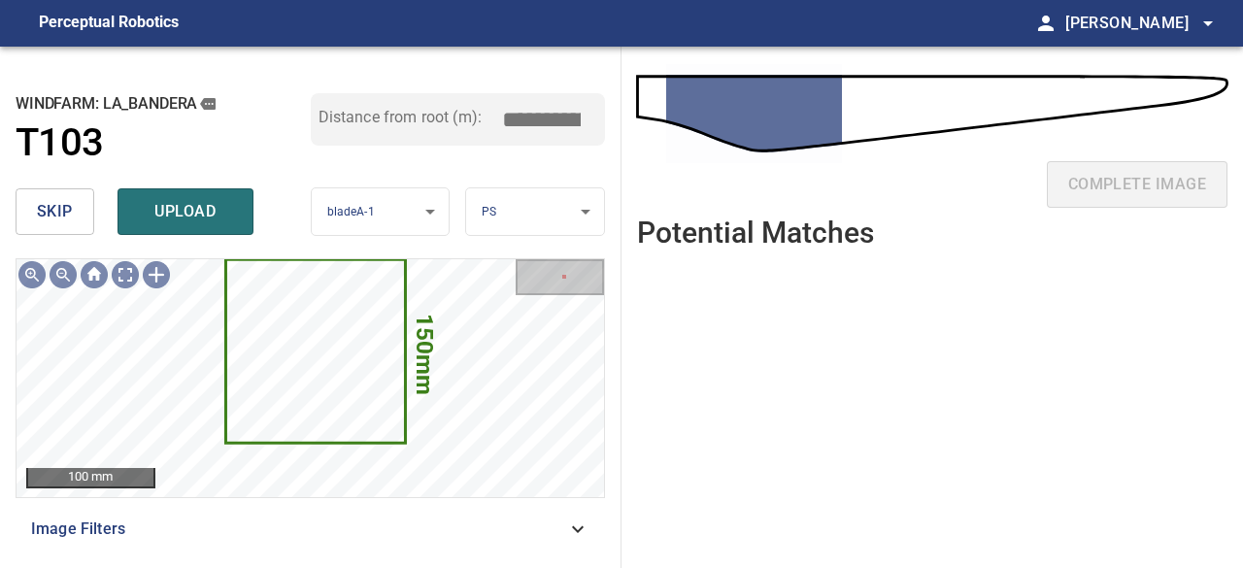
click at [85, 214] on button "skip" at bounding box center [55, 211] width 79 height 47
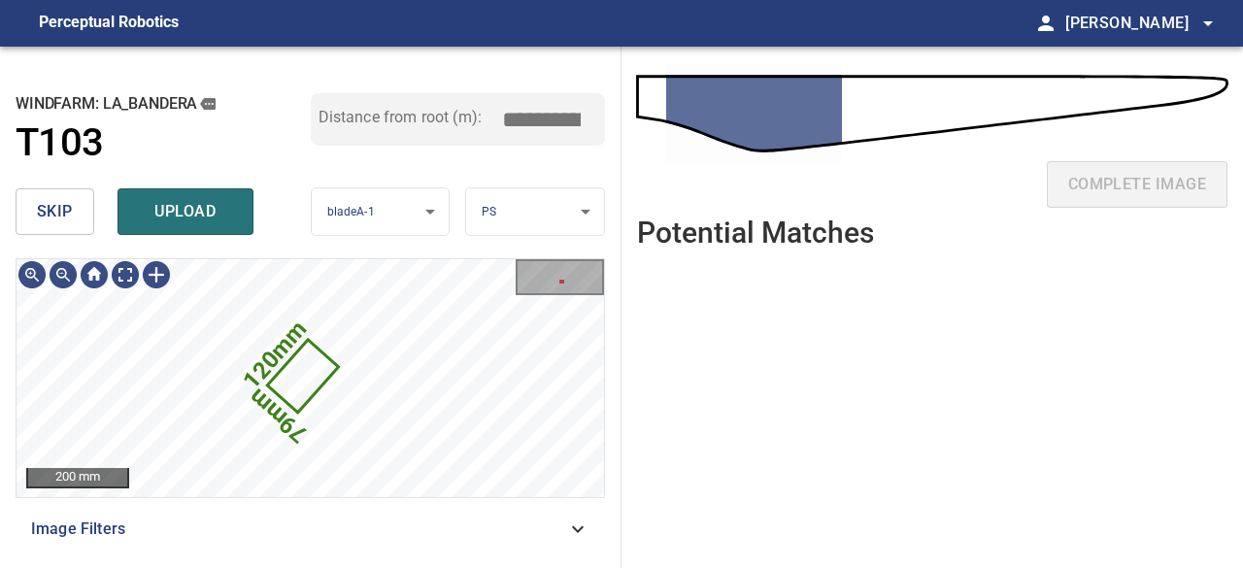
click at [77, 212] on button "skip" at bounding box center [55, 211] width 79 height 47
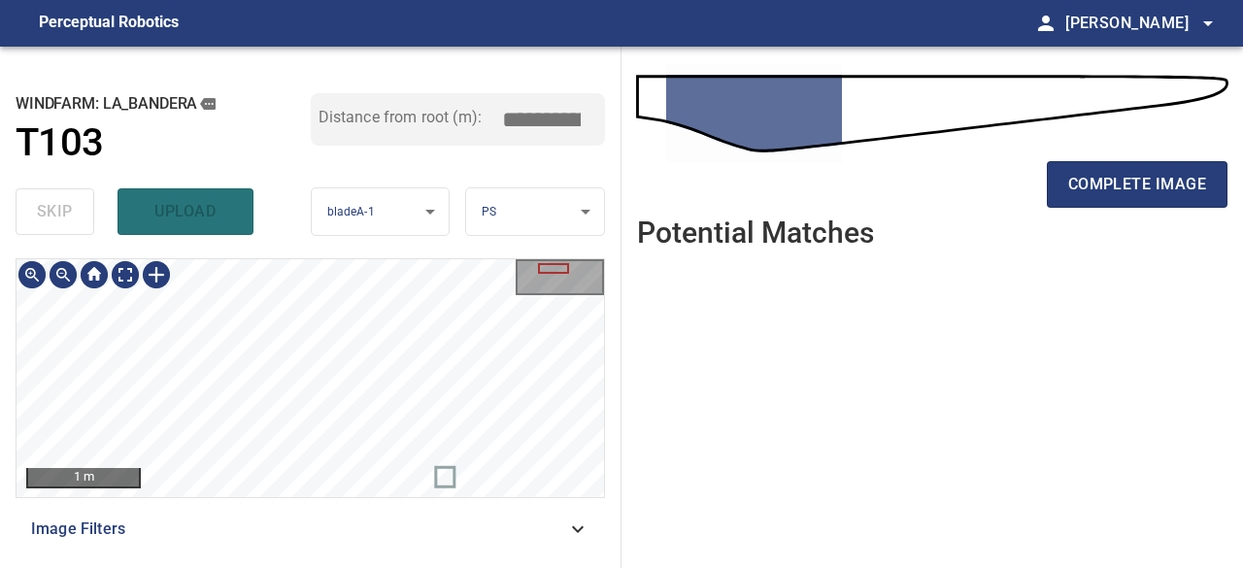
click at [406, 512] on div "1 m Image Filters" at bounding box center [311, 405] width 590 height 294
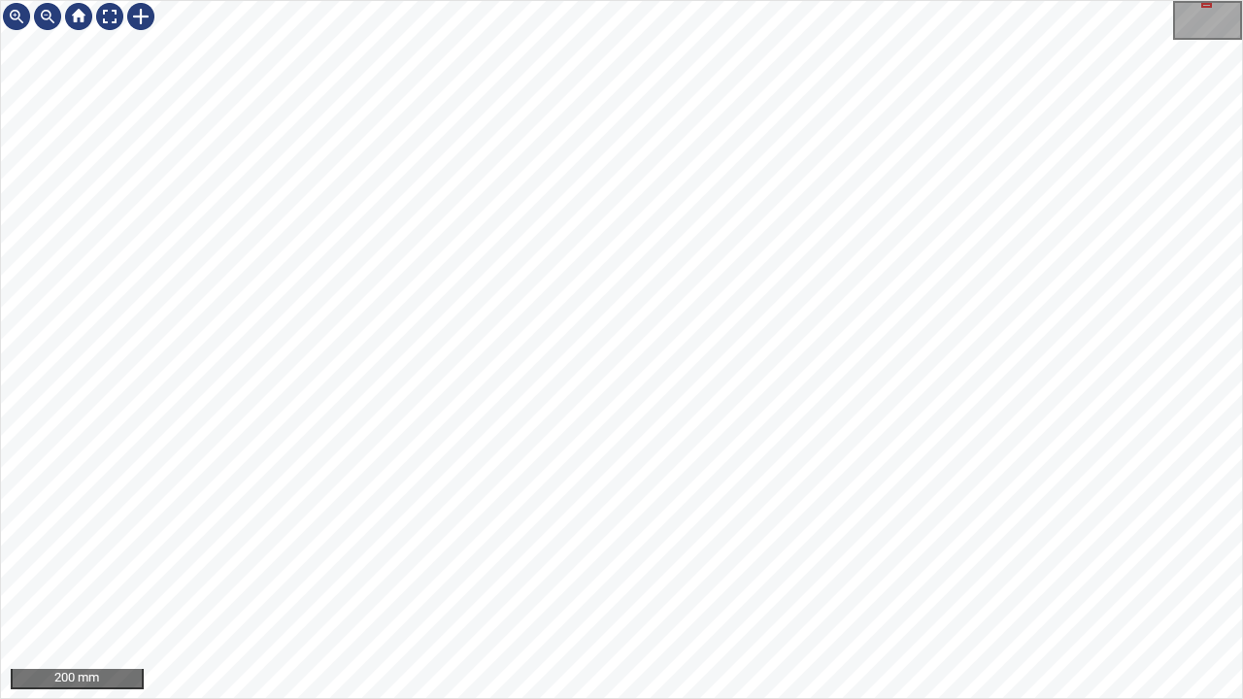
click at [345, 567] on div "200 mm" at bounding box center [621, 349] width 1243 height 699
click at [111, 23] on div at bounding box center [109, 16] width 31 height 31
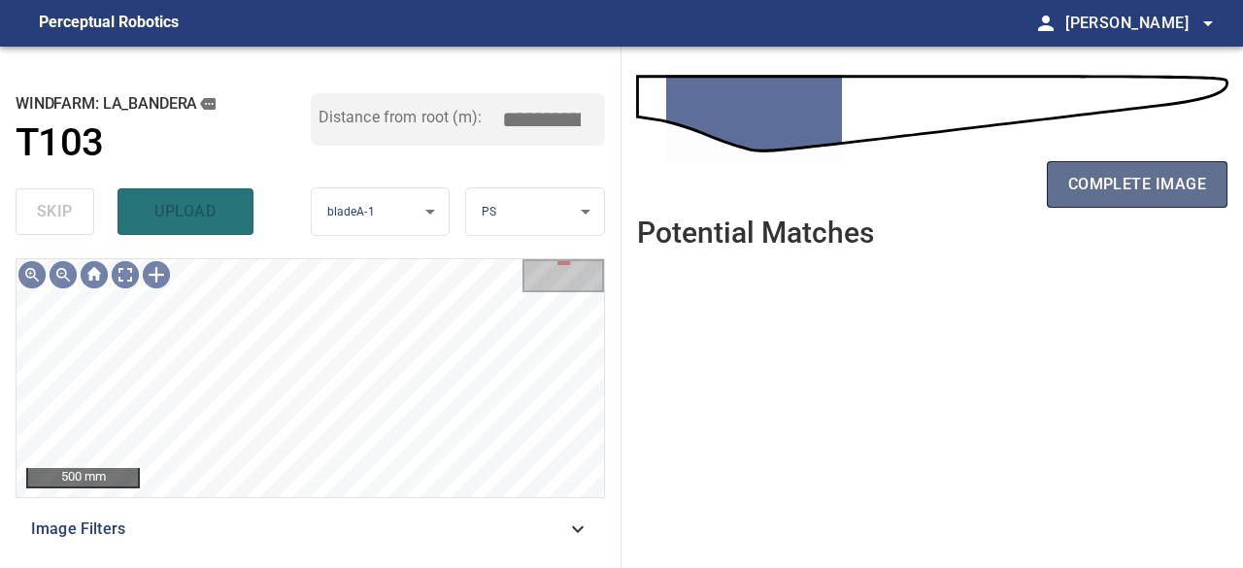
click at [1066, 195] on button "complete image" at bounding box center [1137, 184] width 181 height 47
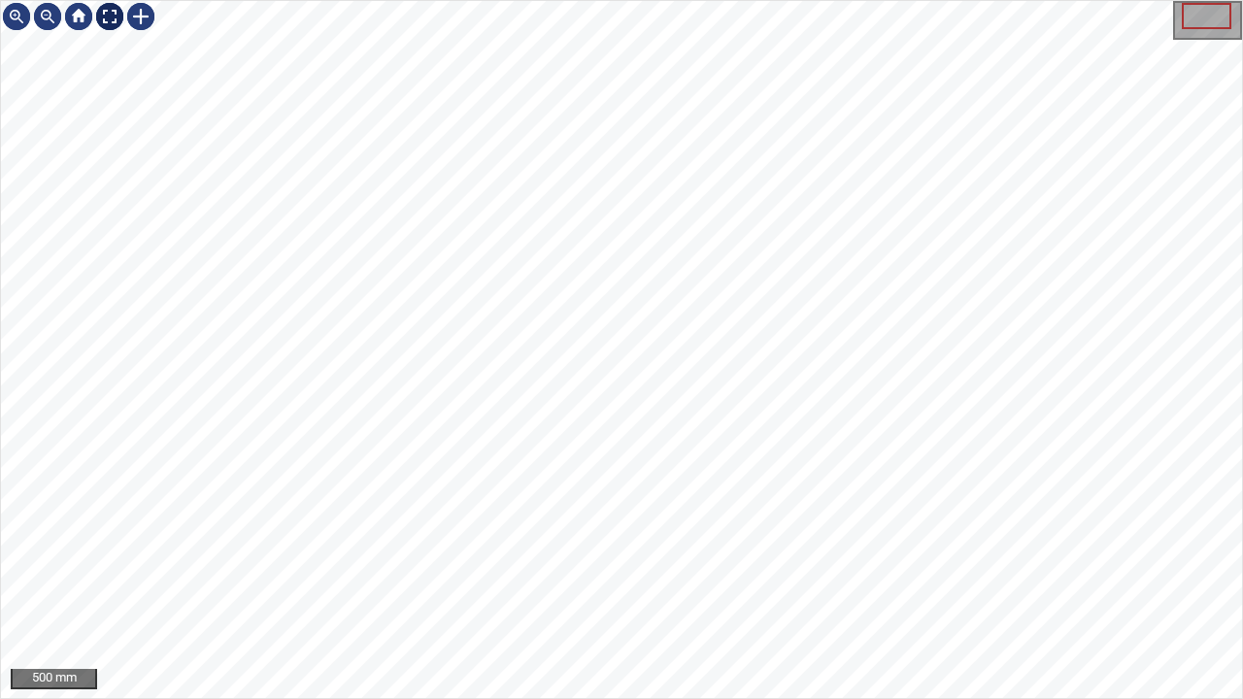
click at [106, 6] on div at bounding box center [109, 16] width 31 height 31
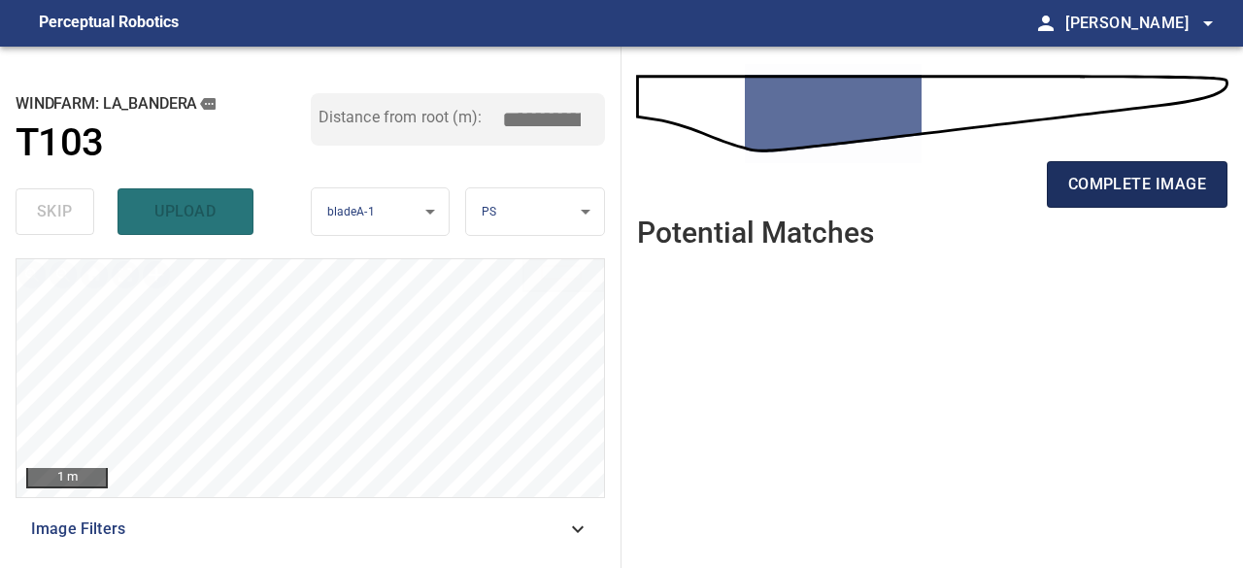
click at [1084, 182] on span "complete image" at bounding box center [1138, 184] width 138 height 27
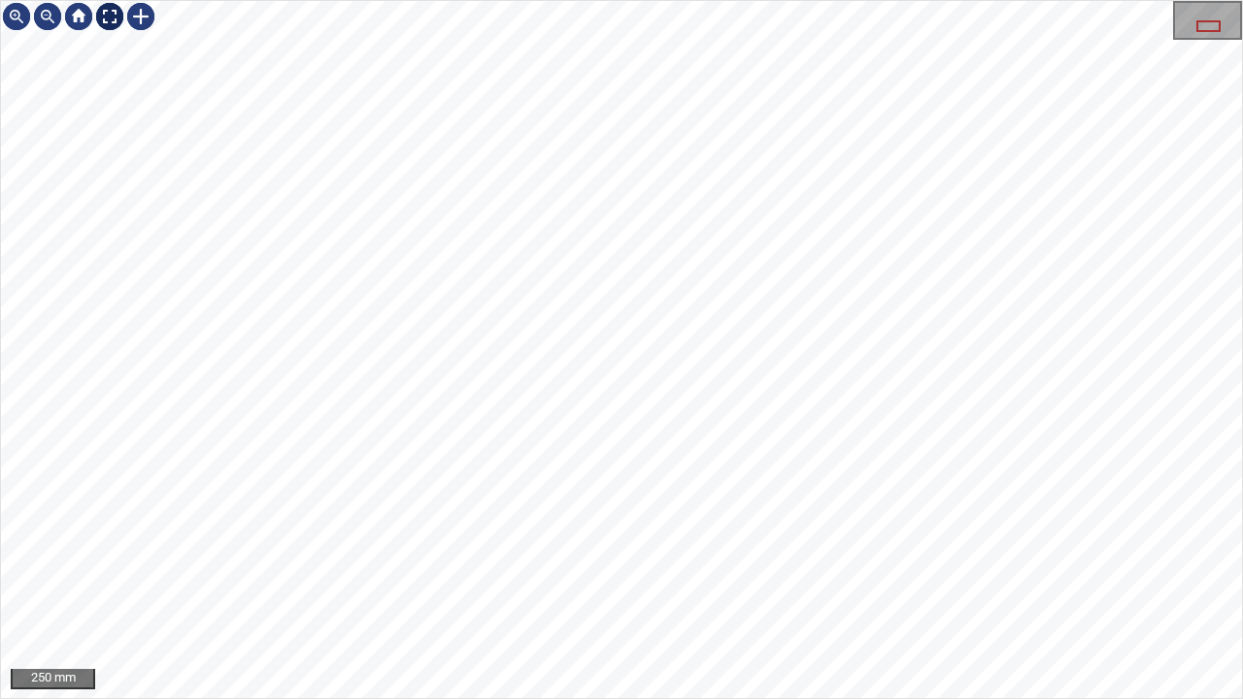
click at [113, 17] on div at bounding box center [109, 16] width 31 height 31
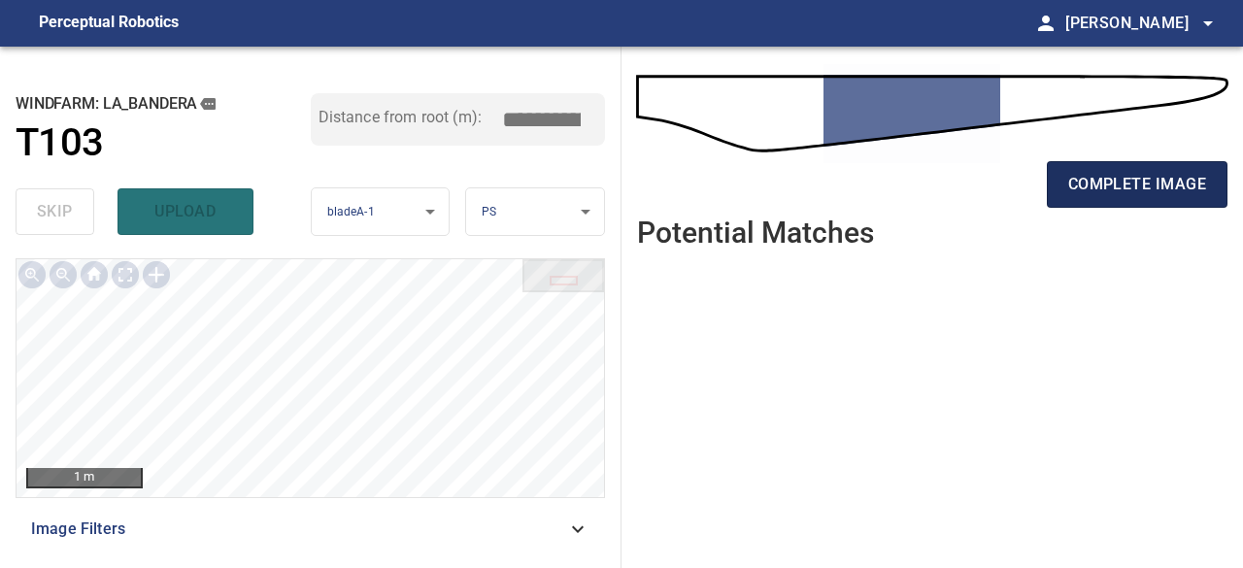
click at [1166, 187] on span "complete image" at bounding box center [1138, 184] width 138 height 27
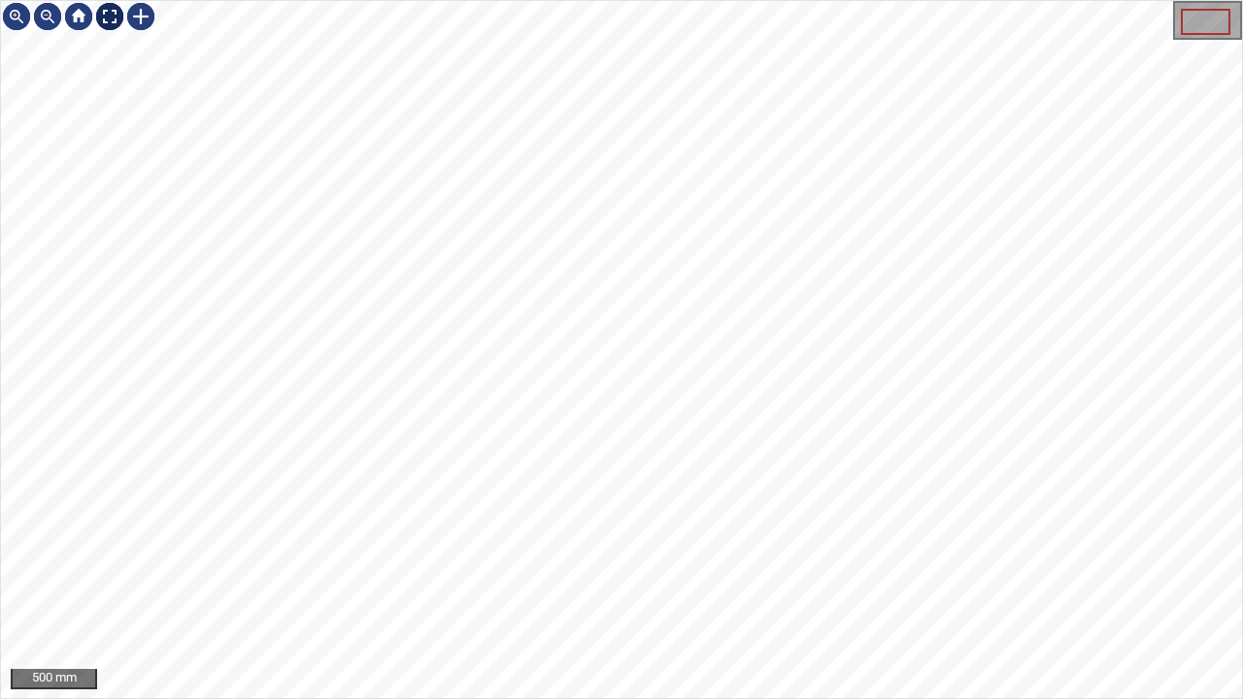
click at [107, 15] on div at bounding box center [109, 16] width 31 height 31
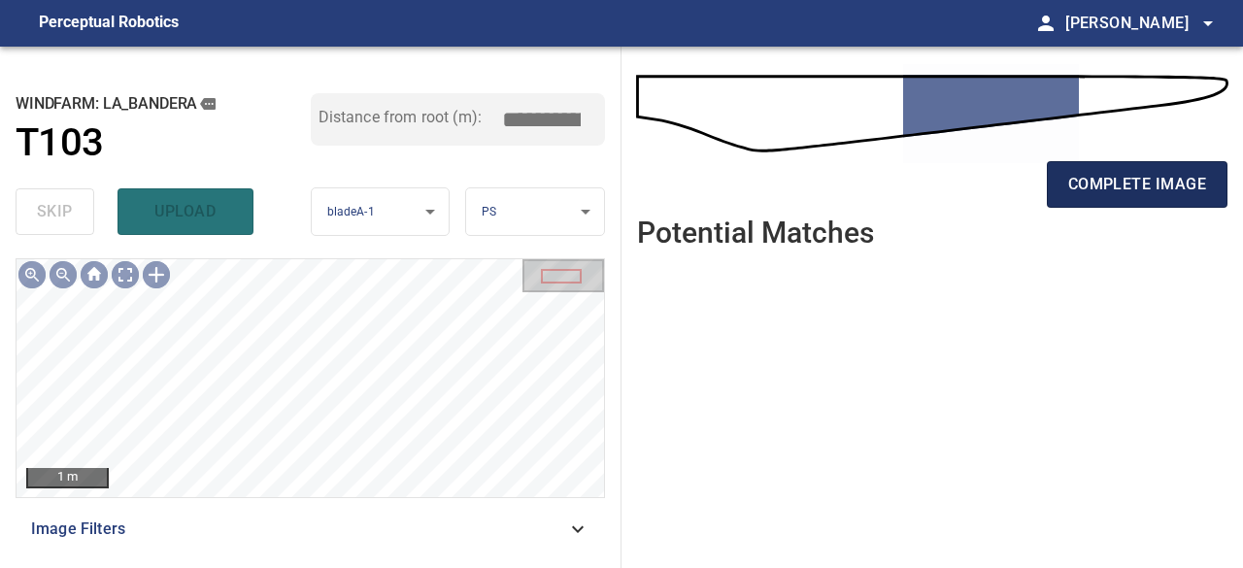
click at [1133, 187] on span "complete image" at bounding box center [1138, 184] width 138 height 27
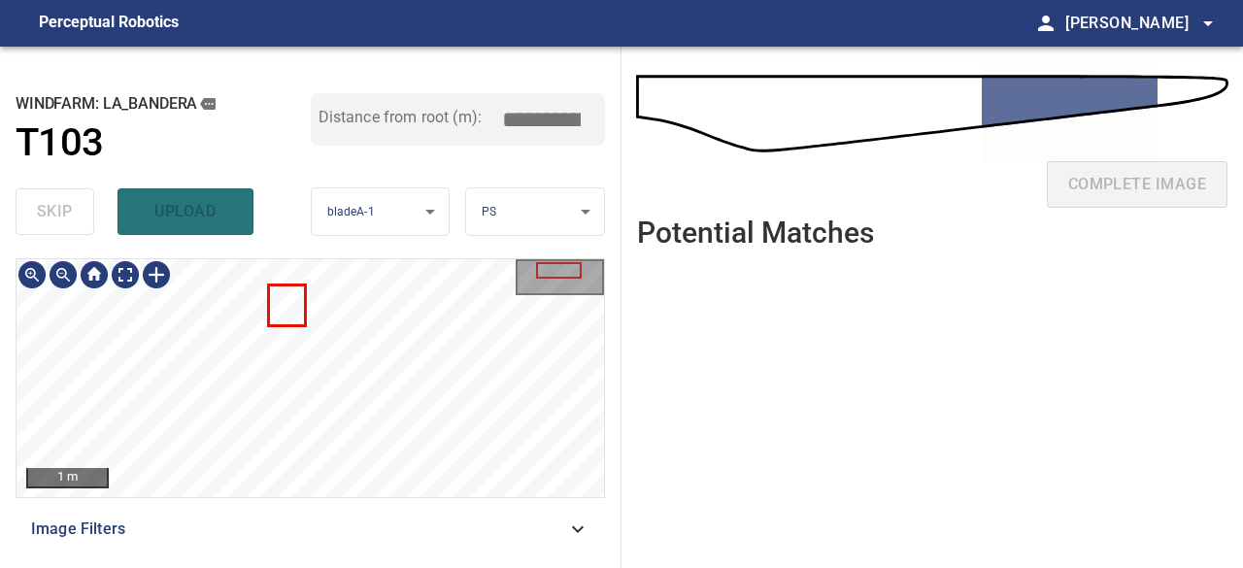
click at [425, 500] on div "1 m Image Filters" at bounding box center [311, 405] width 590 height 294
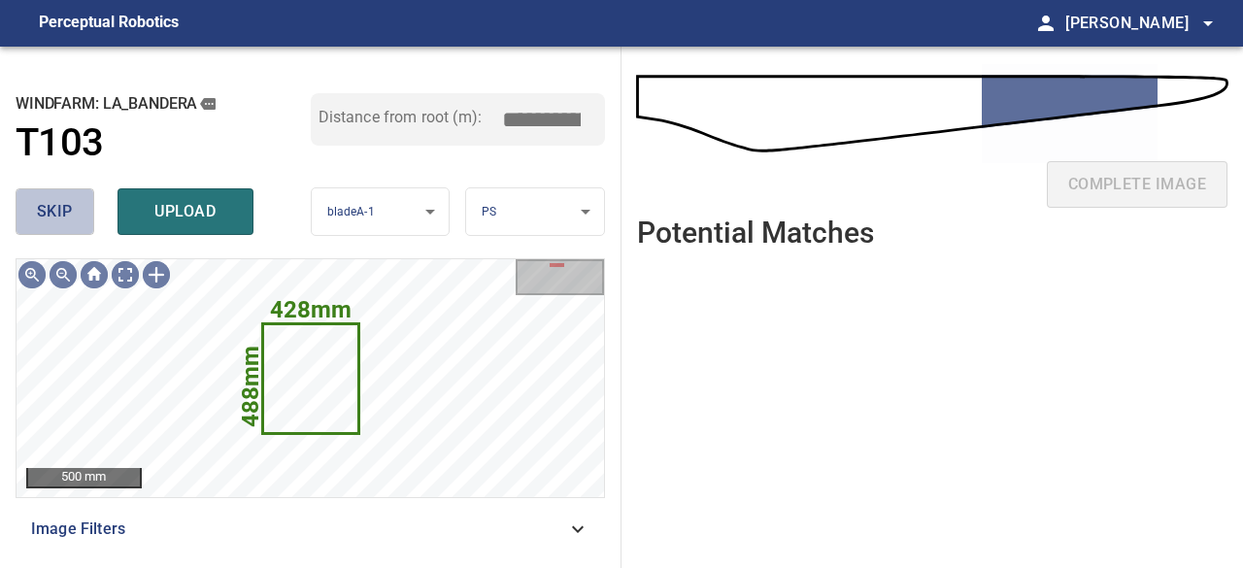
click at [35, 213] on button "skip" at bounding box center [55, 211] width 79 height 47
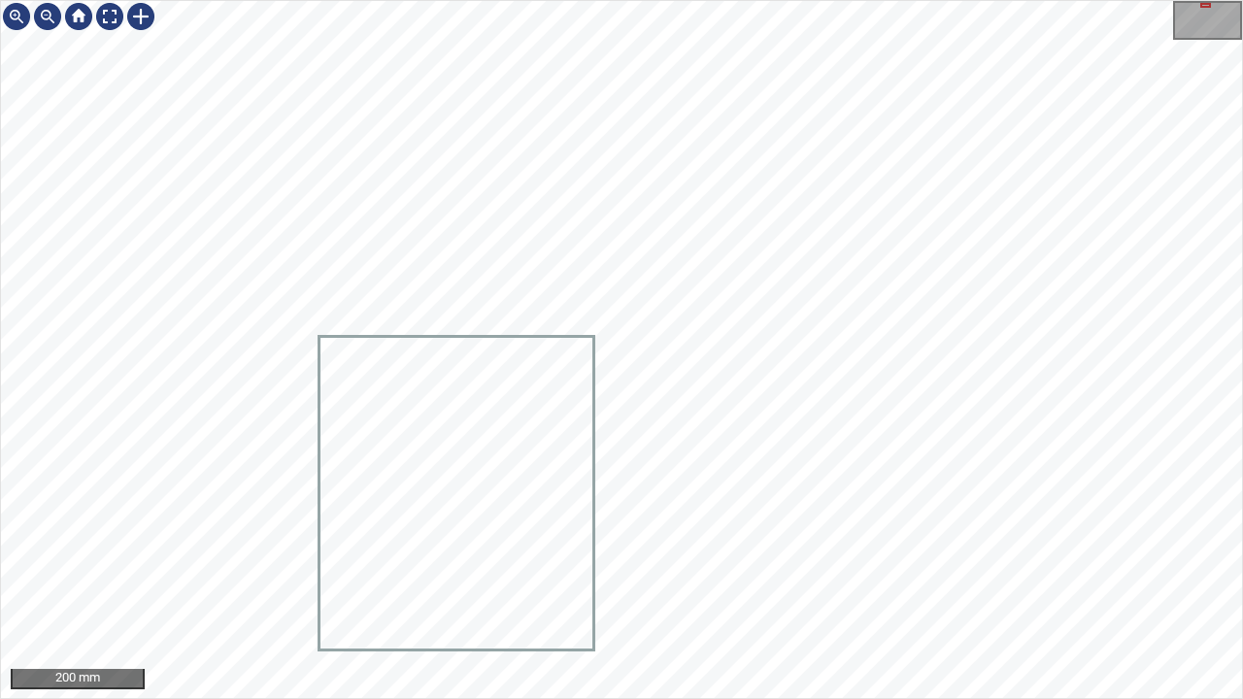
click at [579, 486] on div at bounding box center [621, 349] width 1241 height 697
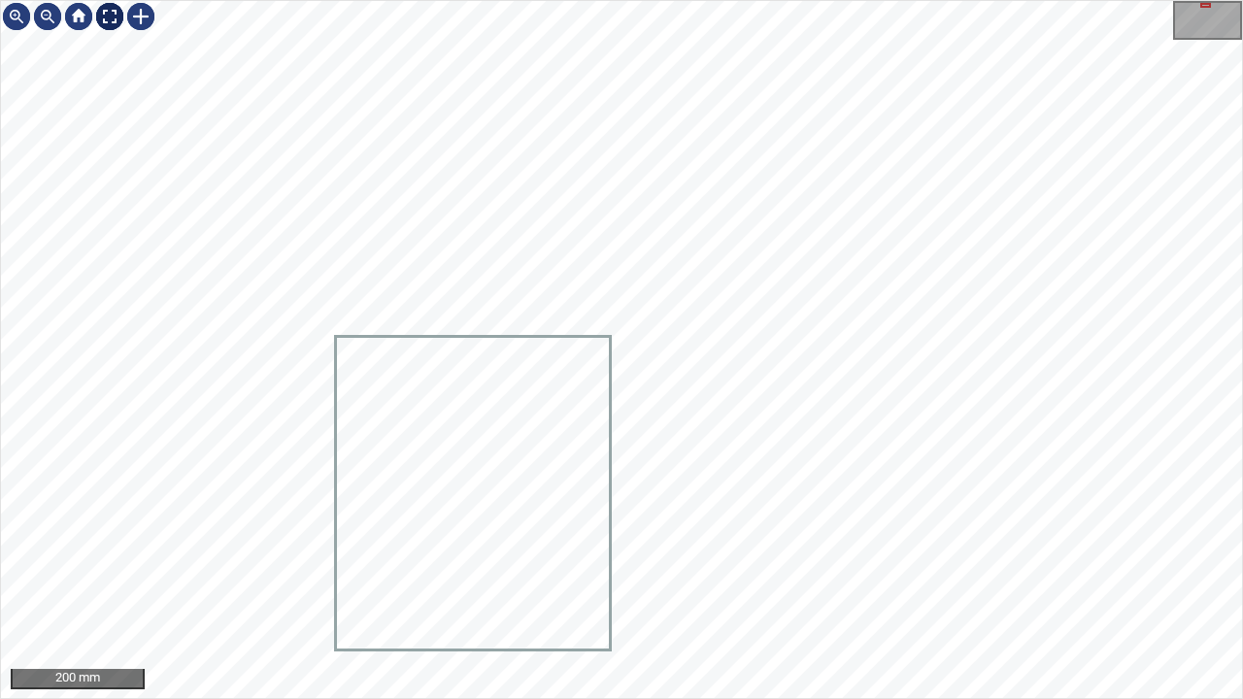
click at [107, 16] on div at bounding box center [109, 16] width 31 height 31
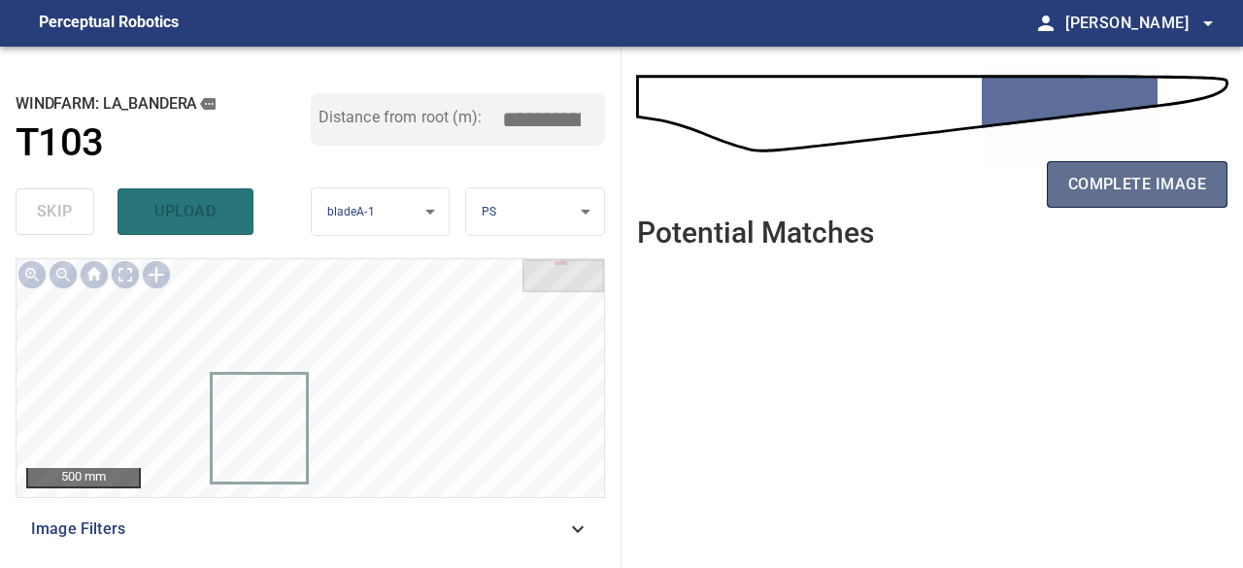
click at [1105, 178] on span "complete image" at bounding box center [1138, 184] width 138 height 27
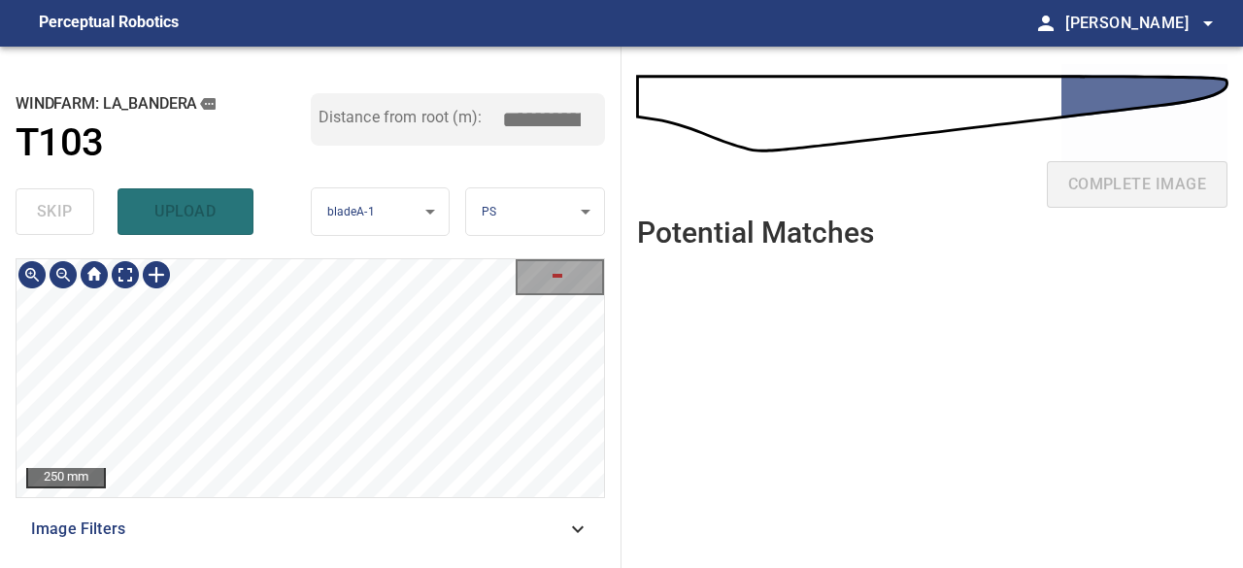
click at [383, 211] on div "**********" at bounding box center [311, 308] width 622 height 522
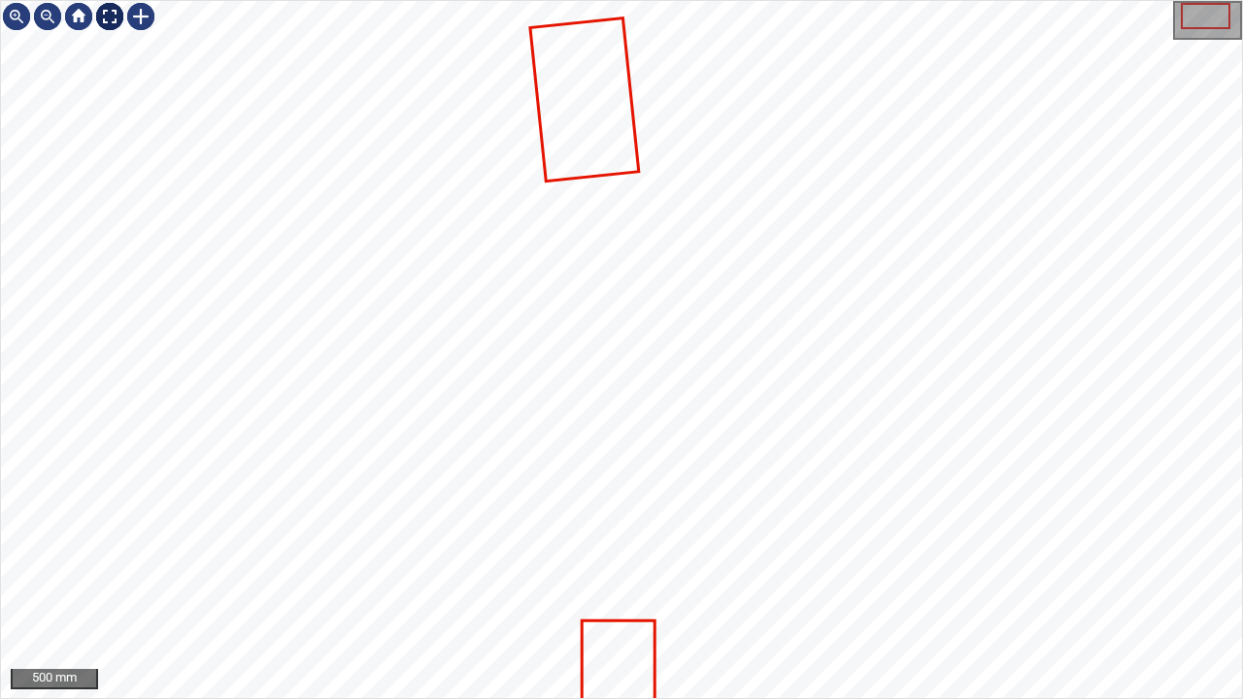
click at [103, 12] on div at bounding box center [109, 16] width 31 height 31
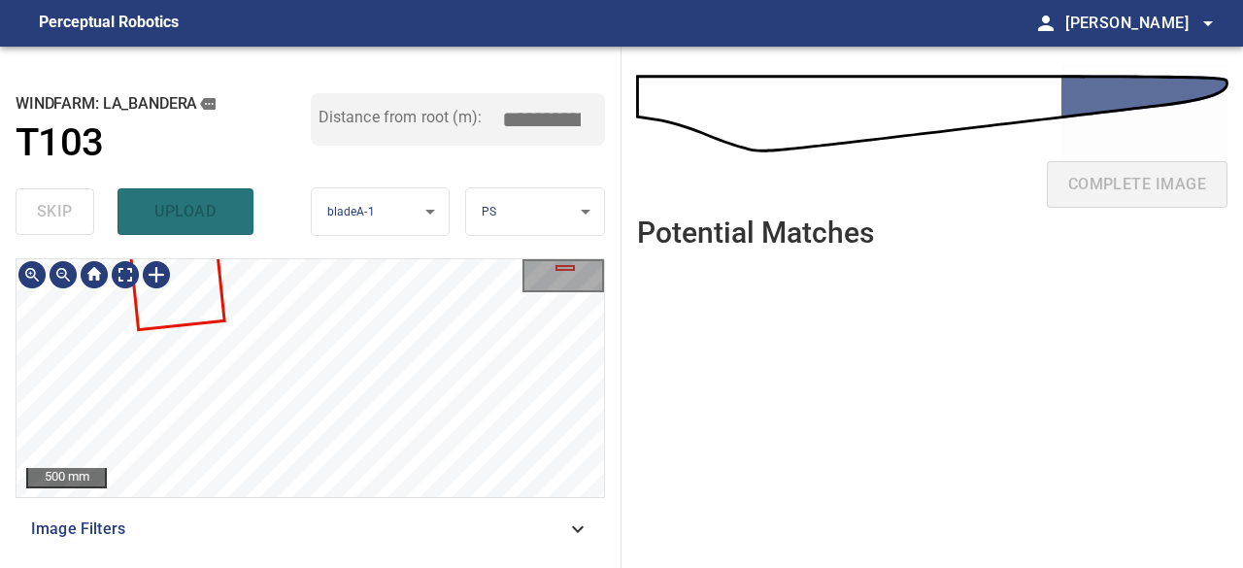
click at [455, 505] on div "500 mm Image Filters" at bounding box center [311, 405] width 590 height 294
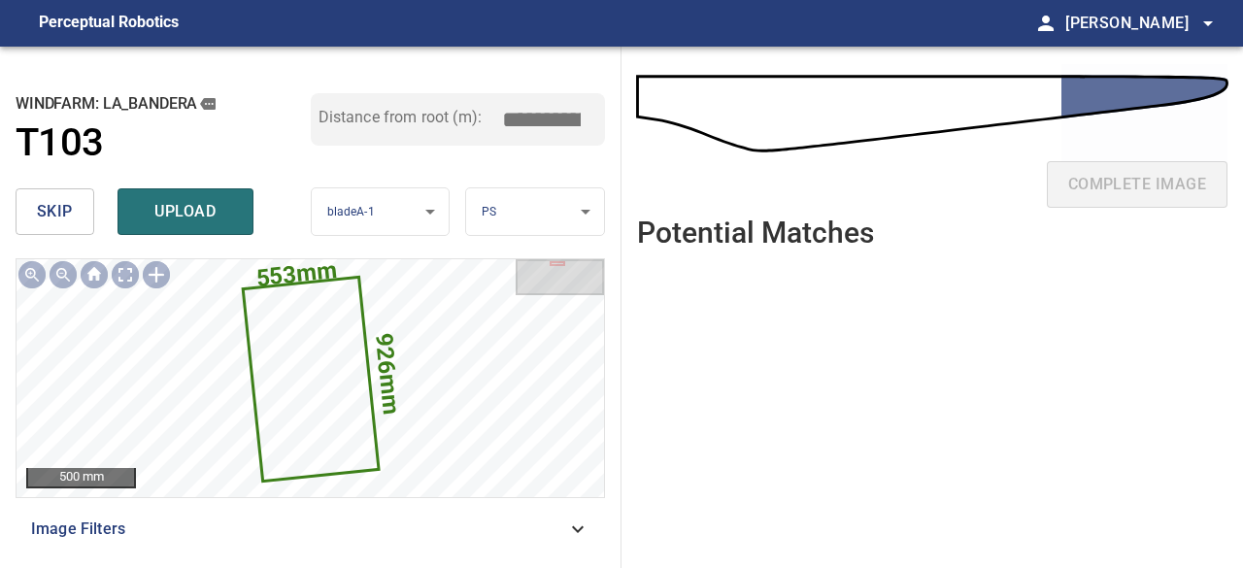
click at [164, 214] on span "upload" at bounding box center [185, 211] width 93 height 27
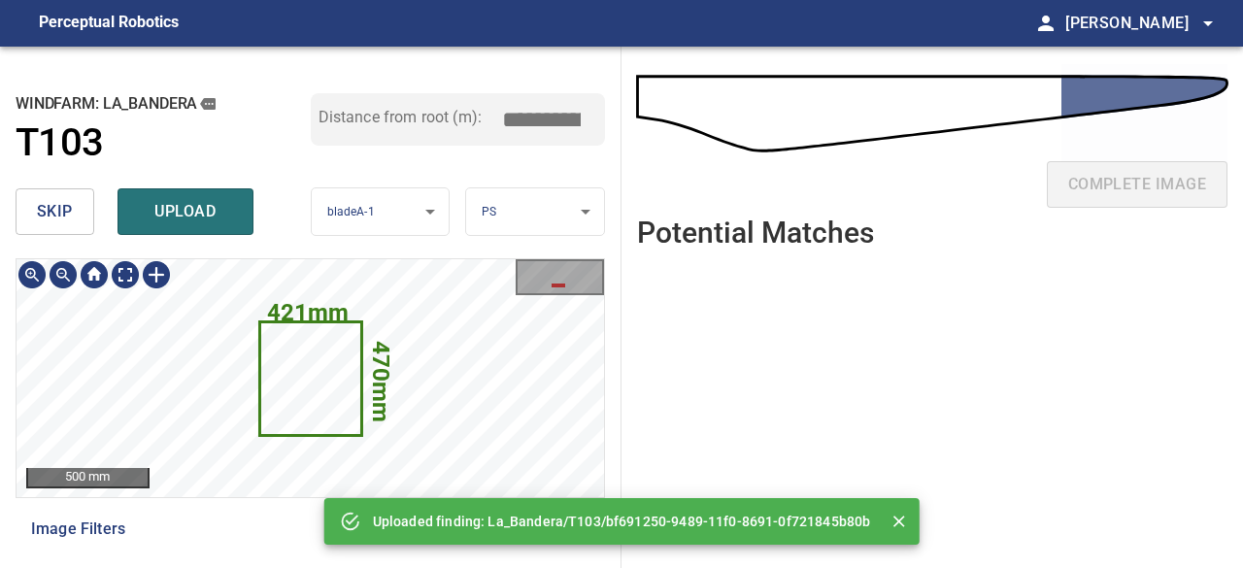
click at [298, 408] on icon at bounding box center [310, 378] width 99 height 111
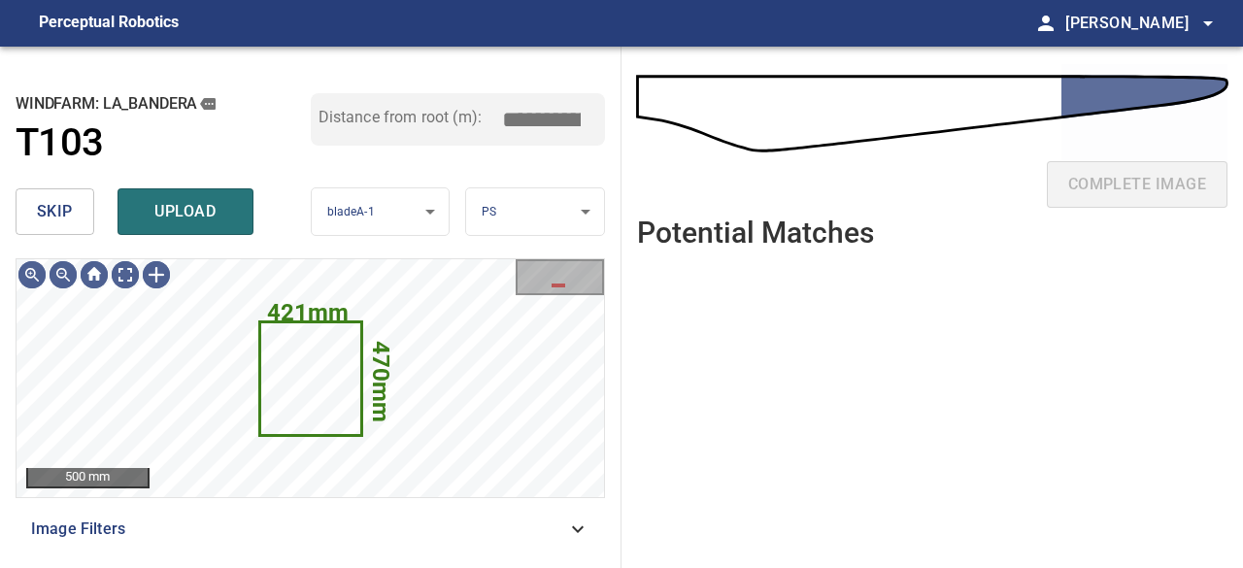
click at [66, 221] on span "skip" at bounding box center [55, 211] width 36 height 27
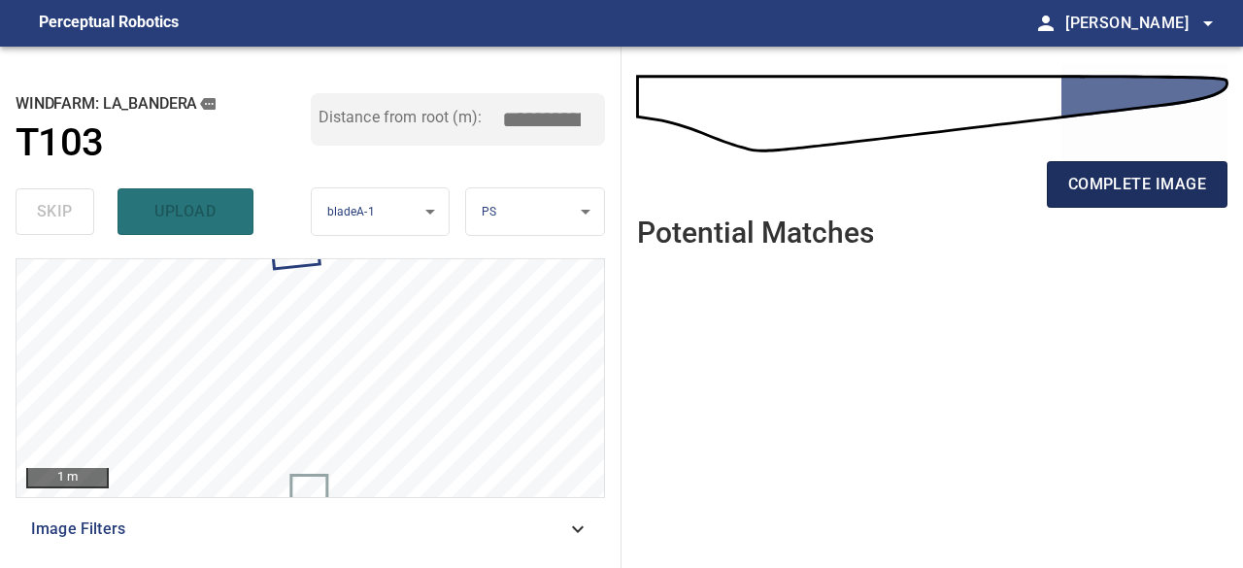
click at [1098, 190] on span "complete image" at bounding box center [1138, 184] width 138 height 27
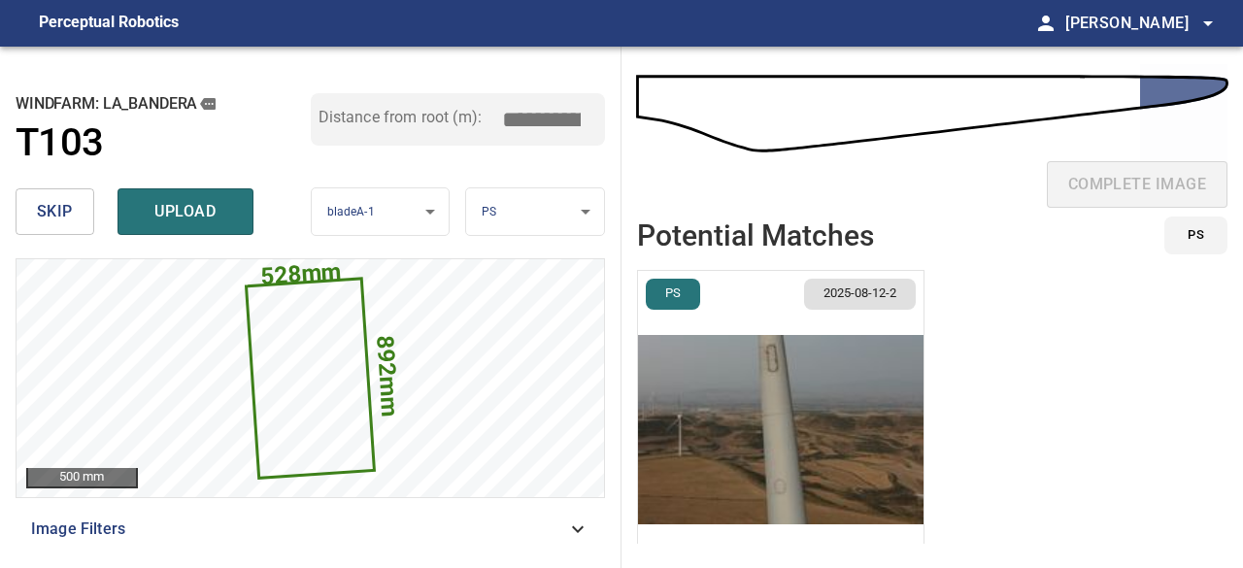
click at [54, 214] on span "skip" at bounding box center [55, 211] width 36 height 27
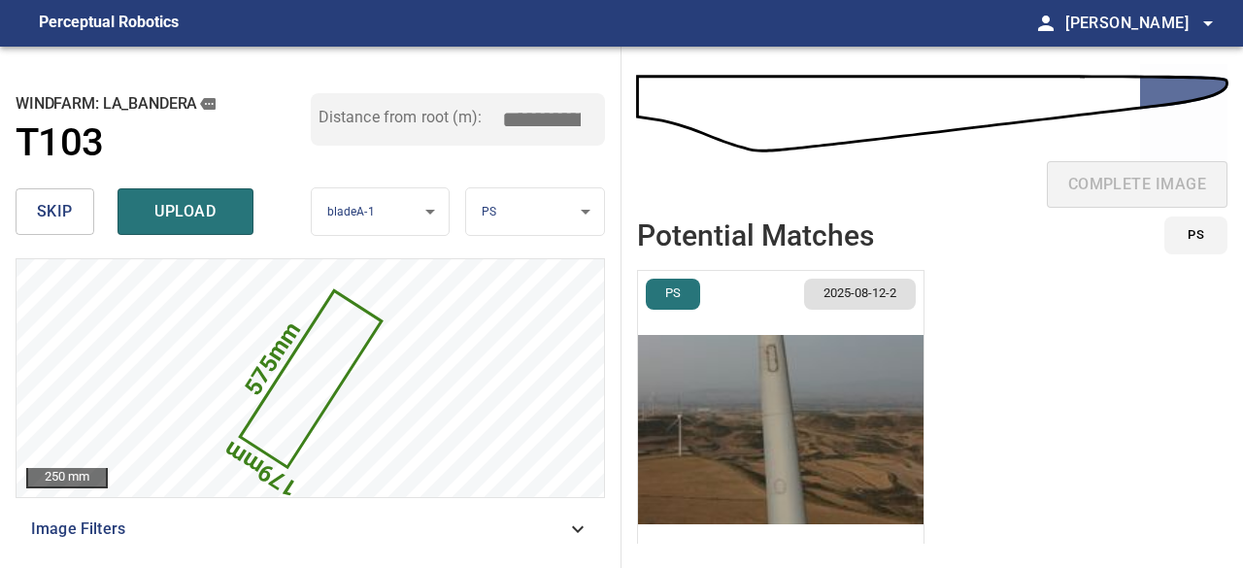
click at [54, 214] on span "skip" at bounding box center [55, 211] width 36 height 27
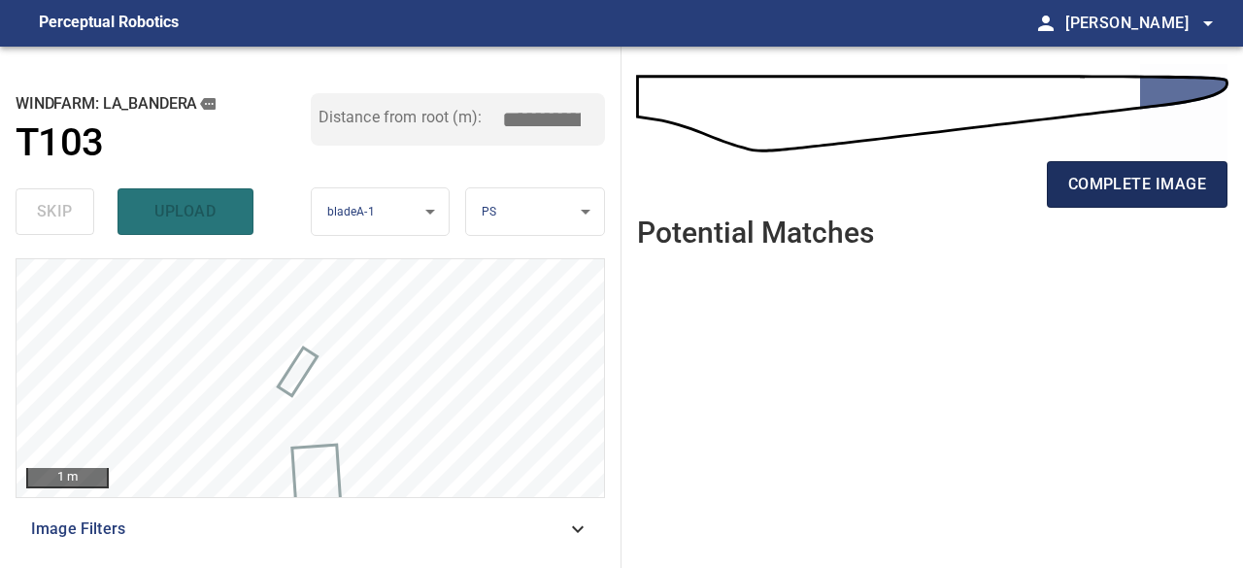
click at [1128, 191] on span "complete image" at bounding box center [1138, 184] width 138 height 27
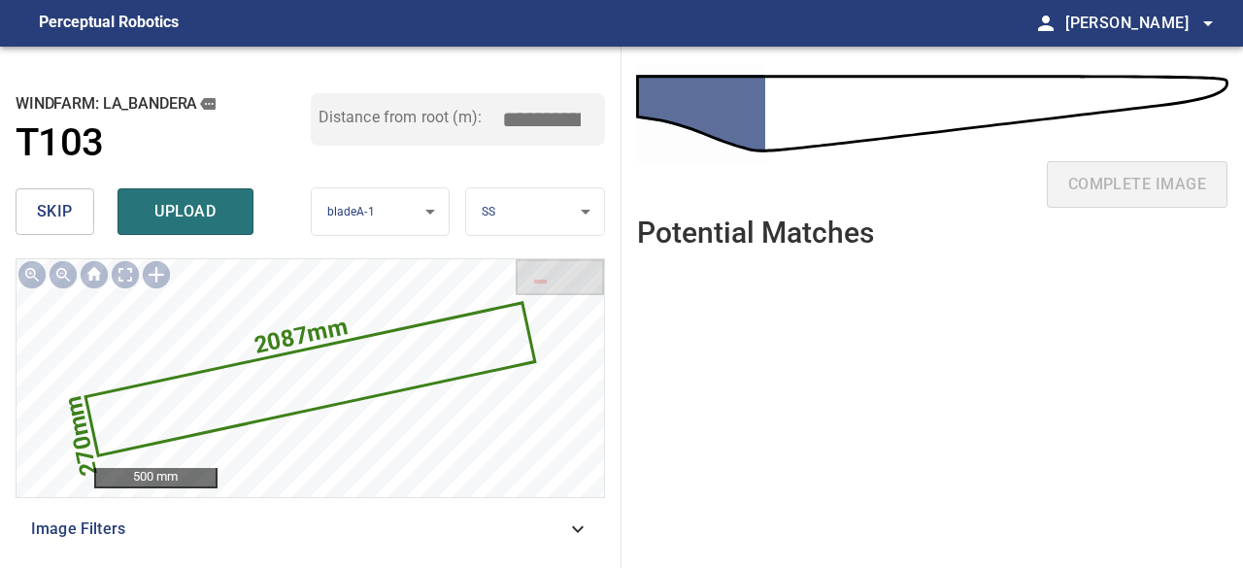
click at [61, 217] on span "skip" at bounding box center [55, 211] width 36 height 27
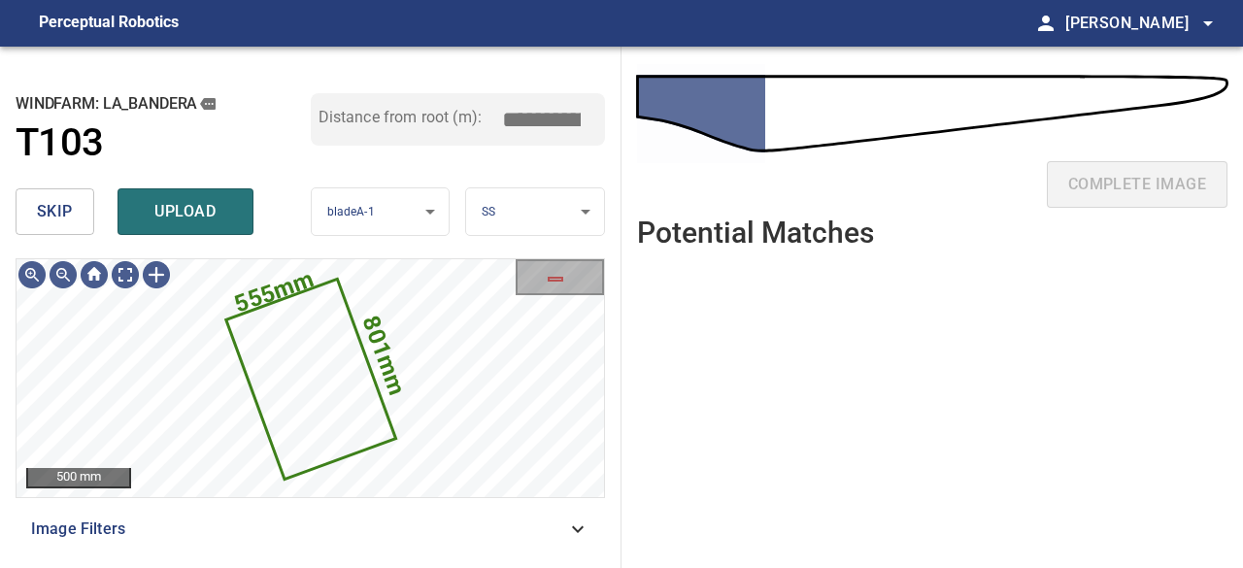
drag, startPoint x: 200, startPoint y: 221, endPoint x: 199, endPoint y: 211, distance: 10.7
click at [198, 219] on span "upload" at bounding box center [185, 211] width 93 height 27
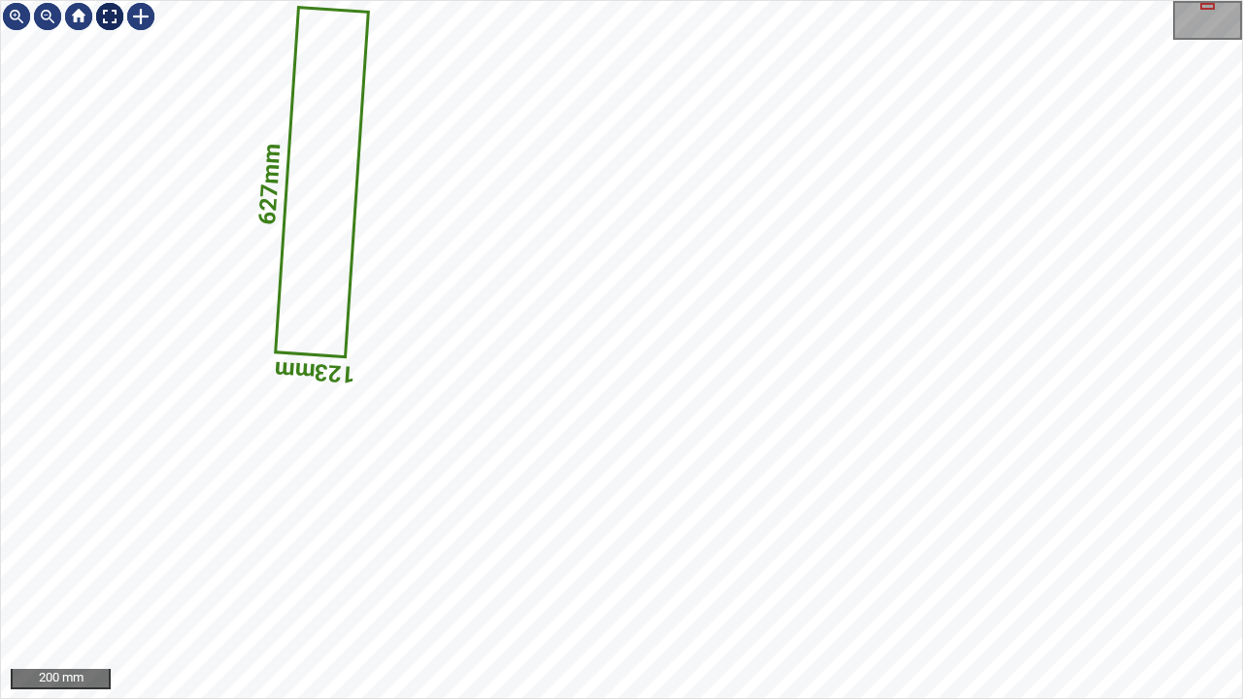
click at [105, 13] on div at bounding box center [109, 16] width 31 height 31
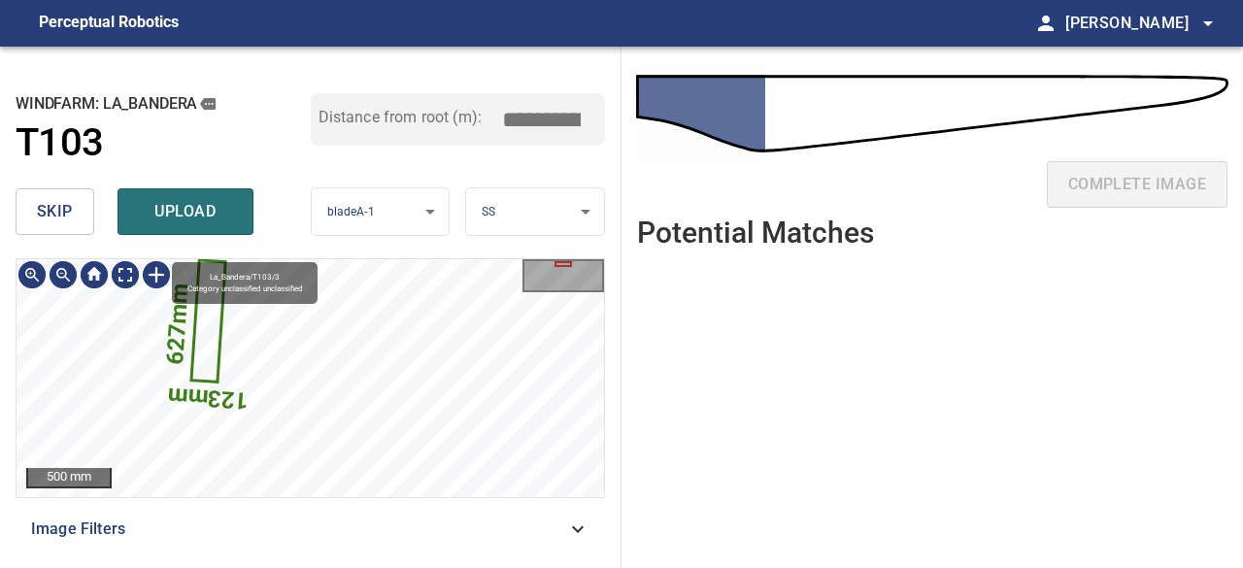
click at [206, 322] on icon at bounding box center [207, 321] width 31 height 119
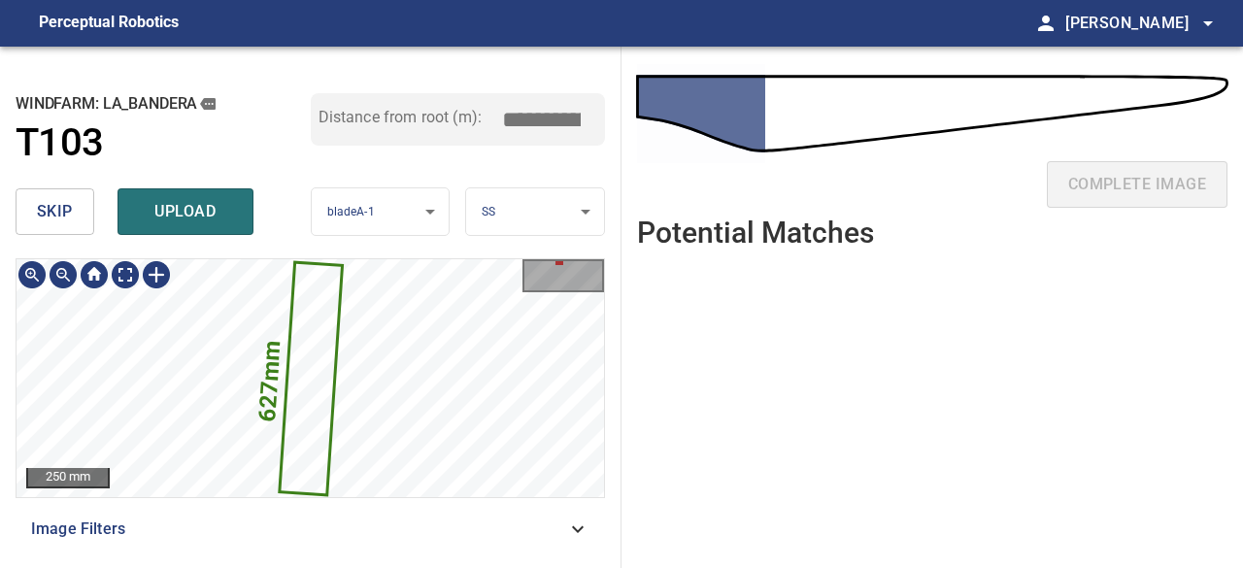
click at [310, 337] on icon at bounding box center [310, 379] width 59 height 230
click at [62, 214] on span "skip" at bounding box center [55, 211] width 36 height 27
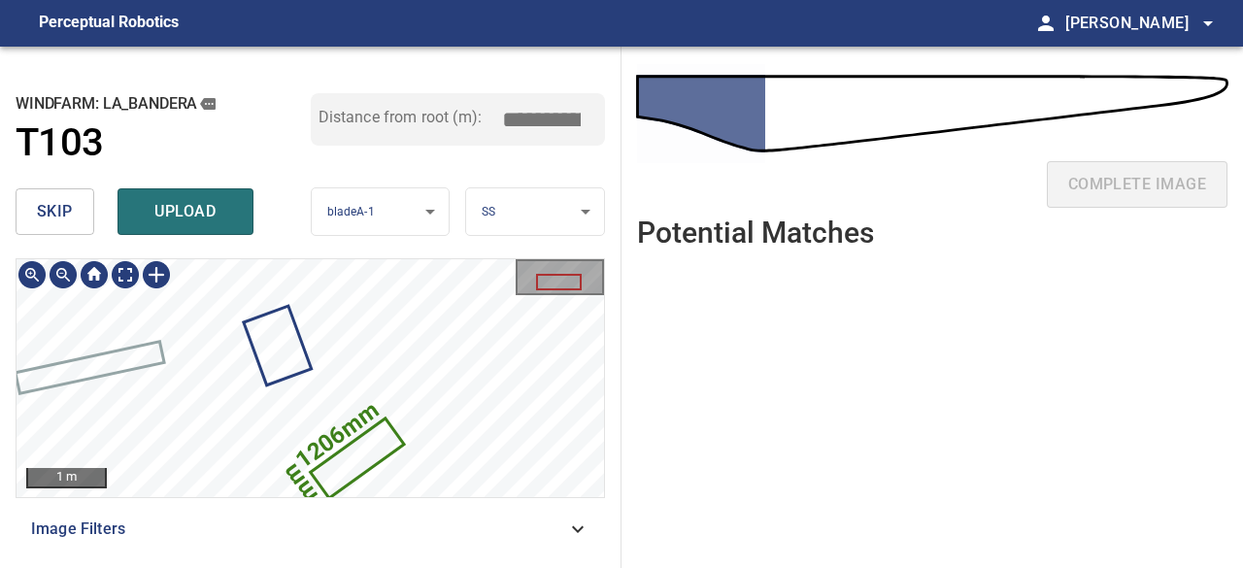
click at [367, 453] on icon at bounding box center [356, 459] width 89 height 76
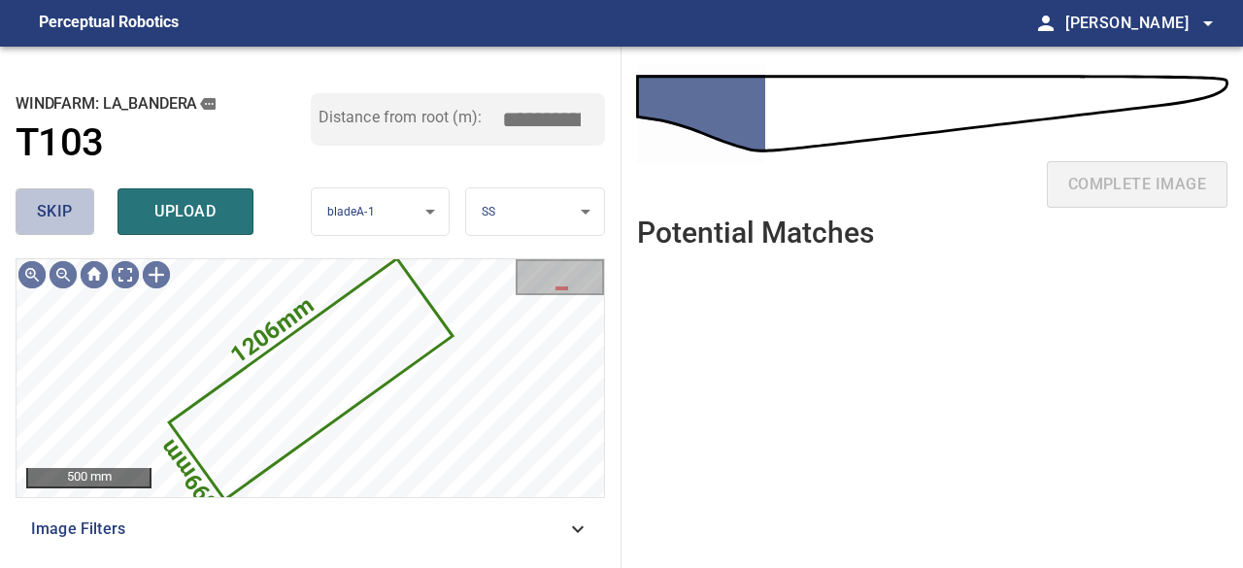
click at [55, 211] on span "skip" at bounding box center [55, 211] width 36 height 27
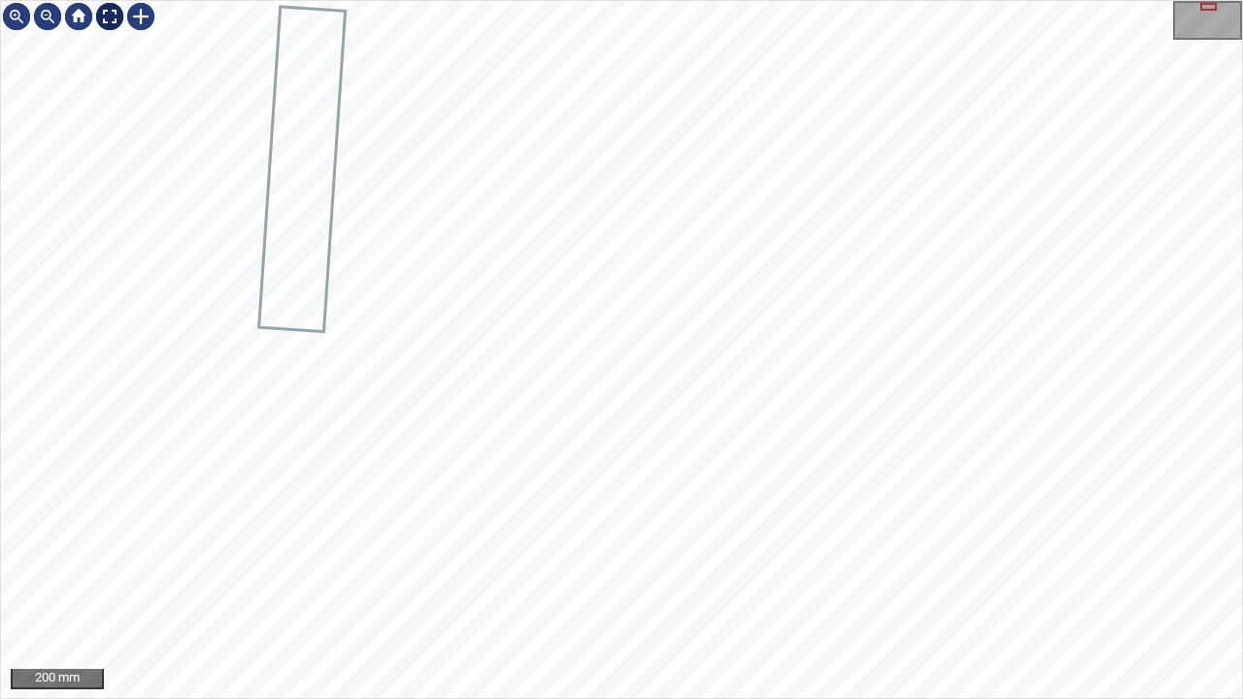
click at [109, 17] on div at bounding box center [109, 16] width 31 height 31
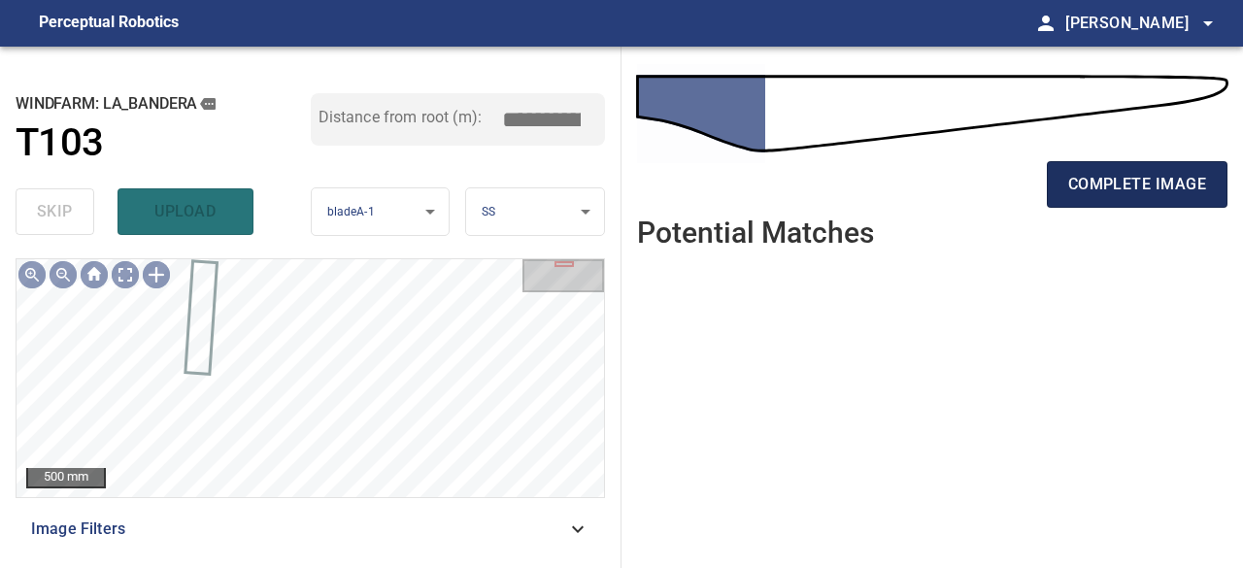
click at [1075, 186] on span "complete image" at bounding box center [1138, 184] width 138 height 27
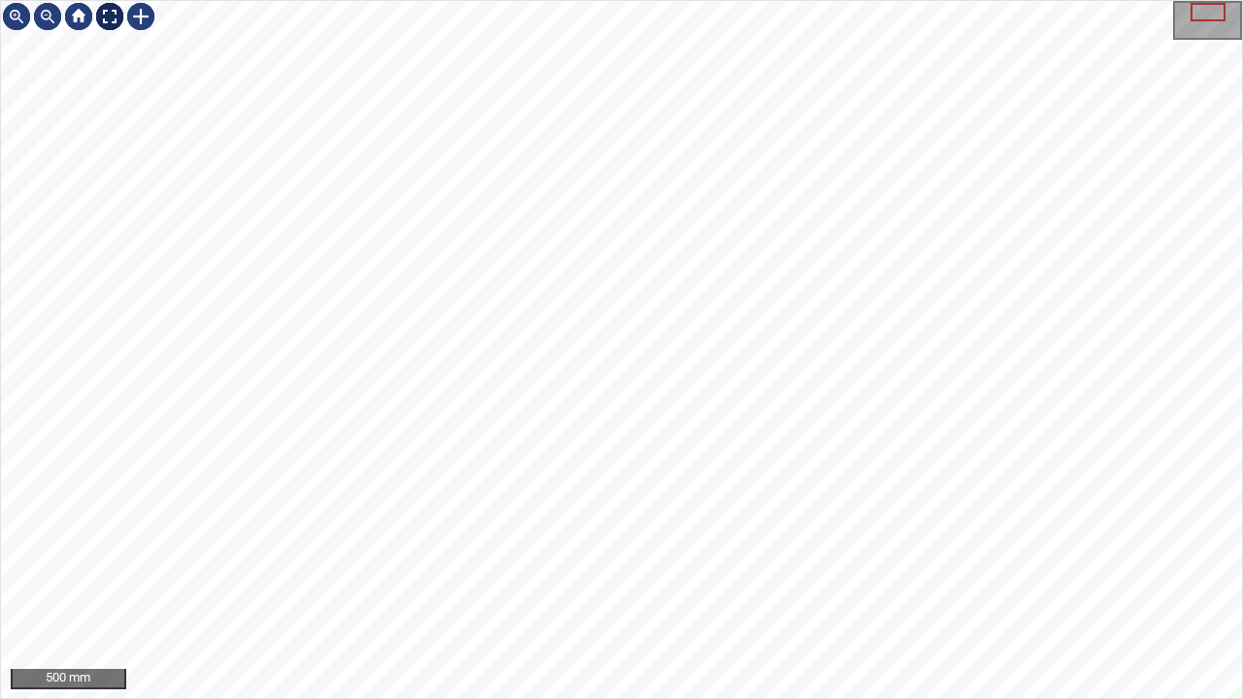
click at [102, 17] on div at bounding box center [109, 16] width 31 height 31
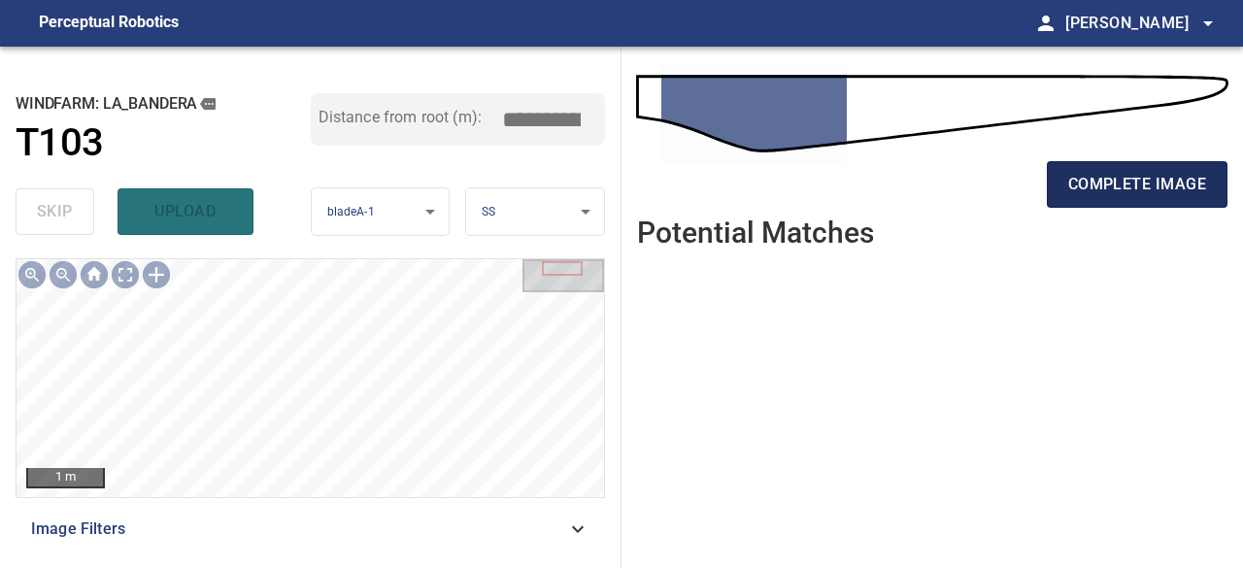
click at [1131, 184] on span "complete image" at bounding box center [1138, 184] width 138 height 27
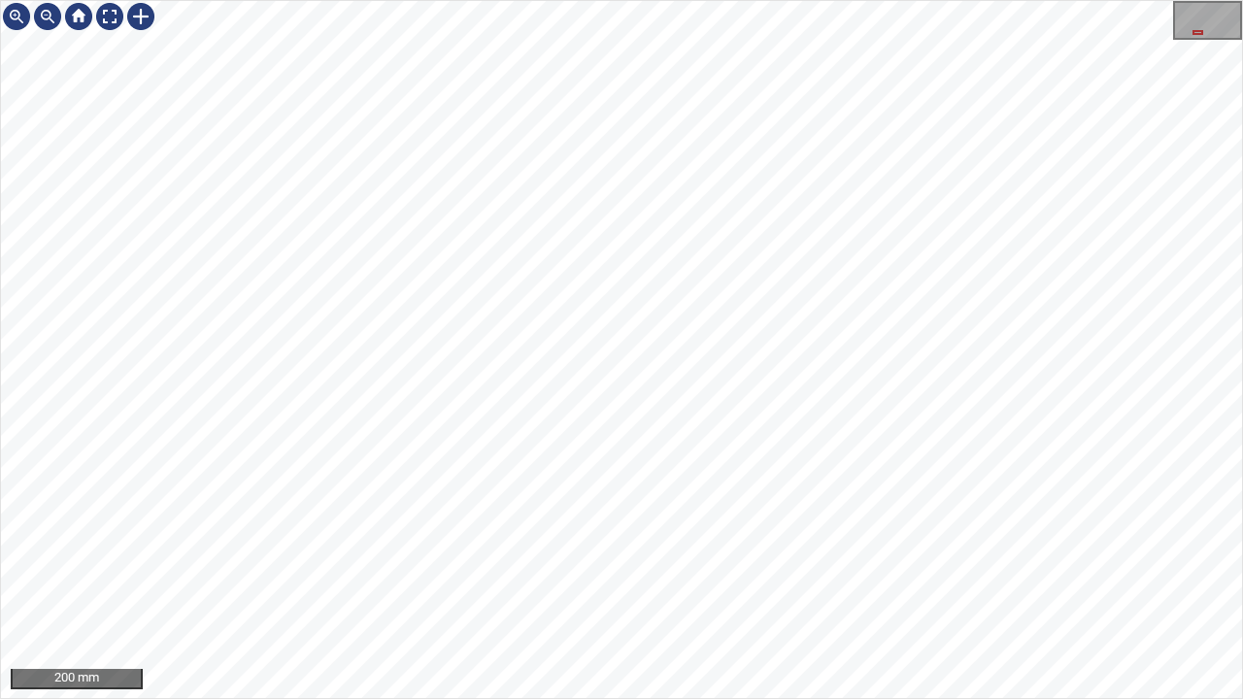
click at [931, 0] on div "200 mm" at bounding box center [621, 349] width 1243 height 699
click at [106, 10] on div at bounding box center [109, 16] width 31 height 31
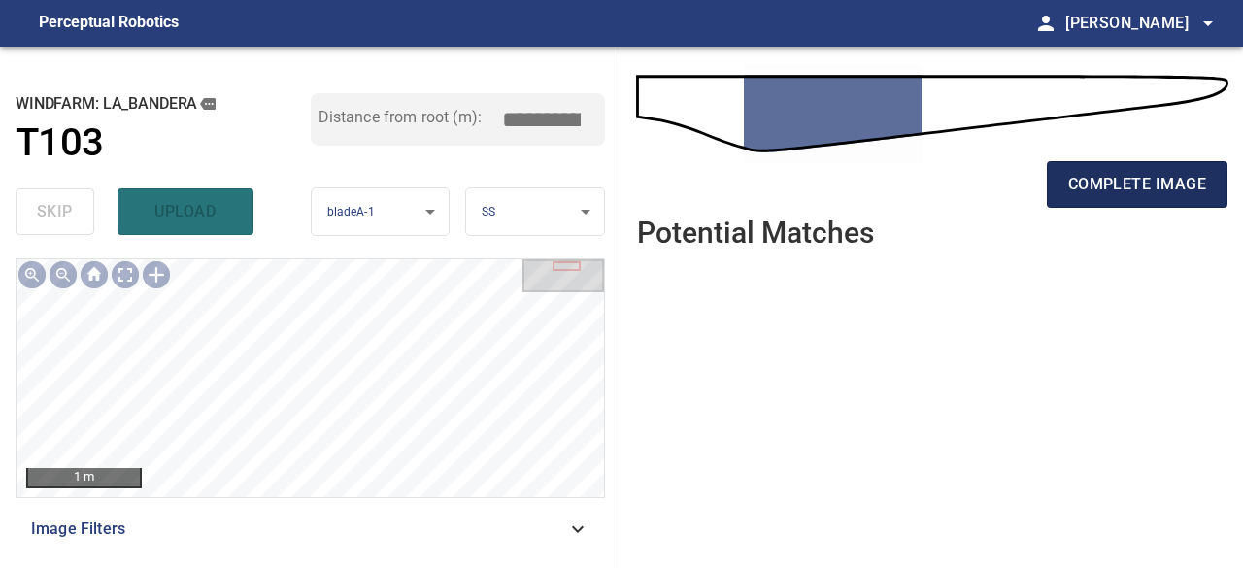
click at [1090, 182] on span "complete image" at bounding box center [1138, 184] width 138 height 27
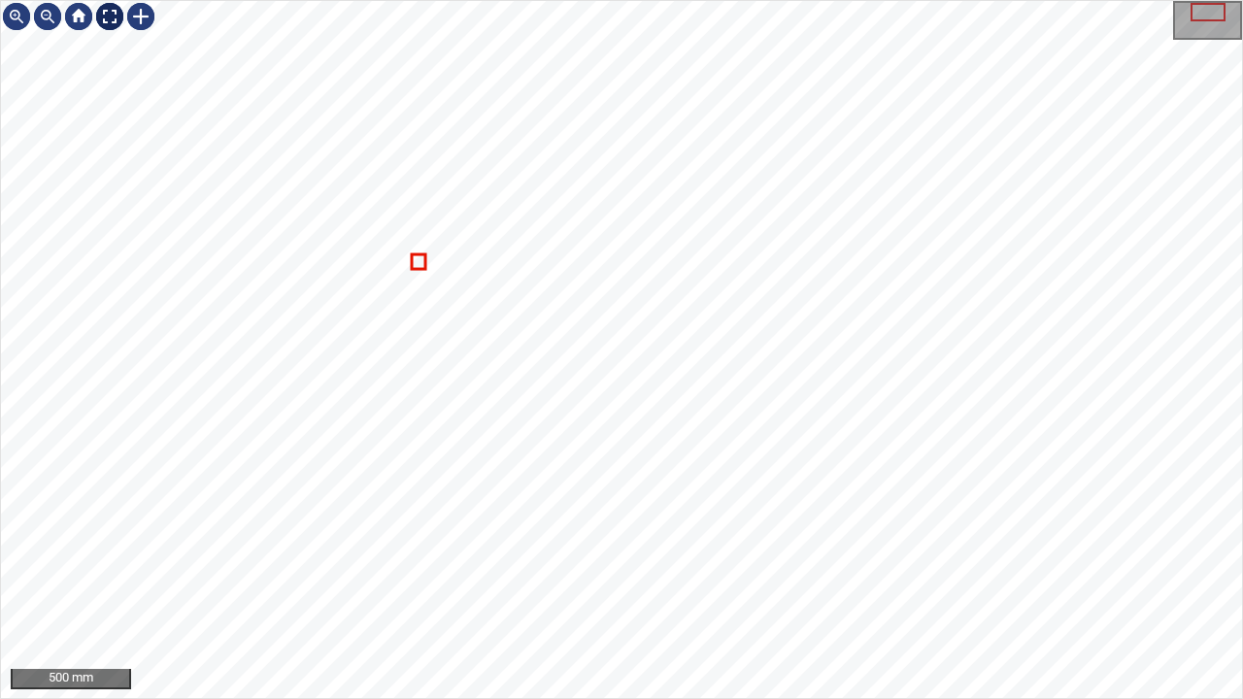
click at [109, 12] on div at bounding box center [109, 16] width 31 height 31
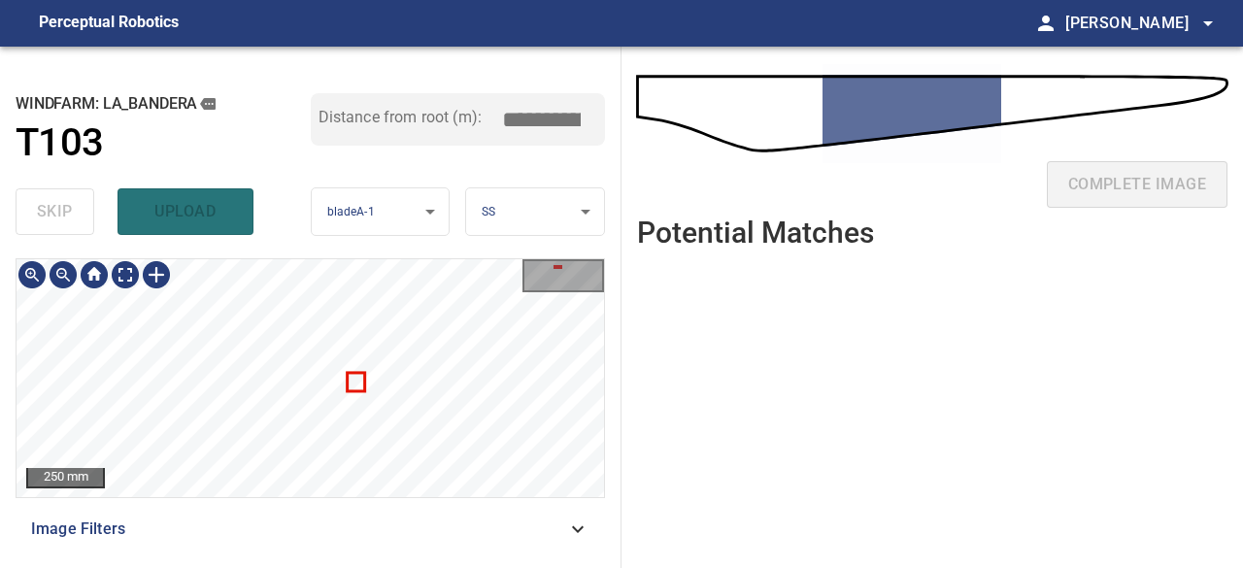
click at [429, 528] on div "250 mm Image Filters" at bounding box center [311, 405] width 590 height 294
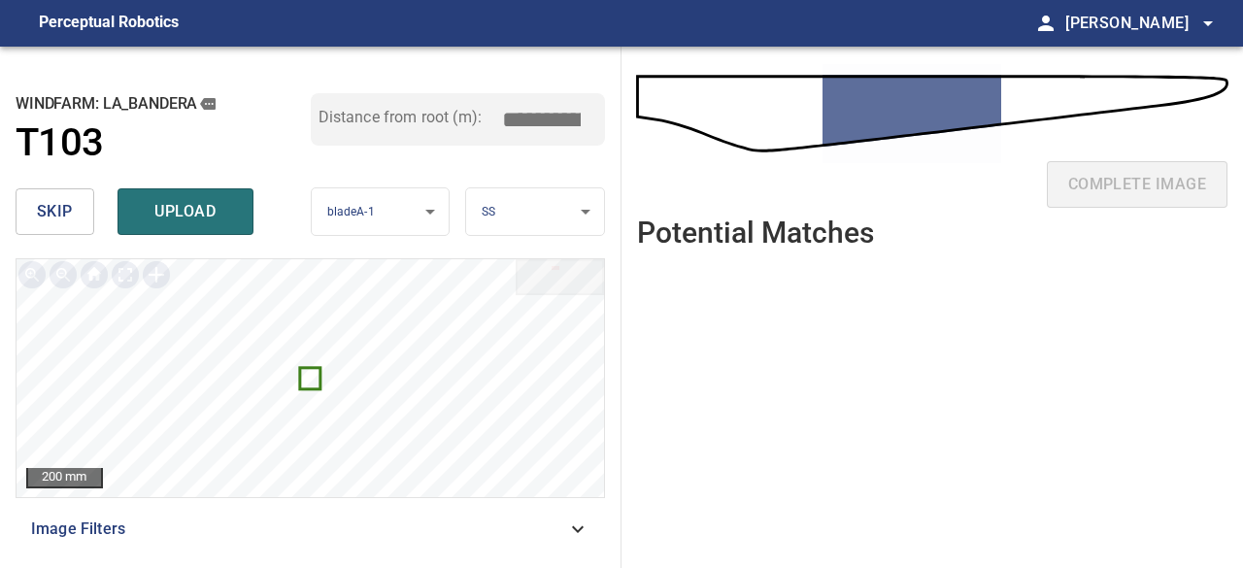
click at [61, 205] on span "skip" at bounding box center [55, 211] width 36 height 27
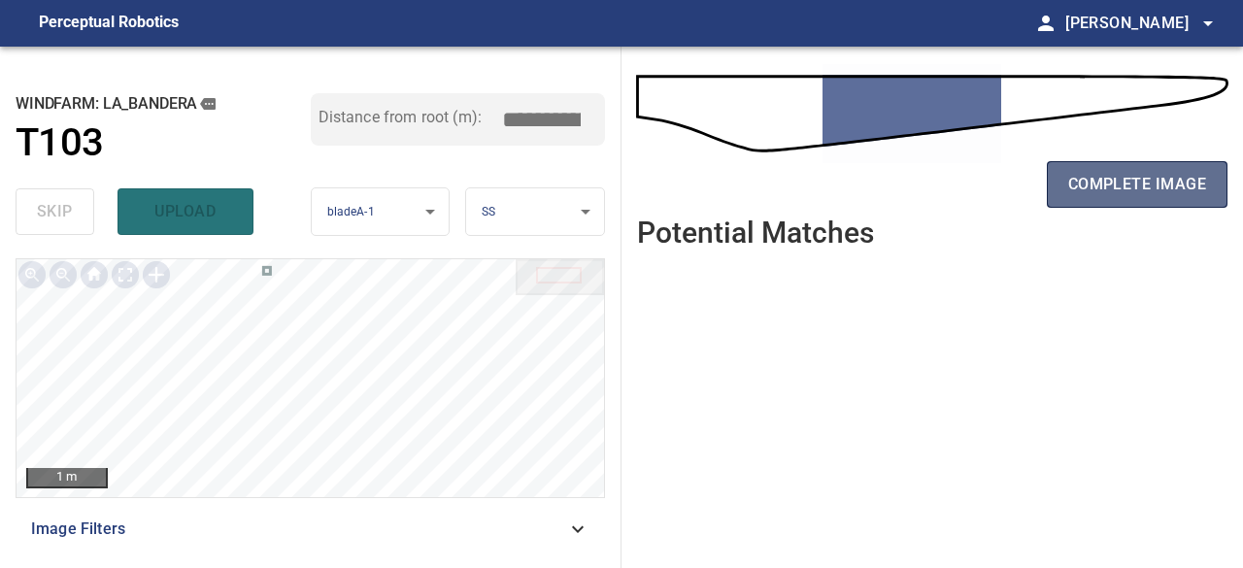
click at [1113, 197] on span "complete image" at bounding box center [1138, 184] width 138 height 27
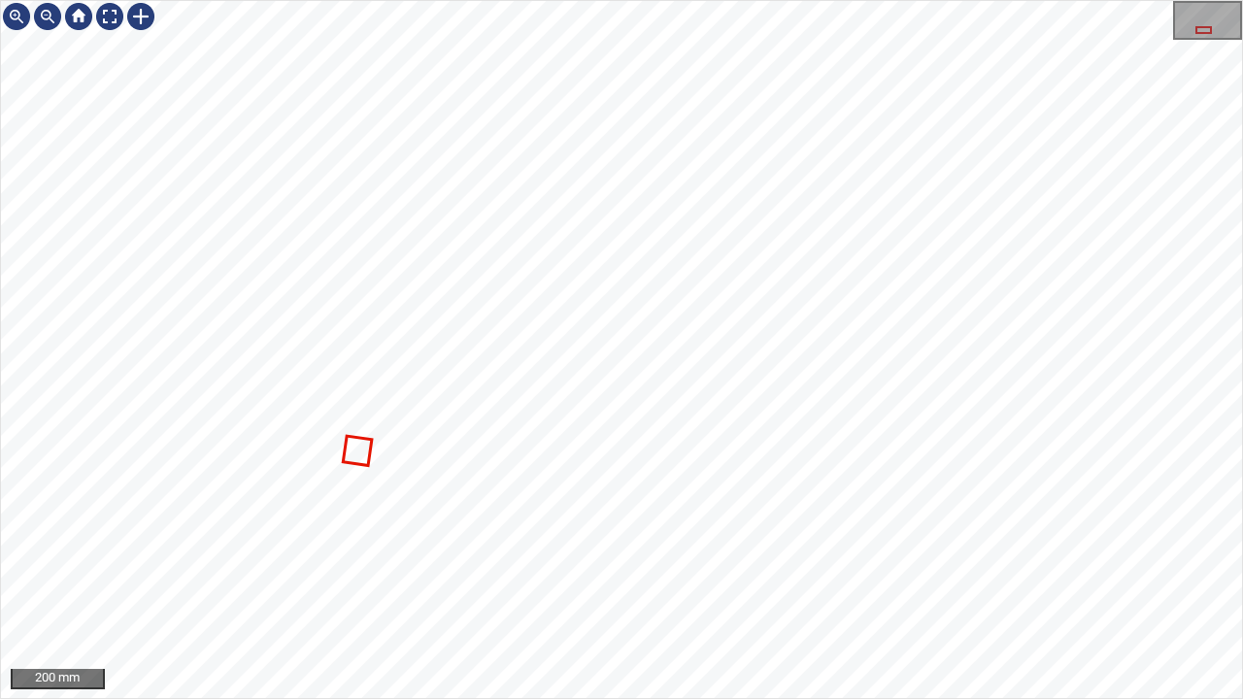
click at [363, 441] on icon at bounding box center [357, 451] width 25 height 26
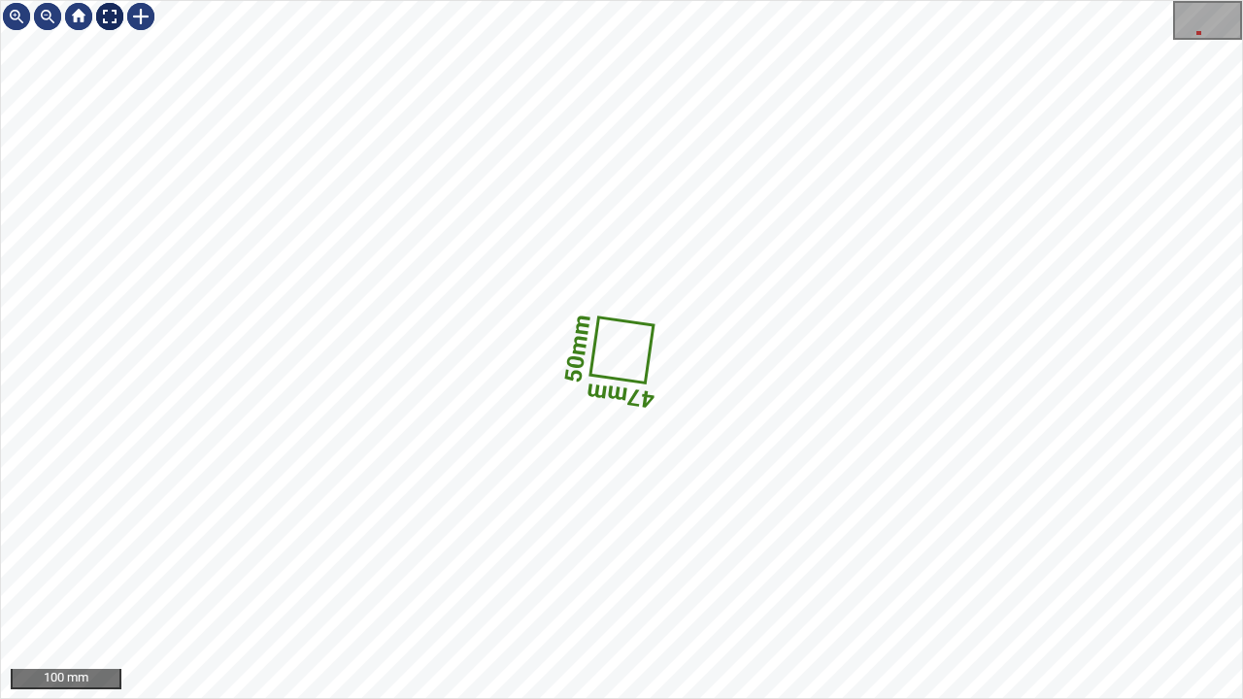
click at [113, 23] on div at bounding box center [109, 16] width 31 height 31
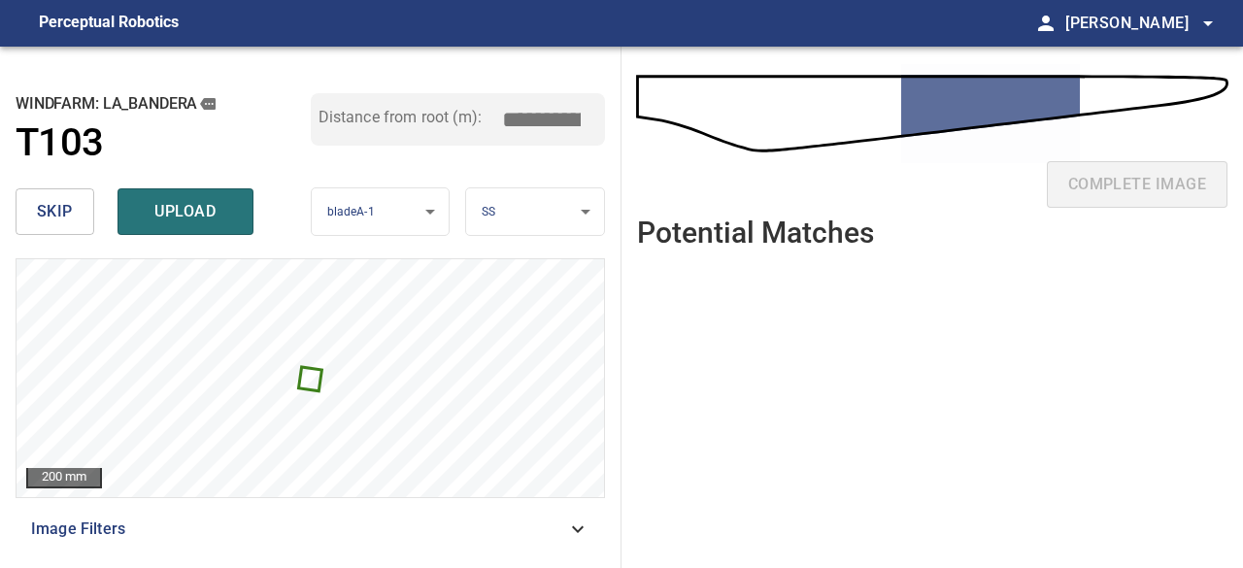
click at [62, 201] on span "skip" at bounding box center [55, 211] width 36 height 27
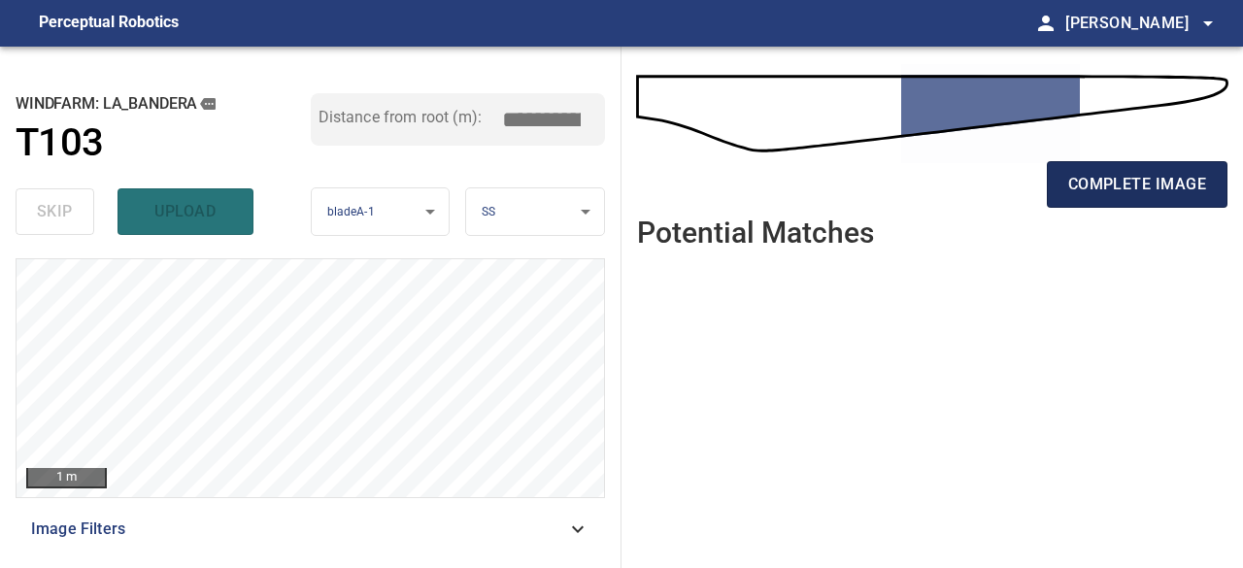
click at [1136, 189] on span "complete image" at bounding box center [1138, 184] width 138 height 27
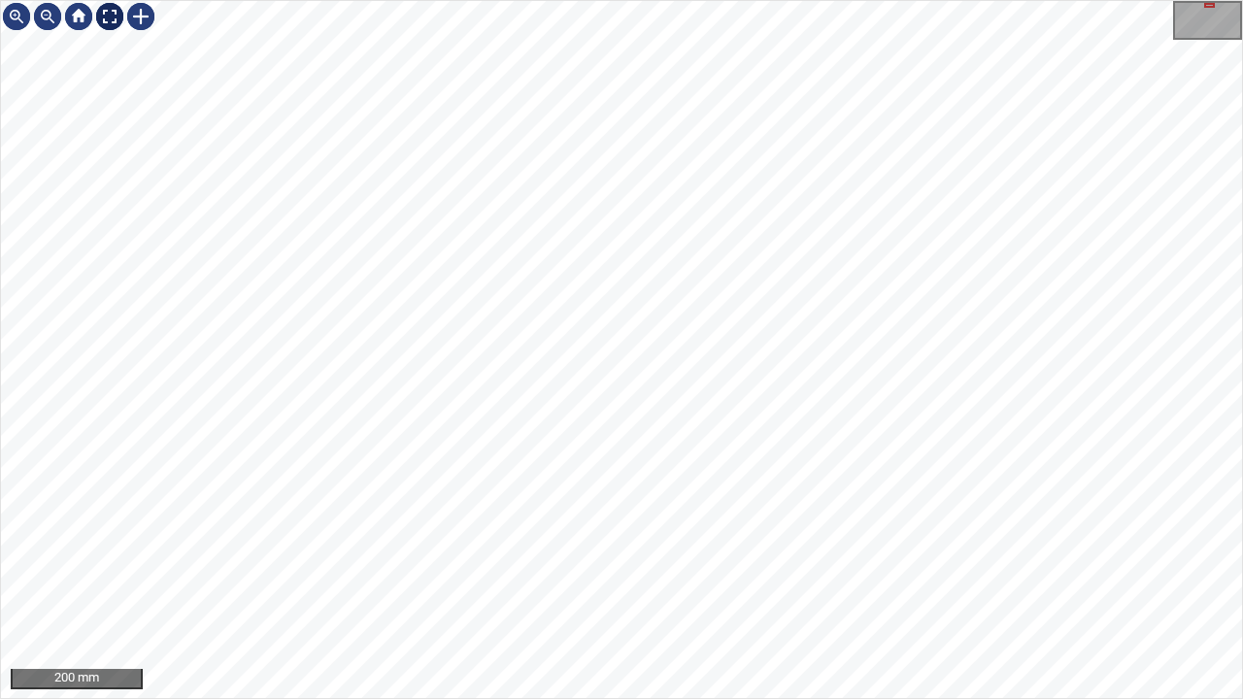
click at [111, 11] on div at bounding box center [109, 16] width 31 height 31
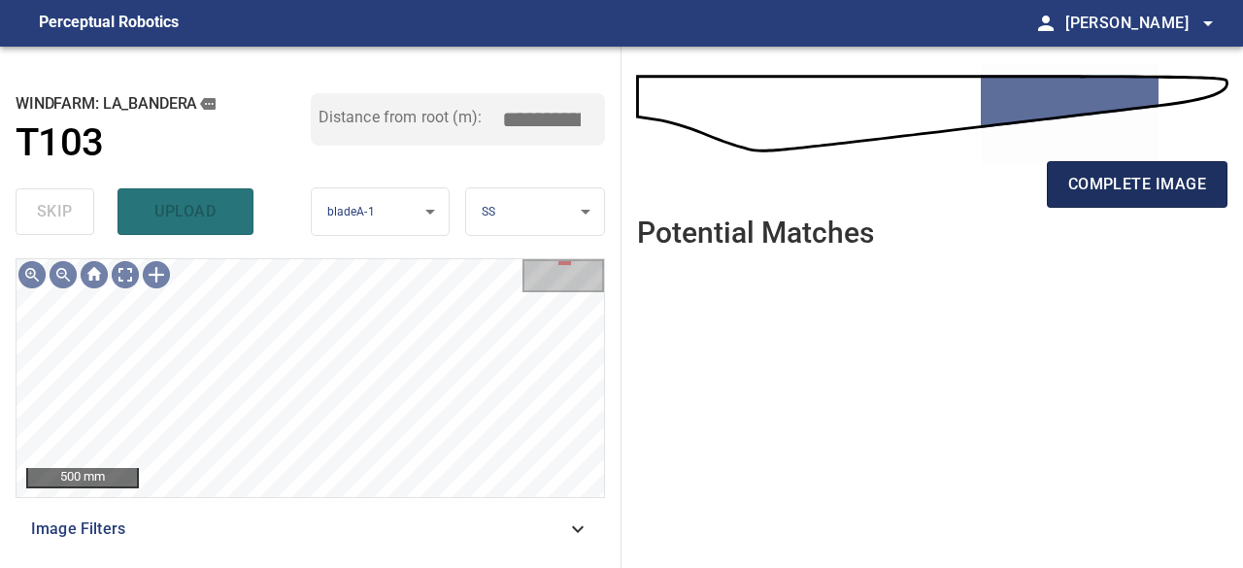
click at [1124, 190] on span "complete image" at bounding box center [1138, 184] width 138 height 27
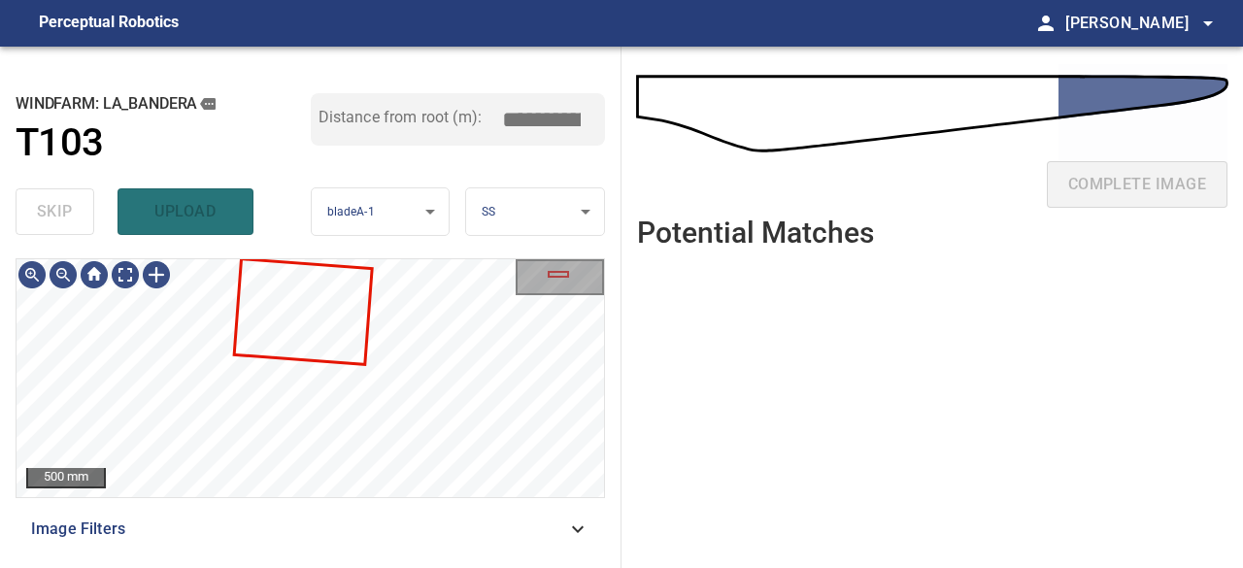
click at [176, 202] on div "skip upload" at bounding box center [163, 212] width 295 height 62
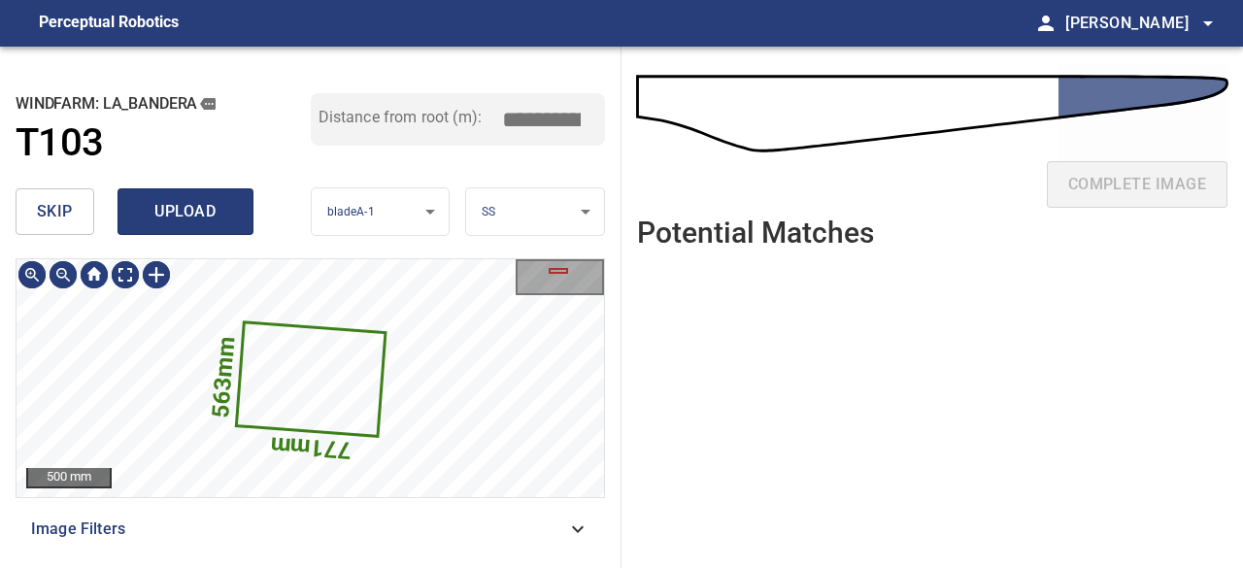
click at [182, 211] on span "upload" at bounding box center [185, 211] width 93 height 27
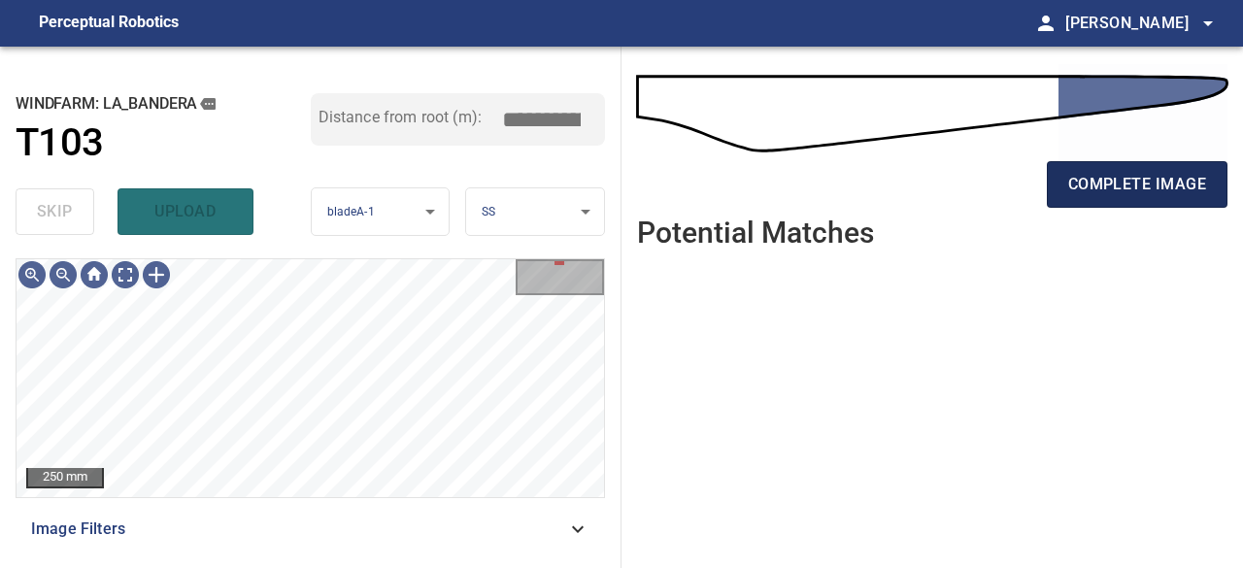
click at [1111, 184] on span "complete image" at bounding box center [1138, 184] width 138 height 27
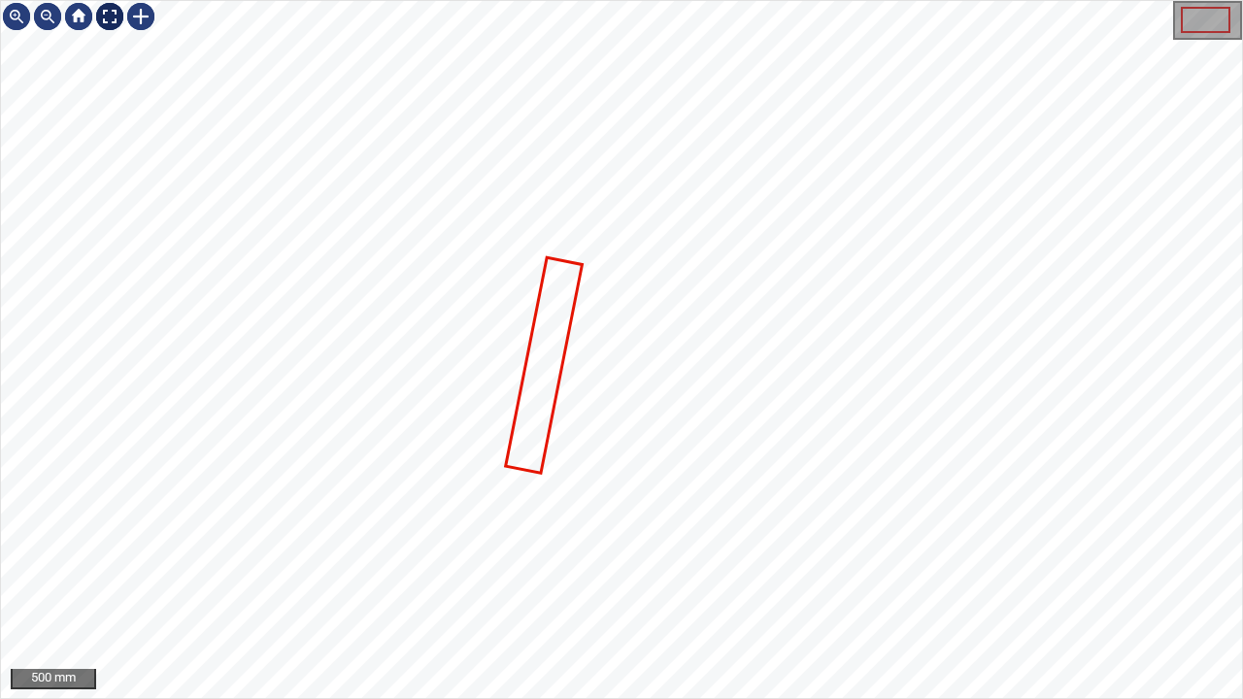
click at [108, 16] on div at bounding box center [109, 16] width 31 height 31
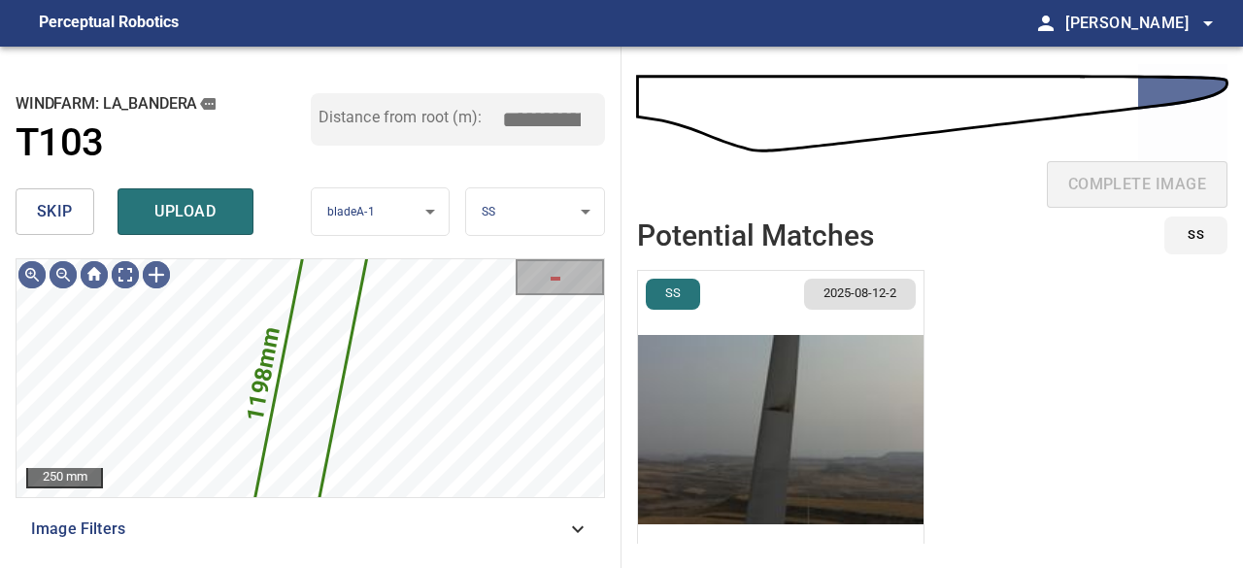
click at [76, 208] on button "skip" at bounding box center [55, 211] width 79 height 47
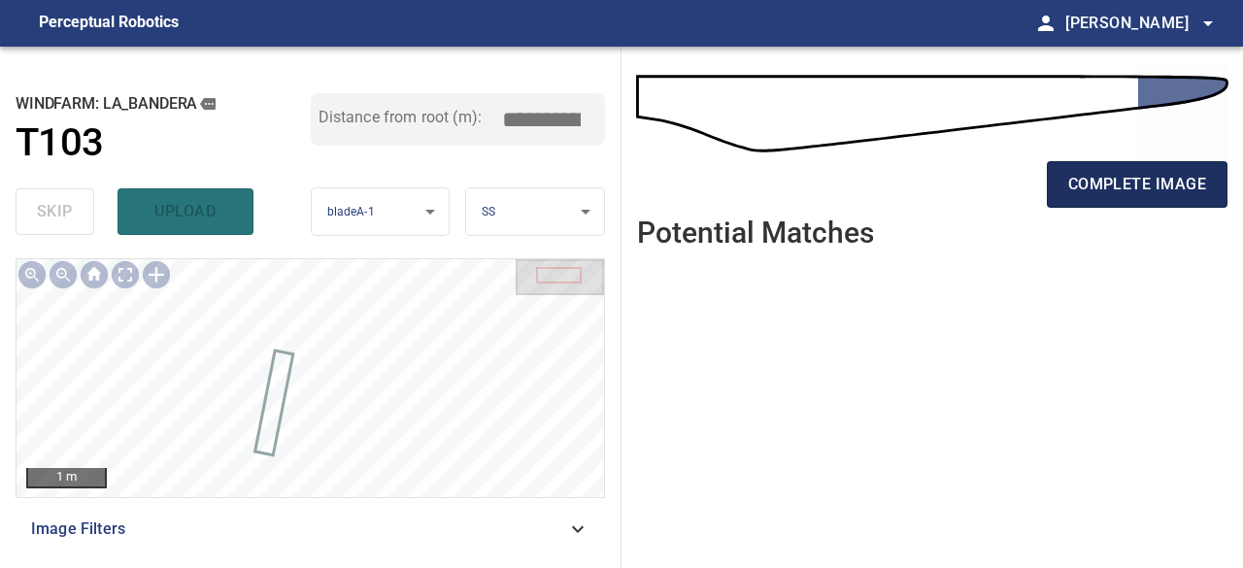
click at [1111, 198] on button "complete image" at bounding box center [1137, 184] width 181 height 47
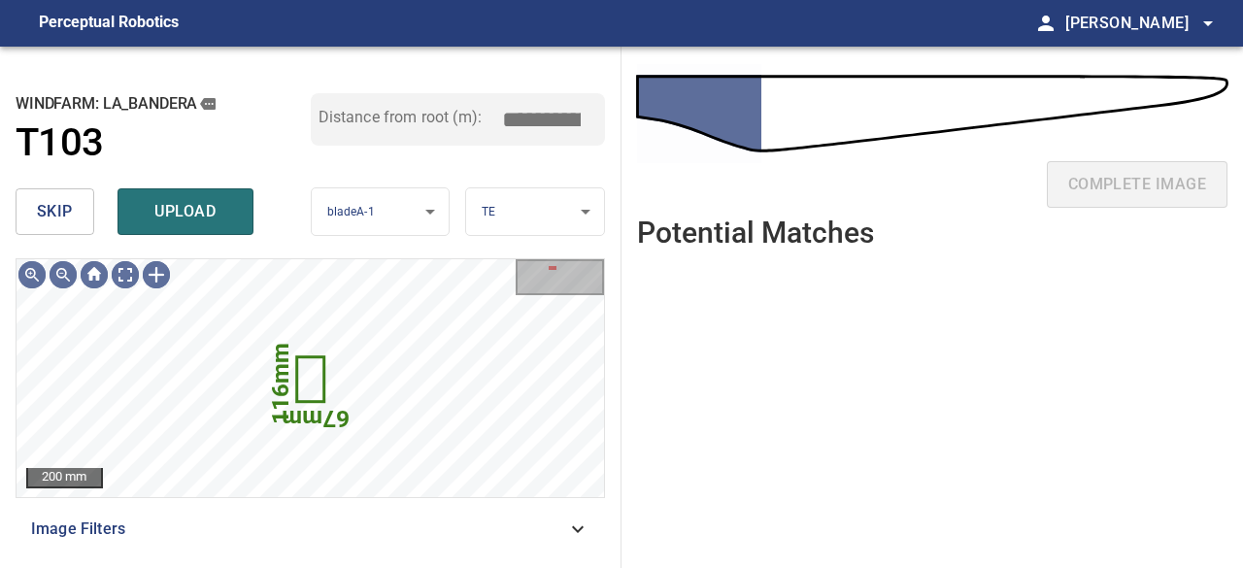
click at [58, 218] on span "skip" at bounding box center [55, 211] width 36 height 27
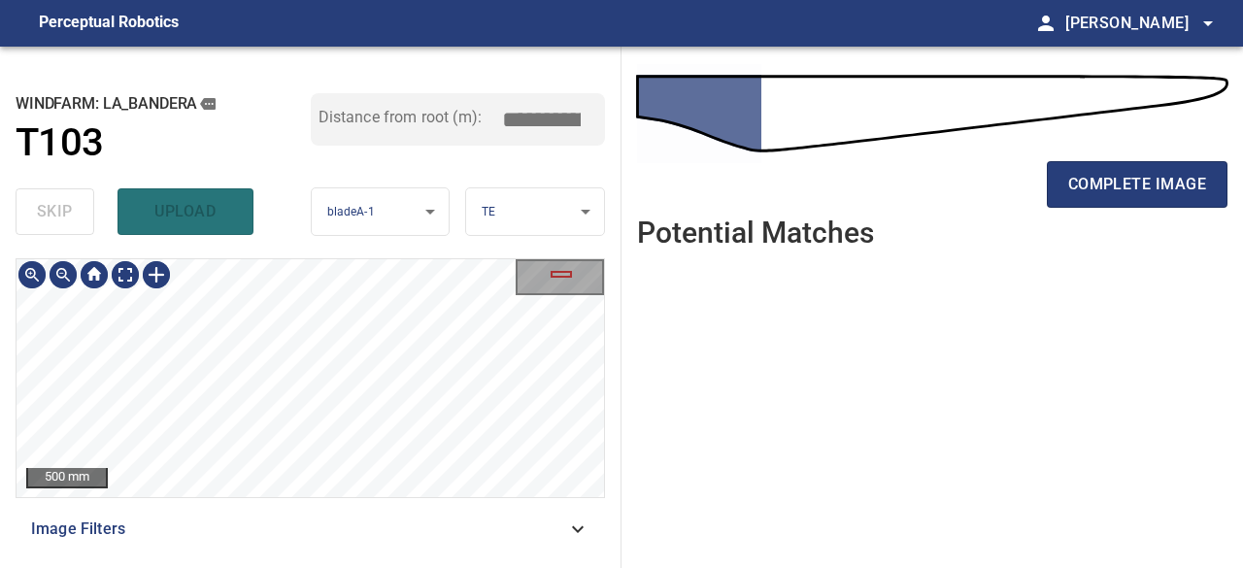
click at [396, 533] on div "500 mm Image Filters" at bounding box center [311, 405] width 590 height 294
click at [378, 522] on div "1 m Image Filters" at bounding box center [311, 405] width 590 height 294
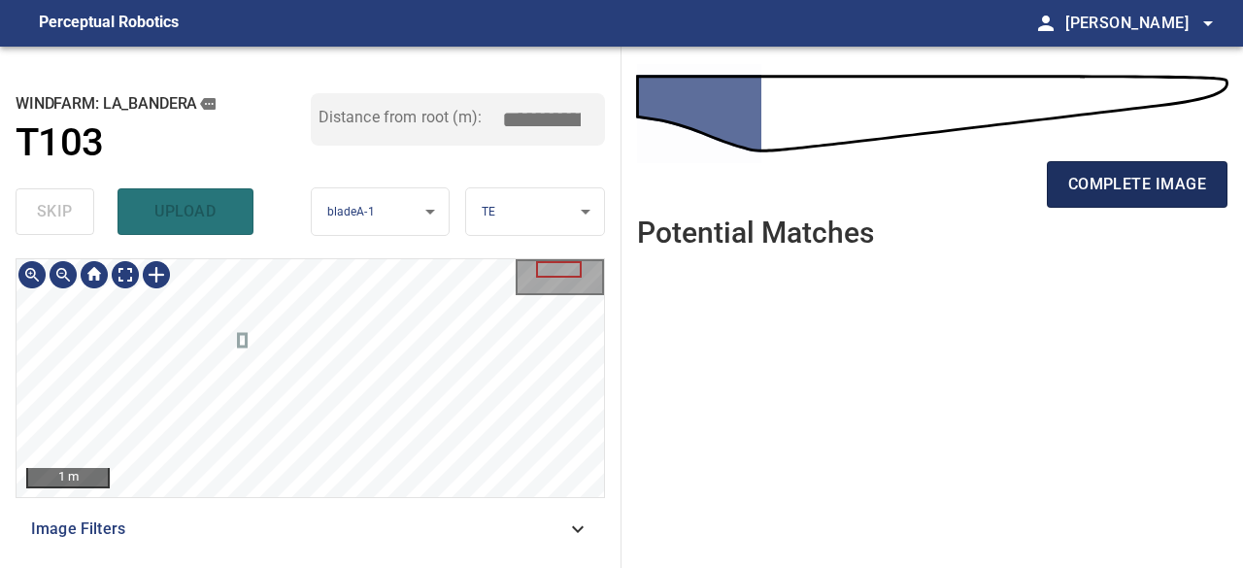
click at [1076, 187] on span "complete image" at bounding box center [1138, 184] width 138 height 27
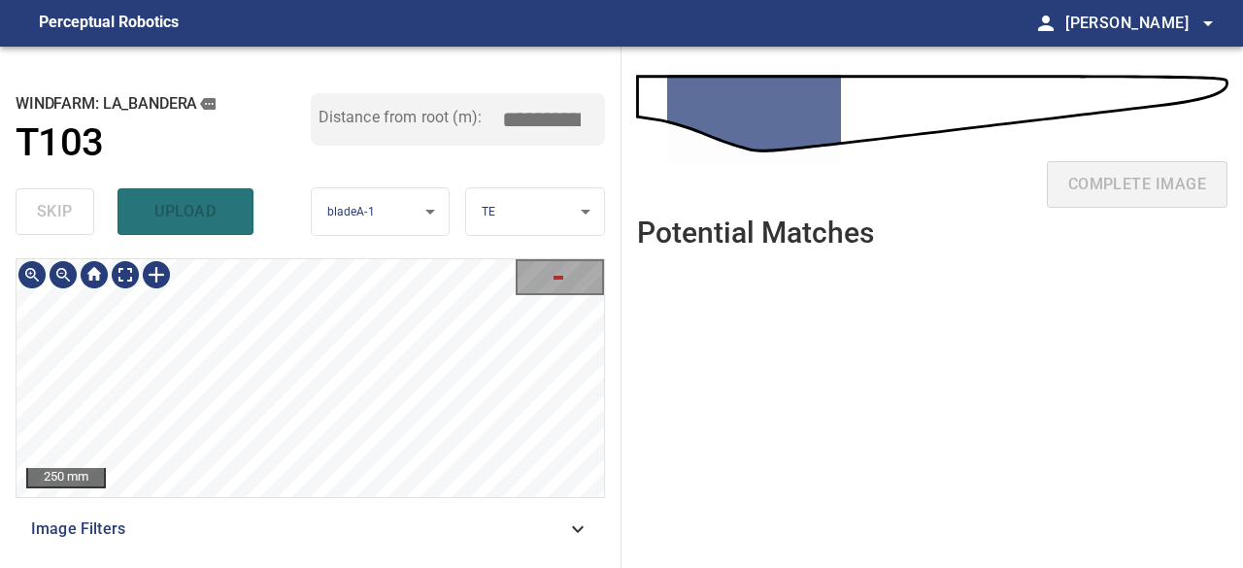
click at [343, 498] on div "250 mm" at bounding box center [311, 378] width 590 height 240
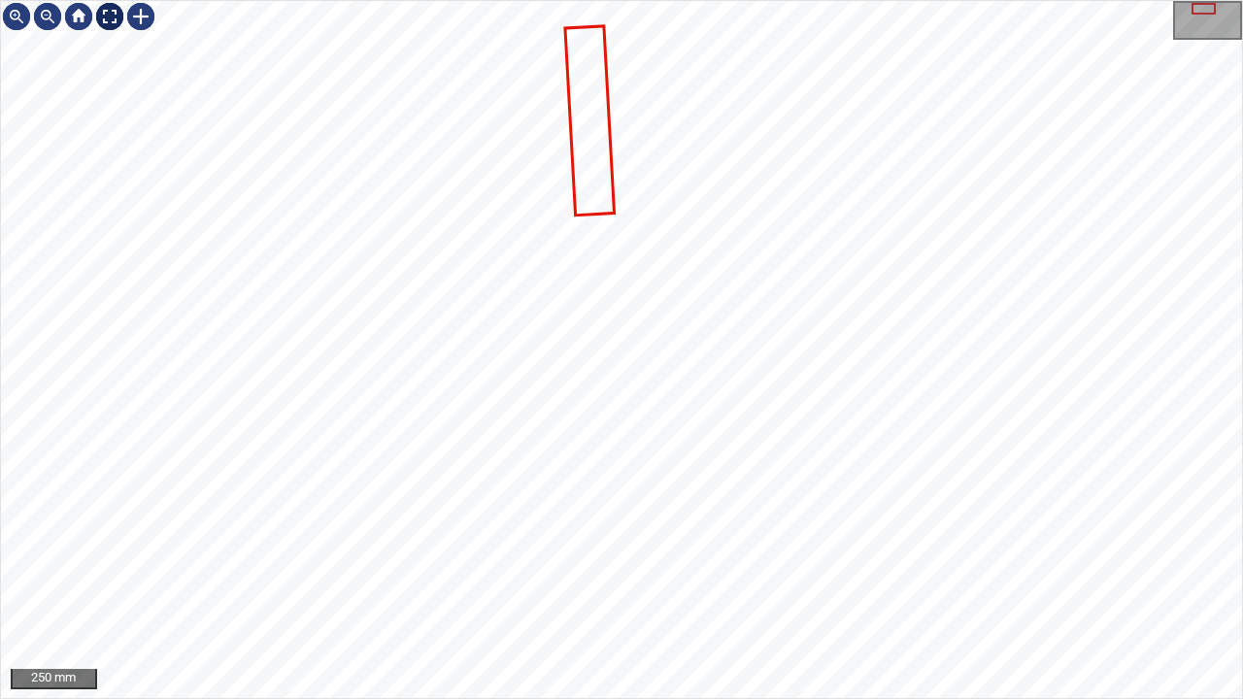
click at [107, 12] on div at bounding box center [109, 16] width 31 height 31
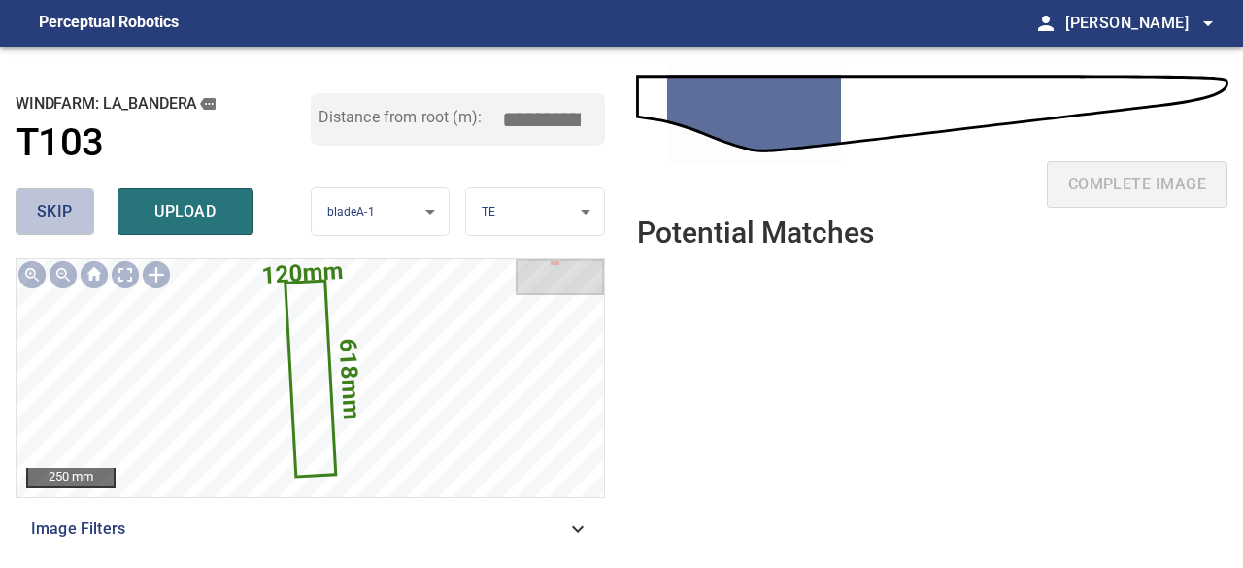
click at [58, 201] on span "skip" at bounding box center [55, 211] width 36 height 27
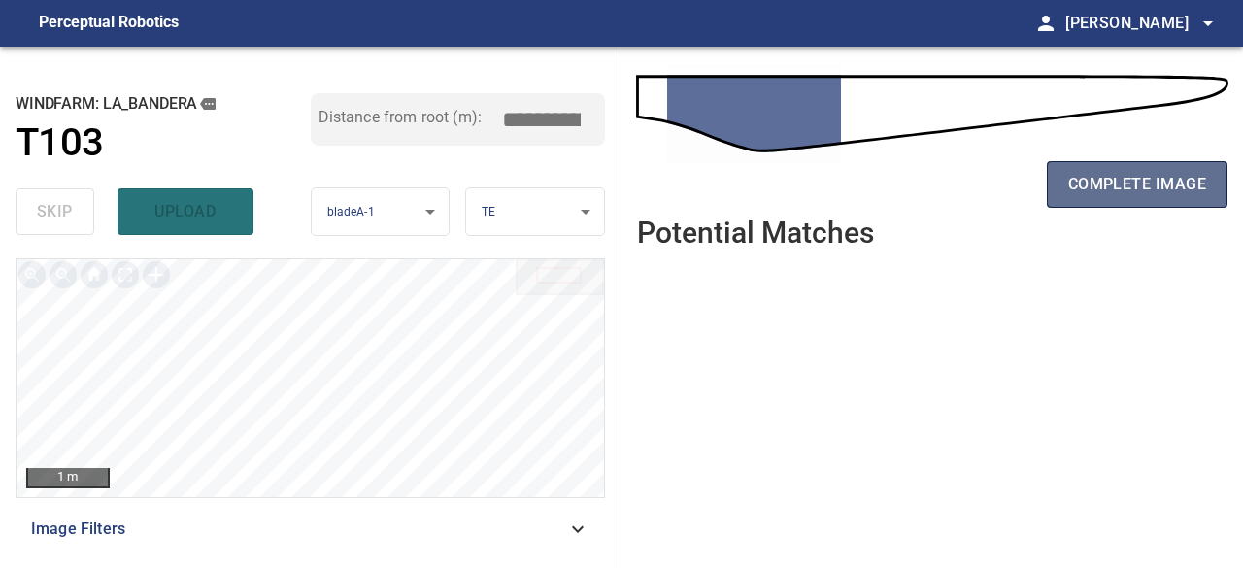
click at [1123, 186] on span "complete image" at bounding box center [1138, 184] width 138 height 27
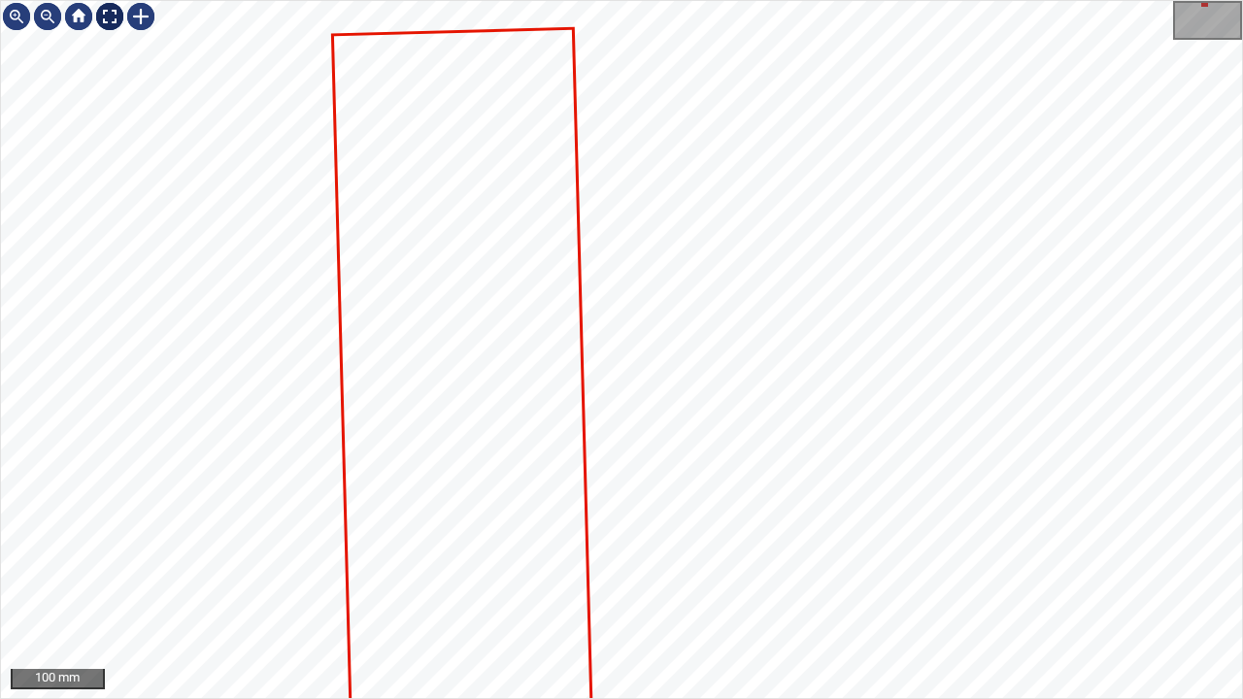
click at [106, 15] on div at bounding box center [109, 16] width 31 height 31
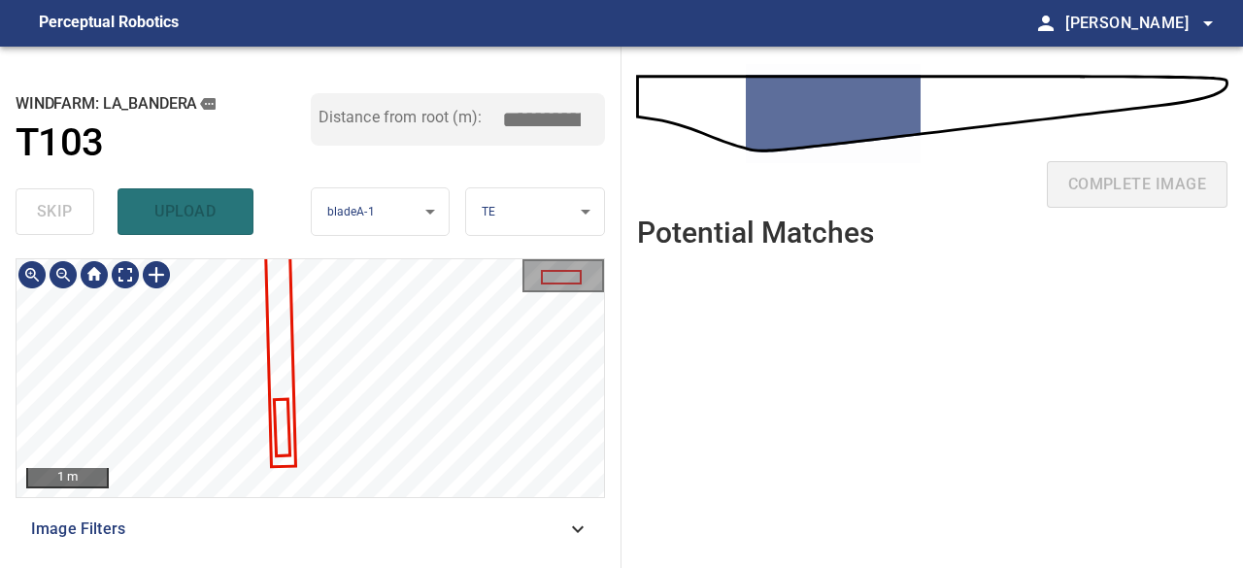
click at [410, 255] on div "**********" at bounding box center [311, 308] width 622 height 522
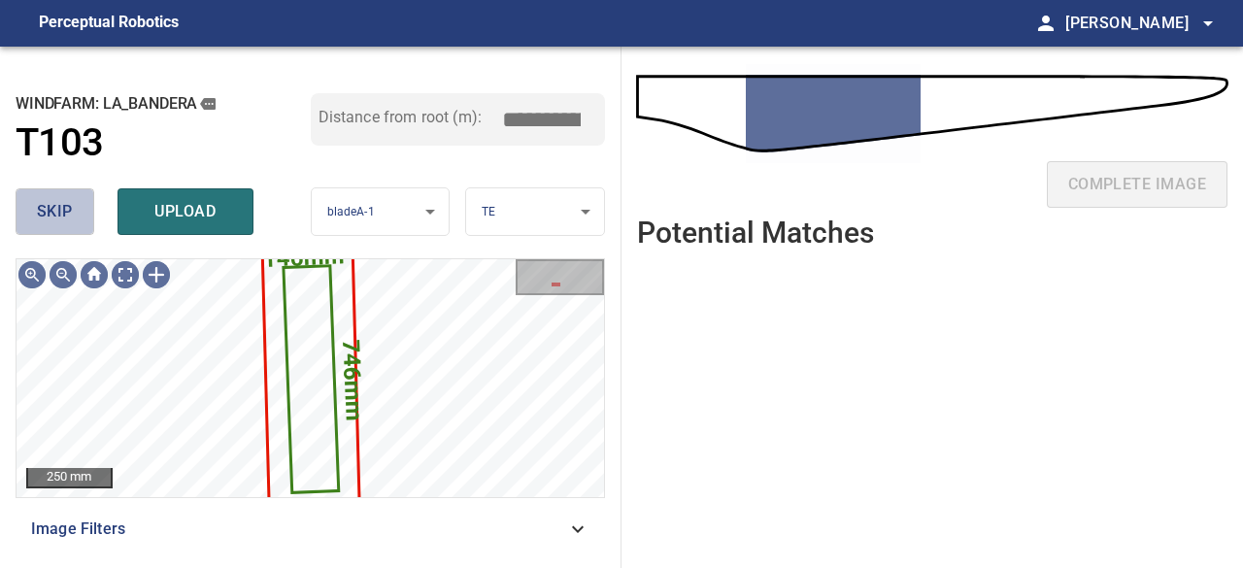
click at [67, 209] on span "skip" at bounding box center [55, 211] width 36 height 27
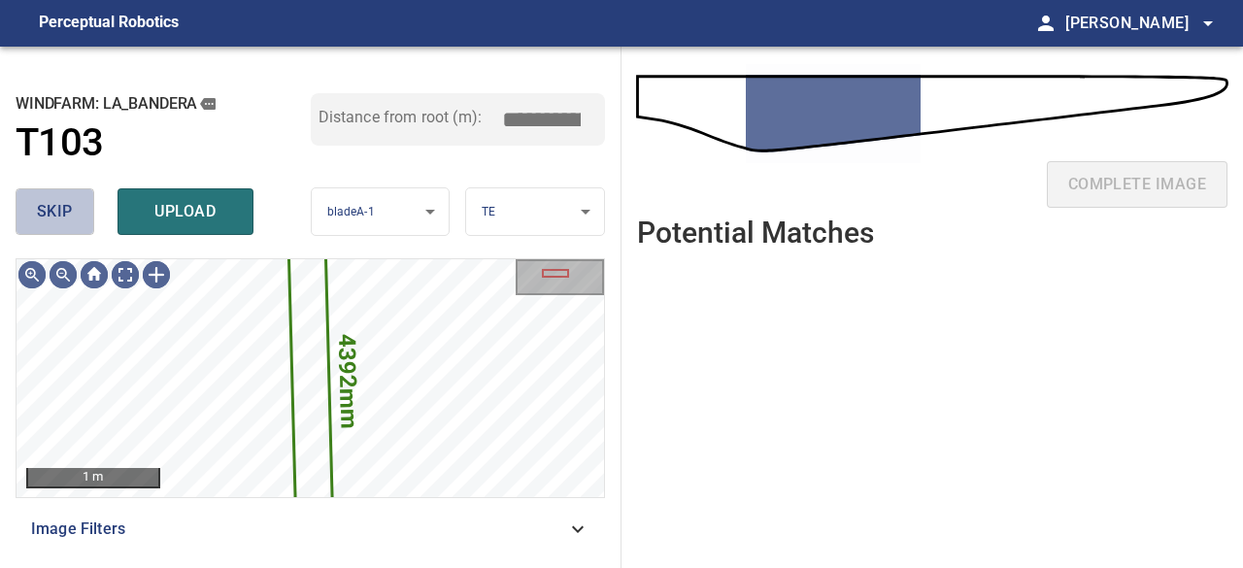
click at [66, 220] on span "skip" at bounding box center [55, 211] width 36 height 27
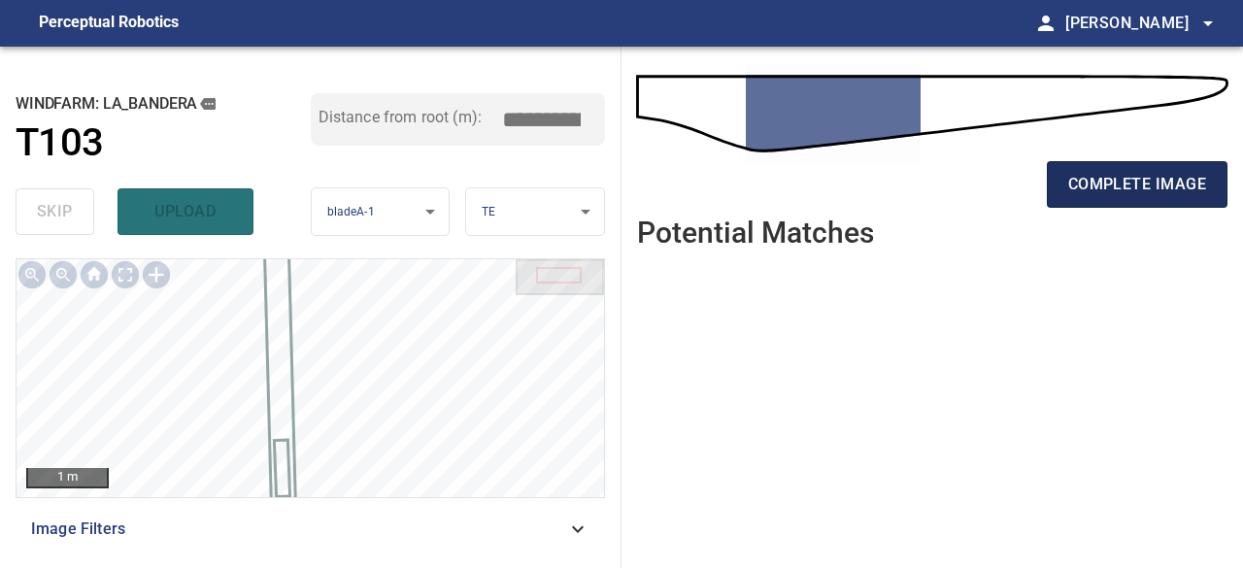
click at [1115, 191] on span "complete image" at bounding box center [1138, 184] width 138 height 27
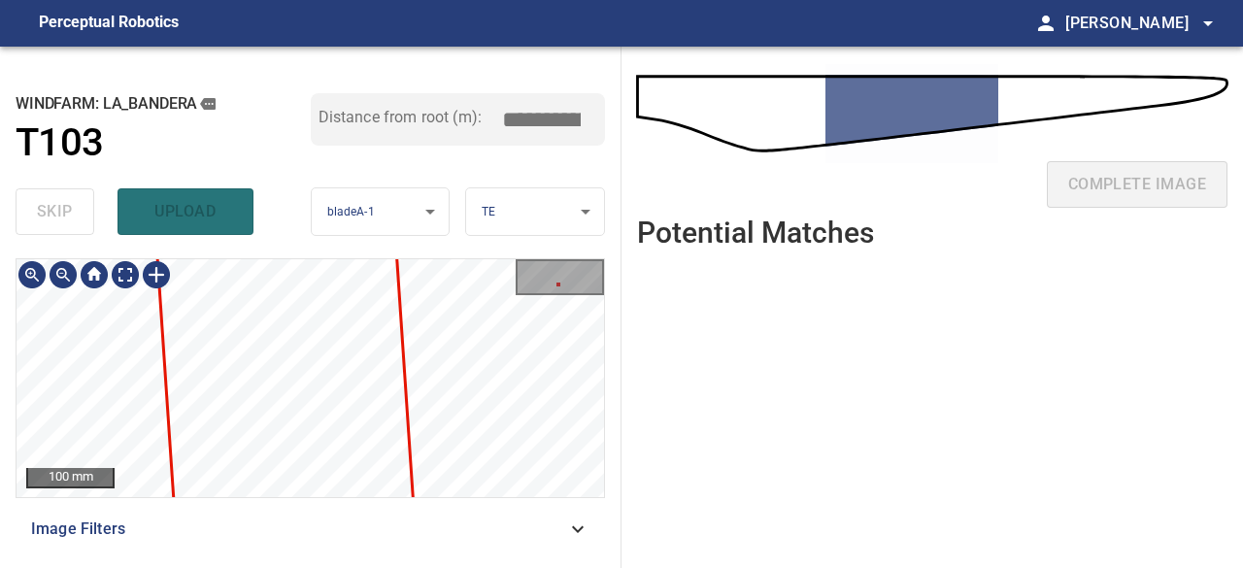
click at [482, 501] on div "100 mm Image Filters" at bounding box center [311, 405] width 590 height 294
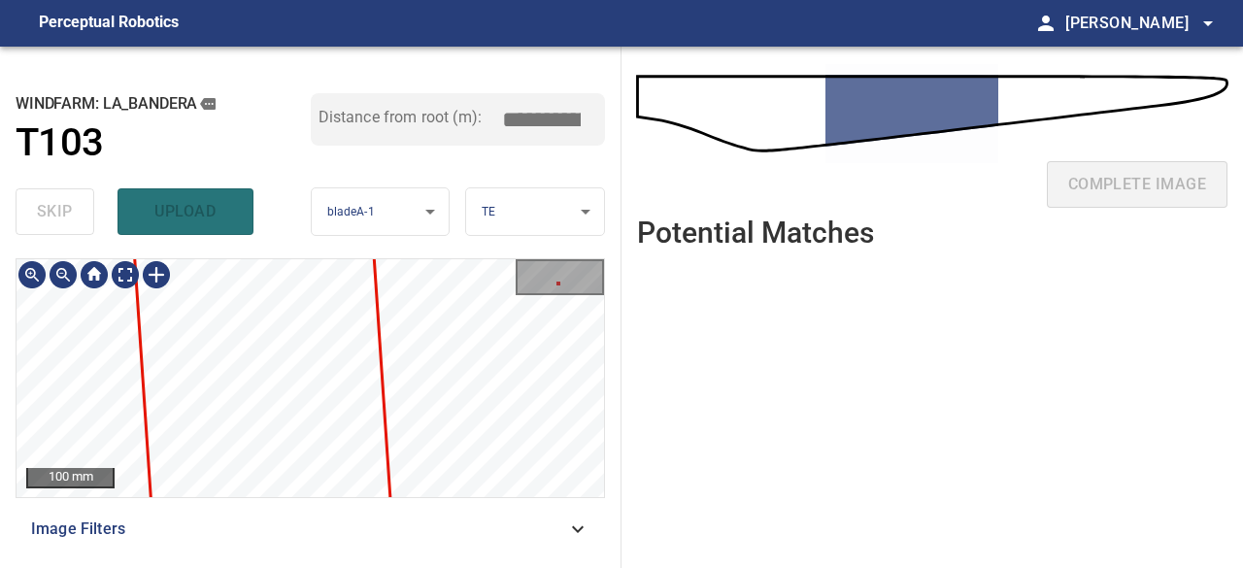
click at [466, 507] on div "100 mm Image Filters" at bounding box center [311, 405] width 590 height 294
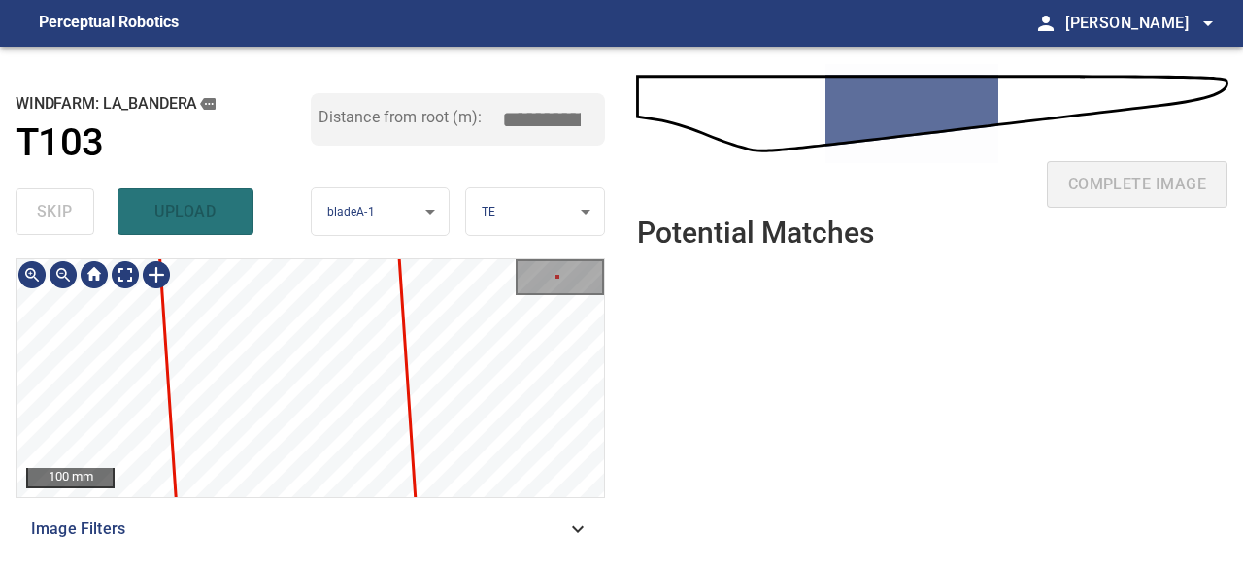
click at [474, 500] on div "100 mm Image Filters" at bounding box center [311, 405] width 590 height 294
click at [481, 506] on div "100 mm Image Filters" at bounding box center [311, 405] width 590 height 294
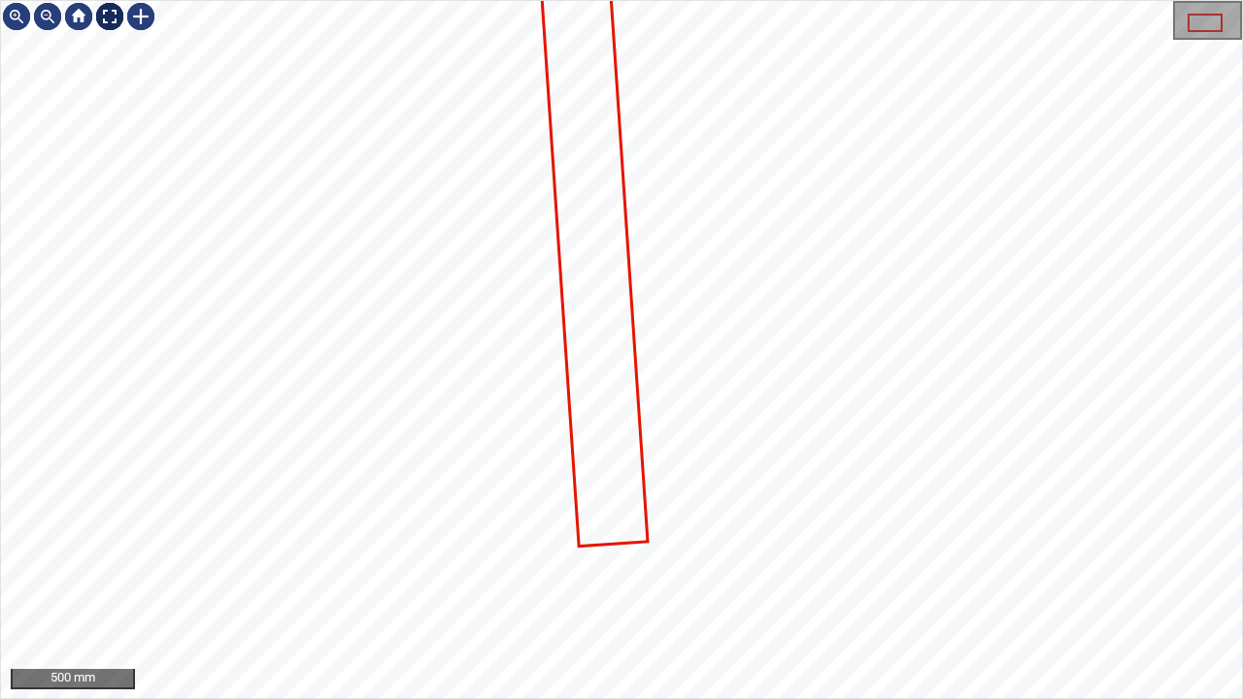
click at [117, 16] on div at bounding box center [109, 16] width 31 height 31
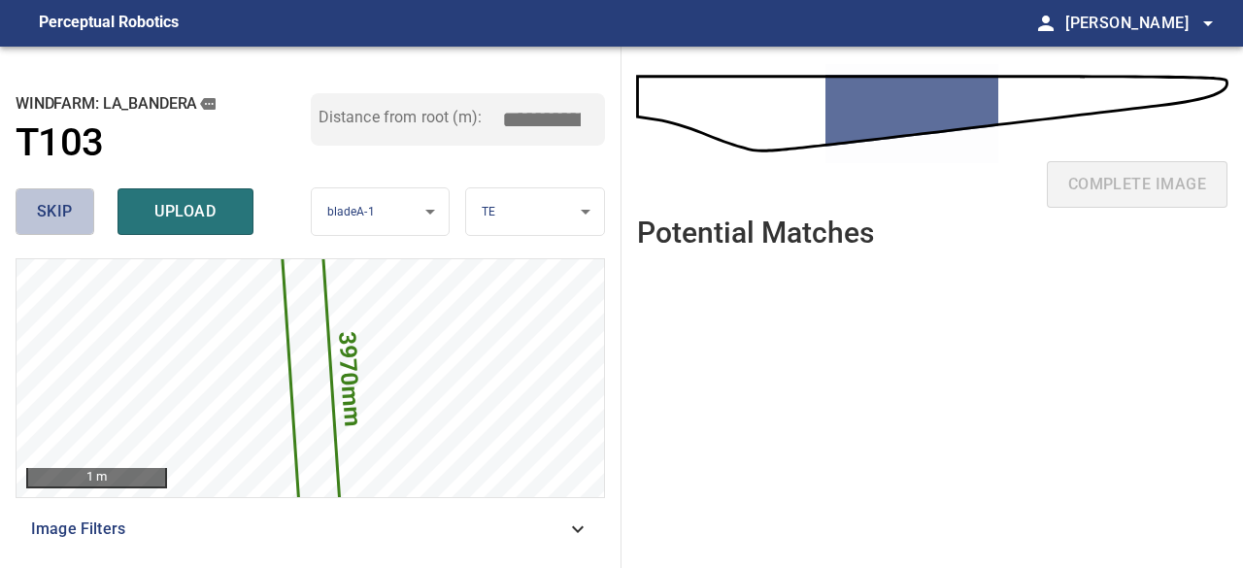
click at [74, 215] on button "skip" at bounding box center [55, 211] width 79 height 47
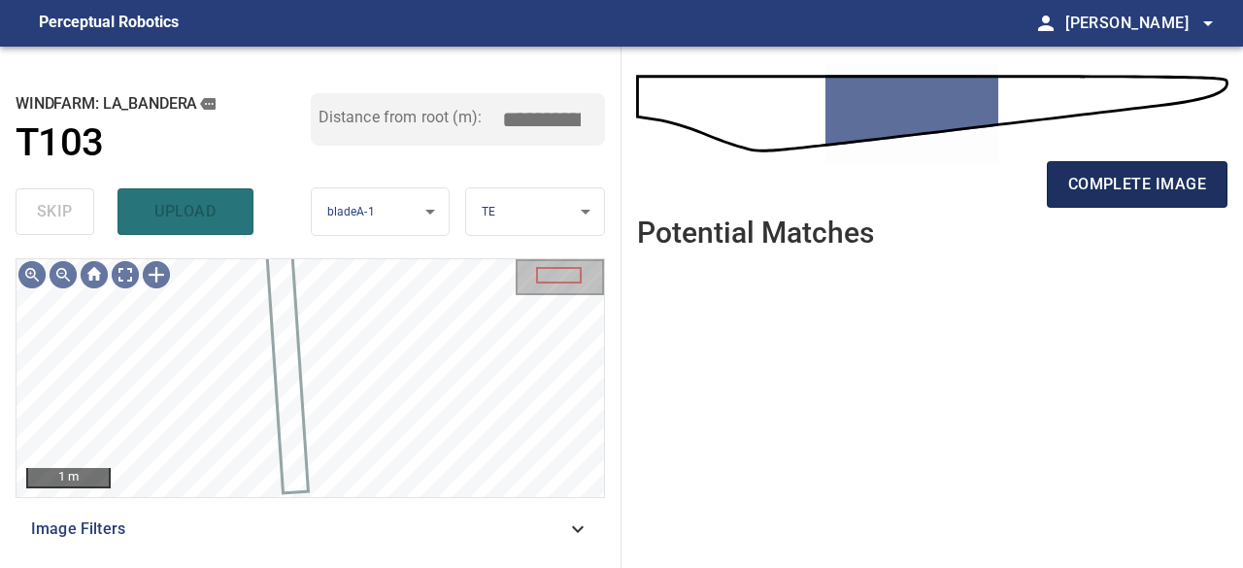
click at [1124, 183] on span "complete image" at bounding box center [1138, 184] width 138 height 27
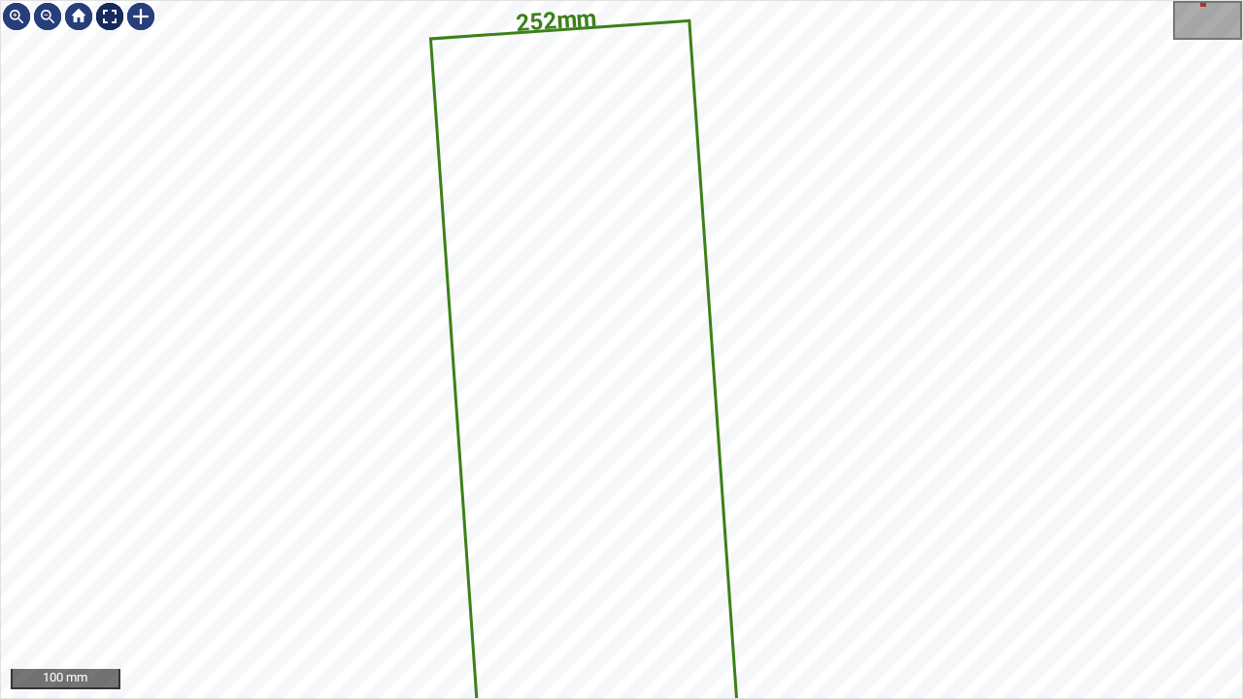
click at [109, 19] on div at bounding box center [109, 16] width 31 height 31
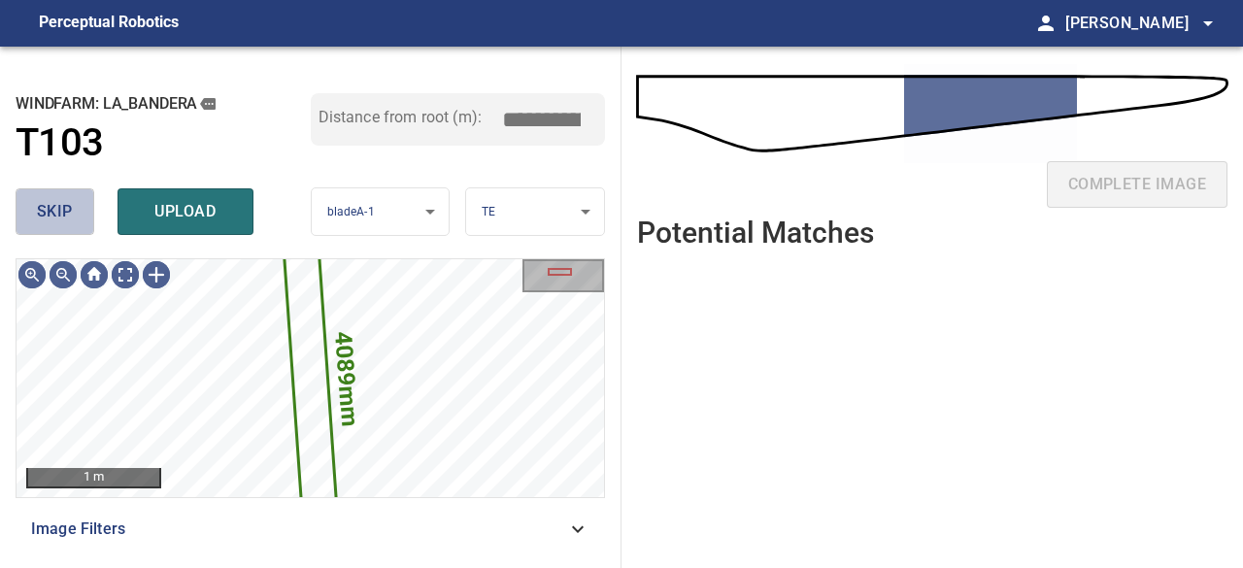
click at [32, 199] on button "skip" at bounding box center [55, 211] width 79 height 47
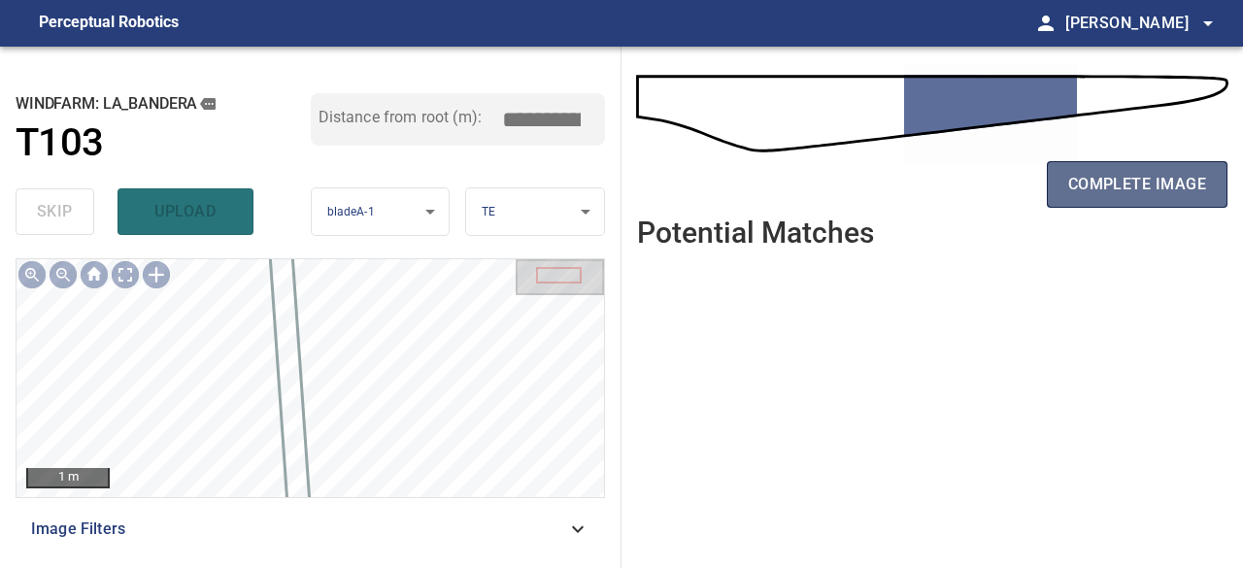
click at [1086, 161] on button "complete image" at bounding box center [1137, 184] width 181 height 47
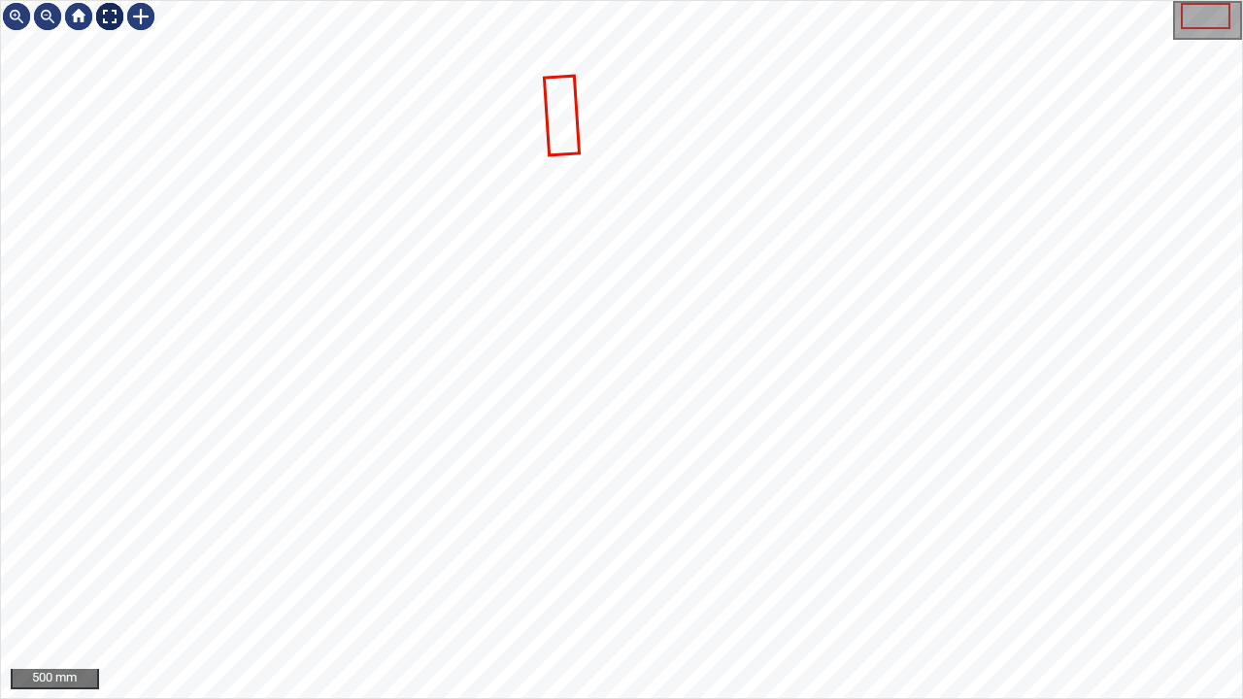
click at [107, 14] on div at bounding box center [109, 16] width 31 height 31
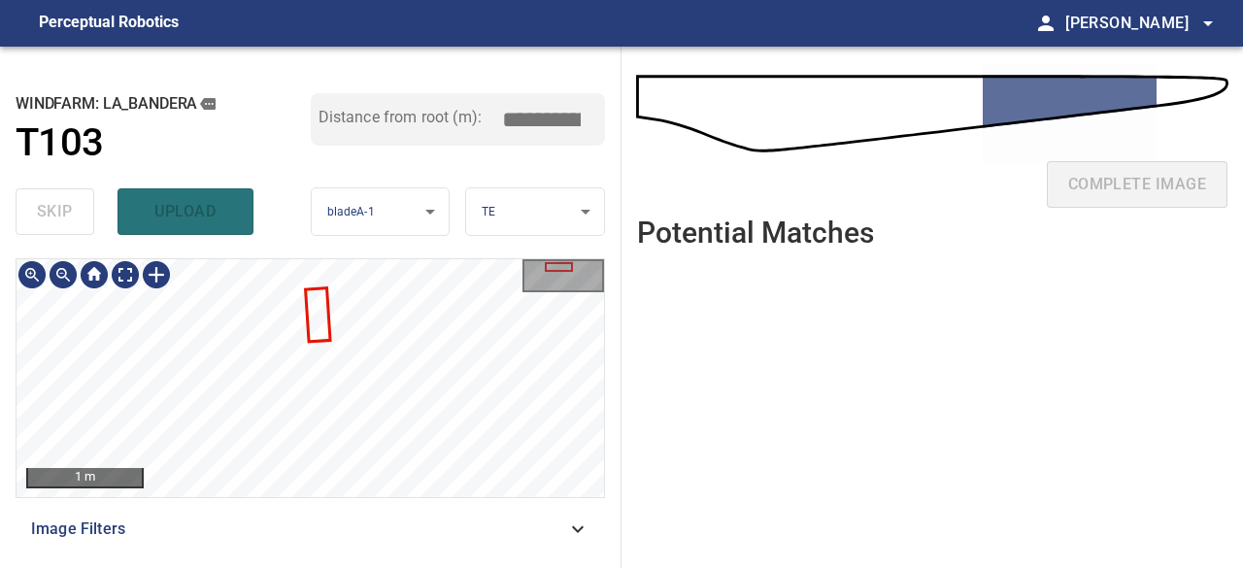
click at [425, 551] on div "1 m Image Filters" at bounding box center [311, 405] width 590 height 294
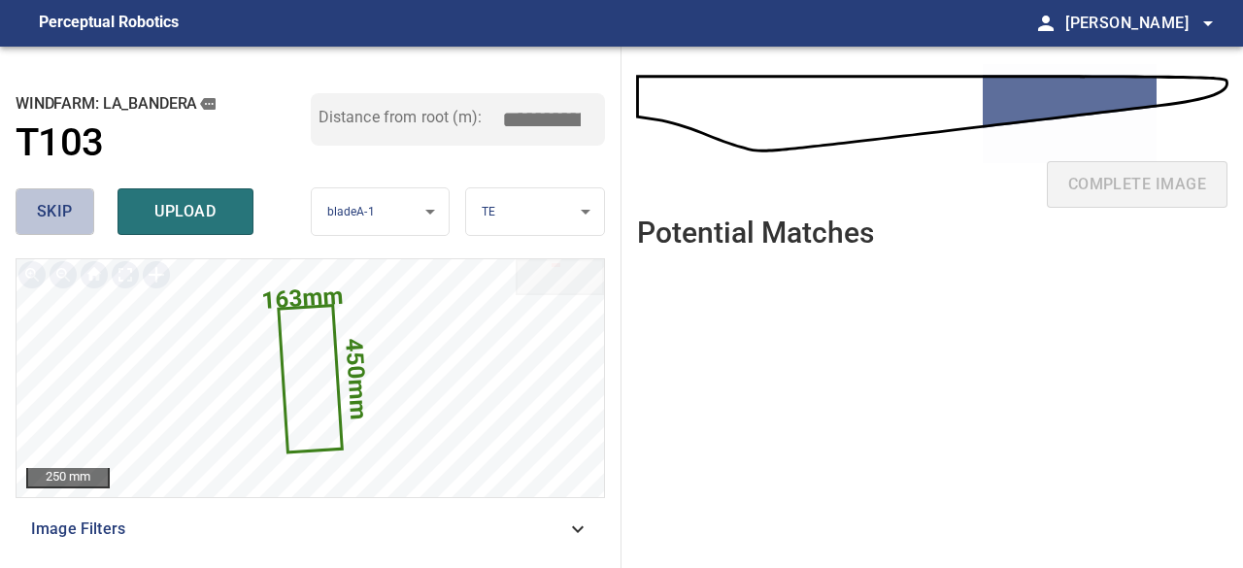
click at [47, 206] on span "skip" at bounding box center [55, 211] width 36 height 27
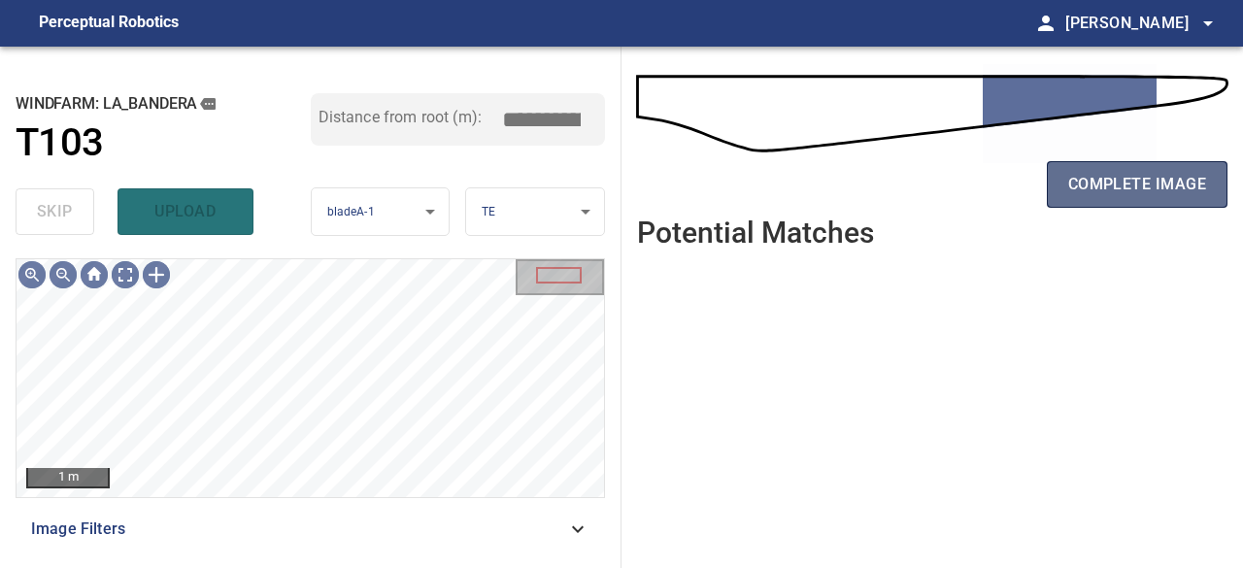
click at [1088, 186] on span "complete image" at bounding box center [1138, 184] width 138 height 27
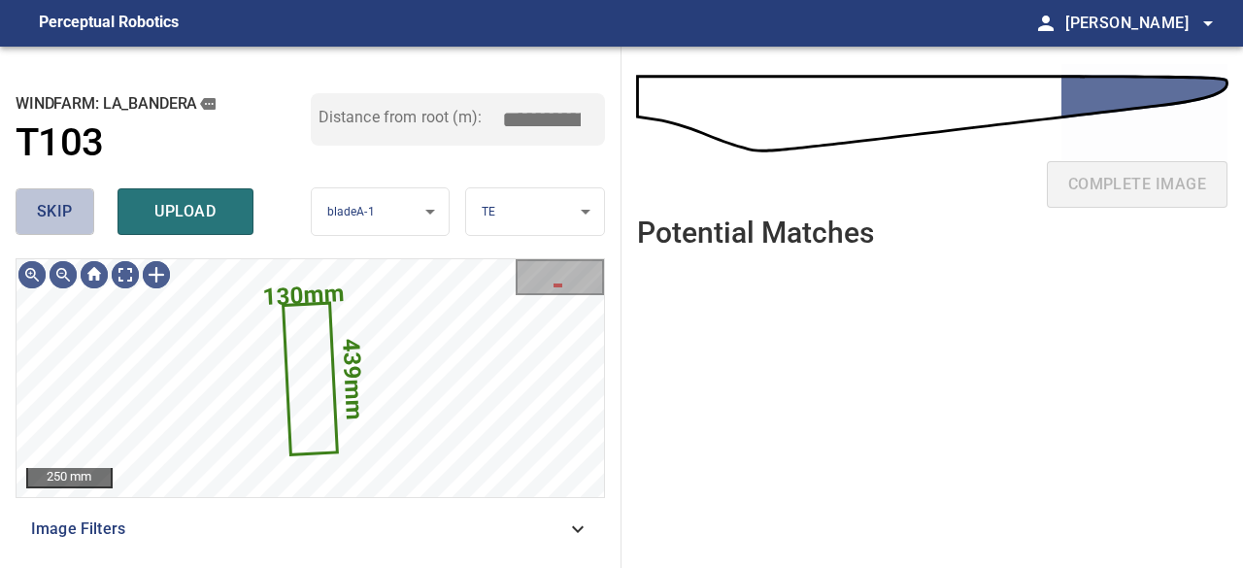
click at [60, 219] on span "skip" at bounding box center [55, 211] width 36 height 27
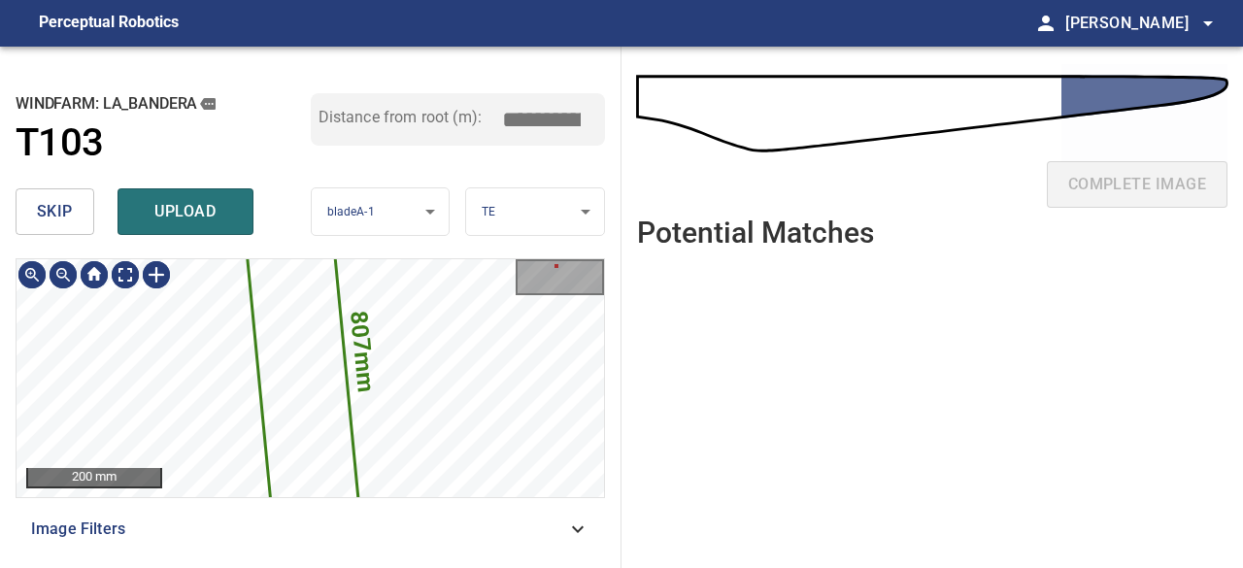
click at [58, 213] on span "skip" at bounding box center [55, 211] width 36 height 27
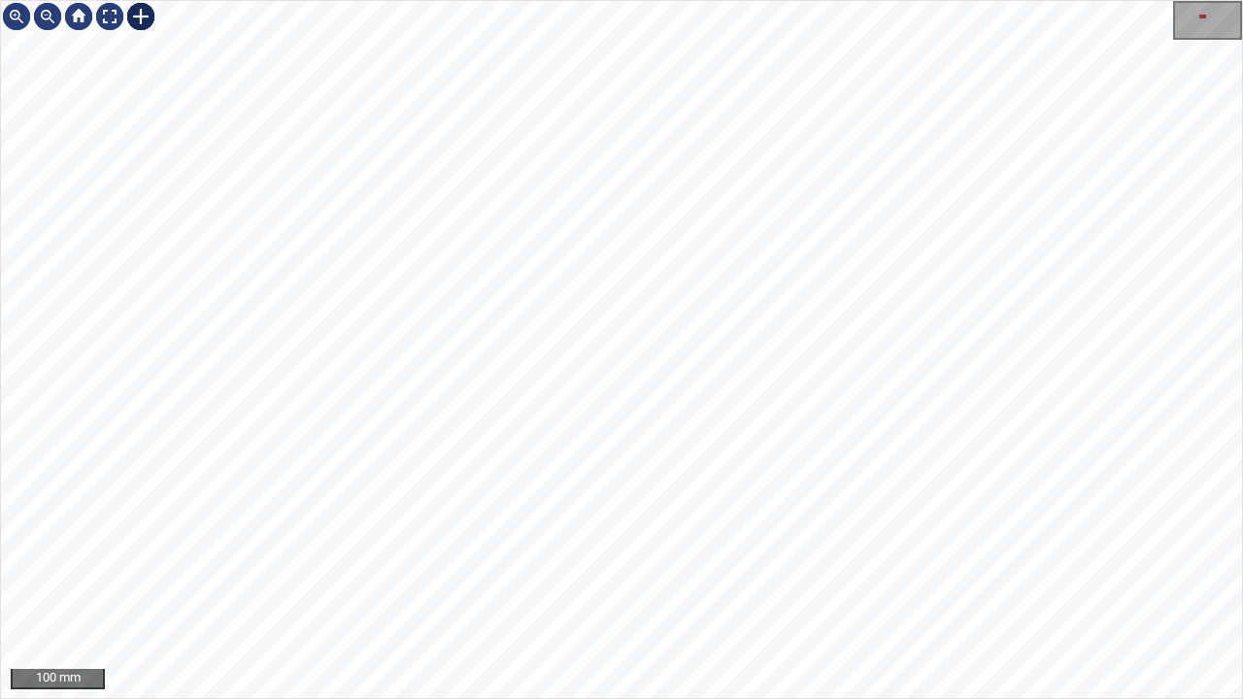
click at [134, 12] on div at bounding box center [140, 16] width 31 height 31
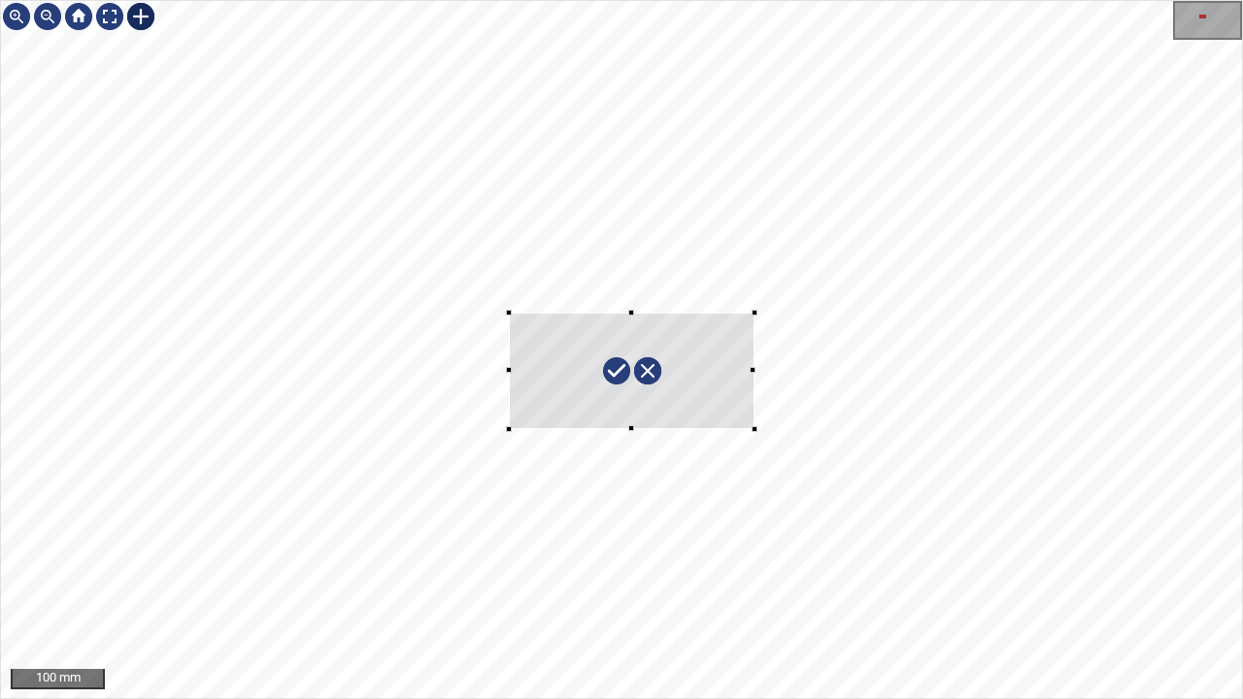
click at [754, 429] on div at bounding box center [621, 349] width 1241 height 697
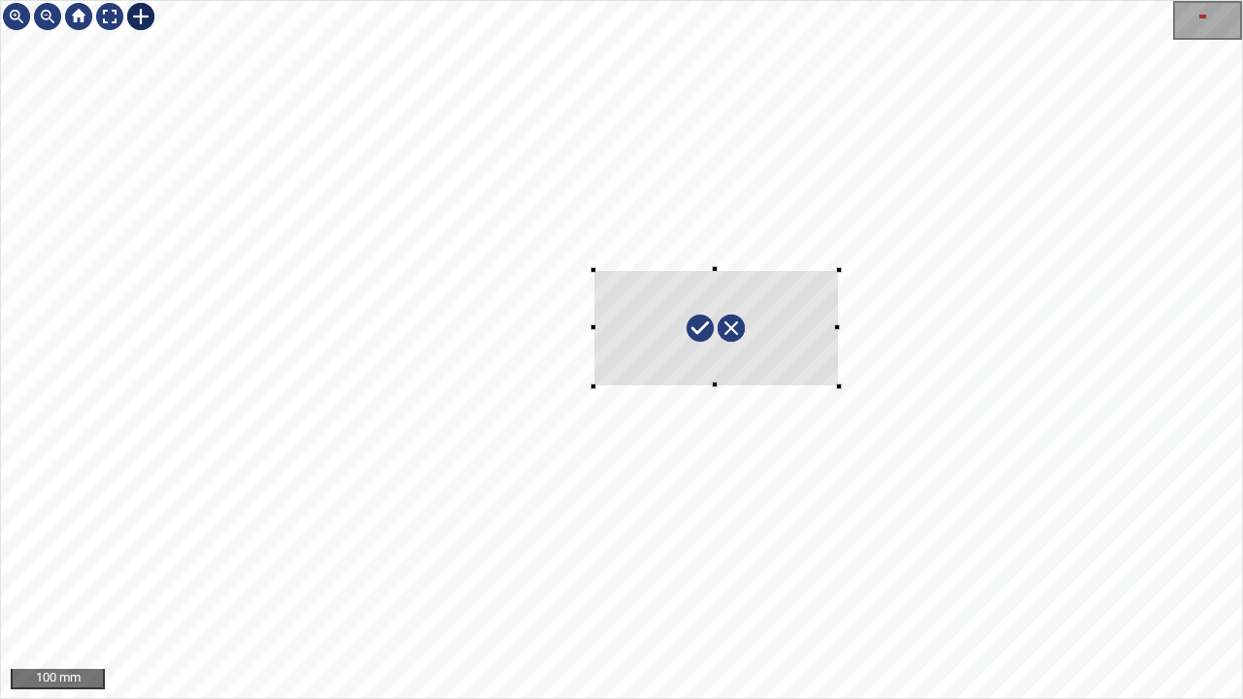
click at [736, 363] on div at bounding box center [717, 328] width 246 height 117
click at [783, 332] on div at bounding box center [692, 328] width 197 height 117
click at [608, 325] on div at bounding box center [609, 327] width 6 height 6
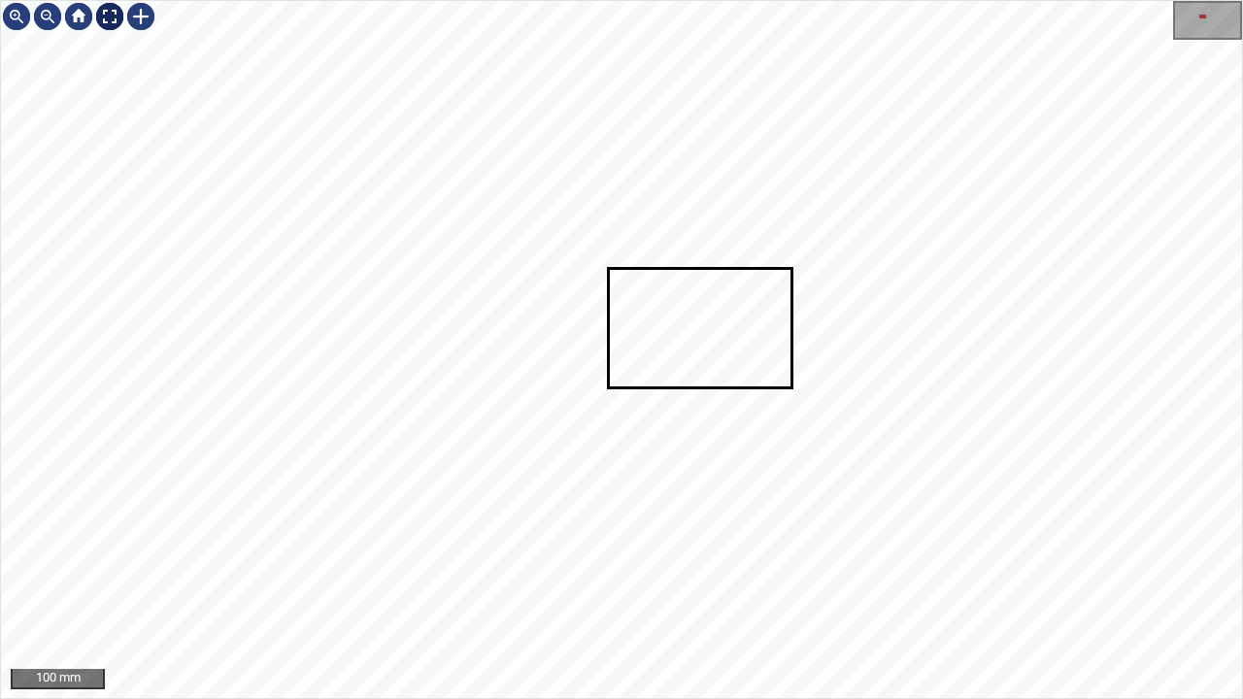
click at [107, 17] on div at bounding box center [109, 16] width 31 height 31
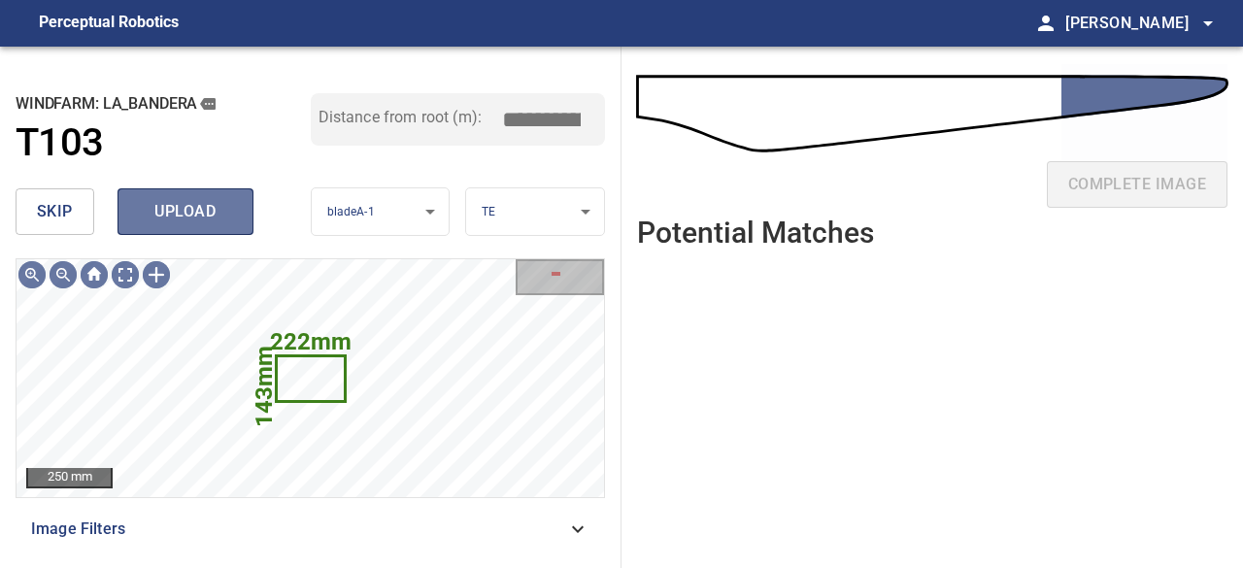
click at [202, 201] on span "upload" at bounding box center [185, 211] width 93 height 27
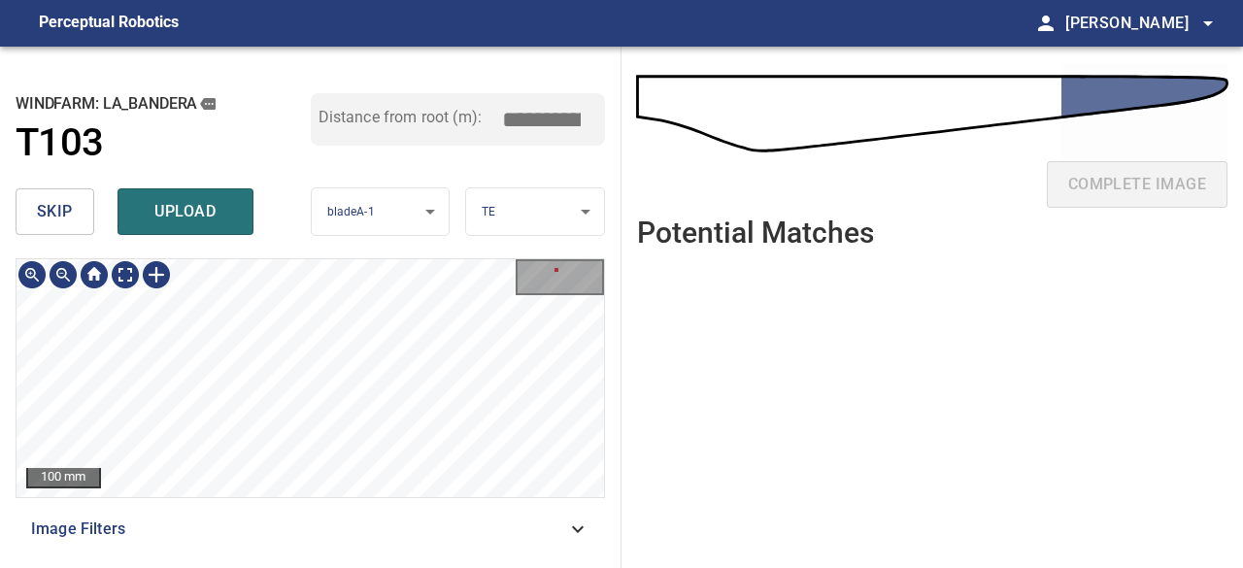
click at [466, 528] on div "222mm 143mm 100 mm Image Filters" at bounding box center [311, 405] width 590 height 294
click at [447, 539] on div "500 mm Image Filters" at bounding box center [311, 405] width 590 height 294
click at [439, 228] on div "**********" at bounding box center [311, 308] width 622 height 522
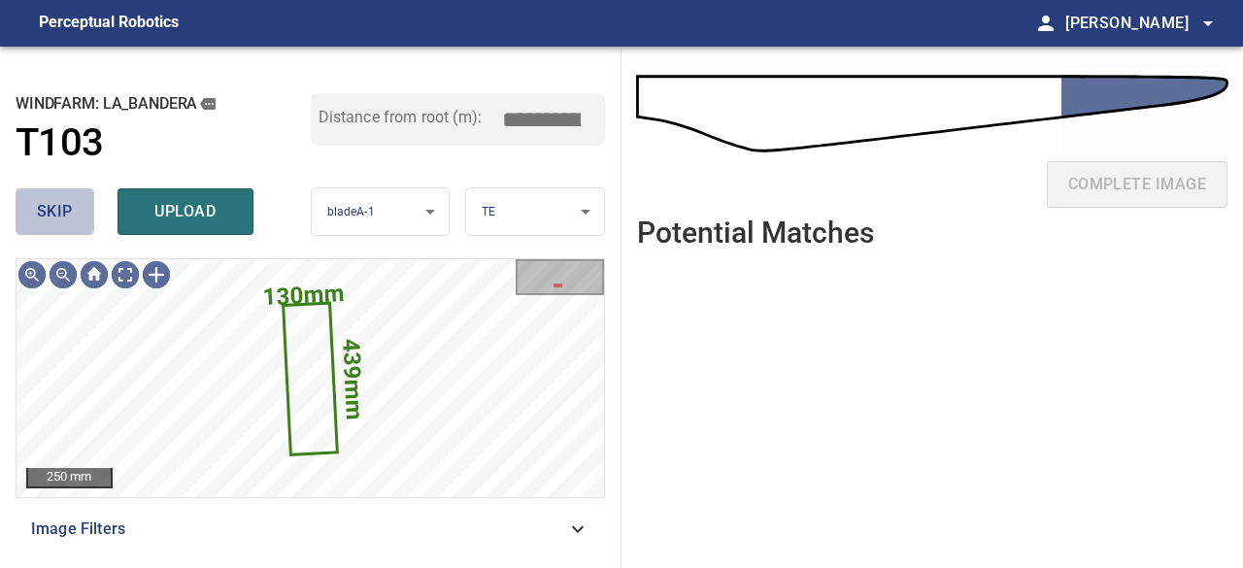
click at [58, 221] on span "skip" at bounding box center [55, 211] width 36 height 27
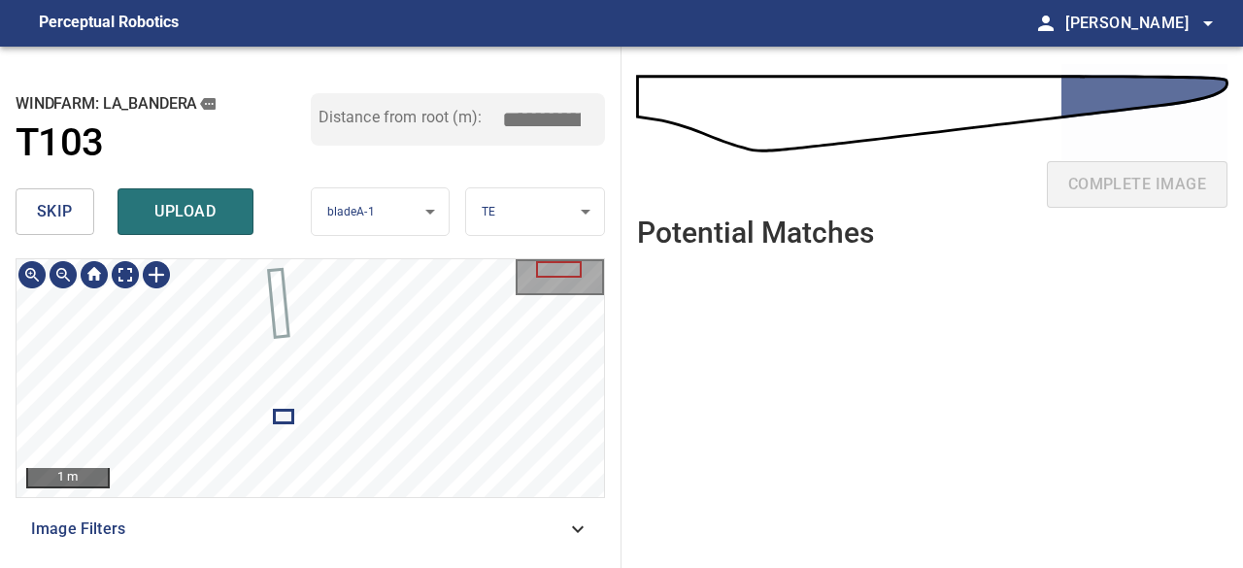
click at [362, 528] on div "1 m Image Filters" at bounding box center [311, 405] width 590 height 294
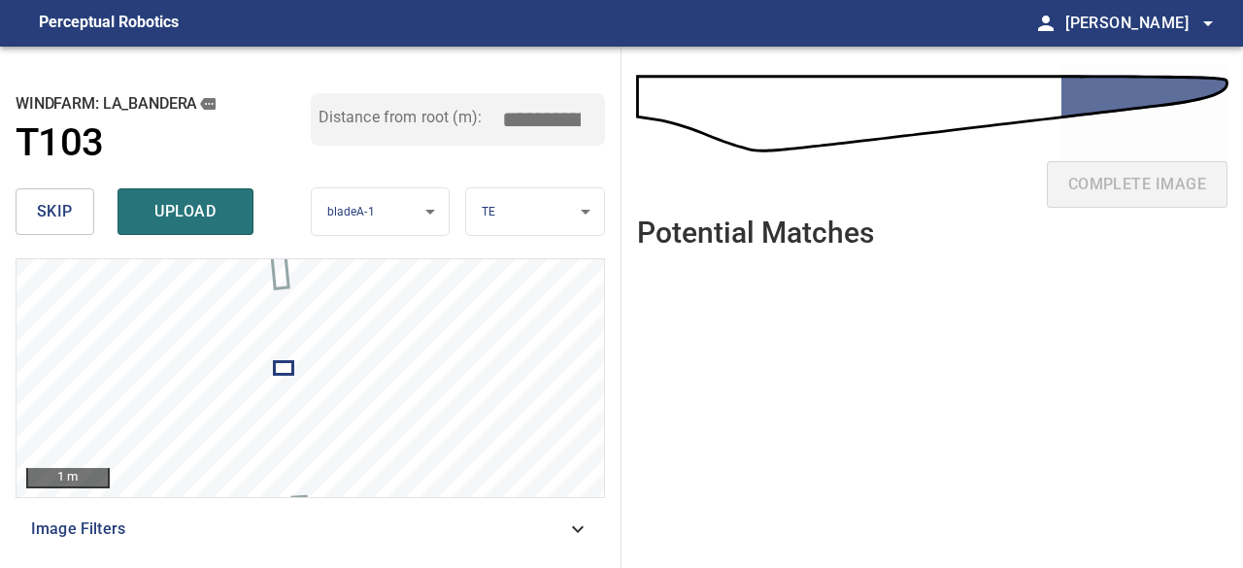
click at [1058, 406] on ul at bounding box center [932, 401] width 591 height 274
click at [194, 205] on span "upload" at bounding box center [185, 211] width 93 height 27
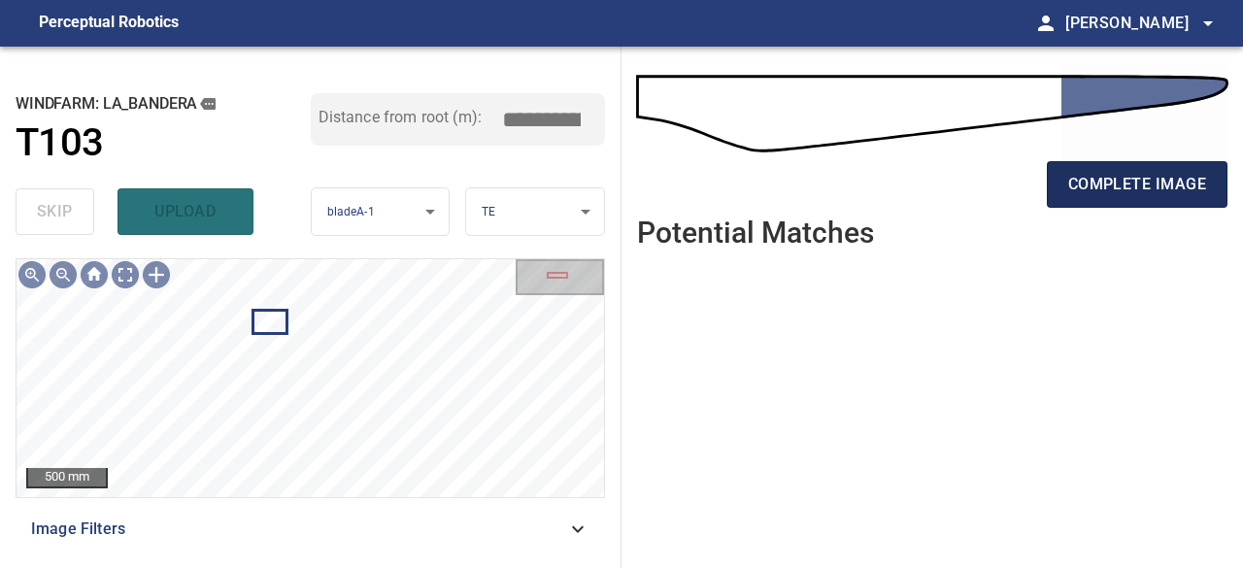
click at [1082, 188] on span "complete image" at bounding box center [1138, 184] width 138 height 27
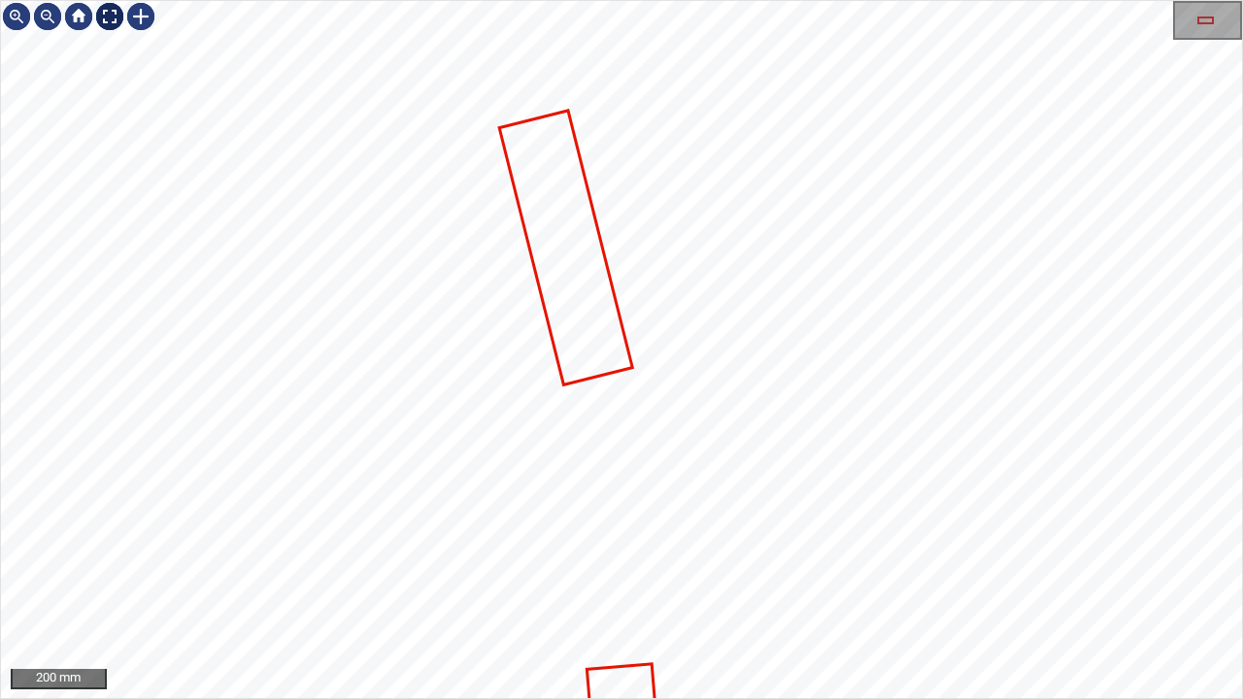
click at [100, 18] on div at bounding box center [109, 16] width 31 height 31
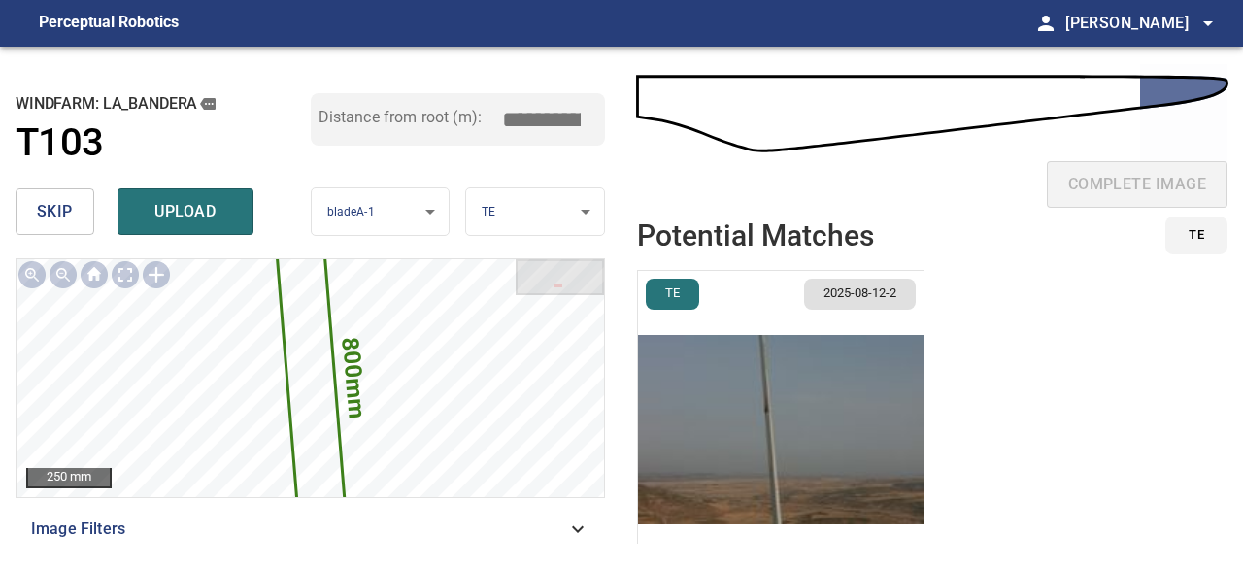
scroll to position [45, 0]
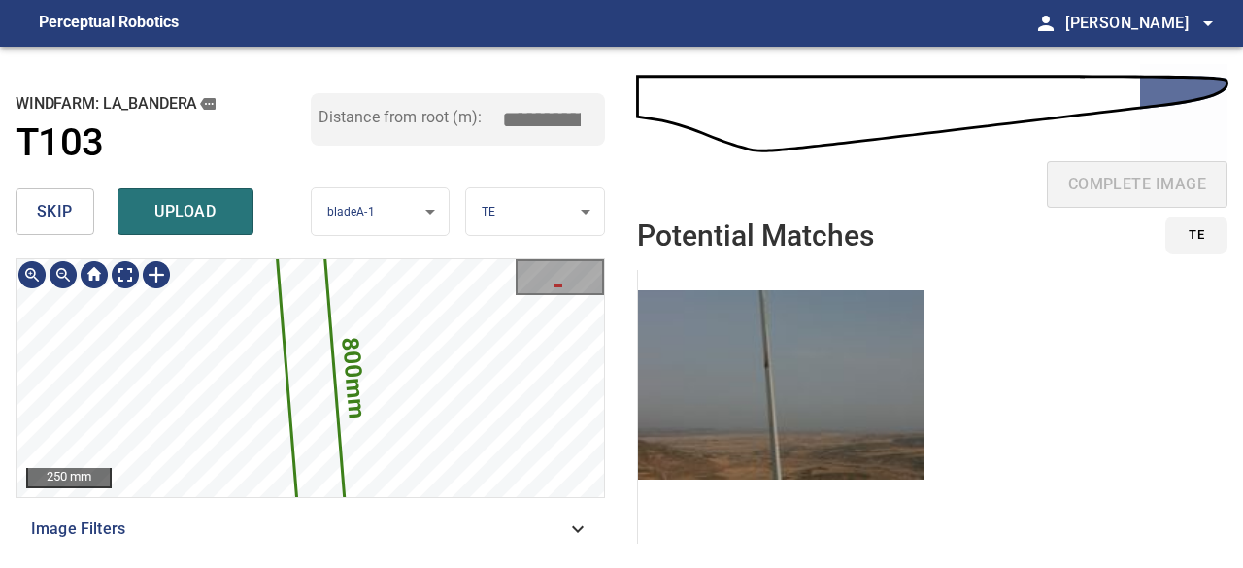
click at [326, 365] on icon at bounding box center [311, 379] width 66 height 269
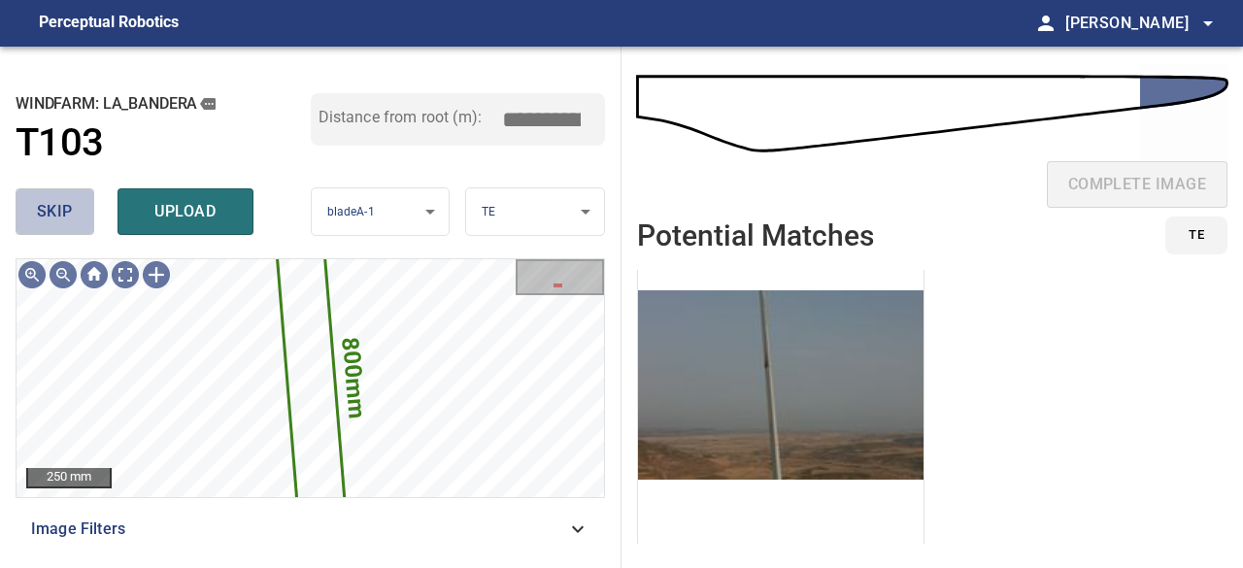
click at [63, 210] on span "skip" at bounding box center [55, 211] width 36 height 27
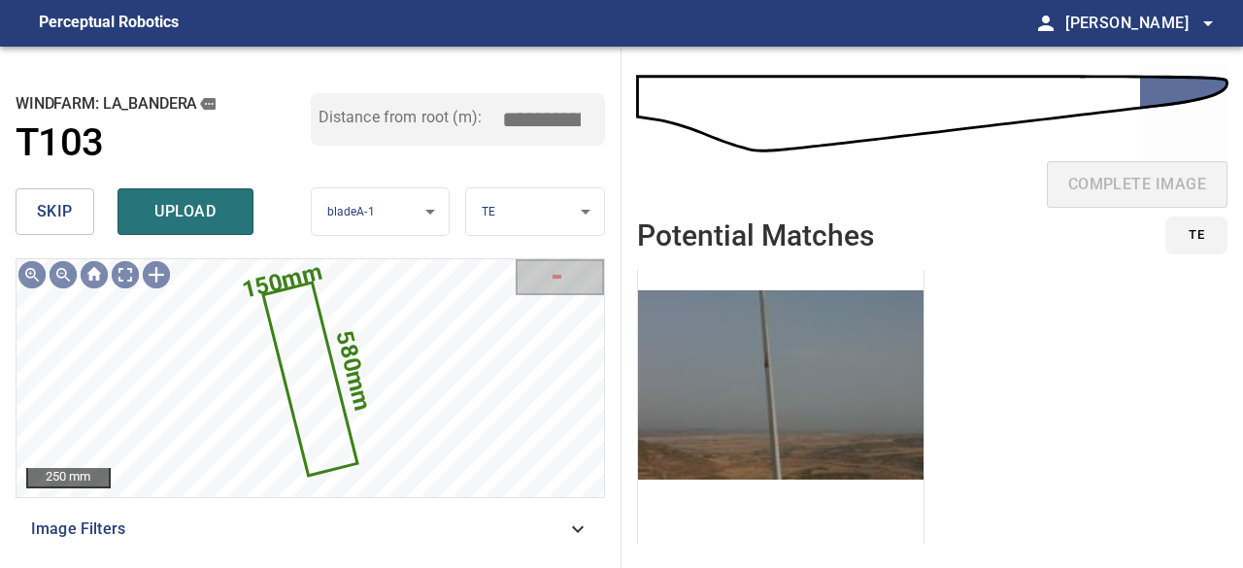
scroll to position [0, 0]
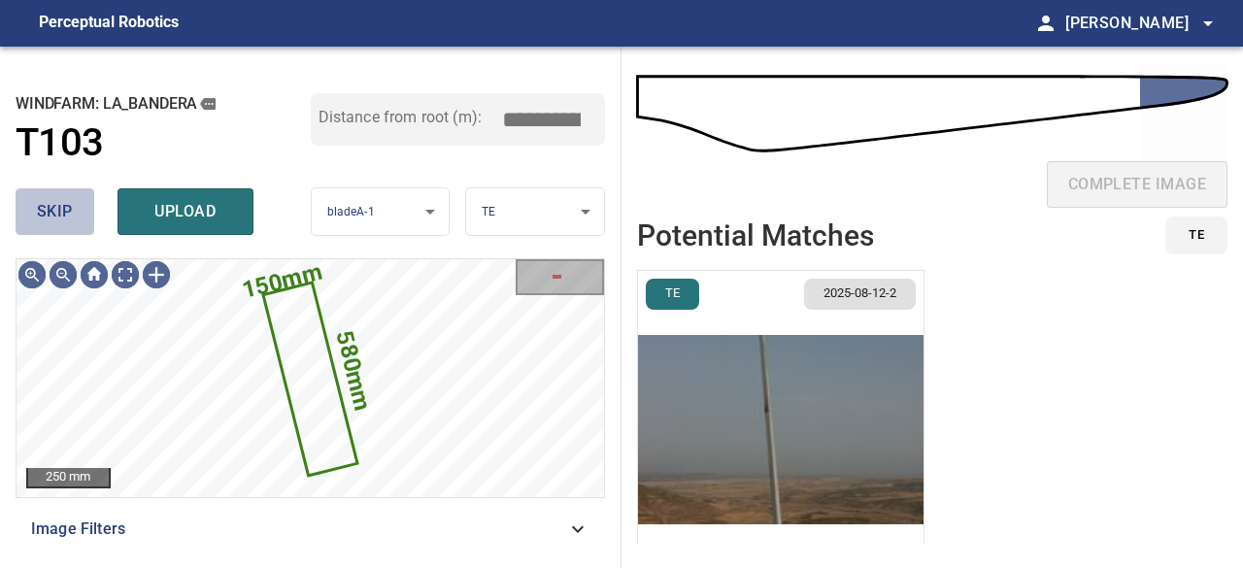
click at [37, 205] on span "skip" at bounding box center [55, 211] width 36 height 27
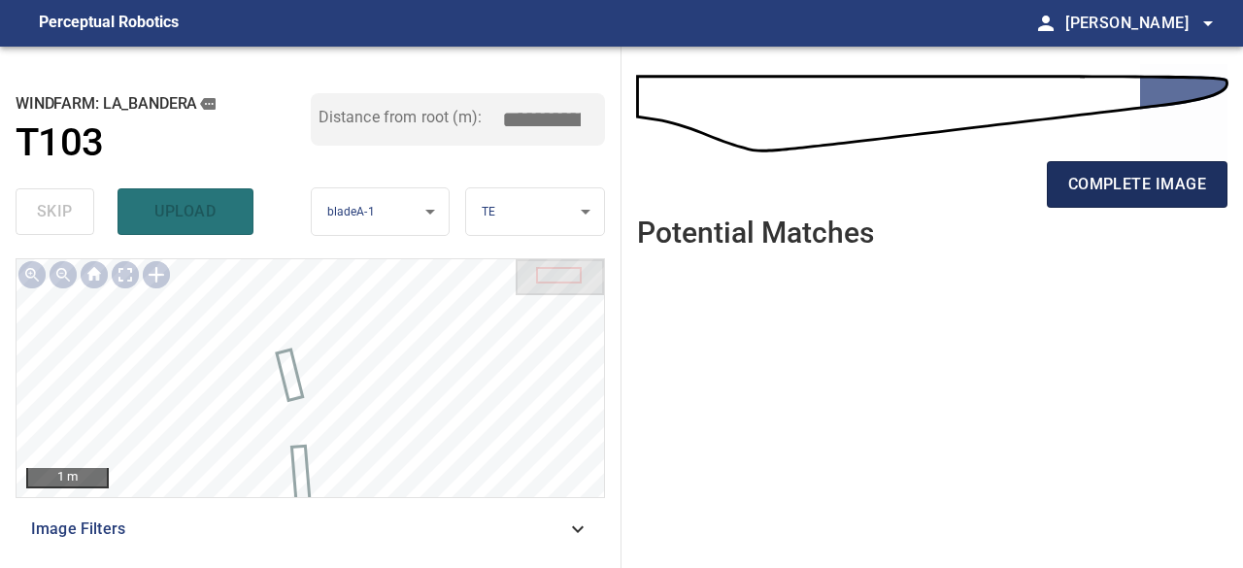
click at [1105, 187] on span "complete image" at bounding box center [1138, 184] width 138 height 27
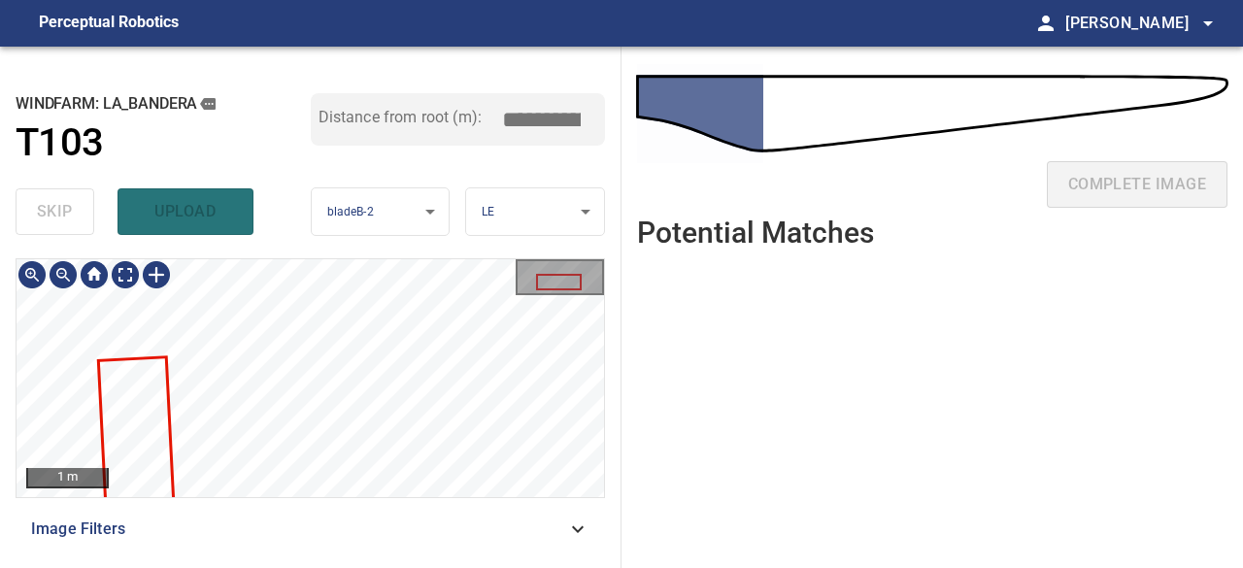
click at [463, 234] on div "**********" at bounding box center [311, 308] width 622 height 522
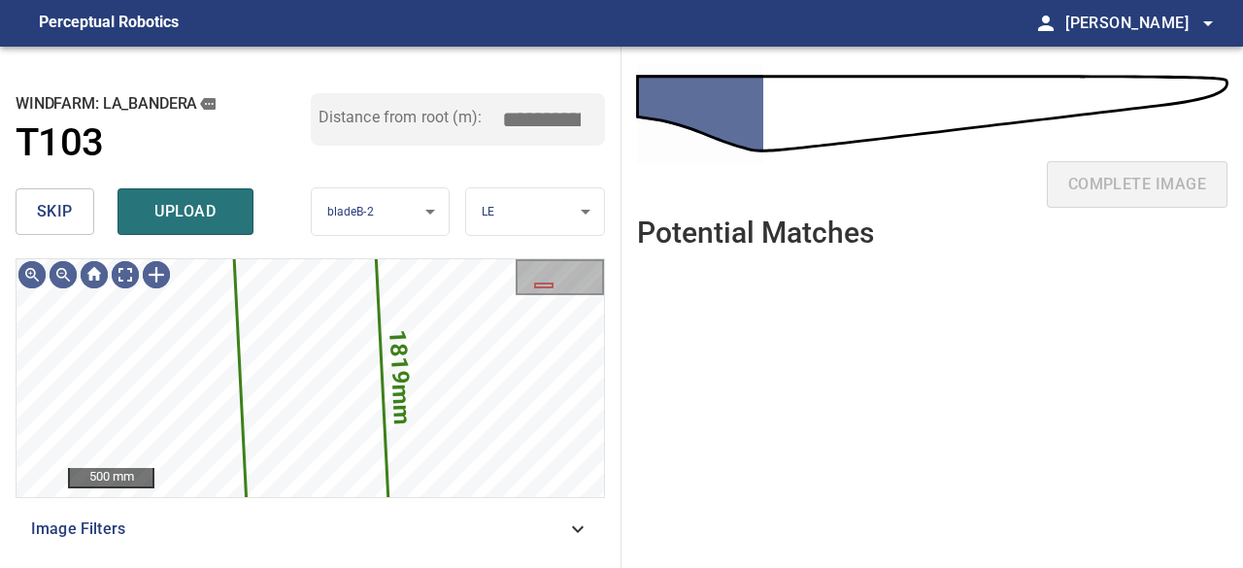
click at [57, 222] on span "skip" at bounding box center [55, 211] width 36 height 27
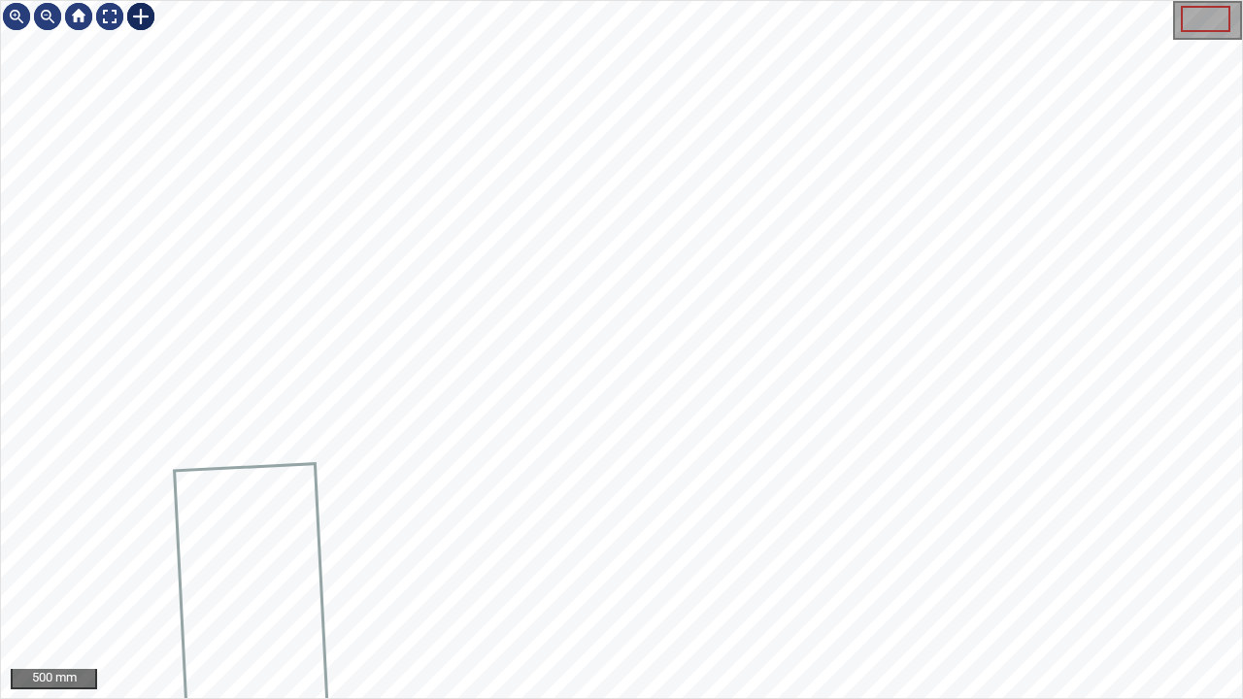
click at [138, 12] on div at bounding box center [140, 16] width 31 height 31
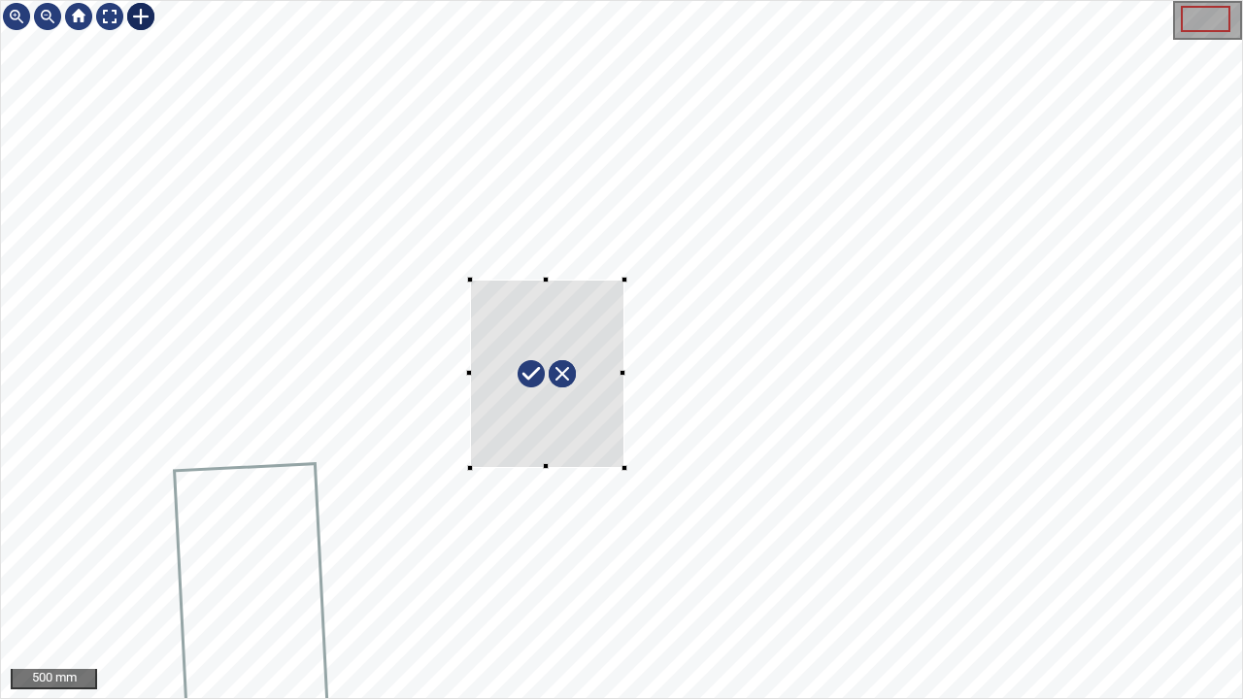
click at [624, 467] on div at bounding box center [621, 349] width 1241 height 697
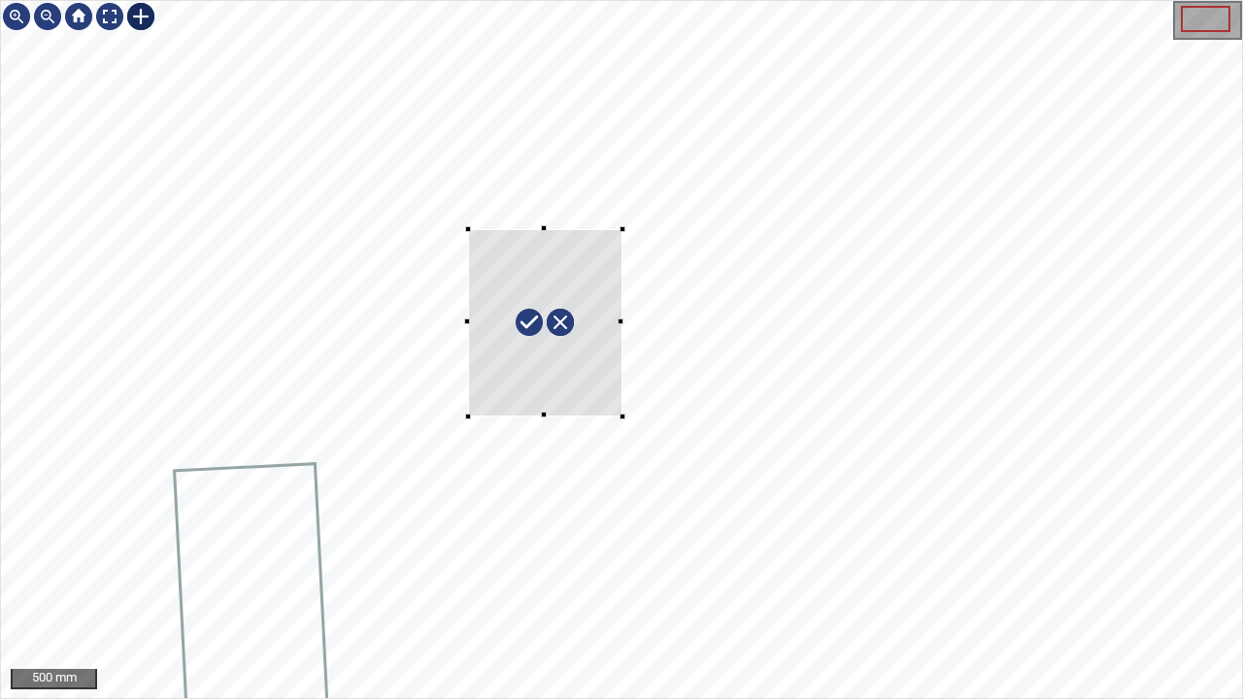
click at [561, 384] on div at bounding box center [545, 322] width 154 height 187
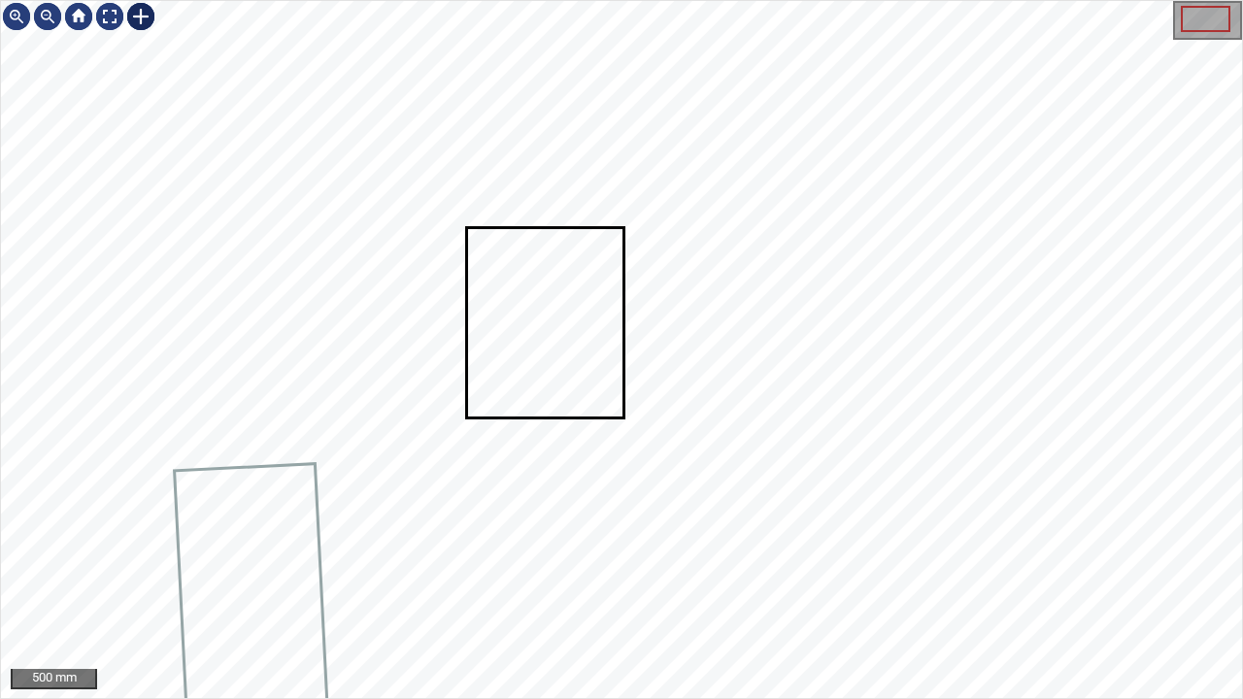
click at [138, 17] on div at bounding box center [140, 16] width 31 height 31
click at [111, 19] on div at bounding box center [109, 16] width 31 height 31
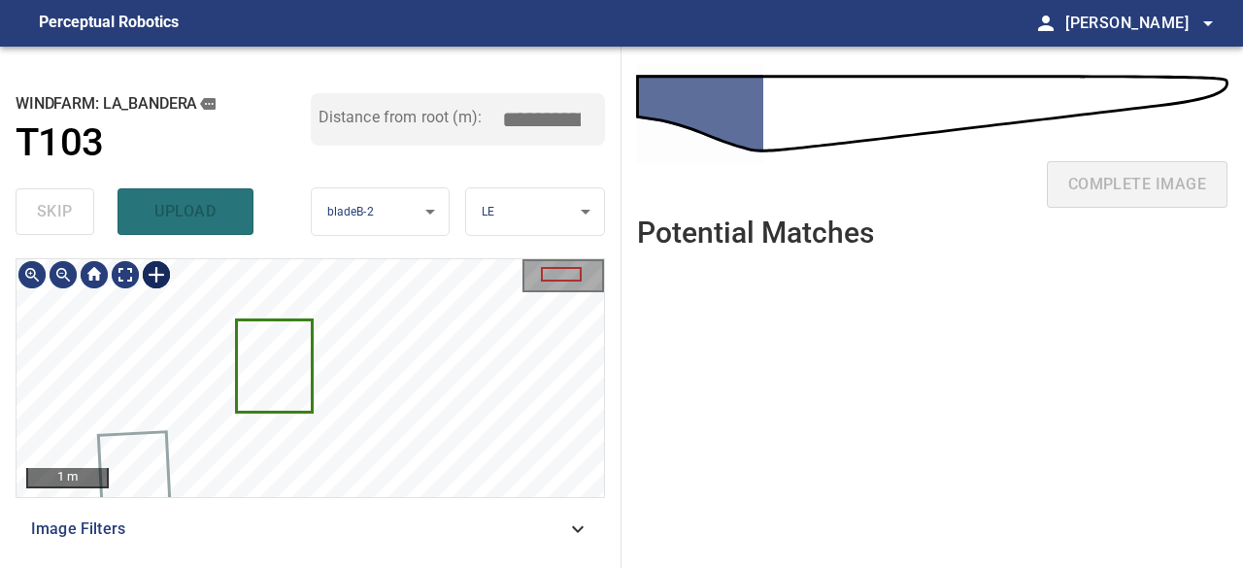
click at [263, 362] on icon at bounding box center [274, 366] width 73 height 89
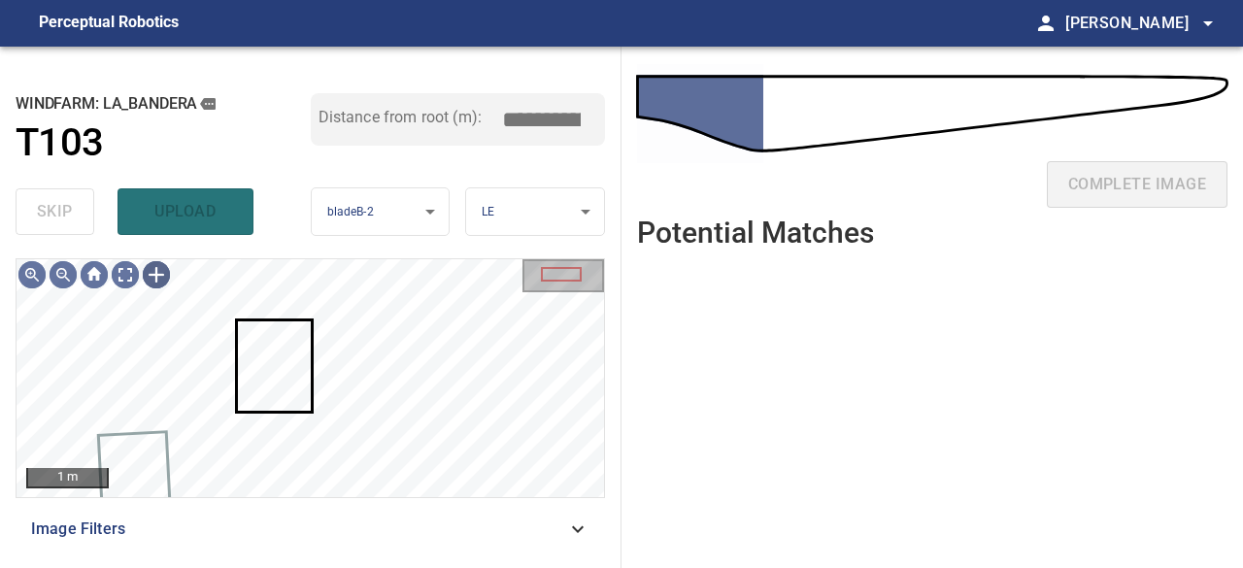
click at [188, 221] on div "skip upload" at bounding box center [163, 212] width 295 height 62
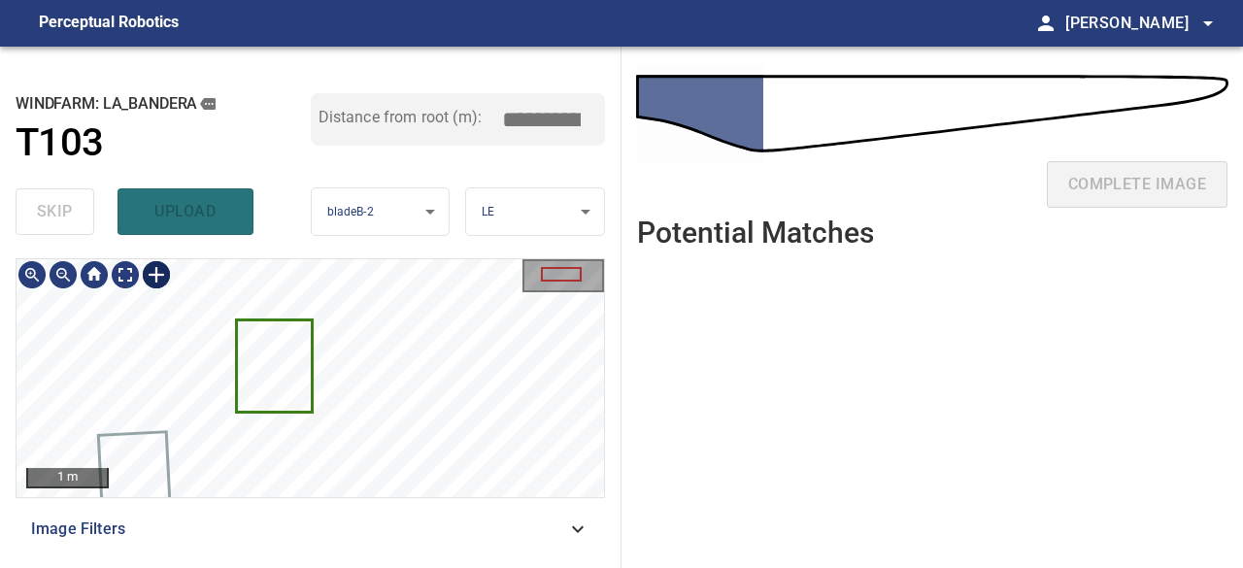
click at [260, 387] on icon at bounding box center [274, 366] width 73 height 89
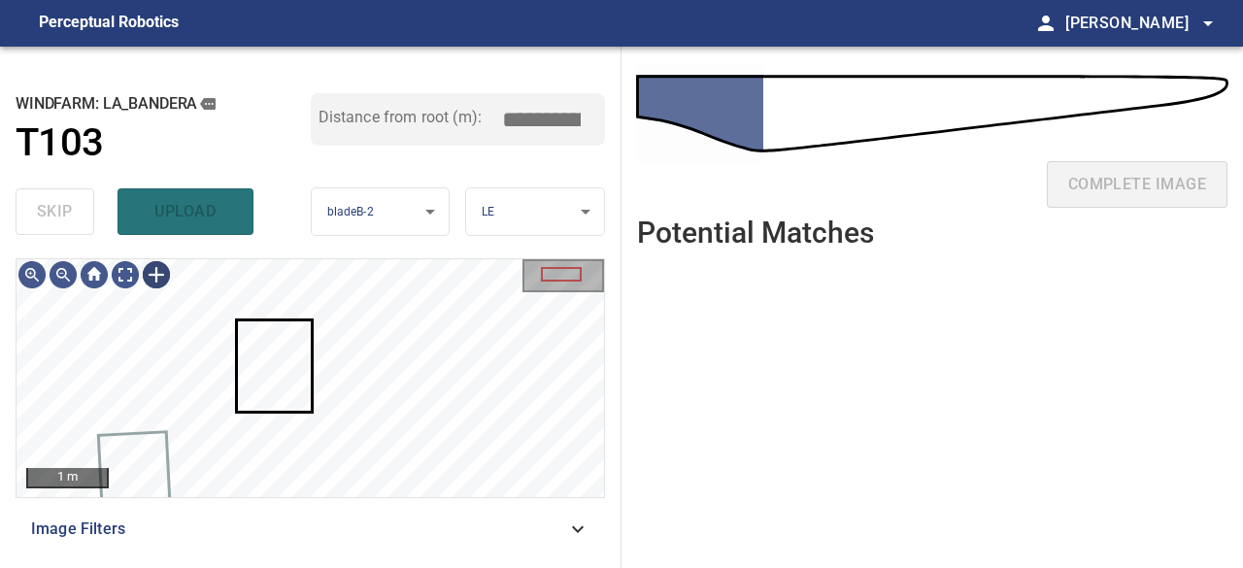
click at [186, 217] on div "skip upload" at bounding box center [163, 212] width 295 height 62
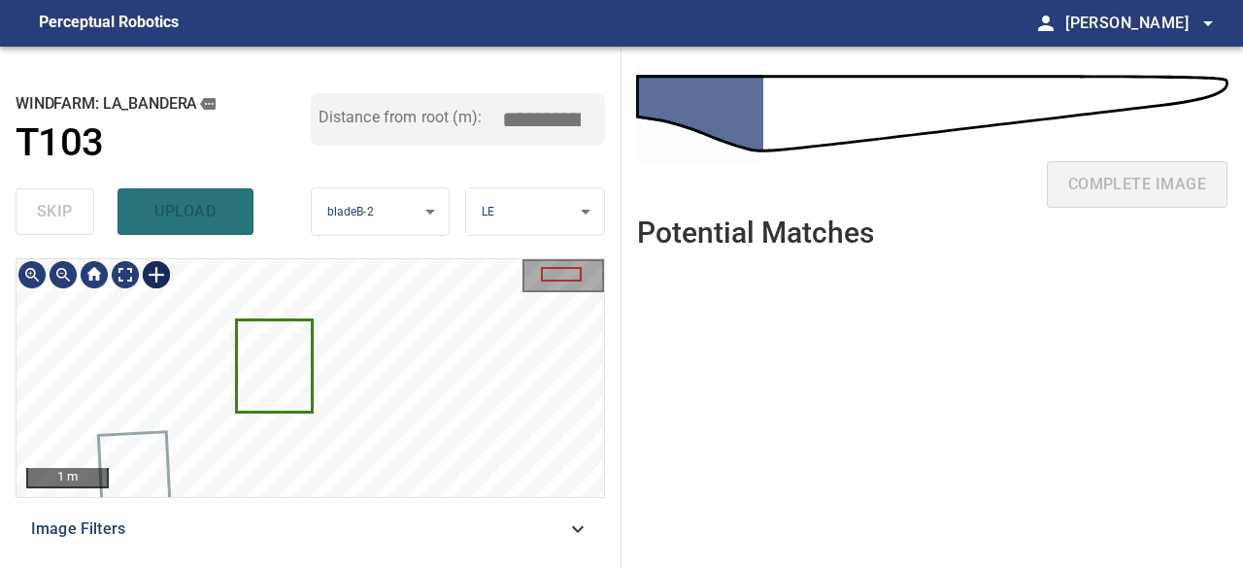
click at [307, 380] on icon at bounding box center [274, 366] width 73 height 89
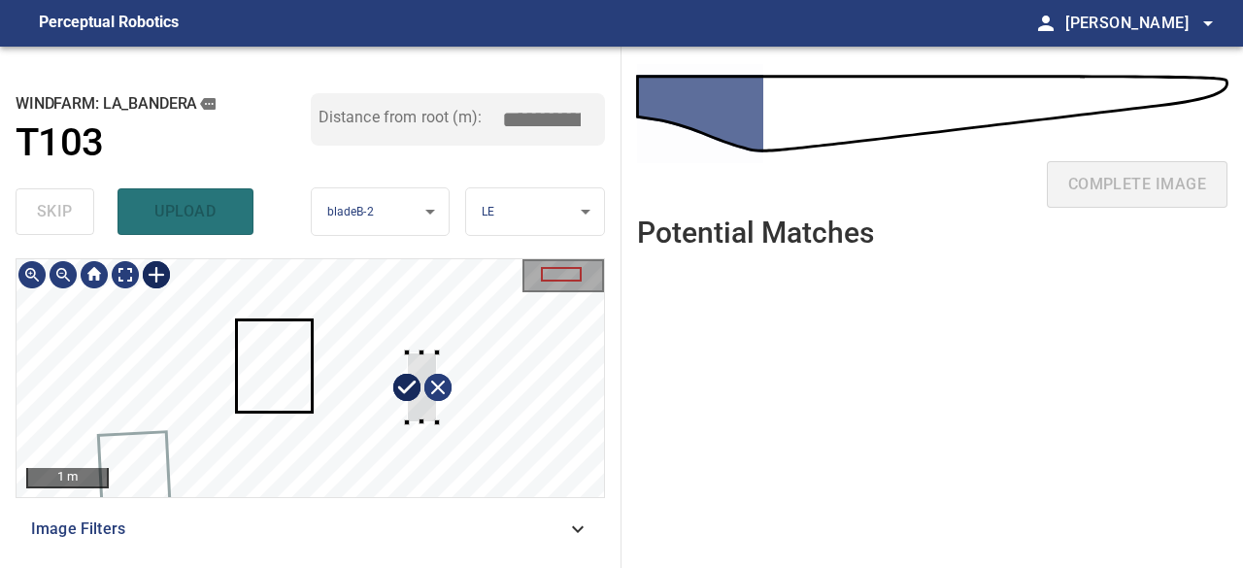
click at [437, 353] on div at bounding box center [311, 378] width 588 height 238
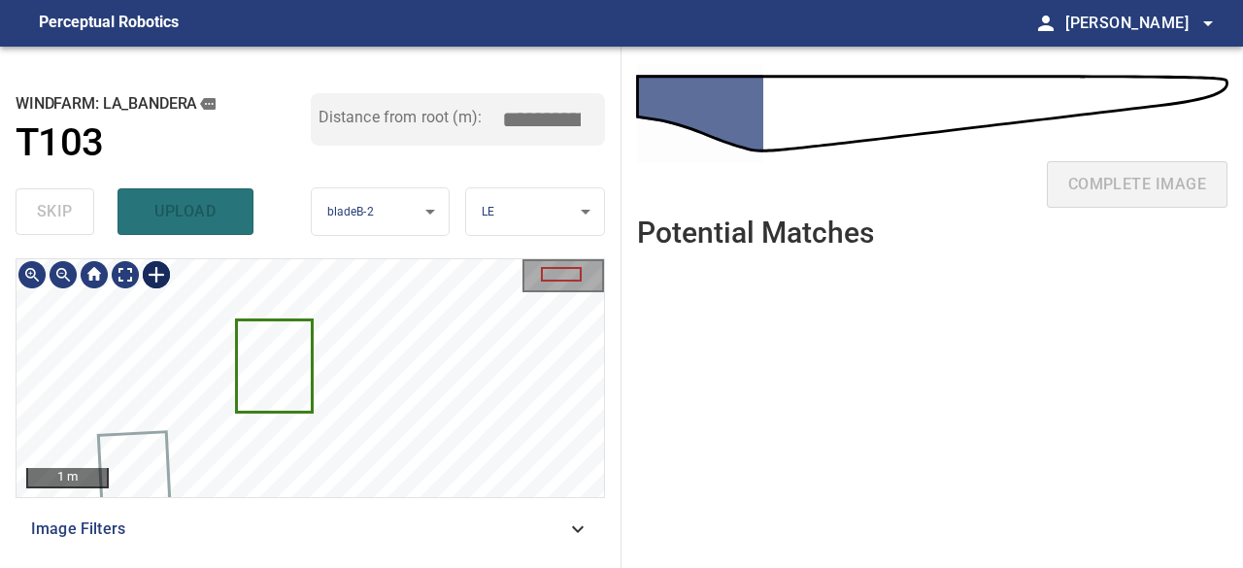
click at [259, 370] on icon at bounding box center [274, 366] width 73 height 89
click at [266, 365] on icon at bounding box center [274, 366] width 73 height 89
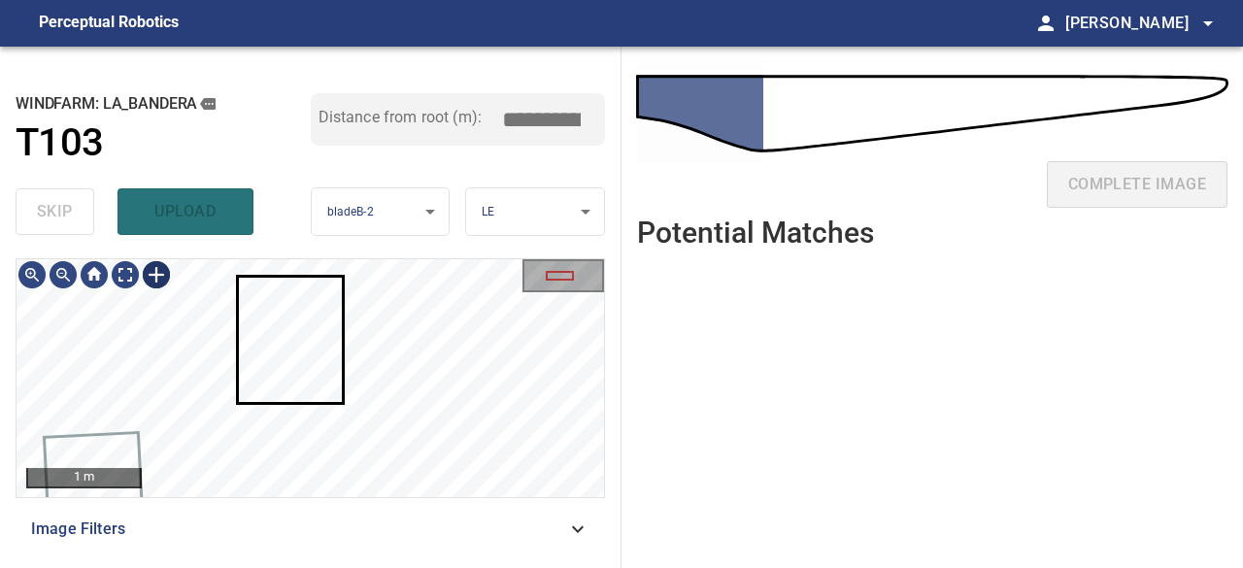
click at [170, 197] on div "skip upload" at bounding box center [163, 212] width 295 height 62
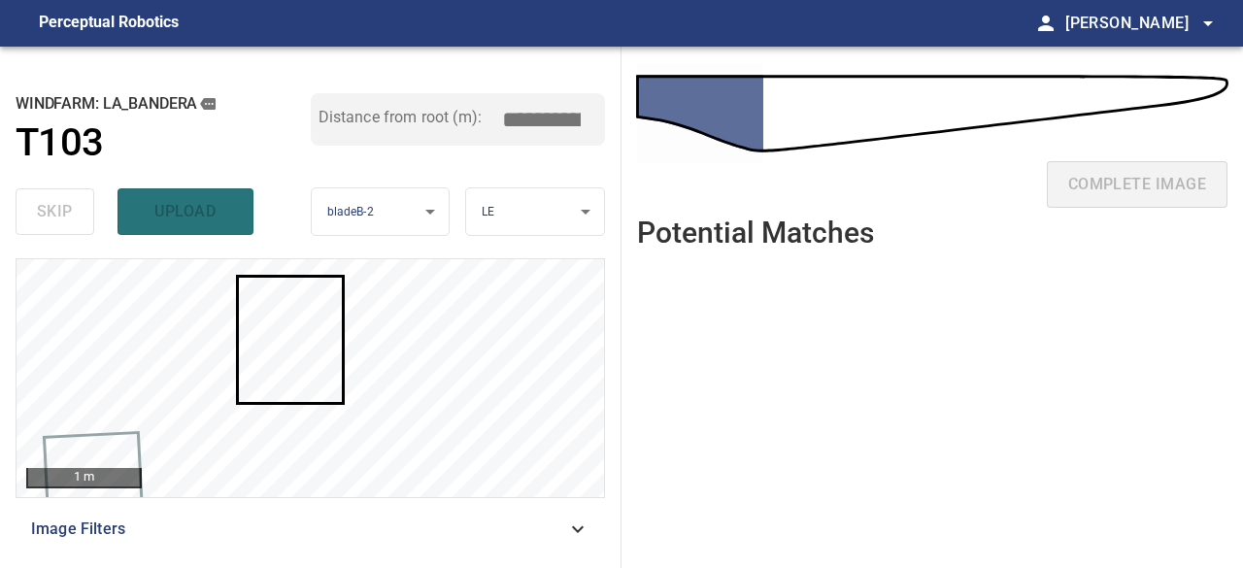
click at [42, 224] on div "skip upload" at bounding box center [163, 212] width 295 height 62
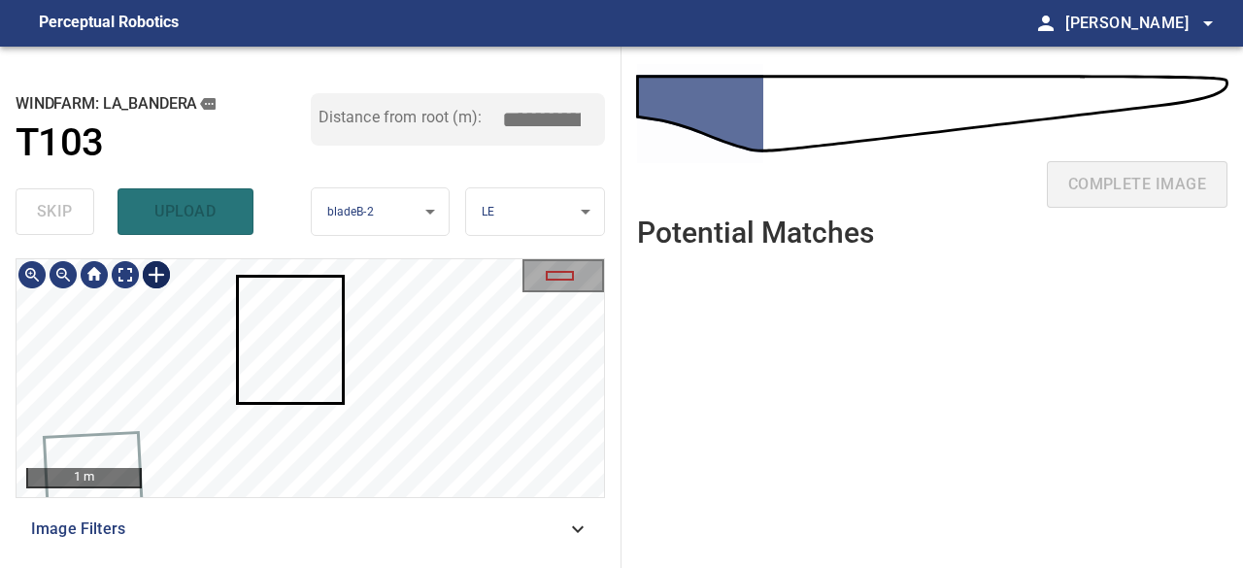
click at [477, 360] on div at bounding box center [311, 378] width 588 height 238
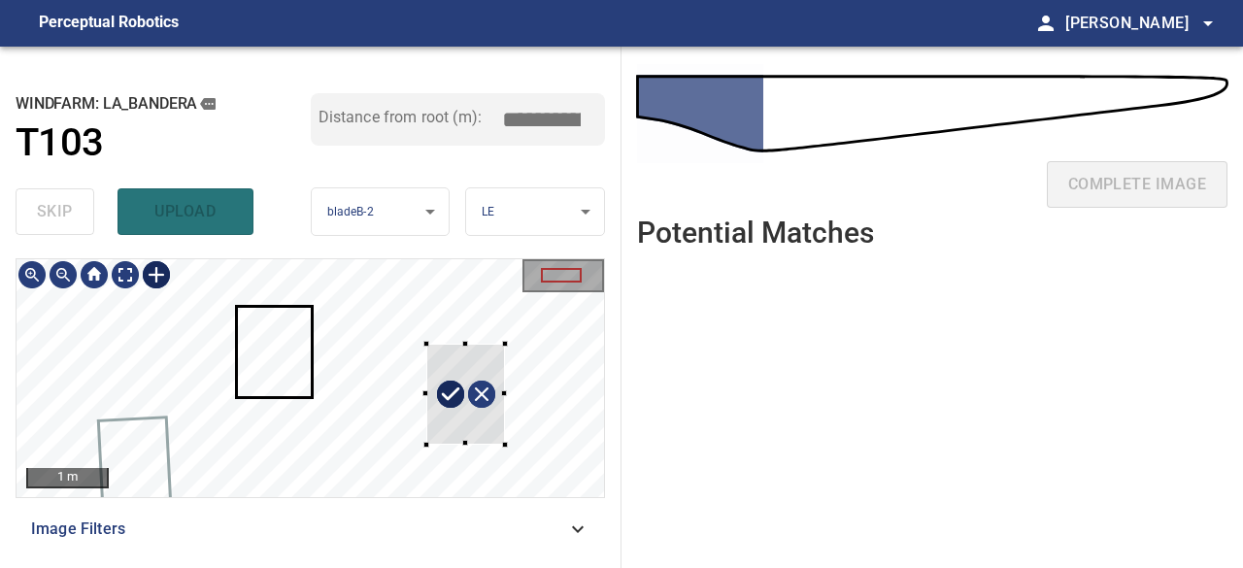
click at [506, 444] on div at bounding box center [311, 378] width 588 height 238
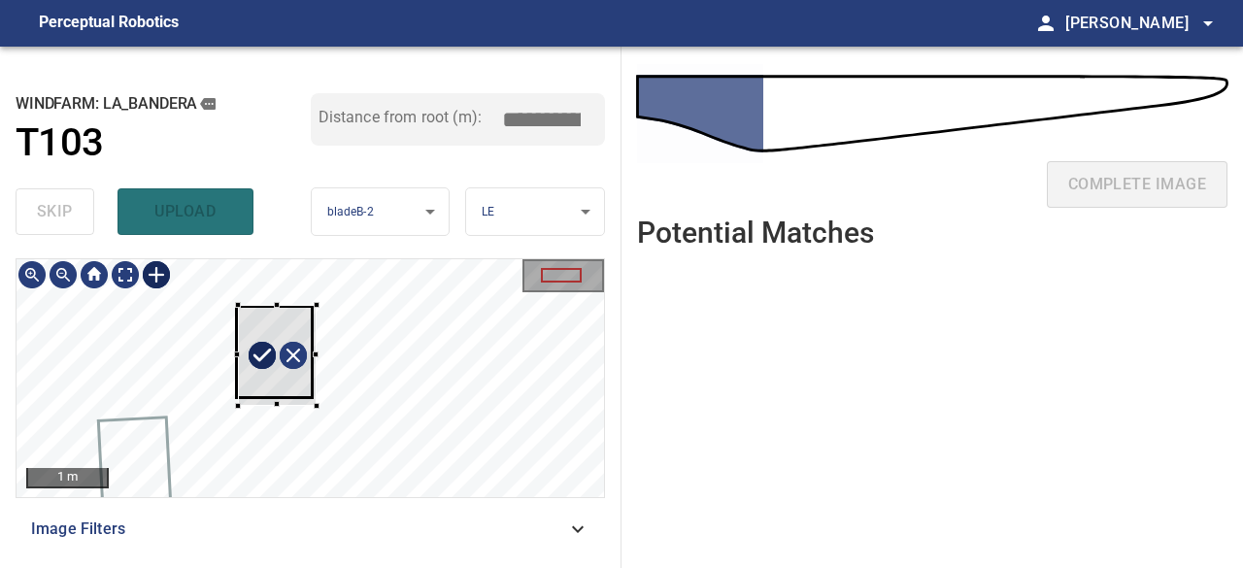
click at [291, 389] on div at bounding box center [278, 355] width 80 height 101
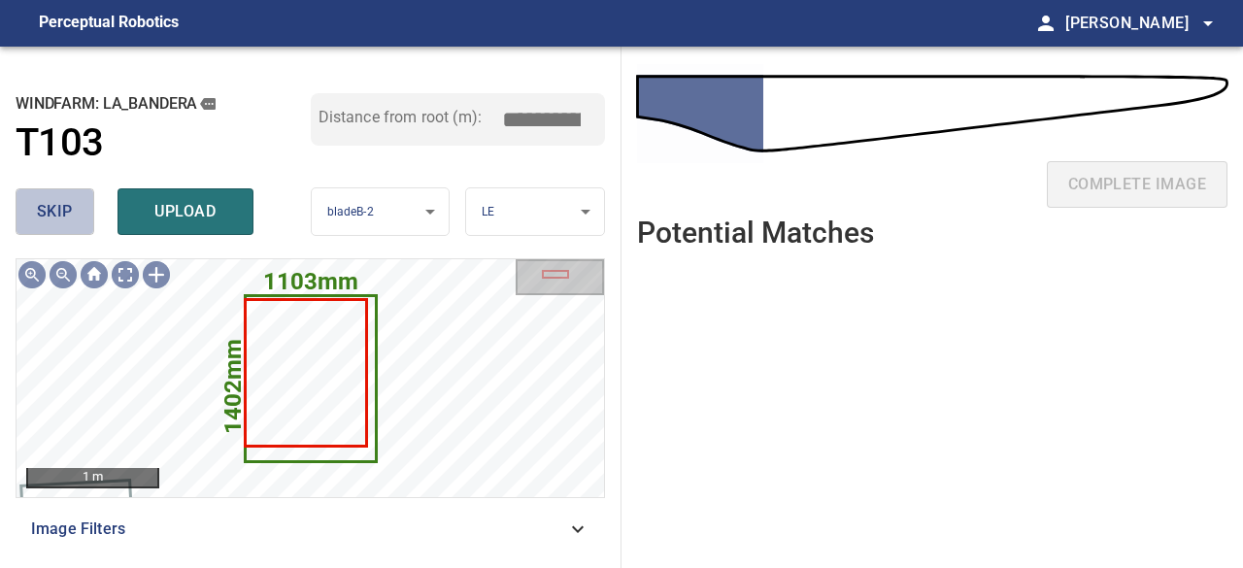
click at [51, 205] on span "skip" at bounding box center [55, 211] width 36 height 27
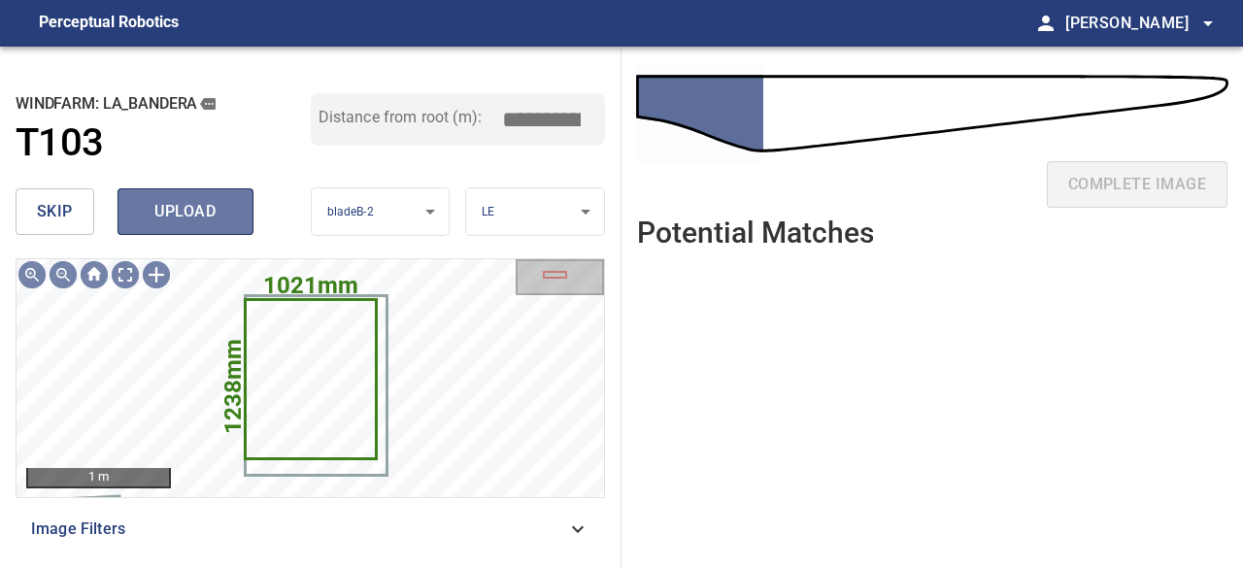
click at [182, 215] on span "upload" at bounding box center [185, 211] width 93 height 27
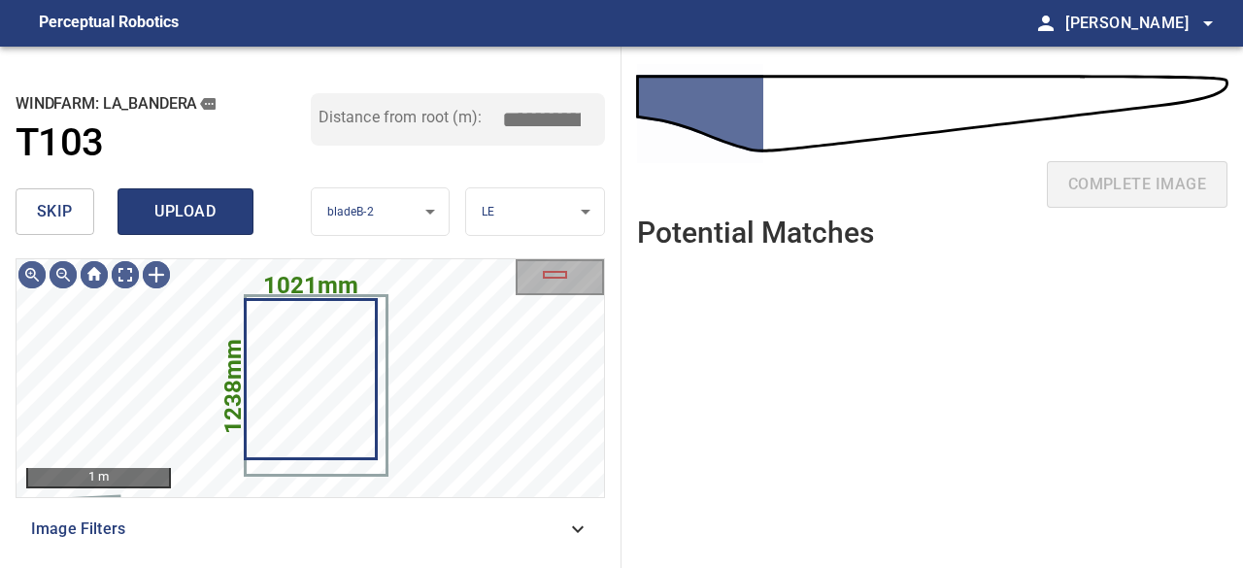
click at [156, 188] on button "upload" at bounding box center [186, 211] width 136 height 47
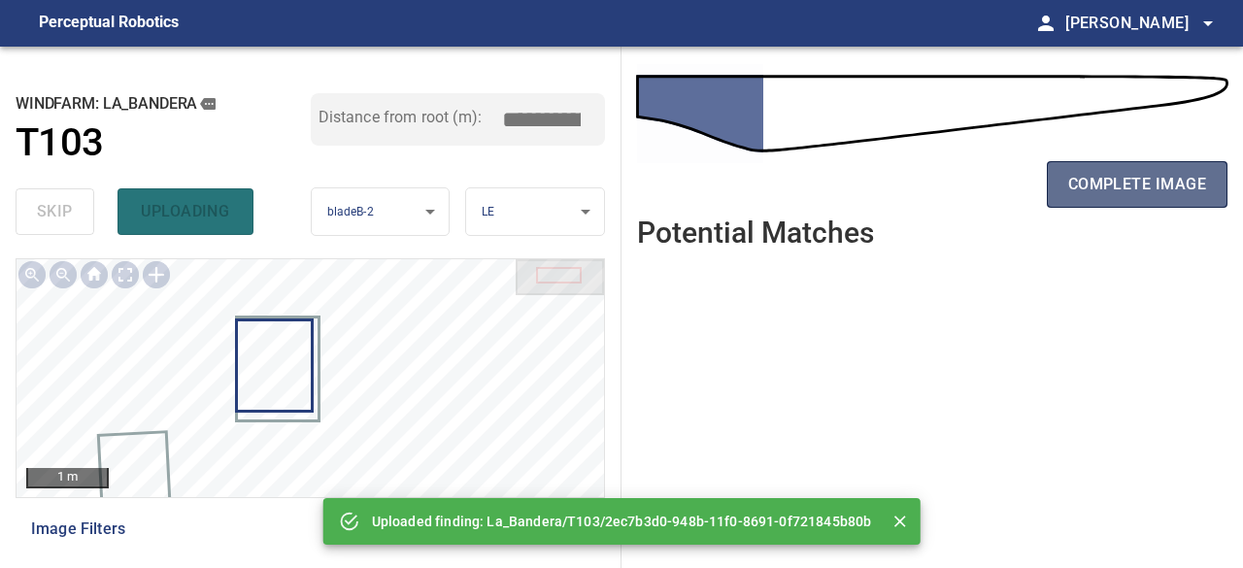
click at [1168, 193] on span "complete image" at bounding box center [1138, 184] width 138 height 27
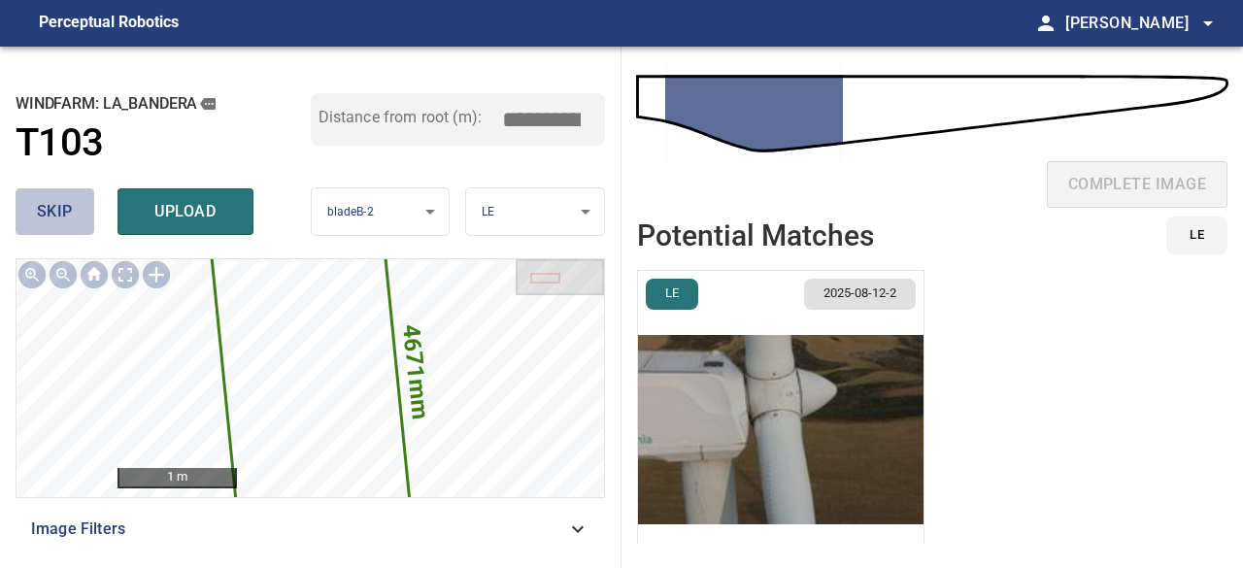
click at [70, 214] on span "skip" at bounding box center [55, 211] width 36 height 27
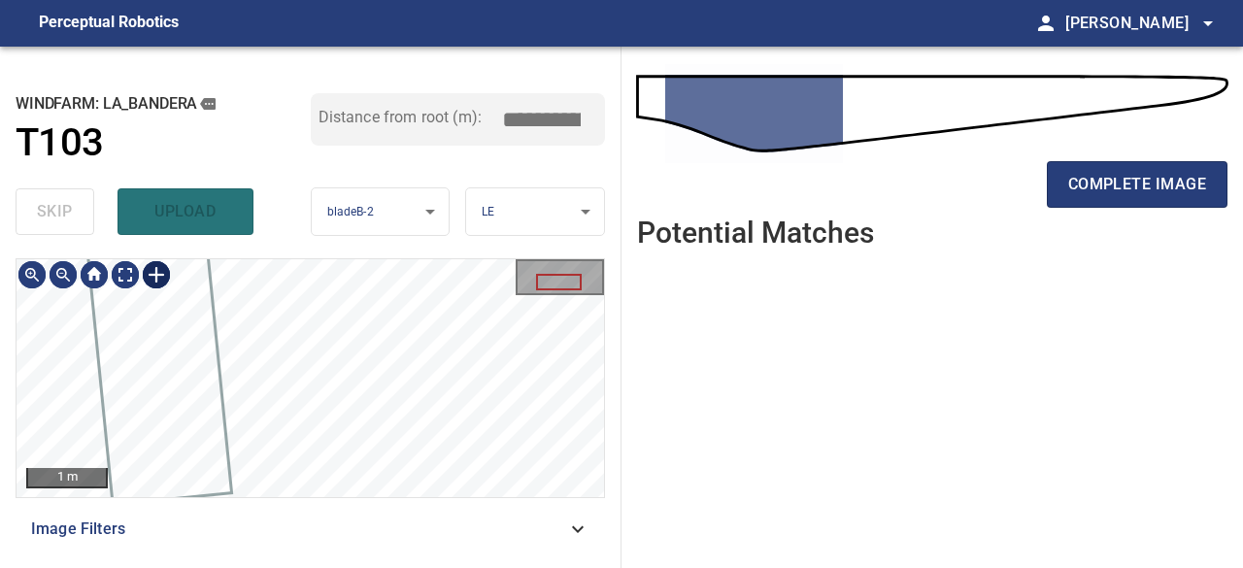
click at [156, 273] on div at bounding box center [156, 274] width 31 height 31
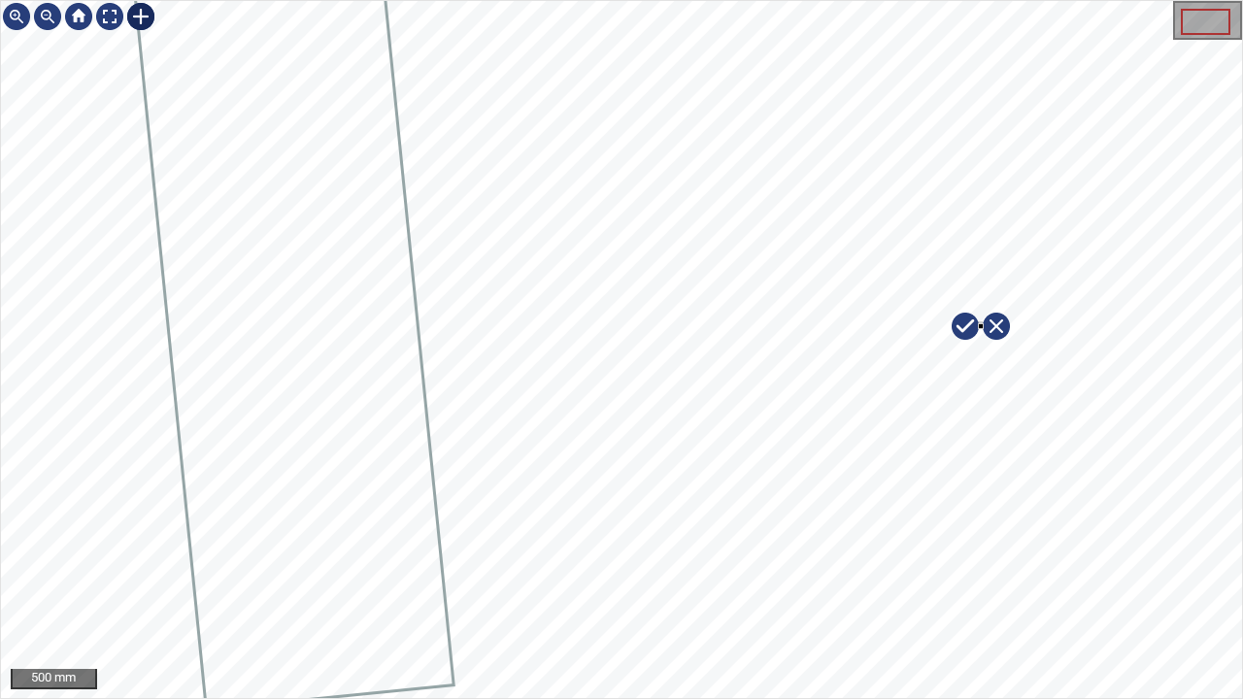
click at [981, 325] on div at bounding box center [621, 349] width 1241 height 697
click at [855, 336] on div at bounding box center [621, 349] width 1241 height 697
click at [106, 15] on div at bounding box center [109, 16] width 31 height 31
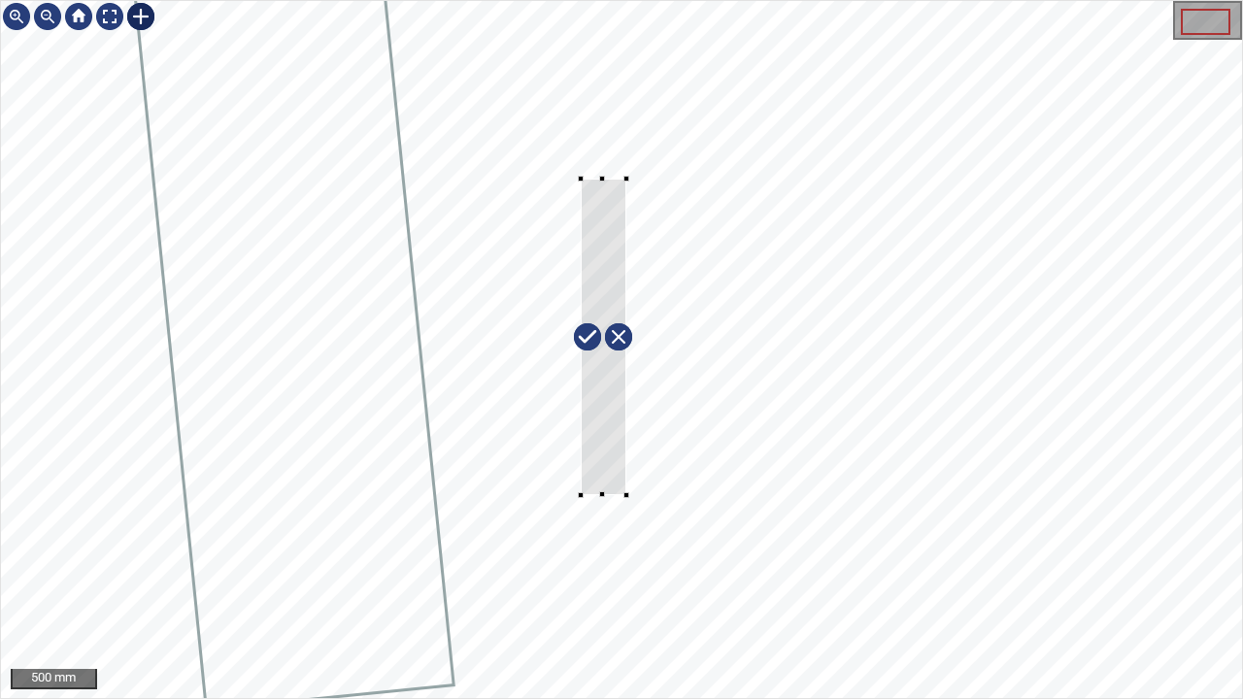
click at [653, 376] on div at bounding box center [621, 349] width 1241 height 697
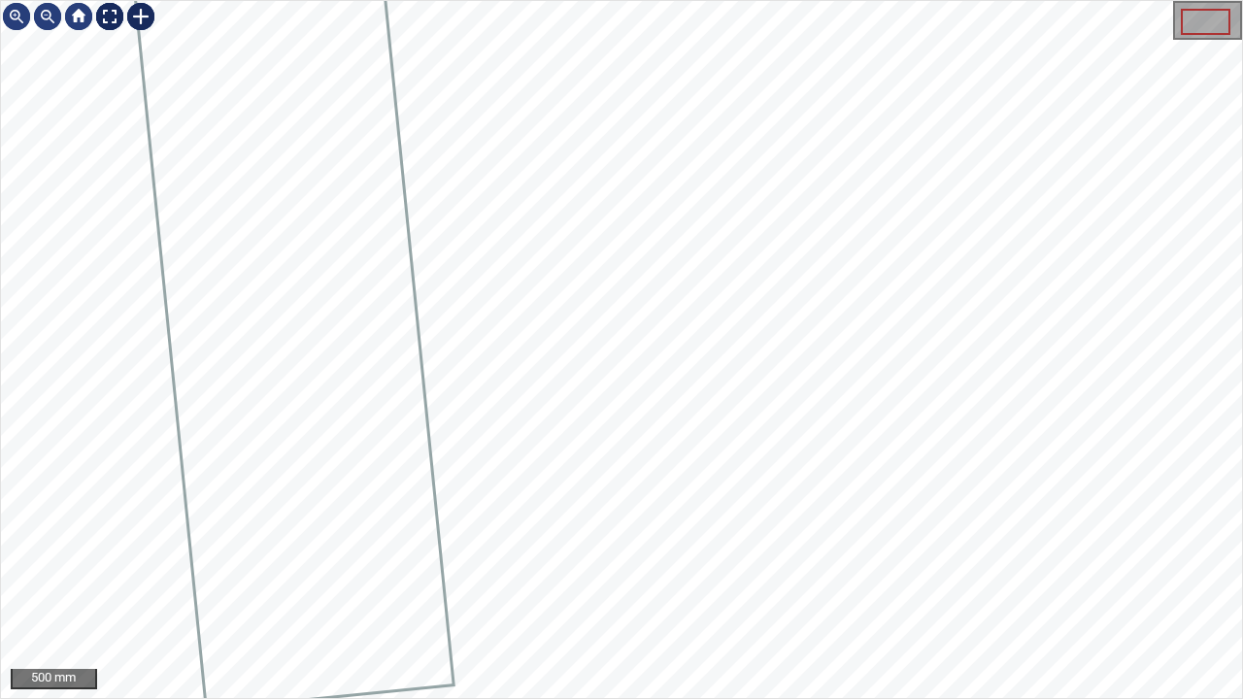
click at [114, 13] on div at bounding box center [109, 16] width 31 height 31
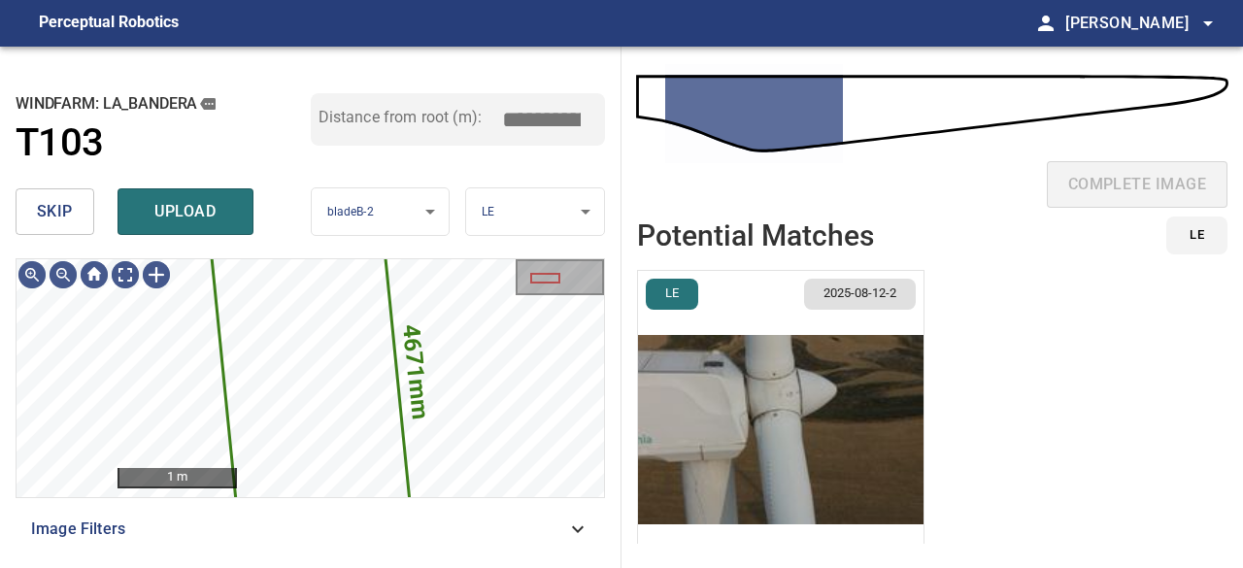
click at [60, 198] on span "skip" at bounding box center [55, 211] width 36 height 27
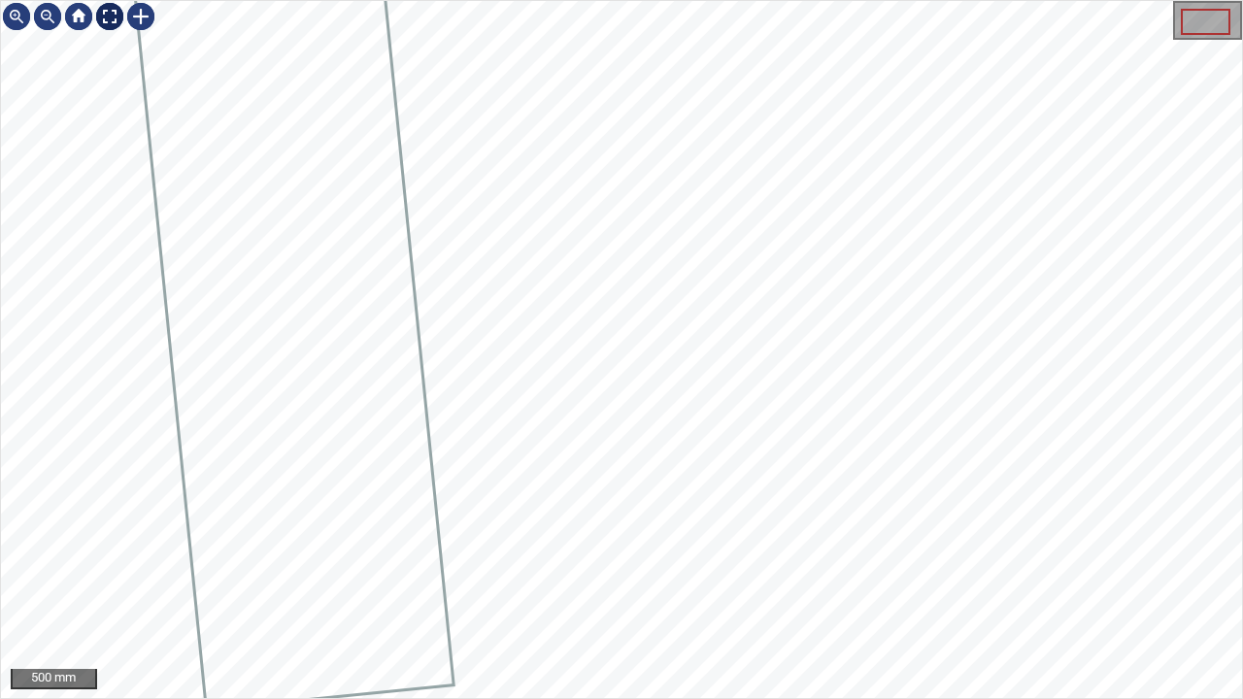
click at [109, 21] on div at bounding box center [109, 16] width 31 height 31
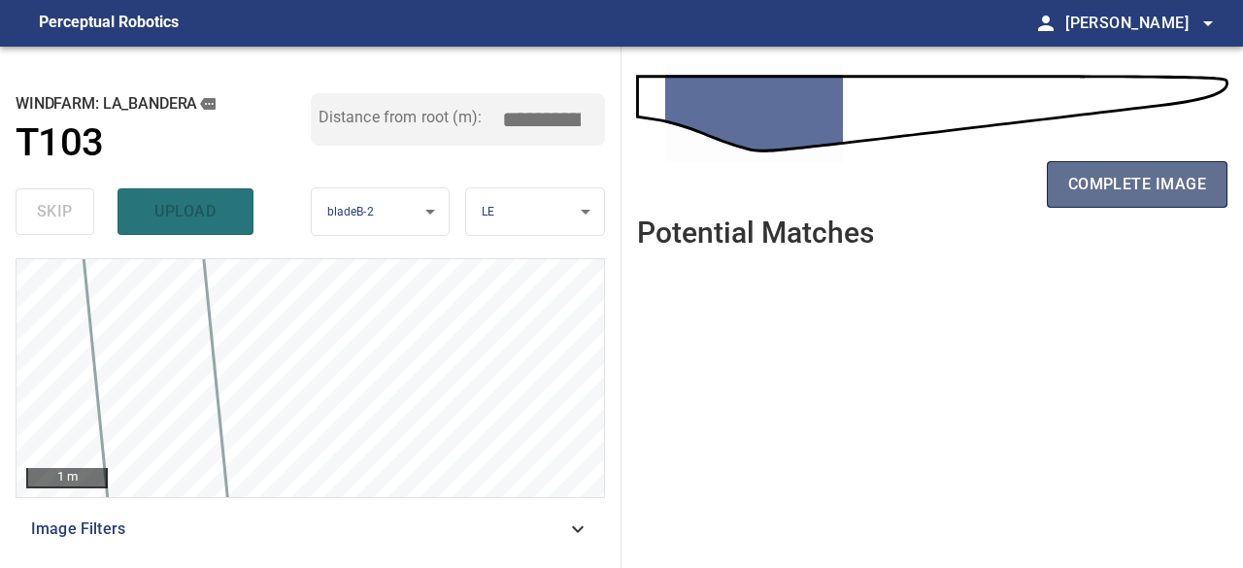
click at [1106, 187] on span "complete image" at bounding box center [1138, 184] width 138 height 27
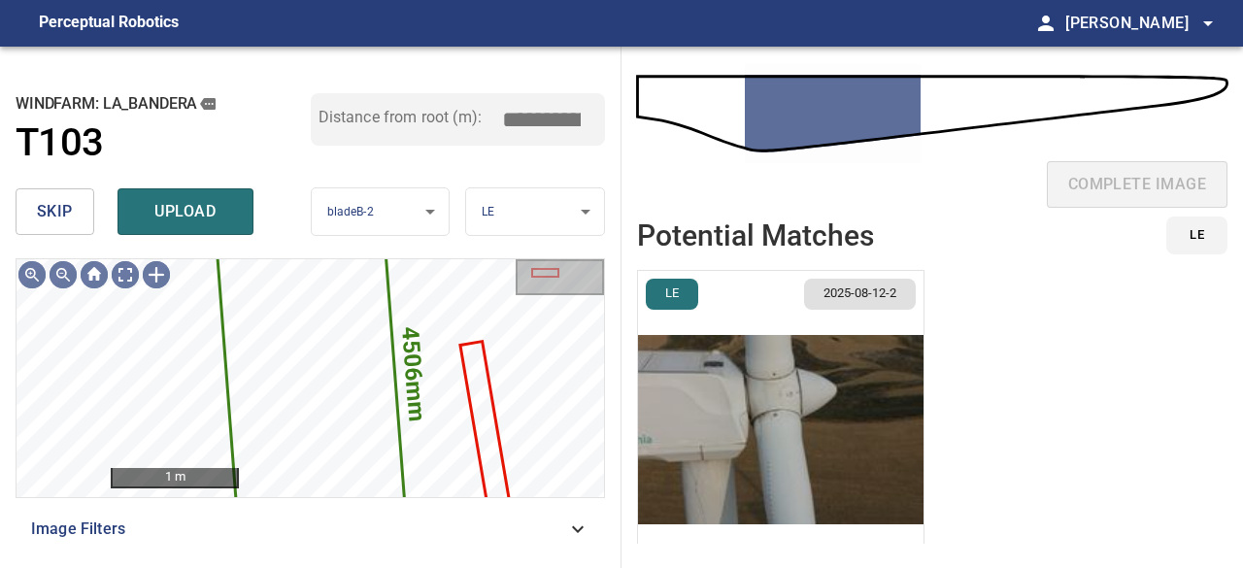
click at [62, 204] on span "skip" at bounding box center [55, 211] width 36 height 27
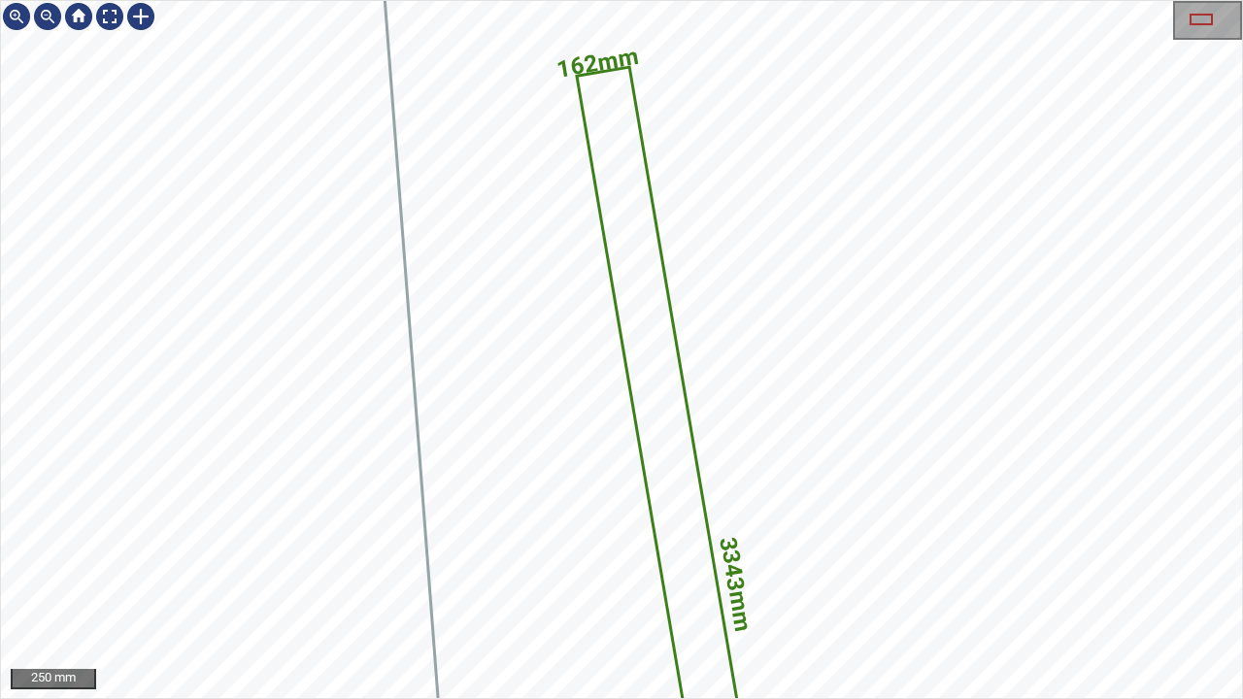
click at [925, 567] on div "3343mm 162mm 250 mm" at bounding box center [621, 349] width 1243 height 699
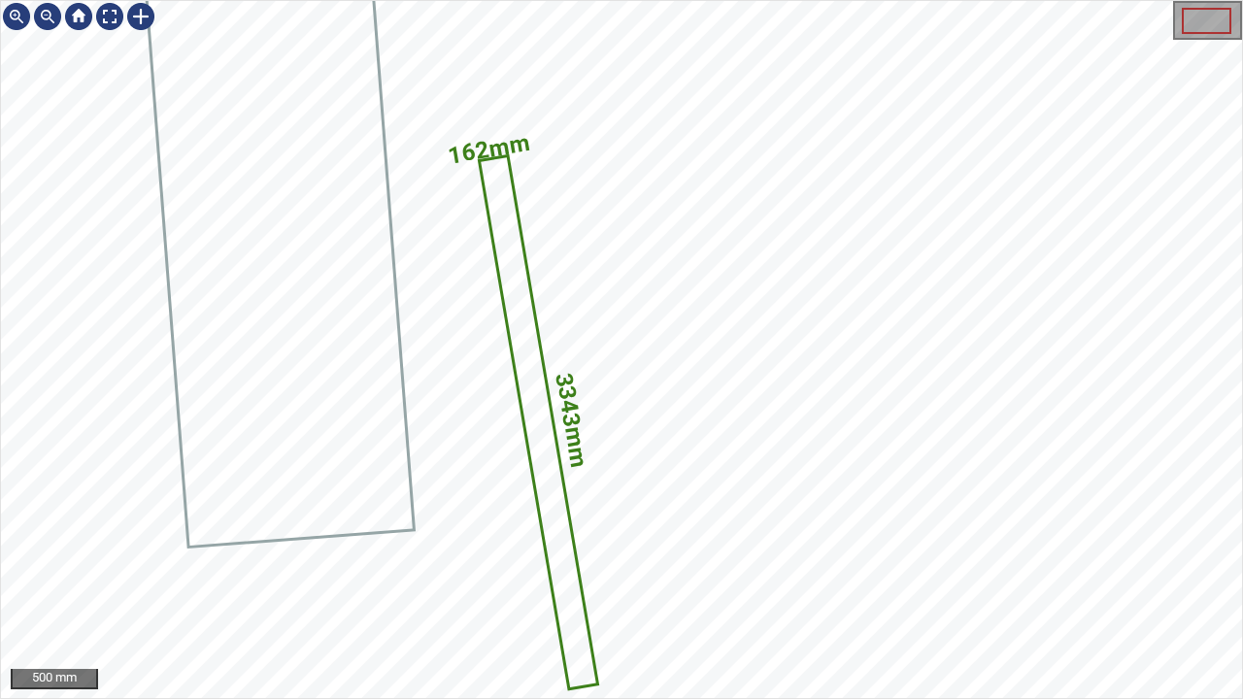
click at [541, 383] on div "3343mm 162mm" at bounding box center [621, 349] width 1241 height 697
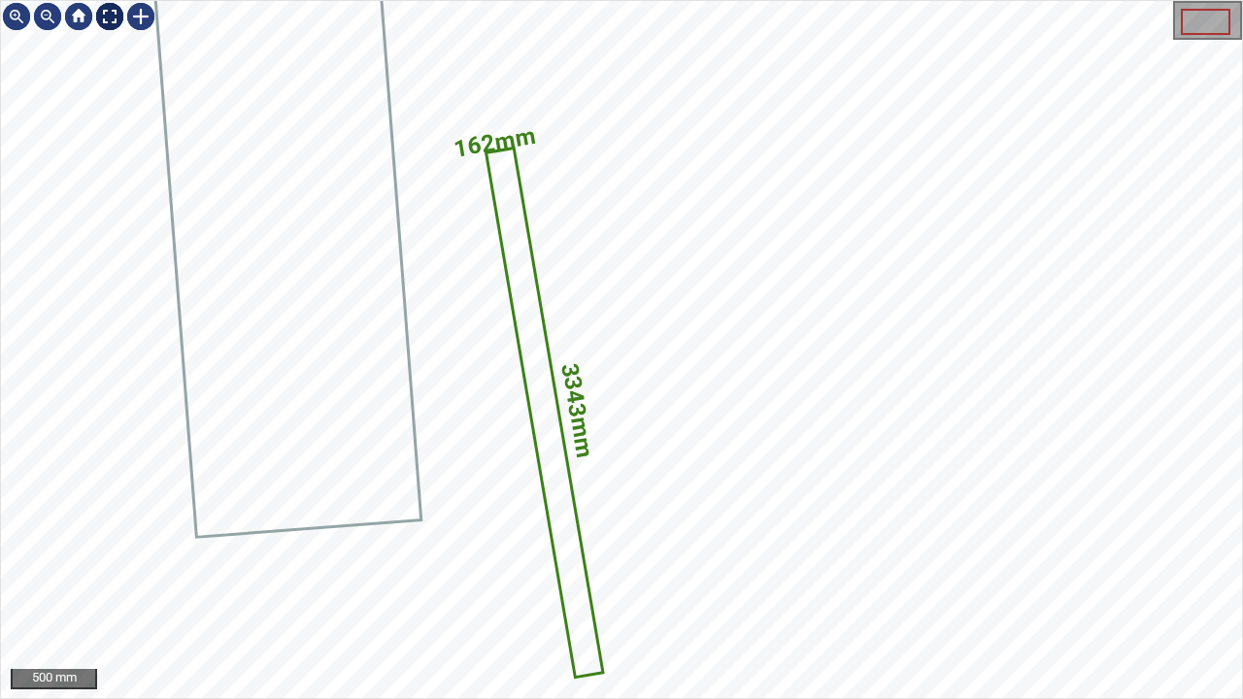
click at [105, 17] on div at bounding box center [109, 16] width 31 height 31
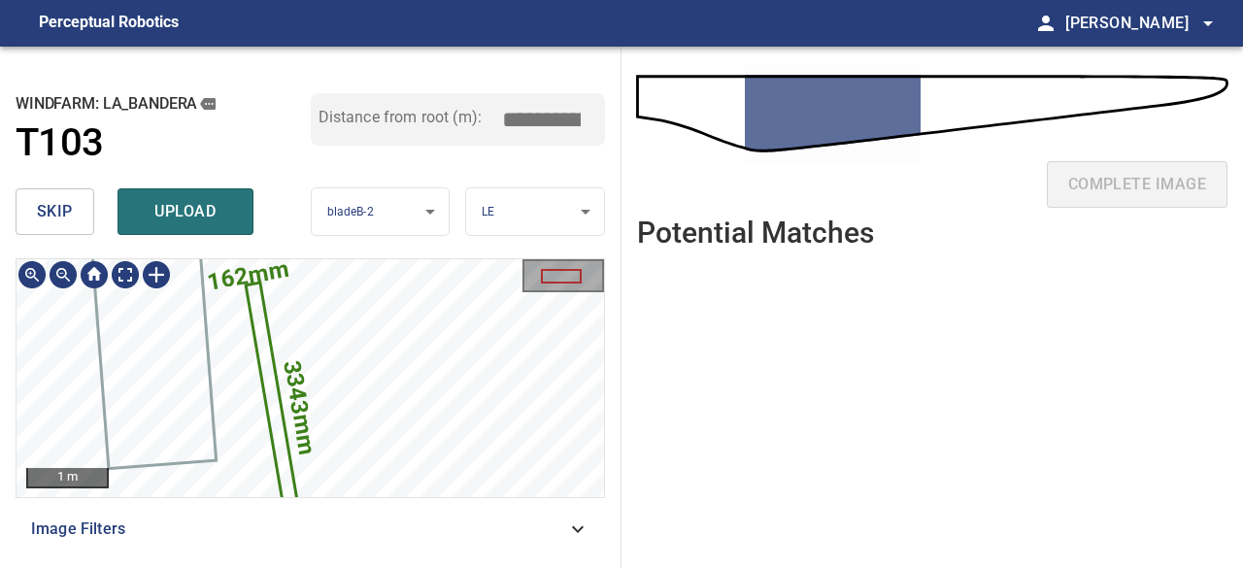
click at [271, 364] on icon at bounding box center [274, 410] width 54 height 250
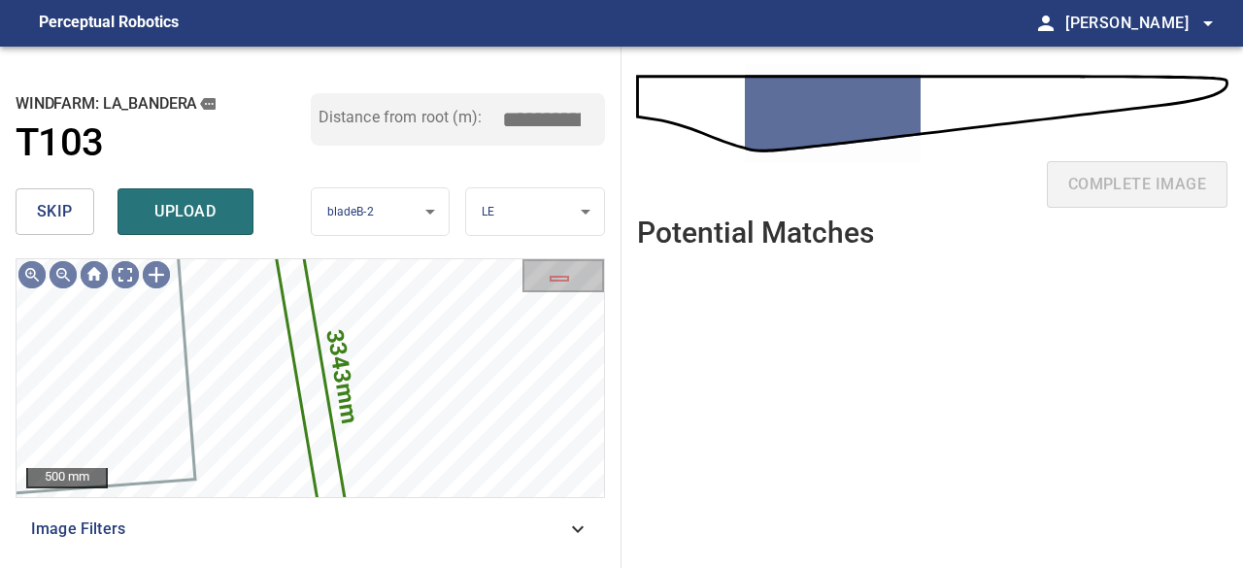
click at [46, 209] on span "skip" at bounding box center [55, 211] width 36 height 27
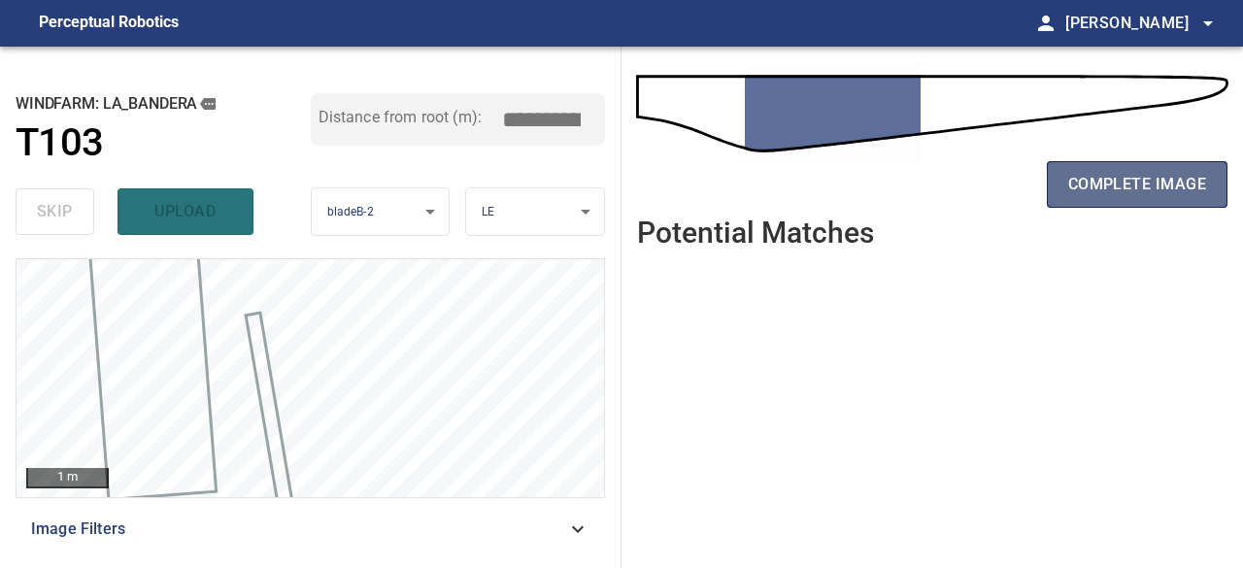
click at [1121, 185] on span "complete image" at bounding box center [1138, 184] width 138 height 27
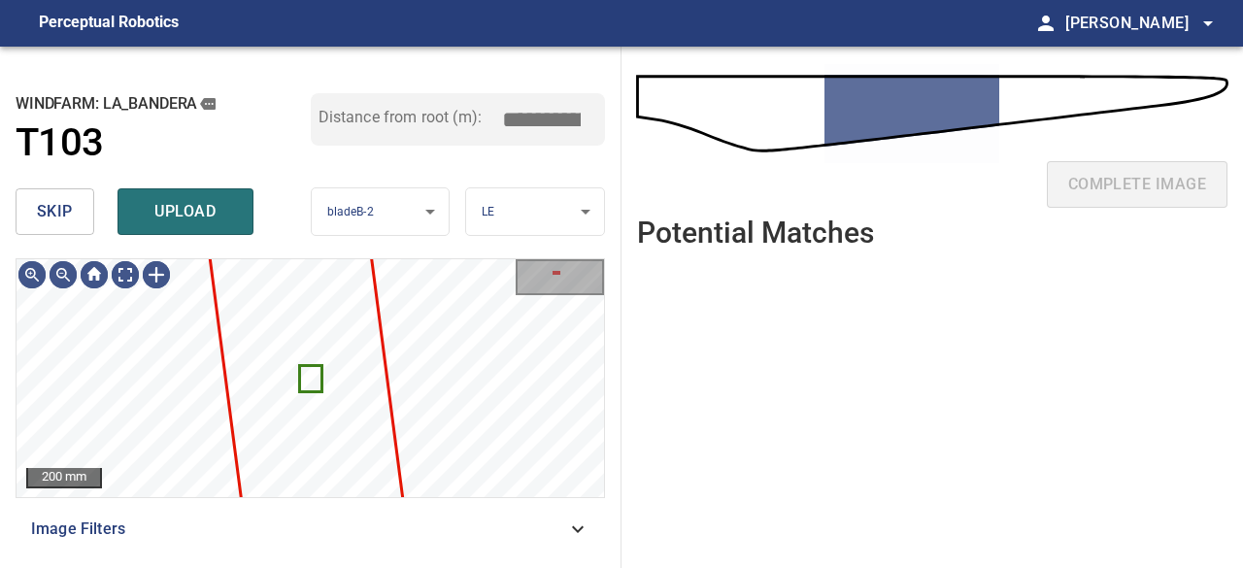
click at [80, 211] on button "skip" at bounding box center [55, 211] width 79 height 47
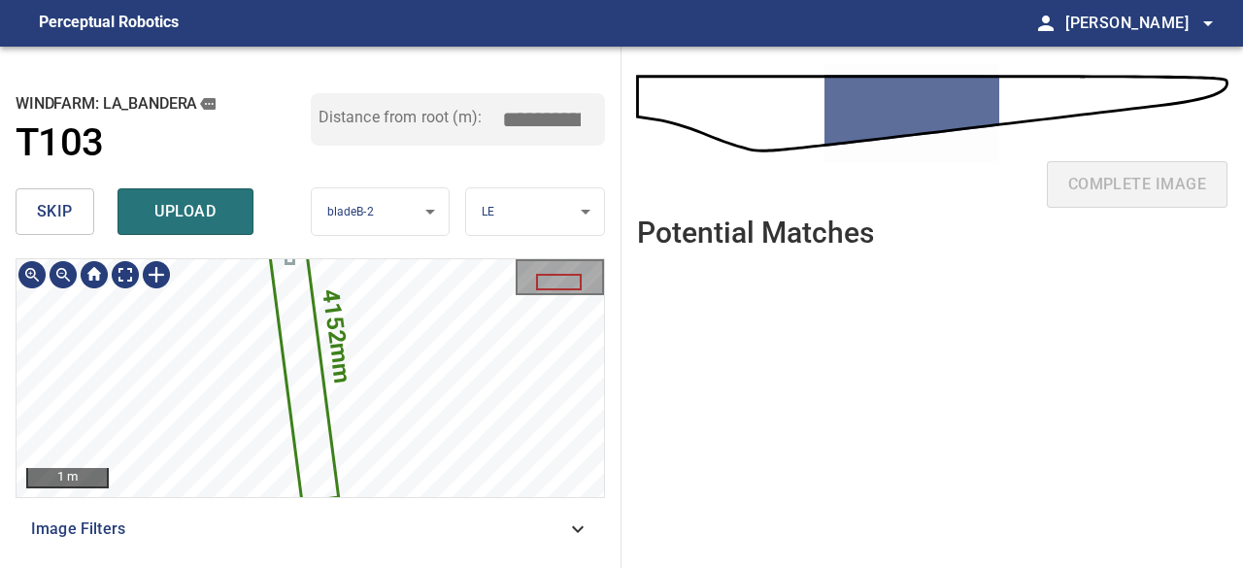
click at [356, 255] on div "**********" at bounding box center [311, 308] width 622 height 522
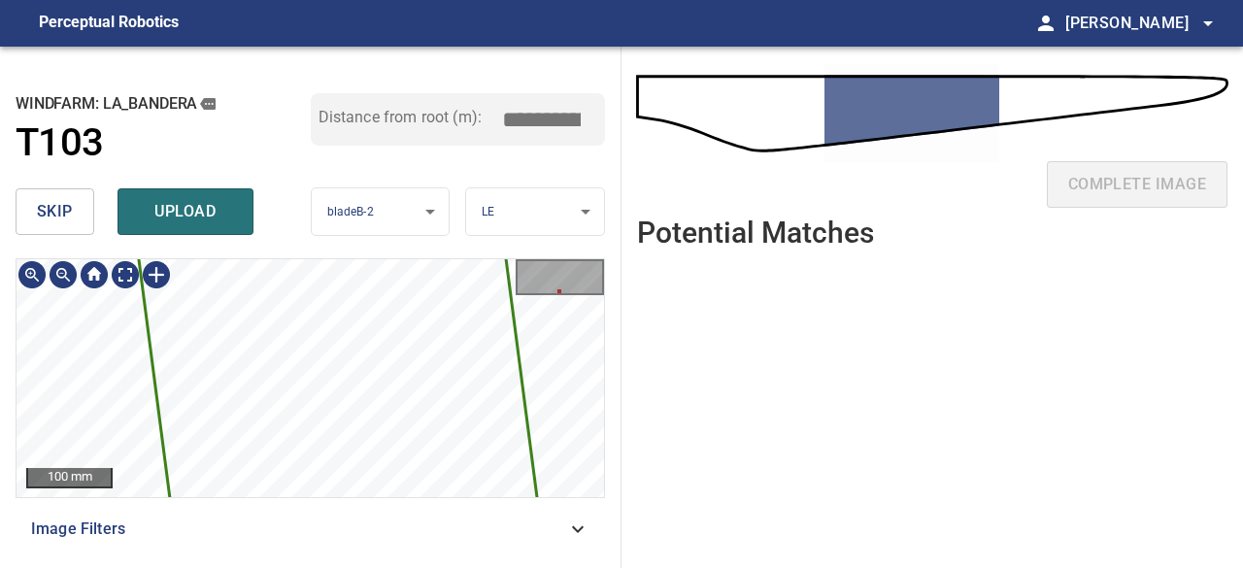
click at [538, 289] on div "4152mm 441mm 100 mm" at bounding box center [311, 378] width 588 height 238
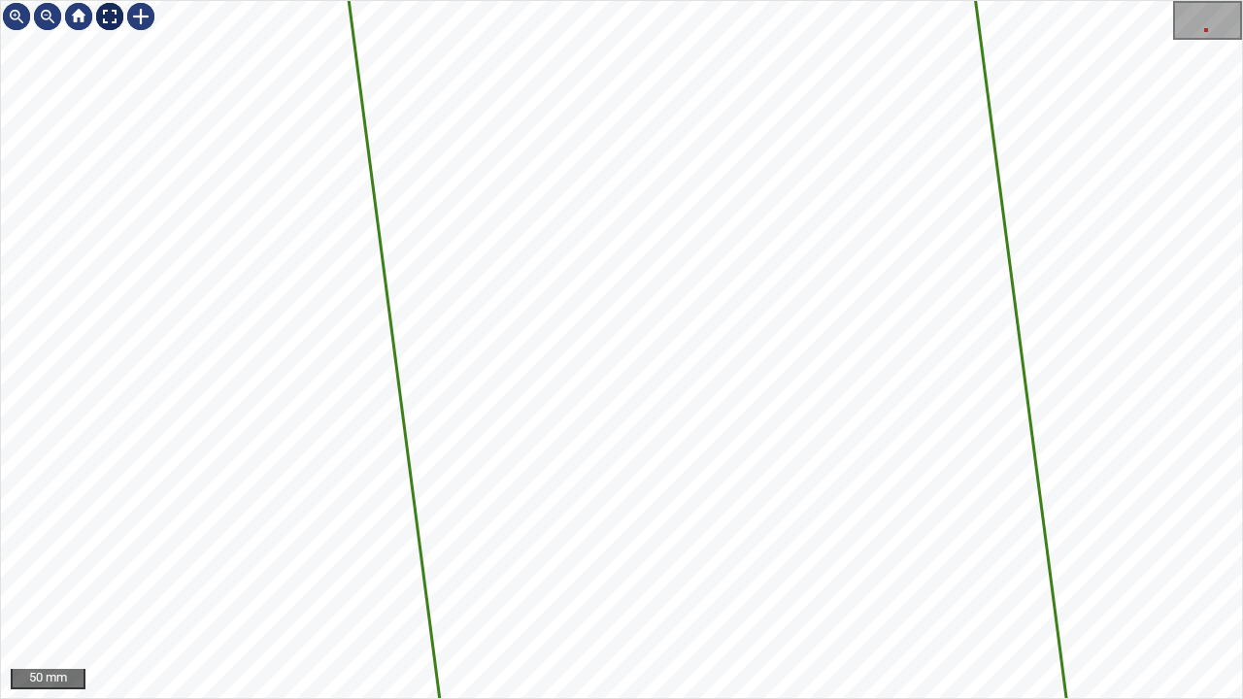
click at [115, 17] on div at bounding box center [109, 16] width 31 height 31
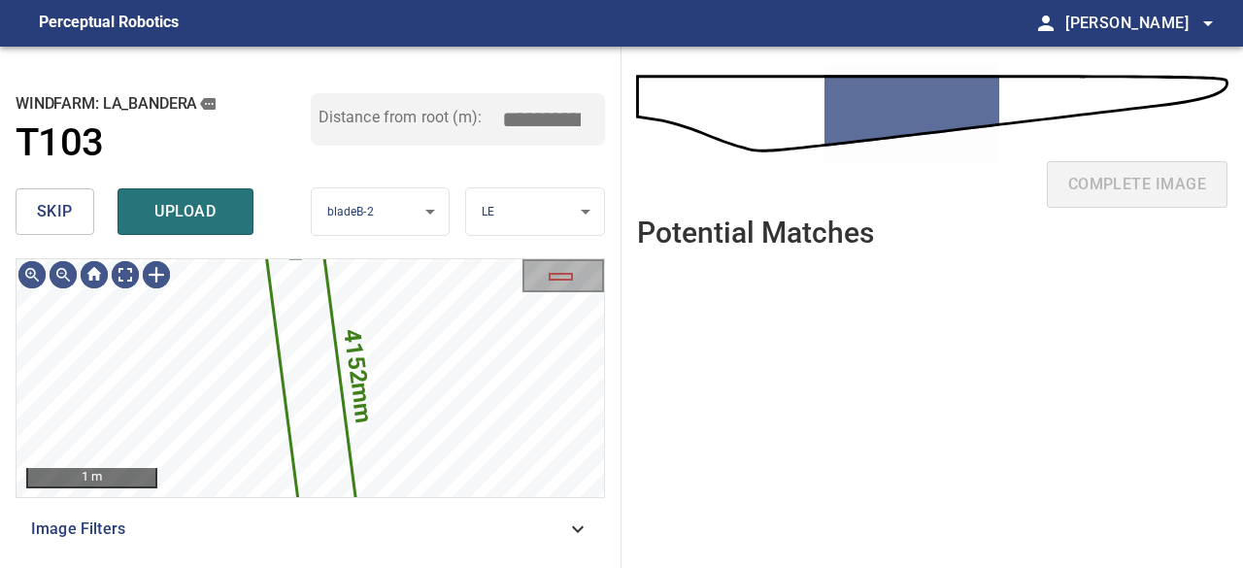
click at [35, 210] on button "skip" at bounding box center [55, 211] width 79 height 47
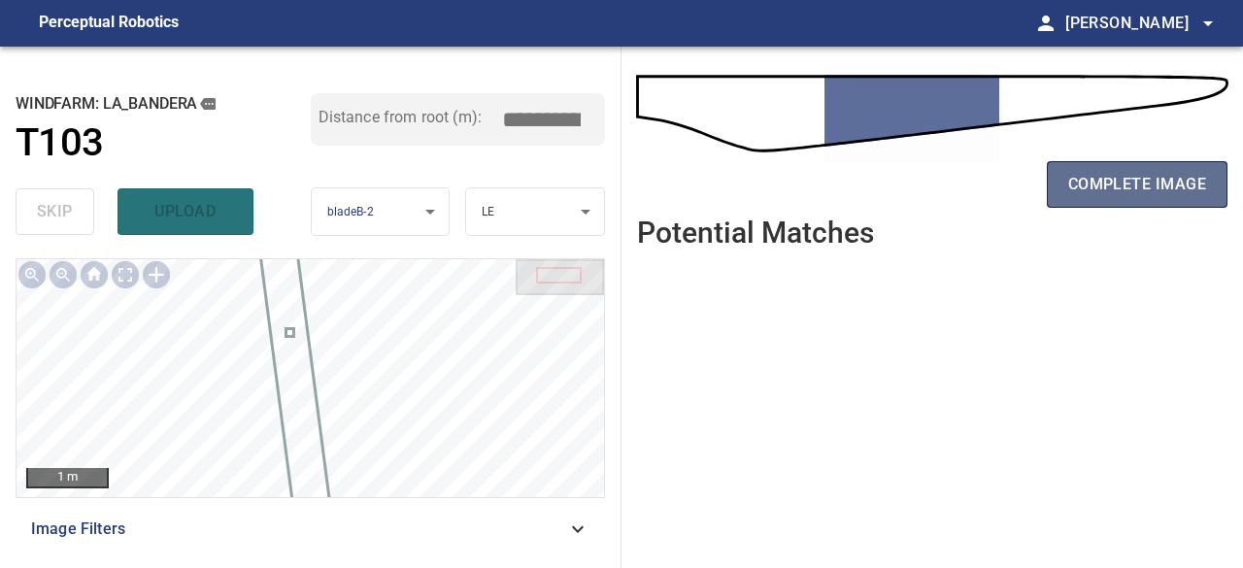
click at [1128, 193] on span "complete image" at bounding box center [1138, 184] width 138 height 27
